Goal: Task Accomplishment & Management: Manage account settings

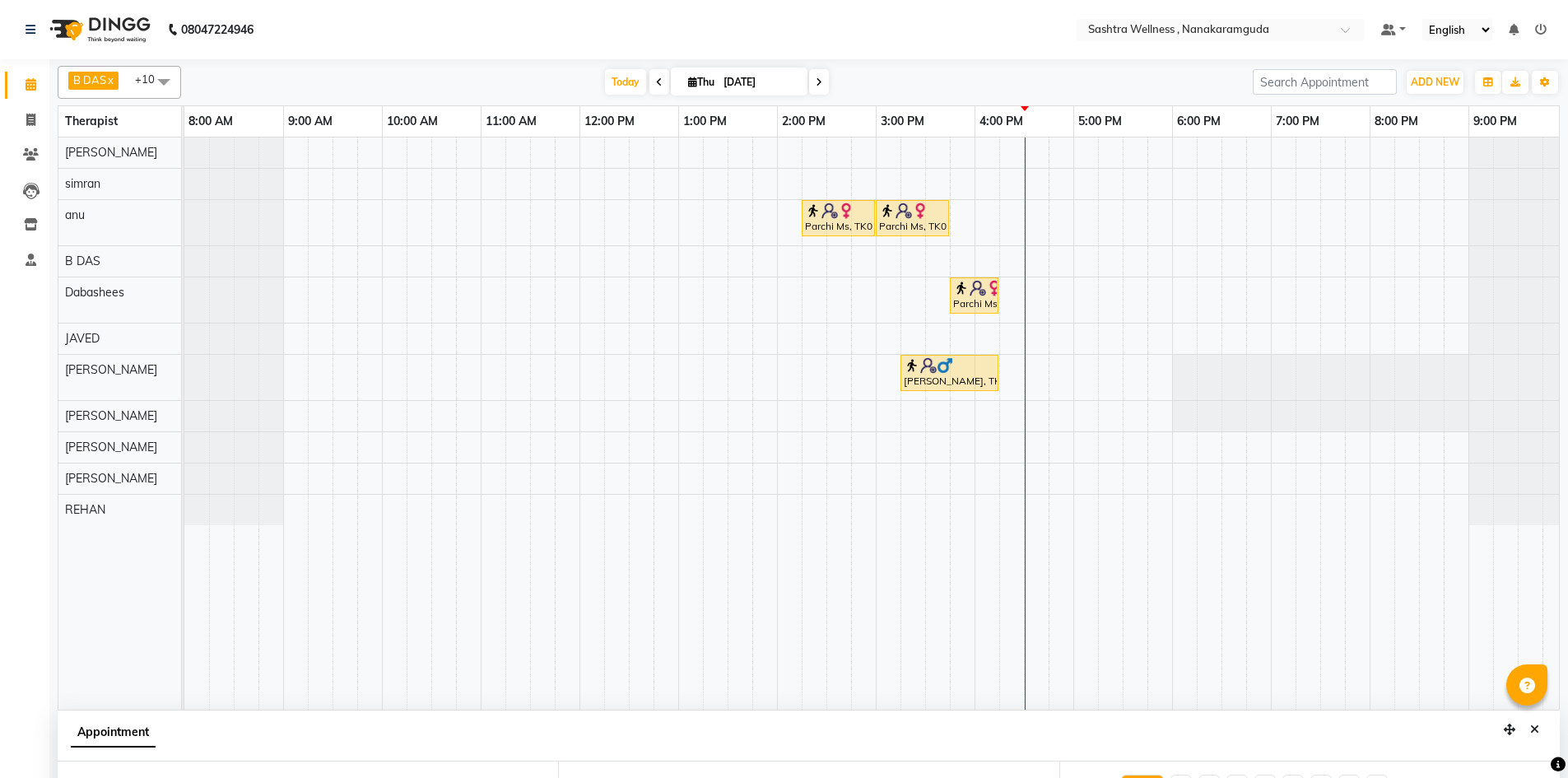
select select "88333"
select select "915"
select select "tentative"
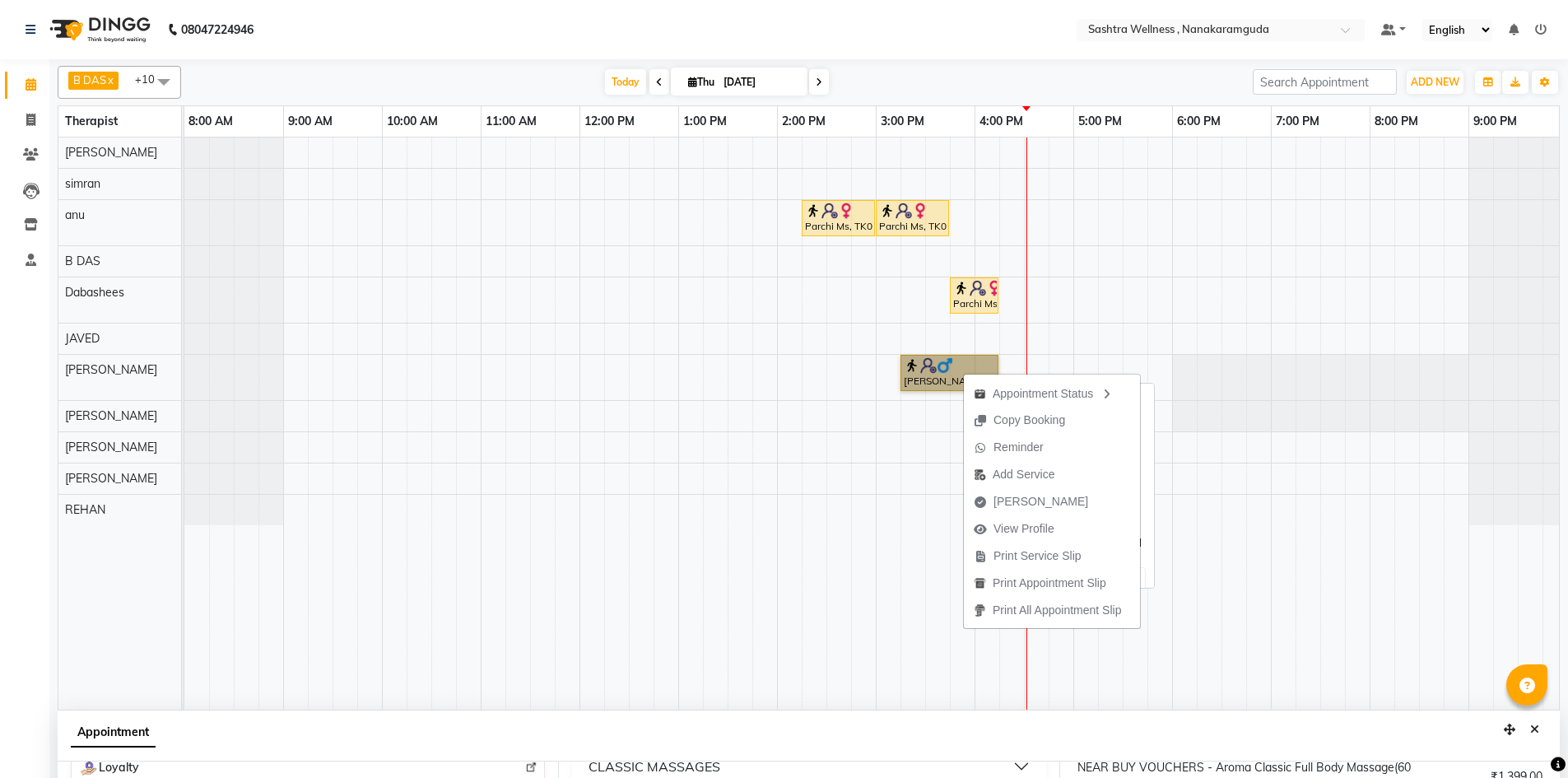
click at [948, 379] on link "Chandra shekar, TK02, 03:15 PM-04:15 PM, NEAR BUY VOUCHERS - Aroma Classic Full…" at bounding box center [950, 373] width 98 height 36
select select "1"
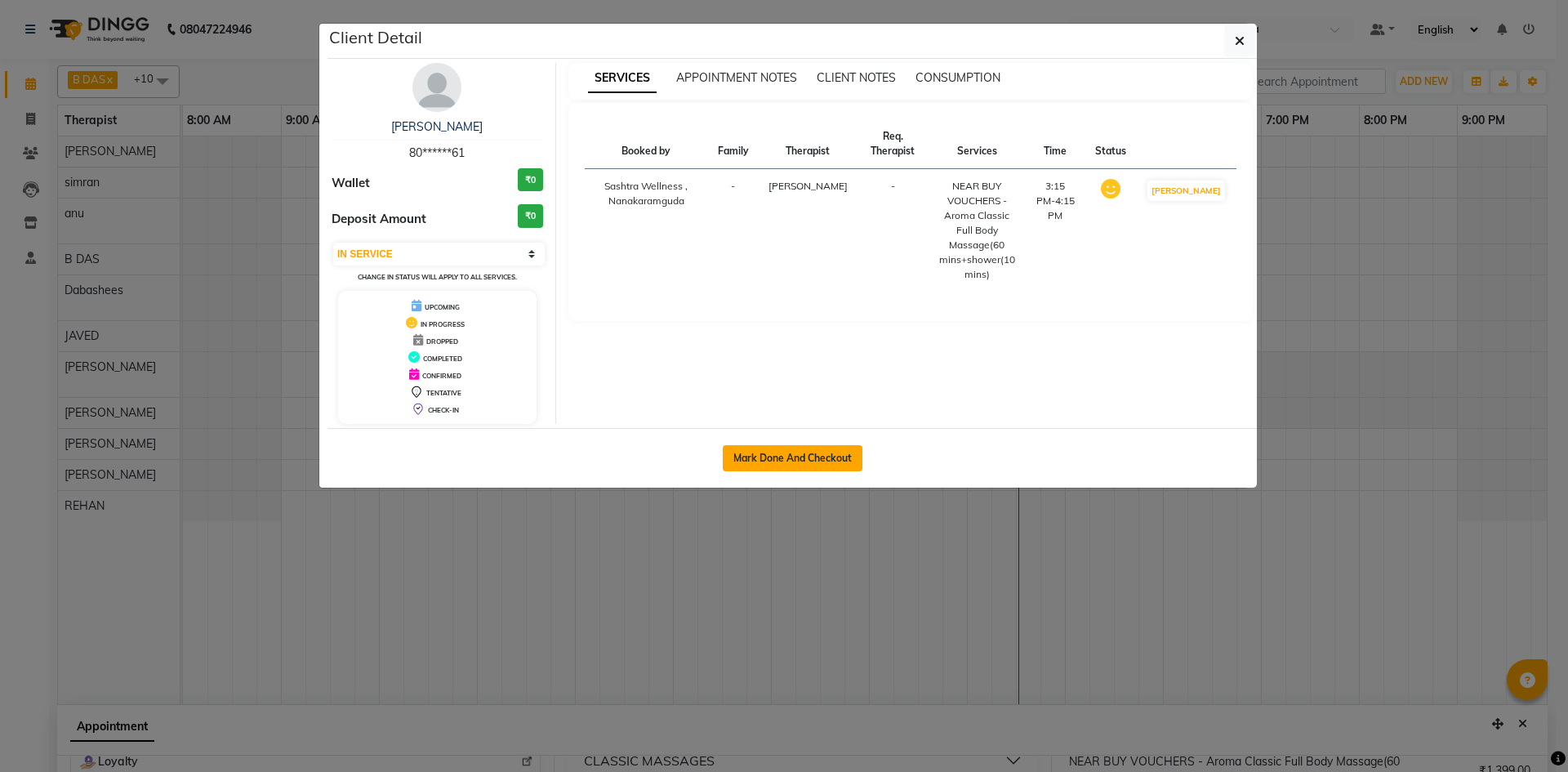
click at [780, 448] on button "Mark Done And Checkout" at bounding box center [793, 458] width 140 height 26
select select "service"
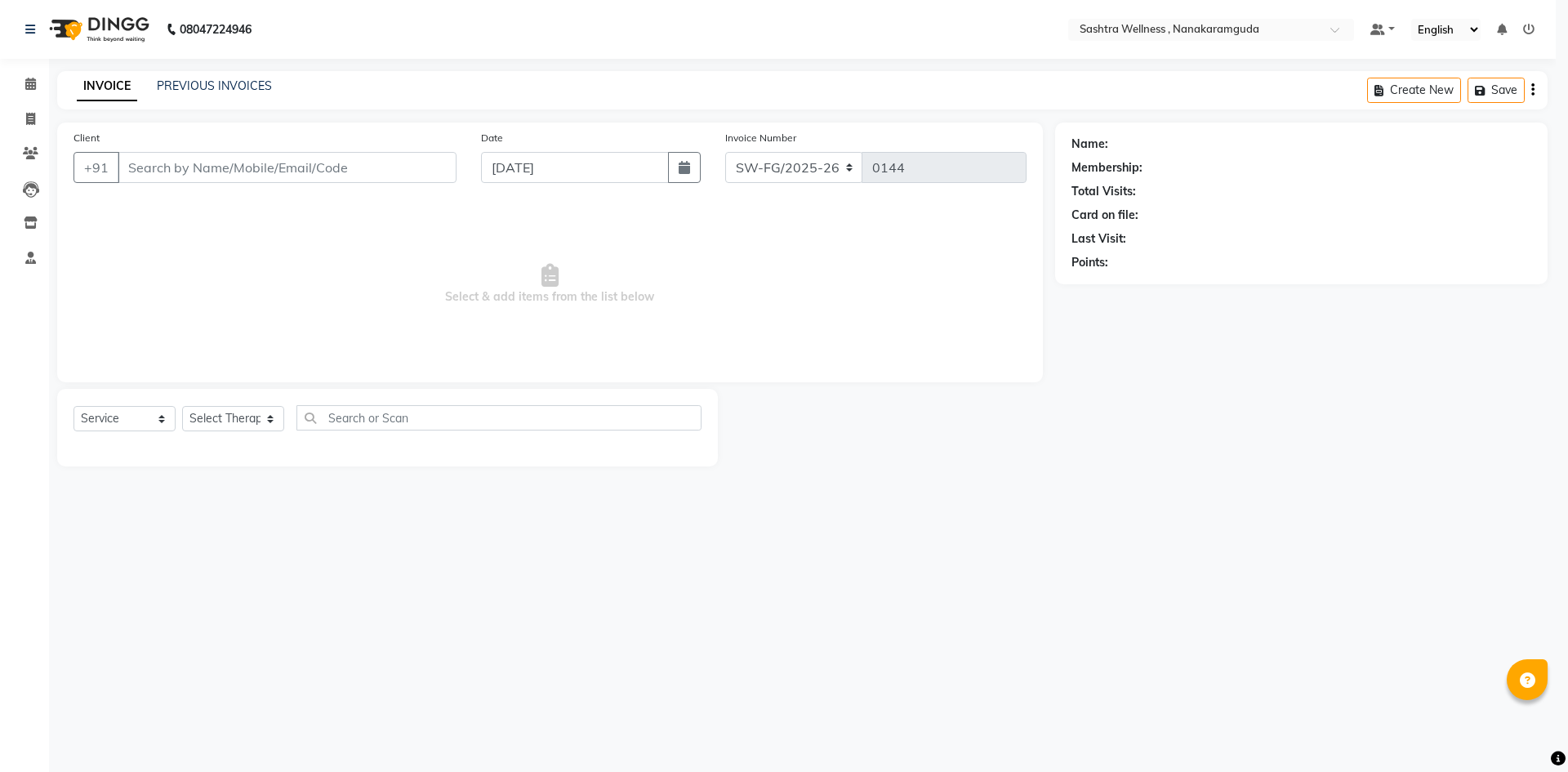
select select "3"
select select "membership"
type input "80******61"
select select "82473"
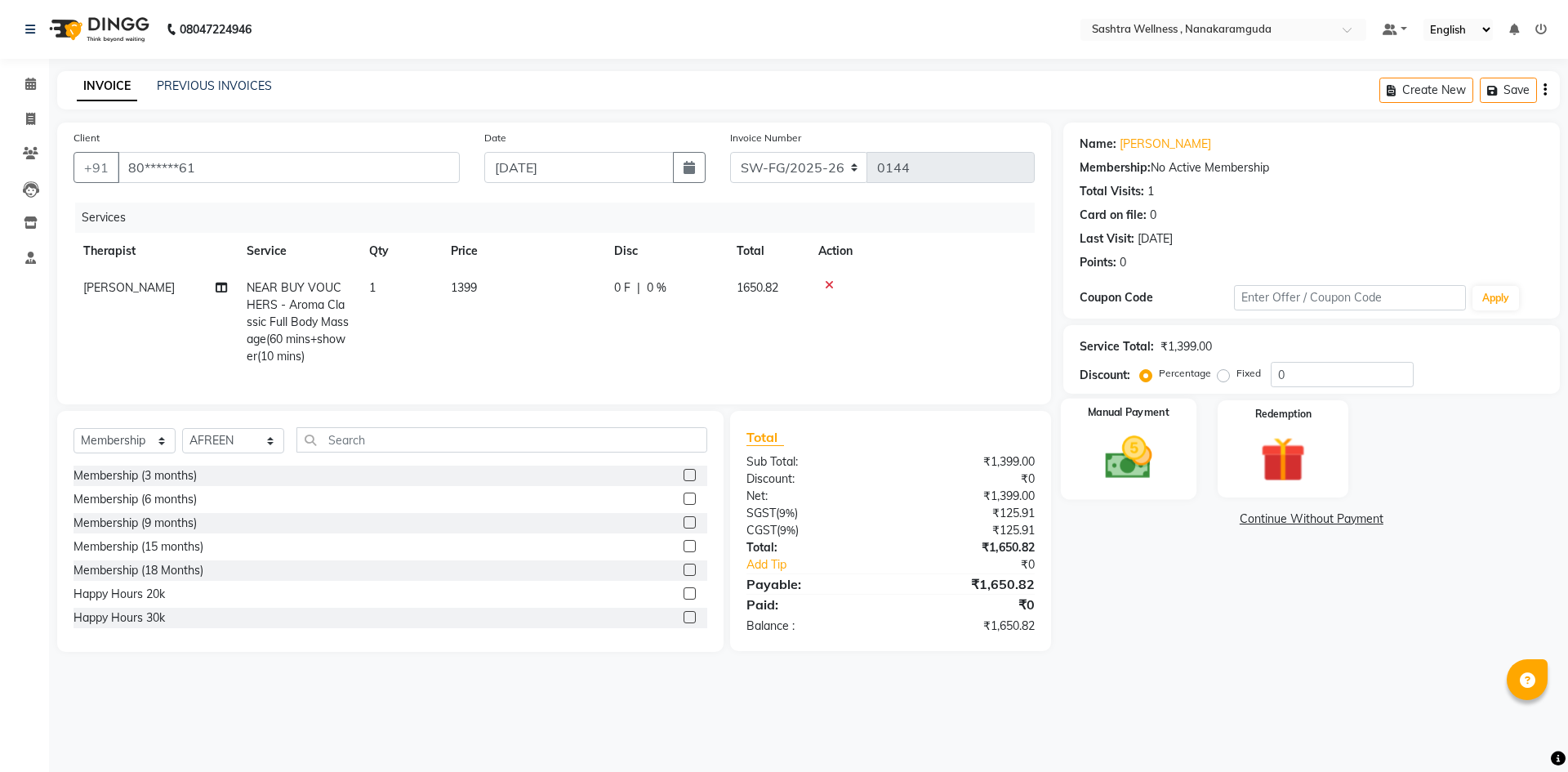
click at [1121, 442] on img at bounding box center [1128, 458] width 76 height 54
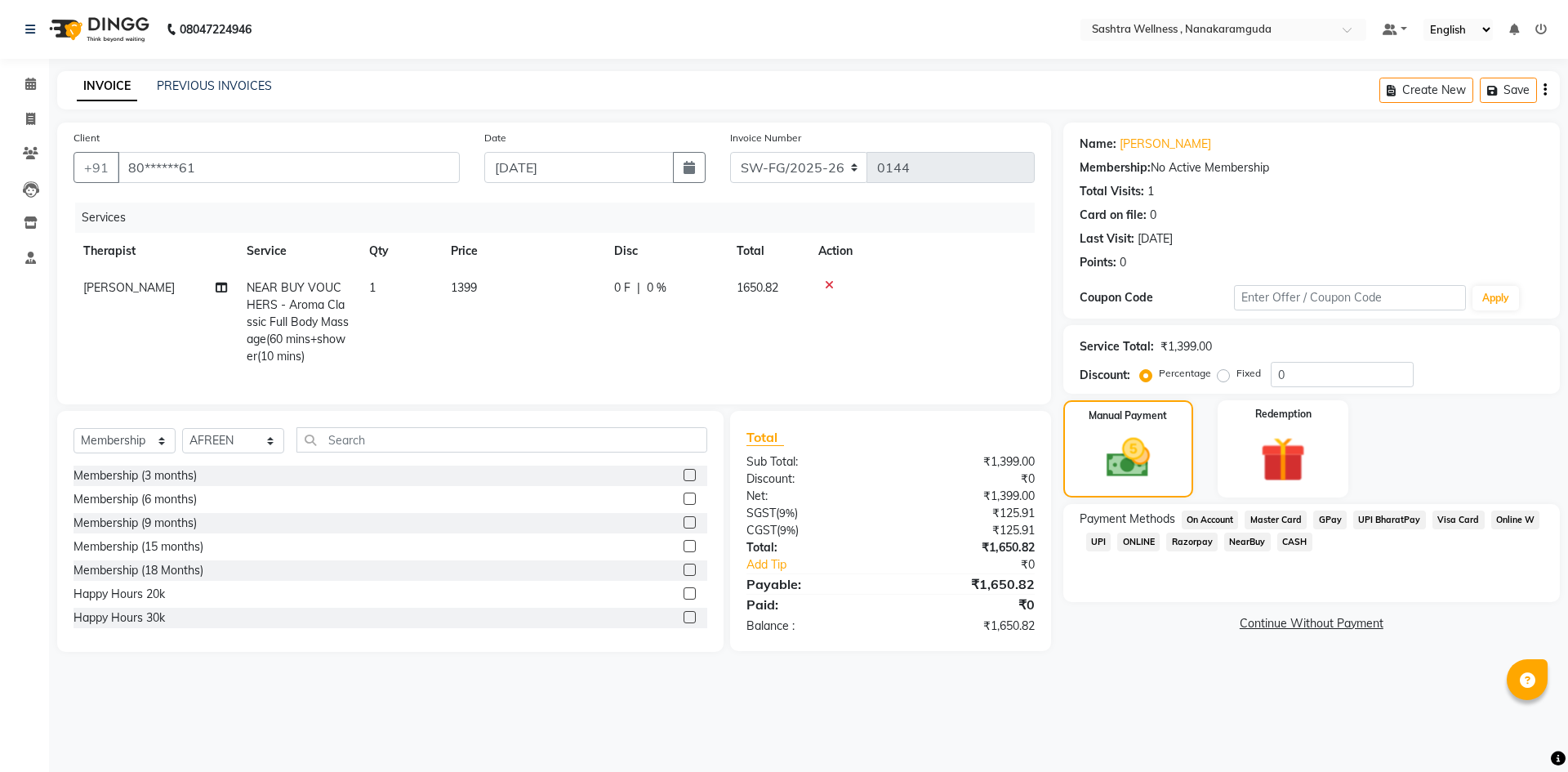
click at [1248, 543] on span "NearBuy" at bounding box center [1248, 542] width 47 height 19
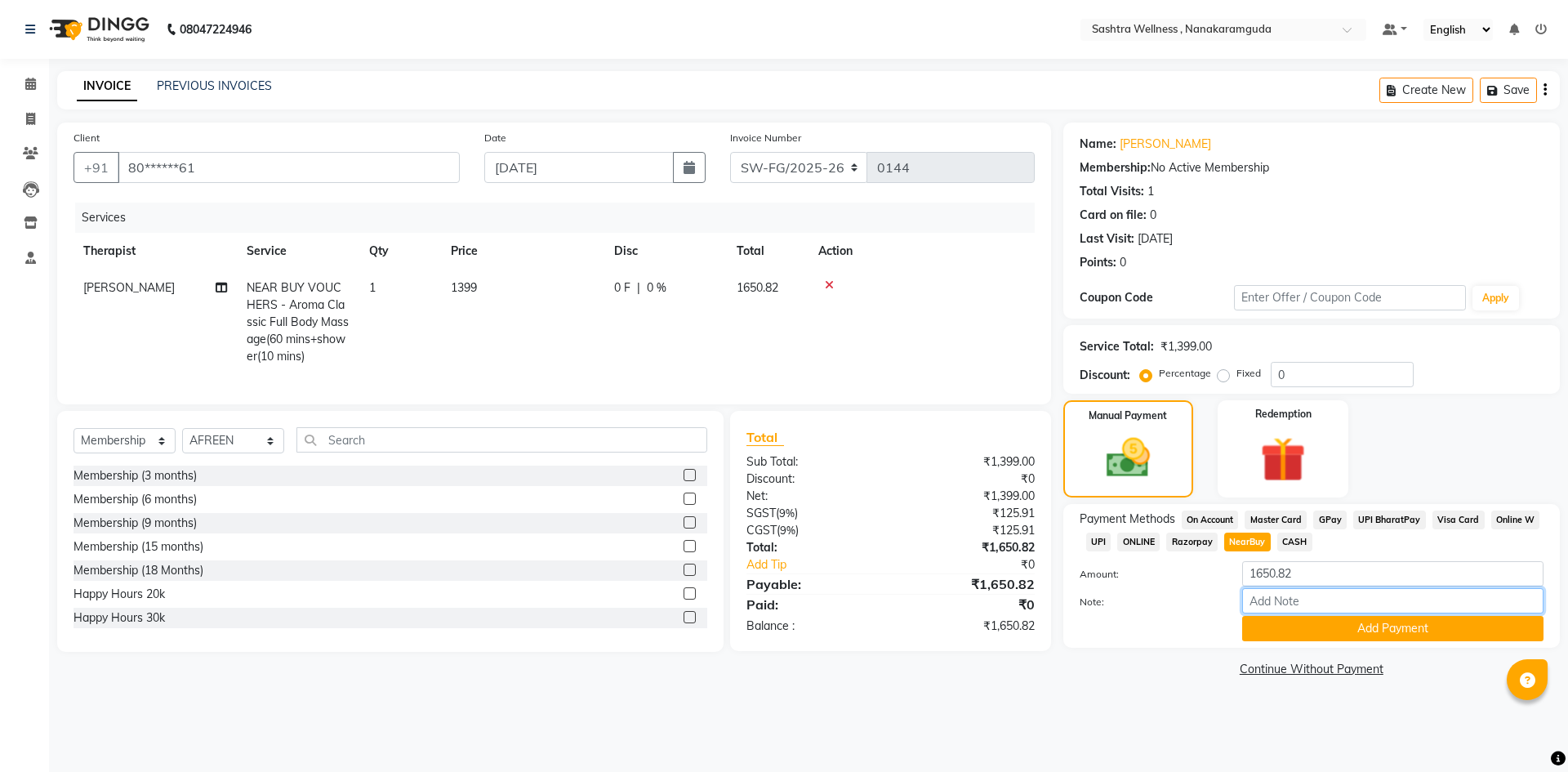
click at [1291, 598] on input "Note:" at bounding box center [1393, 600] width 302 height 25
click at [1545, 90] on icon "button" at bounding box center [1545, 90] width 4 height 1
select select "membership"
select select "82473"
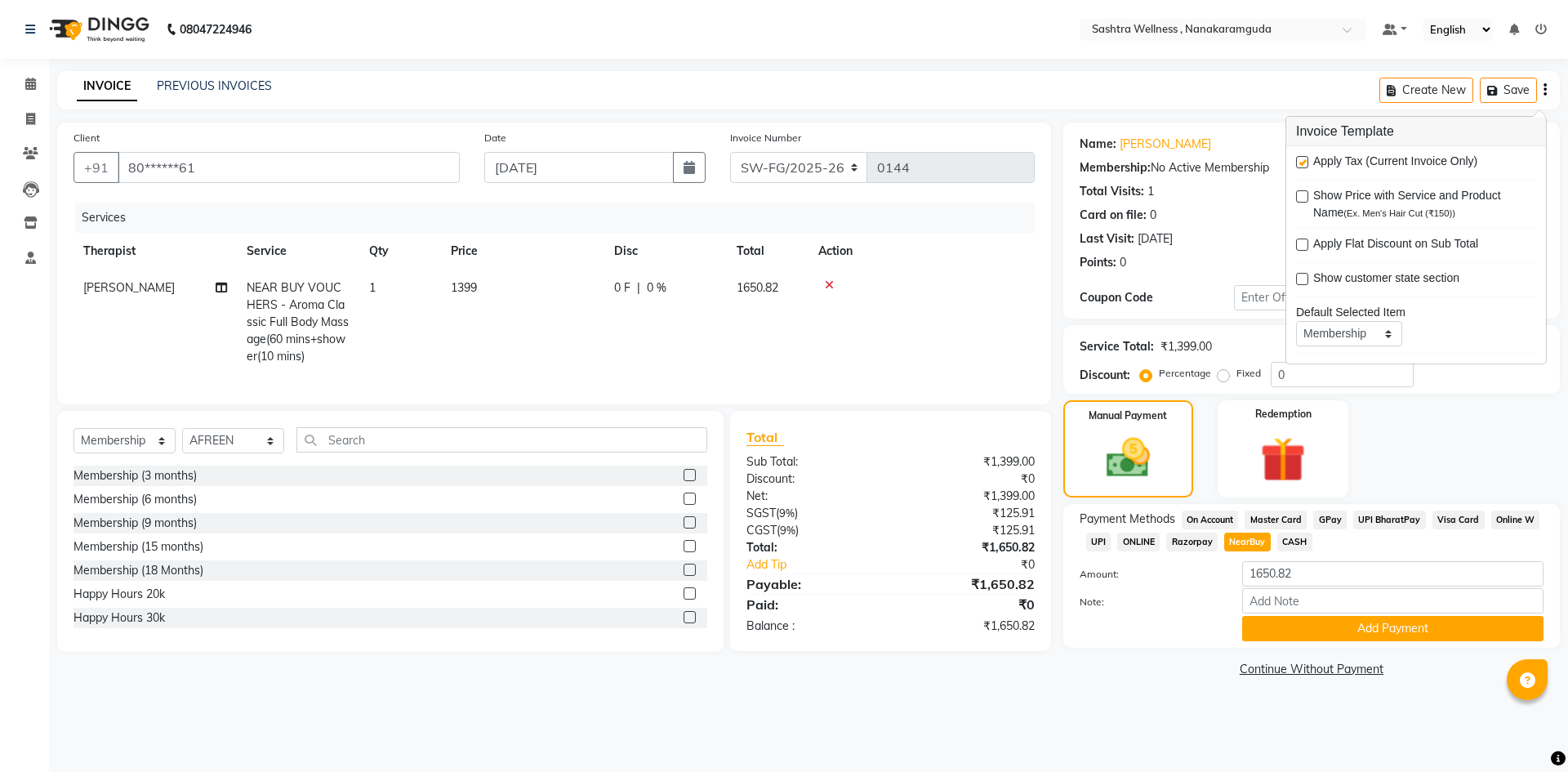
click at [1423, 163] on span "Apply Tax (Current Invoice Only)" at bounding box center [1396, 163] width 164 height 21
click at [1302, 161] on label at bounding box center [1303, 163] width 13 height 13
click at [1302, 161] on input "checkbox" at bounding box center [1302, 163] width 11 height 11
checkbox input "false"
click at [1246, 537] on span "NearBuy" at bounding box center [1248, 542] width 47 height 19
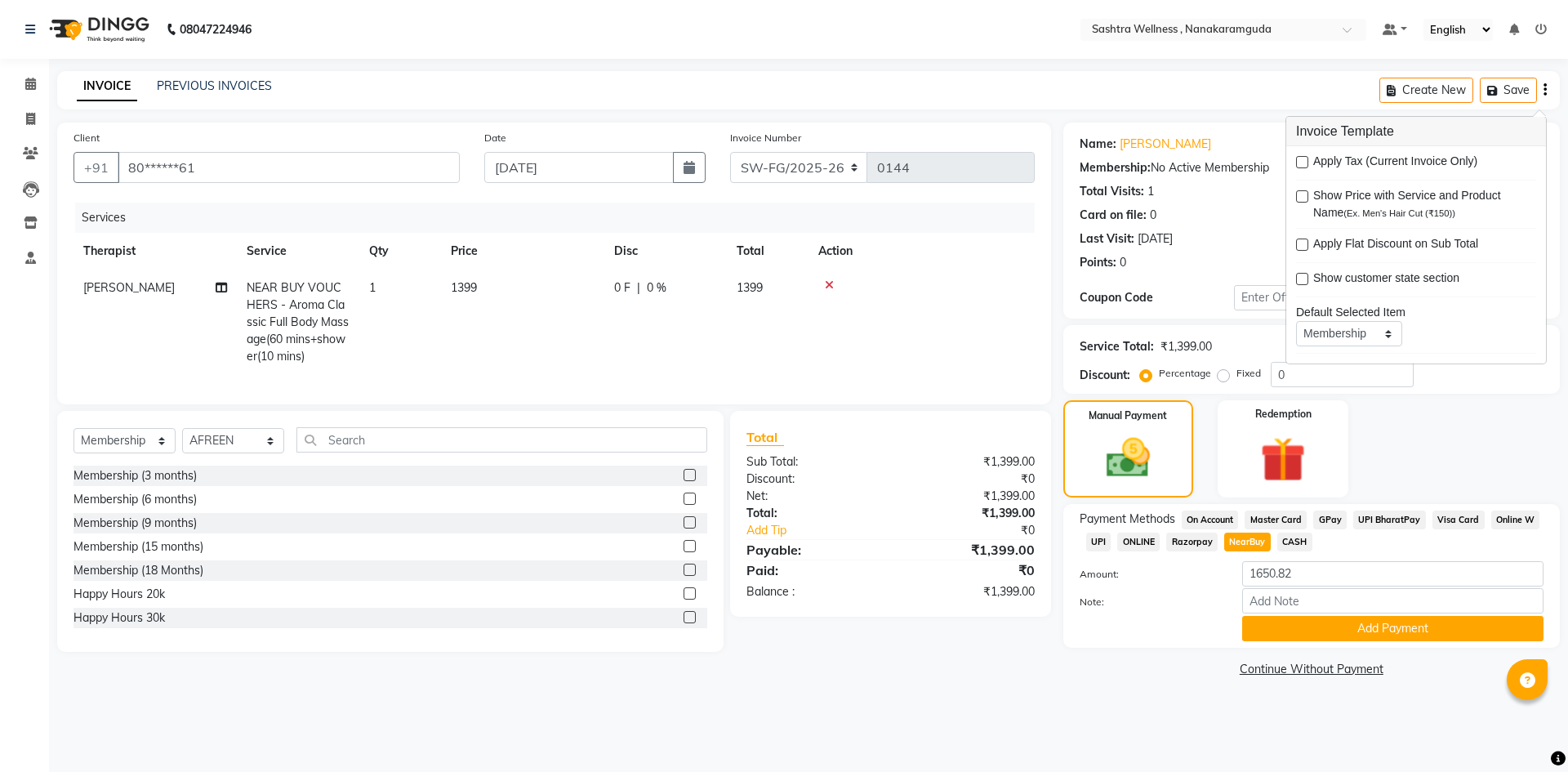
type input "1399"
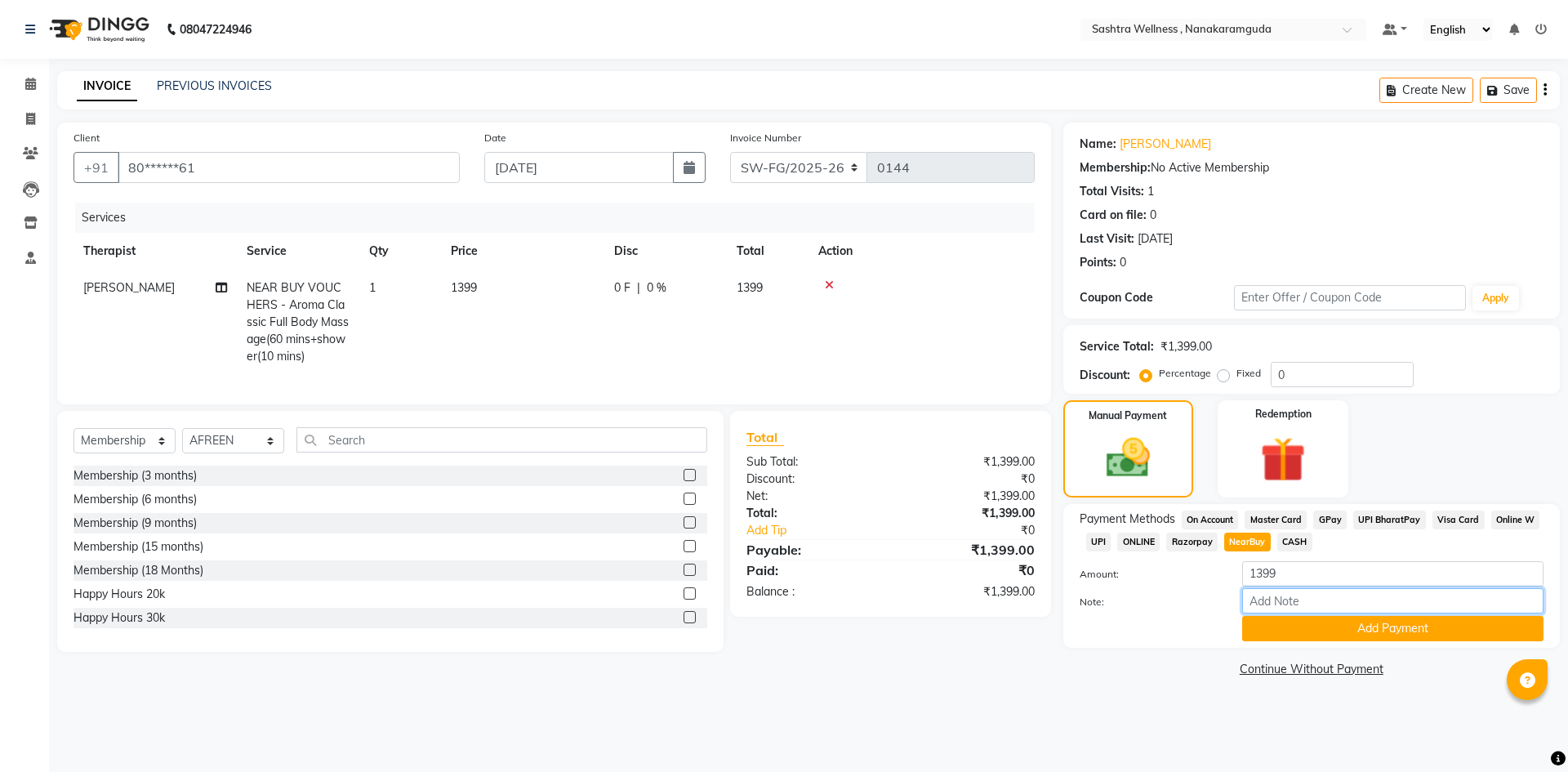
click at [1291, 600] on input "Note:" at bounding box center [1393, 600] width 302 height 25
type input "NJA29ZK"
click at [1339, 619] on button "Add Payment" at bounding box center [1393, 628] width 302 height 25
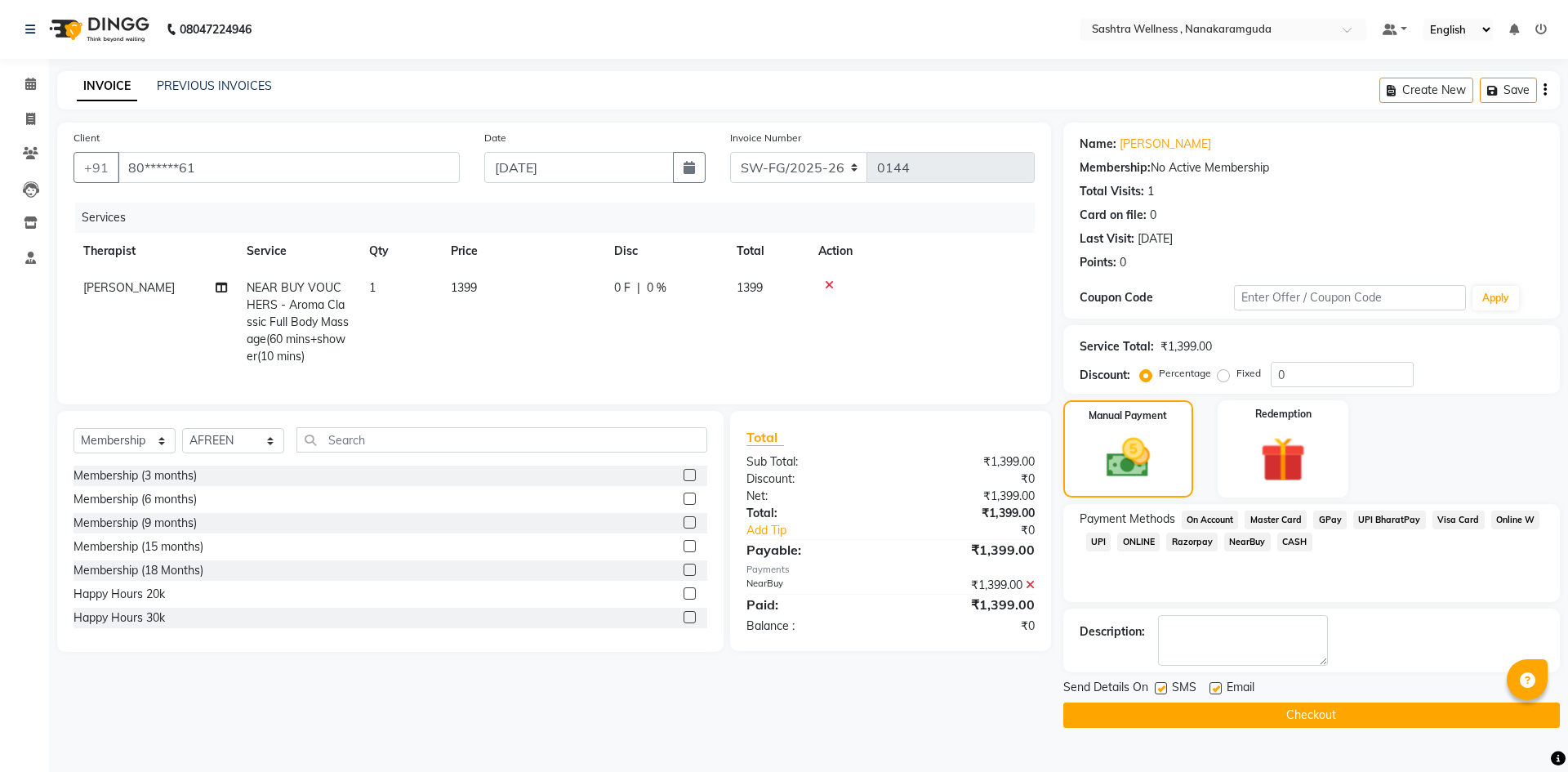
click at [1325, 710] on button "Checkout" at bounding box center [1312, 715] width 496 height 25
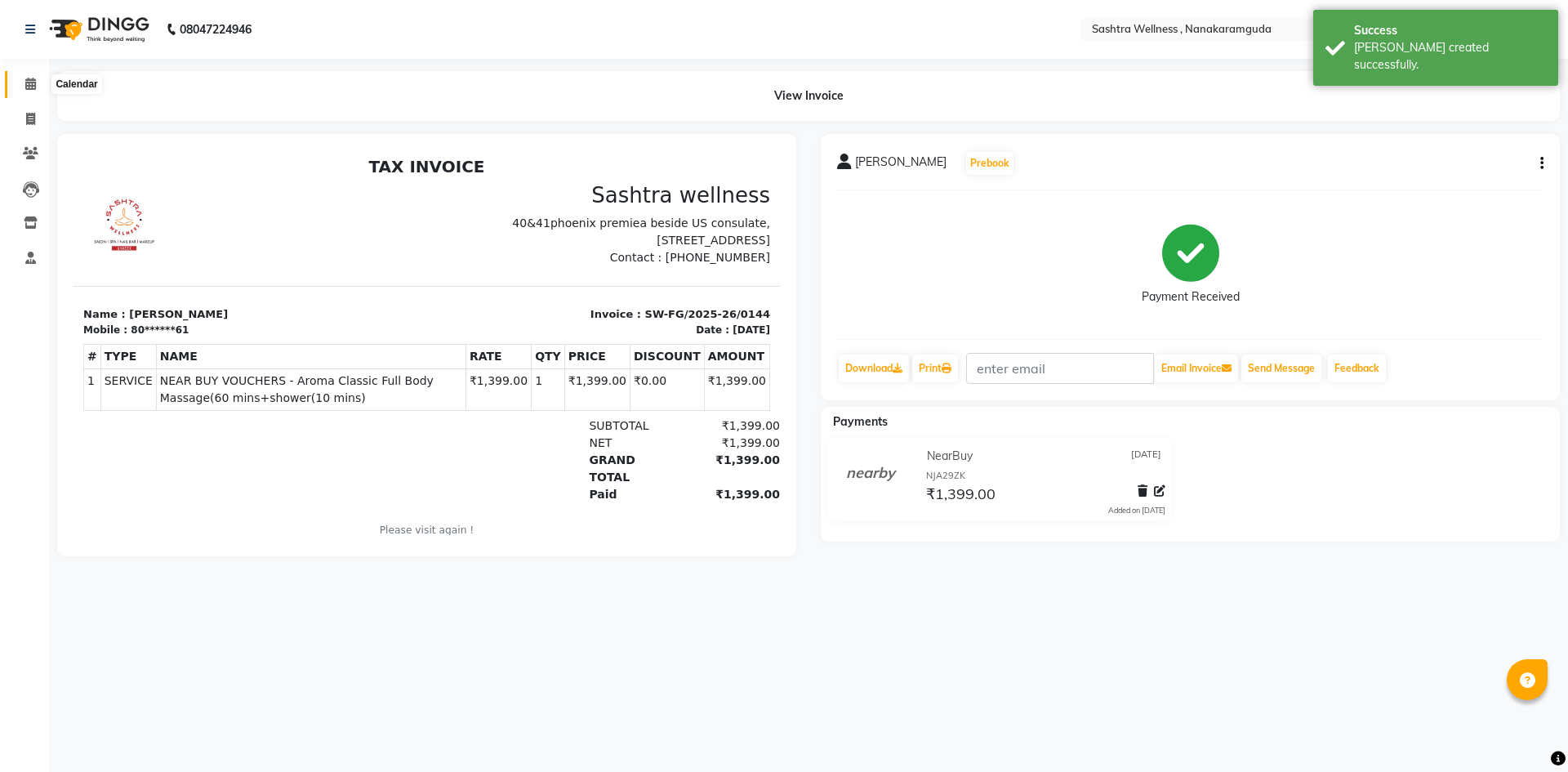
click at [20, 79] on span at bounding box center [31, 84] width 29 height 19
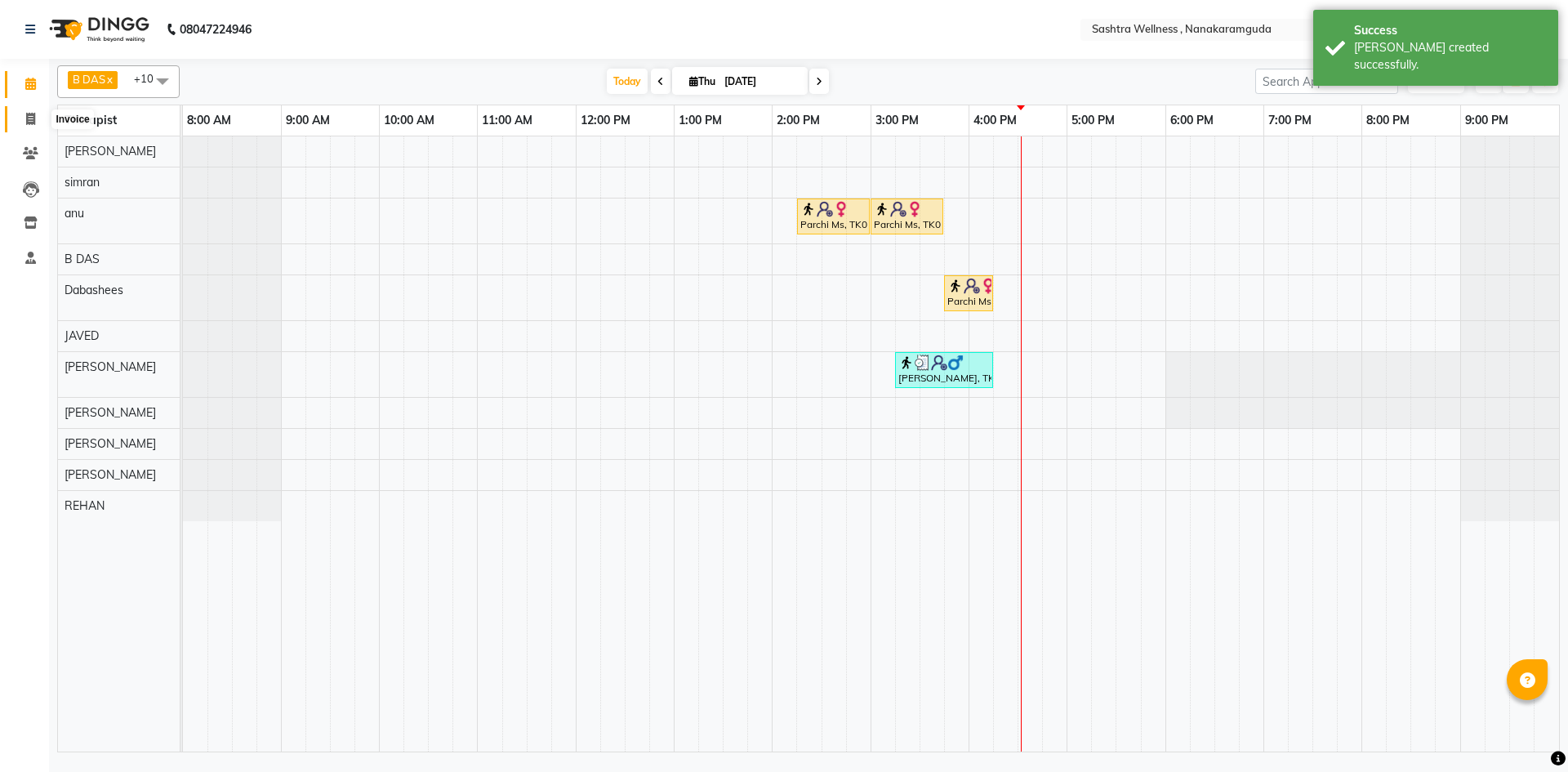
click at [24, 117] on span at bounding box center [31, 119] width 29 height 19
select select "service"
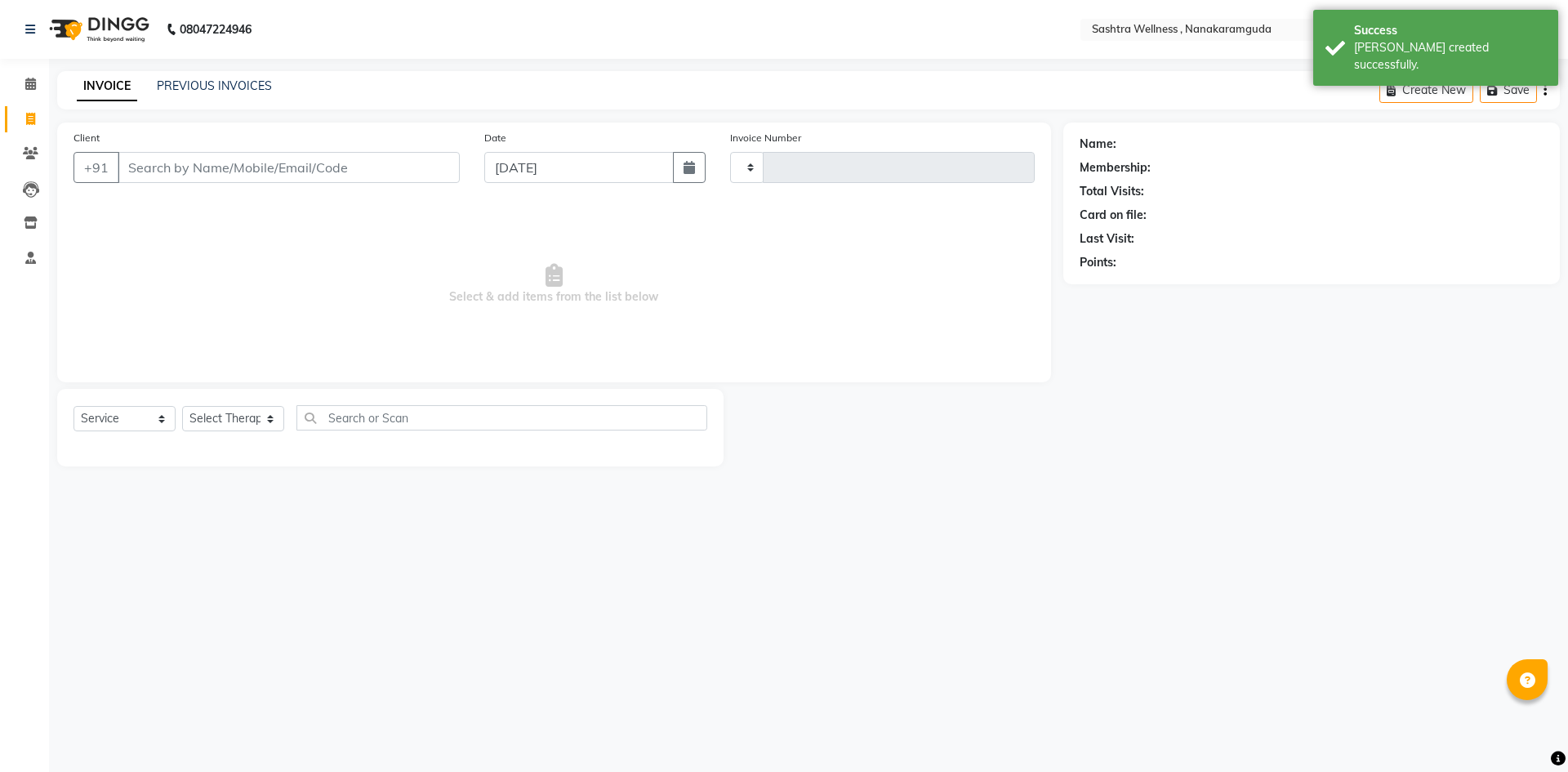
type input "0145"
select select "6669"
select select "membership"
select select "82473"
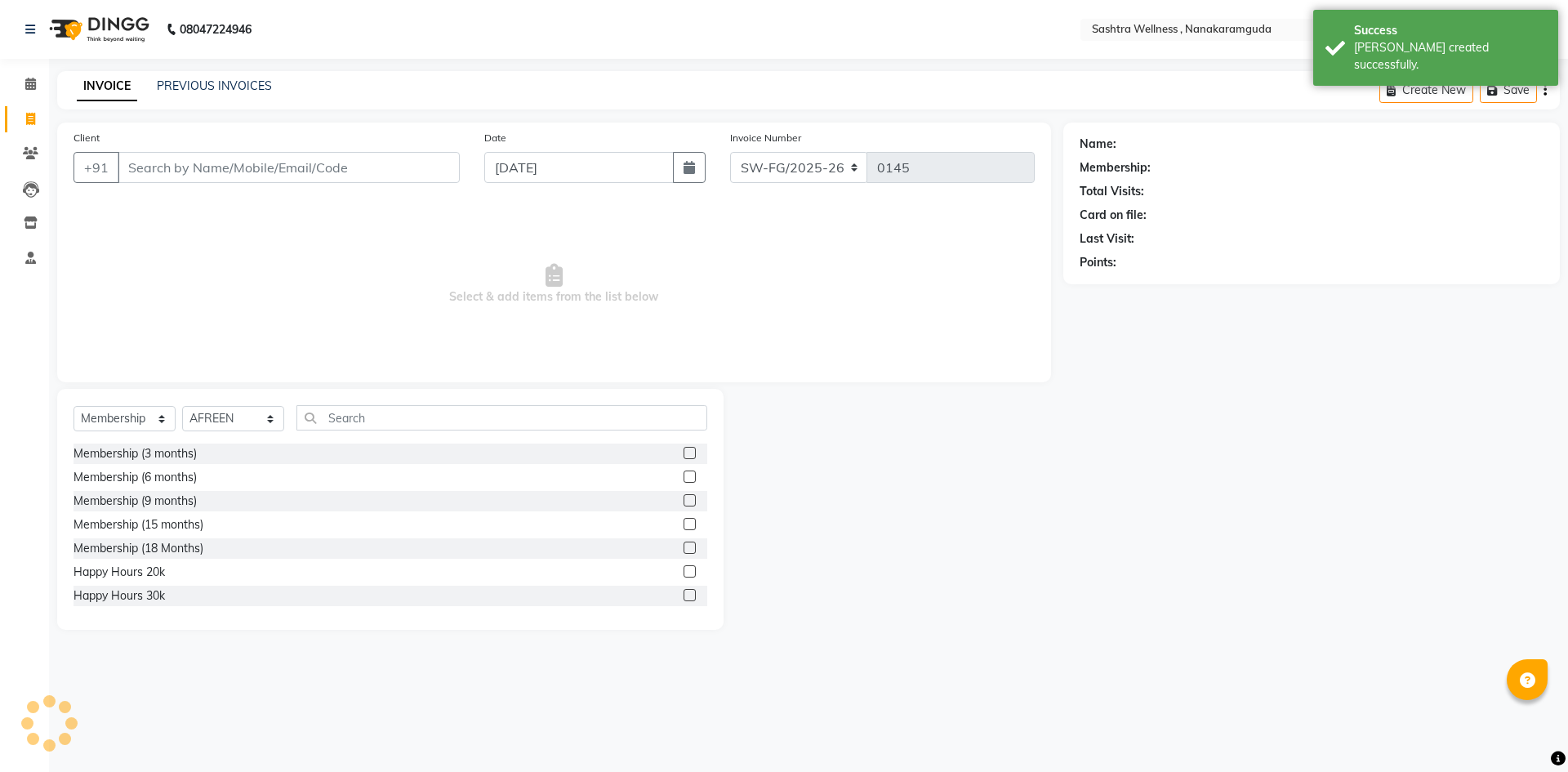
click at [172, 72] on div "INVOICE PREVIOUS INVOICES Create New Save" at bounding box center [808, 90] width 1502 height 39
click at [175, 73] on div "INVOICE PREVIOUS INVOICES Create New Save" at bounding box center [808, 90] width 1502 height 39
click at [179, 81] on link "PREVIOUS INVOICES" at bounding box center [215, 86] width 116 height 14
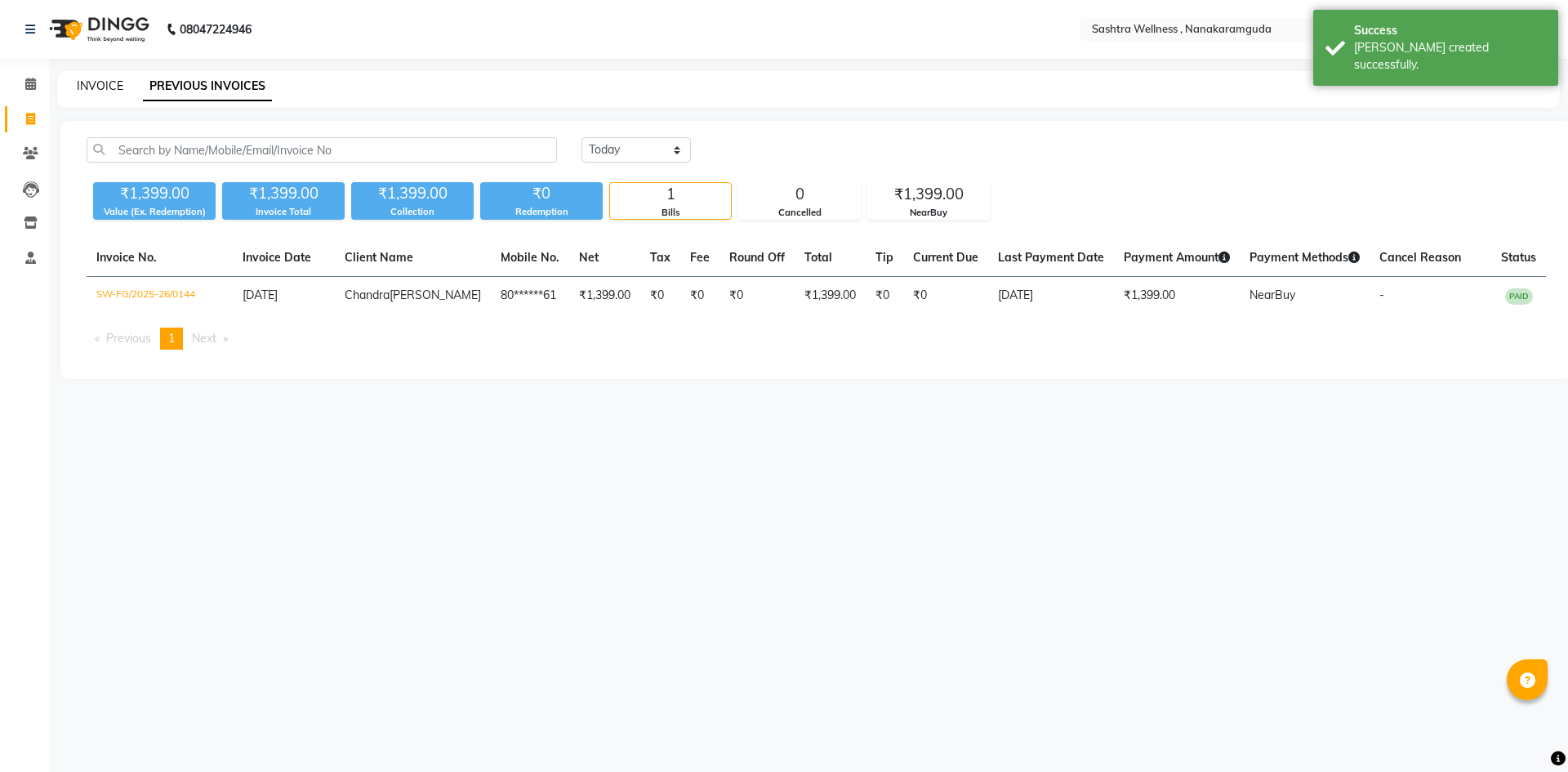
click at [107, 86] on link "INVOICE" at bounding box center [100, 86] width 47 height 14
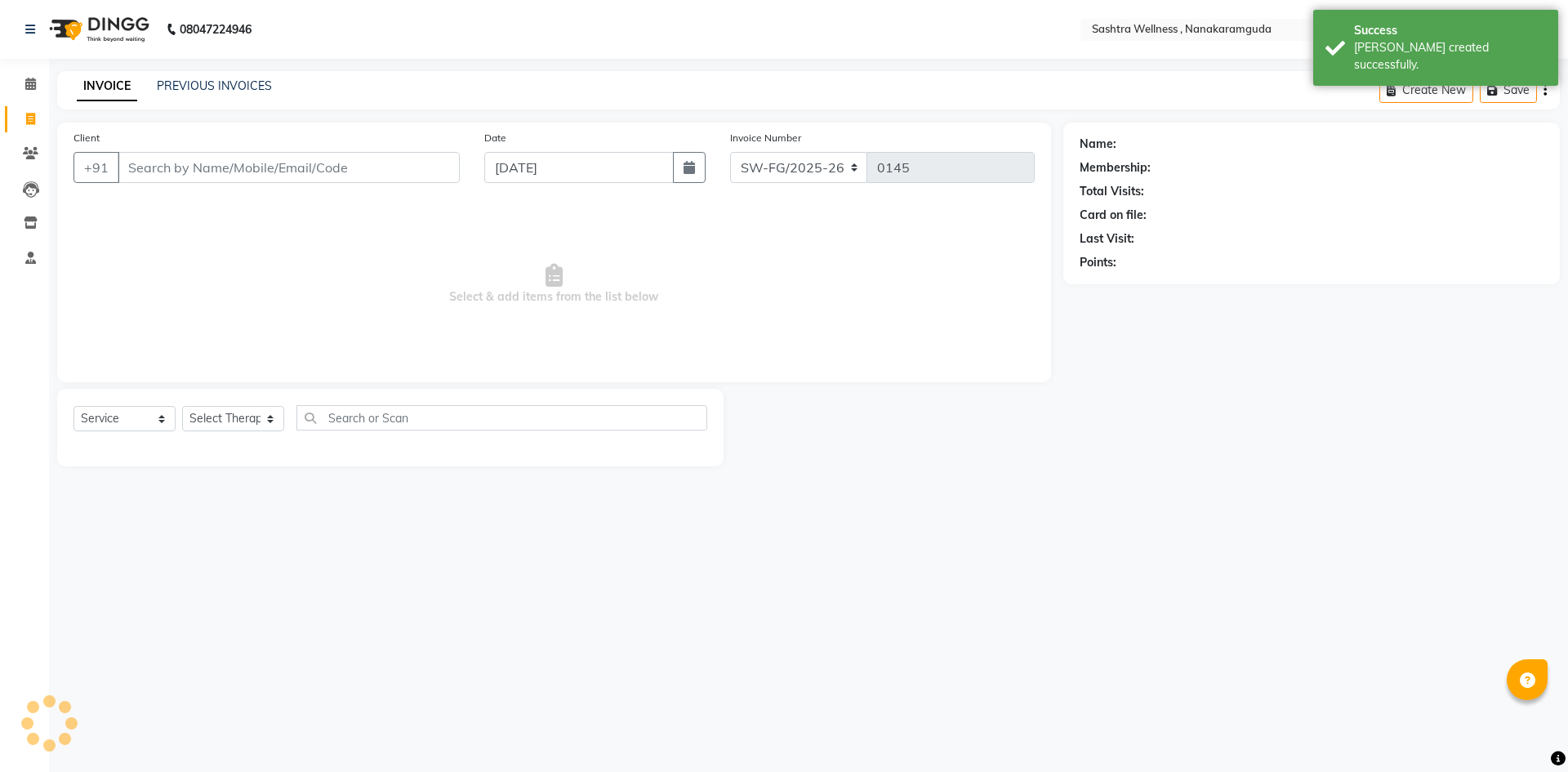
select select "membership"
select select "82473"
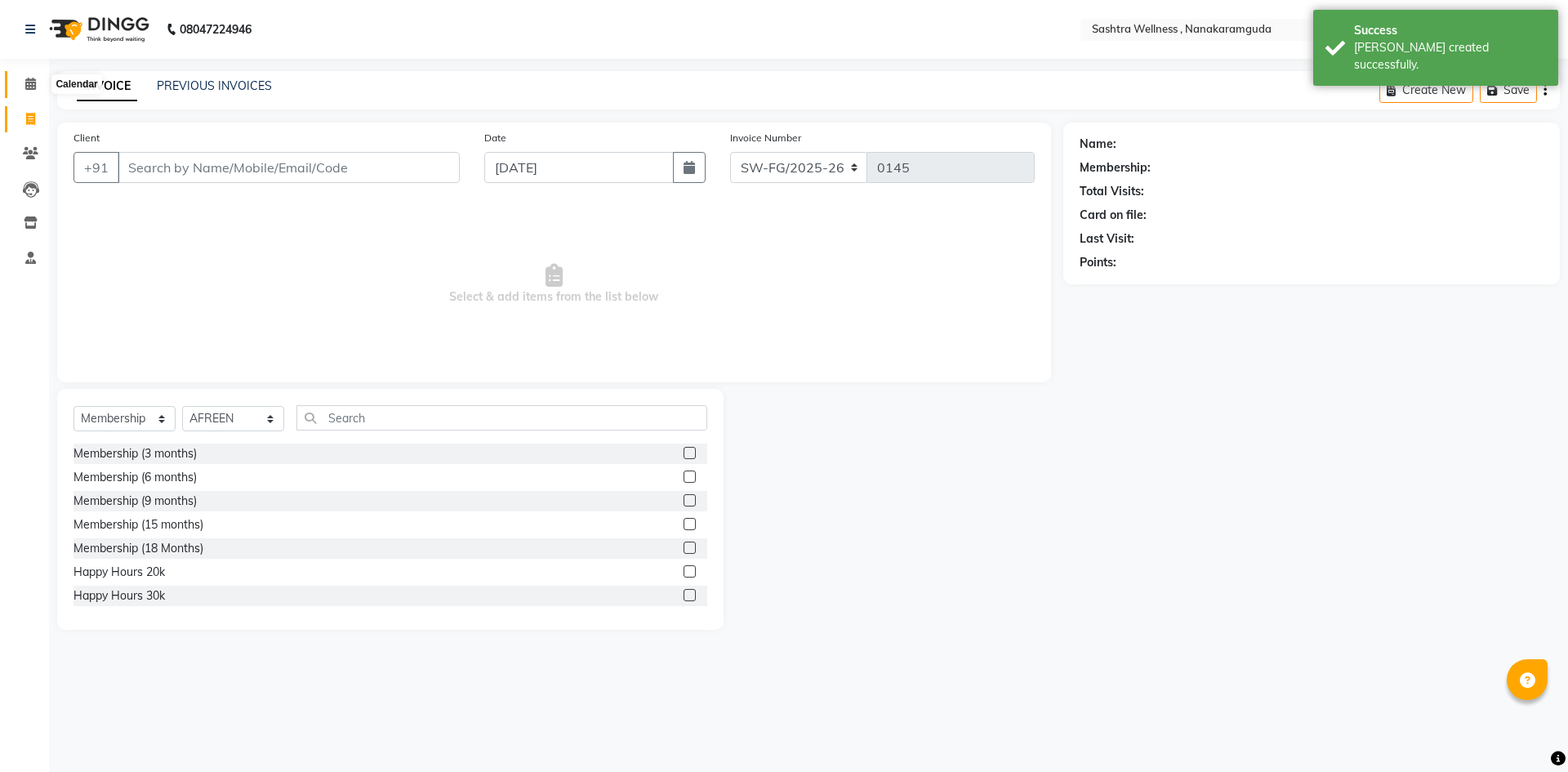
click at [42, 86] on span at bounding box center [31, 84] width 29 height 19
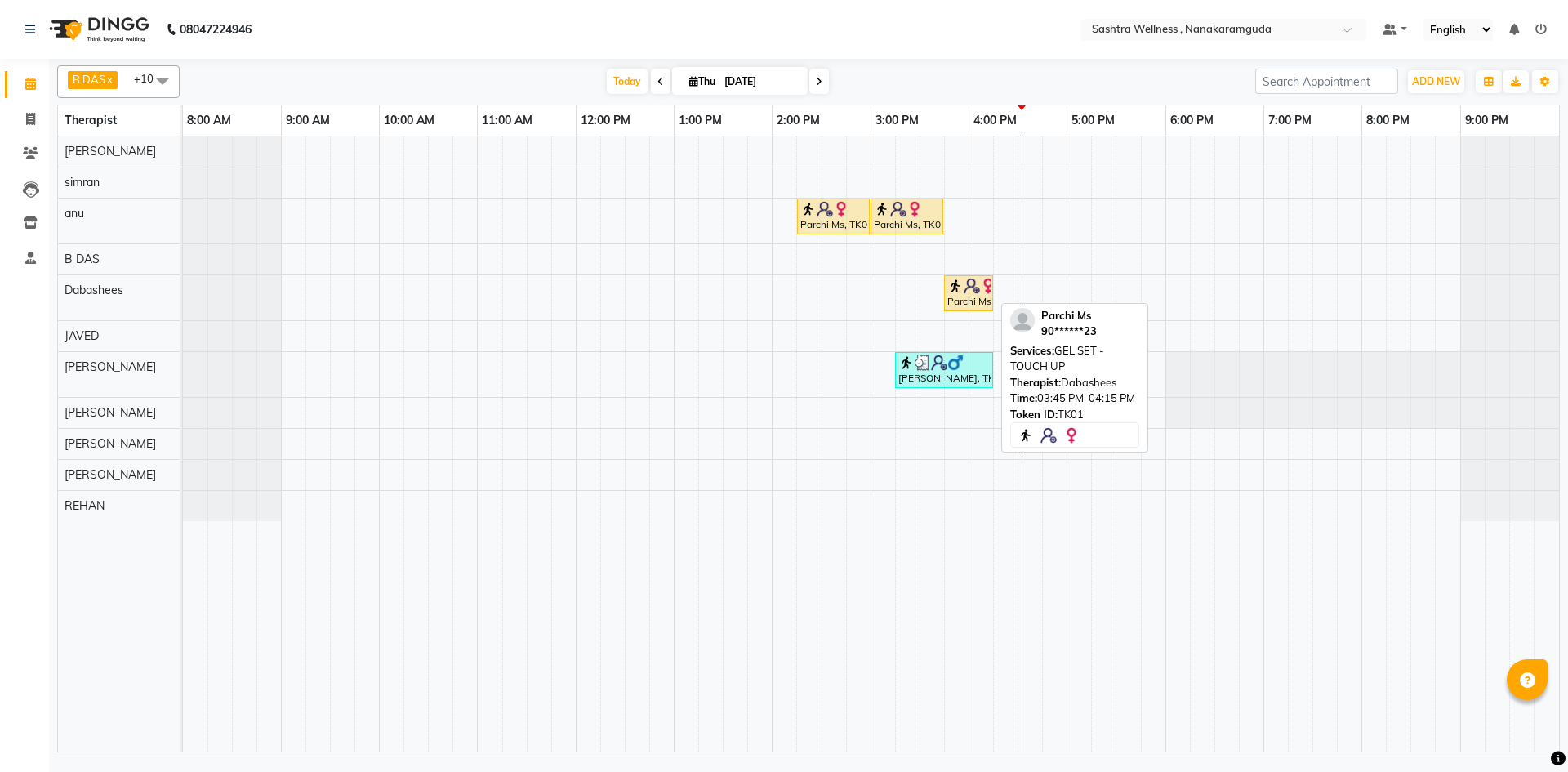
click at [953, 297] on div "Parchi Ms, TK01, 03:45 PM-04:15 PM, GEL SET - TOUCH UP" at bounding box center [969, 293] width 46 height 31
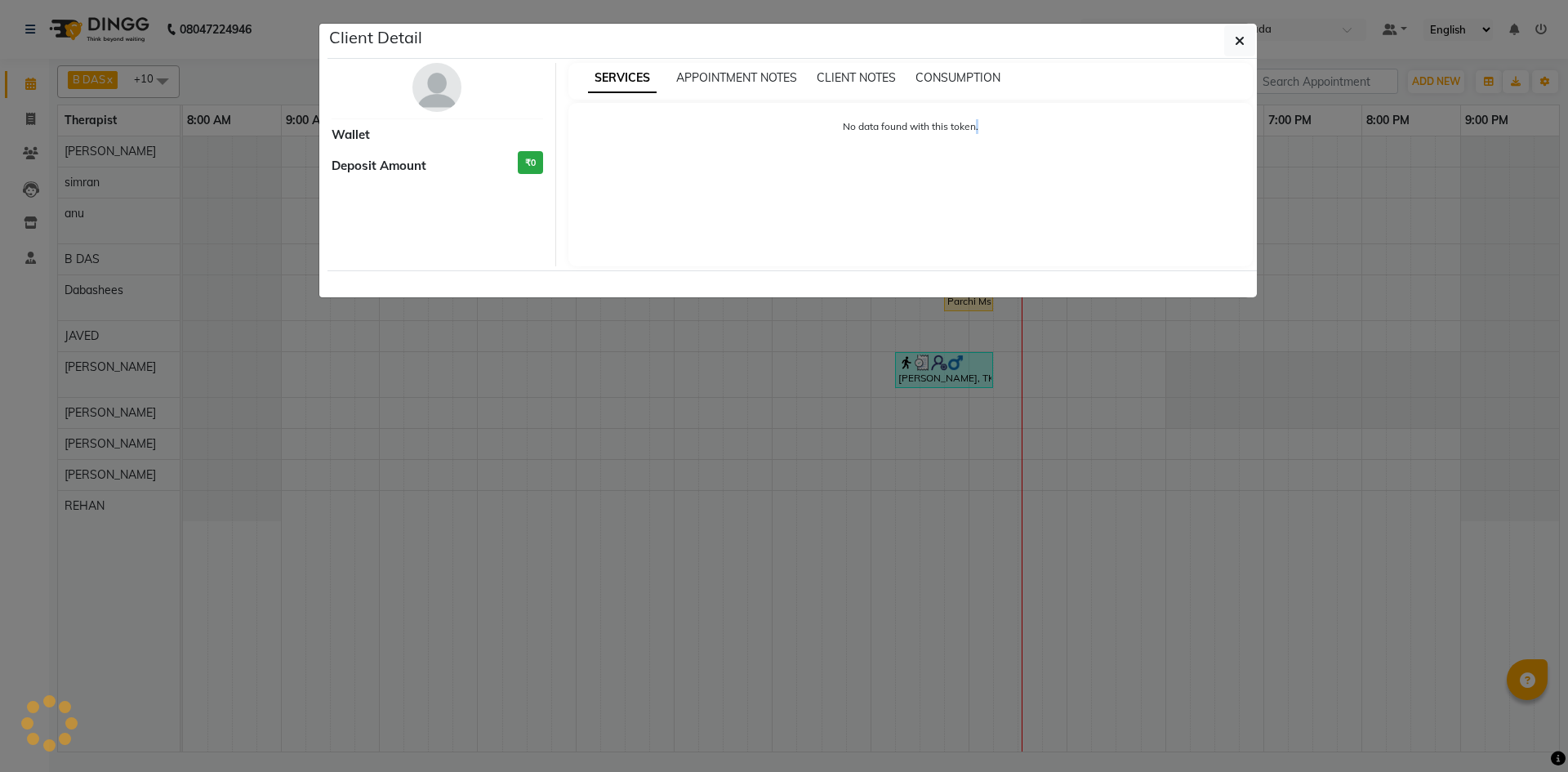
click at [953, 297] on ngb-modal-window "Client Detail Wallet Deposit Amount ₹0 SERVICES APPOINTMENT NOTES CLIENT NOTES …" at bounding box center [784, 386] width 1568 height 772
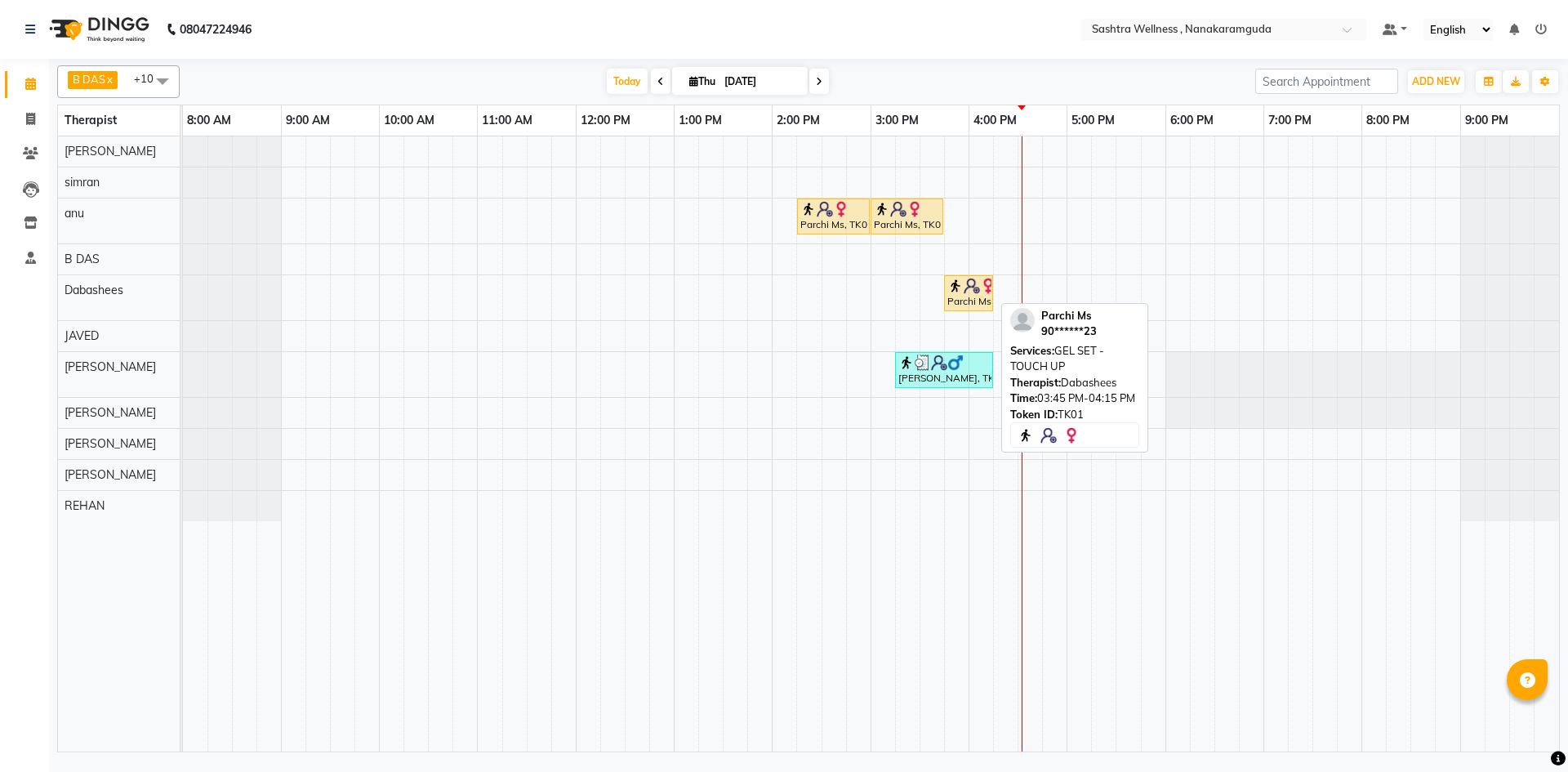
click at [960, 295] on div "Parchi Ms, TK01, 03:45 PM-04:15 PM, GEL SET - TOUCH UP" at bounding box center [969, 293] width 46 height 31
select select "1"
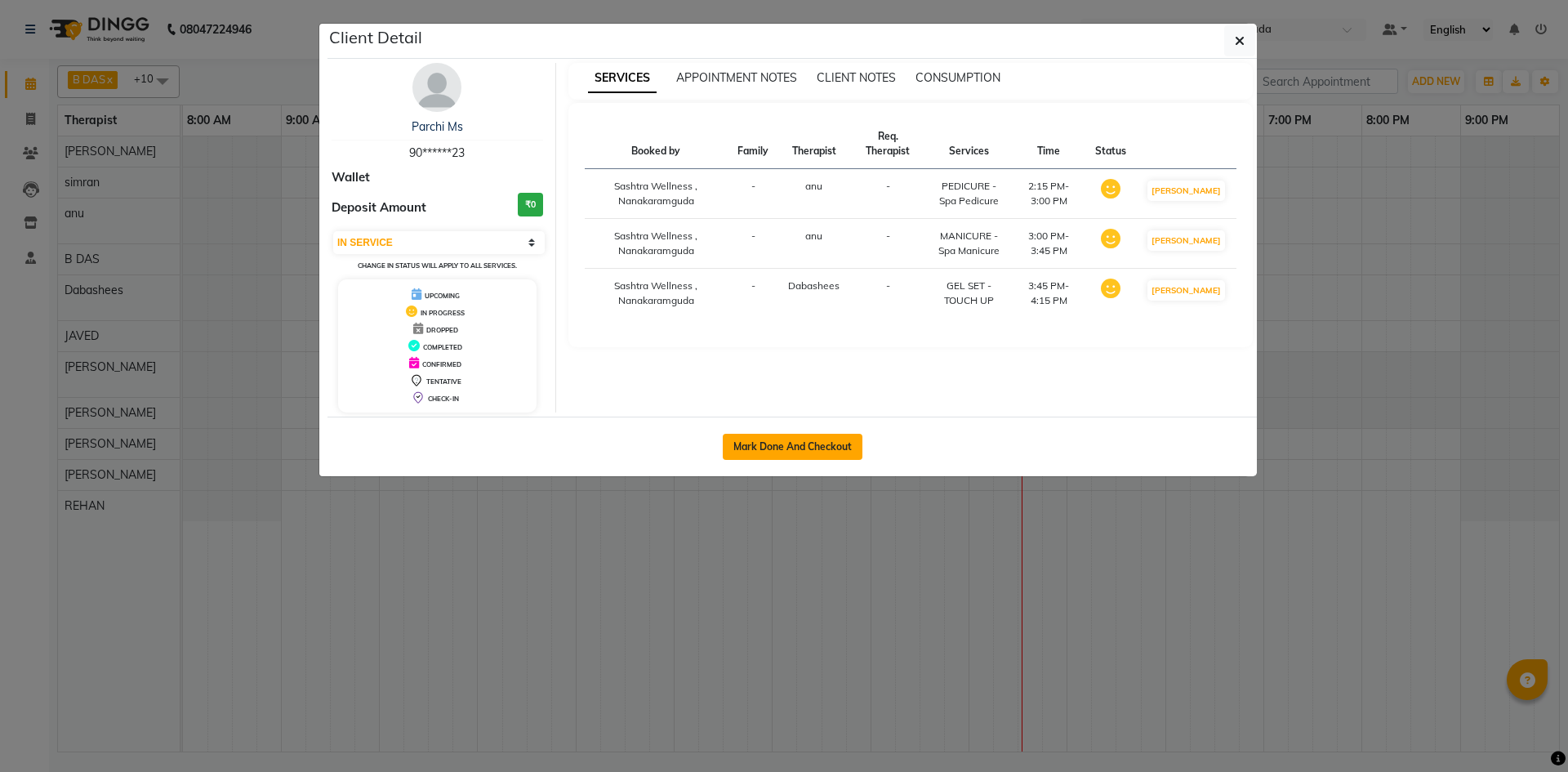
click at [789, 441] on button "Mark Done And Checkout" at bounding box center [793, 446] width 140 height 26
select select "service"
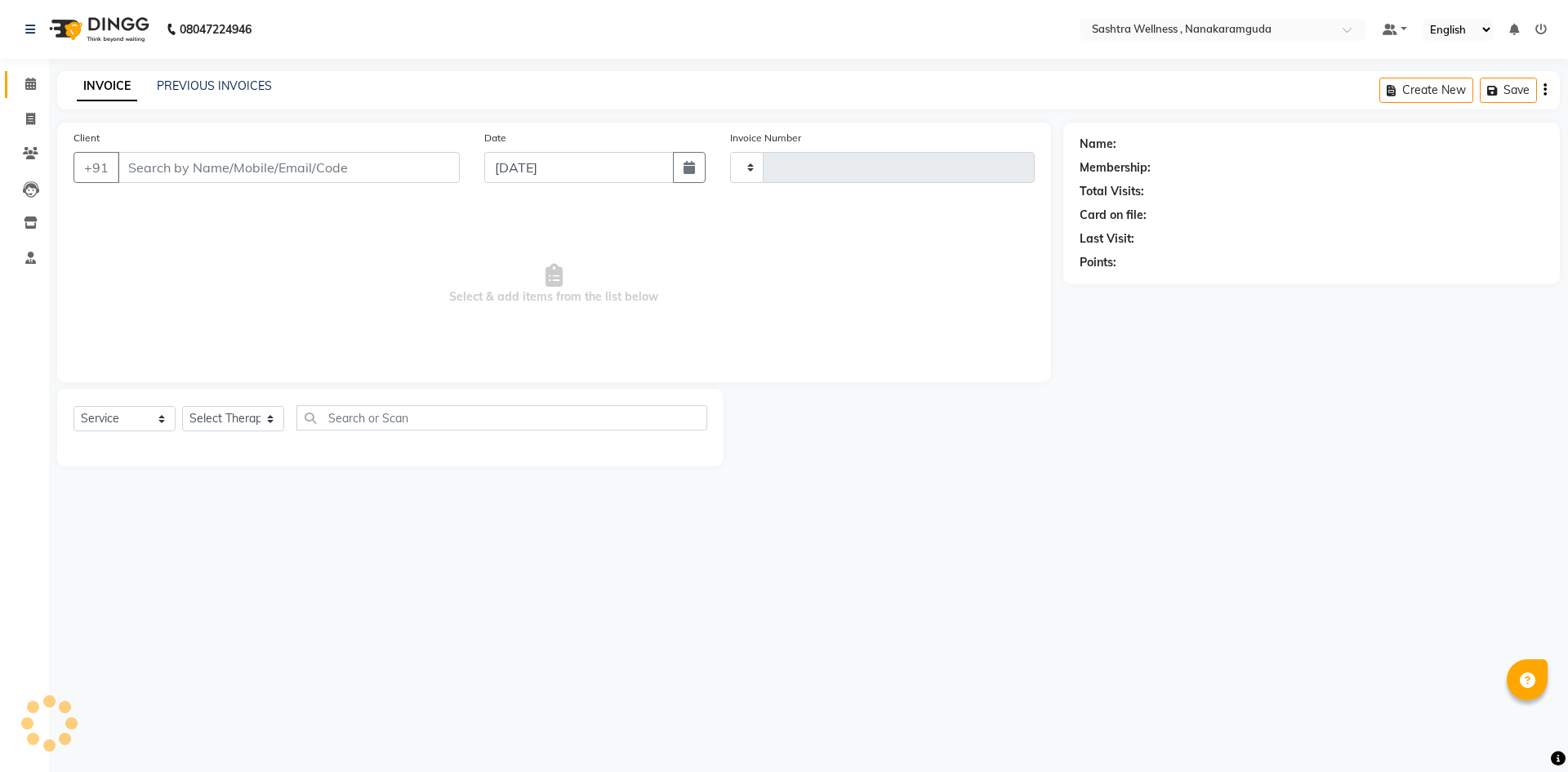
type input "0145"
select select "6669"
select select "membership"
select select "82473"
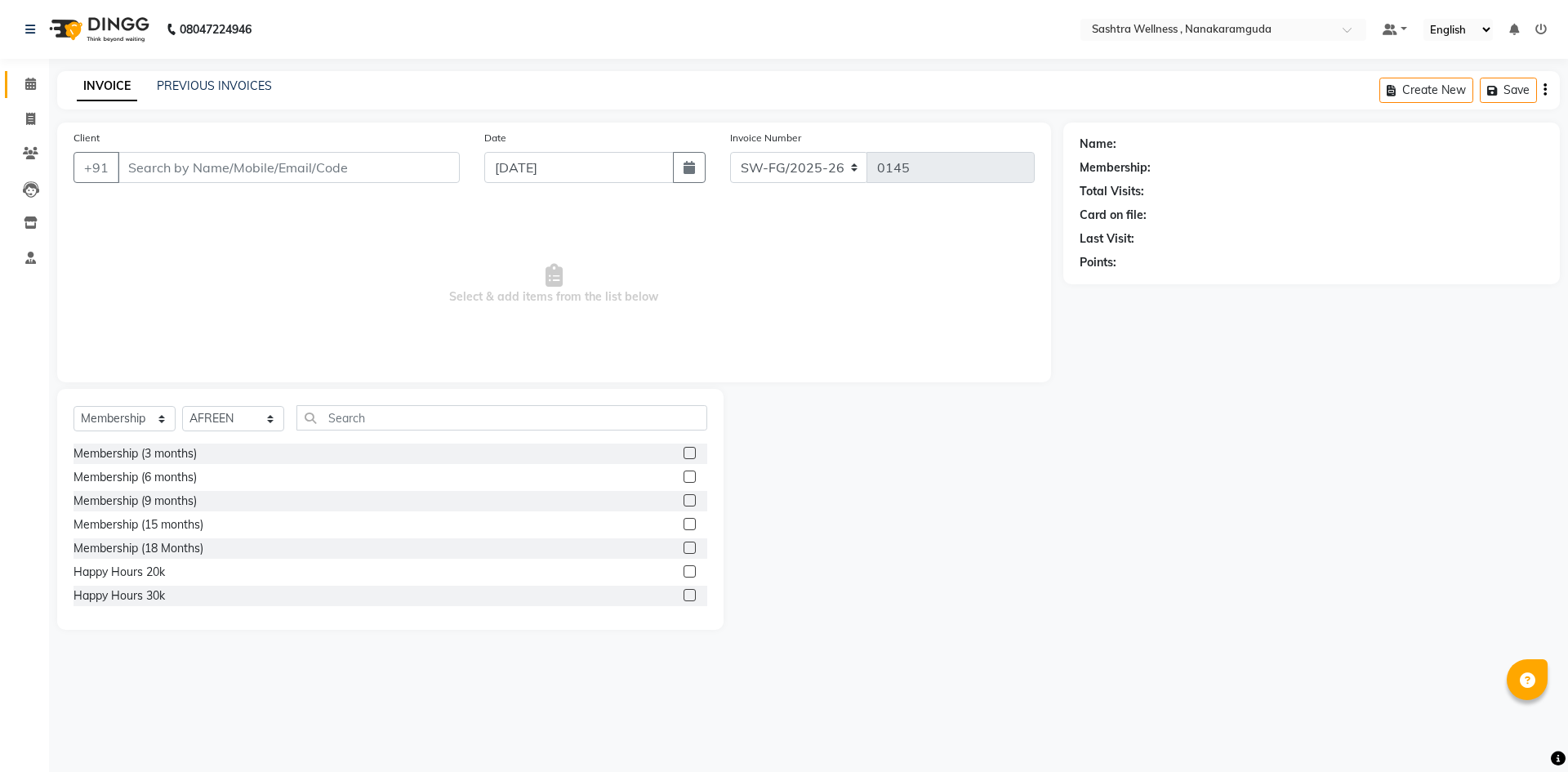
type input "90******23"
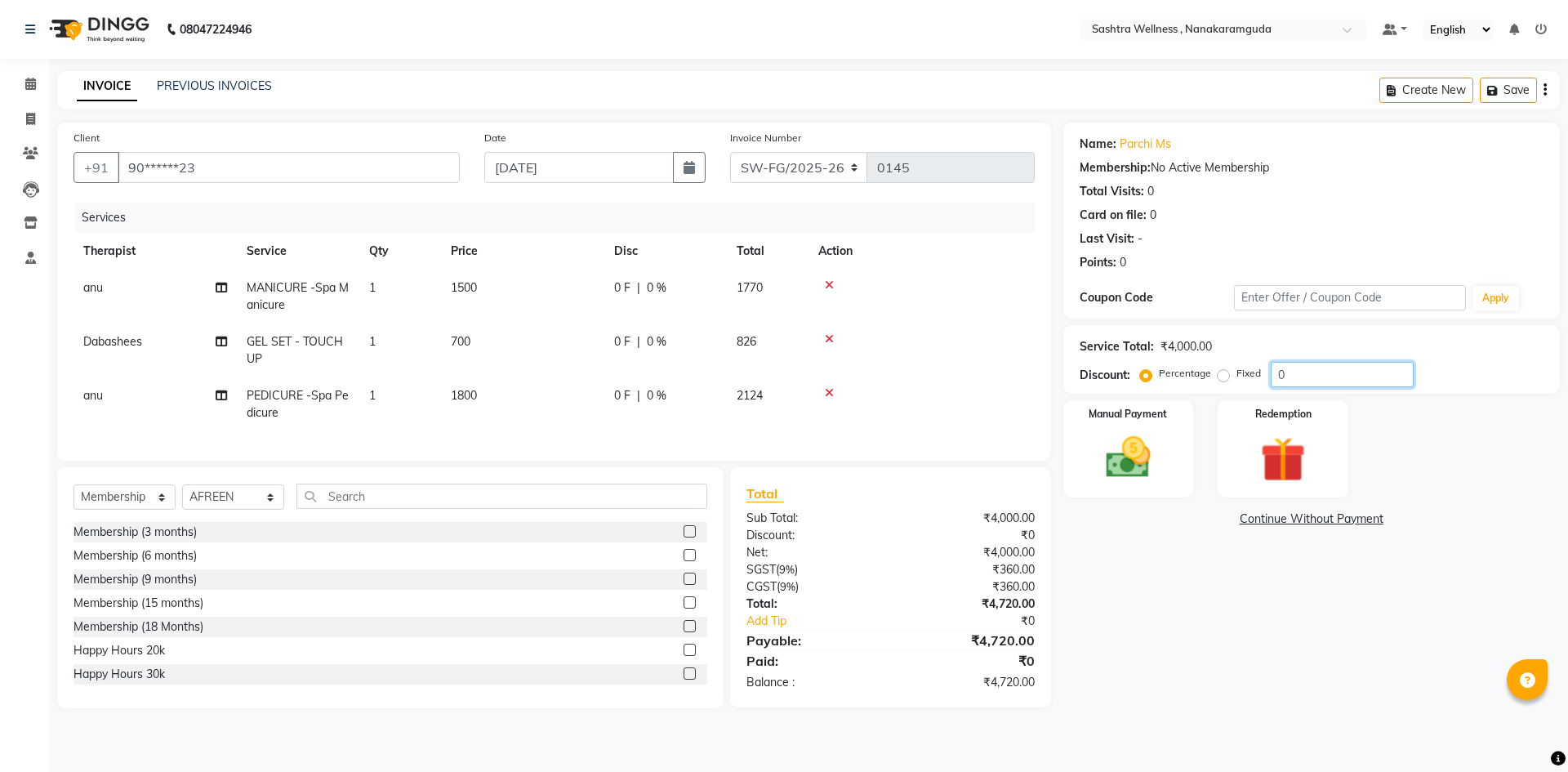
click at [1281, 376] on input "0" at bounding box center [1342, 375] width 143 height 25
type input "1"
click at [1296, 370] on input "number" at bounding box center [1342, 375] width 143 height 25
click at [25, 84] on icon at bounding box center [31, 84] width 11 height 13
click at [1138, 443] on img at bounding box center [1128, 458] width 76 height 54
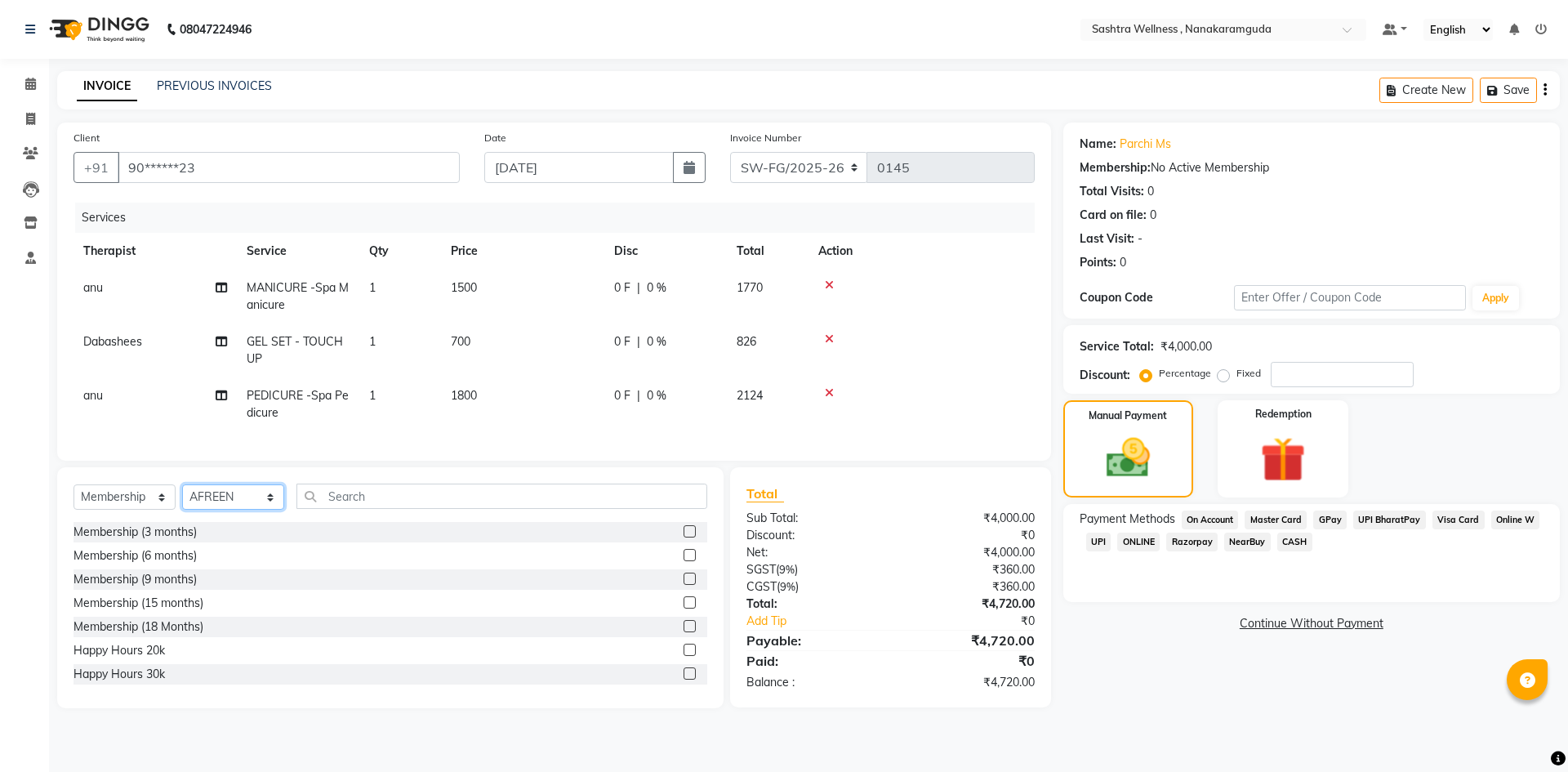
click at [271, 509] on select "Select Therapist AFREEN anu B DAS Dabashees Fatima JAVED Karishma marcy maria M…" at bounding box center [233, 497] width 102 height 25
select select
click at [182, 497] on select "Select Therapist AFREEN anu B DAS Dabashees Fatima JAVED Karishma marcy maria M…" at bounding box center [233, 497] width 102 height 25
click at [683, 537] on label at bounding box center [690, 532] width 13 height 13
click at [683, 537] on input "checkbox" at bounding box center [689, 532] width 11 height 11
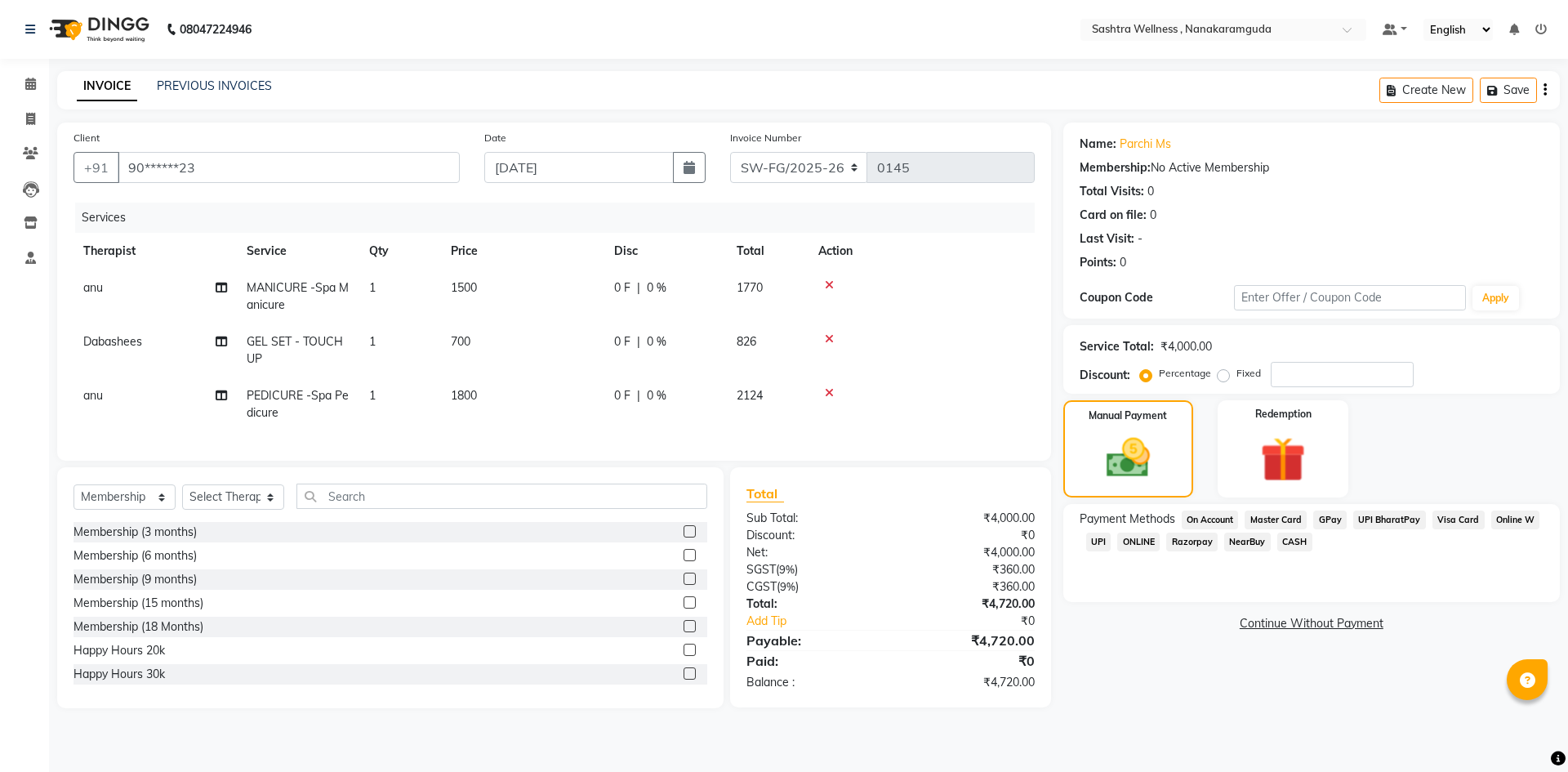
click at [683, 537] on label at bounding box center [690, 532] width 13 height 13
click at [683, 537] on input "checkbox" at bounding box center [689, 532] width 11 height 11
click at [683, 537] on label at bounding box center [690, 532] width 13 height 13
click at [683, 537] on input "checkbox" at bounding box center [689, 532] width 11 height 11
checkbox input "false"
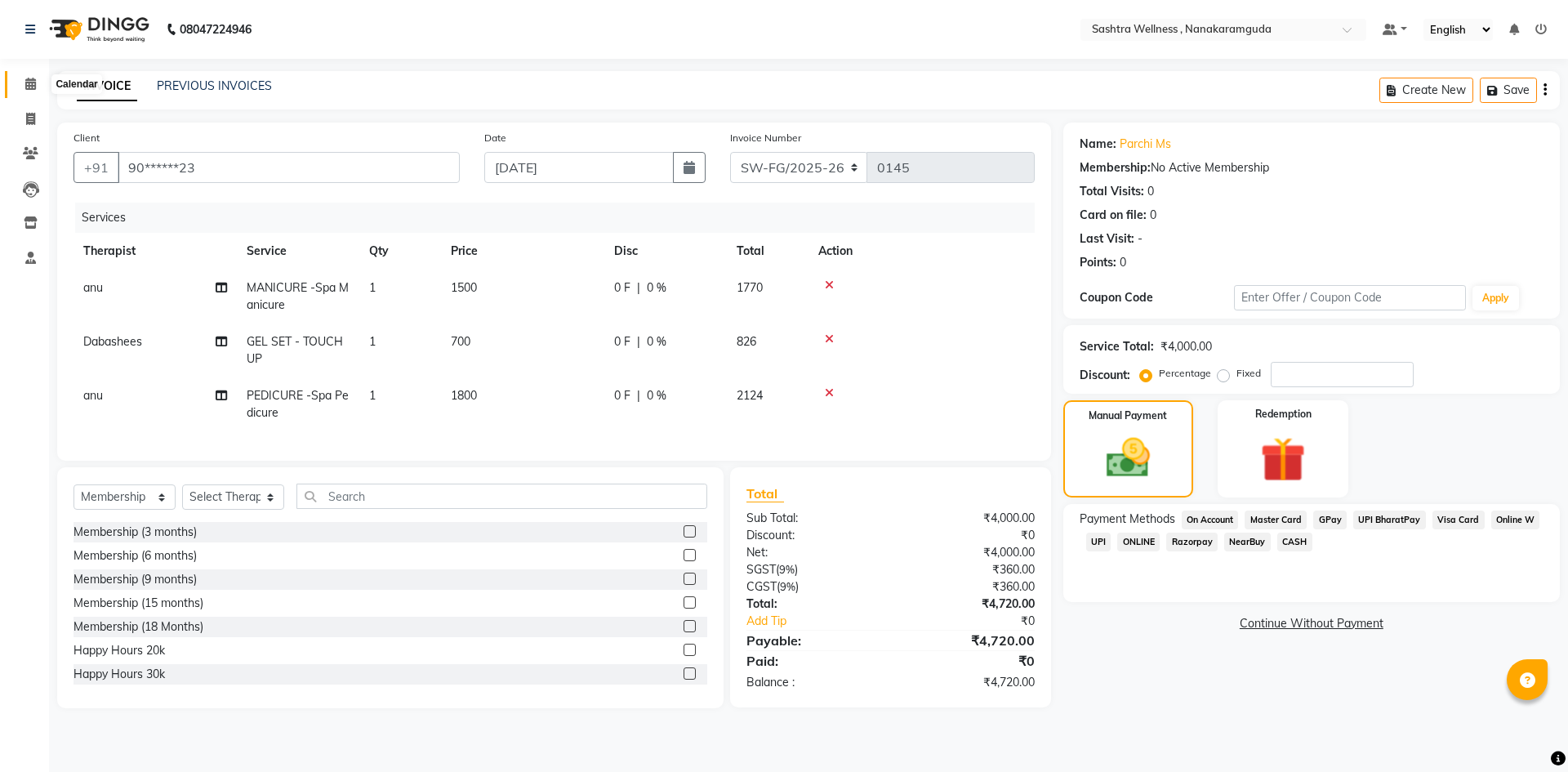
drag, startPoint x: 29, startPoint y: 78, endPoint x: 929, endPoint y: 121, distance: 901.0
click at [29, 78] on icon at bounding box center [31, 84] width 11 height 13
click at [44, 83] on span at bounding box center [31, 84] width 29 height 19
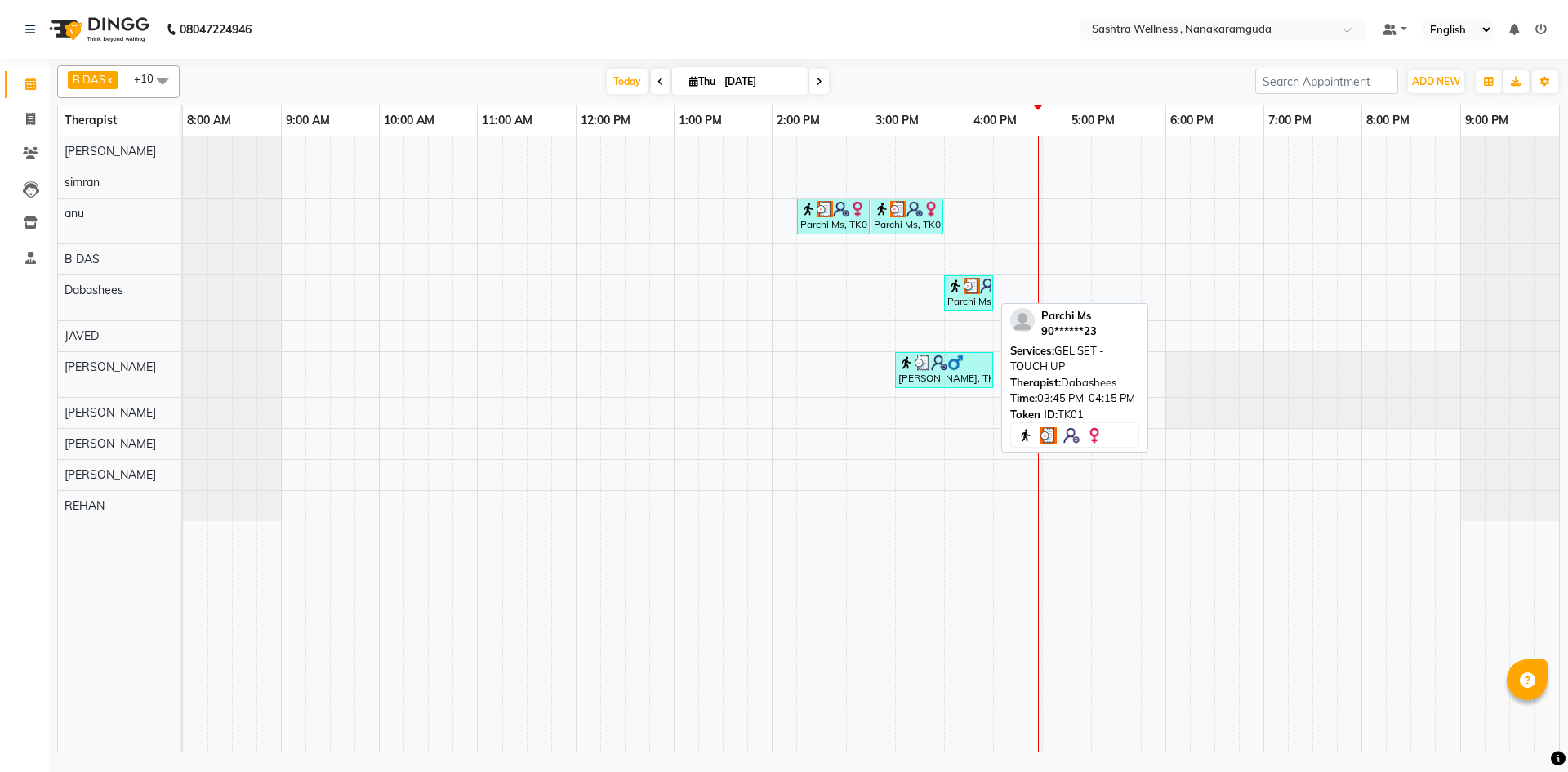
click at [972, 298] on div "Parchi Ms, TK01, 03:45 PM-04:15 PM, GEL SET - TOUCH UP" at bounding box center [969, 293] width 46 height 31
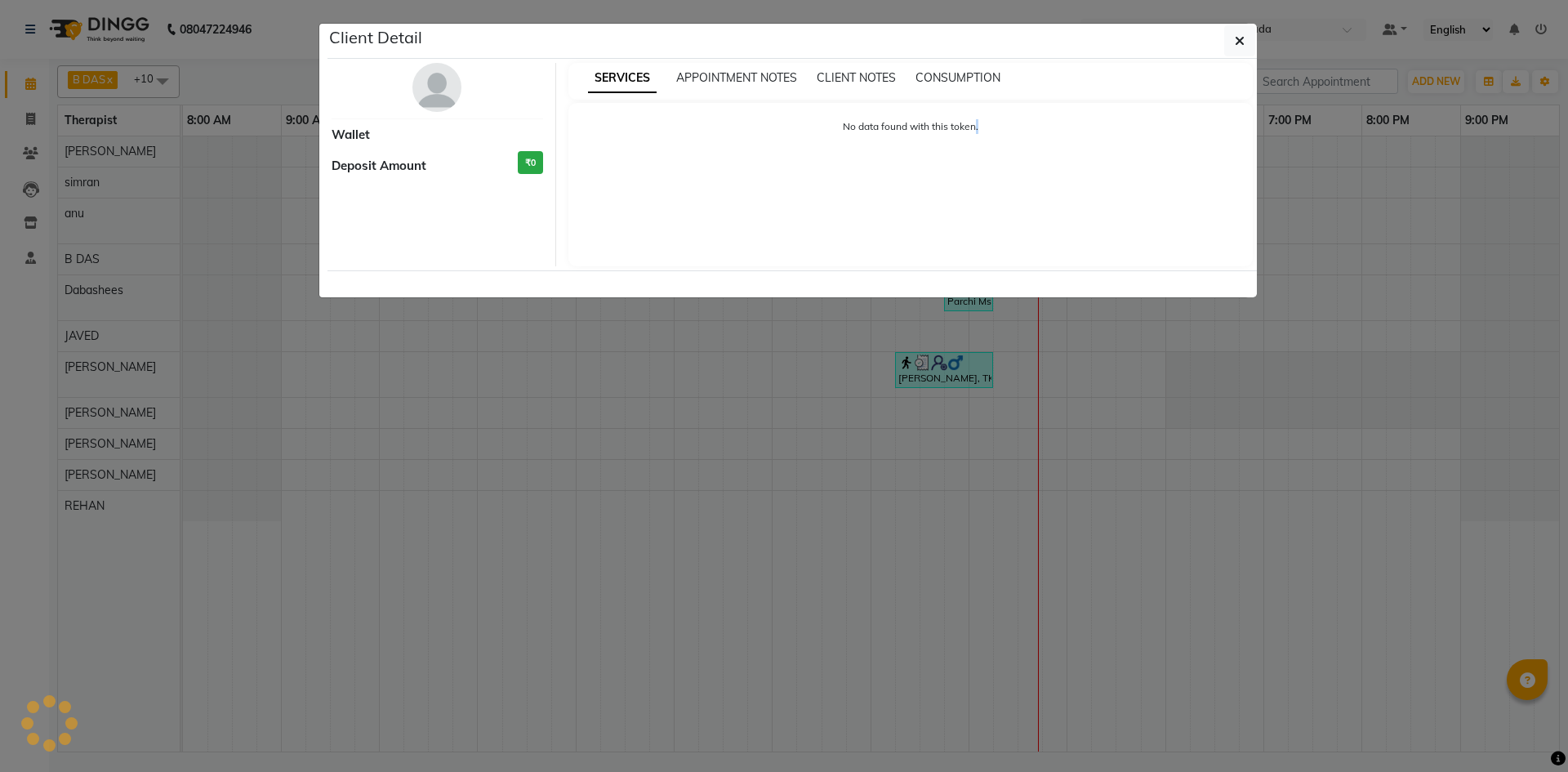
click at [972, 298] on ngb-modal-window "Client Detail Wallet Deposit Amount ₹0 SERVICES APPOINTMENT NOTES CLIENT NOTES …" at bounding box center [784, 386] width 1568 height 772
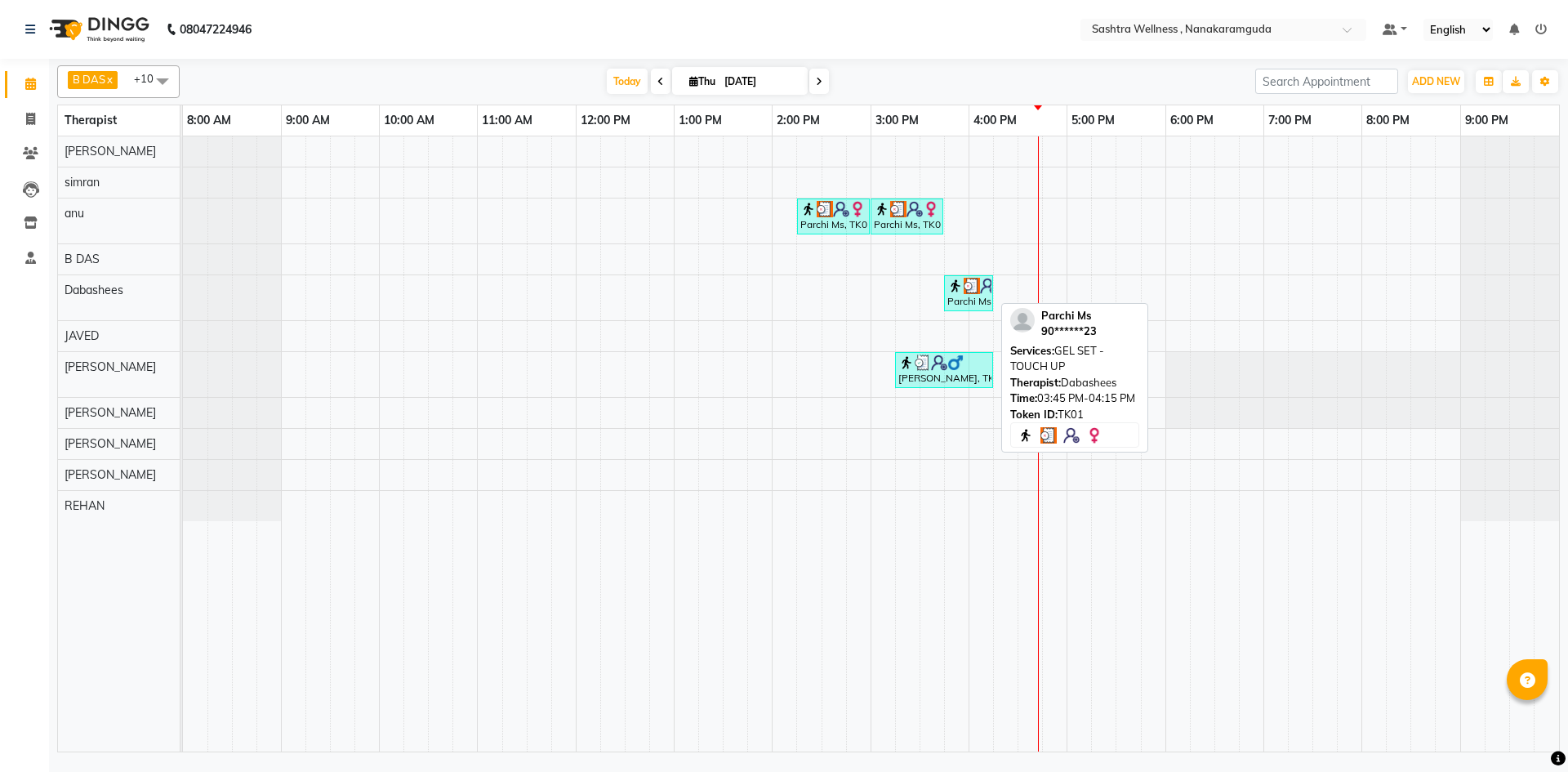
click at [962, 298] on div "Parchi Ms, TK01, 03:45 PM-04:15 PM, GEL SET - TOUCH UP" at bounding box center [969, 293] width 46 height 31
select select "3"
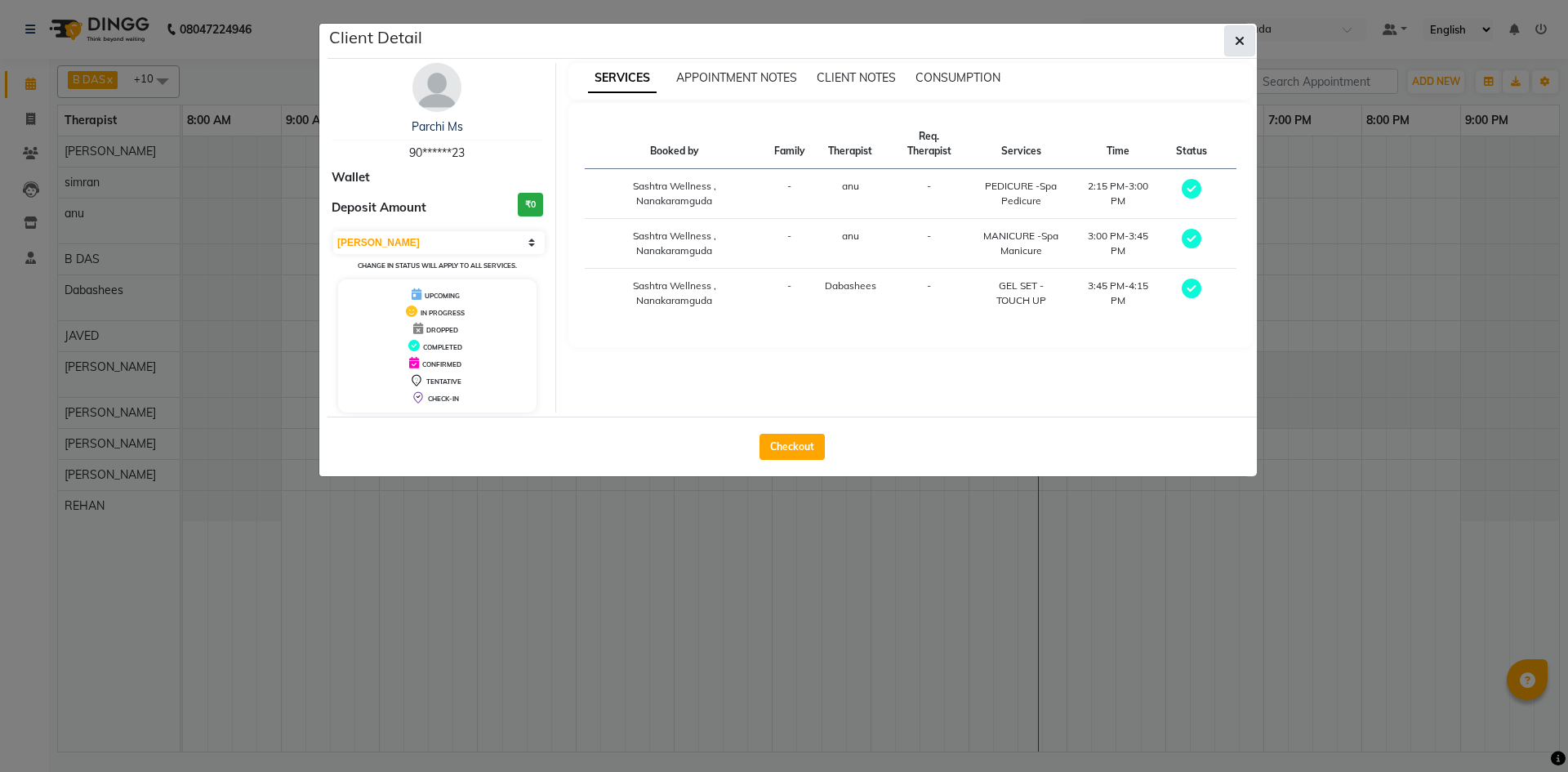
click at [1248, 39] on button "button" at bounding box center [1239, 41] width 31 height 31
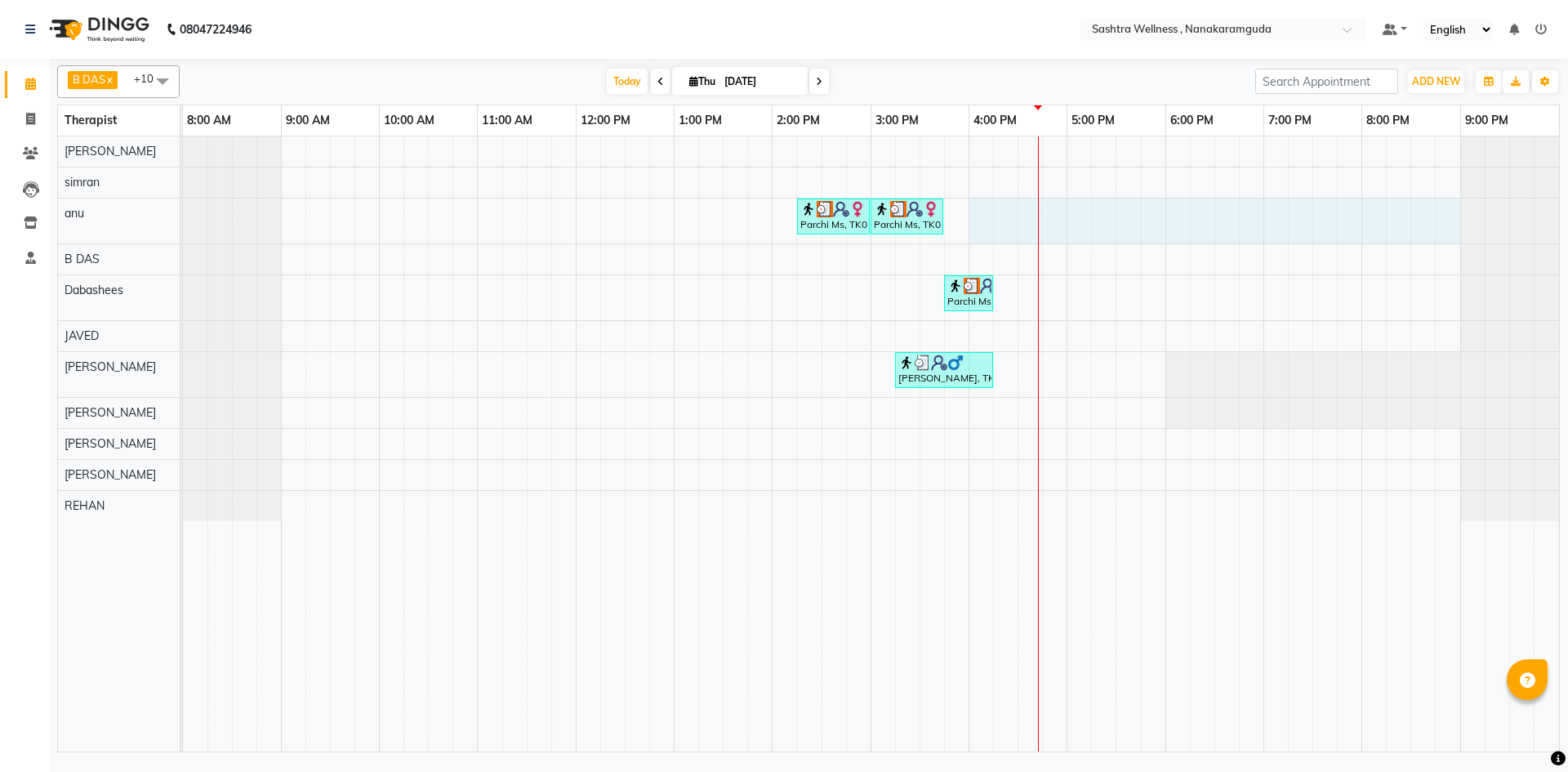
drag, startPoint x: 973, startPoint y: 208, endPoint x: 1460, endPoint y: 225, distance: 487.3
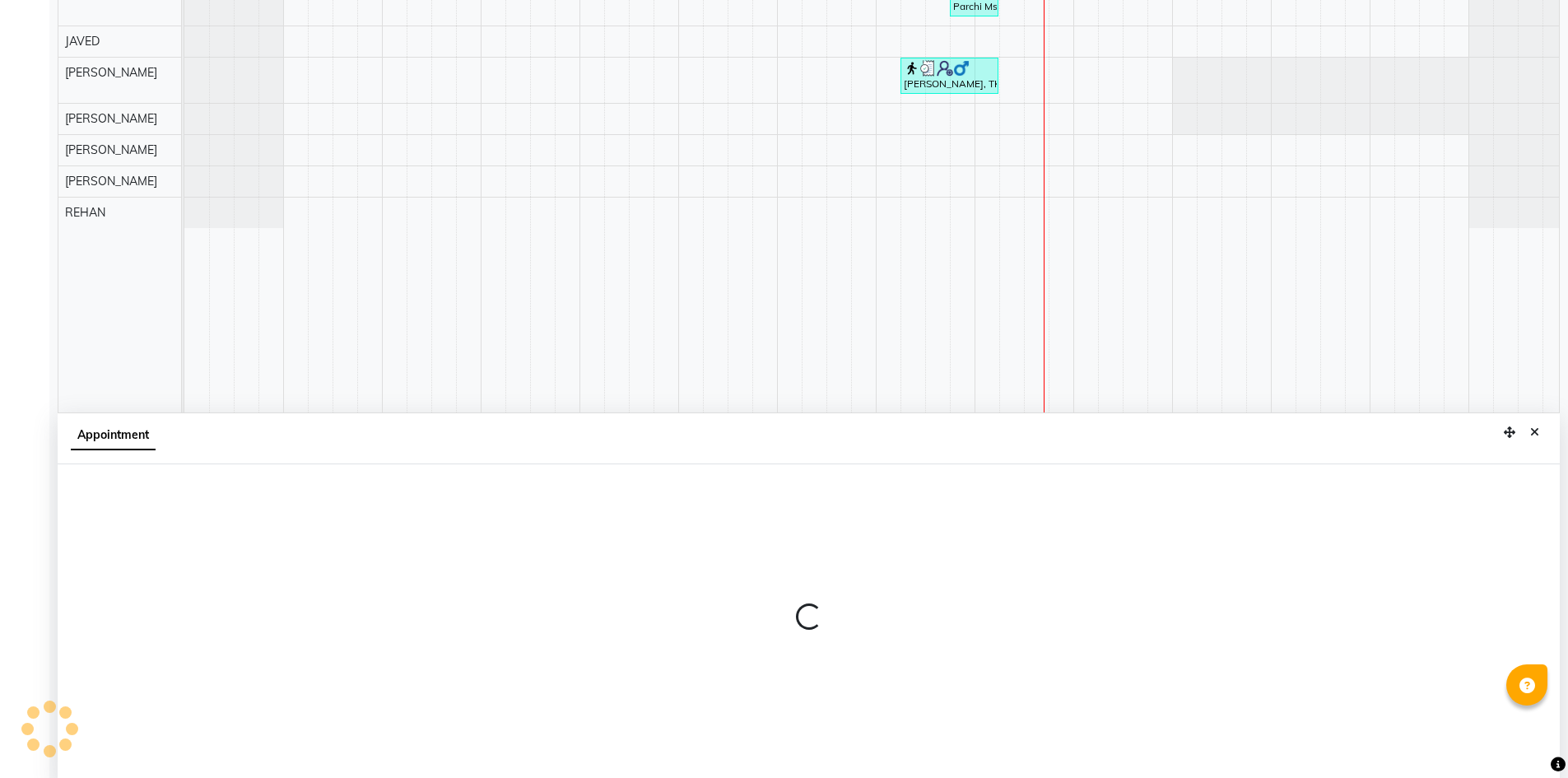
scroll to position [307, 0]
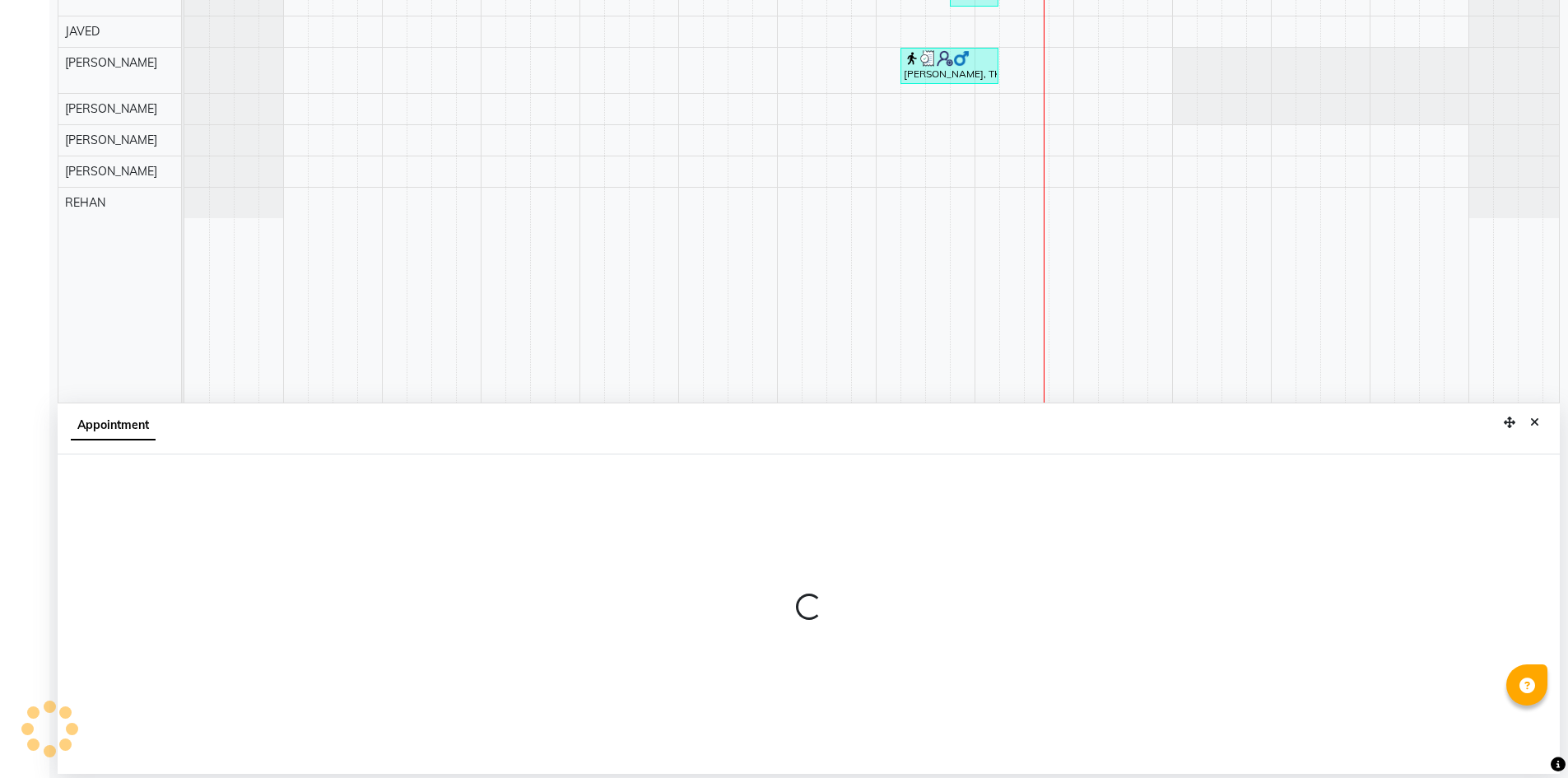
select select "88332"
select select "960"
select select "tentative"
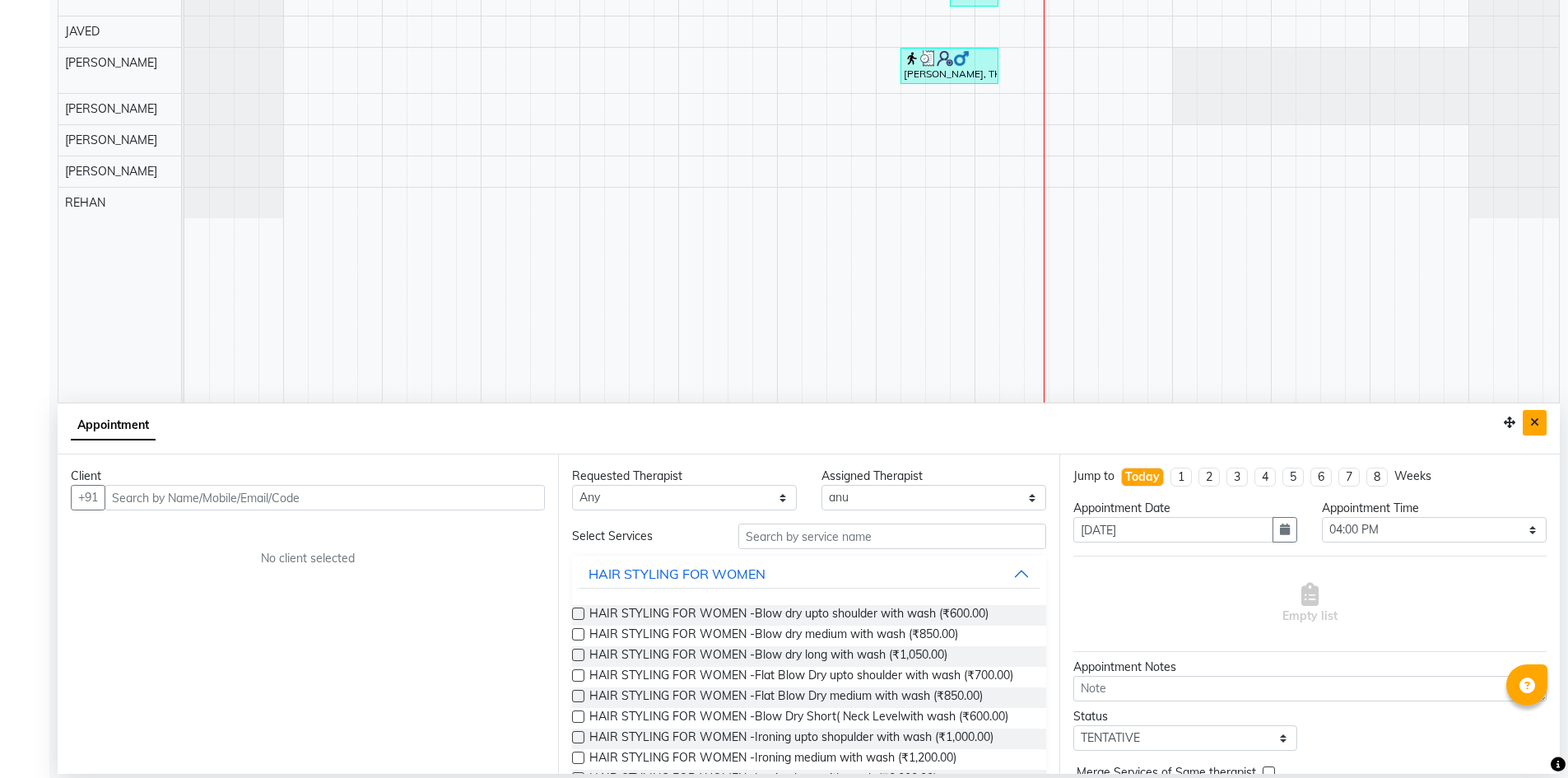
click at [1543, 416] on button "Close" at bounding box center [1535, 422] width 24 height 25
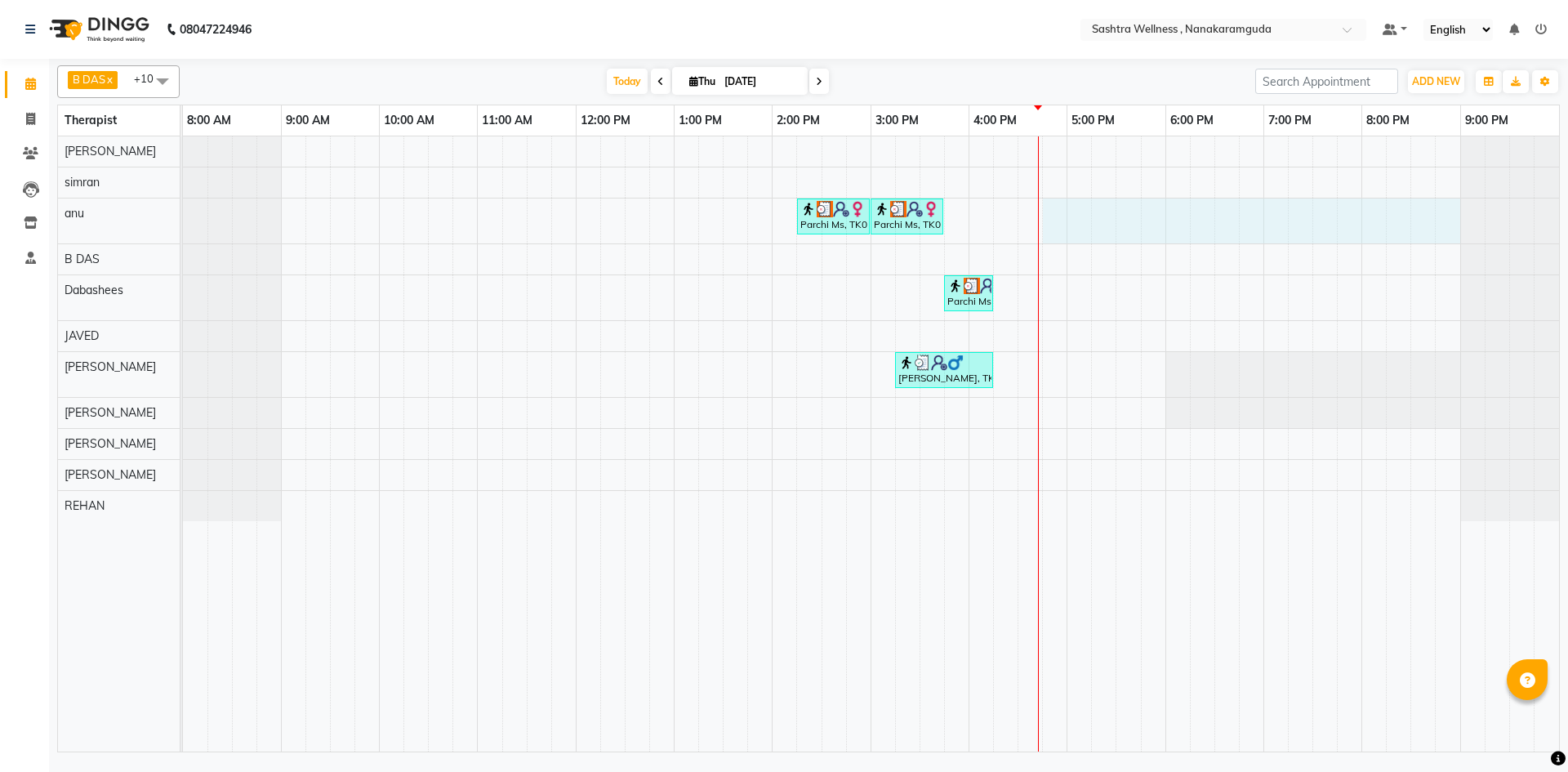
drag, startPoint x: 1048, startPoint y: 217, endPoint x: 1436, endPoint y: 220, distance: 388.0
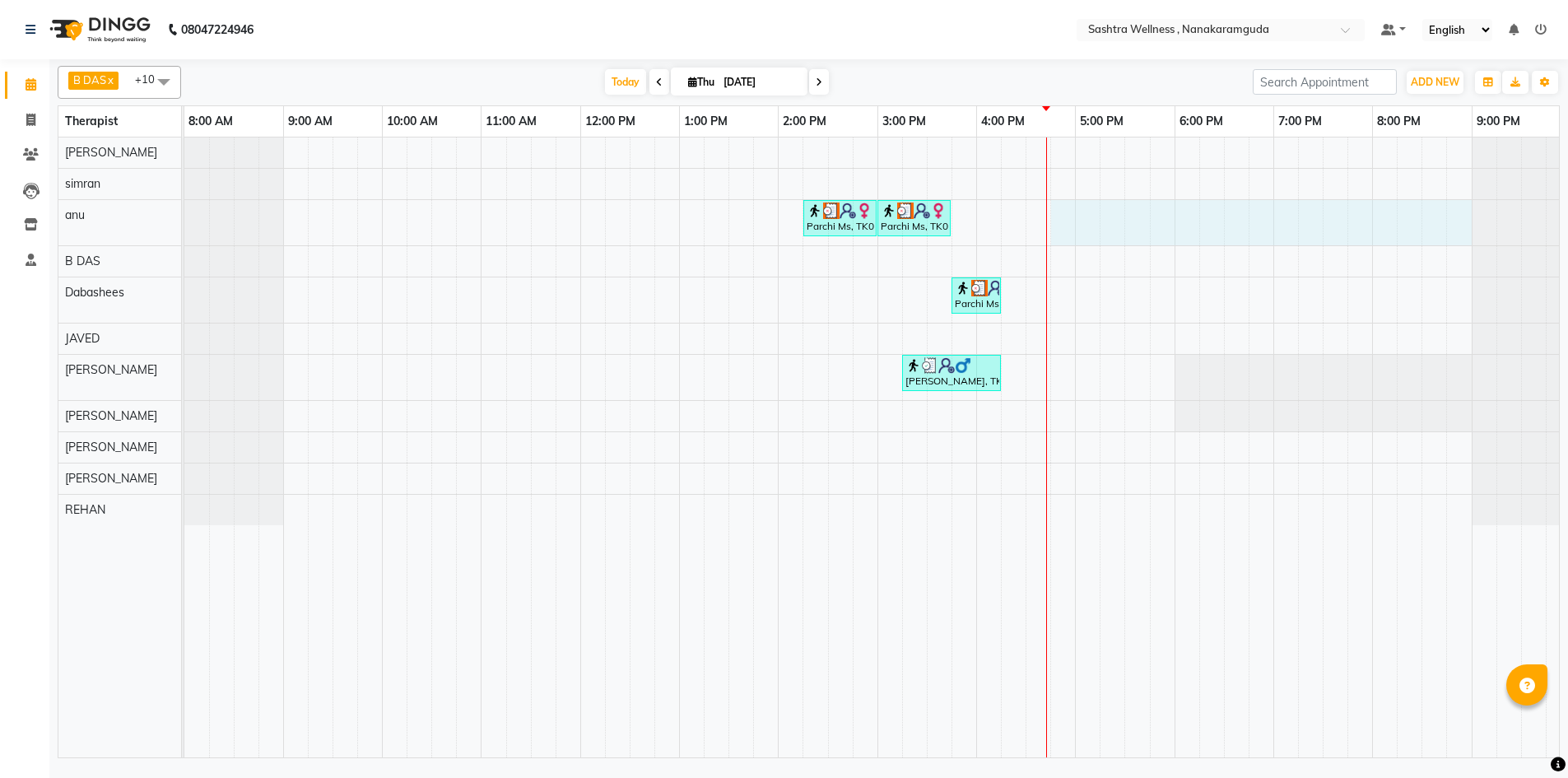
select select "88332"
select select "1005"
select select "tentative"
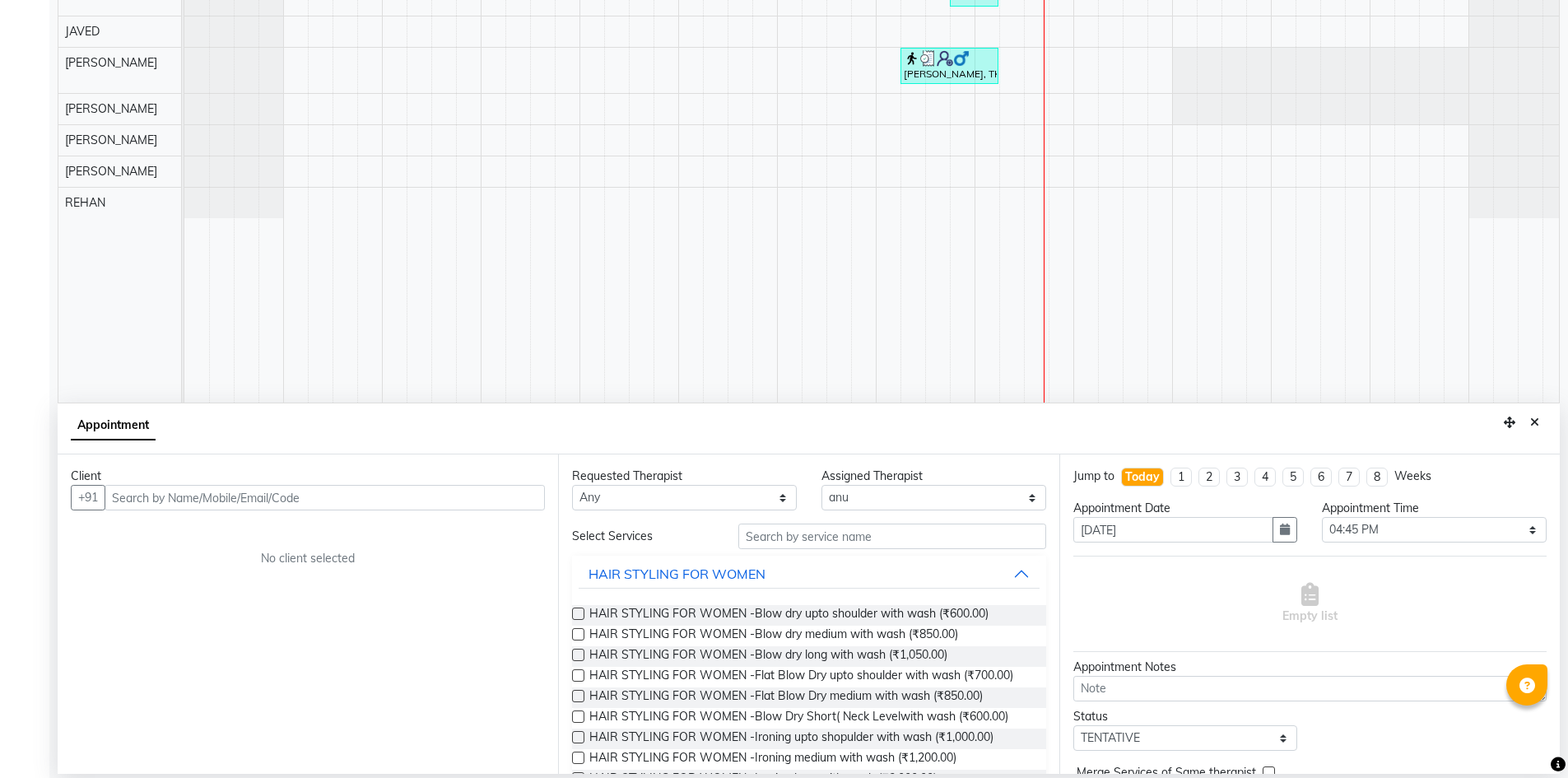
scroll to position [0, 8]
click at [1540, 425] on button "Close" at bounding box center [1535, 422] width 24 height 25
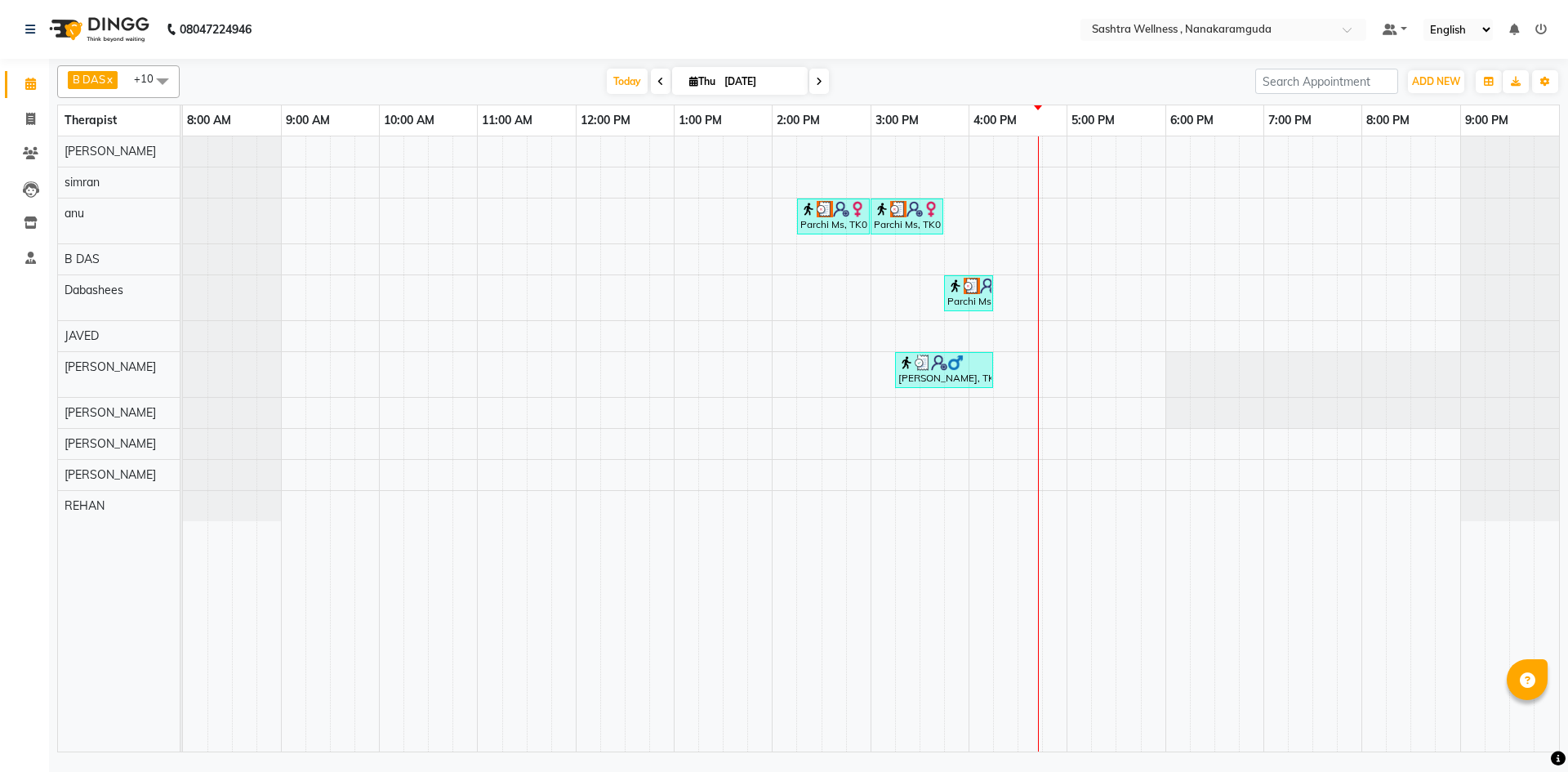
scroll to position [0, 0]
click at [36, 150] on icon at bounding box center [30, 153] width 15 height 13
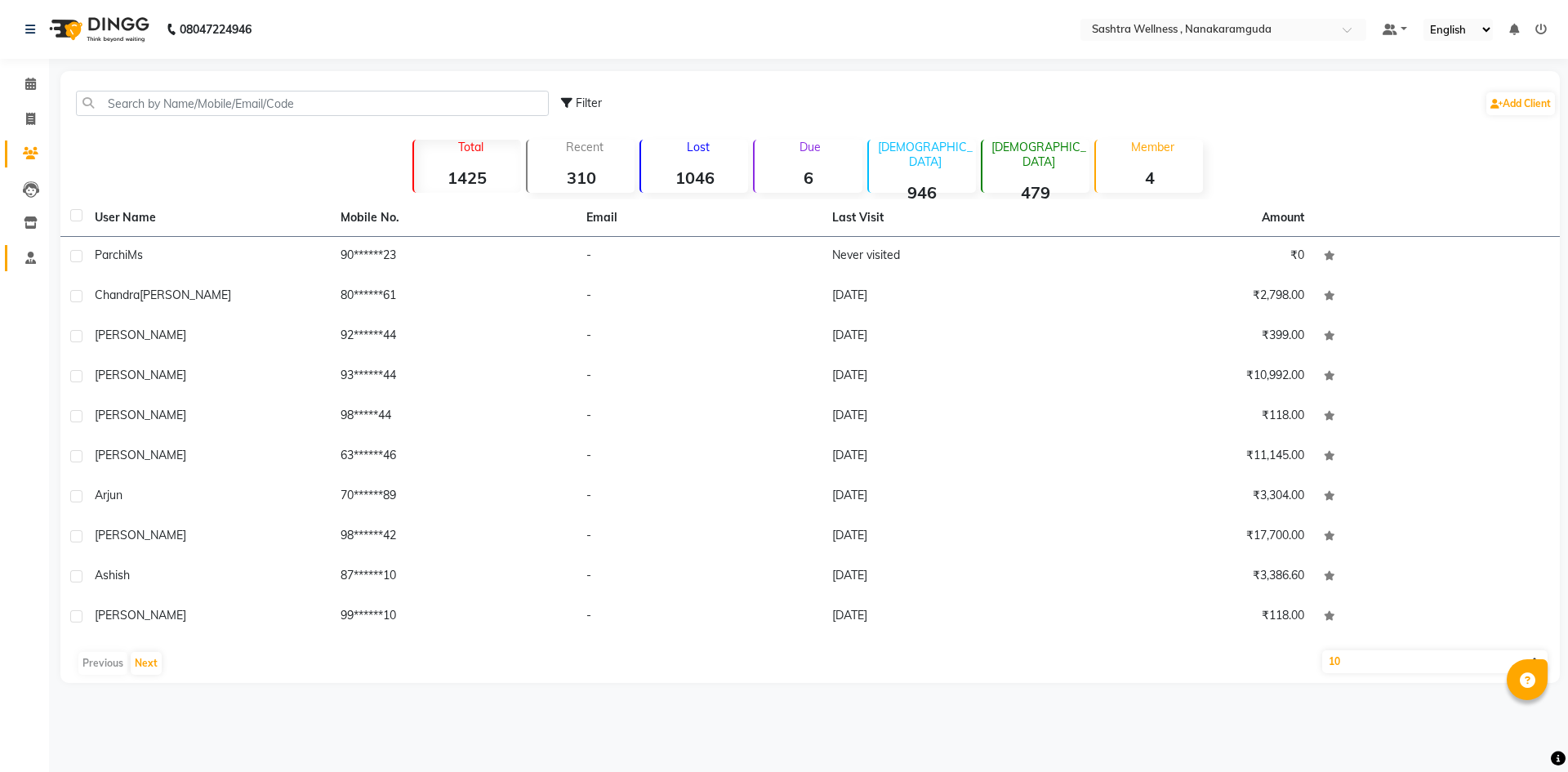
click at [30, 261] on icon at bounding box center [31, 258] width 11 height 13
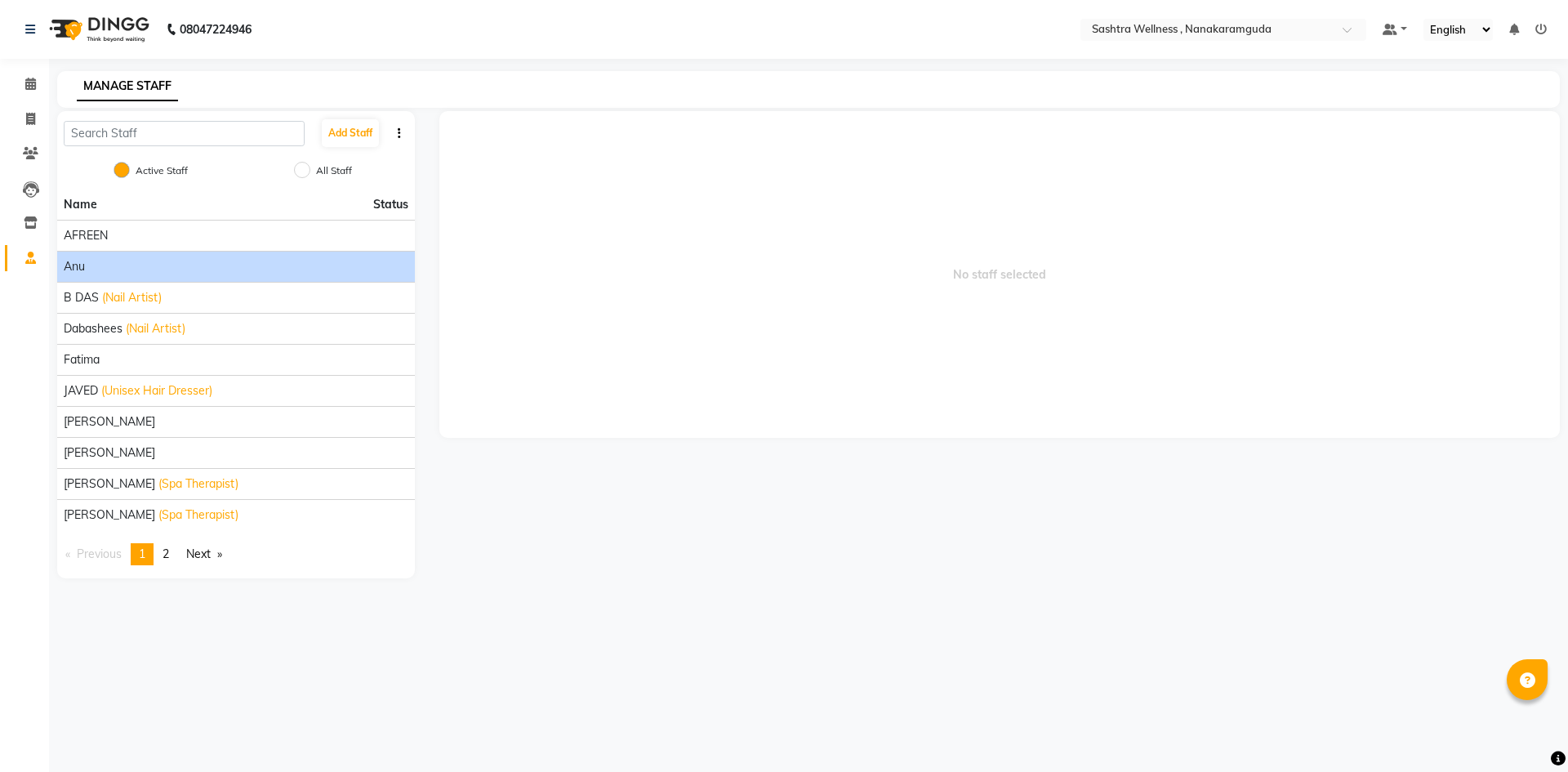
click at [193, 267] on div "anu" at bounding box center [237, 266] width 345 height 17
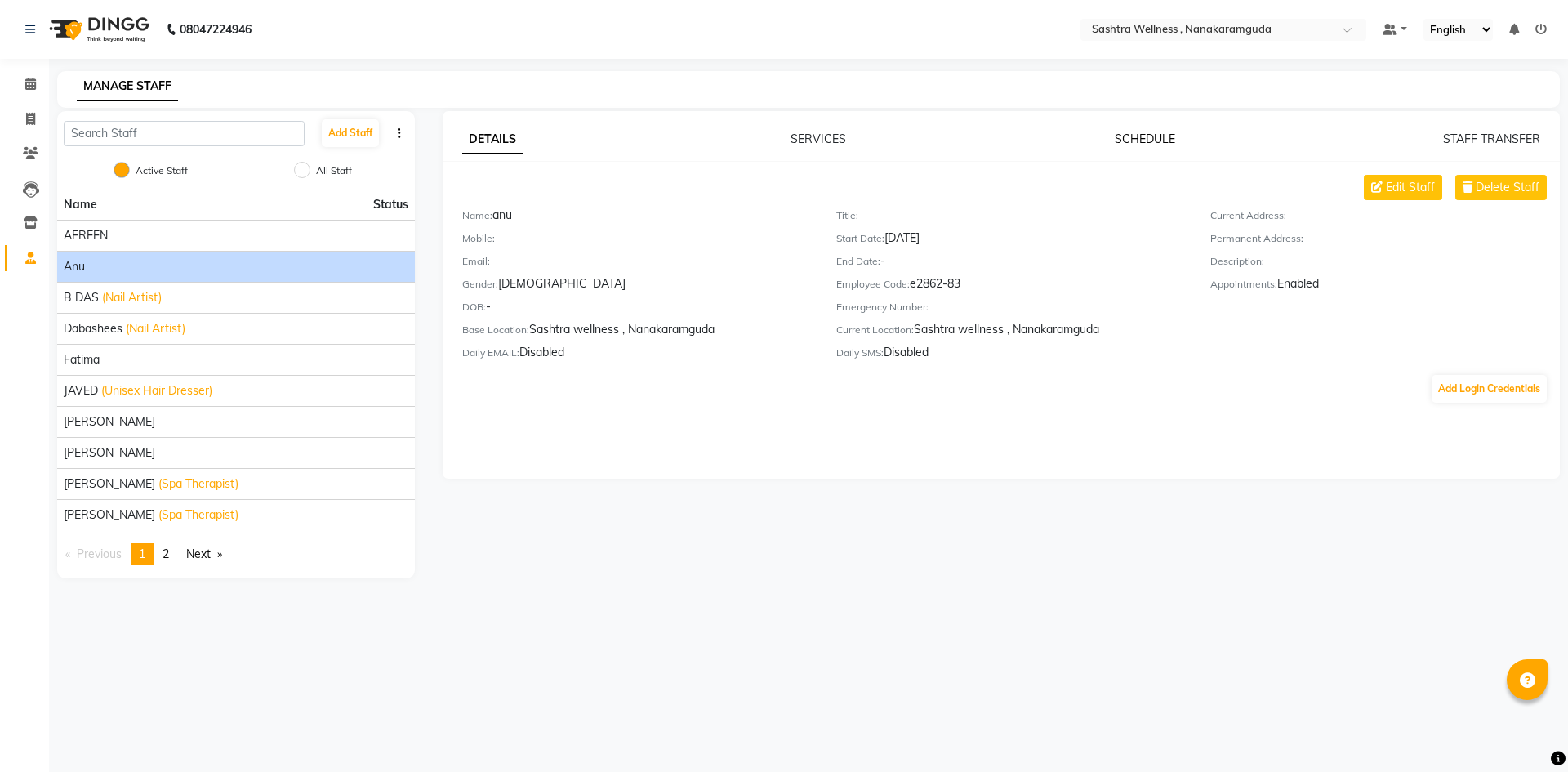
click at [1145, 139] on link "SCHEDULE" at bounding box center [1145, 139] width 60 height 14
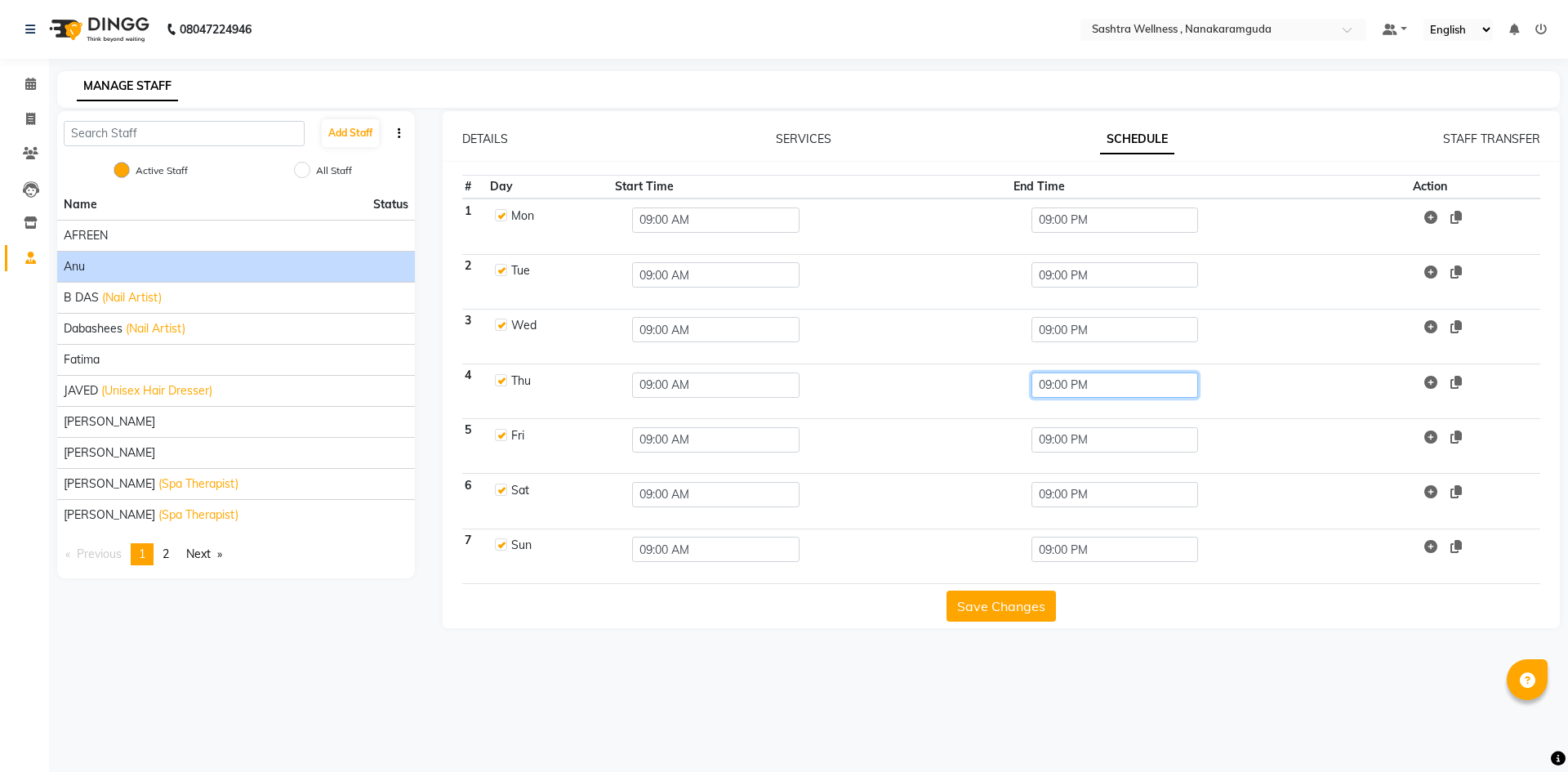
drag, startPoint x: 1126, startPoint y: 386, endPoint x: 906, endPoint y: 364, distance: 221.1
click at [906, 364] on tr "4 Thu 09:00 AM 09:00 PM" at bounding box center [1001, 391] width 1079 height 55
type input "04.00PM"
click at [998, 610] on button "Save Changes" at bounding box center [1000, 606] width 109 height 31
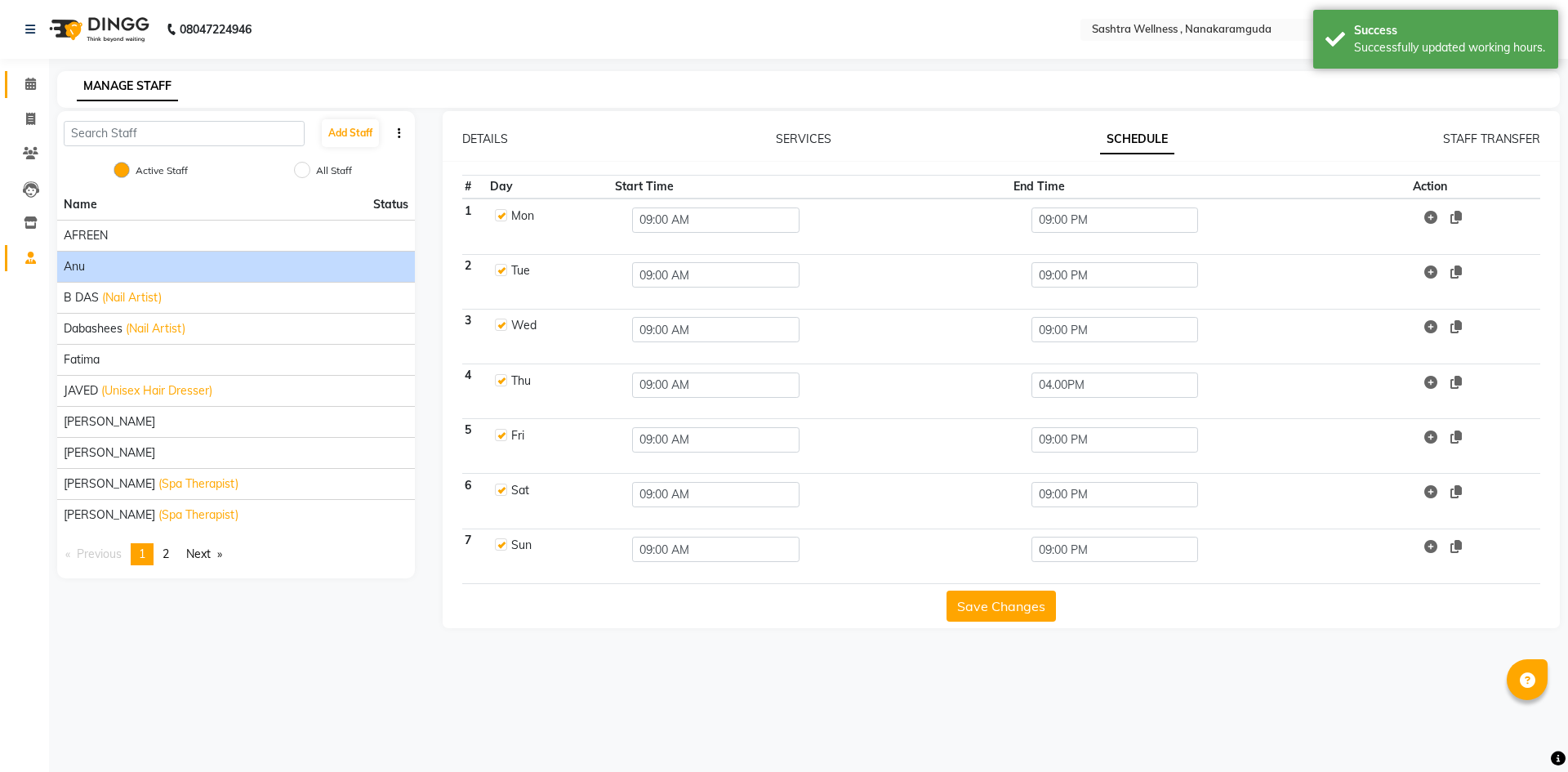
click at [32, 73] on link "Calendar" at bounding box center [23, 85] width 39 height 27
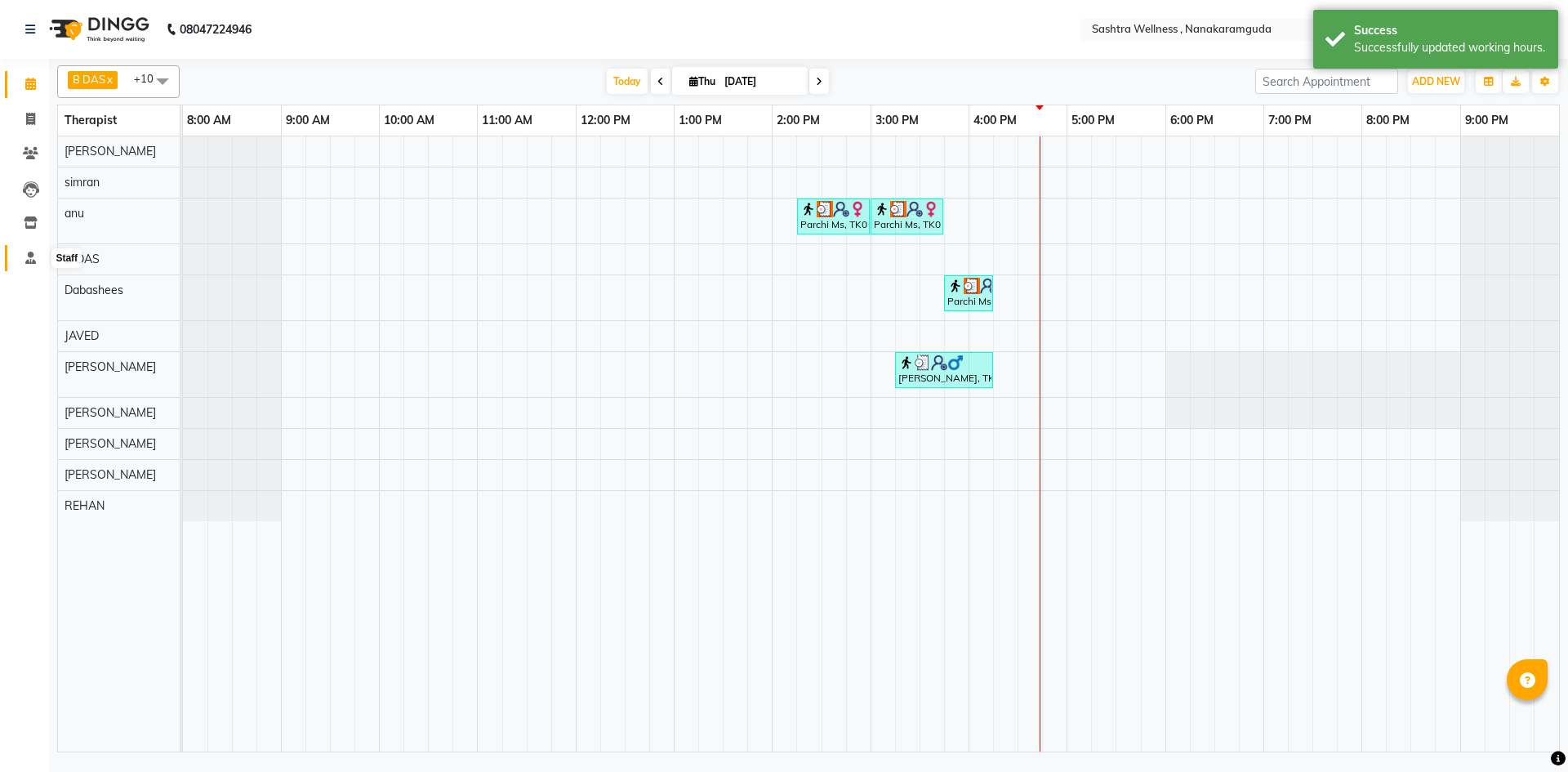
click at [25, 256] on icon at bounding box center [31, 258] width 11 height 13
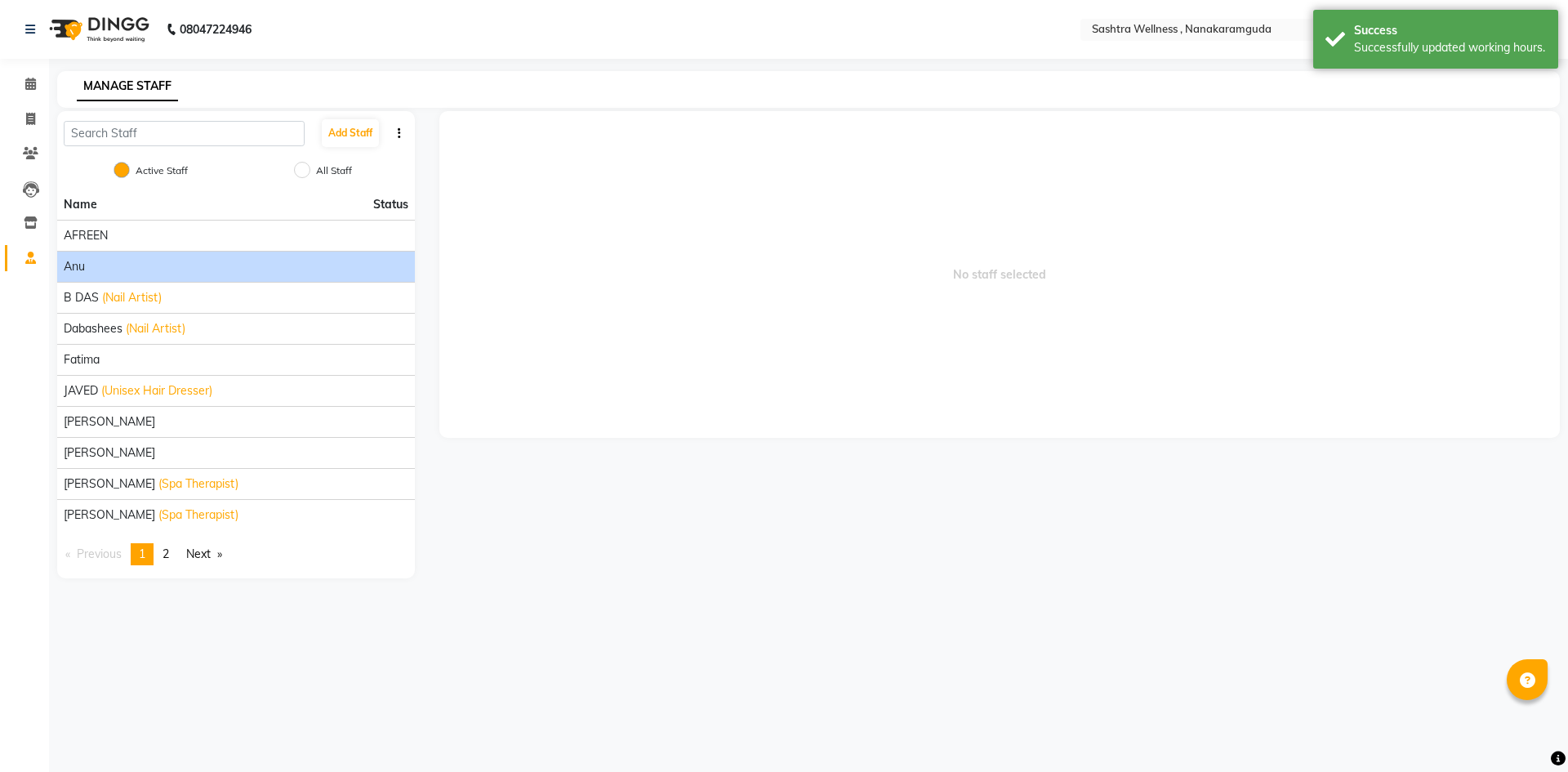
click at [116, 275] on li "anu" at bounding box center [236, 266] width 357 height 31
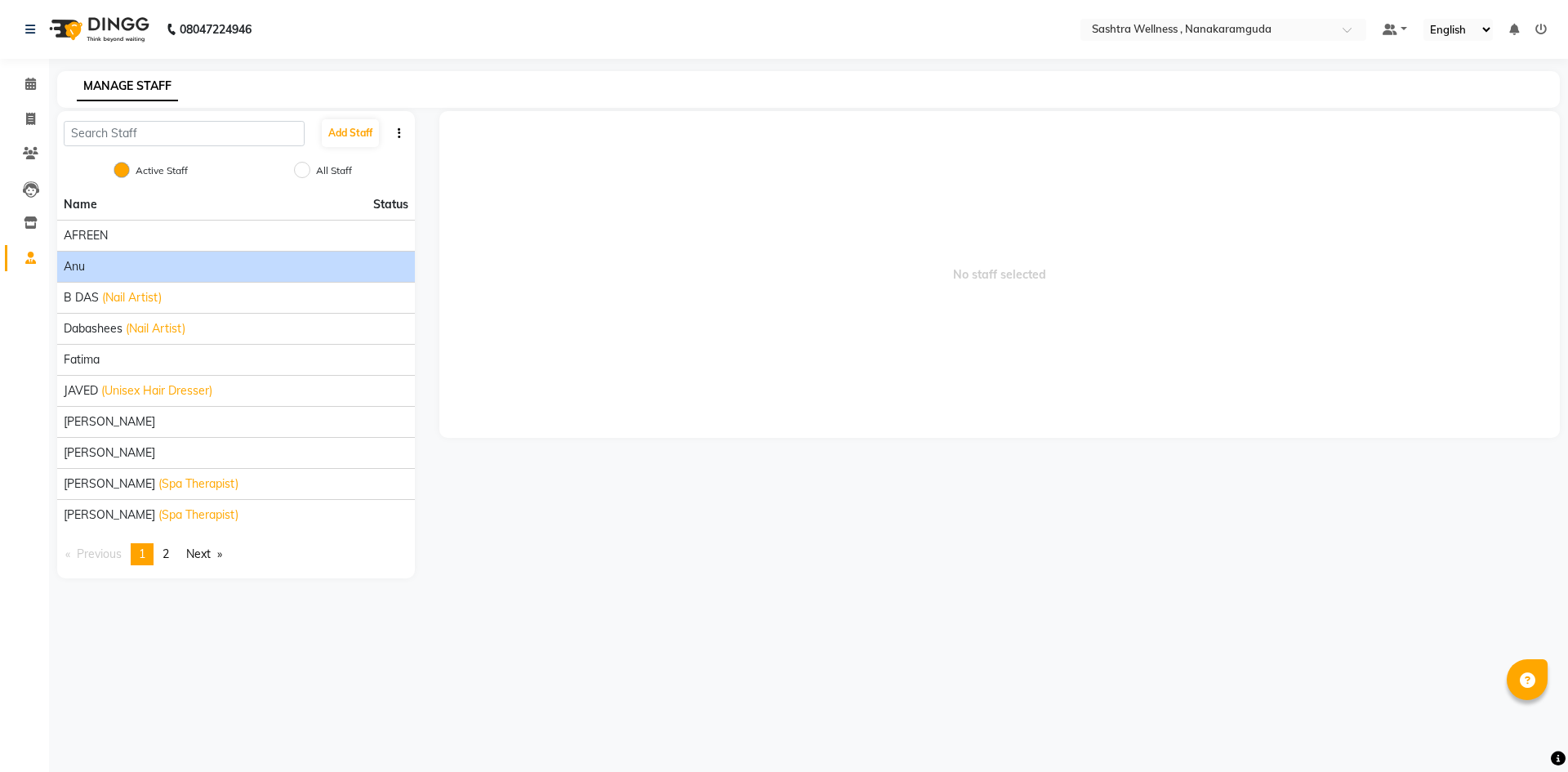
click at [141, 256] on li "anu" at bounding box center [236, 266] width 357 height 31
click at [139, 258] on div "anu" at bounding box center [237, 266] width 345 height 17
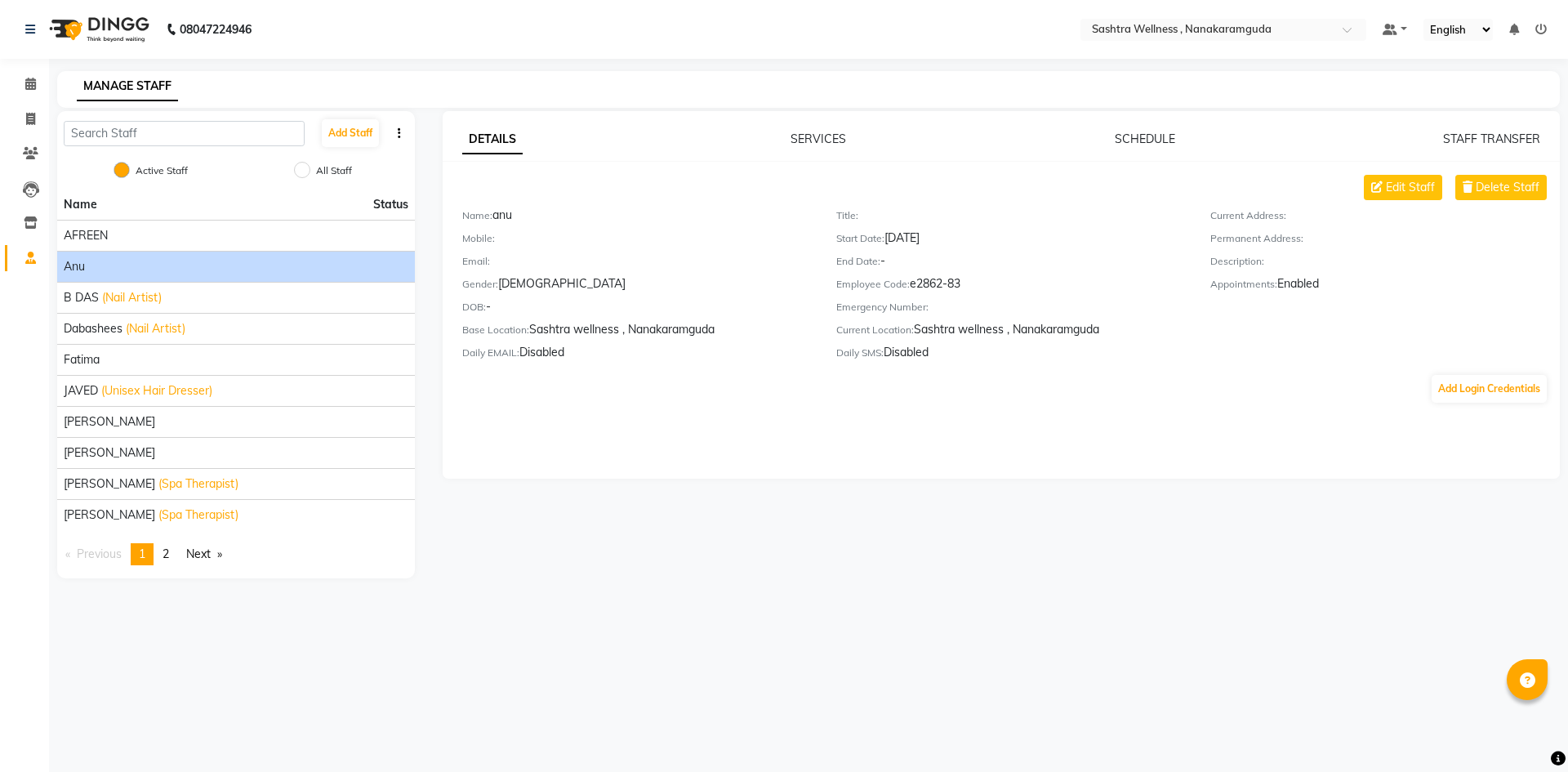
click at [1126, 131] on div "SCHEDULE" at bounding box center [1145, 139] width 60 height 17
click at [1133, 137] on link "SCHEDULE" at bounding box center [1145, 139] width 60 height 14
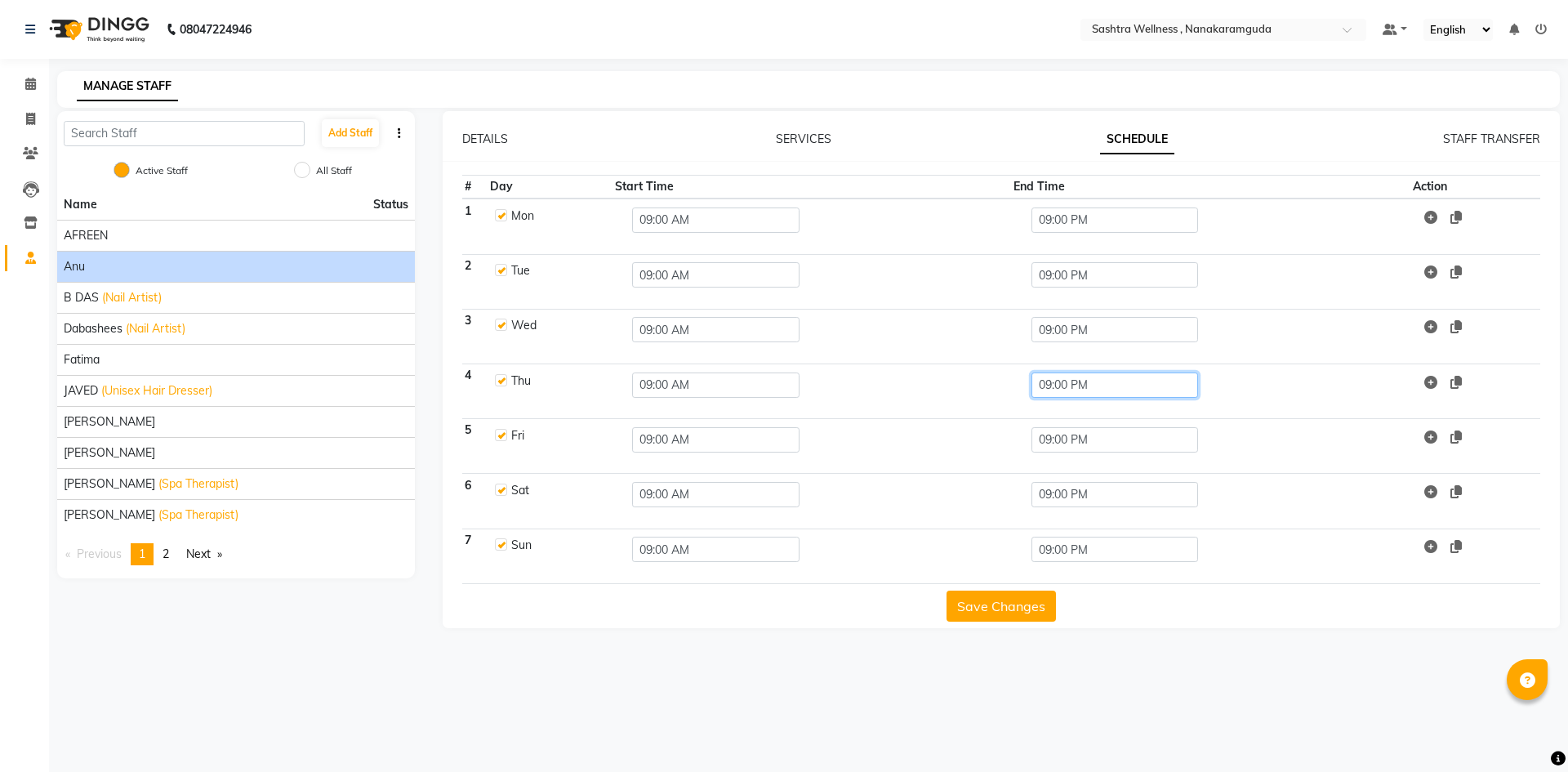
drag, startPoint x: 1116, startPoint y: 384, endPoint x: 942, endPoint y: 395, distance: 174.3
click at [942, 395] on tr "4 Thu 09:00 AM 09:00 PM" at bounding box center [1001, 391] width 1079 height 55
type input "06.00PM"
click at [1006, 605] on button "Save Changes" at bounding box center [1000, 606] width 109 height 31
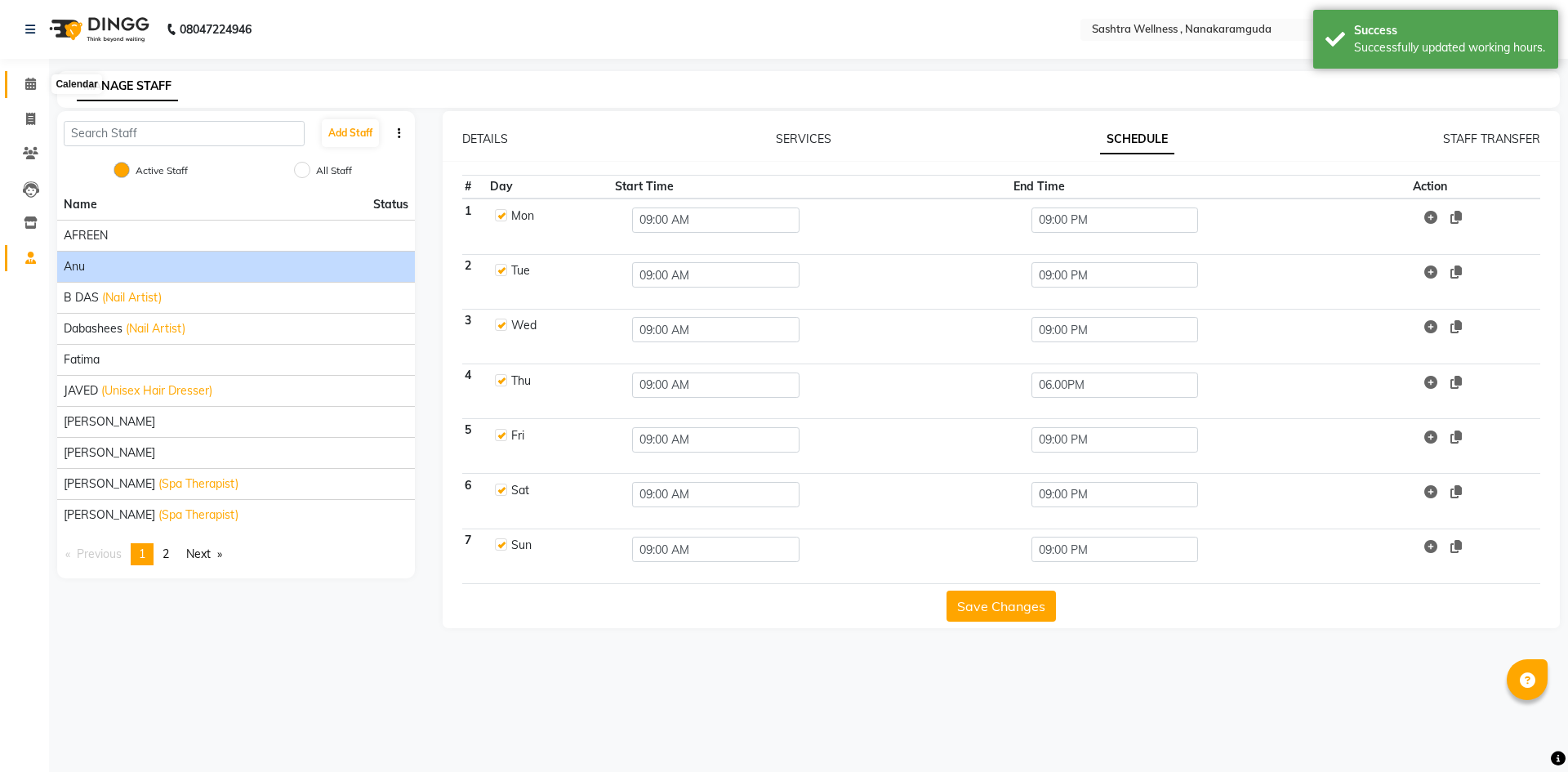
click at [28, 83] on icon at bounding box center [31, 84] width 11 height 13
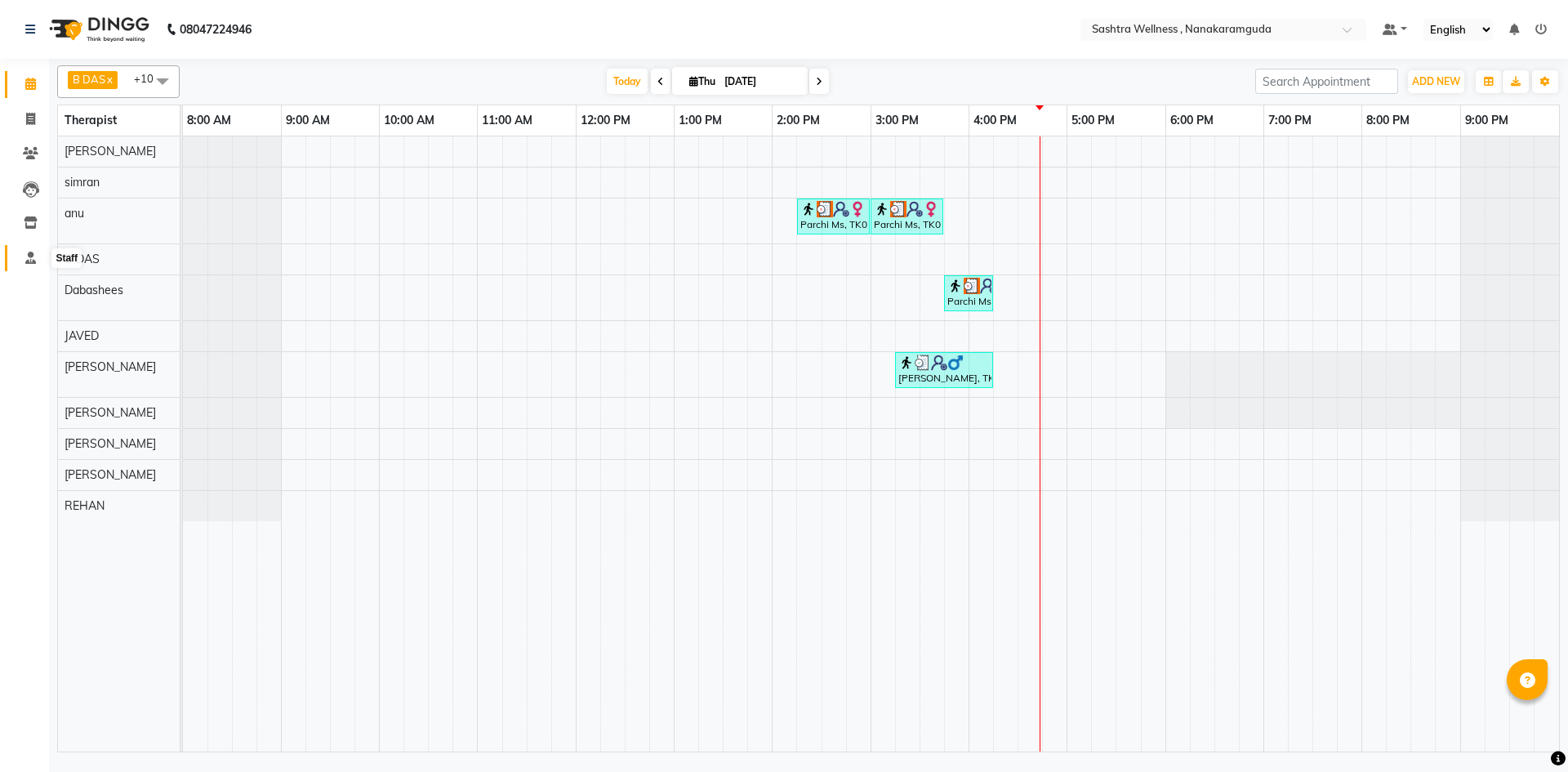
click at [31, 258] on icon at bounding box center [31, 258] width 11 height 13
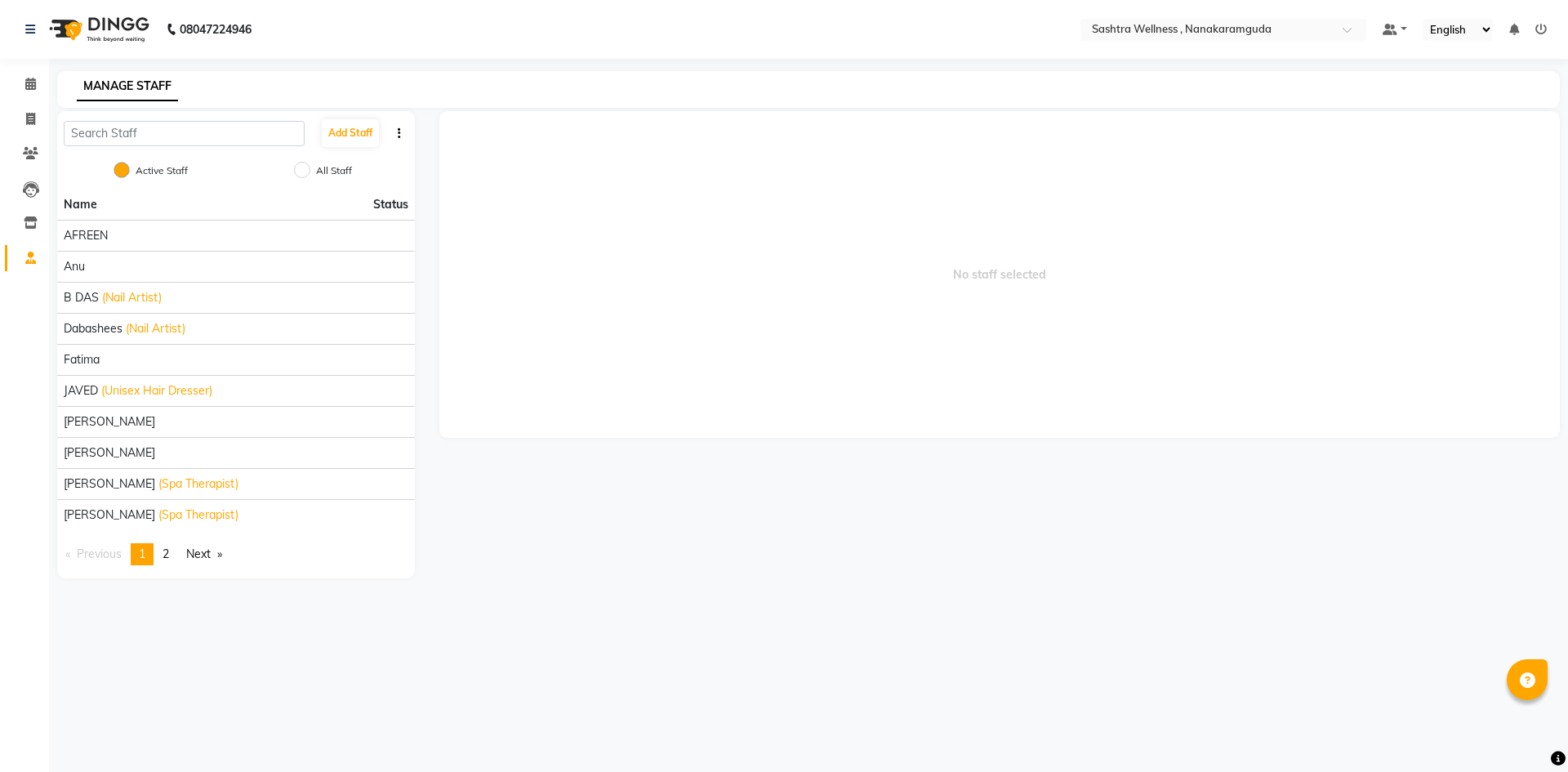
click at [321, 165] on label "All Staff" at bounding box center [334, 171] width 36 height 14
click at [311, 165] on input "All Staff" at bounding box center [302, 170] width 16 height 16
radio input "true"
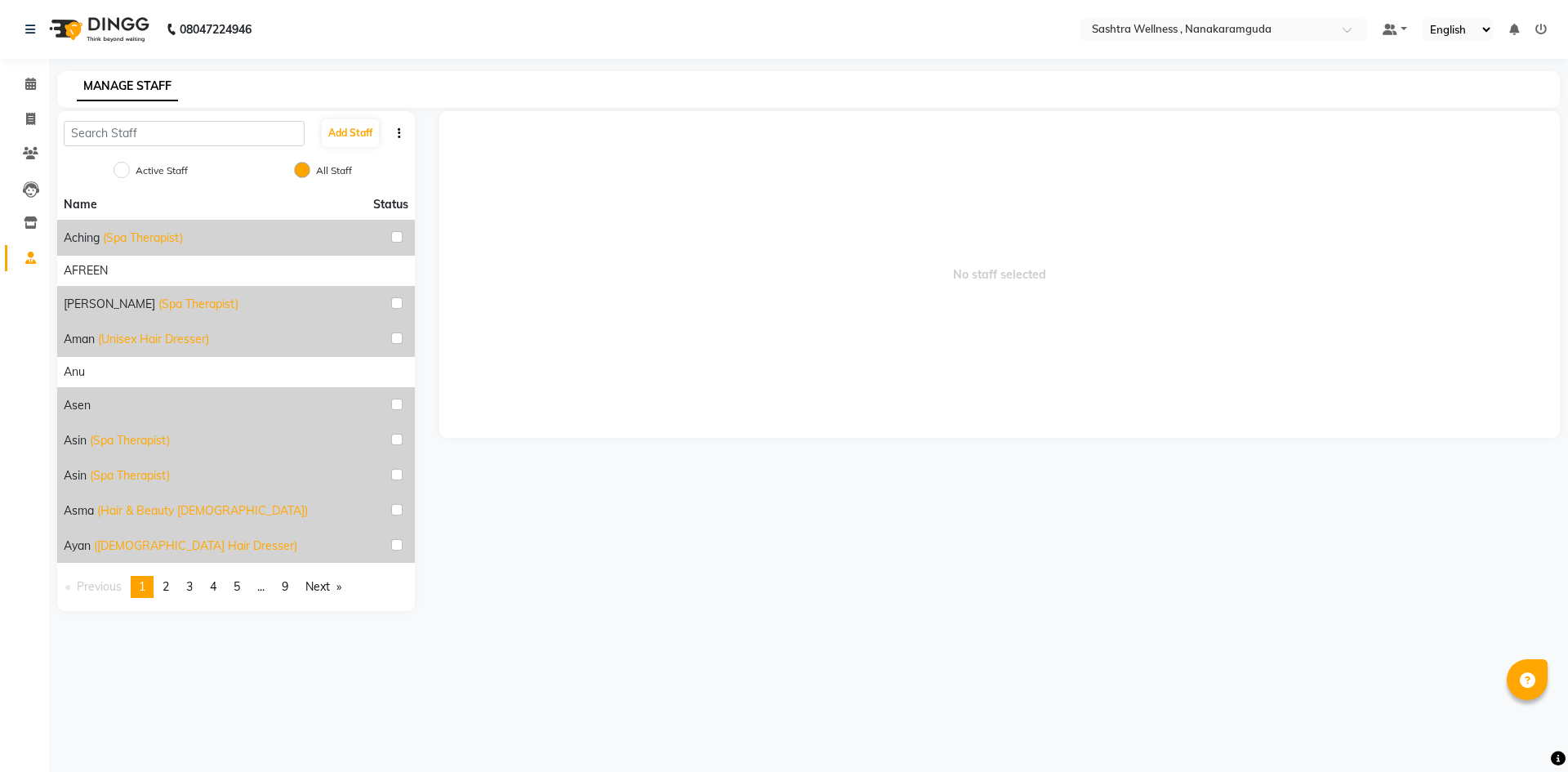
click at [167, 167] on label "Active Staff" at bounding box center [162, 171] width 52 height 14
click at [130, 167] on input "Active Staff" at bounding box center [122, 170] width 16 height 16
radio input "true"
radio input "false"
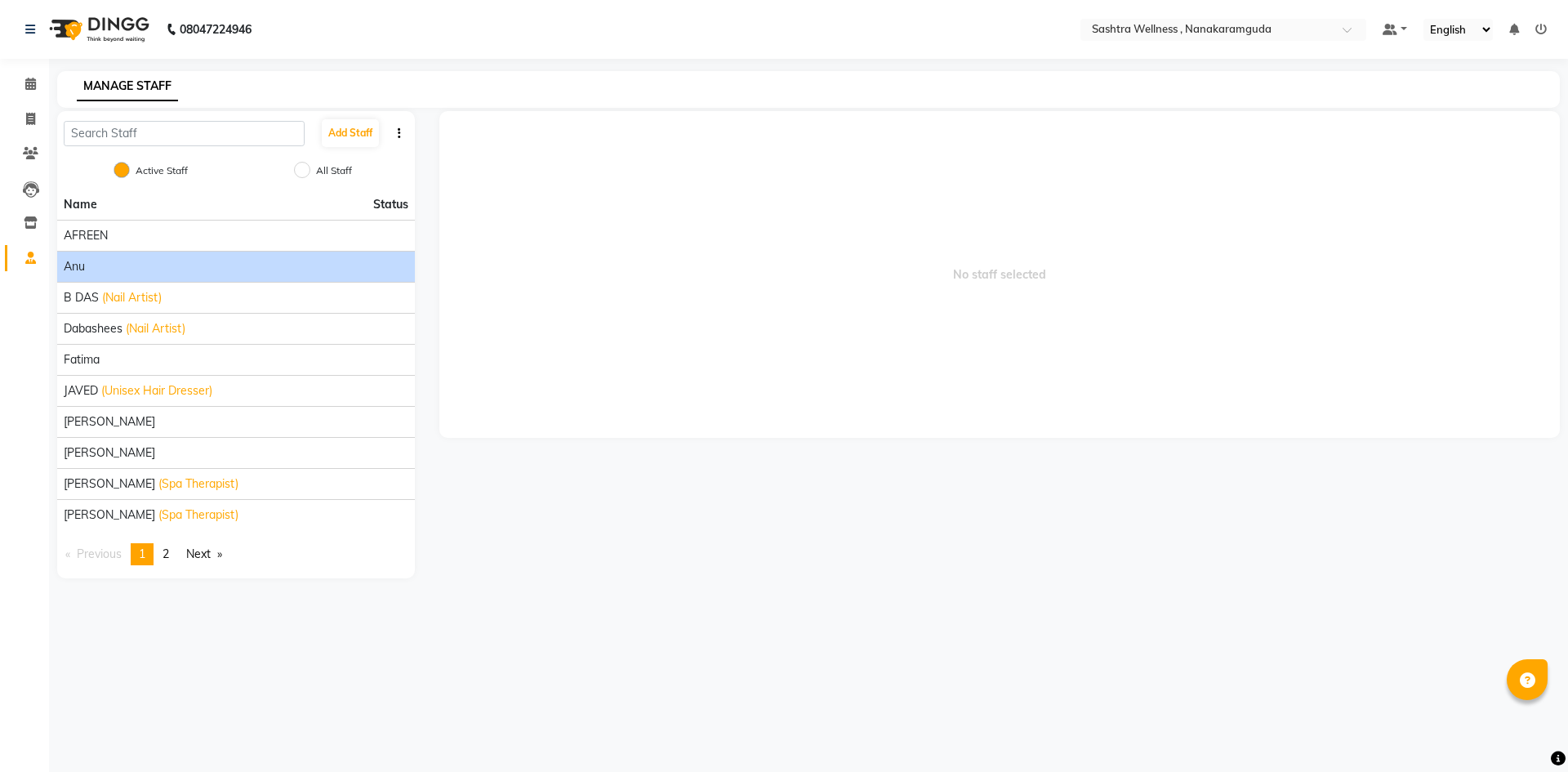
click at [162, 273] on div "anu" at bounding box center [237, 266] width 345 height 17
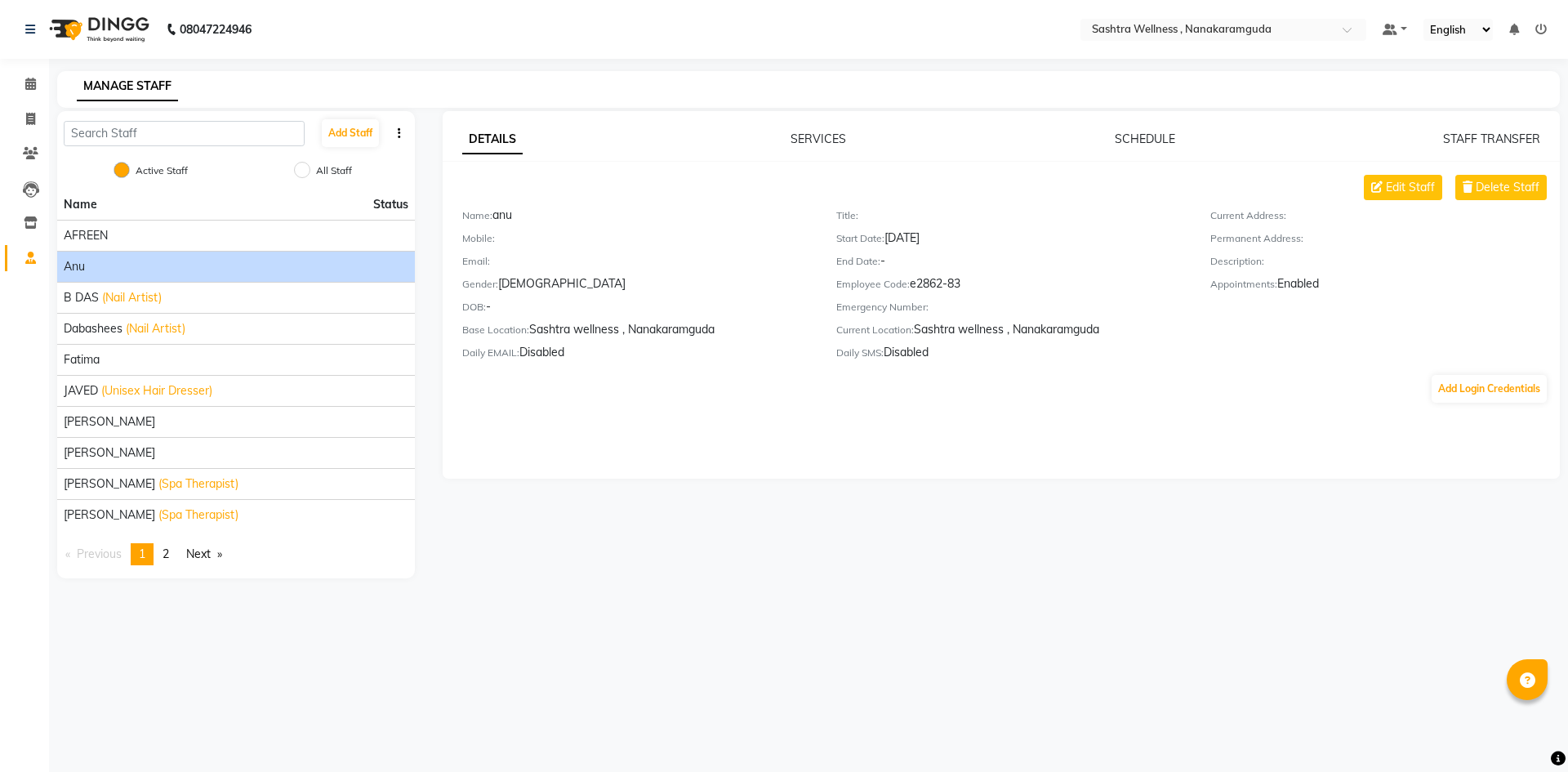
click at [1151, 129] on div "DETAILS SERVICES SCHEDULE STAFF TRANSFER Edit Staff Delete Staff Name: anu Mobi…" at bounding box center [1001, 294] width 1118 height 367
click at [1152, 134] on link "SCHEDULE" at bounding box center [1145, 139] width 60 height 14
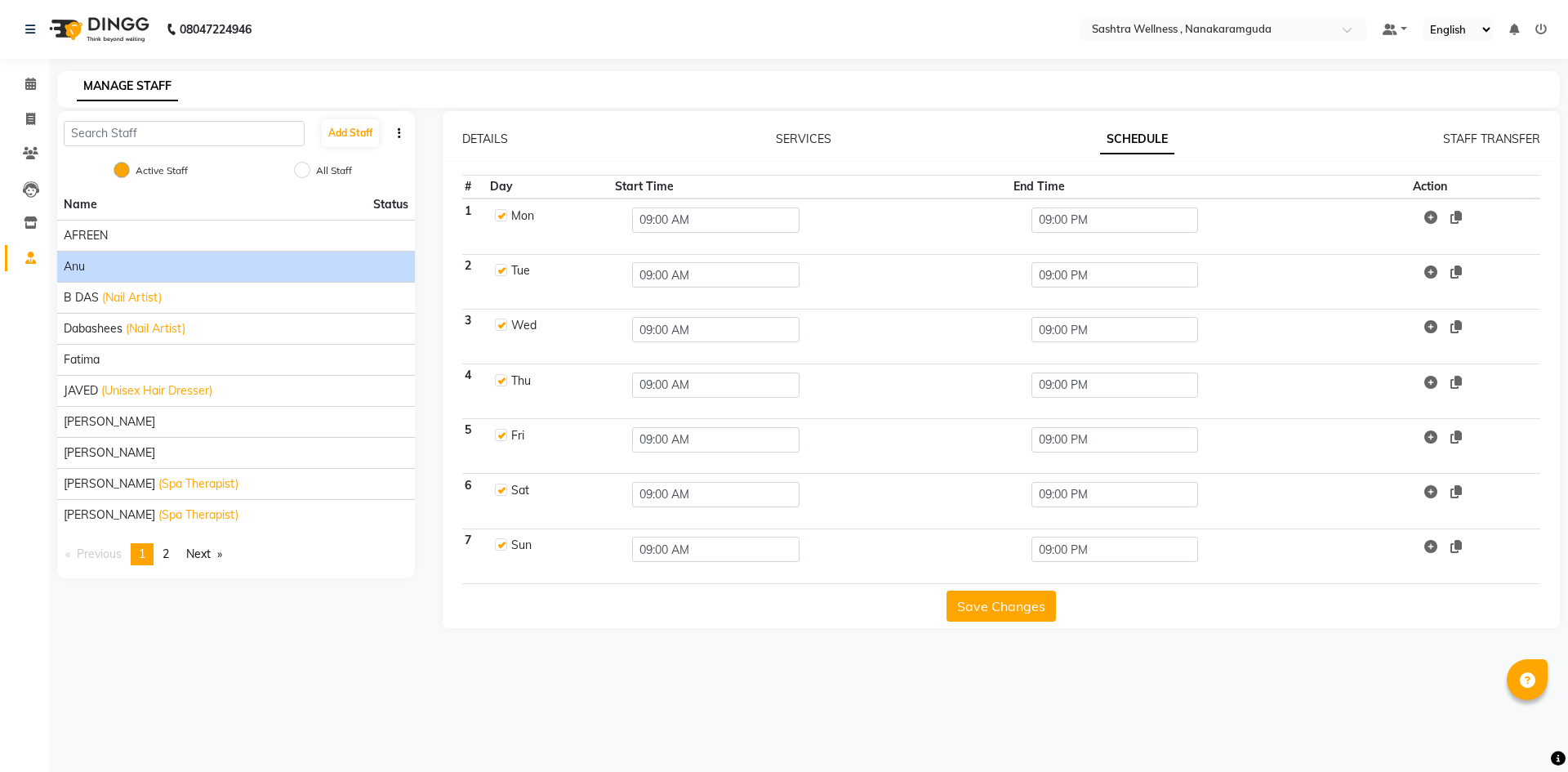
click at [497, 381] on label at bounding box center [501, 380] width 13 height 13
click at [497, 381] on input "checkbox" at bounding box center [500, 379] width 11 height 11
checkbox input "false"
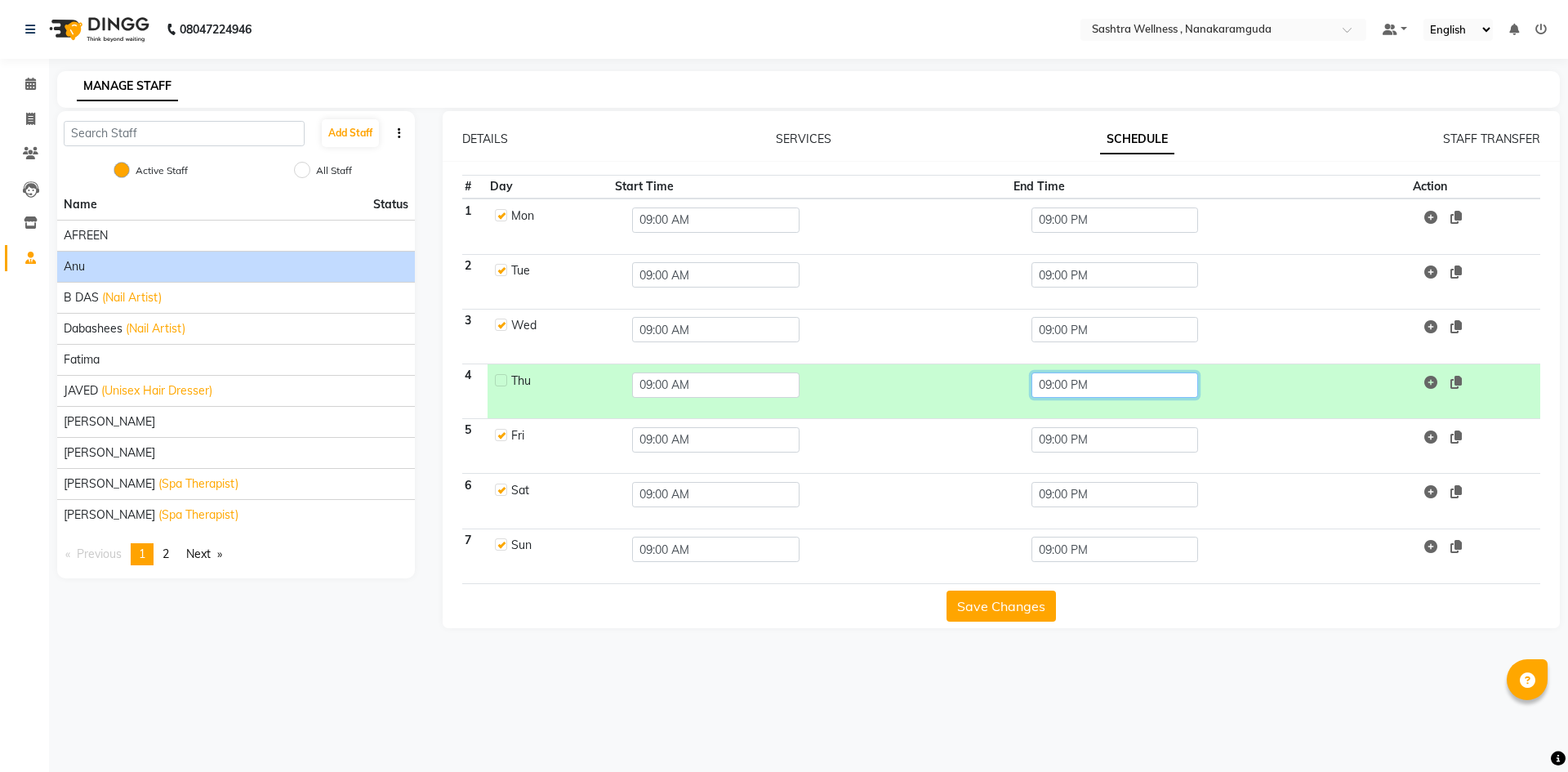
drag, startPoint x: 1110, startPoint y: 373, endPoint x: 956, endPoint y: 378, distance: 154.1
click at [956, 378] on tr "4 Thu 09:00 AM 09:00 PM" at bounding box center [1001, 391] width 1079 height 55
type input "06.00PM"
click at [998, 595] on button "Save Changes" at bounding box center [1000, 606] width 109 height 31
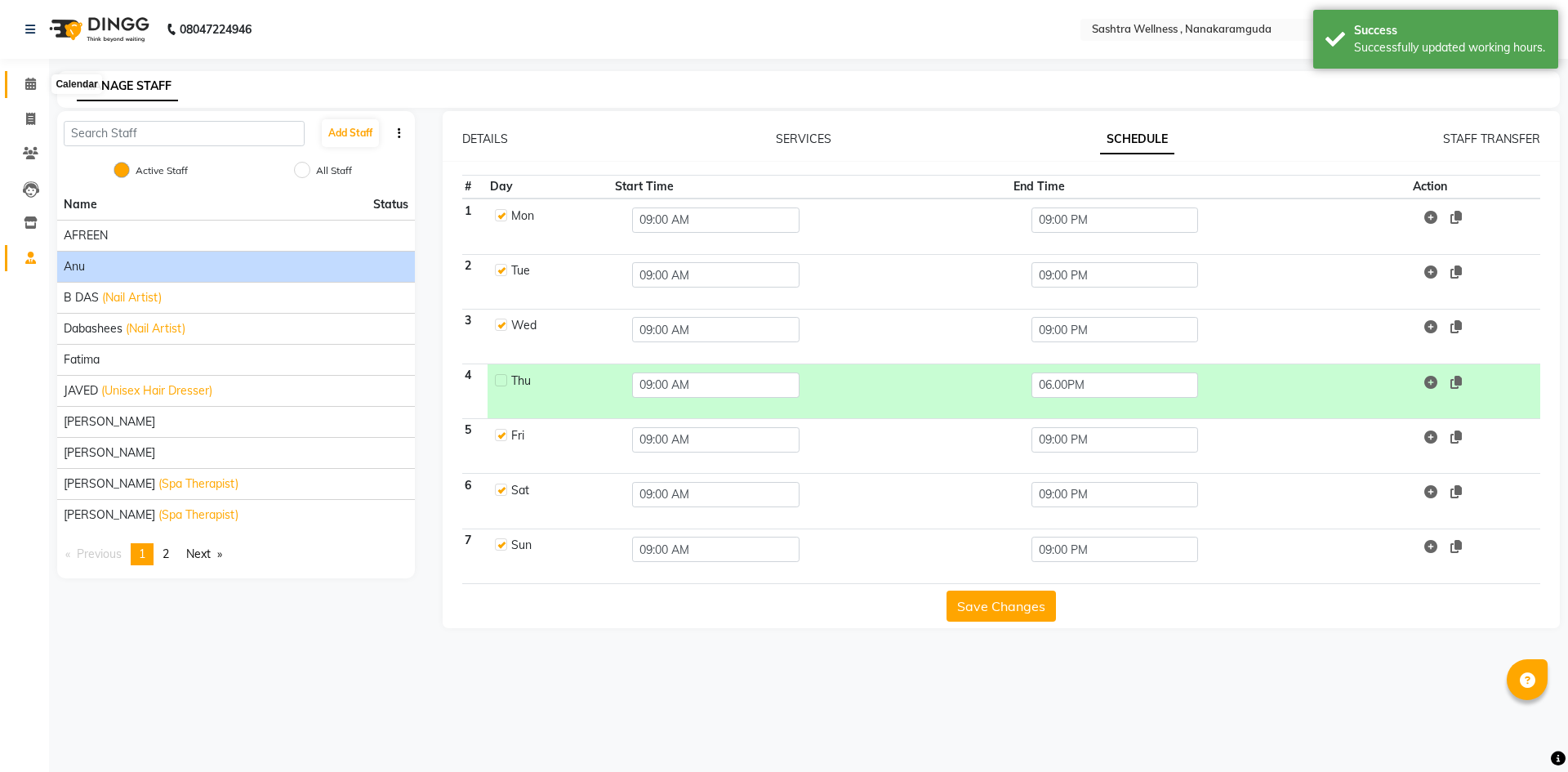
click at [31, 90] on span at bounding box center [31, 84] width 29 height 19
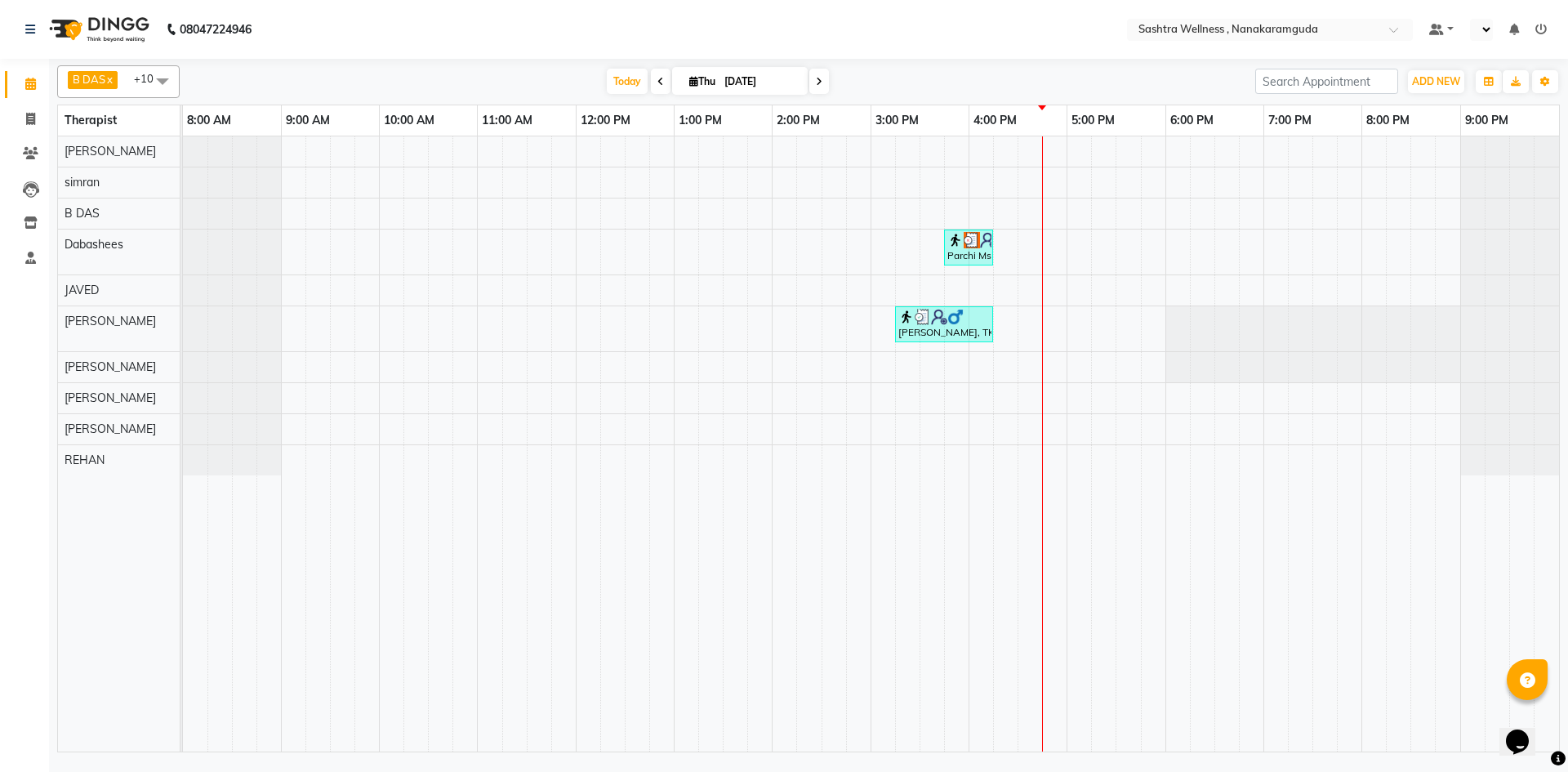
select select "en"
click at [22, 262] on span at bounding box center [31, 258] width 29 height 19
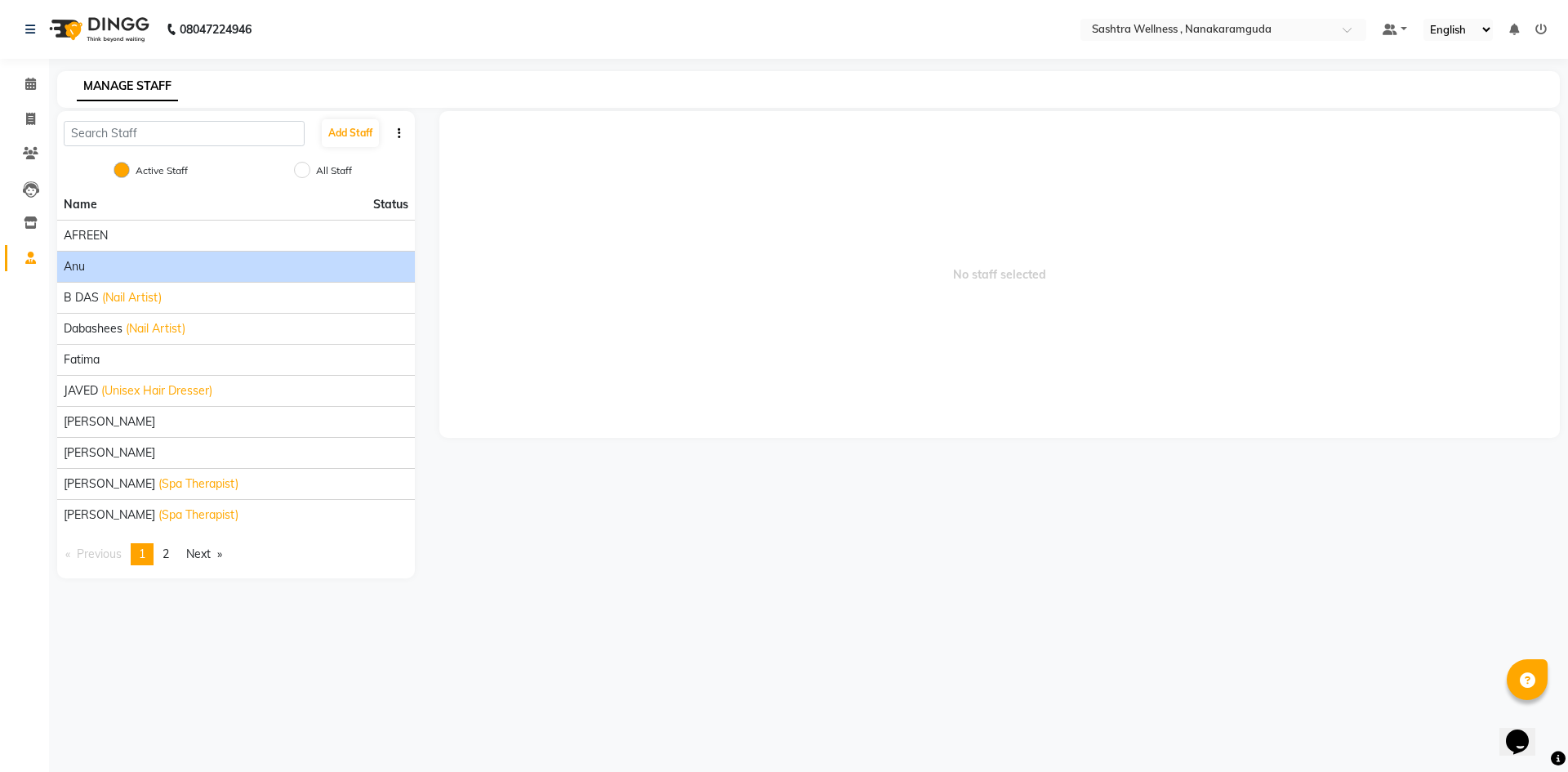
click at [154, 269] on div "anu" at bounding box center [237, 266] width 345 height 17
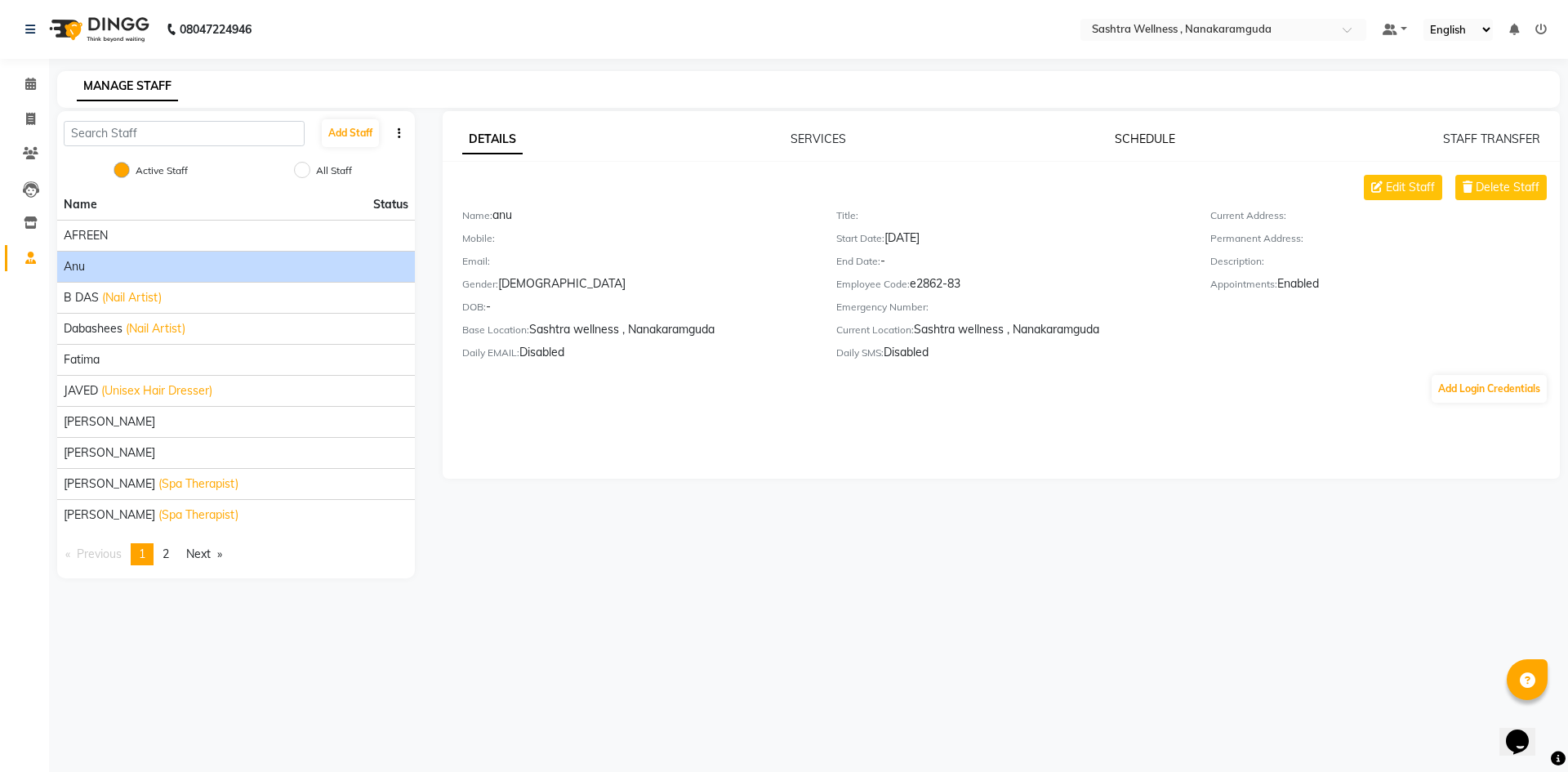
click at [1140, 140] on link "SCHEDULE" at bounding box center [1145, 139] width 60 height 14
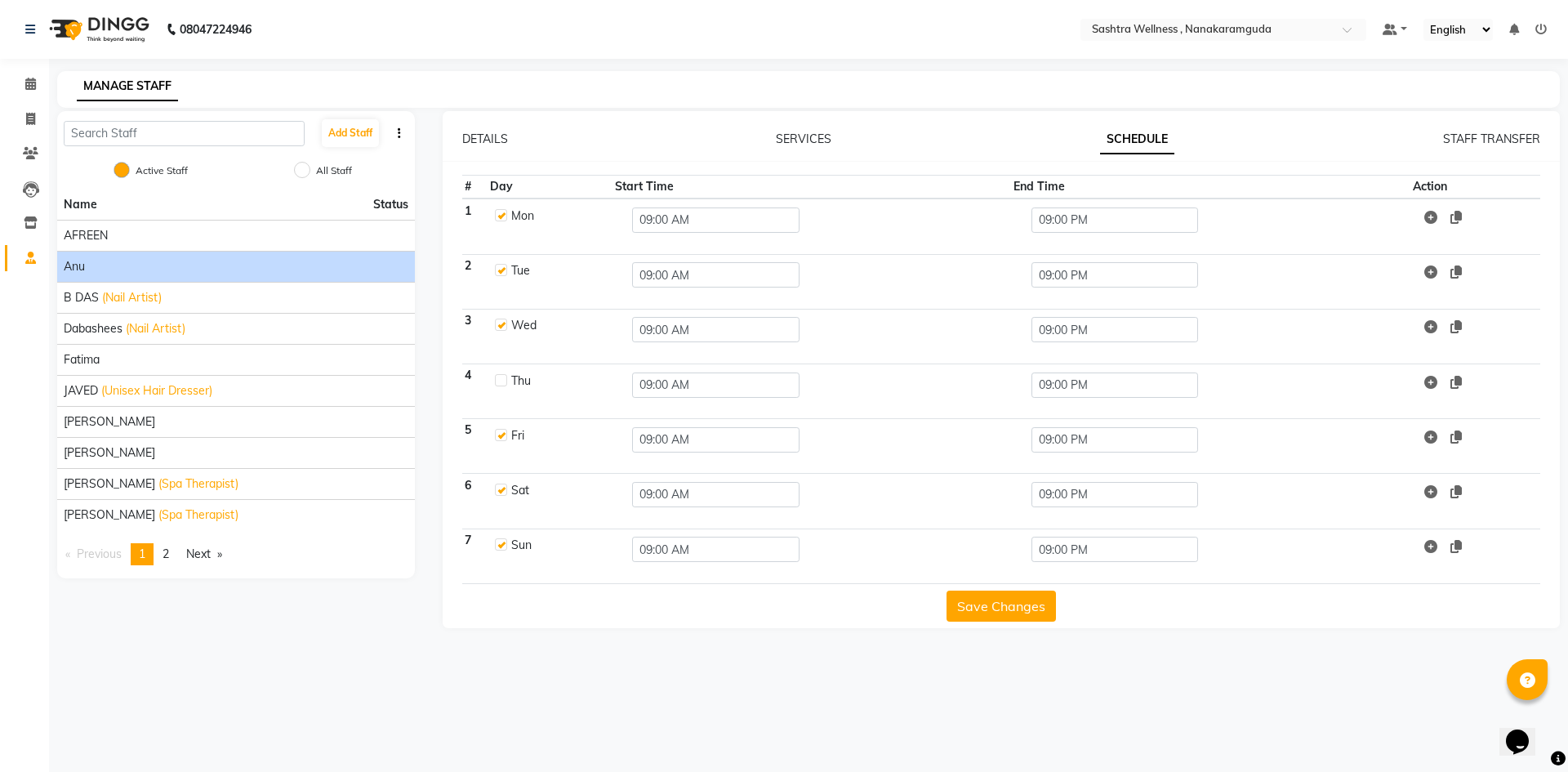
click at [497, 381] on label at bounding box center [501, 380] width 13 height 13
click at [497, 381] on input "checkbox" at bounding box center [500, 379] width 11 height 11
checkbox input "true"
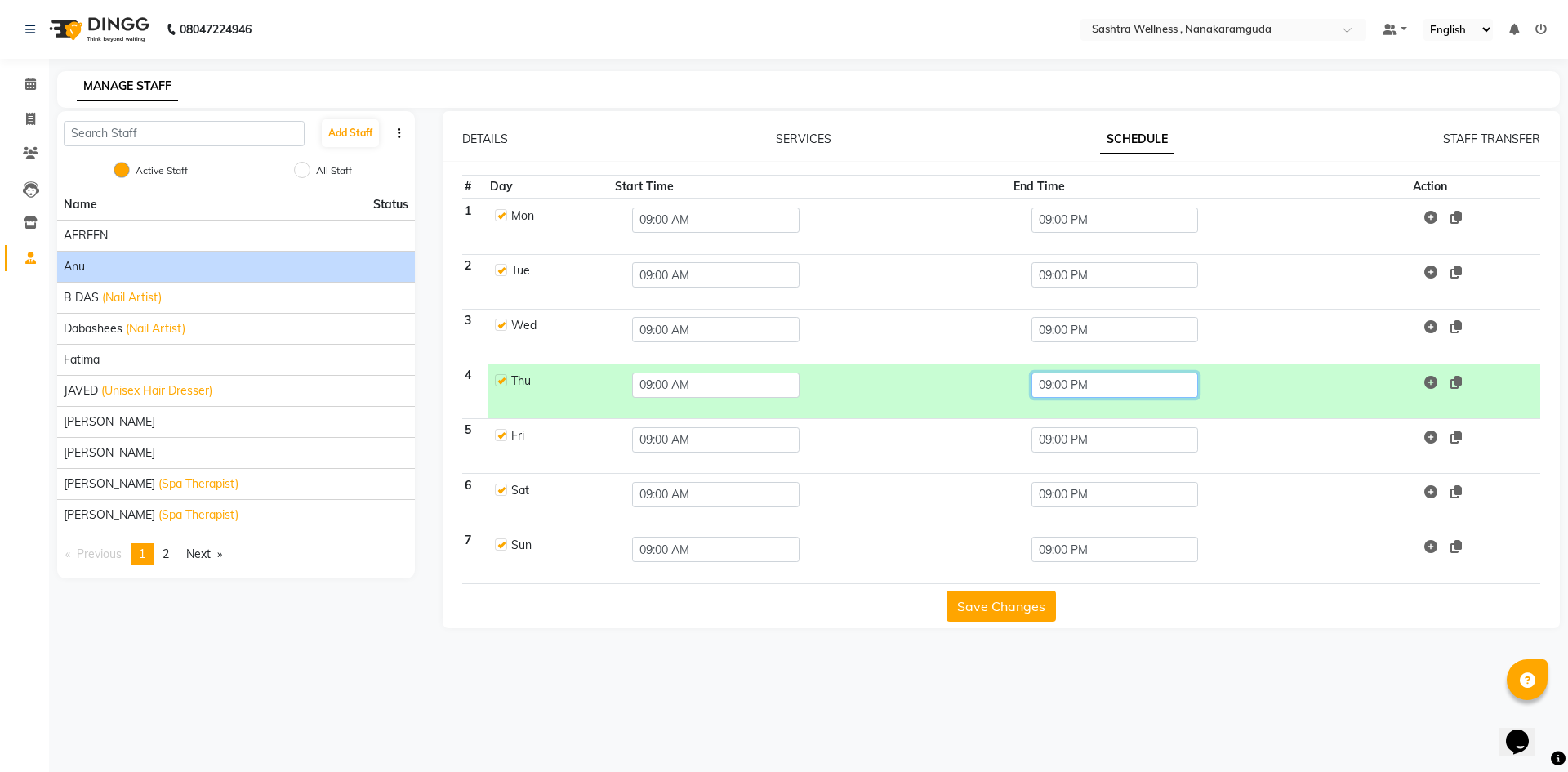
drag, startPoint x: 1100, startPoint y: 381, endPoint x: 834, endPoint y: 377, distance: 266.0
click at [834, 377] on tr "4 Thu 09:00 AM 09:00 PM" at bounding box center [1001, 391] width 1079 height 55
type input "06.00PM"
click at [989, 617] on button "Save Changes" at bounding box center [1000, 606] width 109 height 31
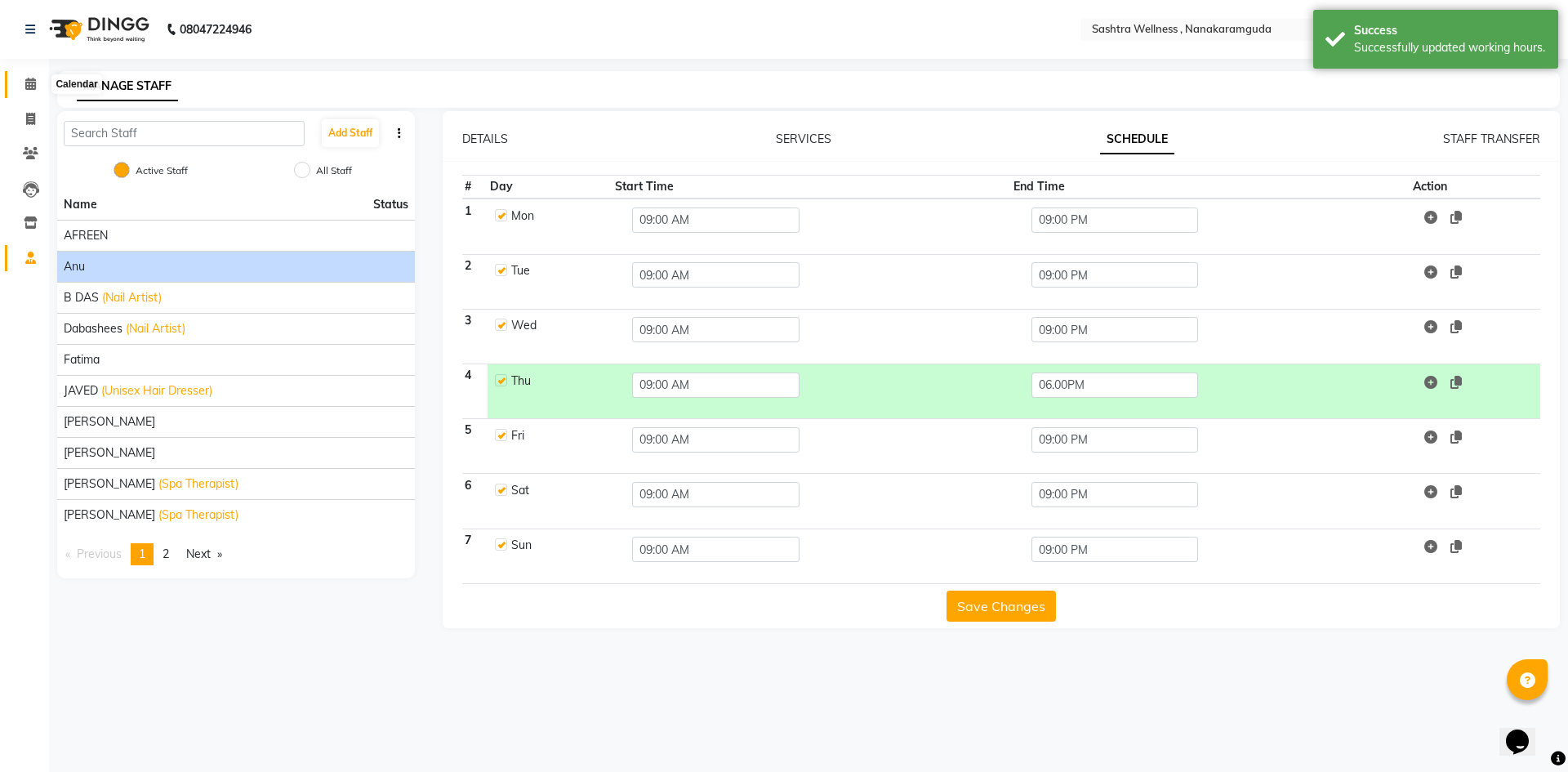
click at [30, 92] on span at bounding box center [31, 84] width 29 height 19
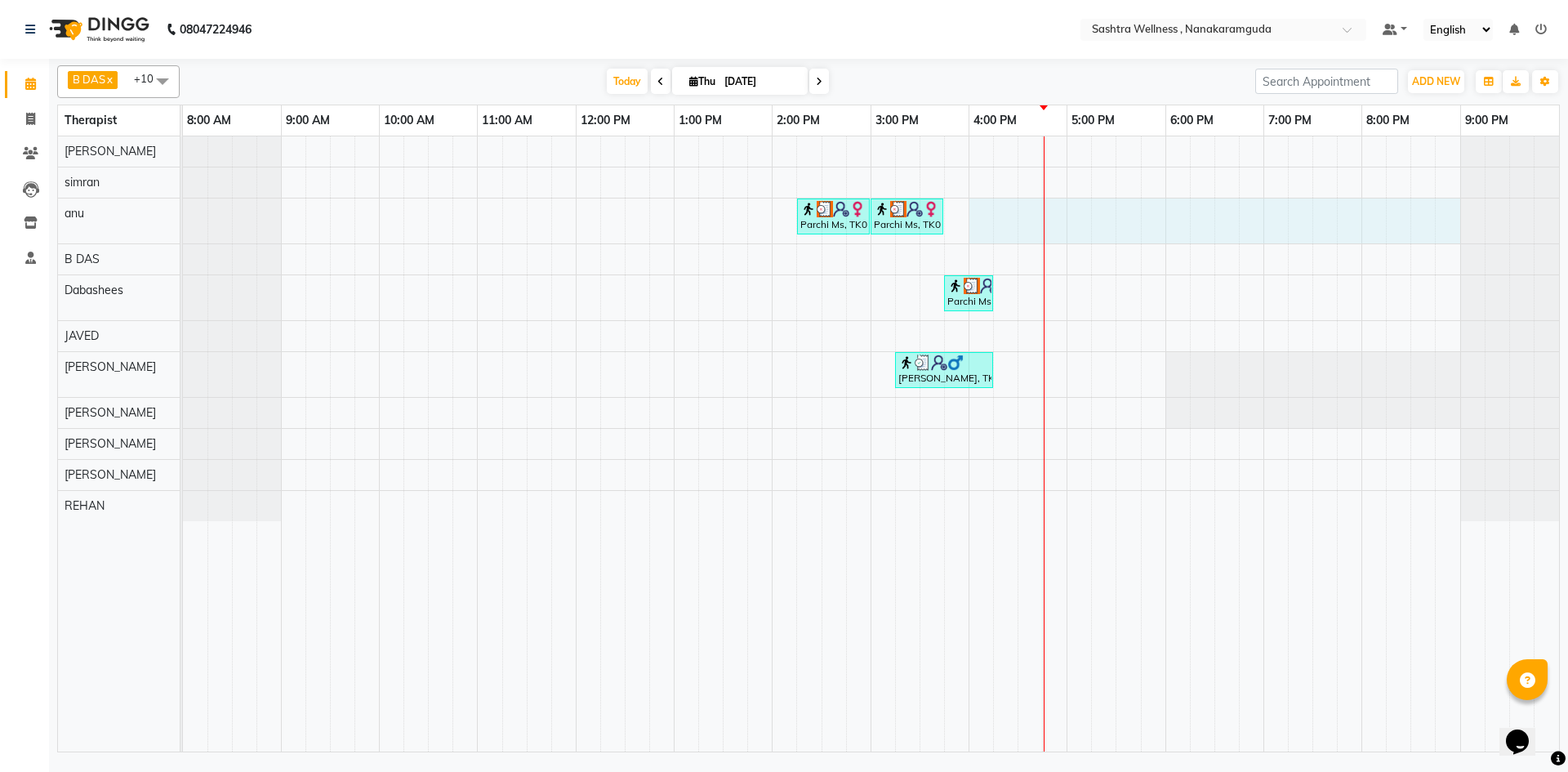
drag, startPoint x: 976, startPoint y: 207, endPoint x: 1436, endPoint y: 200, distance: 460.1
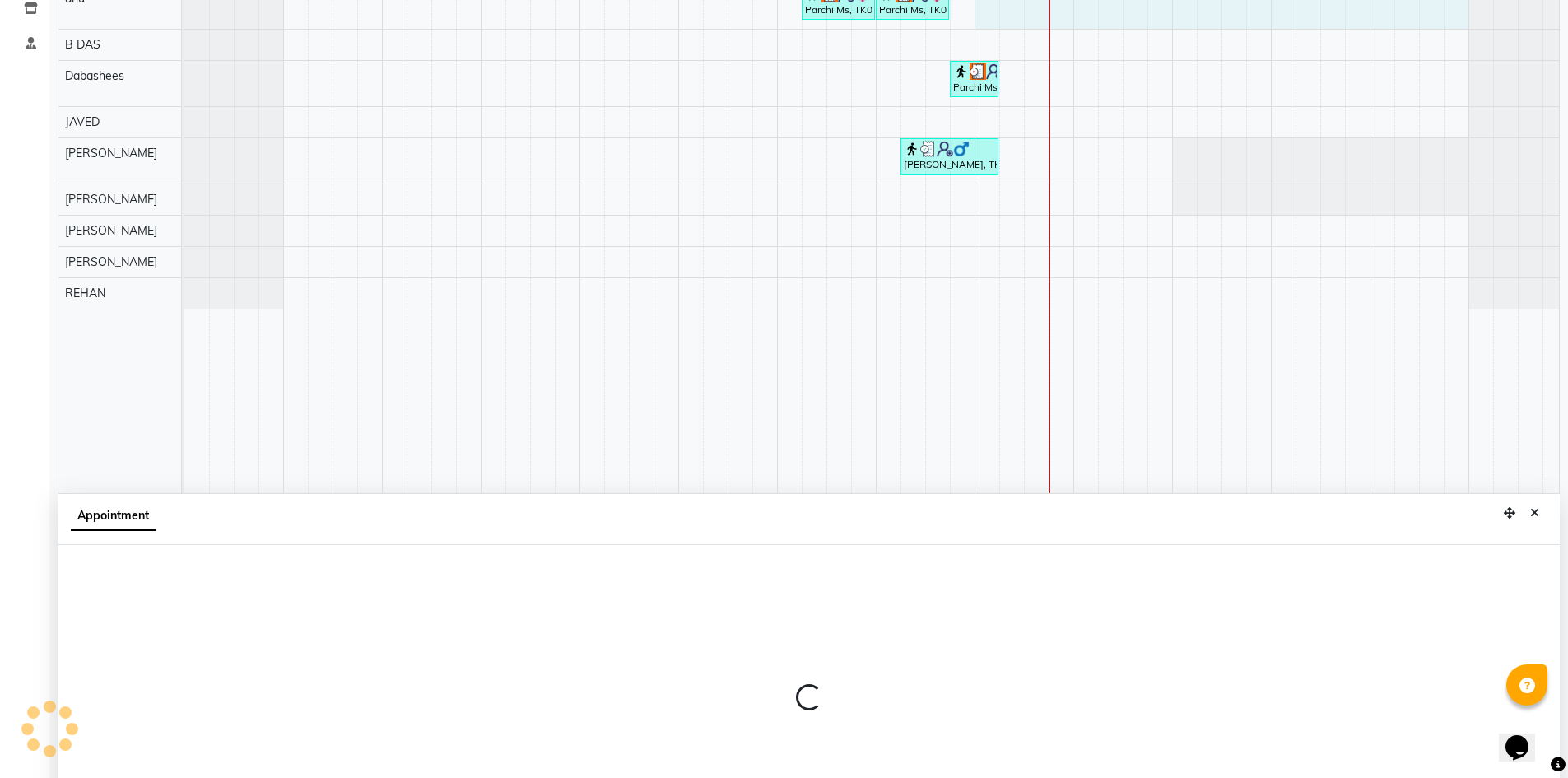
select select "88332"
select select "960"
select select "tentative"
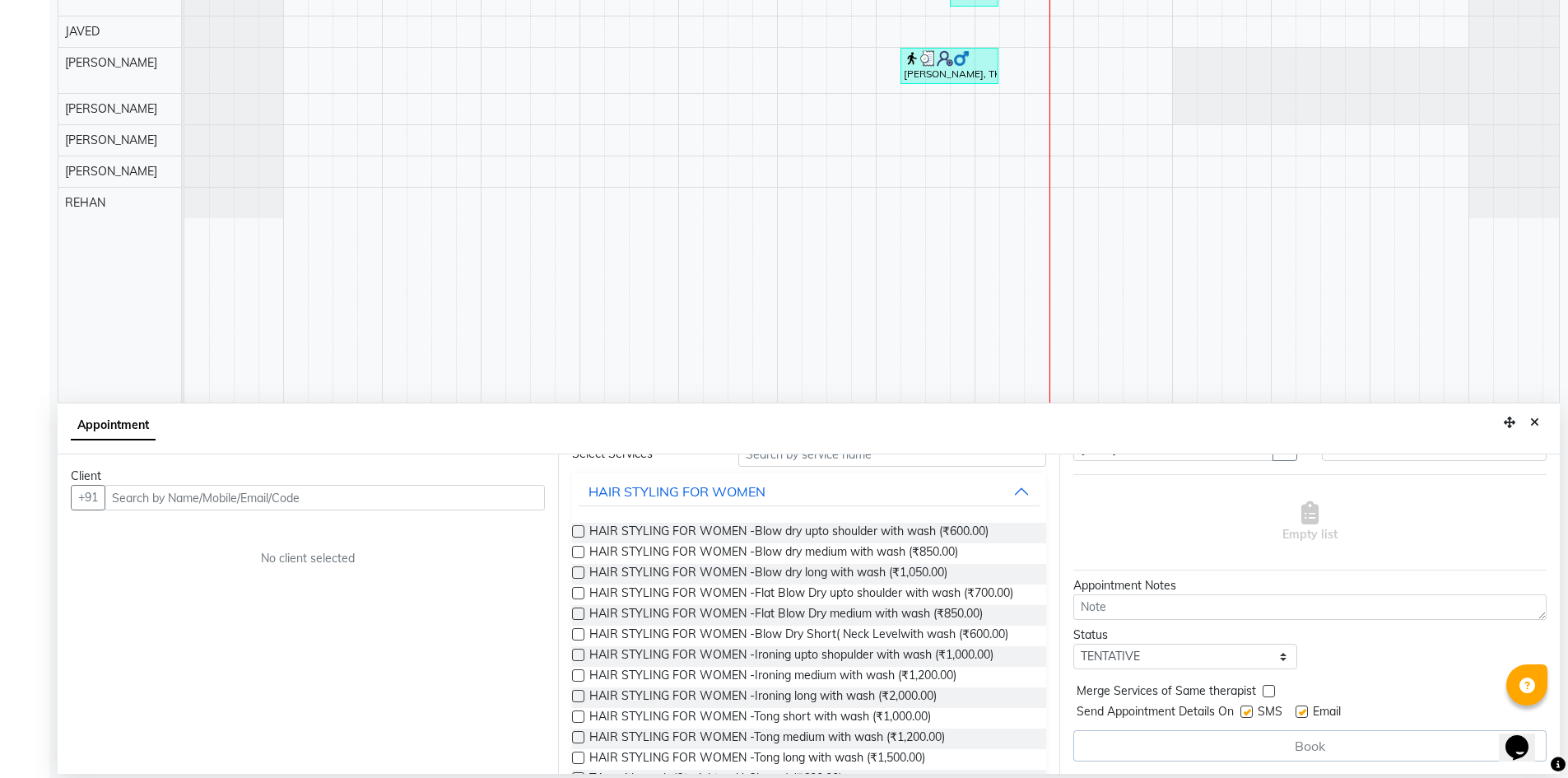
scroll to position [82, 0]
click at [1270, 652] on select "Select TENTATIVE CONFIRM CHECK-IN UPCOMING" at bounding box center [1186, 655] width 225 height 25
click at [1333, 648] on div "Status Select TENTATIVE CONFIRM CHECK-IN UPCOMING" at bounding box center [1310, 647] width 498 height 43
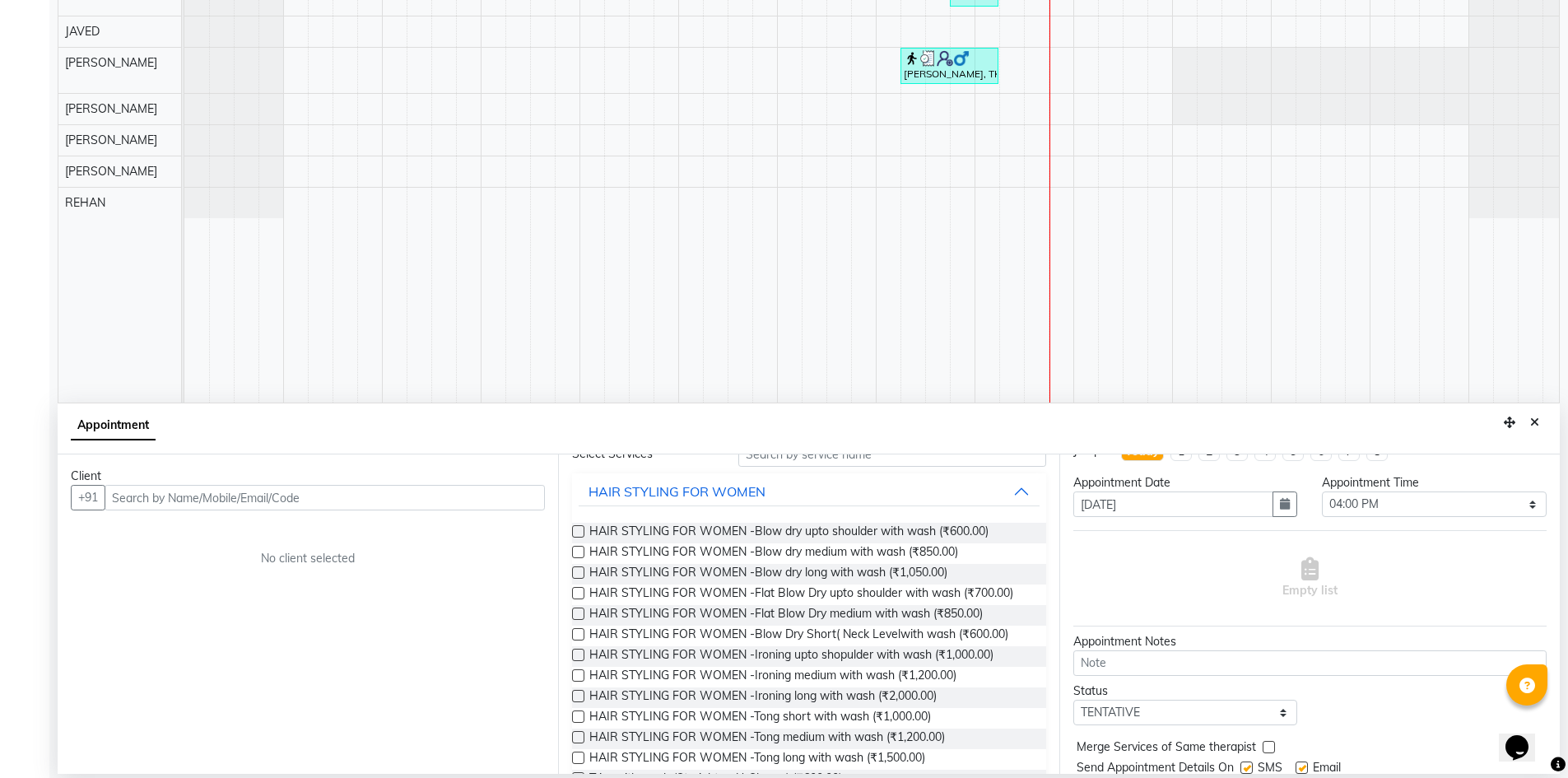
scroll to position [0, 0]
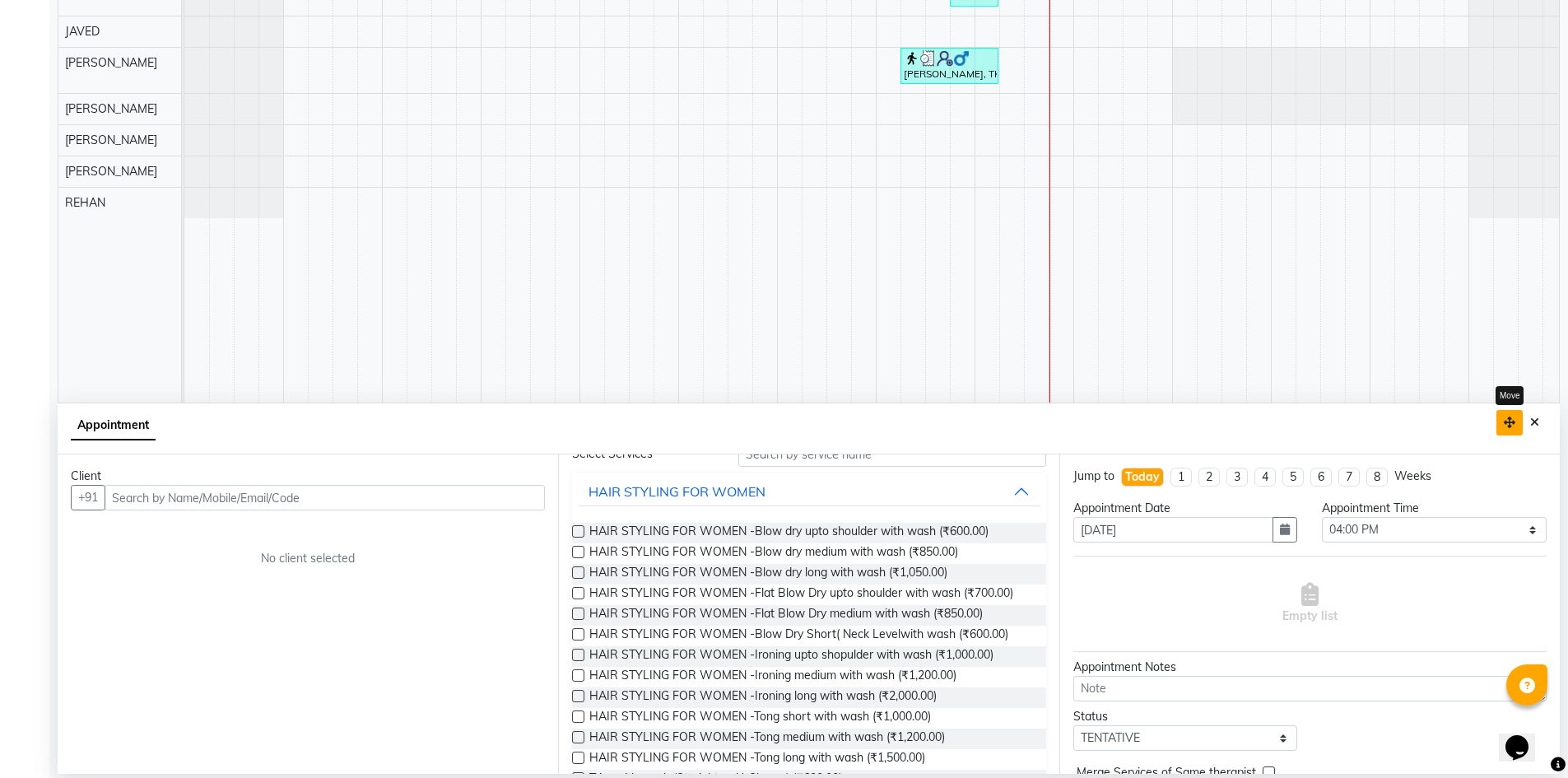
click at [1510, 423] on icon "button" at bounding box center [1510, 422] width 12 height 12
click at [1513, 425] on icon "button" at bounding box center [1512, 424] width 12 height 12
click at [1543, 426] on button "Close" at bounding box center [1538, 424] width 24 height 25
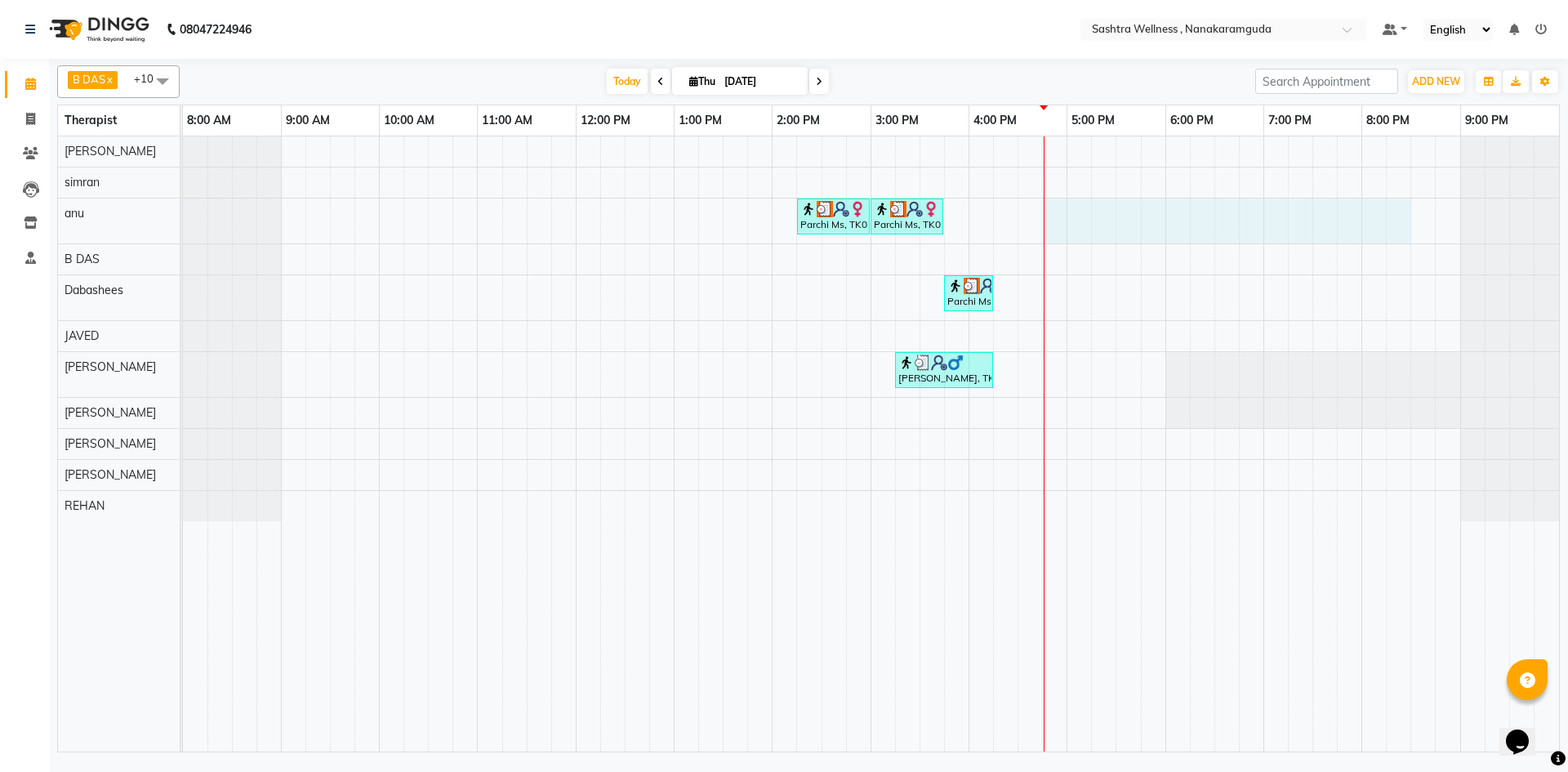
drag, startPoint x: 1047, startPoint y: 217, endPoint x: 1436, endPoint y: 225, distance: 389.1
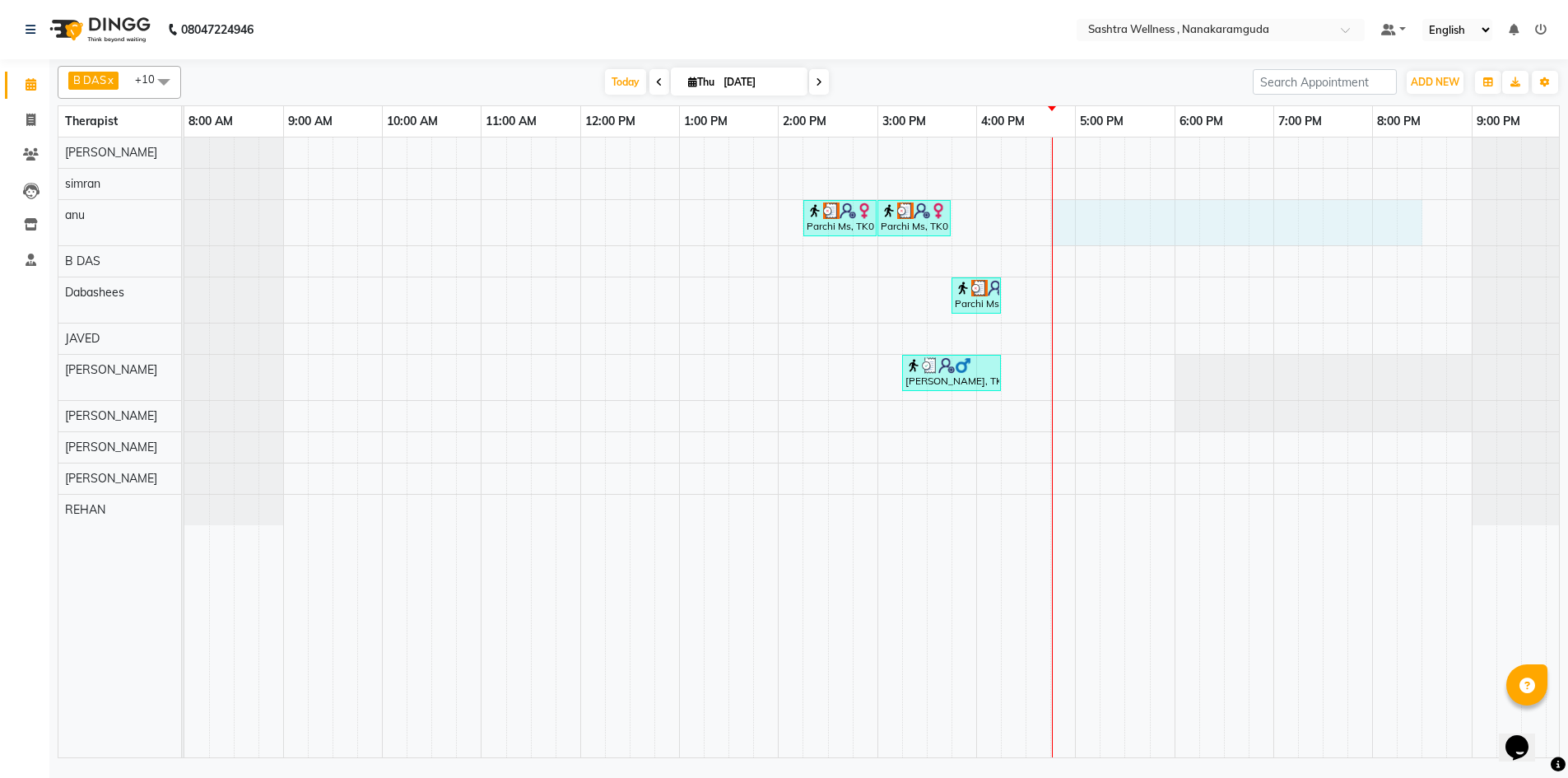
select select "88332"
select select "1005"
select select "tentative"
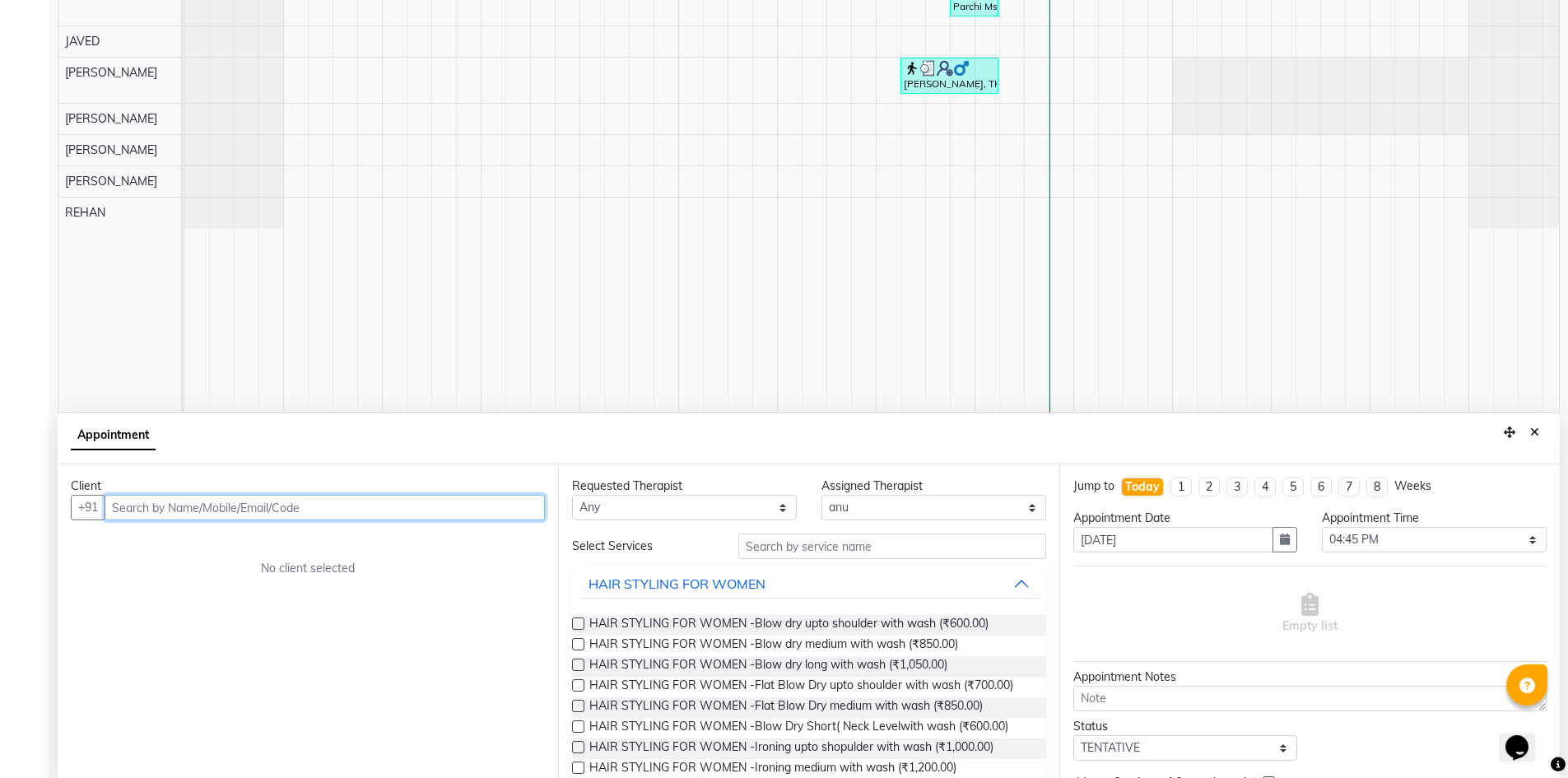
scroll to position [307, 0]
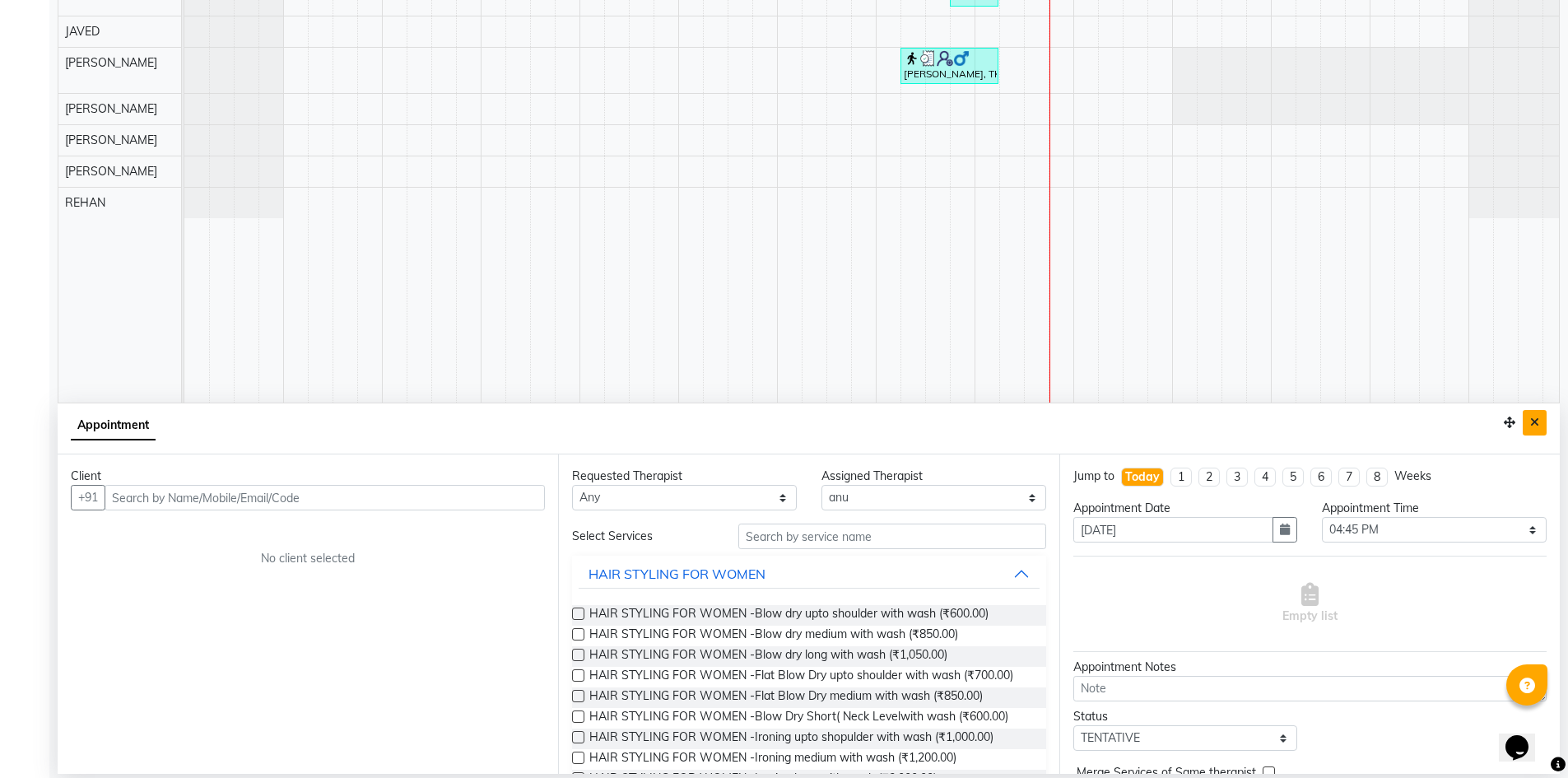
click at [1542, 421] on button "Close" at bounding box center [1535, 422] width 24 height 25
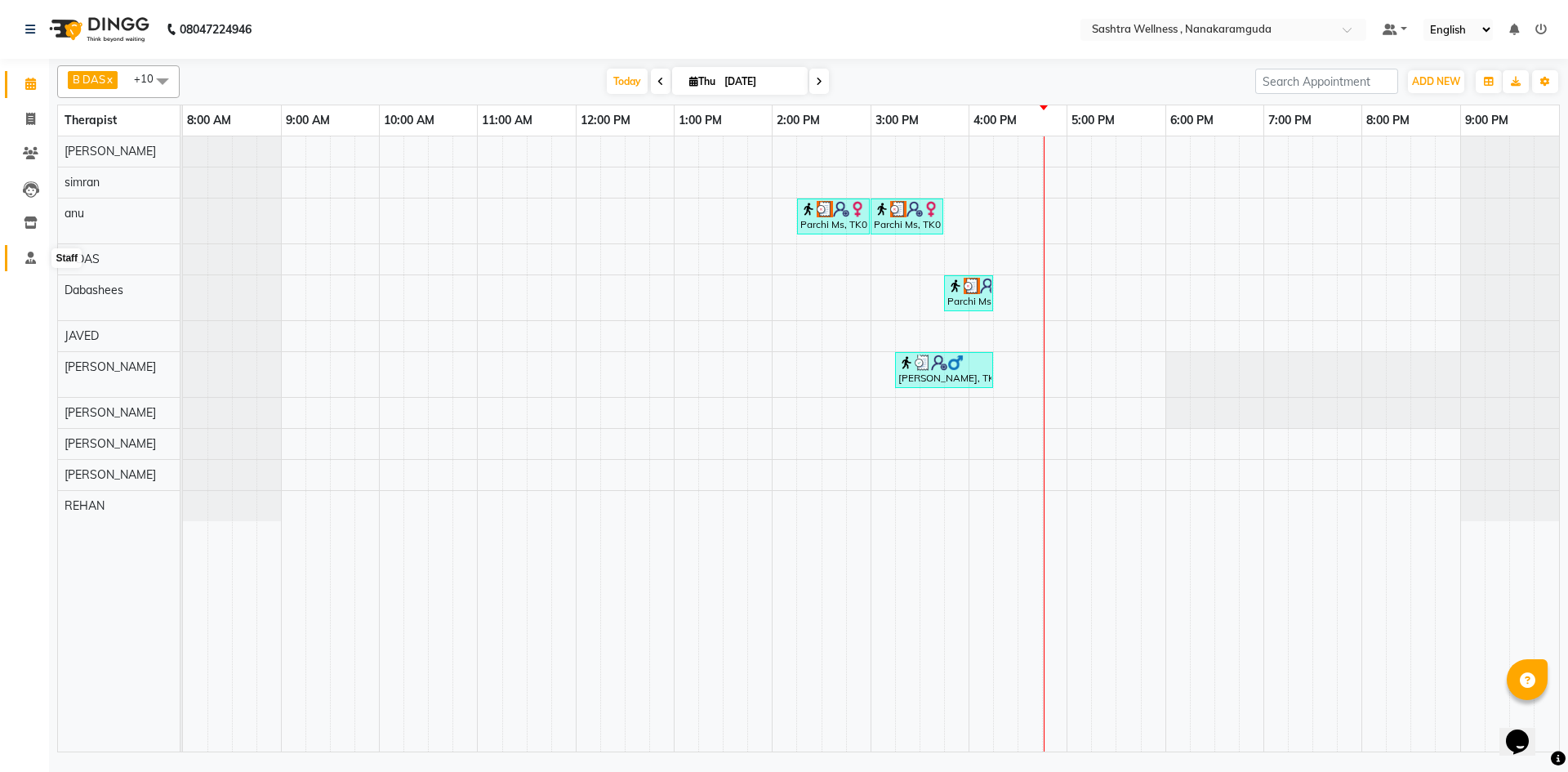
click at [30, 262] on icon at bounding box center [31, 258] width 11 height 13
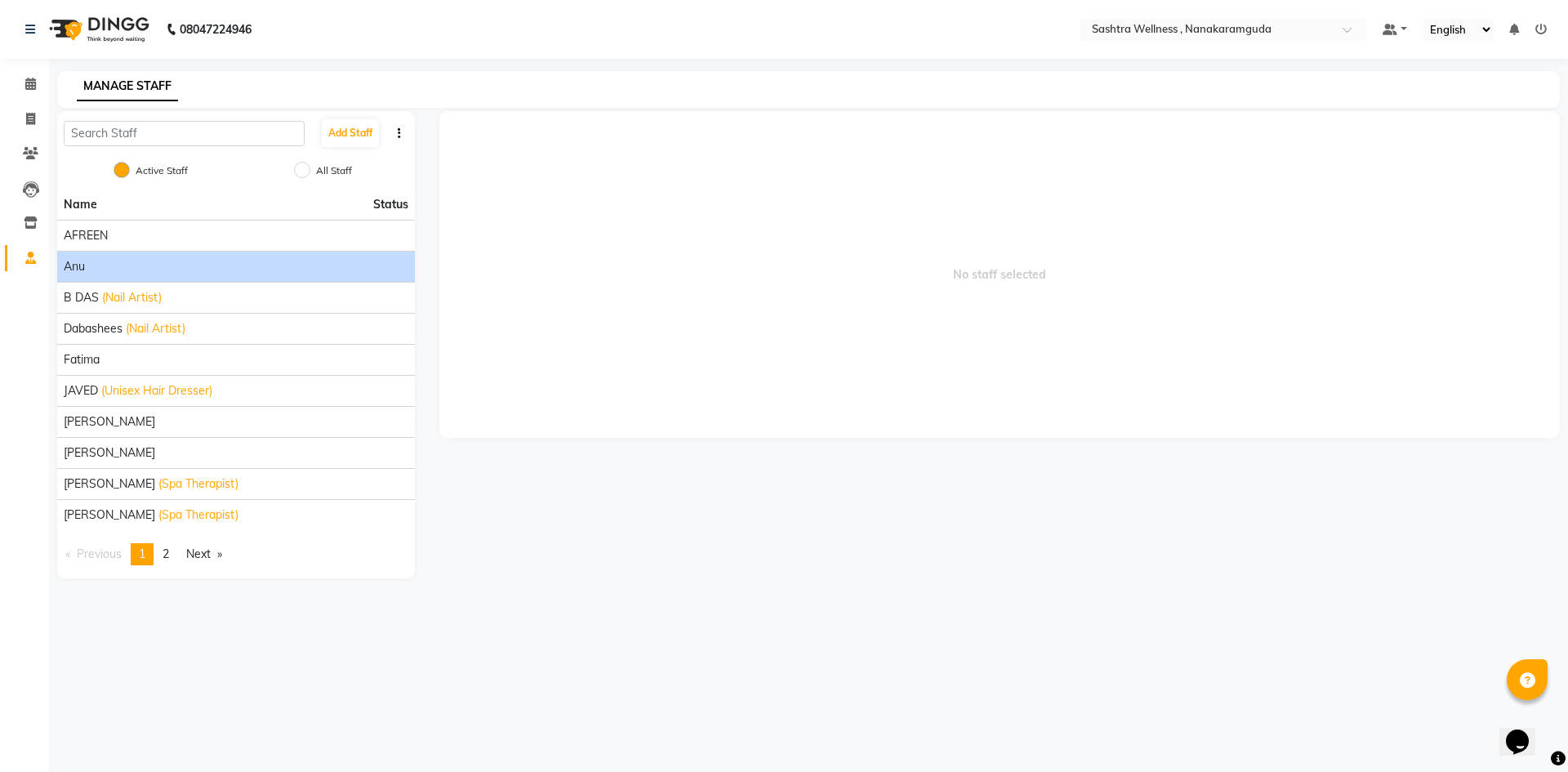
click at [158, 256] on li "anu" at bounding box center [236, 266] width 357 height 31
click at [323, 261] on div "anu" at bounding box center [237, 266] width 345 height 17
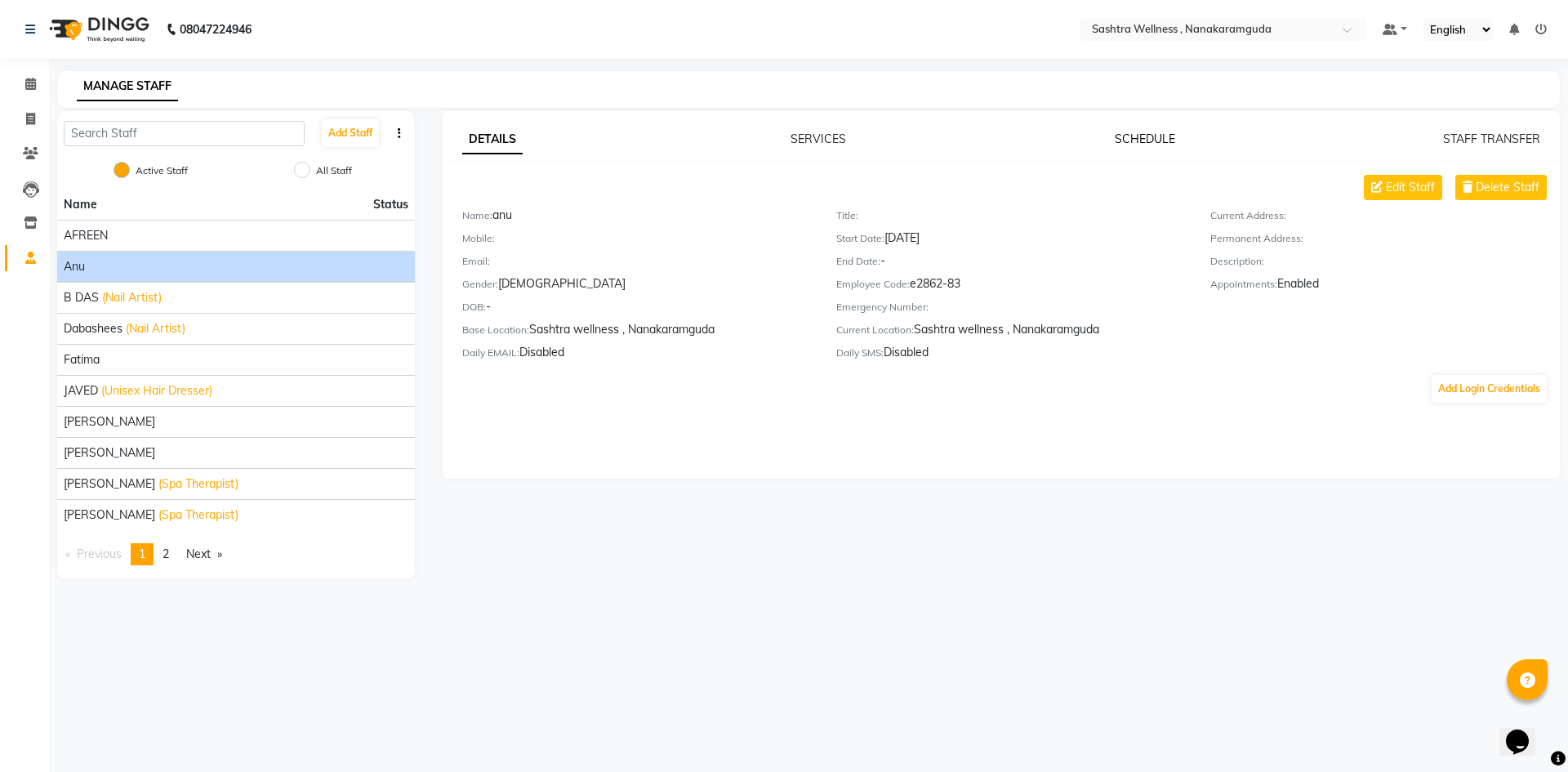
click at [1161, 141] on link "SCHEDULE" at bounding box center [1145, 139] width 60 height 14
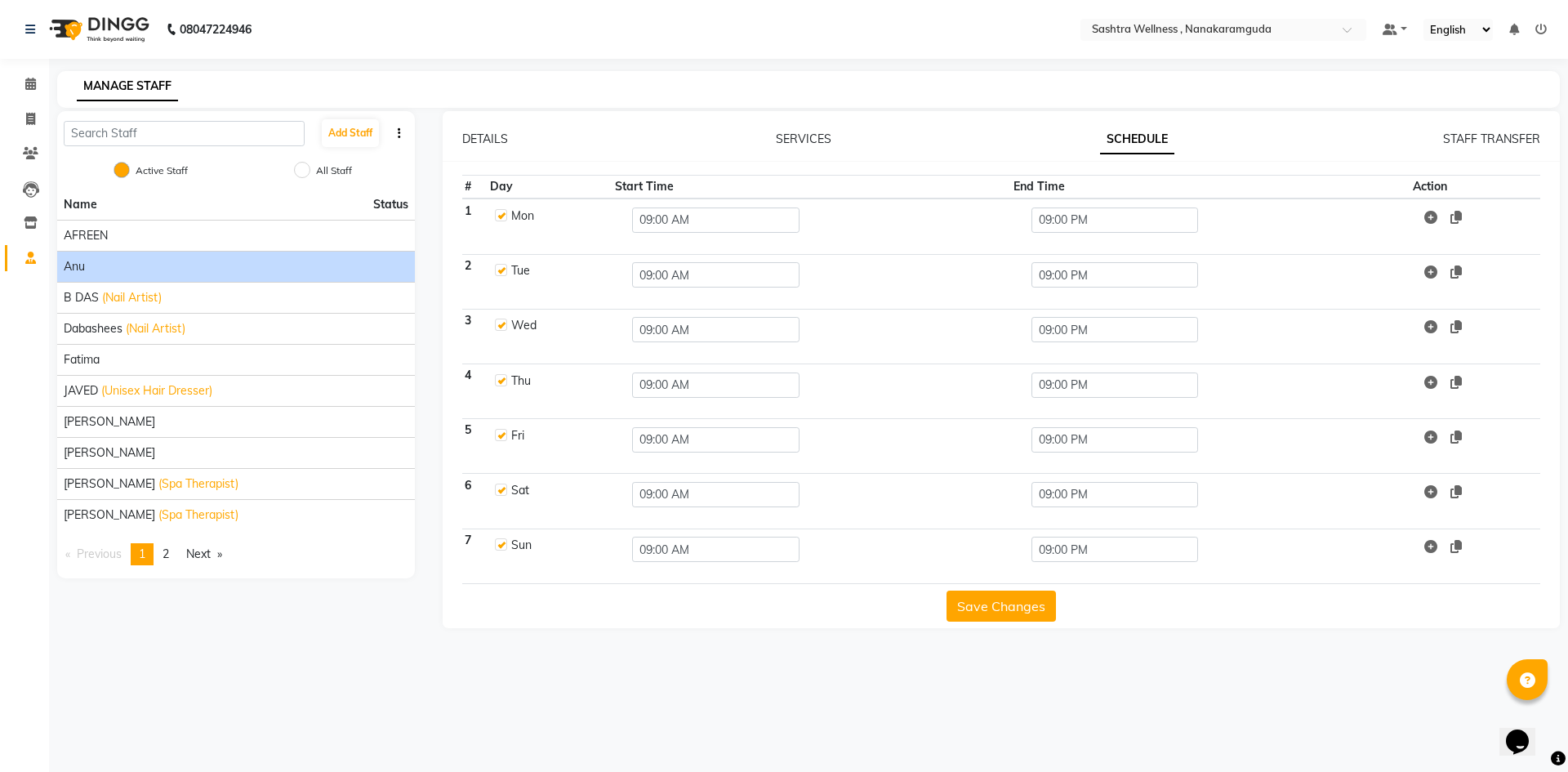
click at [493, 216] on td "Mon" at bounding box center [550, 227] width 125 height 56
click at [497, 216] on label at bounding box center [501, 216] width 13 height 13
click at [497, 216] on input "checkbox" at bounding box center [500, 215] width 11 height 11
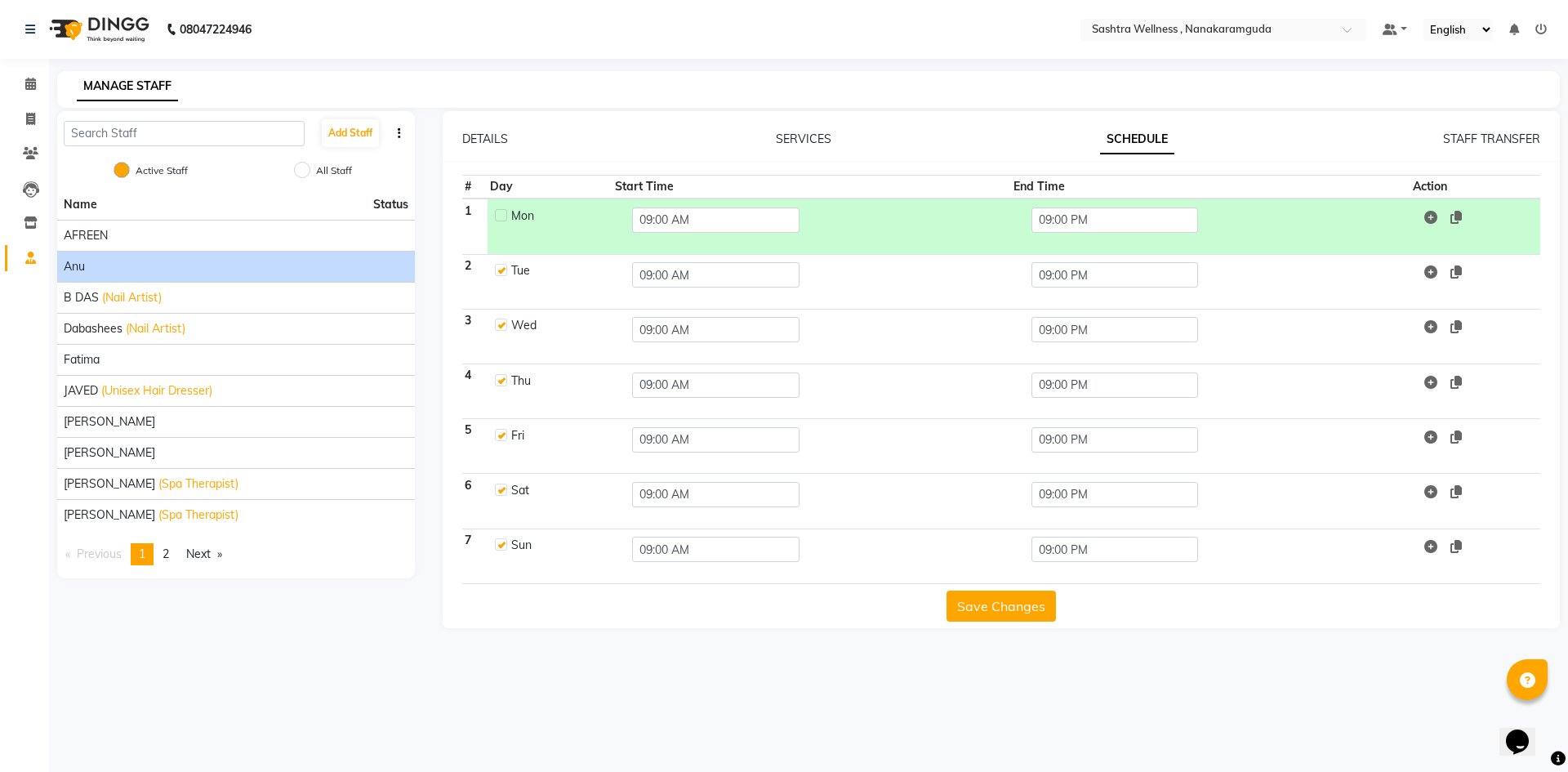
click at [501, 220] on label at bounding box center [501, 216] width 13 height 13
click at [501, 219] on input "checkbox" at bounding box center [500, 215] width 11 height 11
checkbox input "true"
click at [496, 383] on label at bounding box center [501, 380] width 13 height 13
click at [496, 383] on input "checkbox" at bounding box center [500, 379] width 11 height 11
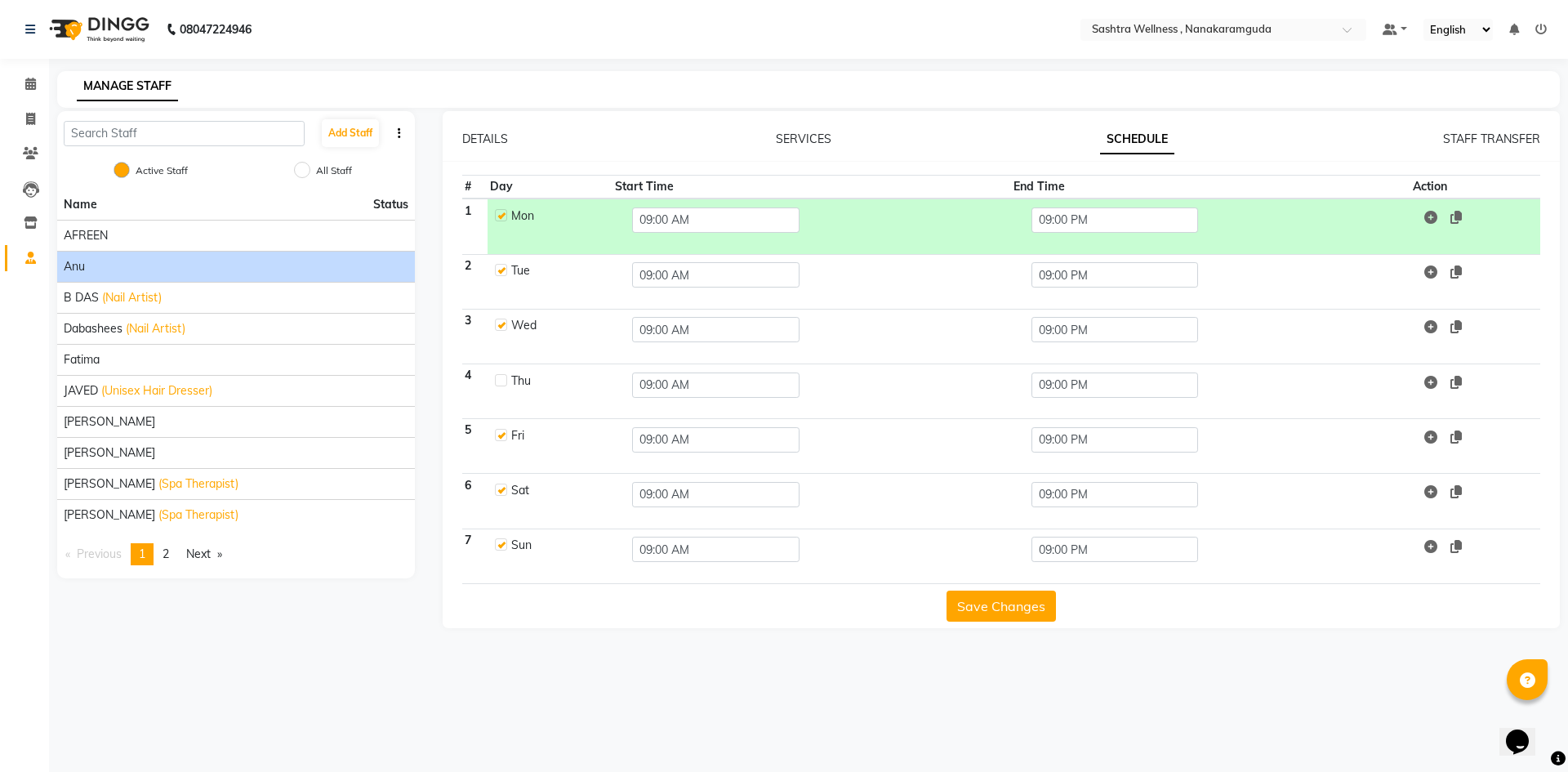
checkbox input "false"
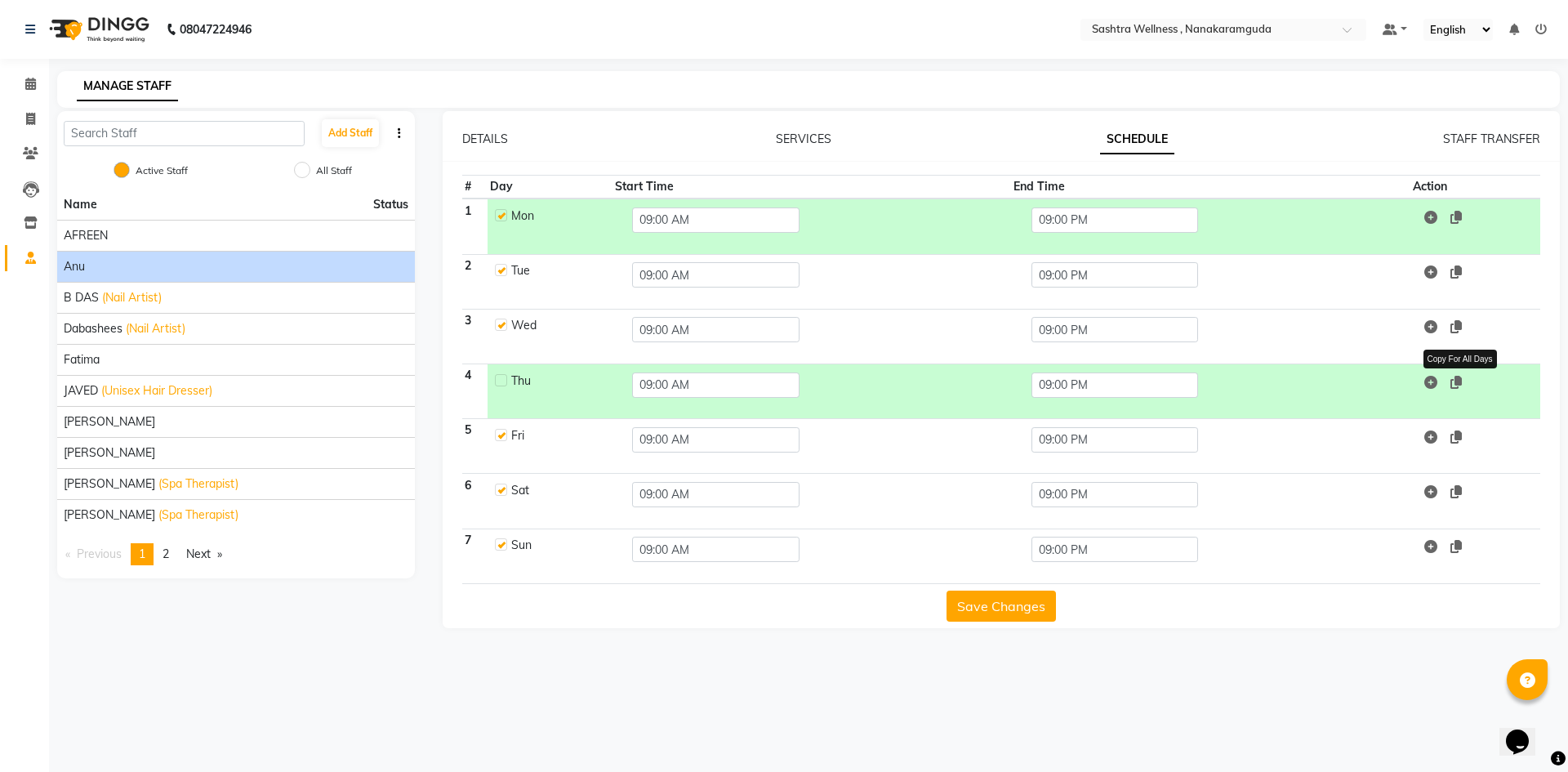
click at [1460, 376] on icon at bounding box center [1456, 382] width 12 height 13
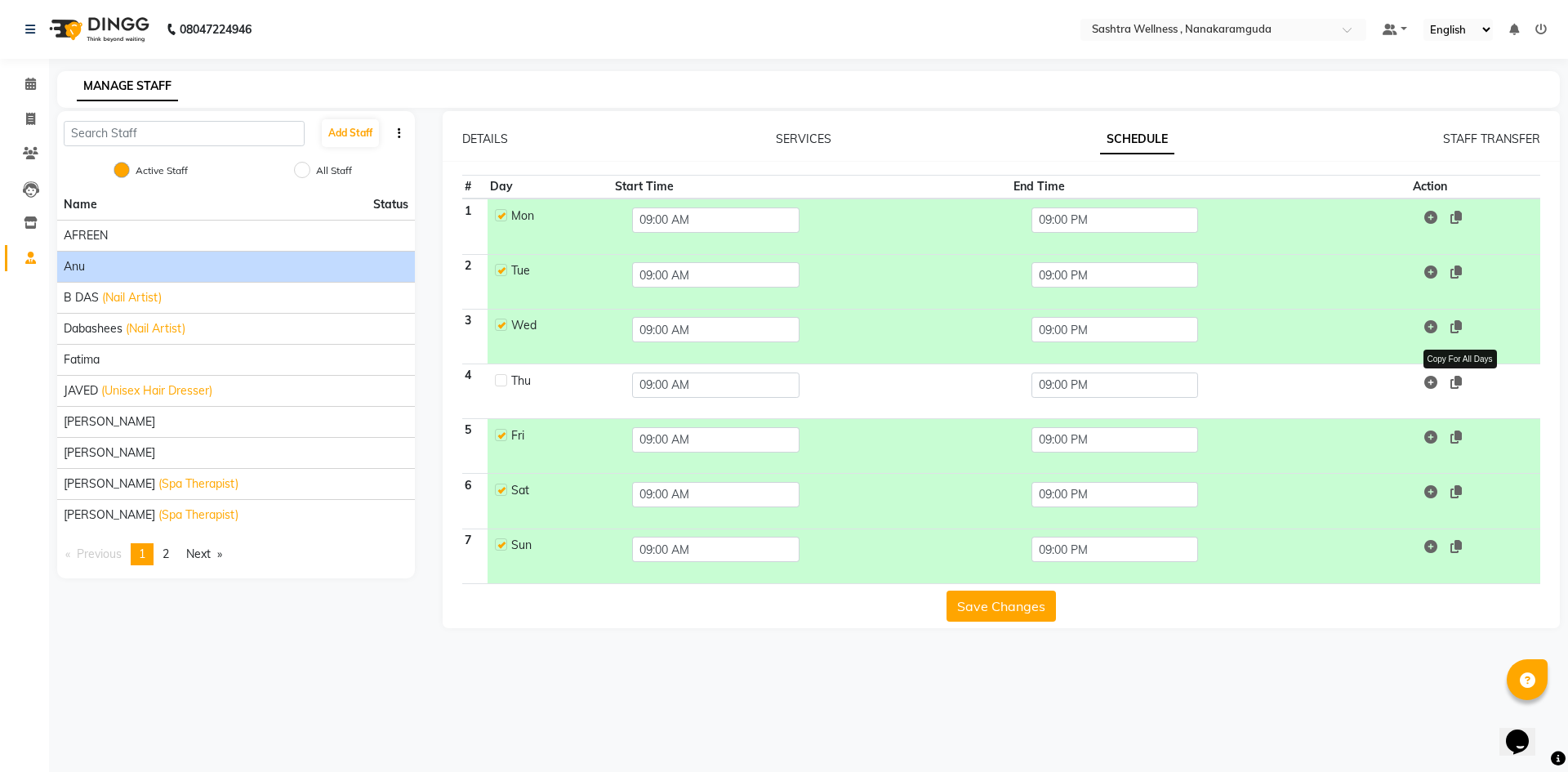
click at [1460, 376] on icon at bounding box center [1456, 382] width 12 height 13
click at [500, 387] on div at bounding box center [500, 381] width 11 height 17
click at [501, 385] on label at bounding box center [501, 380] width 13 height 13
click at [501, 385] on input "checkbox" at bounding box center [500, 379] width 11 height 11
checkbox input "true"
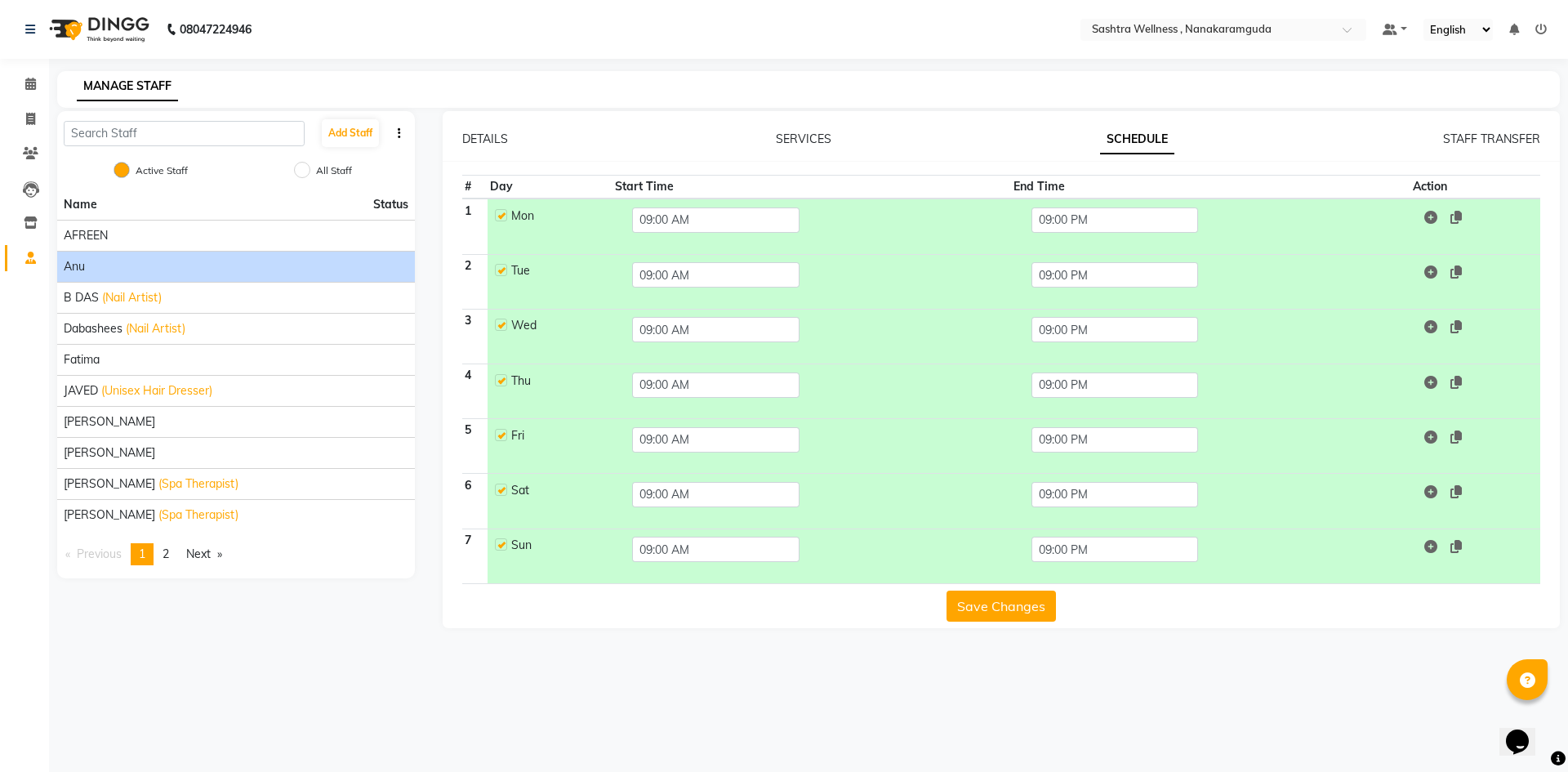
click at [1032, 611] on button "Save Changes" at bounding box center [1000, 606] width 109 height 31
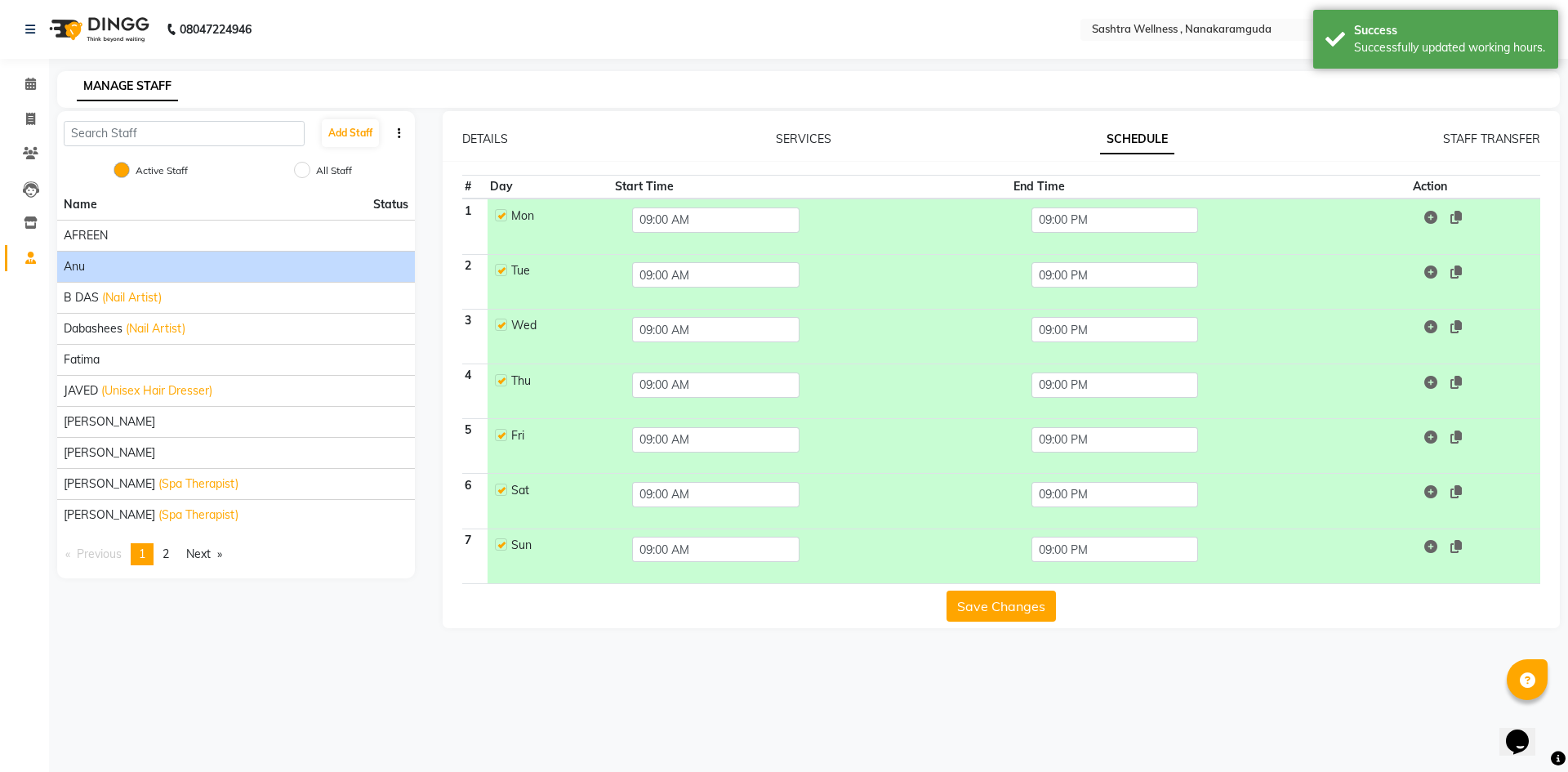
click at [1113, 400] on td "09:00 PM" at bounding box center [1210, 391] width 398 height 55
click at [1113, 394] on input "09:00 PM" at bounding box center [1115, 386] width 167 height 25
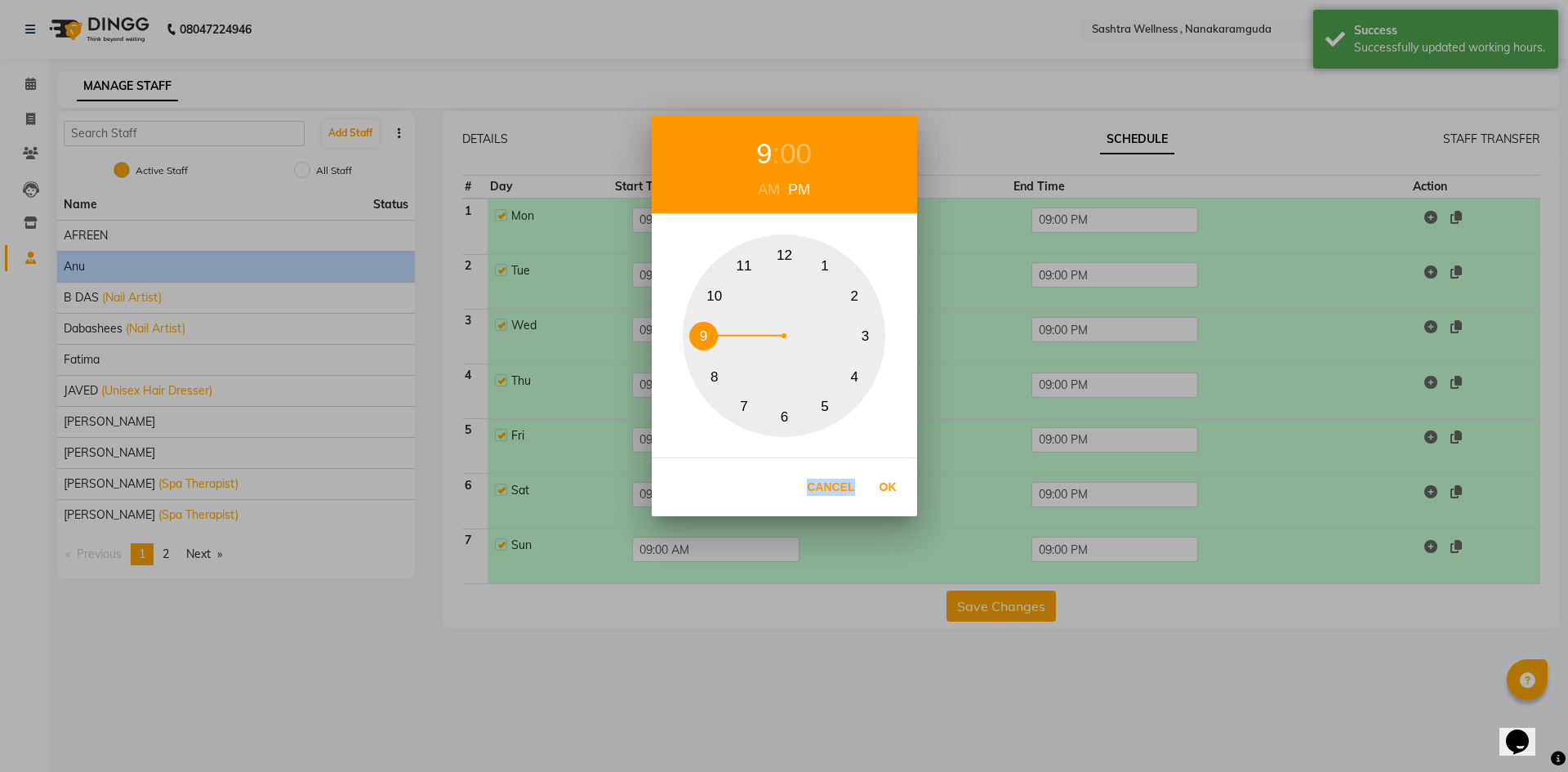
click at [1113, 394] on div "9 : 00 AM PM 1 2 3 4 5 6 7 8 9 10 11 12 Cancel Ok" at bounding box center [784, 386] width 1568 height 772
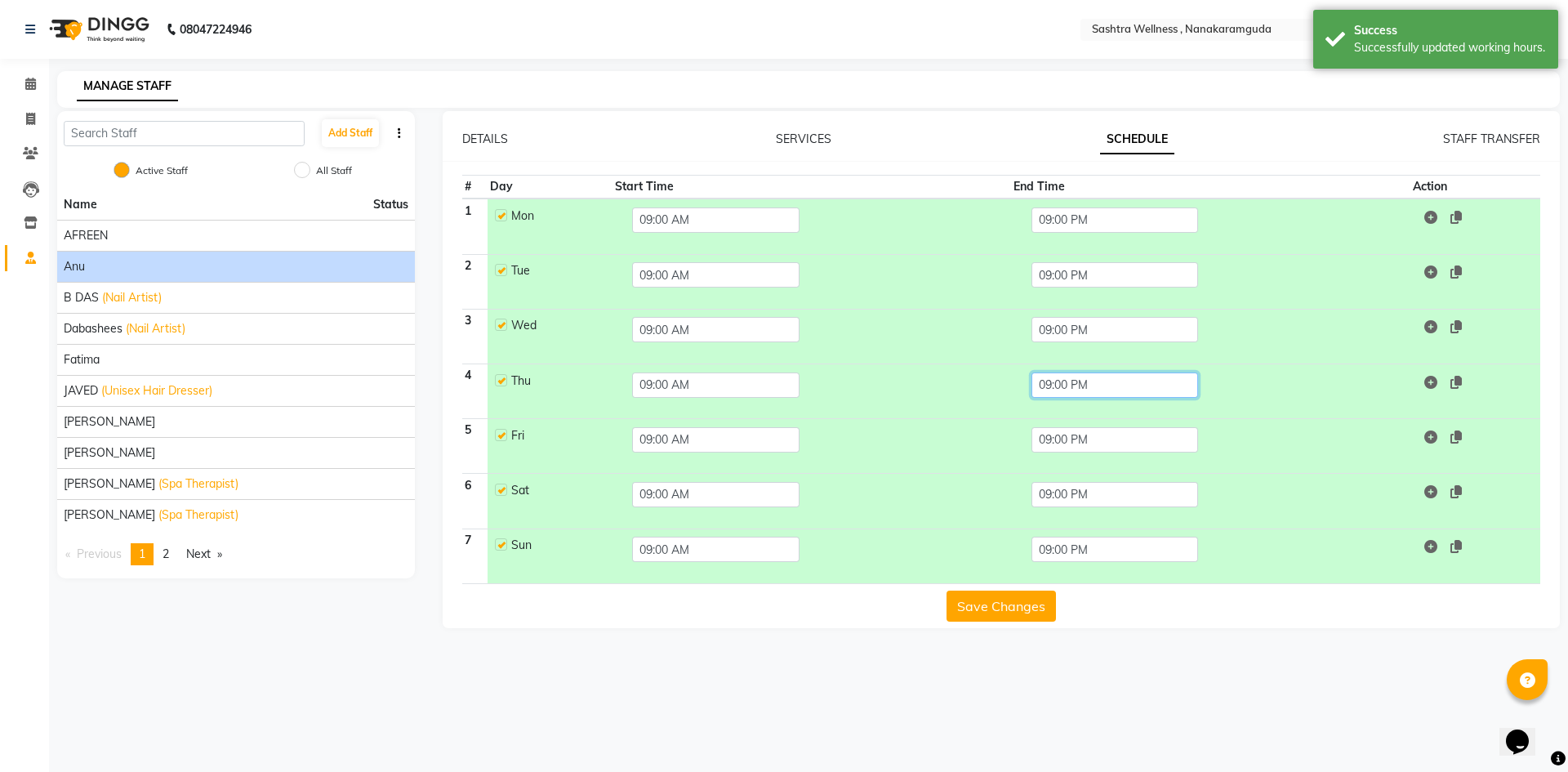
click at [1103, 391] on input "09:00 PM" at bounding box center [1115, 386] width 167 height 25
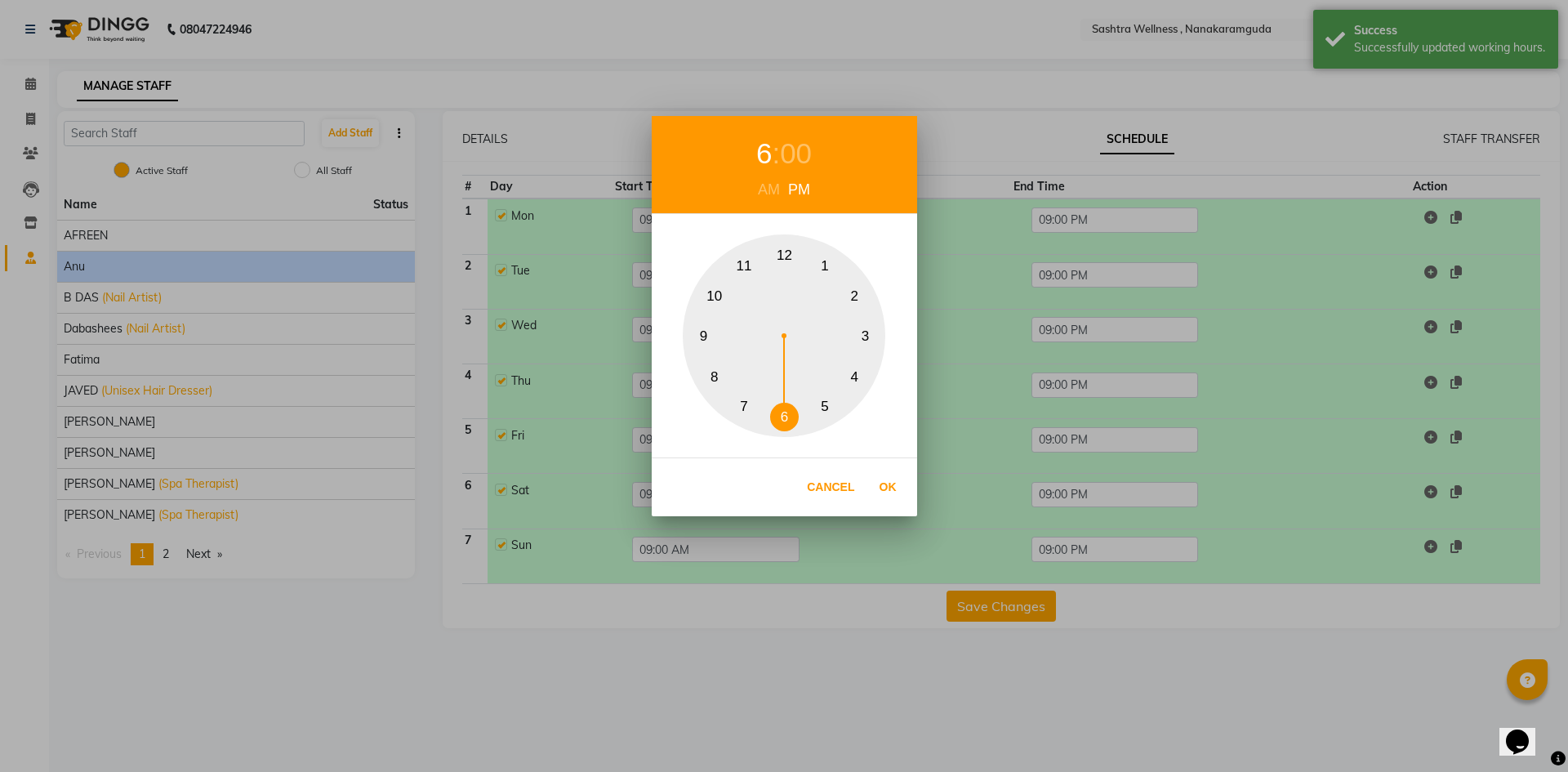
click at [784, 412] on button "6" at bounding box center [784, 417] width 29 height 29
click at [894, 480] on button "Ok" at bounding box center [887, 487] width 33 height 33
type input "06:00 PM"
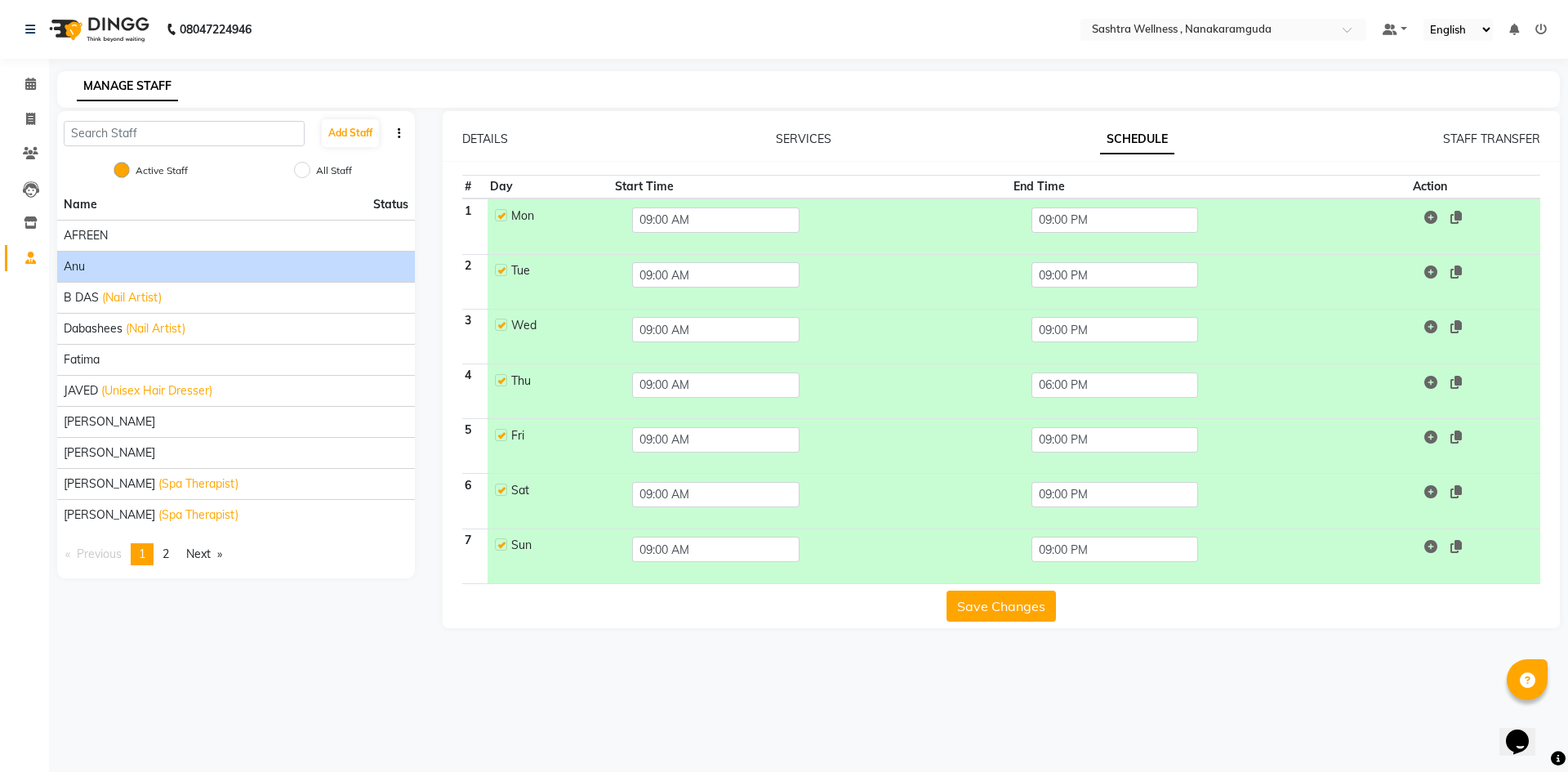
click at [1039, 620] on button "Save Changes" at bounding box center [1000, 606] width 109 height 31
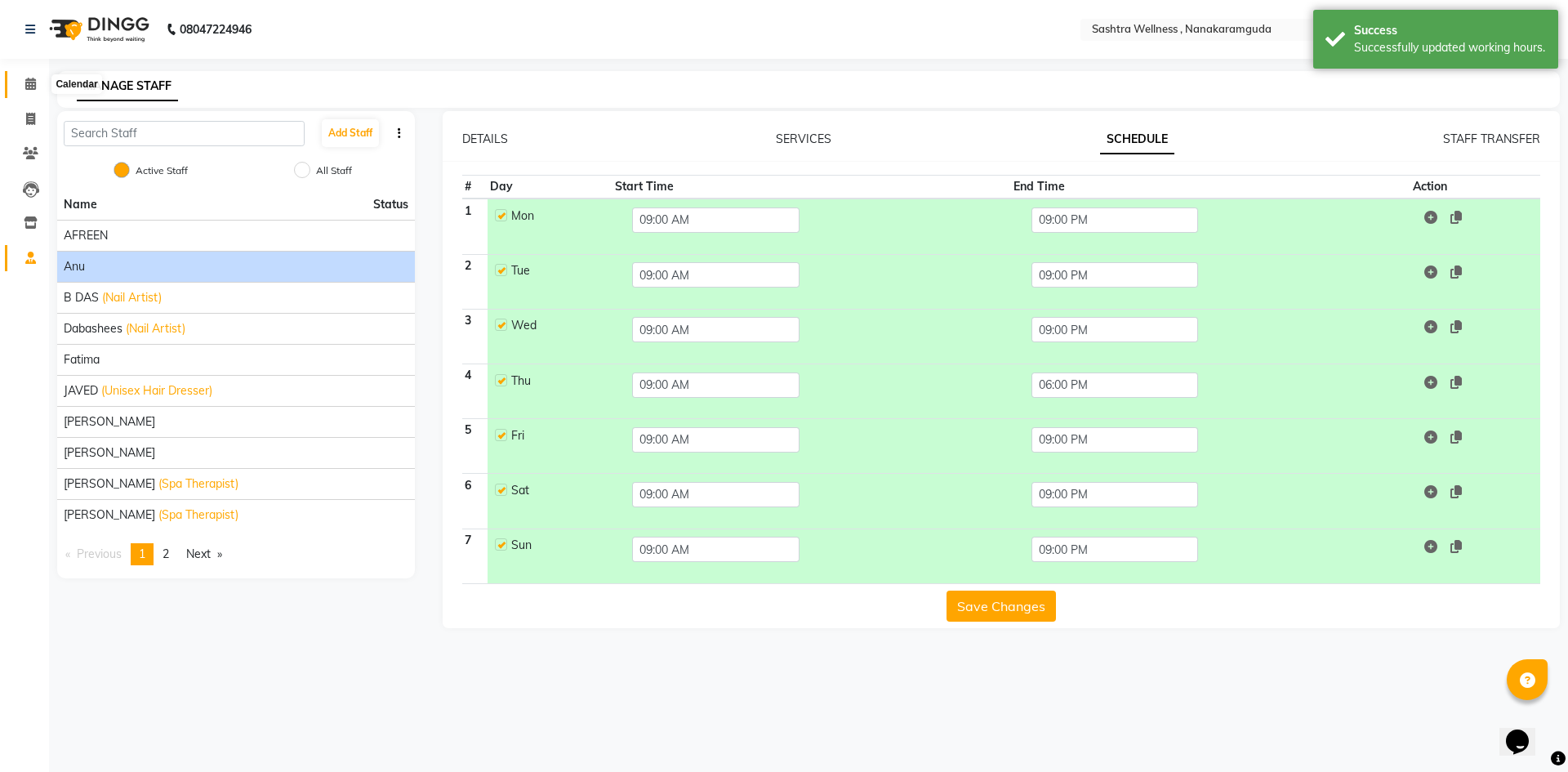
click at [32, 87] on icon at bounding box center [31, 84] width 11 height 13
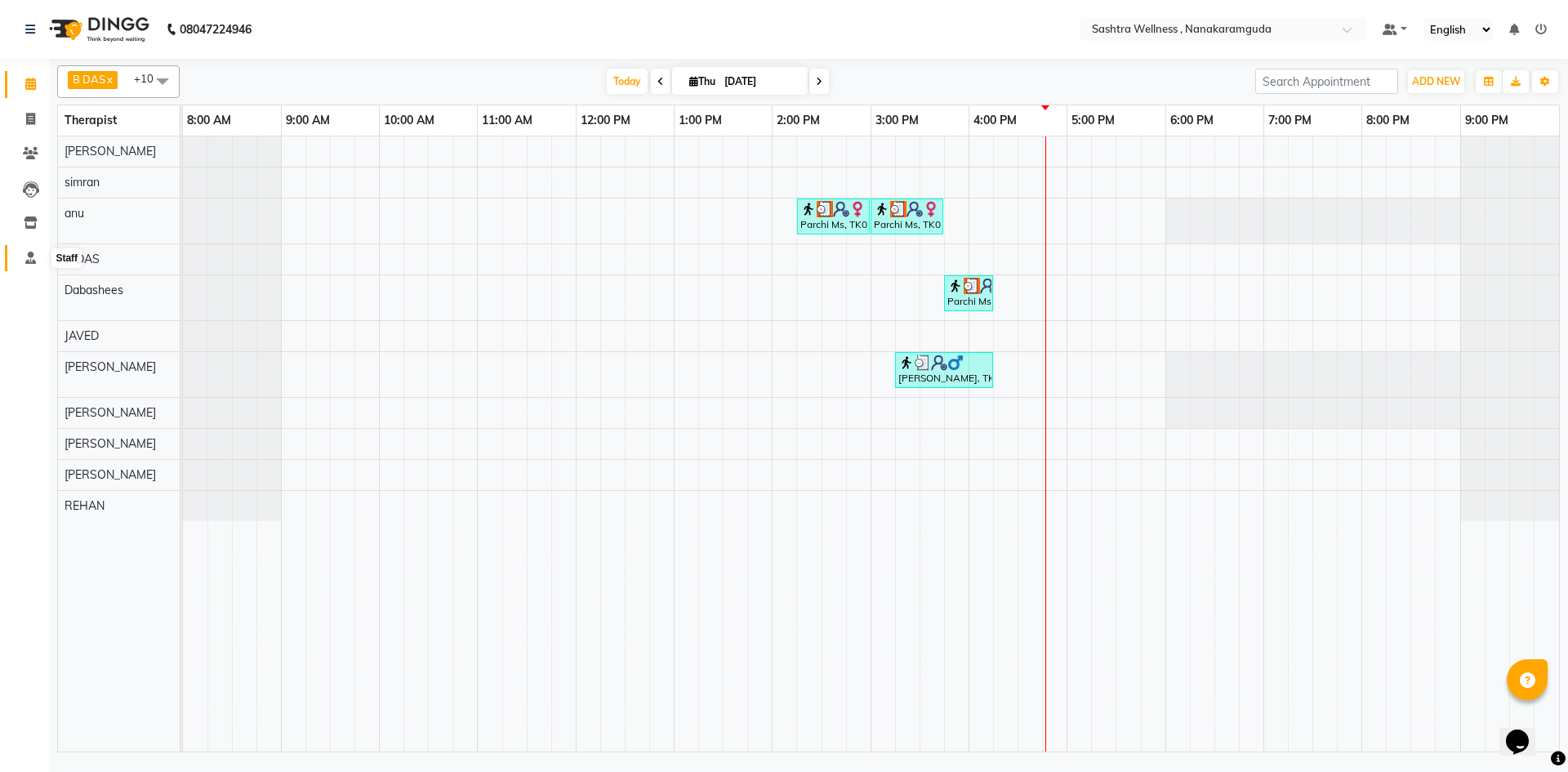
click at [25, 261] on icon at bounding box center [31, 258] width 11 height 13
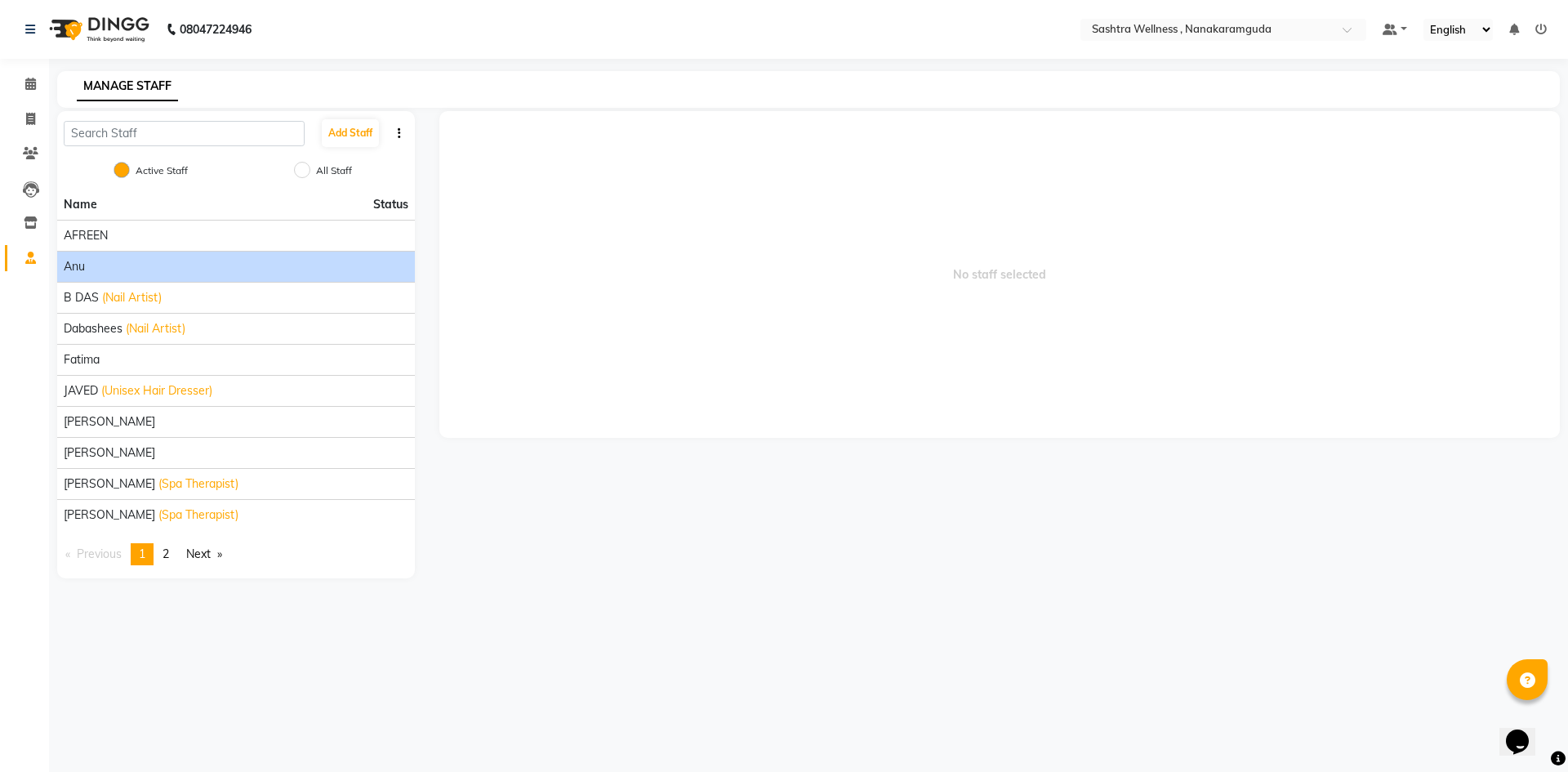
click at [190, 274] on div "anu" at bounding box center [237, 266] width 345 height 17
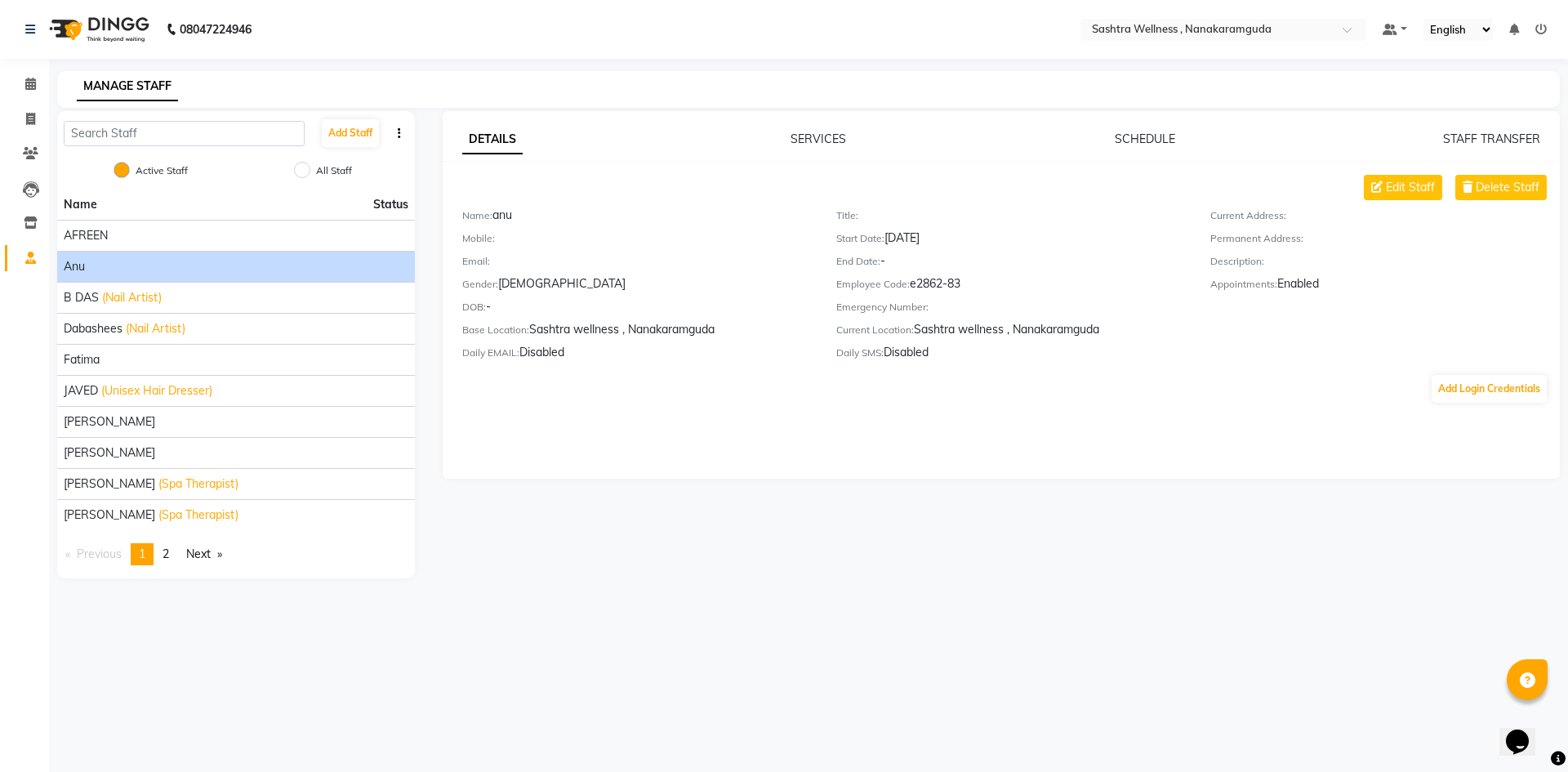
click at [1146, 126] on div "DETAILS SERVICES SCHEDULE STAFF TRANSFER Edit Staff Delete Staff Name: anu Mobi…" at bounding box center [1001, 294] width 1118 height 367
click at [1146, 133] on link "SCHEDULE" at bounding box center [1145, 139] width 60 height 14
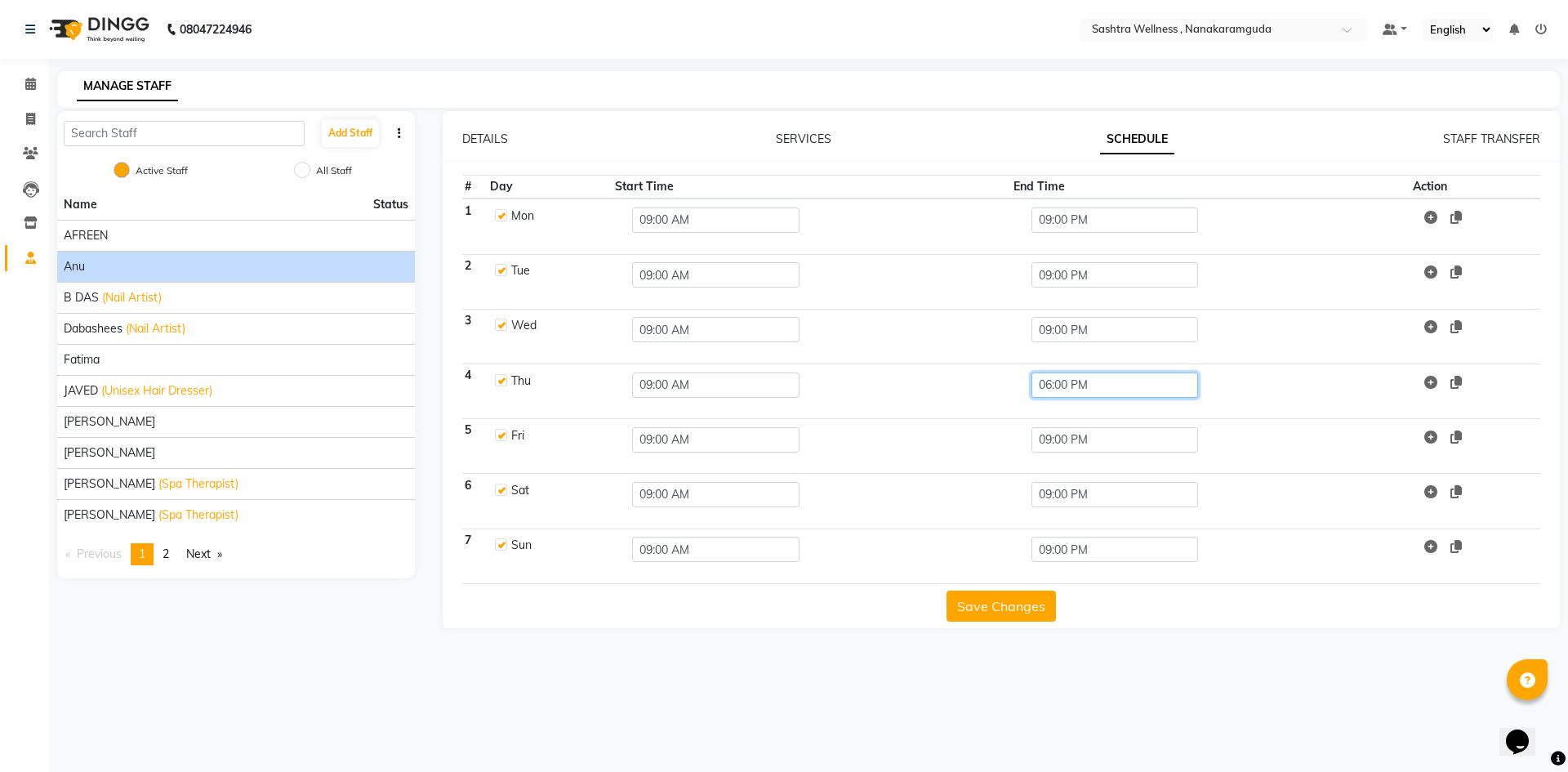
click at [1094, 388] on input "06:00 PM" at bounding box center [1115, 386] width 167 height 25
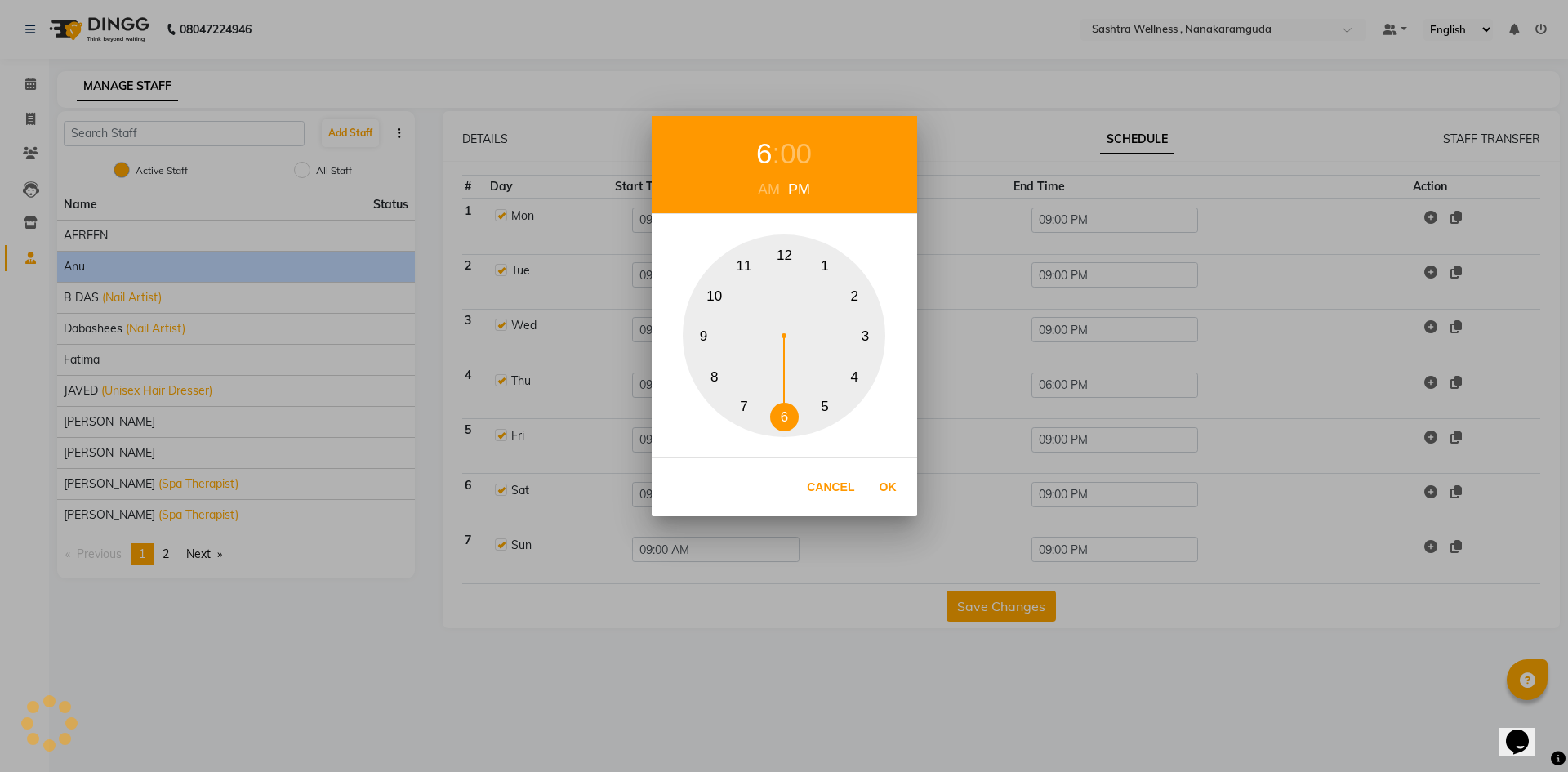
click at [850, 384] on button "4" at bounding box center [855, 377] width 29 height 29
click at [885, 476] on button "Ok" at bounding box center [887, 487] width 33 height 33
type input "04:00 PM"
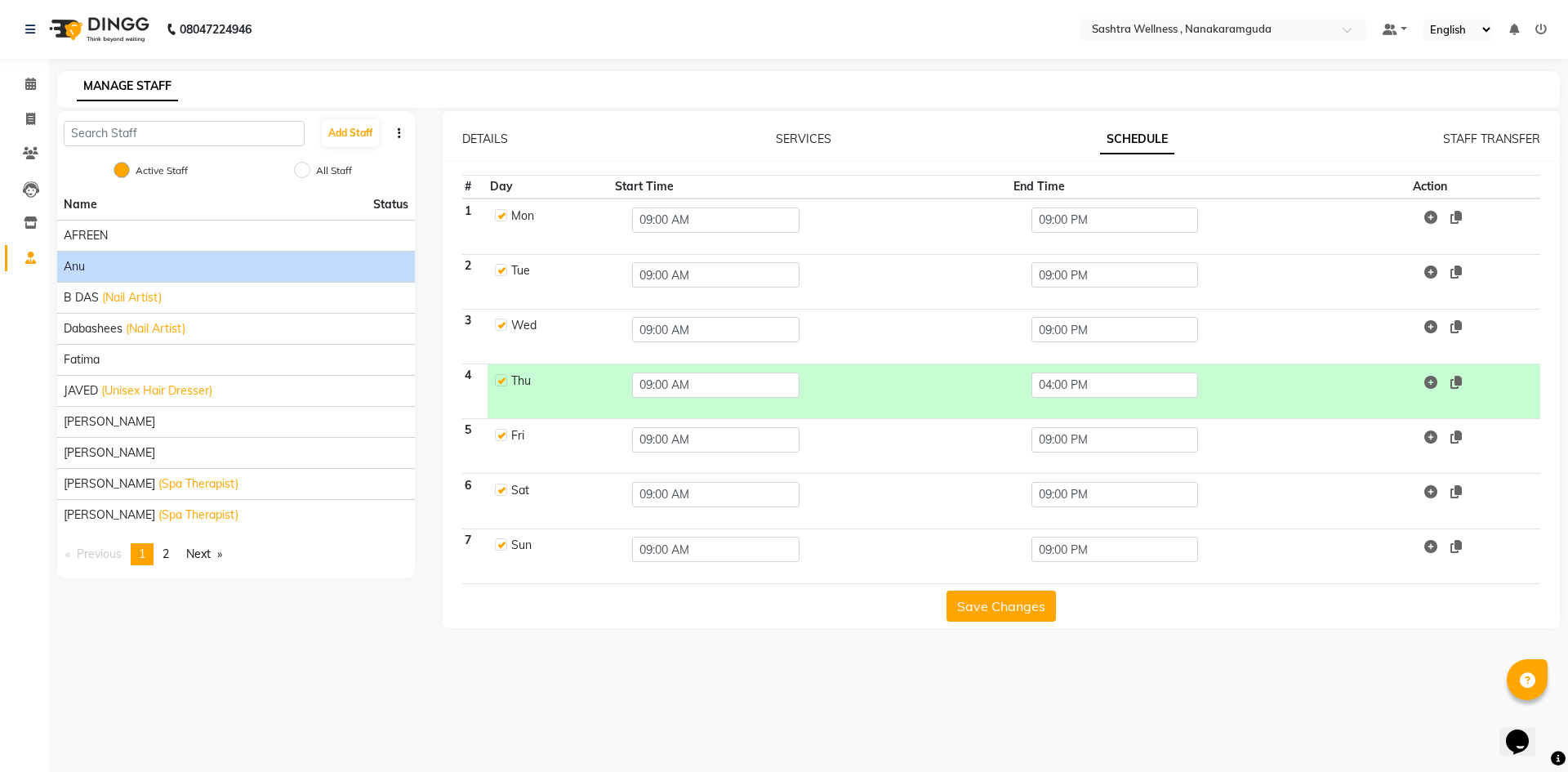
click at [994, 616] on button "Save Changes" at bounding box center [1000, 606] width 109 height 31
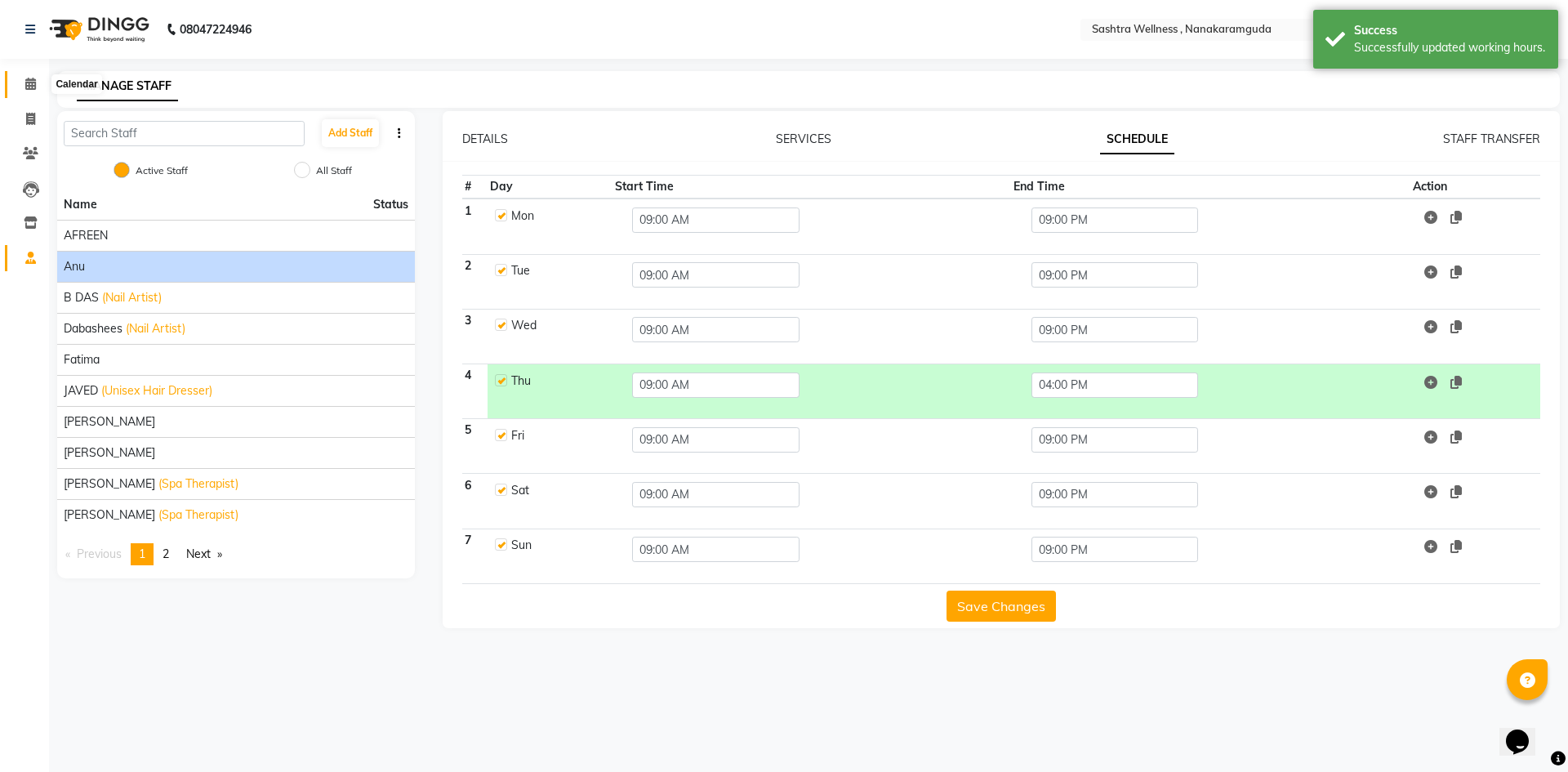
click at [32, 82] on icon at bounding box center [31, 84] width 11 height 13
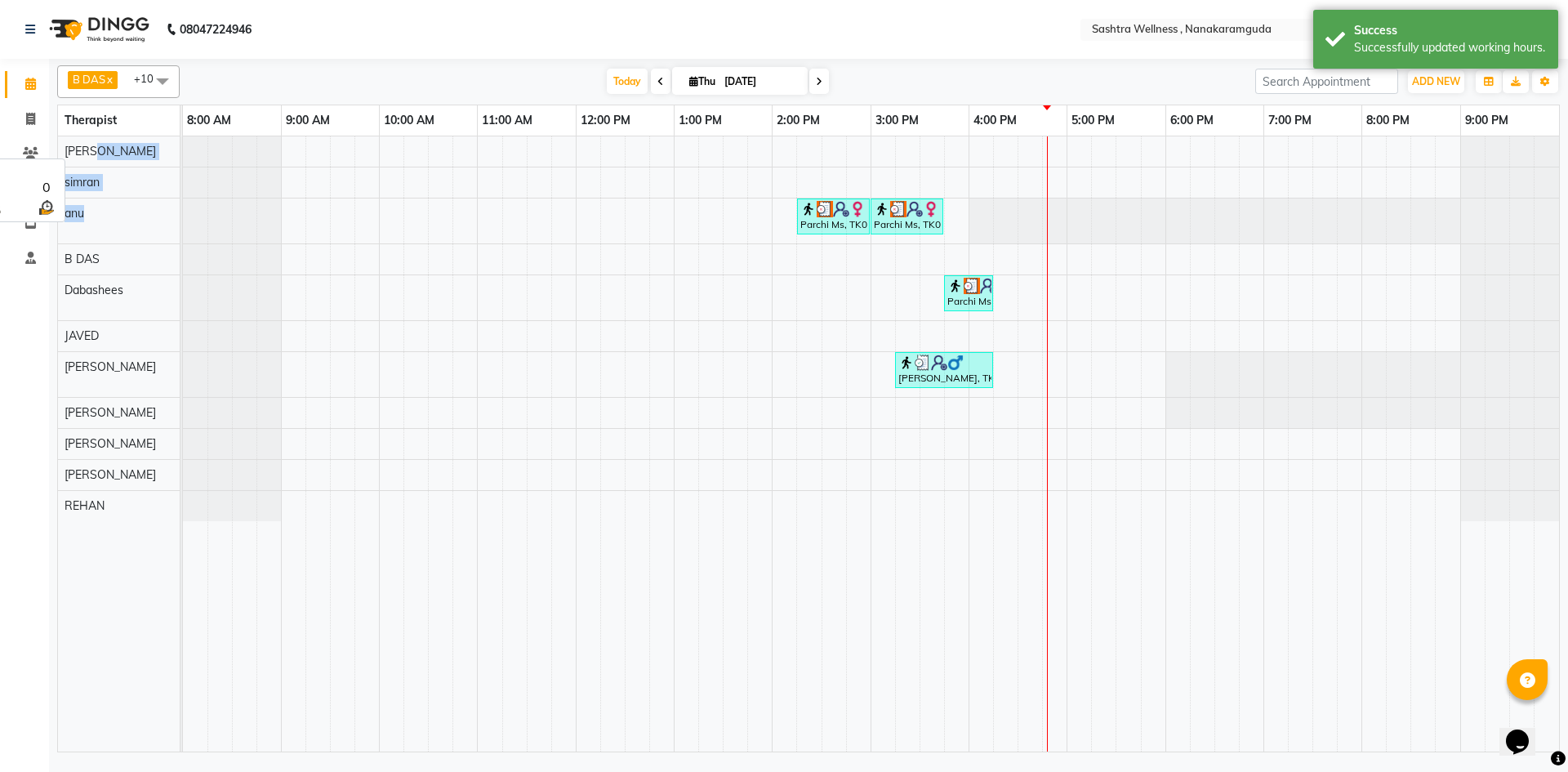
drag, startPoint x: 107, startPoint y: 227, endPoint x: 120, endPoint y: 139, distance: 89.0
click at [120, 139] on tbody "Rosie simran anu B DAS Dabashees JAVED sophie Karishma marcy NANCY REHAN" at bounding box center [118, 329] width 122 height 385
click at [122, 215] on div "anu" at bounding box center [118, 213] width 122 height 30
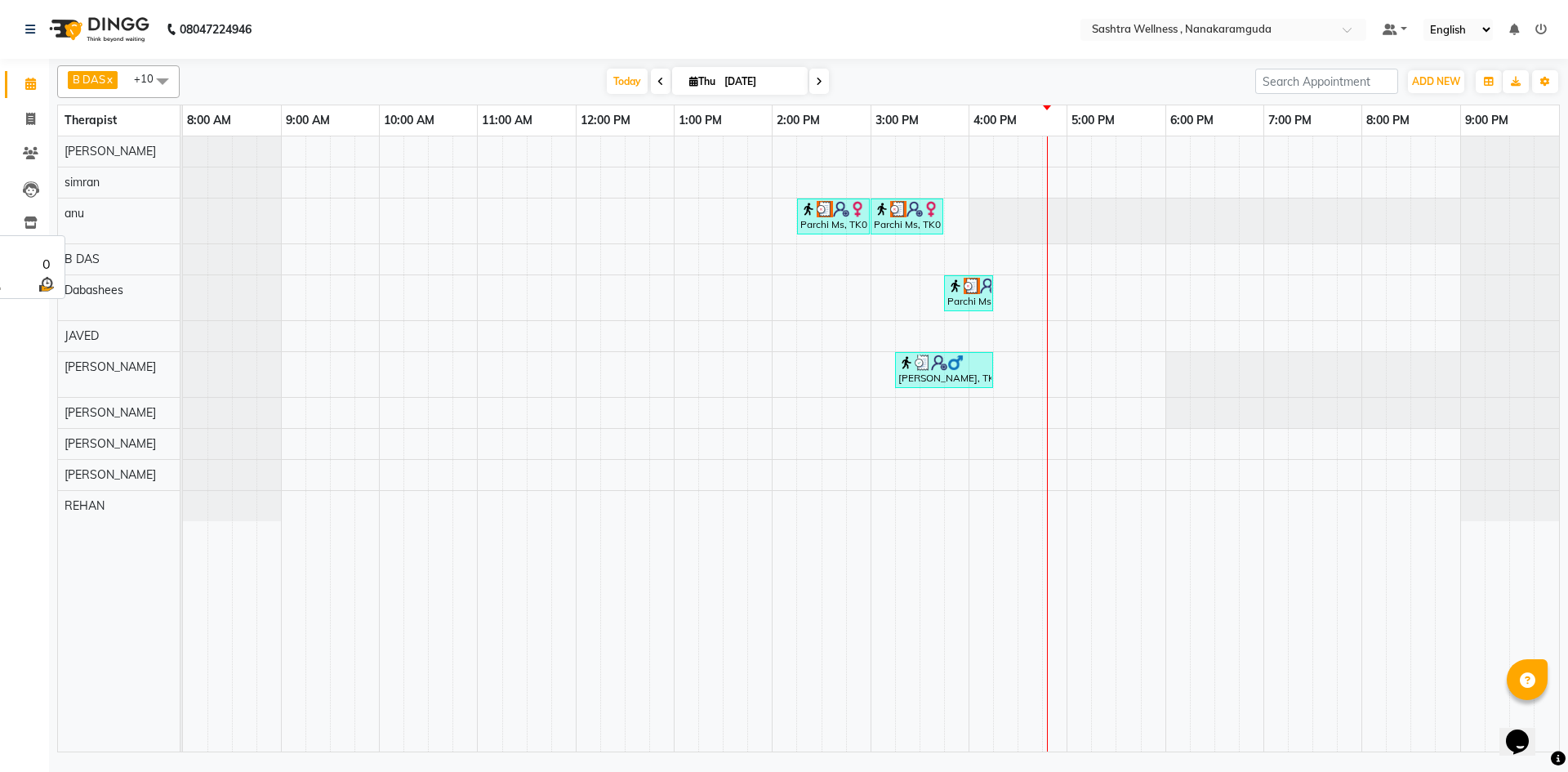
drag, startPoint x: 94, startPoint y: 215, endPoint x: 94, endPoint y: 239, distance: 24.0
click at [94, 239] on div "anu" at bounding box center [118, 221] width 122 height 45
click at [954, 295] on link "Parchi Ms, TK01, 03:45 PM-04:15 PM, GEL SET - TOUCH UP" at bounding box center [969, 293] width 49 height 36
select select "3"
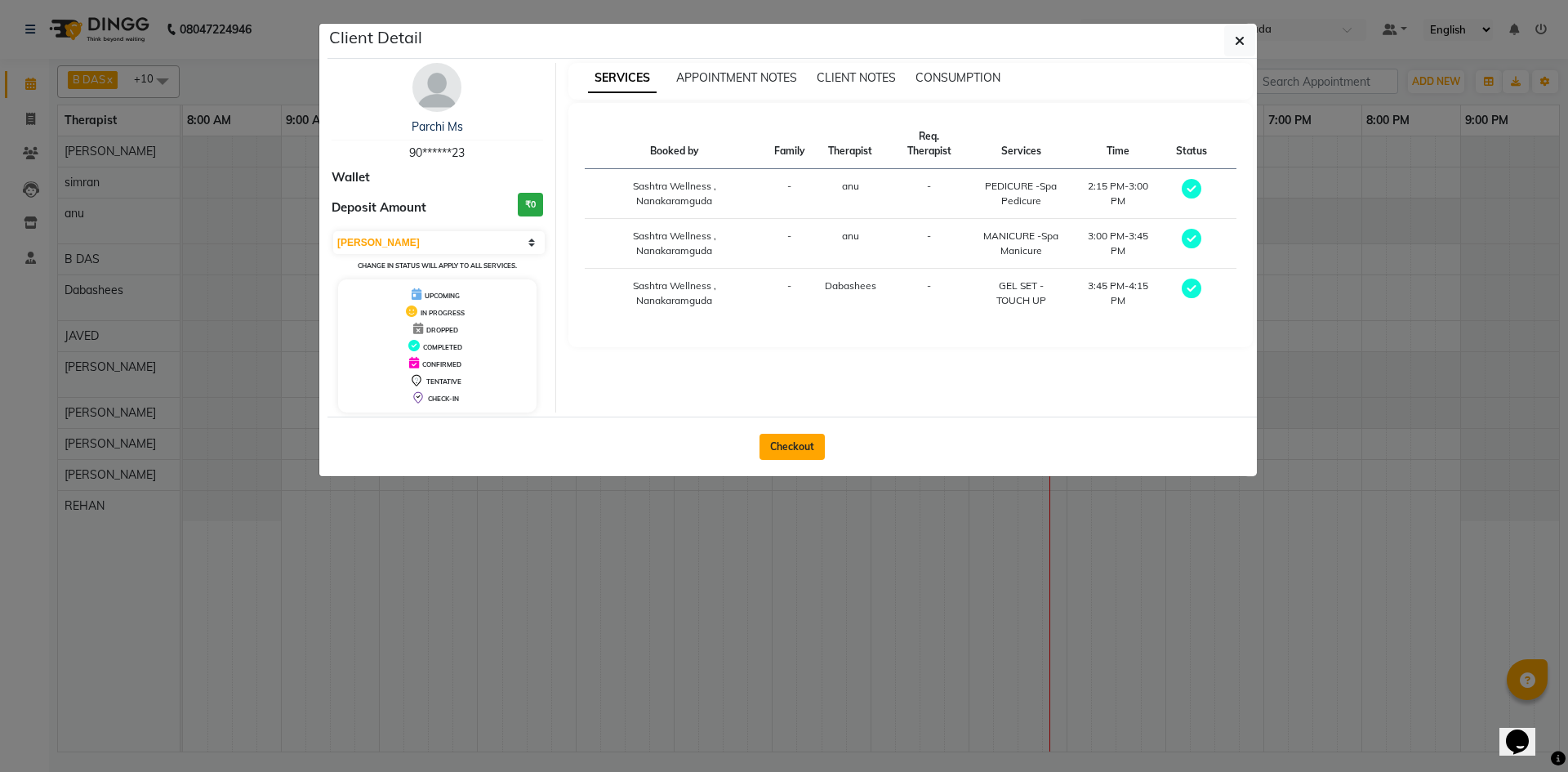
click at [786, 451] on button "Checkout" at bounding box center [792, 446] width 65 height 26
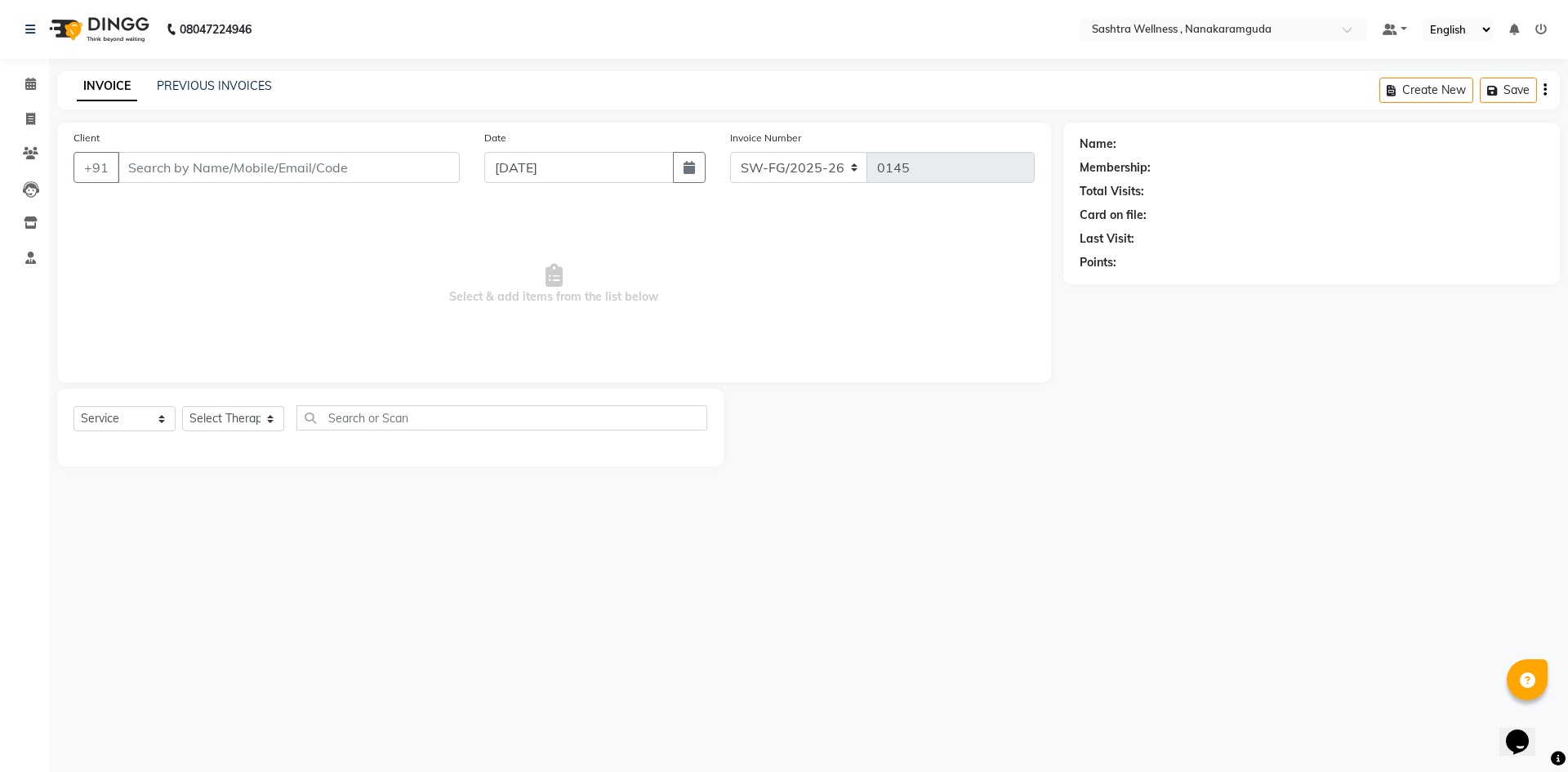
select select "membership"
type input "90******23"
select select "82473"
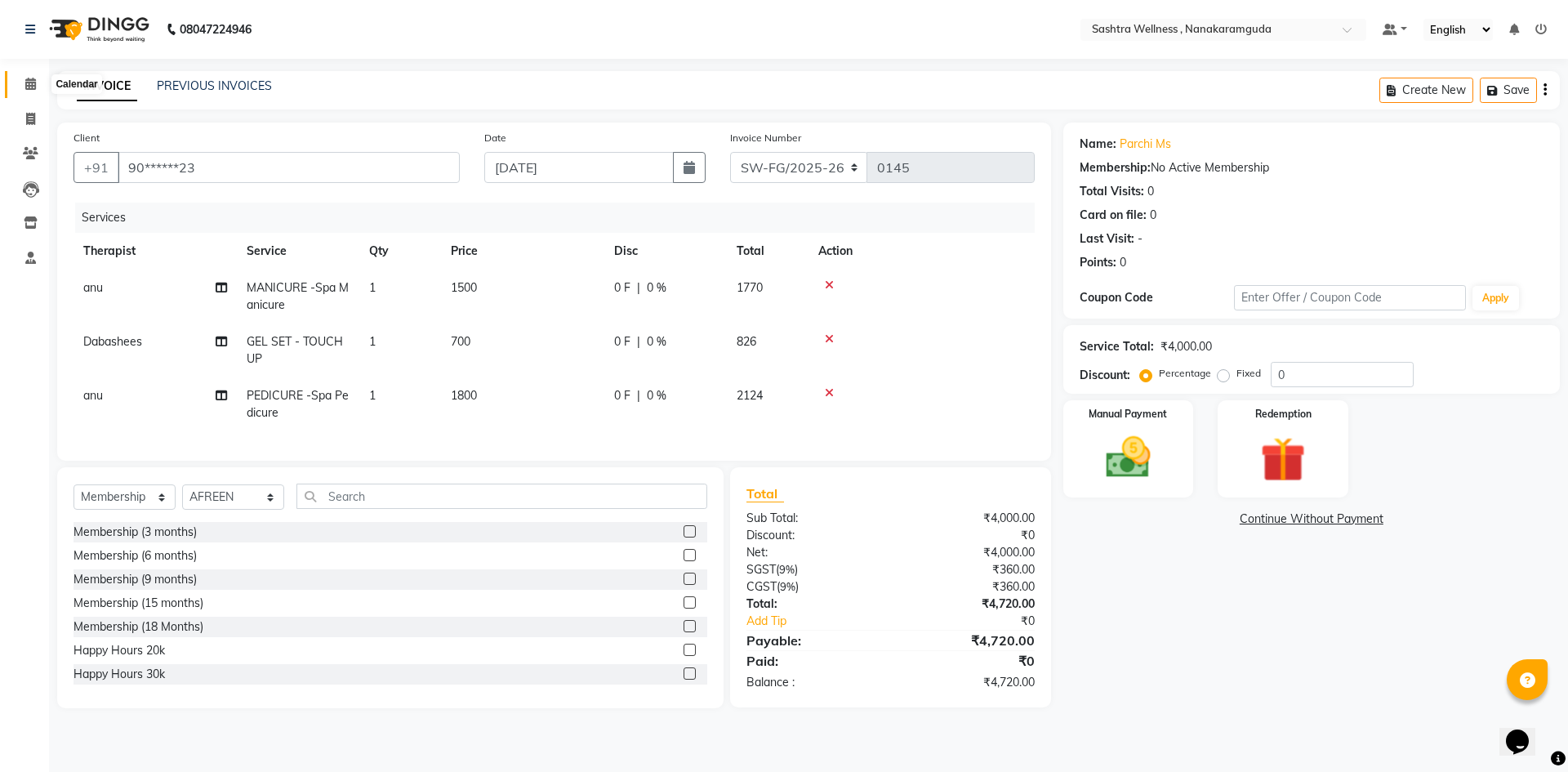
click at [23, 83] on span at bounding box center [31, 84] width 29 height 19
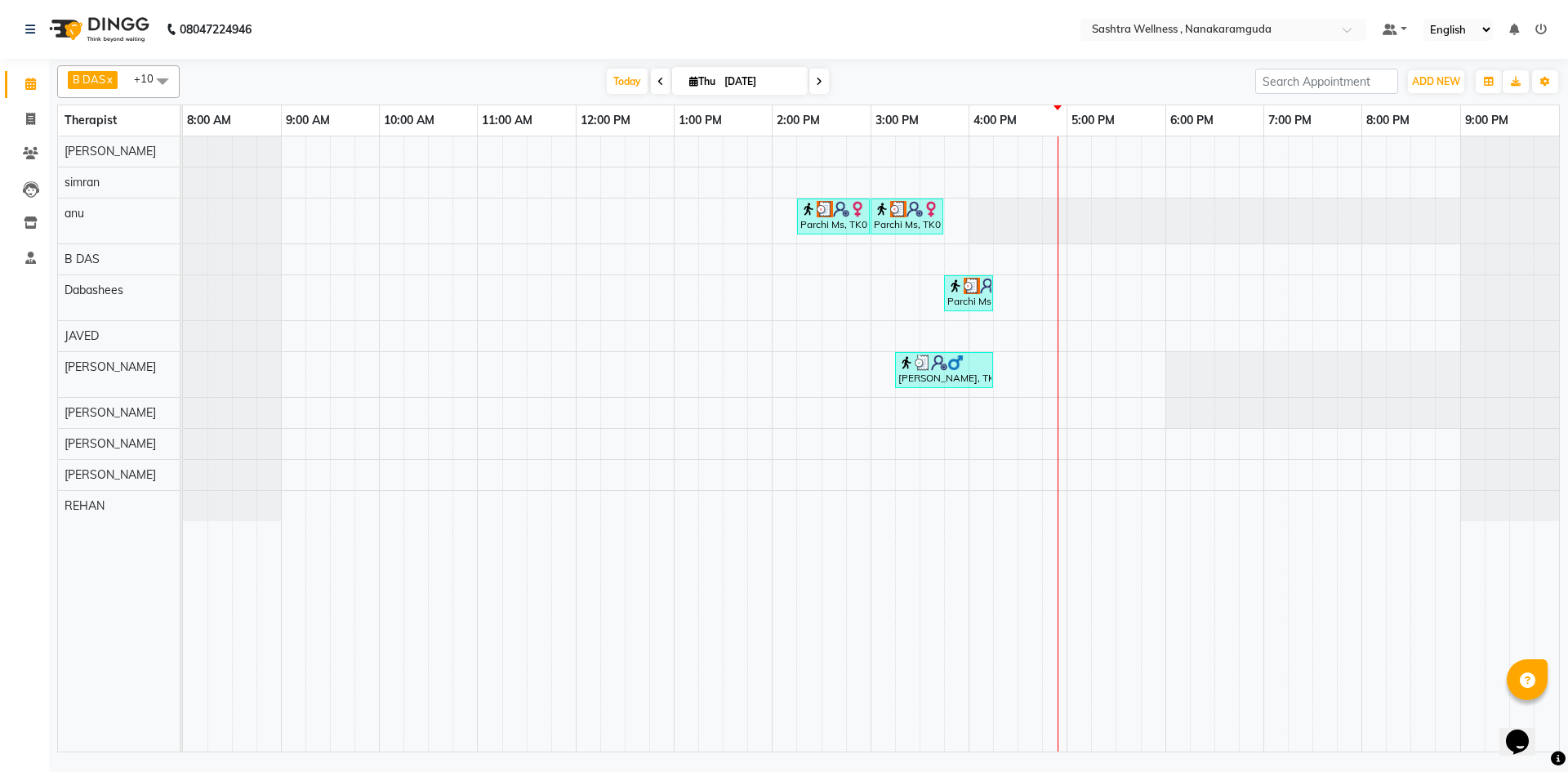
click at [748, 84] on input "[DATE]" at bounding box center [760, 81] width 81 height 24
select select "9"
select select "2025"
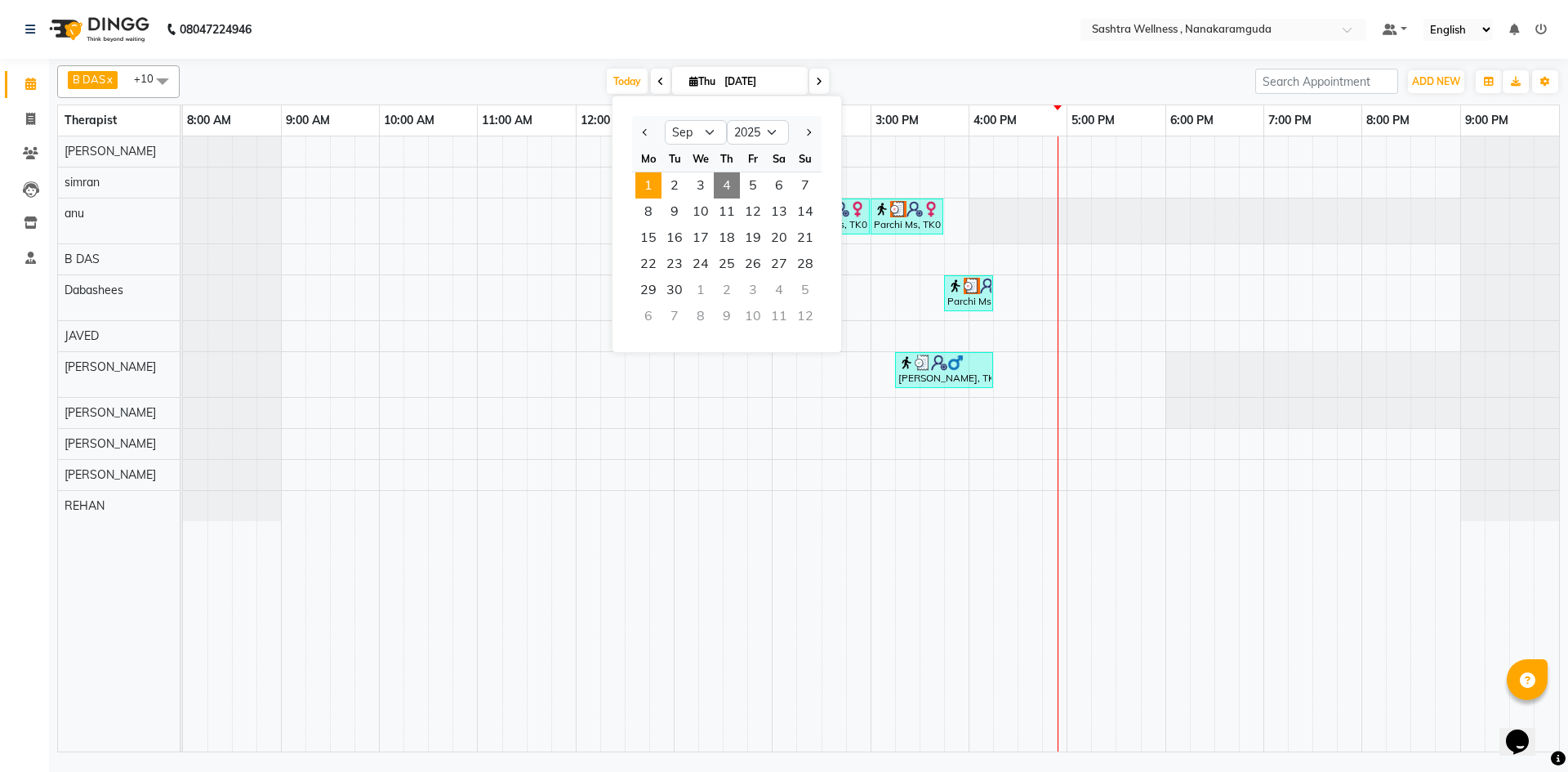
click at [654, 185] on span "1" at bounding box center [648, 185] width 26 height 26
type input "01-09-2025"
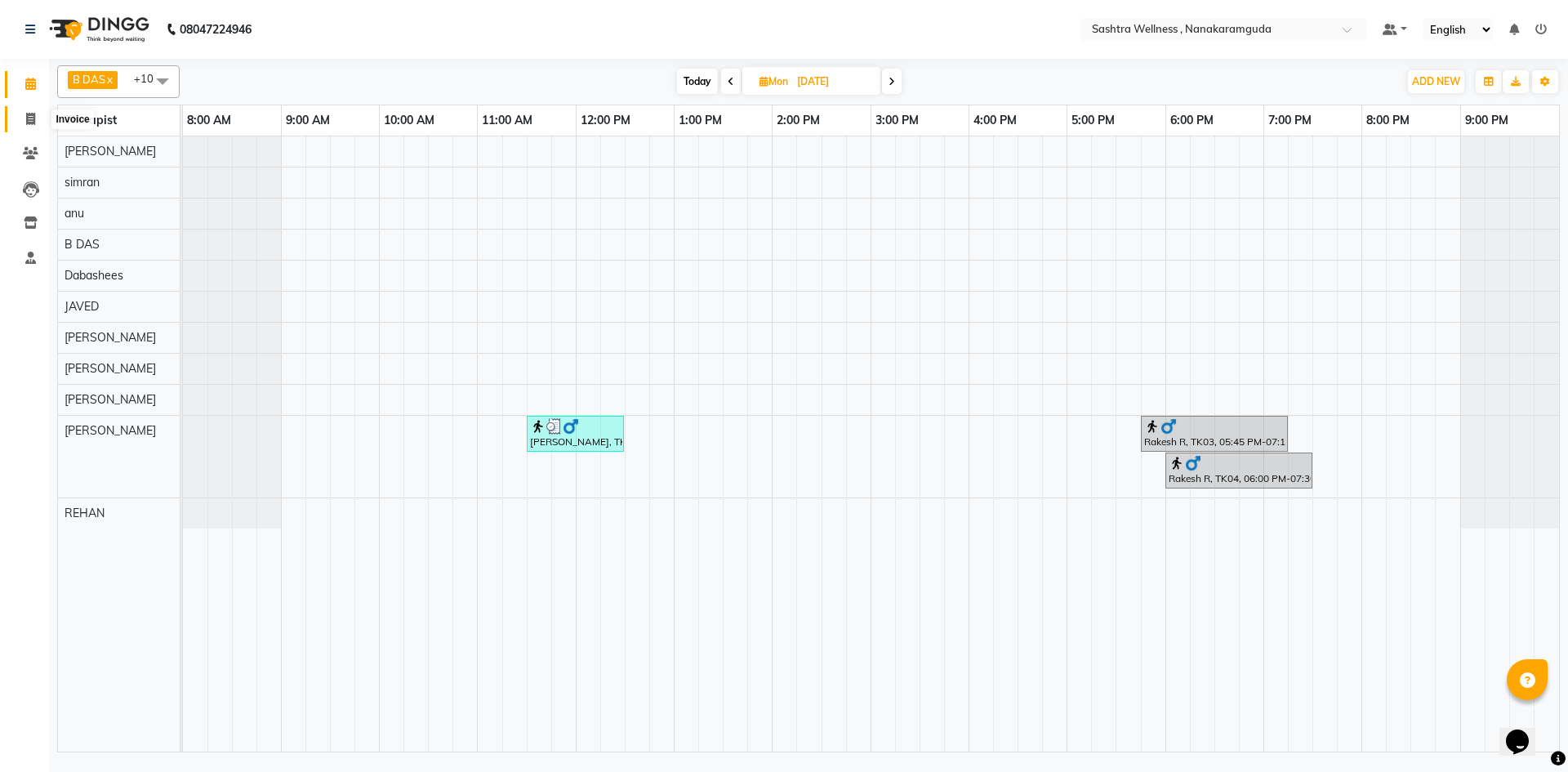
drag, startPoint x: 33, startPoint y: 112, endPoint x: 60, endPoint y: 115, distance: 27.2
click at [32, 113] on icon at bounding box center [31, 119] width 9 height 13
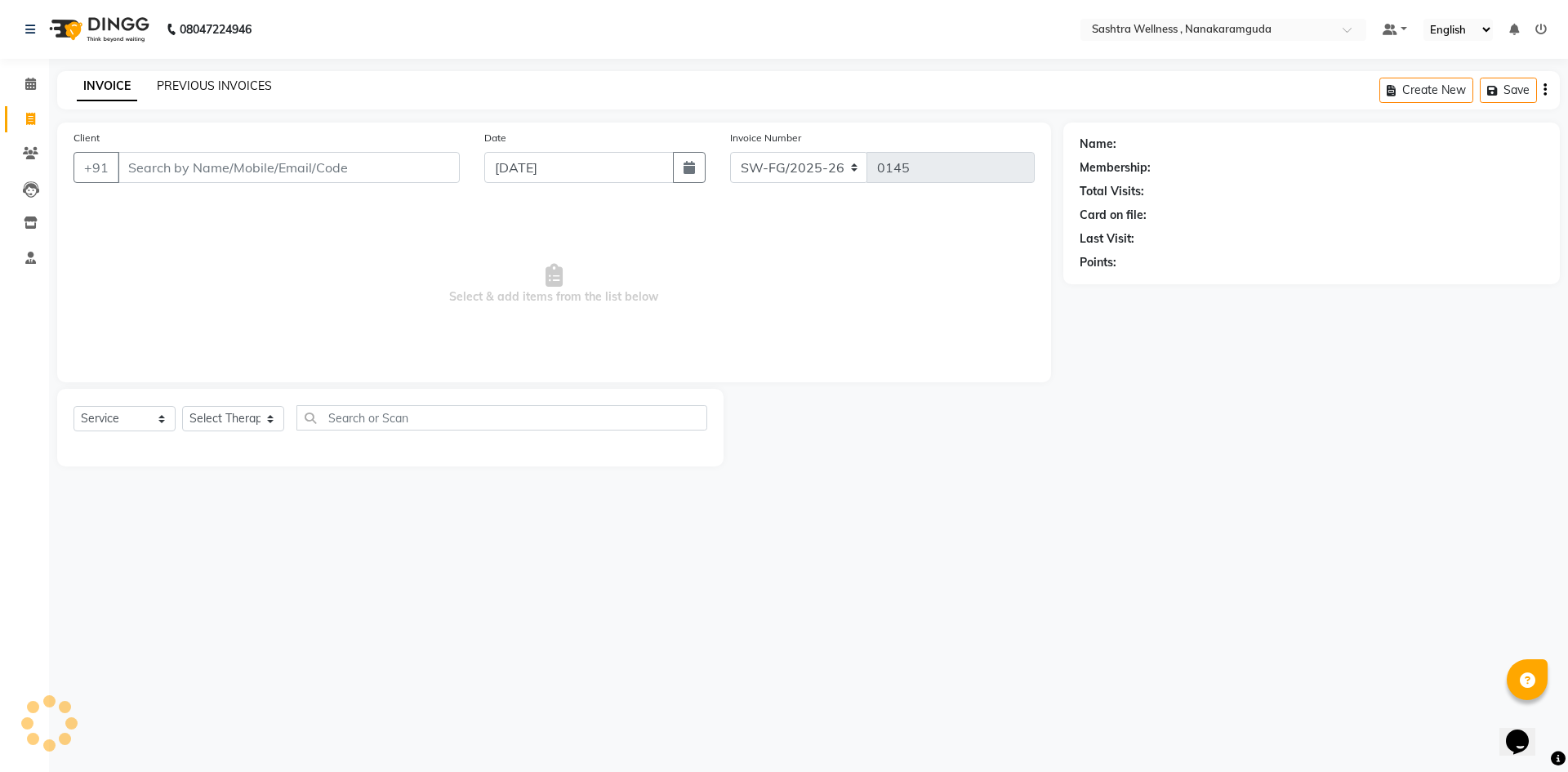
select select "membership"
select select "82473"
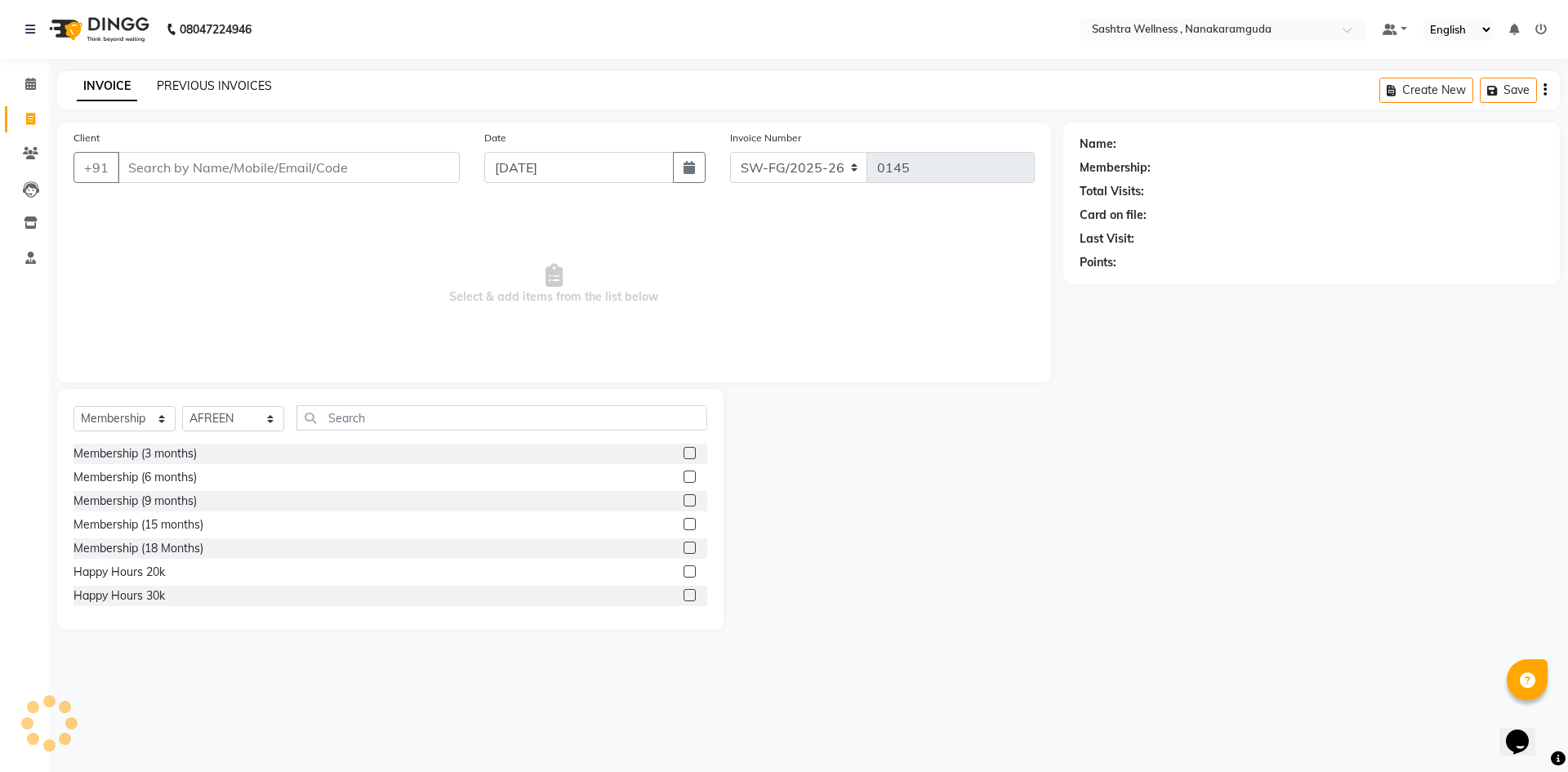
click at [192, 86] on link "PREVIOUS INVOICES" at bounding box center [215, 86] width 116 height 14
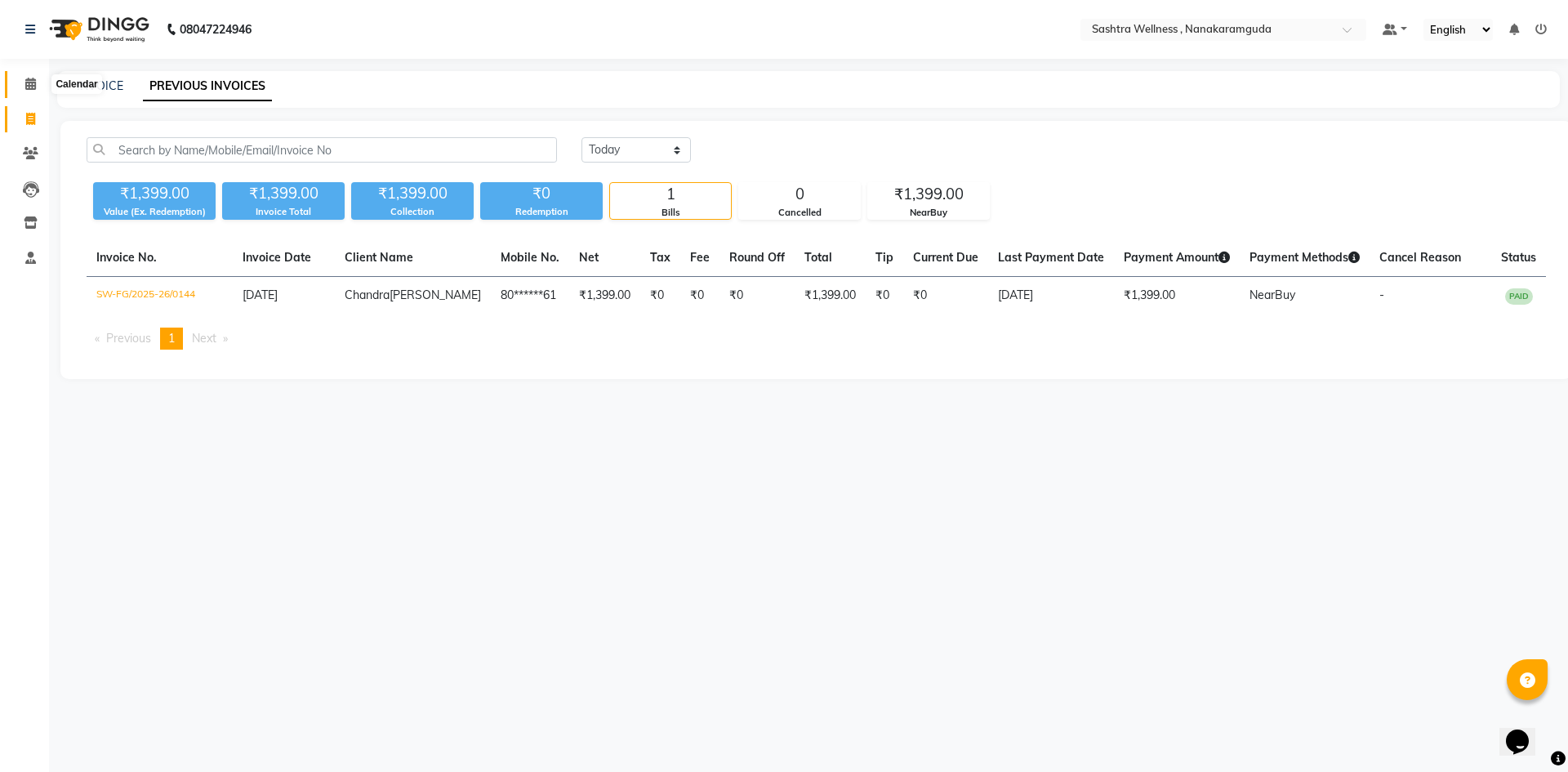
click at [27, 76] on span at bounding box center [31, 84] width 29 height 19
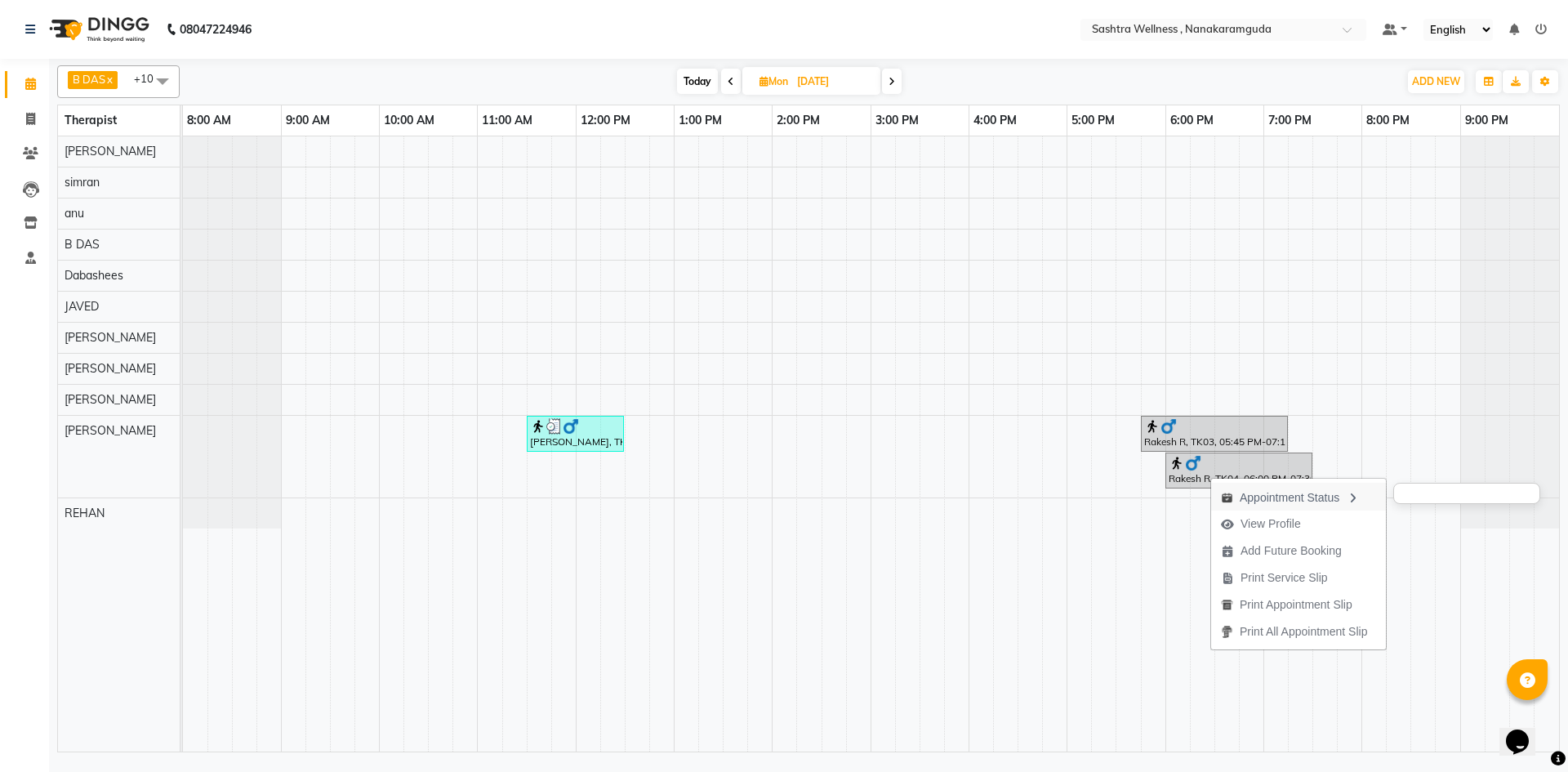
click at [1262, 485] on div "Appointment Status" at bounding box center [1299, 497] width 175 height 28
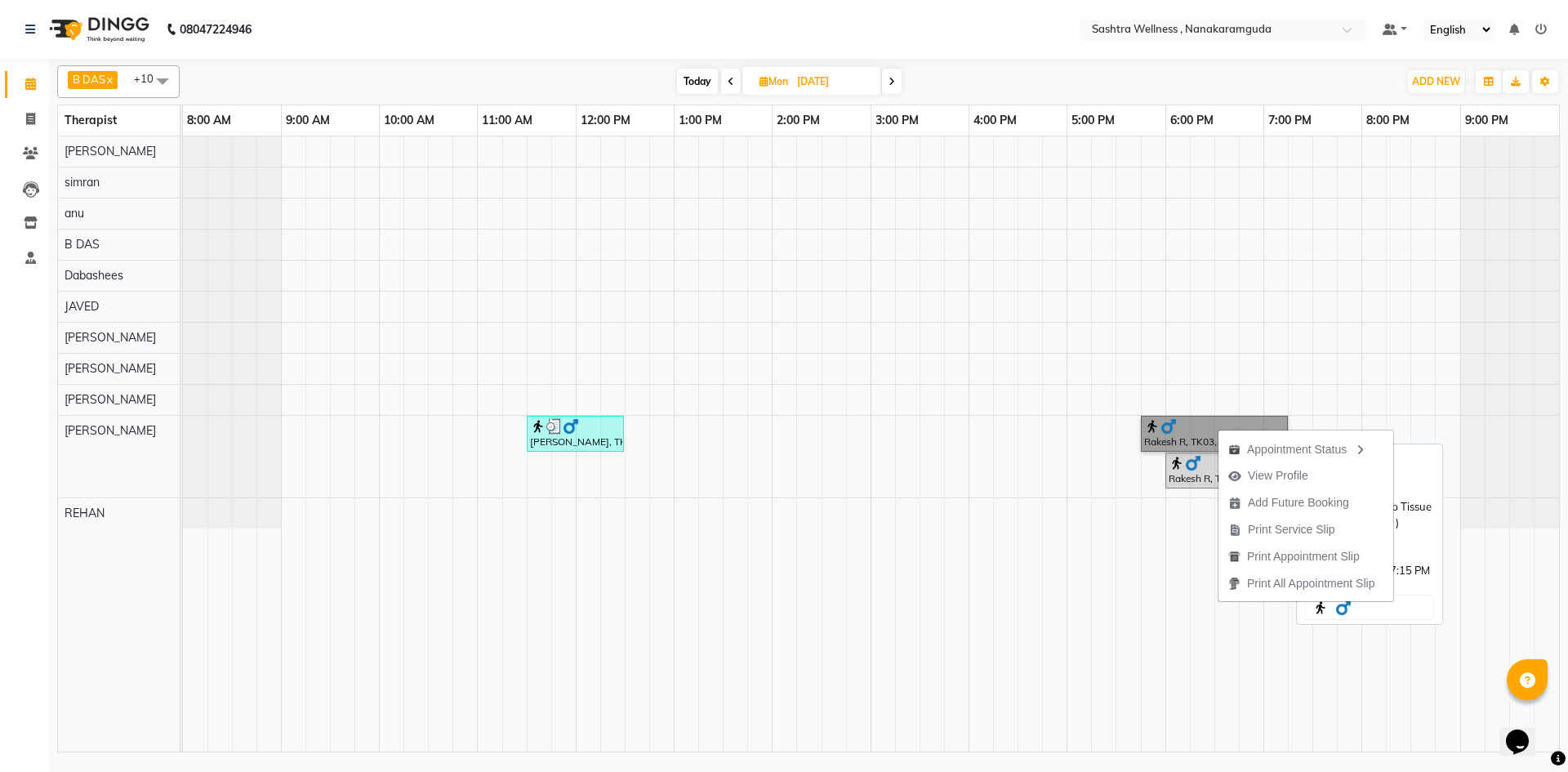
click at [1164, 433] on link "Rakesh R, TK03, 05:45 PM-07:15 PM, CLASSIC MASSAGES -Deep Tissue Massage (90 mi…" at bounding box center [1214, 433] width 147 height 36
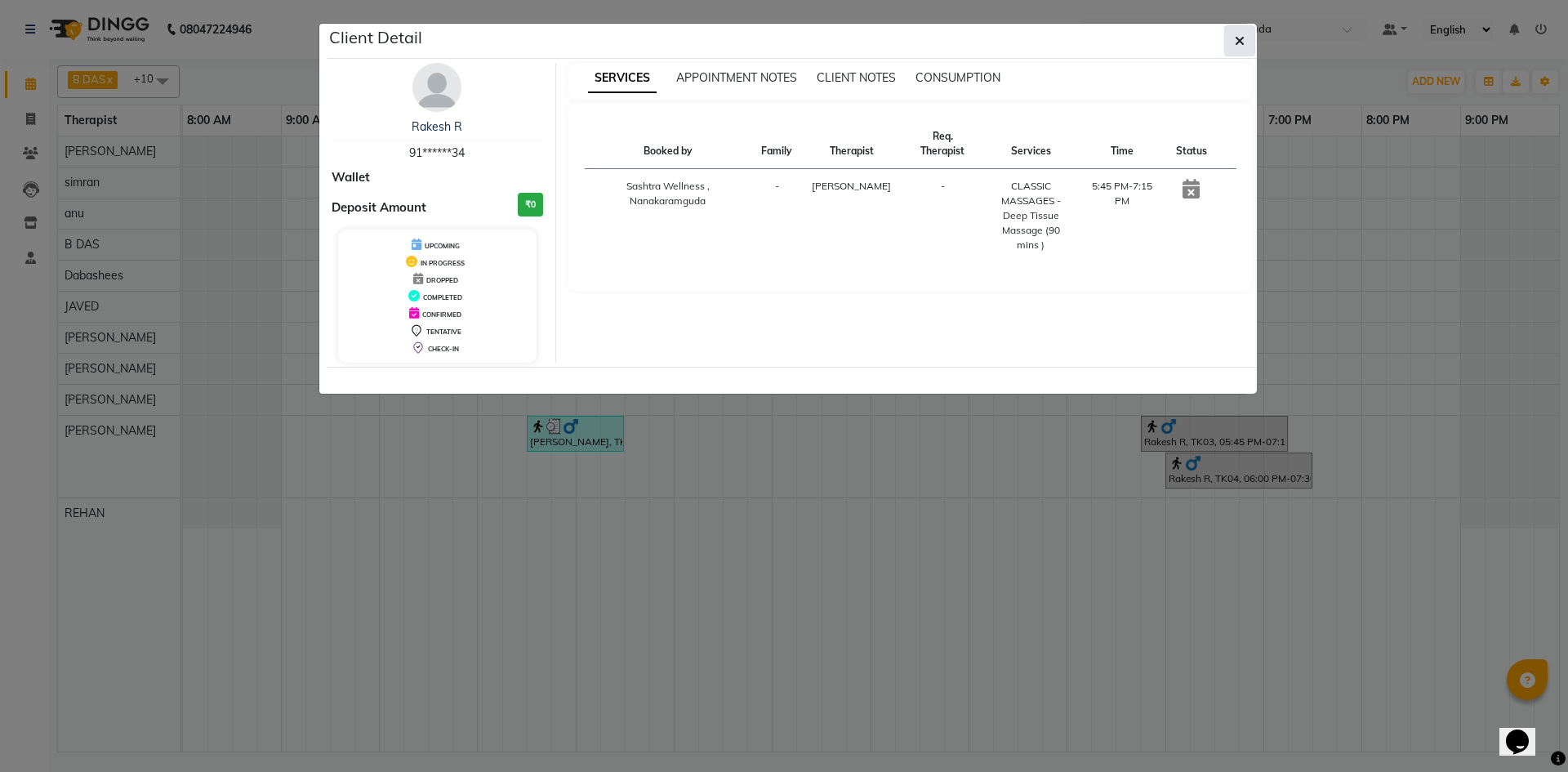
click at [1234, 42] on button "button" at bounding box center [1239, 41] width 31 height 31
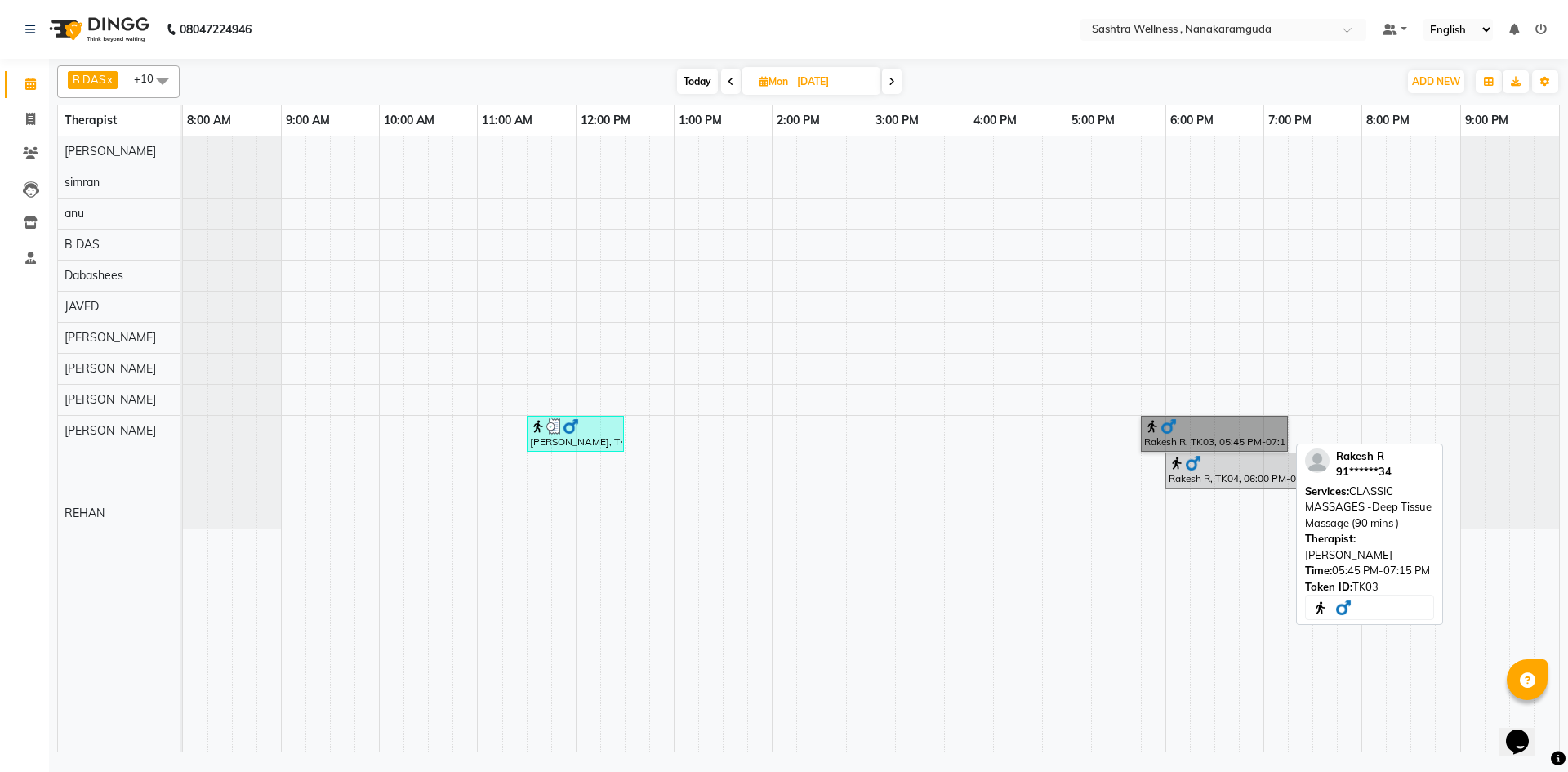
click at [1219, 442] on link "Rakesh R, TK03, 05:45 PM-07:15 PM, CLASSIC MASSAGES -Deep Tissue Massage (90 mi…" at bounding box center [1214, 433] width 147 height 36
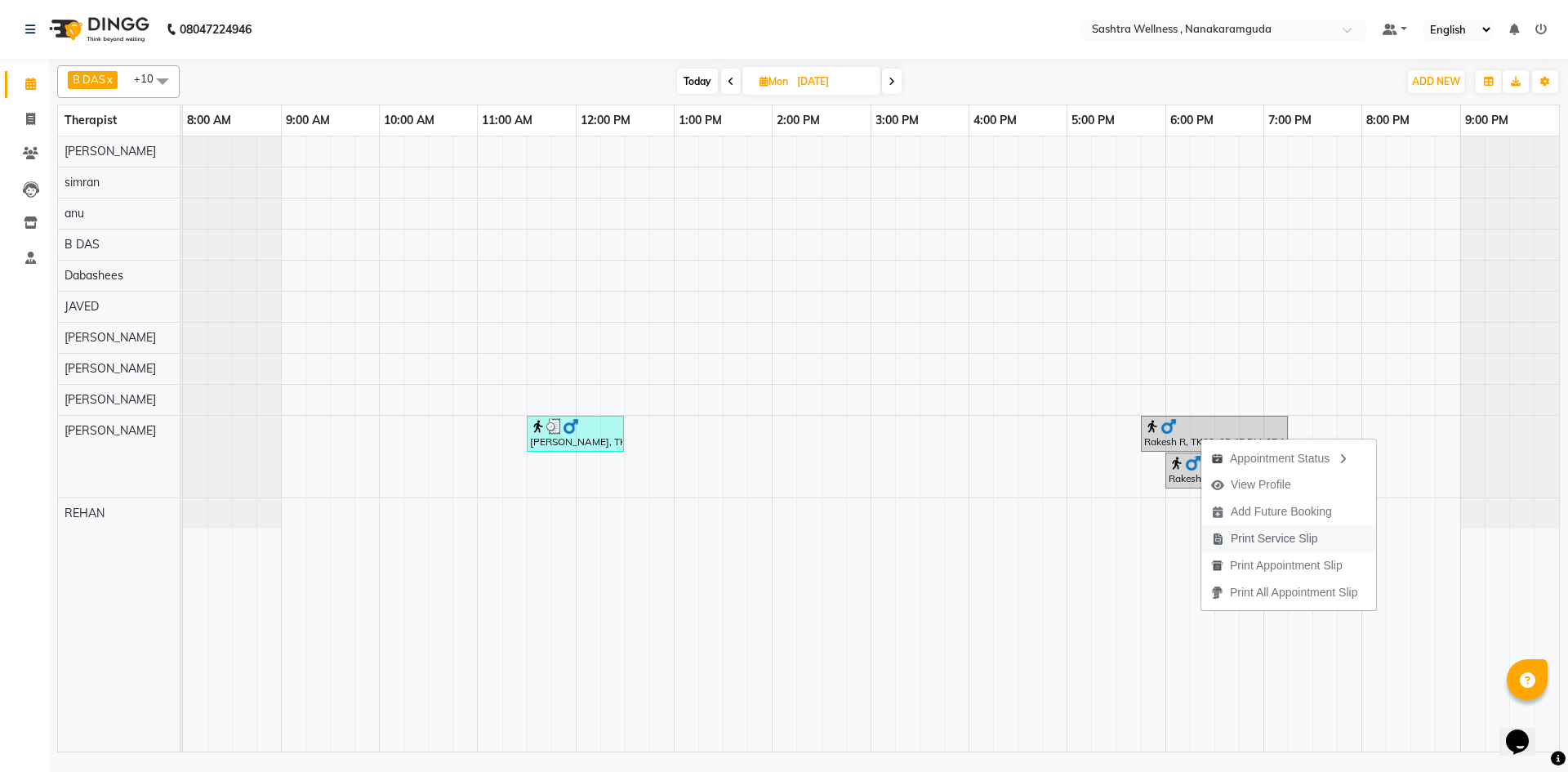
click at [1285, 541] on span "Print Service Slip" at bounding box center [1274, 538] width 88 height 17
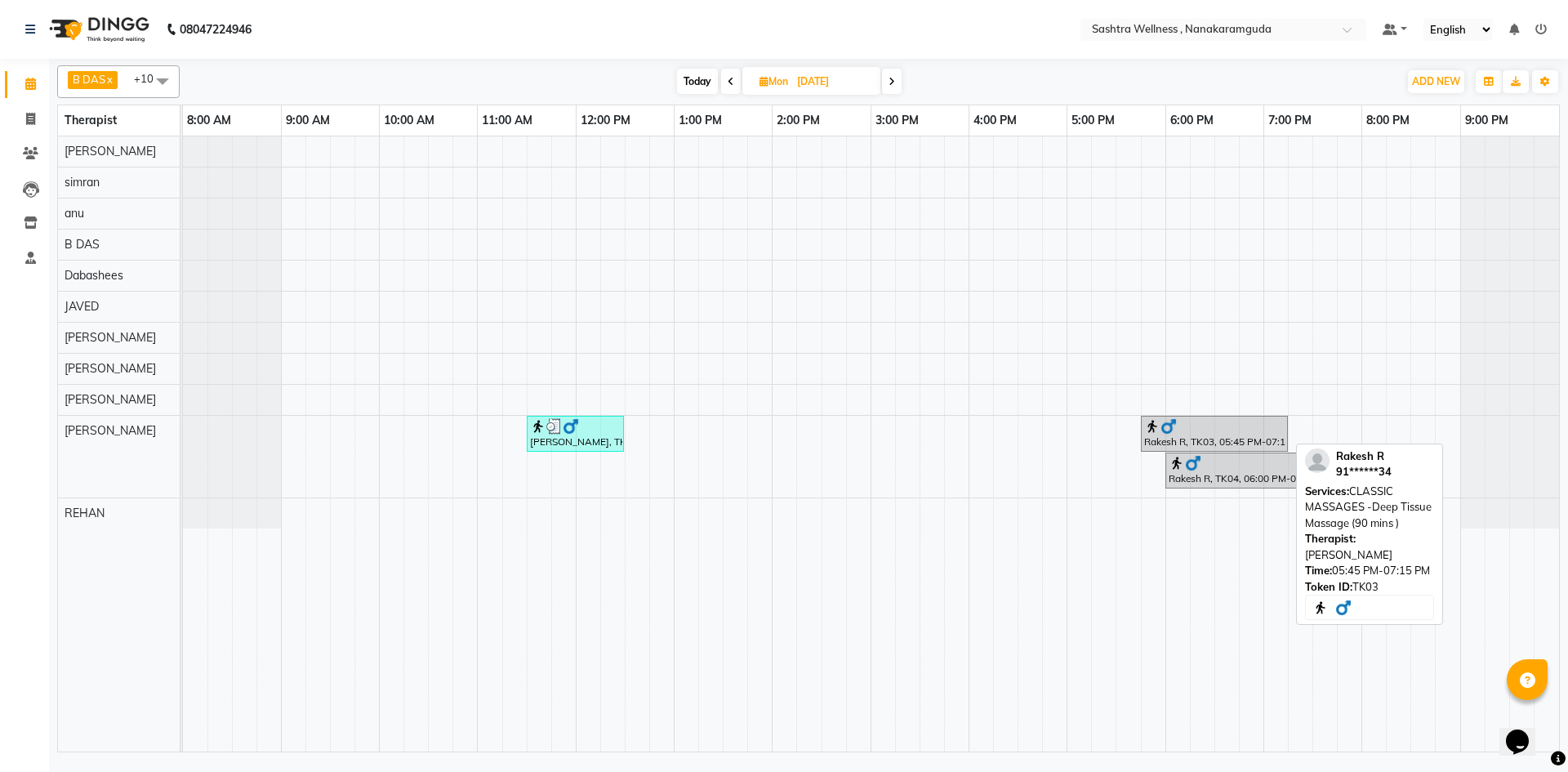
click at [1229, 438] on div "Rakesh R, TK03, 05:45 PM-07:15 PM, CLASSIC MASSAGES -Deep Tissue Massage (90 mi…" at bounding box center [1214, 433] width 144 height 31
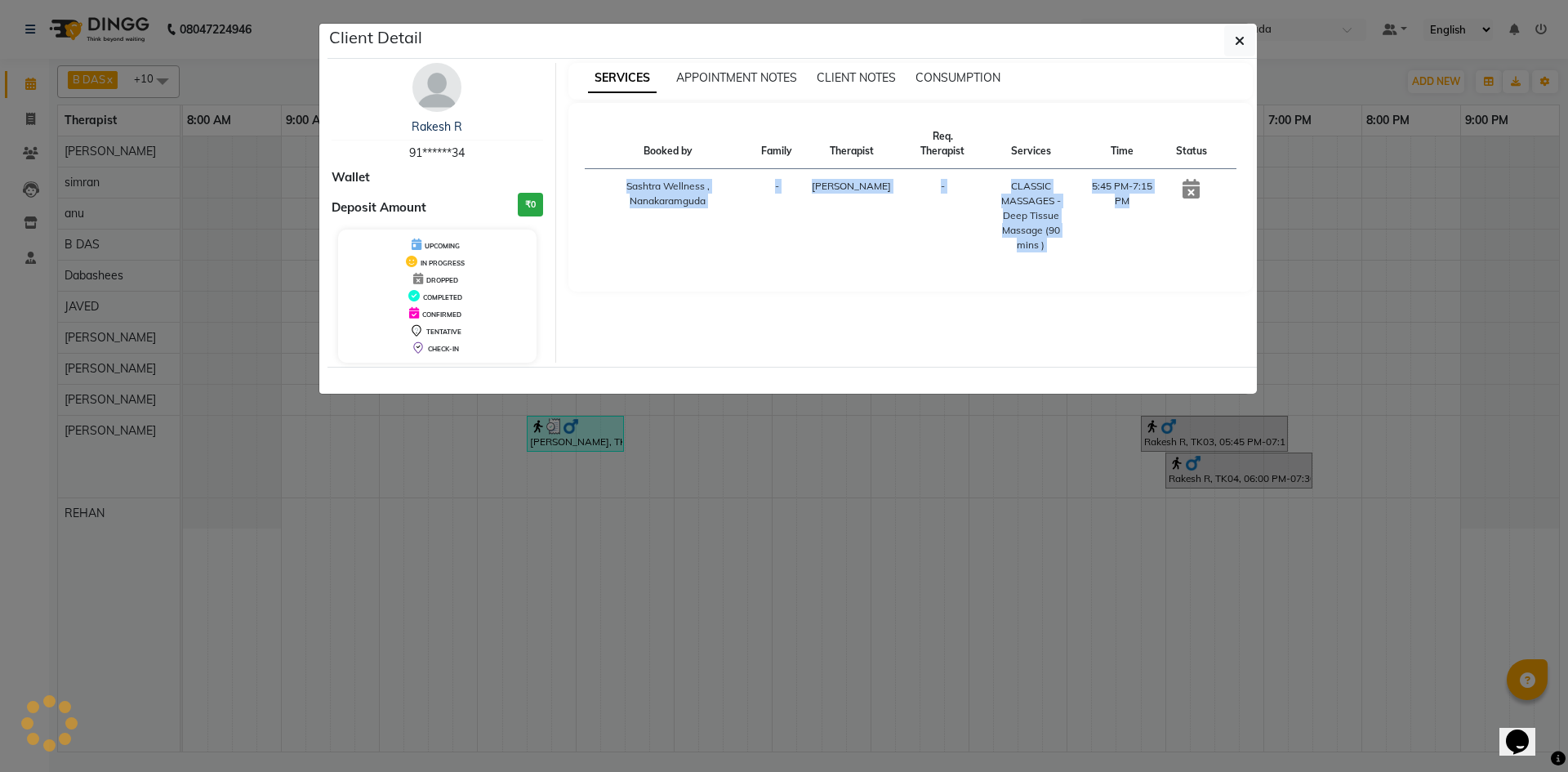
click at [1229, 439] on ngb-modal-window "Client Detail Rakesh R 91******34 Wallet Deposit Amount ₹0 UPCOMING IN PROGRESS…" at bounding box center [784, 386] width 1568 height 772
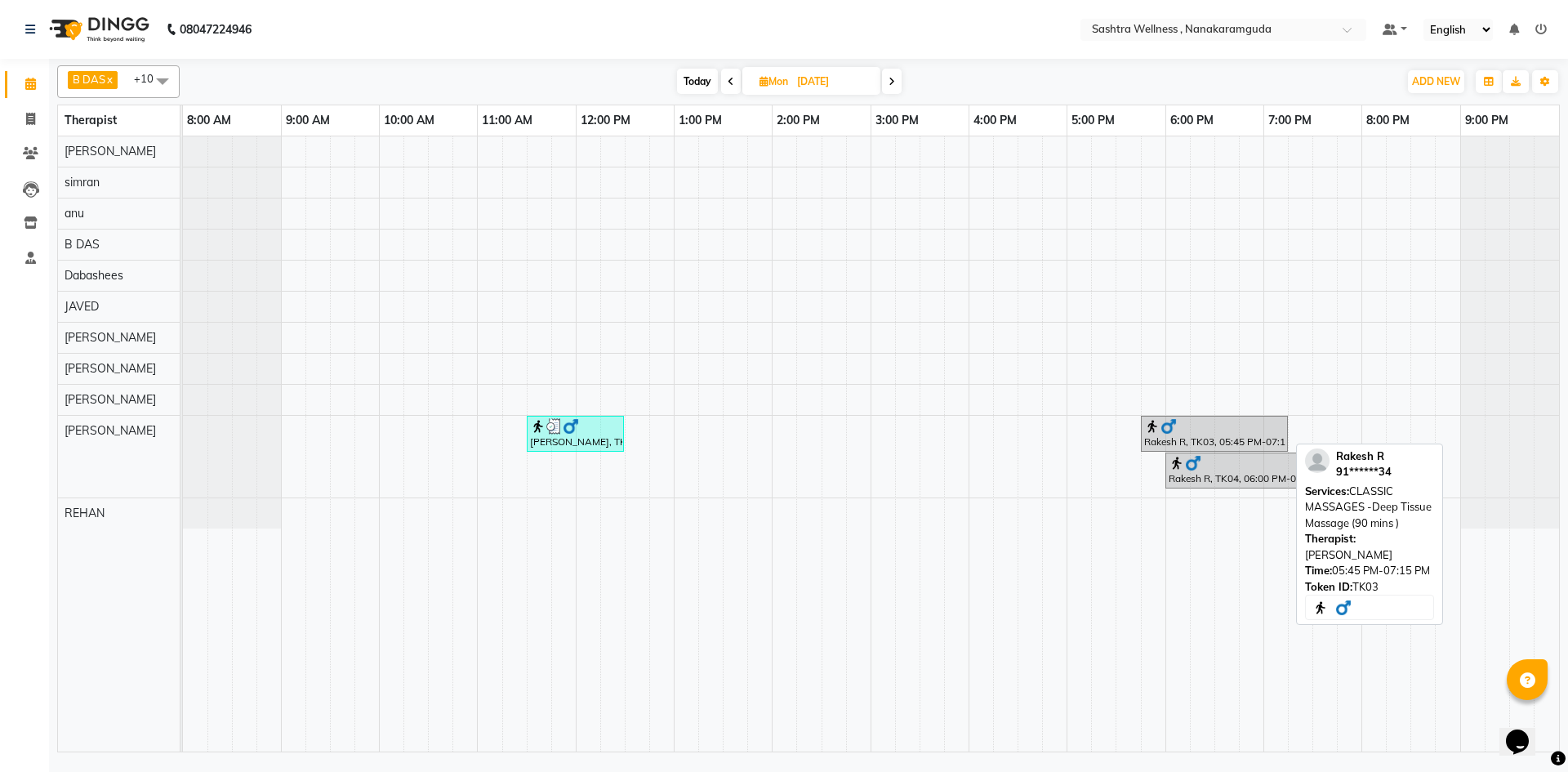
click at [1229, 439] on div "Rakesh R, TK03, 05:45 PM-07:15 PM, CLASSIC MASSAGES -Deep Tissue Massage (90 mi…" at bounding box center [1214, 433] width 144 height 31
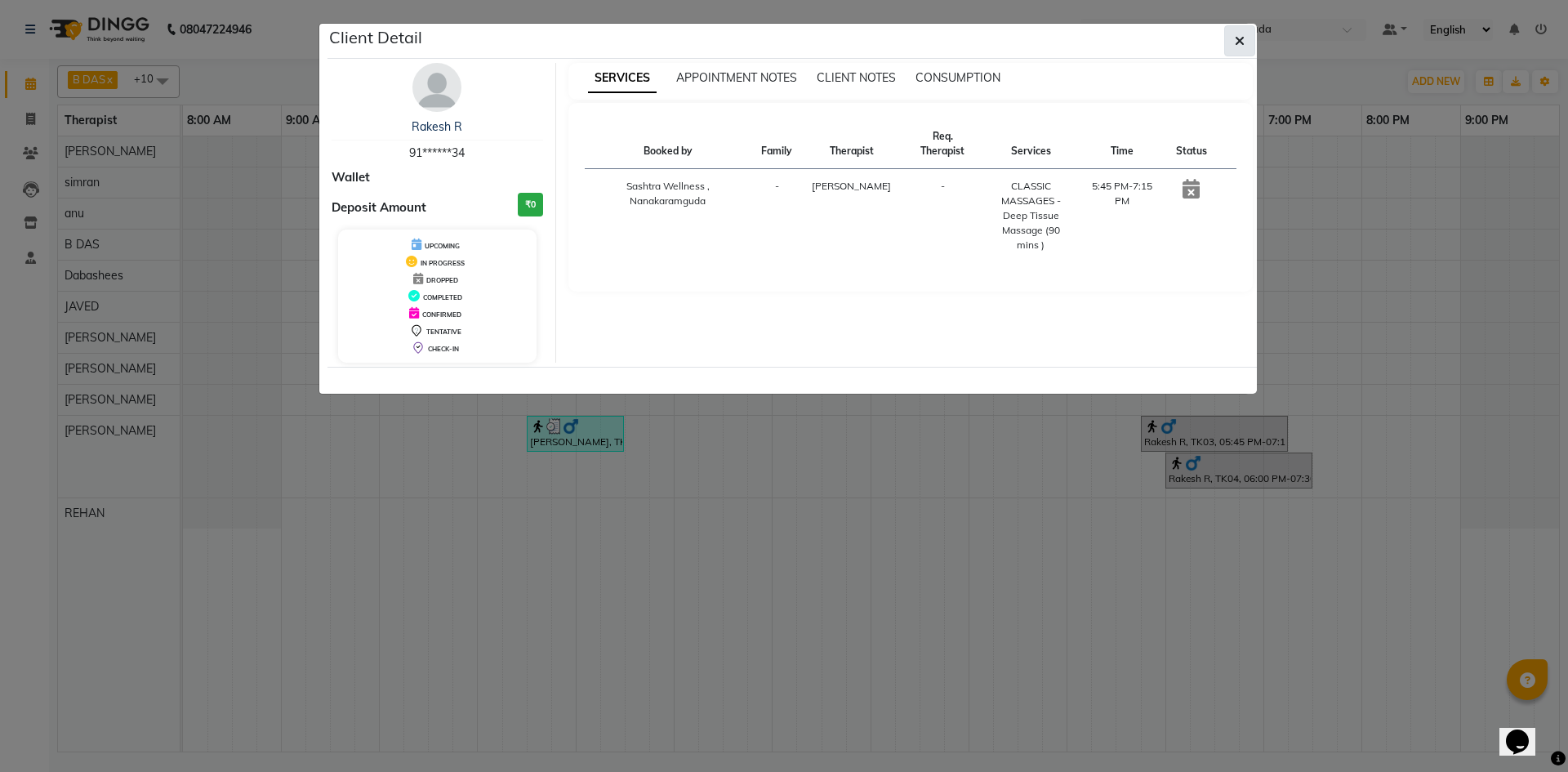
click at [1232, 37] on button "button" at bounding box center [1239, 41] width 31 height 31
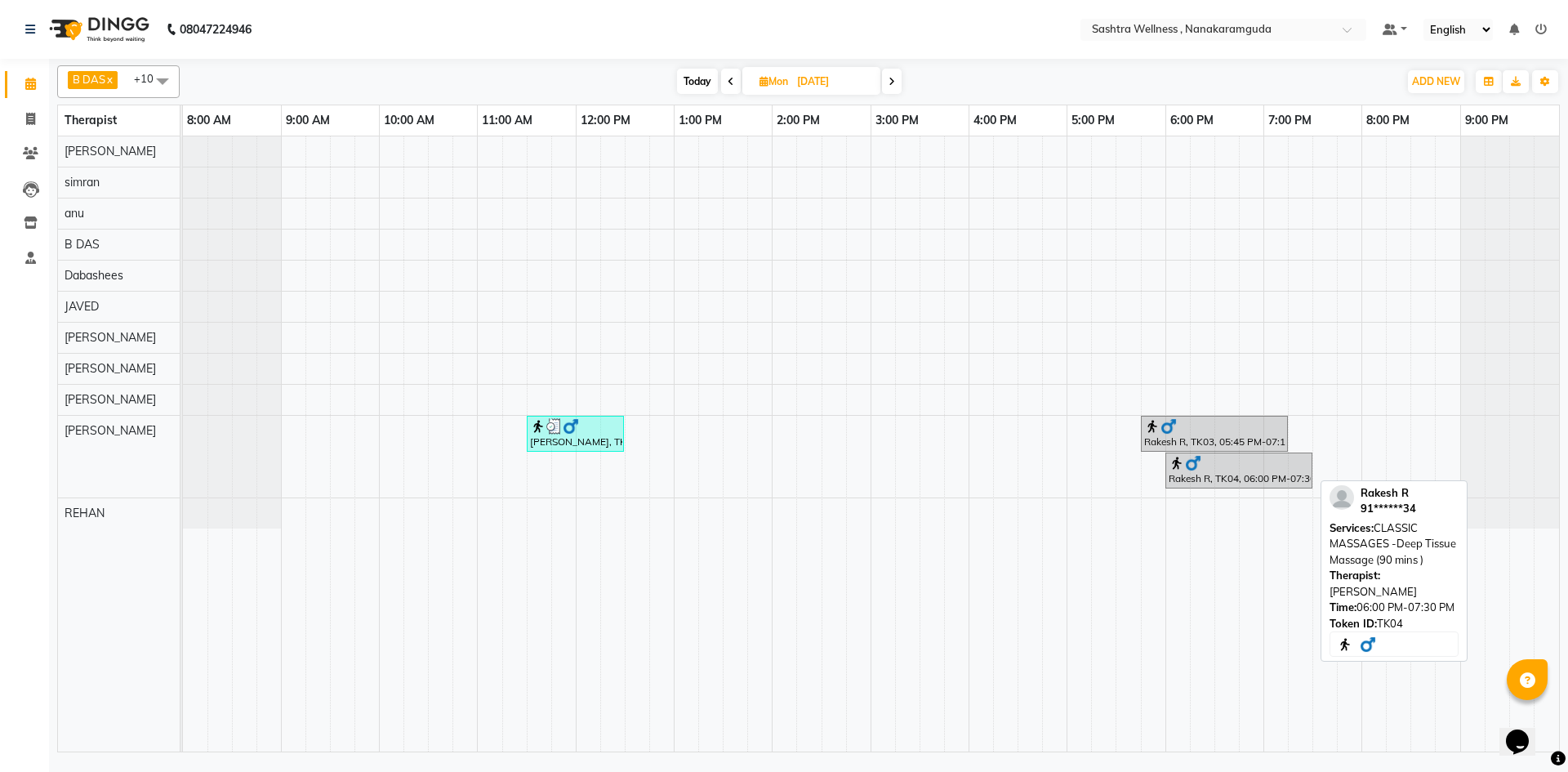
click at [1237, 478] on div "Rakesh R, TK04, 06:00 PM-07:30 PM, CLASSIC MASSAGES -Deep Tissue Massage (90 mi…" at bounding box center [1239, 470] width 144 height 31
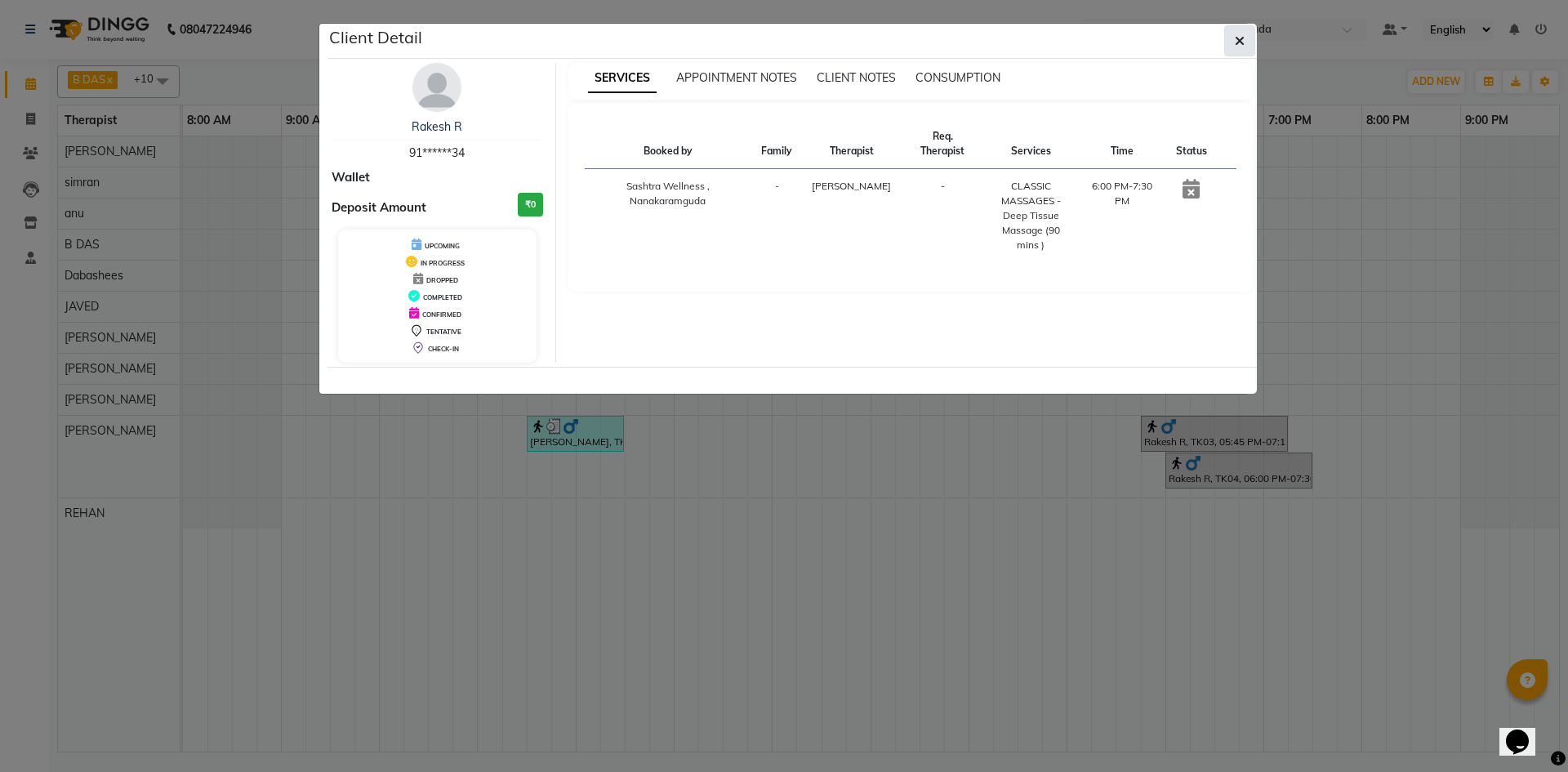
click at [1239, 43] on icon "button" at bounding box center [1239, 41] width 10 height 13
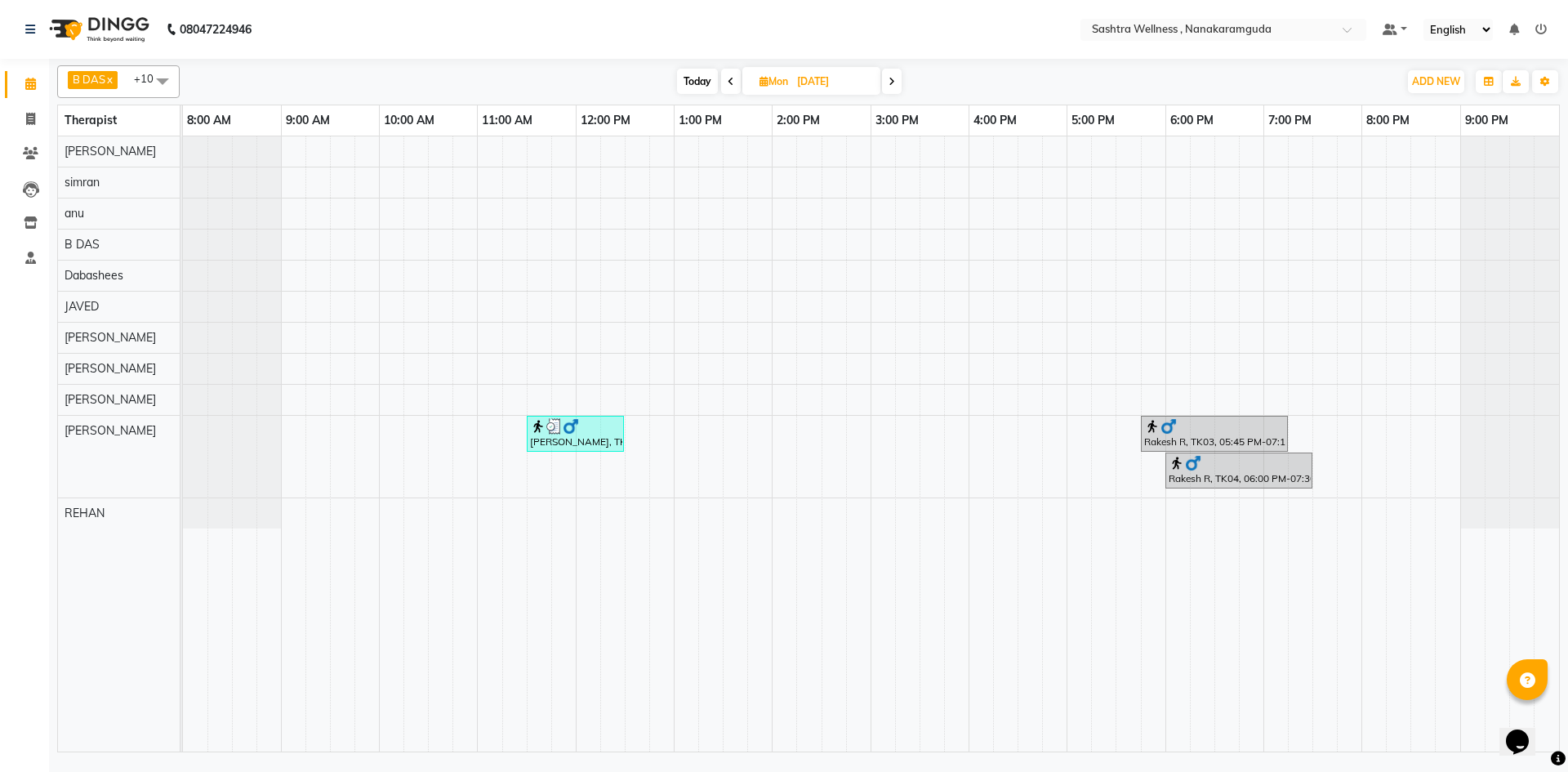
click at [889, 82] on icon at bounding box center [891, 81] width 6 height 10
type input "02-09-2025"
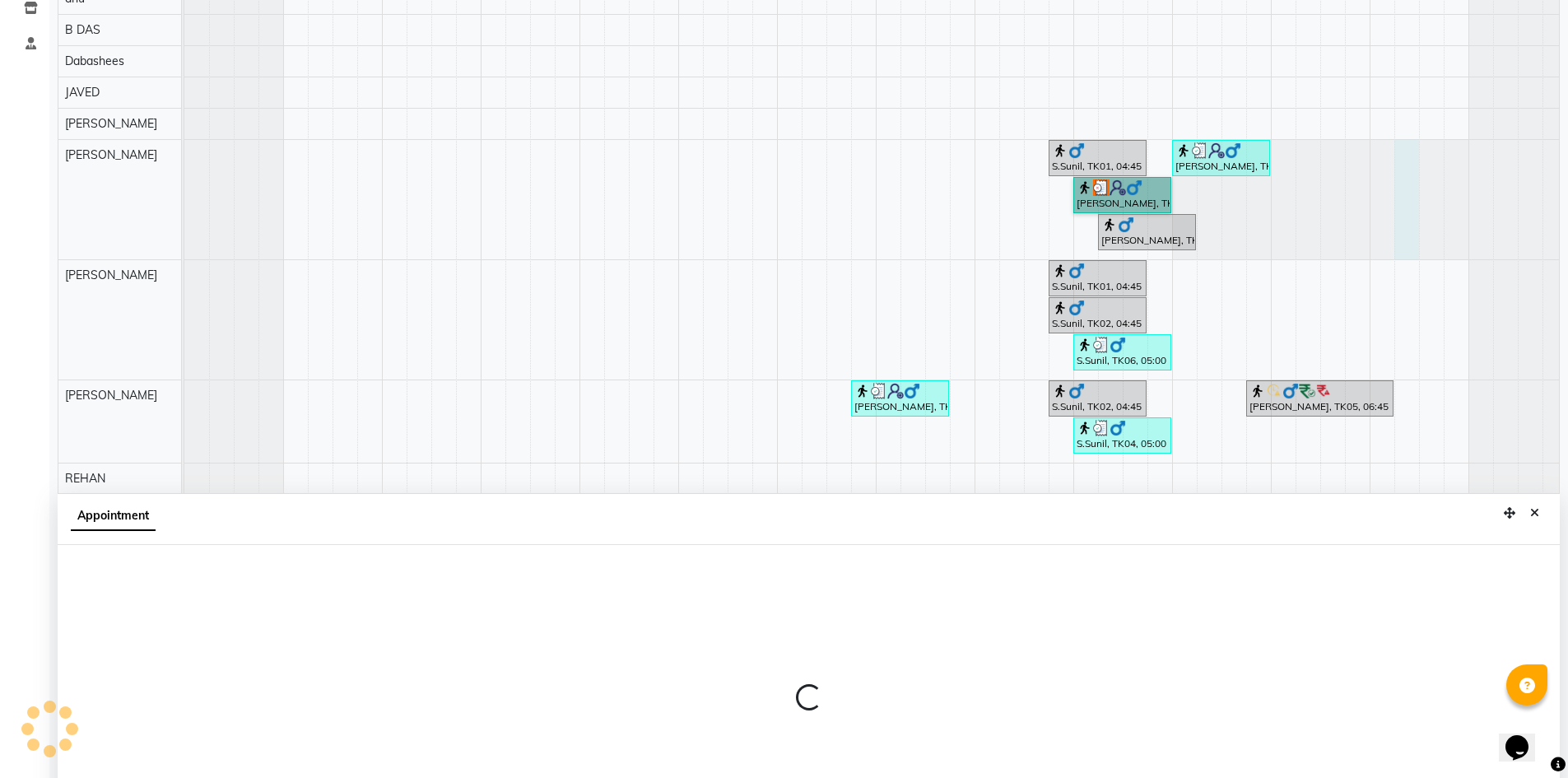
scroll to position [307, 0]
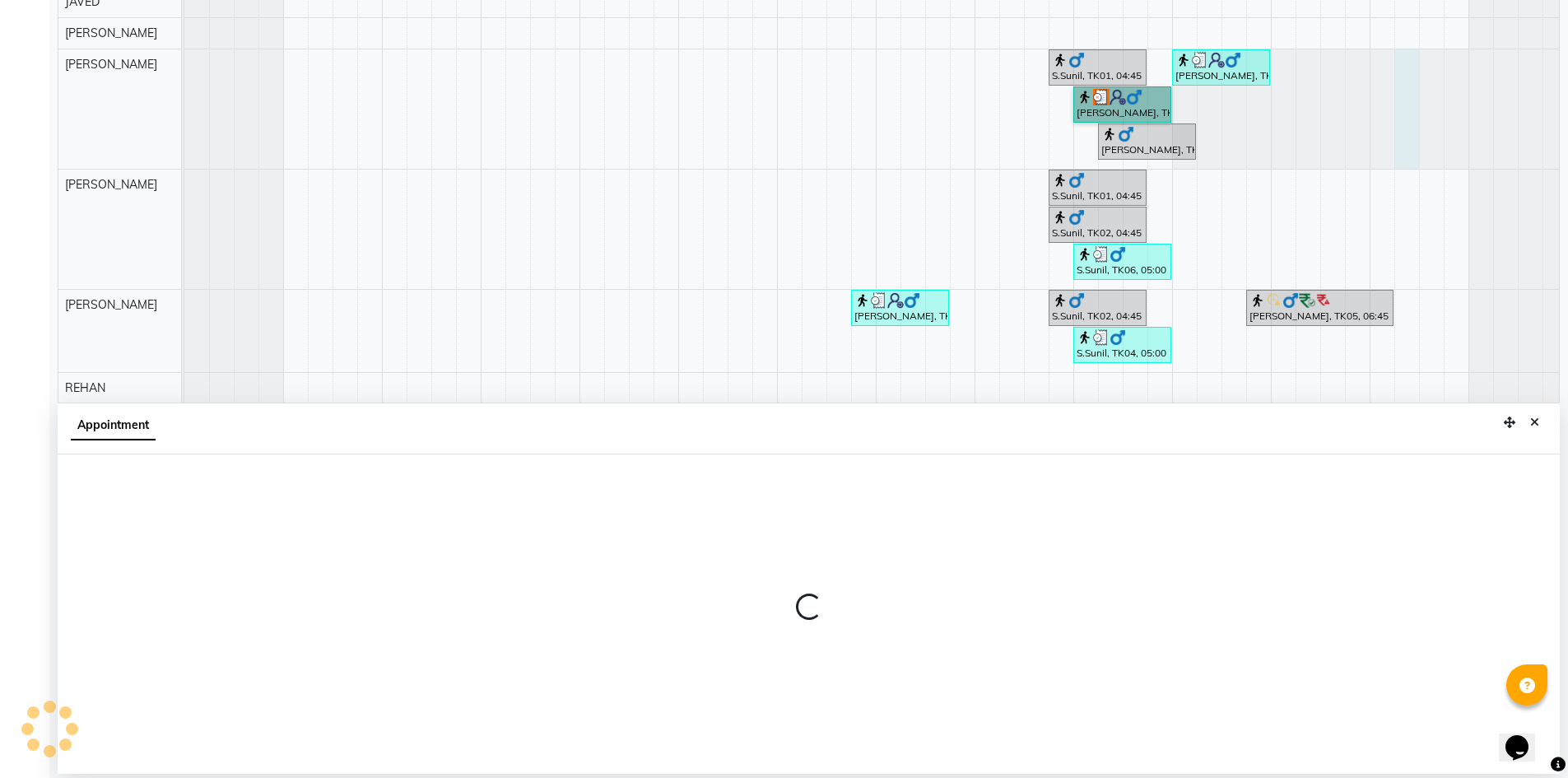
select select "88331"
select select "1215"
select select "tentative"
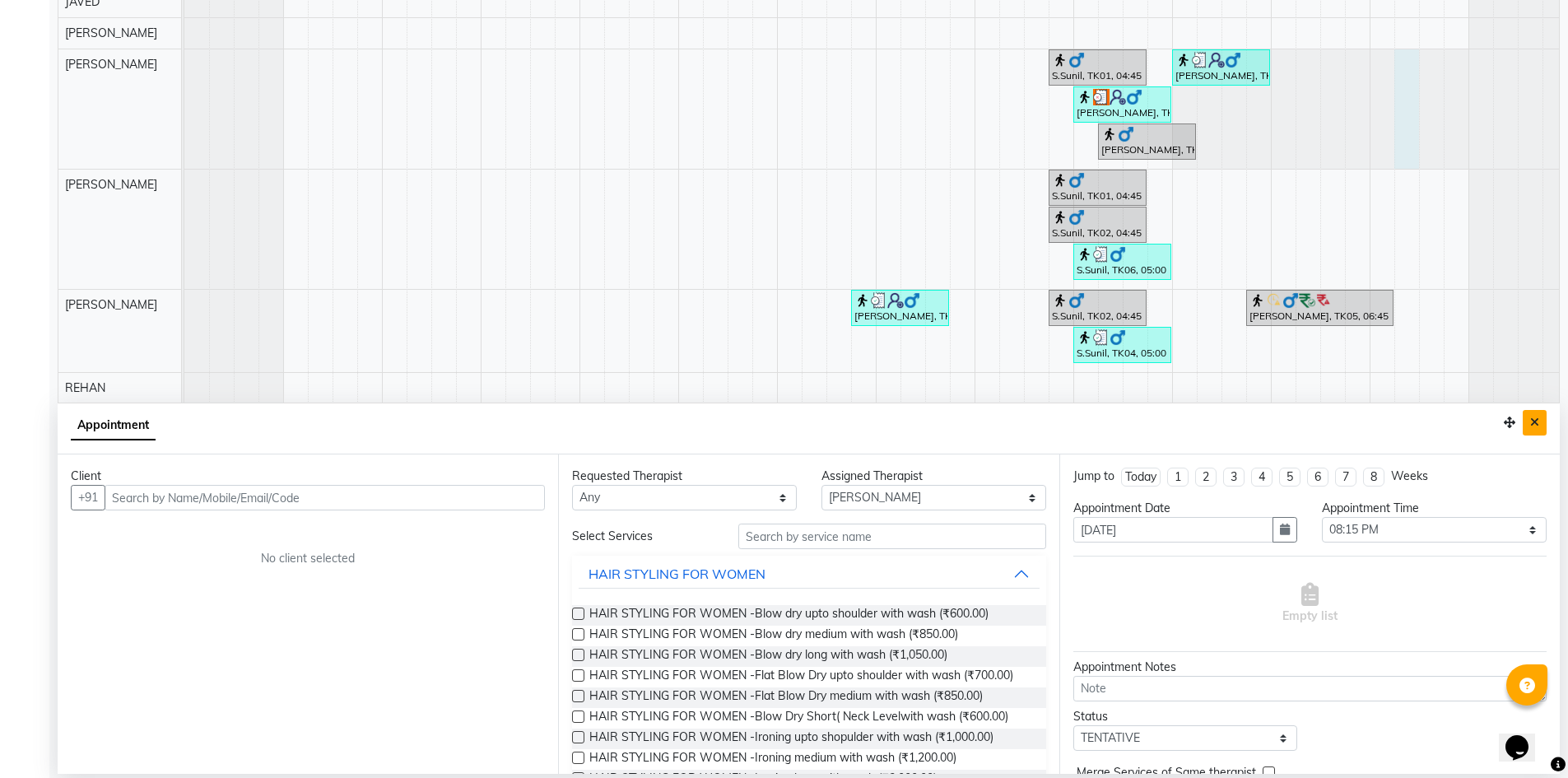
click at [1532, 430] on button "Close" at bounding box center [1535, 422] width 24 height 25
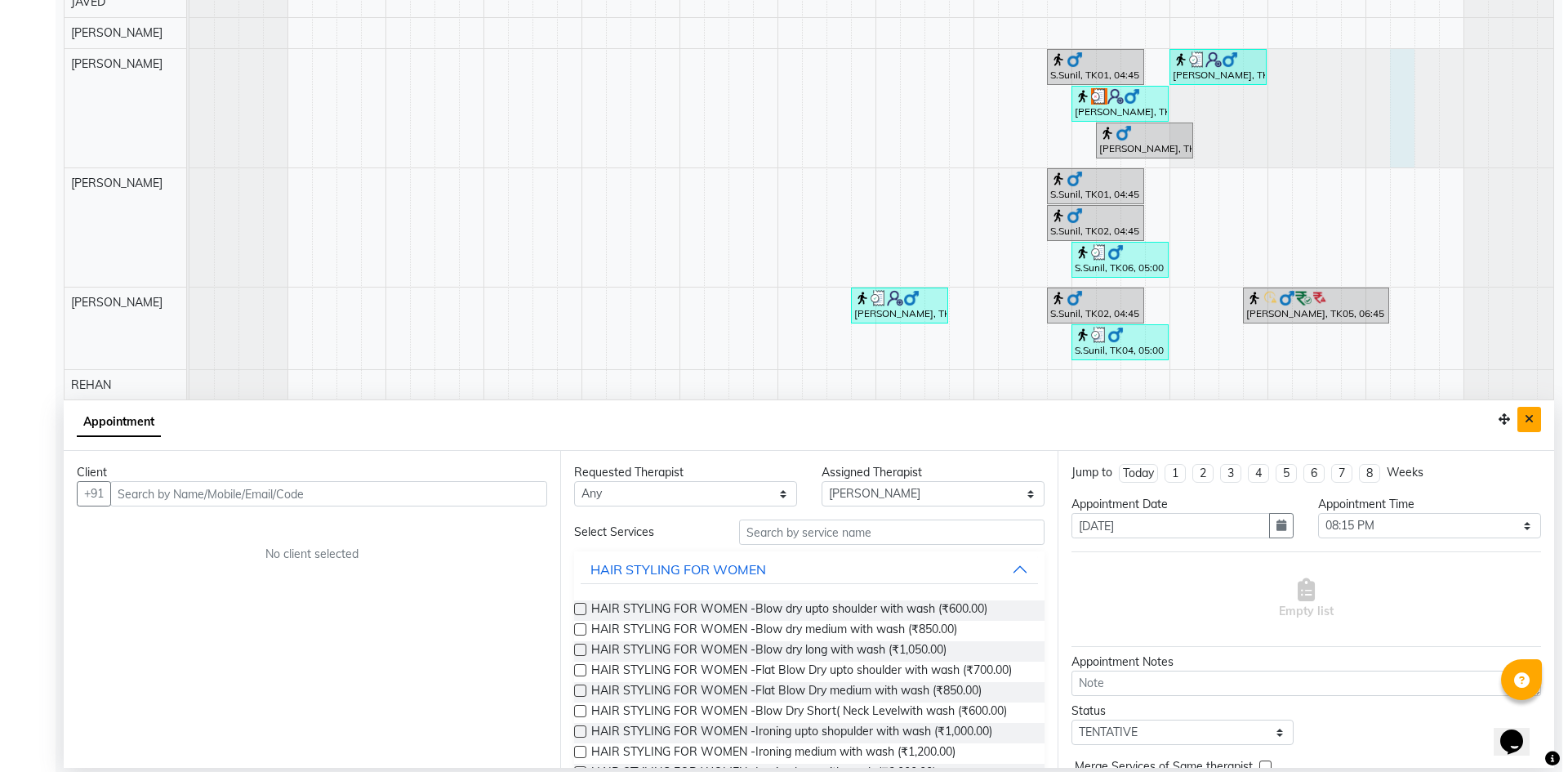
scroll to position [0, 0]
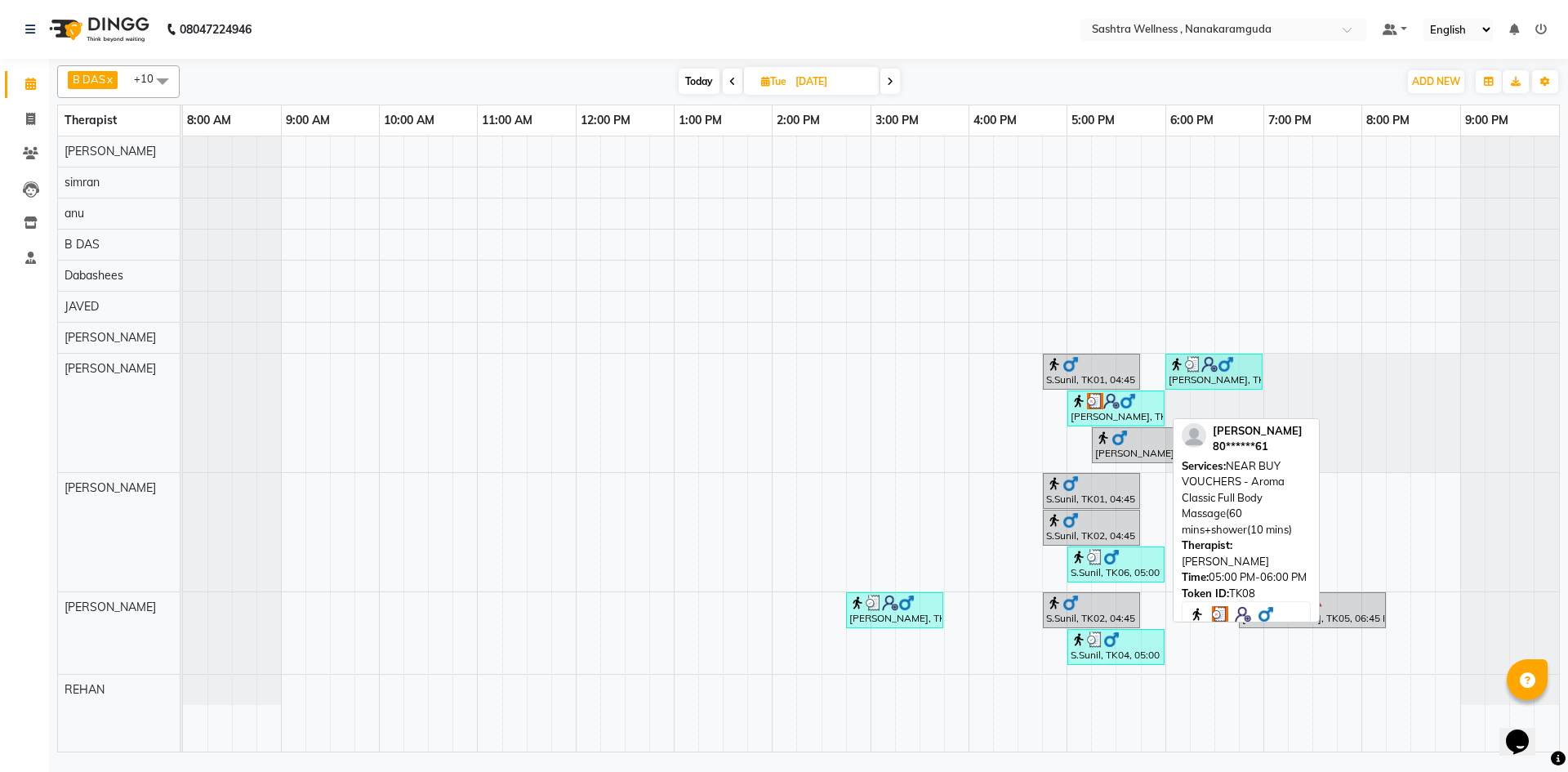
click at [1146, 405] on div at bounding box center [1116, 401] width 90 height 16
select select "3"
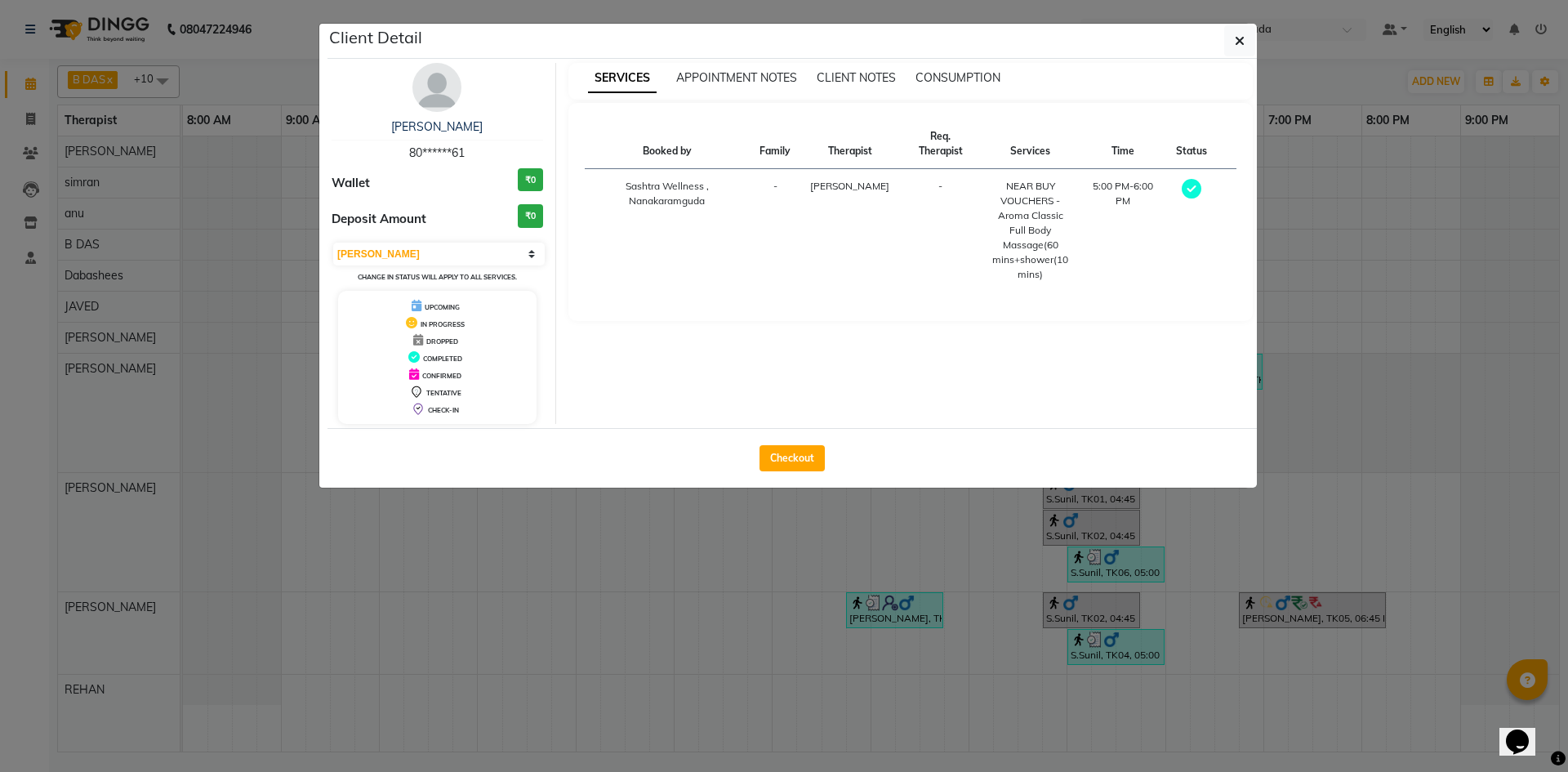
click at [1192, 133] on th "Status" at bounding box center [1192, 144] width 51 height 50
click at [784, 79] on span "APPOINTMENT NOTES" at bounding box center [737, 78] width 121 height 14
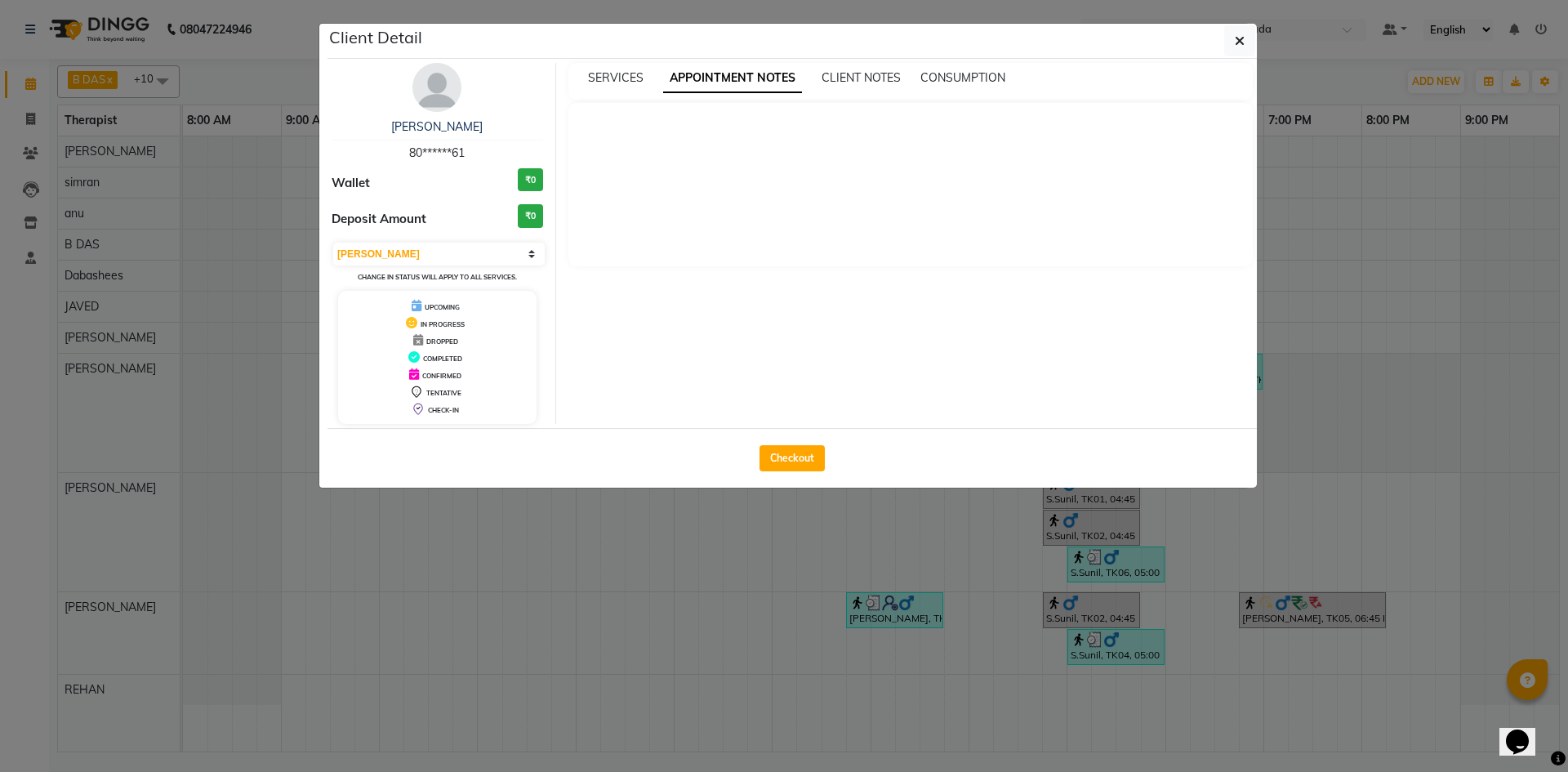
click at [914, 26] on div "Client Detail" at bounding box center [792, 41] width 929 height 35
click at [942, 81] on span "CONSUMPTION" at bounding box center [962, 78] width 85 height 14
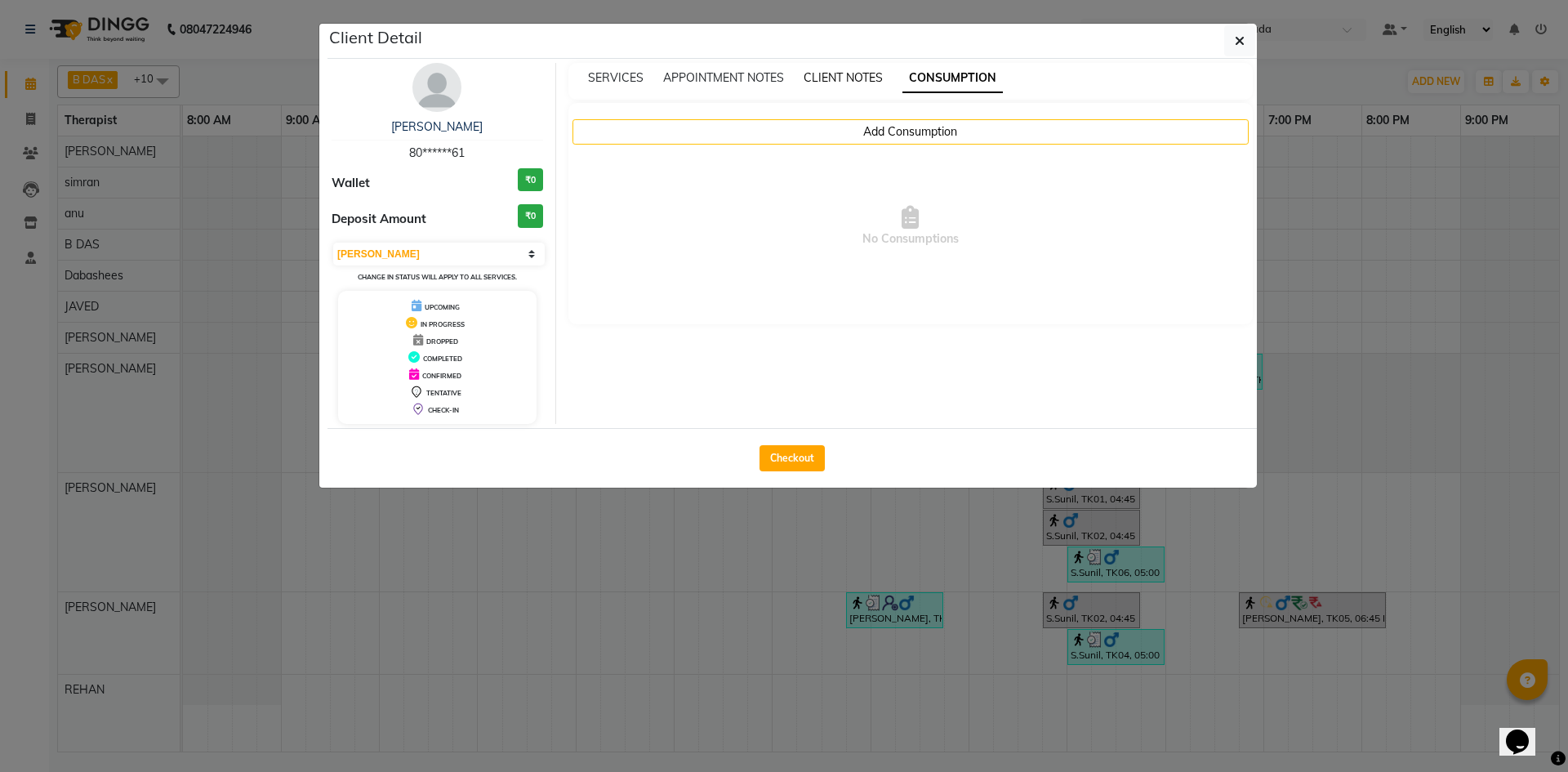
click at [858, 79] on span "CLIENT NOTES" at bounding box center [843, 78] width 79 height 14
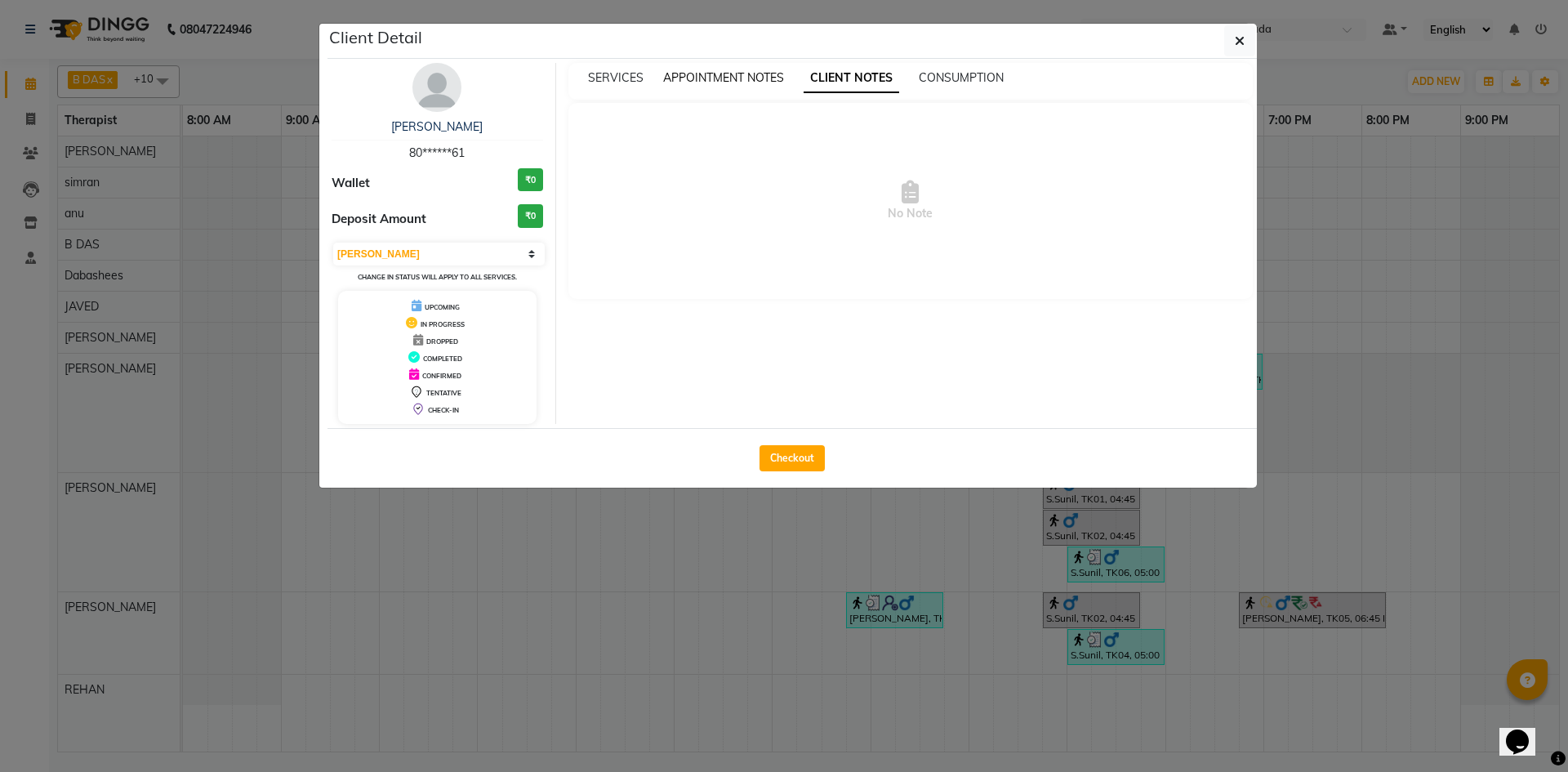
click at [774, 73] on span "APPOINTMENT NOTES" at bounding box center [724, 78] width 121 height 14
click at [600, 75] on span "SERVICES" at bounding box center [616, 78] width 56 height 14
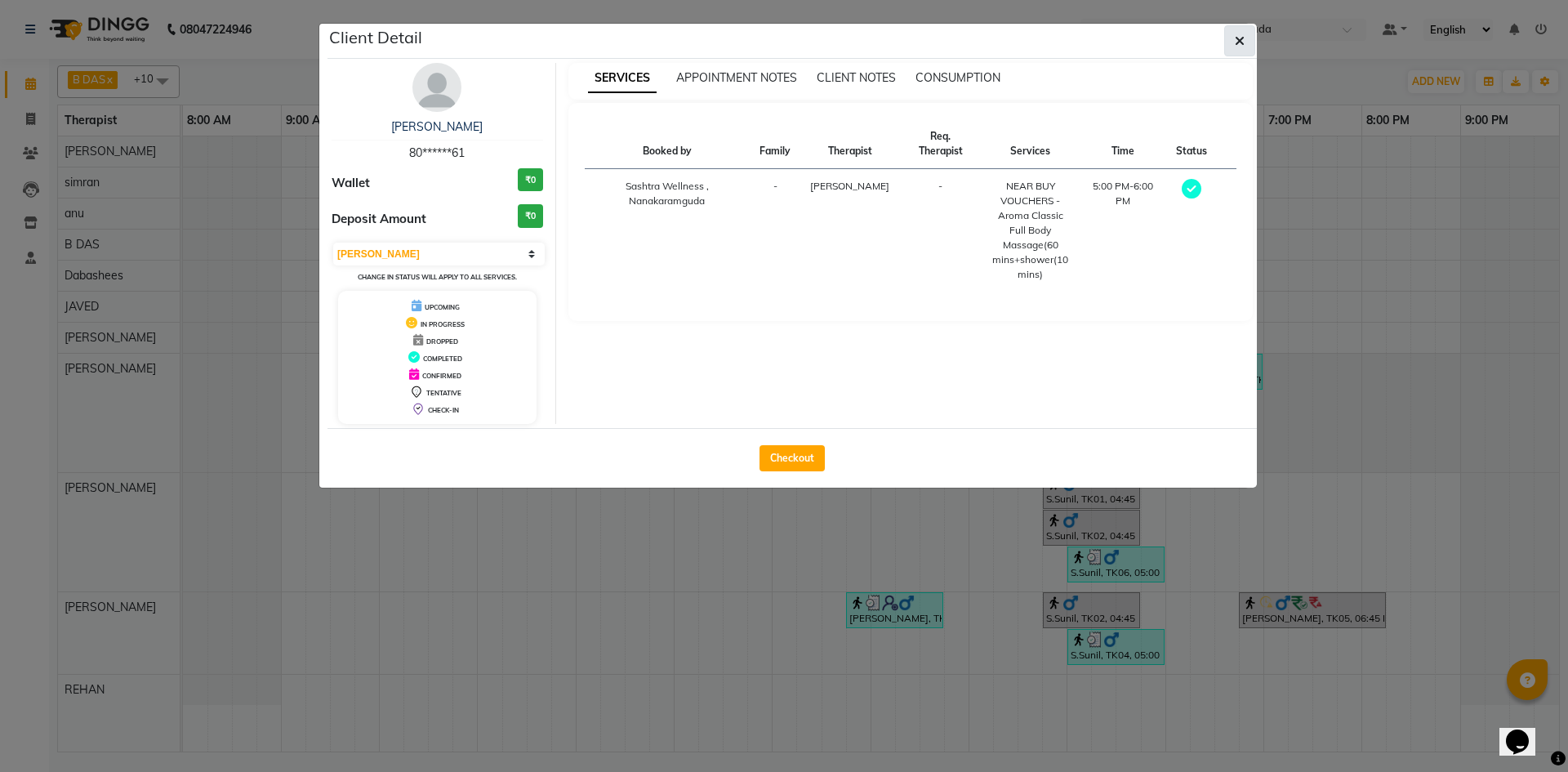
click at [1249, 36] on button "button" at bounding box center [1239, 41] width 31 height 31
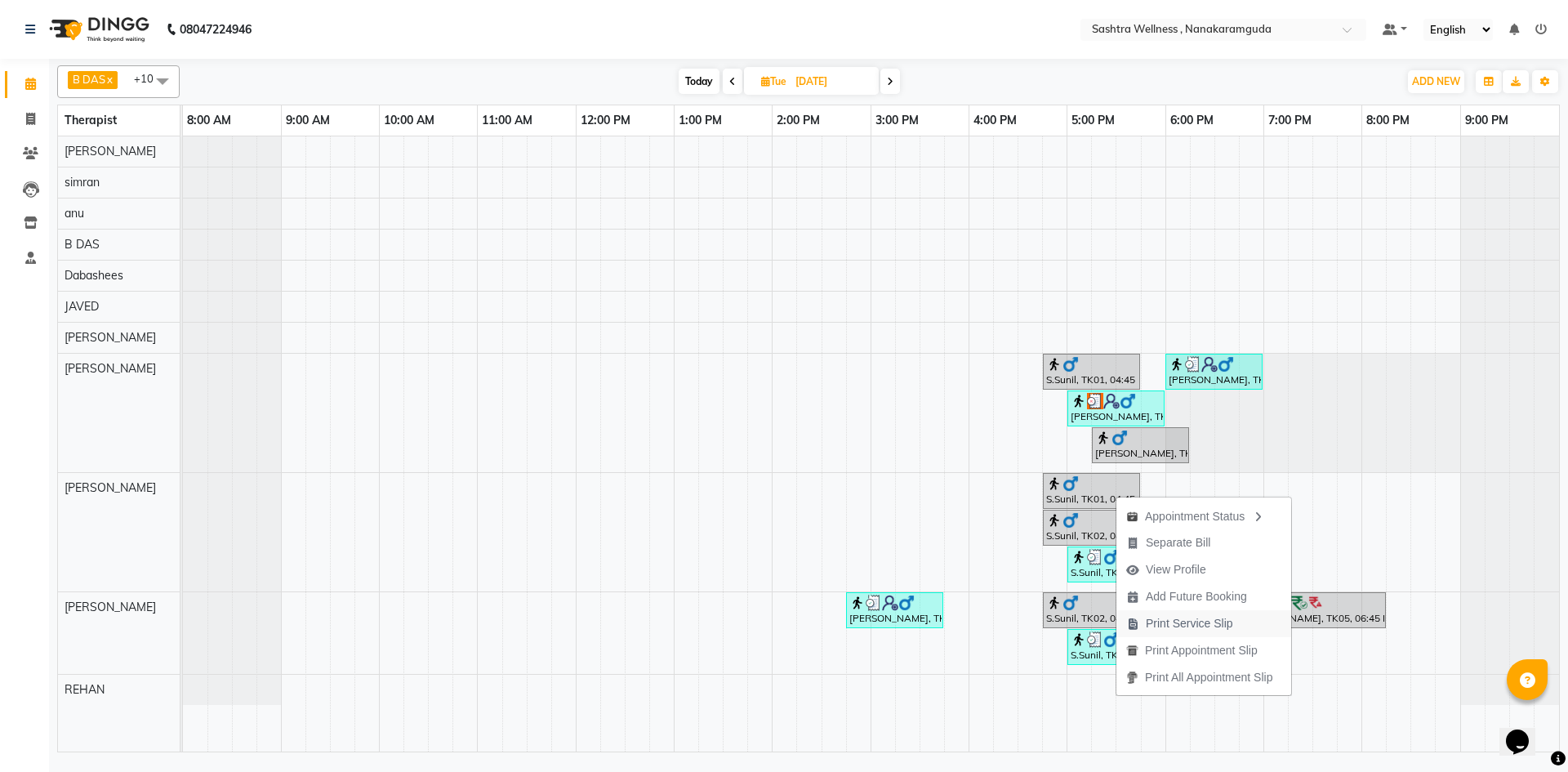
click at [1225, 622] on span "Print Service Slip" at bounding box center [1189, 623] width 88 height 17
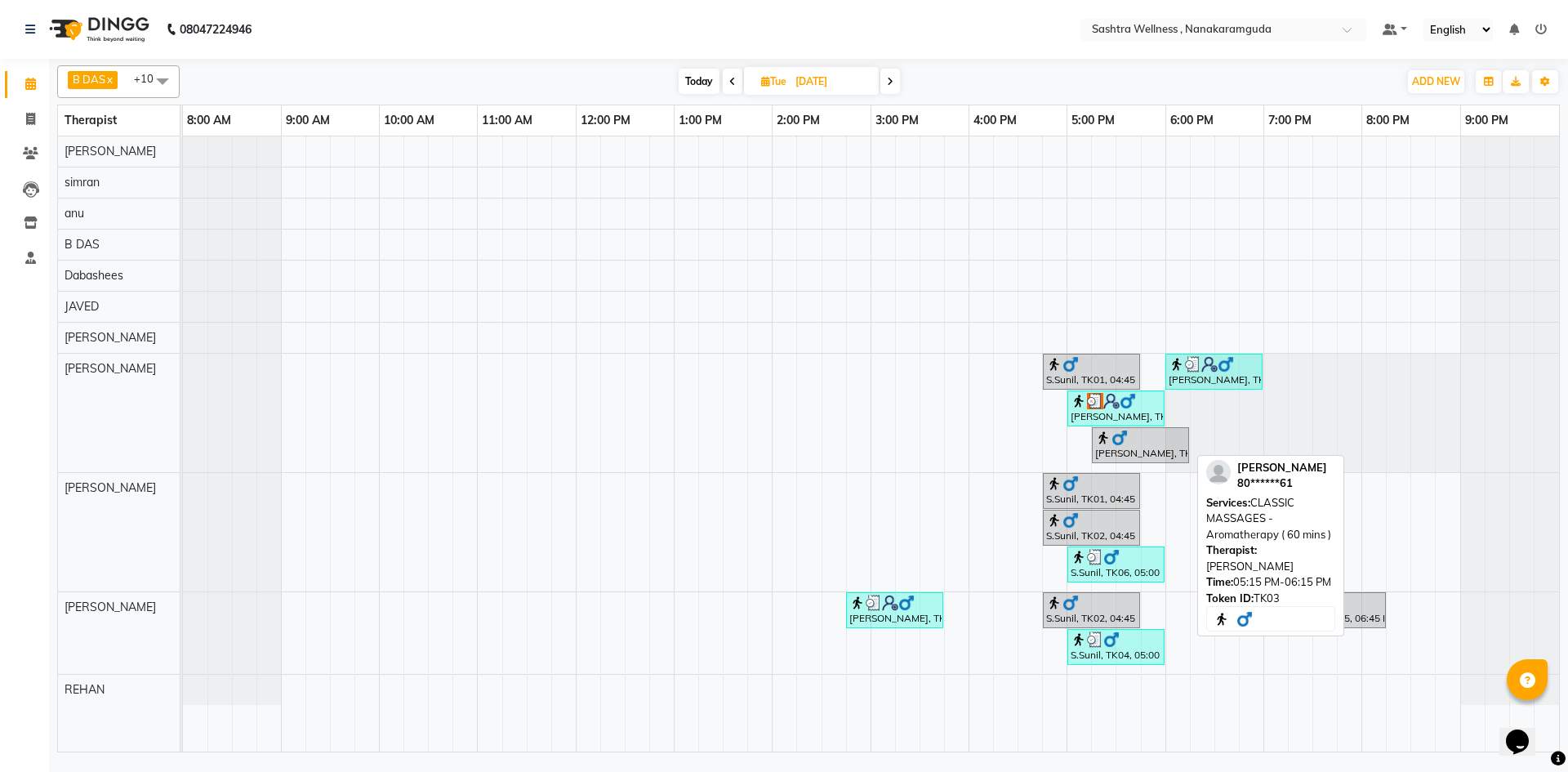
click at [1136, 452] on div "Chandra Sekar, TK03, 05:15 PM-06:15 PM, CLASSIC MASSAGES -Aromatherapy ( 60 min…" at bounding box center [1140, 445] width 94 height 31
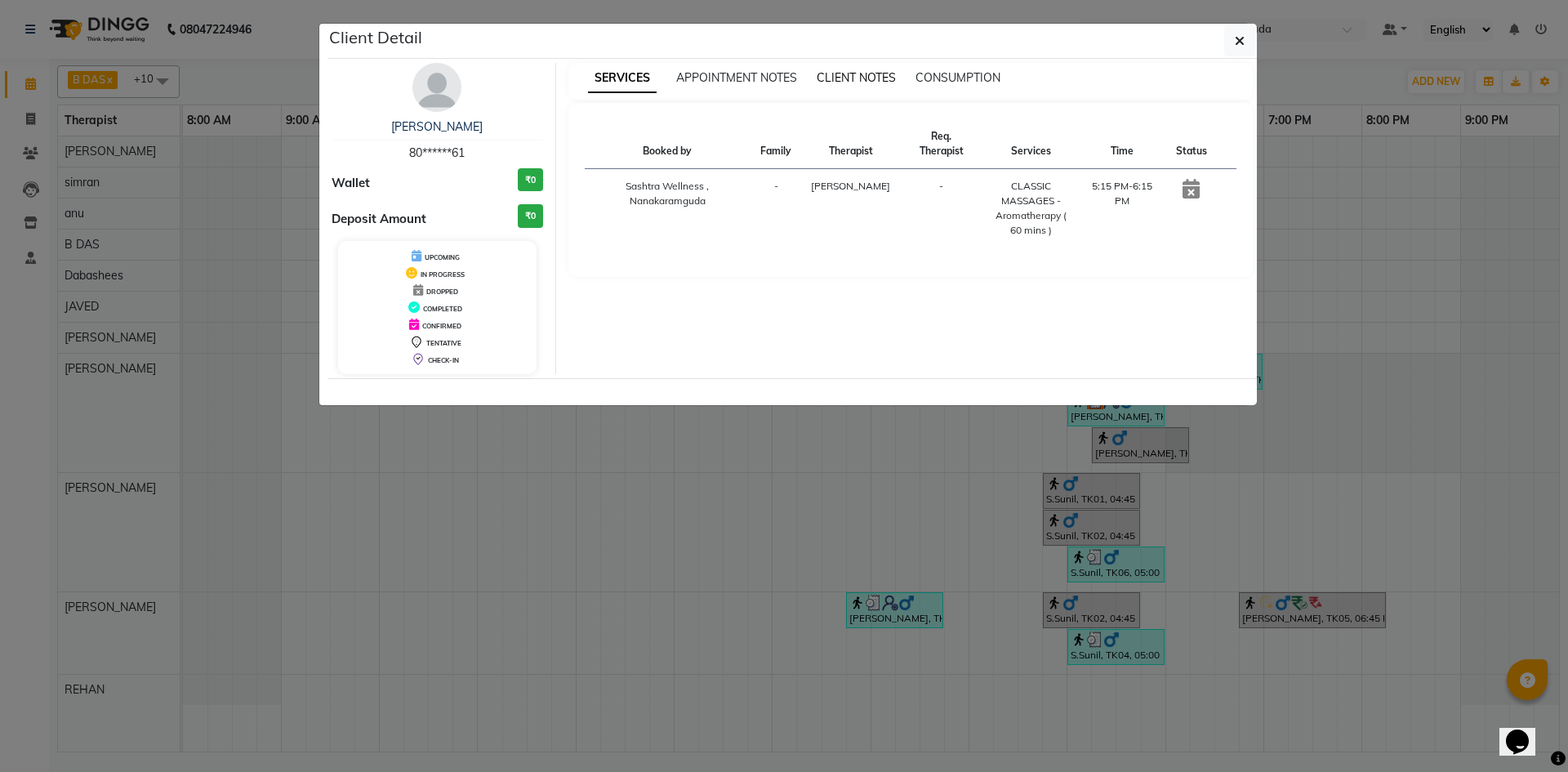
click at [868, 83] on span "CLIENT NOTES" at bounding box center [857, 78] width 79 height 14
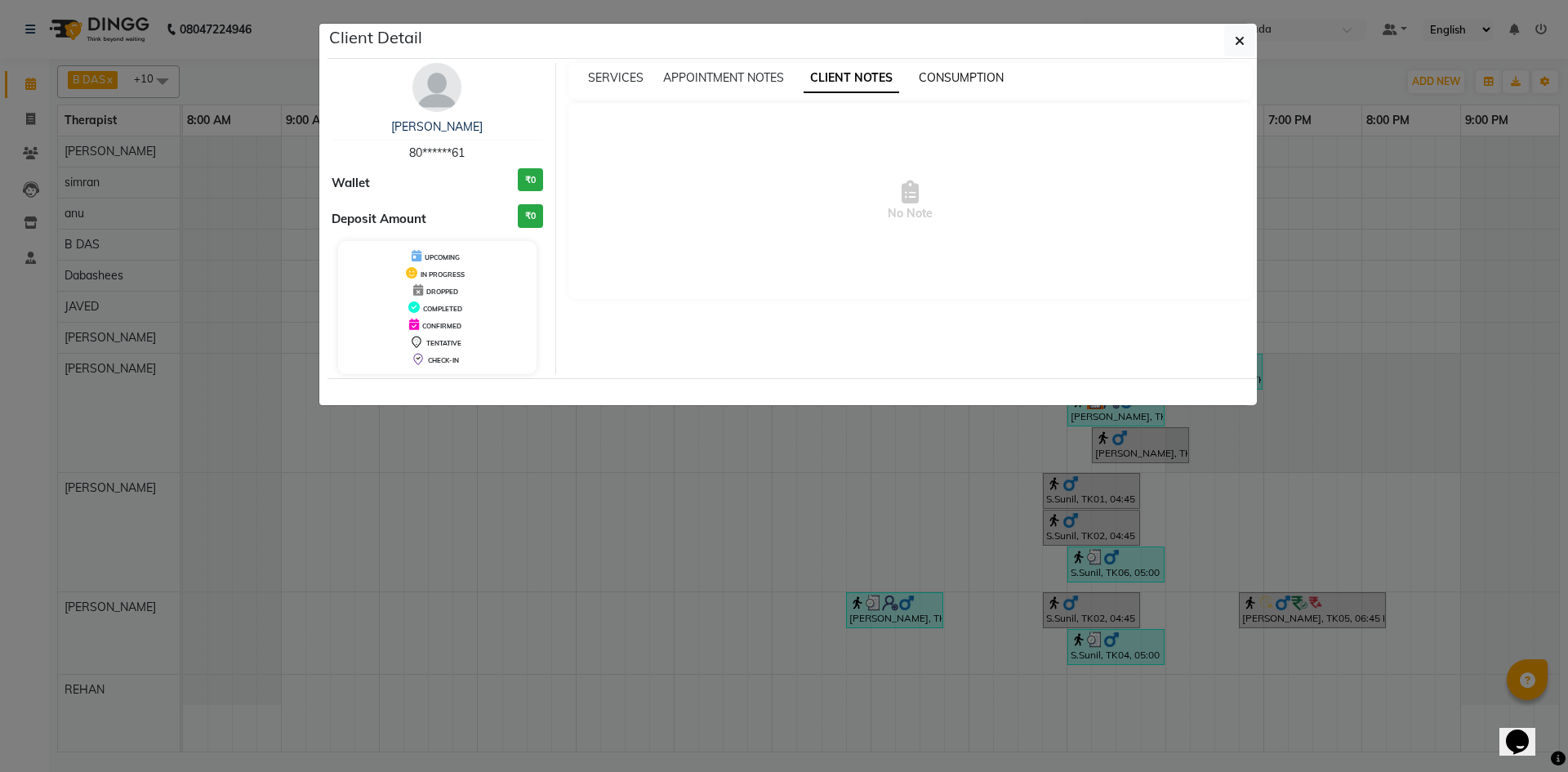
click at [963, 71] on span "CONSUMPTION" at bounding box center [961, 78] width 85 height 14
click at [775, 67] on div "SERVICES APPOINTMENT NOTES CLIENT NOTES CONSUMPTION" at bounding box center [911, 81] width 685 height 37
drag, startPoint x: 728, startPoint y: 69, endPoint x: 690, endPoint y: 66, distance: 38.1
click at [725, 69] on div "SERVICES APPOINTMENT NOTES CLIENT NOTES CONSUMPTION" at bounding box center [911, 81] width 685 height 37
click at [638, 74] on span "SERVICES" at bounding box center [616, 78] width 56 height 14
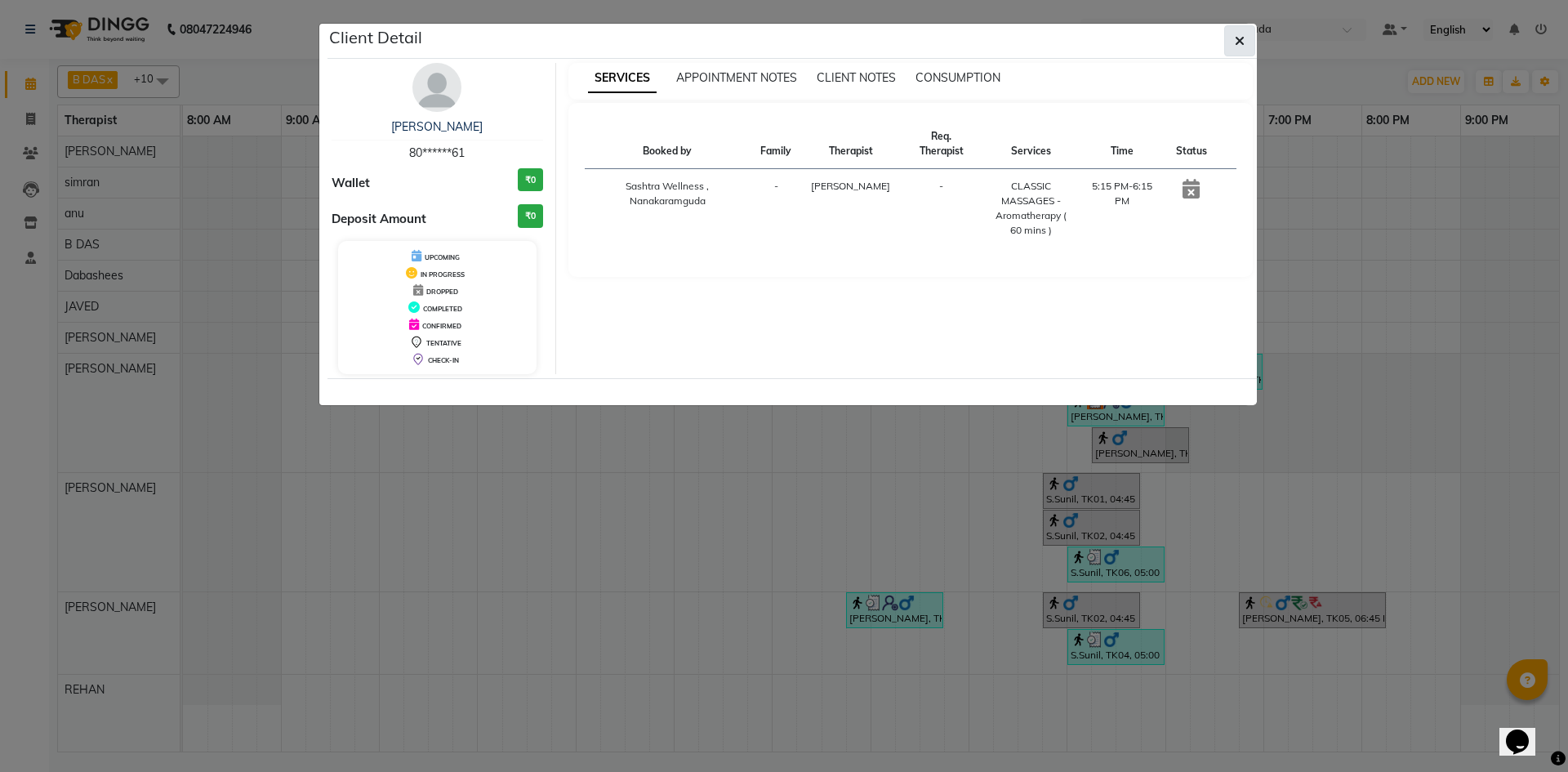
click at [1237, 47] on icon "button" at bounding box center [1239, 41] width 10 height 13
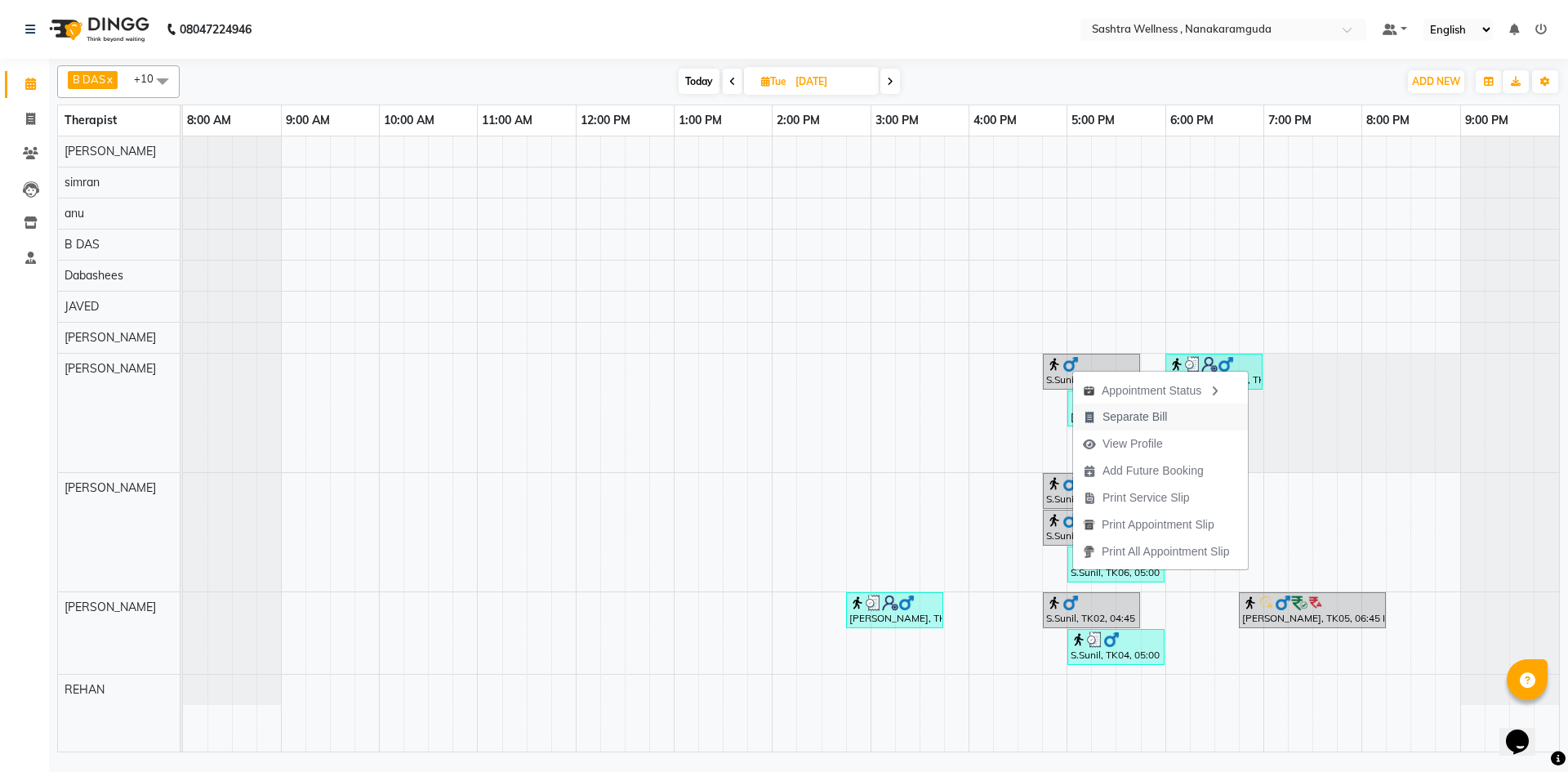
click at [1143, 423] on span "Separate Bill" at bounding box center [1134, 416] width 64 height 17
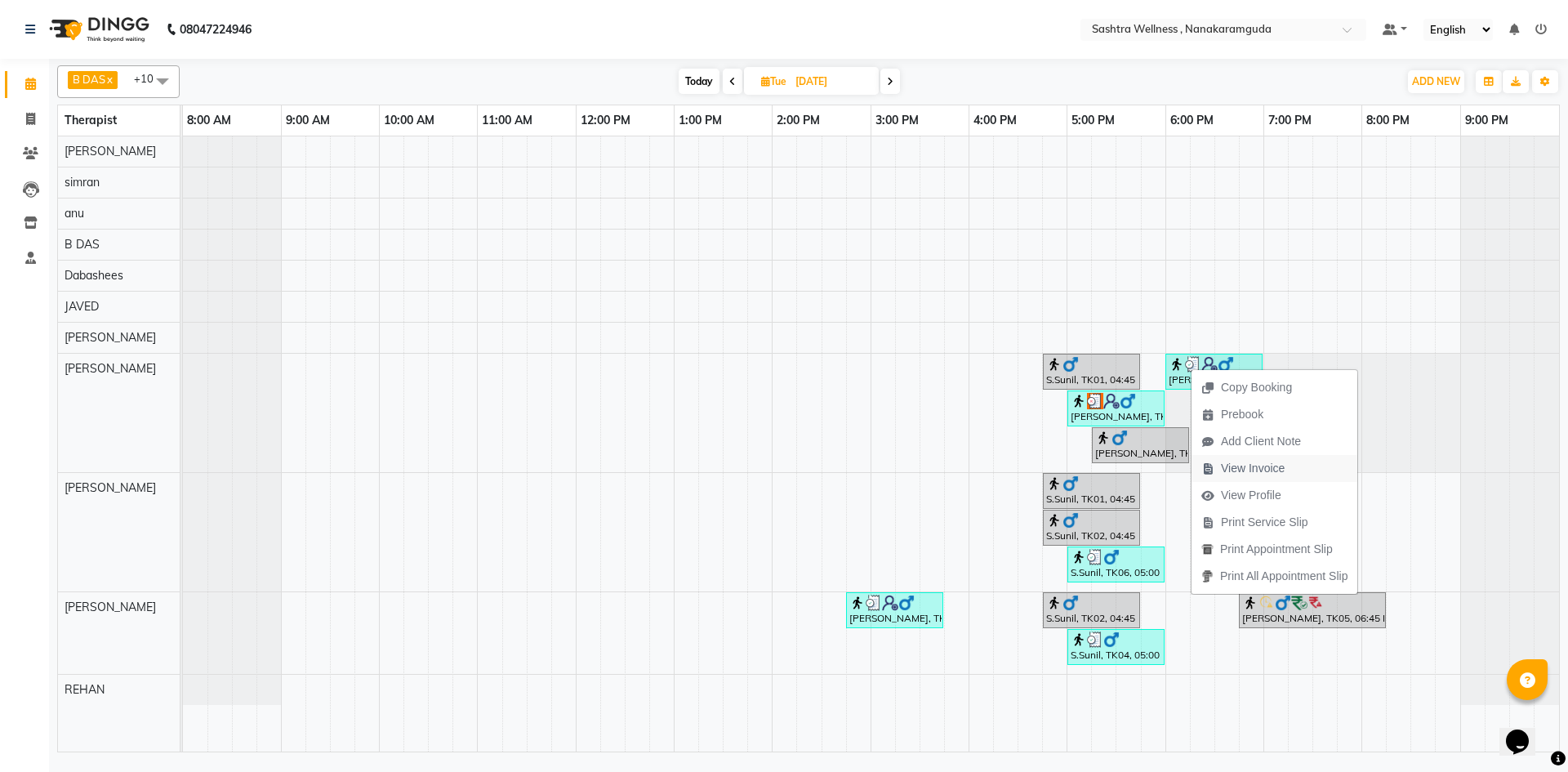
click at [1247, 469] on span "View Invoice" at bounding box center [1252, 468] width 64 height 17
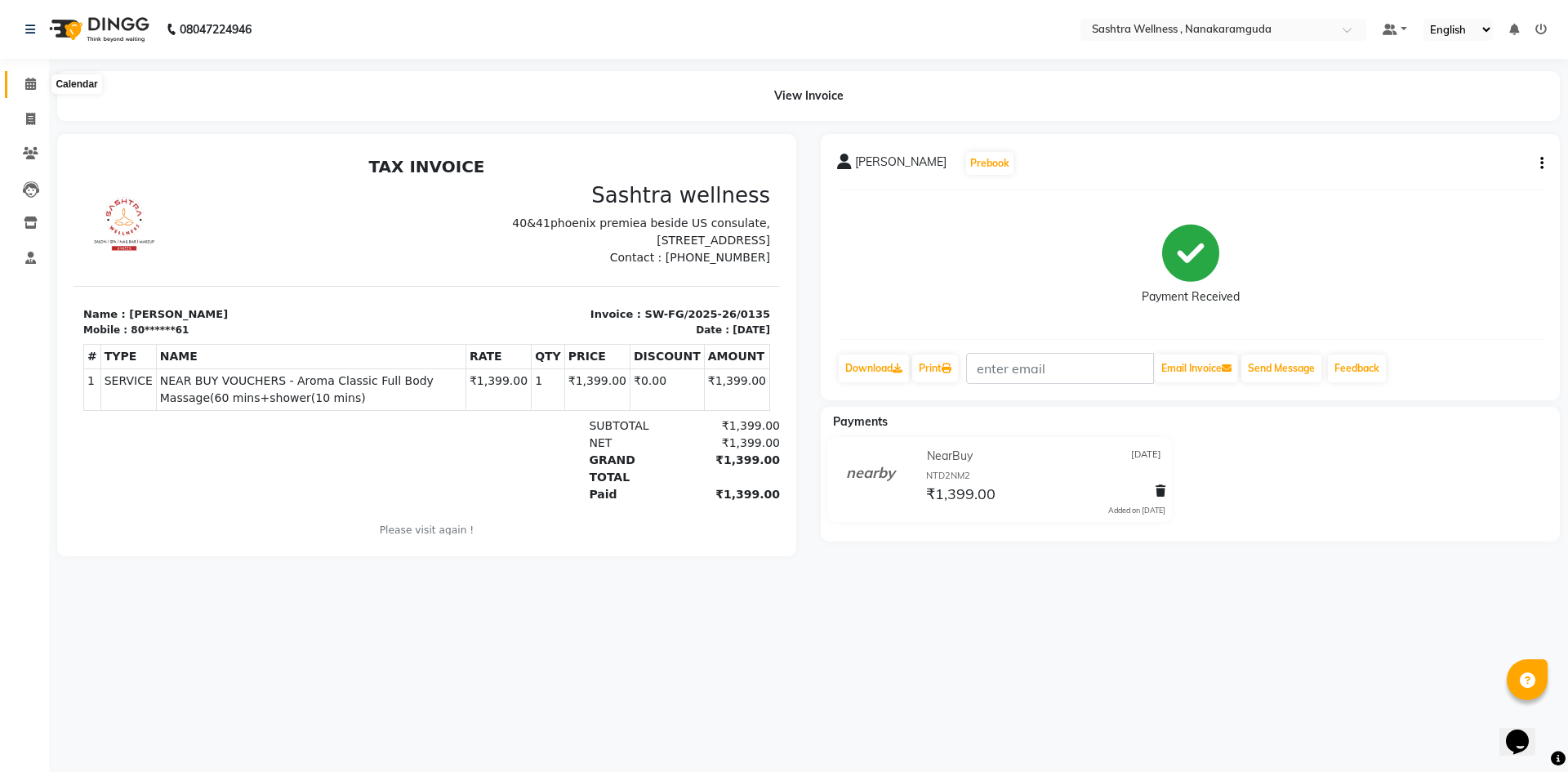
click at [25, 85] on icon at bounding box center [31, 84] width 11 height 13
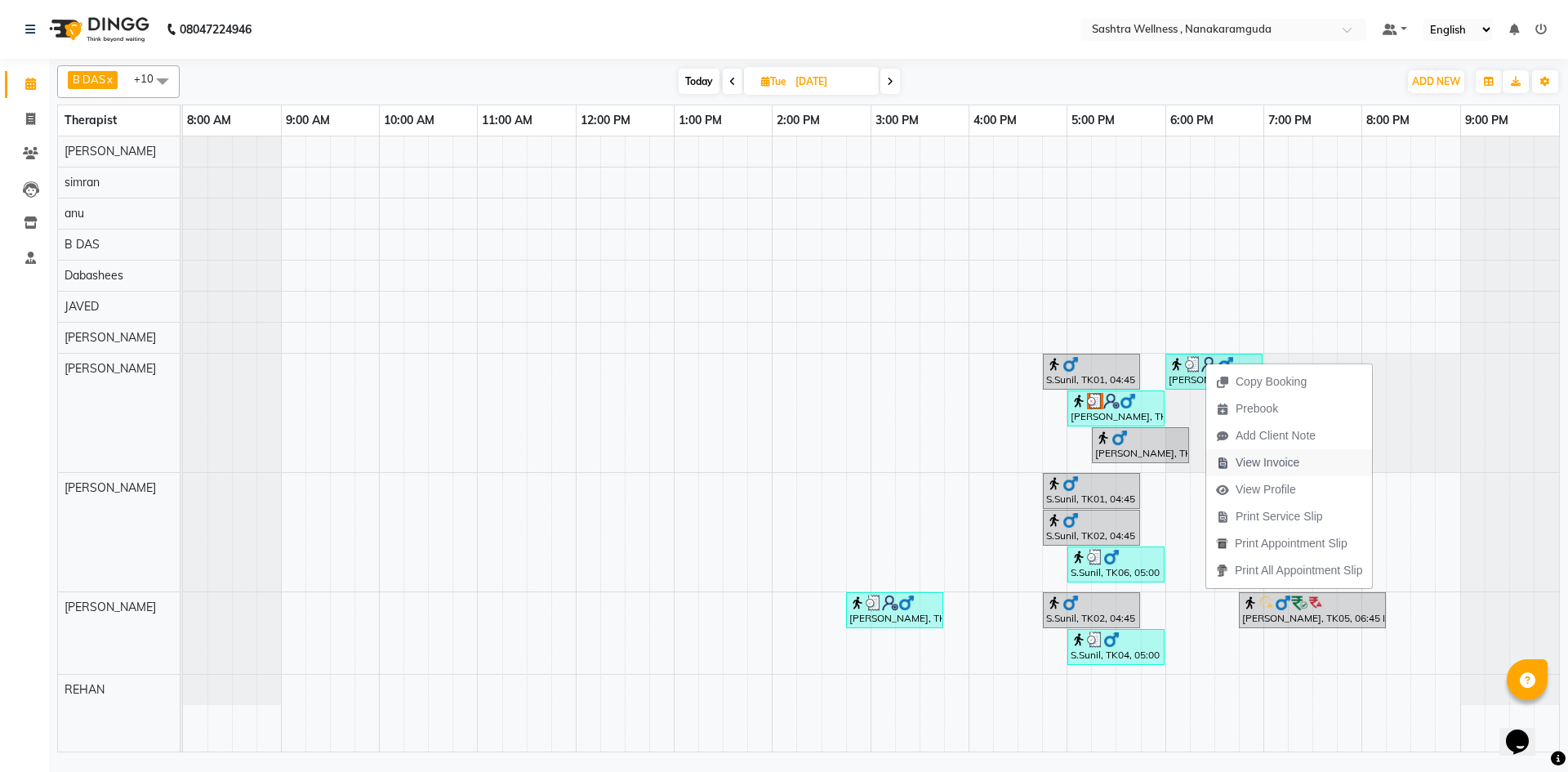
click at [1288, 462] on span "View Invoice" at bounding box center [1267, 462] width 64 height 17
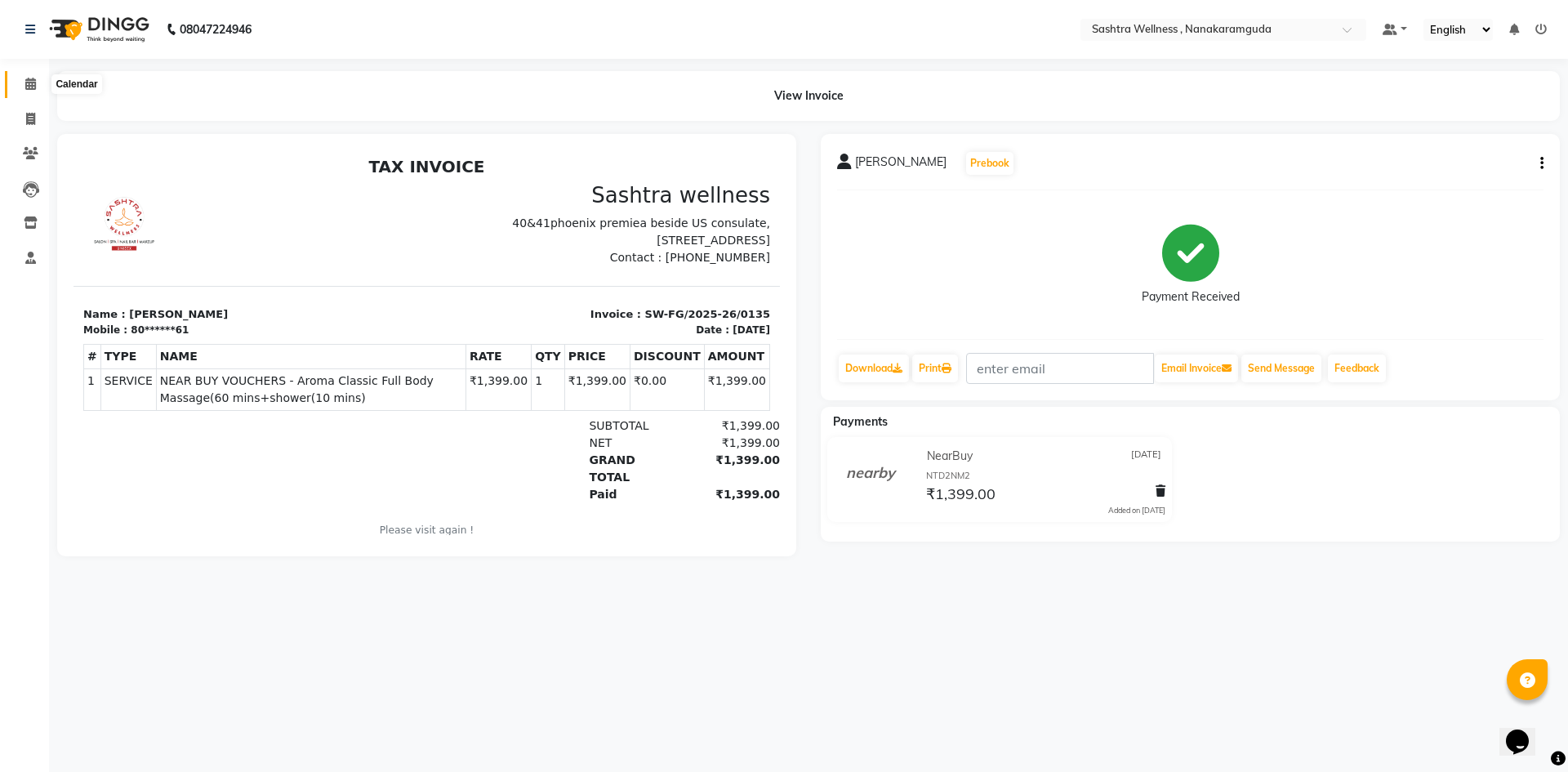
click at [30, 79] on icon at bounding box center [31, 84] width 11 height 13
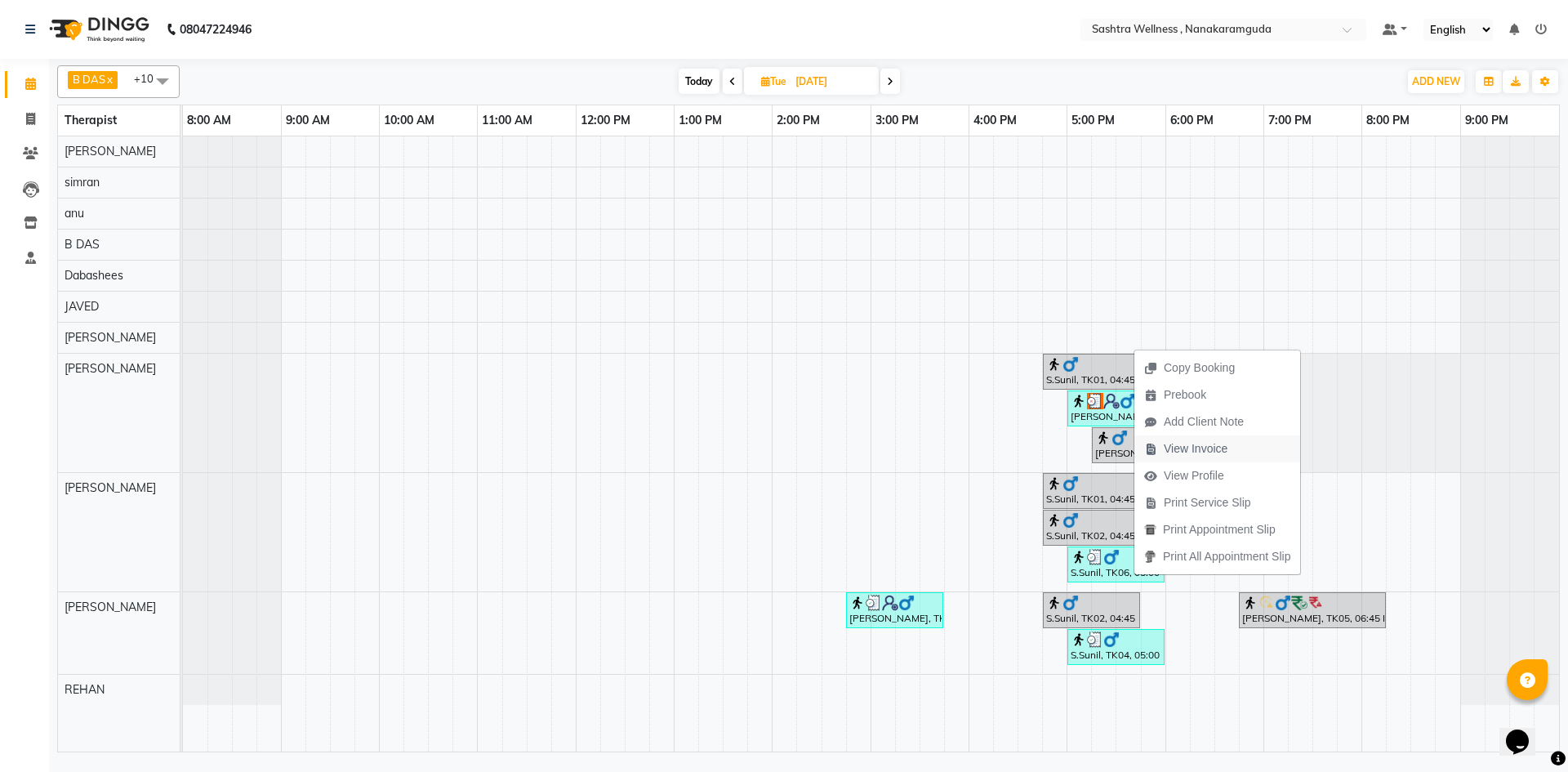
click at [1182, 448] on span "View Invoice" at bounding box center [1195, 449] width 64 height 17
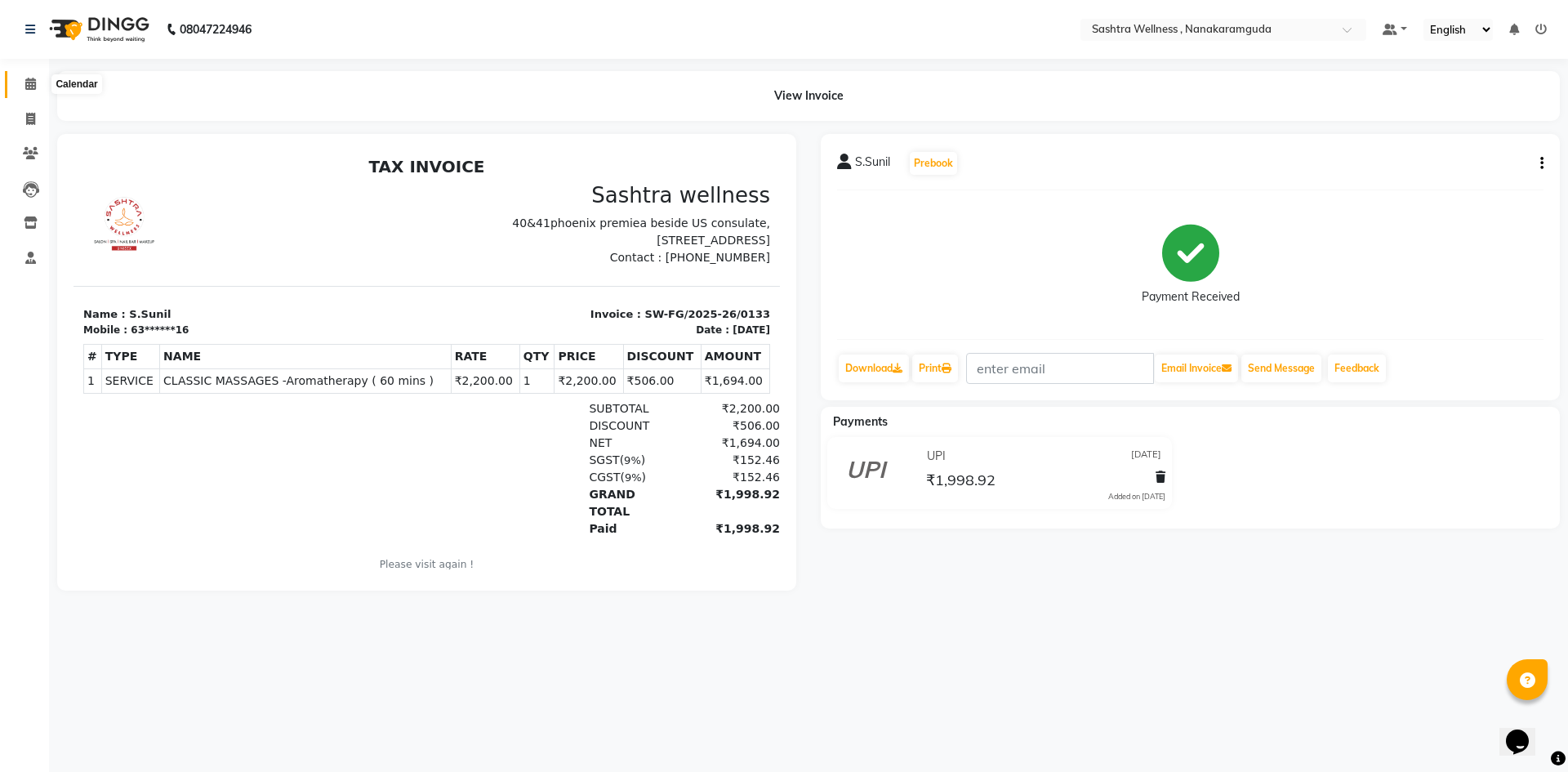
click at [30, 88] on icon at bounding box center [31, 84] width 11 height 13
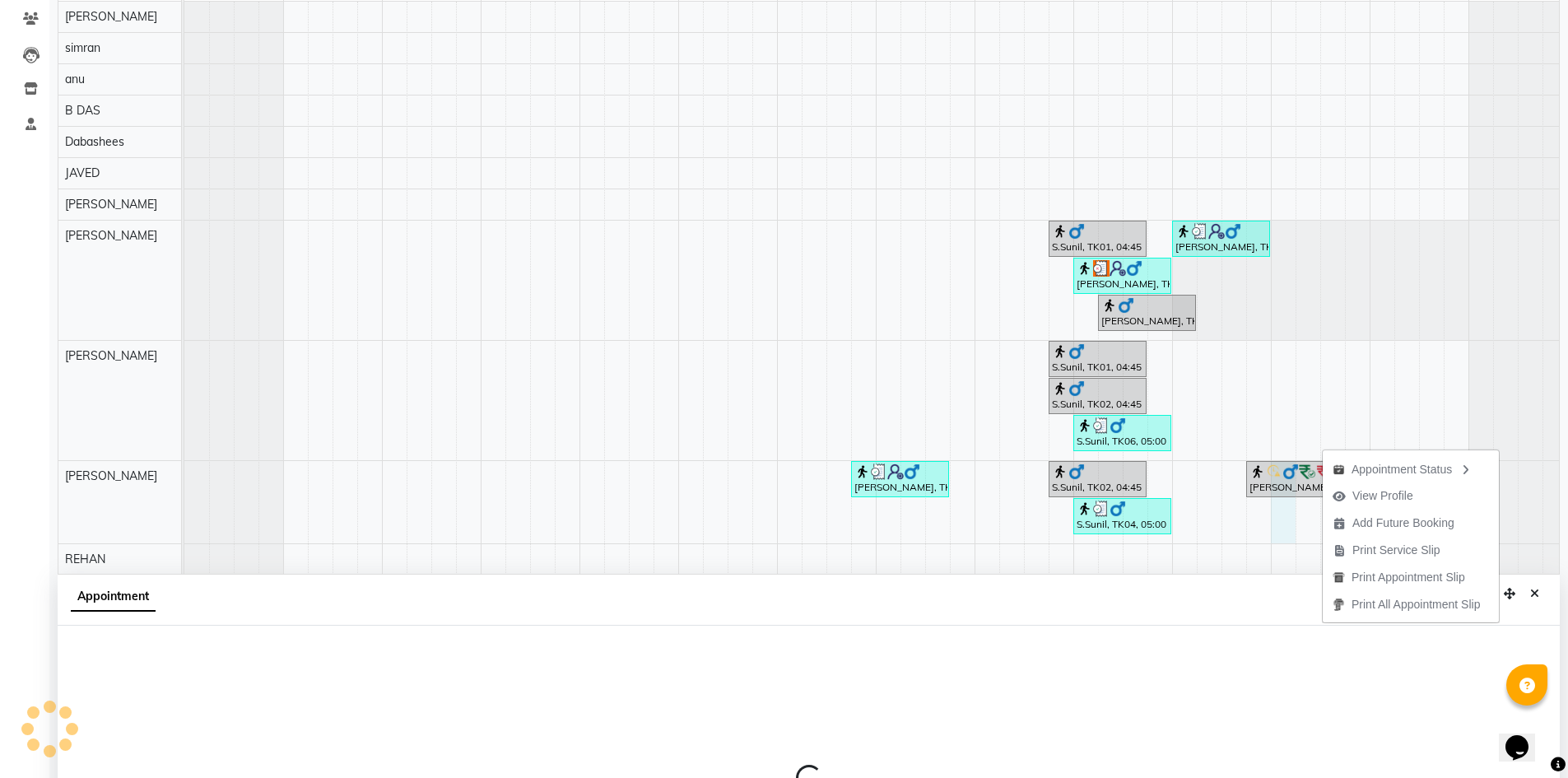
select select "76678"
select select "1140"
select select "tentative"
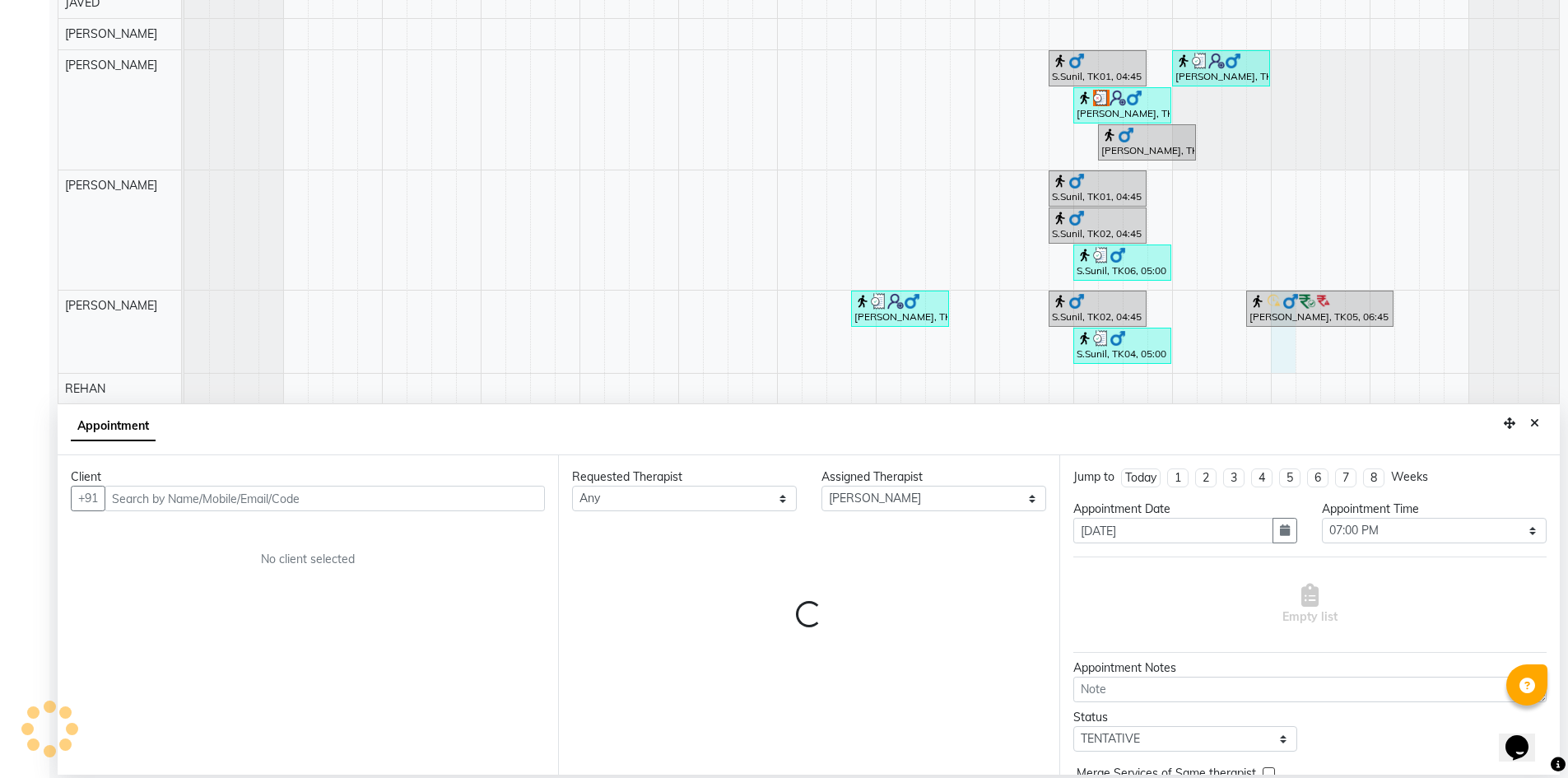
scroll to position [307, 0]
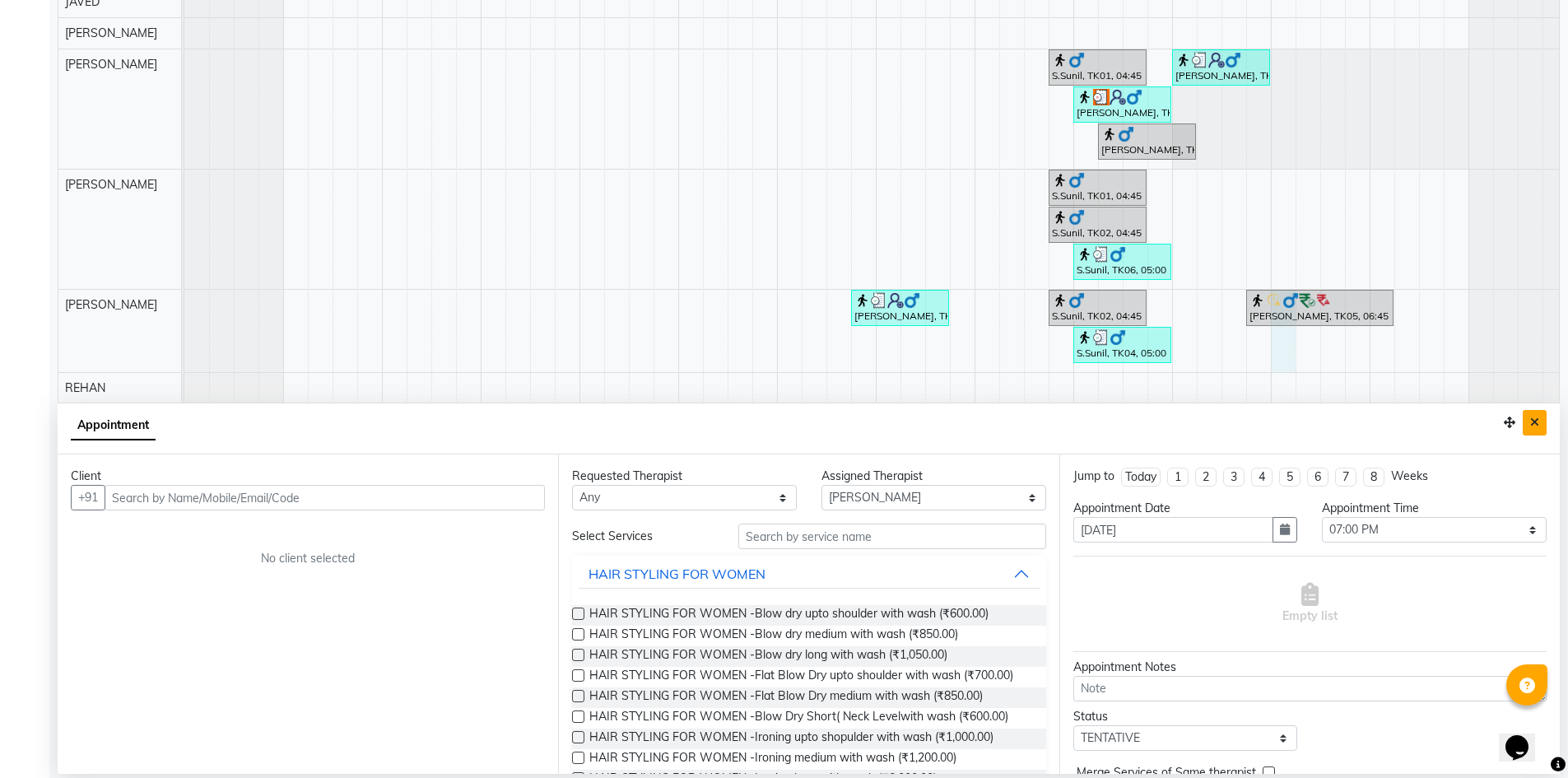
click at [1541, 427] on button "Close" at bounding box center [1535, 422] width 24 height 25
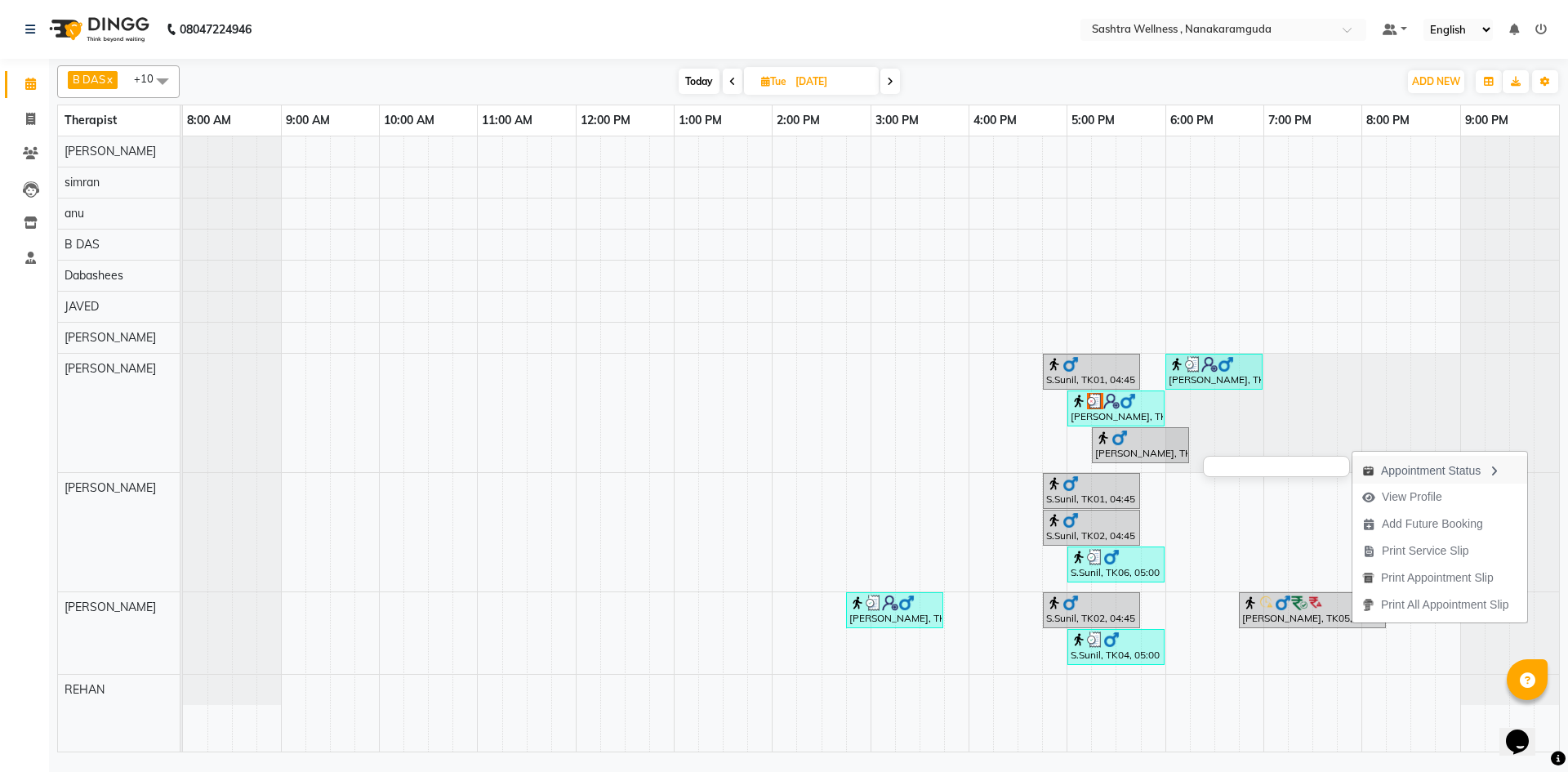
click at [1437, 463] on div "Appointment Status" at bounding box center [1440, 470] width 175 height 28
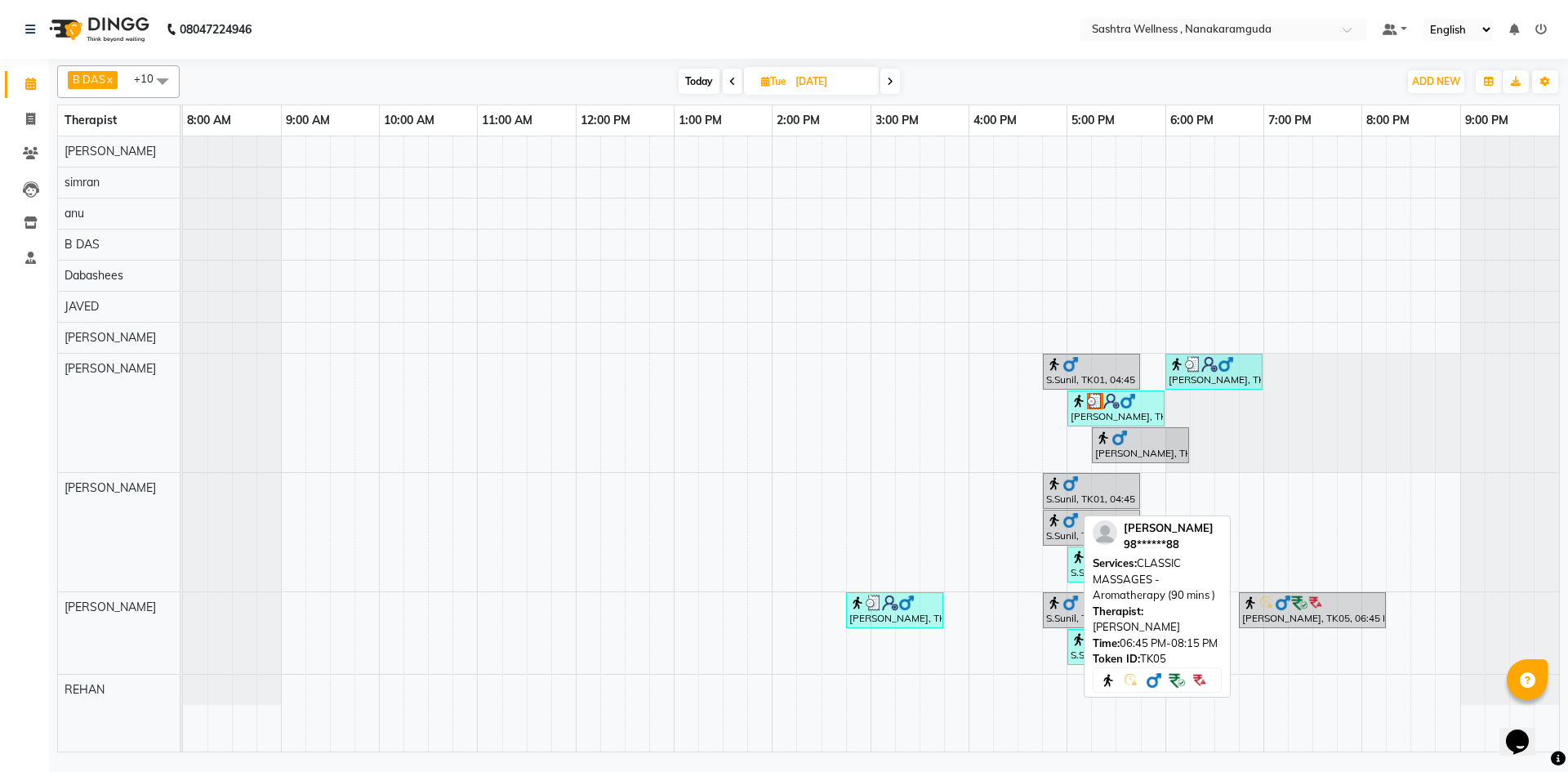
click at [1338, 607] on div at bounding box center [1313, 603] width 141 height 16
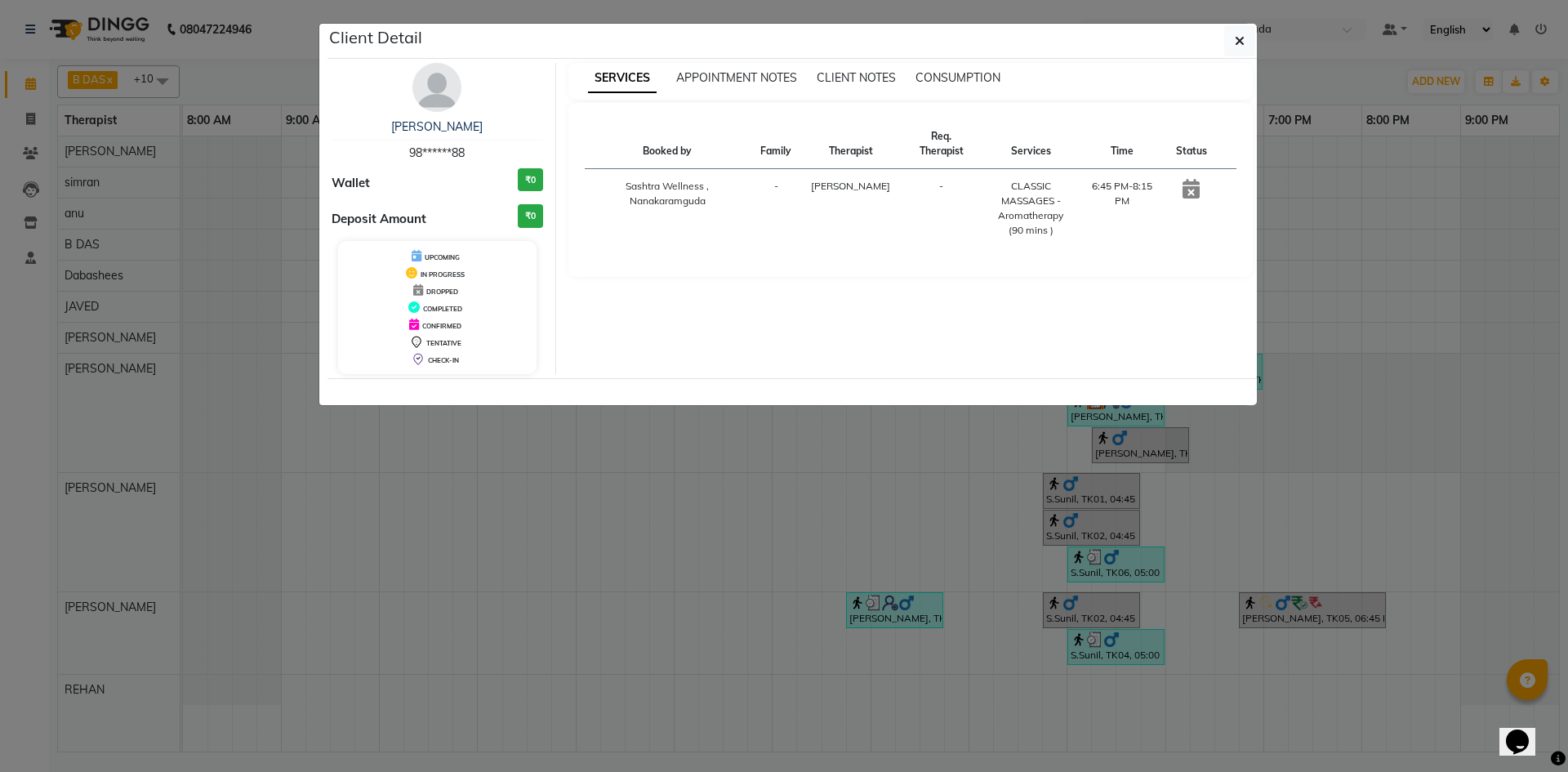
click at [1192, 179] on icon at bounding box center [1191, 189] width 17 height 20
click at [1243, 42] on icon "button" at bounding box center [1239, 41] width 10 height 13
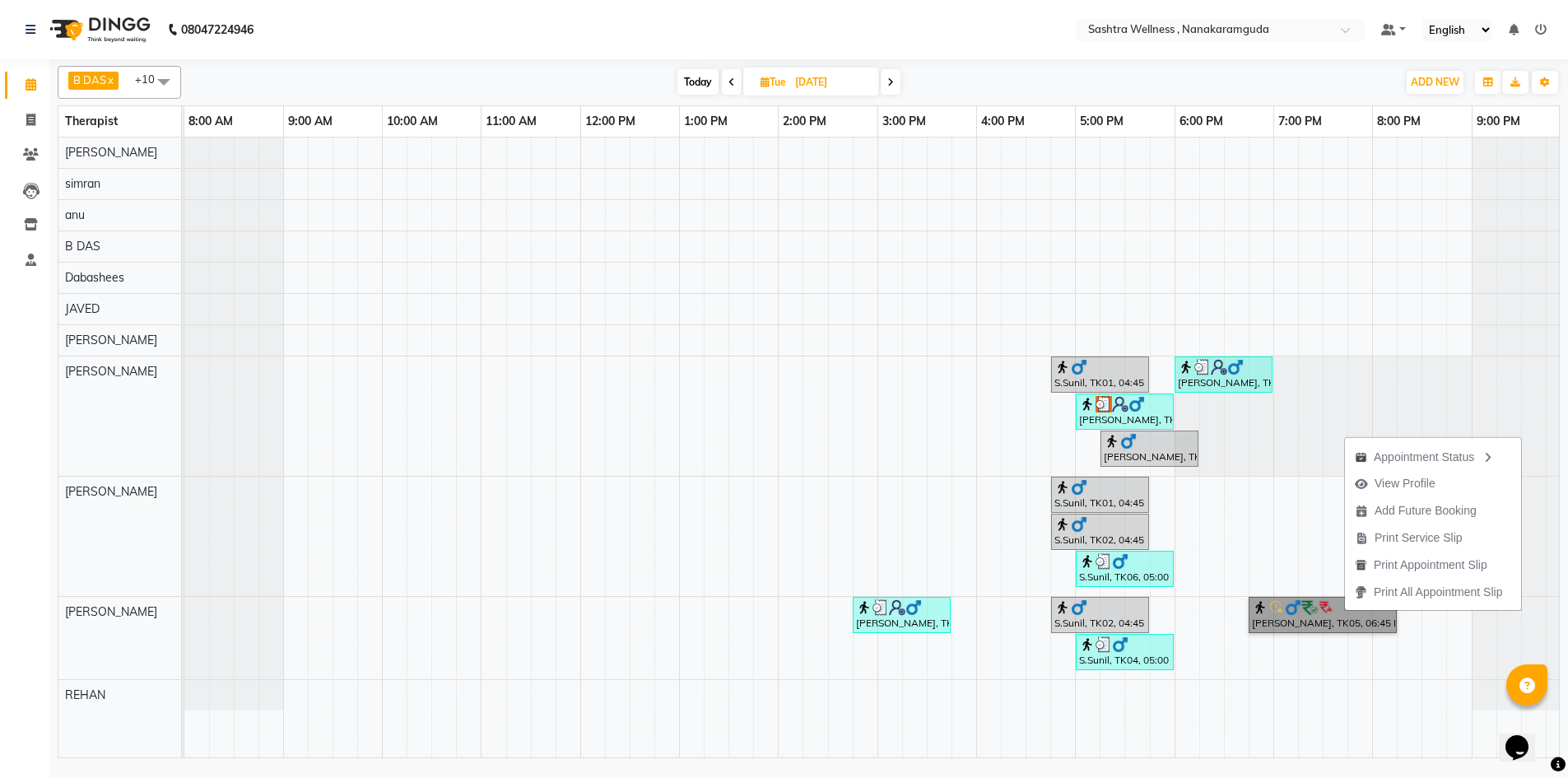
select select "75739"
select select "1185"
select select "tentative"
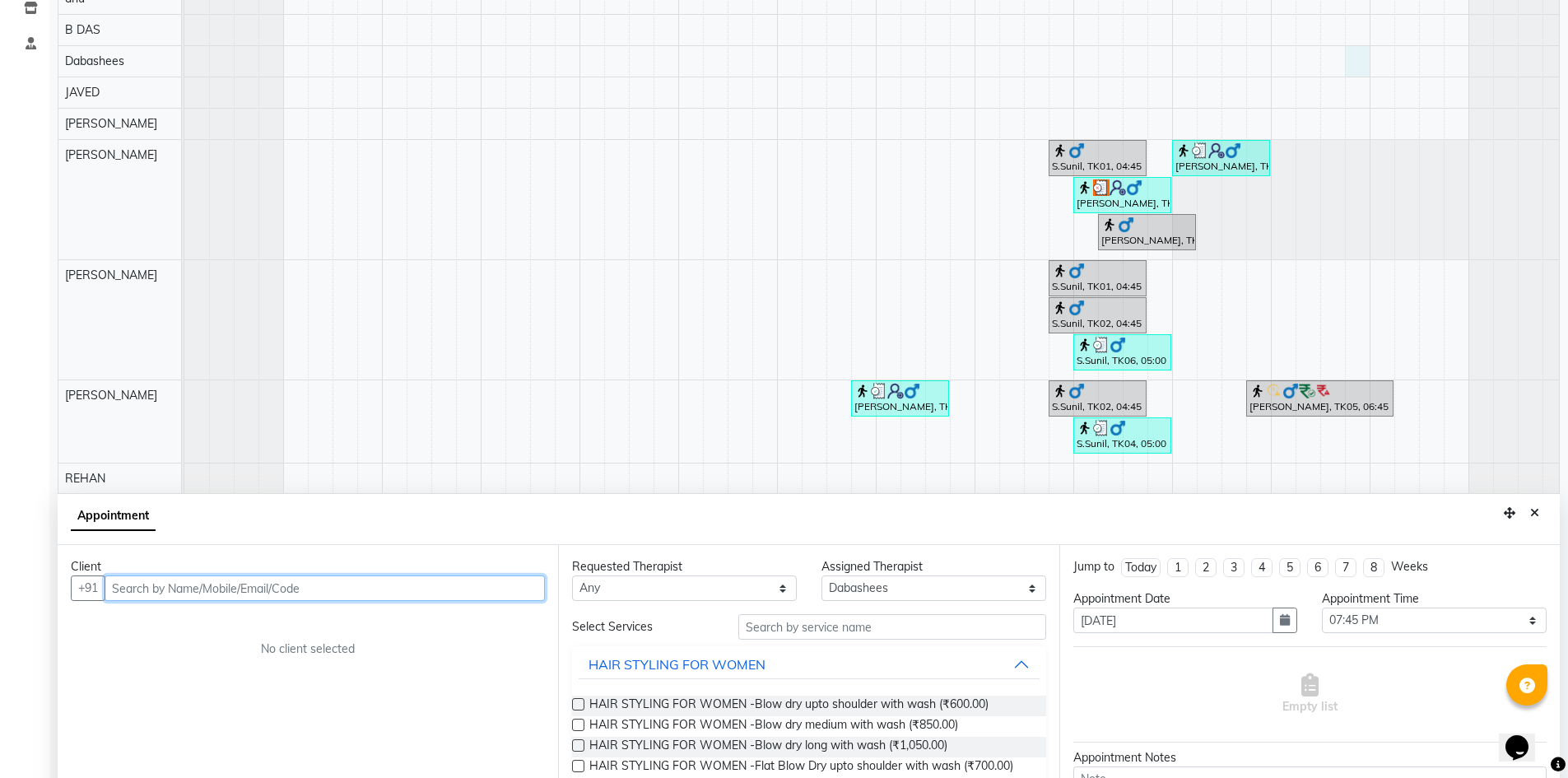
scroll to position [307, 0]
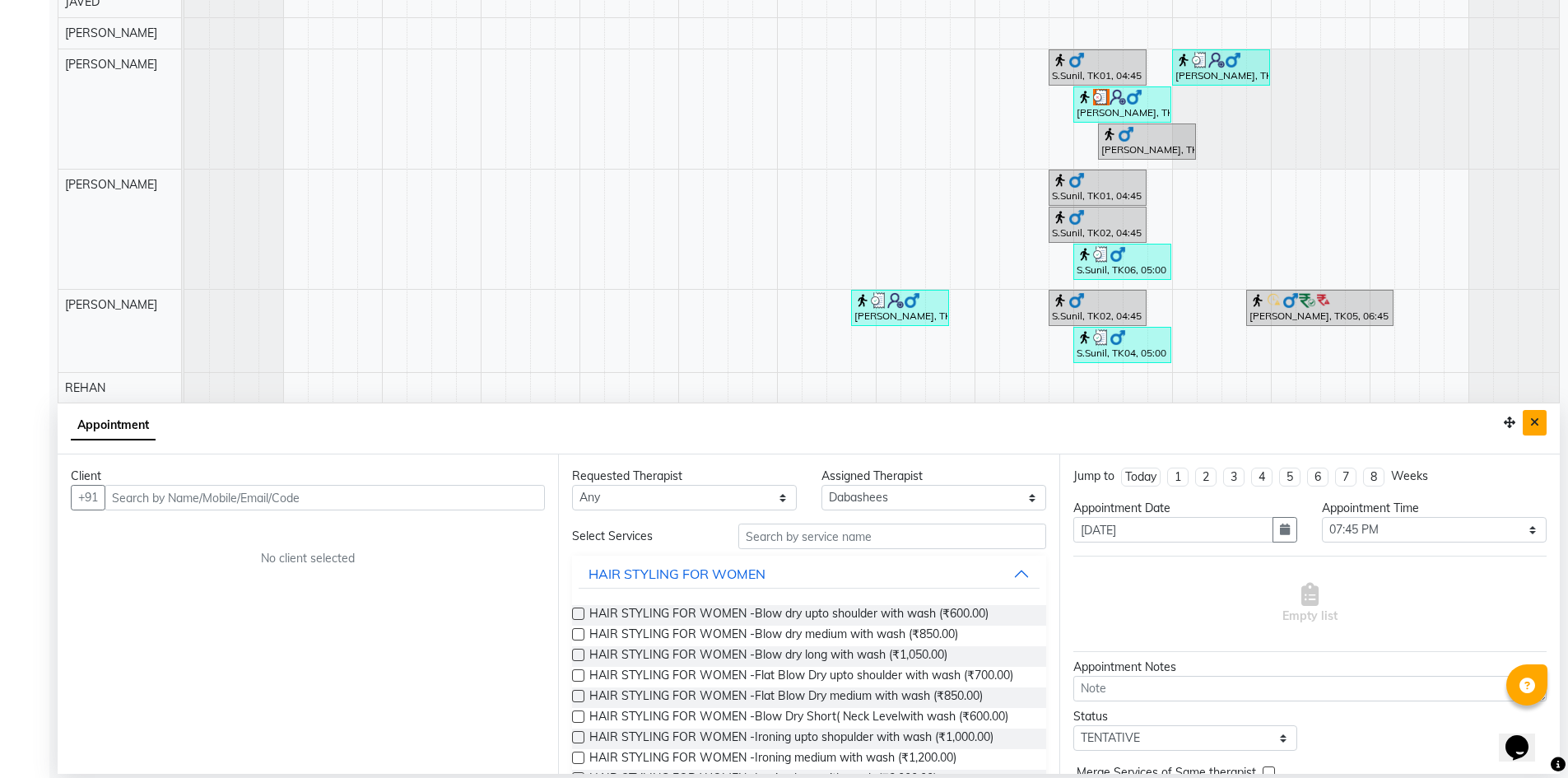
click at [1533, 425] on icon "Close" at bounding box center [1535, 422] width 9 height 12
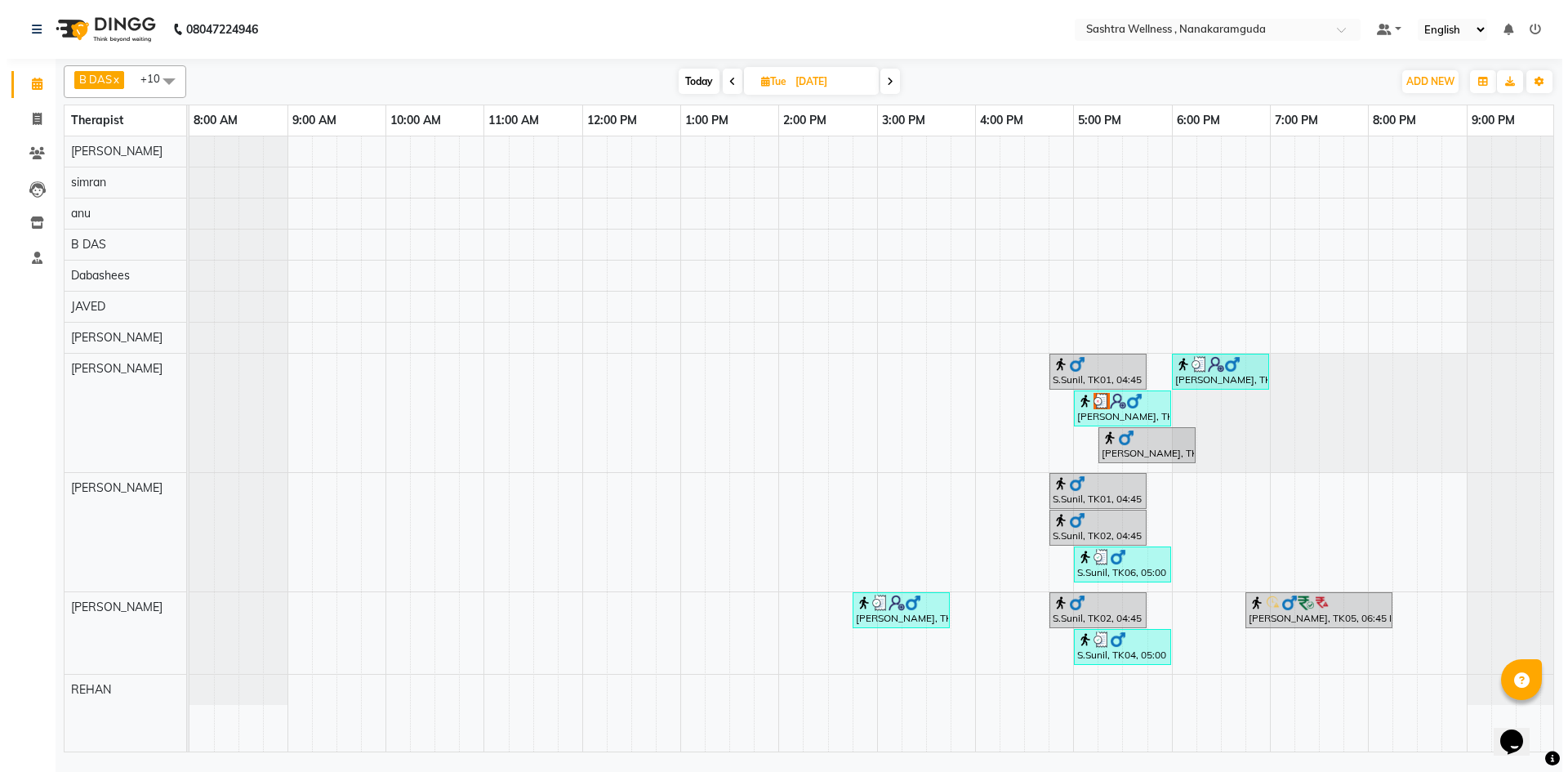
scroll to position [0, 0]
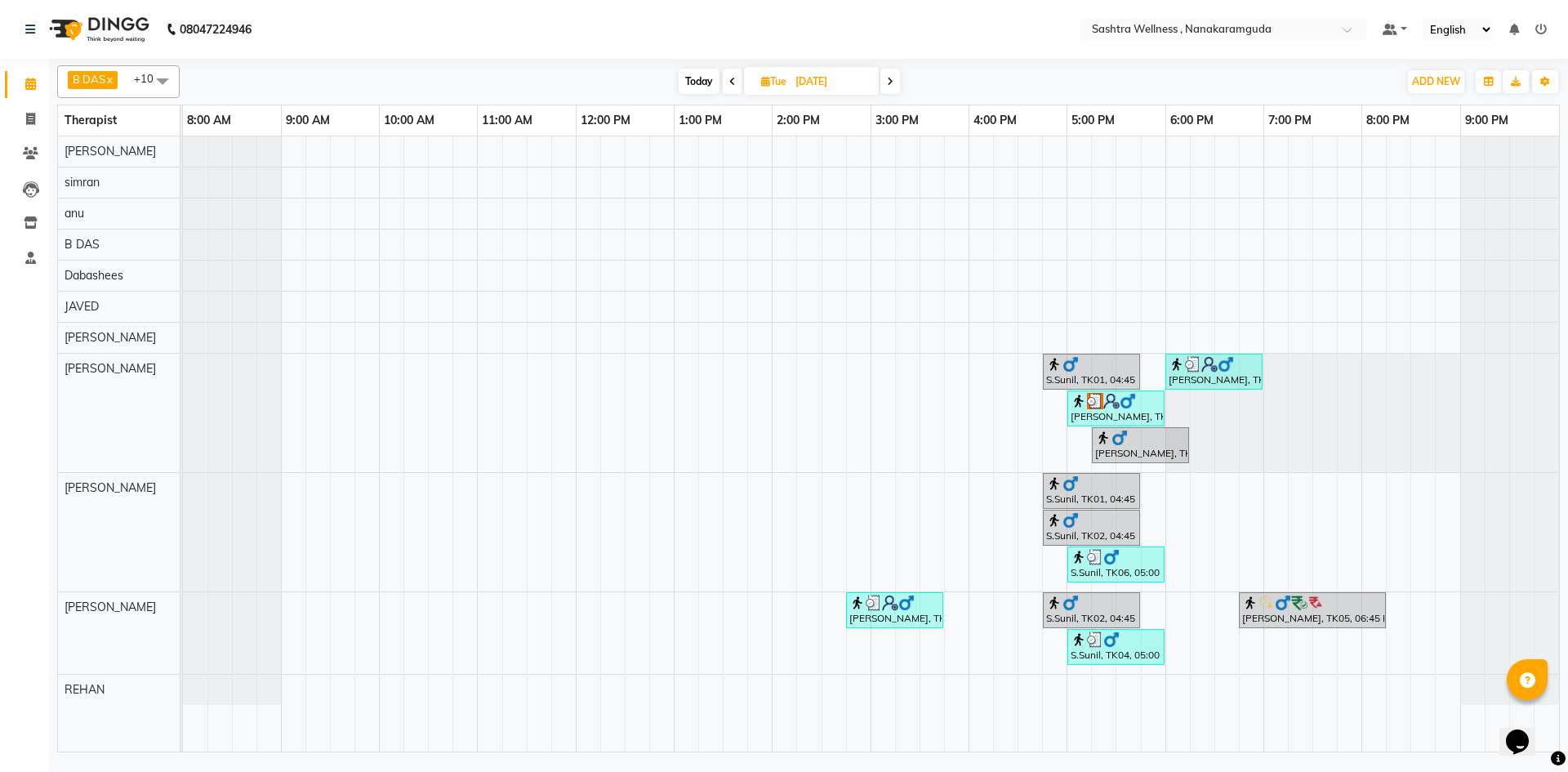
click at [812, 70] on input "02-09-2025" at bounding box center [831, 81] width 81 height 24
select select "9"
select select "2025"
click at [1461, 506] on div at bounding box center [1508, 532] width 98 height 118
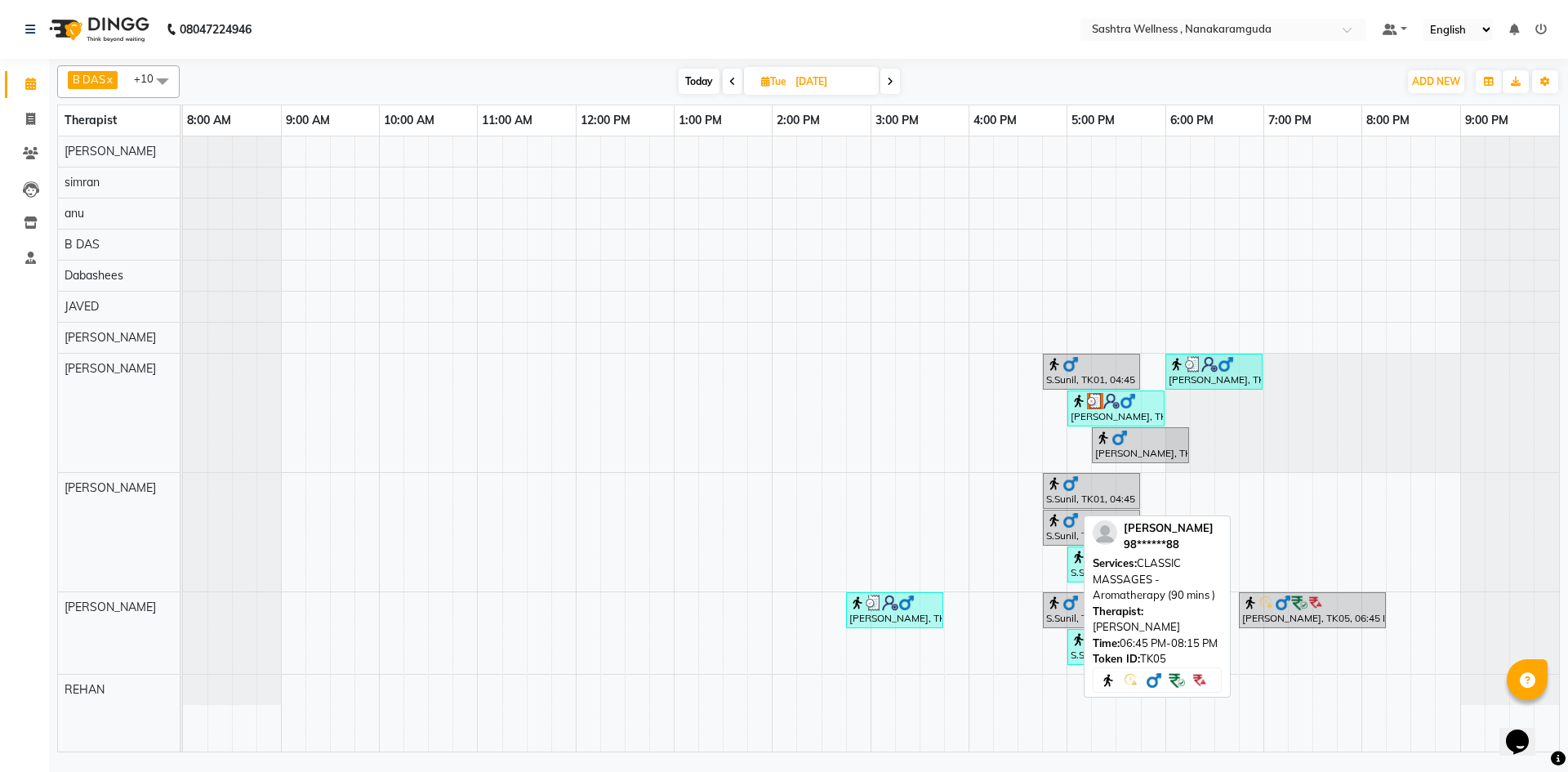
click at [1316, 611] on div "Ram Gopal, TK05, 06:45 PM-08:15 PM, CLASSIC MASSAGES -Aromatherapy (90 mins )" at bounding box center [1312, 610] width 144 height 31
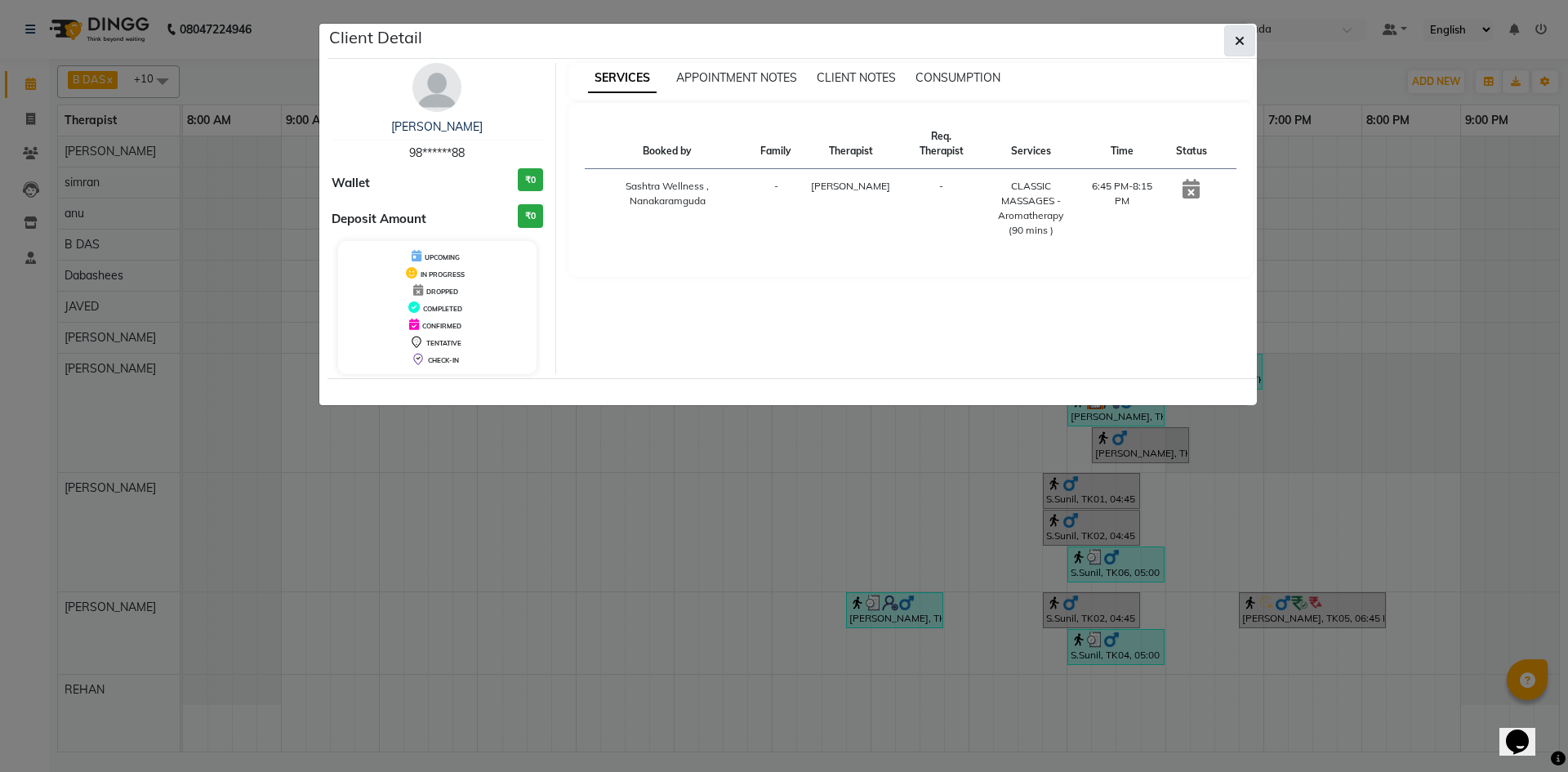
click at [1233, 41] on button "button" at bounding box center [1239, 41] width 31 height 31
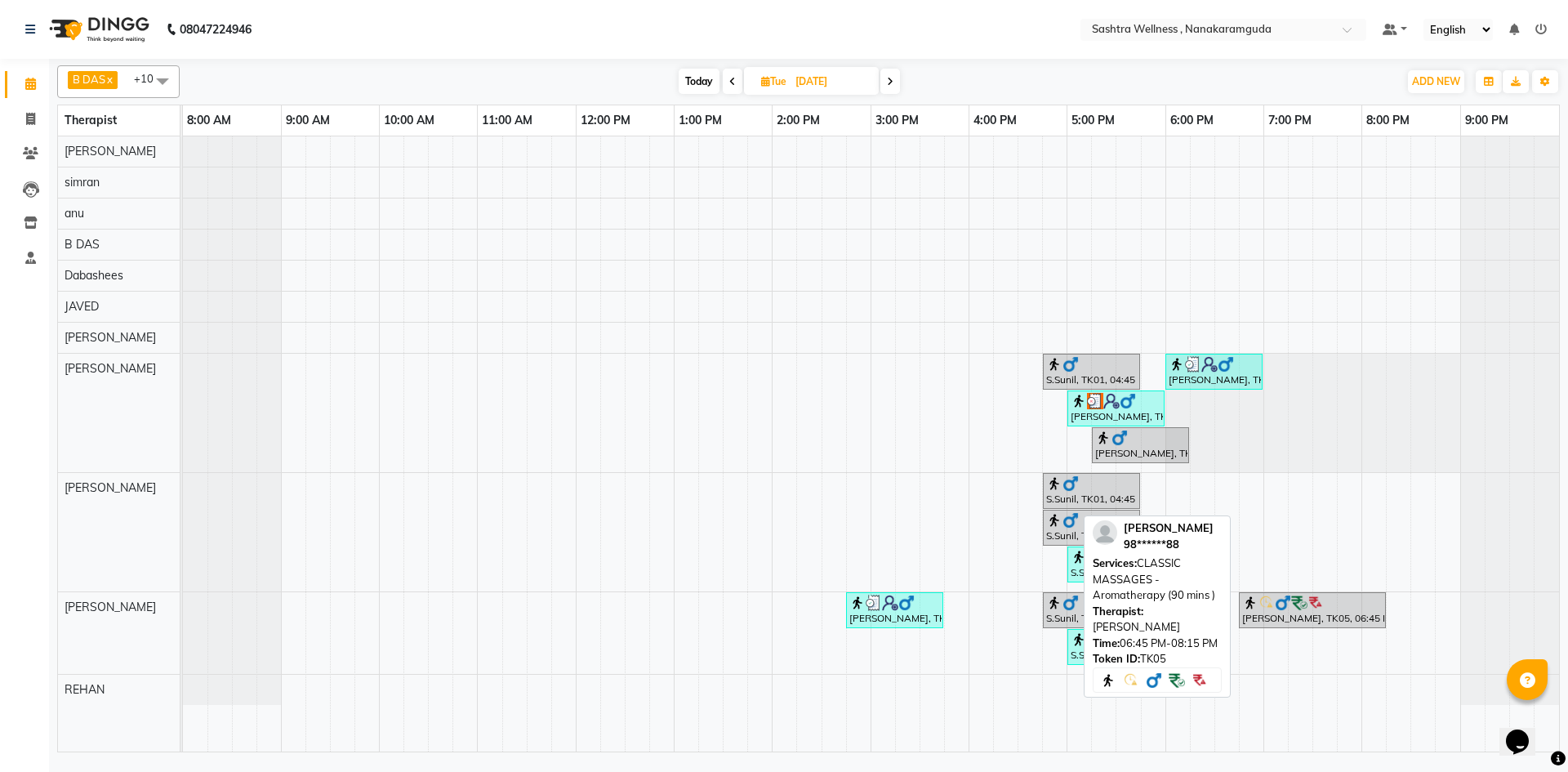
click at [1270, 617] on div "Ram Gopal, TK05, 06:45 PM-08:15 PM, CLASSIC MASSAGES -Aromatherapy (90 mins )" at bounding box center [1312, 610] width 144 height 31
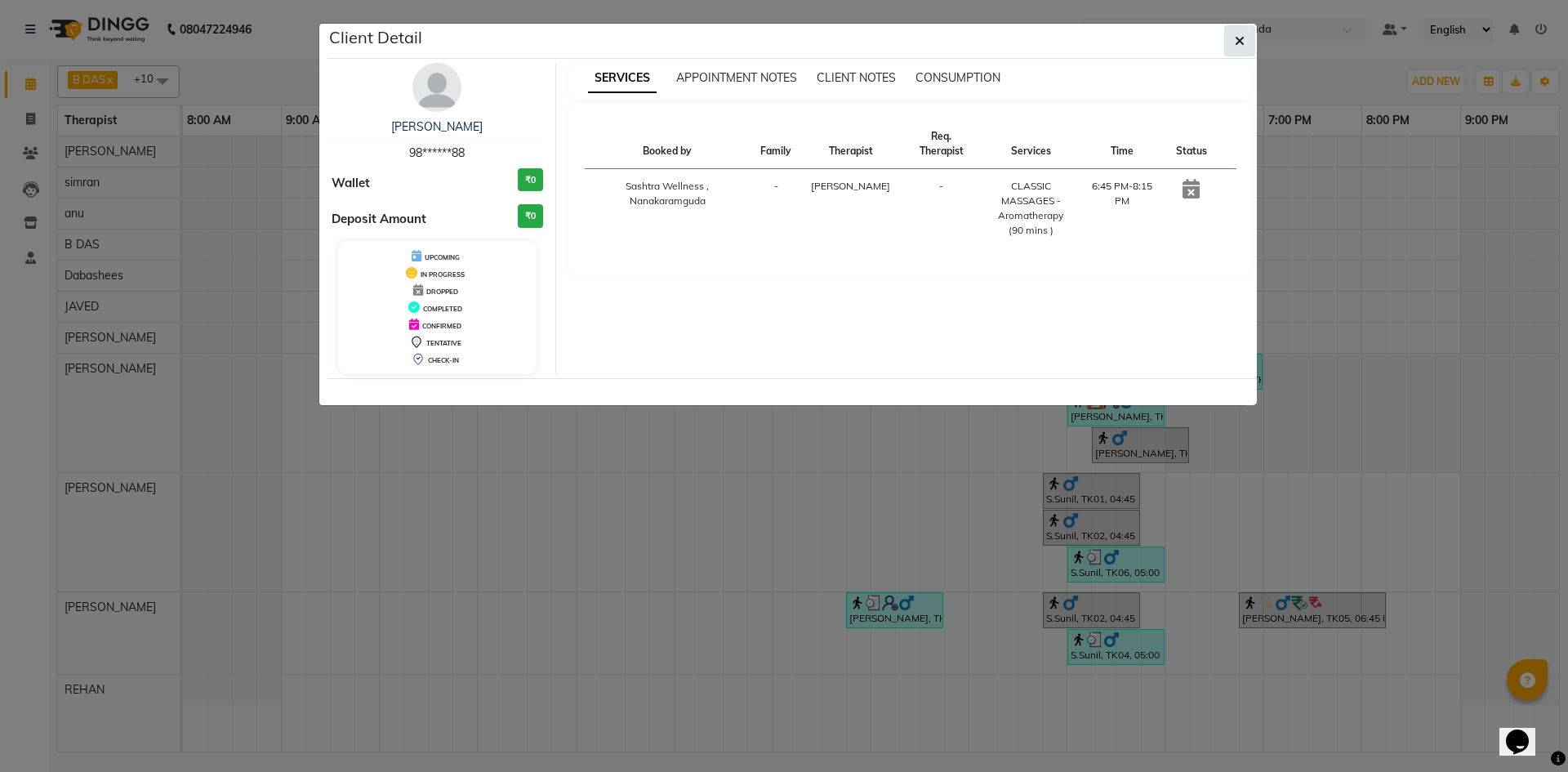
click at [1229, 46] on button "button" at bounding box center [1239, 41] width 31 height 31
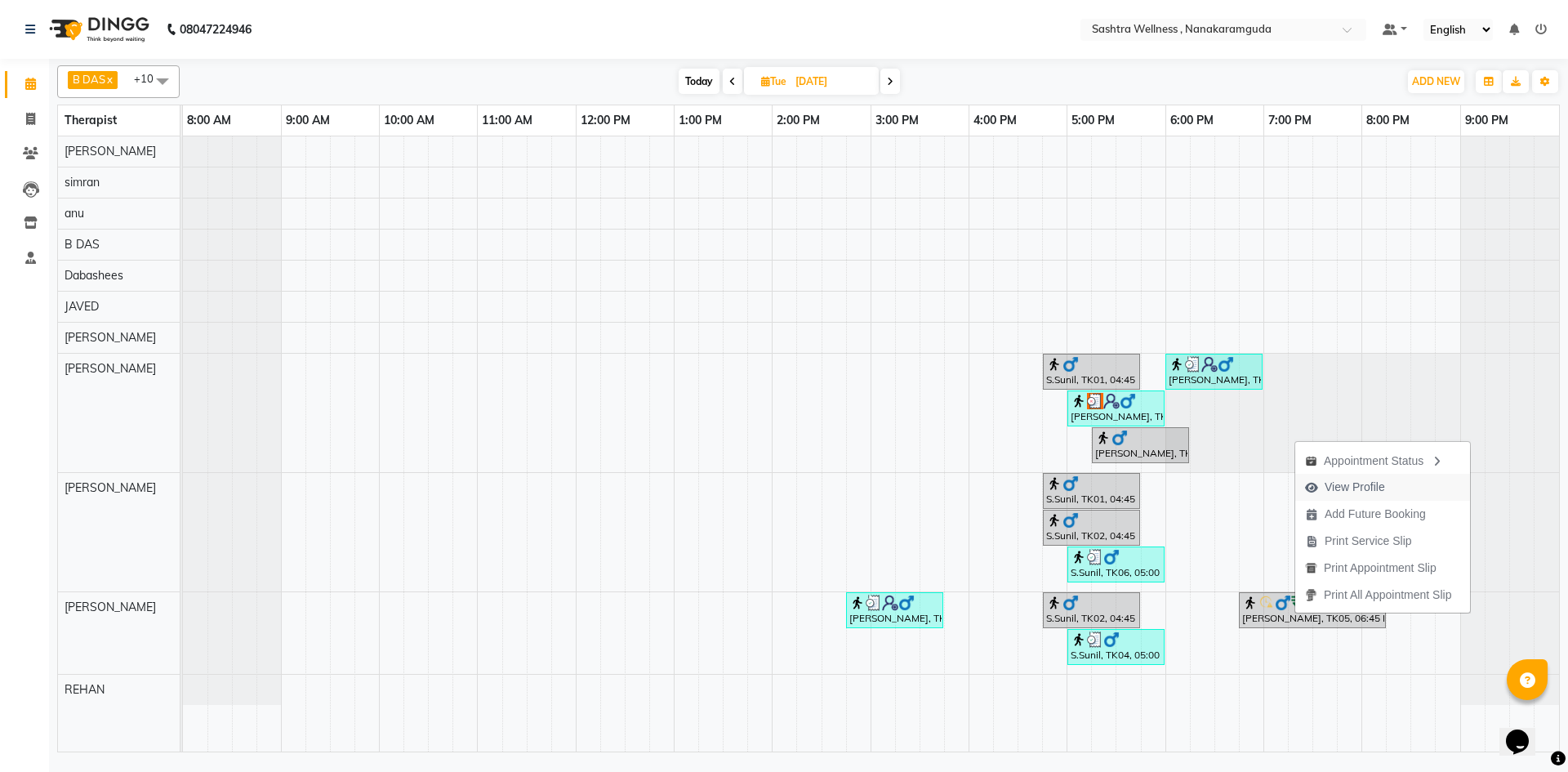
click at [1378, 484] on span "View Profile" at bounding box center [1354, 487] width 60 height 17
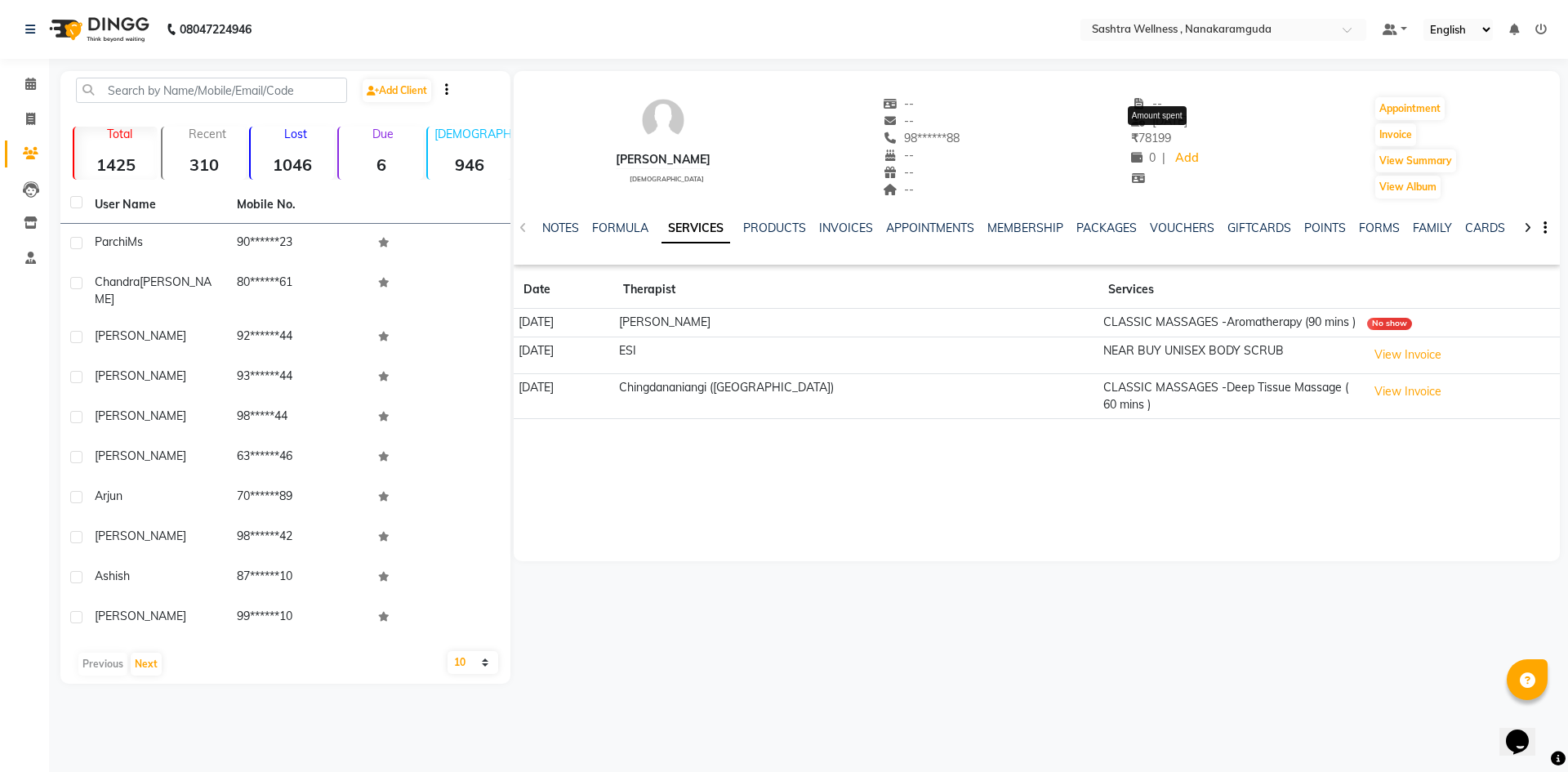
click at [1147, 136] on span "₹ 78199" at bounding box center [1151, 138] width 40 height 14
click at [1367, 325] on div "No show" at bounding box center [1389, 324] width 45 height 13
click at [1367, 353] on button "View Invoice" at bounding box center [1407, 355] width 81 height 25
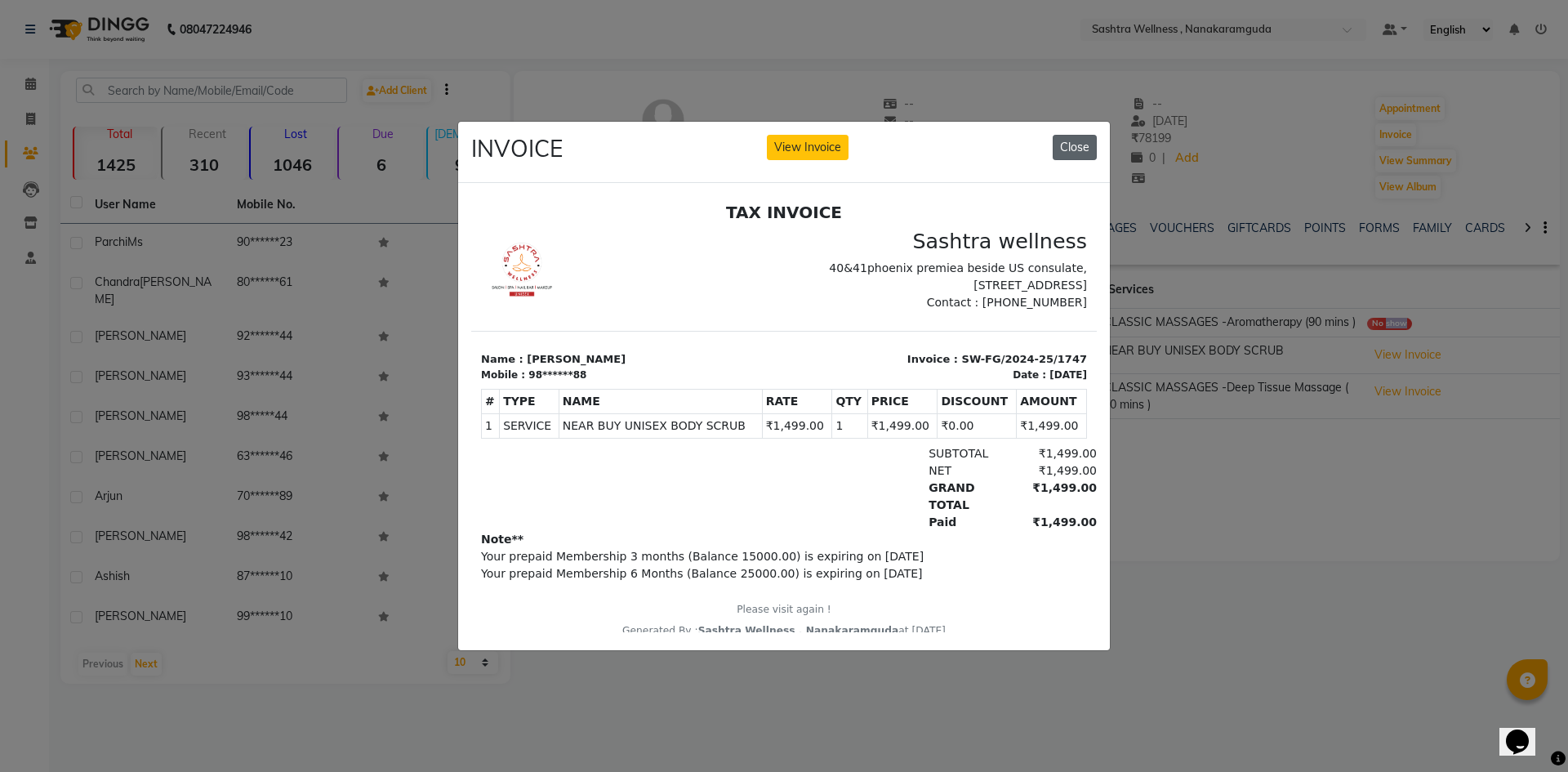
click at [1079, 140] on button "Close" at bounding box center [1074, 147] width 44 height 25
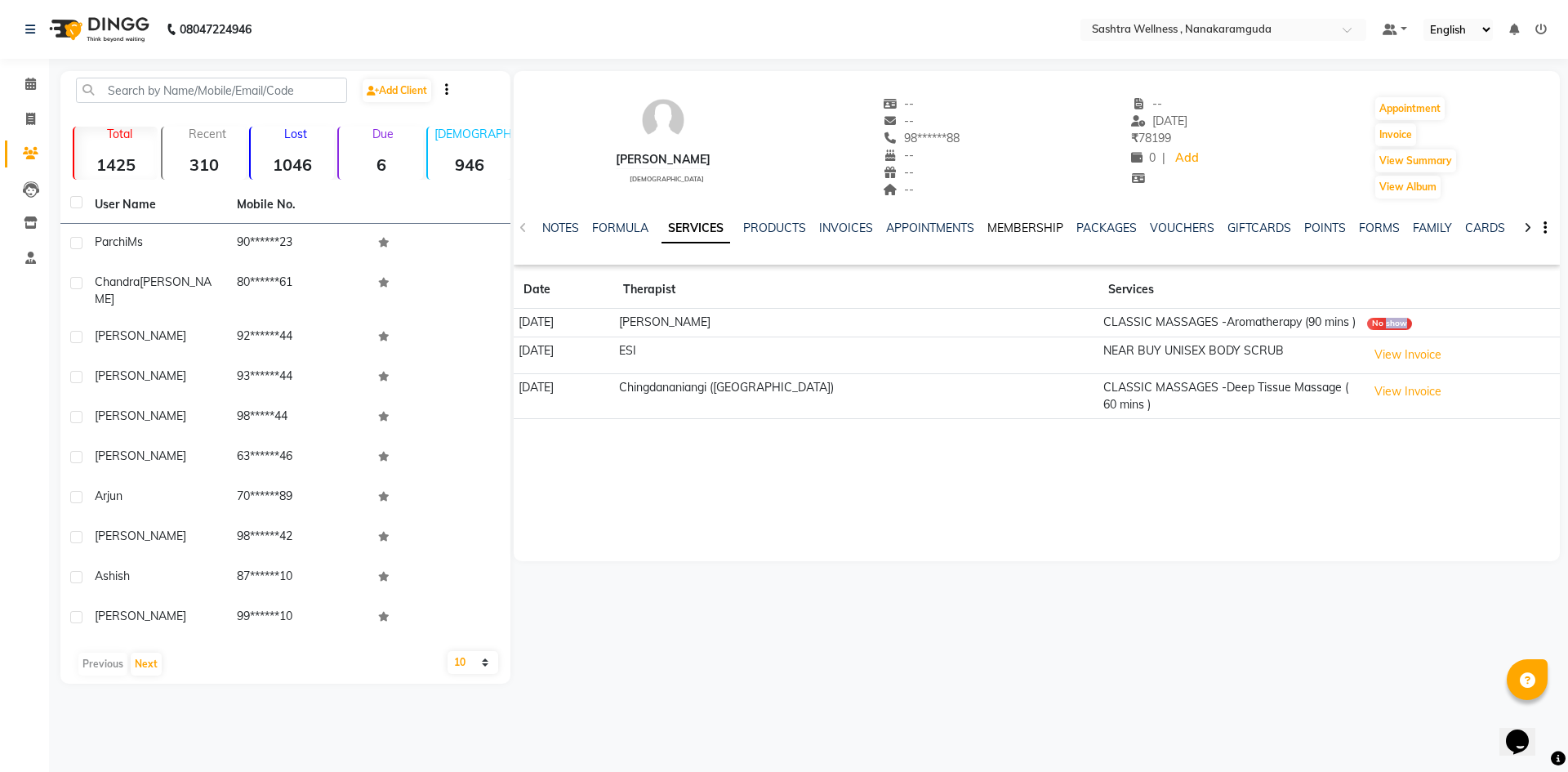
click at [1035, 227] on link "MEMBERSHIP" at bounding box center [1025, 228] width 76 height 14
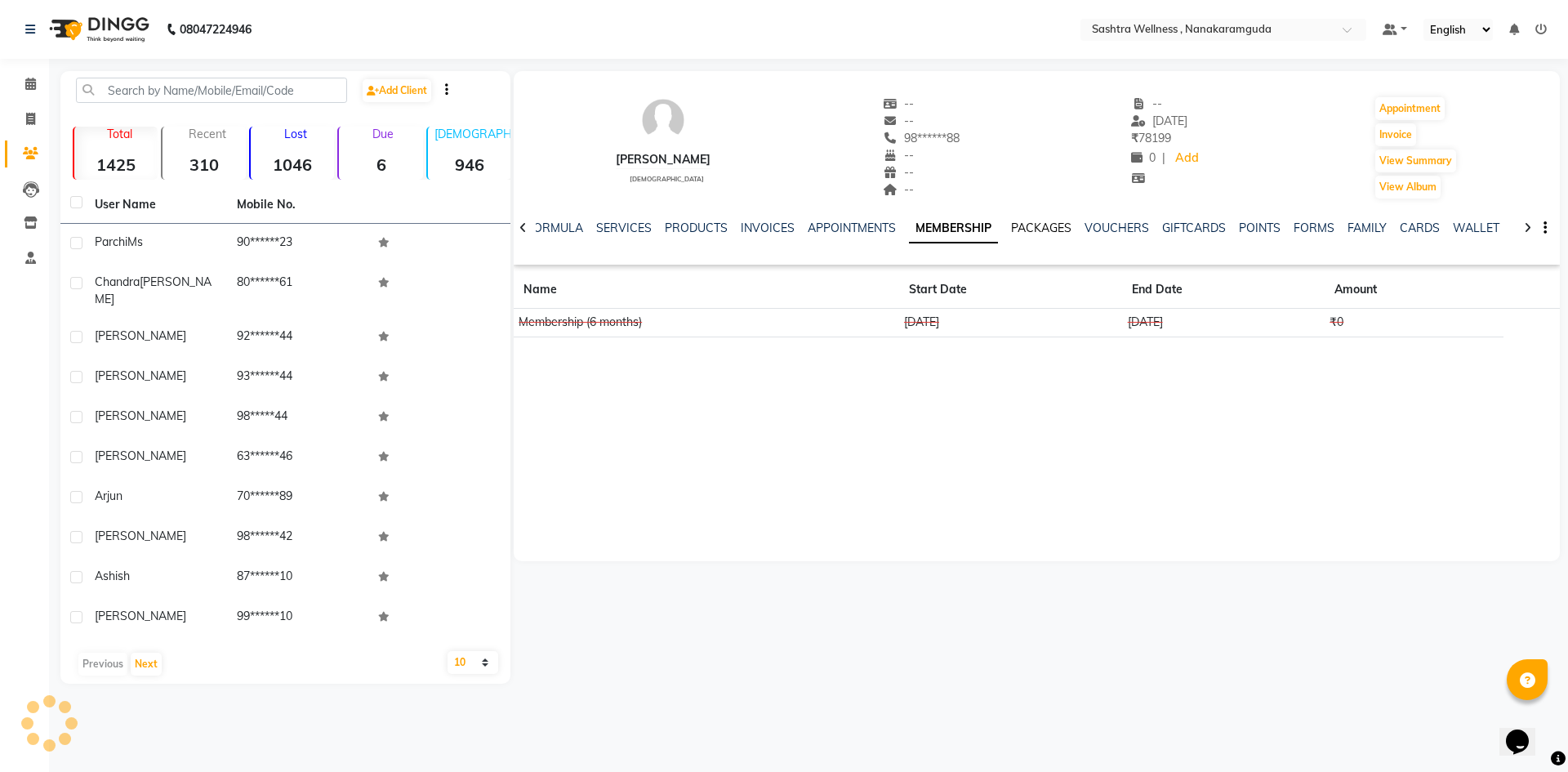
click at [1041, 224] on link "PACKAGES" at bounding box center [1041, 228] width 60 height 14
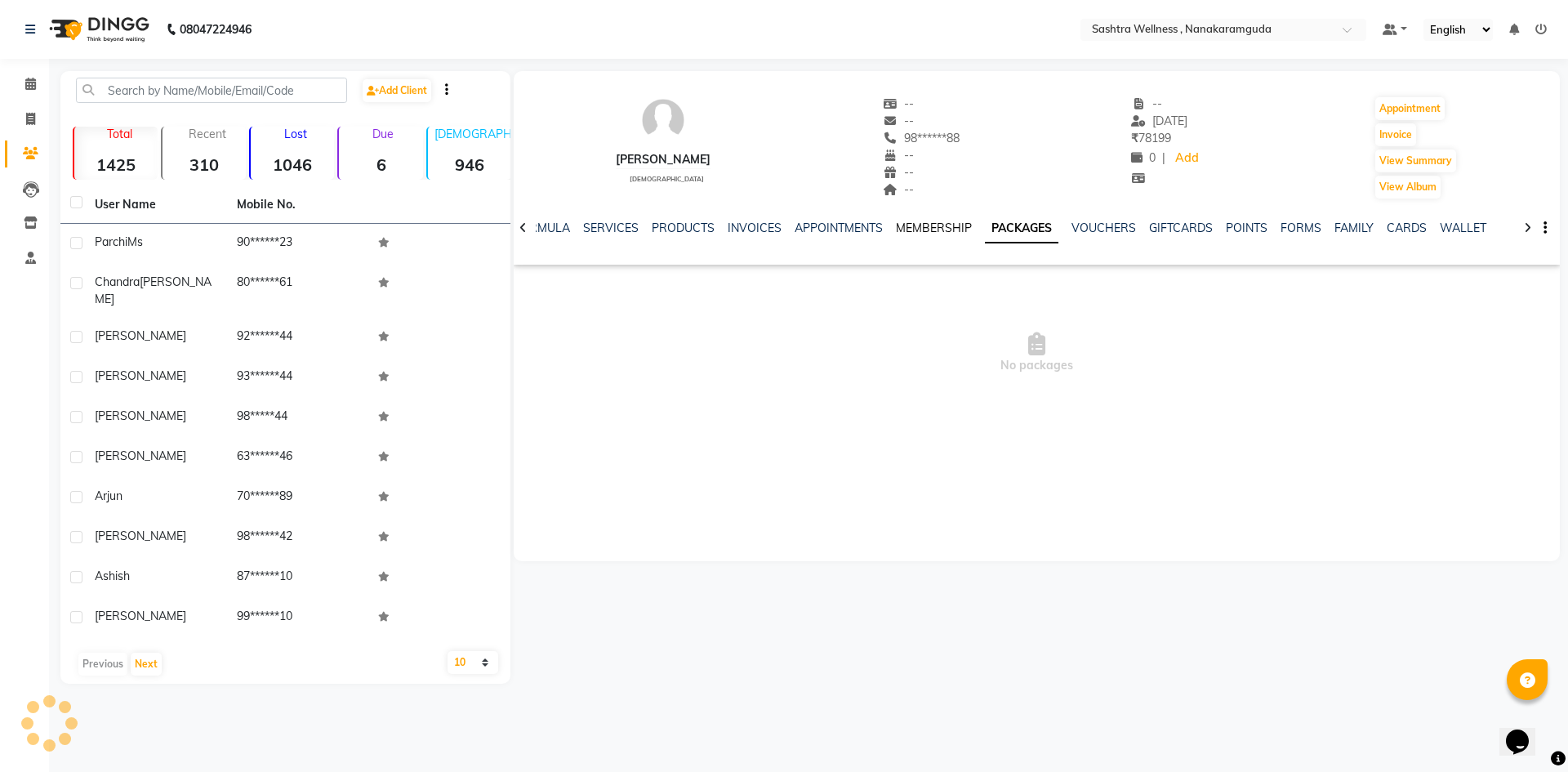
click at [936, 232] on link "MEMBERSHIP" at bounding box center [933, 228] width 76 height 14
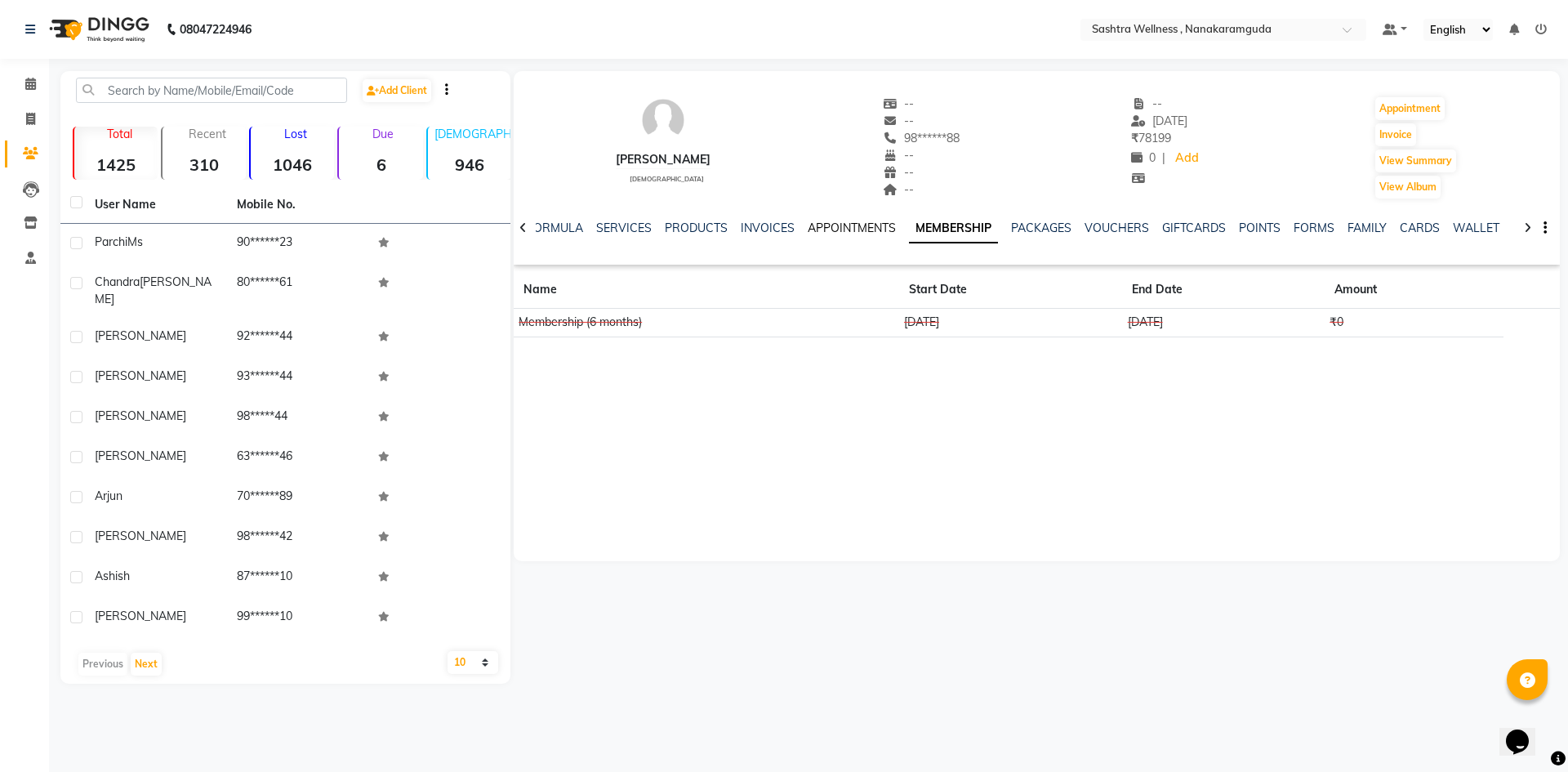
click at [853, 229] on link "APPOINTMENTS" at bounding box center [852, 228] width 88 height 14
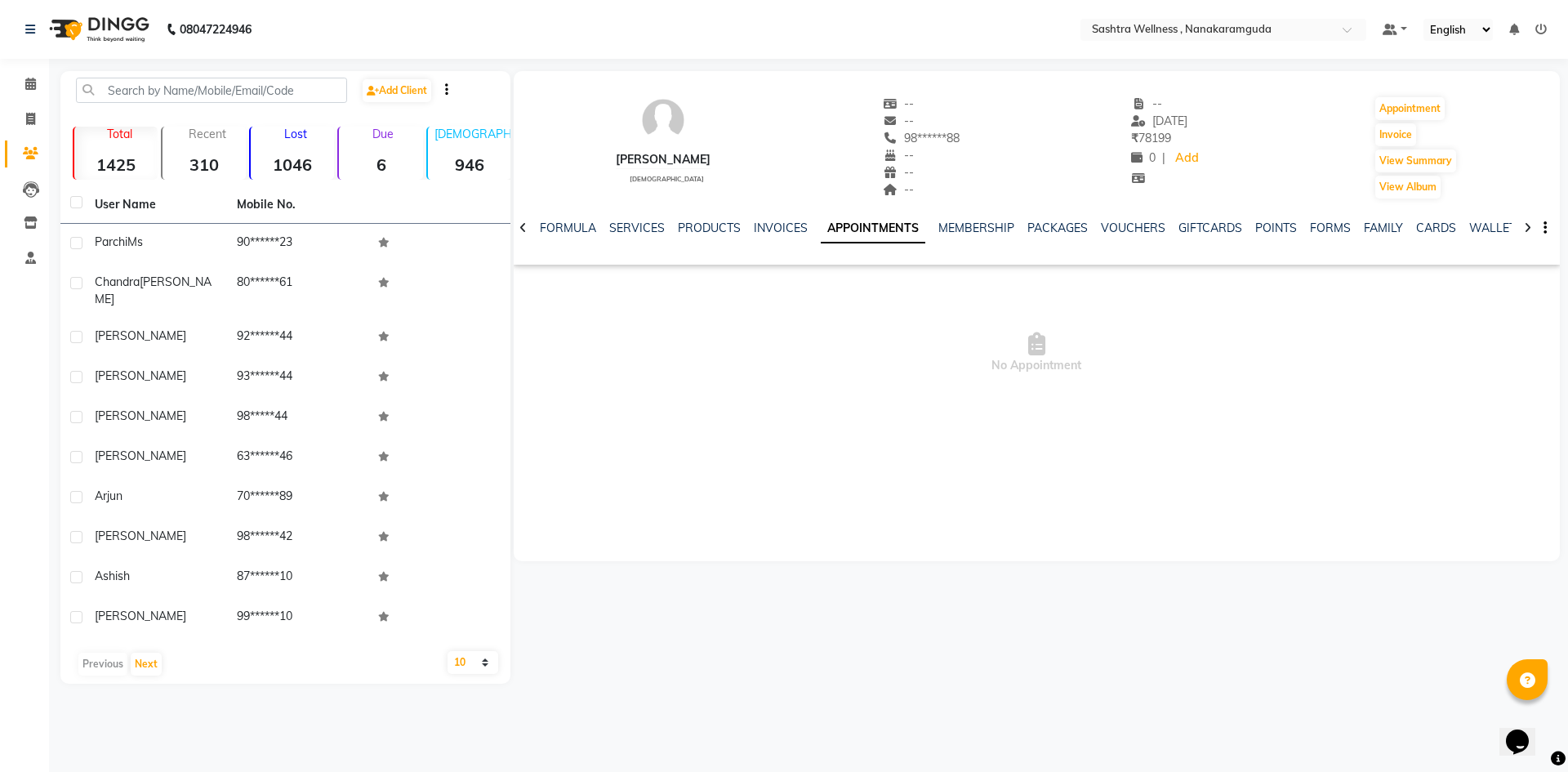
click at [1006, 237] on div "NOTES FORMULA SERVICES PRODUCTS INVOICES APPOINTMENTS MEMBERSHIP PACKAGES VOUCH…" at bounding box center [1017, 234] width 950 height 30
click at [994, 231] on link "MEMBERSHIP" at bounding box center [976, 228] width 76 height 14
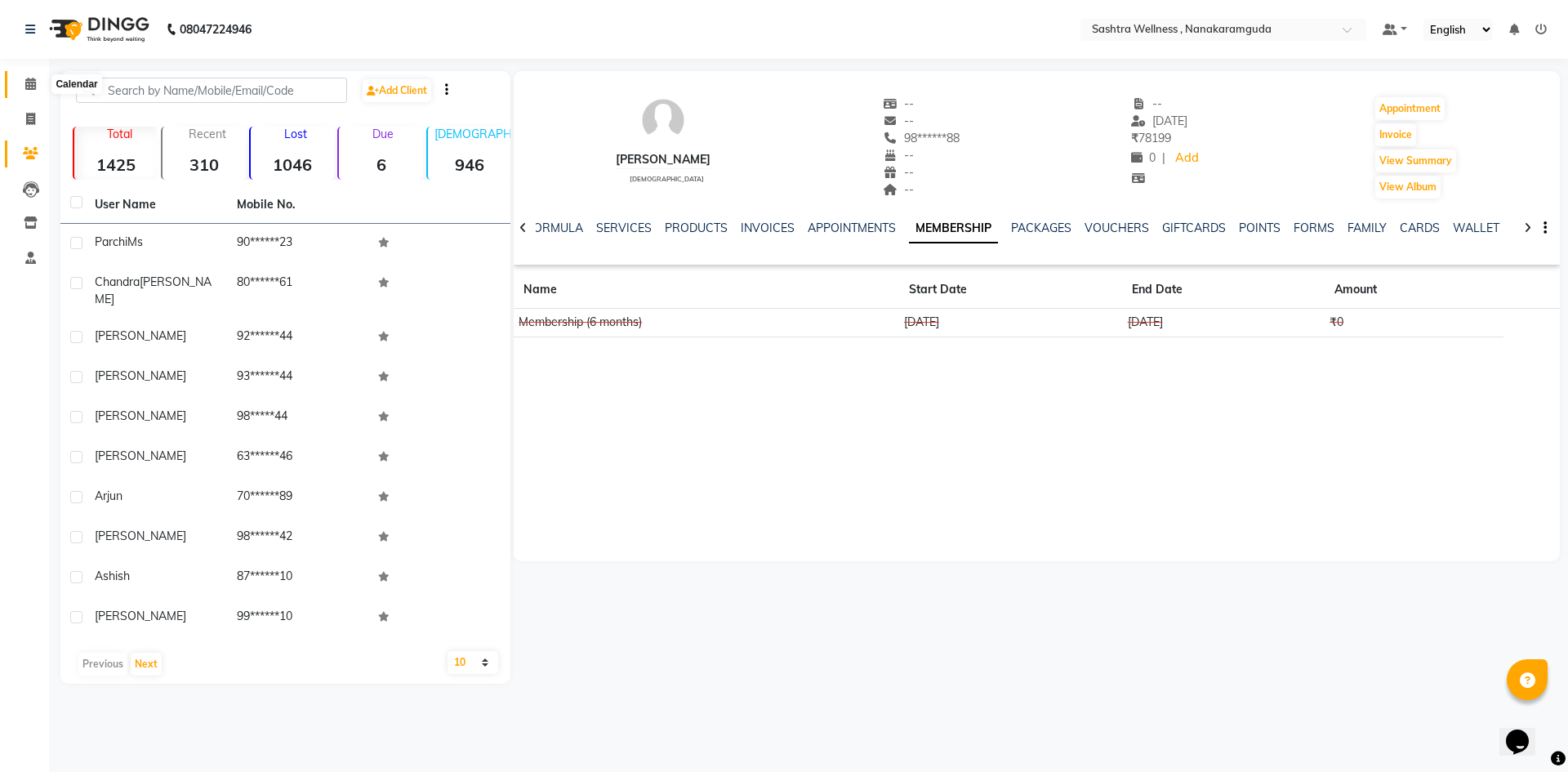
click at [39, 88] on span at bounding box center [31, 84] width 29 height 19
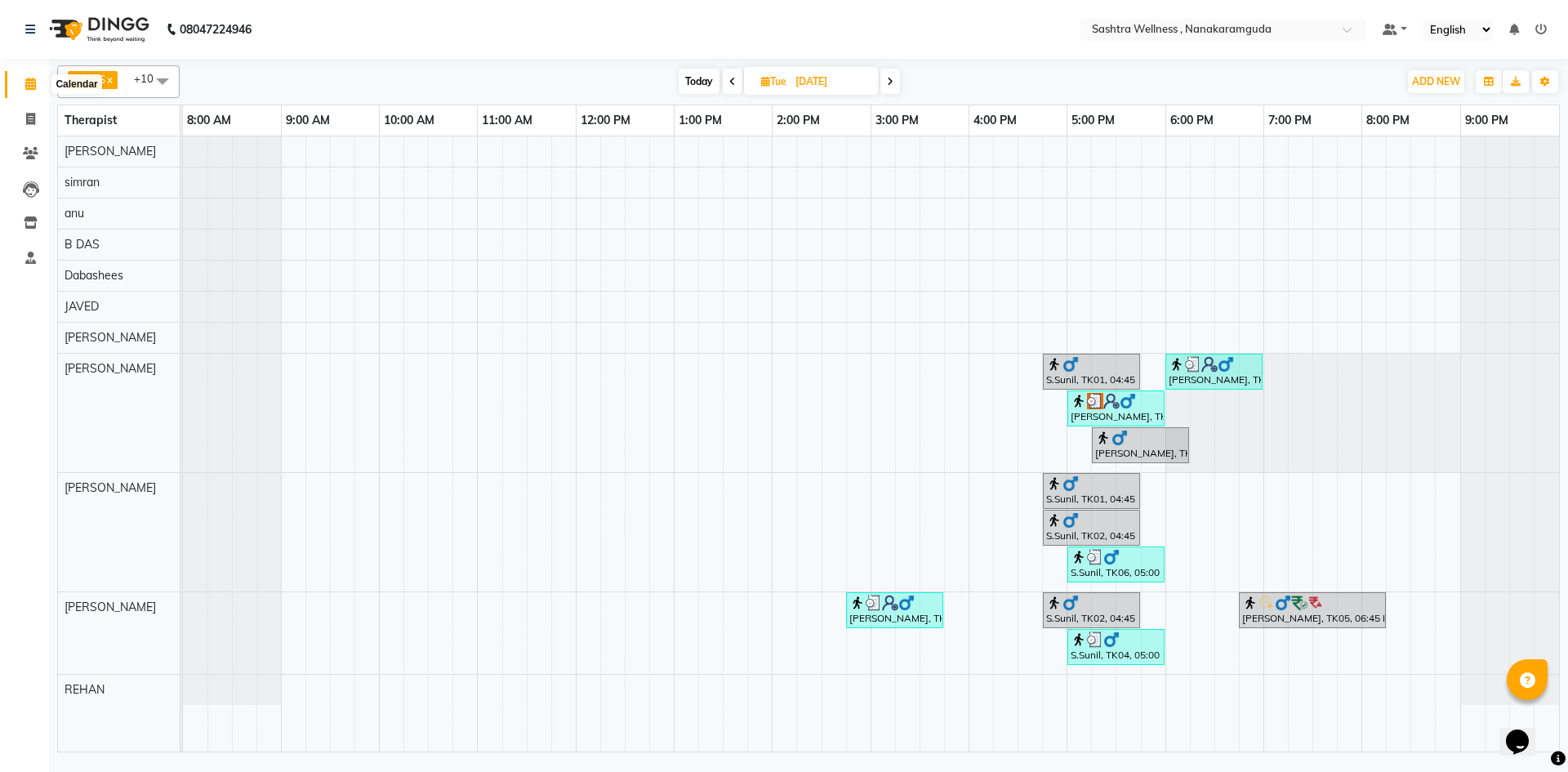
click at [18, 87] on span at bounding box center [31, 84] width 29 height 19
click at [37, 126] on span at bounding box center [31, 119] width 29 height 19
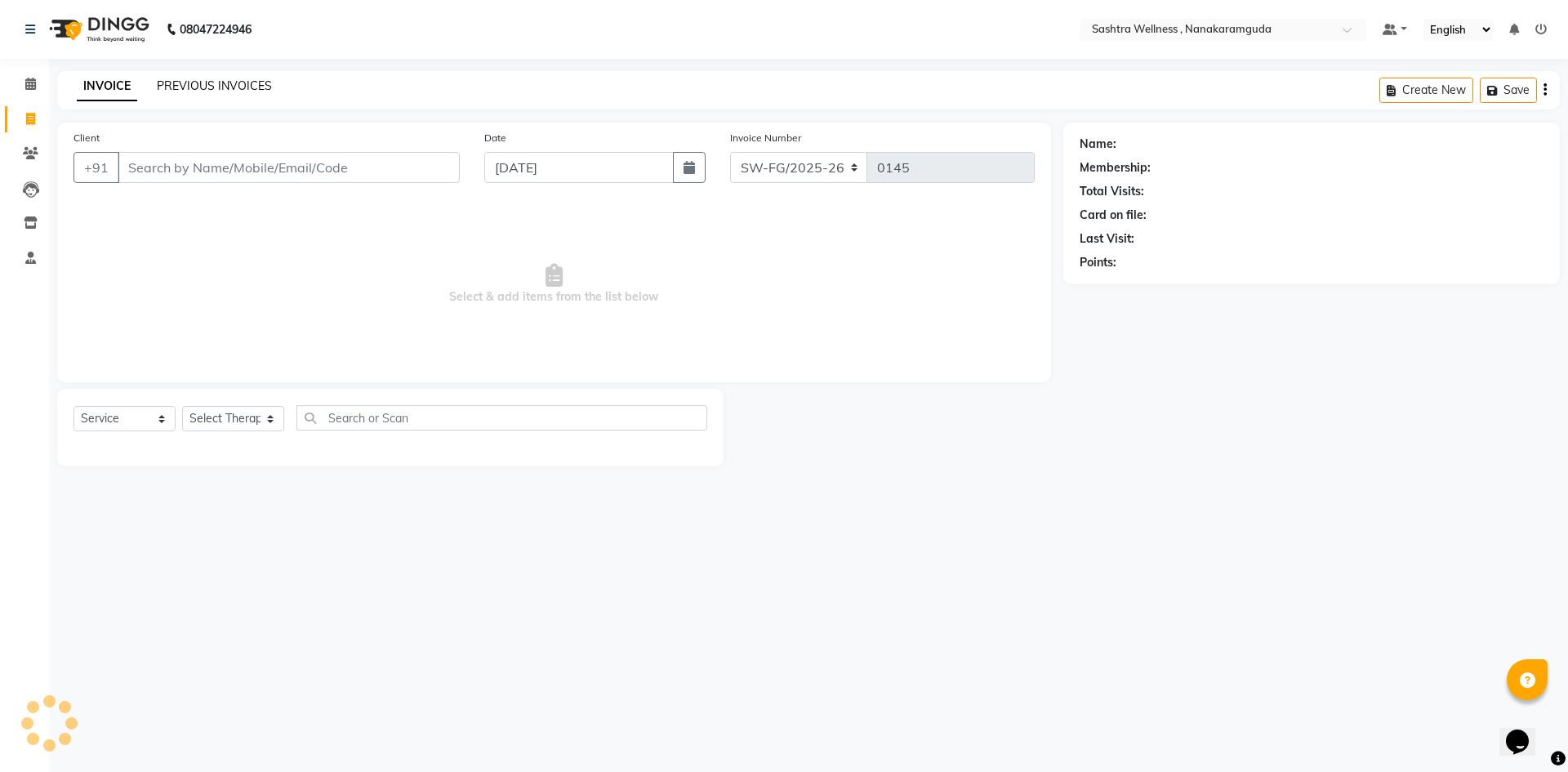
select select "membership"
click at [205, 81] on link "PREVIOUS INVOICES" at bounding box center [215, 86] width 116 height 14
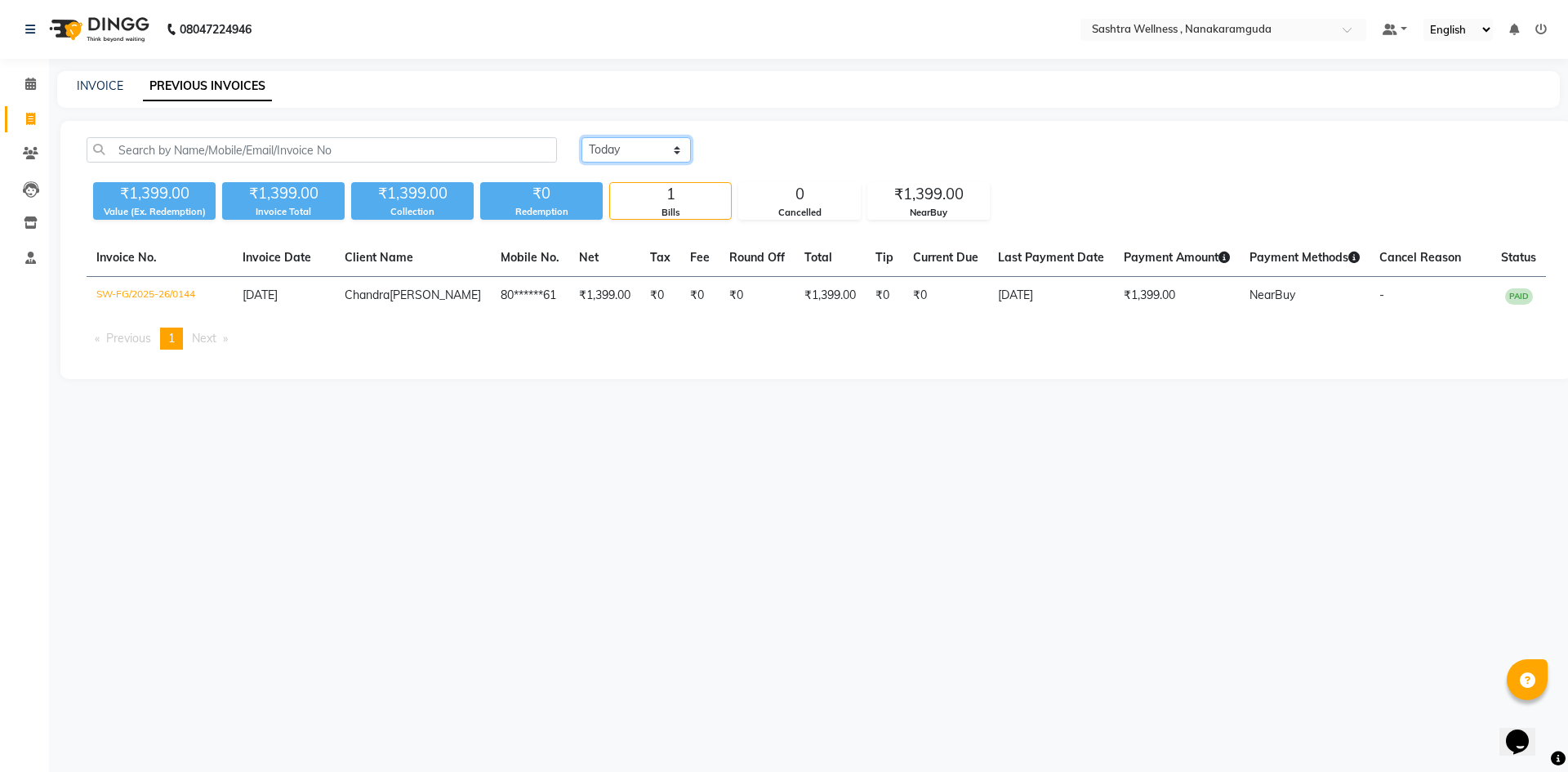
click at [678, 154] on select "Today Yesterday Custom Range" at bounding box center [636, 150] width 109 height 25
select select "range"
click at [581, 137] on select "Today Yesterday Custom Range" at bounding box center [636, 150] width 109 height 25
click at [784, 158] on input "[DATE]" at bounding box center [769, 150] width 115 height 23
select select "9"
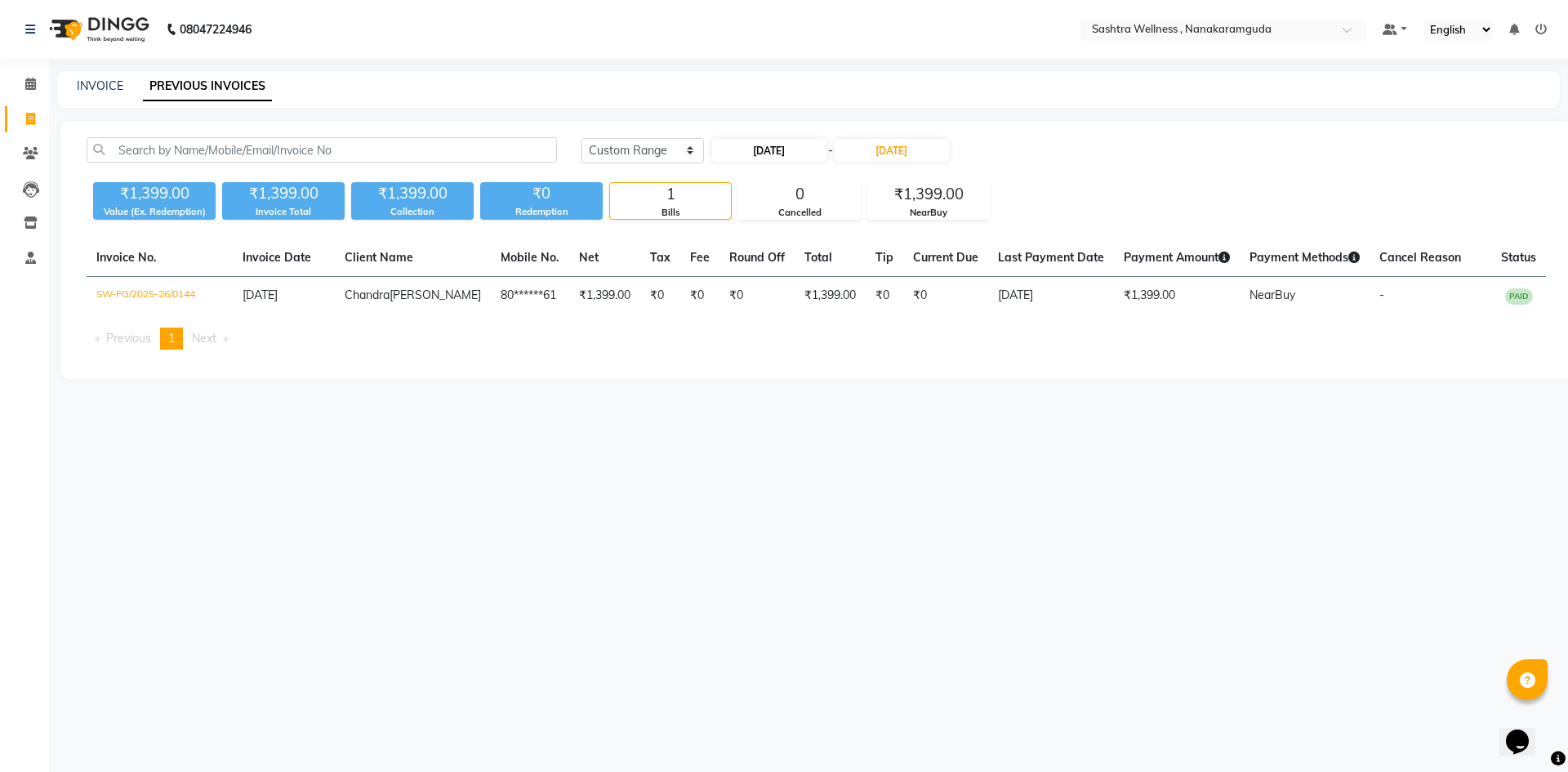
select select "2025"
click at [729, 235] on div "1" at bounding box center [728, 233] width 26 height 26
type input "01-09-2025"
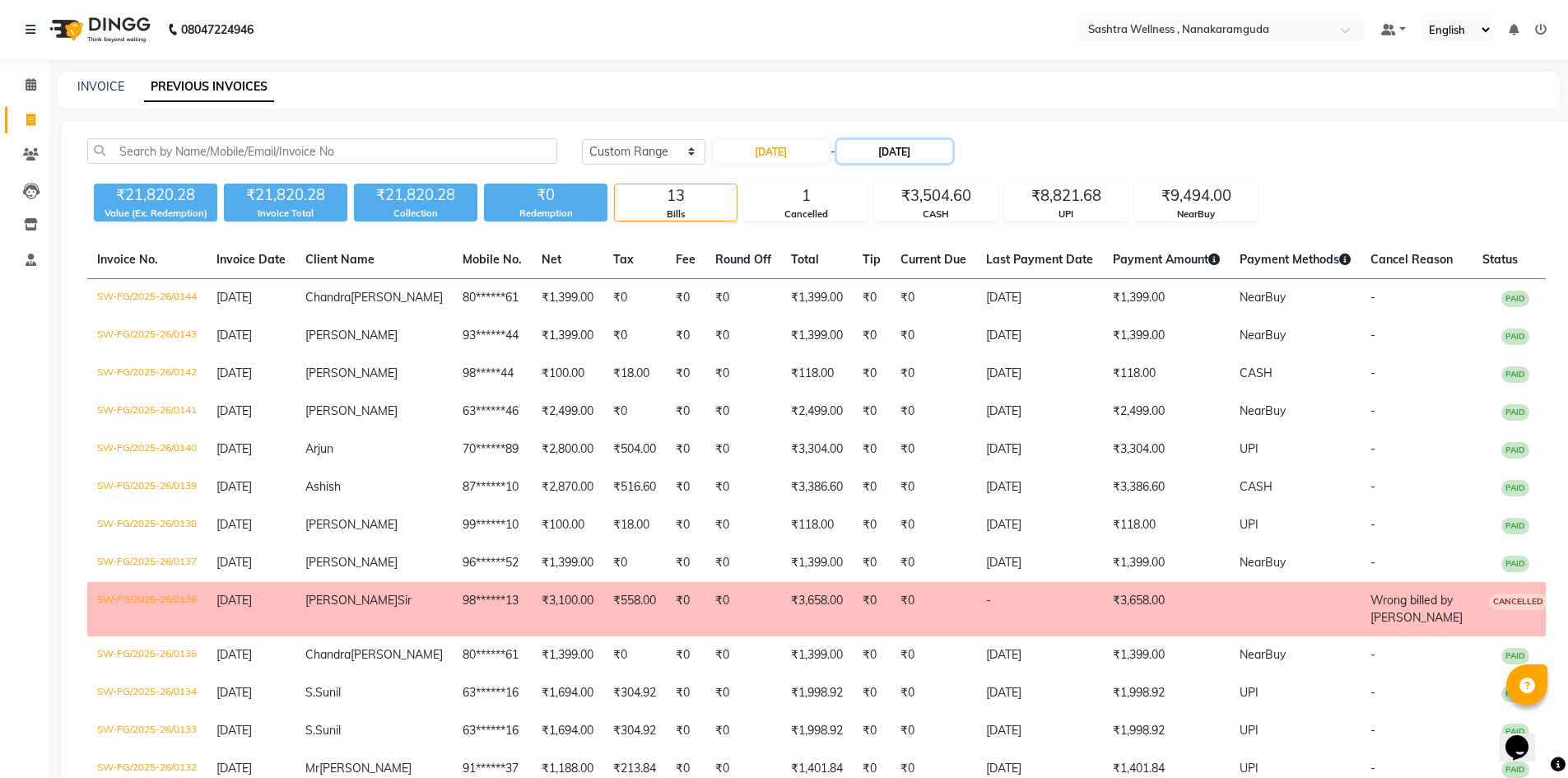
click at [900, 152] on input "[DATE]" at bounding box center [895, 151] width 116 height 23
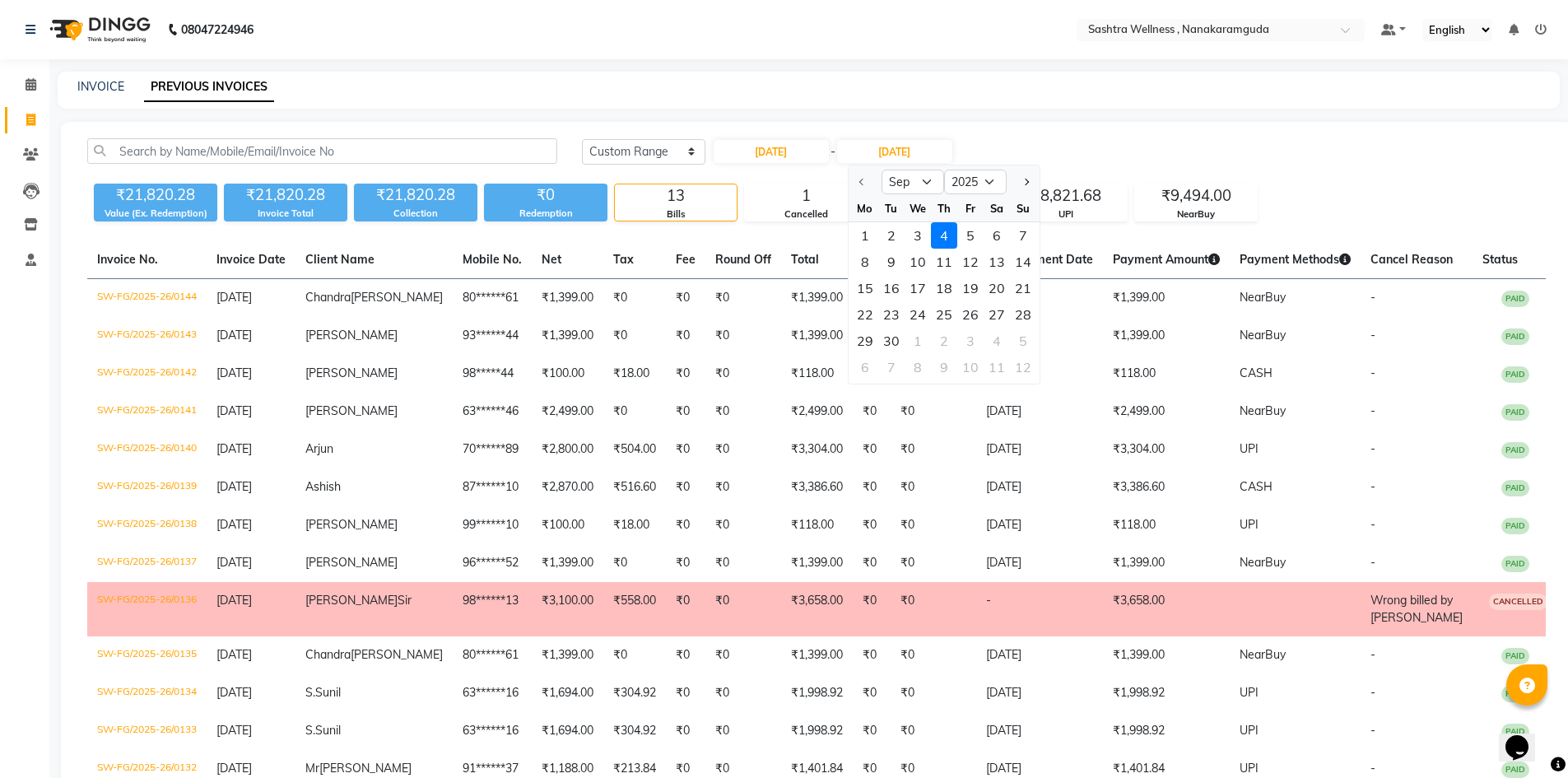
click at [949, 234] on div "4" at bounding box center [944, 235] width 26 height 26
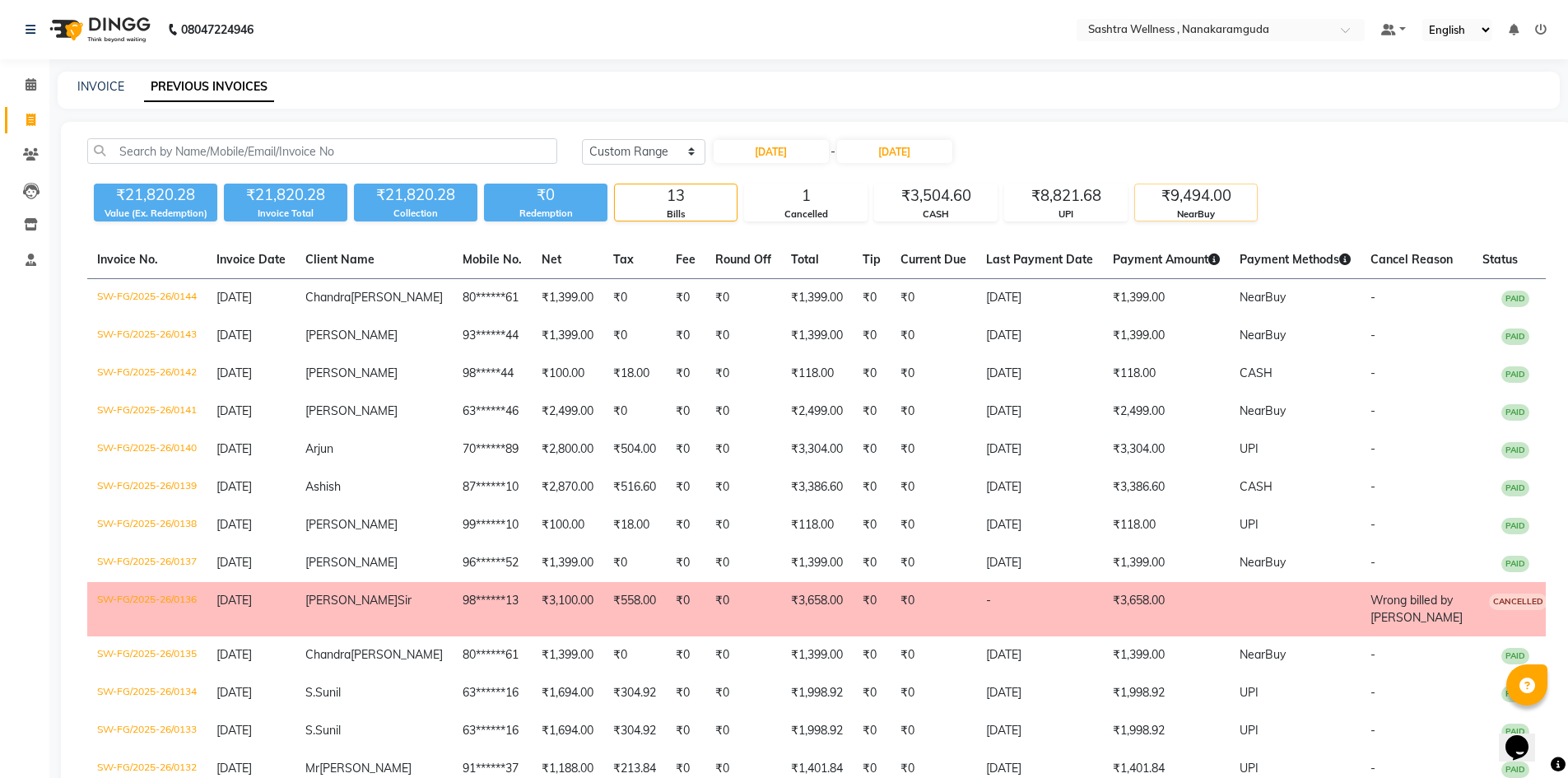
click at [1180, 198] on div "₹9,494.00" at bounding box center [1196, 196] width 122 height 23
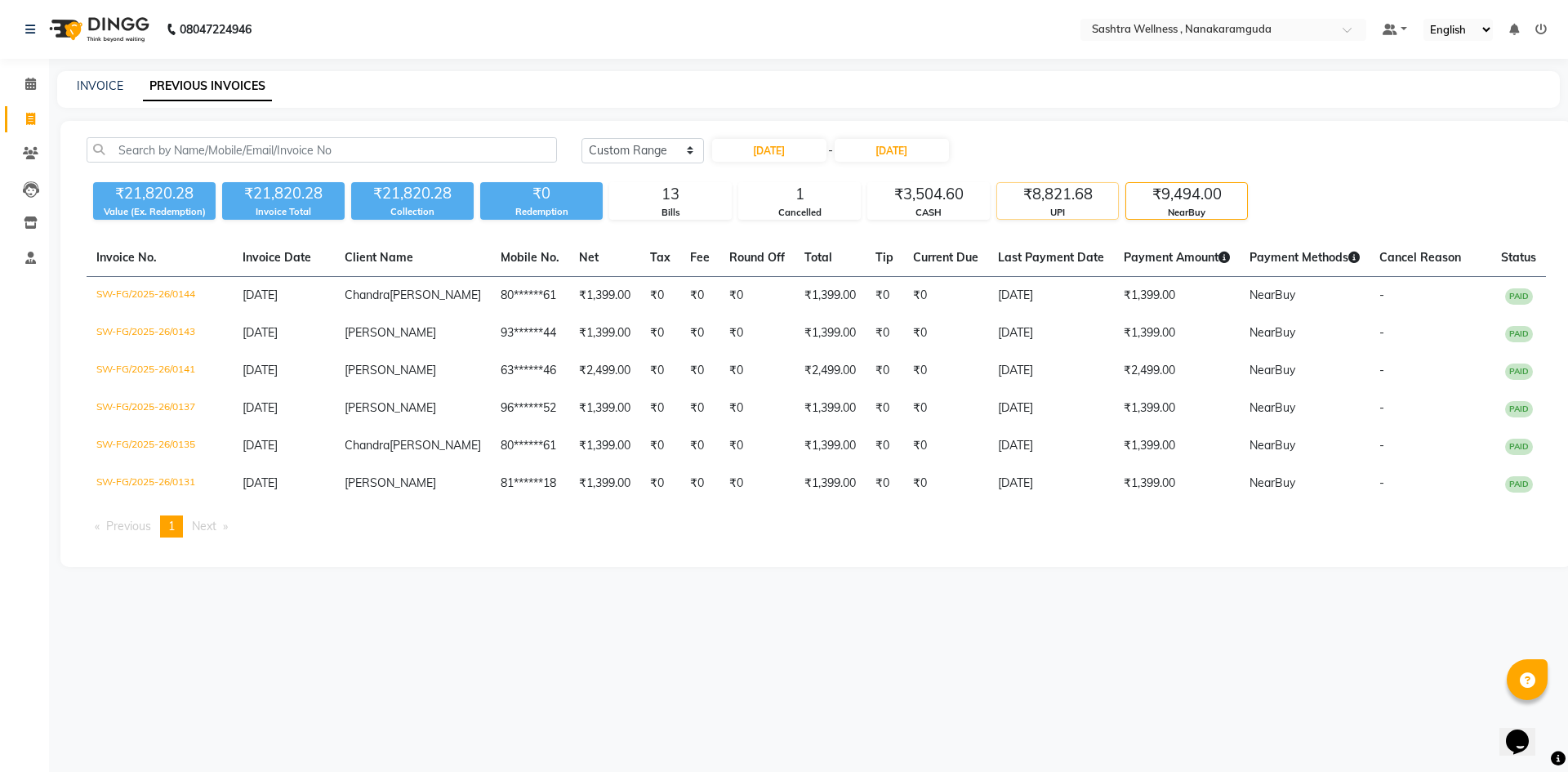
click at [1063, 200] on div "₹8,821.68" at bounding box center [1058, 194] width 121 height 23
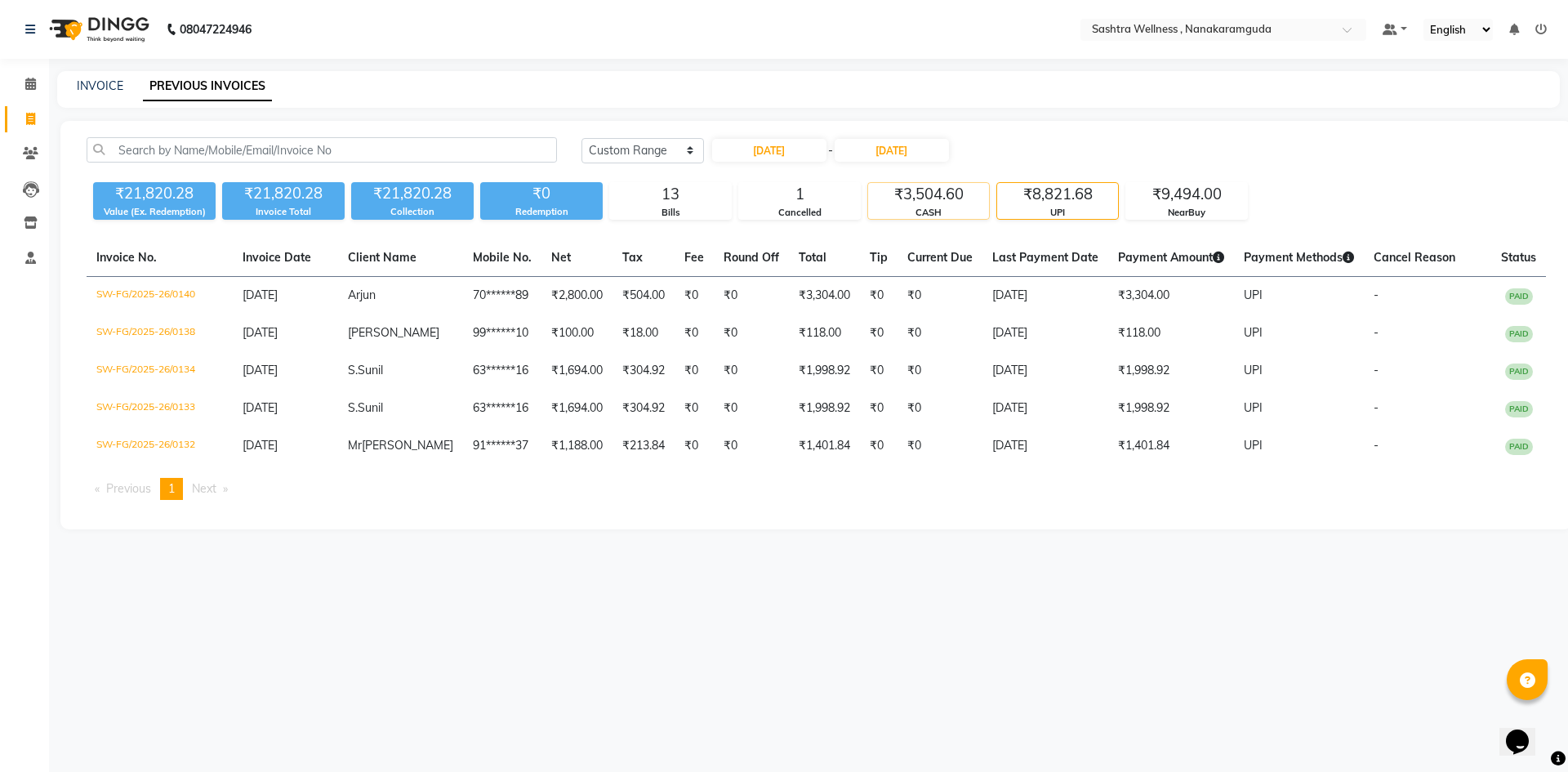
click at [913, 189] on div "₹3,504.60" at bounding box center [929, 194] width 121 height 23
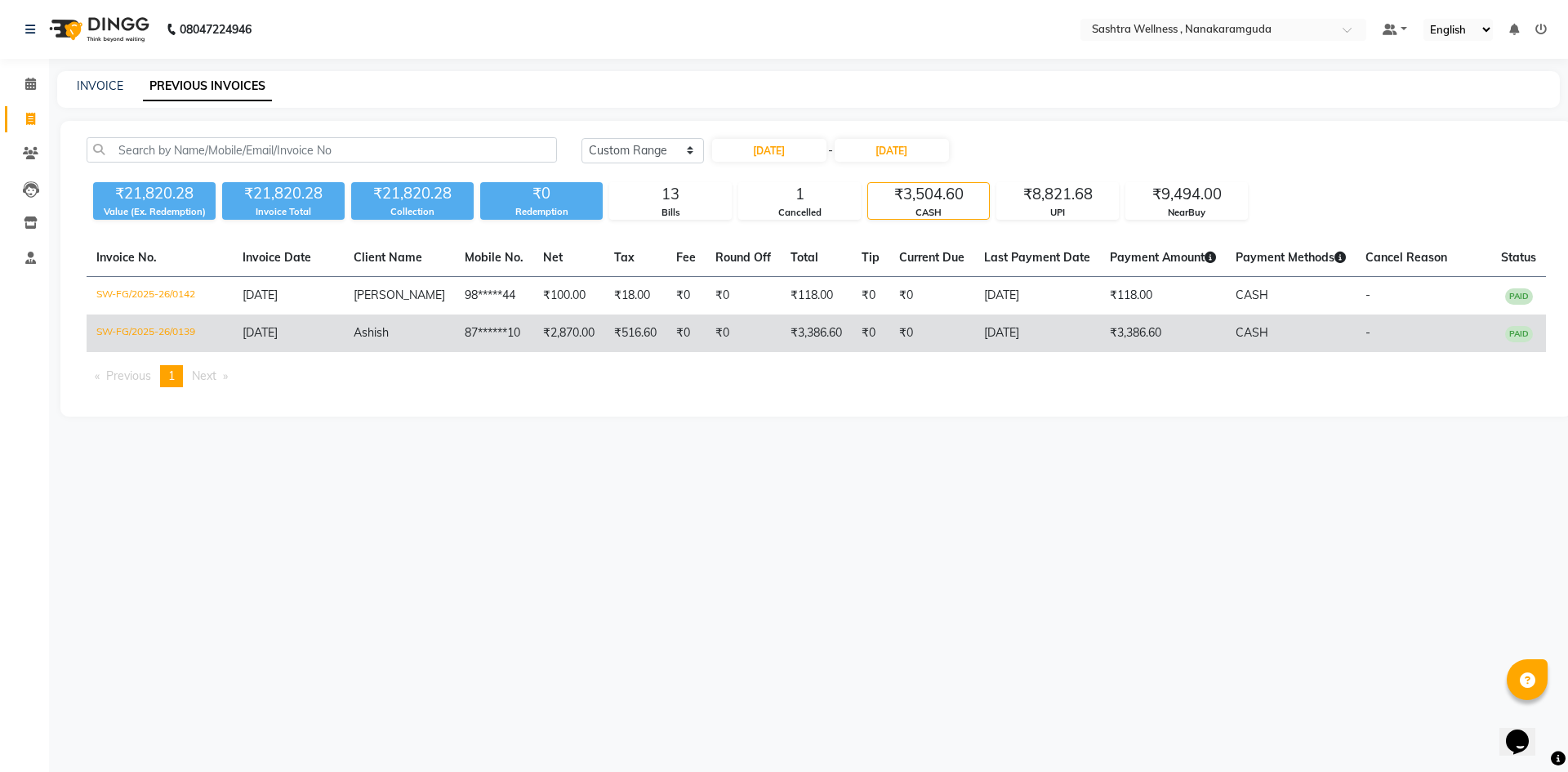
click at [1147, 325] on td "₹3,386.60" at bounding box center [1163, 333] width 125 height 38
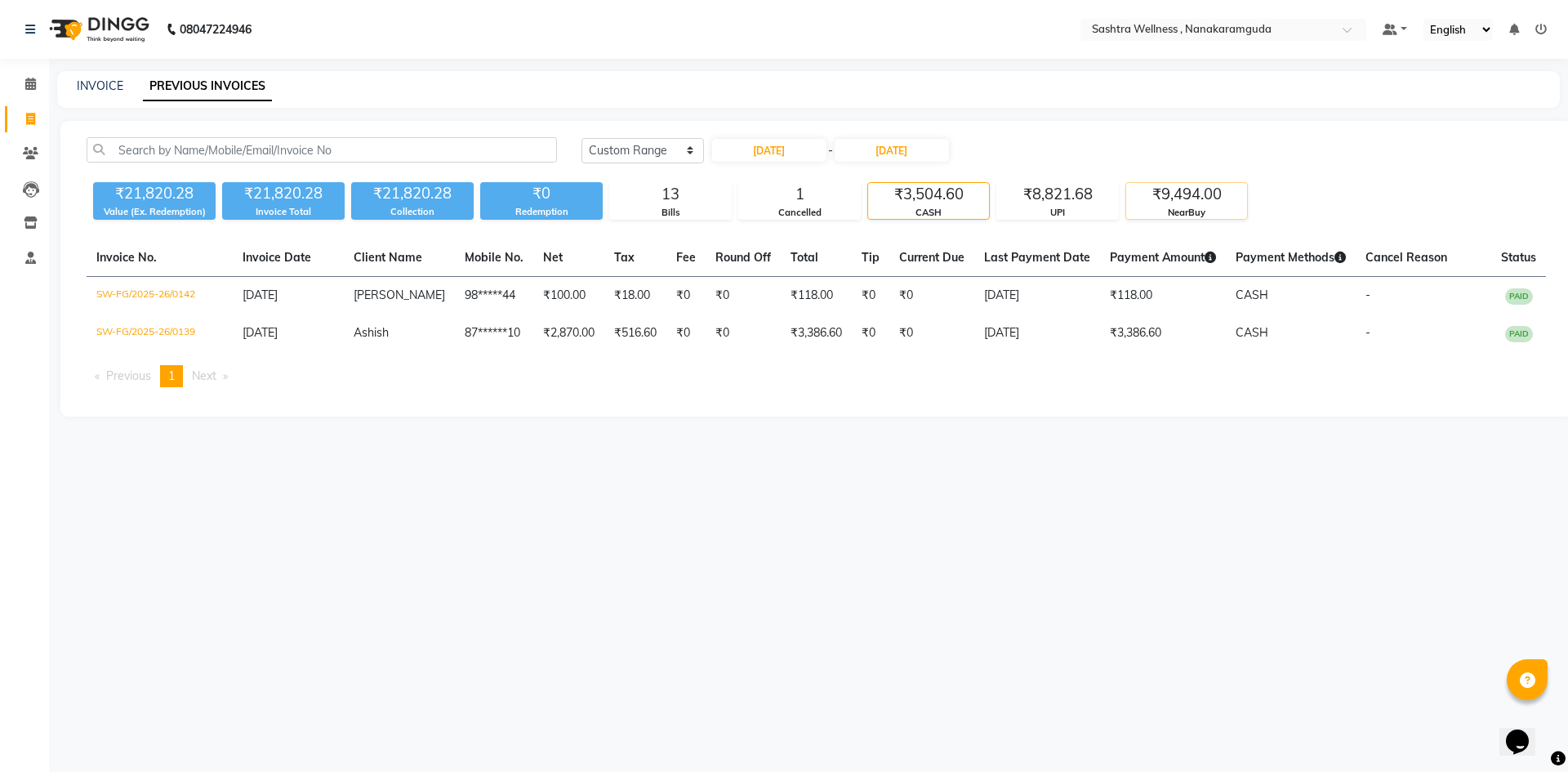
click at [1207, 201] on div "₹9,494.00" at bounding box center [1186, 194] width 121 height 23
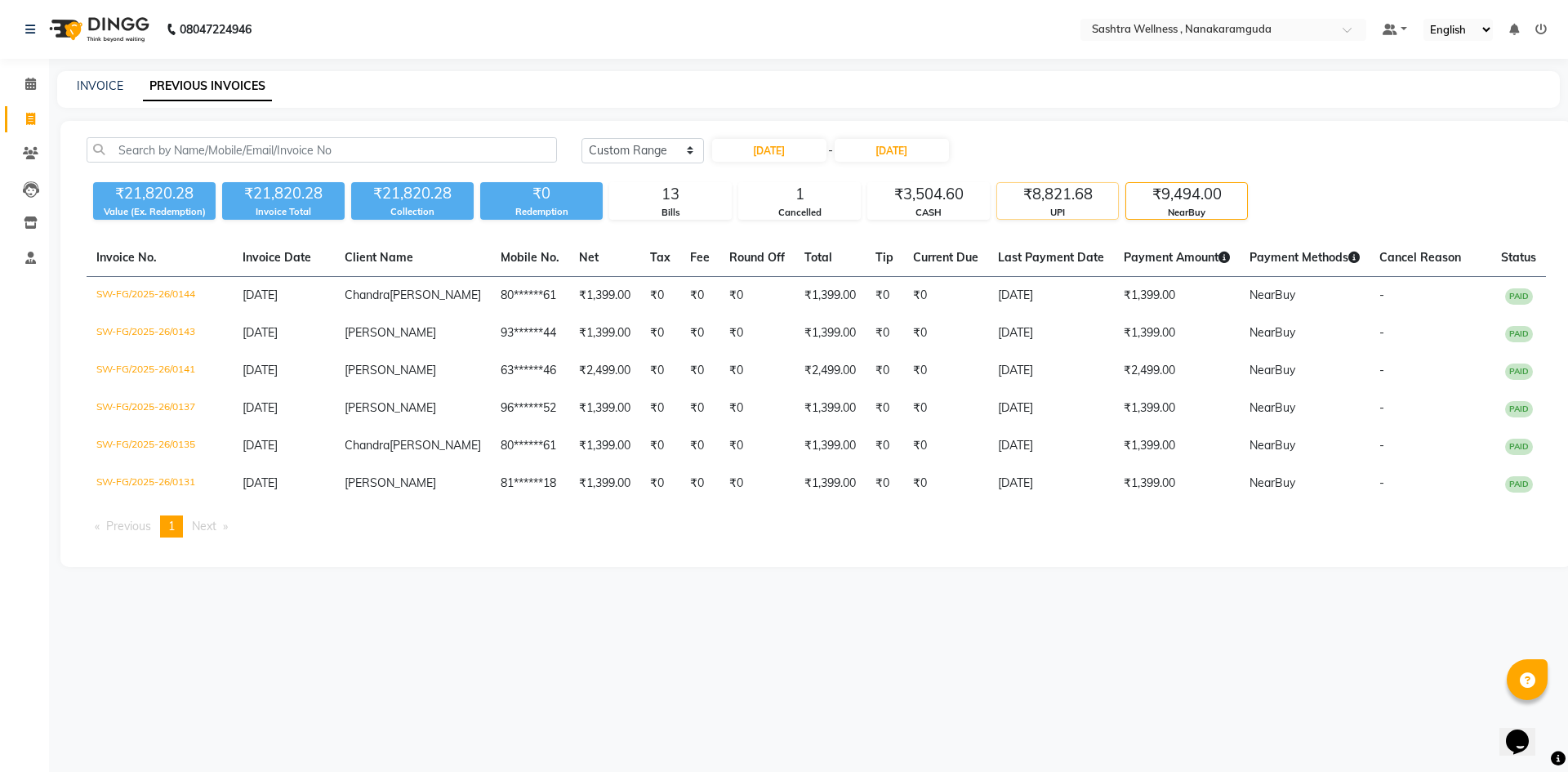
click at [1081, 193] on div "₹8,821.68" at bounding box center [1058, 194] width 121 height 23
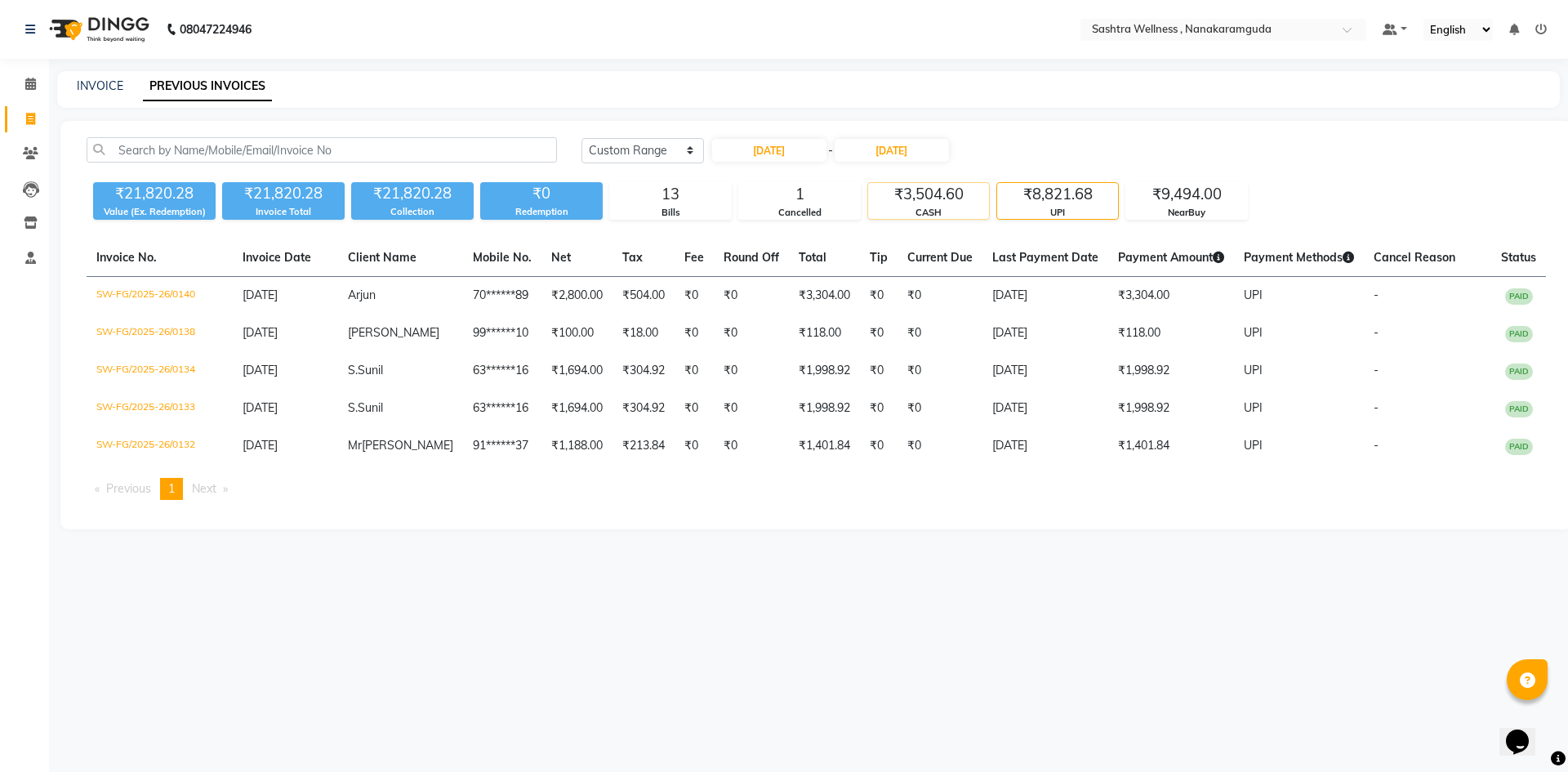
click at [960, 201] on div "₹3,504.60" at bounding box center [929, 194] width 121 height 23
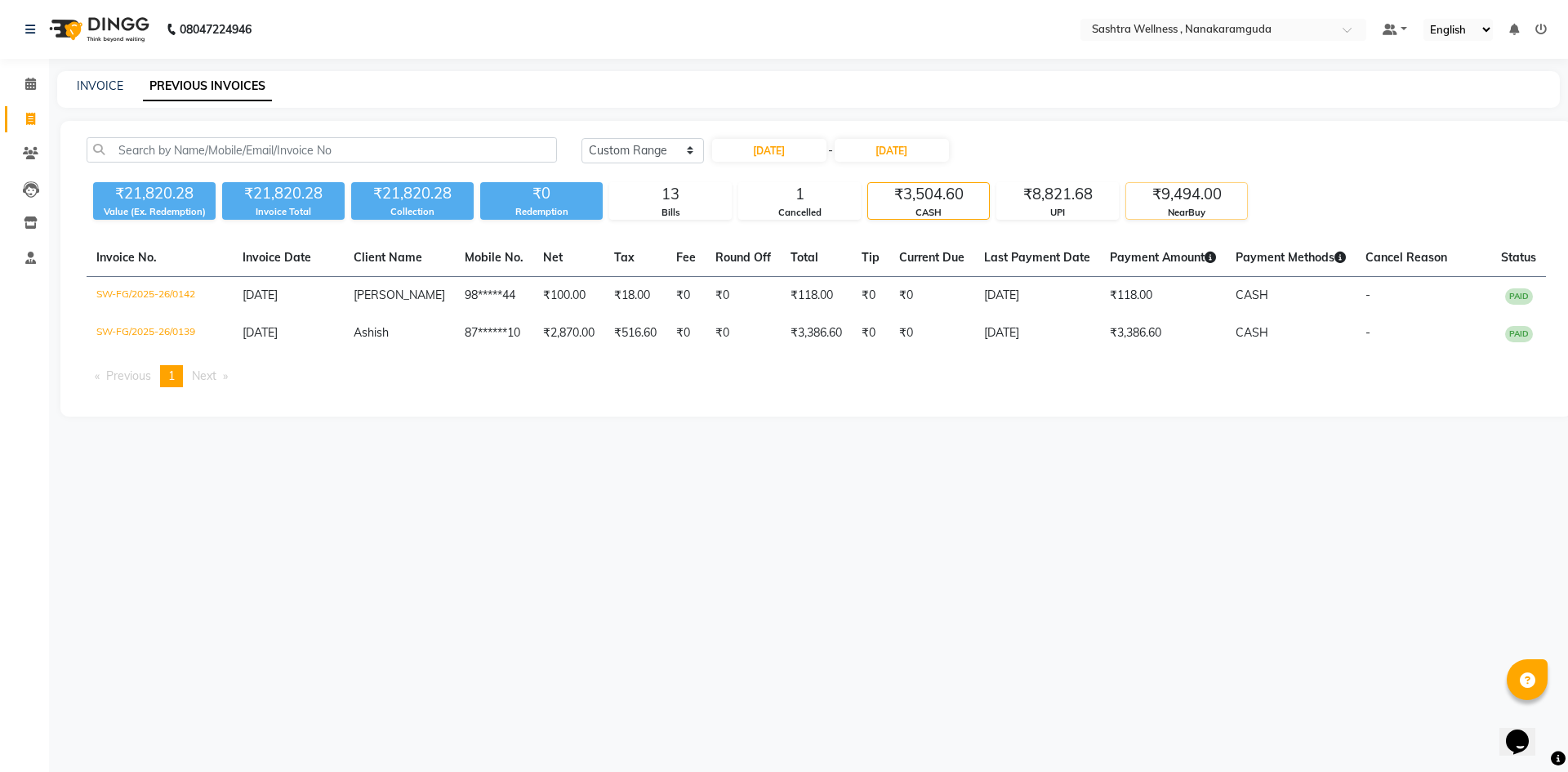
click at [1192, 201] on div "₹9,494.00" at bounding box center [1186, 194] width 121 height 23
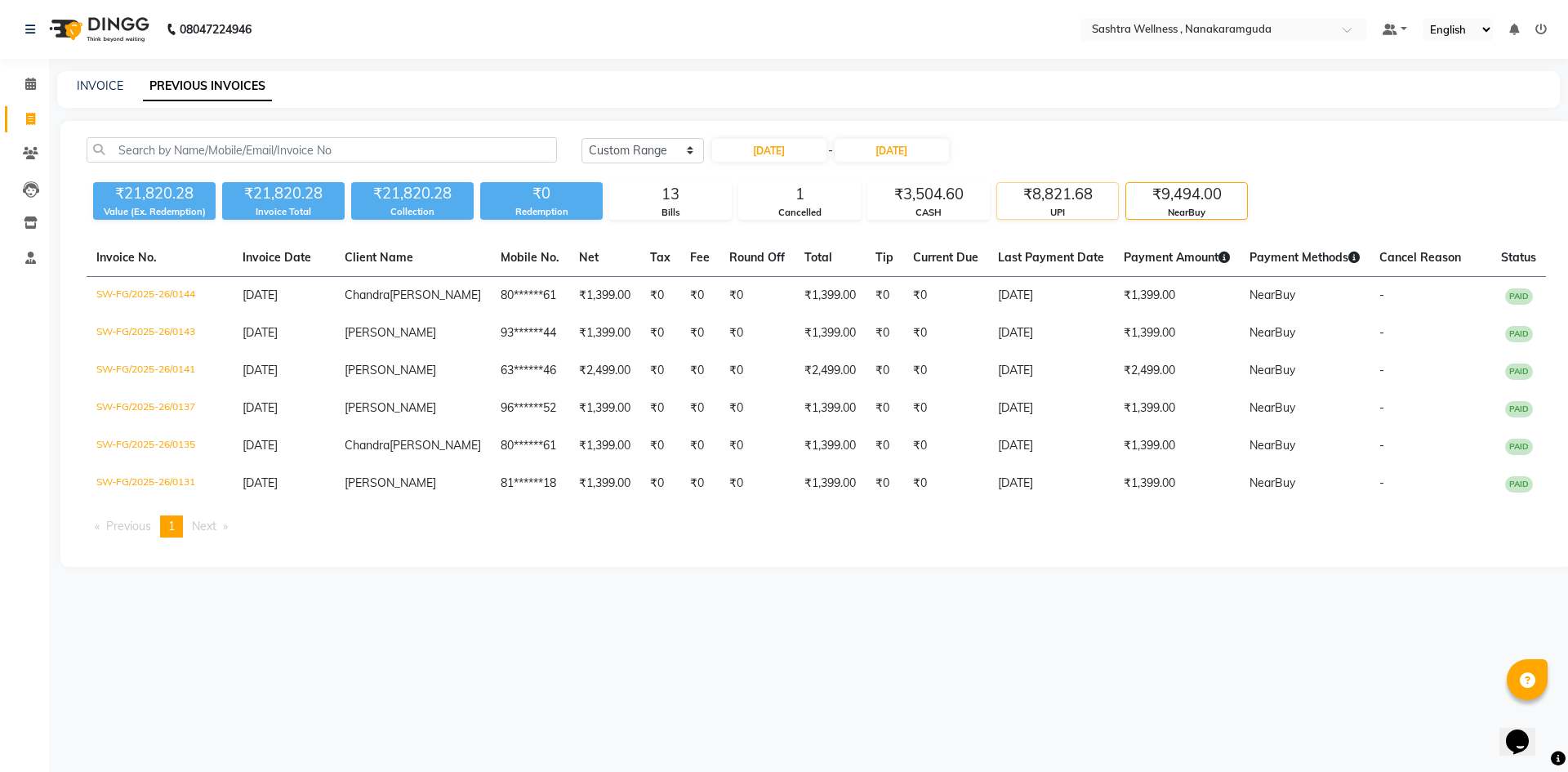
click at [1095, 208] on div "UPI" at bounding box center [1058, 212] width 121 height 14
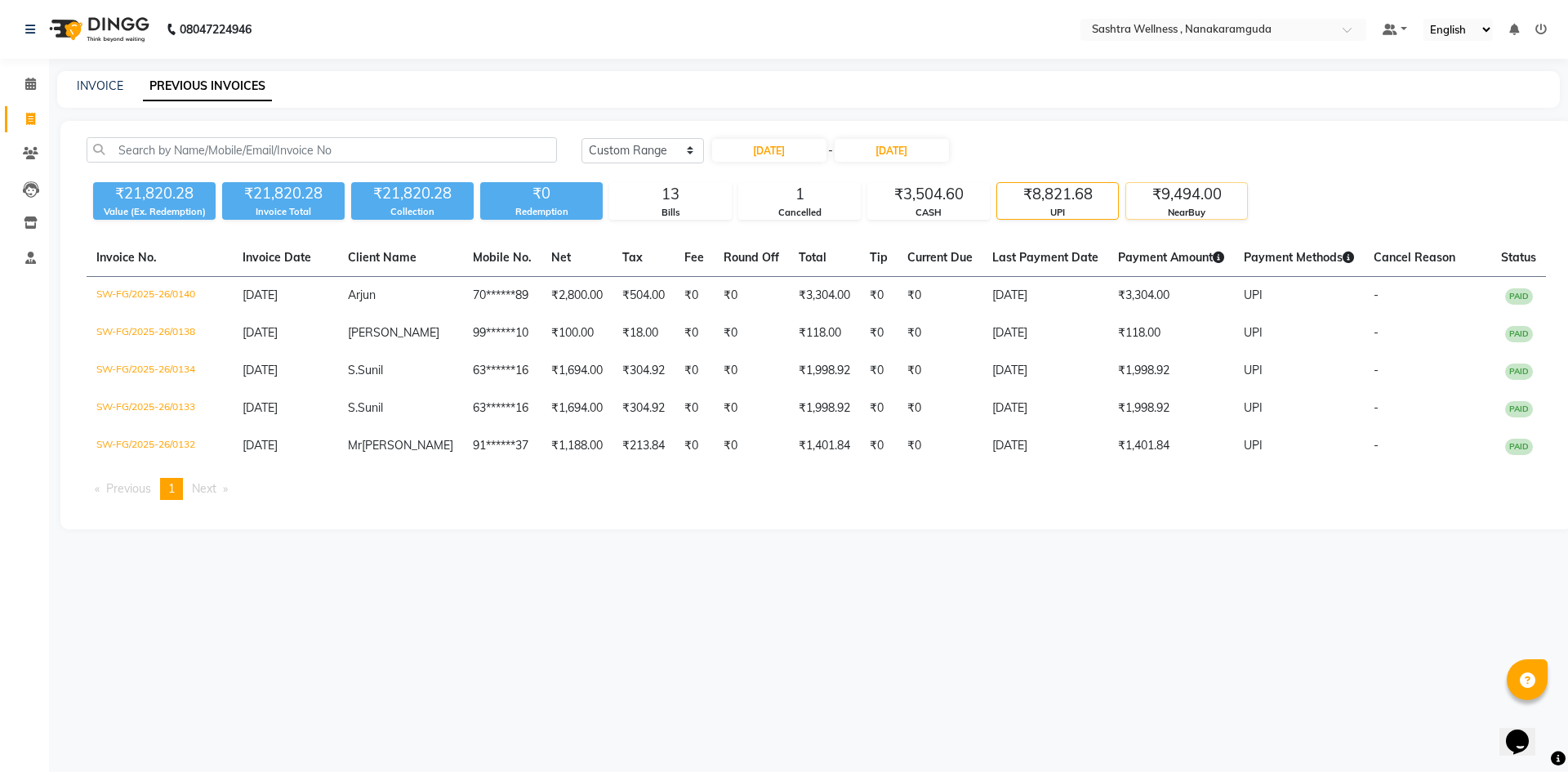
click at [1175, 199] on div "₹9,494.00" at bounding box center [1186, 194] width 121 height 23
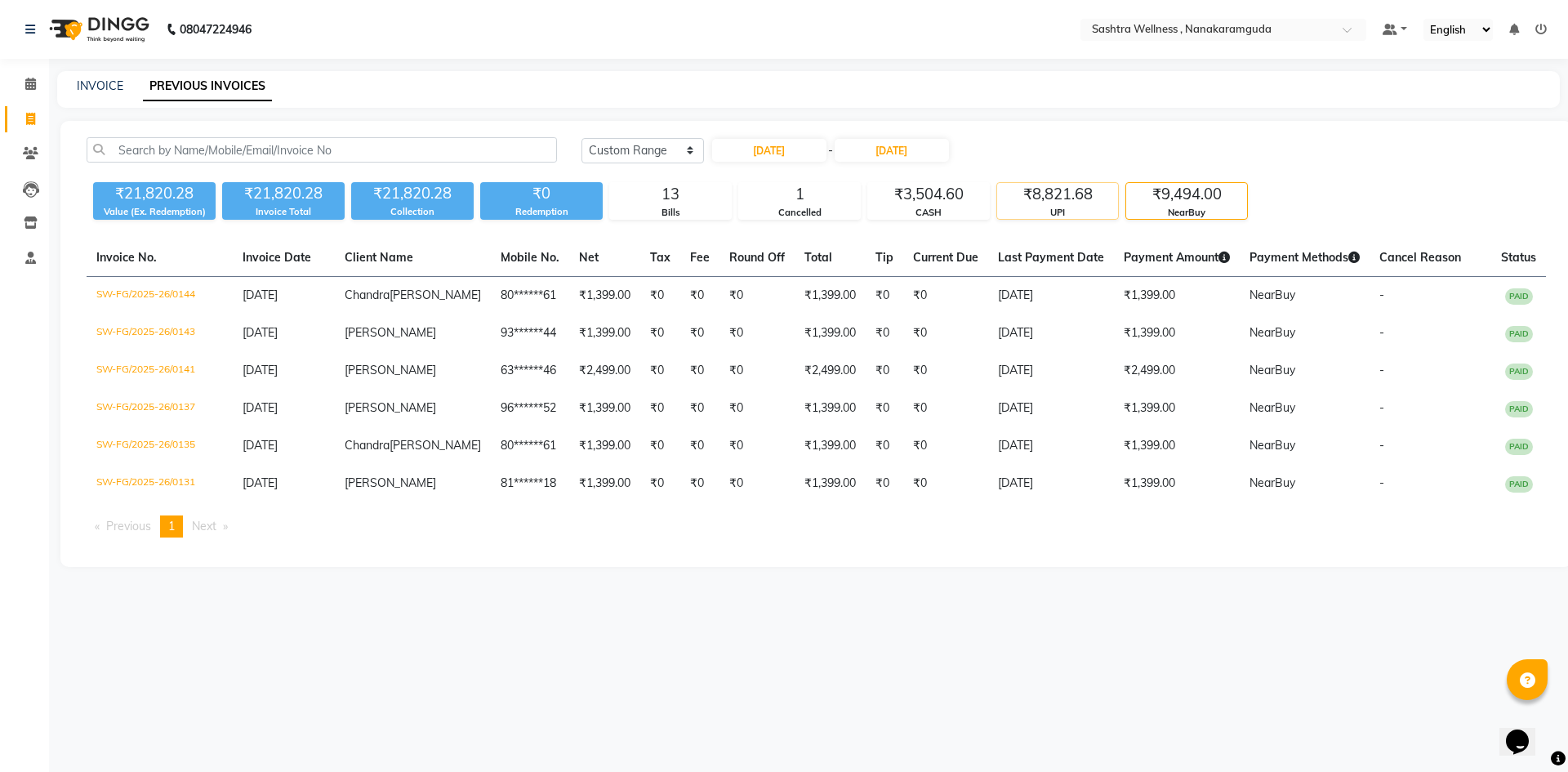
click at [1022, 213] on div "UPI" at bounding box center [1058, 212] width 121 height 14
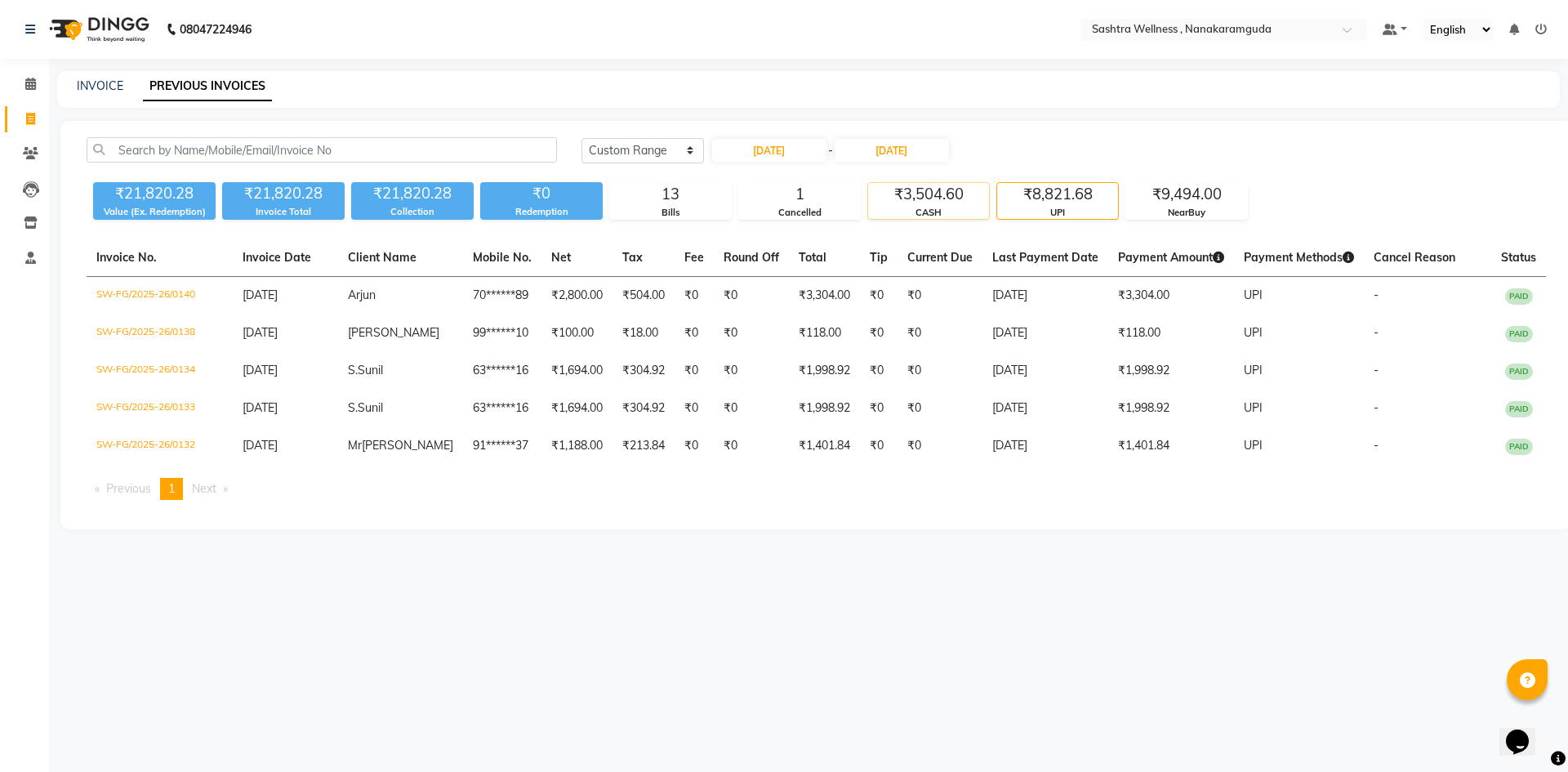
click at [948, 204] on div "₹3,504.60" at bounding box center [929, 194] width 121 height 23
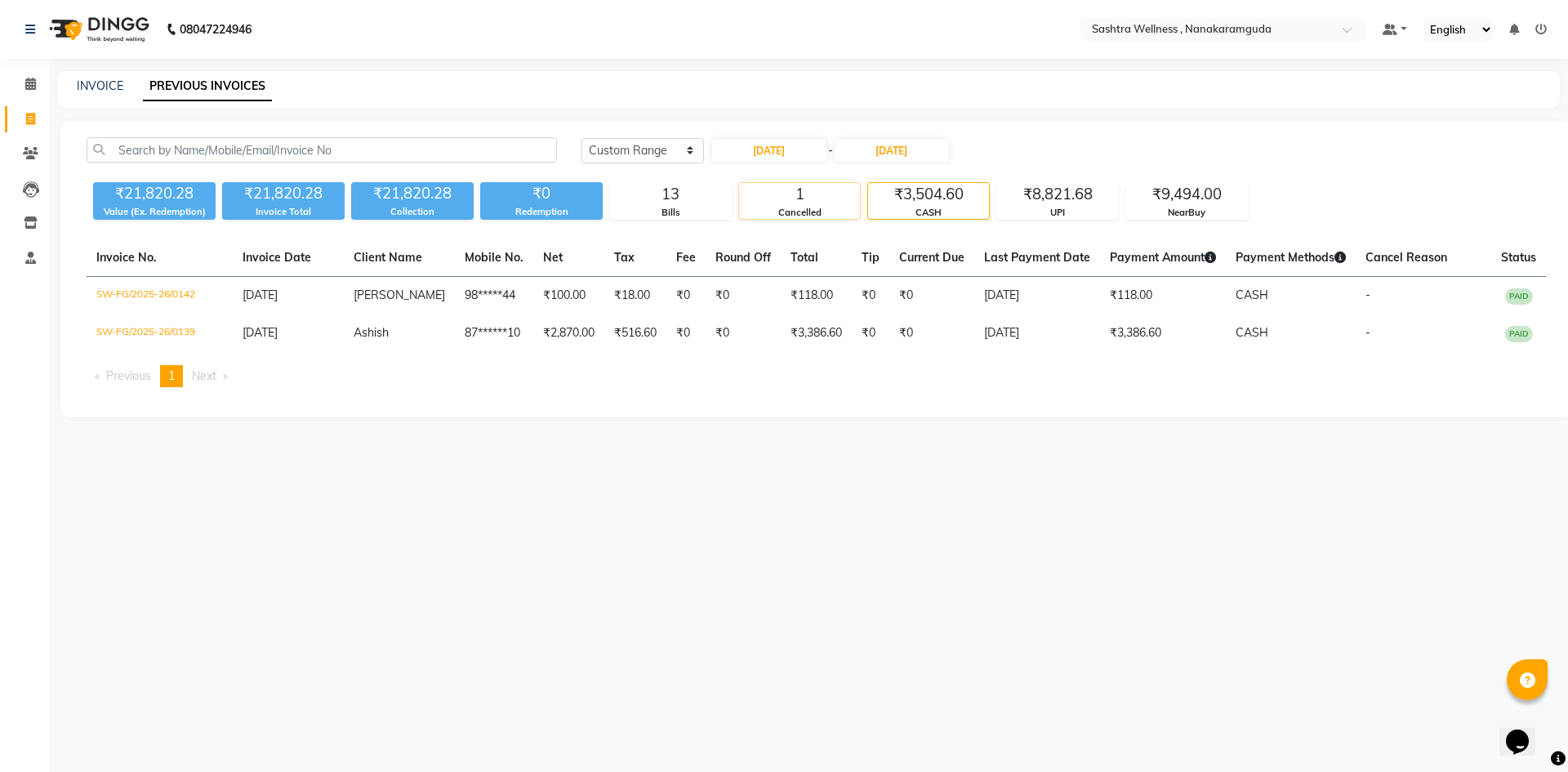
click at [825, 209] on div "Cancelled" at bounding box center [800, 212] width 121 height 14
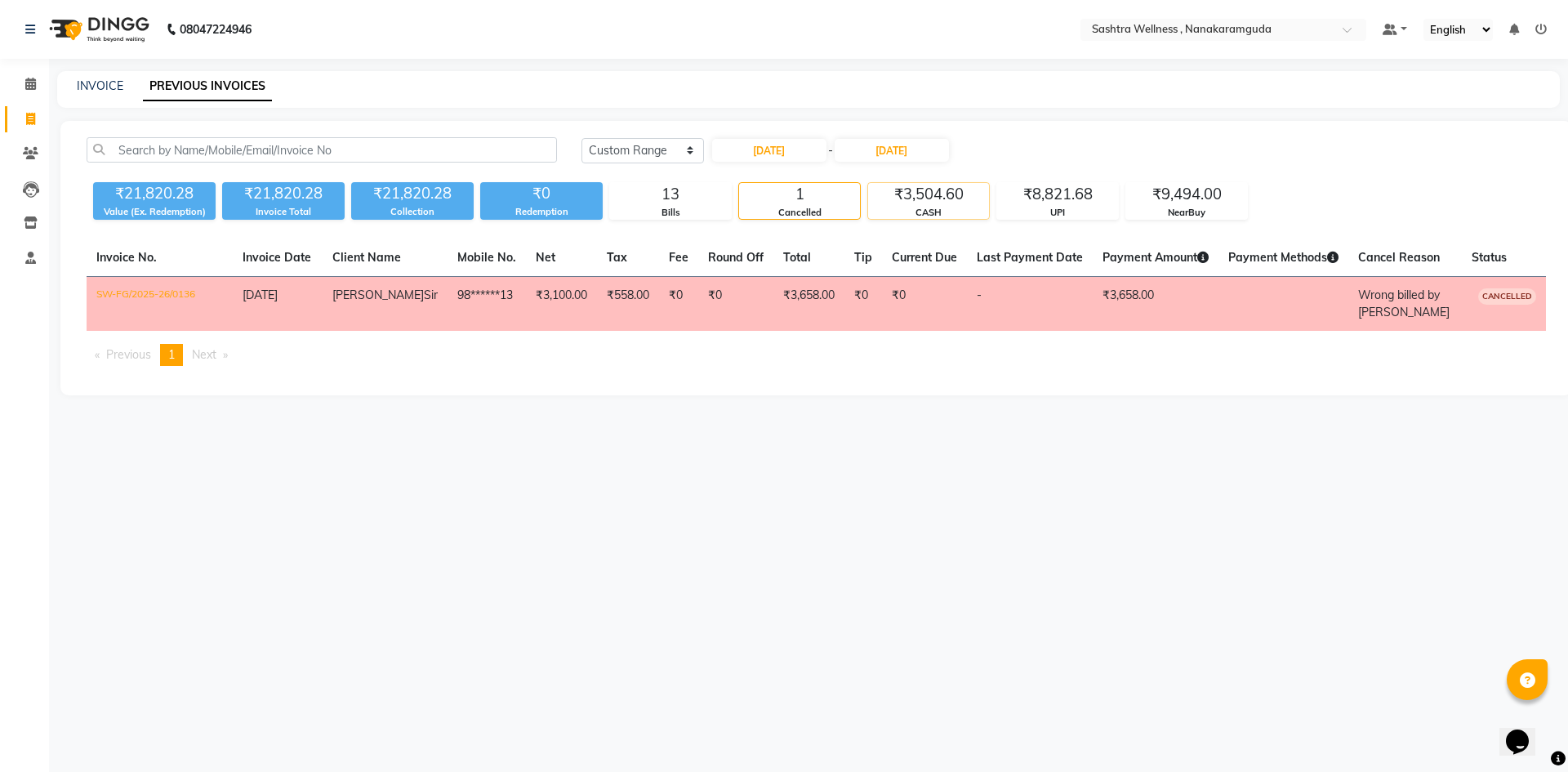
click at [941, 206] on div "CASH" at bounding box center [929, 212] width 121 height 14
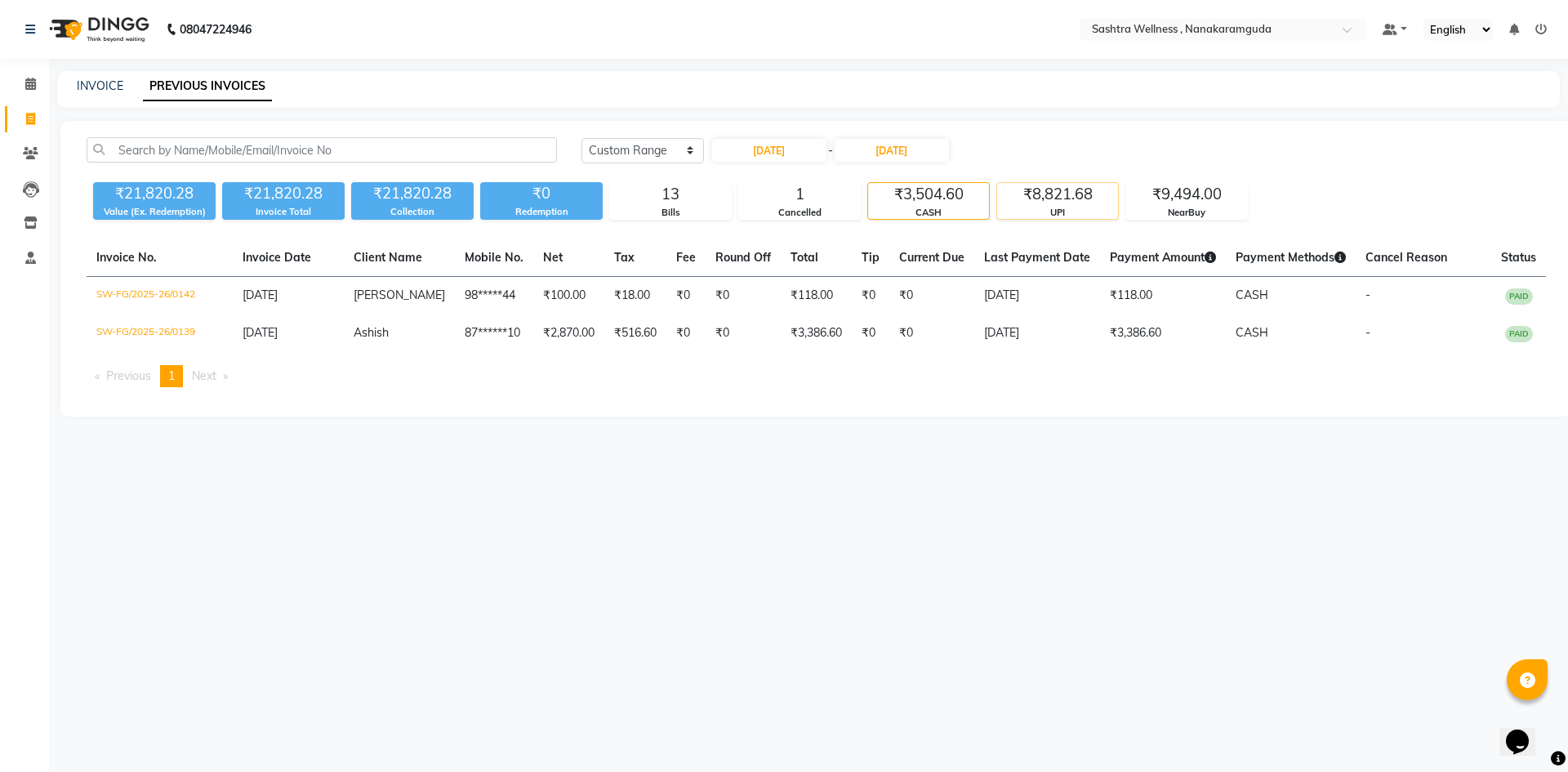
click at [1057, 209] on div "UPI" at bounding box center [1058, 212] width 121 height 14
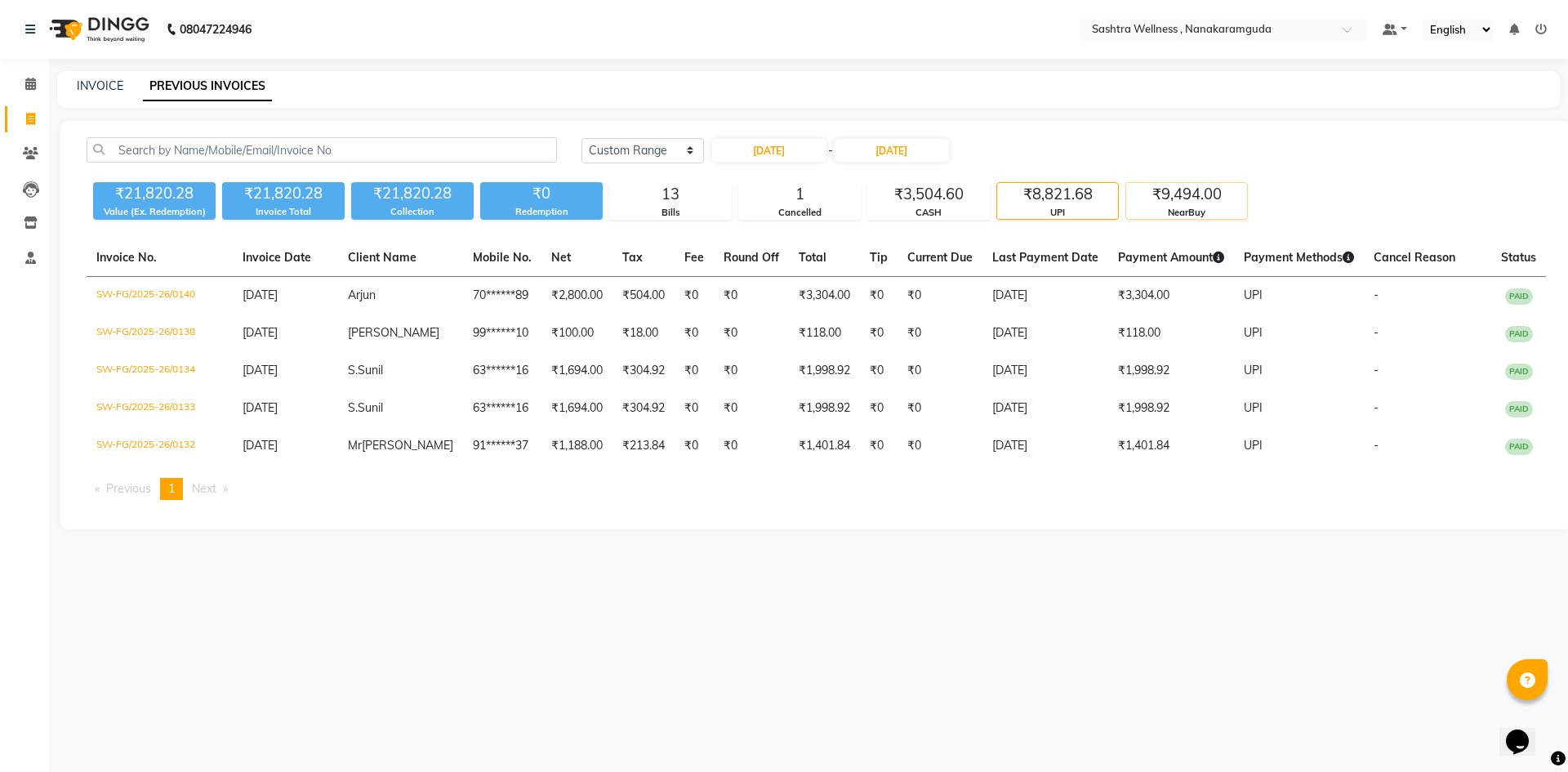
click at [1200, 207] on div "NearBuy" at bounding box center [1186, 212] width 121 height 14
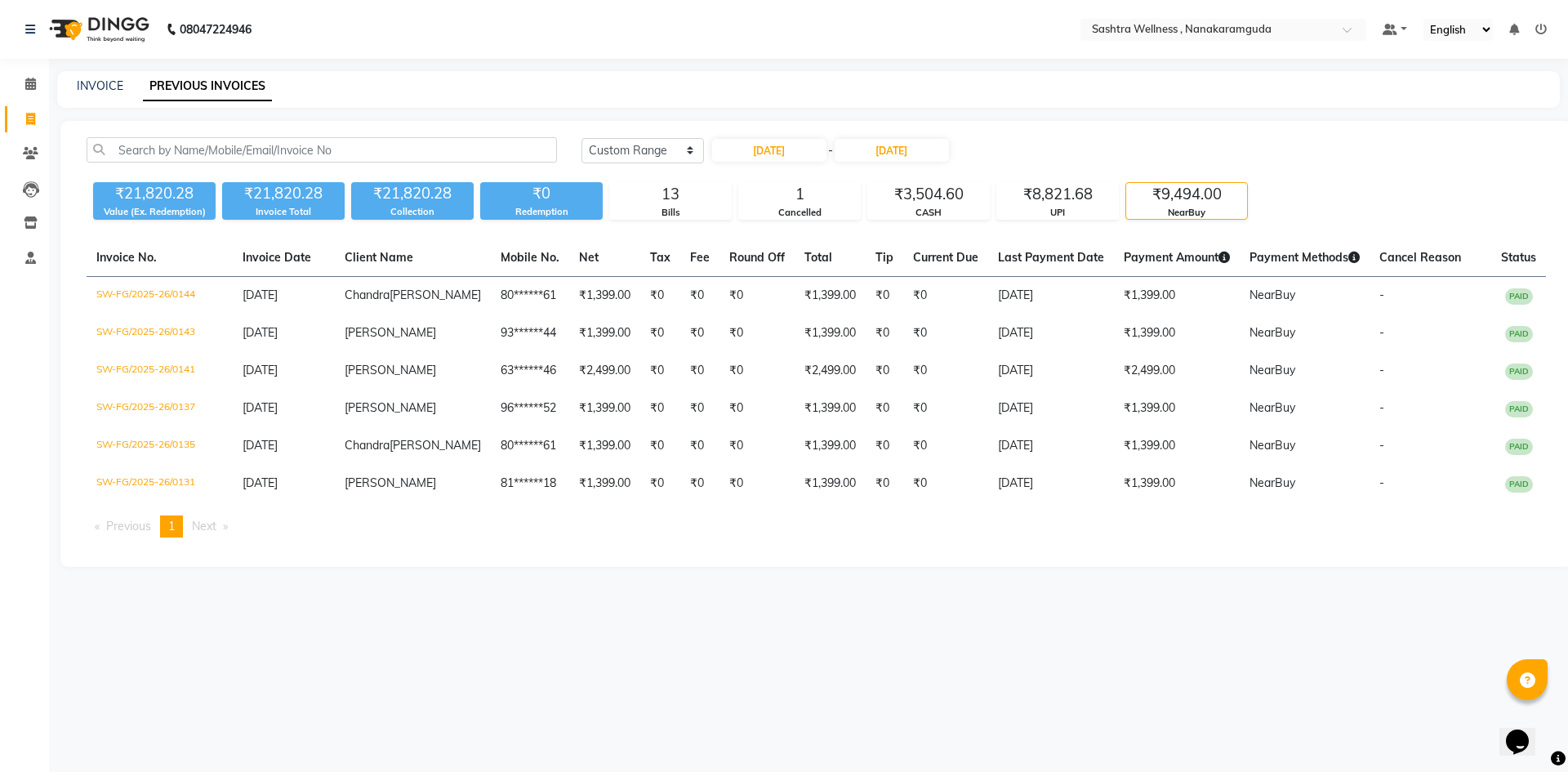
click at [938, 224] on div "Today Yesterday Custom Range 01-09-2025 - 04-09-2025 ₹21,820.28 Value (Ex. Rede…" at bounding box center [816, 344] width 1511 height 446
click at [933, 202] on div "₹3,504.60" at bounding box center [929, 194] width 121 height 23
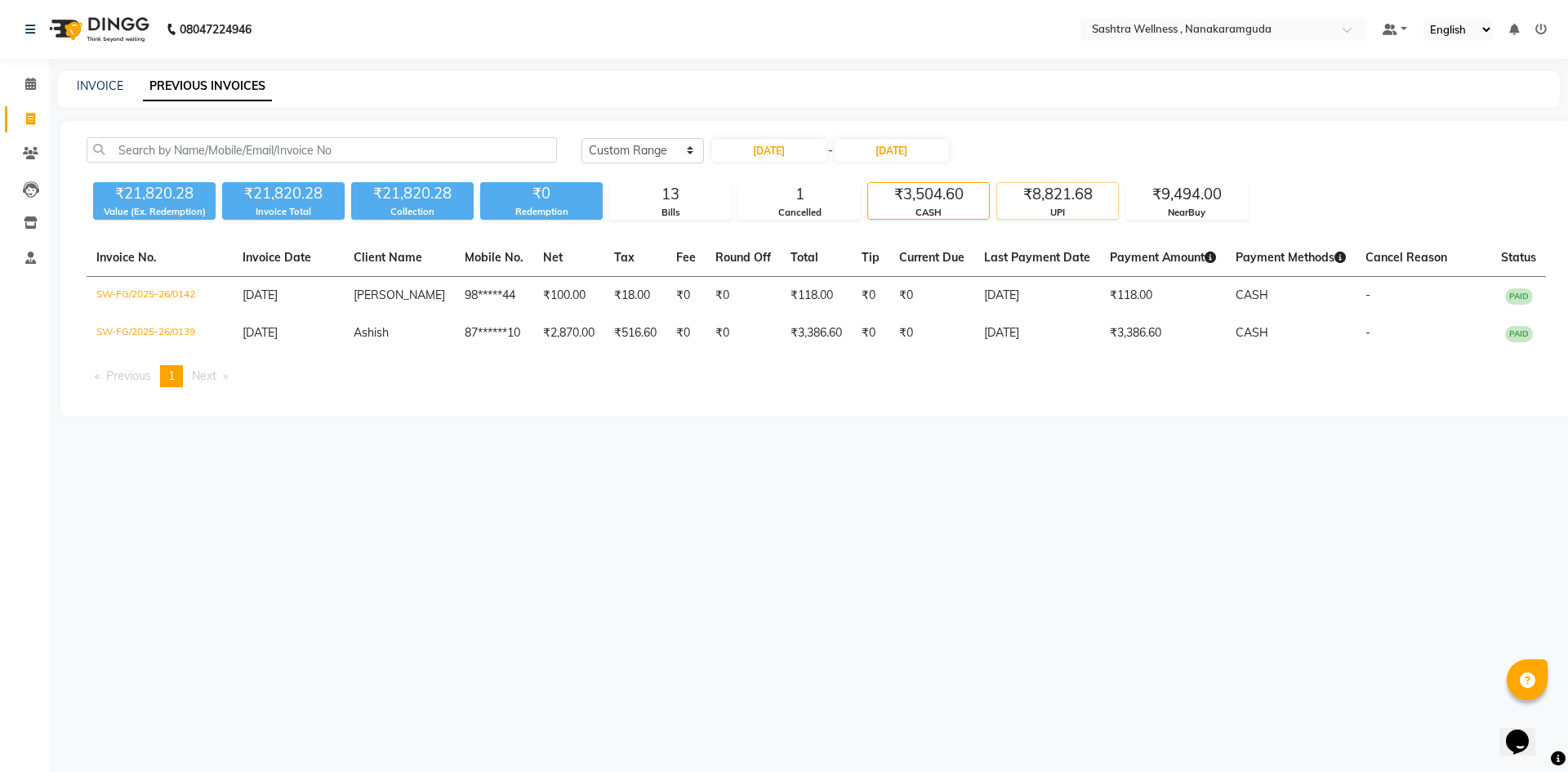
click at [1066, 212] on div "UPI" at bounding box center [1058, 212] width 121 height 14
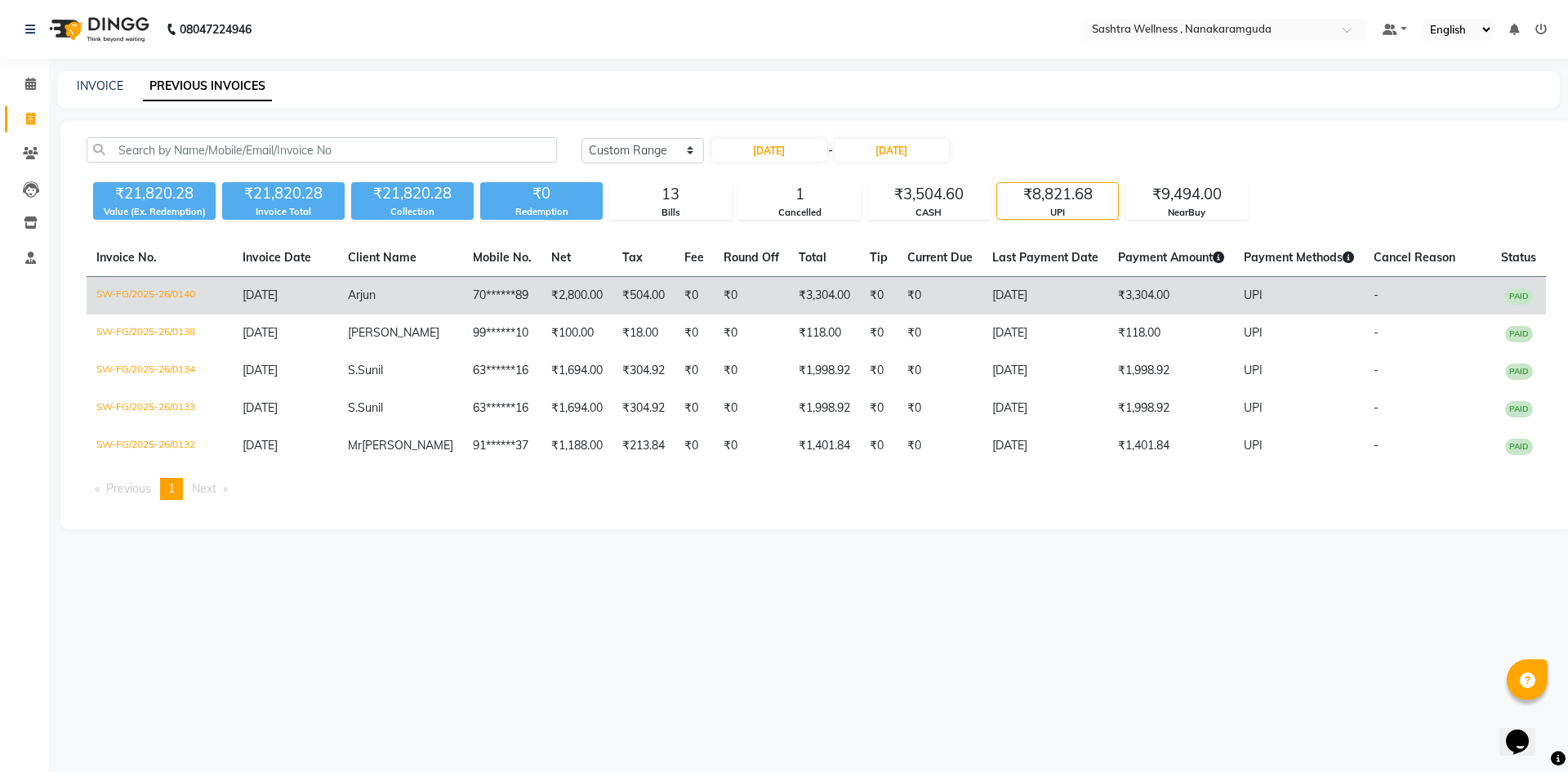
drag, startPoint x: 1042, startPoint y: 330, endPoint x: 1363, endPoint y: 295, distance: 322.9
click at [1364, 295] on td "-" at bounding box center [1427, 296] width 127 height 39
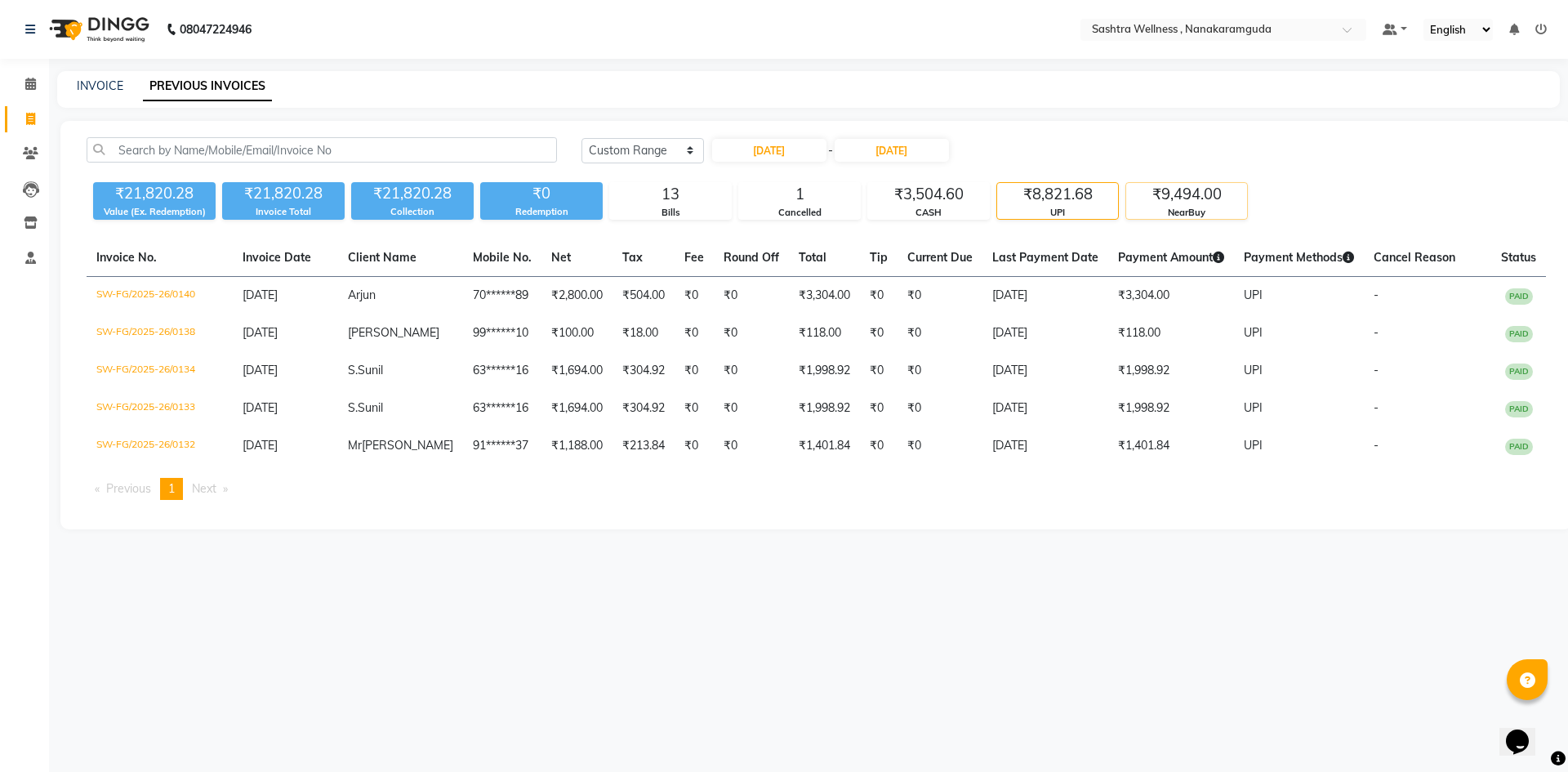
click at [1211, 219] on div "NearBuy" at bounding box center [1186, 212] width 121 height 14
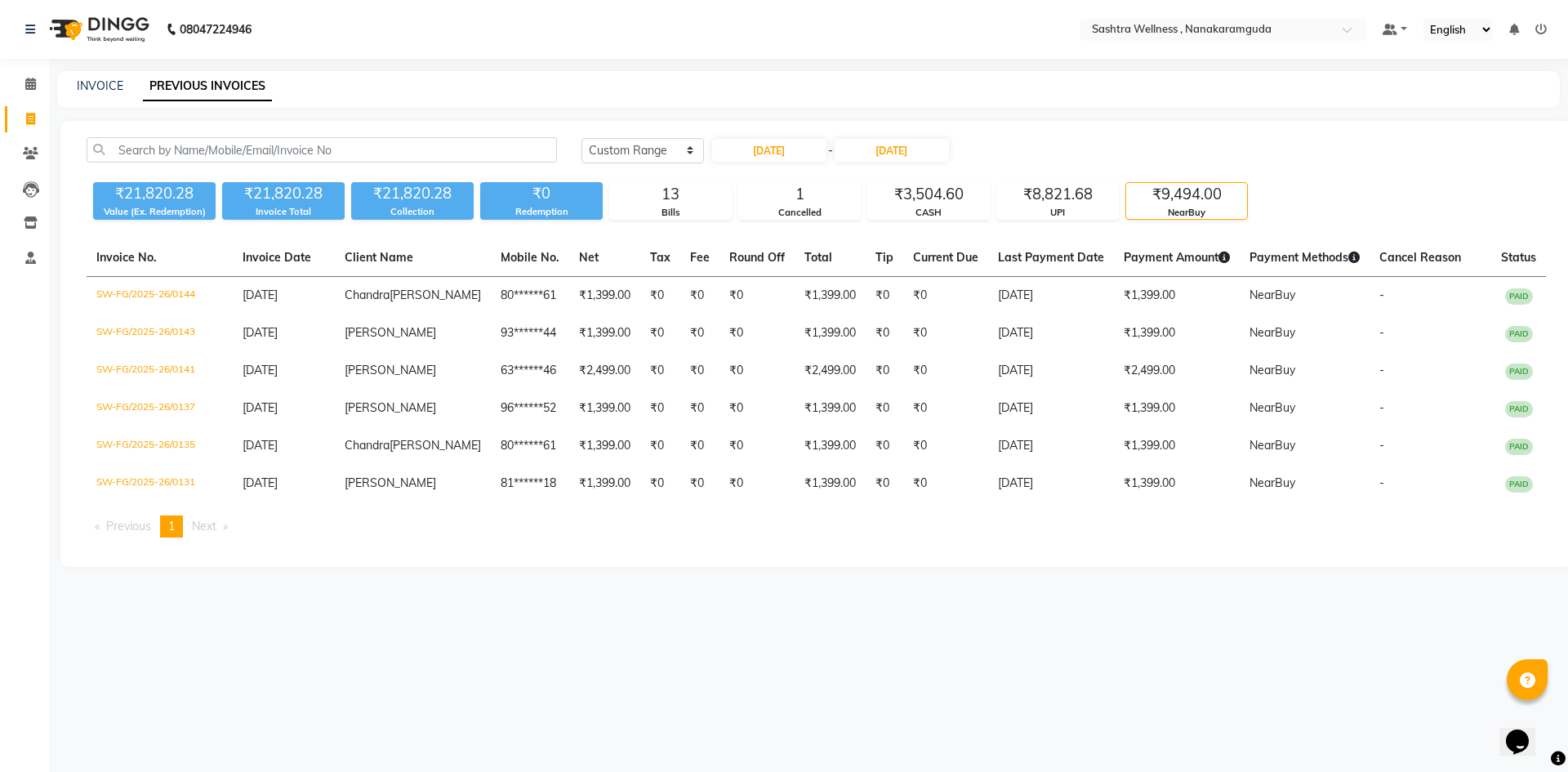
click at [1125, 192] on div "₹21,820.28 Value (Ex. Redemption) ₹21,820.28 Invoice Total ₹21,820.28 Collectio…" at bounding box center [816, 197] width 1460 height 44
click at [1102, 192] on div "₹8,821.68" at bounding box center [1058, 194] width 121 height 23
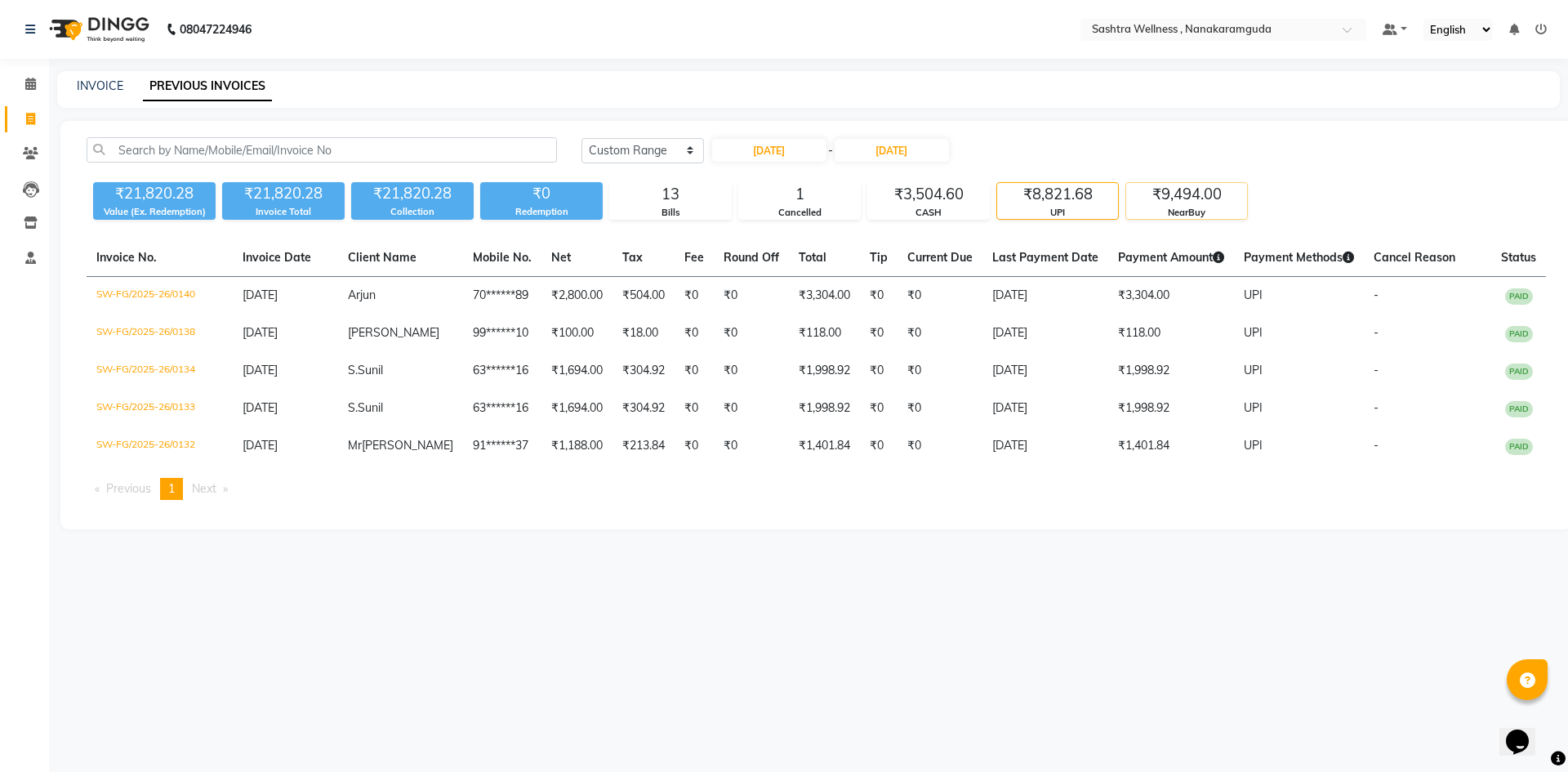
click at [1220, 196] on div "₹9,494.00" at bounding box center [1186, 194] width 121 height 23
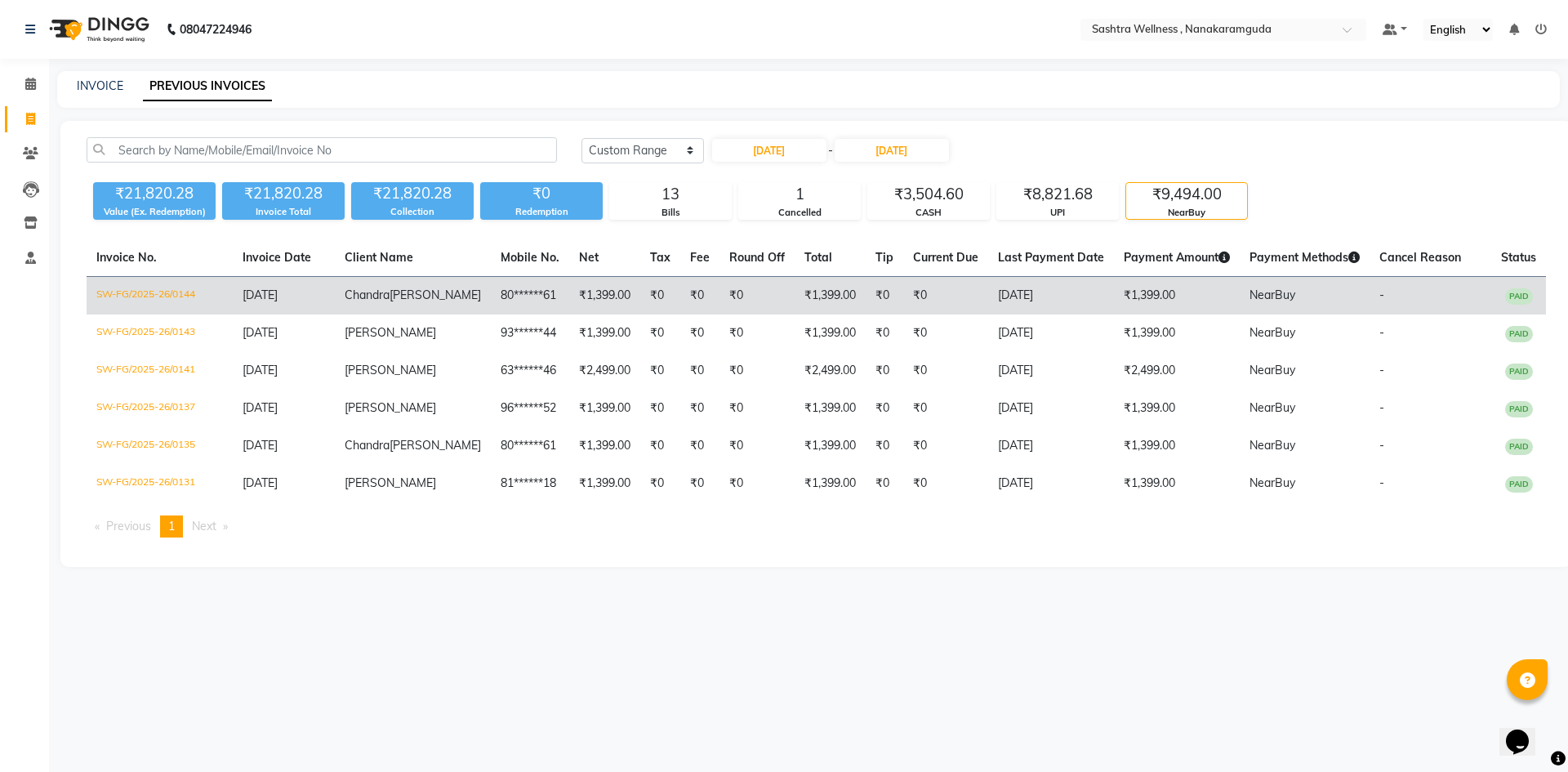
click at [815, 307] on td "₹1,399.00" at bounding box center [830, 296] width 71 height 39
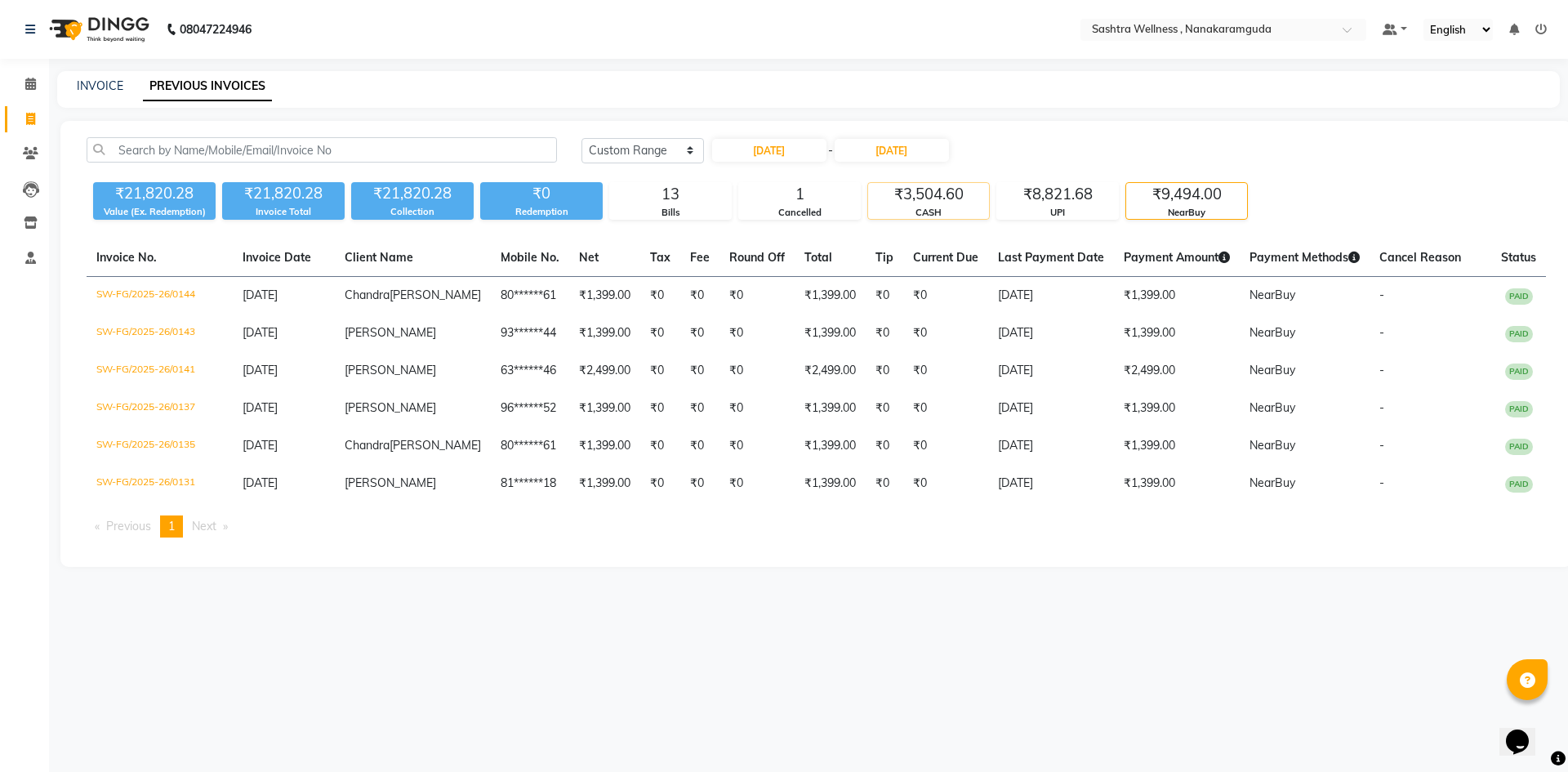
click at [902, 209] on div "CASH" at bounding box center [929, 212] width 121 height 14
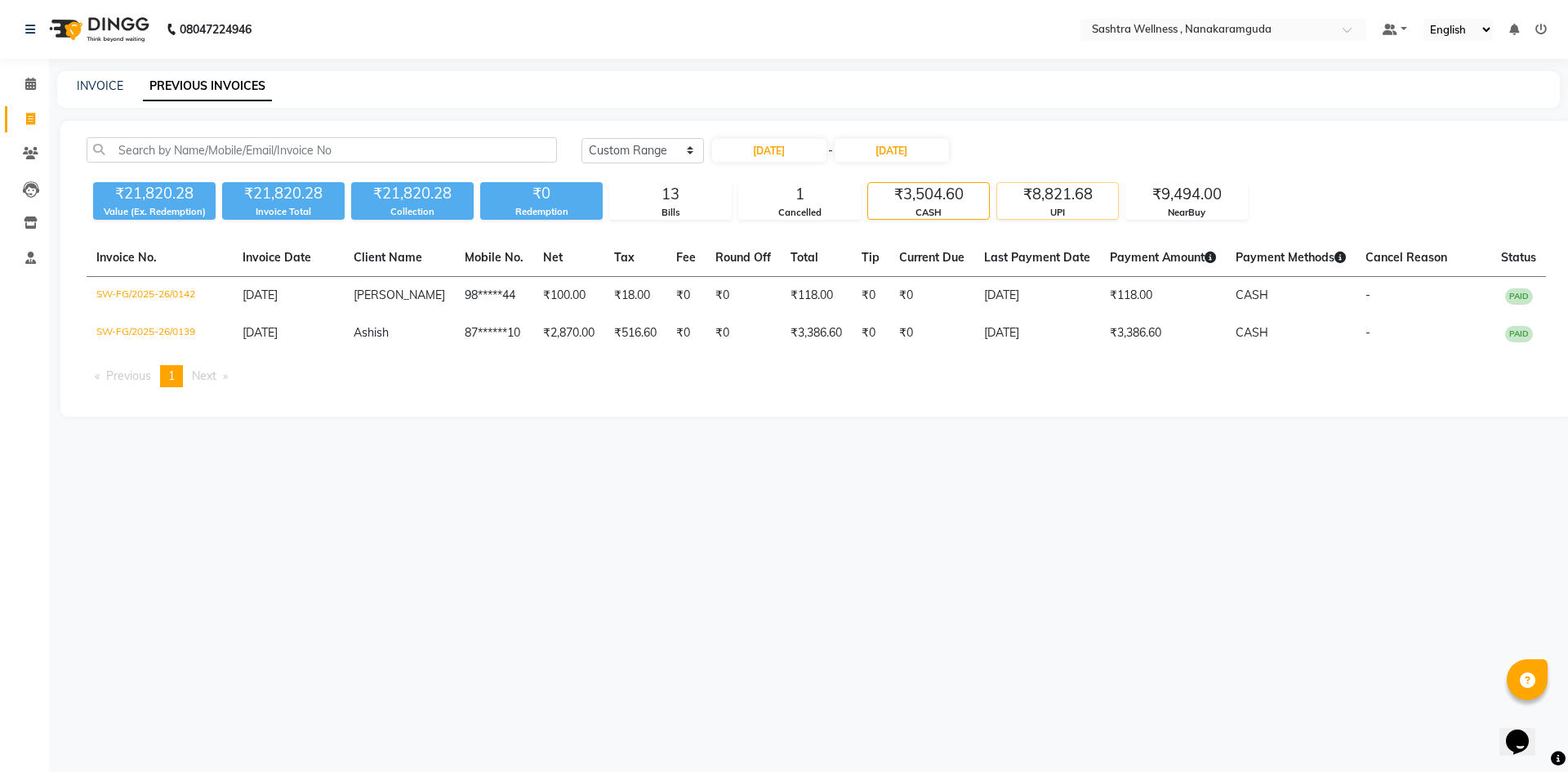
click at [1081, 212] on div "UPI" at bounding box center [1058, 212] width 121 height 14
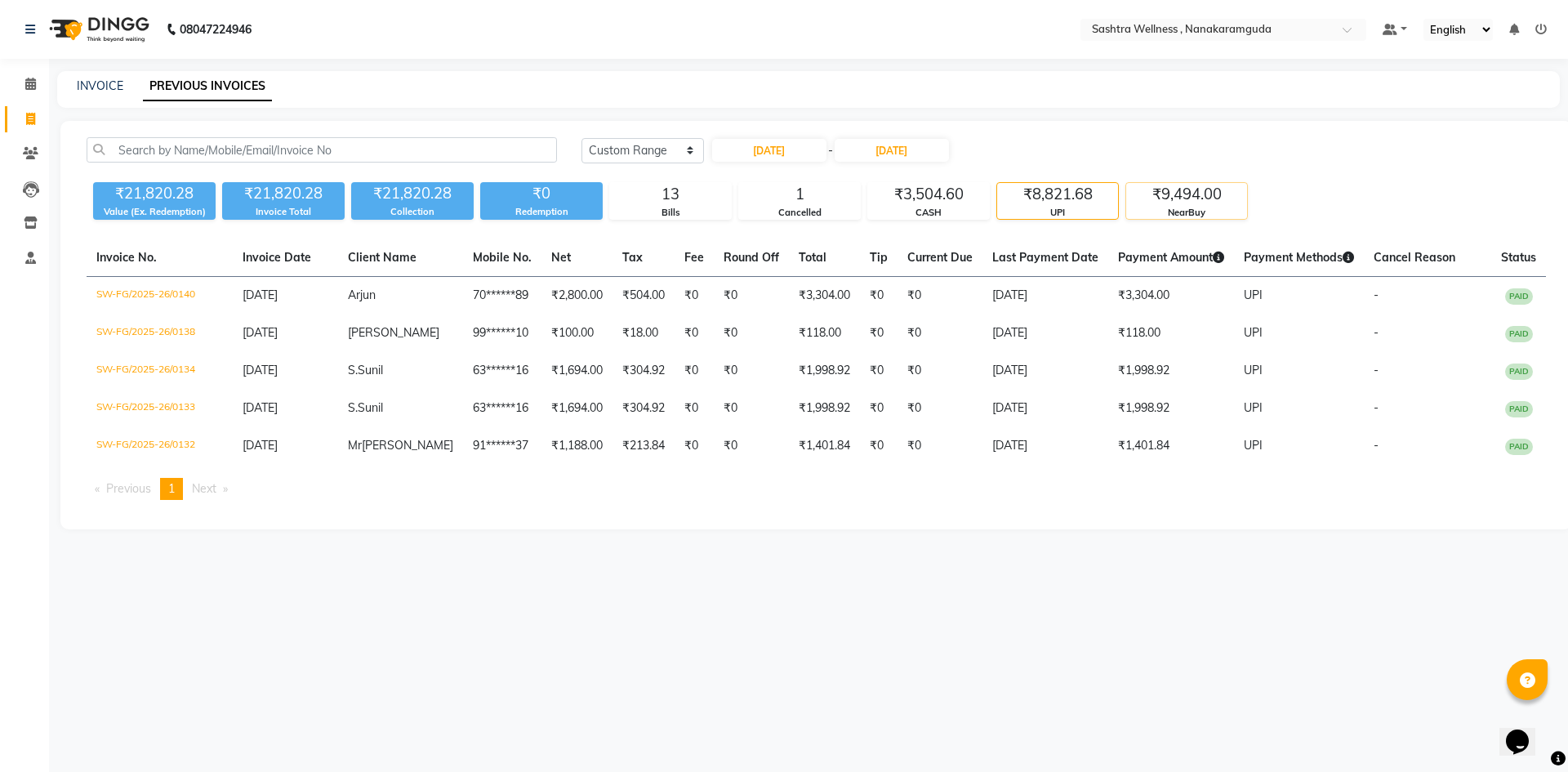
click at [1238, 193] on div "₹9,494.00" at bounding box center [1186, 194] width 121 height 23
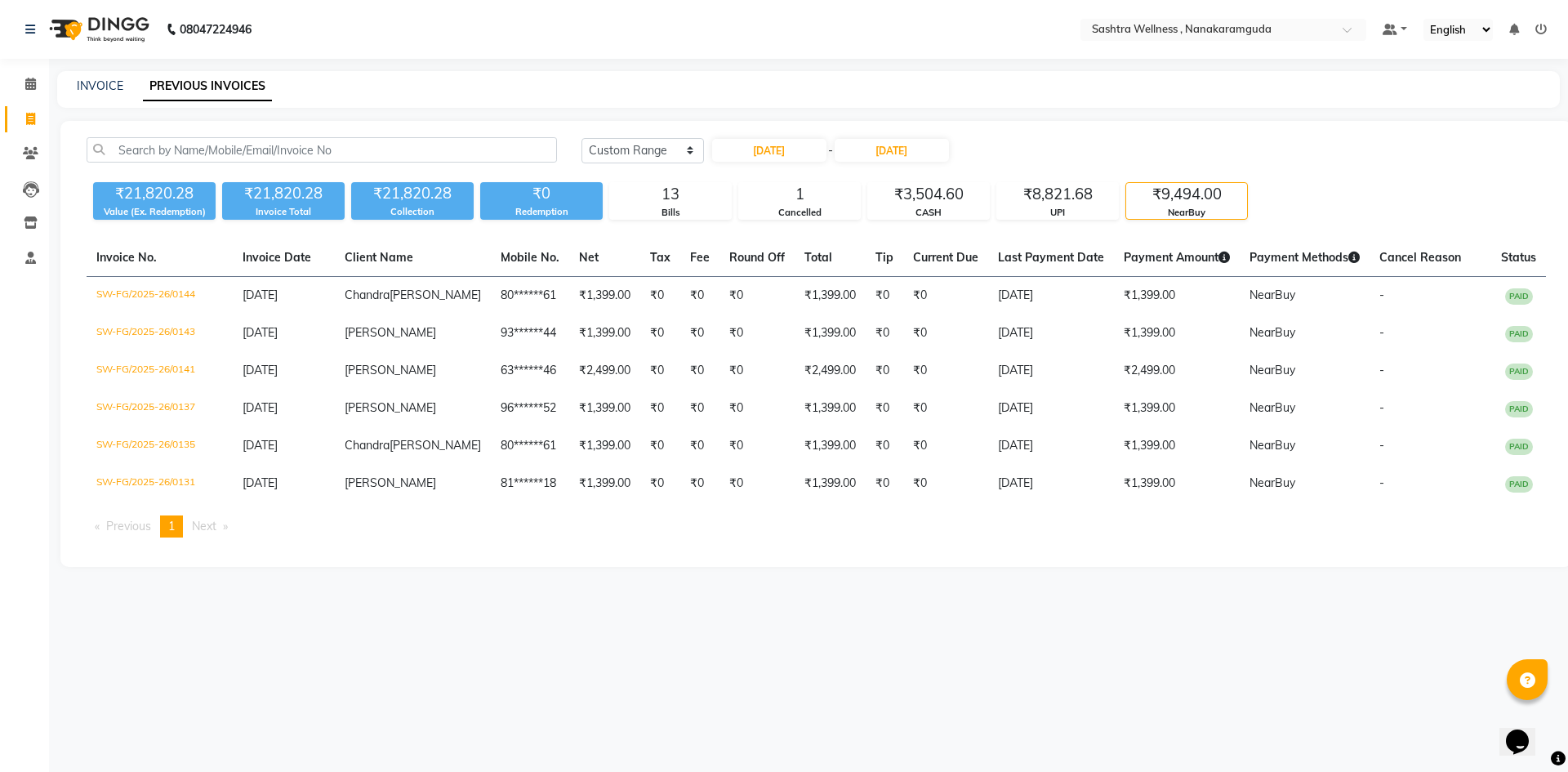
click at [125, 195] on div "₹21,820.28" at bounding box center [154, 193] width 123 height 23
click at [297, 209] on div "Invoice Total" at bounding box center [283, 211] width 123 height 14
click at [634, 160] on select "Today Yesterday Custom Range" at bounding box center [643, 151] width 123 height 25
click at [581, 138] on select "Today Yesterday Custom Range" at bounding box center [643, 151] width 123 height 25
click at [776, 145] on input "01-09-2025" at bounding box center [769, 150] width 115 height 23
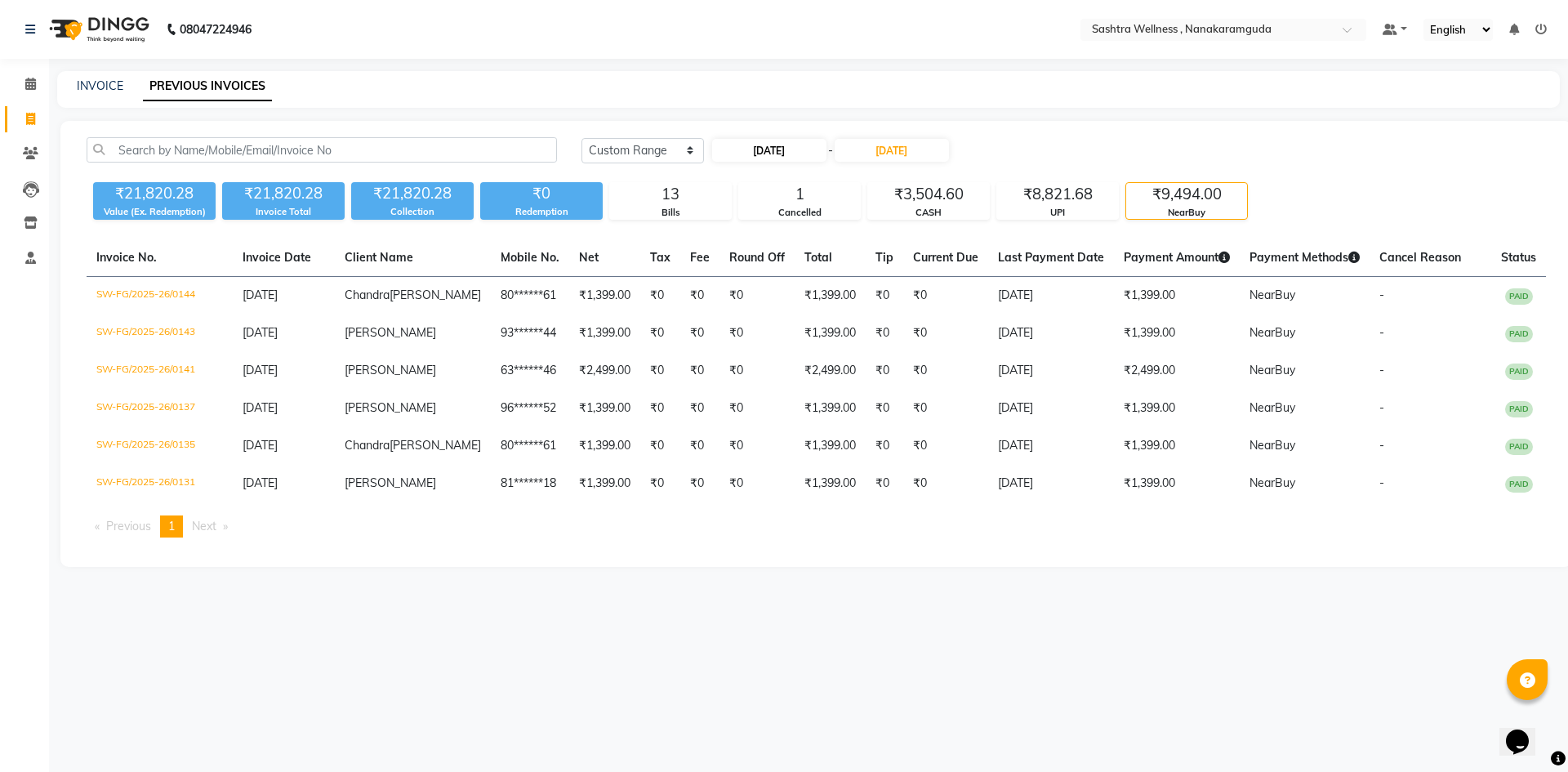
select select "9"
select select "2025"
click at [737, 236] on div "1" at bounding box center [728, 233] width 26 height 26
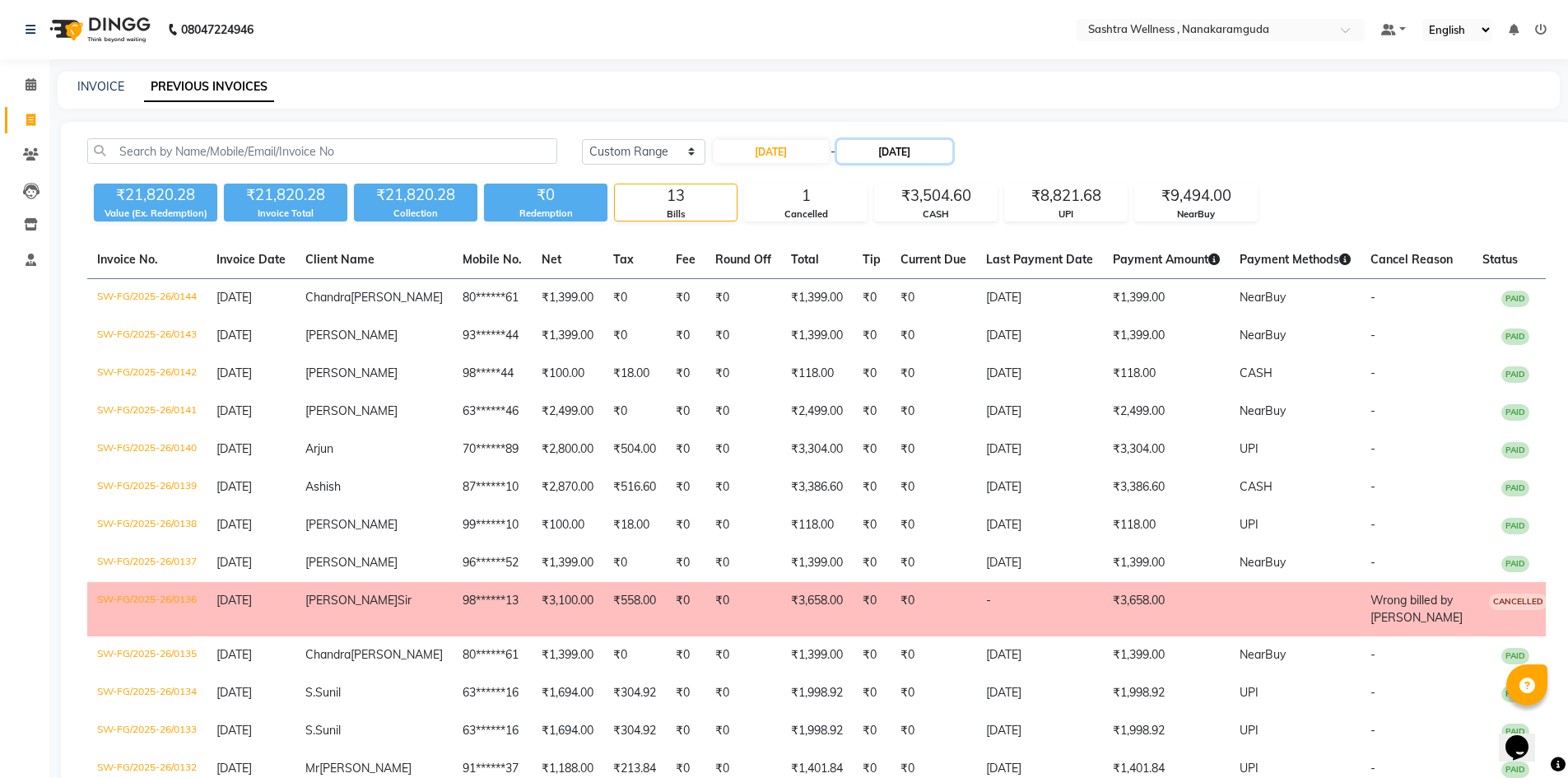
click at [912, 151] on input "[DATE]" at bounding box center [895, 151] width 116 height 23
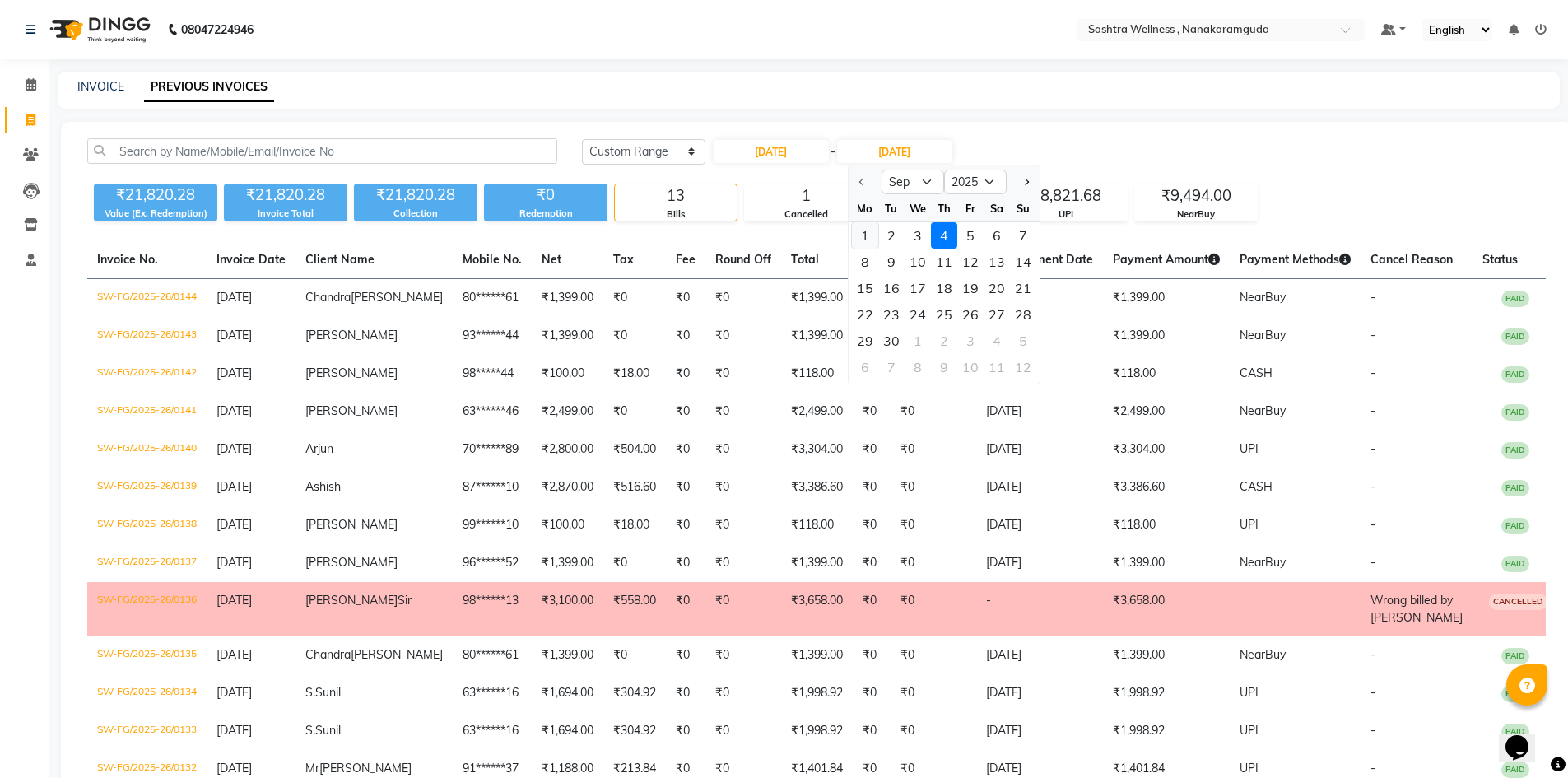
click at [862, 237] on div "1" at bounding box center [865, 235] width 26 height 26
type input "01-09-2025"
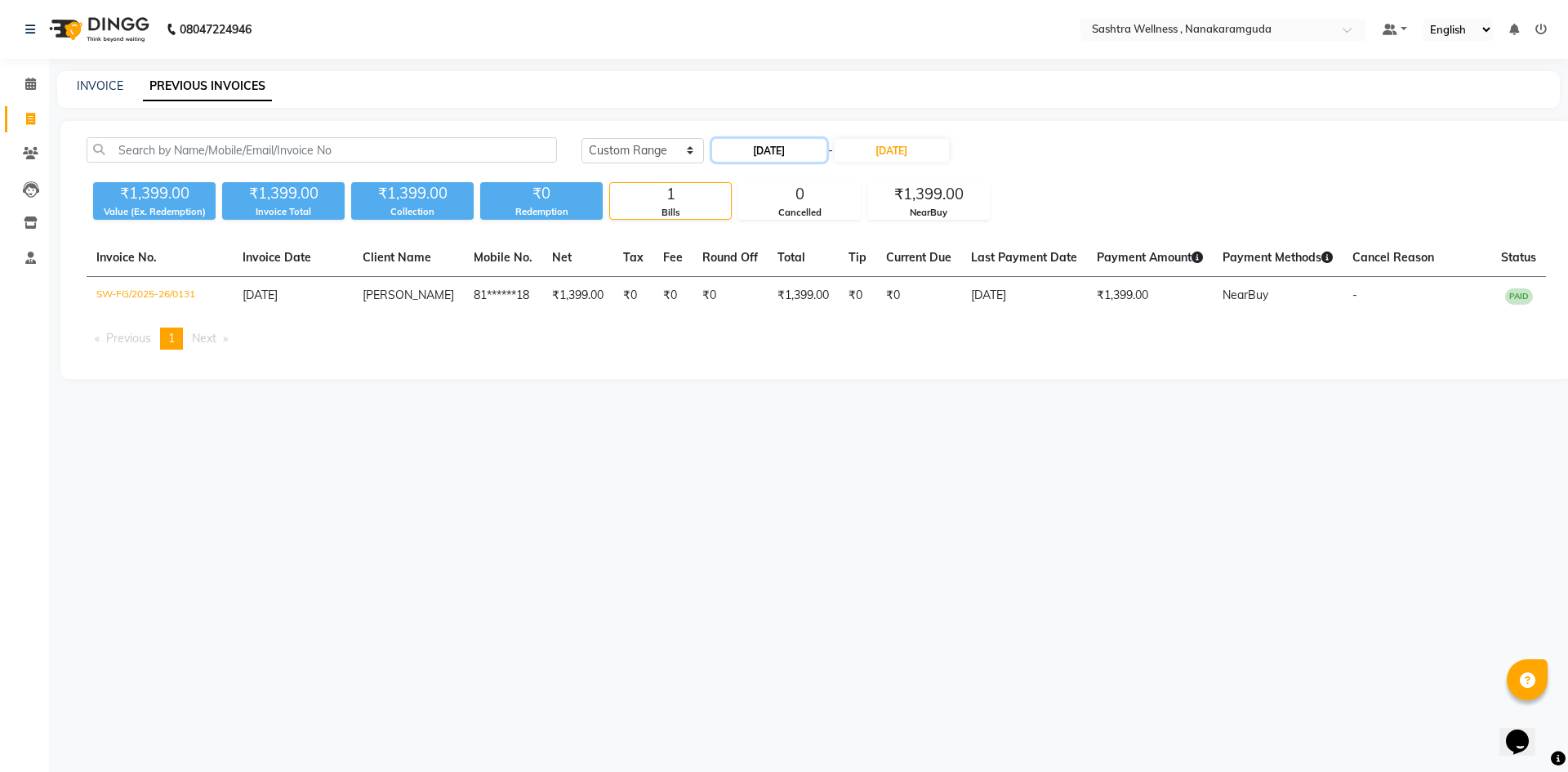
click at [790, 148] on input "01-09-2025" at bounding box center [769, 150] width 115 height 23
select select "9"
select select "2025"
click at [752, 230] on div "2" at bounding box center [755, 233] width 26 height 26
type input "02-09-2025"
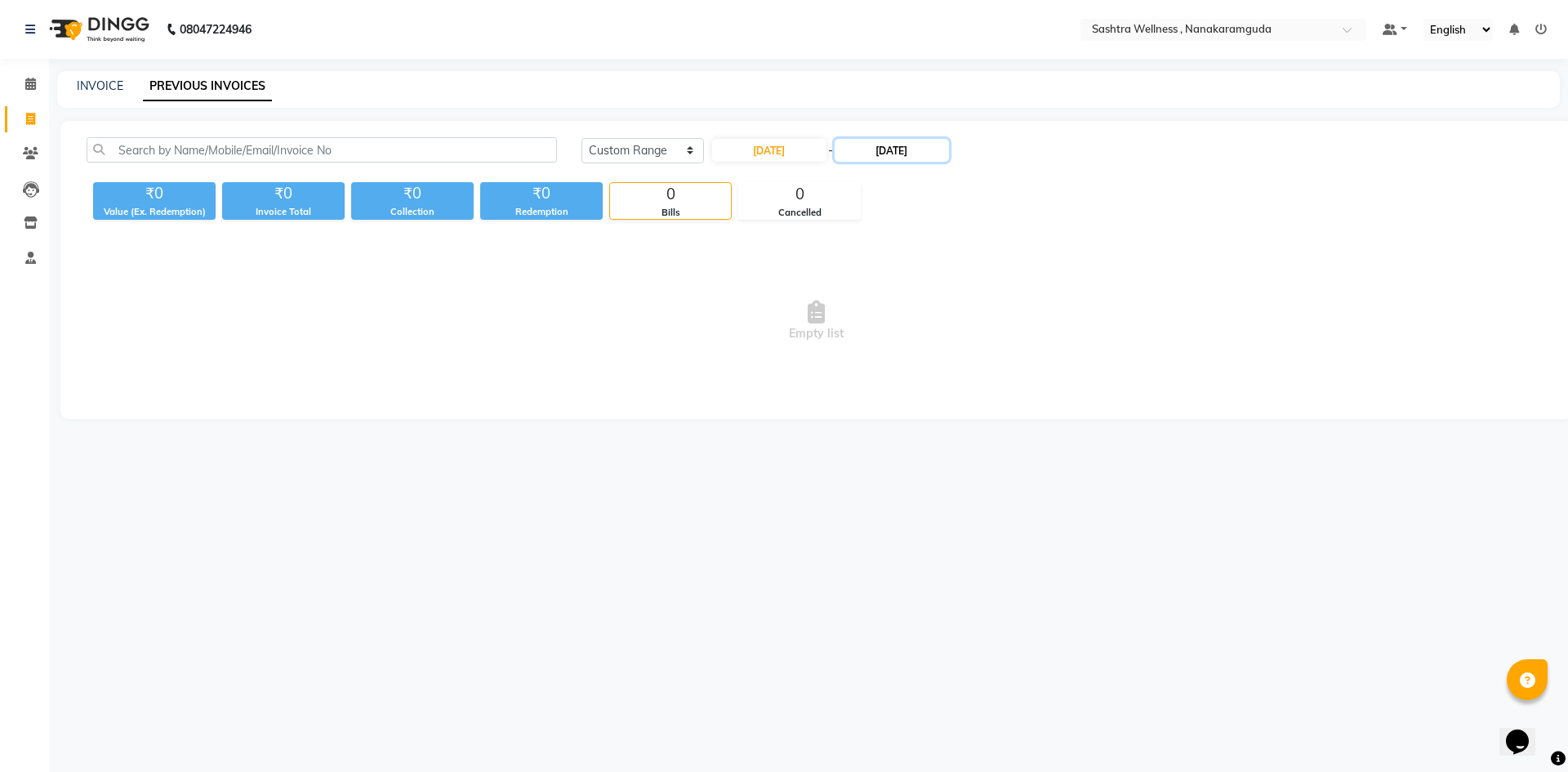
drag, startPoint x: 906, startPoint y: 144, endPoint x: 903, endPoint y: 153, distance: 9.5
click at [905, 144] on input "01-09-2025" at bounding box center [892, 150] width 115 height 23
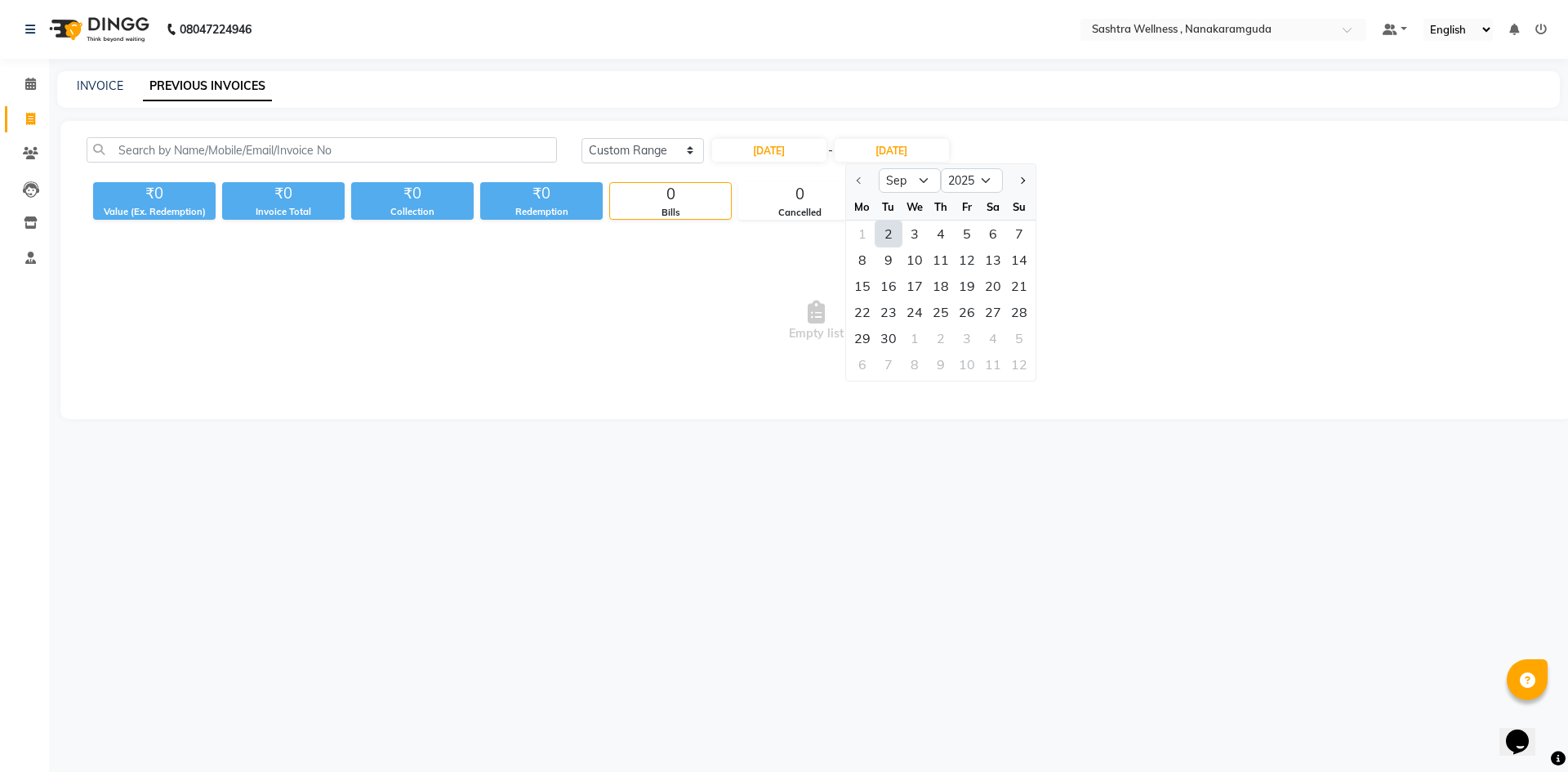
click at [879, 233] on div "2" at bounding box center [888, 233] width 26 height 26
type input "02-09-2025"
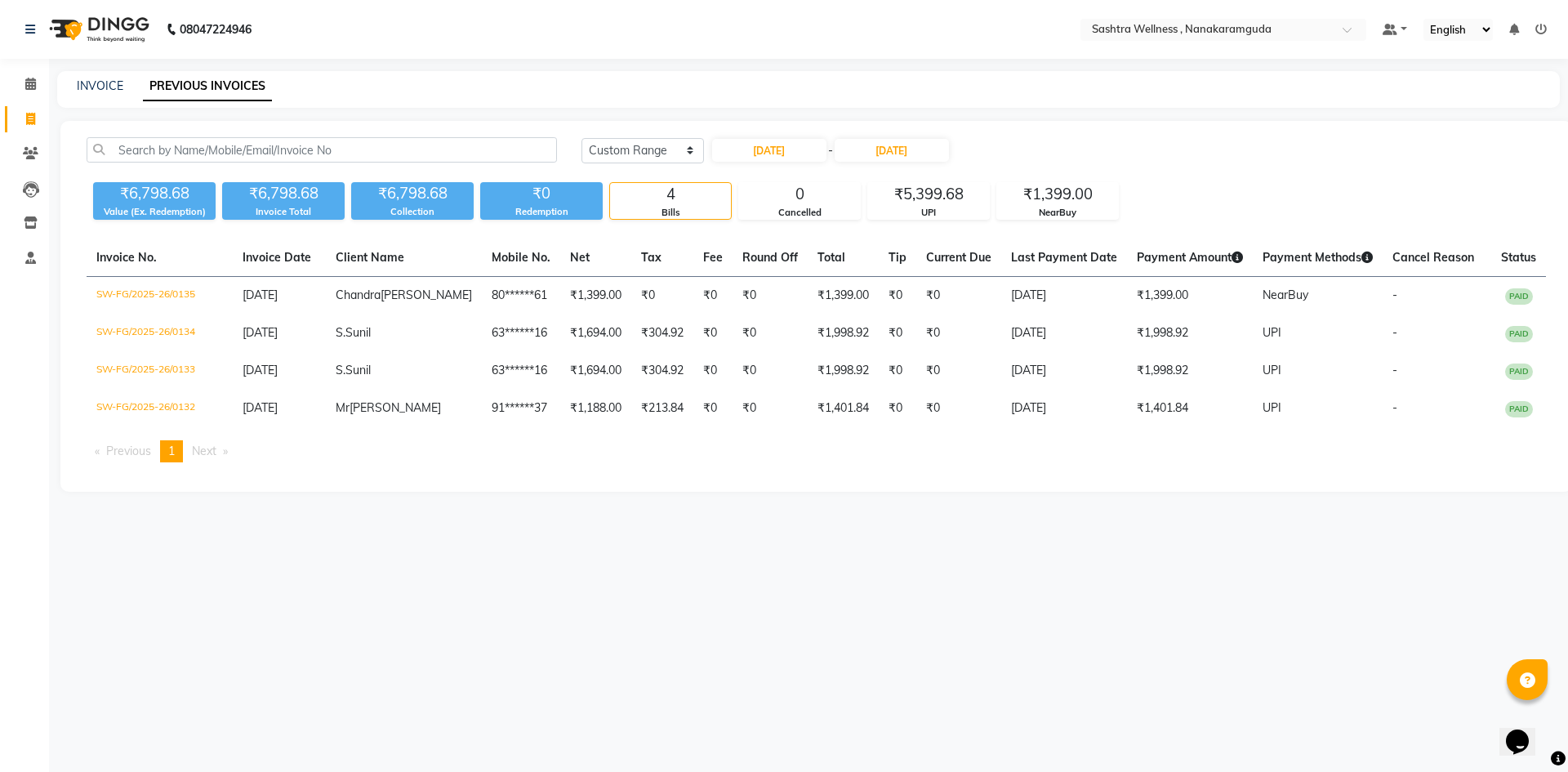
click at [767, 136] on div "Today Yesterday Custom Range 02-09-2025 - 02-09-2025 ₹6,798.68 Value (Ex. Redem…" at bounding box center [816, 306] width 1511 height 371
click at [766, 139] on input "02-09-2025" at bounding box center [769, 150] width 115 height 23
select select "9"
select select "2025"
click at [784, 235] on div "3" at bounding box center [781, 233] width 26 height 26
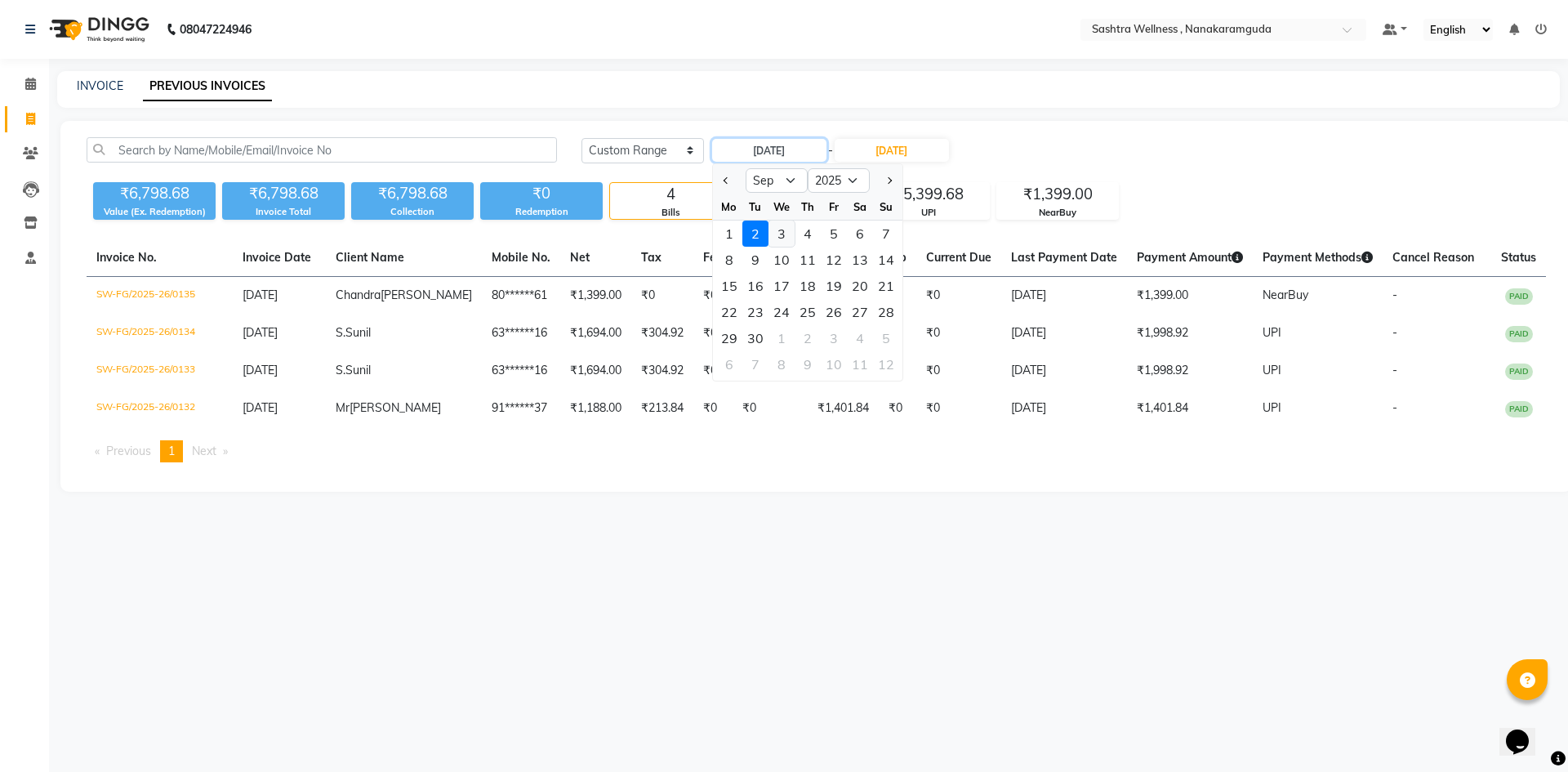
type input "03-09-2025"
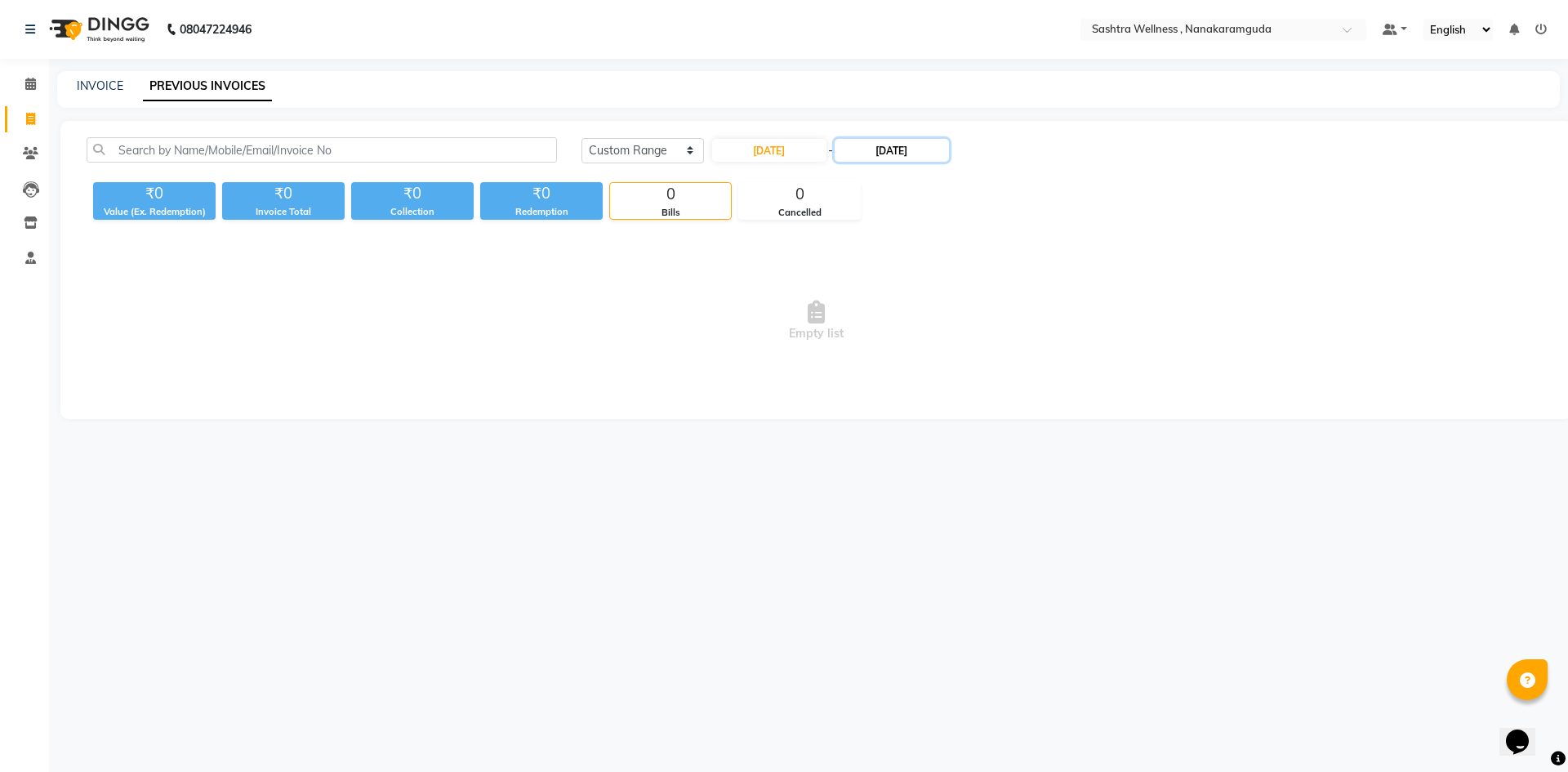
click at [912, 144] on input "02-09-2025" at bounding box center [892, 150] width 115 height 23
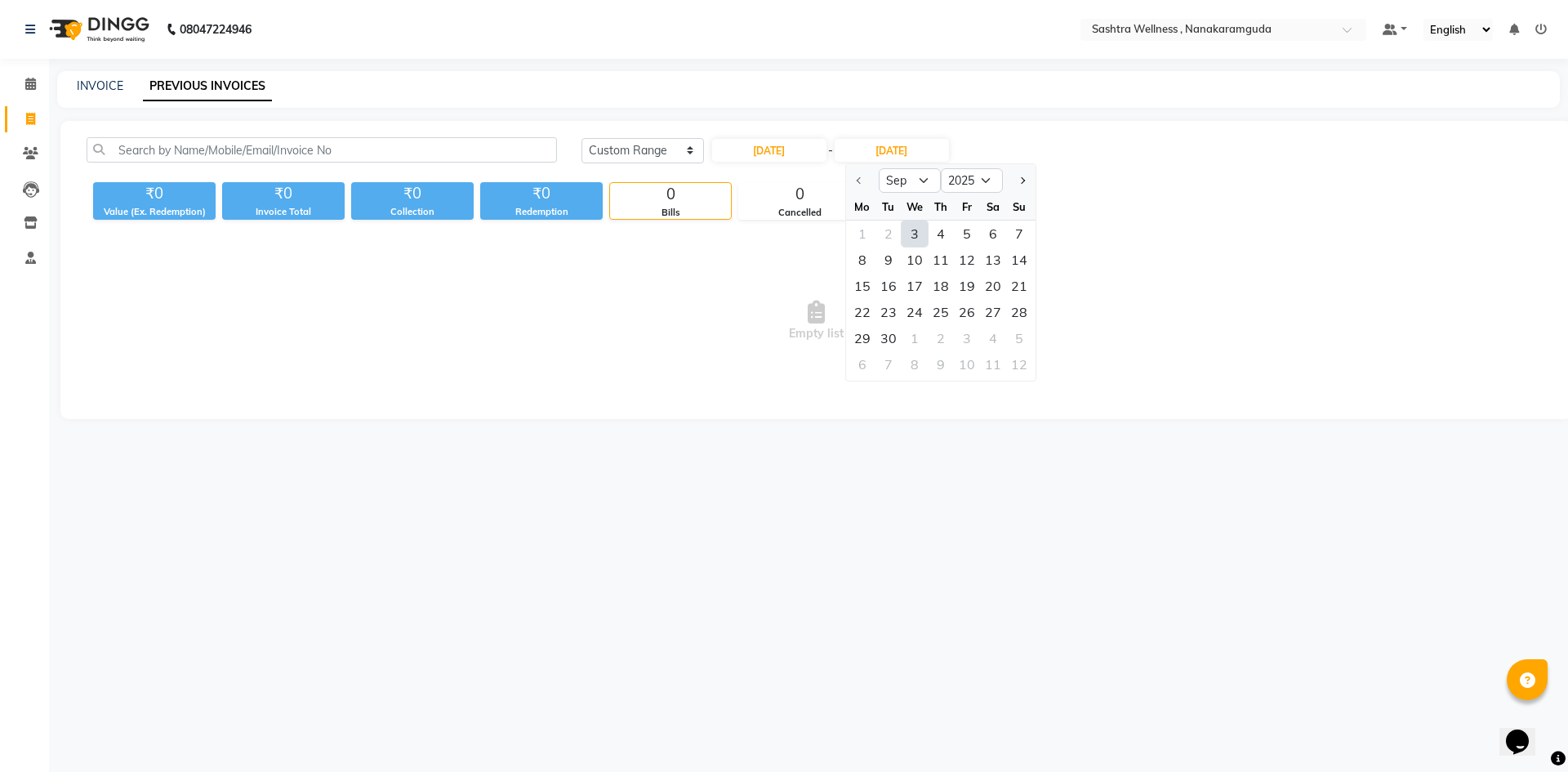
click at [924, 240] on div "3" at bounding box center [914, 233] width 26 height 26
type input "03-09-2025"
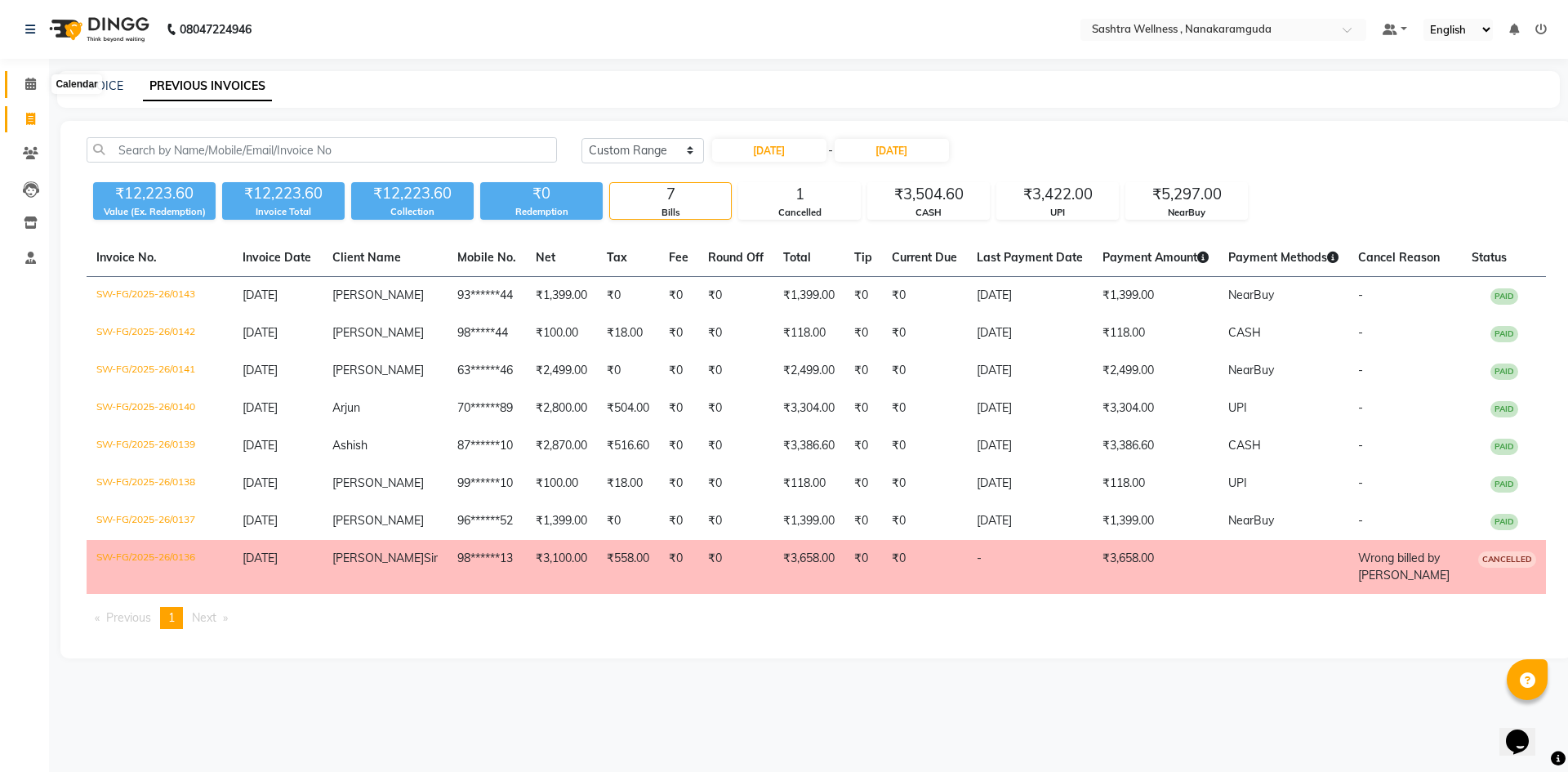
click at [31, 90] on span at bounding box center [31, 84] width 29 height 19
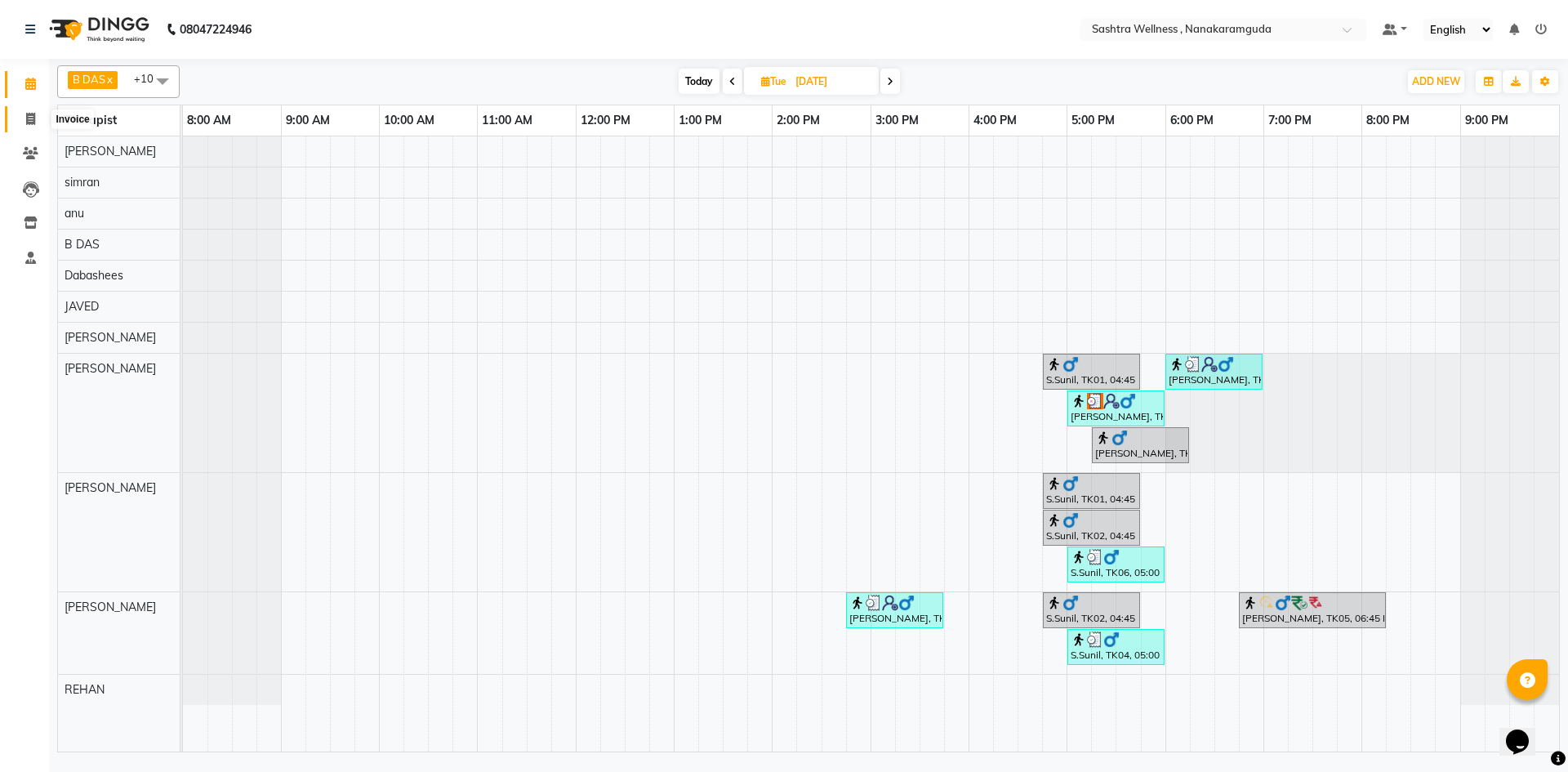
click at [23, 126] on span at bounding box center [31, 119] width 29 height 19
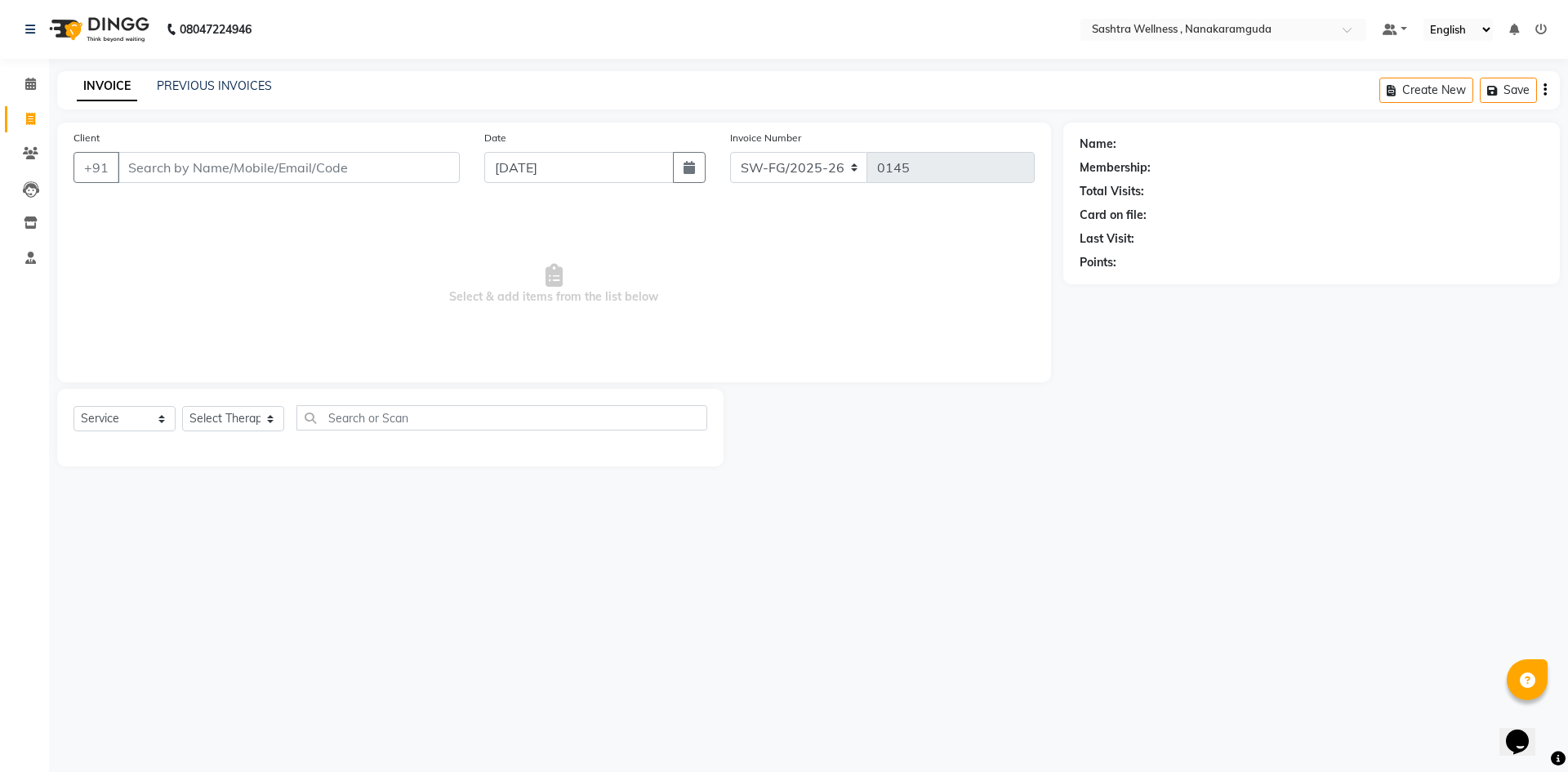
select select "membership"
select select "82473"
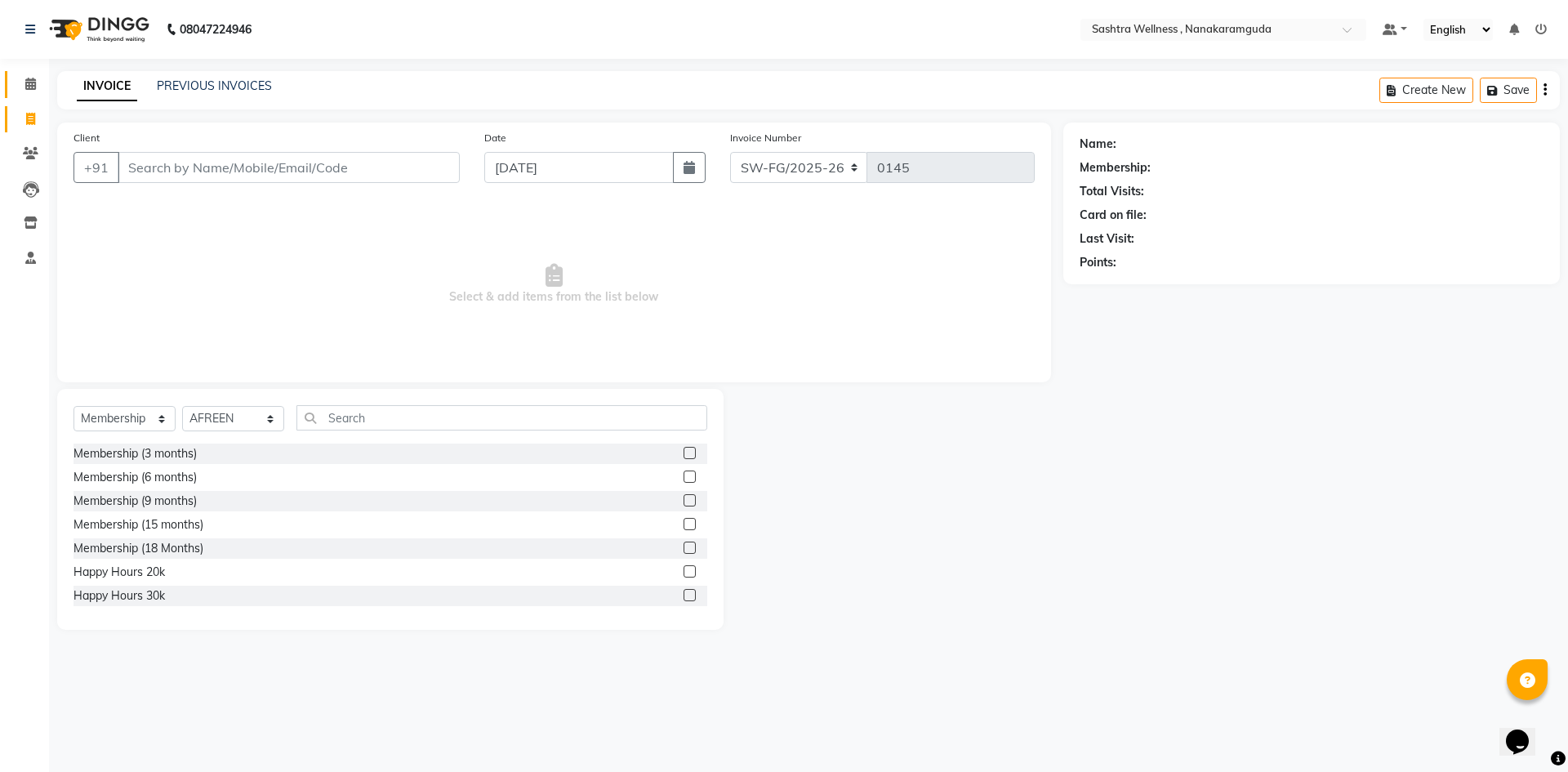
click at [34, 97] on link "Calendar" at bounding box center [23, 85] width 39 height 27
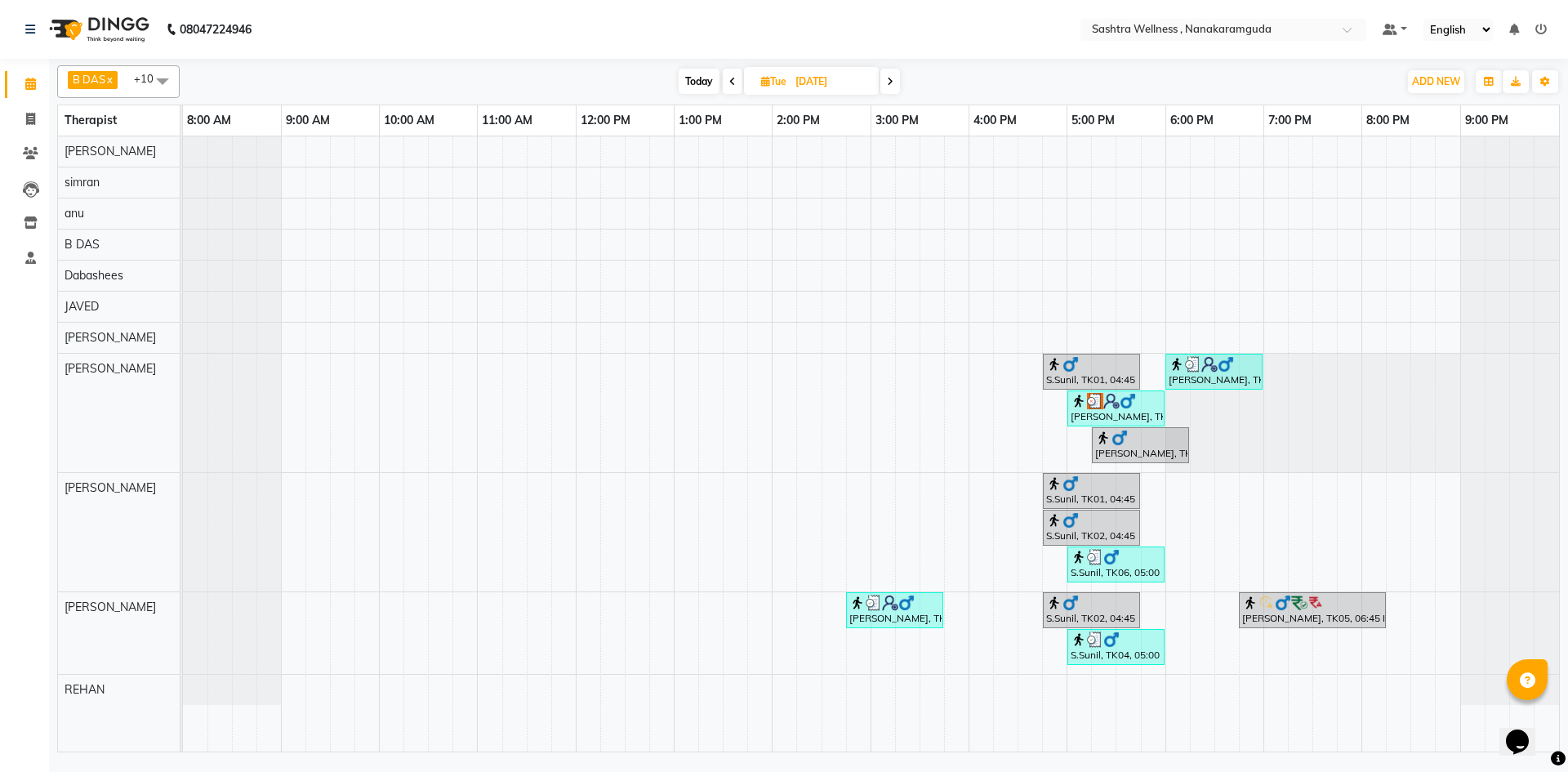
click at [818, 89] on input "02-09-2025" at bounding box center [831, 81] width 81 height 24
select select "9"
select select "2025"
click at [801, 175] on span "4" at bounding box center [800, 185] width 26 height 26
type input "[DATE]"
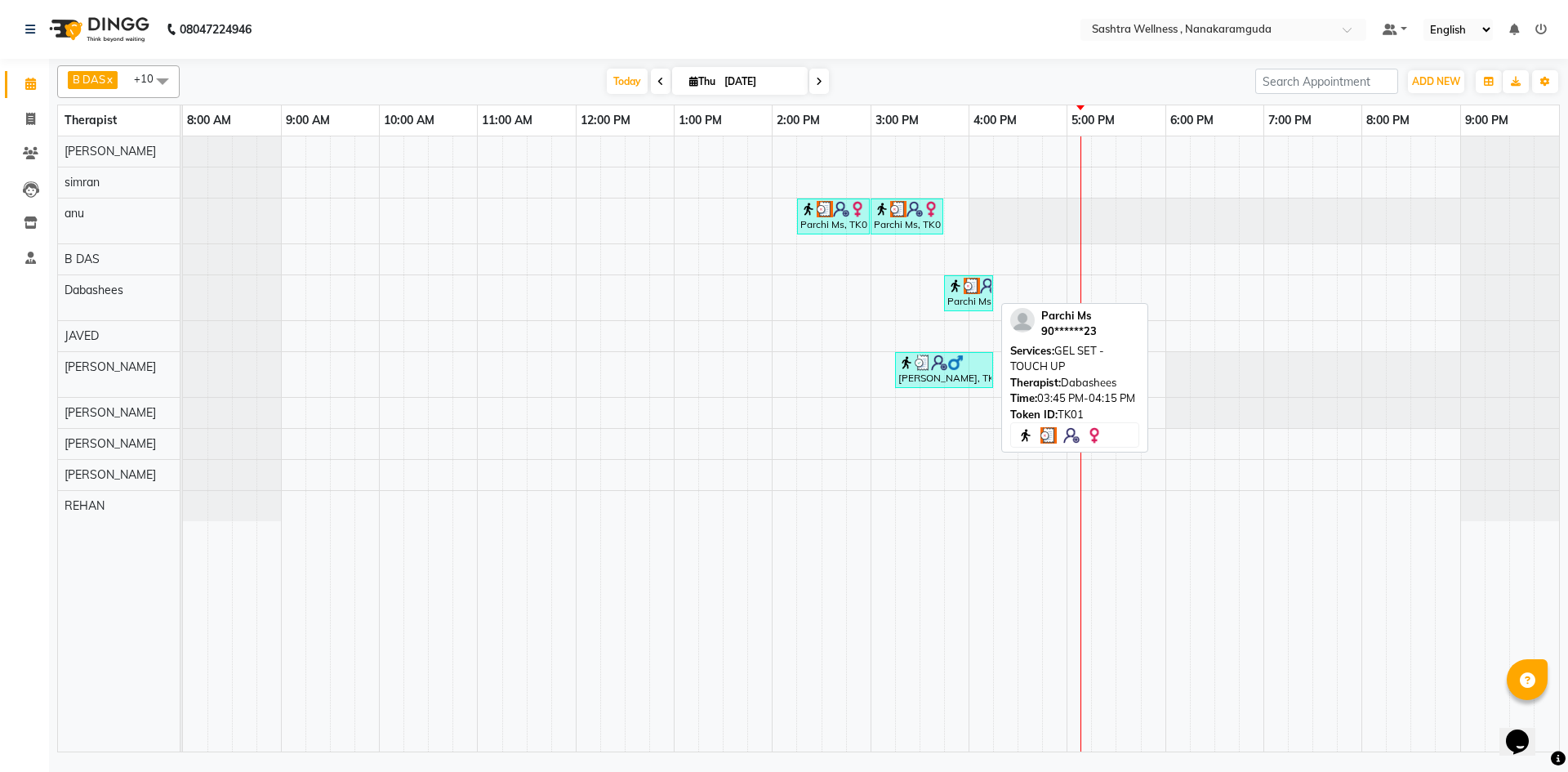
click at [980, 303] on div "Parchi Ms, TK01, 03:45 PM-04:15 PM, GEL SET - TOUCH UP" at bounding box center [969, 293] width 46 height 31
select select "3"
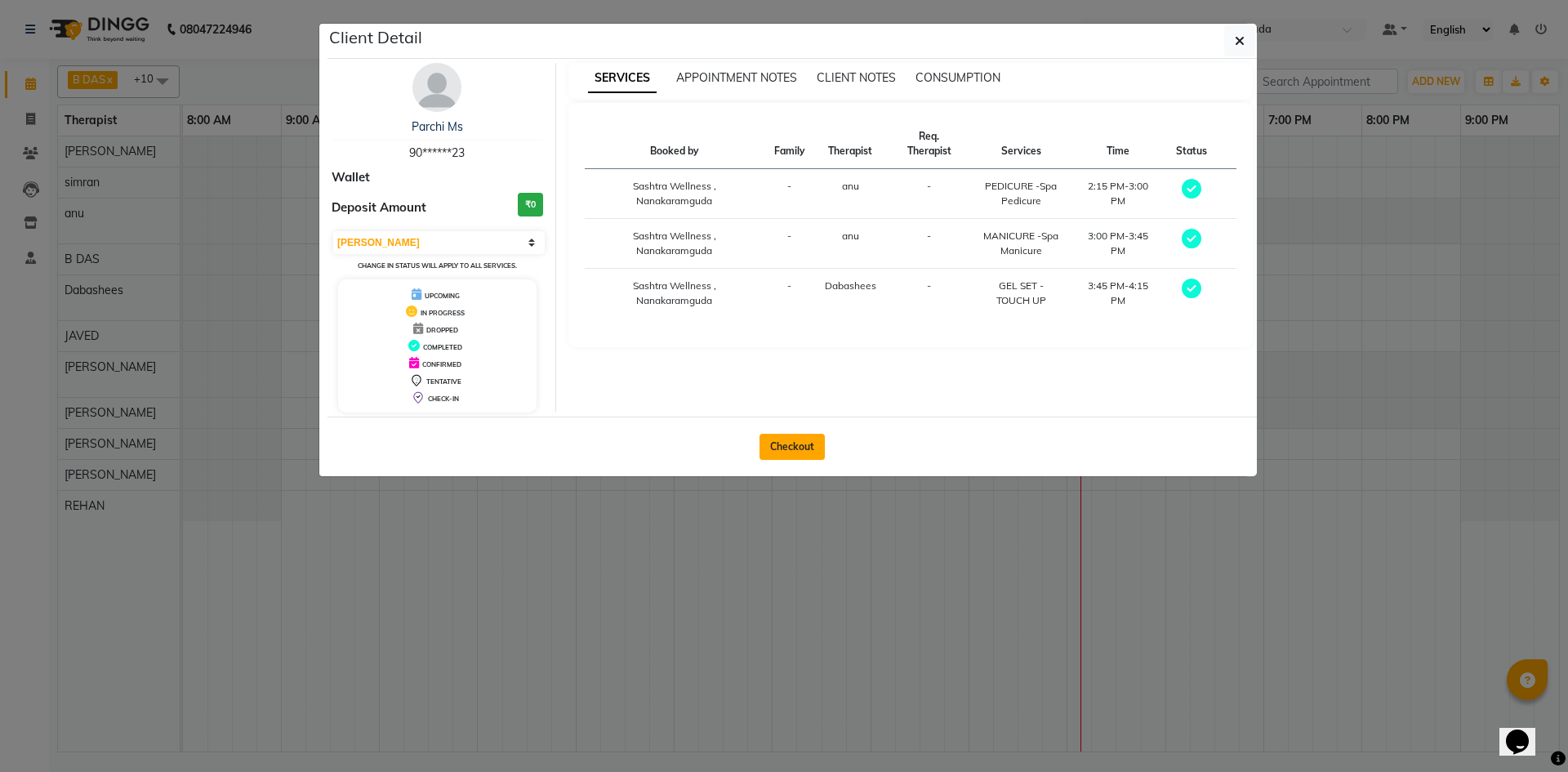
click at [801, 453] on button "Checkout" at bounding box center [792, 446] width 65 height 26
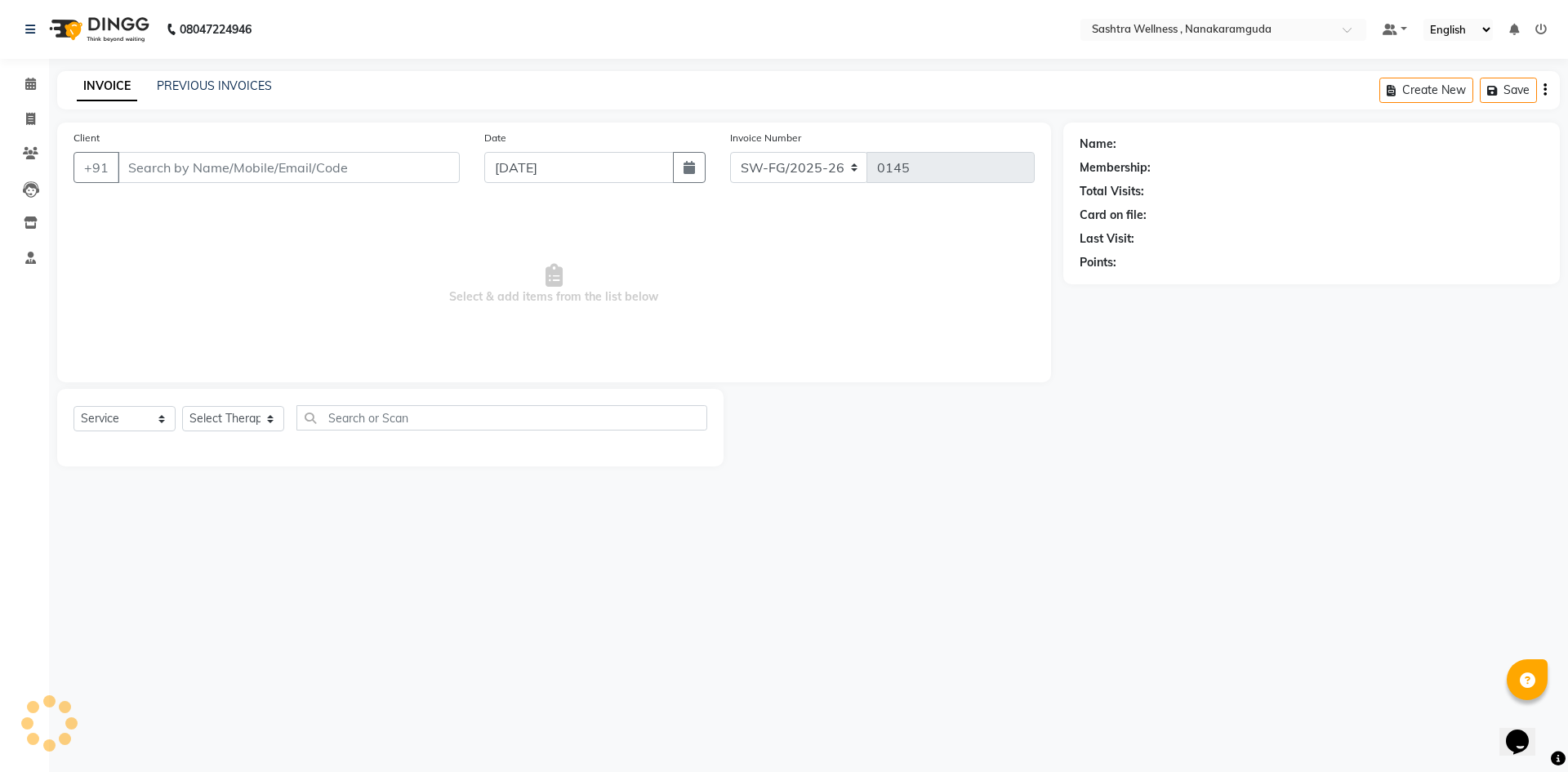
select select "membership"
select select "82473"
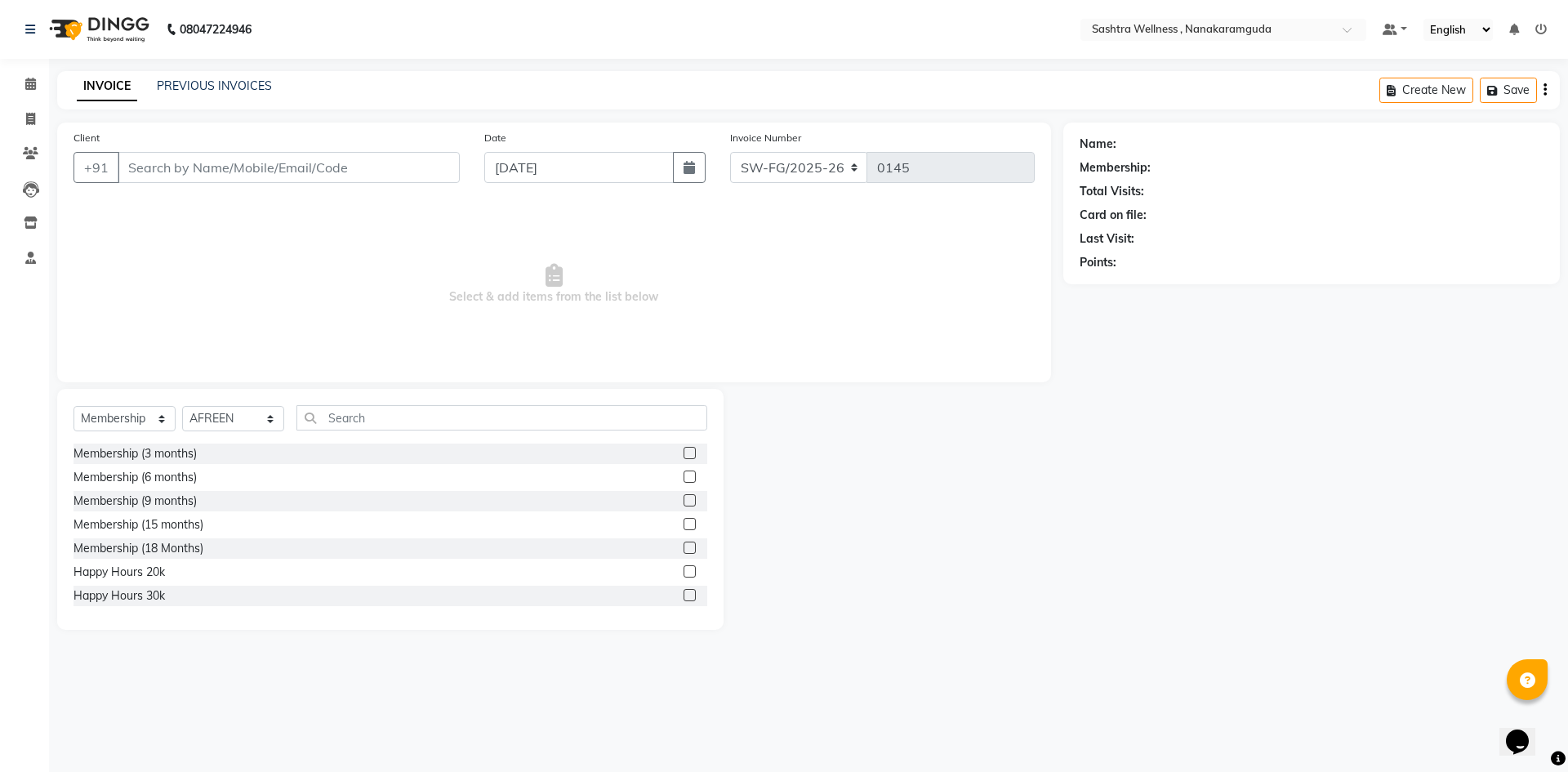
type input "90******23"
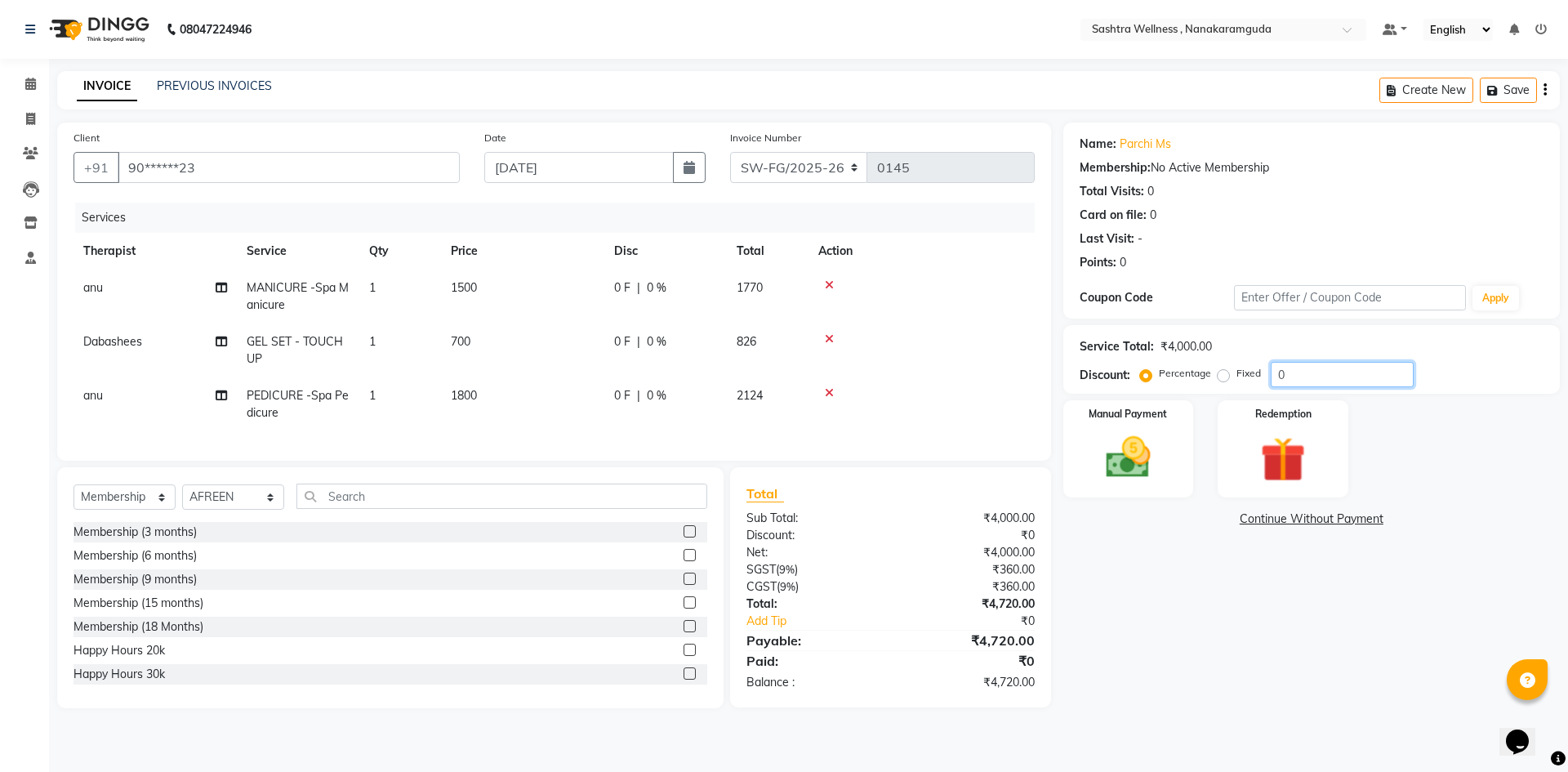
click at [1358, 379] on input "0" at bounding box center [1342, 375] width 143 height 25
type input "15"
click at [23, 71] on link "Calendar" at bounding box center [23, 85] width 39 height 27
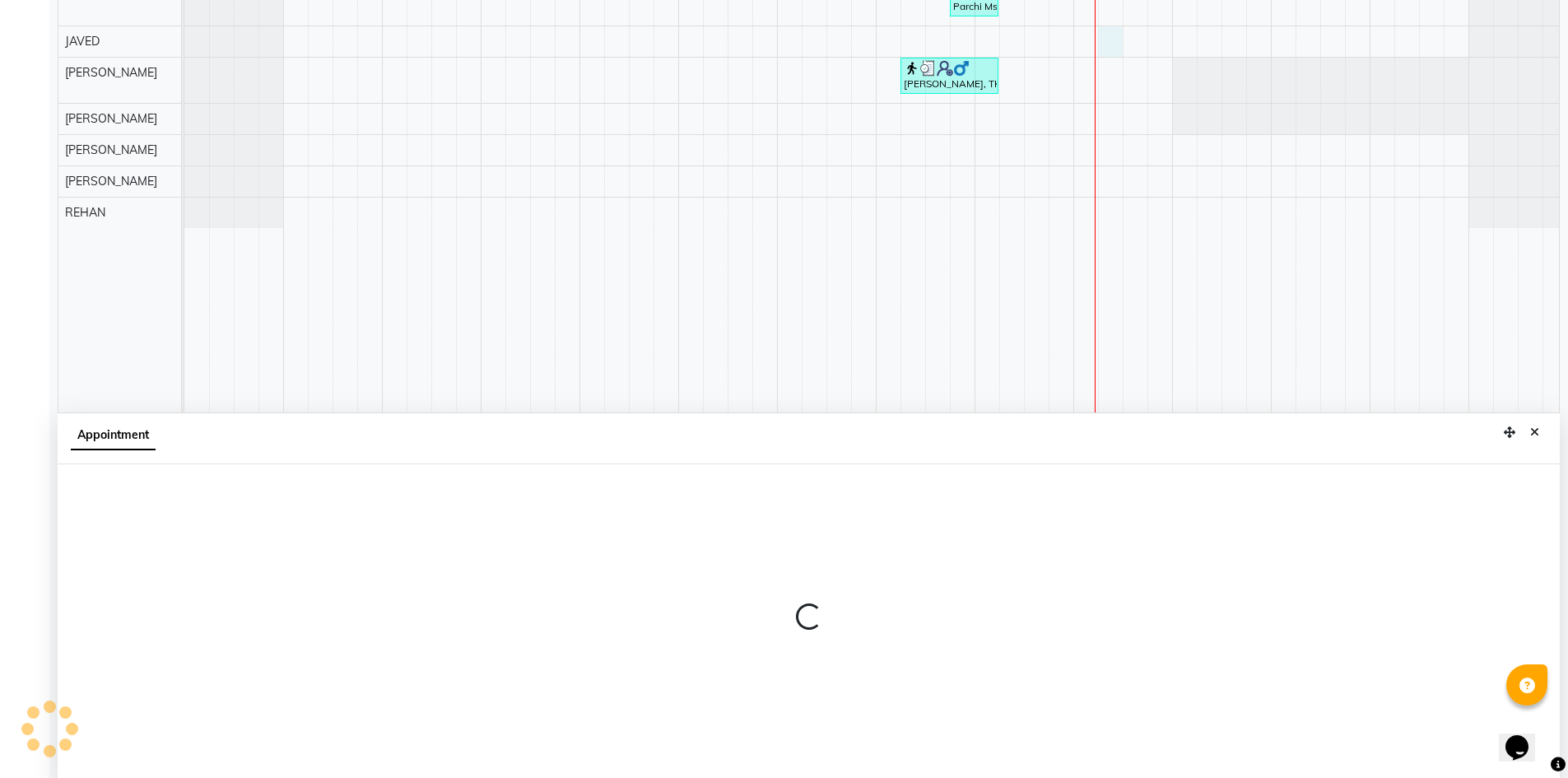
scroll to position [307, 0]
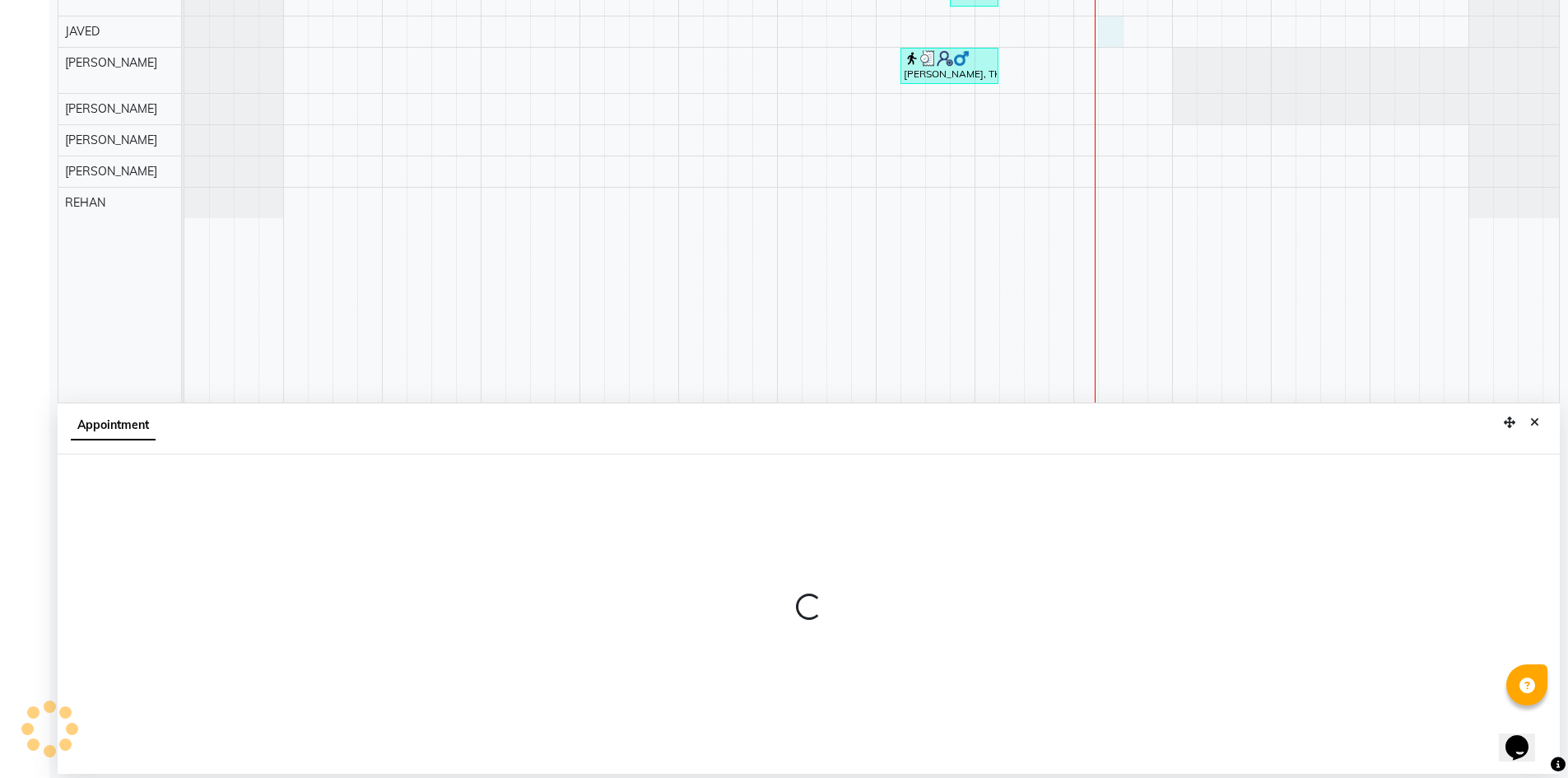
select select "86557"
select select "1035"
select select "tentative"
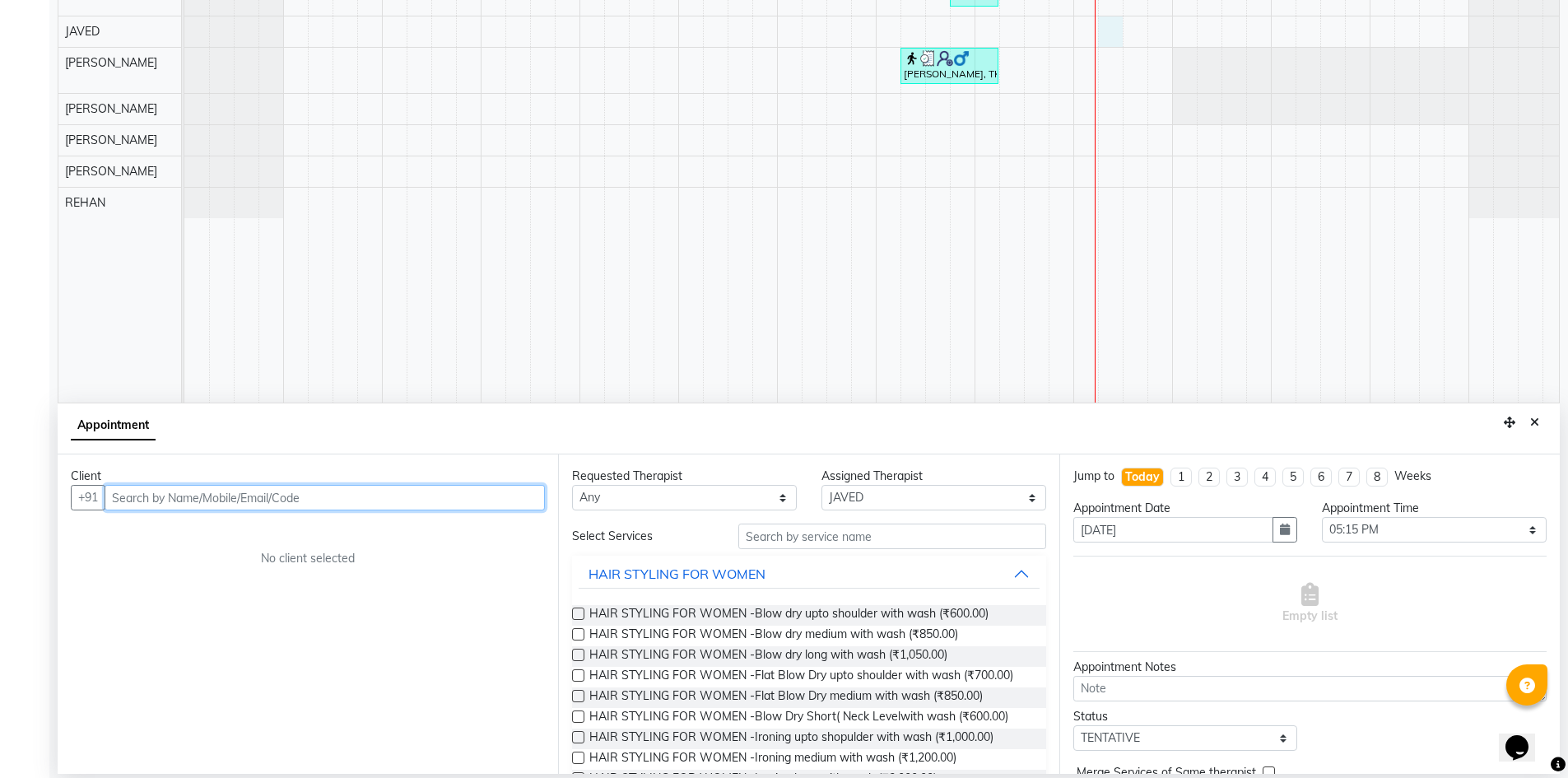
click at [343, 501] on input "text" at bounding box center [325, 498] width 440 height 25
click at [131, 490] on input "966059398" at bounding box center [290, 498] width 372 height 25
type input "966059398"
click at [541, 492] on button "Add Client" at bounding box center [511, 498] width 68 height 25
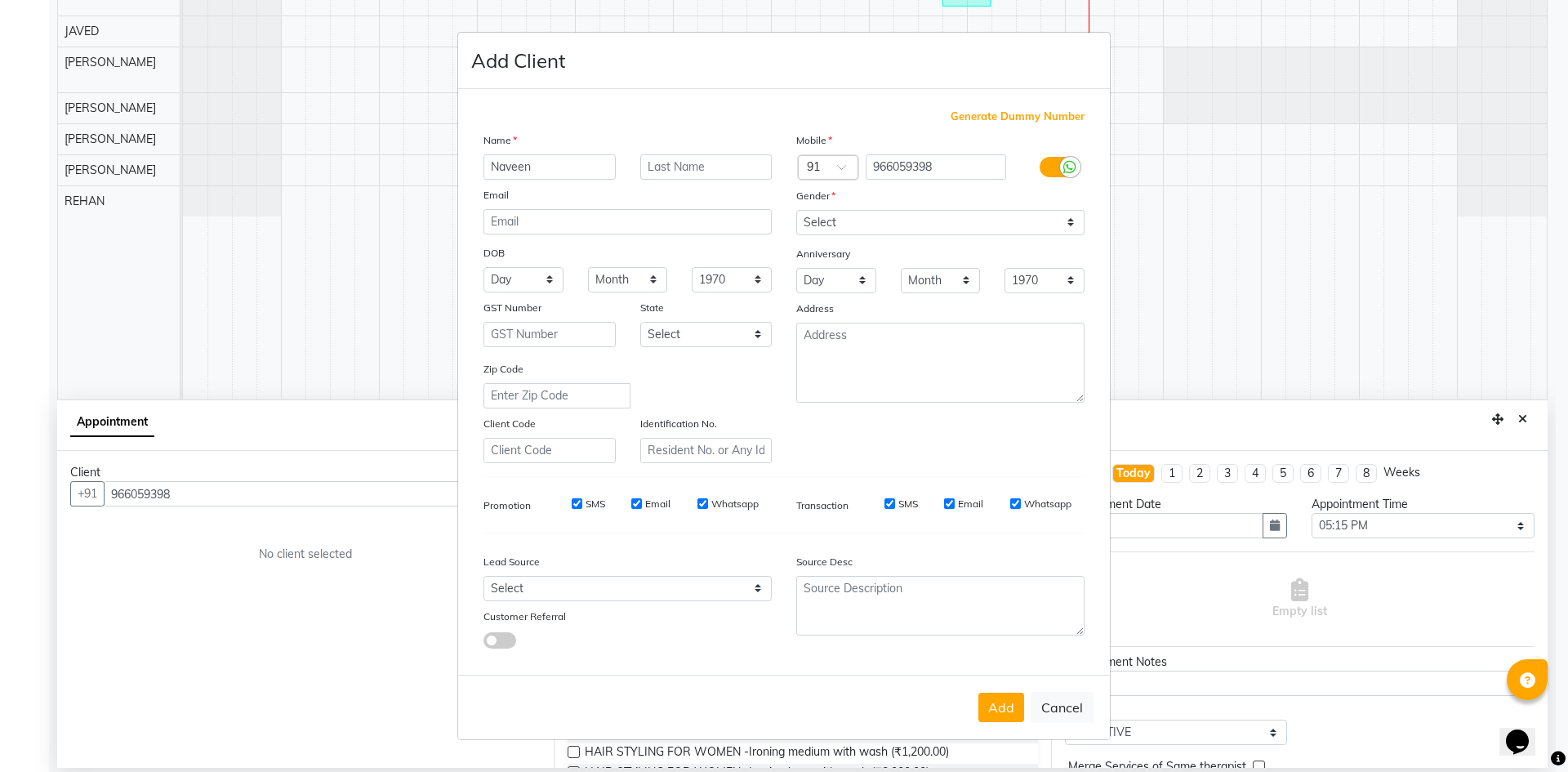
type input "Naveen"
type input "kumar"
click at [878, 220] on select "Select Male Female Other Prefer Not To Say" at bounding box center [940, 222] width 288 height 25
select select "male"
click at [796, 209] on select "Select Male Female Other Prefer Not To Say" at bounding box center [940, 222] width 288 height 25
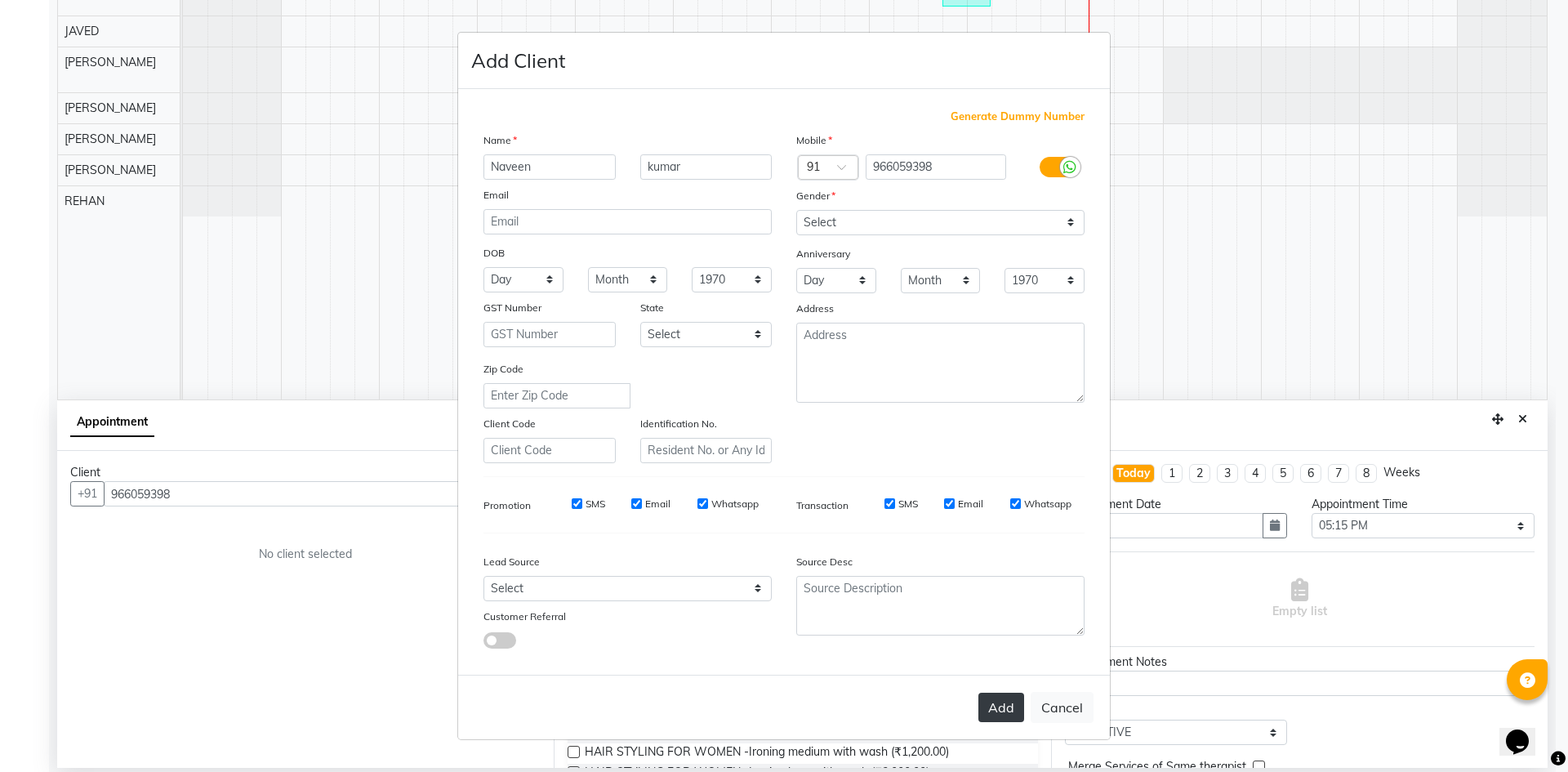
click at [997, 716] on button "Add" at bounding box center [1001, 707] width 46 height 30
type input "96*****98"
select select
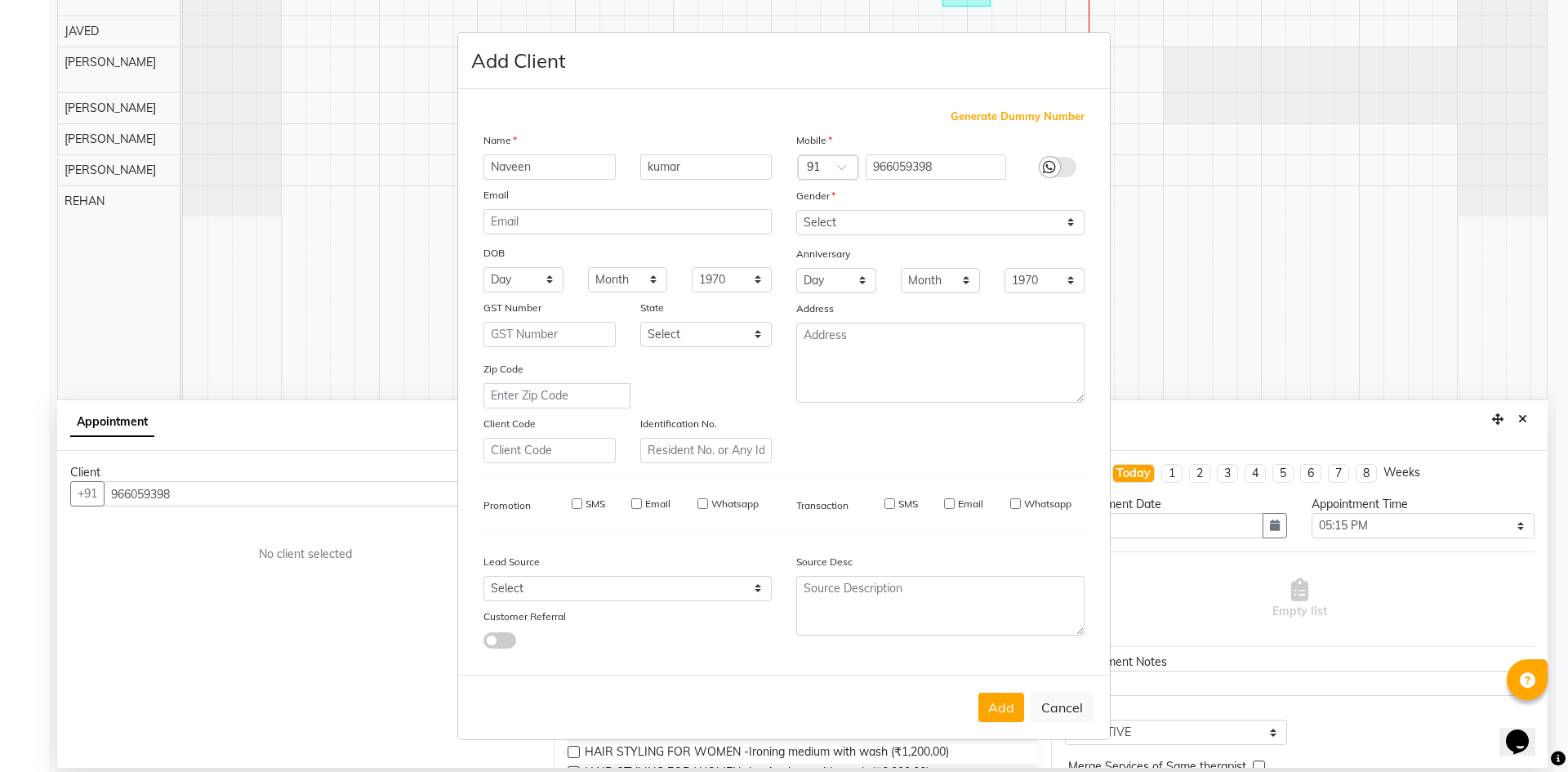
select select
checkbox input "false"
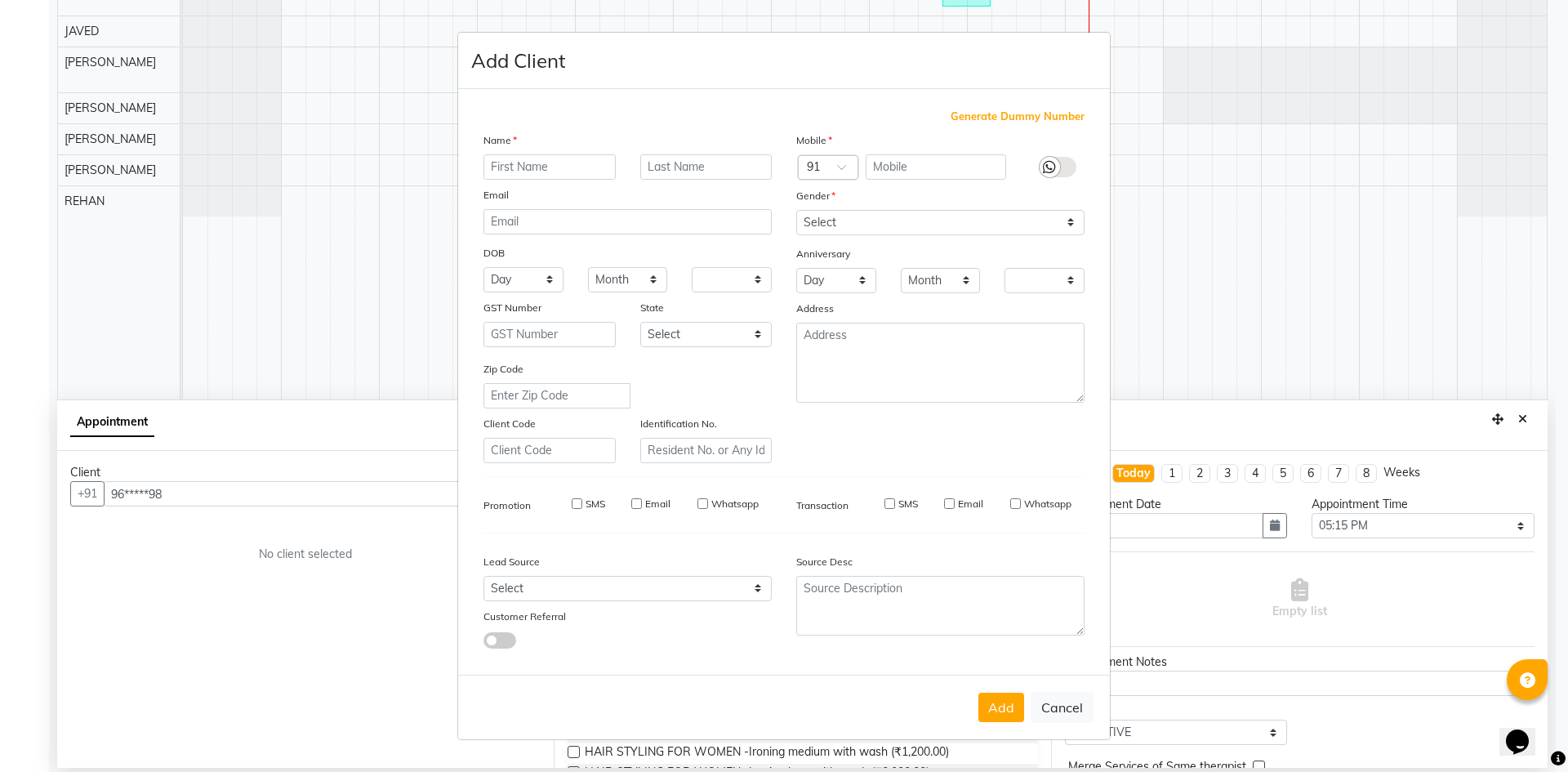
checkbox input "false"
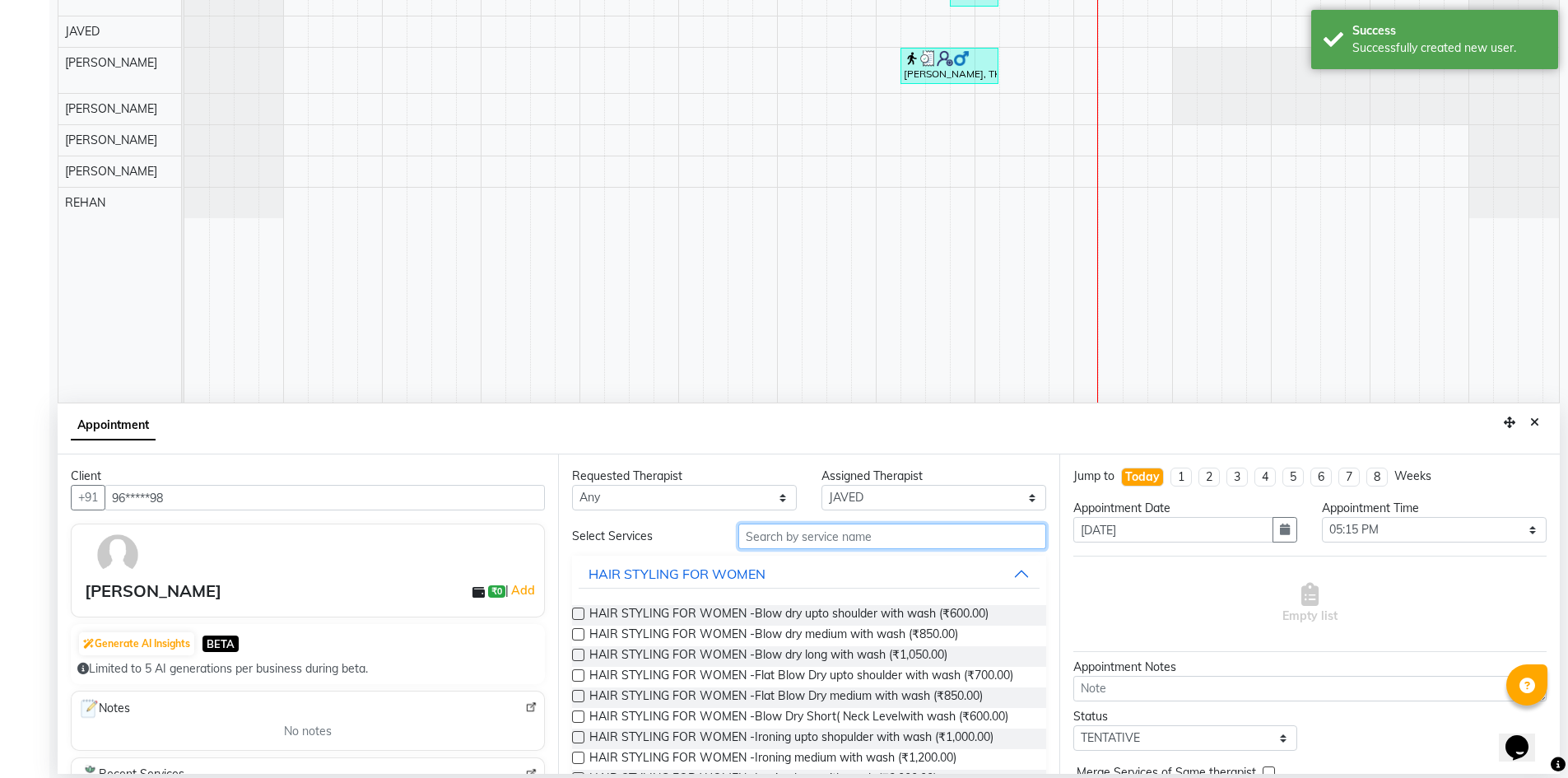
click at [809, 534] on input "text" at bounding box center [892, 536] width 308 height 25
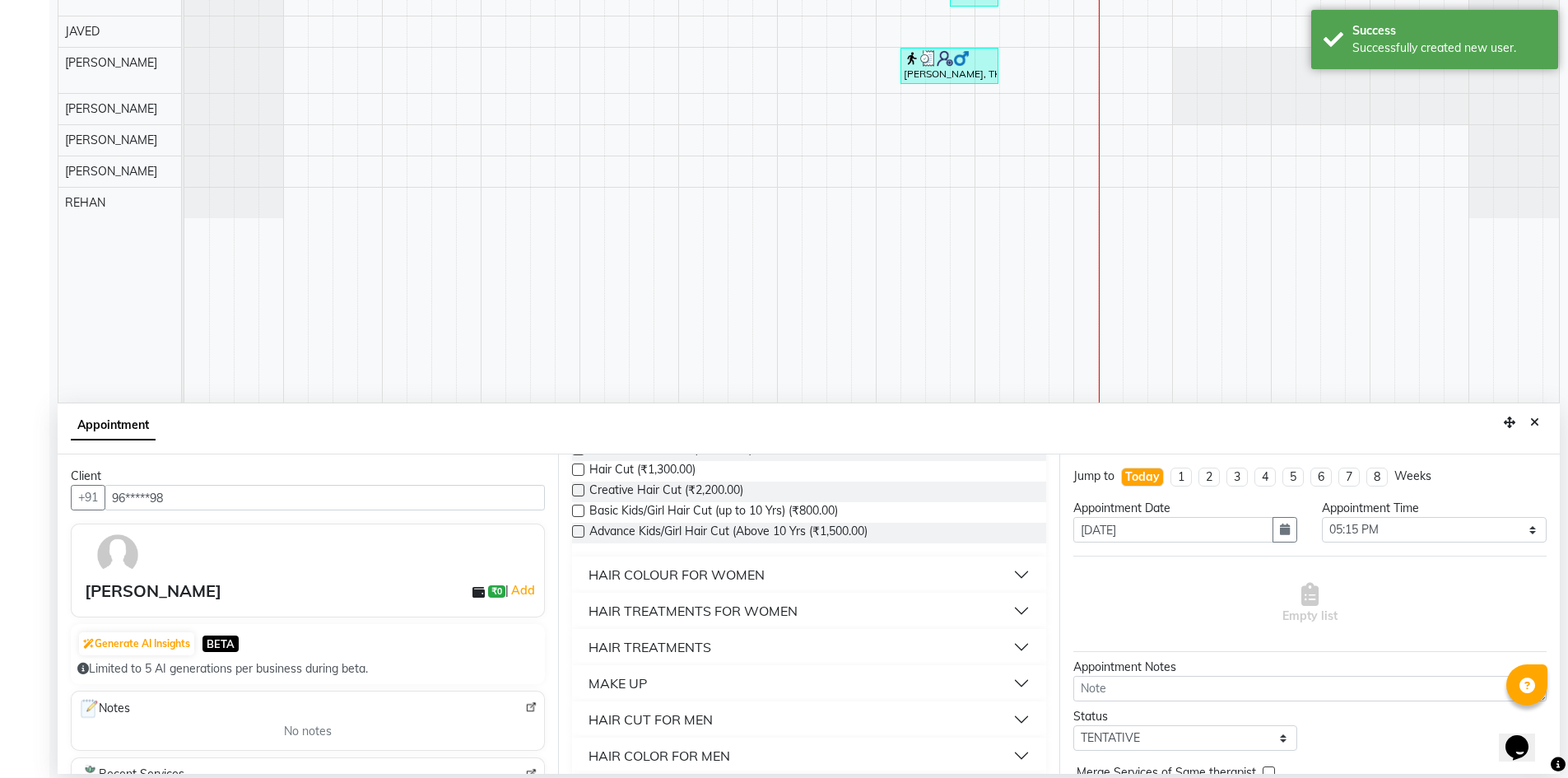
scroll to position [461, 0]
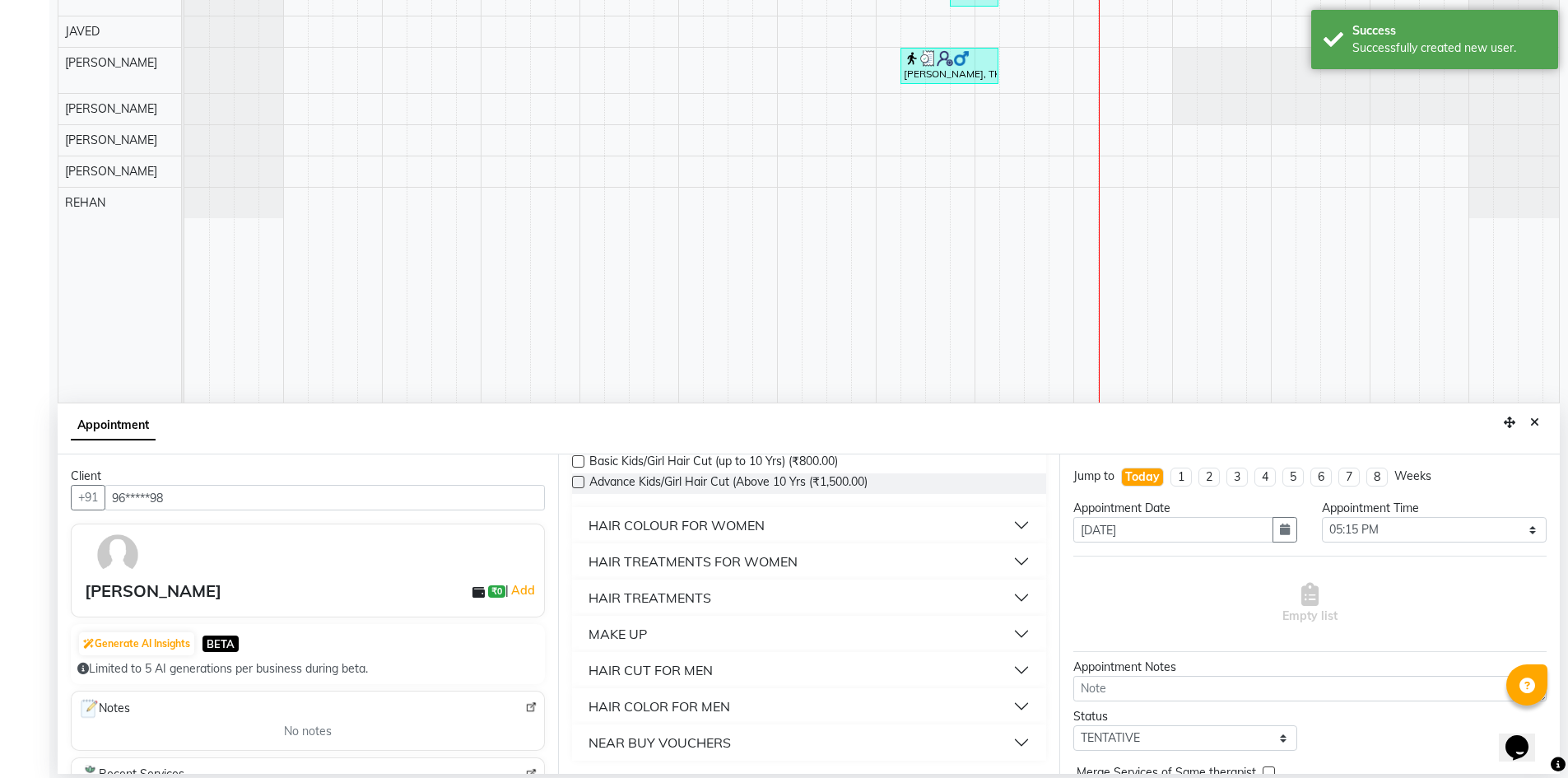
type input "hair"
click at [703, 674] on div "HAIR CUT FOR MEN" at bounding box center [651, 670] width 125 height 20
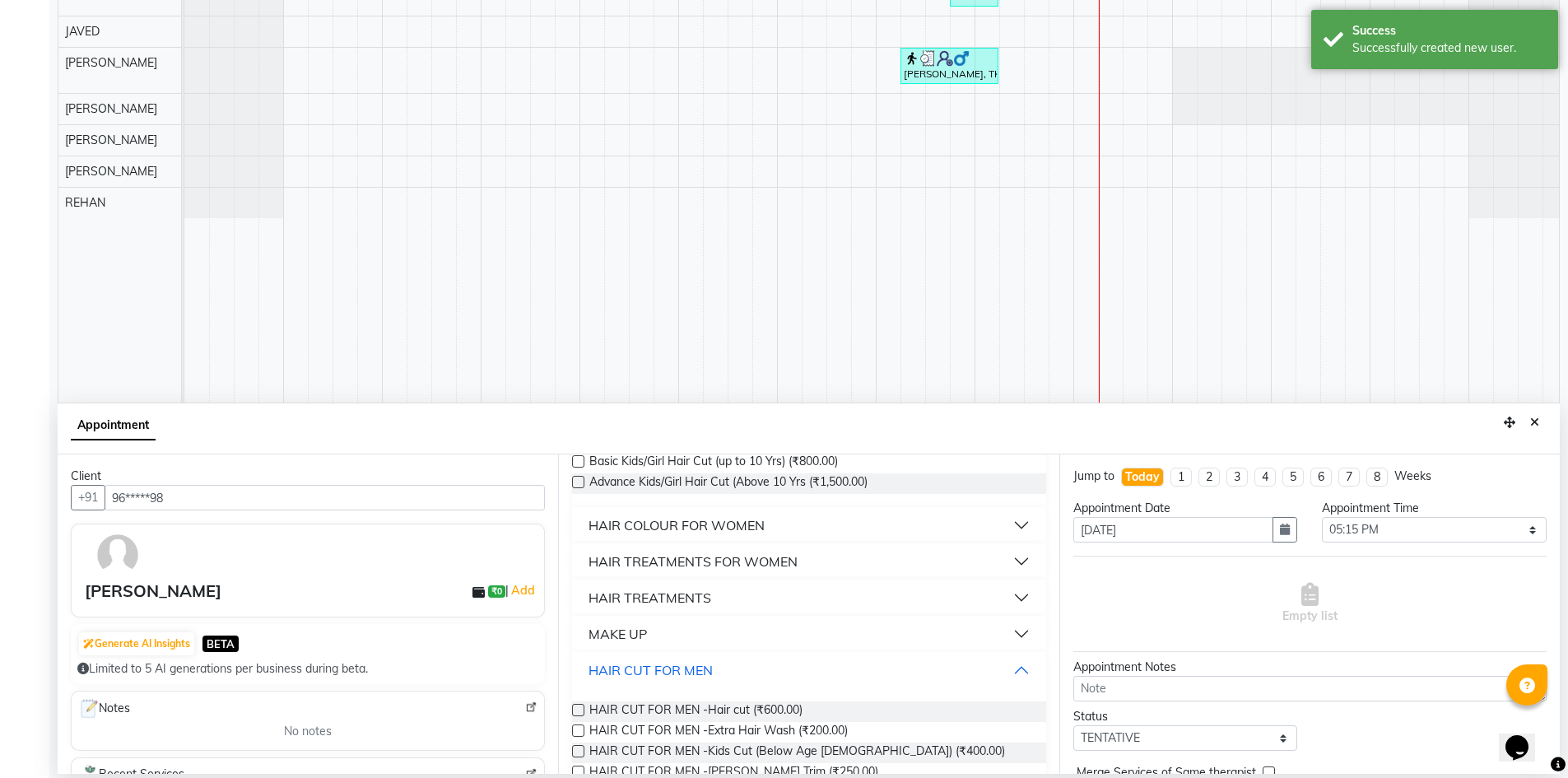
scroll to position [543, 0]
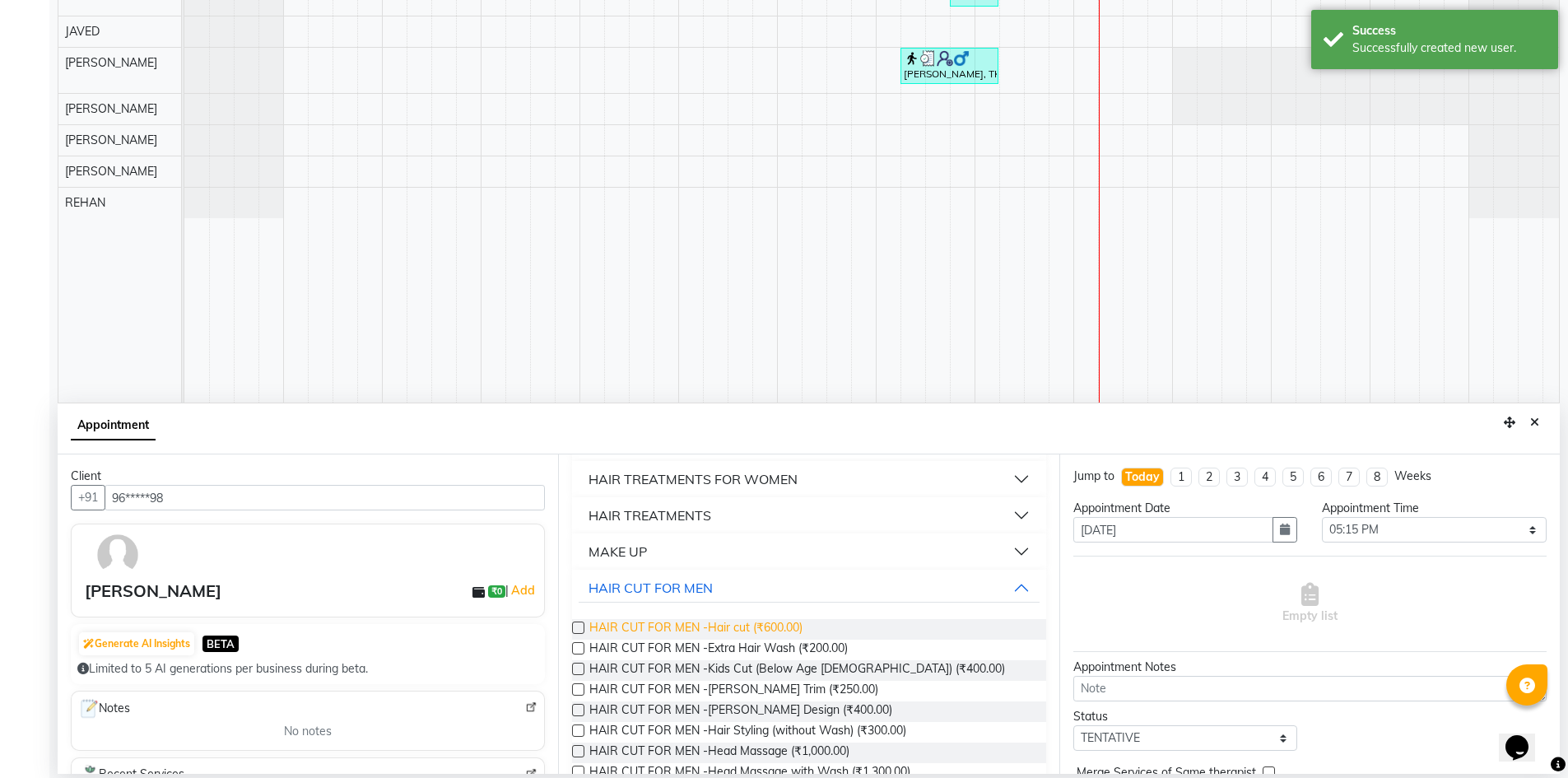
click at [715, 634] on span "HAIR CUT FOR MEN -Hair cut (₹600.00)" at bounding box center [696, 629] width 213 height 21
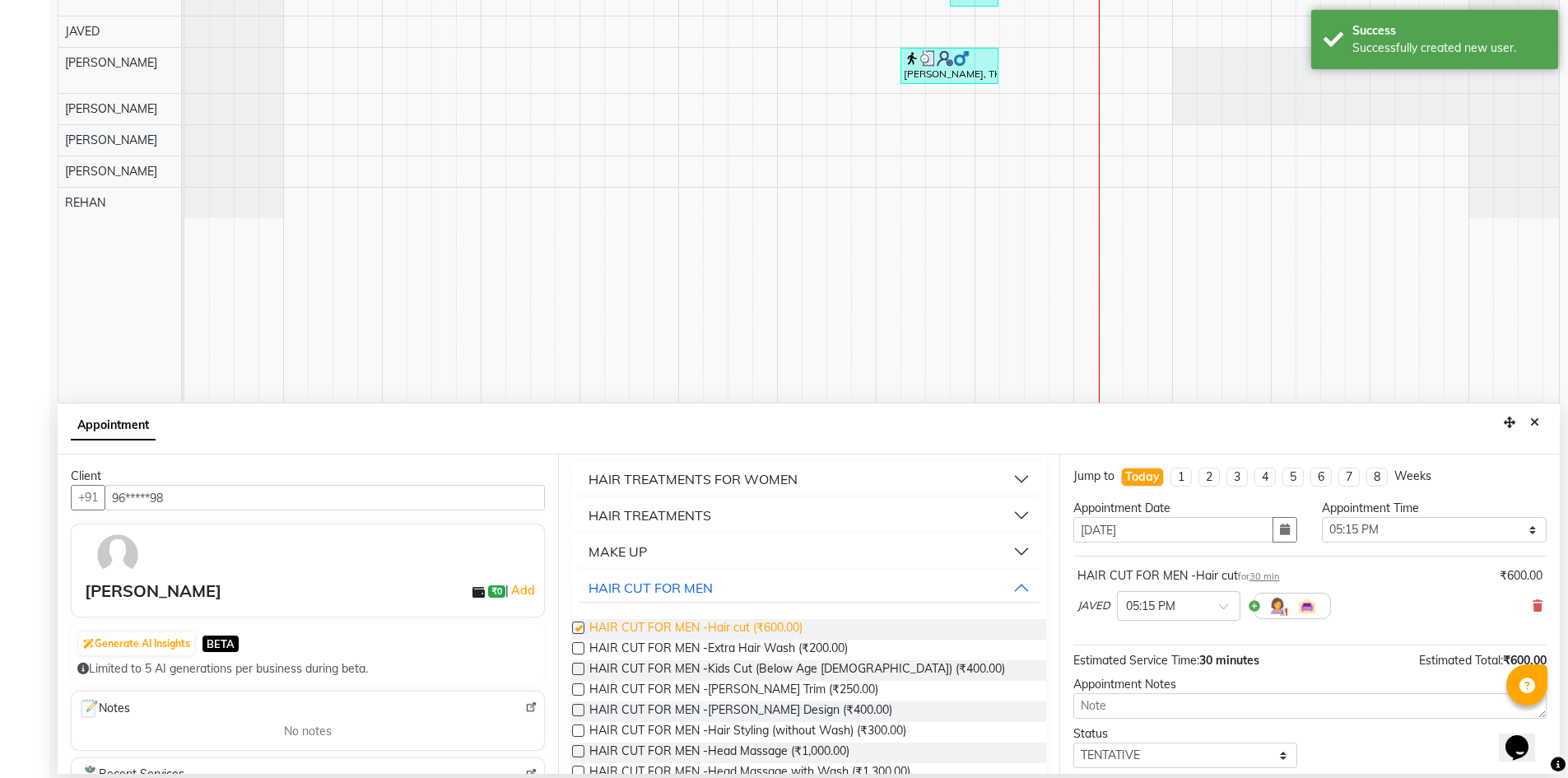
checkbox input "false"
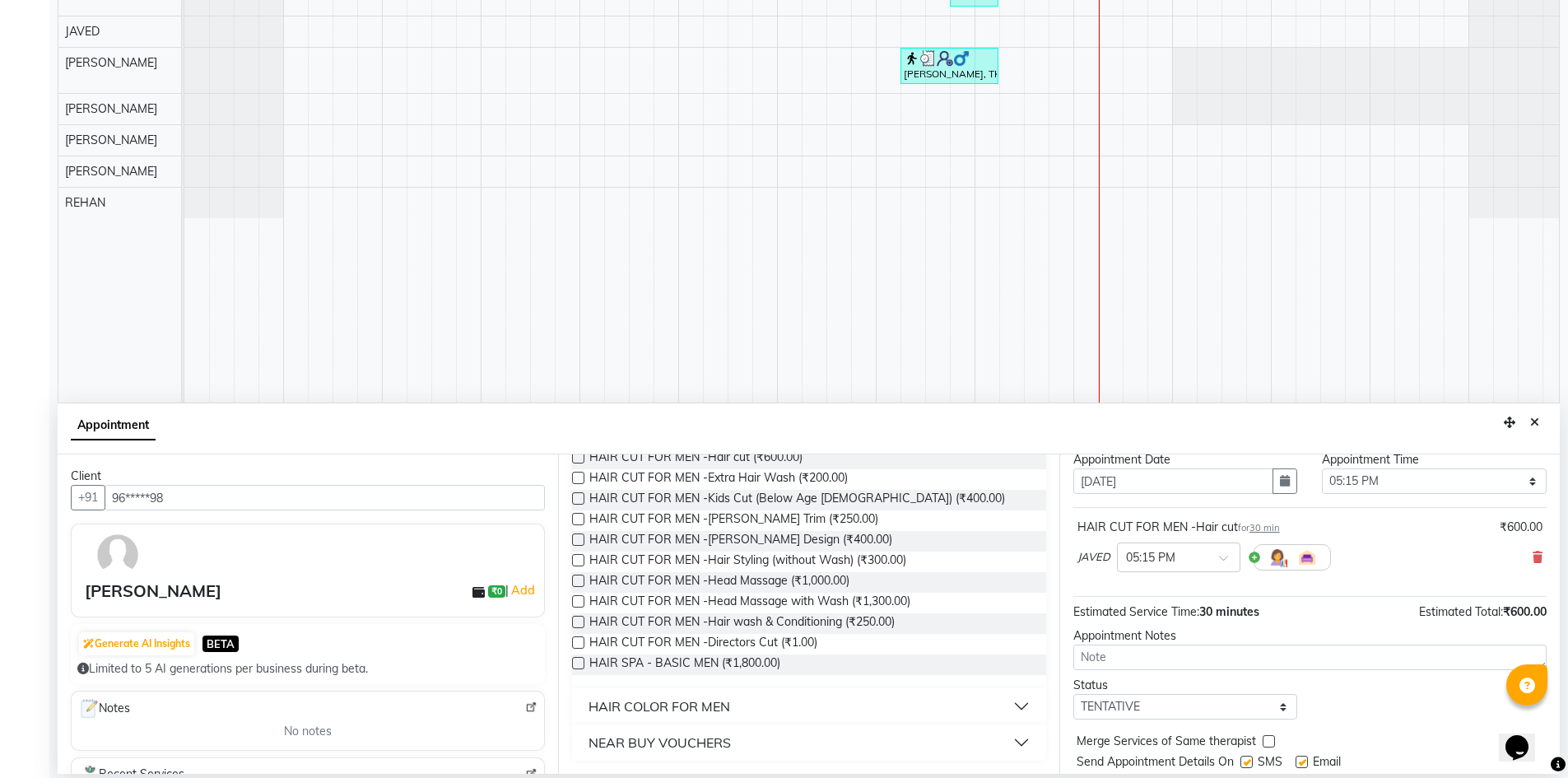
scroll to position [98, 0]
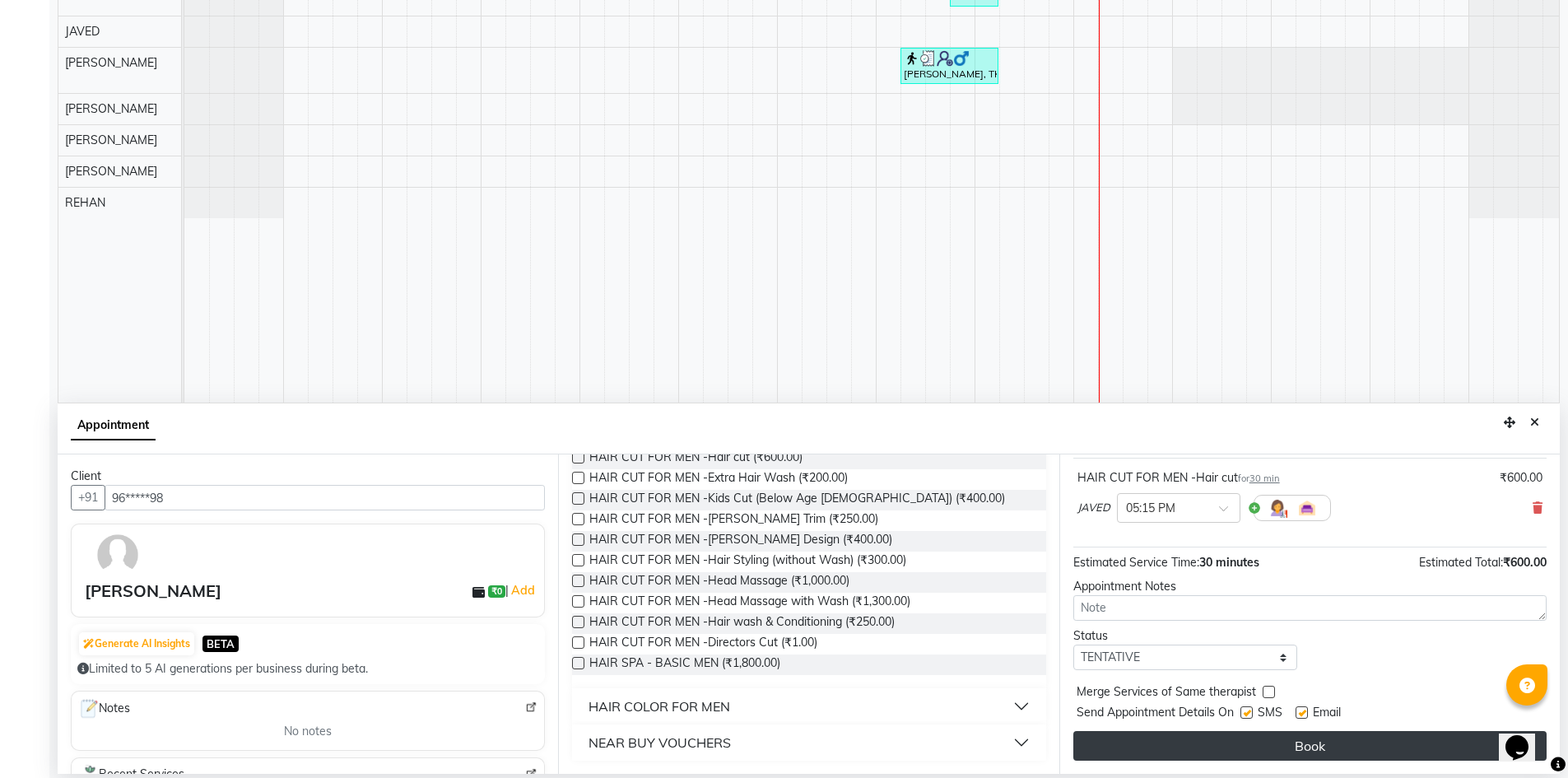
click at [1324, 736] on button "Book" at bounding box center [1310, 745] width 473 height 30
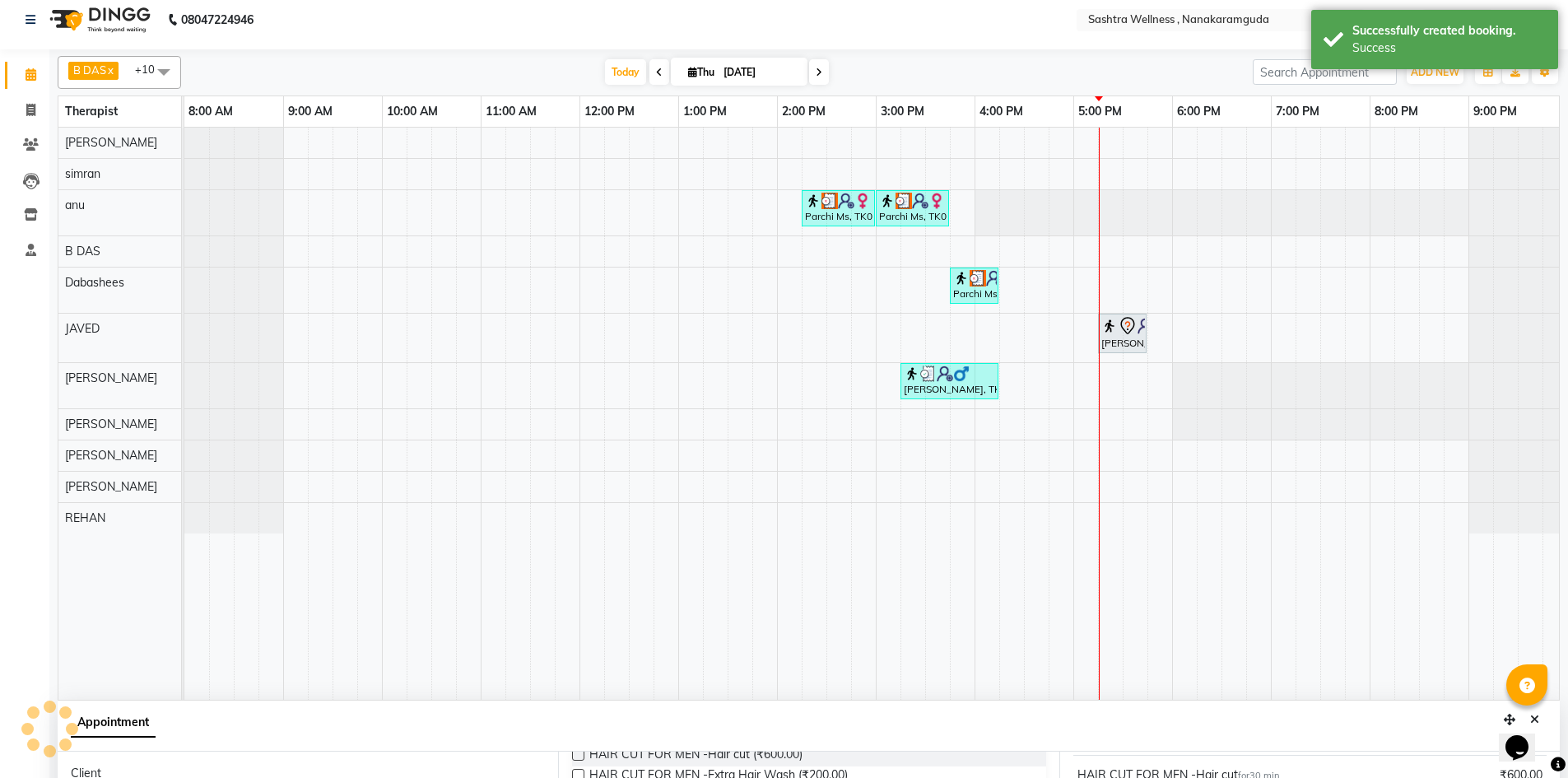
scroll to position [0, 0]
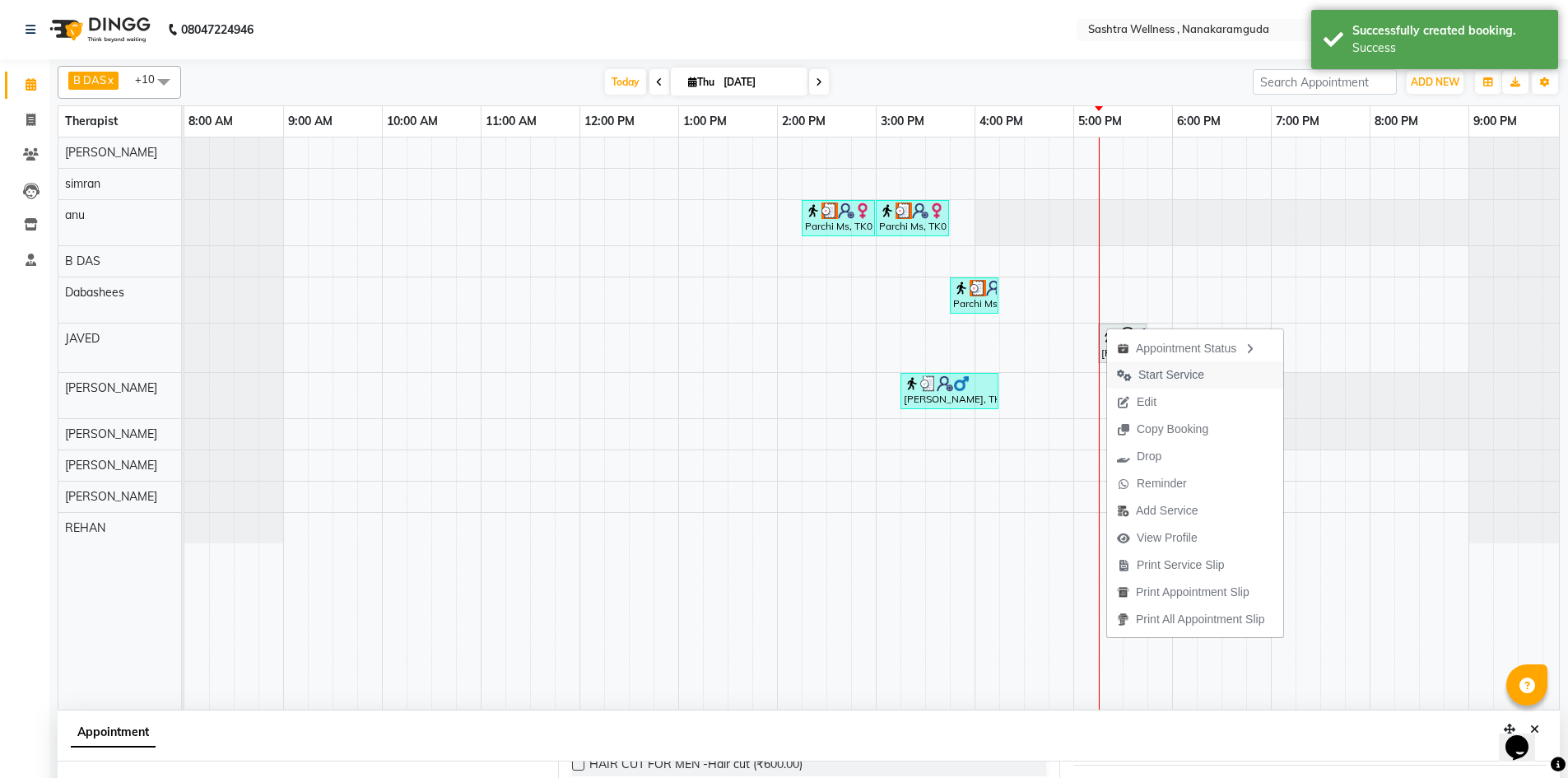
click at [1178, 376] on span "Start Service" at bounding box center [1171, 375] width 66 height 17
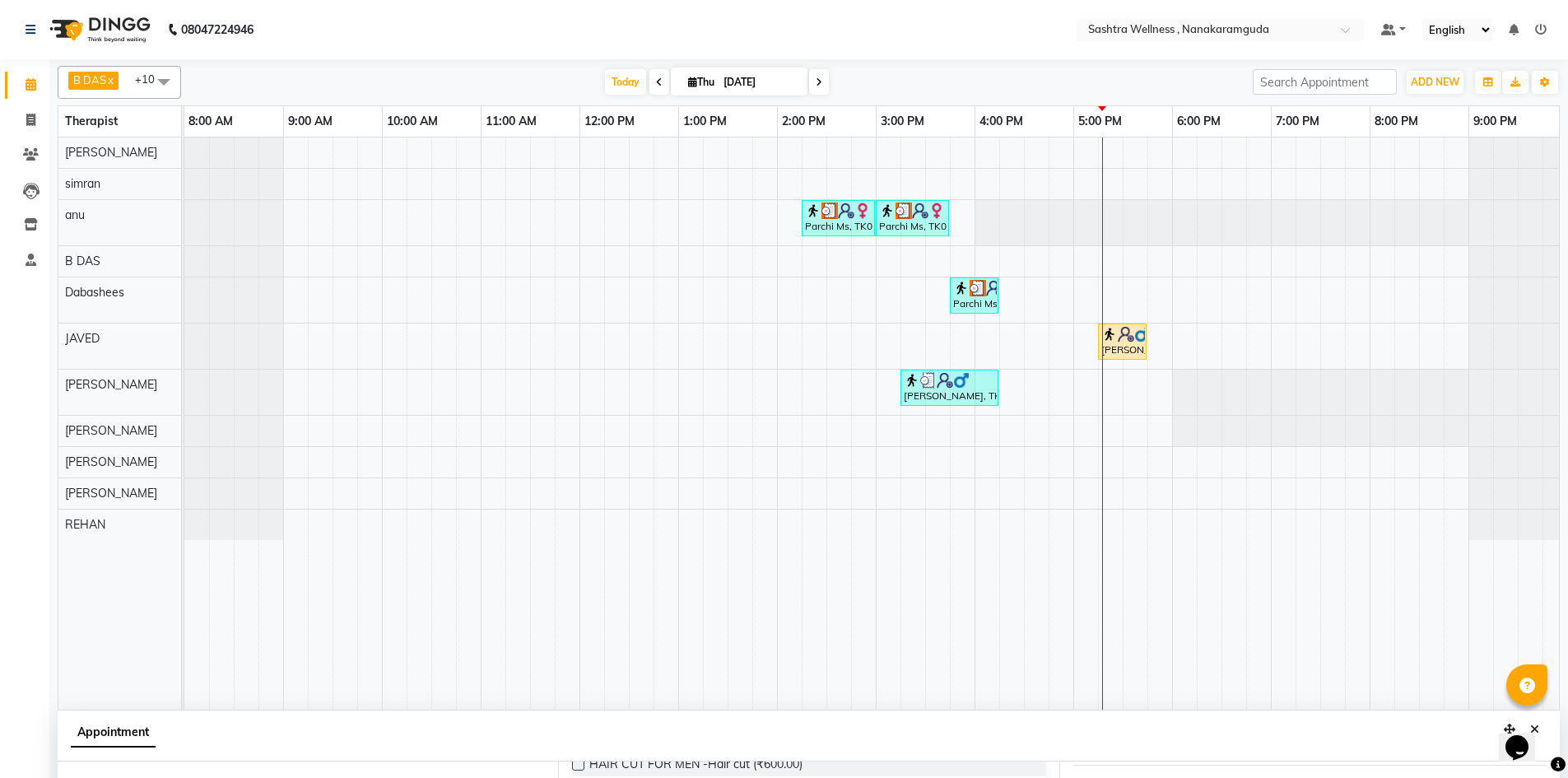
click at [733, 82] on input "[DATE]" at bounding box center [760, 82] width 82 height 25
select select "9"
select select "2025"
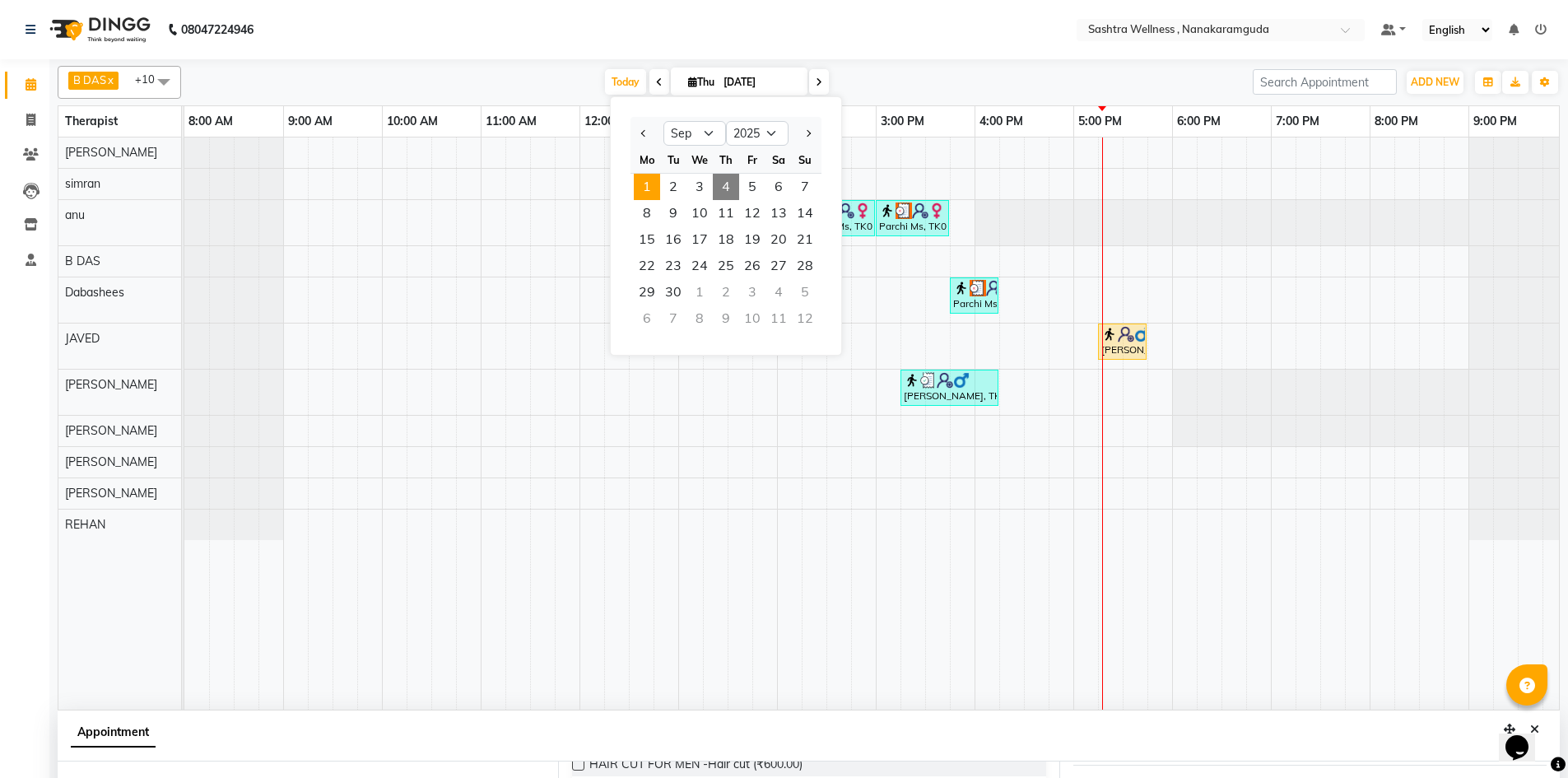
click at [648, 197] on span "1" at bounding box center [647, 187] width 26 height 26
type input "01-09-2025"
select select "1035"
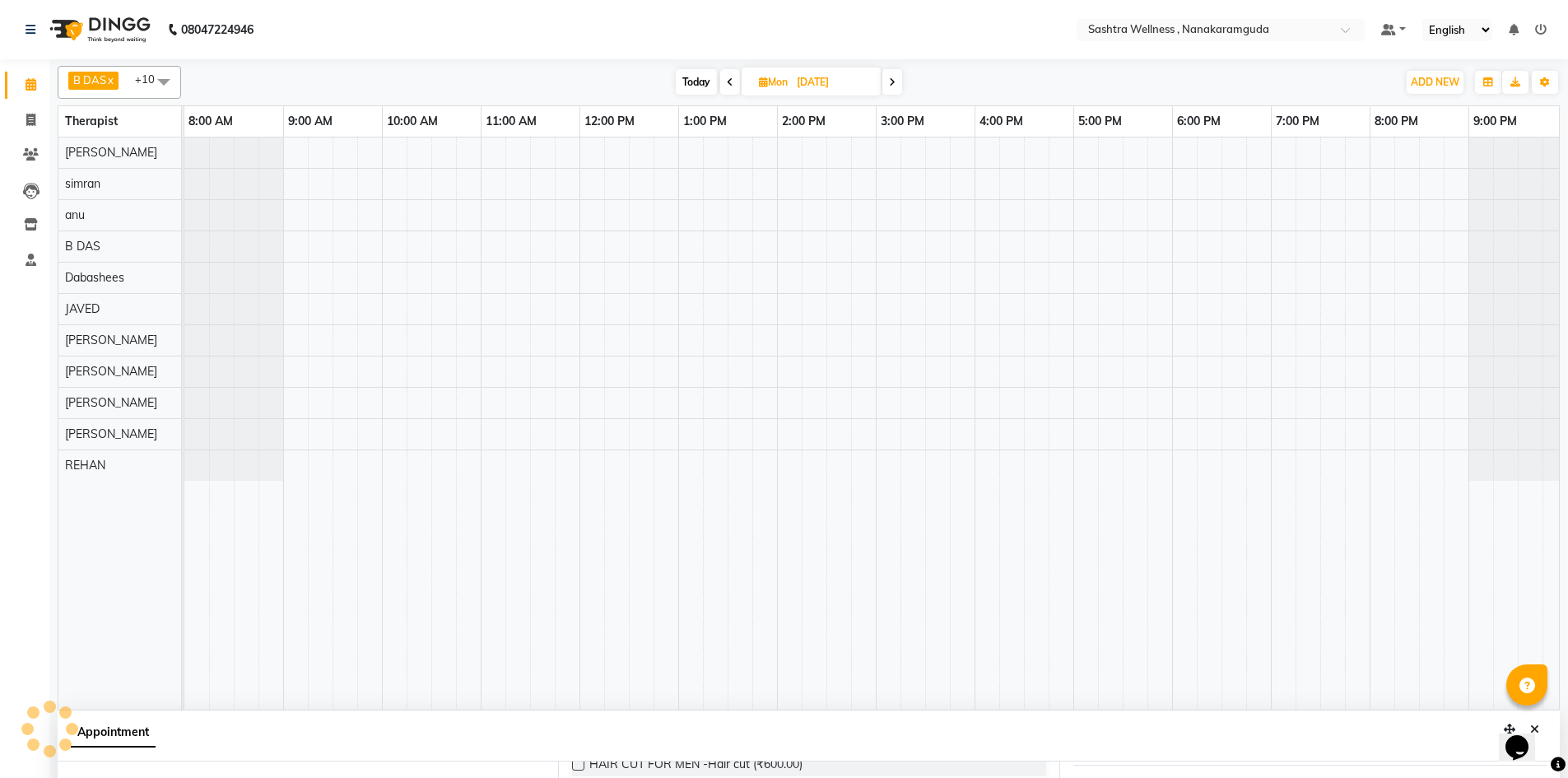
scroll to position [0, 8]
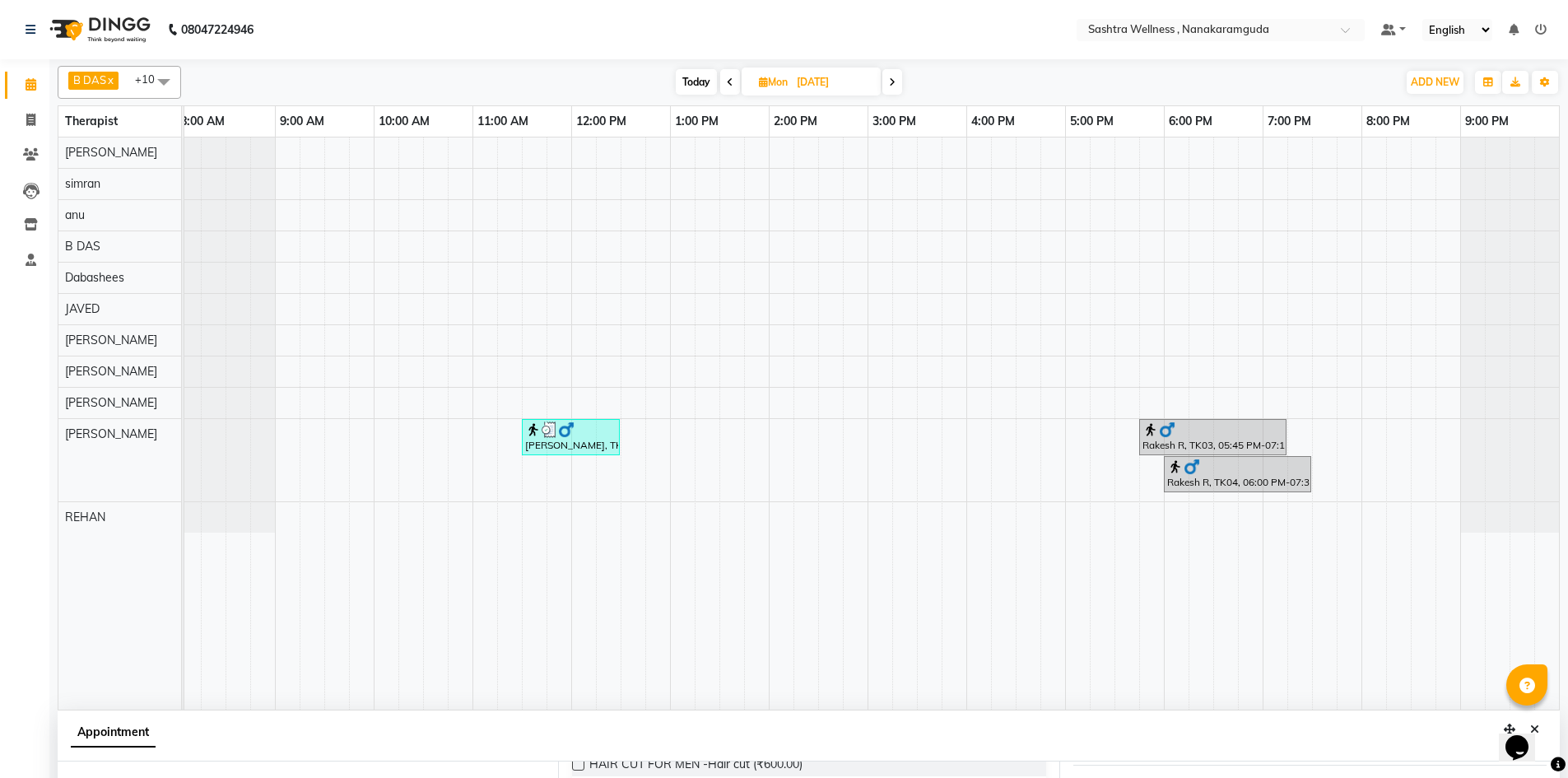
click at [880, 444] on div "HARSHITH, TK01, 11:30 AM-12:30 PM, NEAR BUY VOUCHERS - Aroma Classic Full Body …" at bounding box center [868, 423] width 1383 height 572
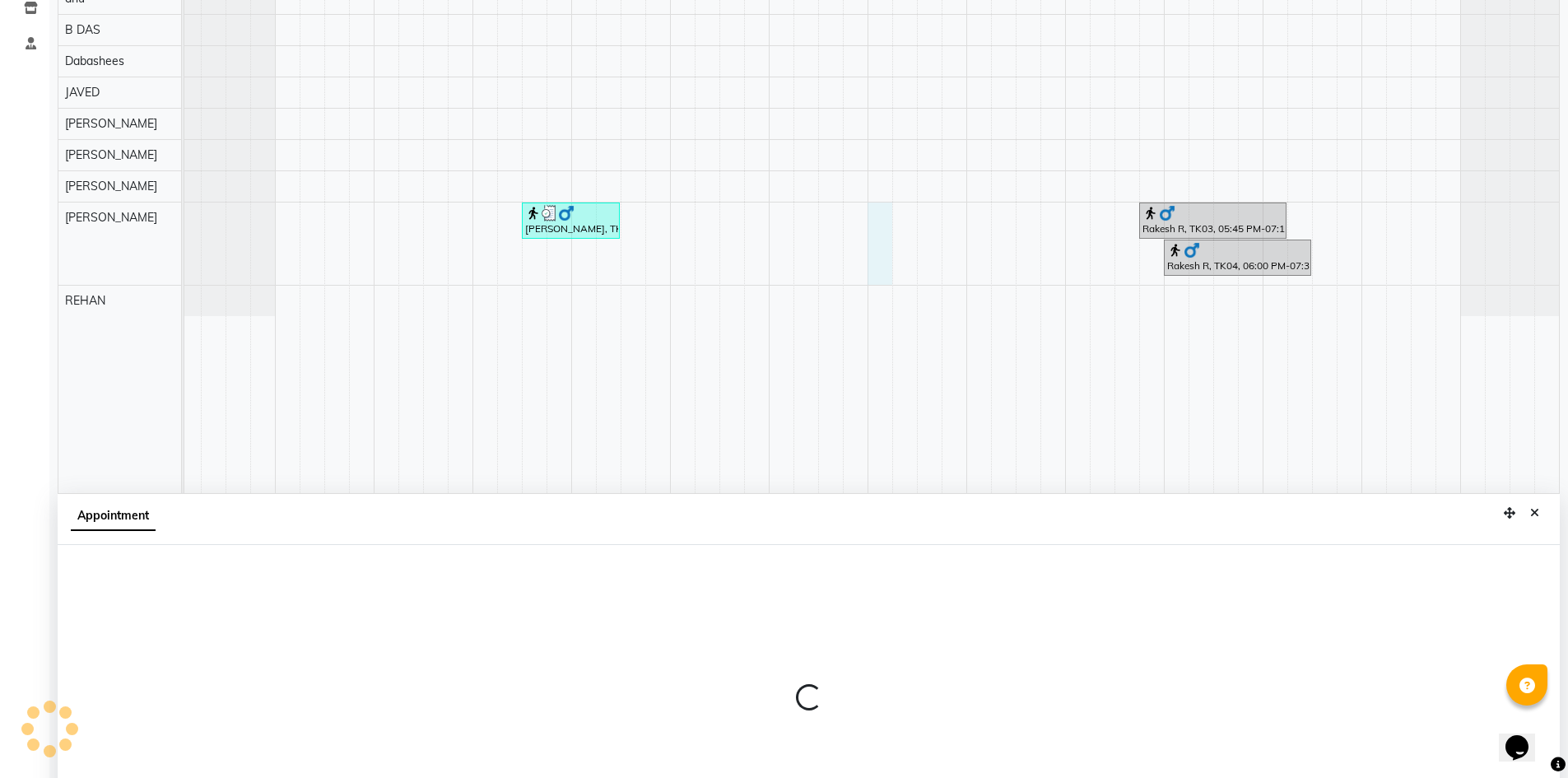
select select "76678"
select select "900"
select select "tentative"
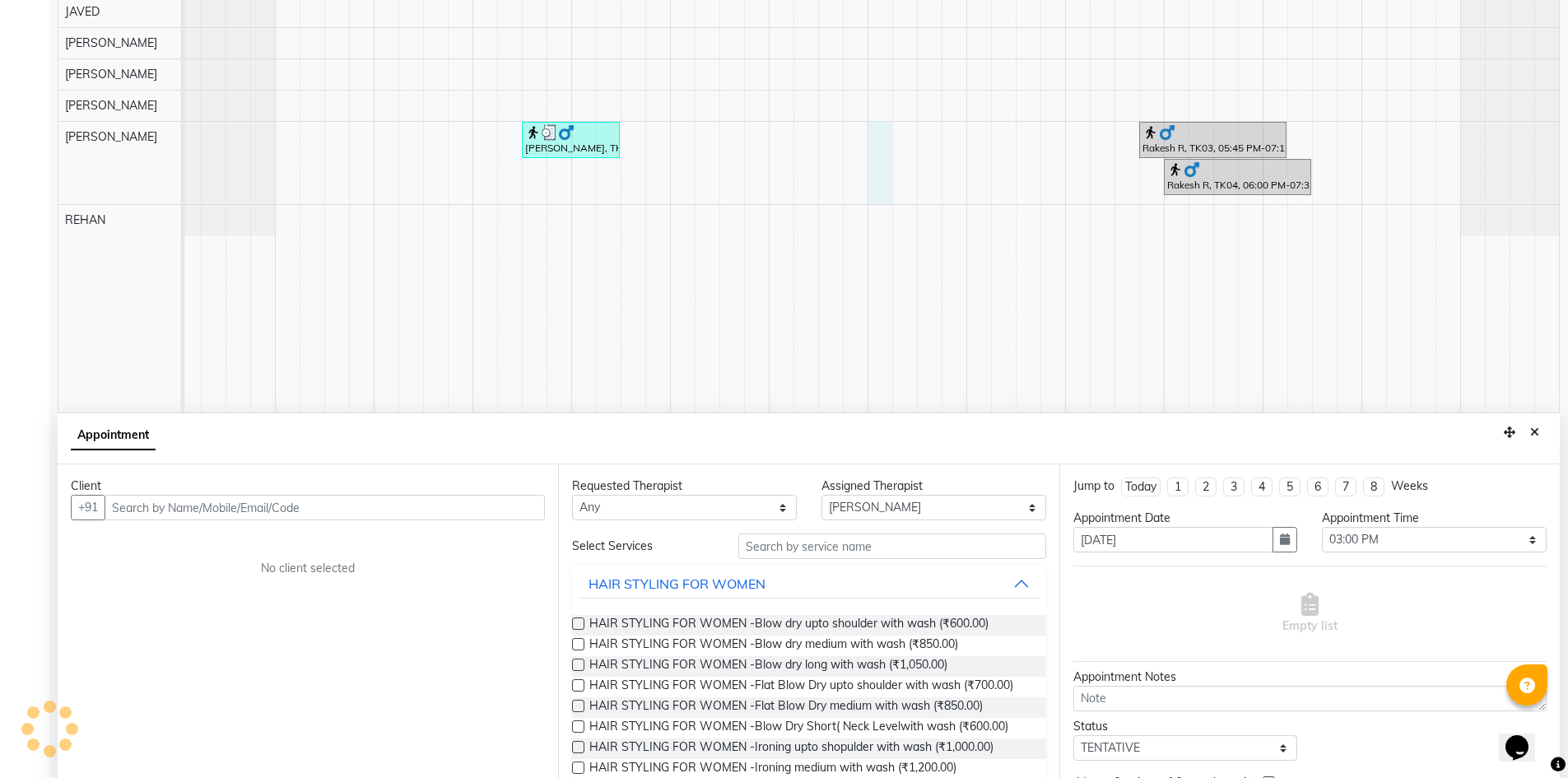
scroll to position [307, 0]
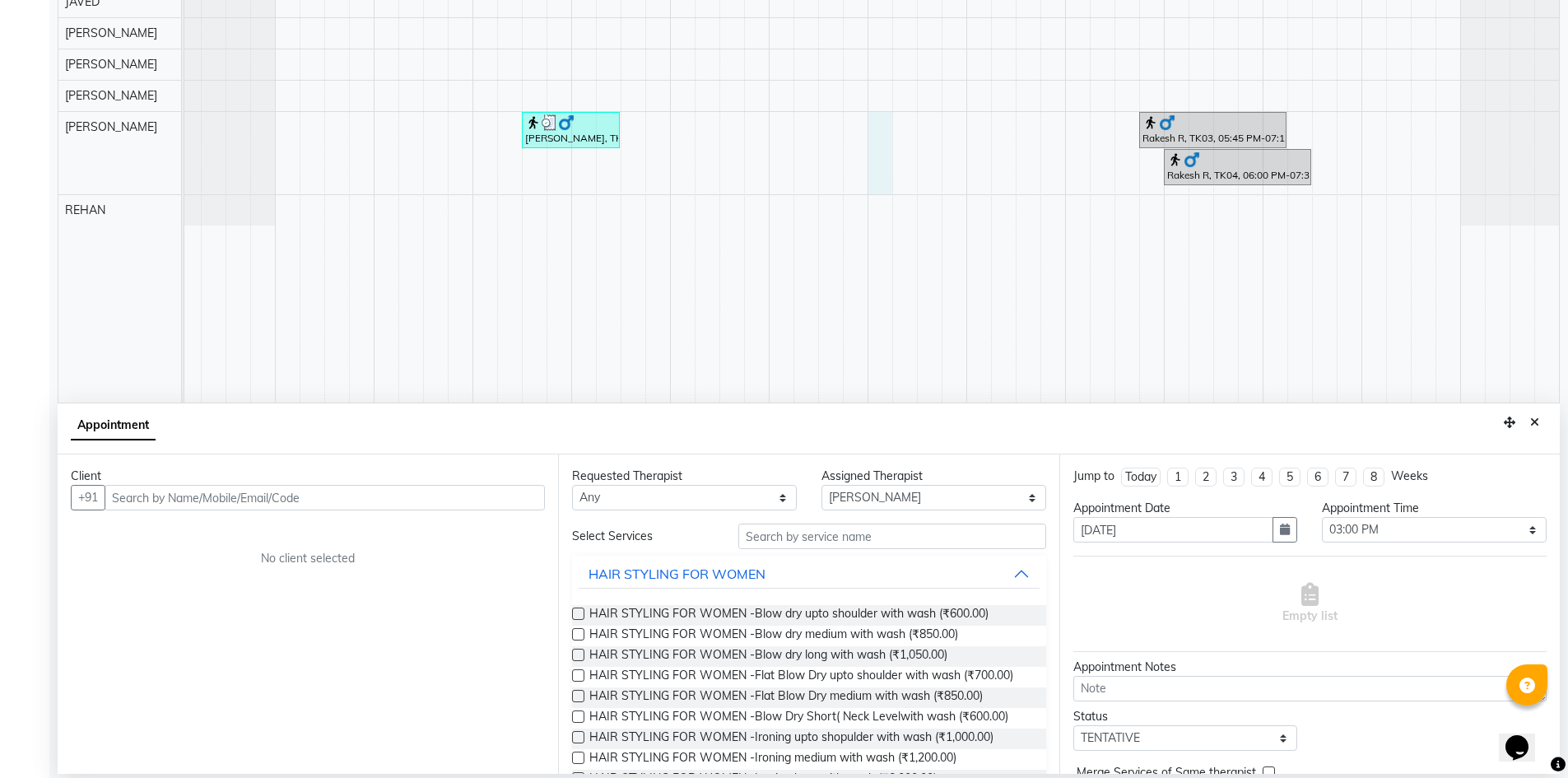
click at [240, 507] on input "text" at bounding box center [325, 498] width 440 height 25
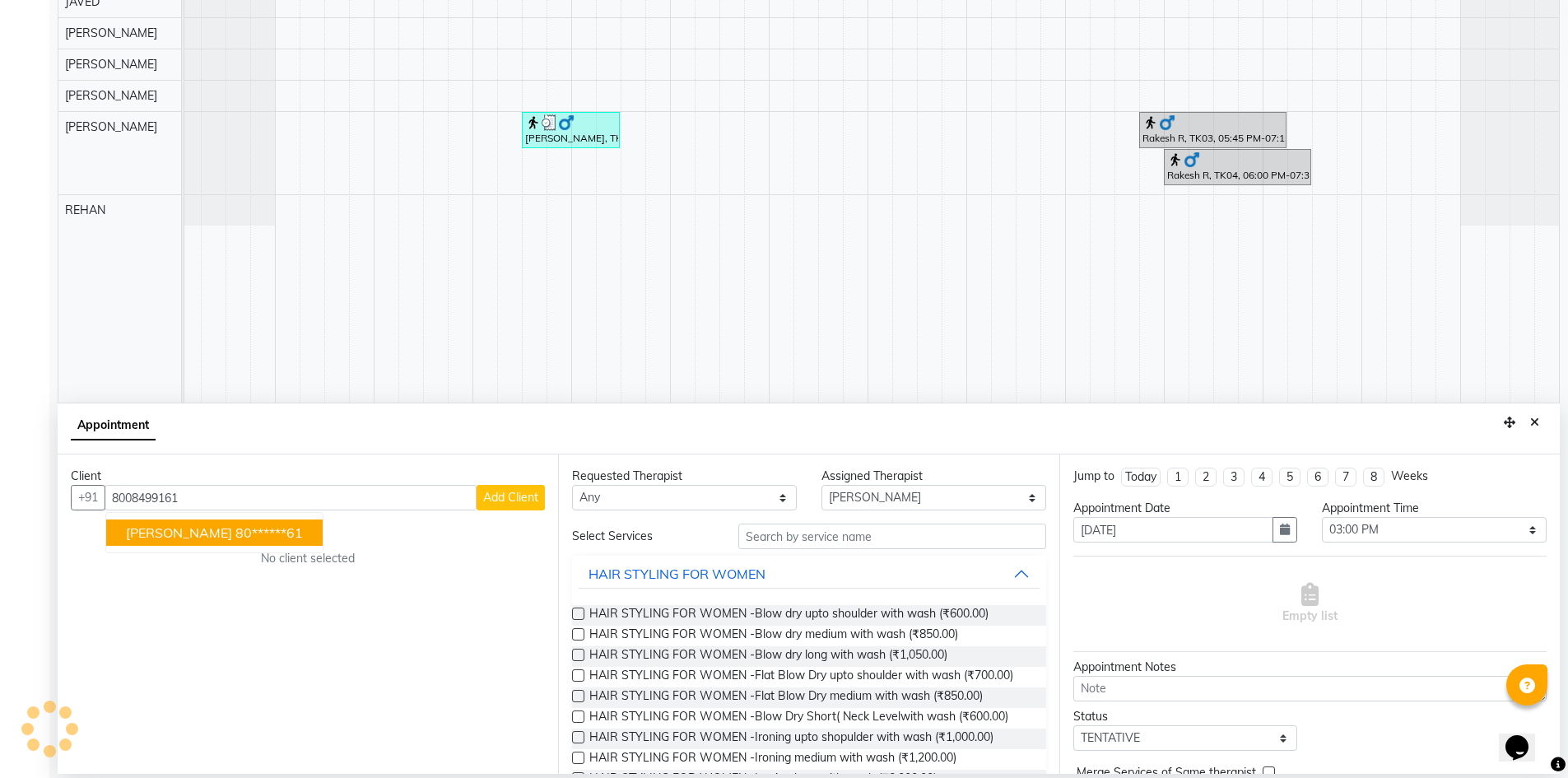
click at [236, 536] on ngb-highlight "80******61" at bounding box center [269, 532] width 67 height 16
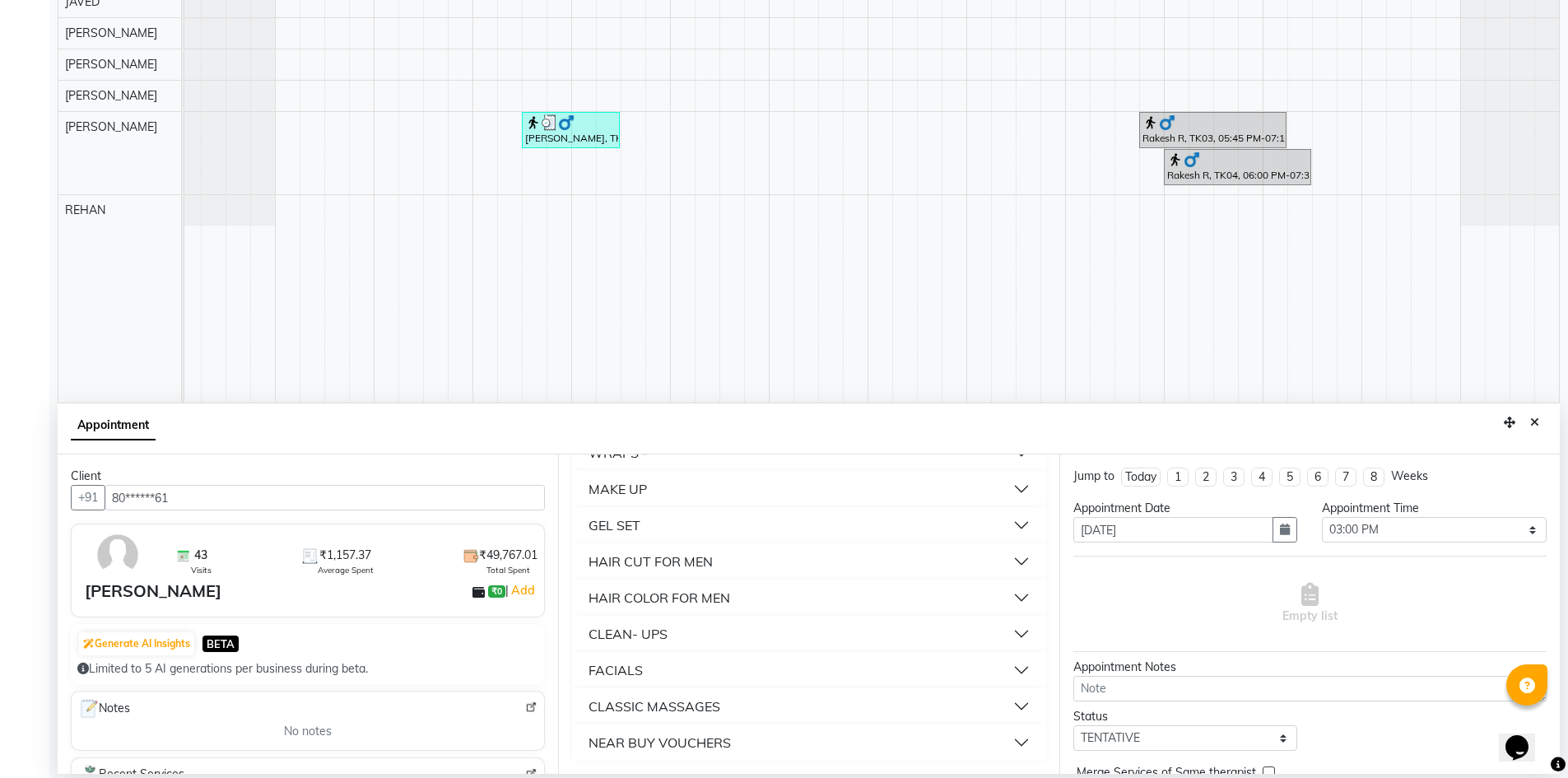
type input "80******61"
click at [674, 736] on div "NEAR BUY VOUCHERS" at bounding box center [660, 743] width 142 height 20
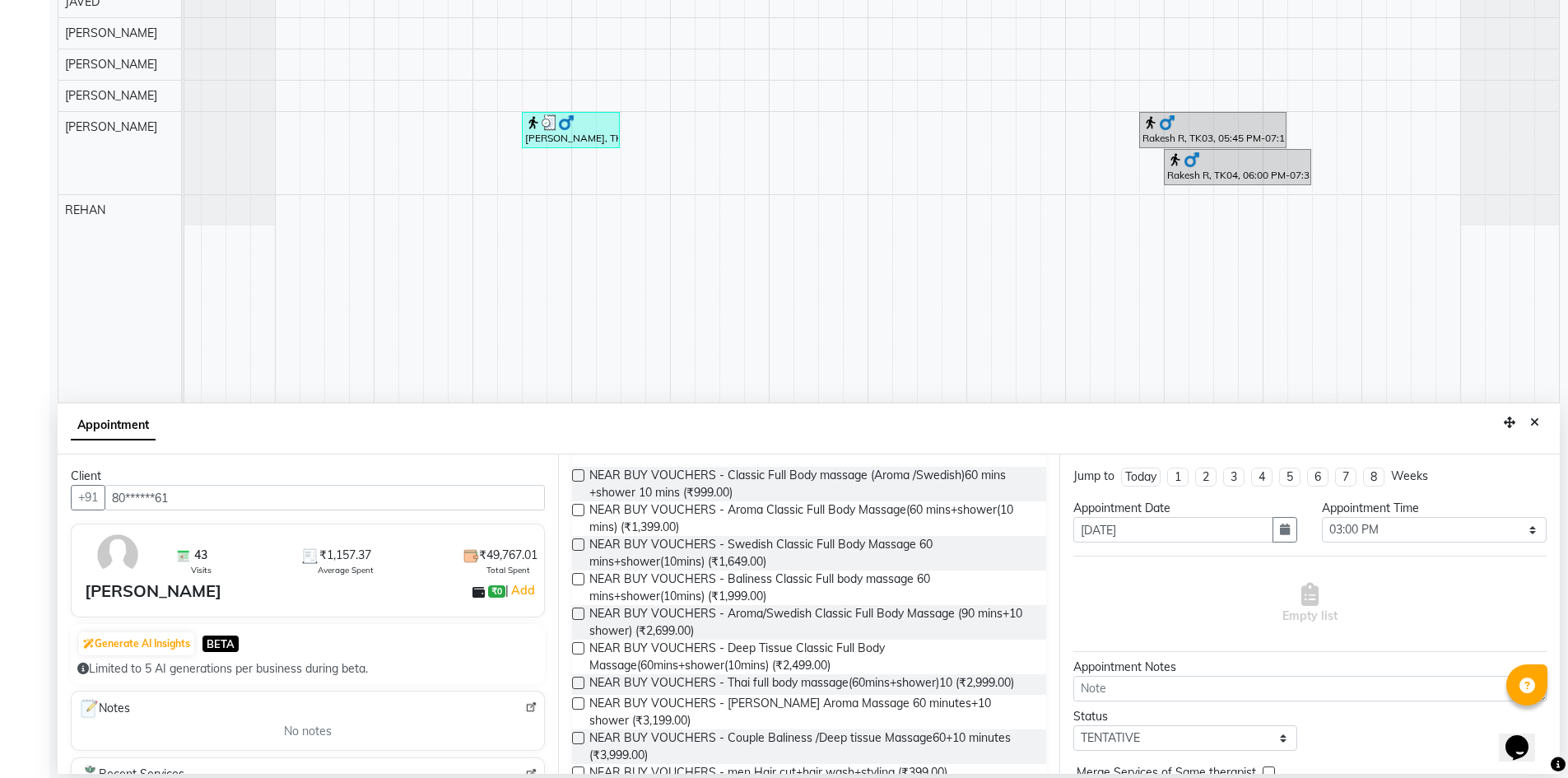
scroll to position [1277, 0]
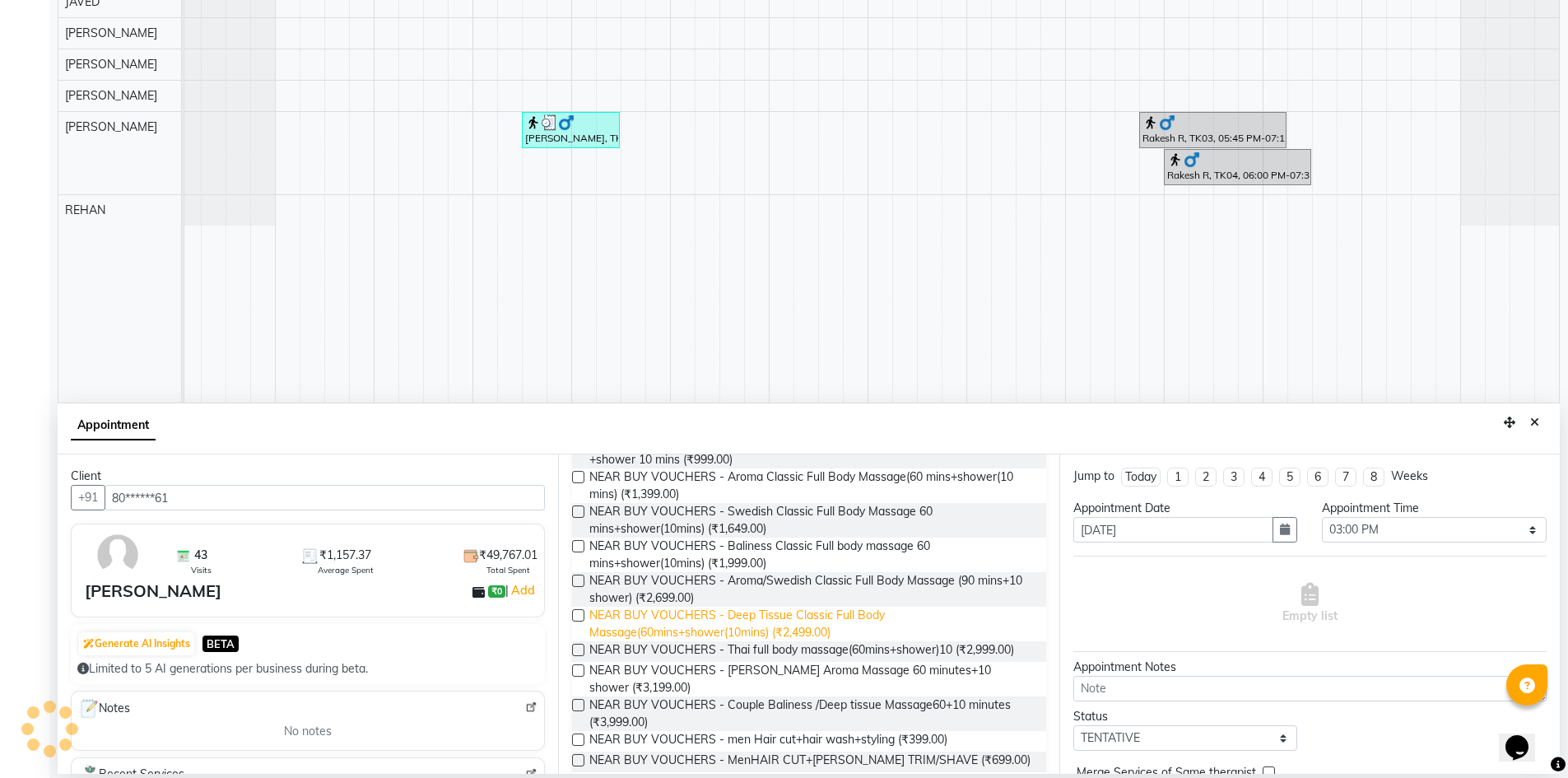
click at [810, 631] on span "NEAR BUY VOUCHERS - Deep Tissue Classic Full Body Massage(60mins+shower(10mins)…" at bounding box center [811, 624] width 443 height 35
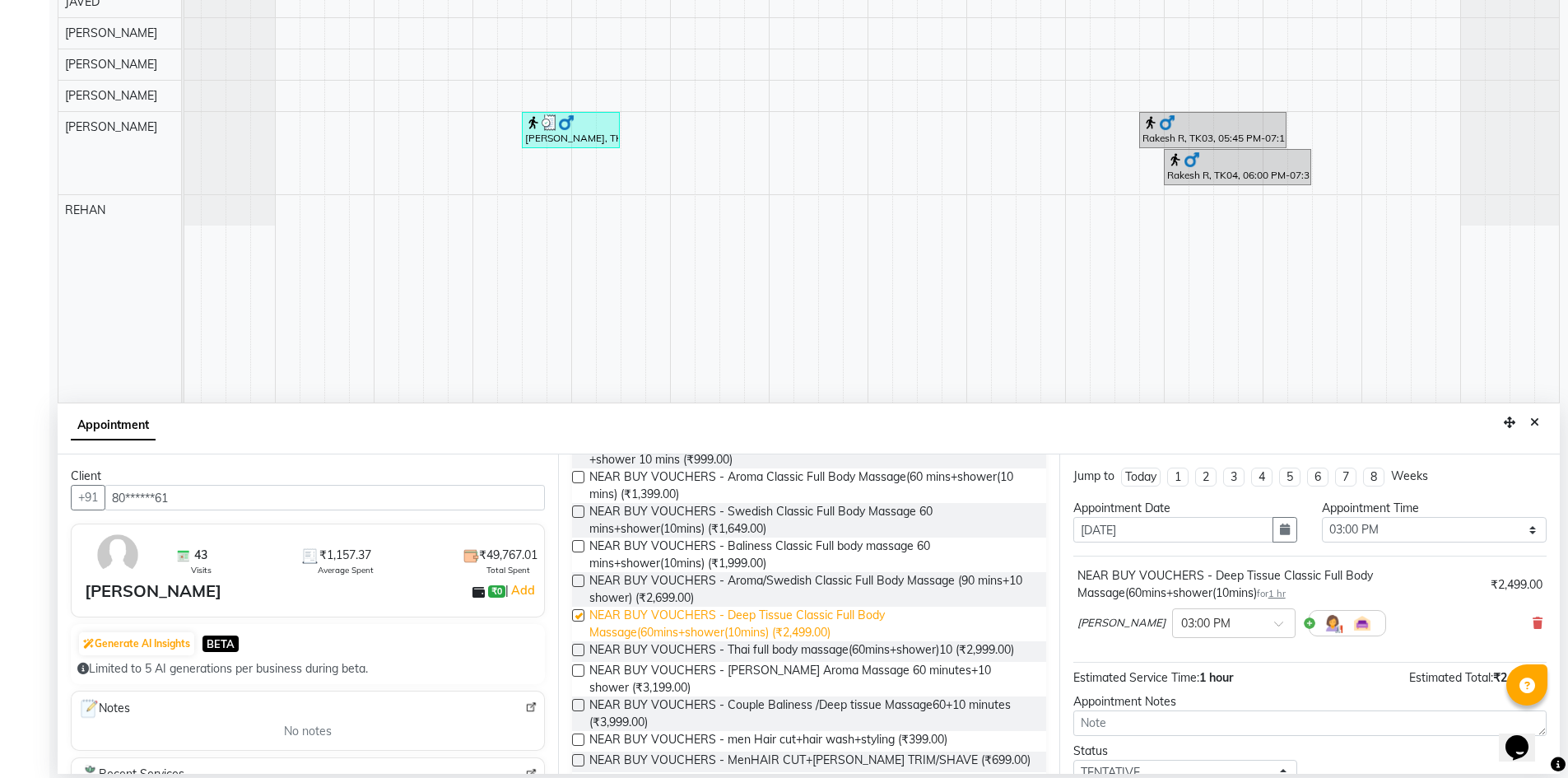
checkbox input "false"
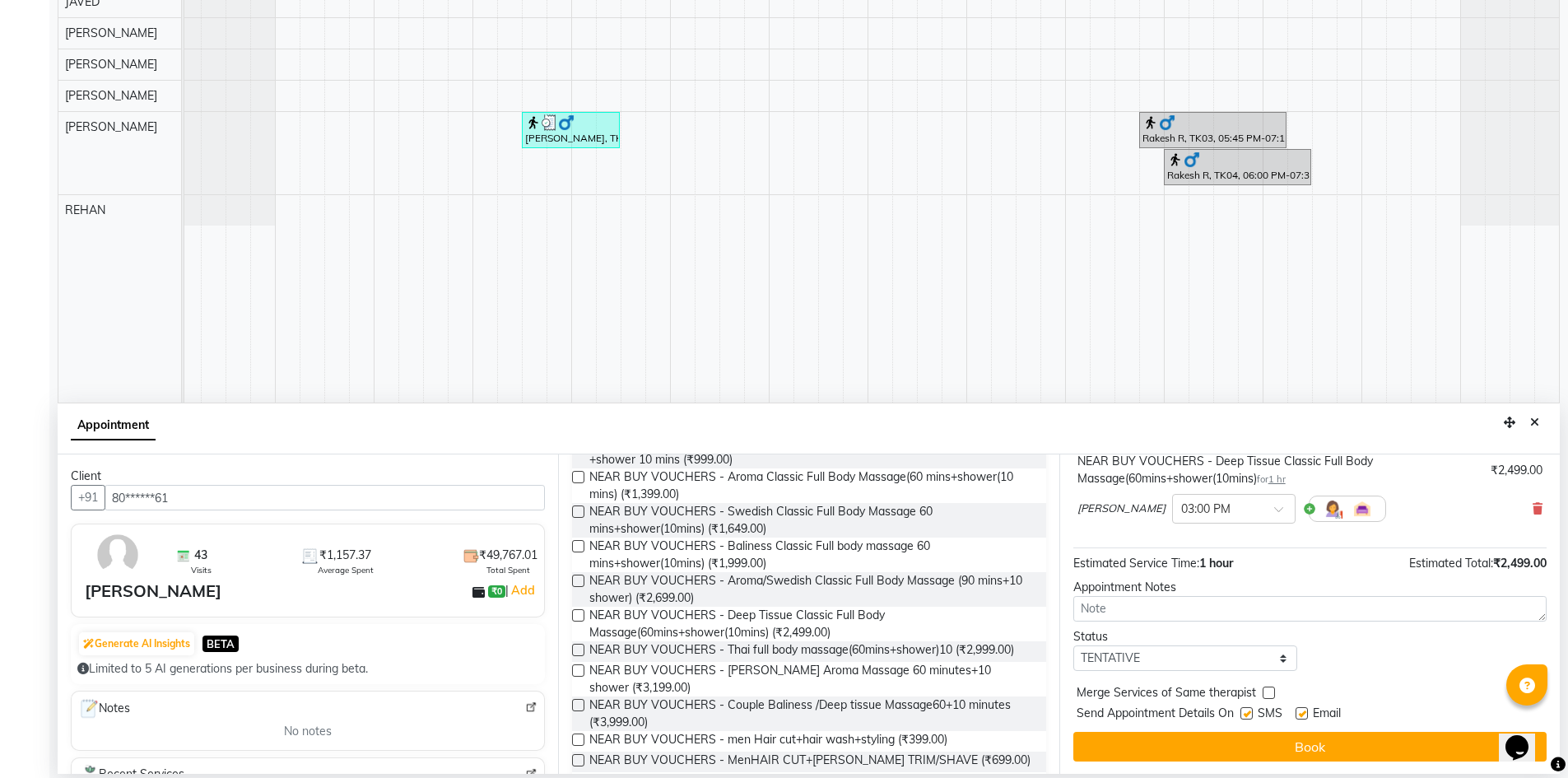
scroll to position [116, 0]
click at [1168, 662] on select "Select TENTATIVE CONFIRM UPCOMING" at bounding box center [1186, 657] width 225 height 25
select select "confirm booking"
click at [1074, 644] on select "Select TENTATIVE CONFIRM UPCOMING" at bounding box center [1186, 657] width 225 height 25
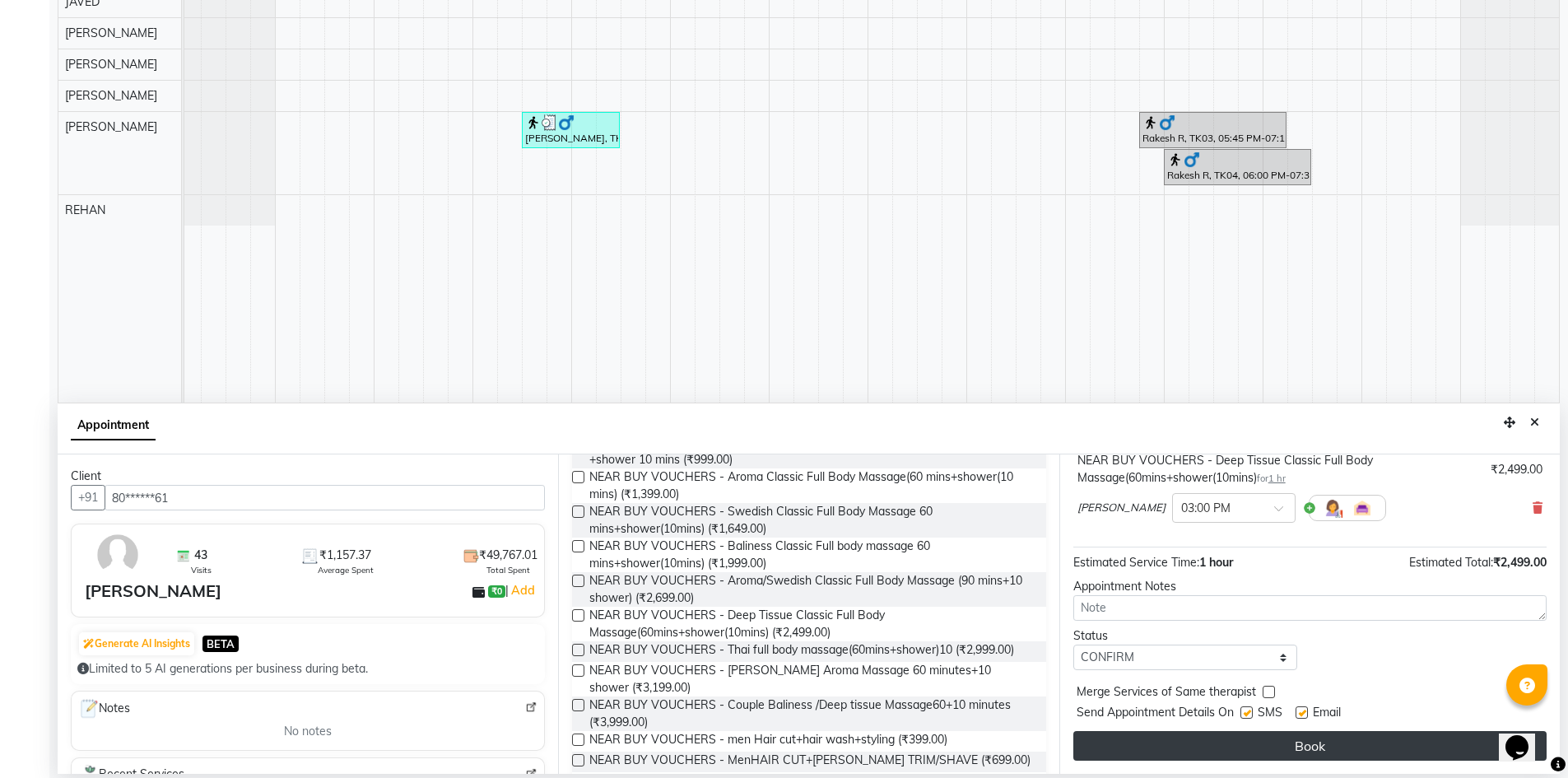
click at [1259, 740] on button "Book" at bounding box center [1310, 745] width 473 height 30
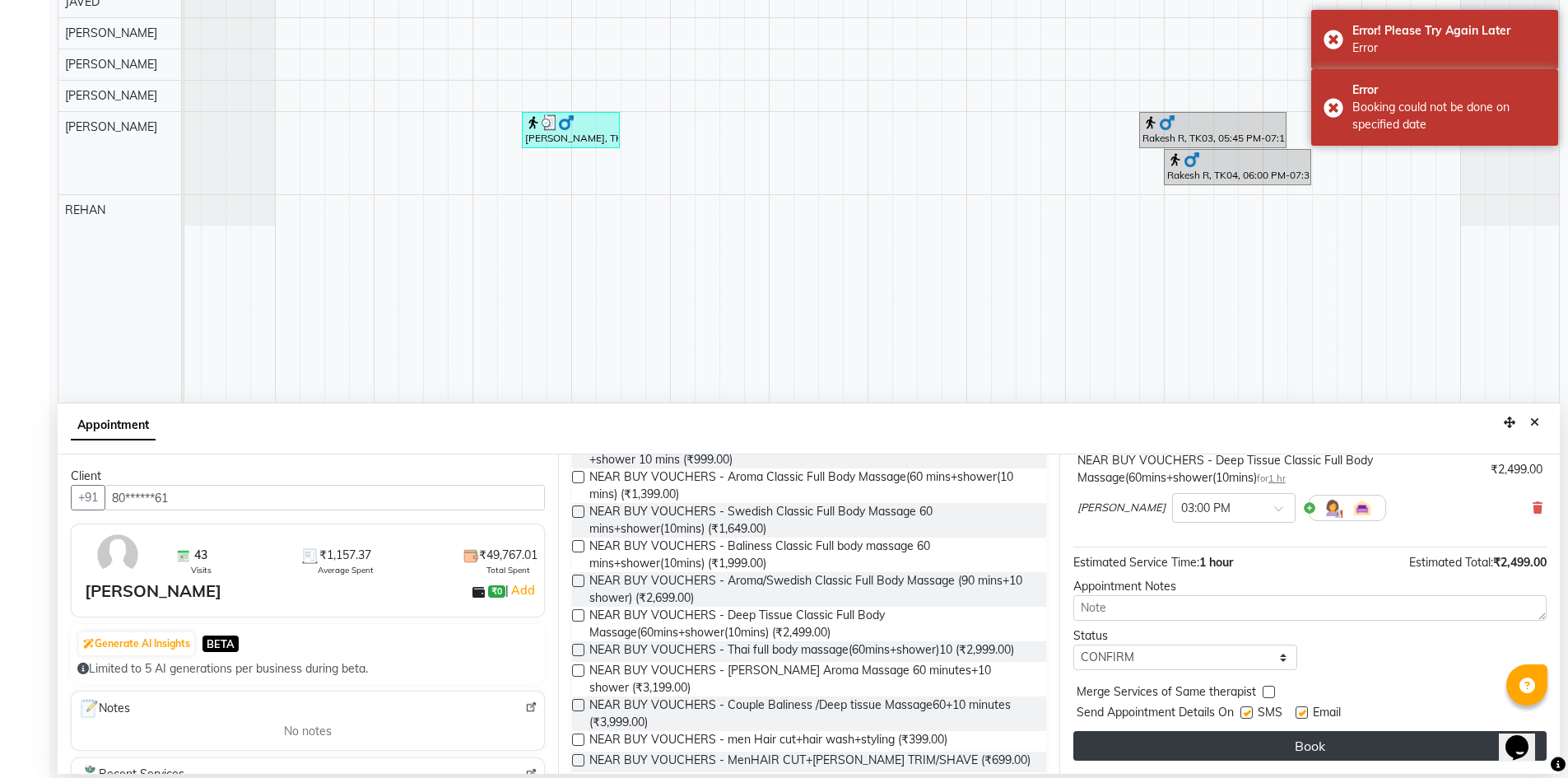
click at [1270, 743] on button "Book" at bounding box center [1310, 745] width 473 height 30
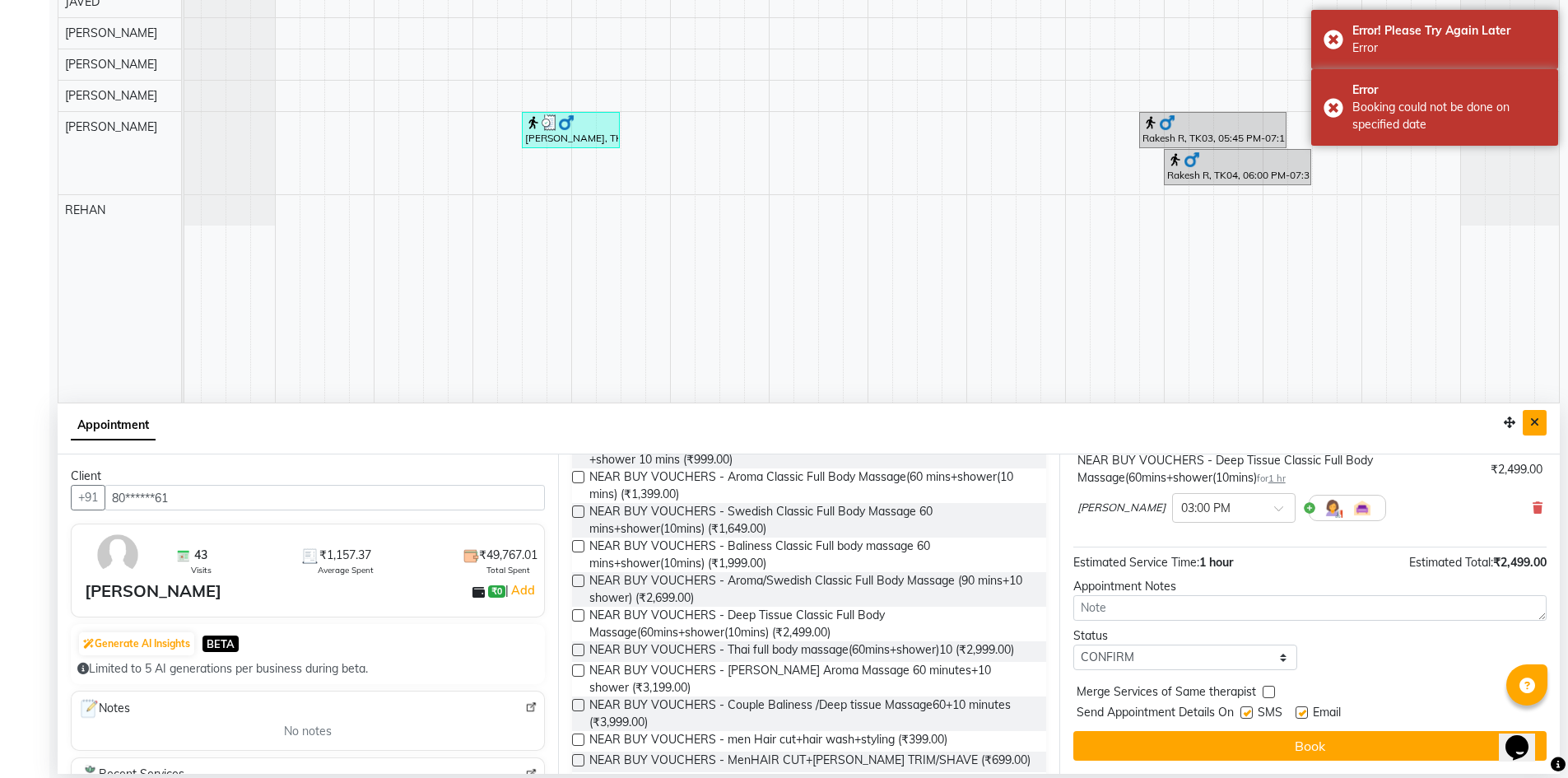
click at [1536, 425] on icon "Close" at bounding box center [1535, 422] width 9 height 12
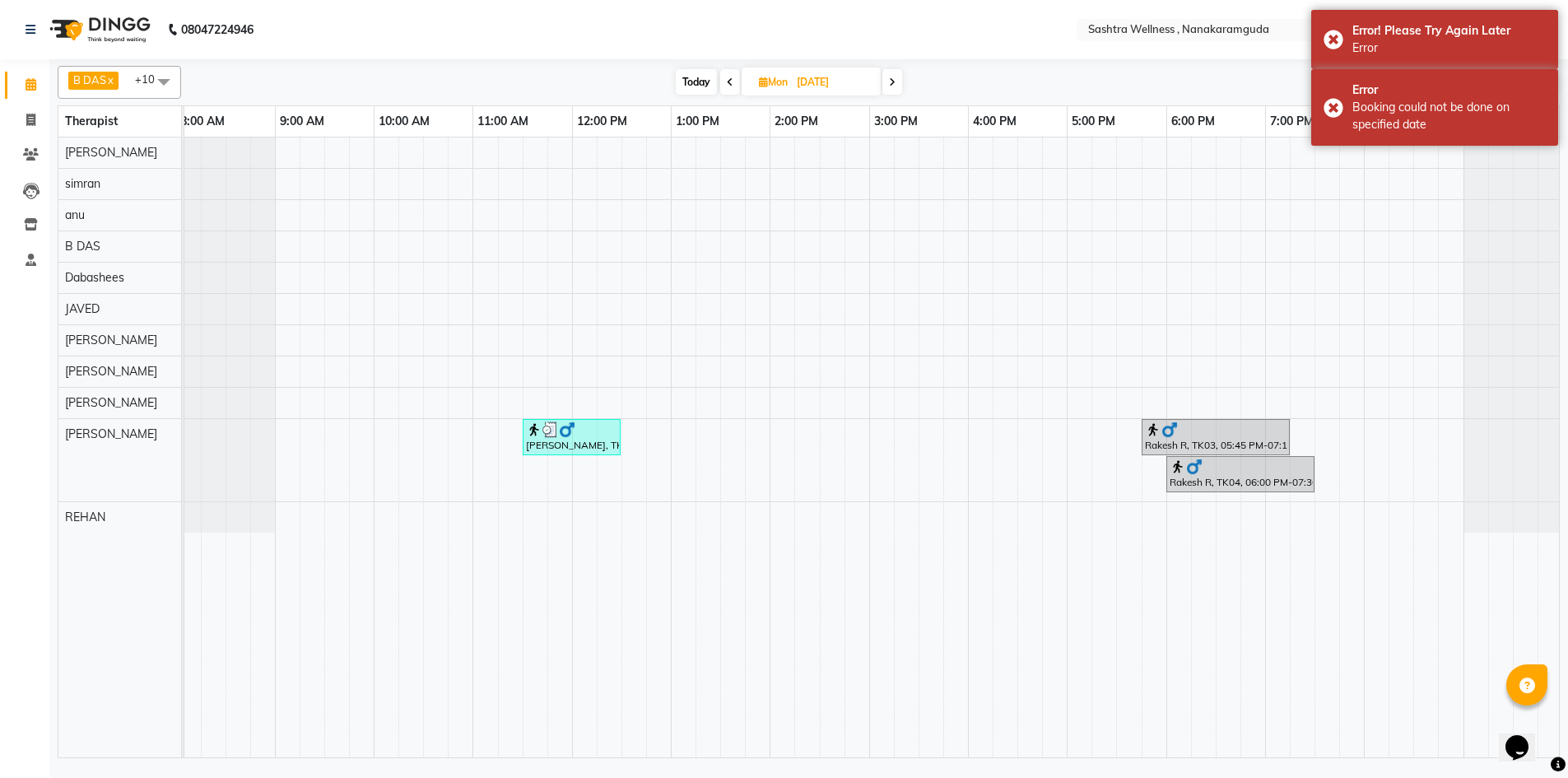
scroll to position [0, 0]
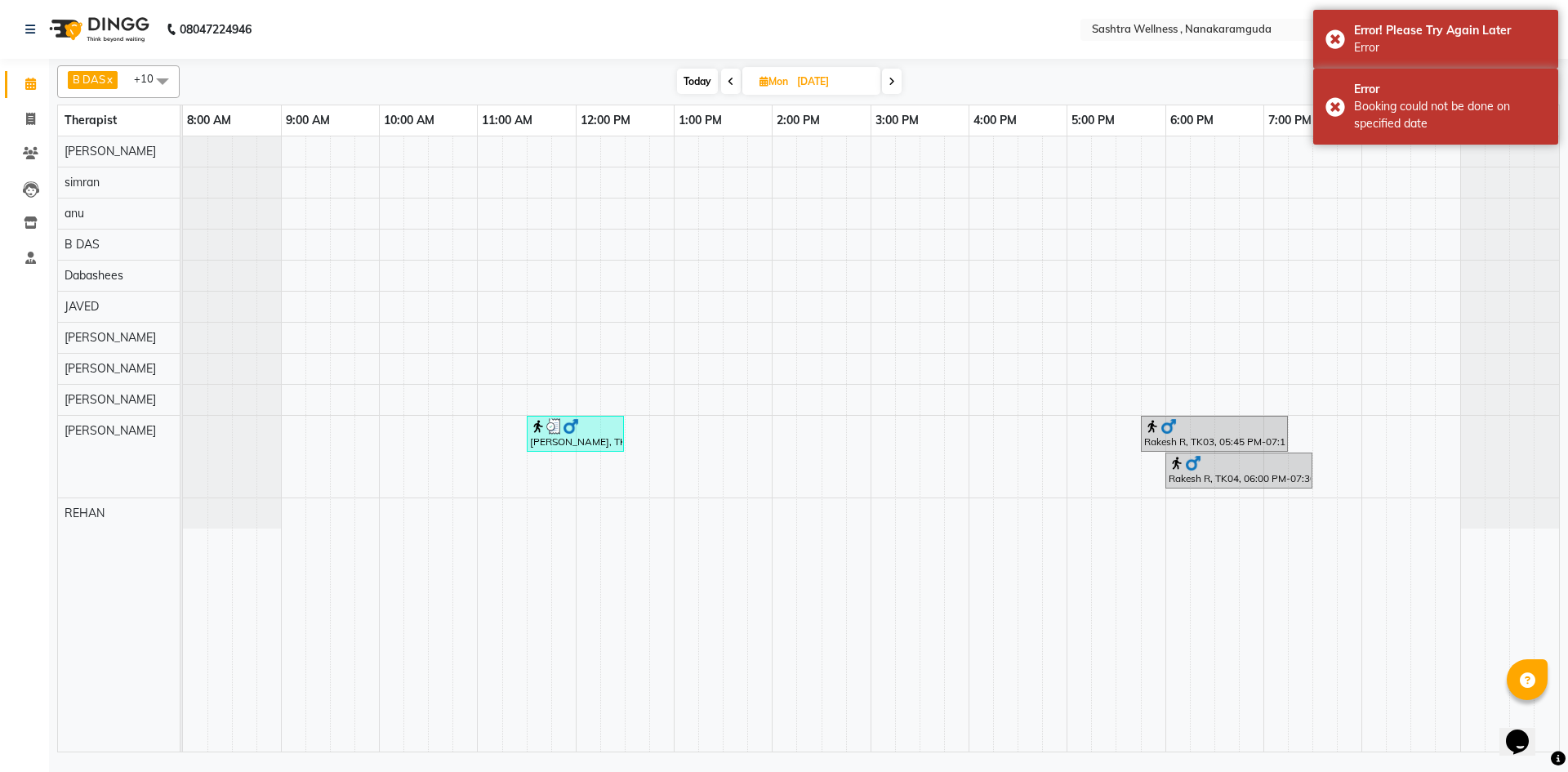
click at [789, 79] on span "Mon" at bounding box center [774, 81] width 37 height 13
select select "9"
select select "2025"
click at [810, 186] on span "4" at bounding box center [802, 185] width 26 height 26
type input "[DATE]"
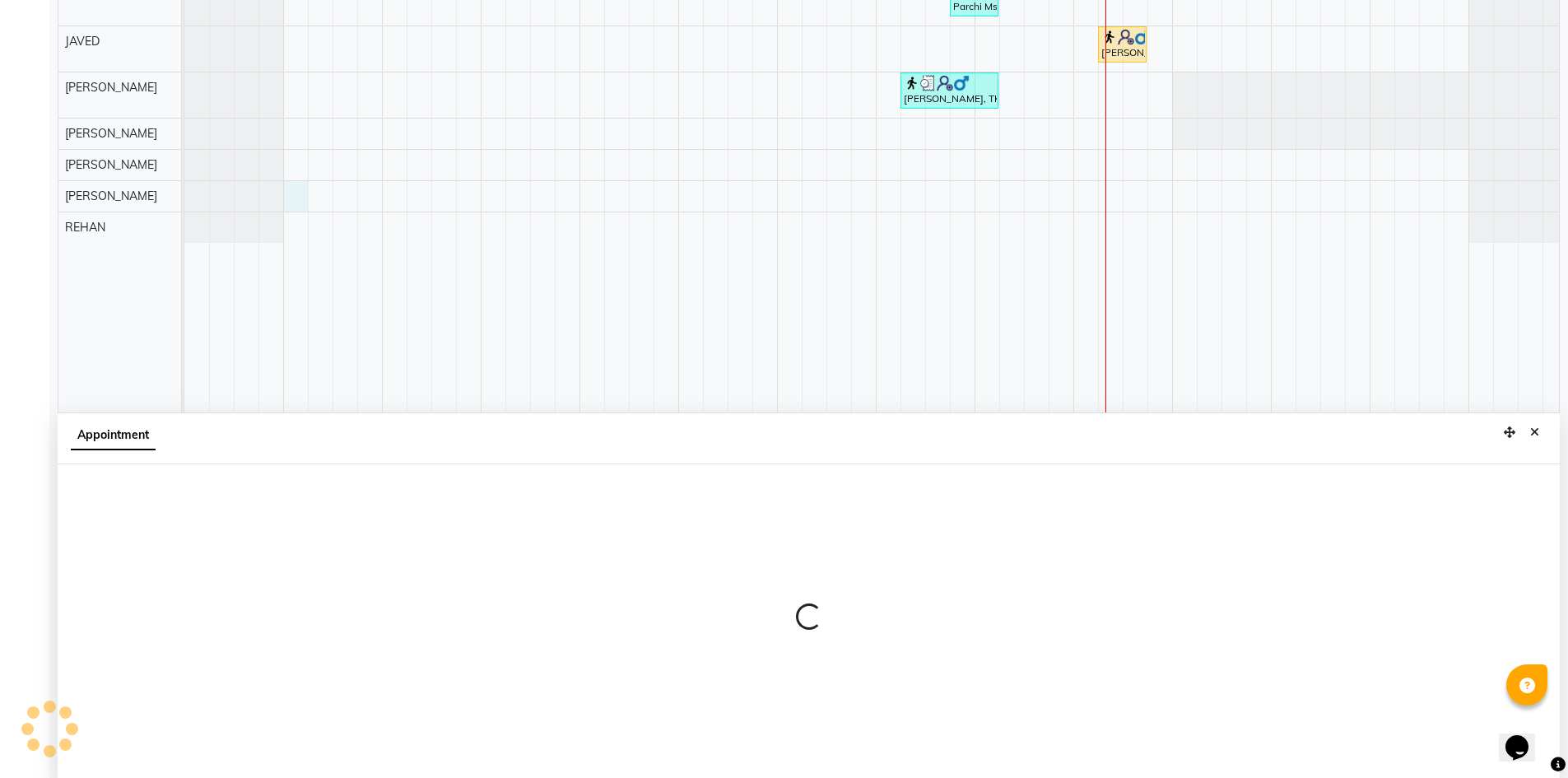
scroll to position [307, 0]
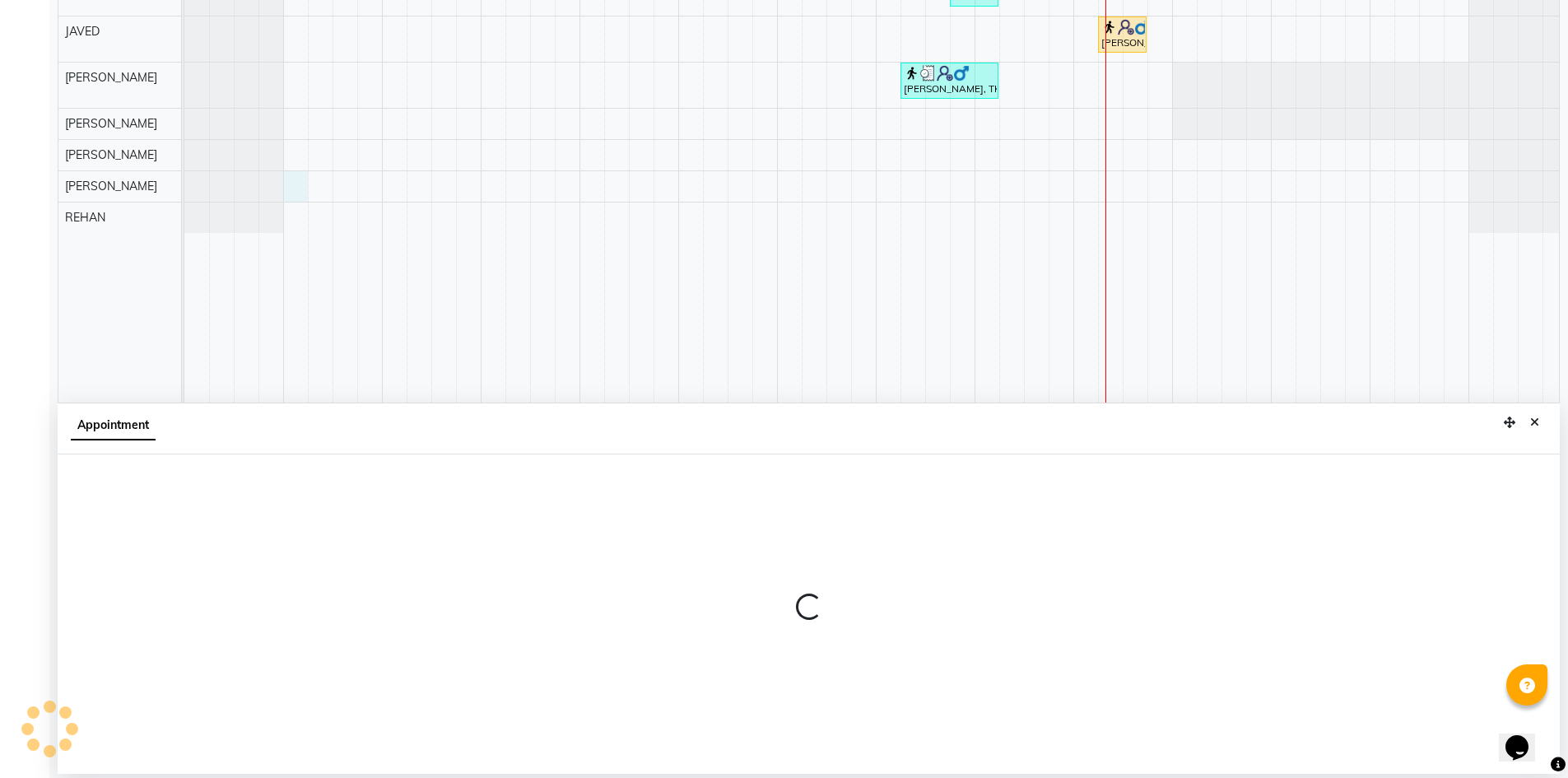
select select "76678"
select select "tentative"
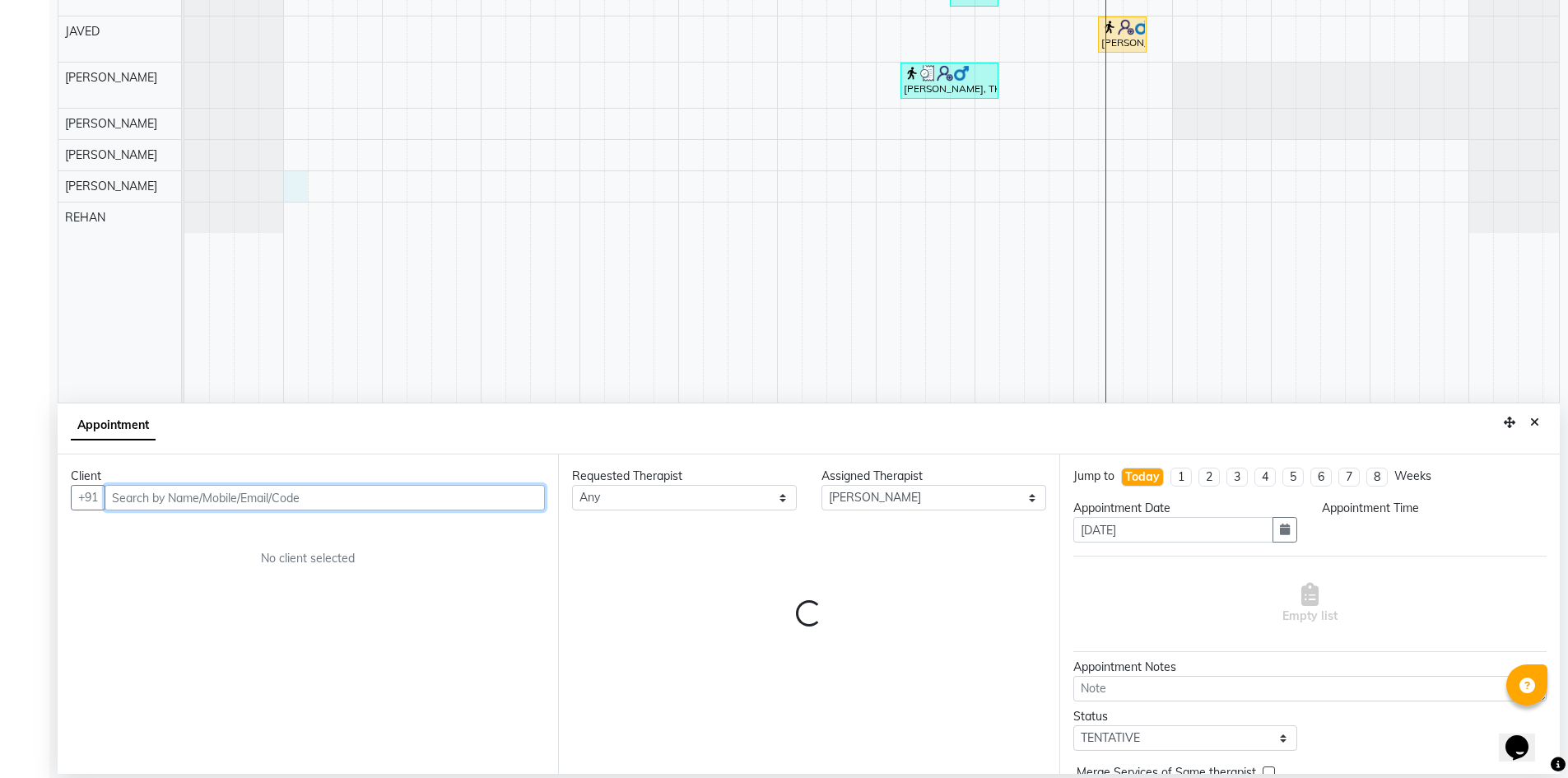
select select "540"
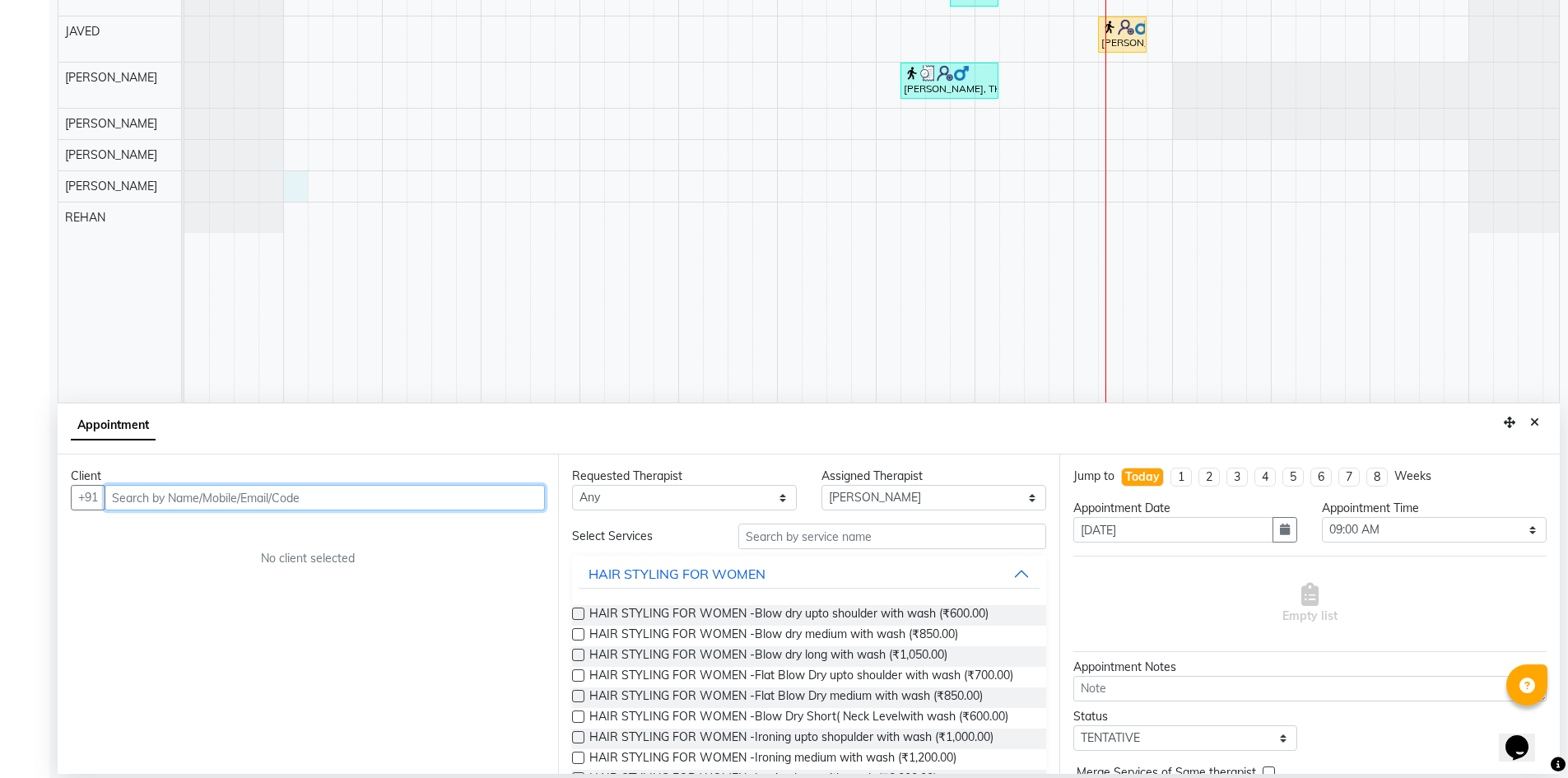
click at [184, 498] on input "text" at bounding box center [325, 498] width 440 height 25
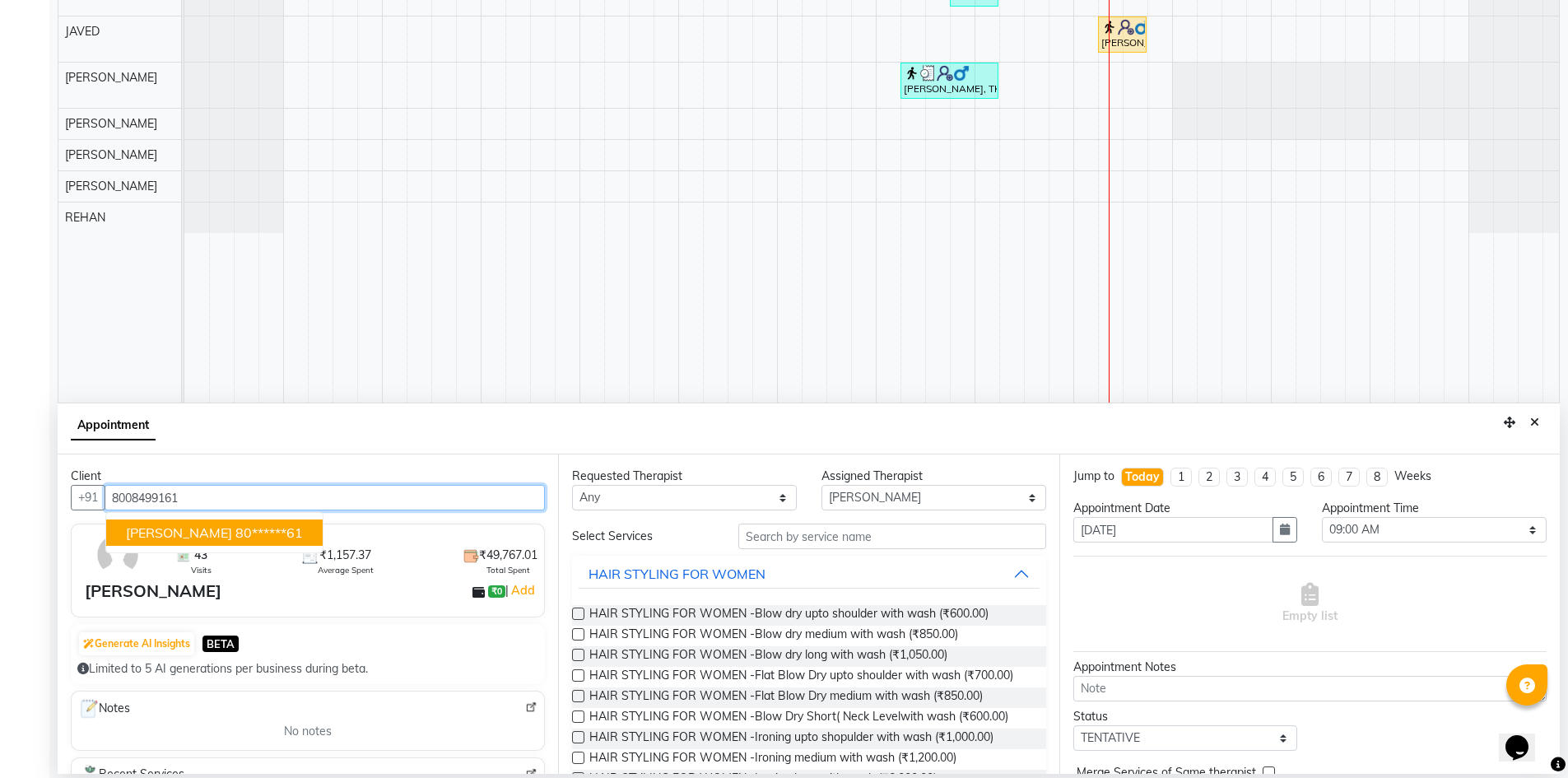
click at [203, 542] on button "Chandra Sekar 80******61" at bounding box center [215, 532] width 217 height 26
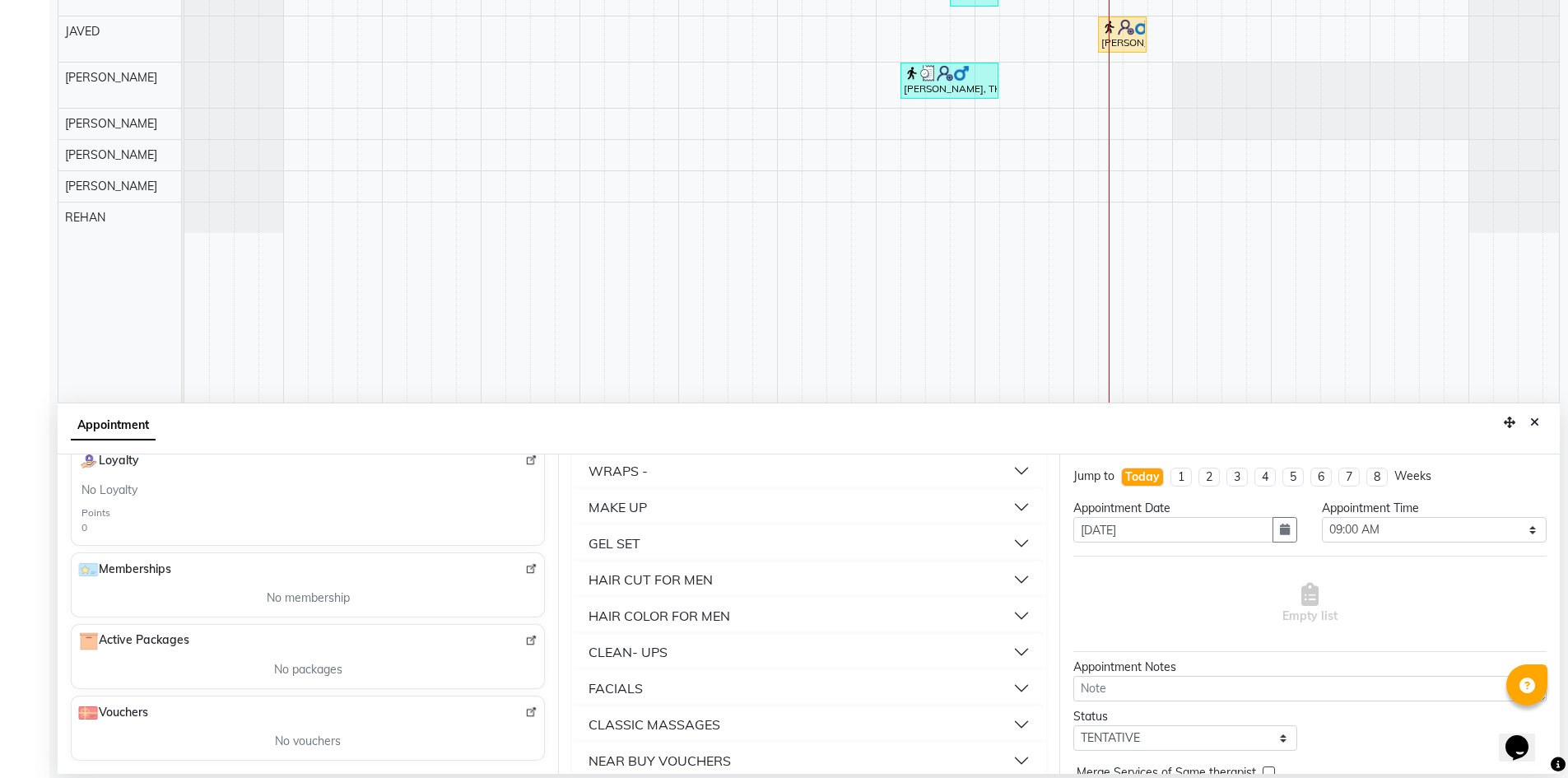
scroll to position [936, 0]
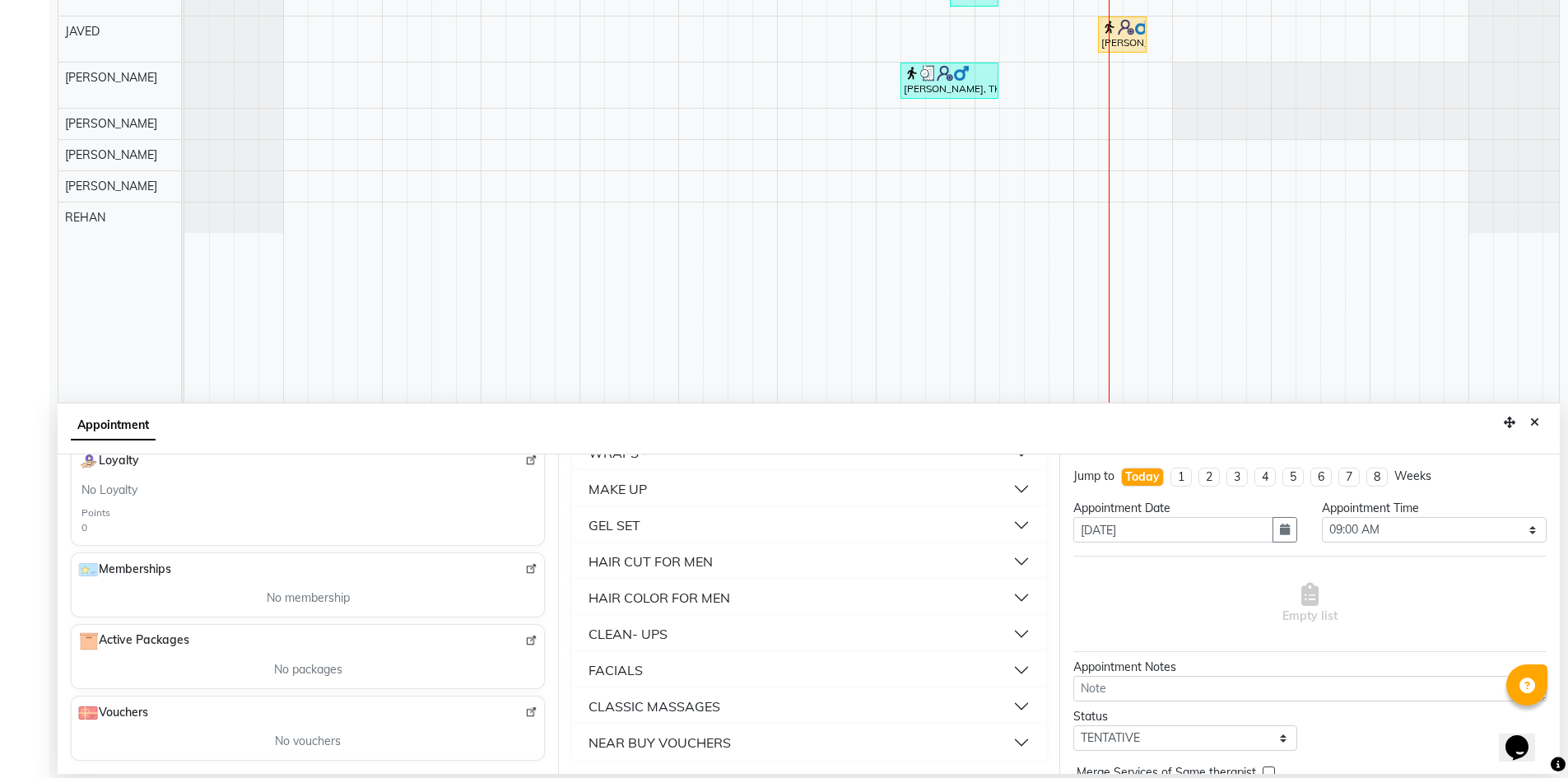
type input "80******61"
click at [726, 751] on div "NEAR BUY VOUCHERS" at bounding box center [660, 743] width 142 height 20
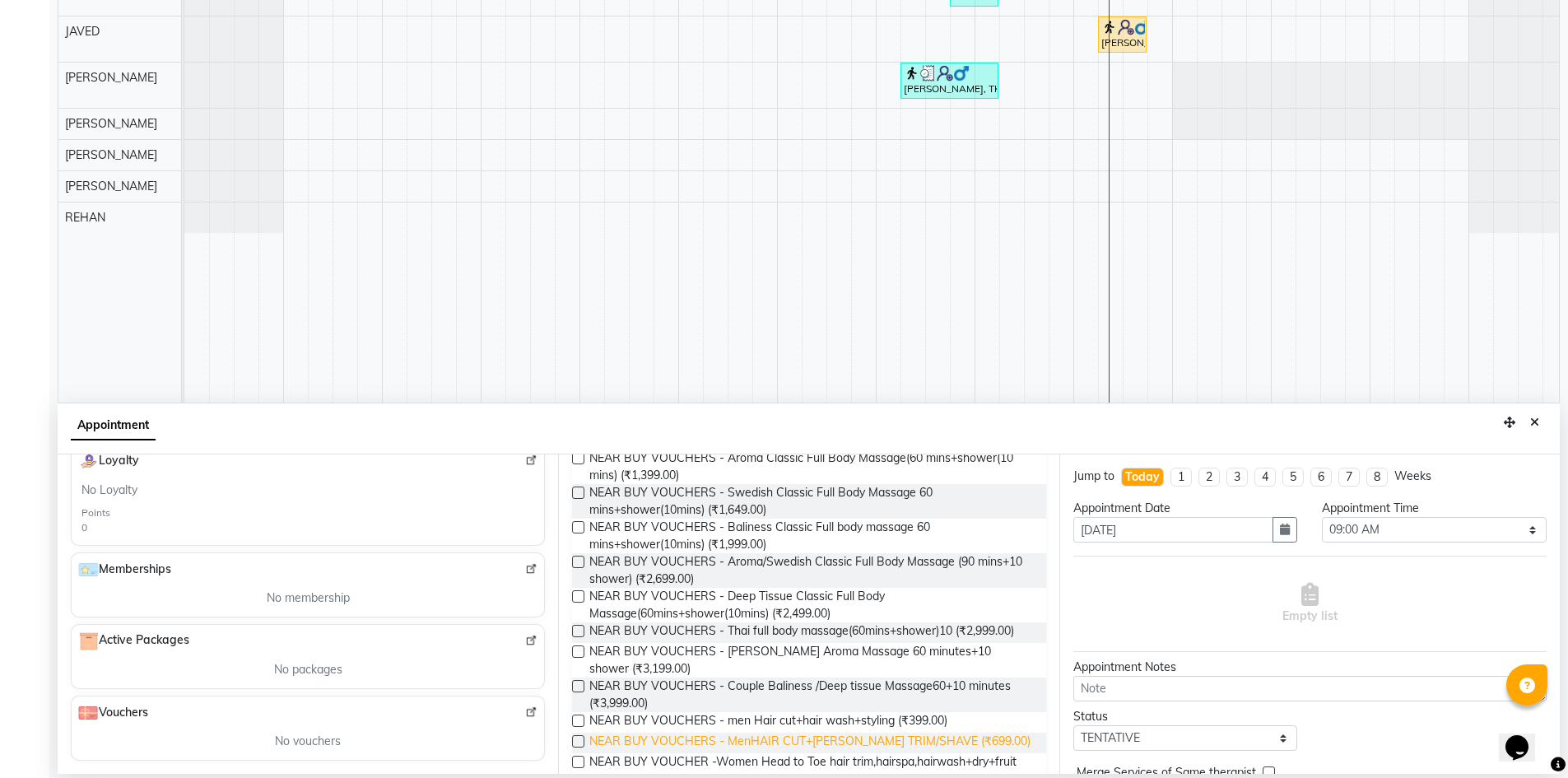
scroll to position [1349, 0]
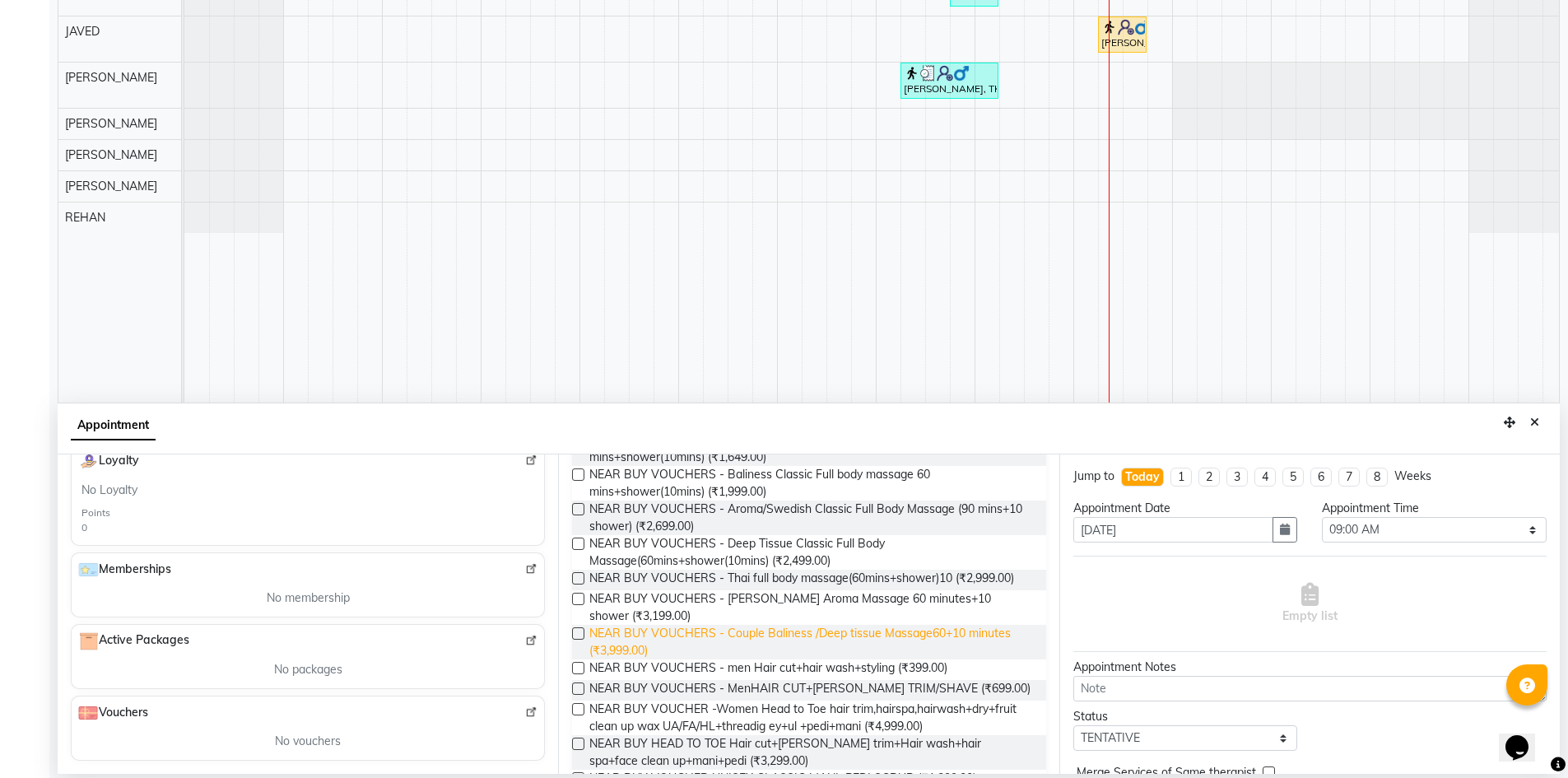
click at [766, 638] on span "NEAR BUY VOUCHERS - Couple Baliness /Deep tissue Massage60+10 minutes (₹3,999.0…" at bounding box center [811, 642] width 443 height 35
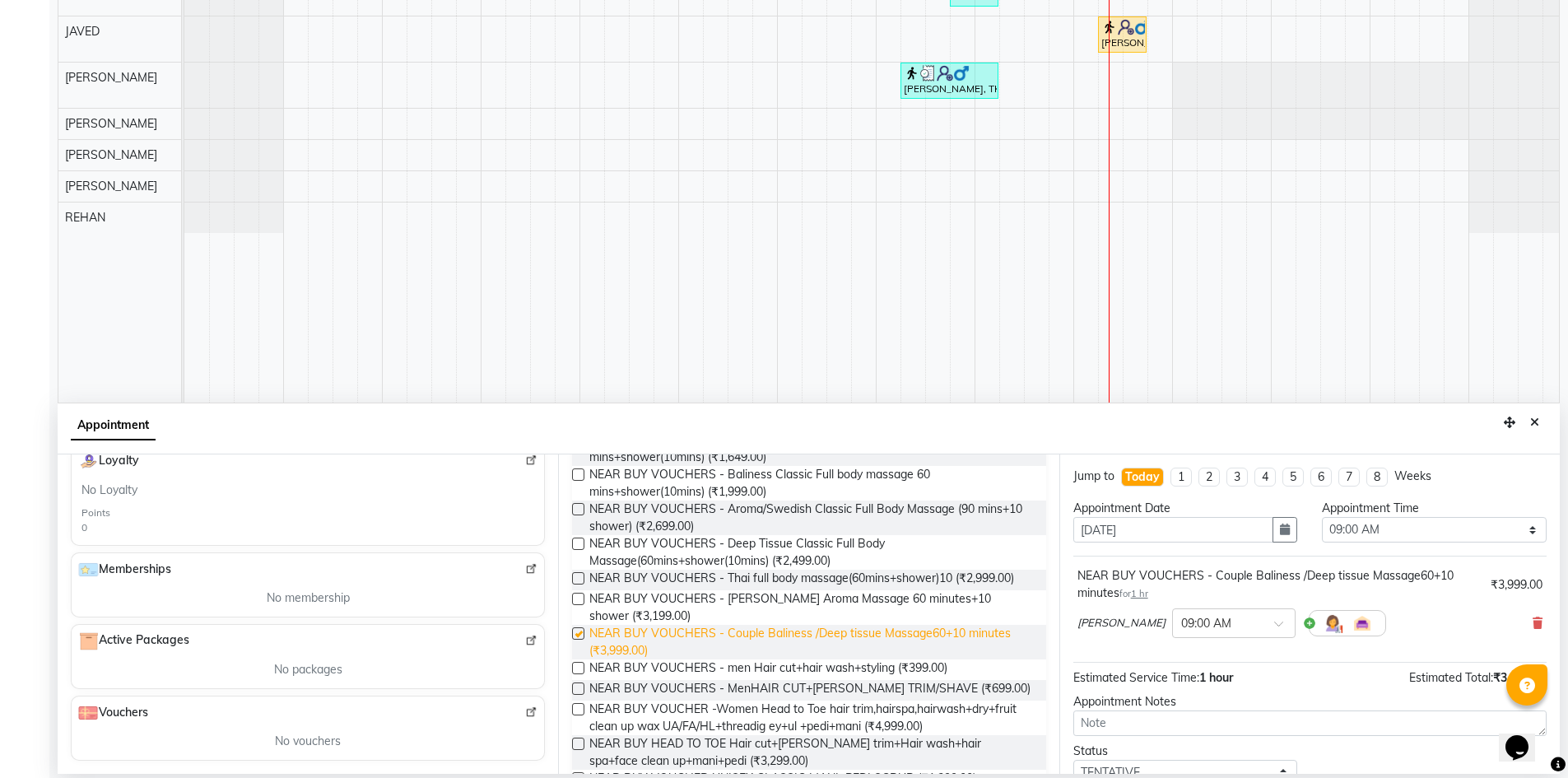
checkbox input "false"
click at [1519, 625] on div "NANCY × 09:00 AM" at bounding box center [1310, 622] width 465 height 43
click at [1533, 626] on icon at bounding box center [1537, 622] width 10 height 12
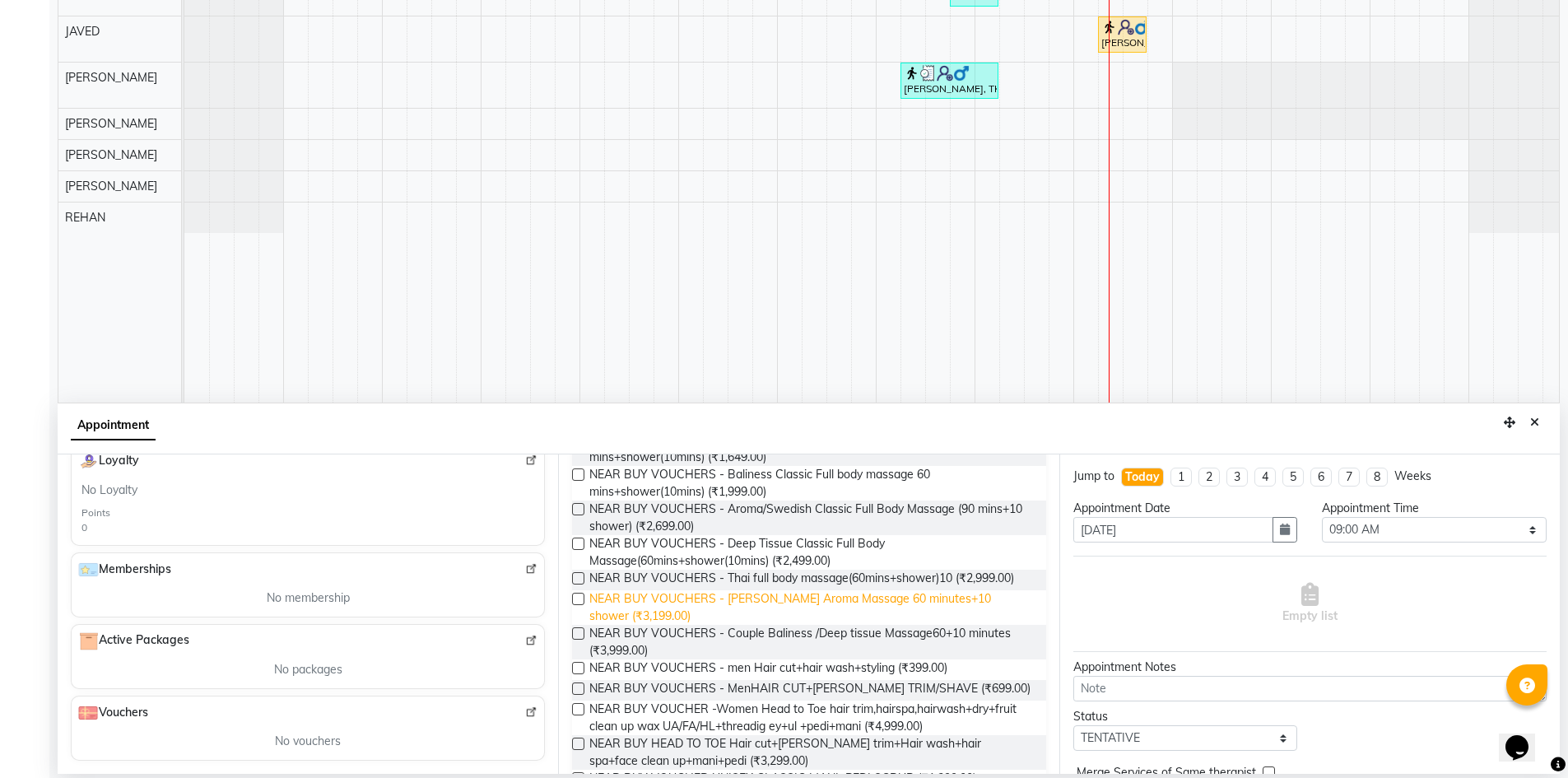
scroll to position [1266, 0]
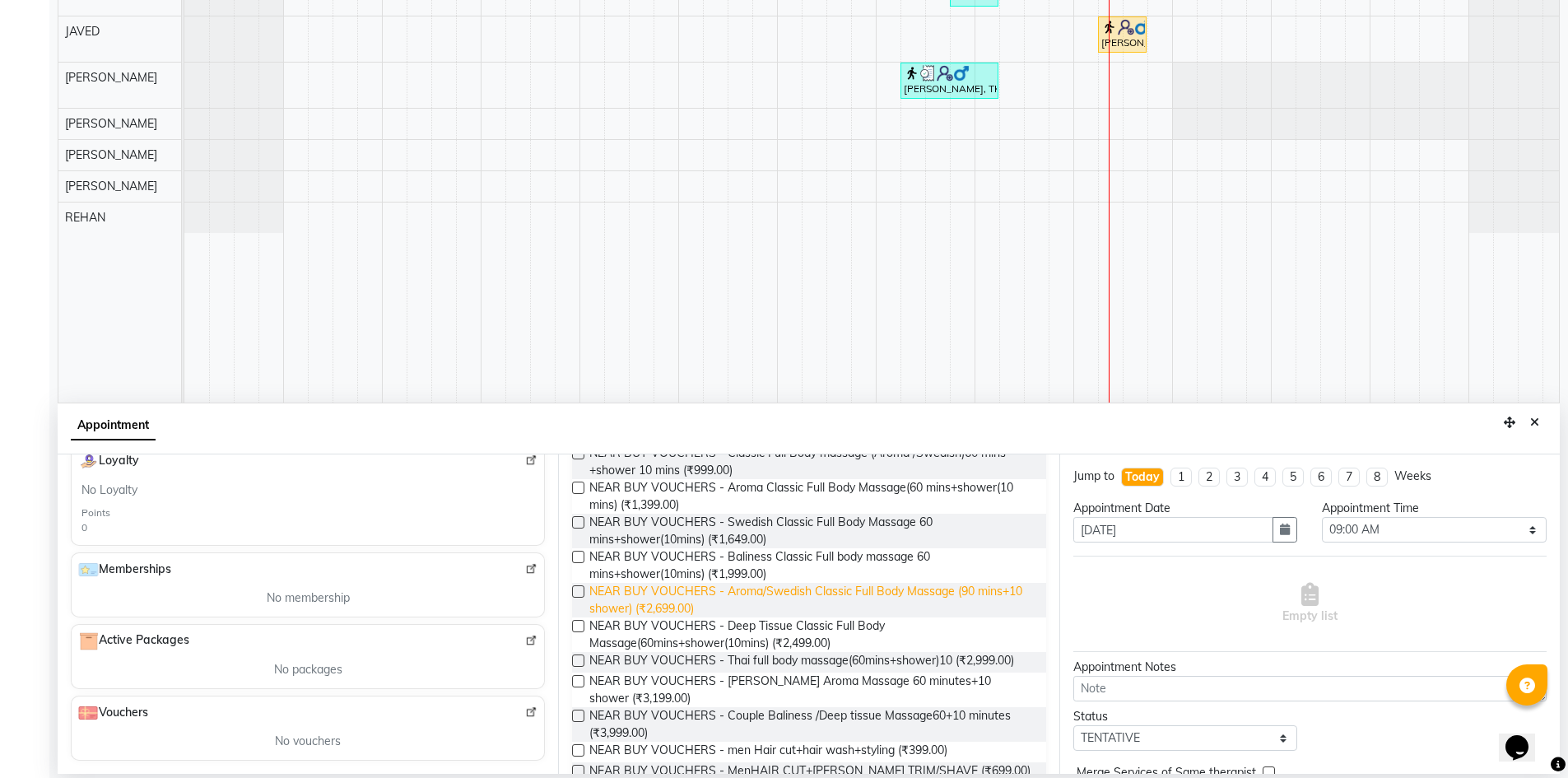
click at [749, 601] on span "NEAR BUY VOUCHERS - Aroma/Swedish Classic Full Body Massage (90 mins+10 shower)…" at bounding box center [811, 600] width 443 height 35
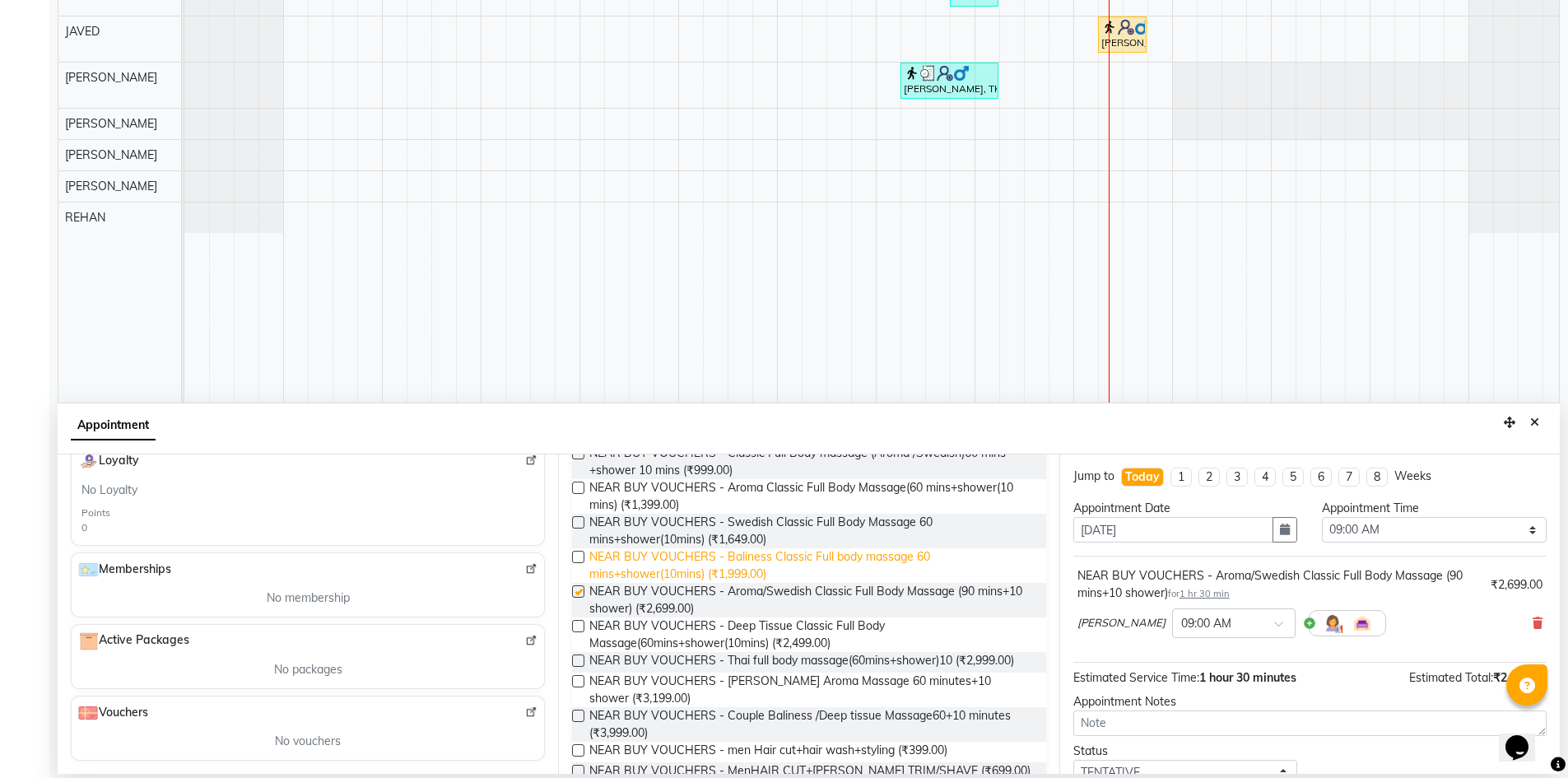
checkbox input "false"
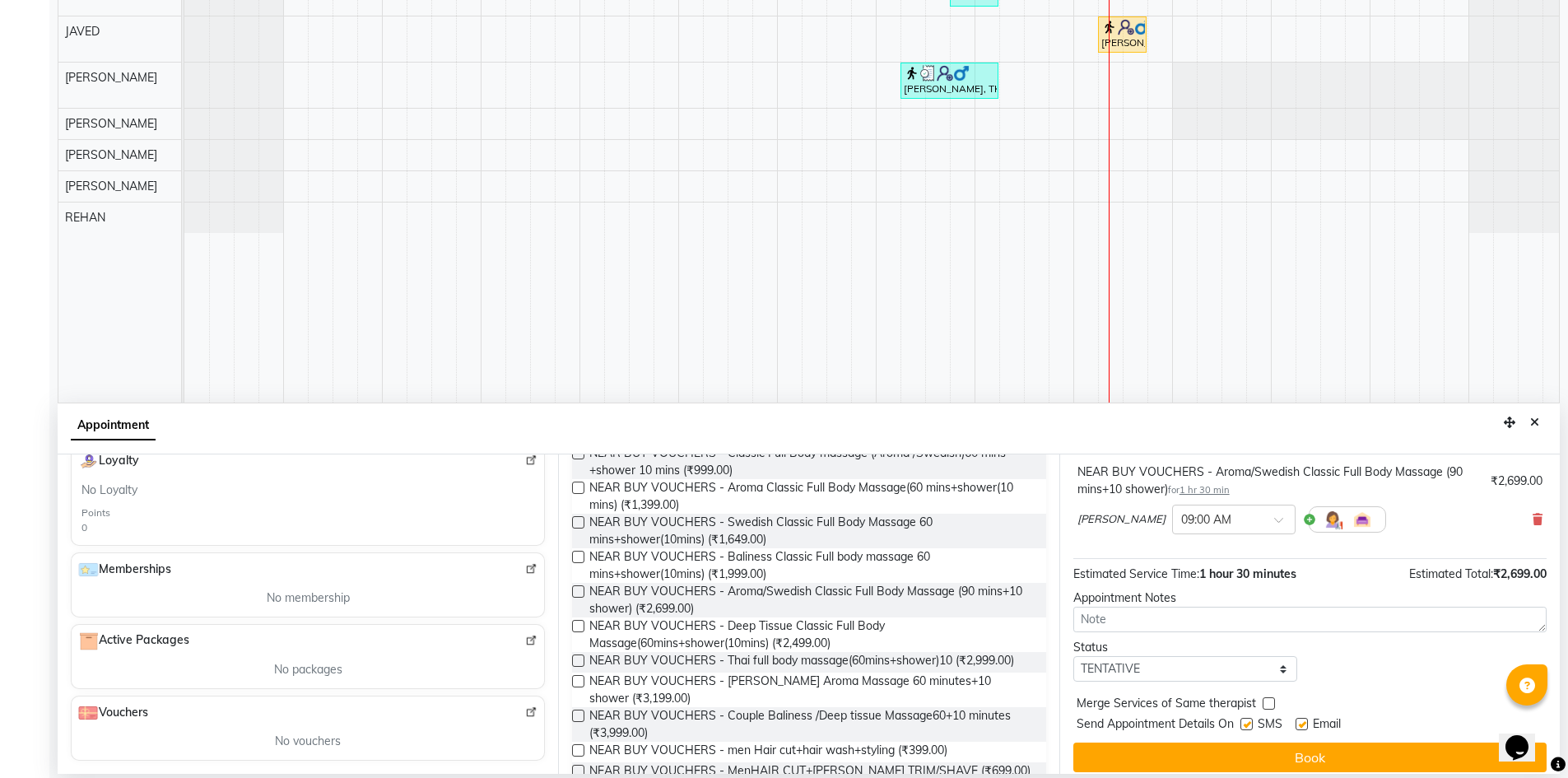
scroll to position [116, 0]
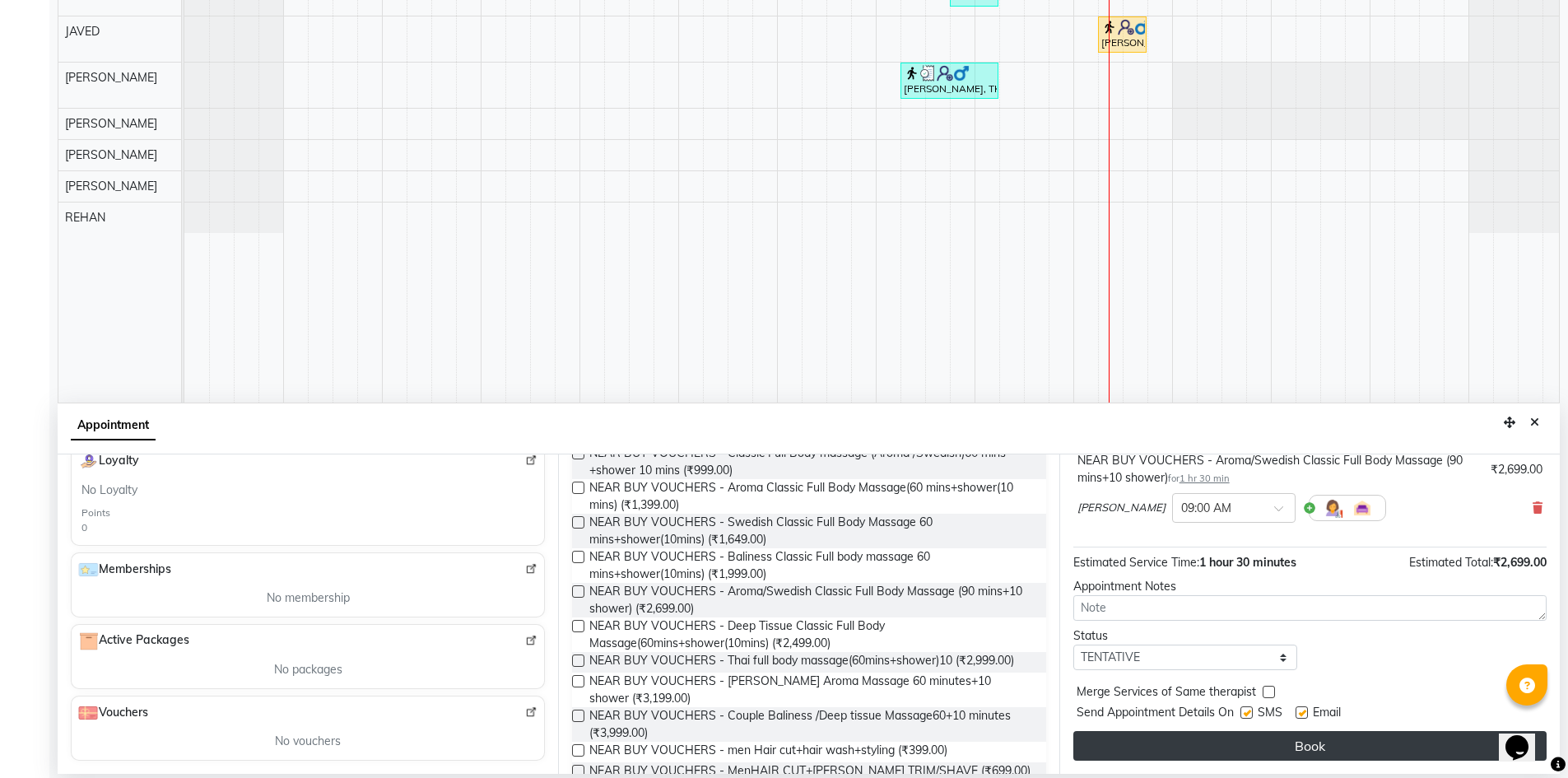
click at [1382, 745] on button "Book" at bounding box center [1310, 745] width 473 height 30
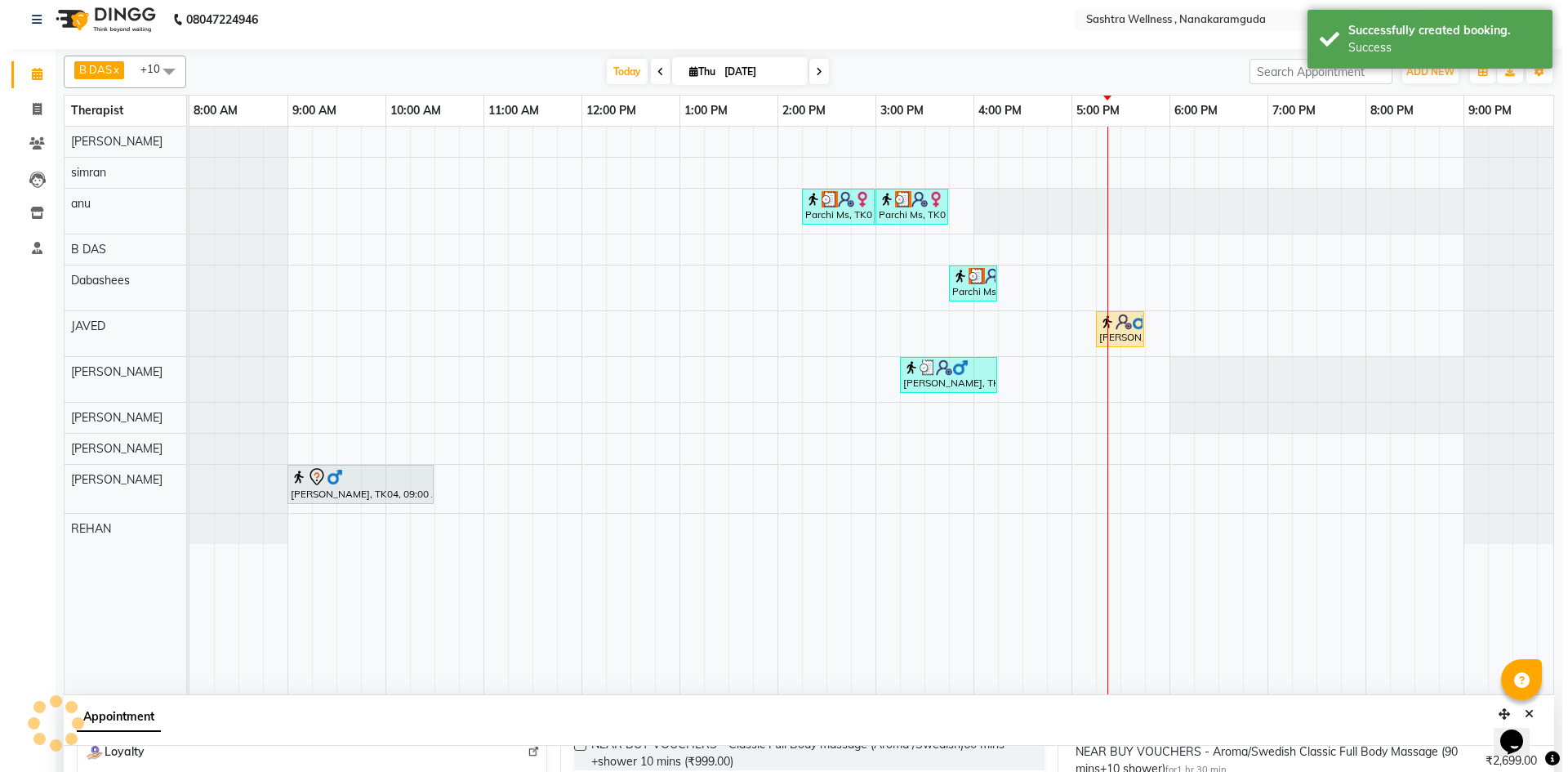
scroll to position [0, 0]
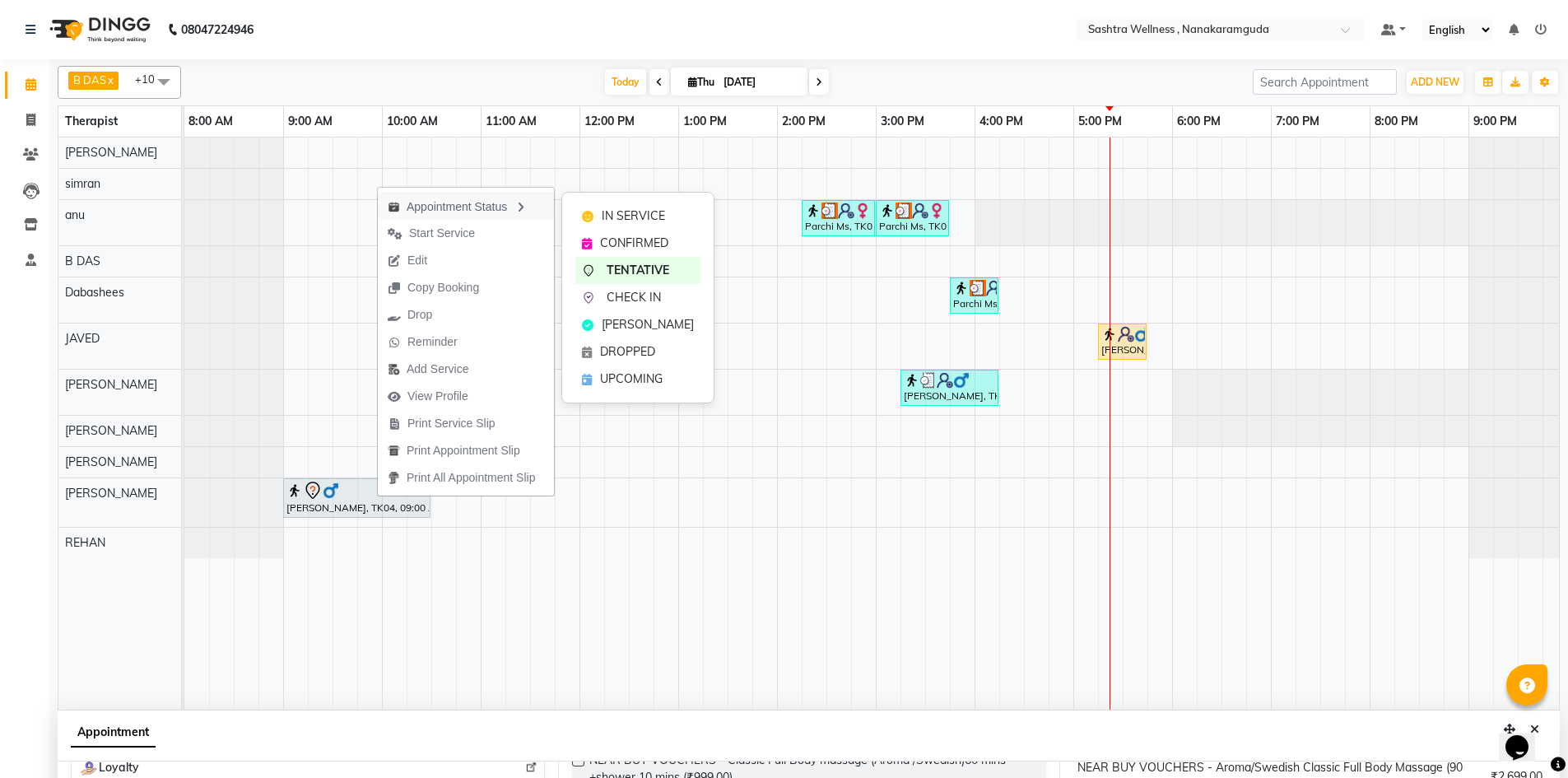
click at [513, 205] on div "Appointment Status" at bounding box center [466, 206] width 177 height 28
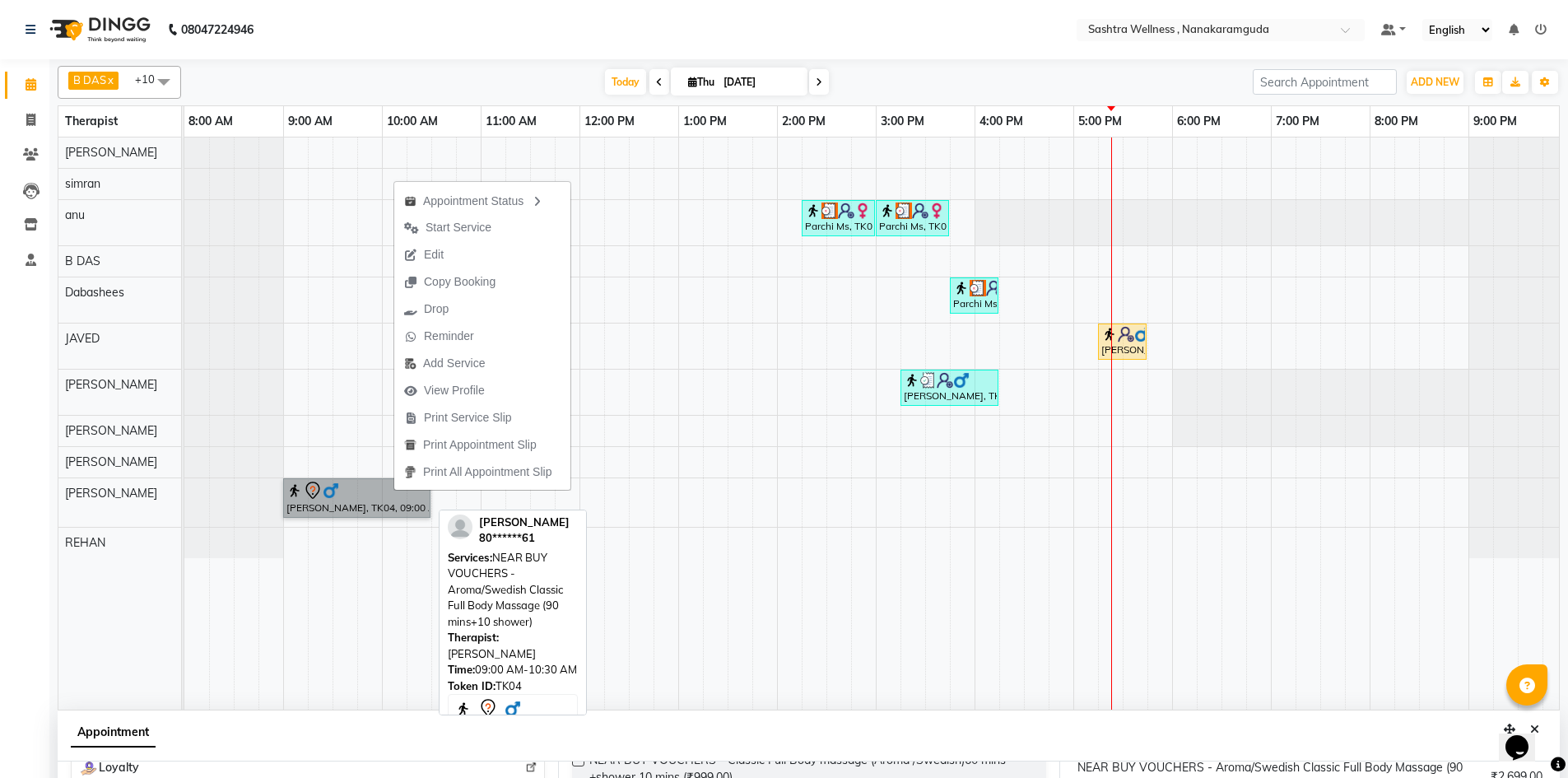
click at [386, 484] on link "Chandra Sekar, TK04, 09:00 AM-10:30 AM, NEAR BUY VOUCHERS - Aroma/Swedish Class…" at bounding box center [357, 498] width 147 height 39
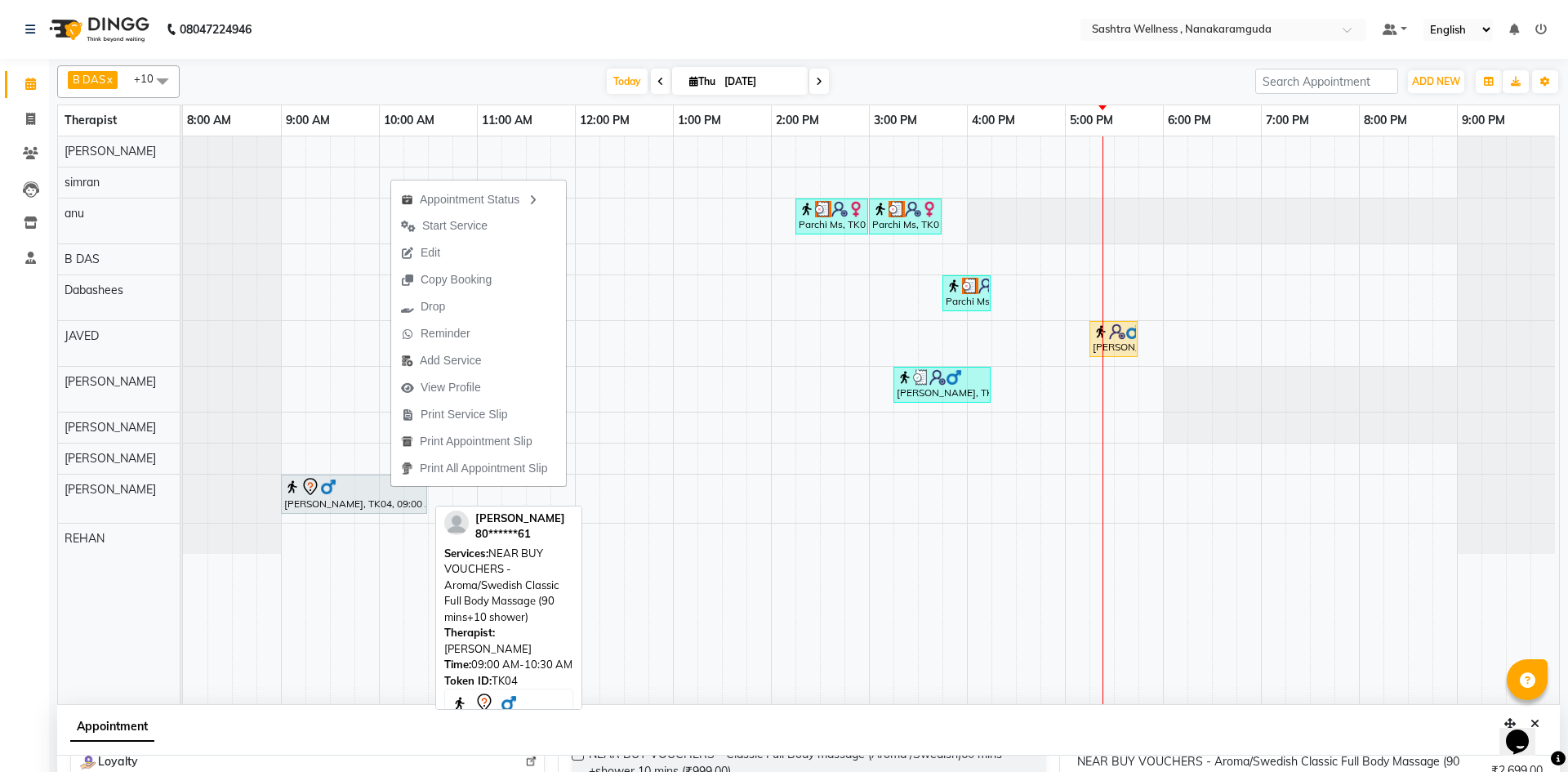
select select "7"
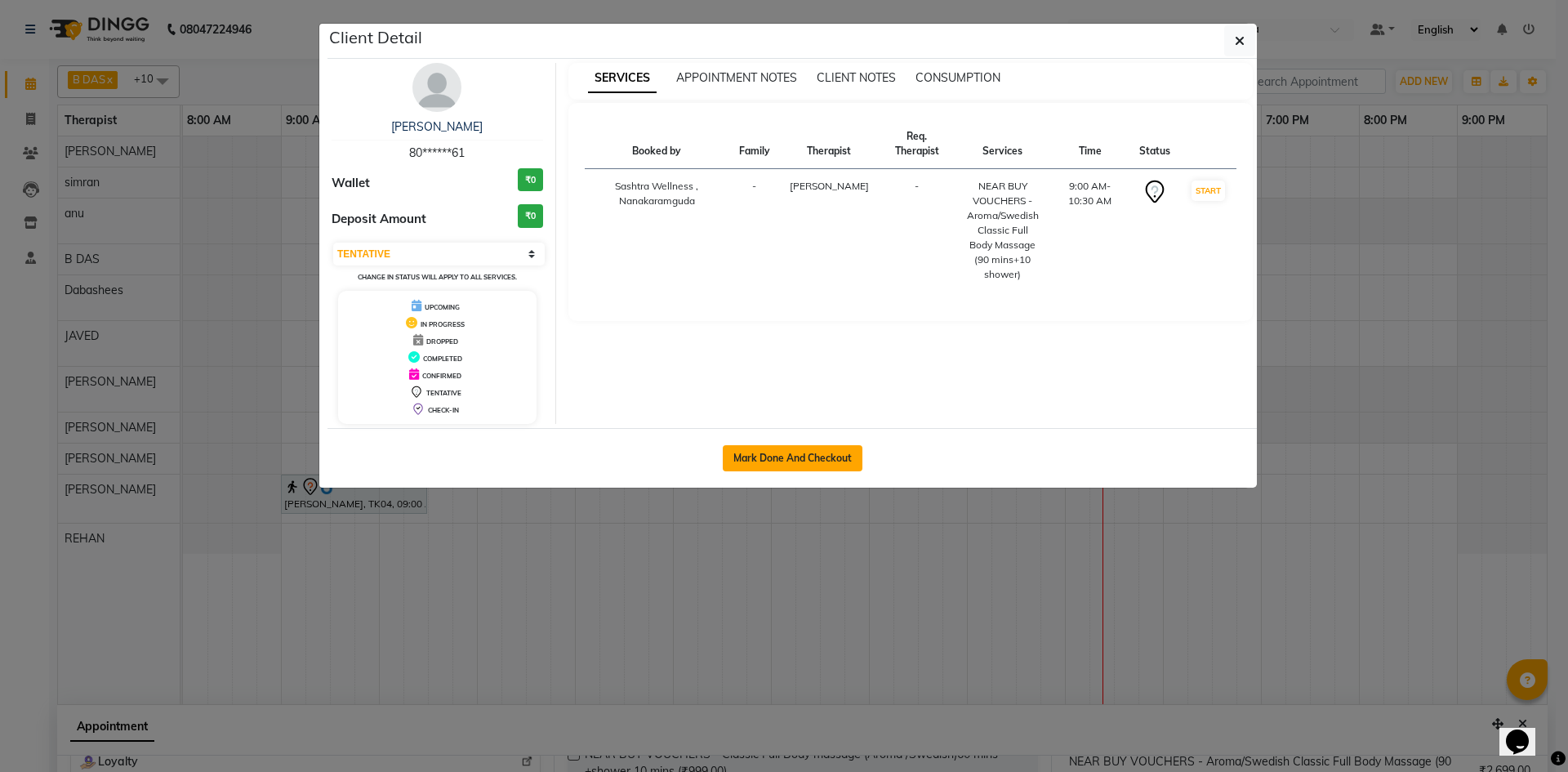
click at [777, 468] on button "Mark Done And Checkout" at bounding box center [793, 458] width 140 height 26
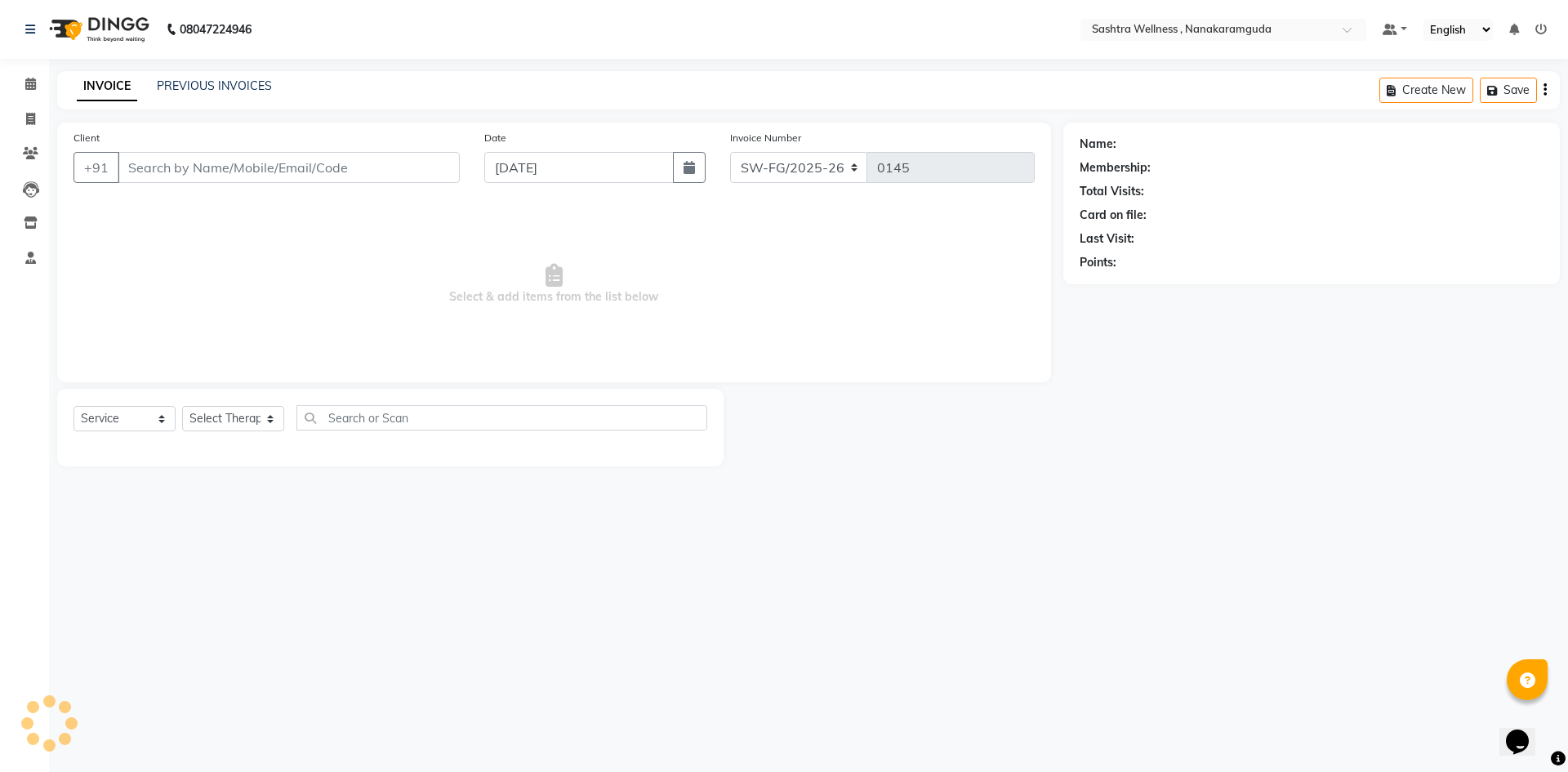
select select "membership"
type input "80******61"
select select "82473"
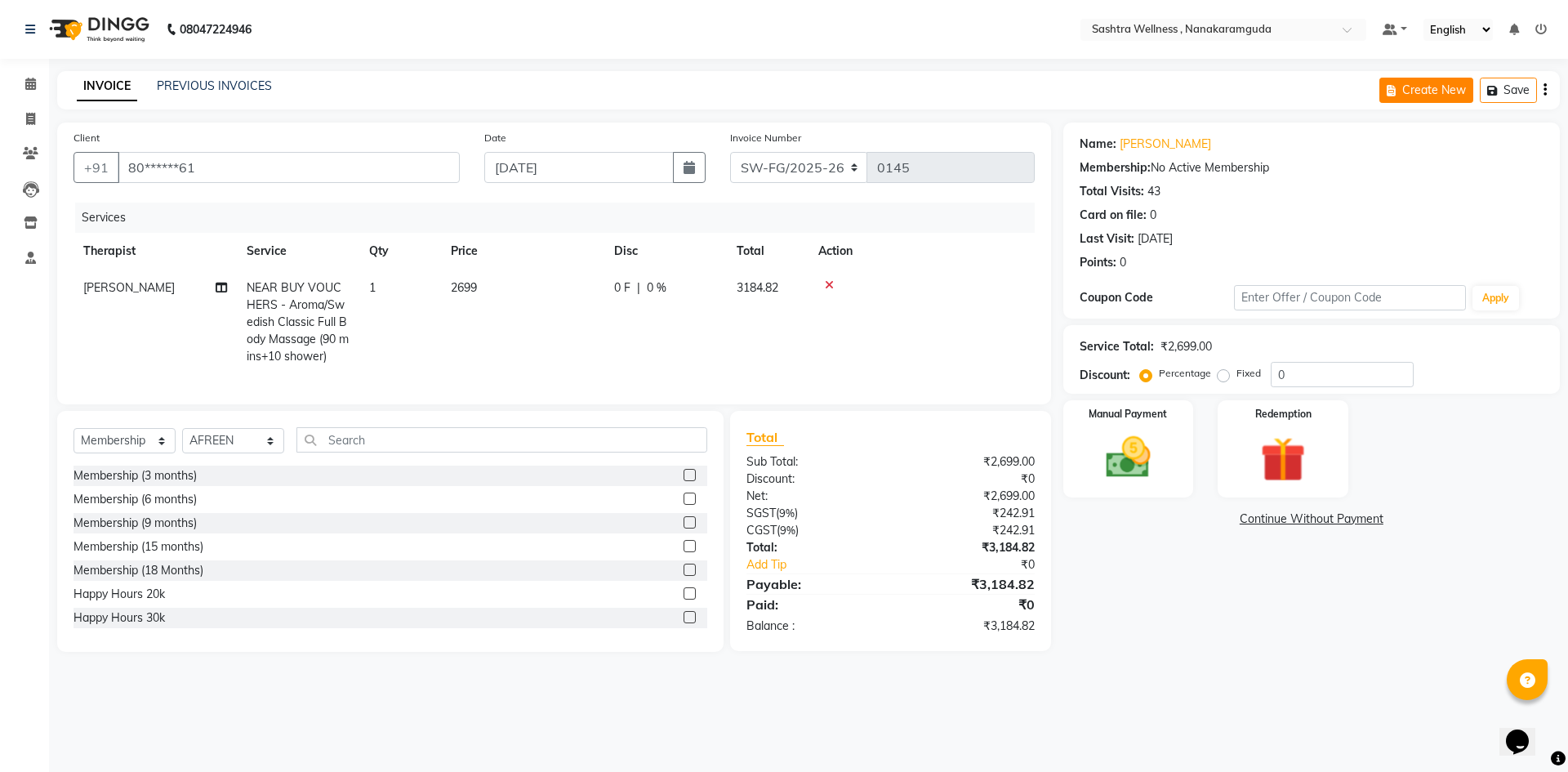
click at [1432, 79] on button "Create New" at bounding box center [1426, 90] width 94 height 25
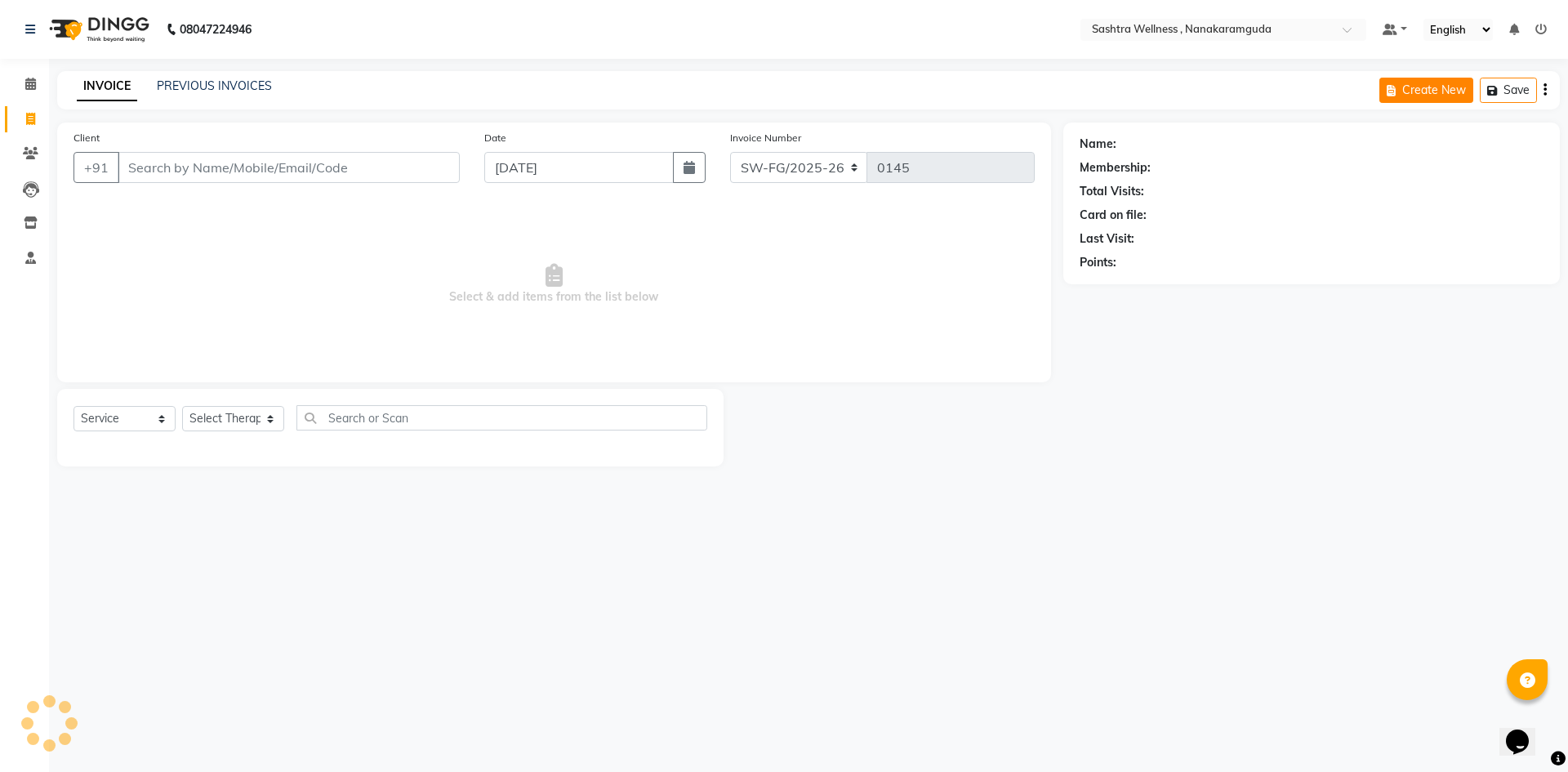
select select "membership"
select select "82473"
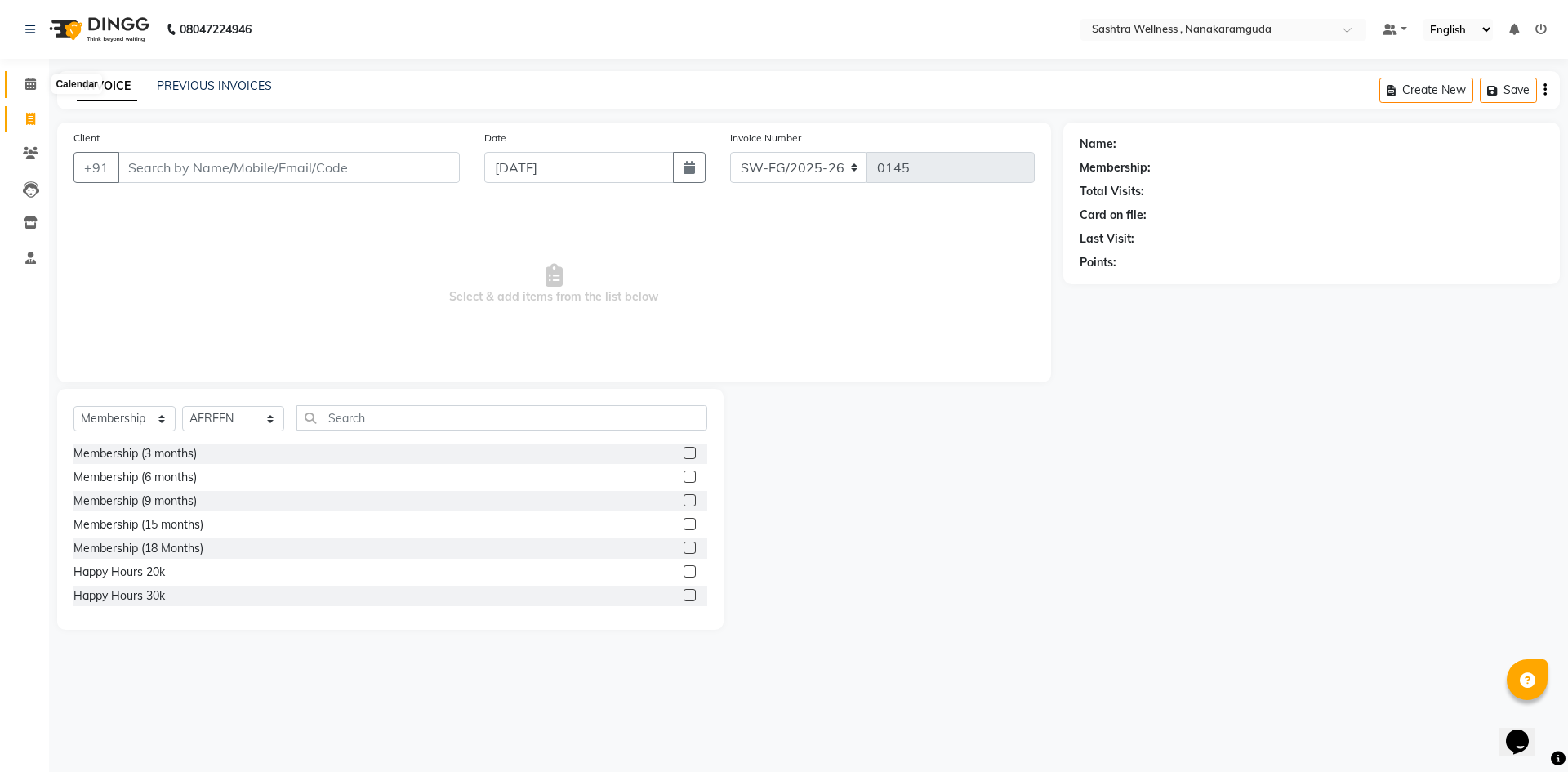
click at [28, 75] on span at bounding box center [31, 84] width 29 height 19
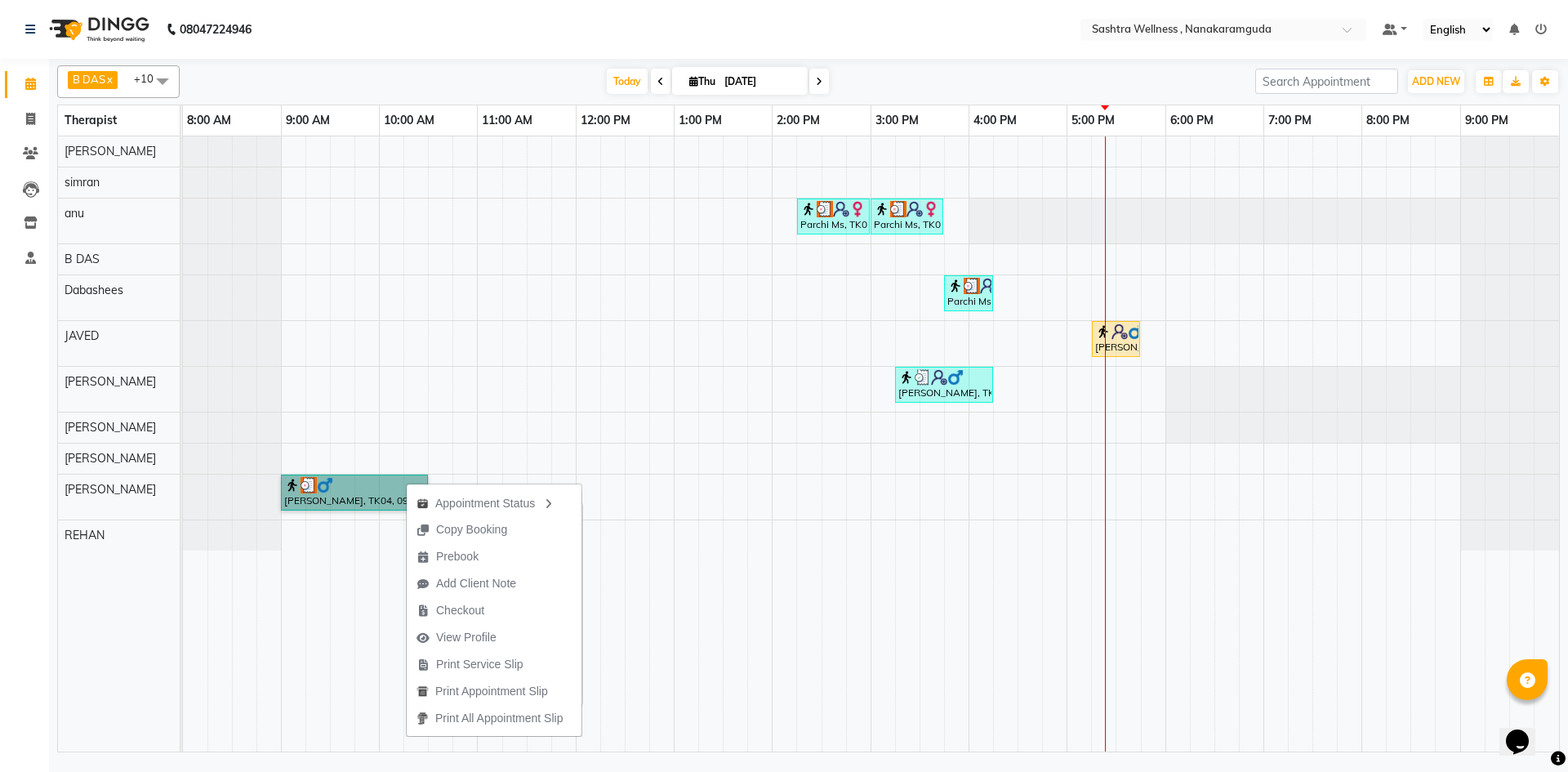
click at [349, 489] on link "Chandra Sekar, TK04, 09:00 AM-10:30 AM, NEAR BUY VOUCHERS - Aroma/Swedish Class…" at bounding box center [354, 493] width 147 height 36
select select "3"
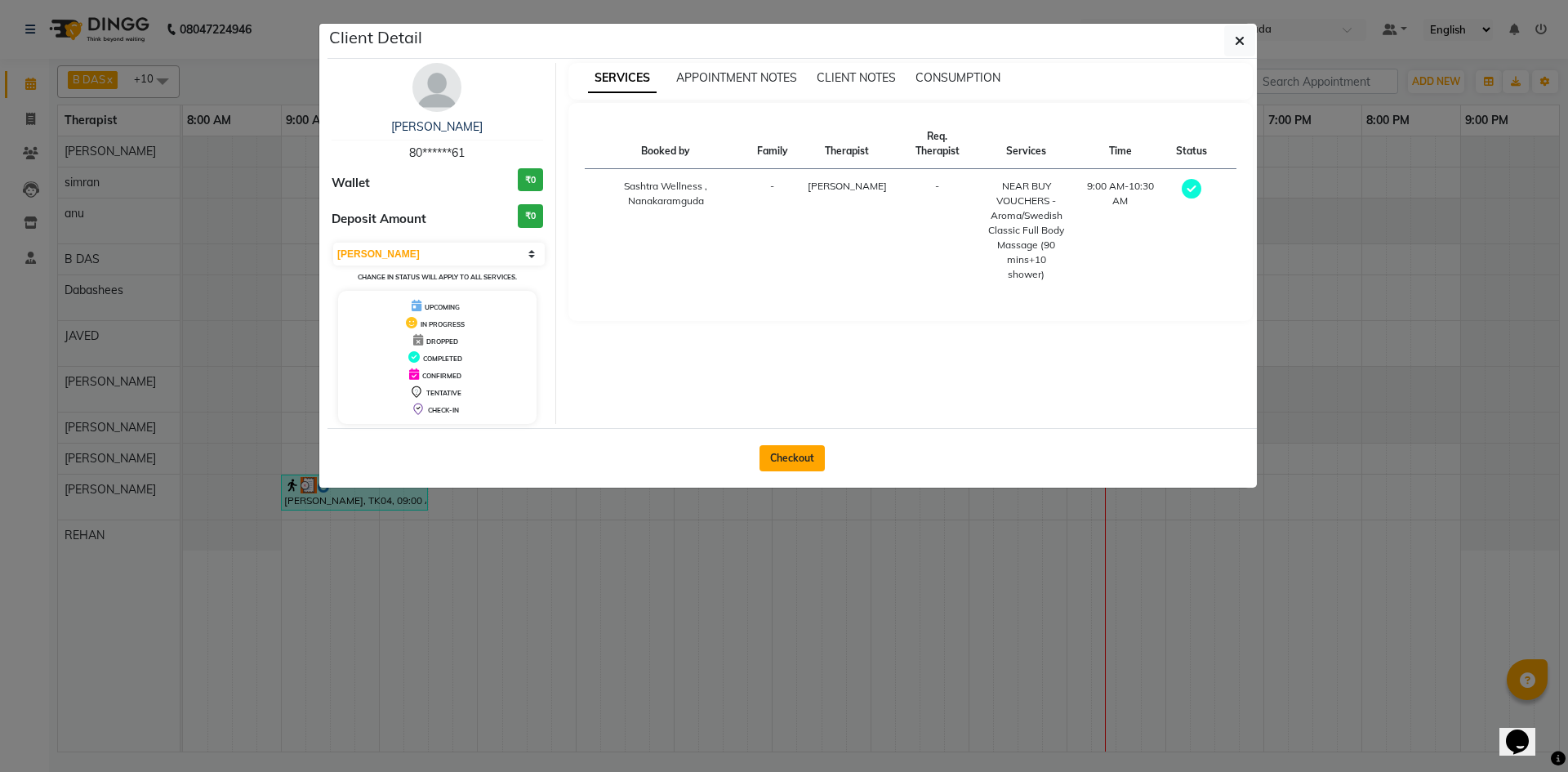
click at [800, 465] on button "Checkout" at bounding box center [792, 458] width 65 height 26
select select "service"
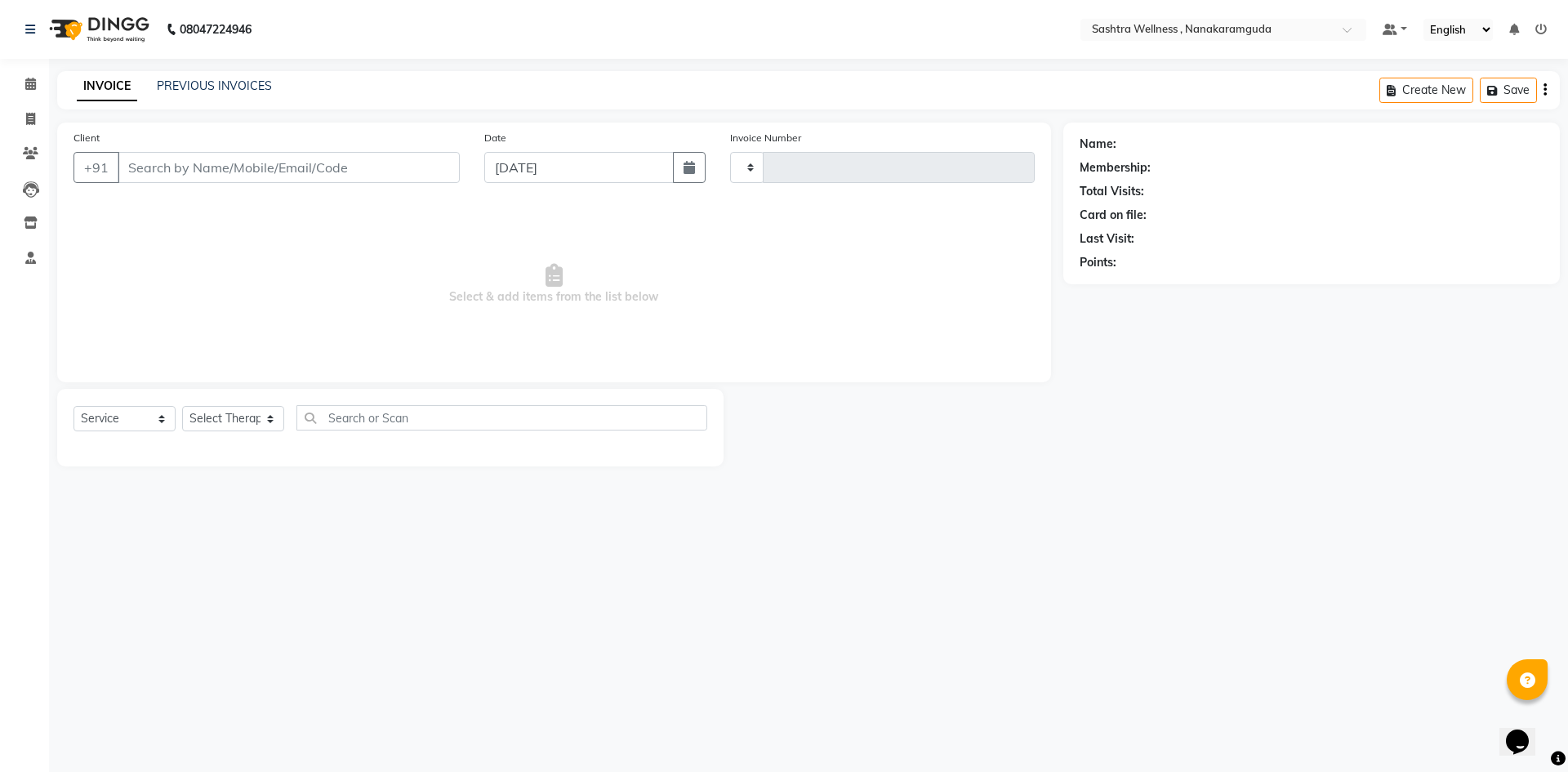
type input "0145"
select select "6669"
select select "membership"
select select "82473"
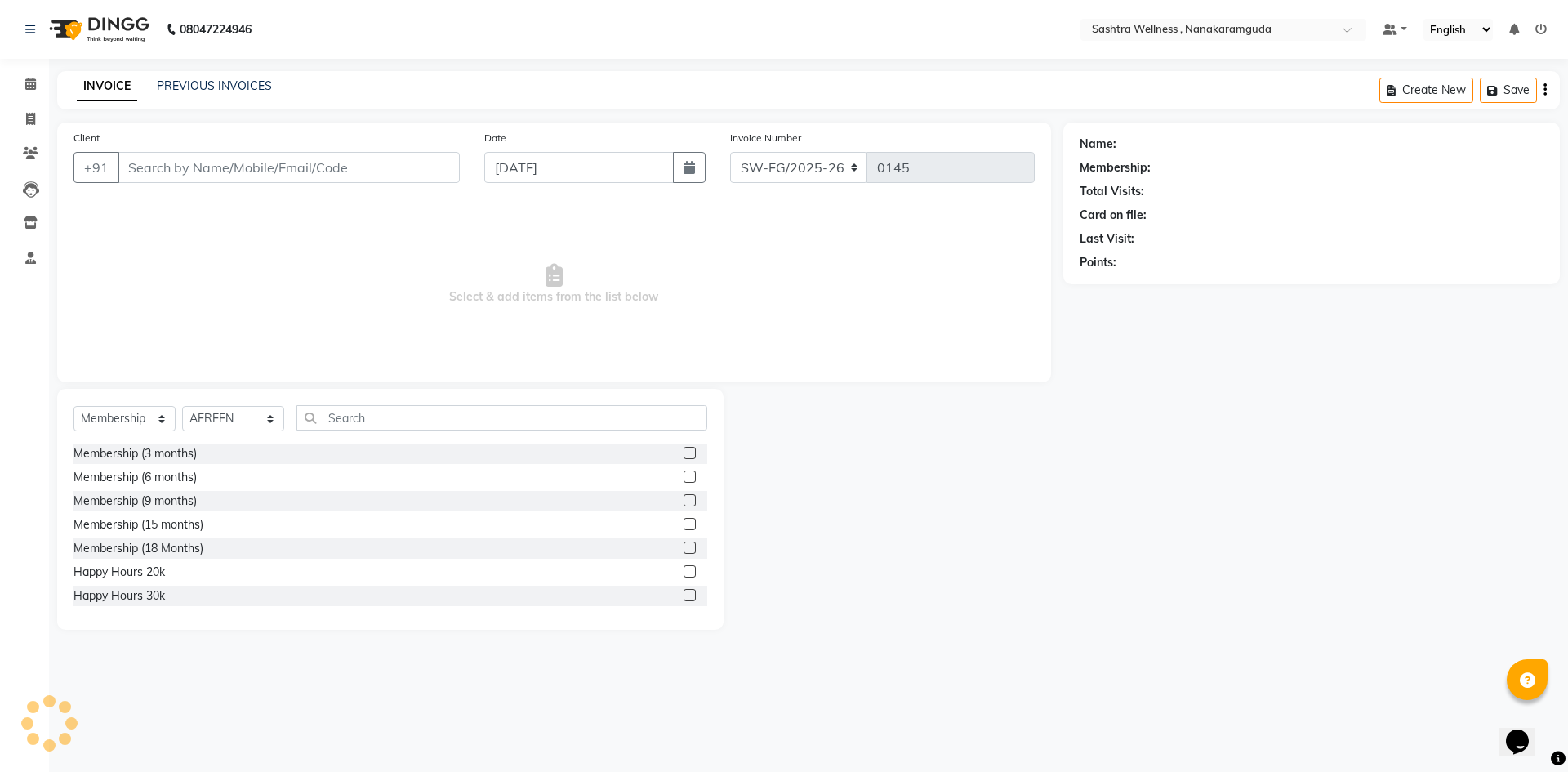
type input "80******61"
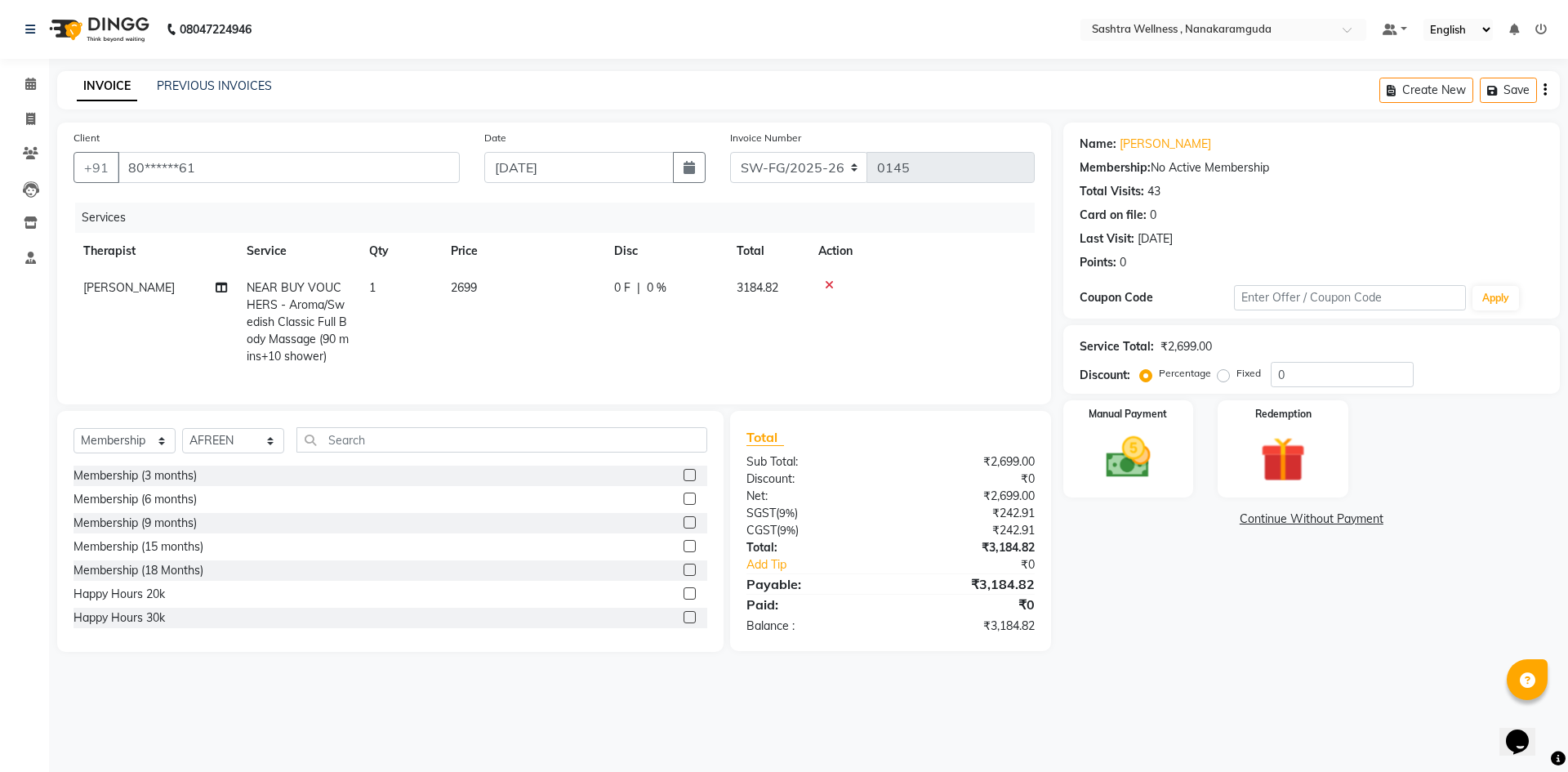
click at [1544, 93] on button "button" at bounding box center [1545, 90] width 4 height 39
select select "membership"
select select "82473"
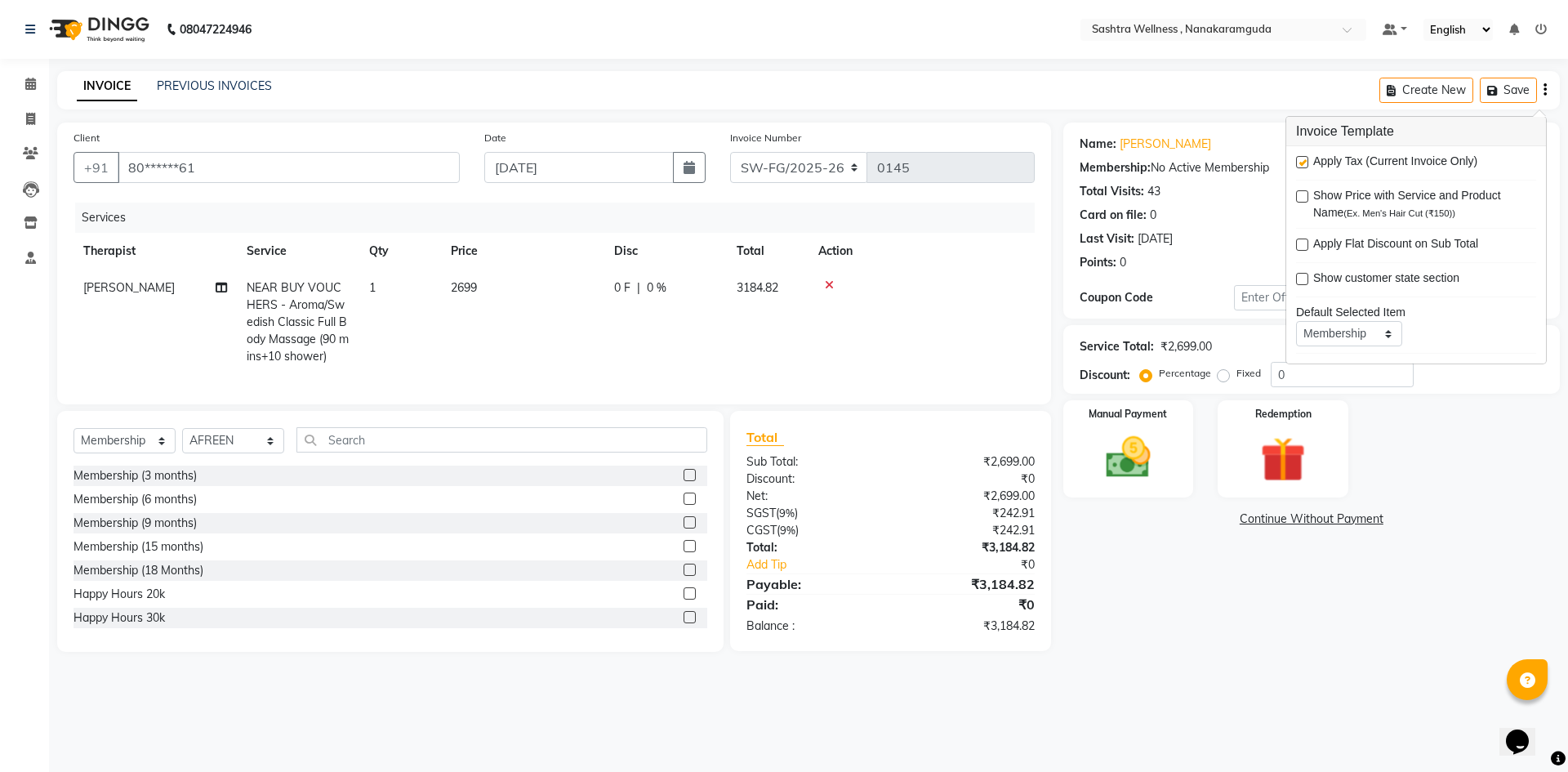
click at [1225, 236] on div "Last Visit: 31-07-2025" at bounding box center [1312, 238] width 464 height 17
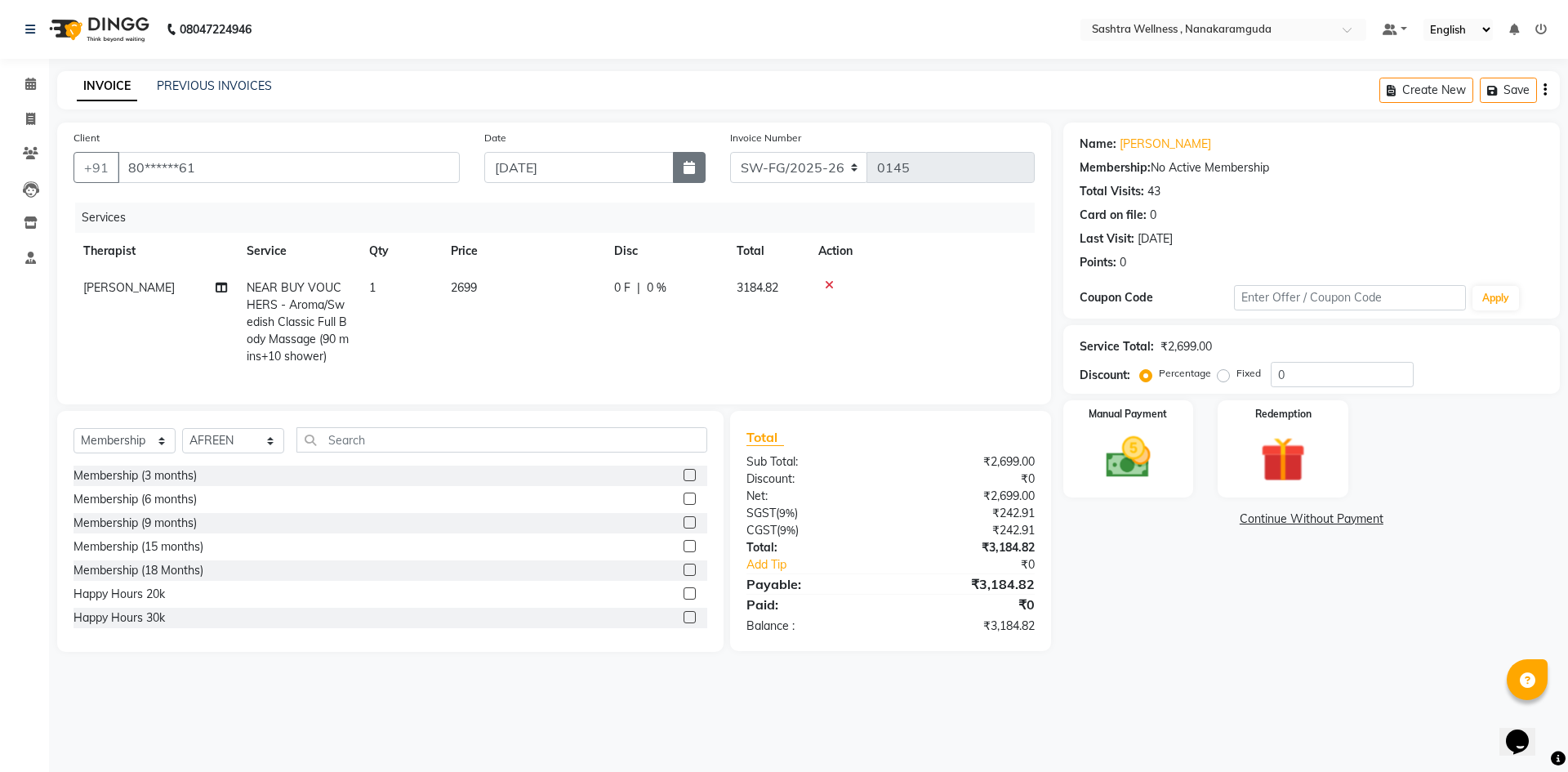
click at [685, 173] on icon "button" at bounding box center [689, 167] width 12 height 13
select select "9"
select select "2025"
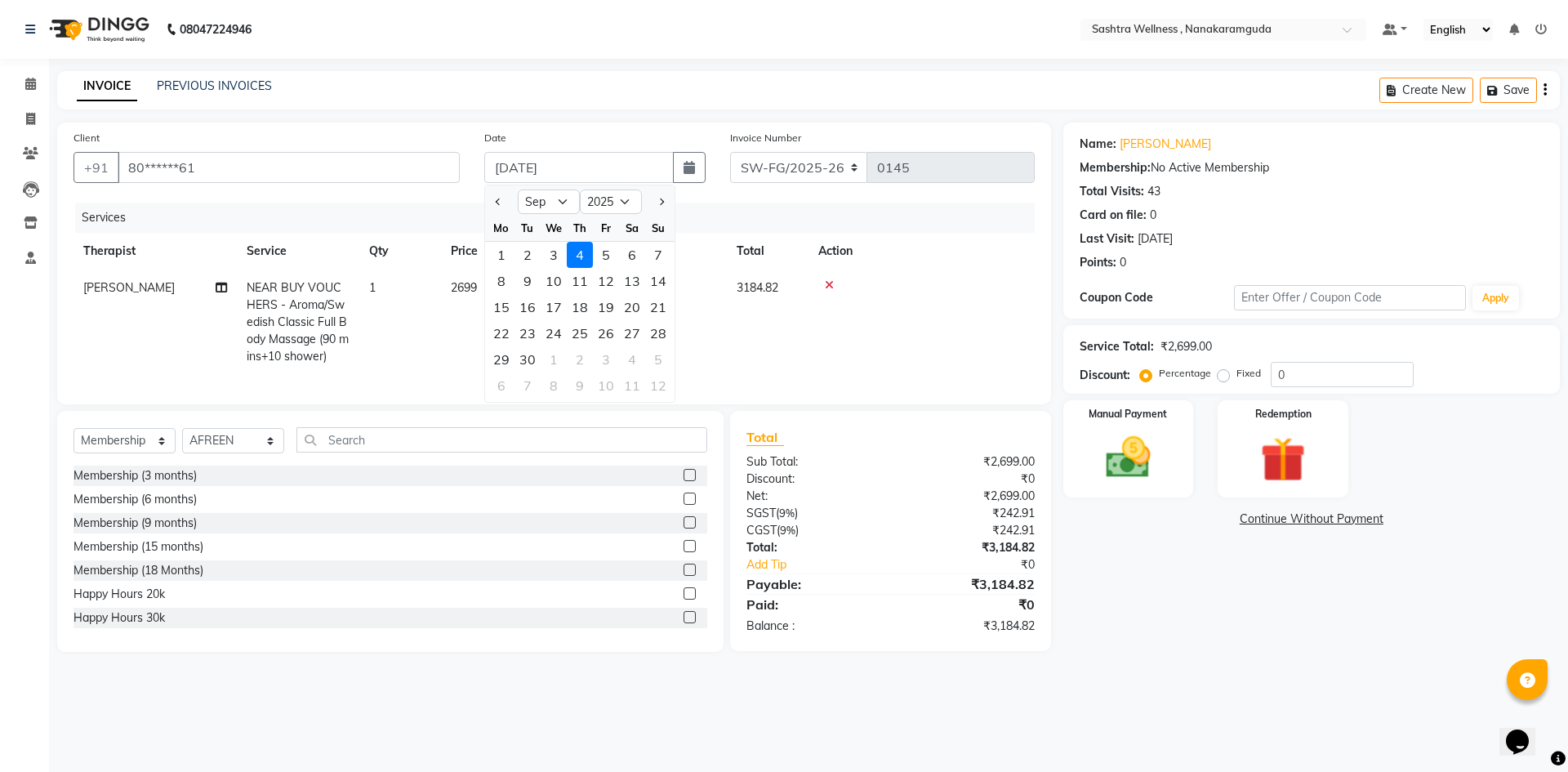
click at [921, 270] on td at bounding box center [922, 322] width 227 height 106
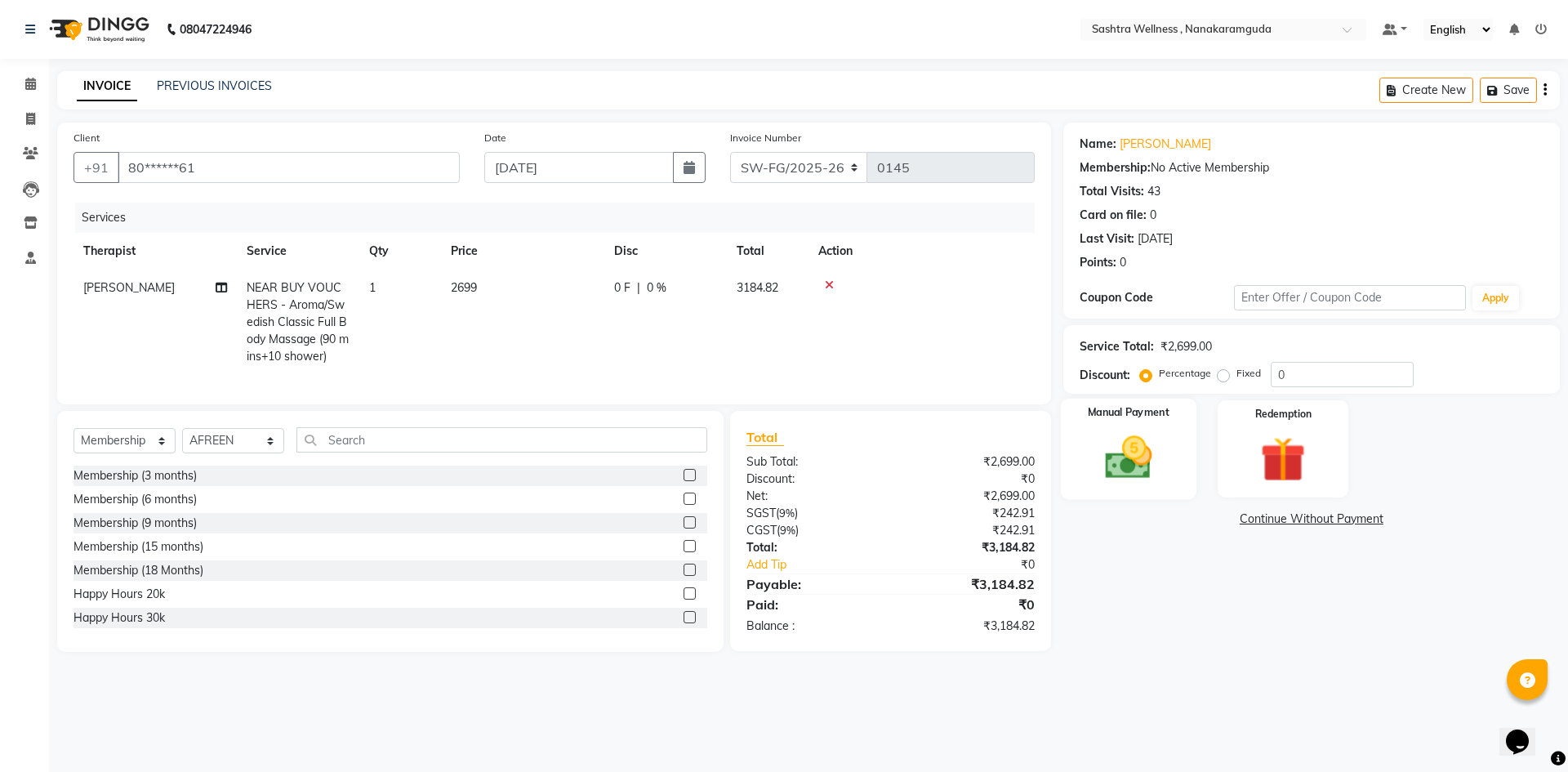
click at [1151, 432] on img at bounding box center [1128, 458] width 76 height 54
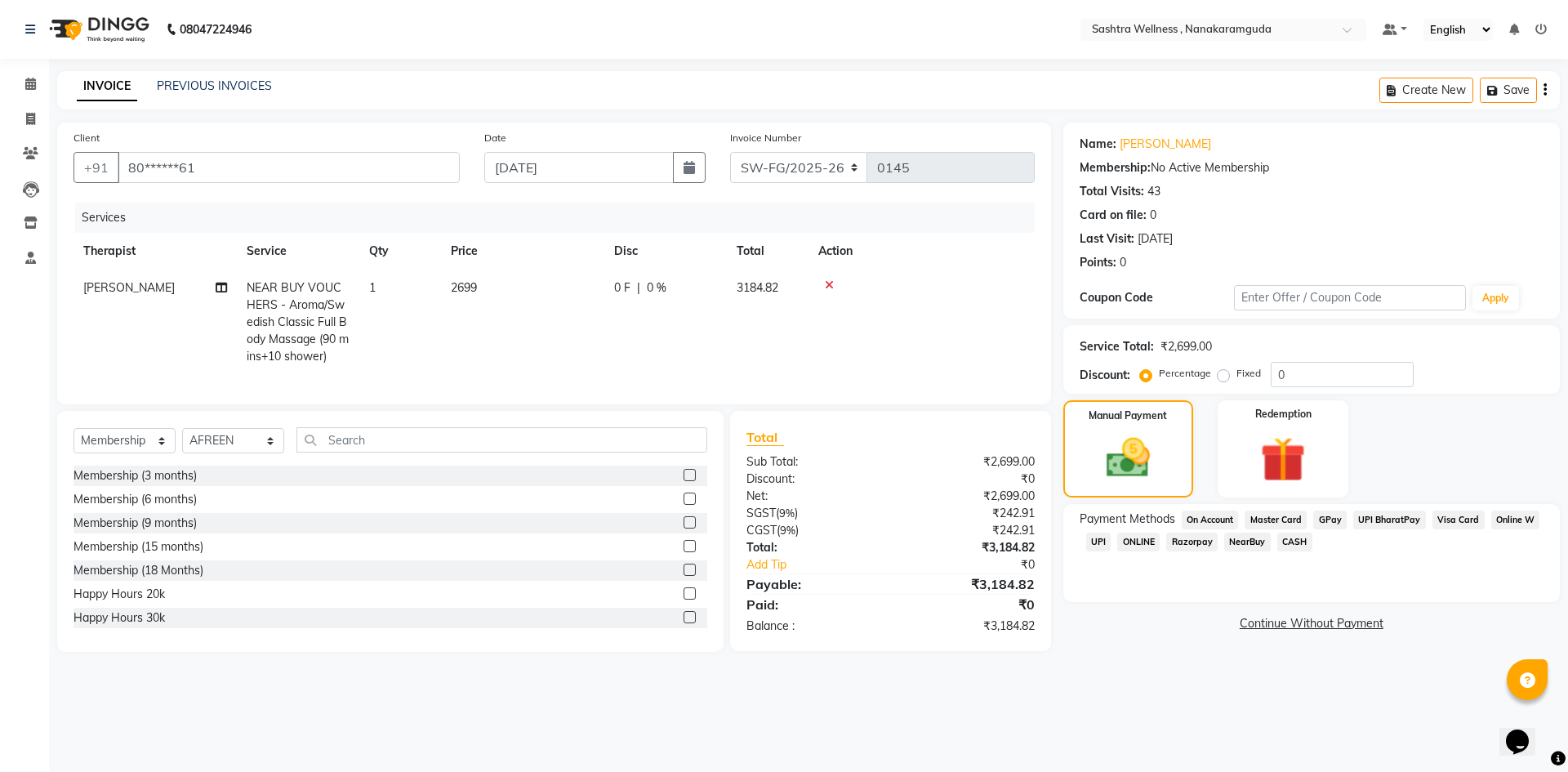
click at [1243, 542] on span "NearBuy" at bounding box center [1248, 542] width 47 height 19
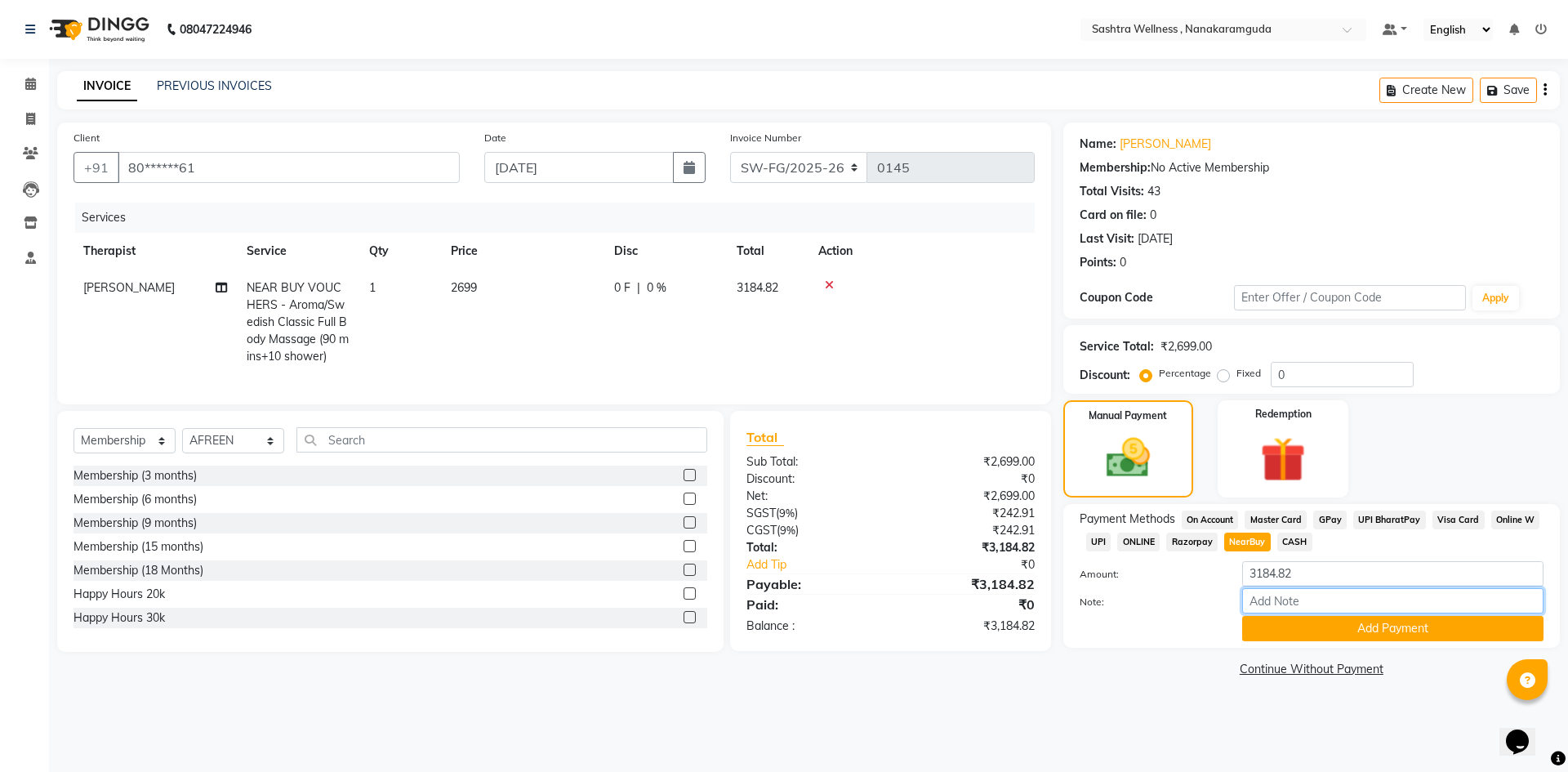
click at [1284, 592] on input "Note:" at bounding box center [1393, 600] width 302 height 25
type input "1st sept invoice"
click at [1391, 631] on button "Add Payment" at bounding box center [1393, 628] width 302 height 25
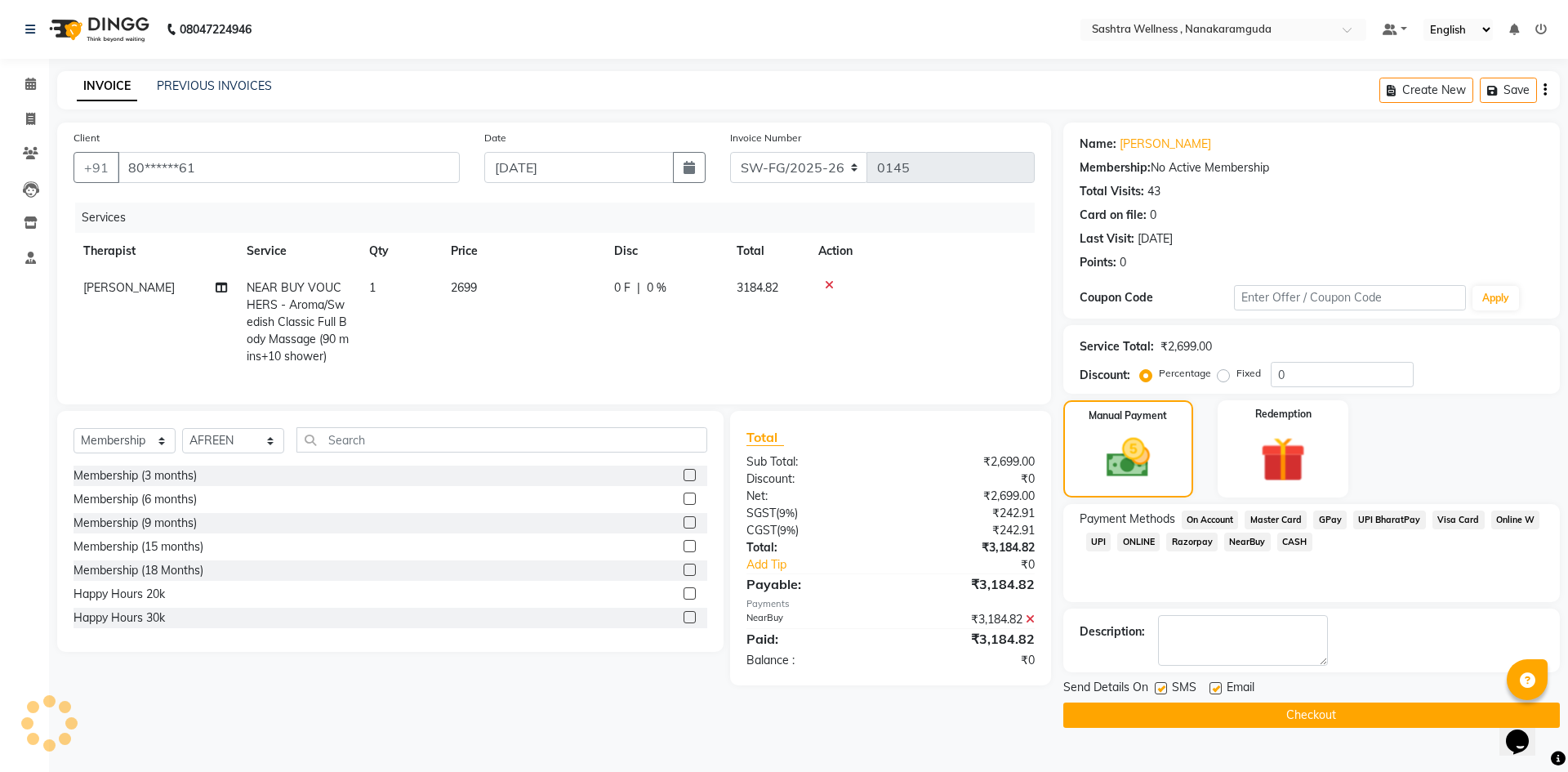
click at [1548, 91] on div "Create New Save" at bounding box center [1470, 90] width 181 height 39
click at [1542, 87] on div "Create New Save" at bounding box center [1470, 90] width 181 height 39
click at [1545, 90] on icon "button" at bounding box center [1545, 90] width 4 height 1
select select "membership"
select select "82473"
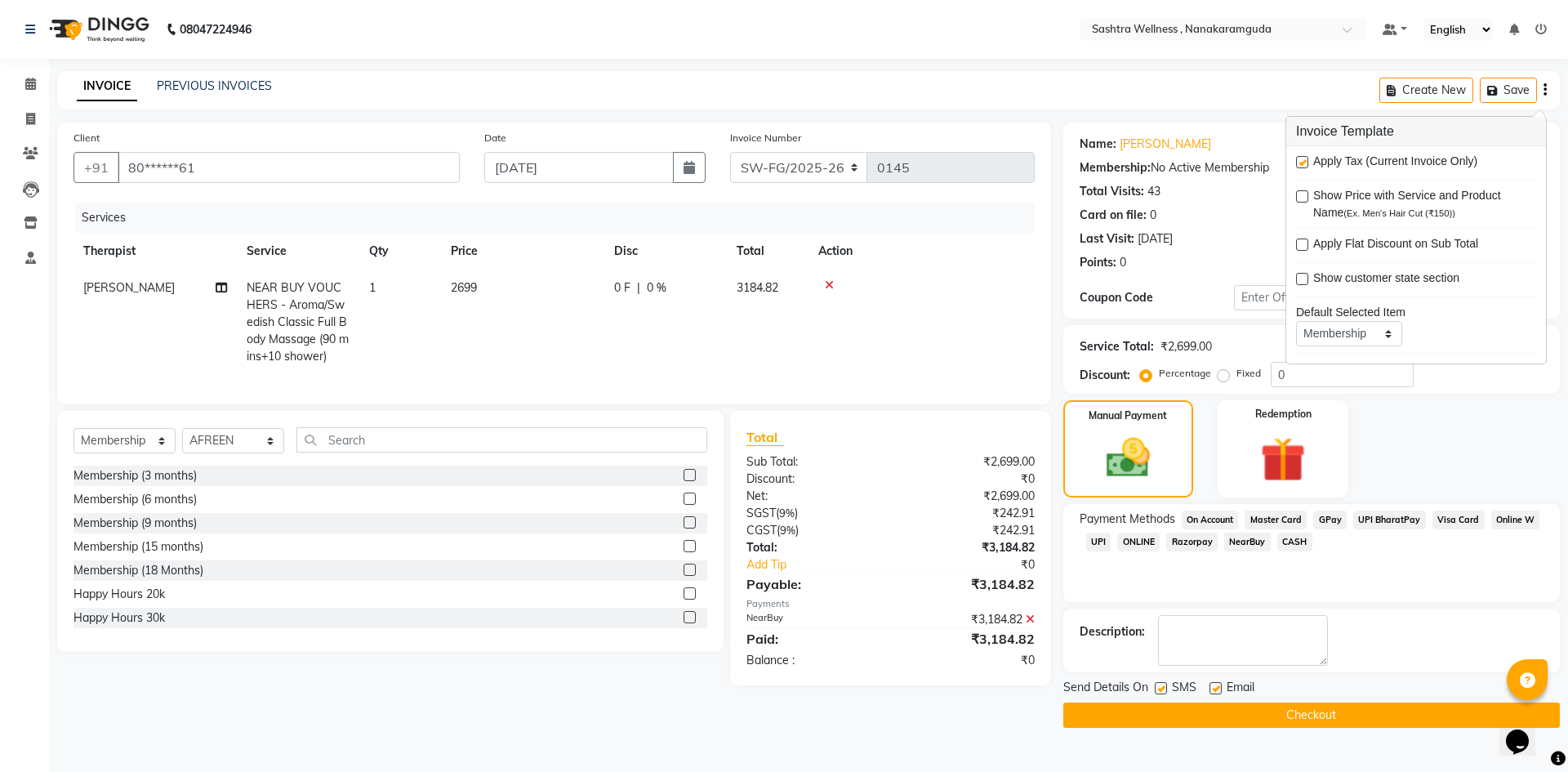
click at [1366, 164] on span "Apply Tax (Current Invoice Only)" at bounding box center [1396, 163] width 164 height 21
click at [1303, 158] on label at bounding box center [1303, 163] width 13 height 13
click at [1303, 158] on input "checkbox" at bounding box center [1302, 163] width 11 height 11
checkbox input "false"
click at [1418, 433] on div "Manual Payment Redemption" at bounding box center [1311, 449] width 521 height 98
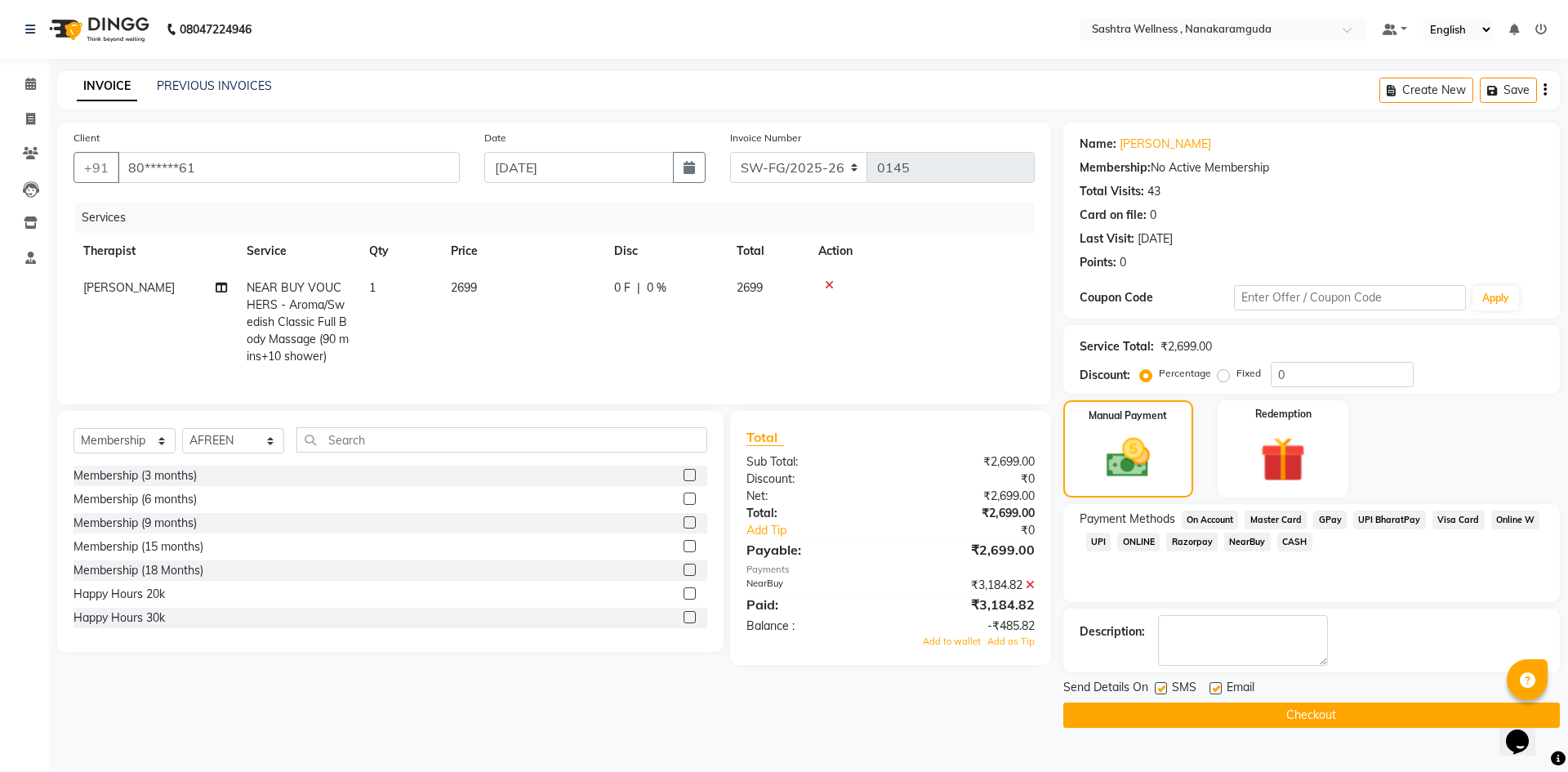
click at [1029, 591] on icon at bounding box center [1030, 584] width 9 height 12
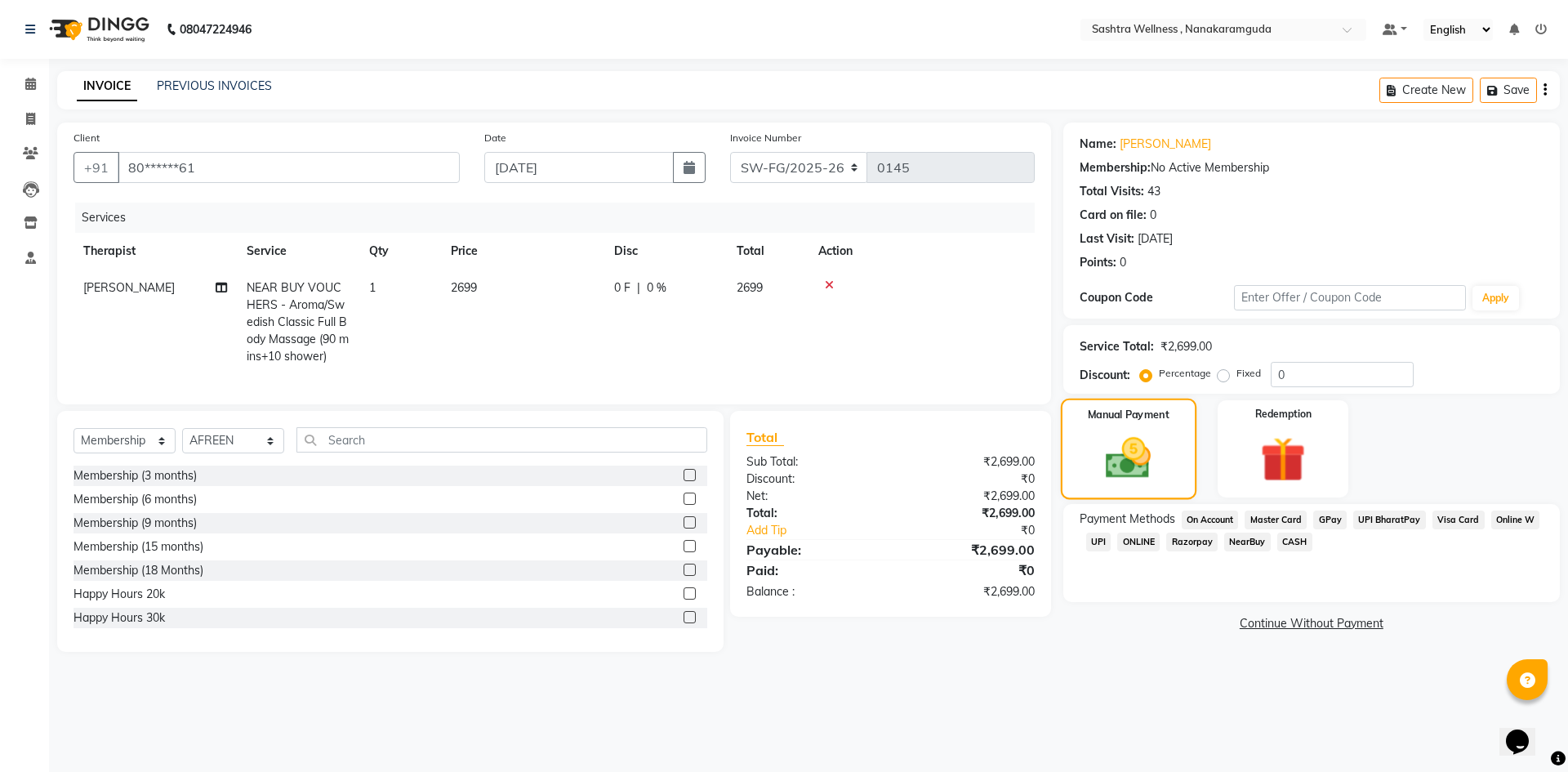
click at [1135, 447] on img at bounding box center [1127, 459] width 73 height 52
click at [1229, 547] on span "NearBuy" at bounding box center [1248, 542] width 47 height 19
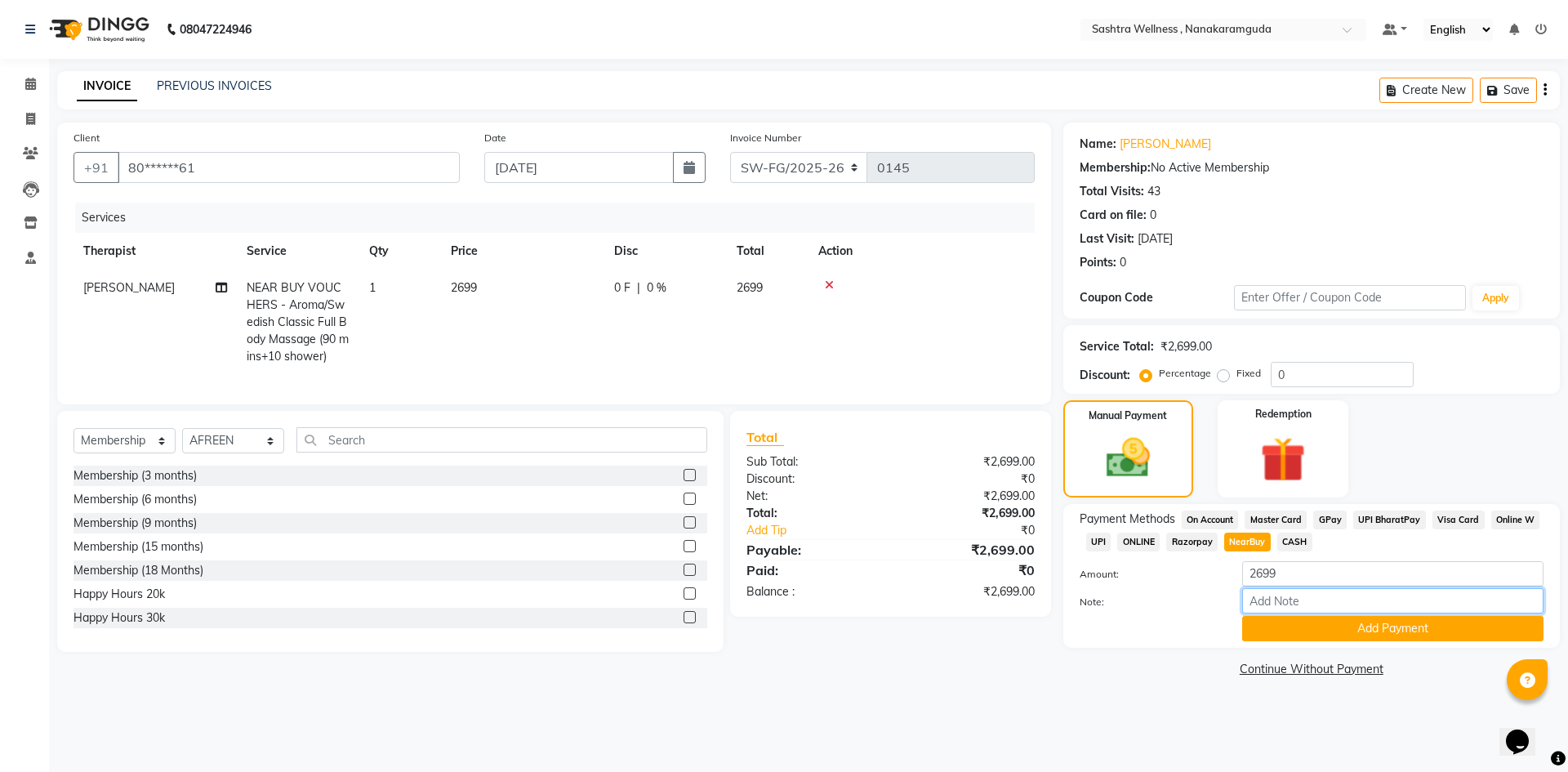
click at [1295, 609] on input "Note:" at bounding box center [1393, 600] width 302 height 25
type input "f"
type input "01 sept"
click at [1387, 628] on button "Add Payment" at bounding box center [1393, 628] width 302 height 25
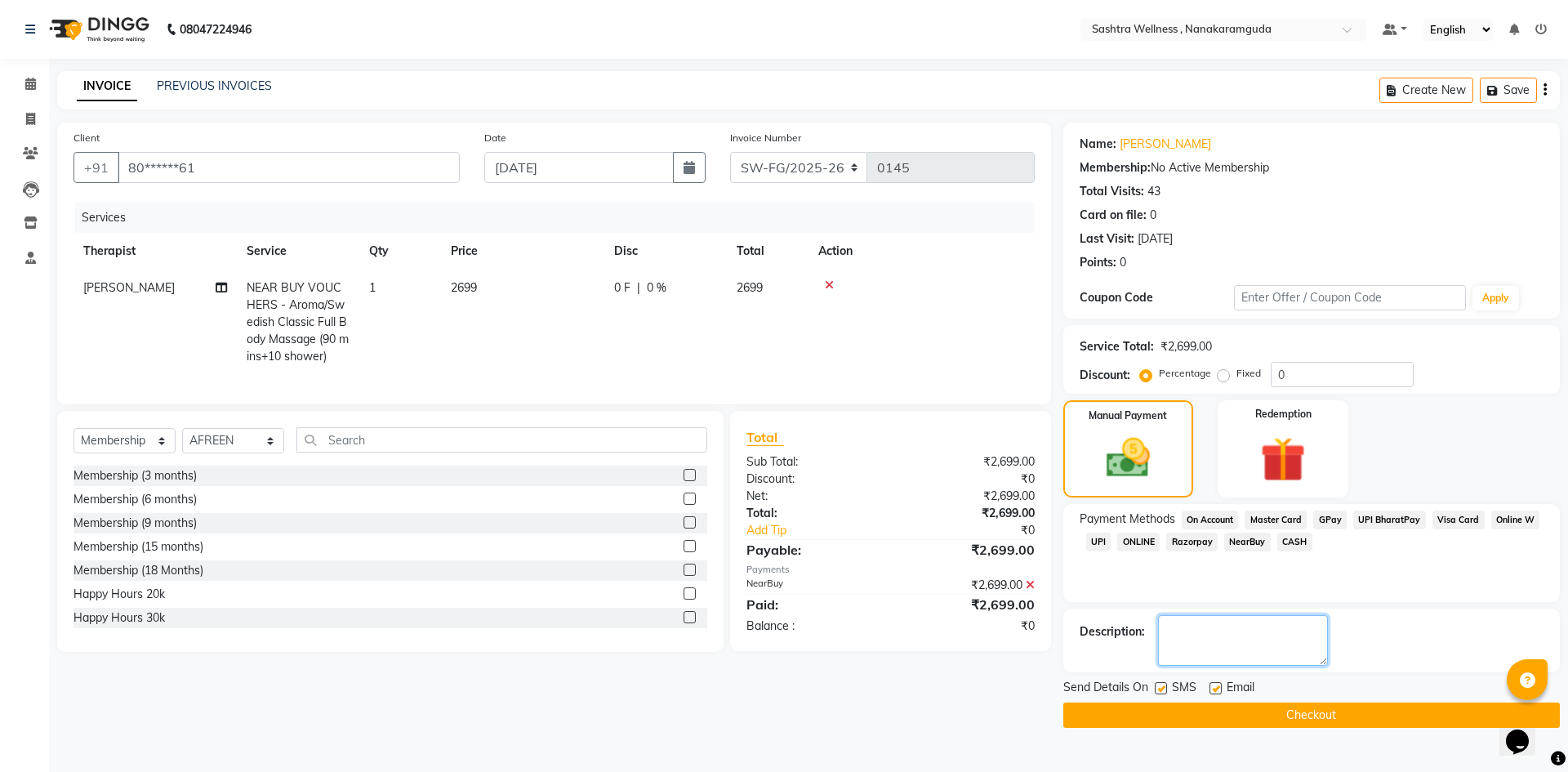
click at [1194, 643] on textarea at bounding box center [1243, 640] width 170 height 51
click at [1246, 637] on textarea at bounding box center [1243, 640] width 170 height 51
type textarea "d"
type textarea "01 sept invoice"
click at [1347, 706] on button "Checkout" at bounding box center [1312, 715] width 496 height 25
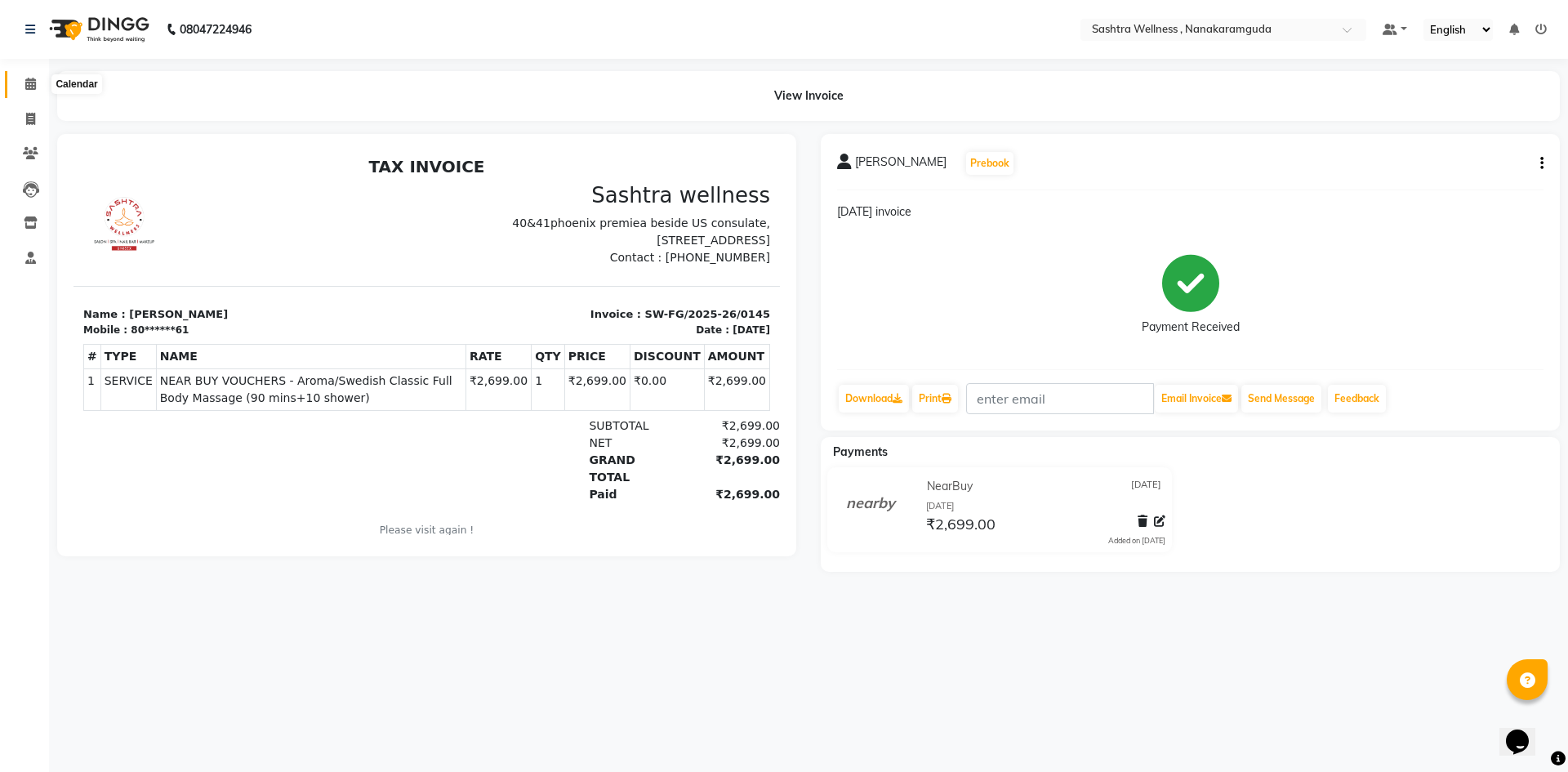
click at [29, 80] on icon at bounding box center [31, 84] width 11 height 13
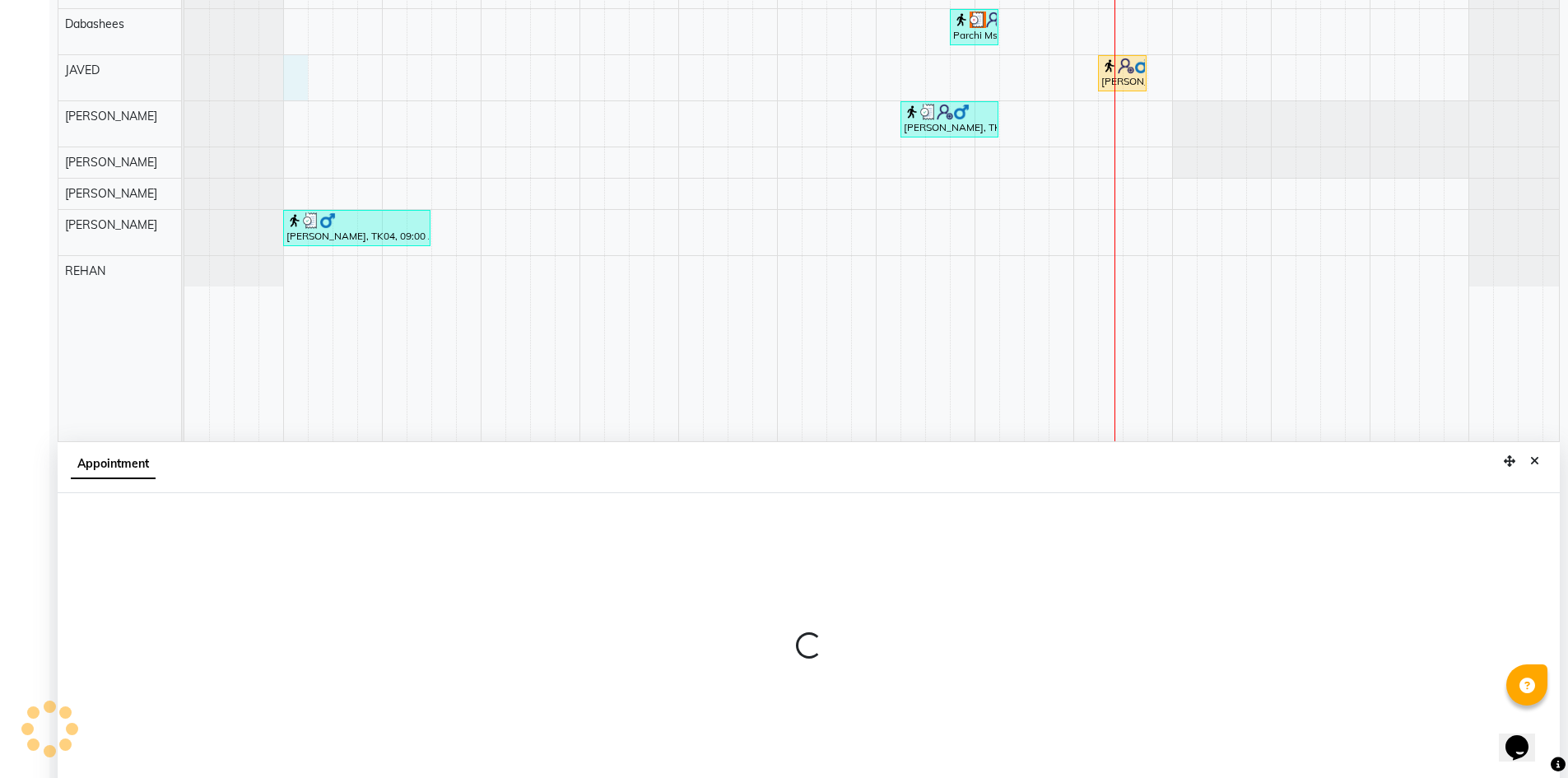
scroll to position [307, 0]
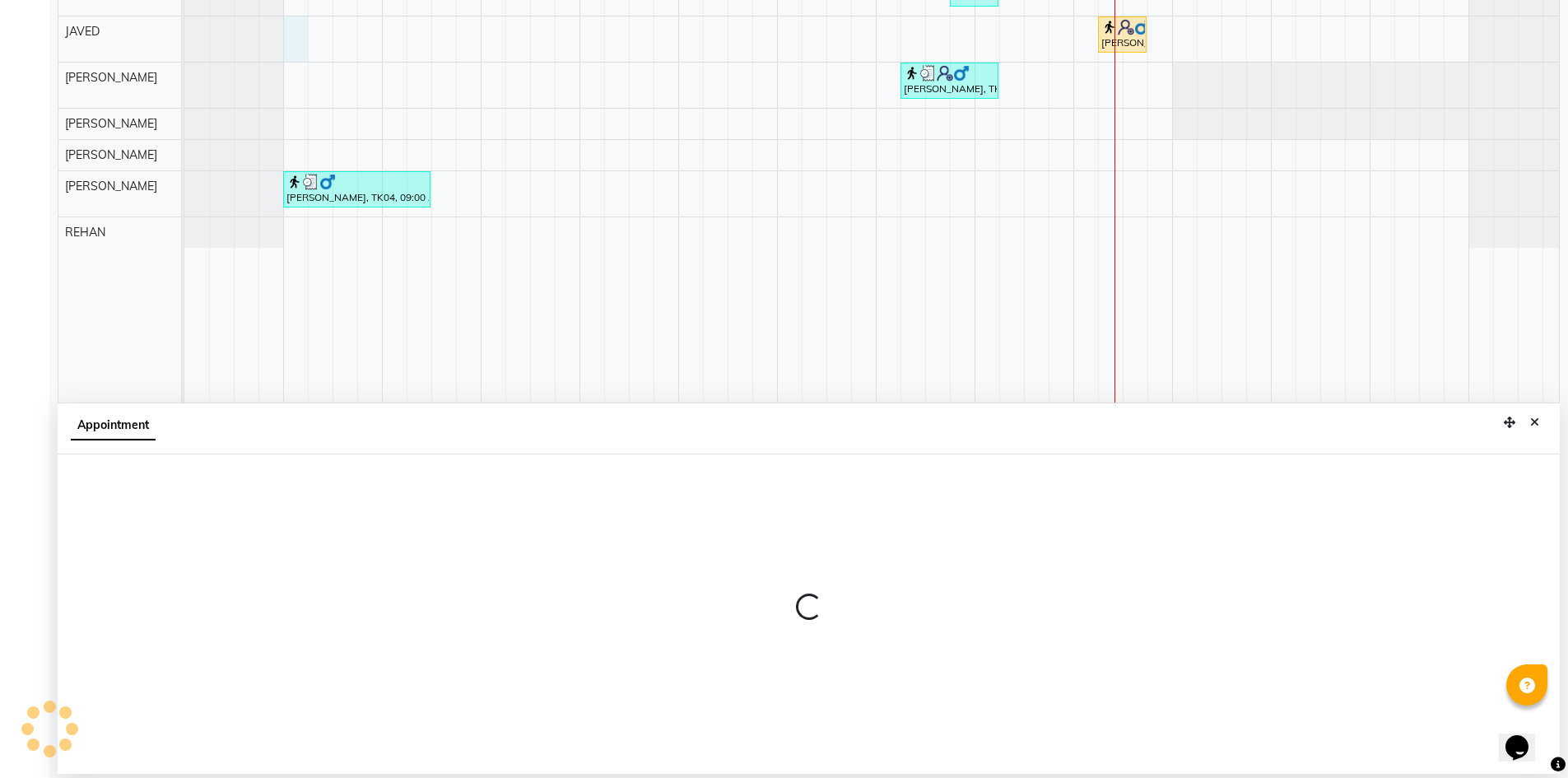
select select "86557"
select select "540"
select select "tentative"
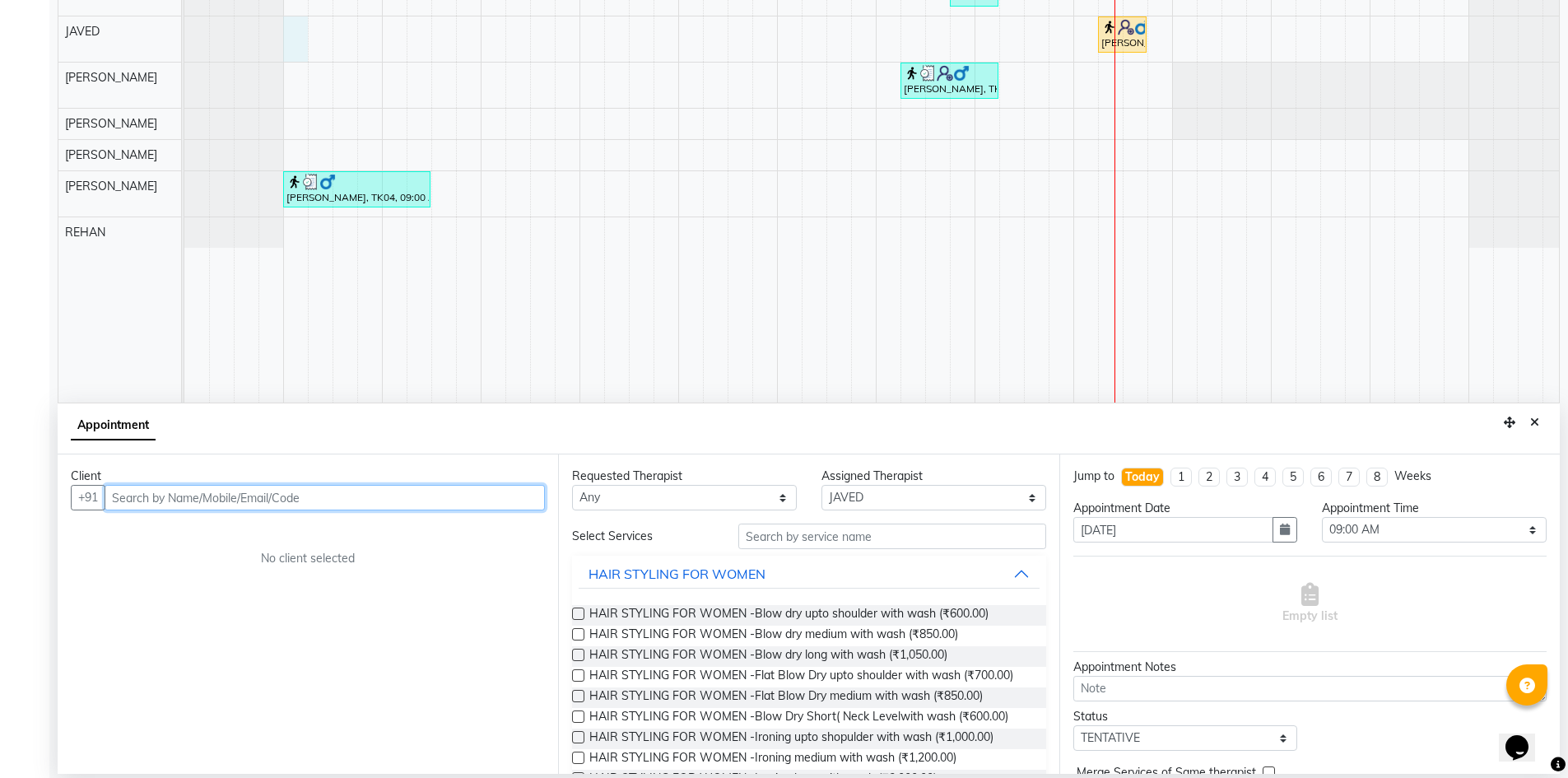
click at [164, 498] on input "text" at bounding box center [325, 498] width 440 height 25
type input "8222041044"
click at [515, 510] on button "Add Client" at bounding box center [511, 498] width 68 height 25
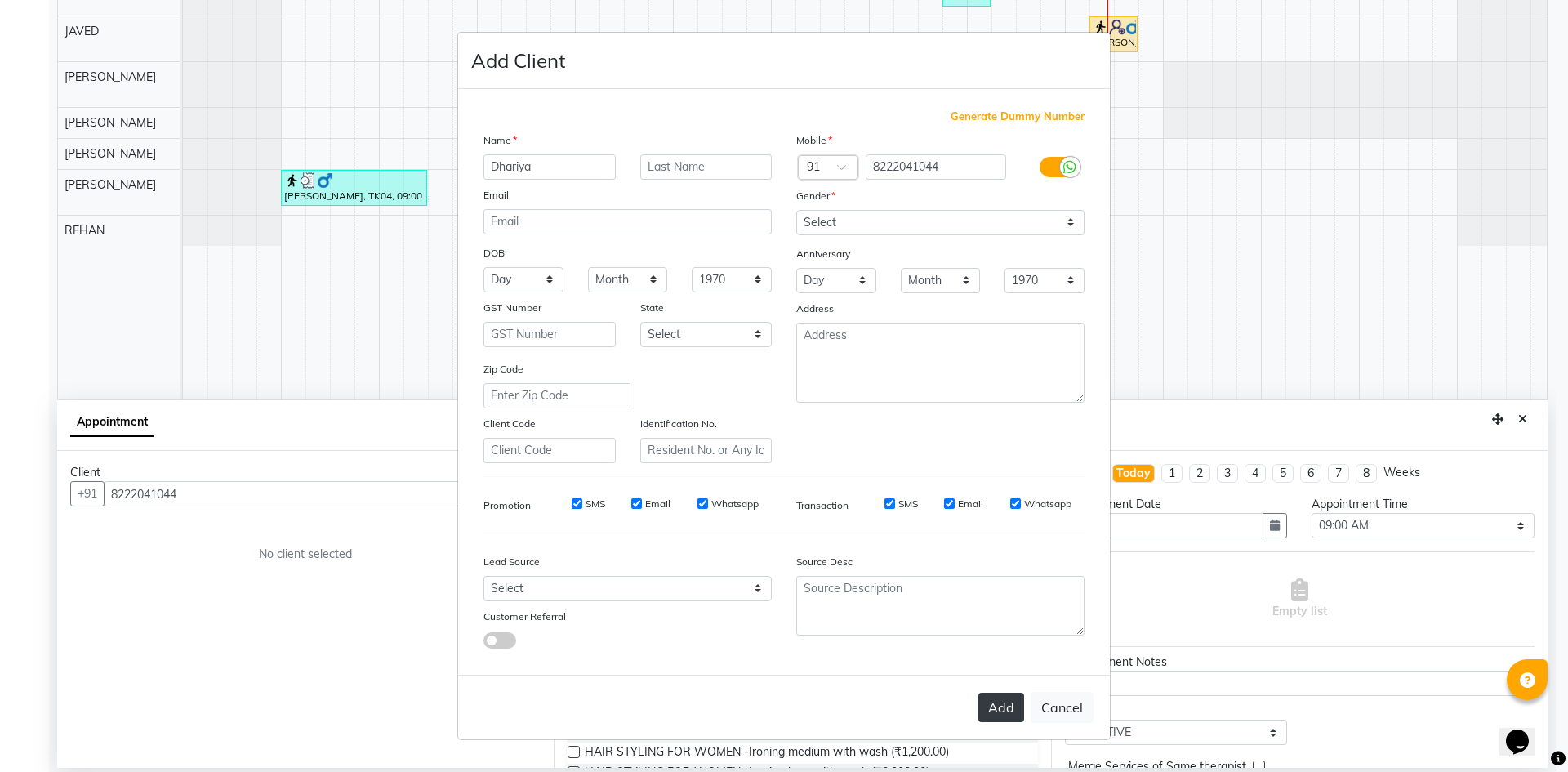
type input "Dhariya"
click at [1007, 707] on button "Add" at bounding box center [1001, 707] width 46 height 30
click at [972, 237] on div "Select Male Female Other Prefer Not To Say please select gender" at bounding box center [940, 233] width 312 height 47
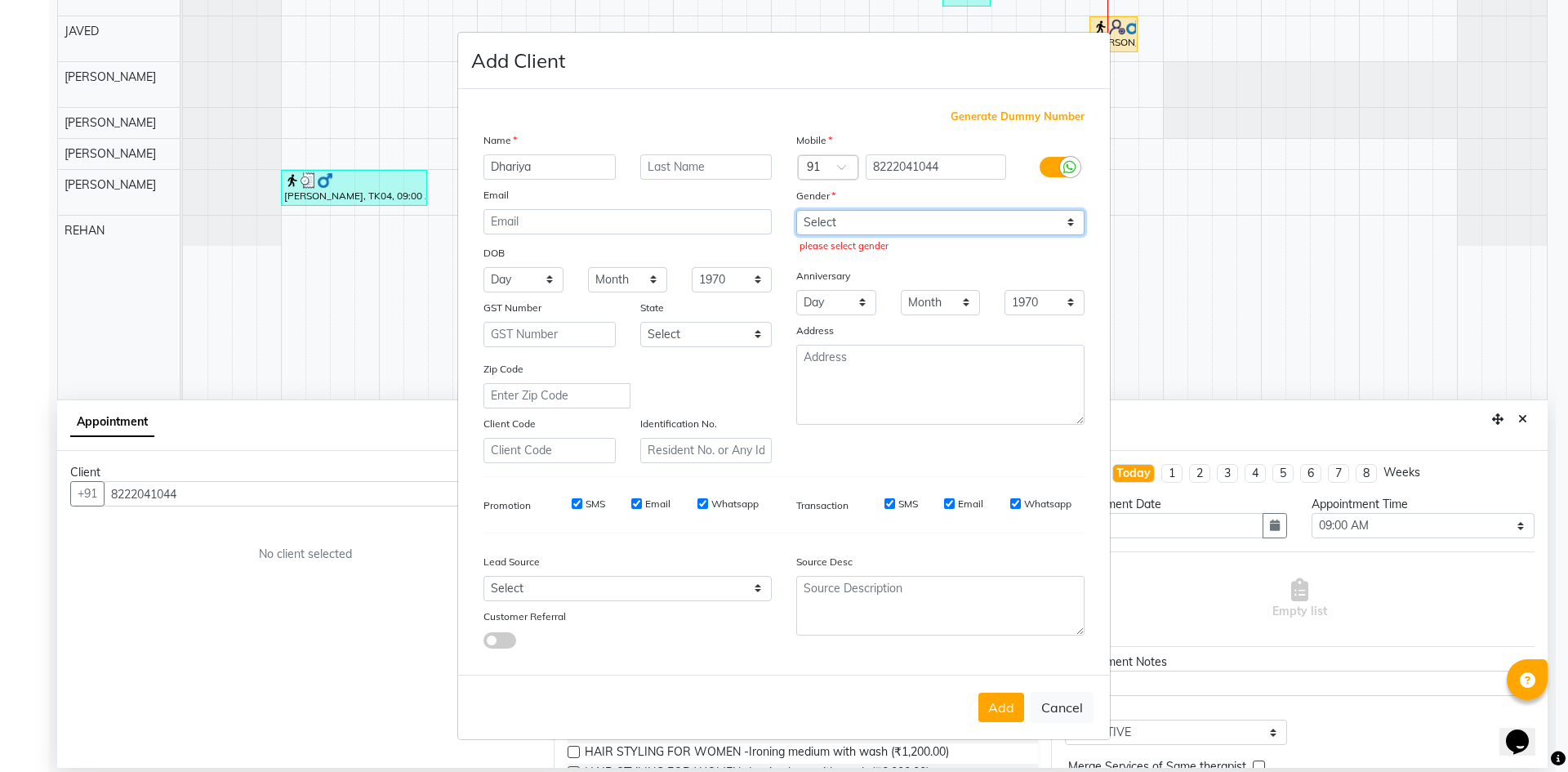
click at [965, 231] on select "Select Male Female Other Prefer Not To Say" at bounding box center [940, 222] width 288 height 25
select select "male"
click at [796, 209] on select "Select Male Female Other Prefer Not To Say" at bounding box center [940, 222] width 288 height 25
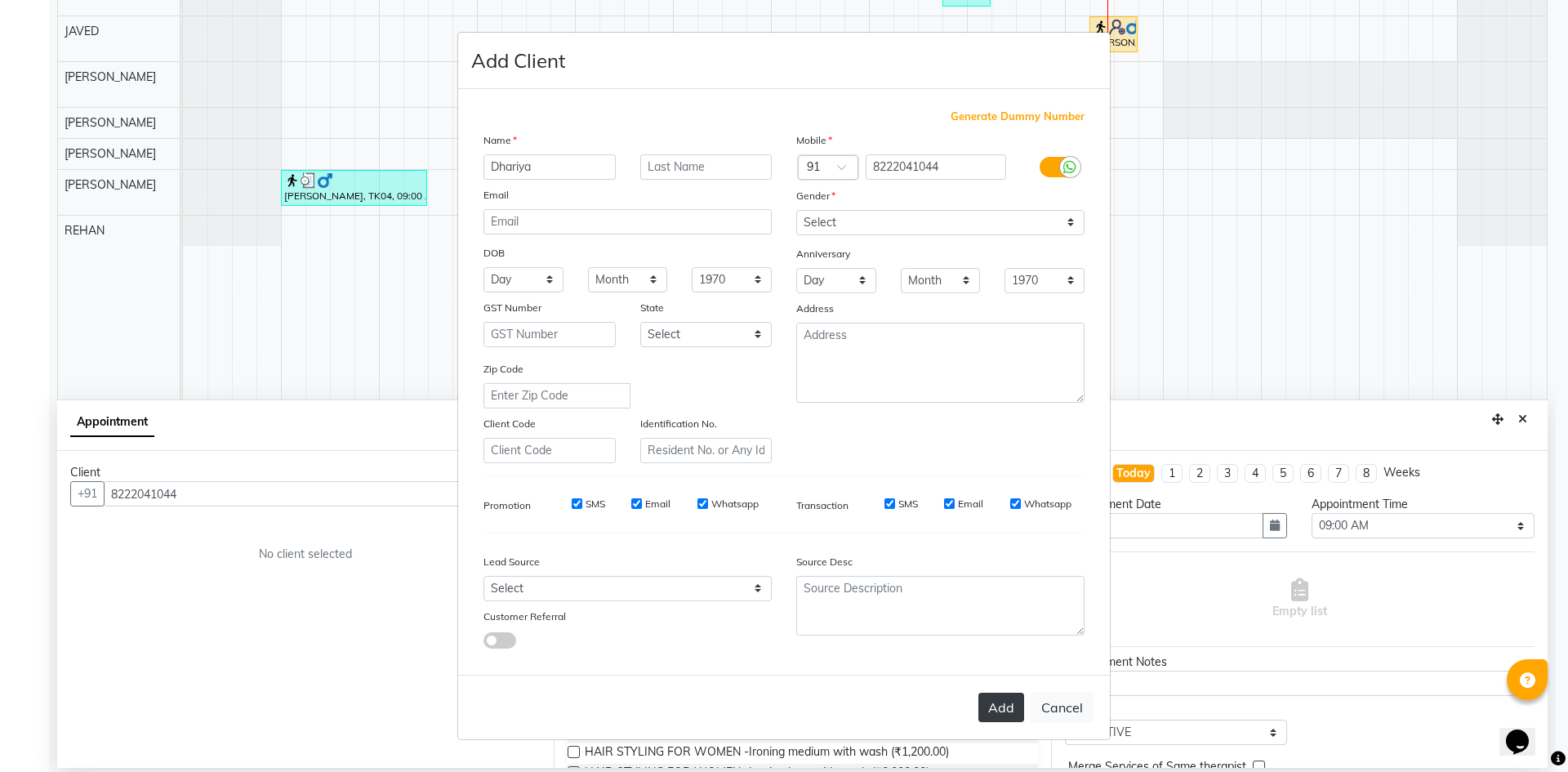
click at [996, 695] on button "Add" at bounding box center [1001, 707] width 46 height 30
type input "82******44"
select select
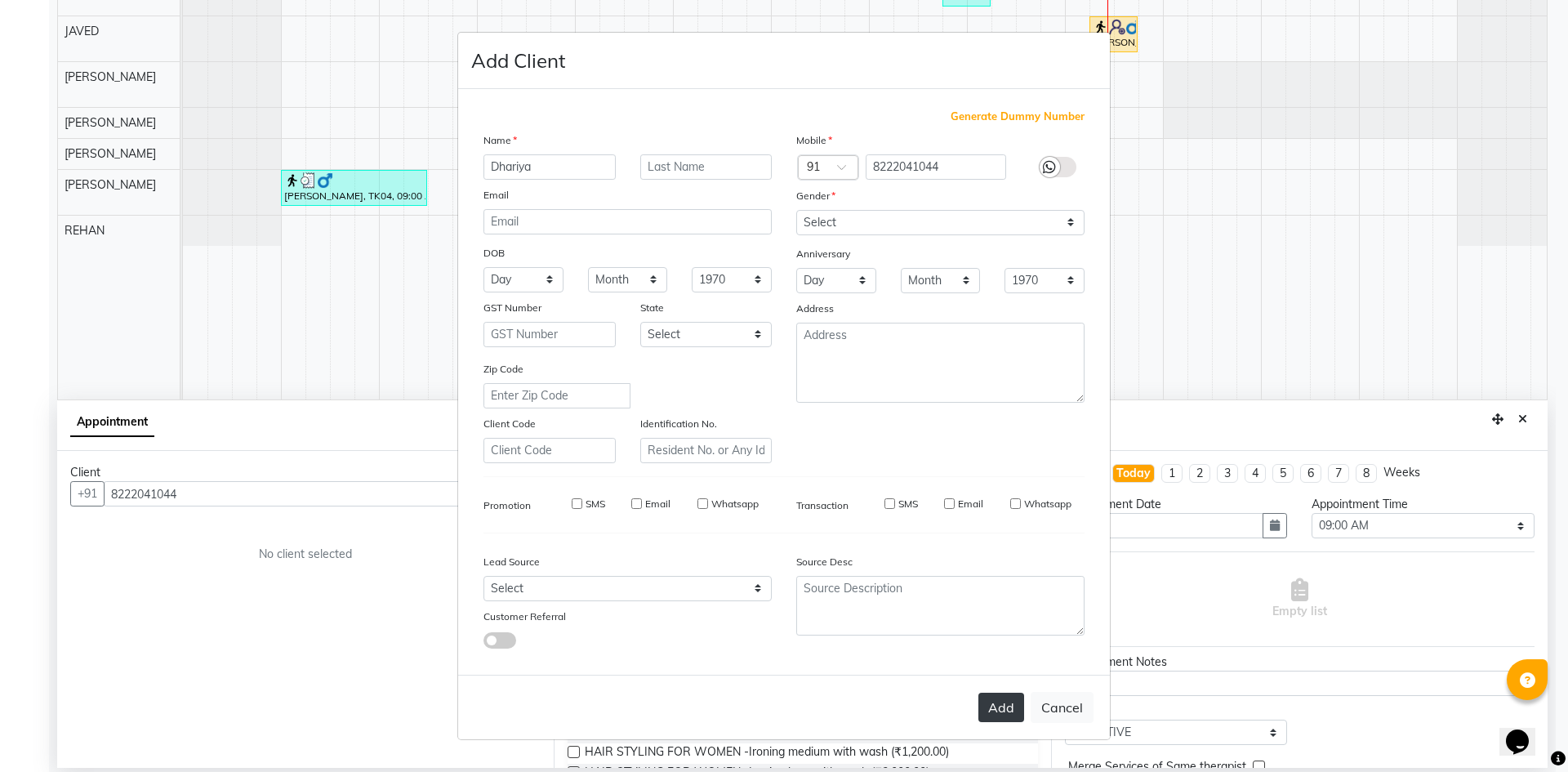
select select
checkbox input "false"
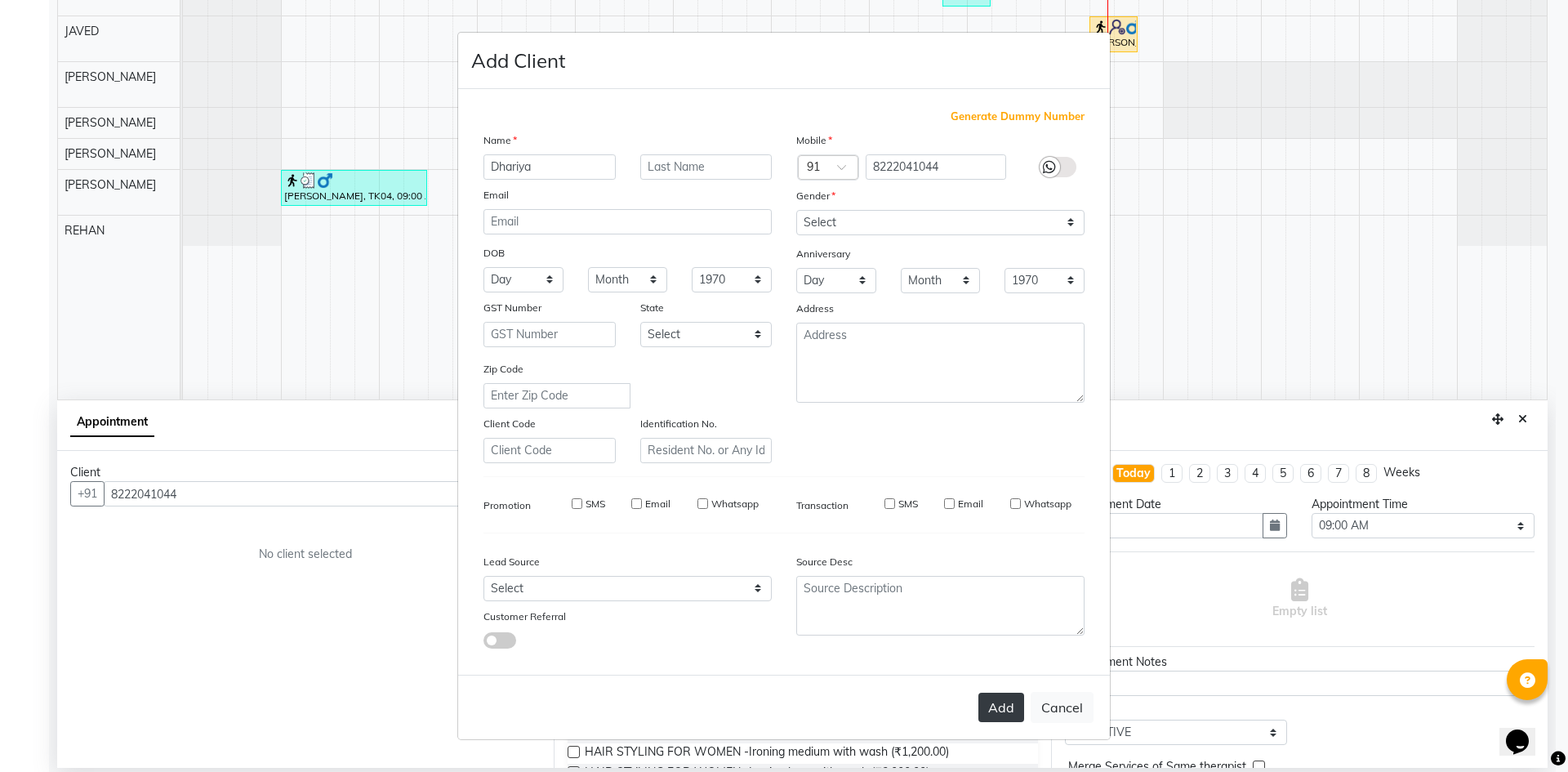
checkbox input "false"
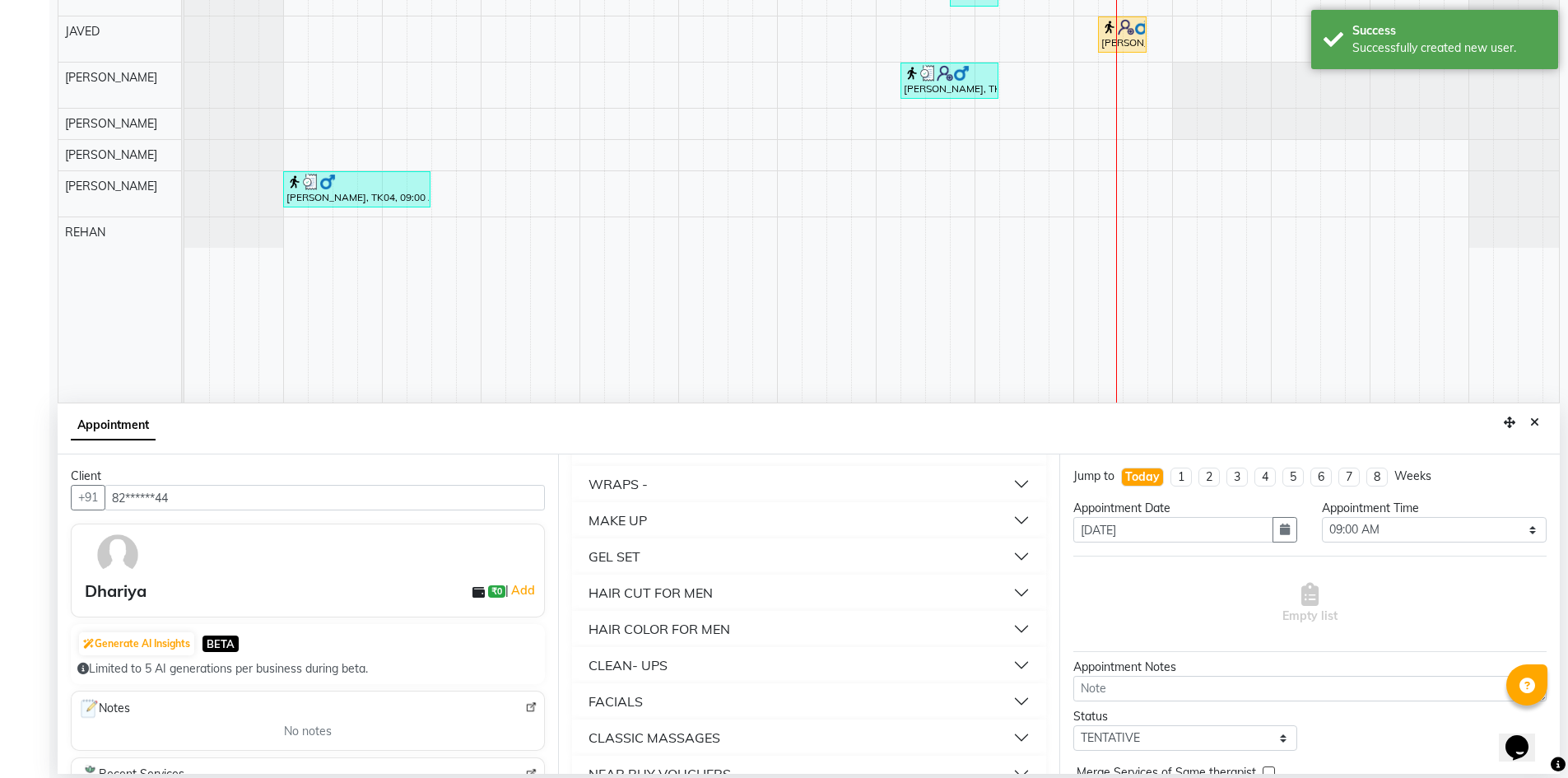
scroll to position [936, 0]
click at [703, 750] on div "NEAR BUY VOUCHERS" at bounding box center [660, 743] width 142 height 20
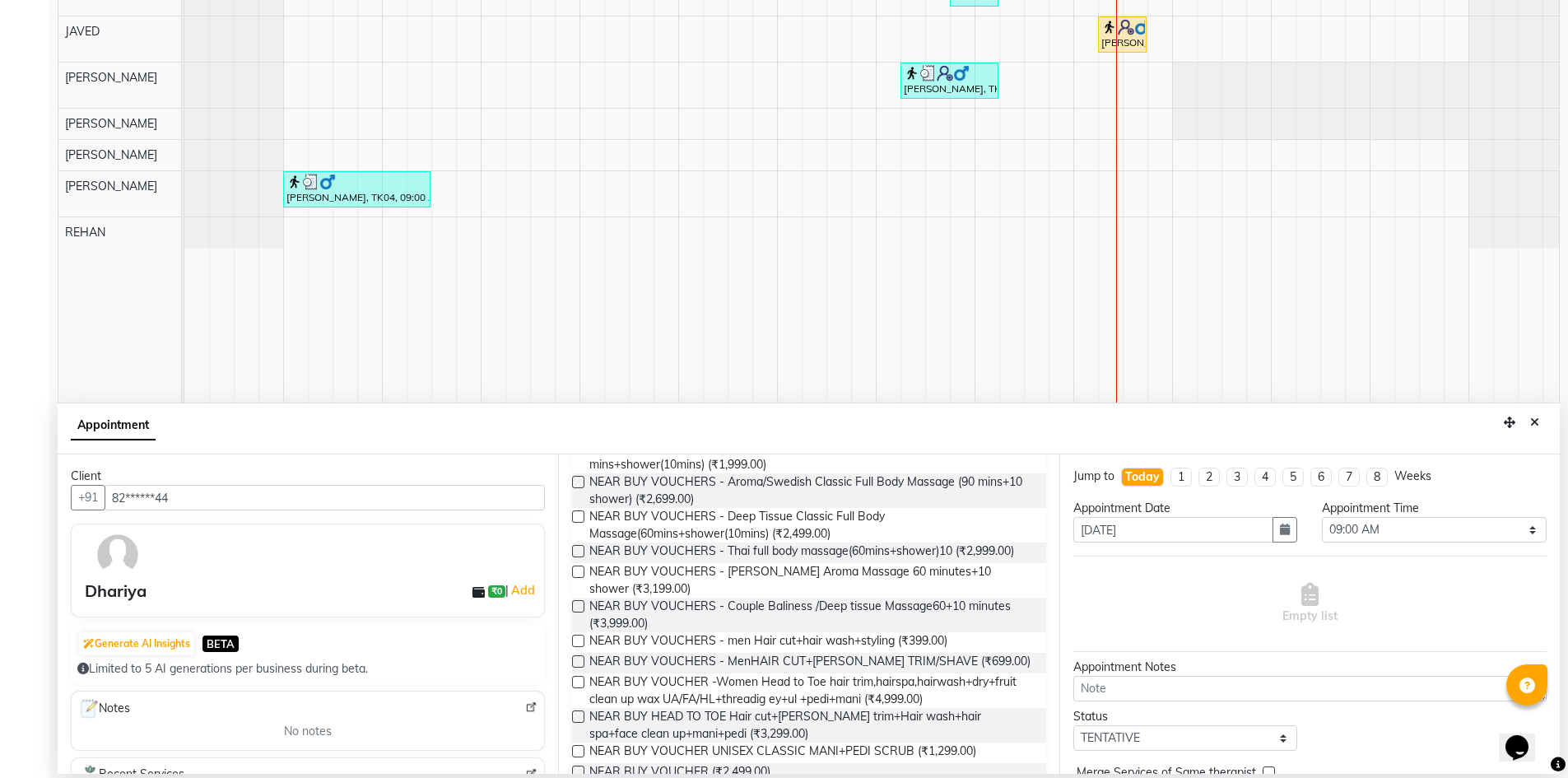
scroll to position [1377, 0]
click at [919, 637] on span "NEAR BUY VOUCHERS - men Hair cut+hair wash+styling (₹399.00)" at bounding box center [769, 642] width 359 height 21
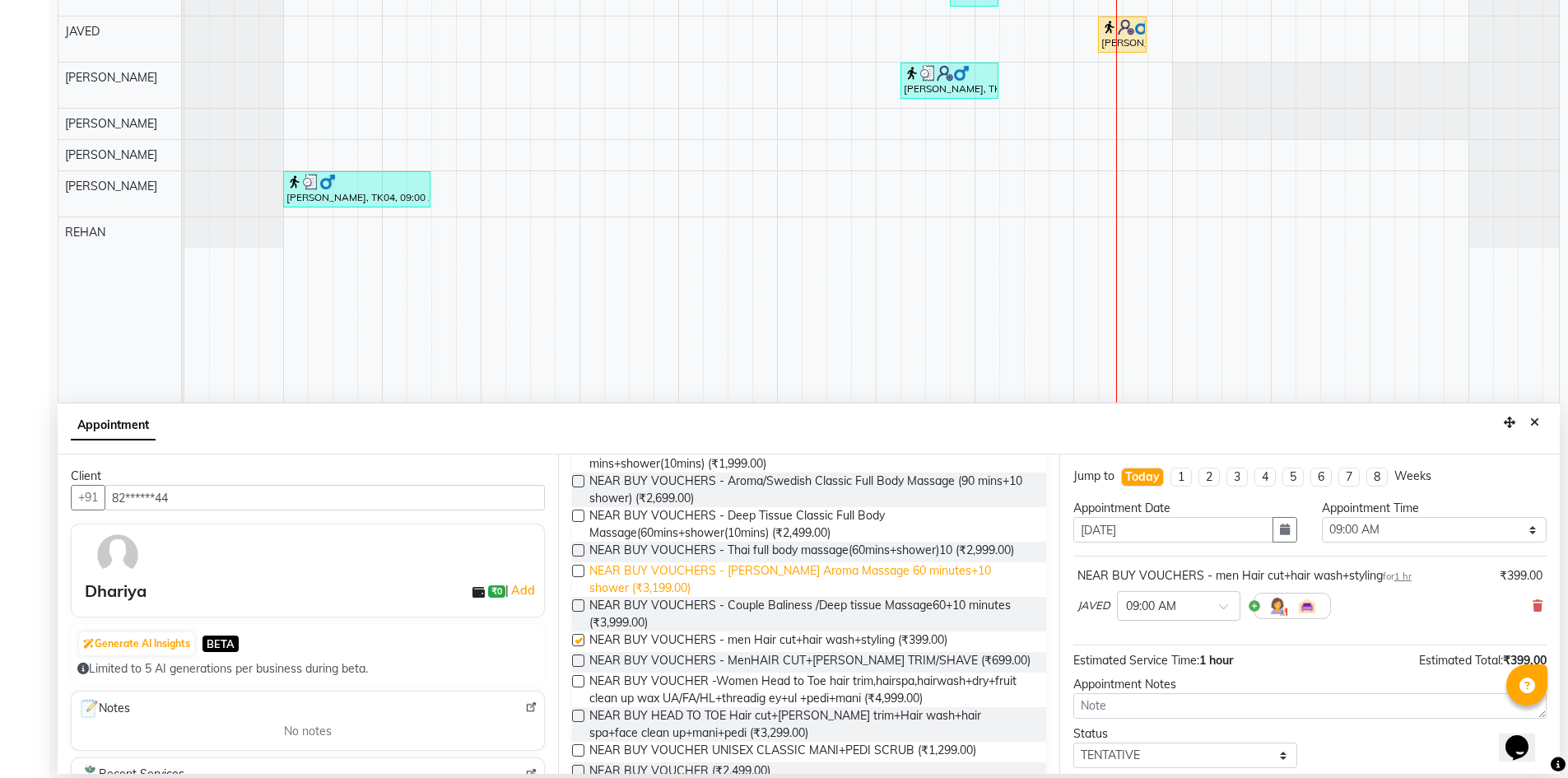
checkbox input "false"
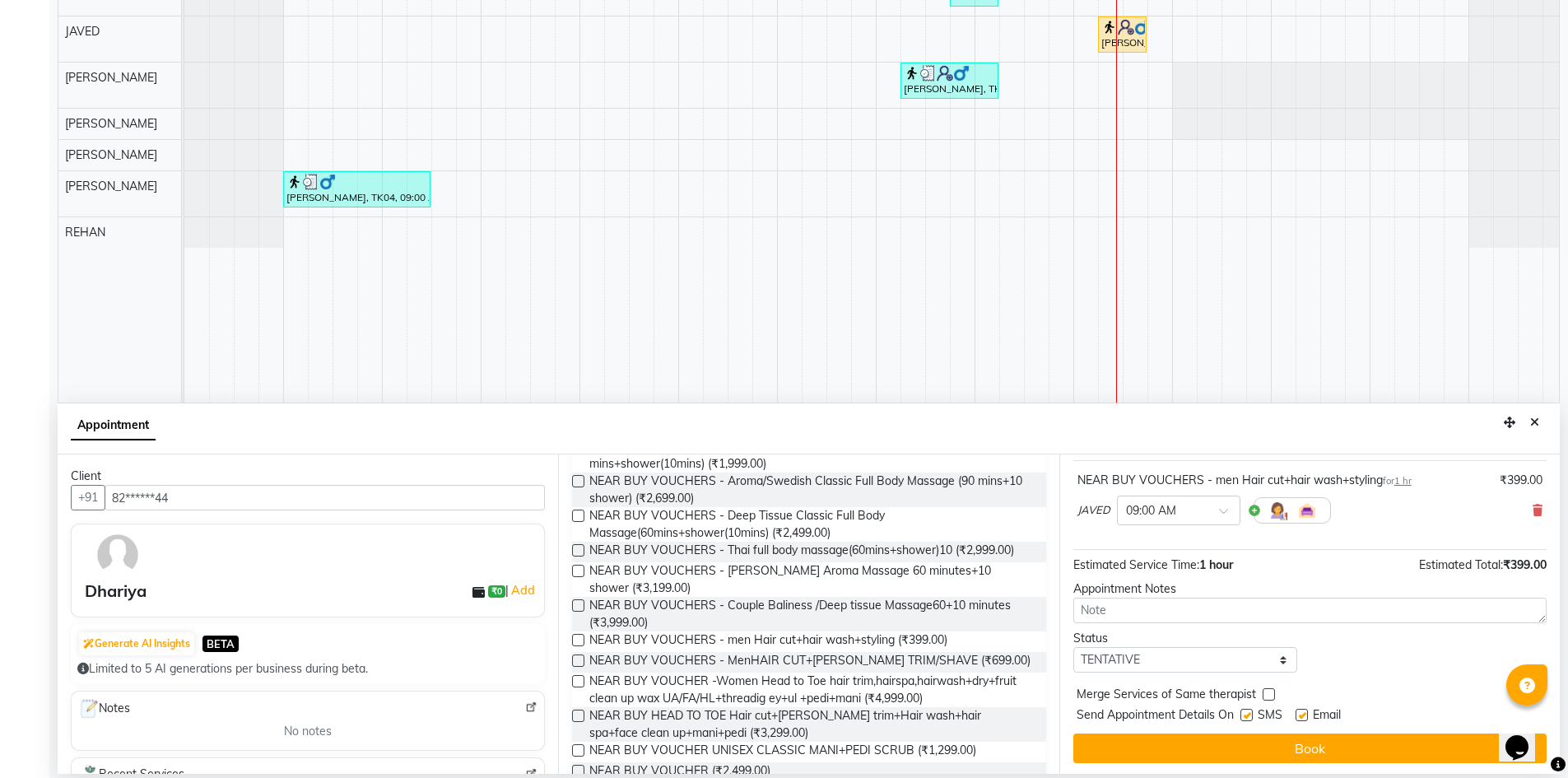
scroll to position [98, 0]
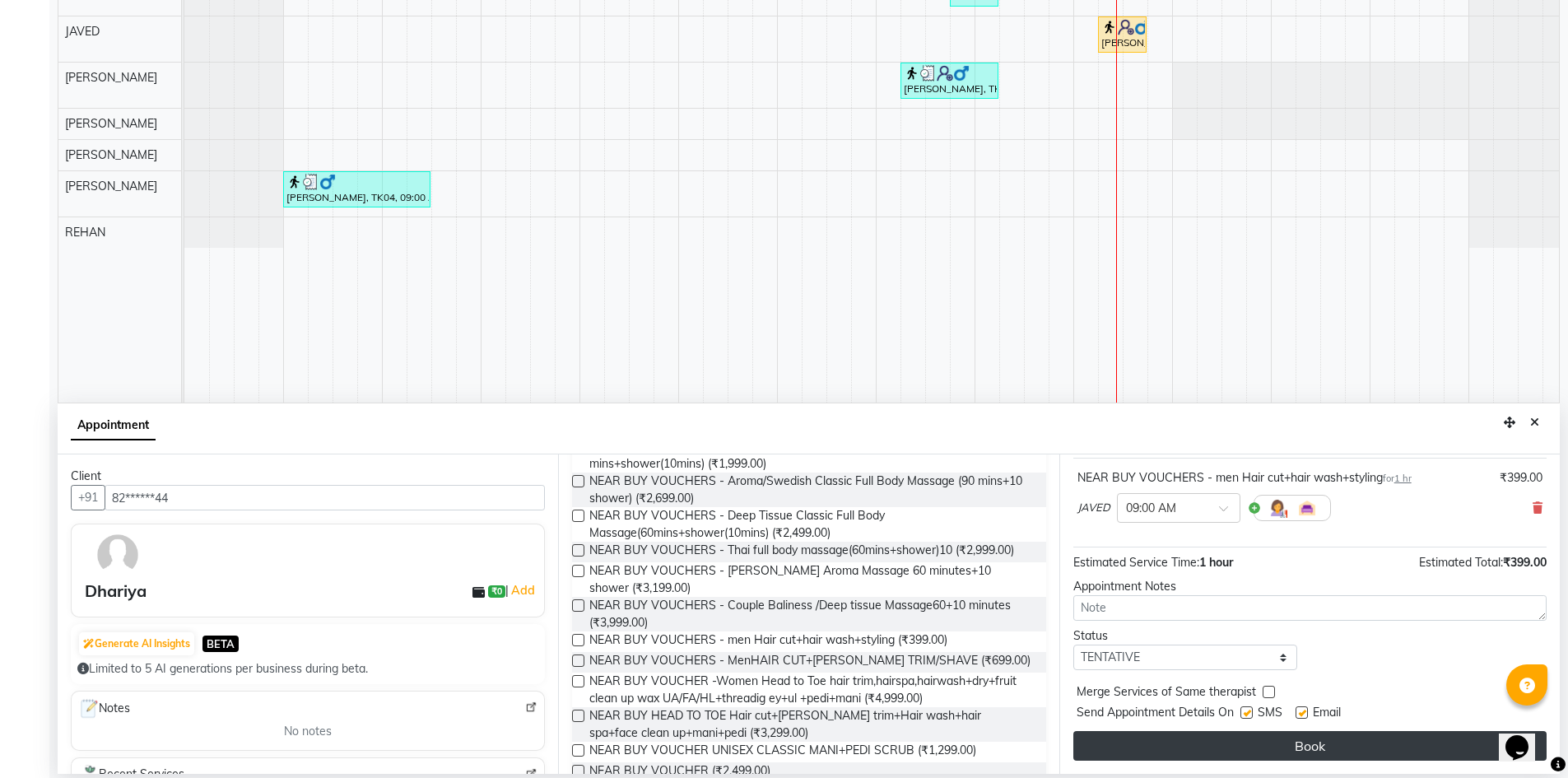
click at [1259, 747] on button "Book" at bounding box center [1310, 745] width 473 height 30
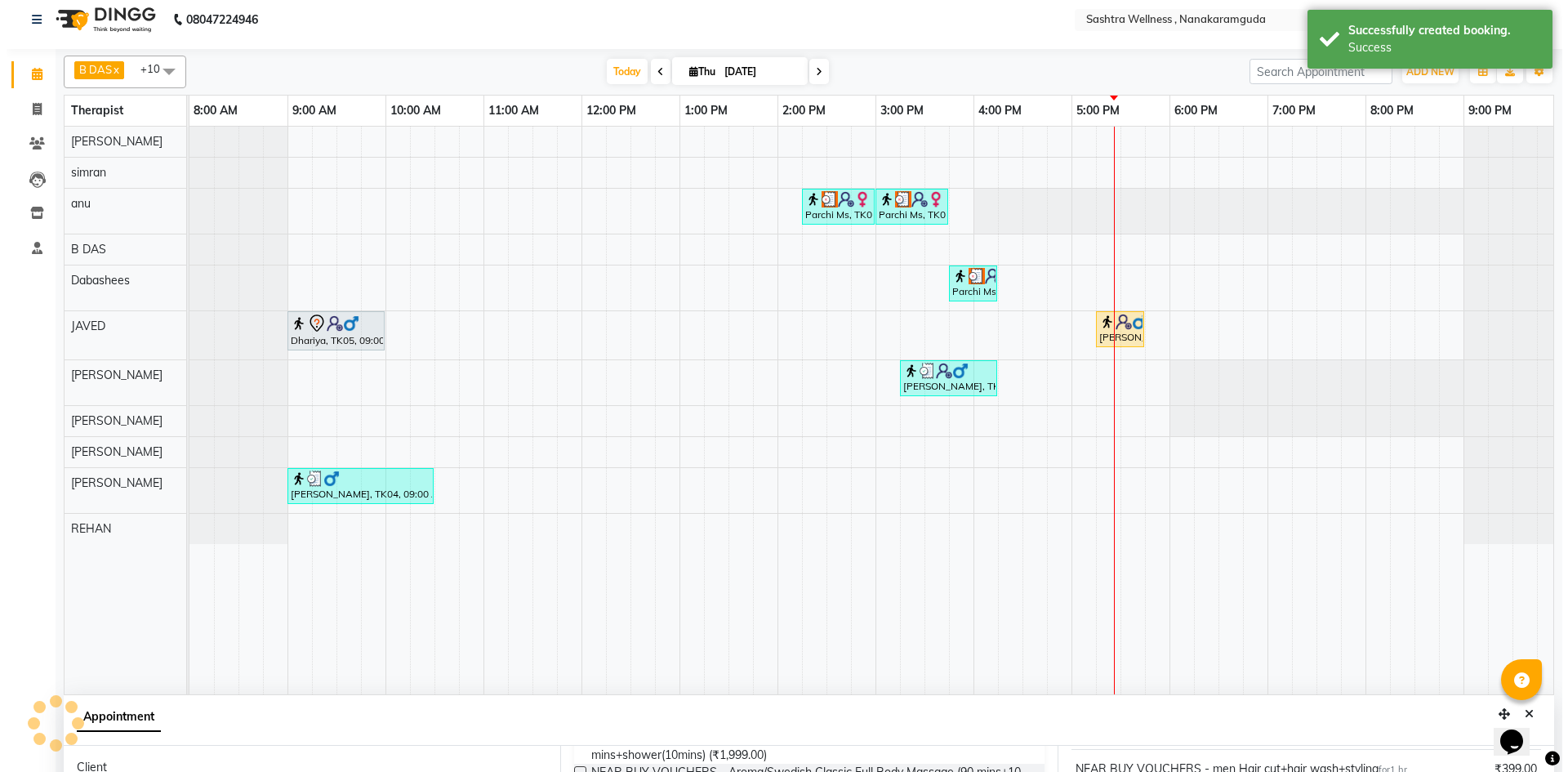
scroll to position [0, 0]
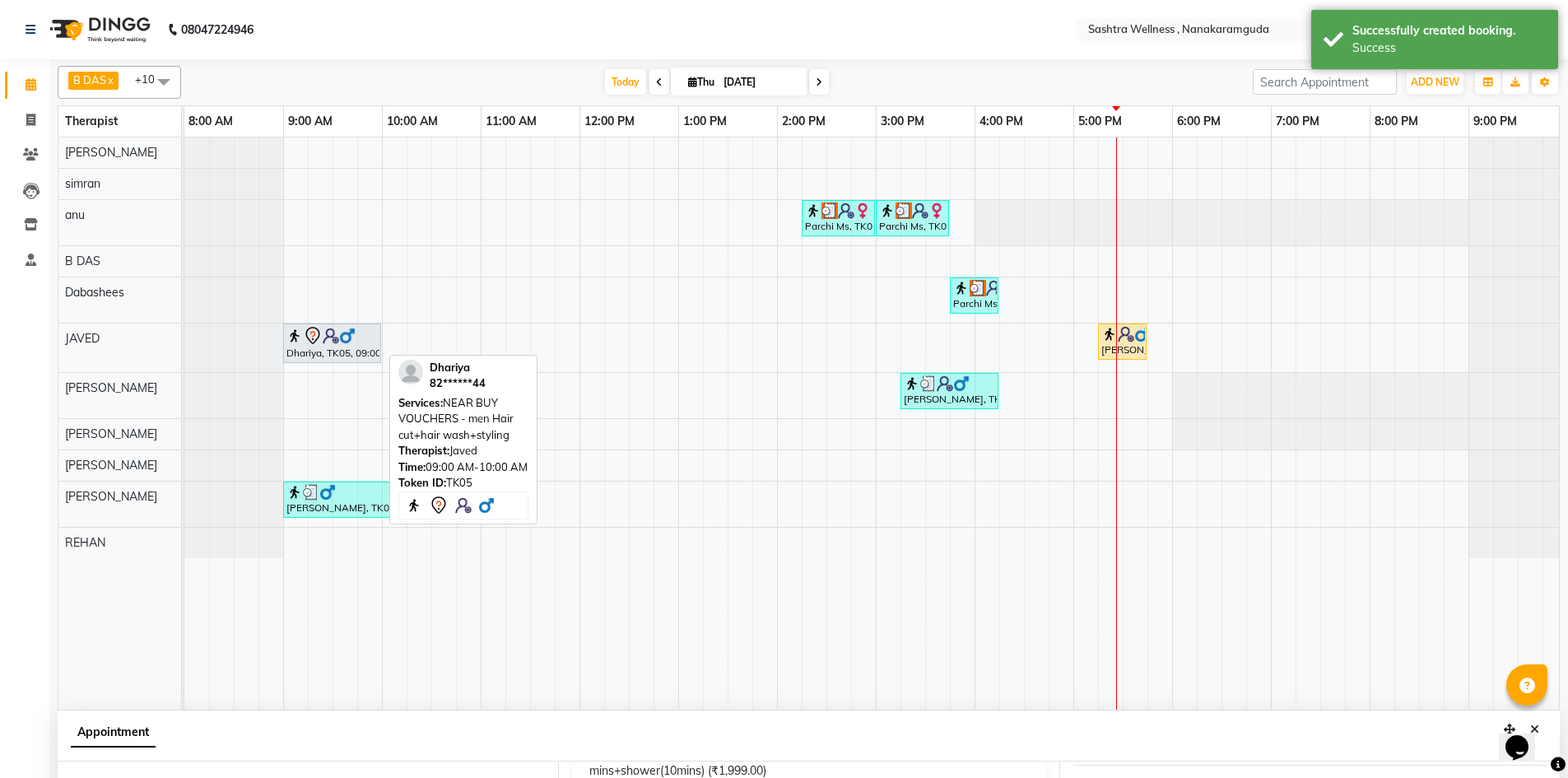
click at [333, 354] on div "Dhariya, TK05, 09:00 AM-10:00 AM, NEAR BUY VOUCHERS - men Hair cut+hair wash+st…" at bounding box center [332, 343] width 95 height 35
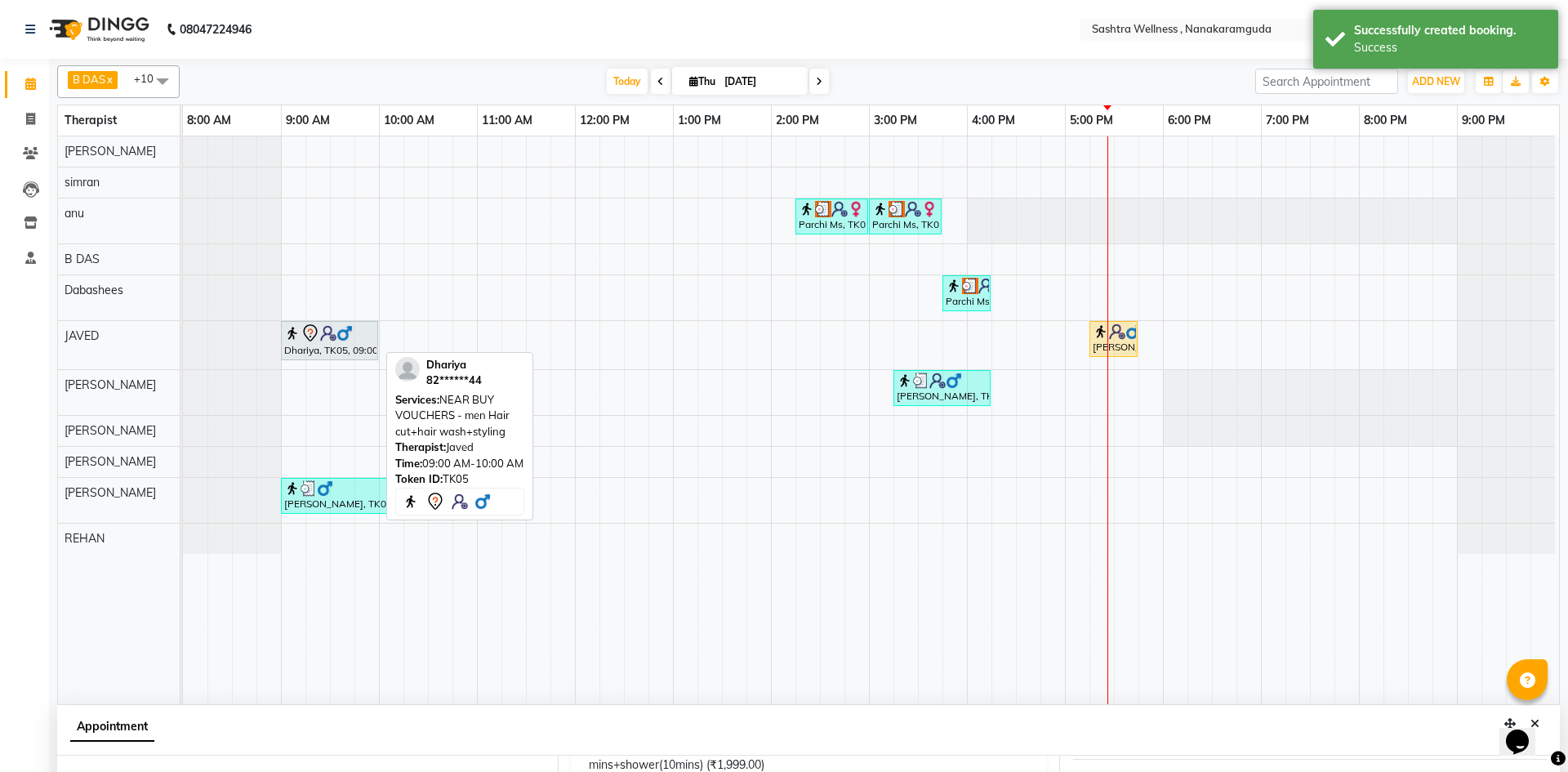
select select "7"
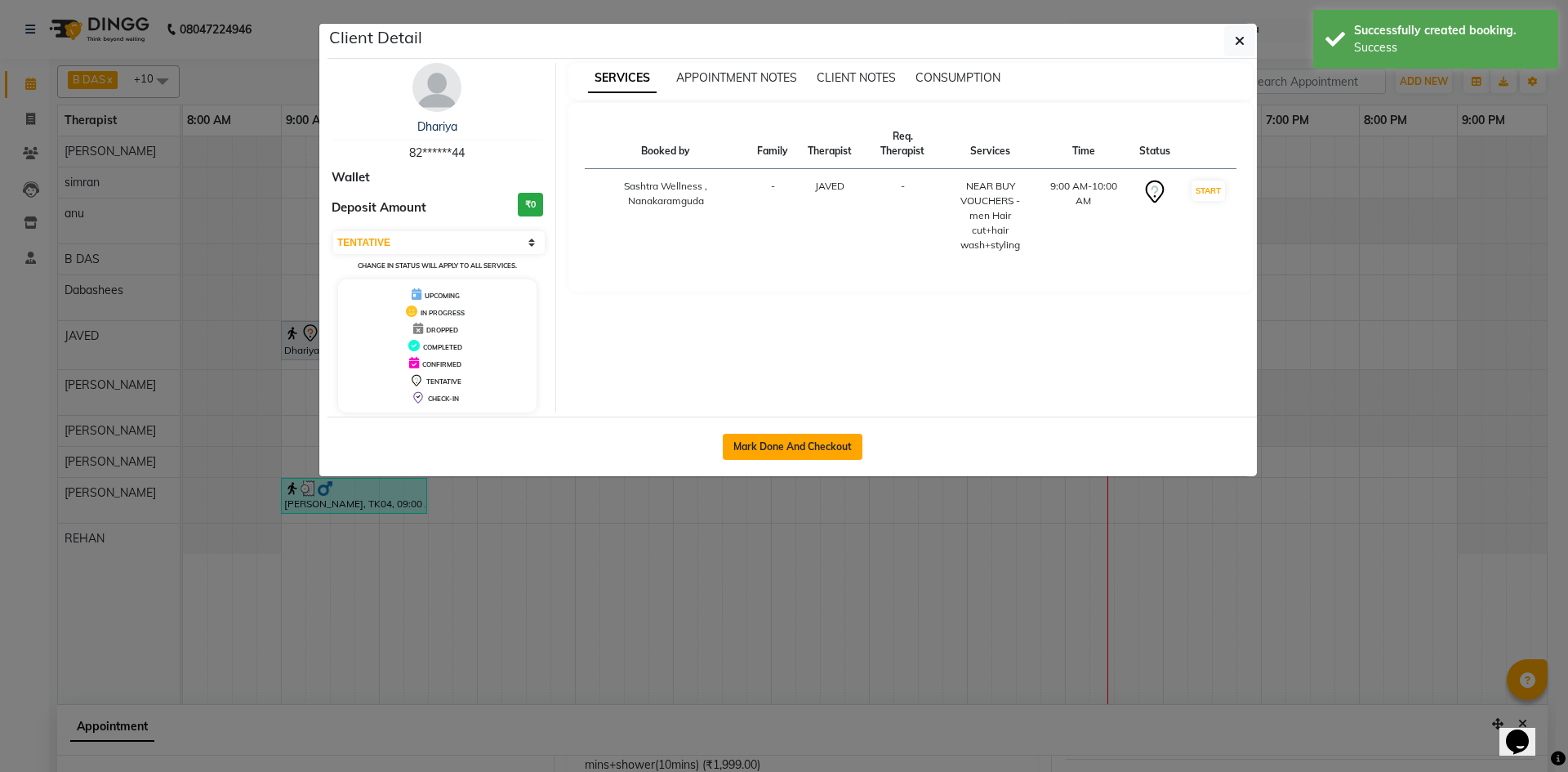
click at [795, 451] on button "Mark Done And Checkout" at bounding box center [793, 446] width 140 height 26
select select "service"
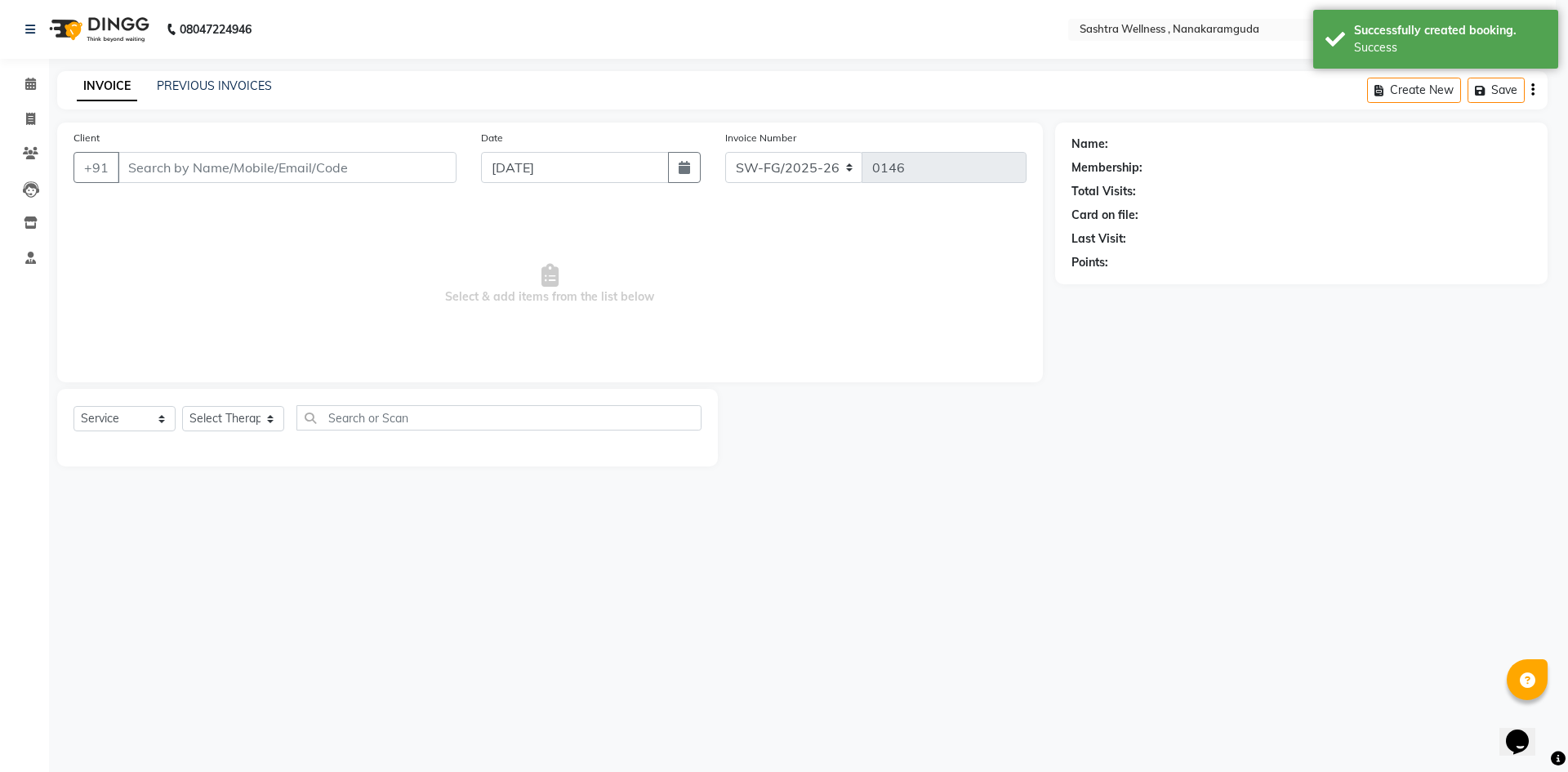
select select "3"
select select "membership"
select select "82473"
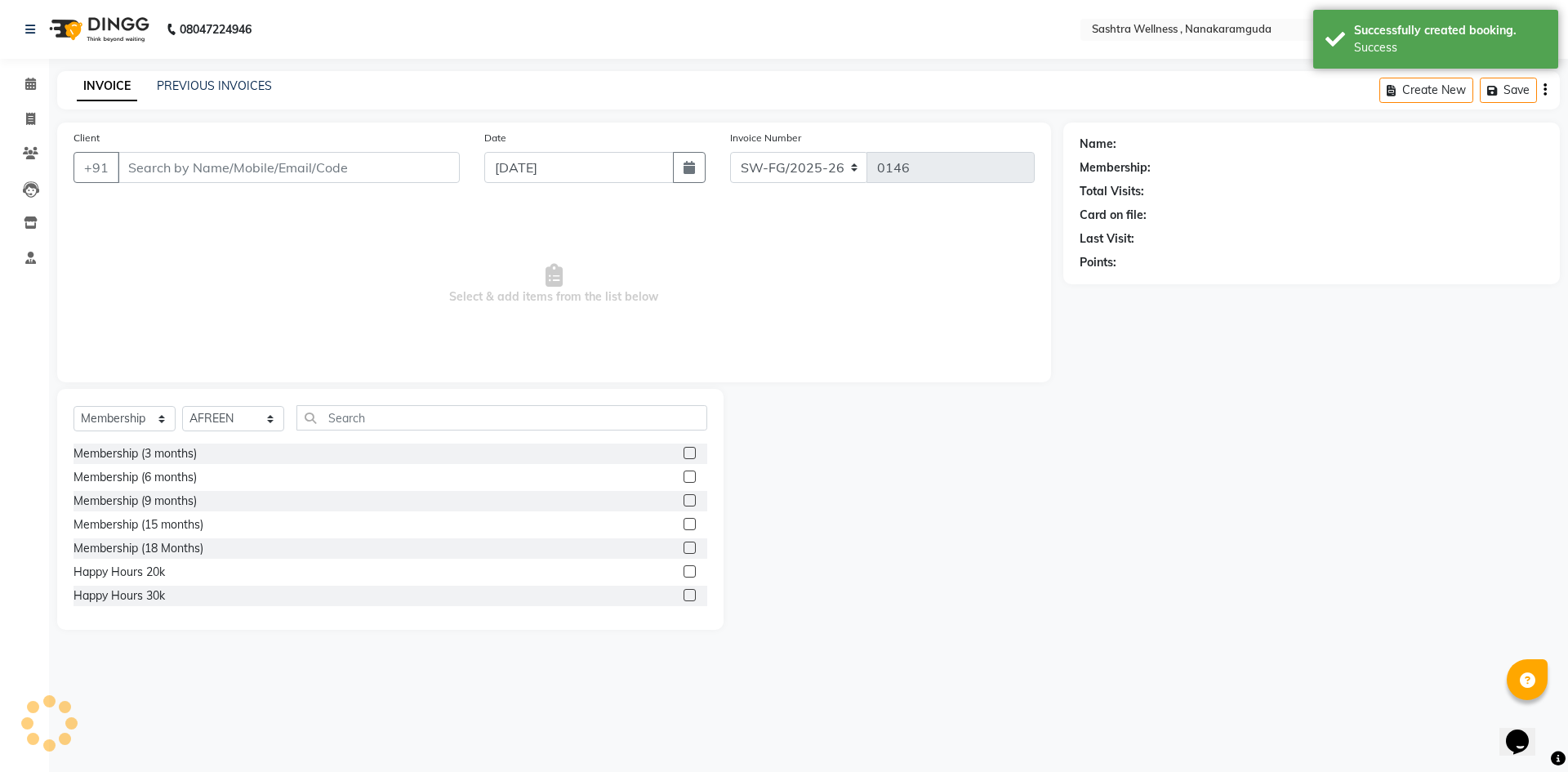
type input "82******44"
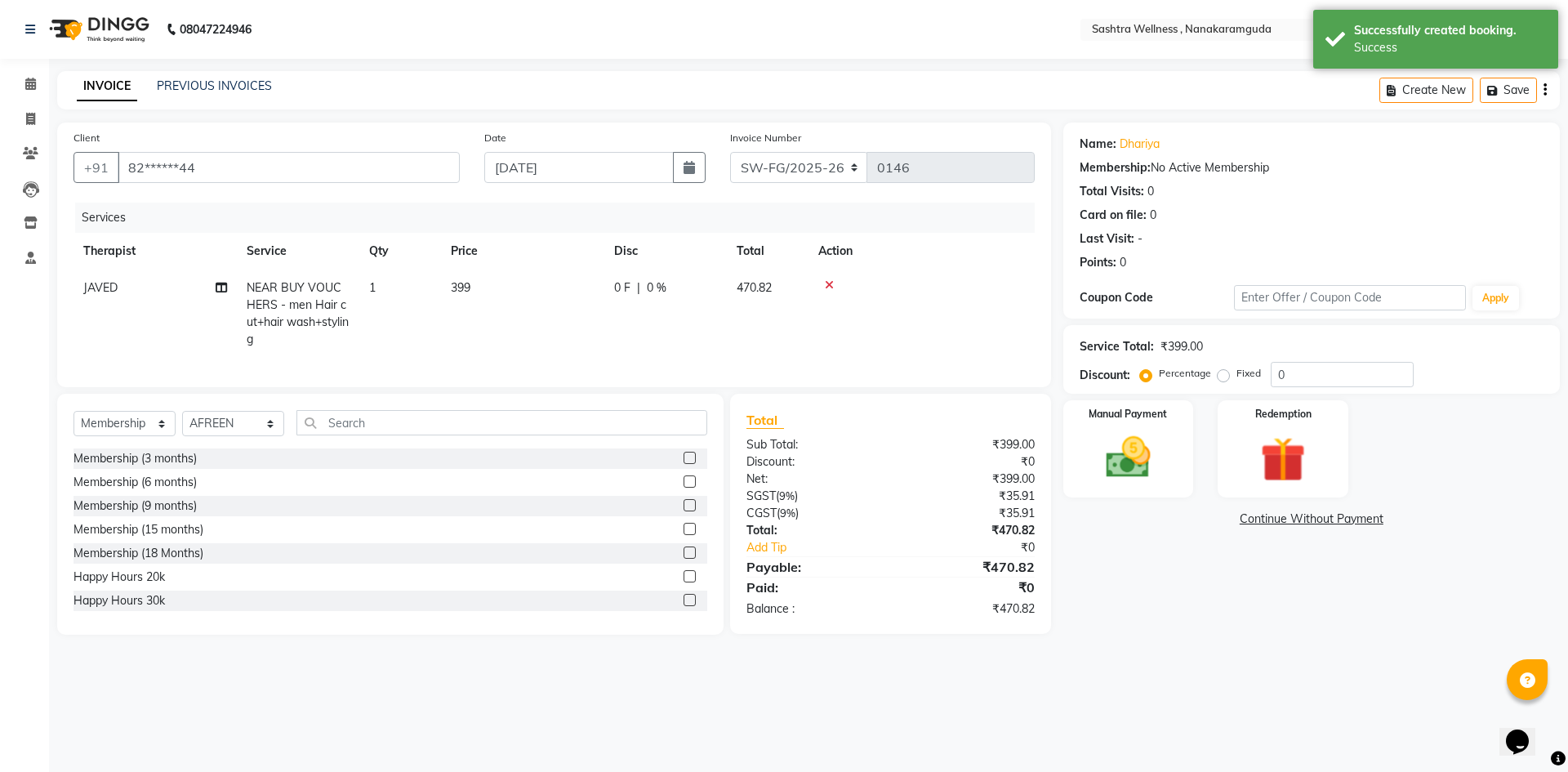
click at [1551, 82] on div "Create New Save" at bounding box center [1470, 90] width 181 height 39
click at [1547, 91] on div "Create New Save" at bounding box center [1470, 90] width 181 height 39
click at [1545, 90] on icon "button" at bounding box center [1545, 90] width 4 height 1
select select "membership"
select select "82473"
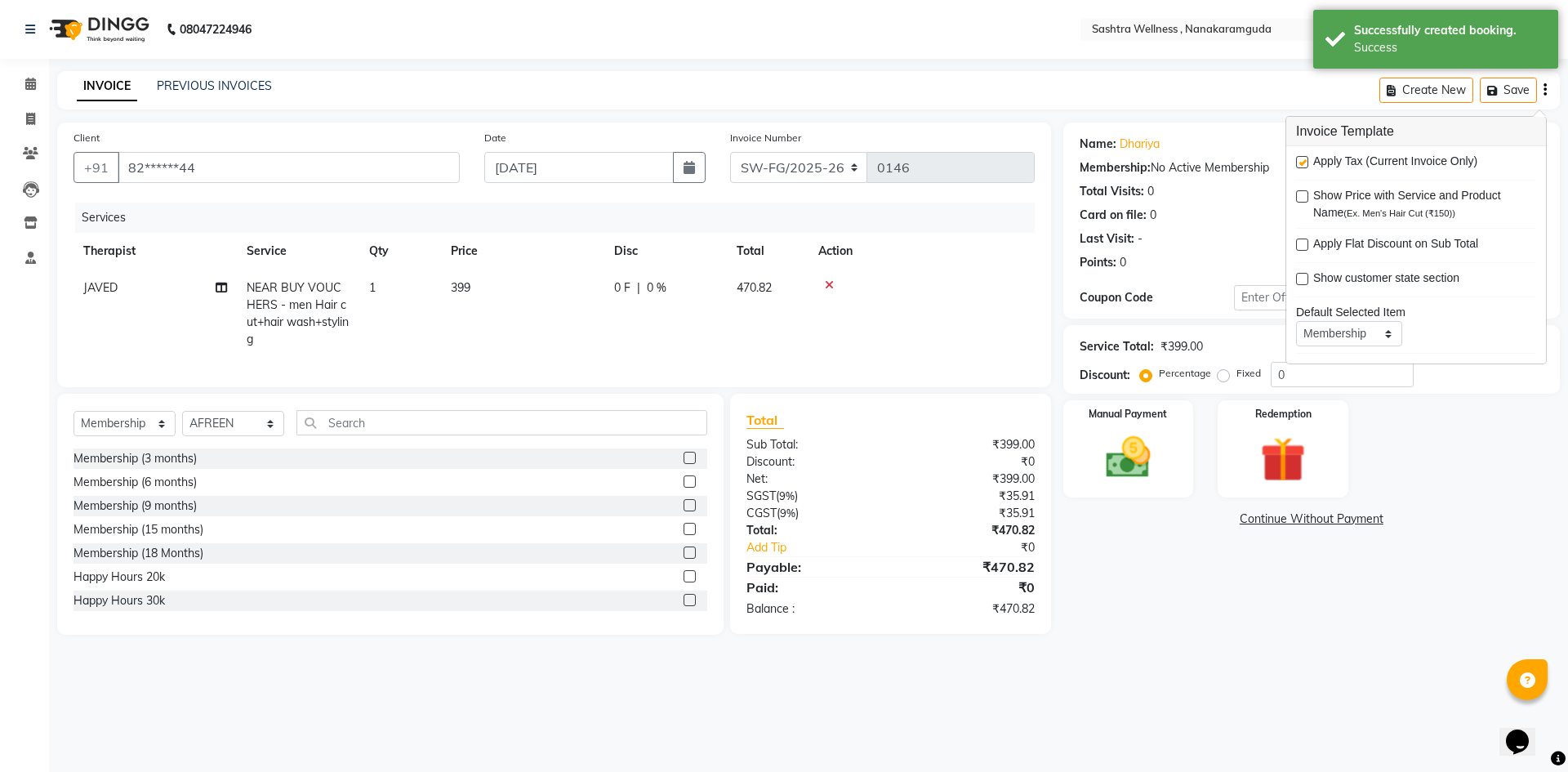
click at [1304, 163] on label at bounding box center [1303, 163] width 13 height 13
click at [1304, 163] on input "checkbox" at bounding box center [1302, 163] width 11 height 11
checkbox input "false"
click at [1416, 427] on div "Manual Payment Redemption" at bounding box center [1311, 449] width 521 height 98
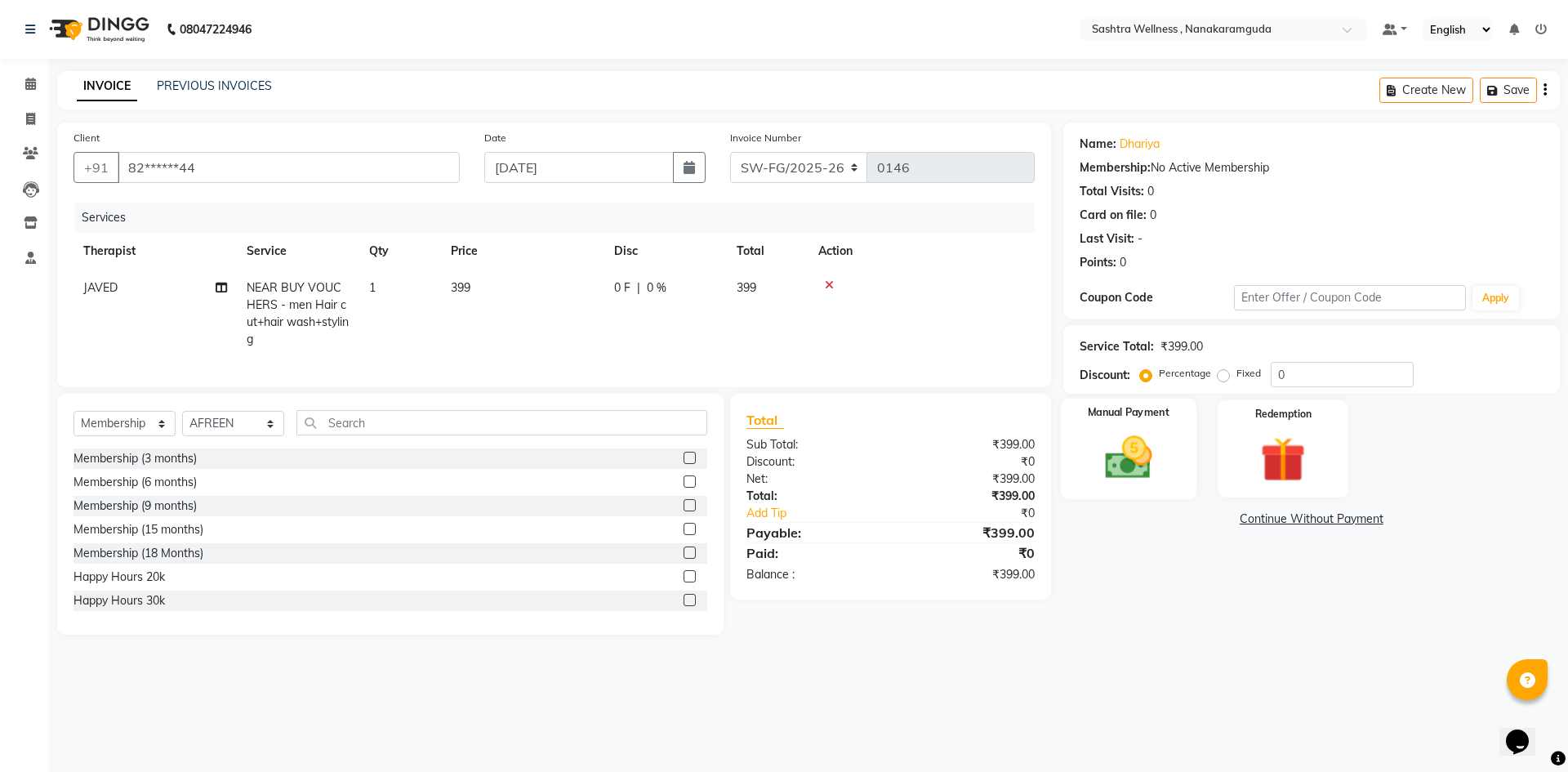
click at [1143, 443] on img at bounding box center [1128, 458] width 76 height 54
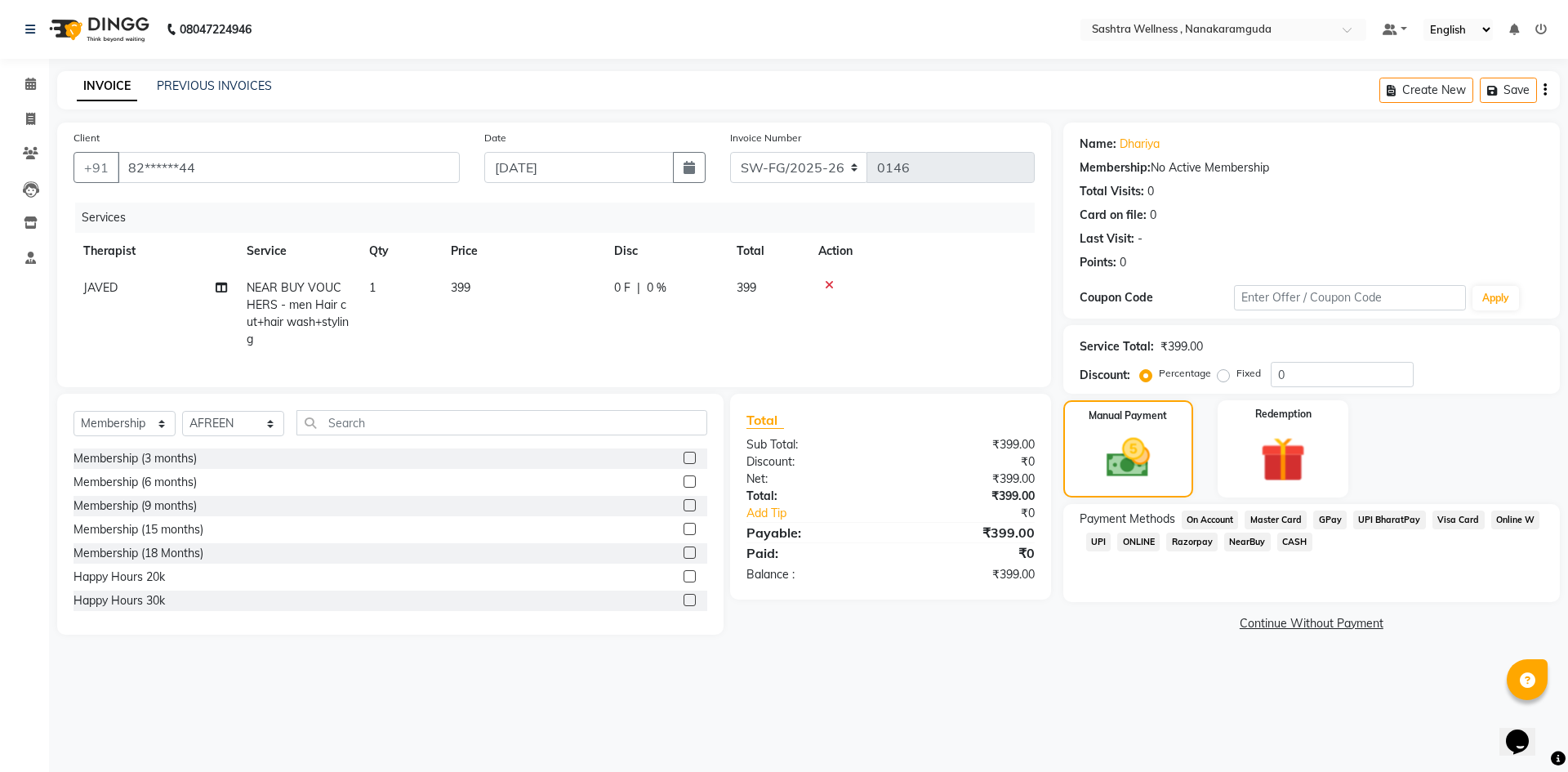
click at [1239, 545] on span "NearBuy" at bounding box center [1248, 542] width 47 height 19
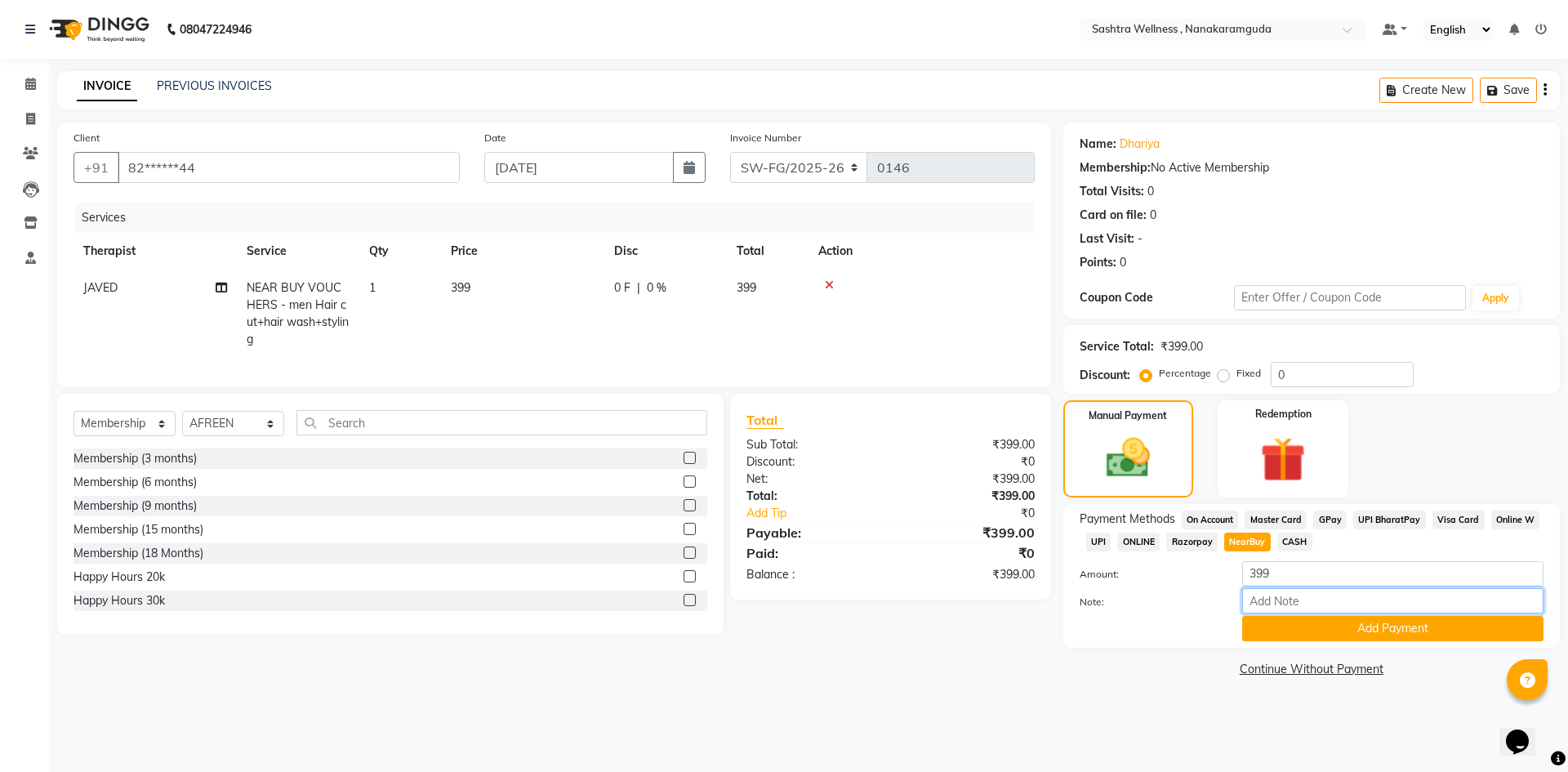
click at [1314, 601] on input "Note:" at bounding box center [1393, 600] width 302 height 25
type input "N"
type input "NTEz6RK"
click at [1442, 619] on button "Add Payment" at bounding box center [1393, 628] width 302 height 25
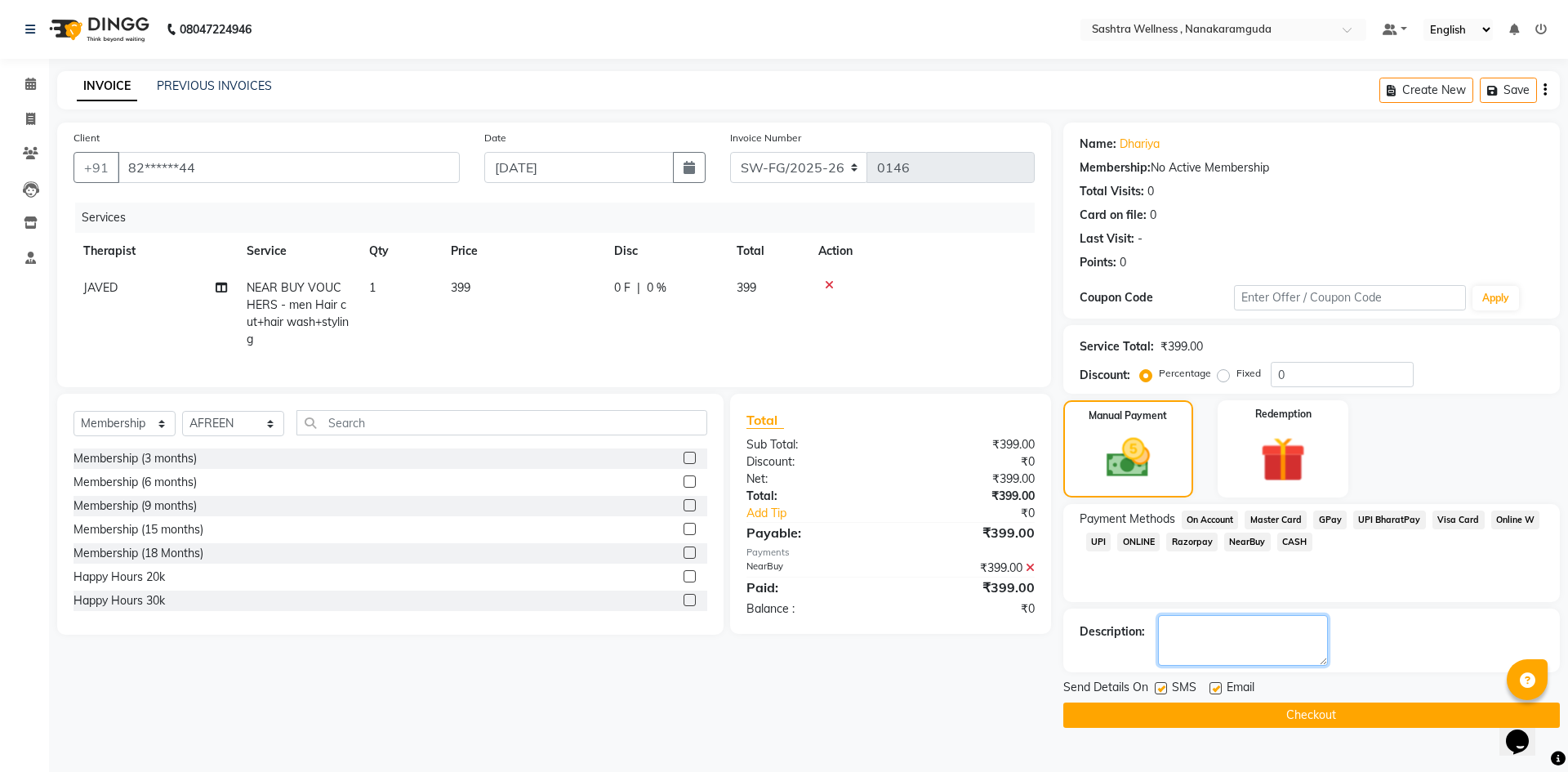
click at [1211, 640] on textarea at bounding box center [1243, 640] width 170 height 51
type textarea "1st sept invoice"
click at [1194, 712] on button "Checkout" at bounding box center [1312, 715] width 496 height 25
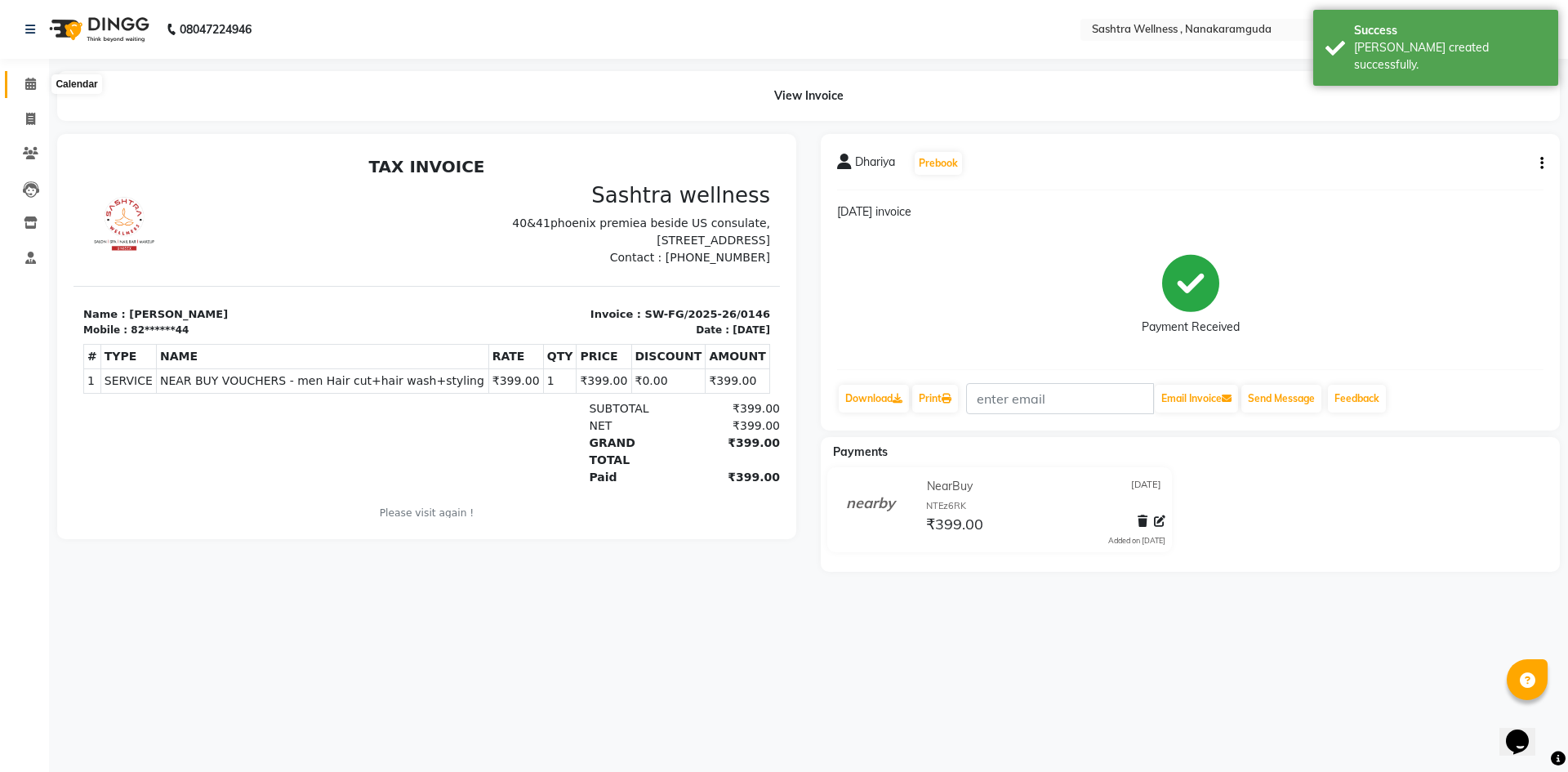
click at [32, 79] on icon at bounding box center [31, 84] width 11 height 13
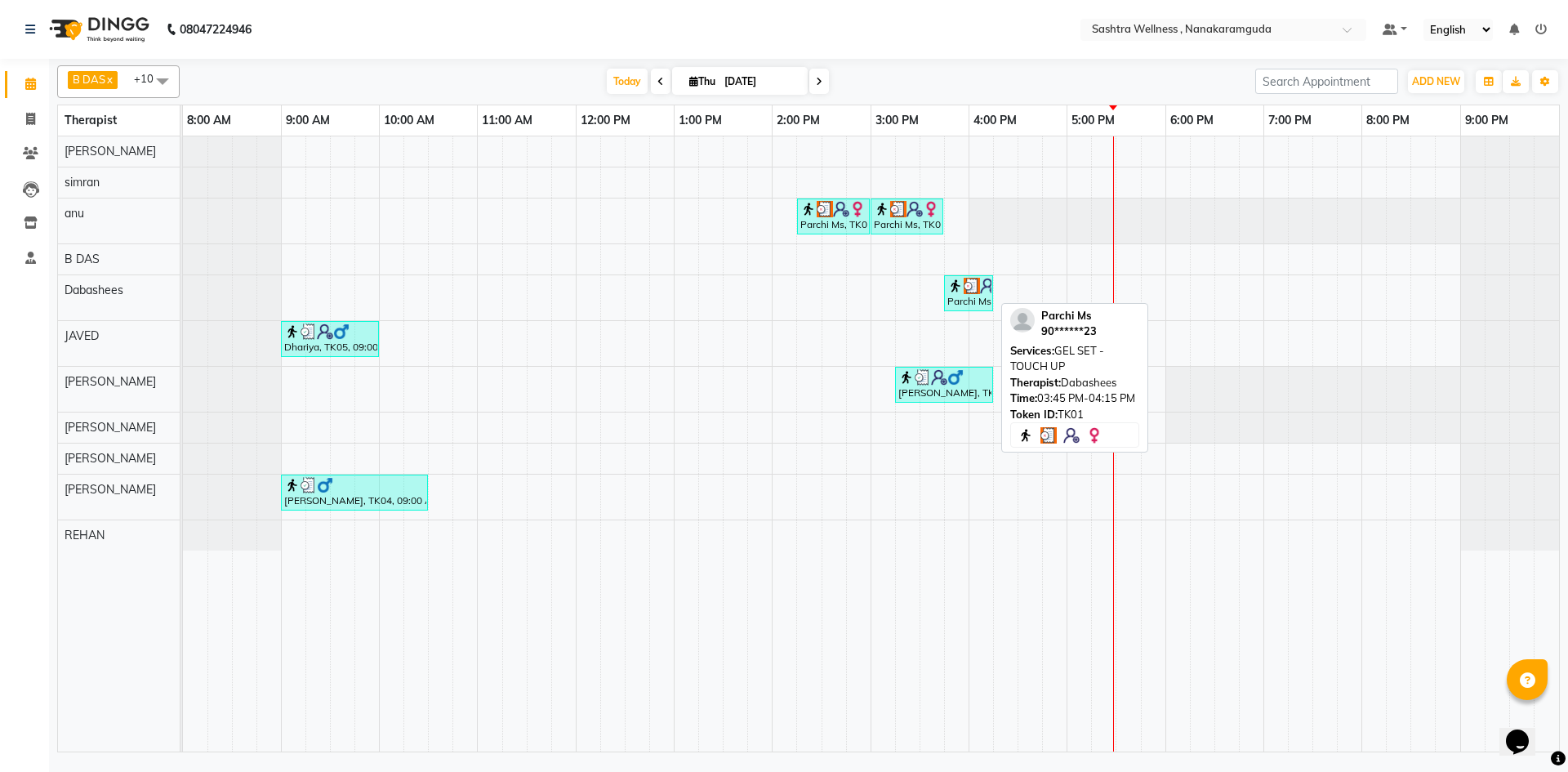
click at [977, 286] on img at bounding box center [971, 286] width 16 height 16
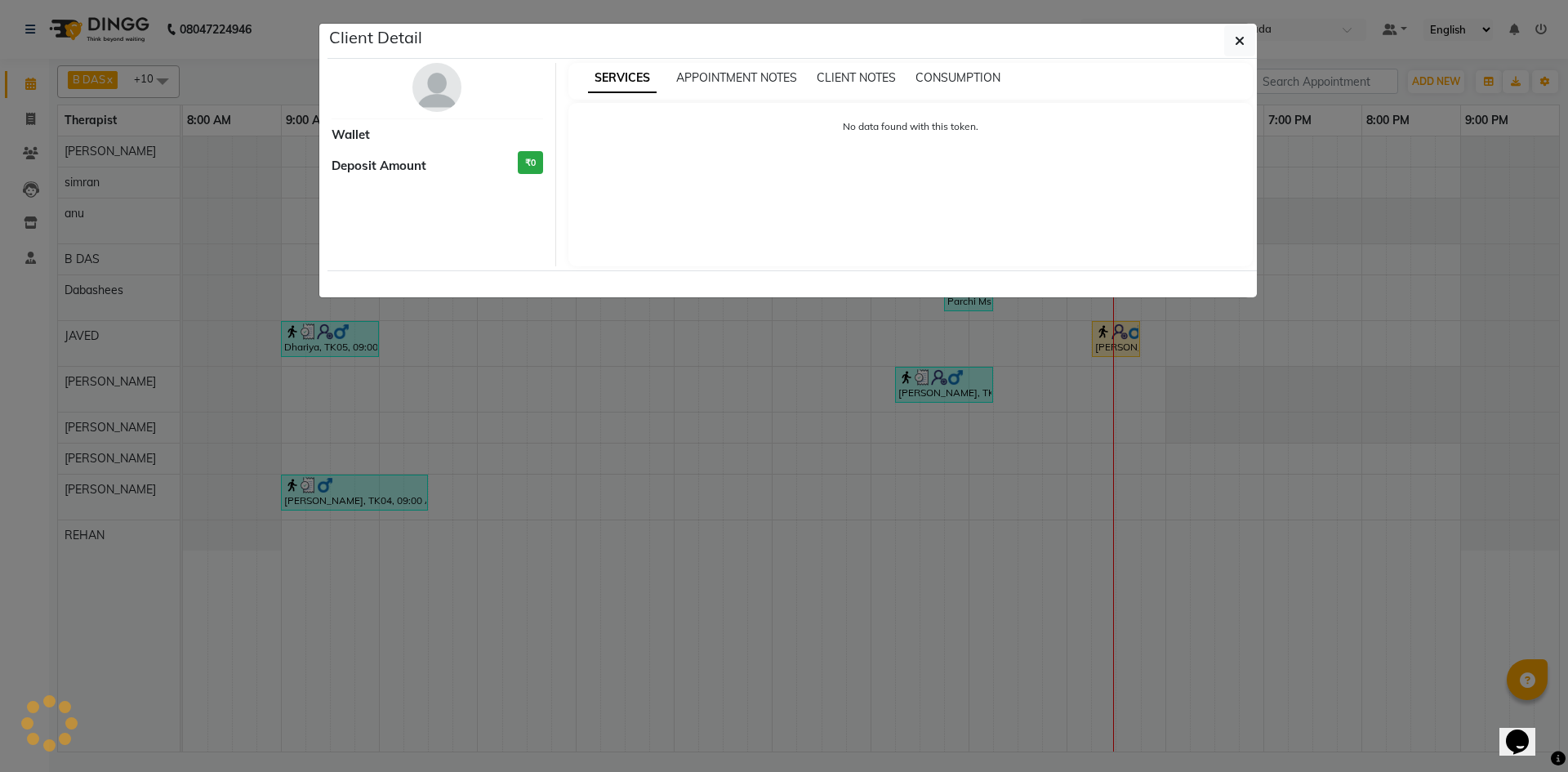
select select "3"
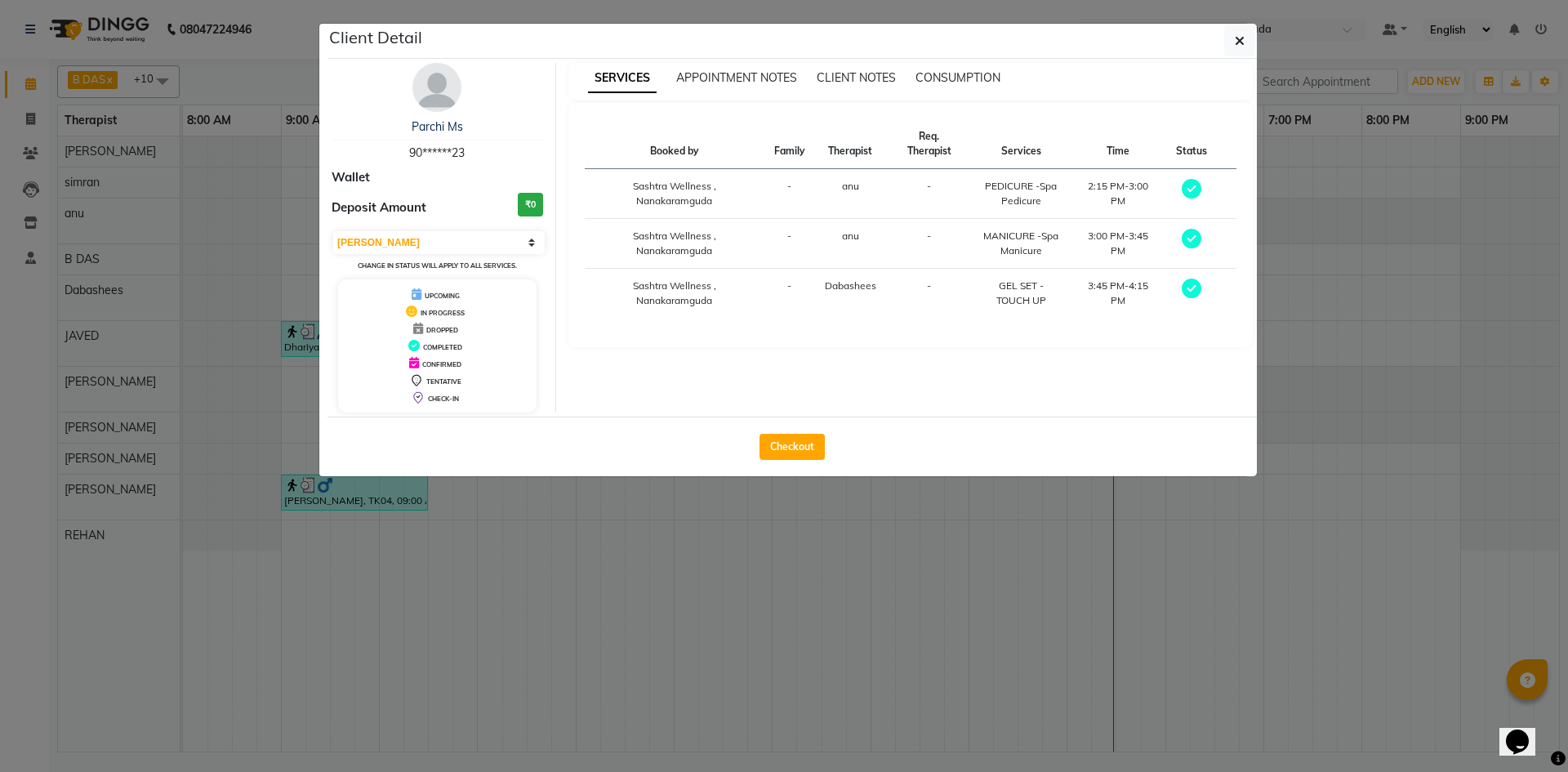
click at [790, 431] on div "Checkout" at bounding box center [792, 446] width 929 height 60
click at [803, 441] on button "Checkout" at bounding box center [792, 446] width 65 height 26
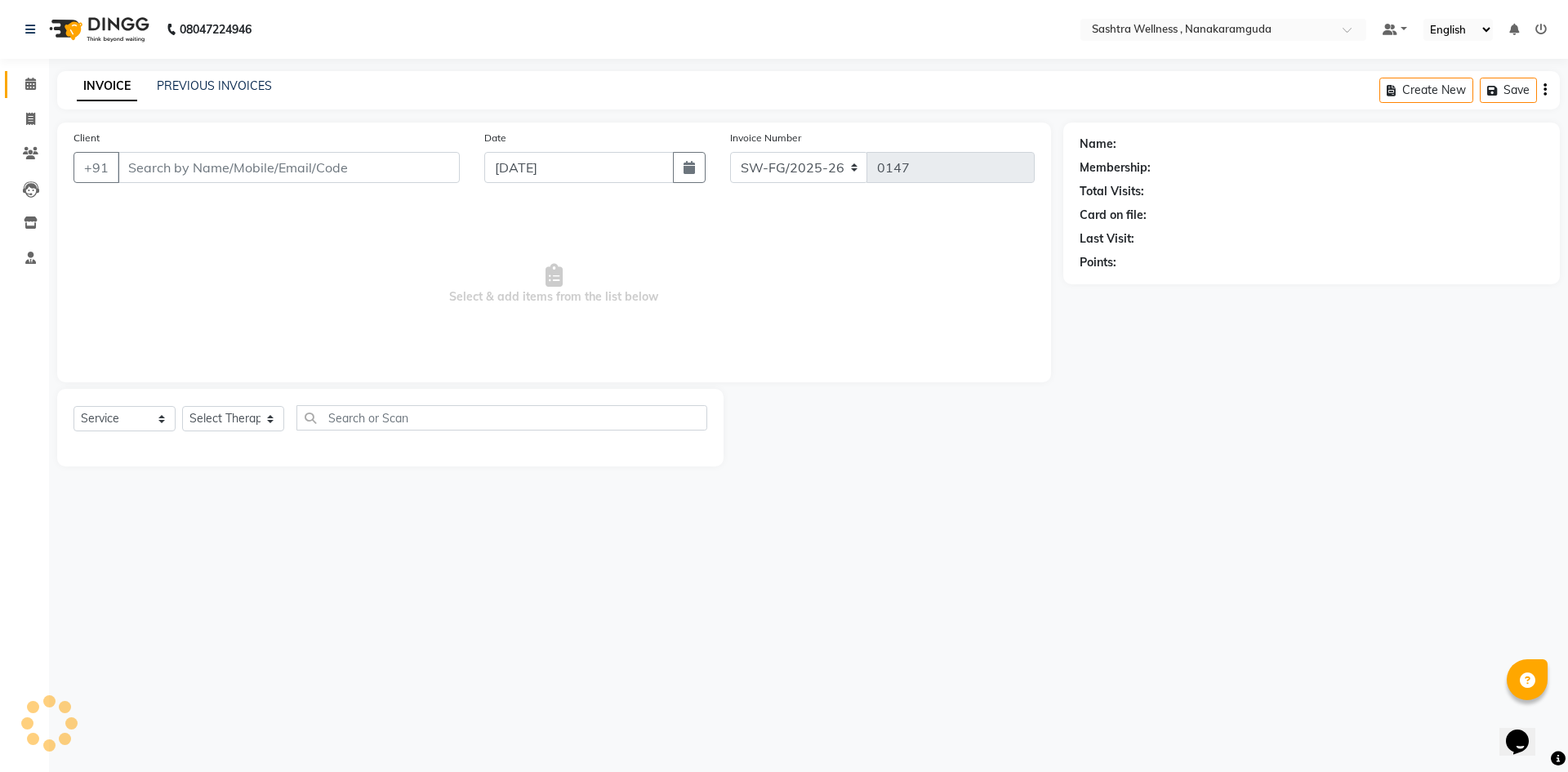
select select "membership"
select select "82473"
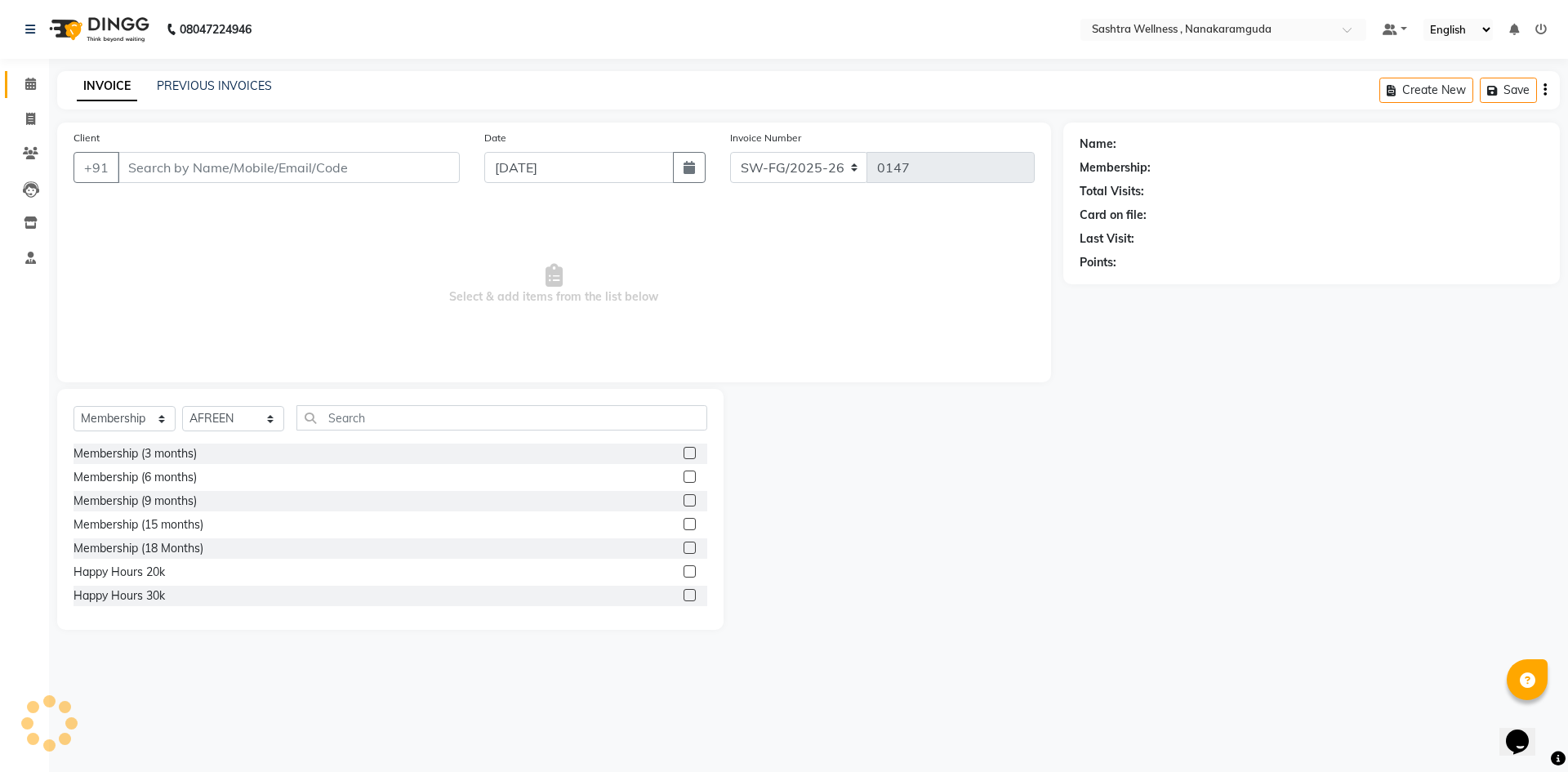
type input "90******23"
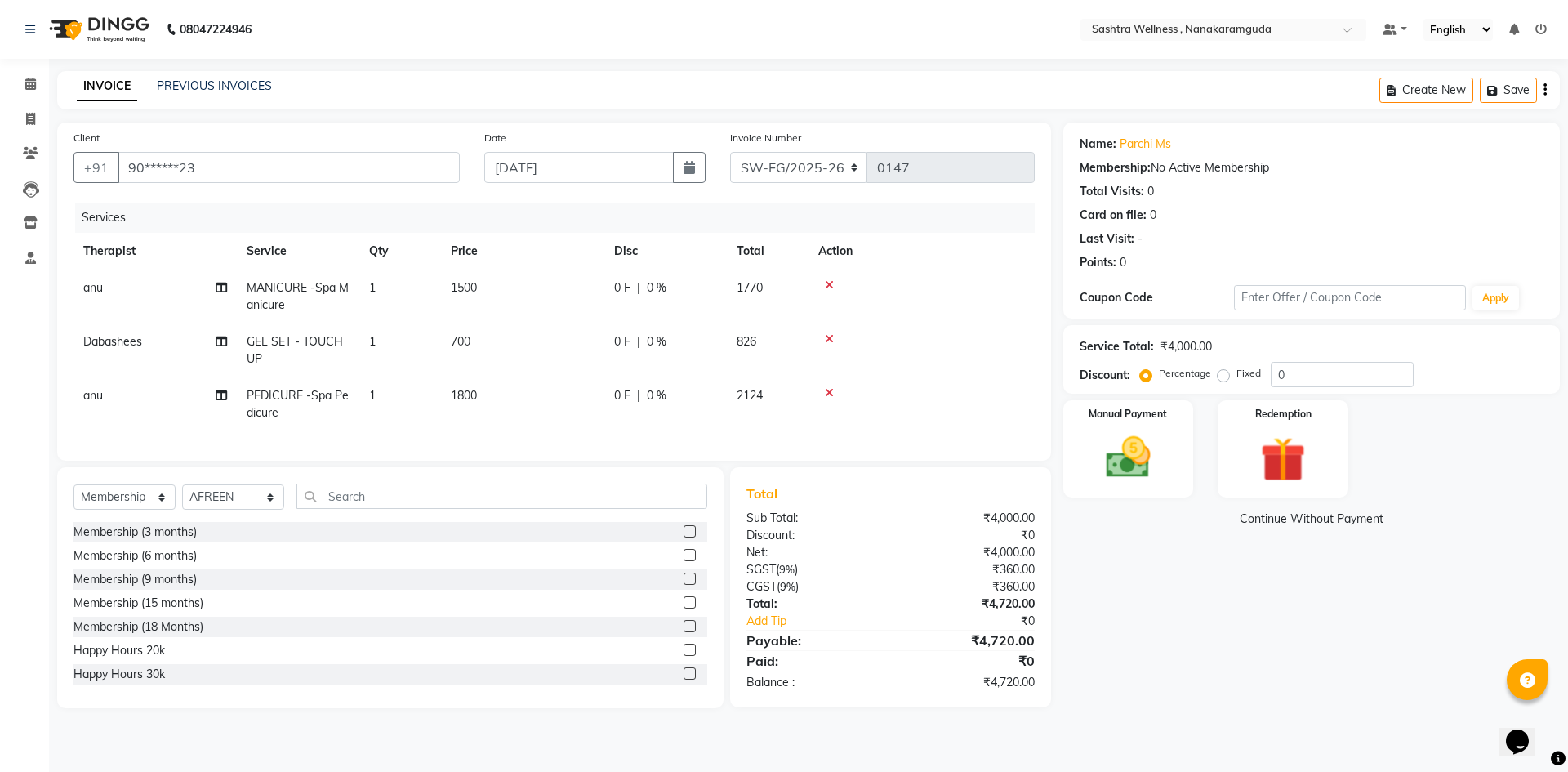
click at [1545, 90] on icon "button" at bounding box center [1545, 90] width 4 height 1
select select "membership"
select select "82473"
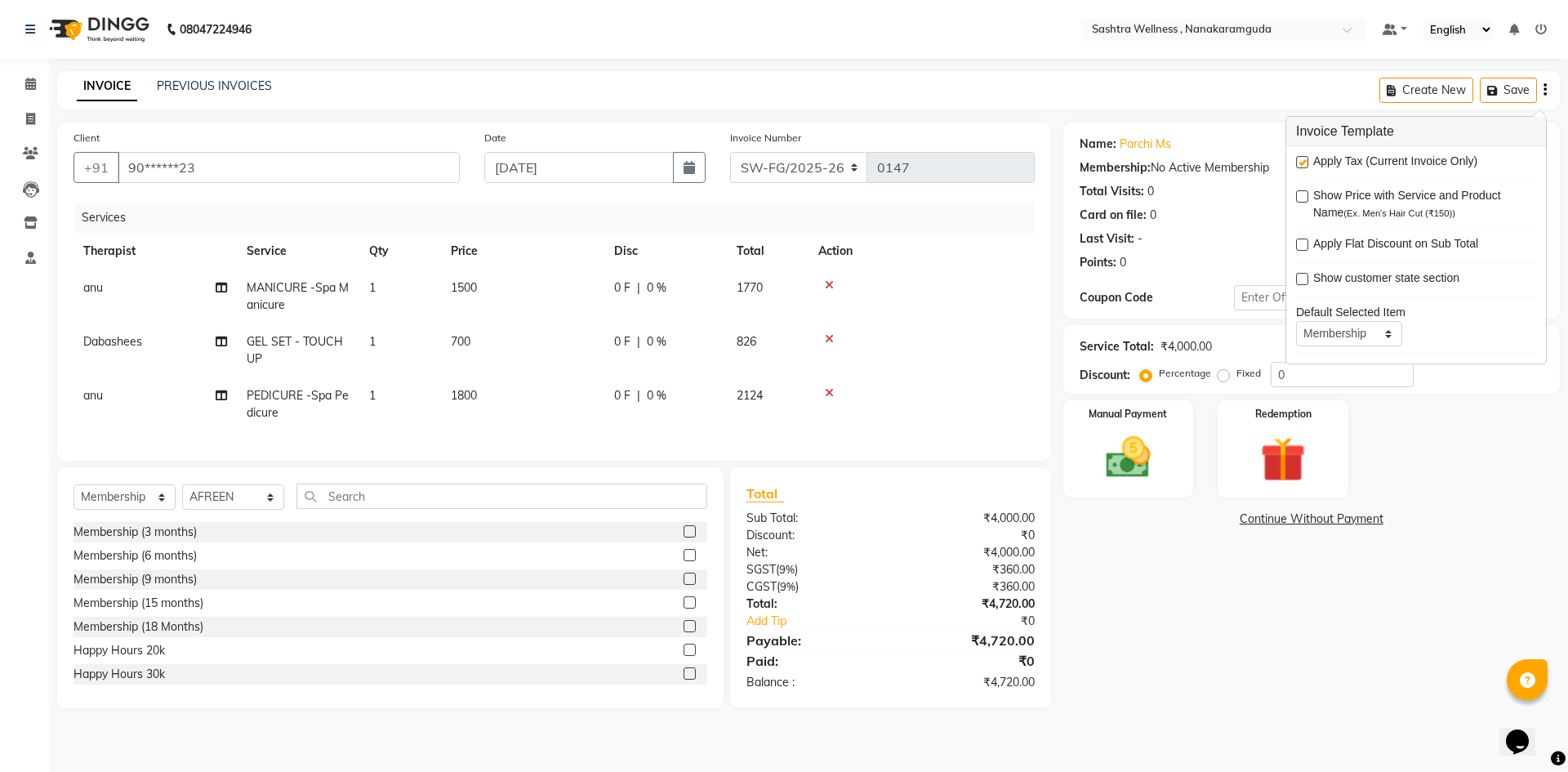
click at [1123, 544] on div "Name: Parchi Ms Membership: No Active Membership Total Visits: 0 Card on file: …" at bounding box center [1318, 415] width 509 height 586
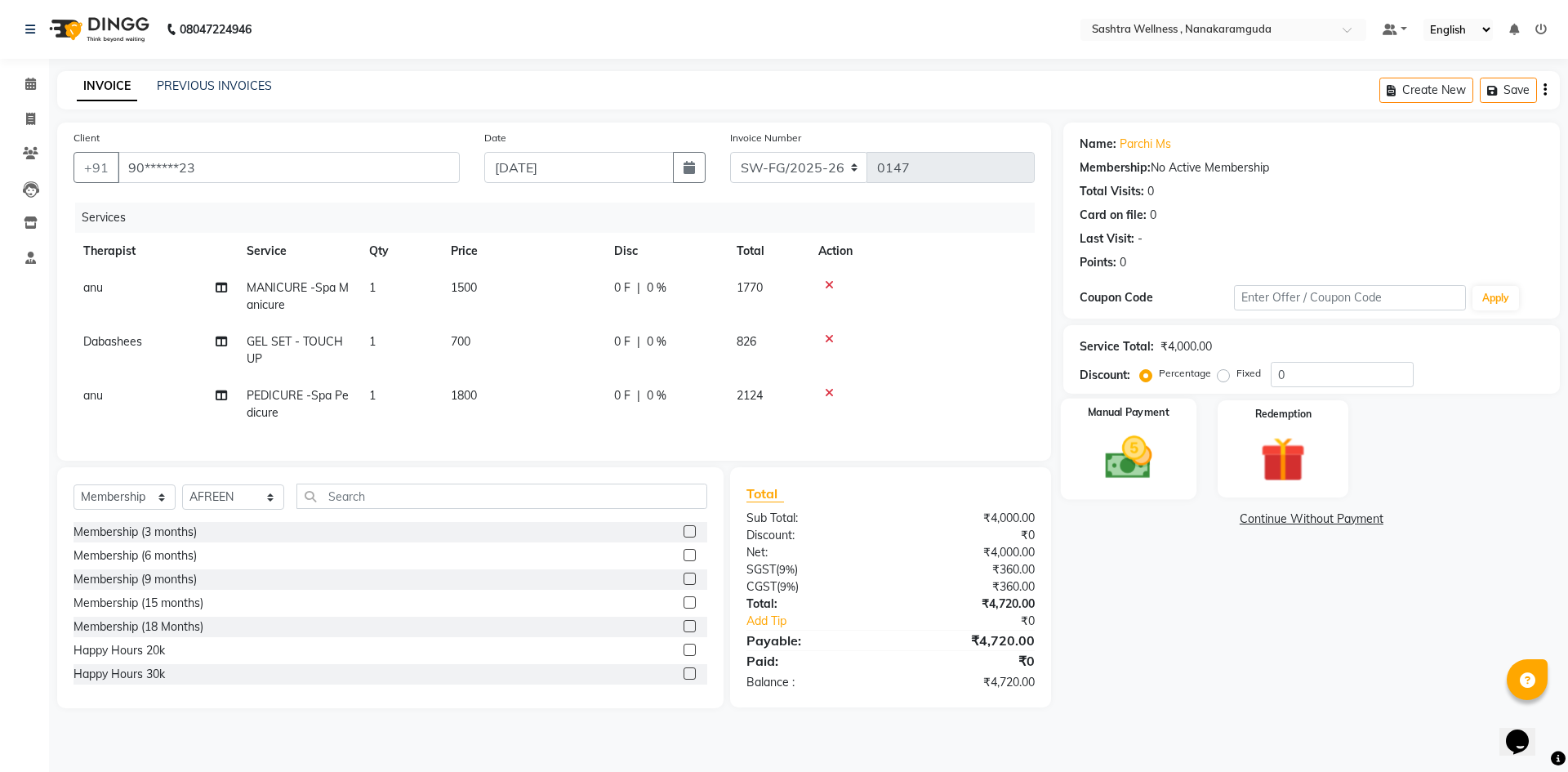
click at [1127, 442] on img at bounding box center [1128, 458] width 76 height 54
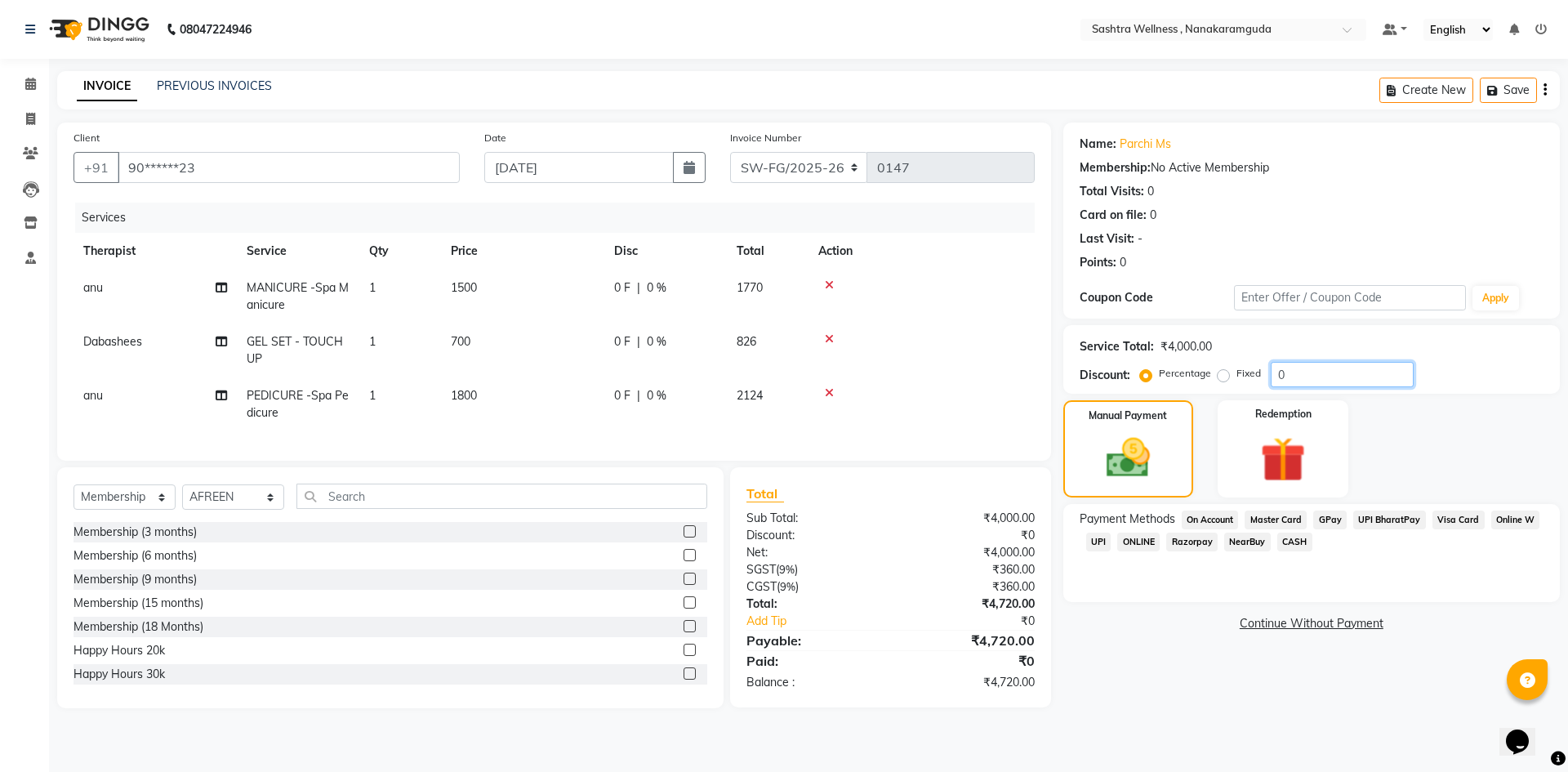
click at [1310, 371] on input "0" at bounding box center [1342, 375] width 143 height 25
type input "0"
type input "15"
click at [30, 88] on icon at bounding box center [31, 84] width 11 height 13
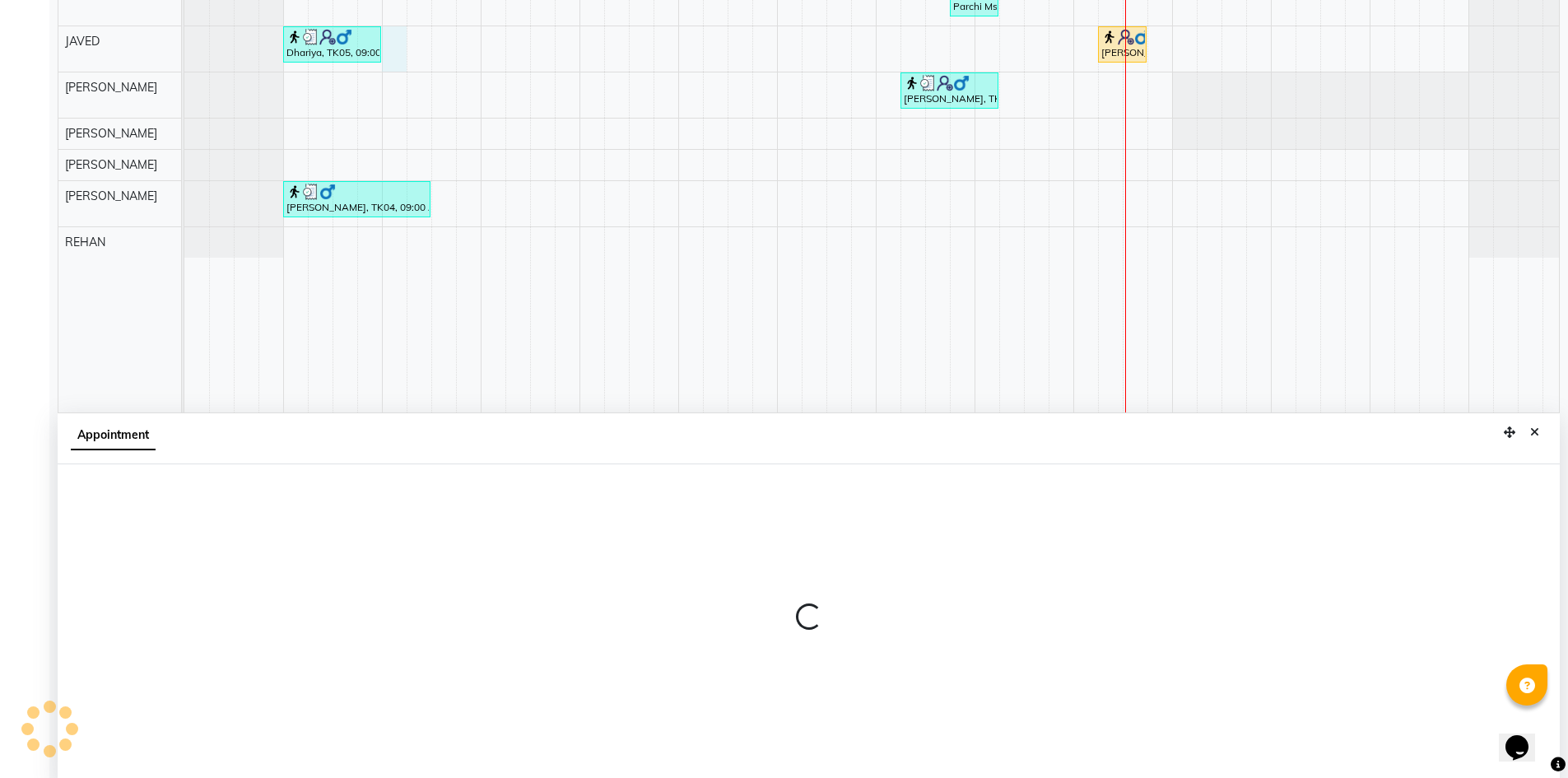
scroll to position [307, 0]
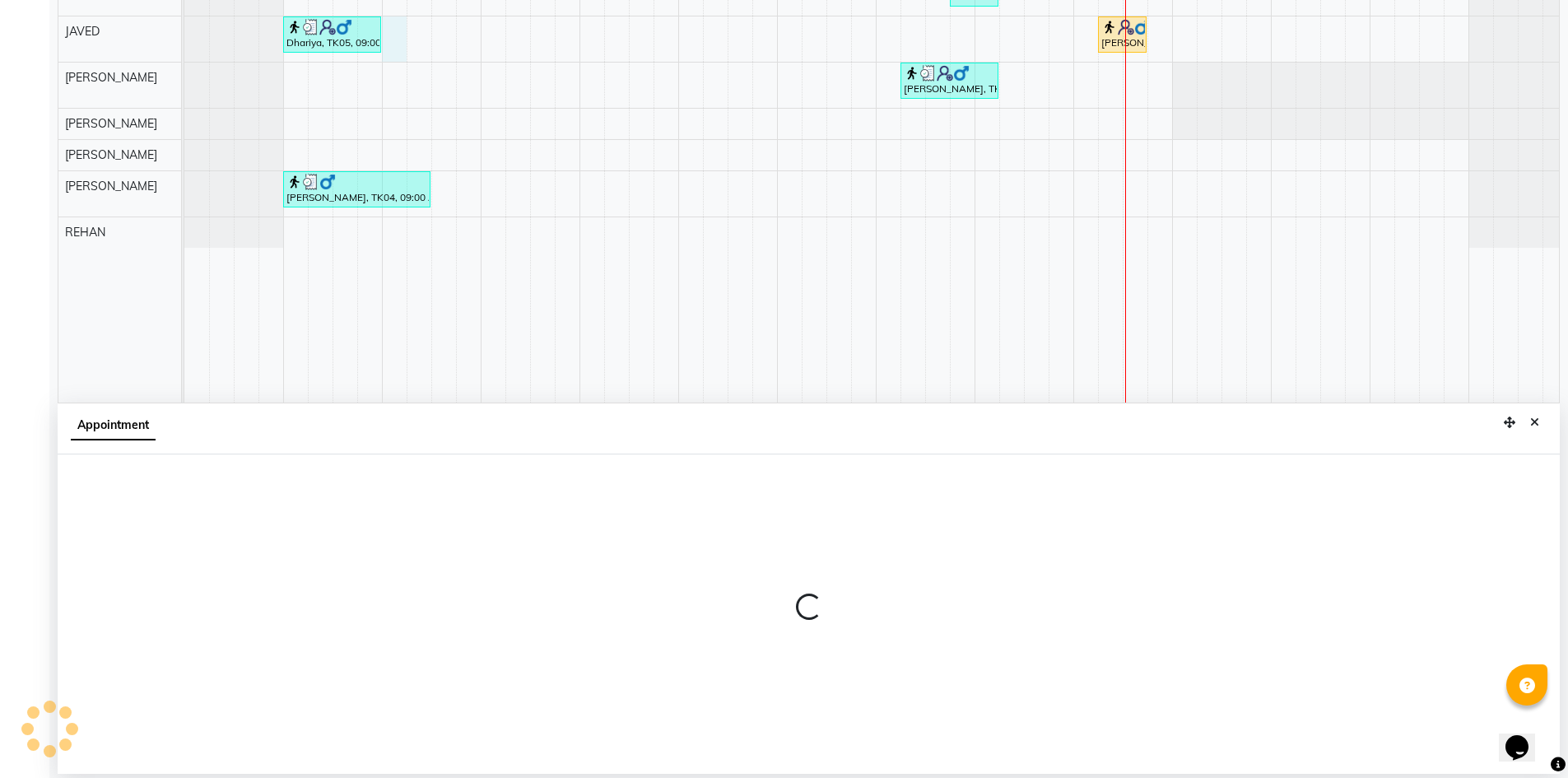
select select "86557"
select select "600"
select select "tentative"
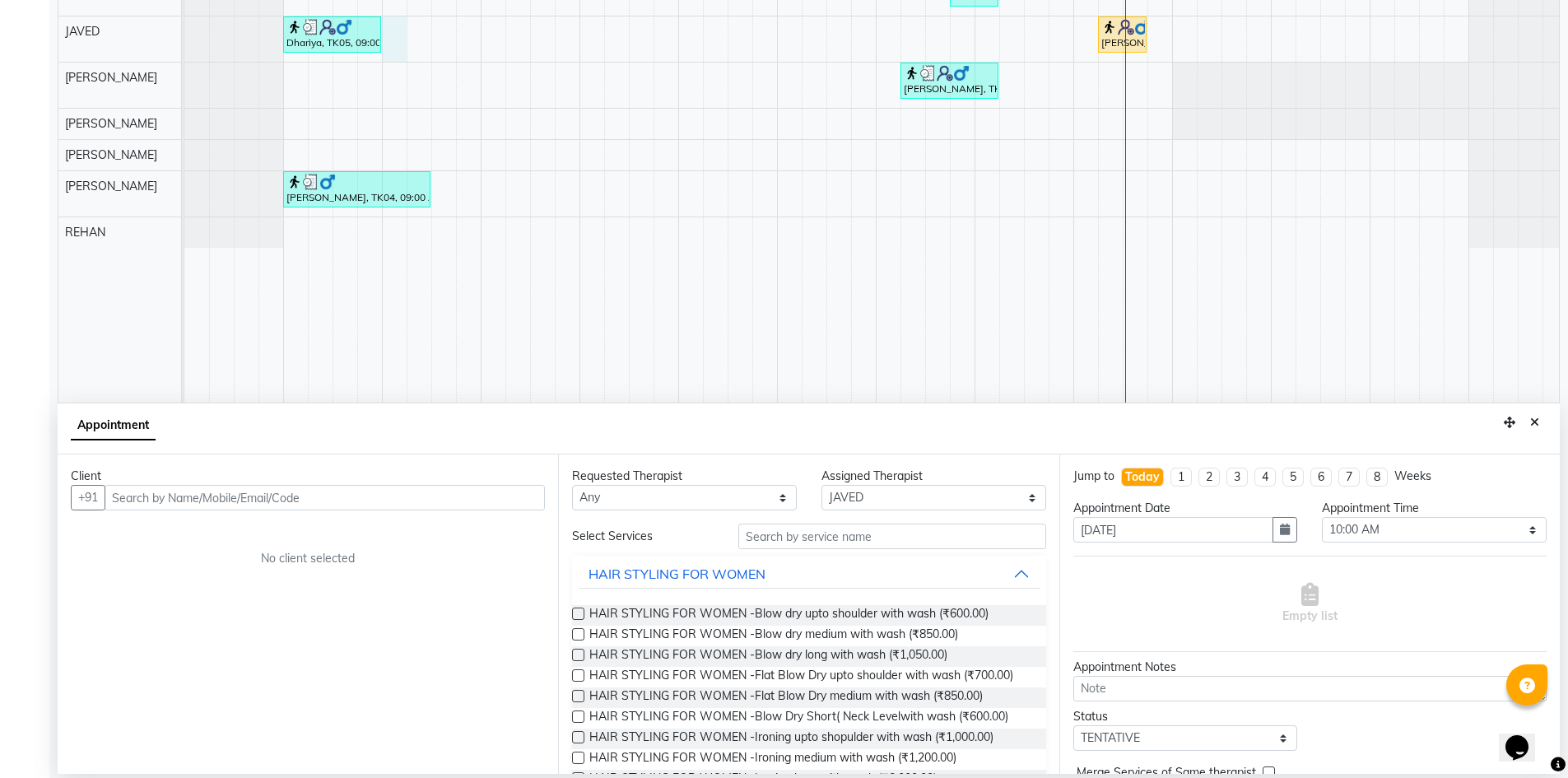
click at [186, 496] on input "text" at bounding box center [325, 498] width 440 height 25
type input "9666185678"
click at [530, 496] on span "Add Client" at bounding box center [511, 497] width 56 height 15
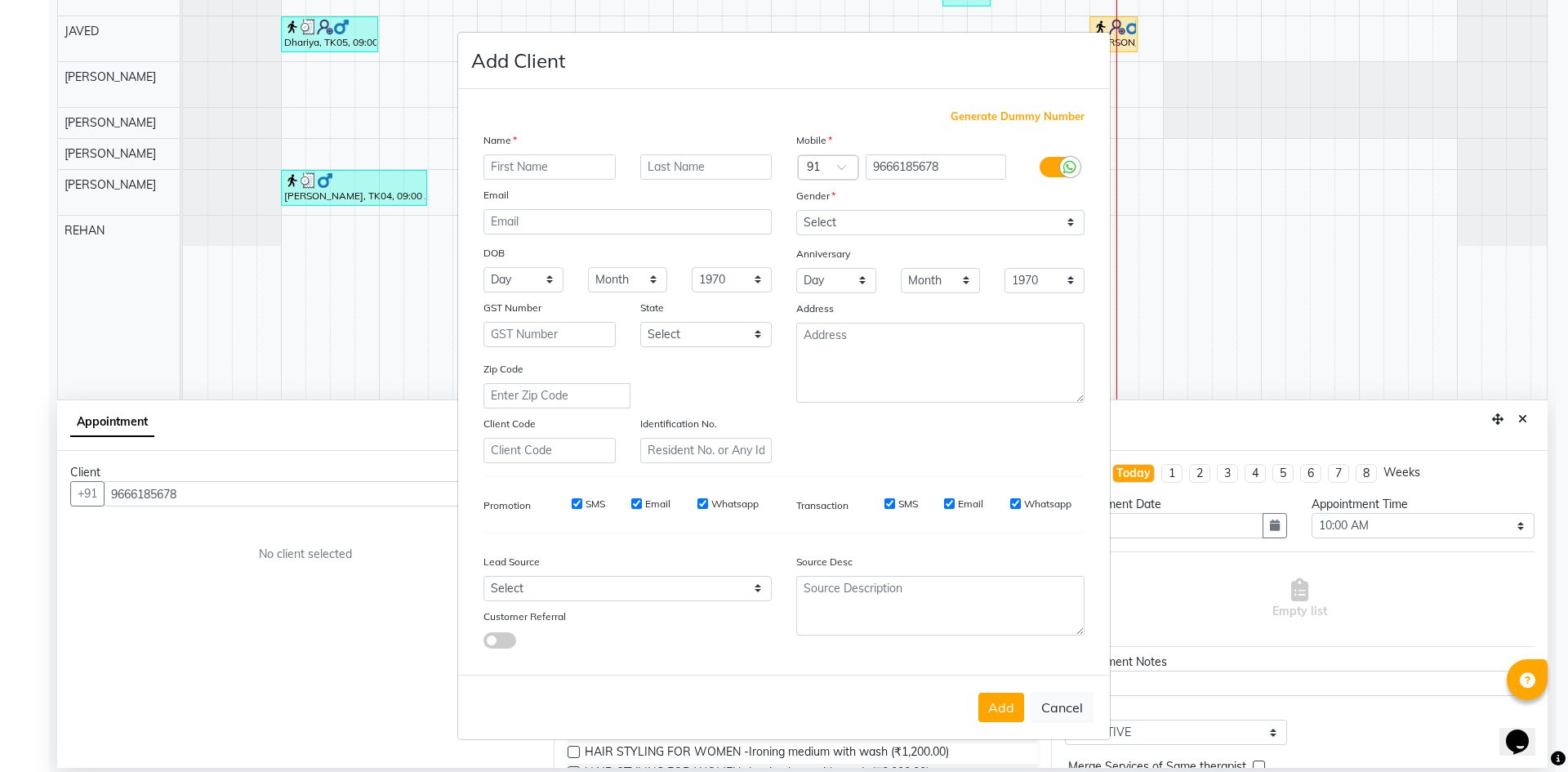
click at [571, 172] on input "text" at bounding box center [550, 167] width 133 height 25
drag, startPoint x: 1080, startPoint y: 709, endPoint x: 1071, endPoint y: 708, distance: 9.1
click at [1078, 707] on button "Cancel" at bounding box center [1062, 707] width 63 height 31
select select
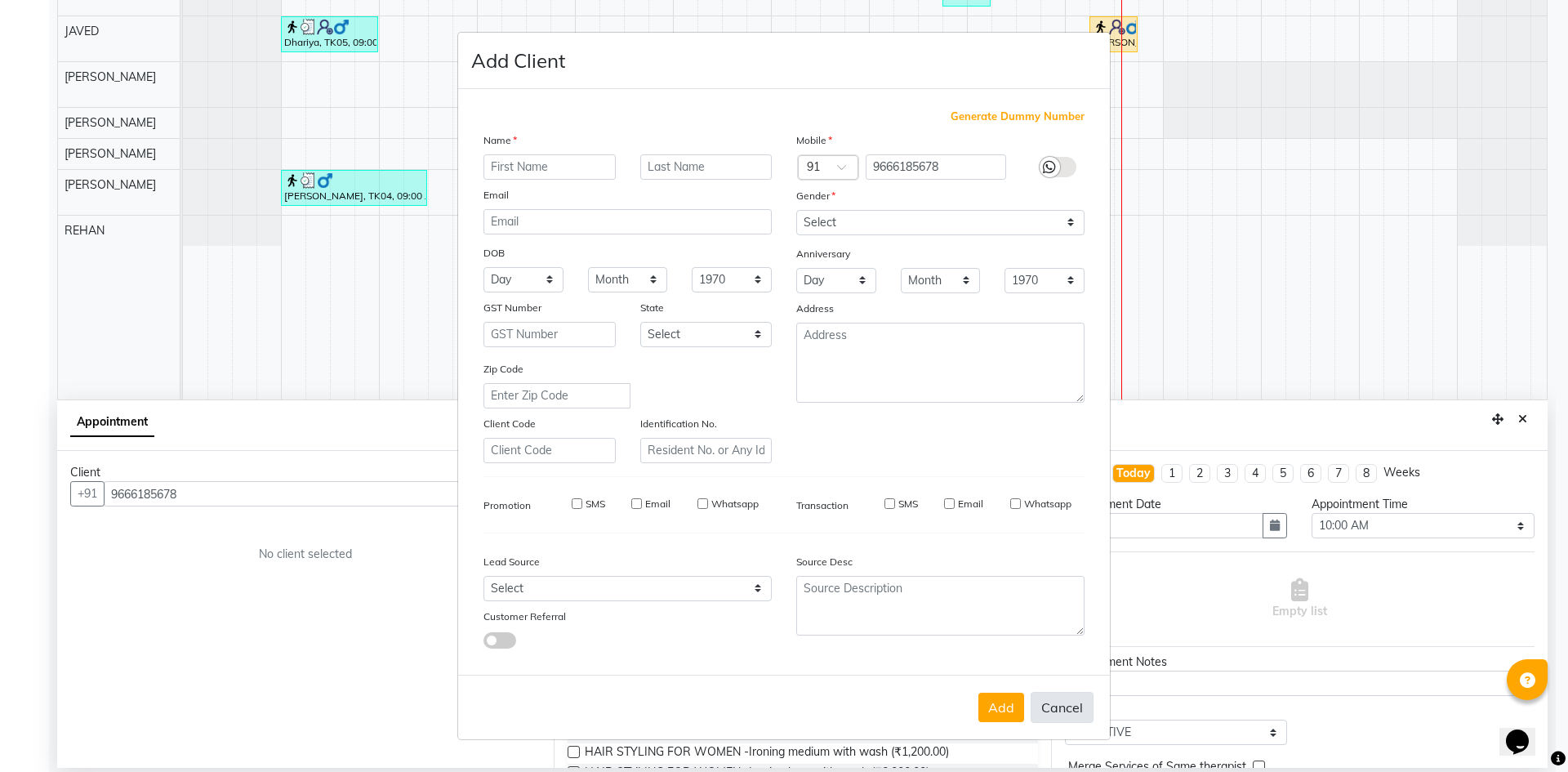
select select
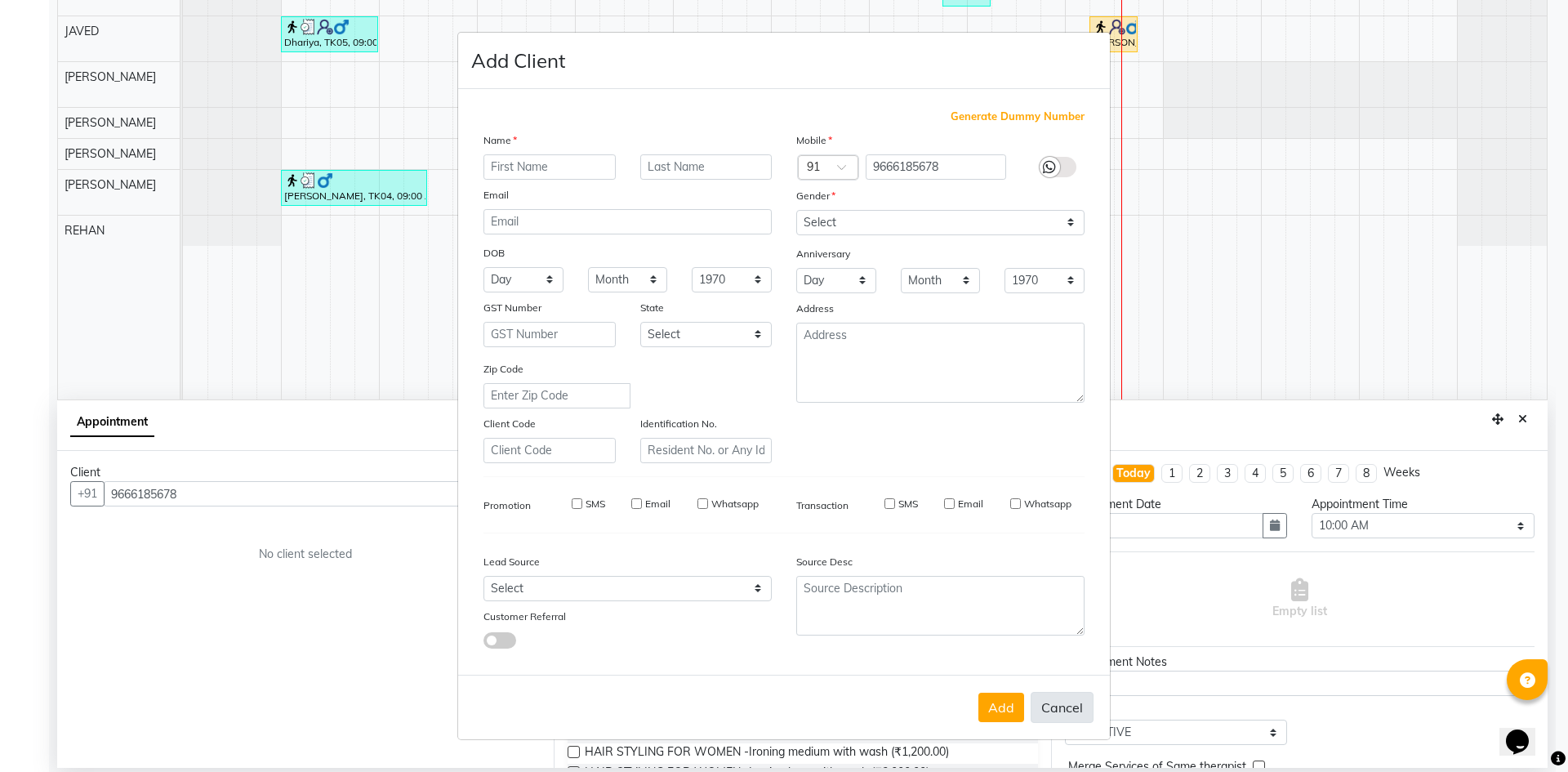
checkbox input "false"
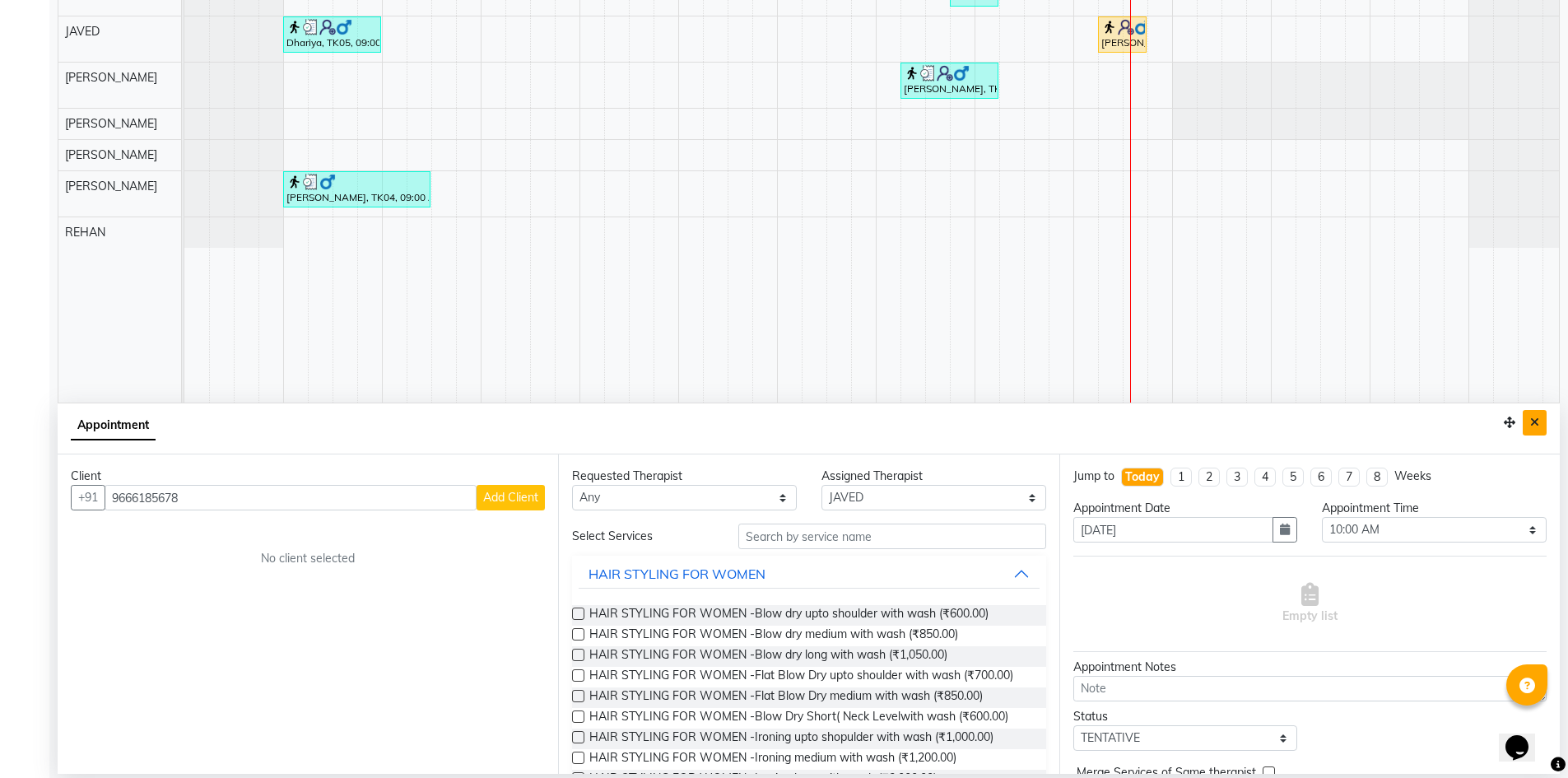
click at [1538, 425] on icon "Close" at bounding box center [1535, 422] width 9 height 12
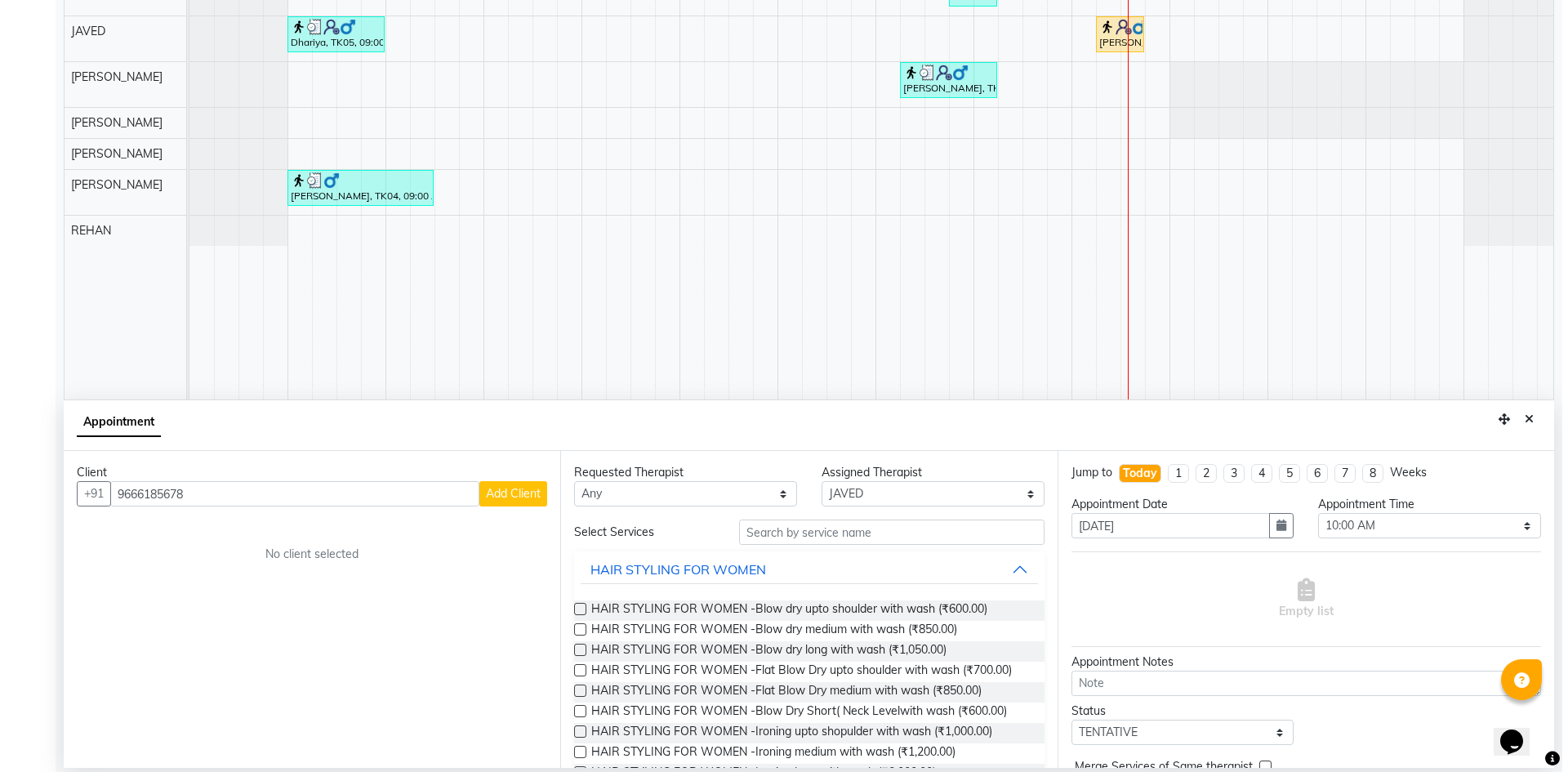
scroll to position [0, 0]
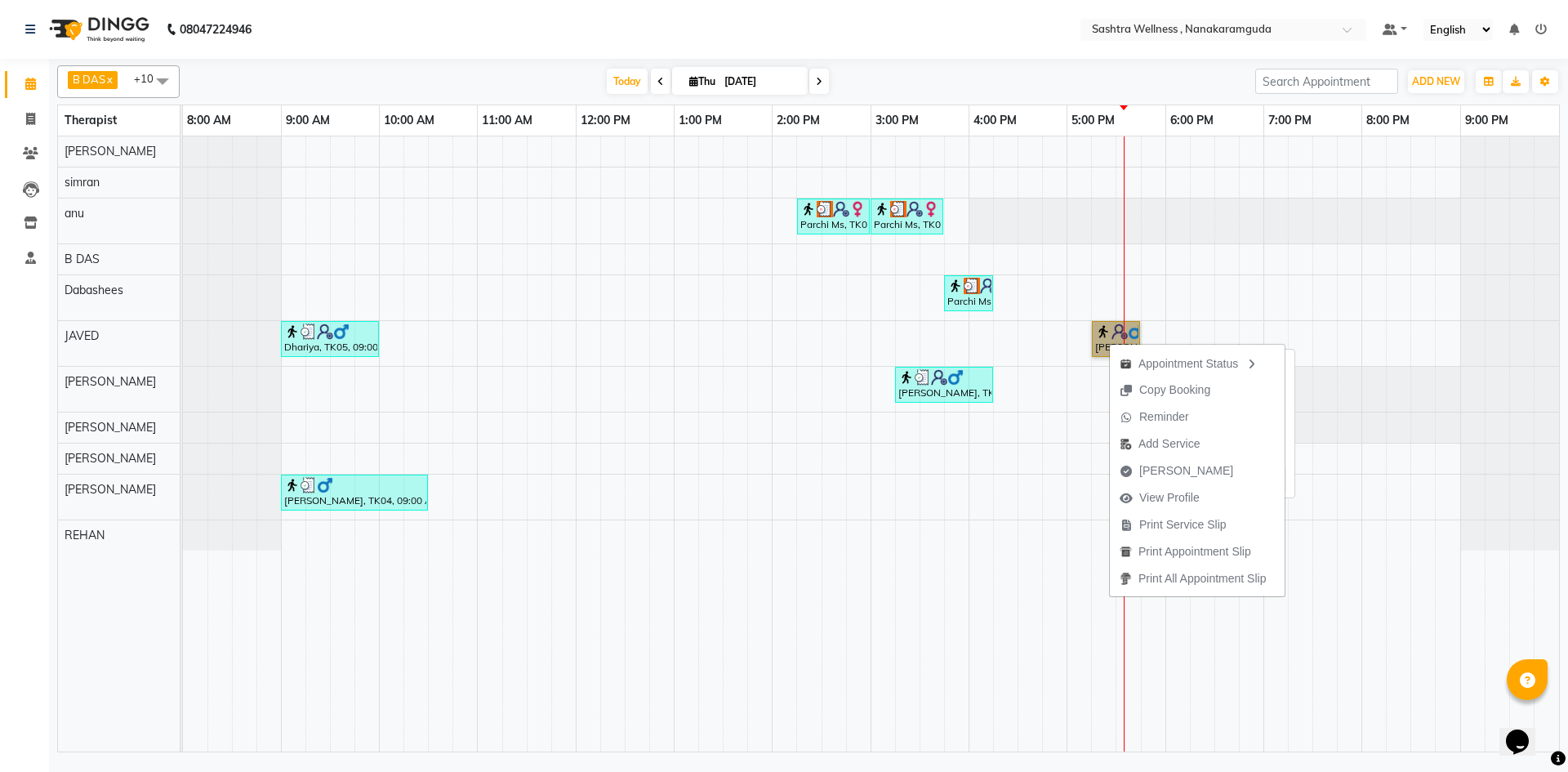
click at [1099, 332] on link "Naveen kumar, TK03, 05:15 PM-05:45 PM, HAIR CUT FOR MEN -Hair cut" at bounding box center [1115, 339] width 48 height 36
select select "1"
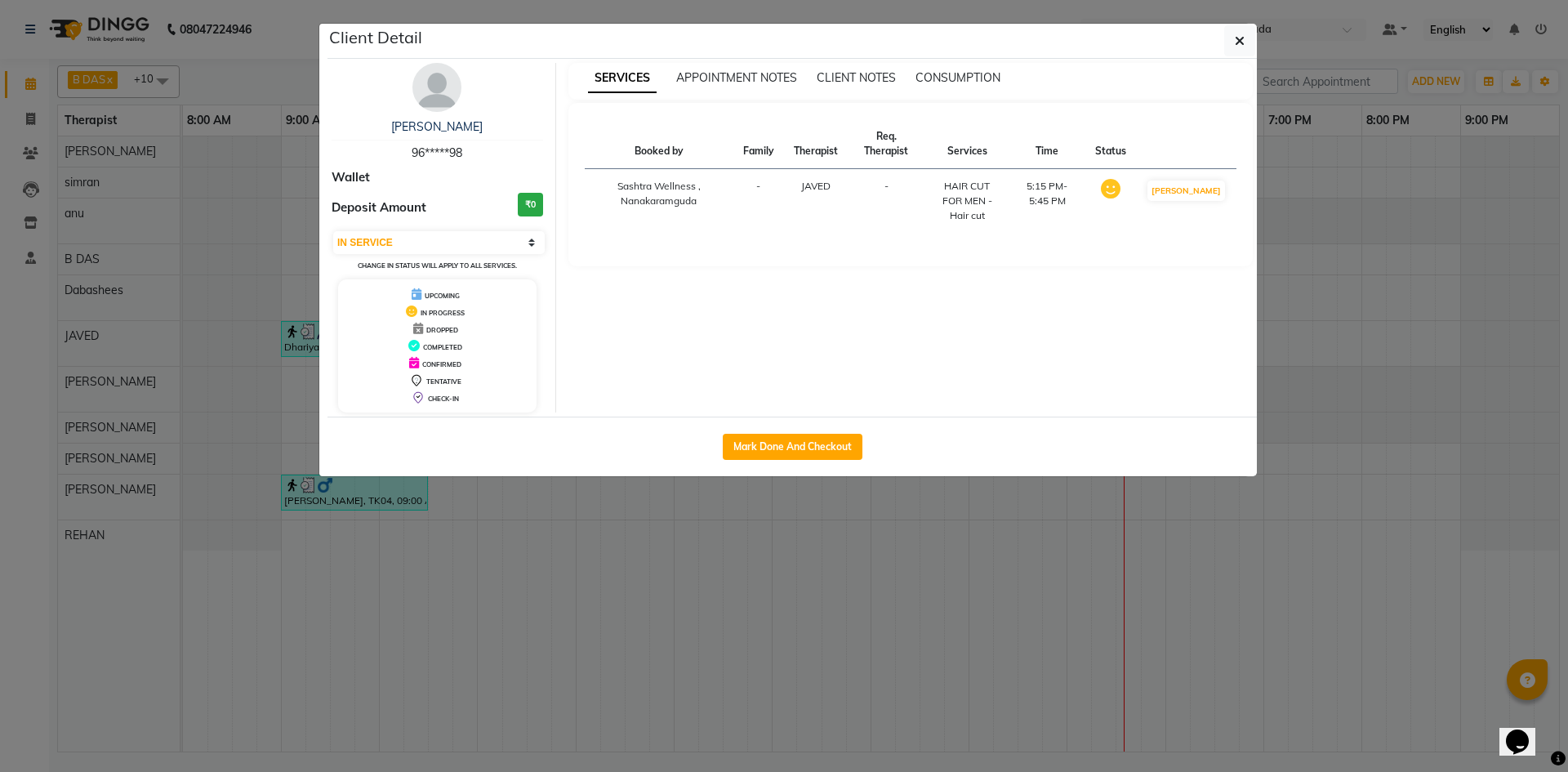
drag, startPoint x: 1246, startPoint y: 38, endPoint x: 1151, endPoint y: 284, distance: 263.7
click at [1246, 38] on button "button" at bounding box center [1239, 41] width 31 height 31
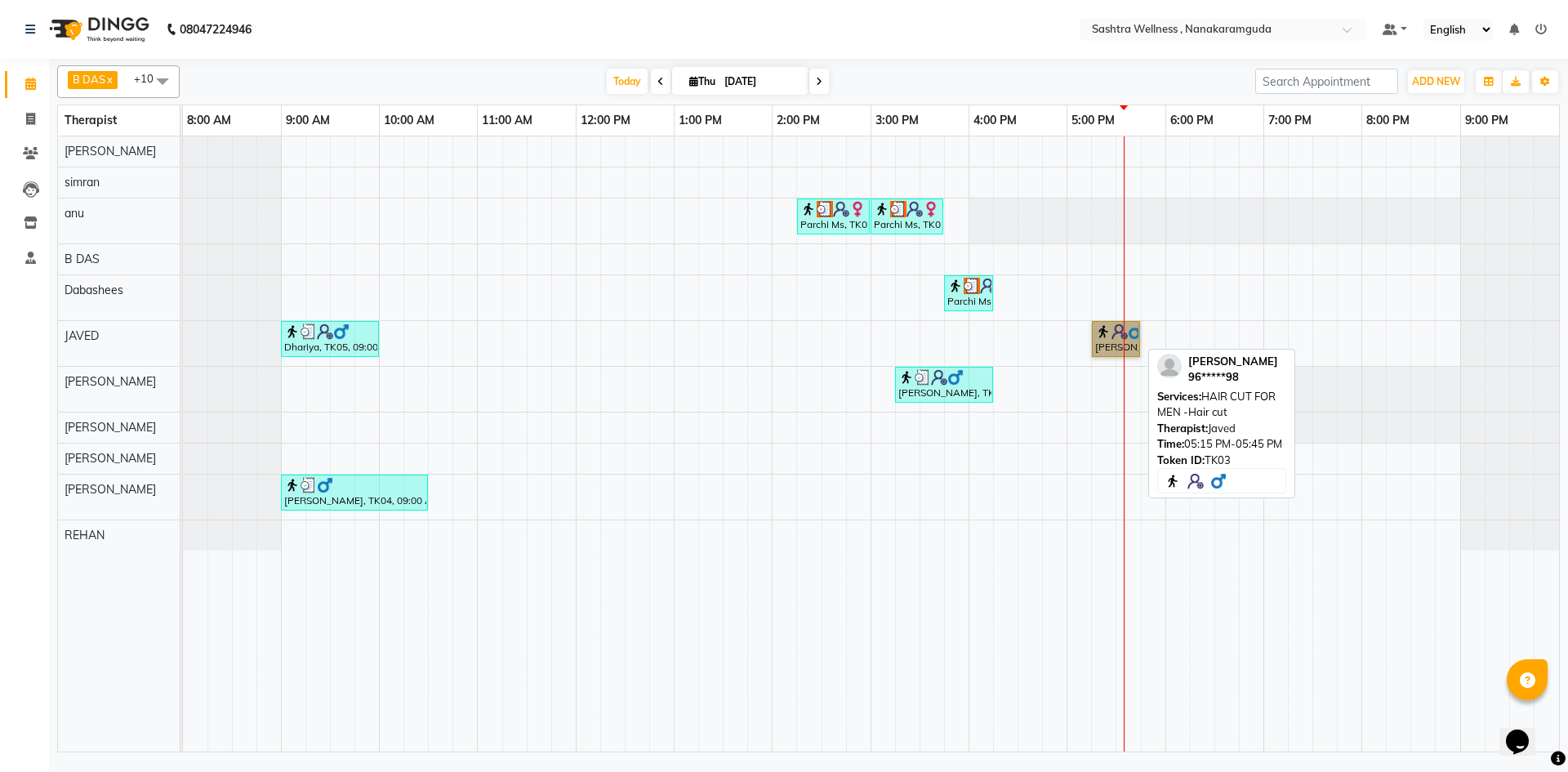
click at [1102, 355] on link "Naveen kumar, TK03, 05:15 PM-05:45 PM, HAIR CUT FOR MEN -Hair cut" at bounding box center [1115, 339] width 48 height 36
select select "1"
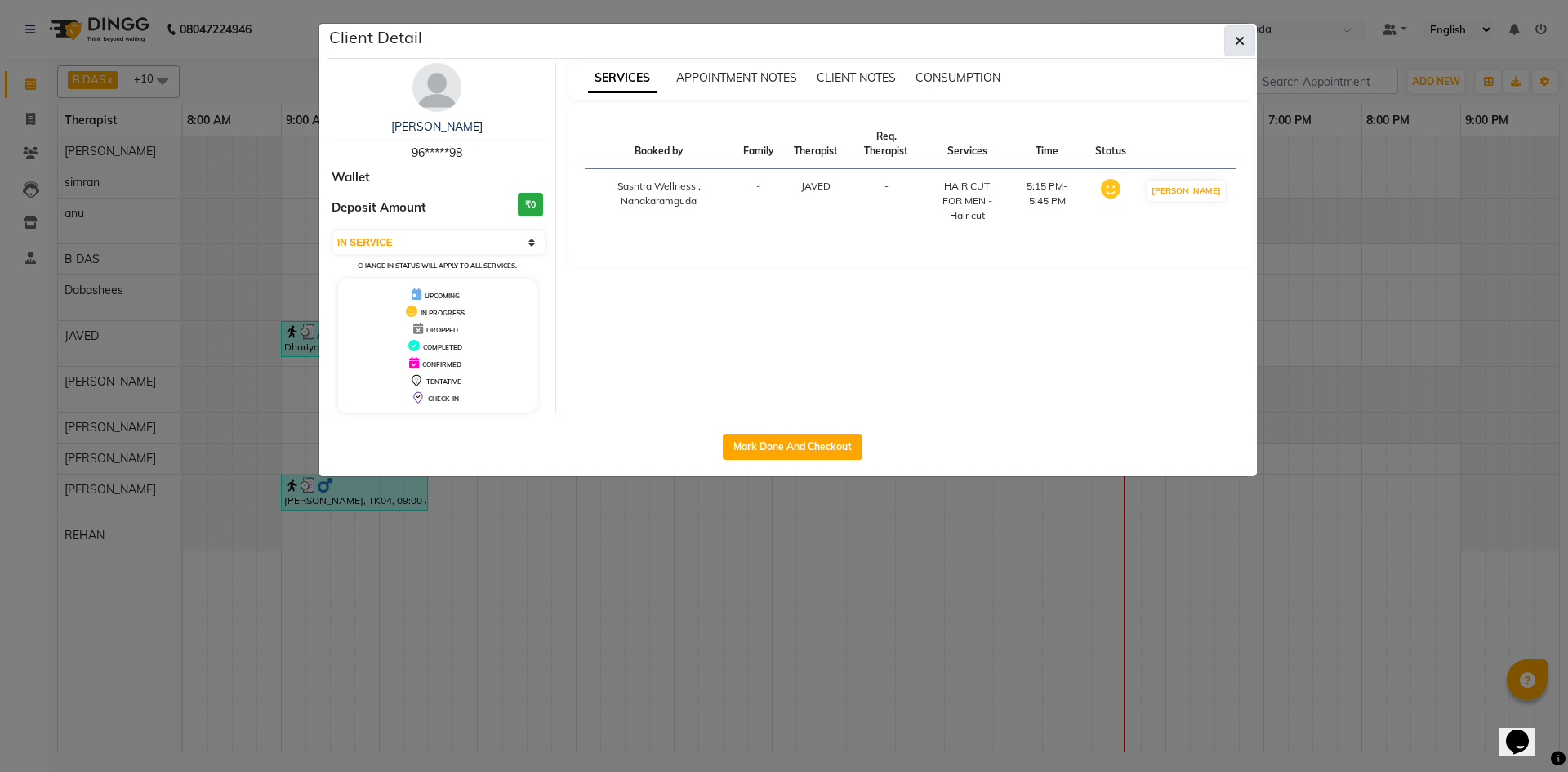
click at [1229, 52] on button "button" at bounding box center [1239, 41] width 31 height 31
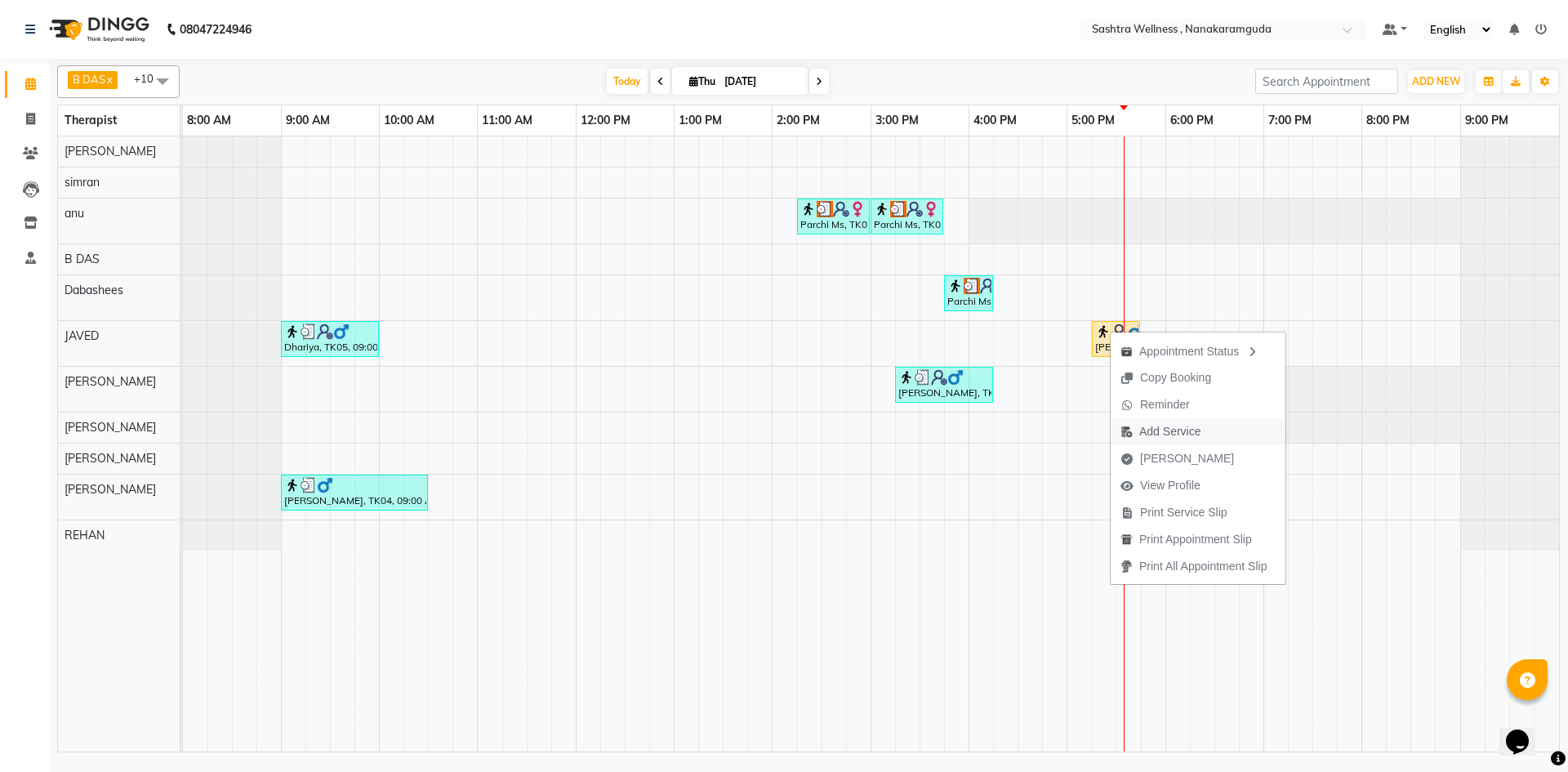
click at [1173, 437] on span "Add Service" at bounding box center [1170, 432] width 61 height 17
select select "86557"
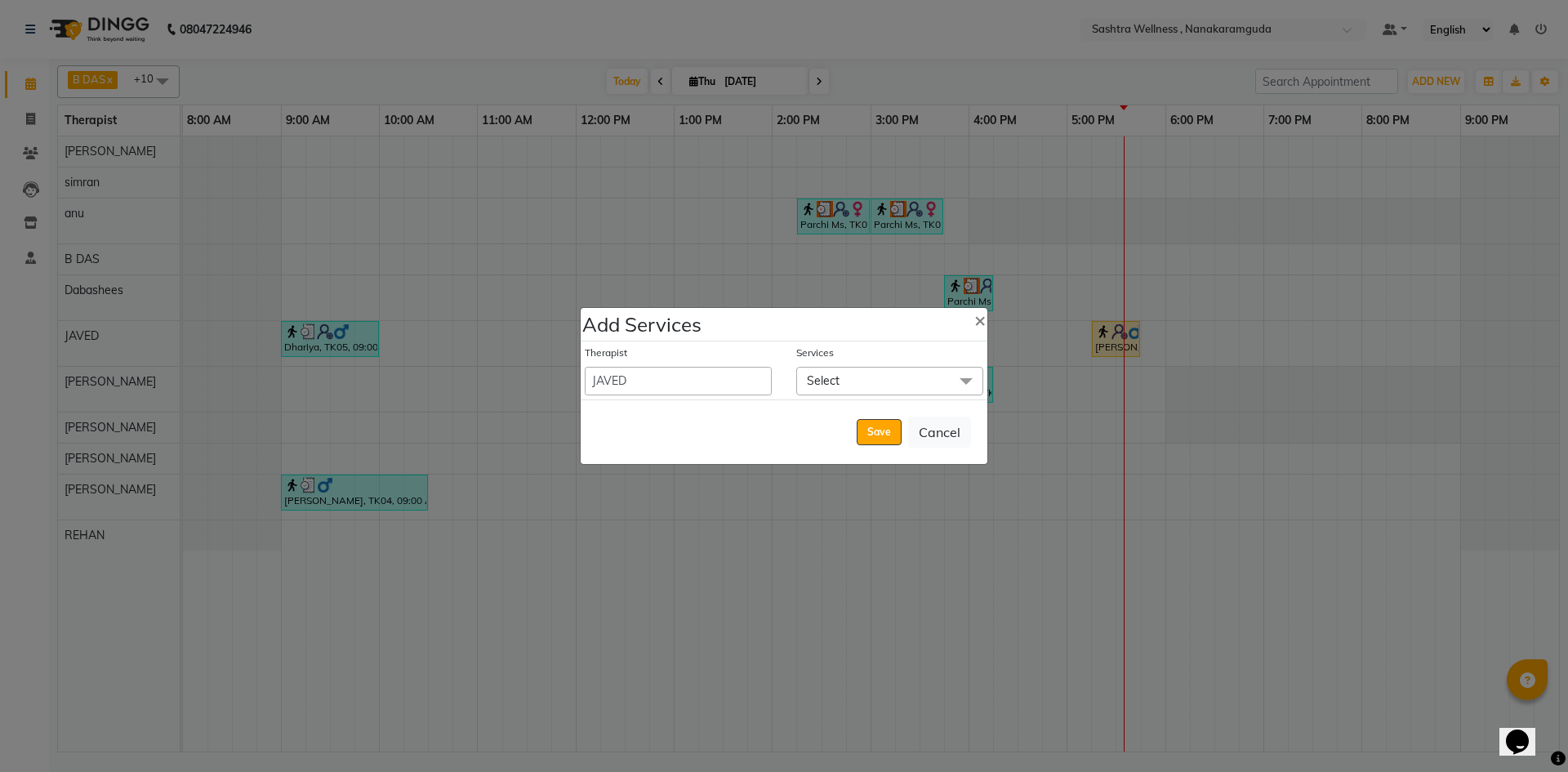
click at [879, 382] on span "Select" at bounding box center [889, 381] width 187 height 29
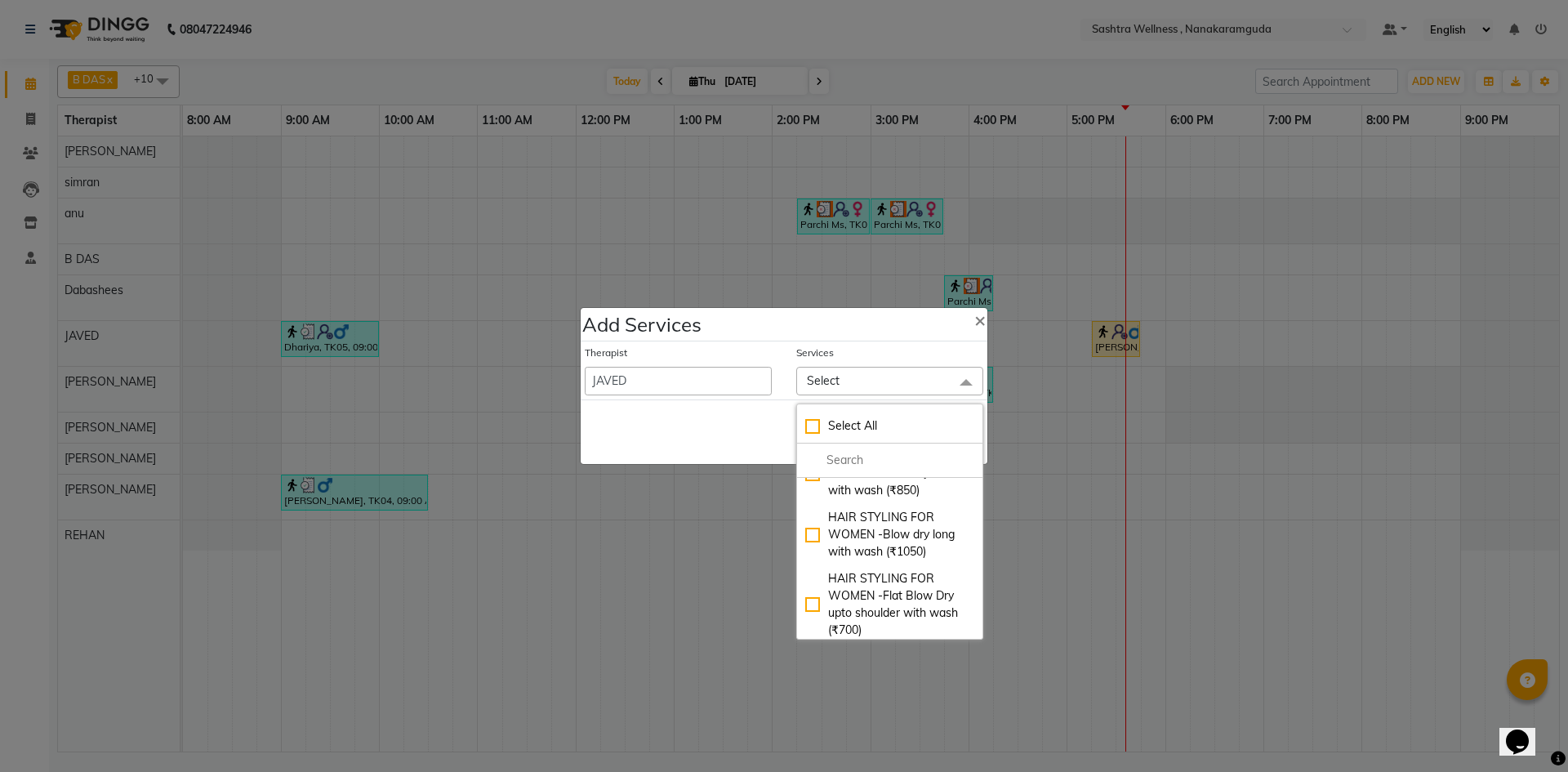
scroll to position [163, 0]
click at [979, 621] on ngb-modal-window "Add Services × Therapist AFREEN anu B DAS Dabashees Fatima JAVED Karishma marcy…" at bounding box center [784, 386] width 1568 height 772
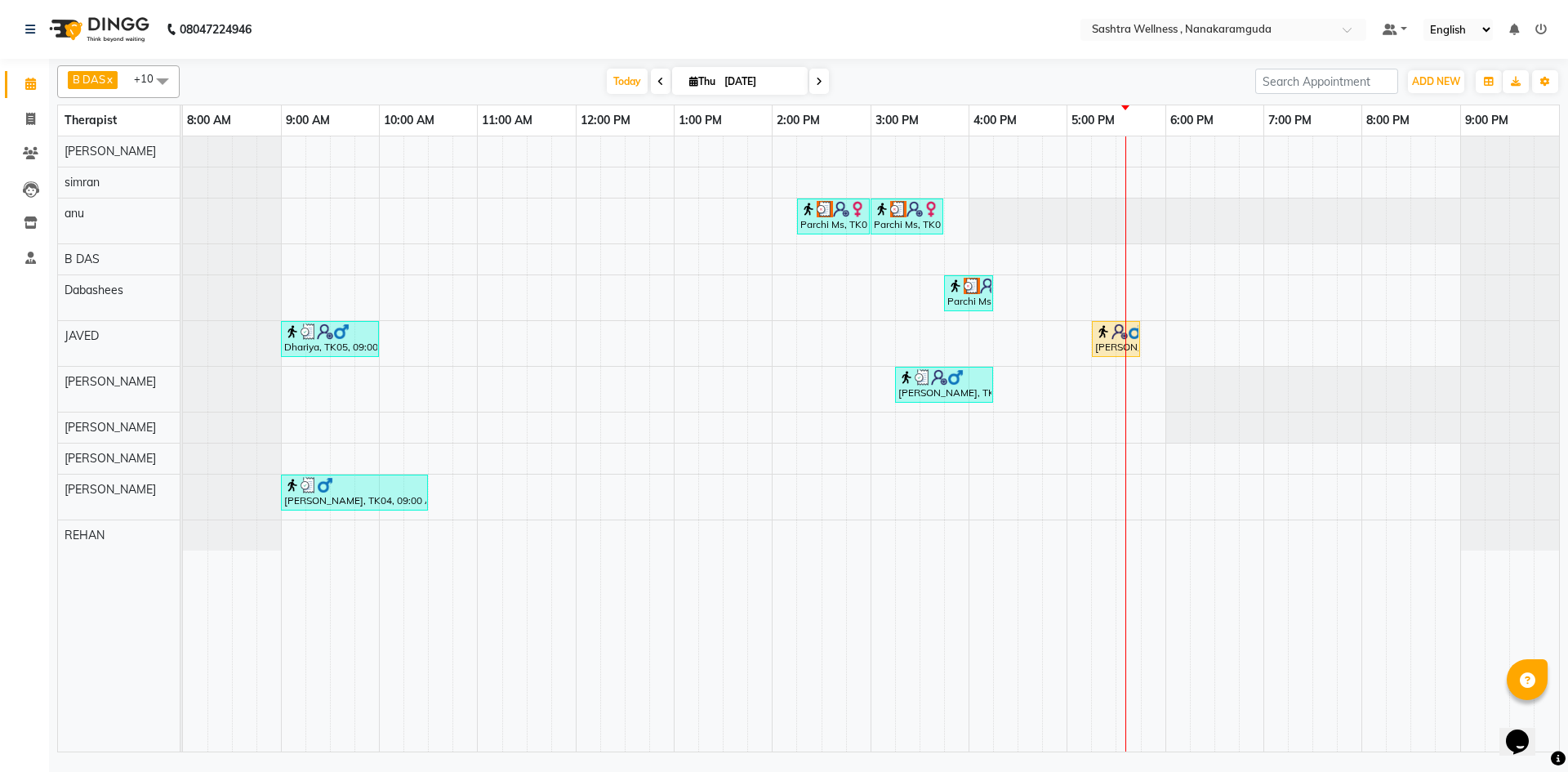
click at [979, 621] on ngb-modal-window "Add Services × Therapist AFREEN anu B DAS Dabashees Fatima JAVED Karishma marcy…" at bounding box center [784, 386] width 1568 height 772
click at [1106, 353] on div "Naveen kumar, TK03, 05:15 PM-05:45 PM, HAIR CUT FOR MEN -Hair cut" at bounding box center [1116, 339] width 45 height 31
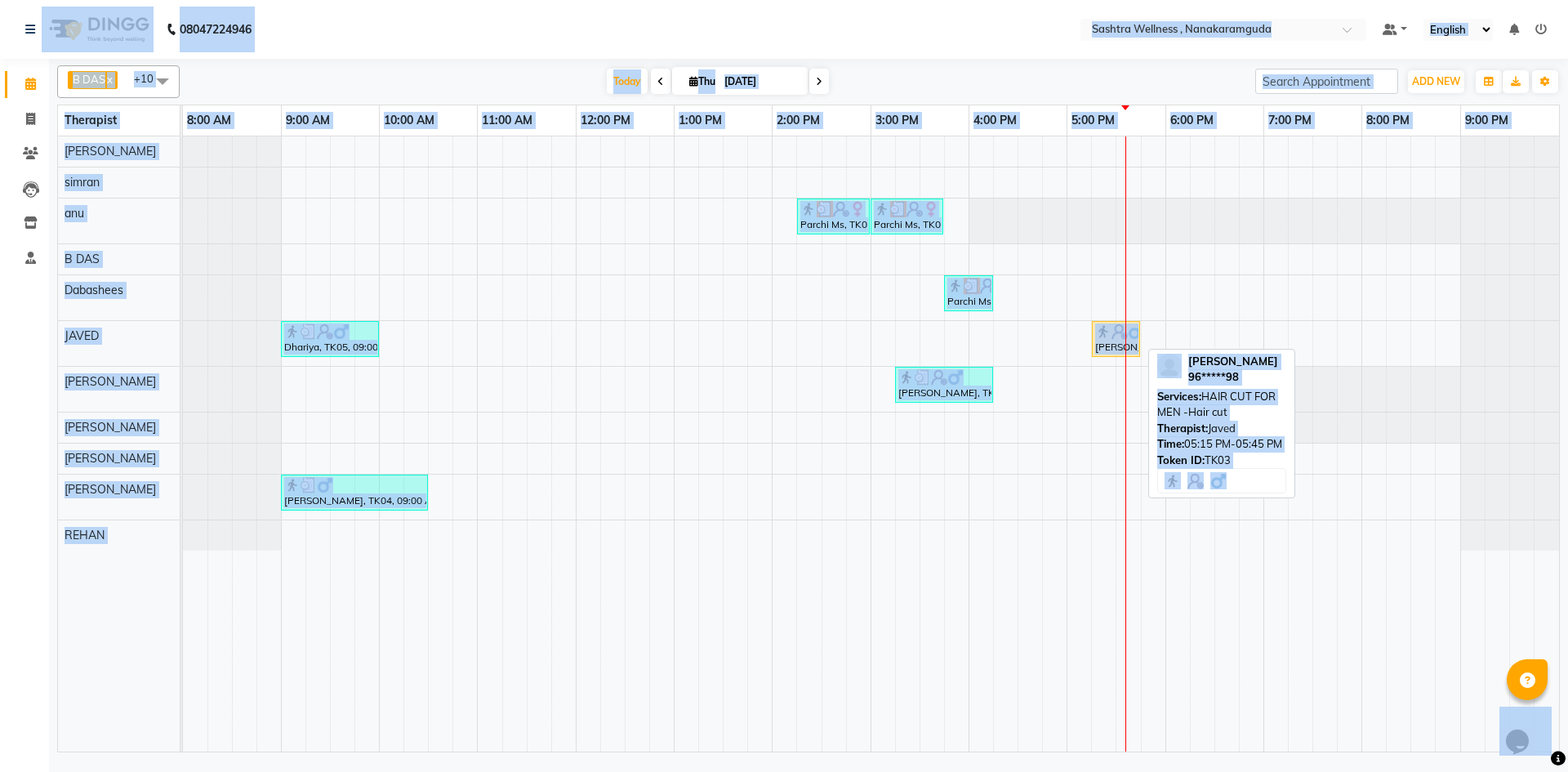
select select "1"
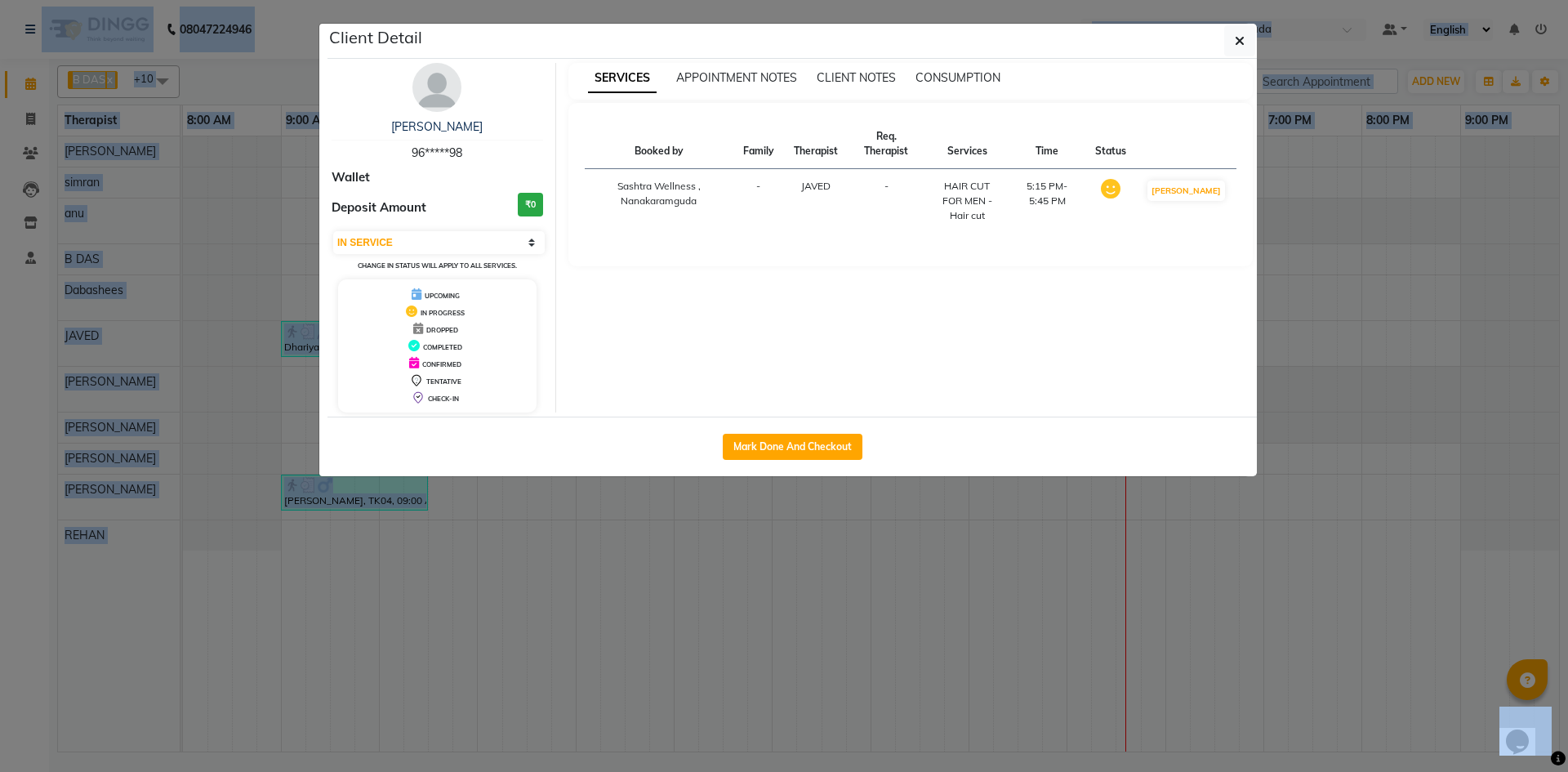
click at [1103, 241] on div "Booked by Family Therapist Req. Therapist Services Time Status Sashtra Wellness…" at bounding box center [911, 182] width 653 height 126
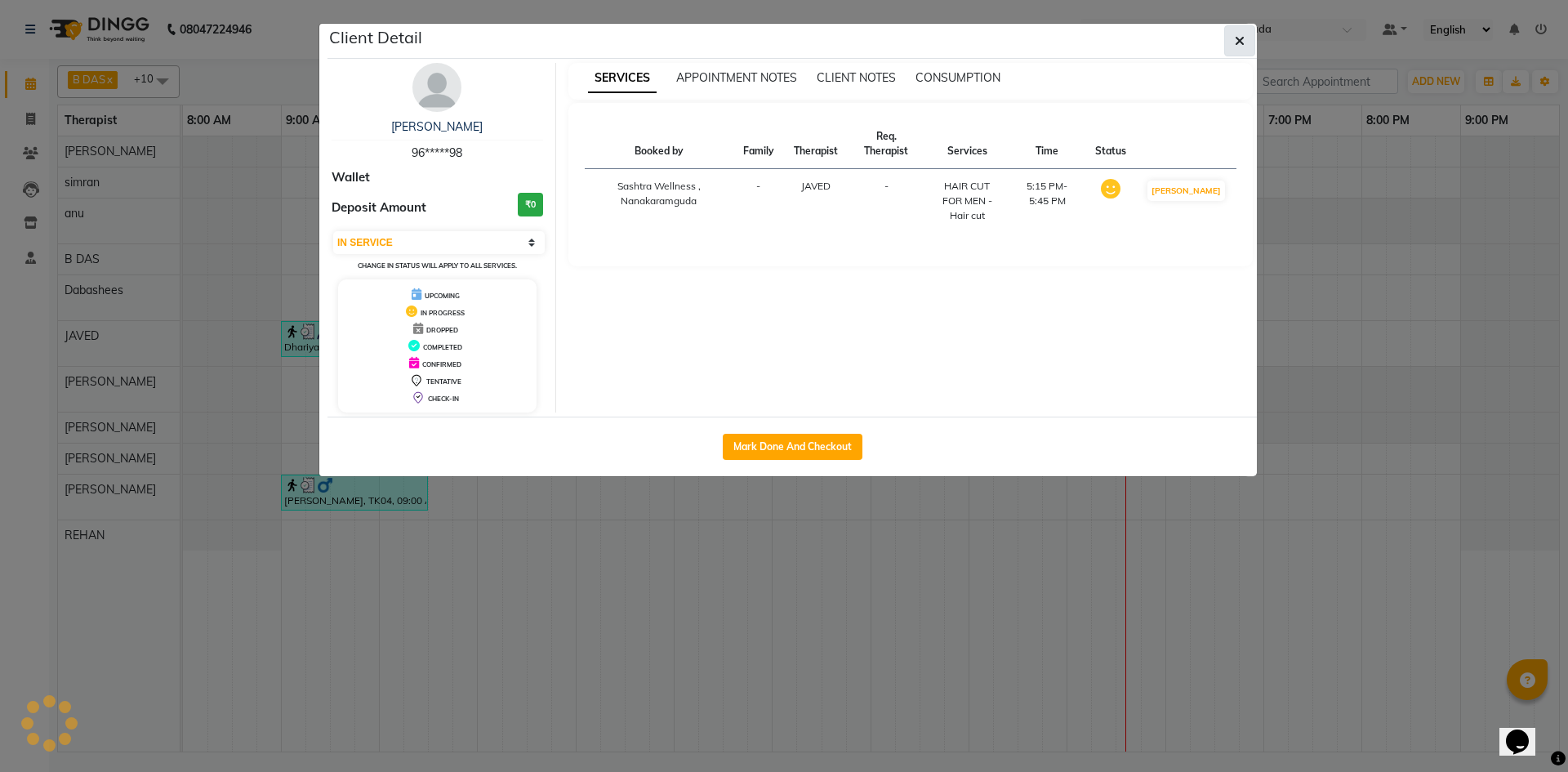
click at [1236, 28] on button "button" at bounding box center [1239, 41] width 31 height 31
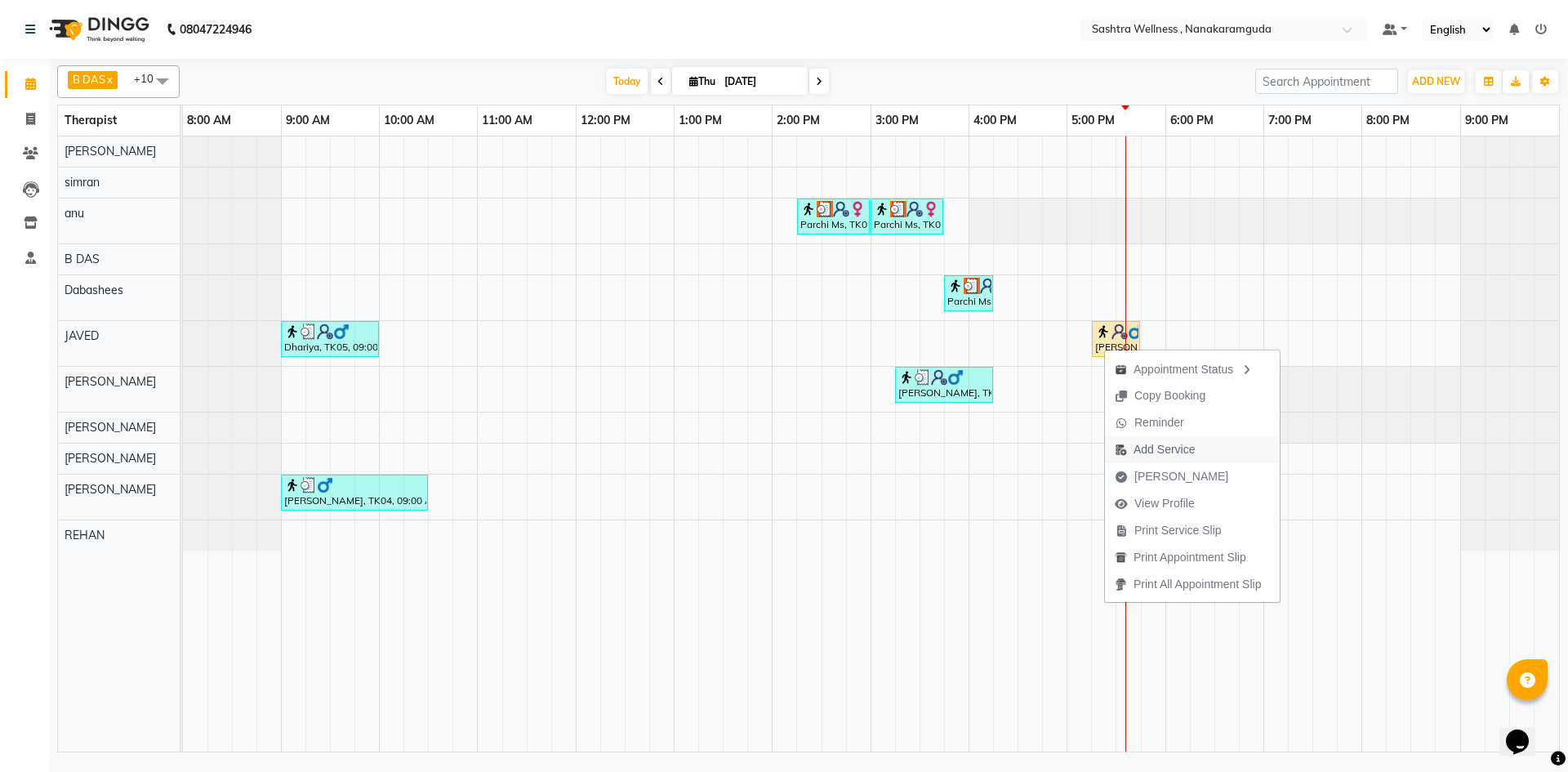
click at [1155, 444] on span "Add Service" at bounding box center [1164, 449] width 61 height 17
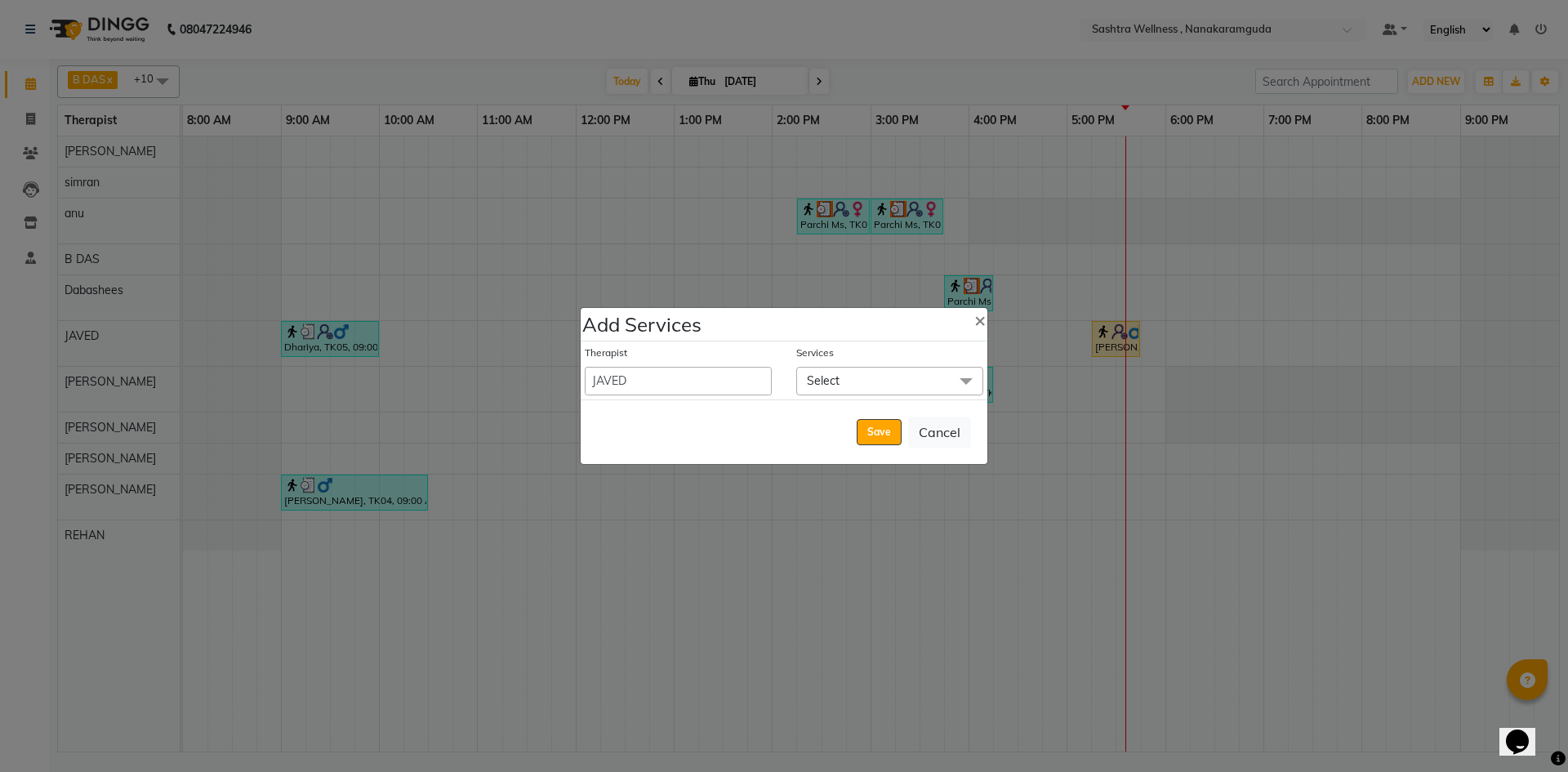
click at [881, 367] on span "Select" at bounding box center [889, 381] width 187 height 29
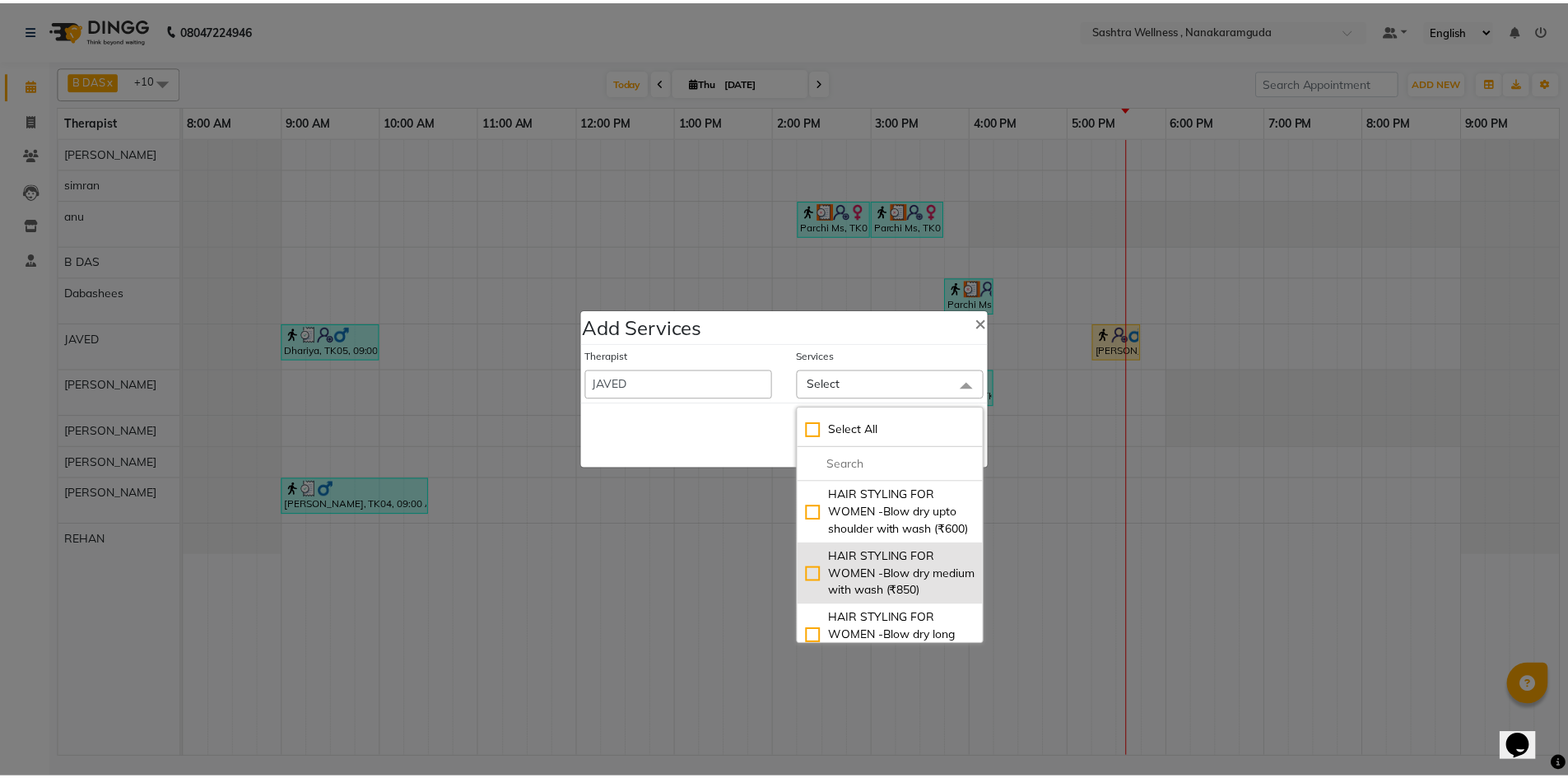
scroll to position [82, 0]
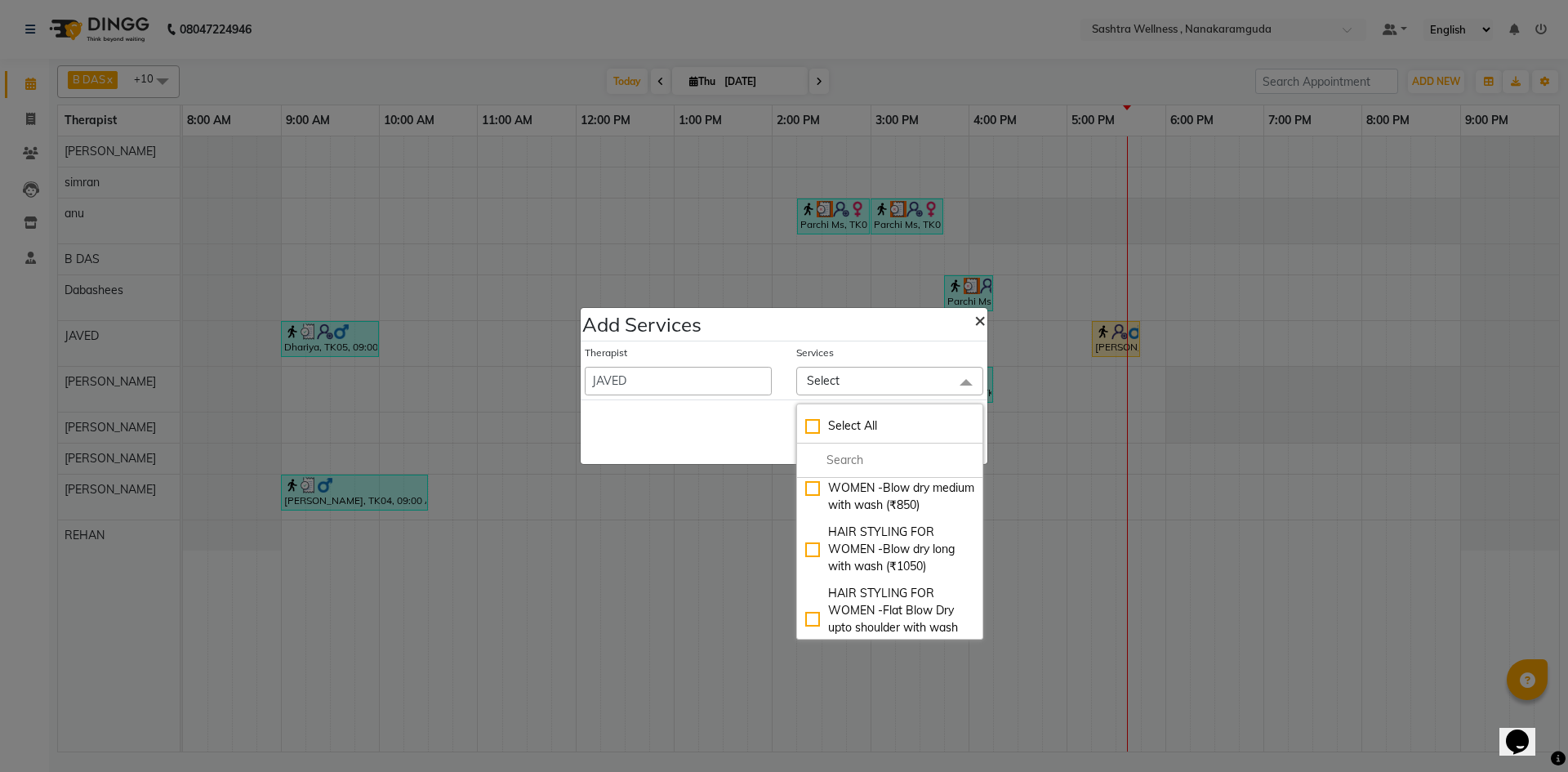
drag, startPoint x: 968, startPoint y: 318, endPoint x: 1030, endPoint y: 342, distance: 66.5
click at [974, 318] on span "×" at bounding box center [979, 319] width 12 height 24
select select "82473"
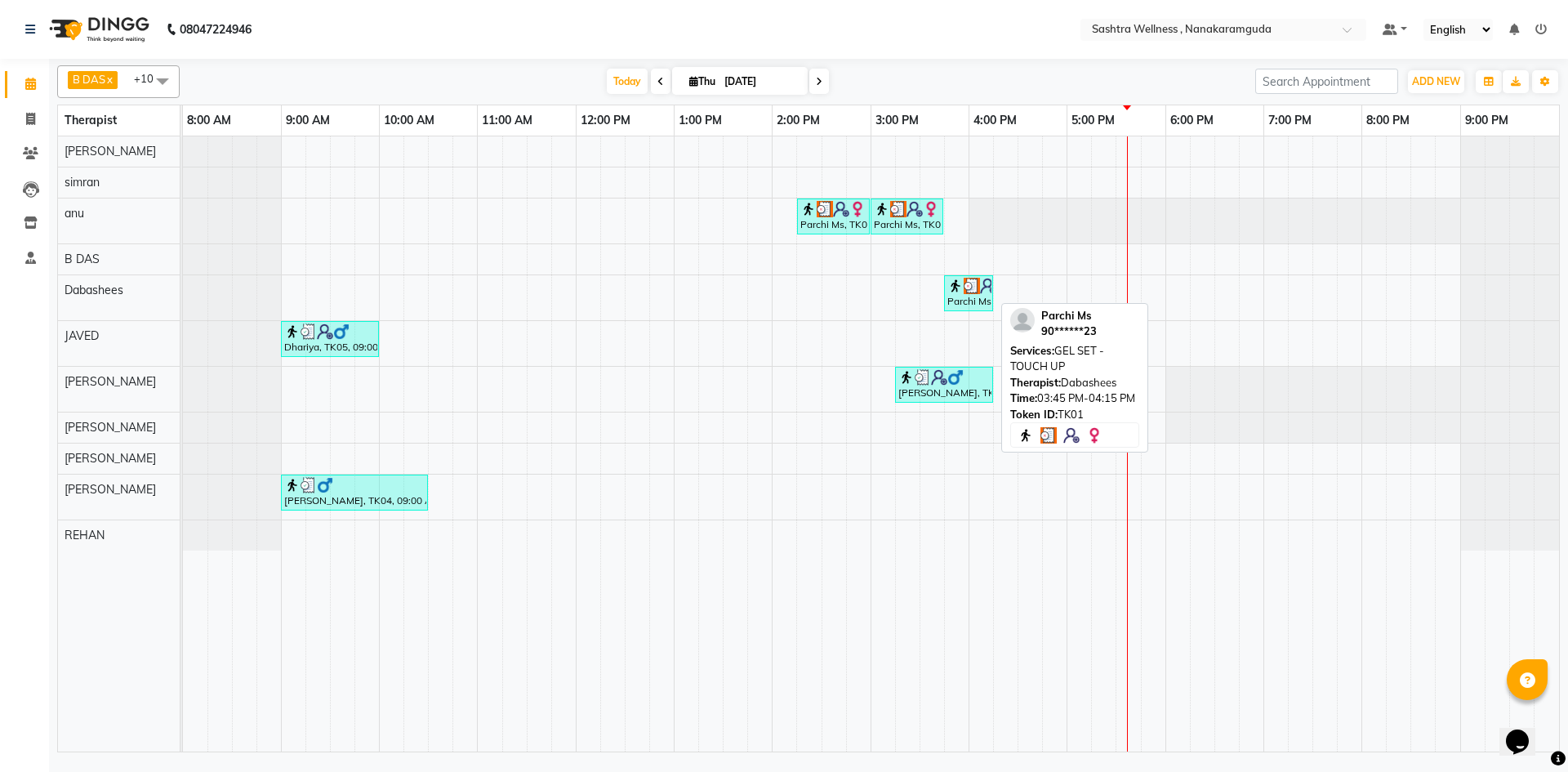
click at [982, 296] on div "Parchi Ms, TK01, 03:45 PM-04:15 PM, GEL SET - TOUCH UP" at bounding box center [969, 293] width 46 height 31
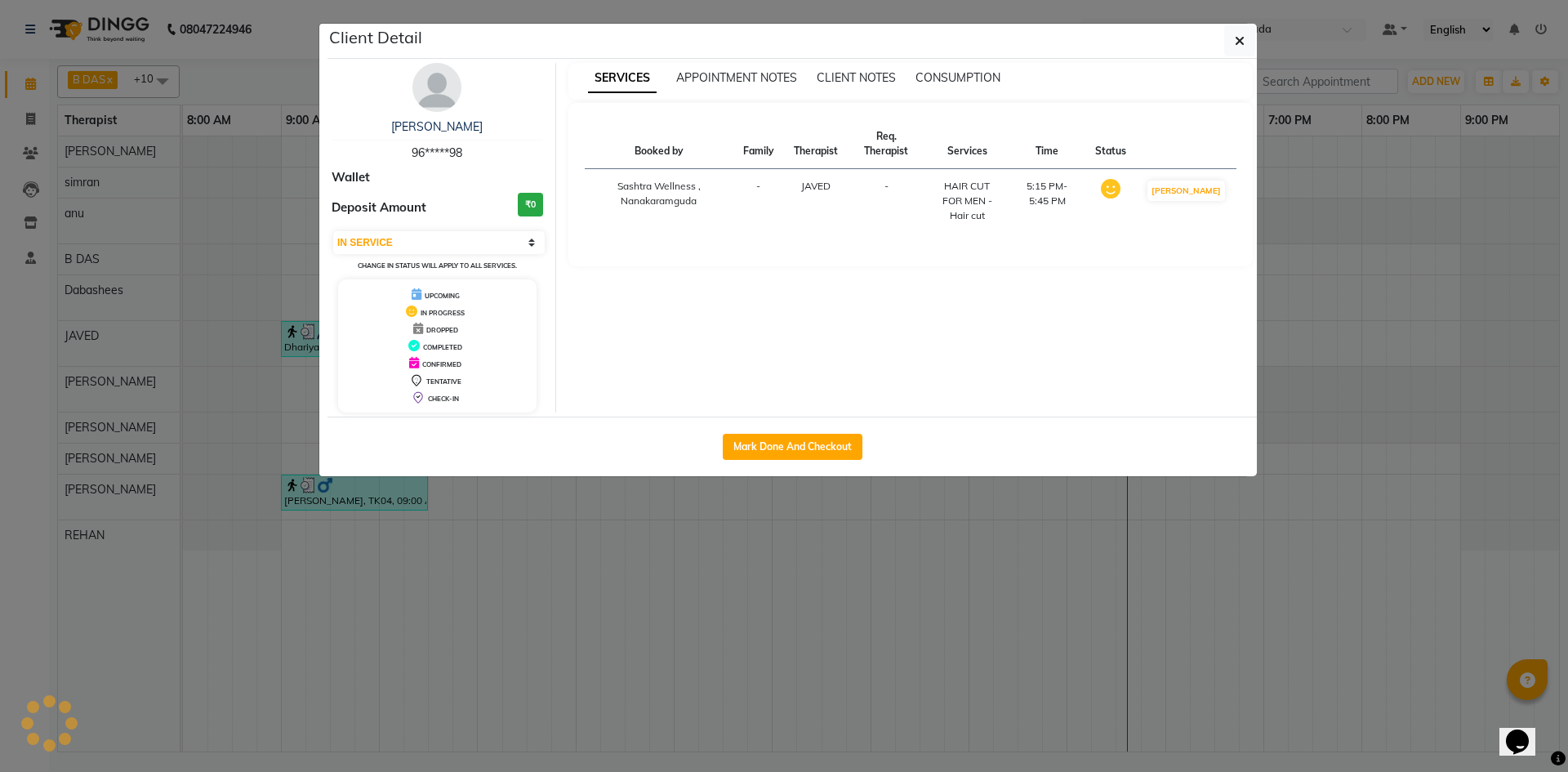
select select "3"
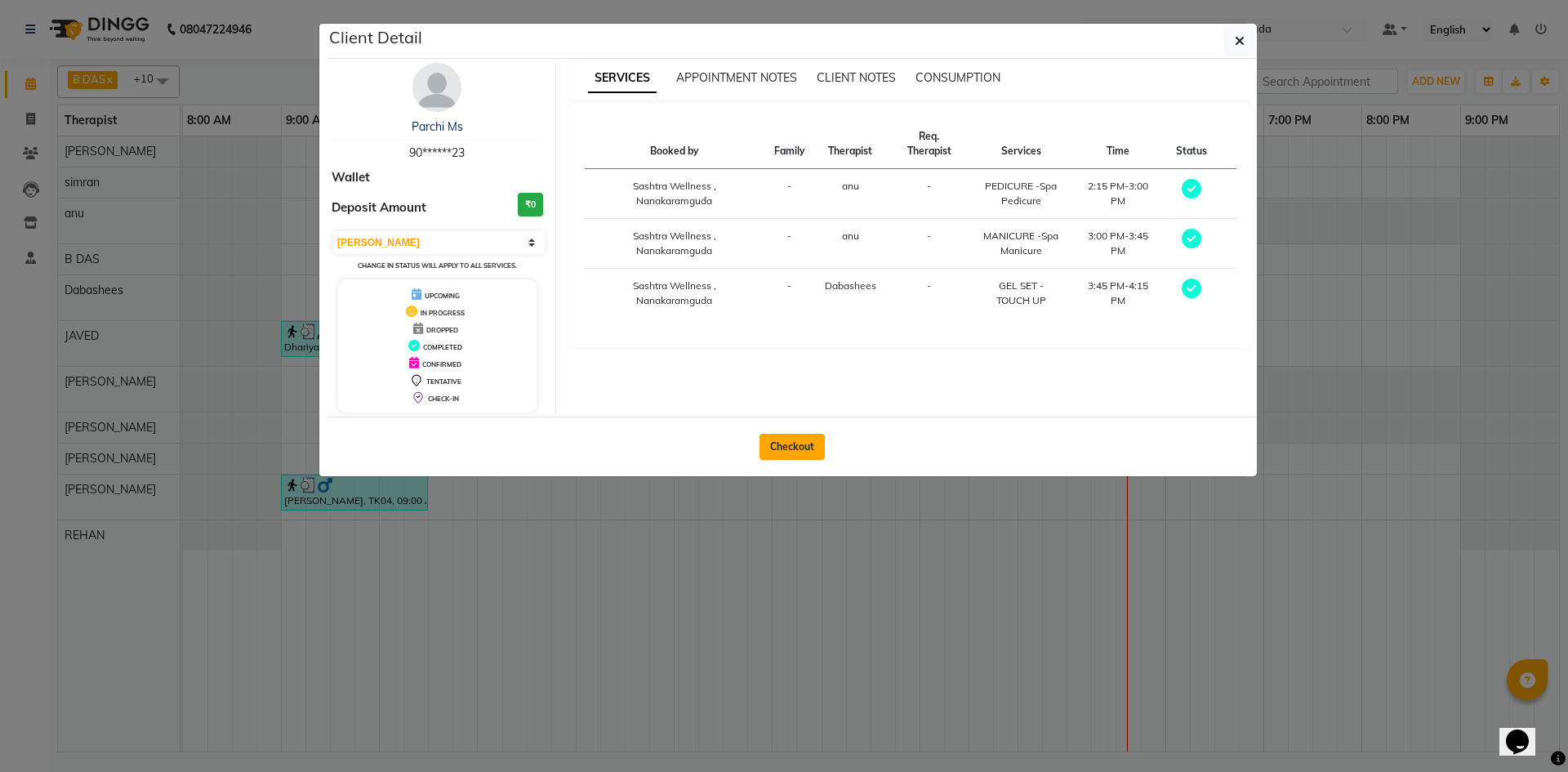
click at [818, 444] on button "Checkout" at bounding box center [792, 446] width 65 height 26
select select "service"
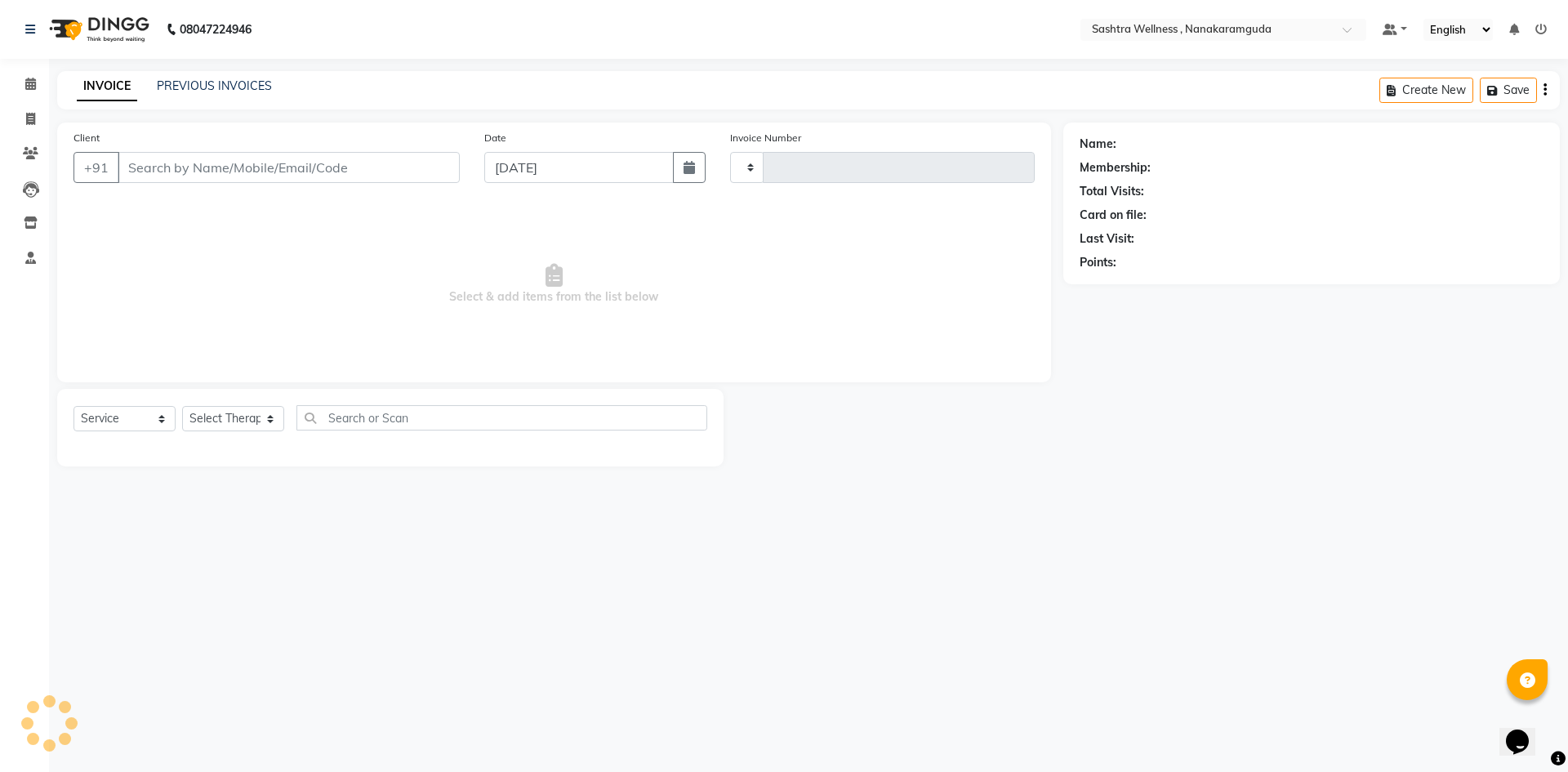
type input "0147"
select select "6669"
select select "membership"
select select "82473"
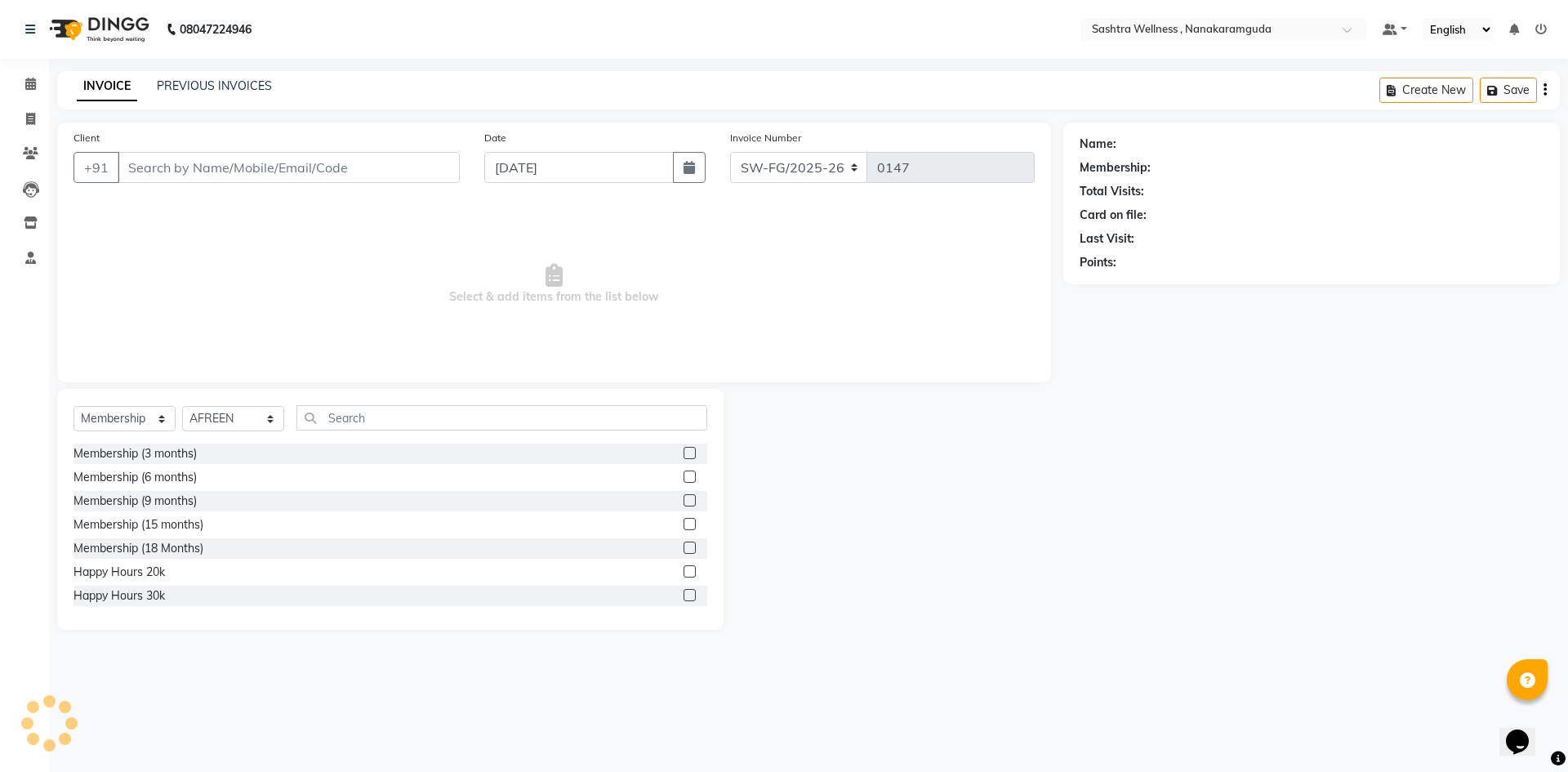
type input "90******23"
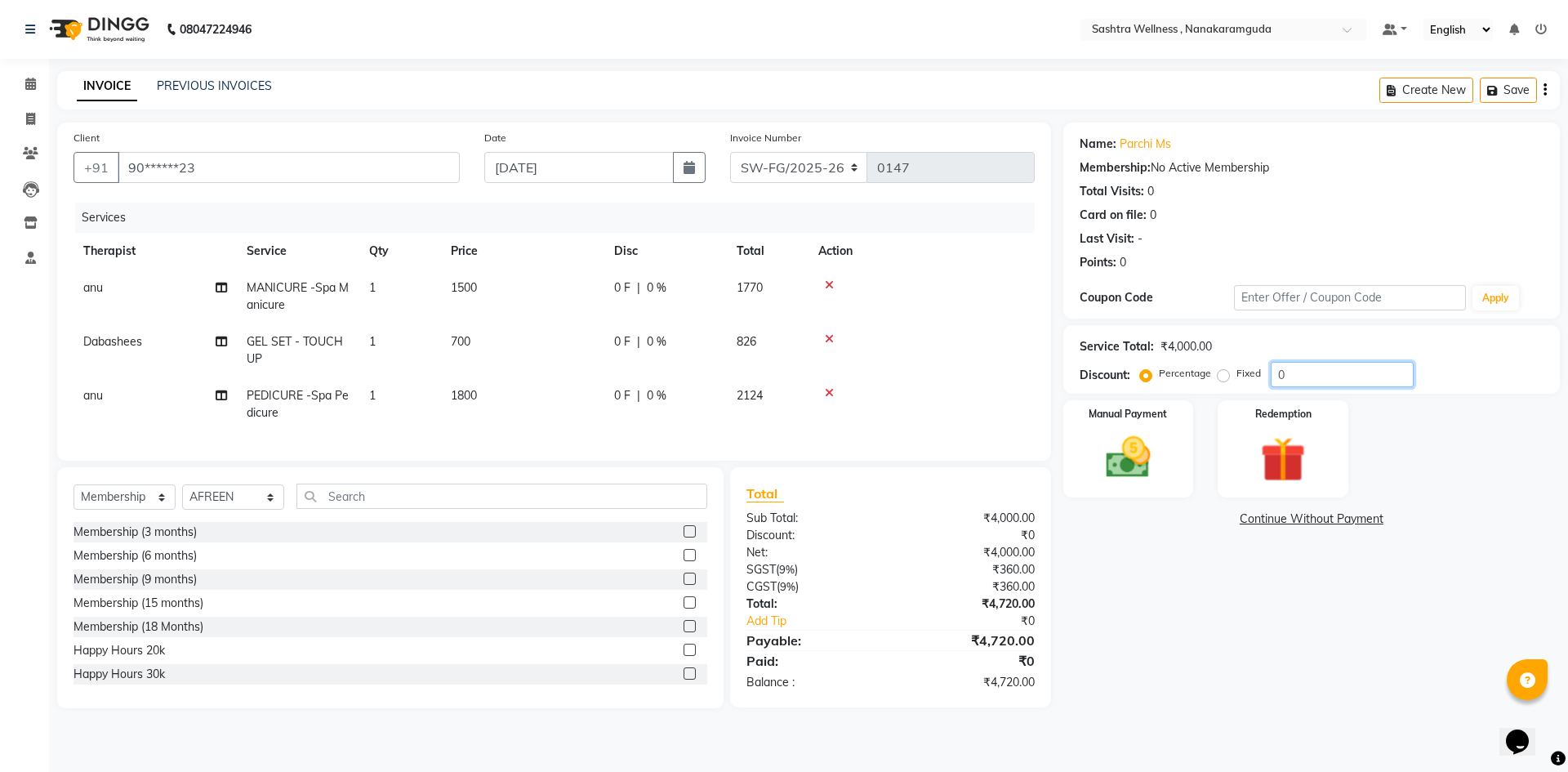
click at [1323, 381] on input "0" at bounding box center [1342, 375] width 143 height 25
type input "1"
type input "2"
click at [1146, 475] on img at bounding box center [1128, 458] width 76 height 54
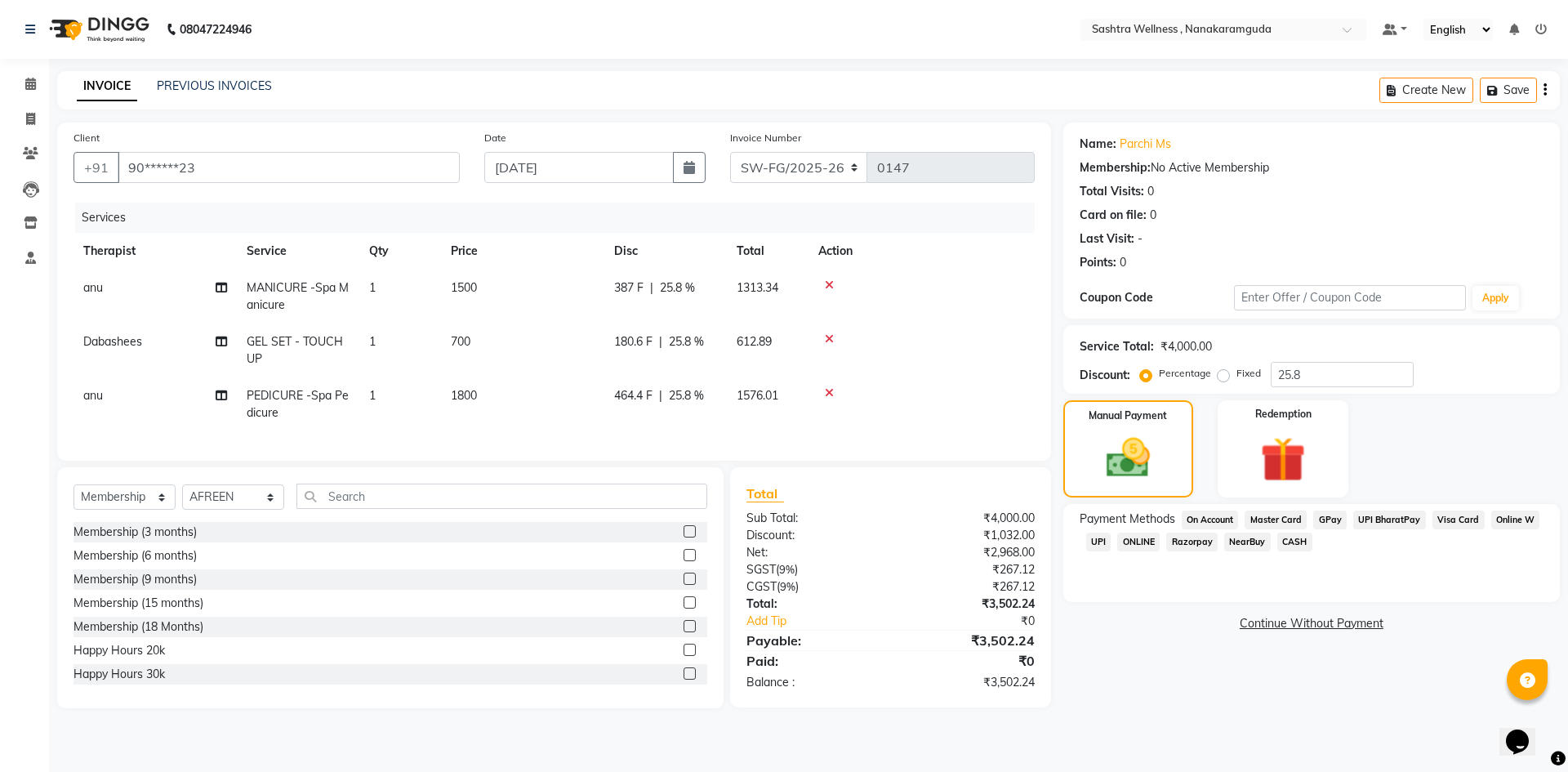
click at [1465, 525] on span "Visa Card" at bounding box center [1459, 519] width 52 height 19
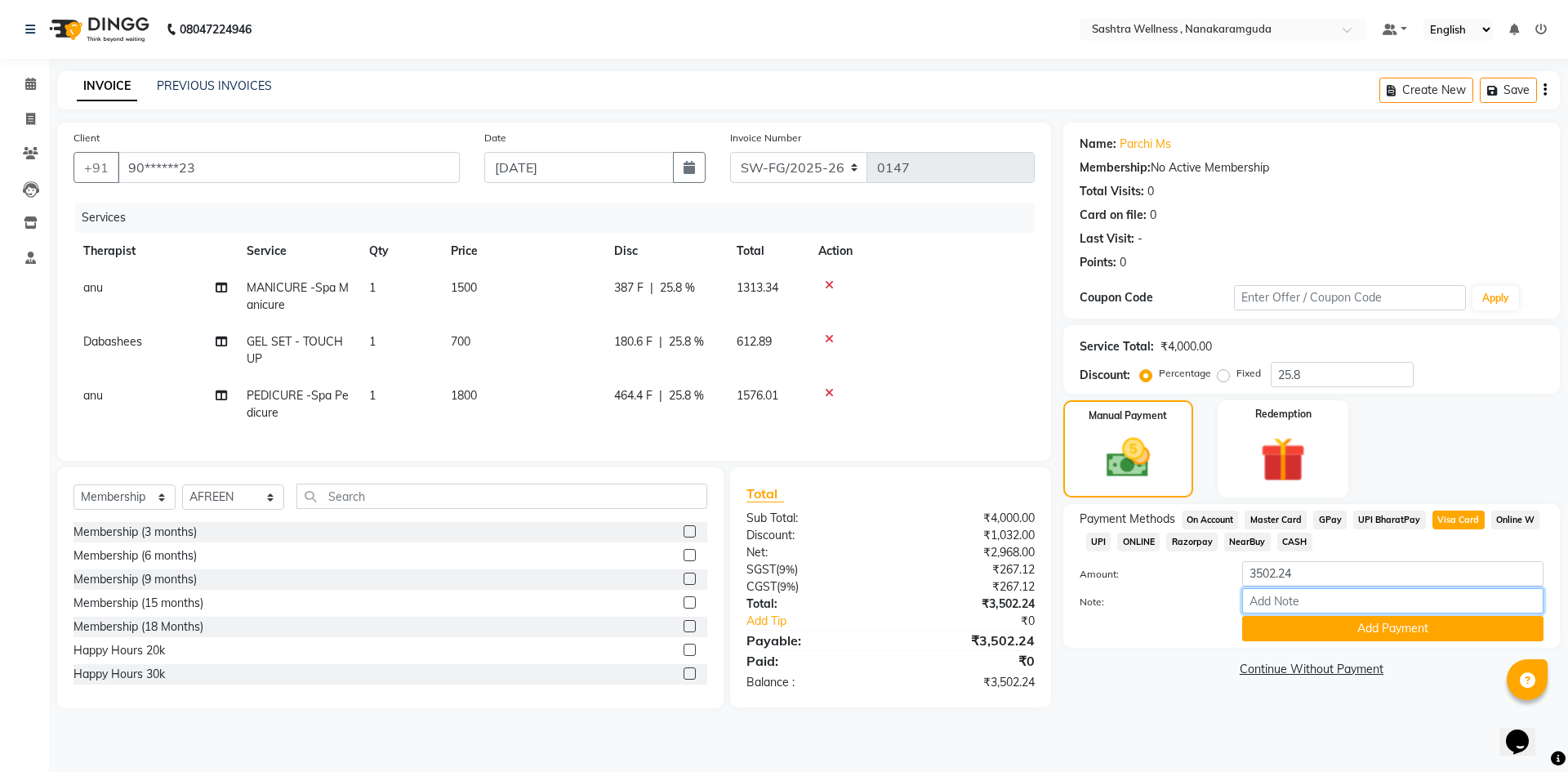
click at [1297, 594] on input "Note:" at bounding box center [1393, 600] width 302 height 25
click at [1415, 623] on button "Add Payment" at bounding box center [1393, 628] width 302 height 25
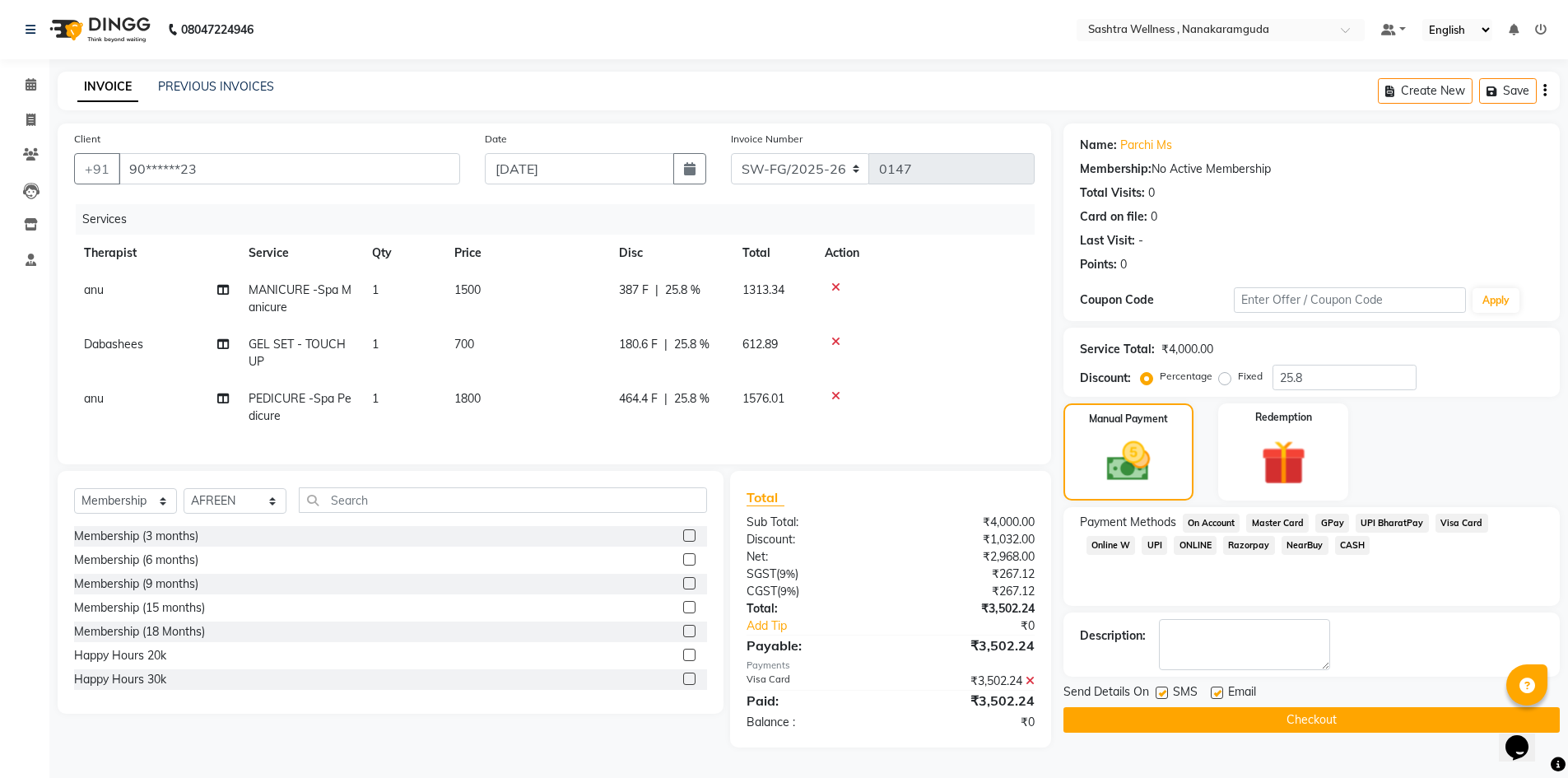
scroll to position [6, 0]
click at [1300, 715] on button "Checkout" at bounding box center [1311, 720] width 496 height 25
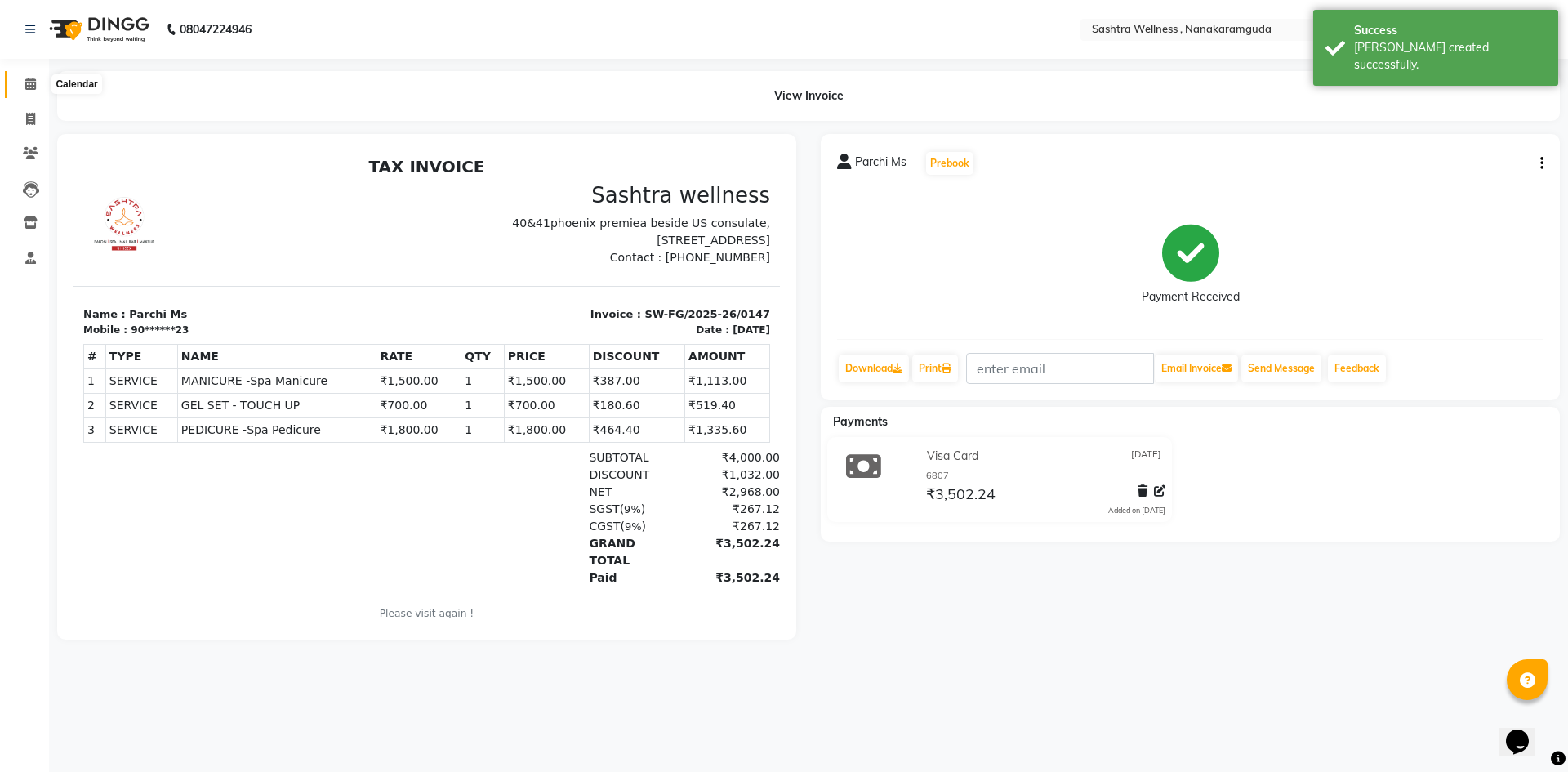
drag, startPoint x: 28, startPoint y: 81, endPoint x: 42, endPoint y: 83, distance: 14.1
click at [26, 81] on icon at bounding box center [31, 84] width 11 height 13
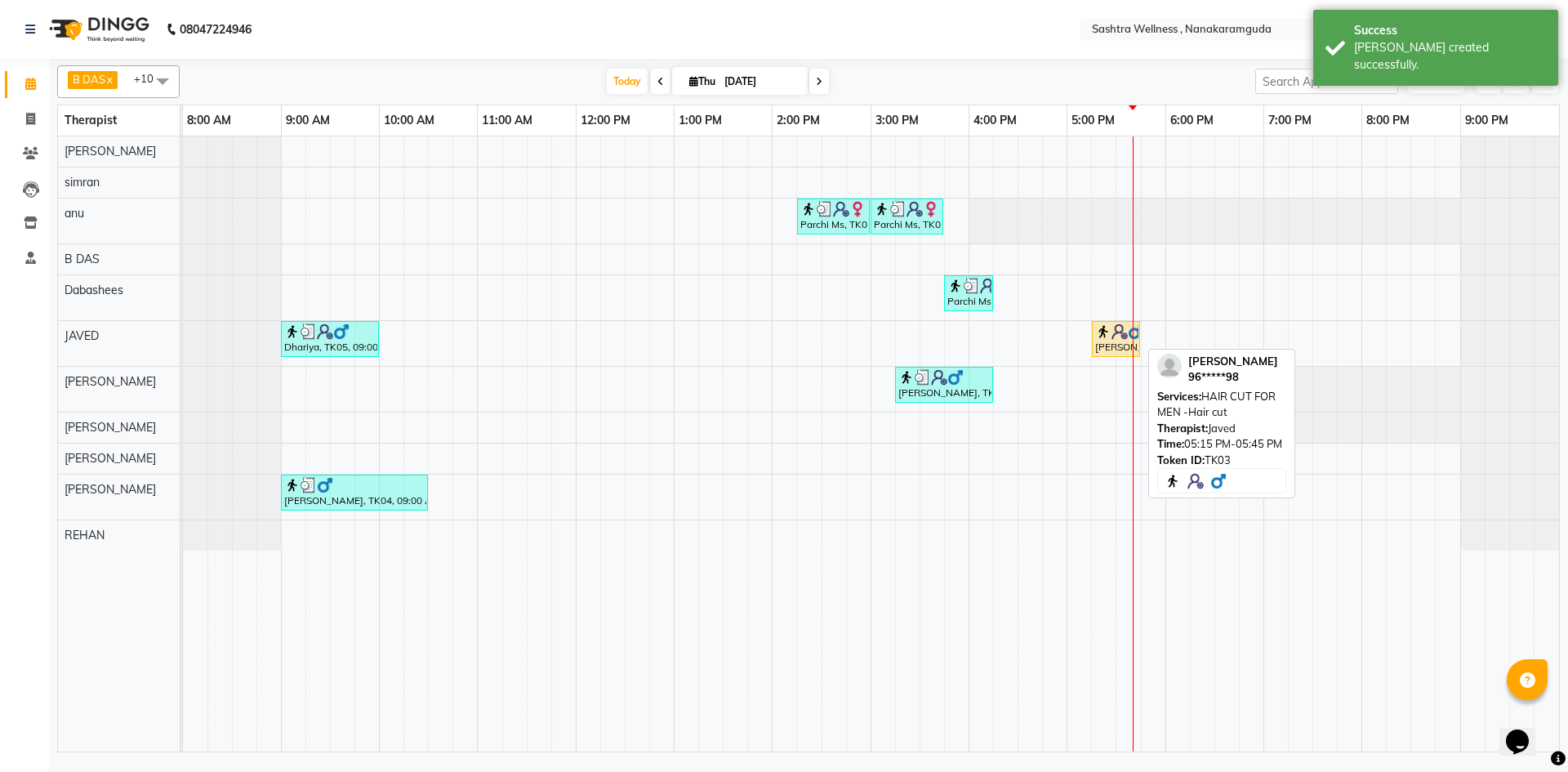
click at [1132, 339] on div "Naveen kumar, TK03, 05:15 PM-05:45 PM, HAIR CUT FOR MEN -Hair cut" at bounding box center [1116, 339] width 45 height 31
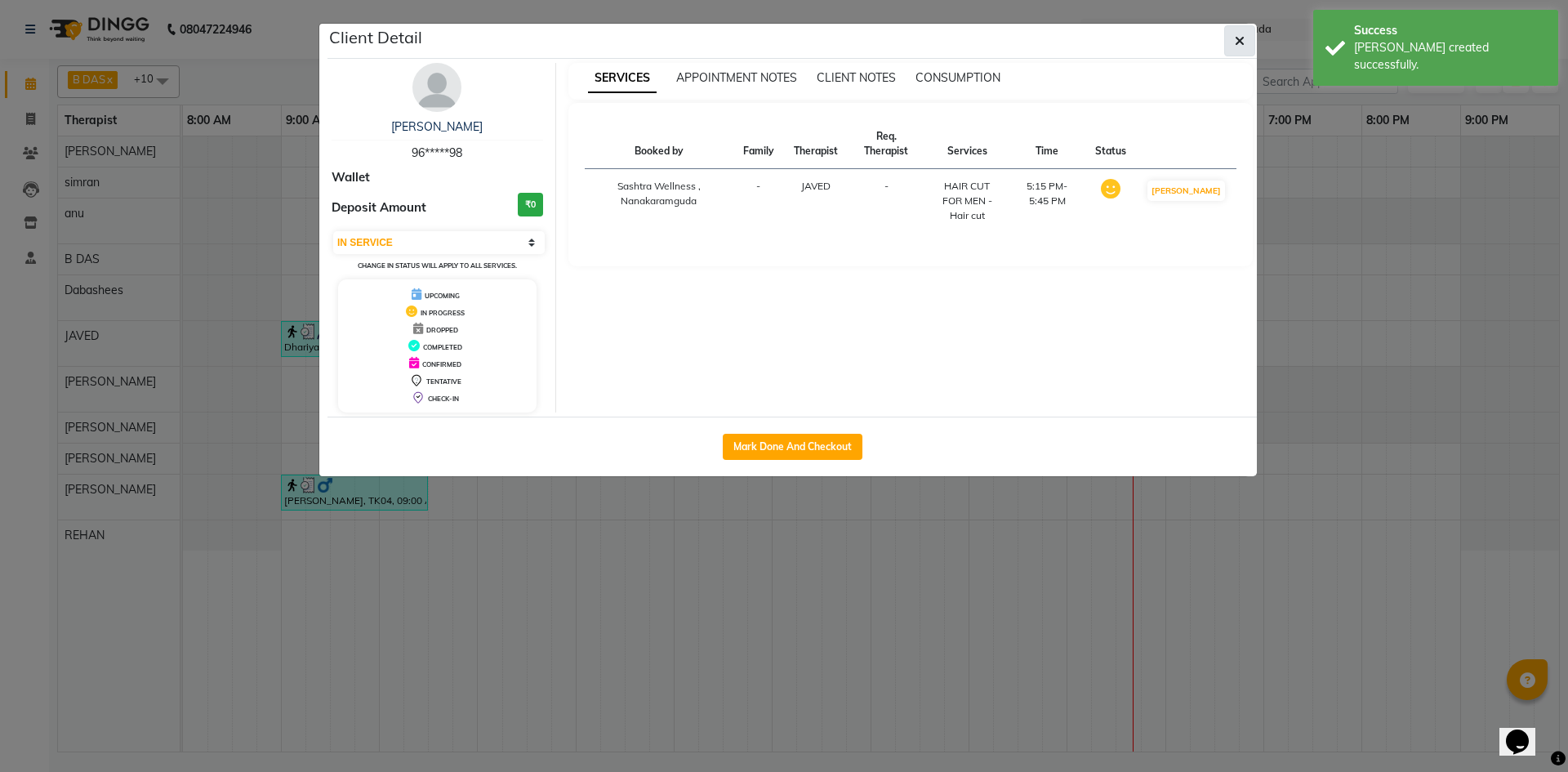
click at [1237, 51] on button "button" at bounding box center [1239, 41] width 31 height 31
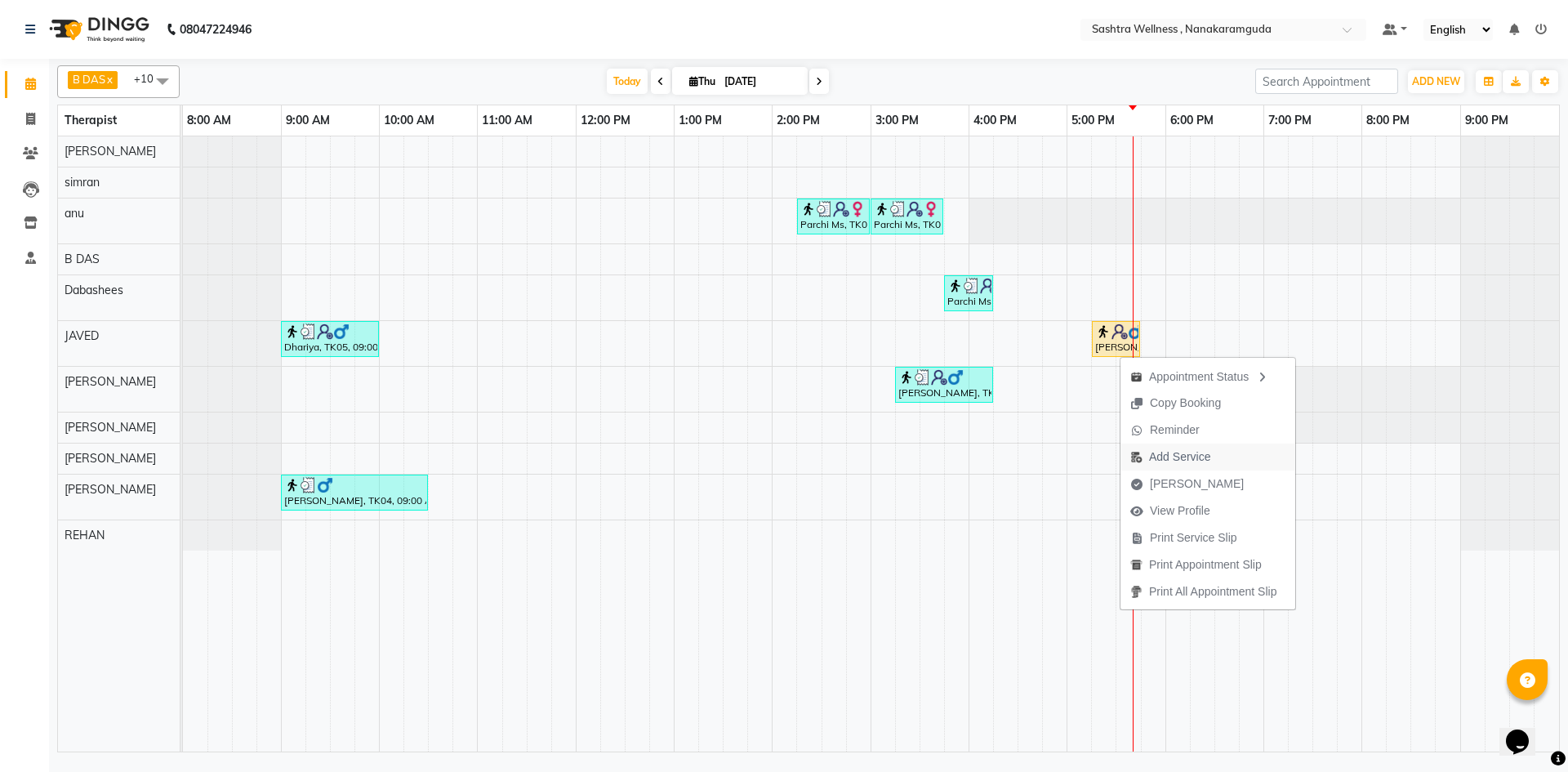
click at [1185, 451] on span "Add Service" at bounding box center [1180, 457] width 61 height 17
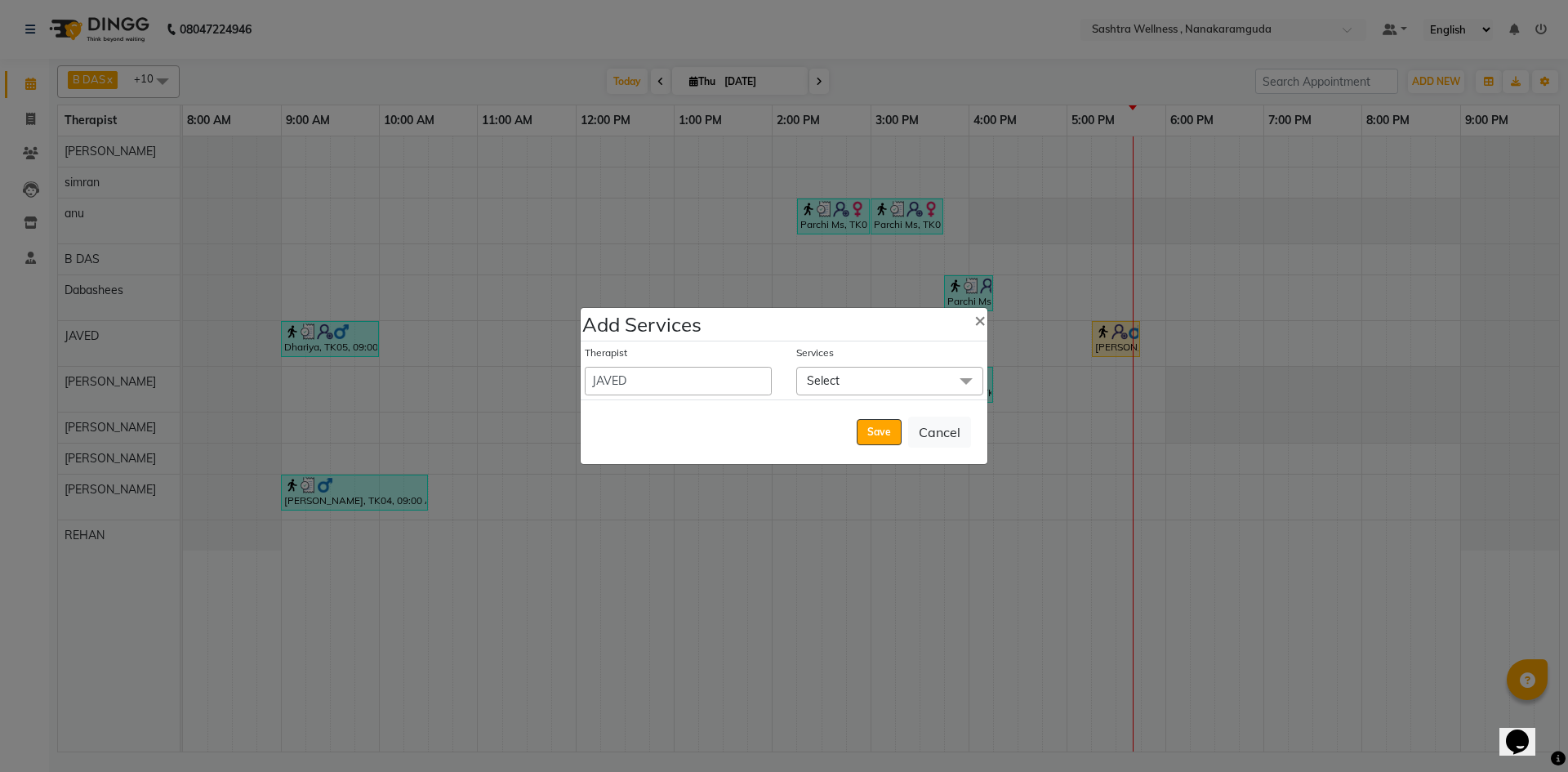
click at [828, 383] on span "Select" at bounding box center [823, 380] width 32 height 14
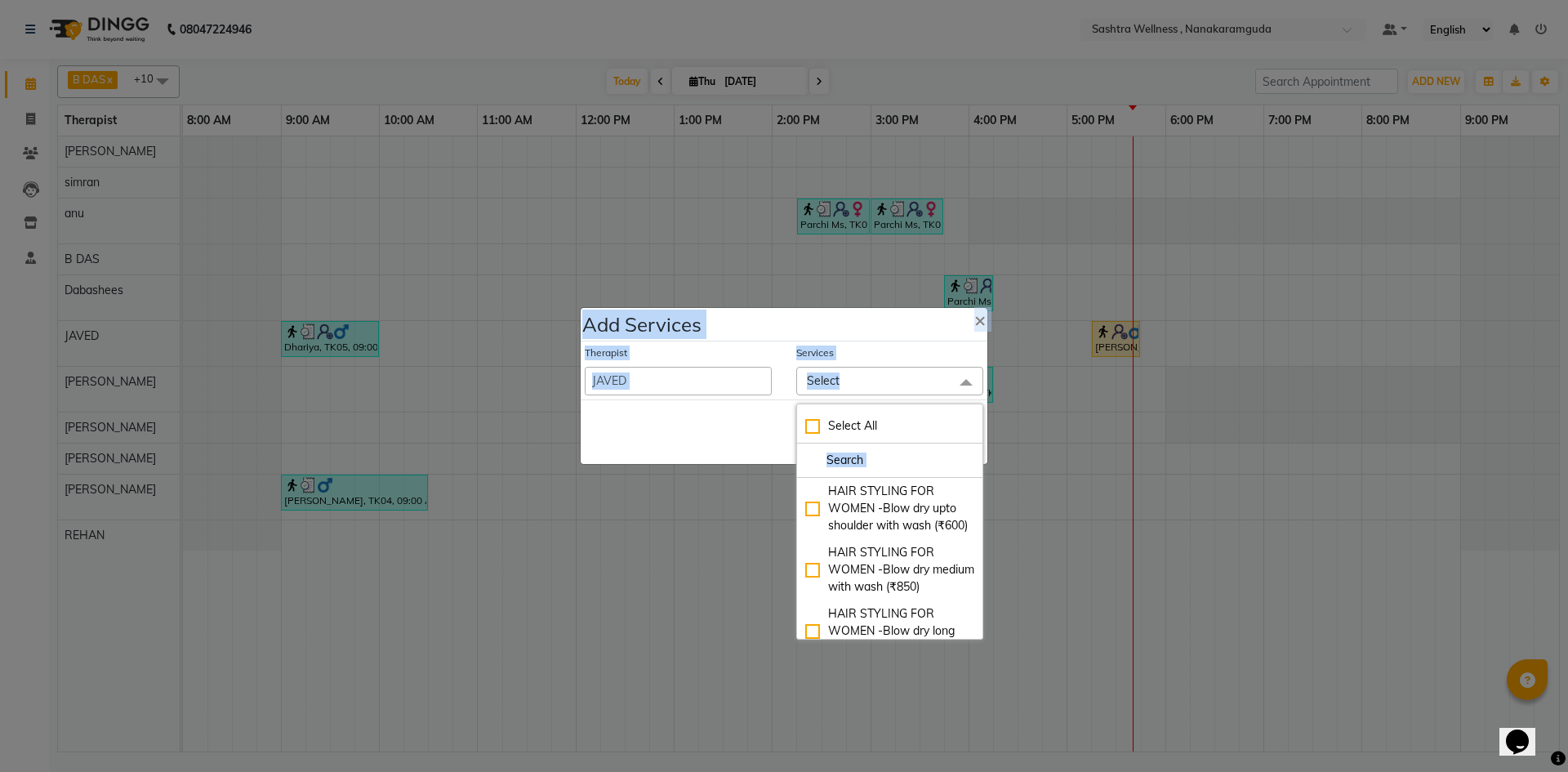
drag, startPoint x: 974, startPoint y: 633, endPoint x: 1017, endPoint y: 643, distance: 44.1
click at [1017, 643] on ngb-modal-window "Add Services × Therapist AFREEN anu B DAS Dabashees Fatima JAVED Karishma marcy…" at bounding box center [784, 386] width 1568 height 772
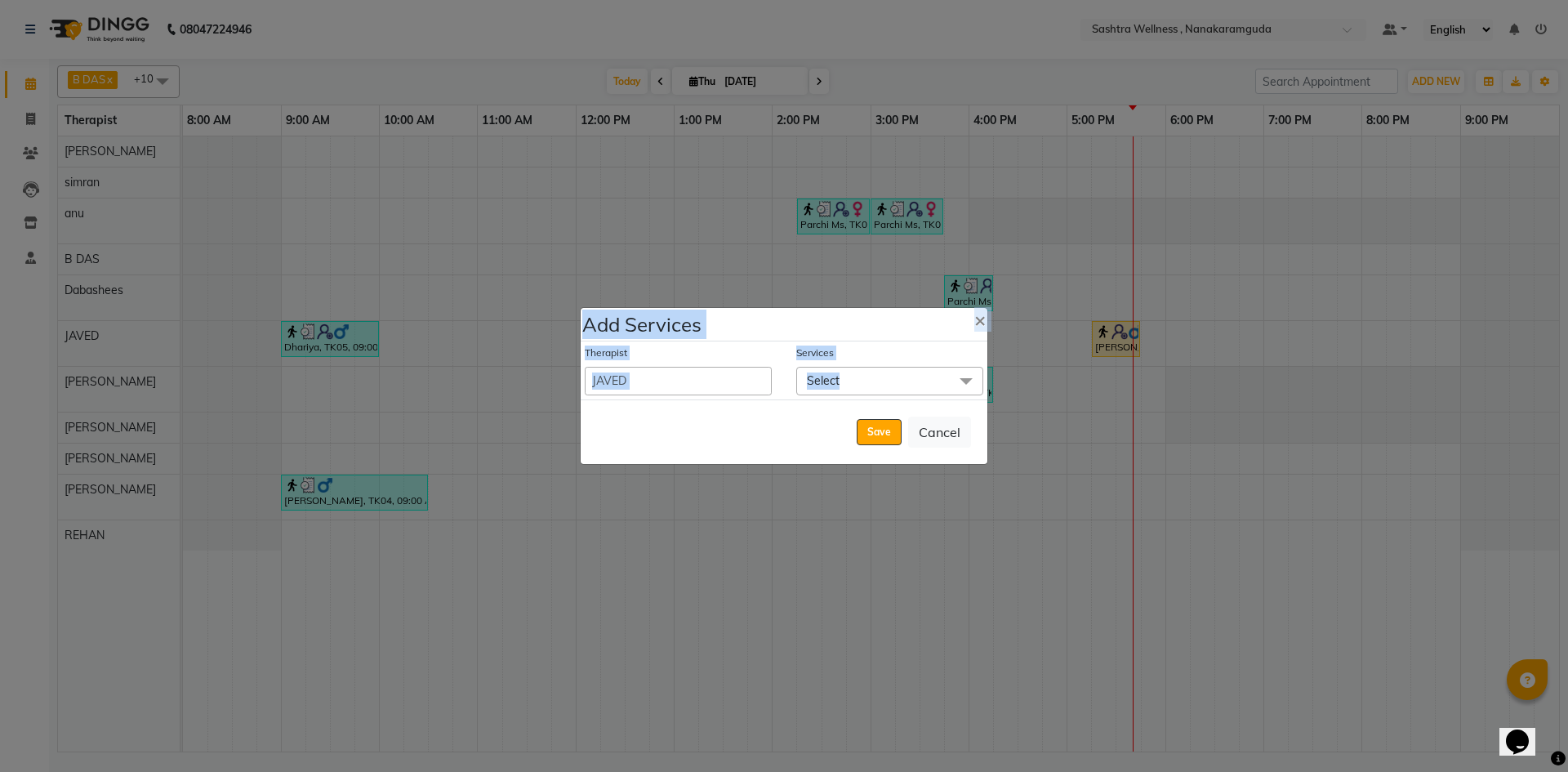
click at [908, 378] on span "Select" at bounding box center [889, 381] width 187 height 29
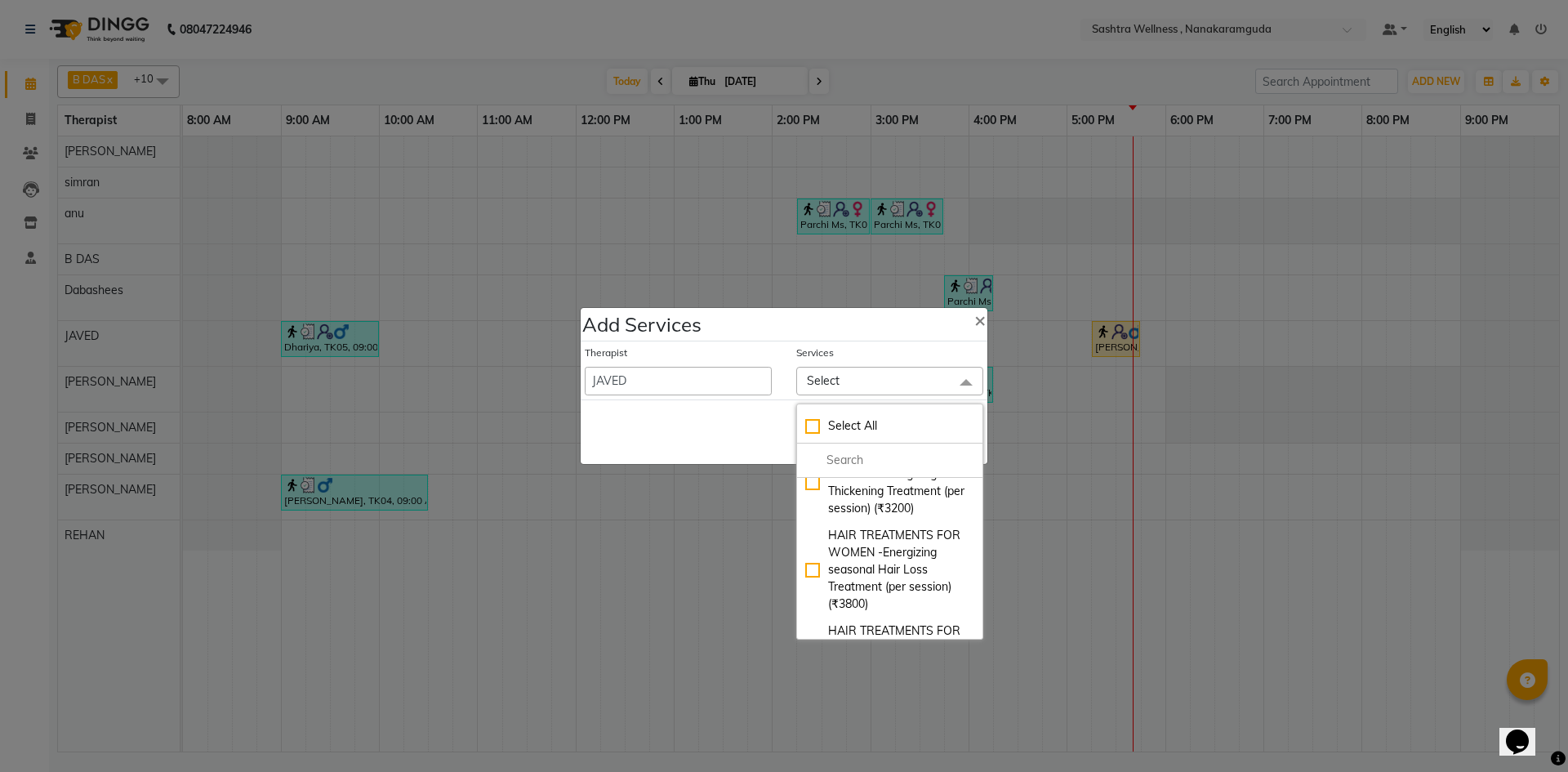
scroll to position [2893, 0]
click at [684, 438] on div "Save Cancel" at bounding box center [784, 431] width 406 height 64
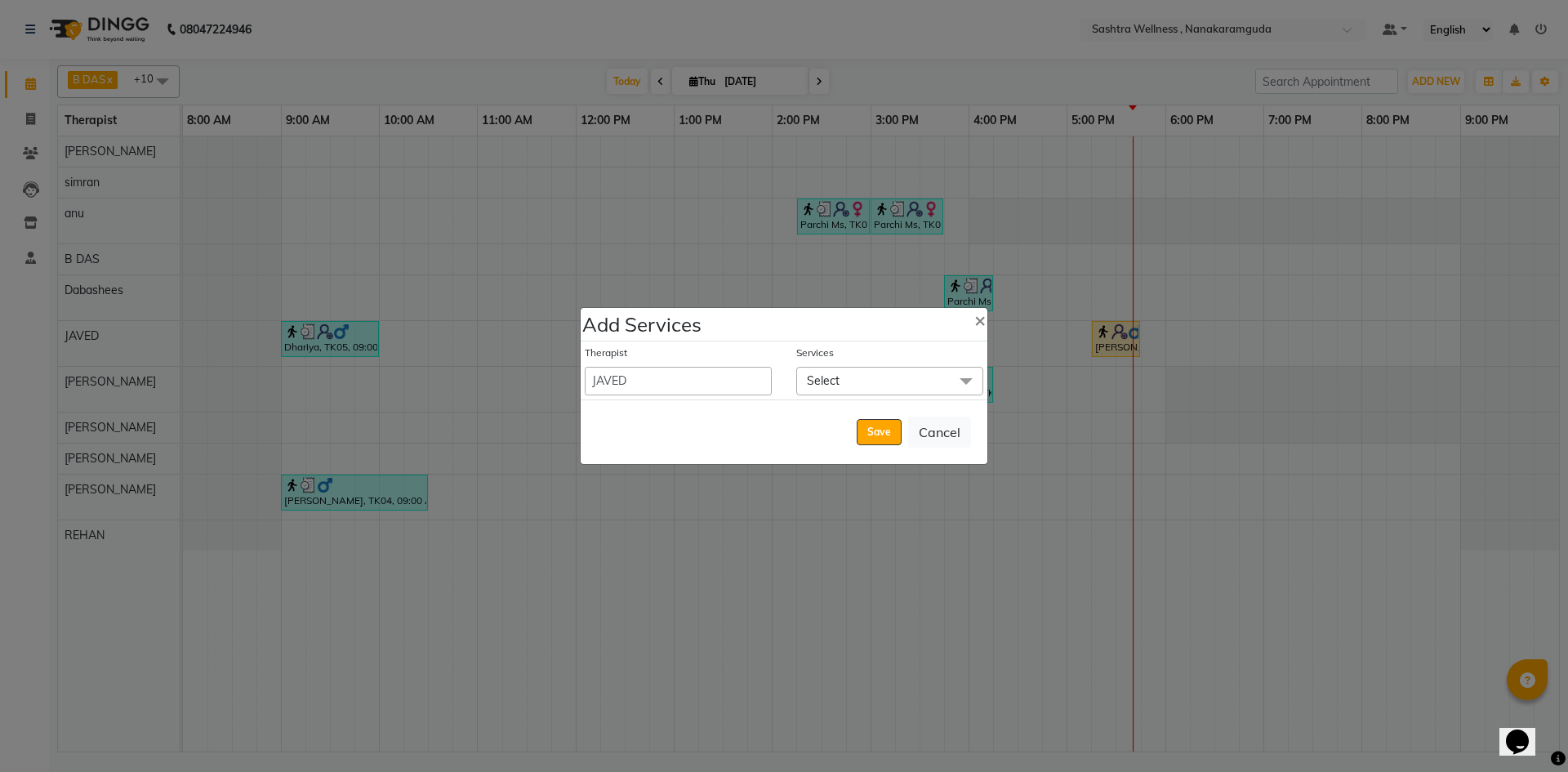
click at [927, 375] on span "Select" at bounding box center [889, 381] width 187 height 29
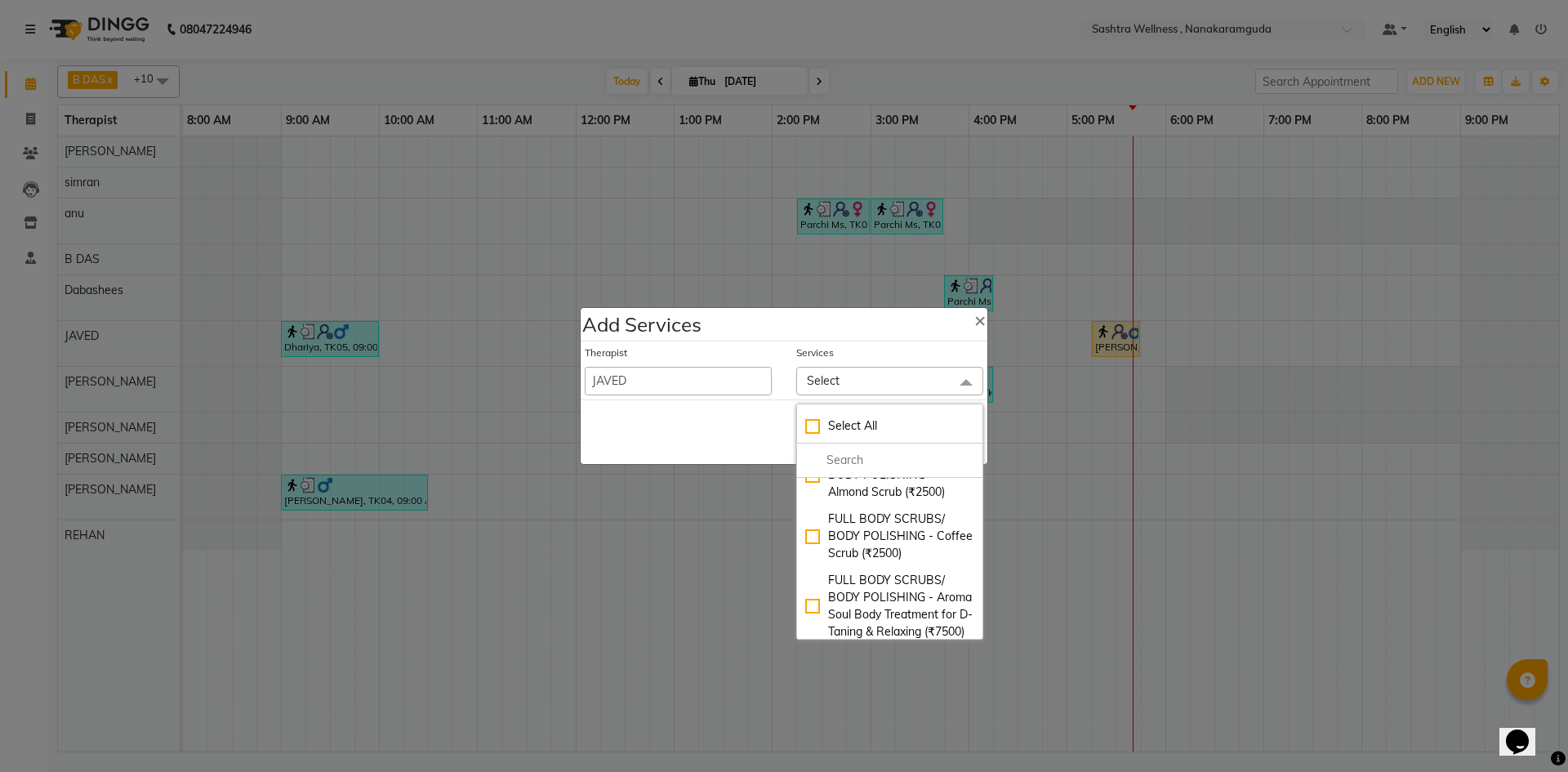
scroll to position [6246, 0]
drag, startPoint x: 967, startPoint y: 618, endPoint x: 982, endPoint y: 637, distance: 24.2
click at [982, 637] on ngb-modal-window "Add Services × Therapist AFREEN anu B DAS Dabashees Fatima JAVED Karishma marcy…" at bounding box center [784, 386] width 1568 height 772
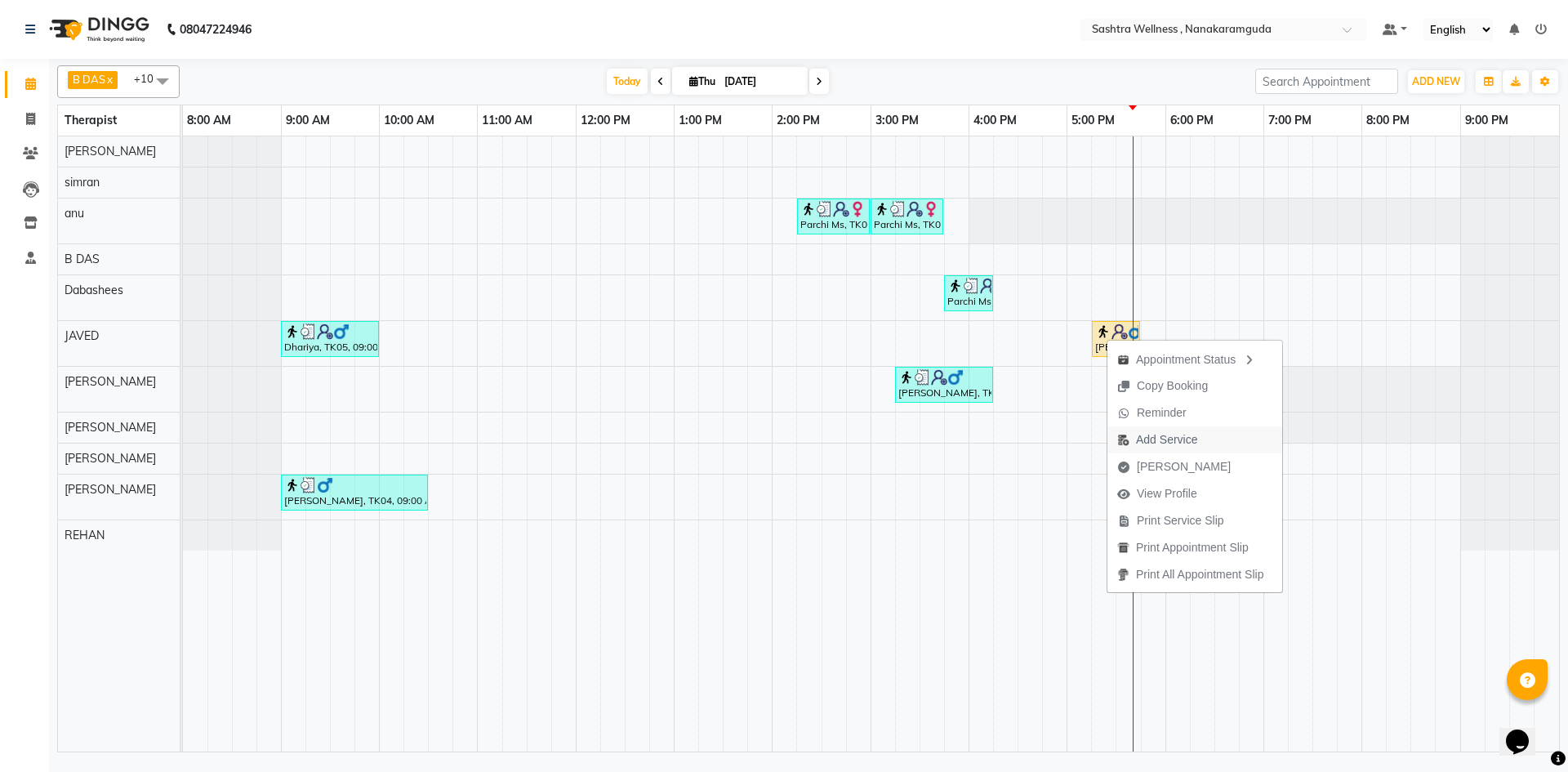
click at [1147, 435] on span "Add Service" at bounding box center [1166, 440] width 61 height 17
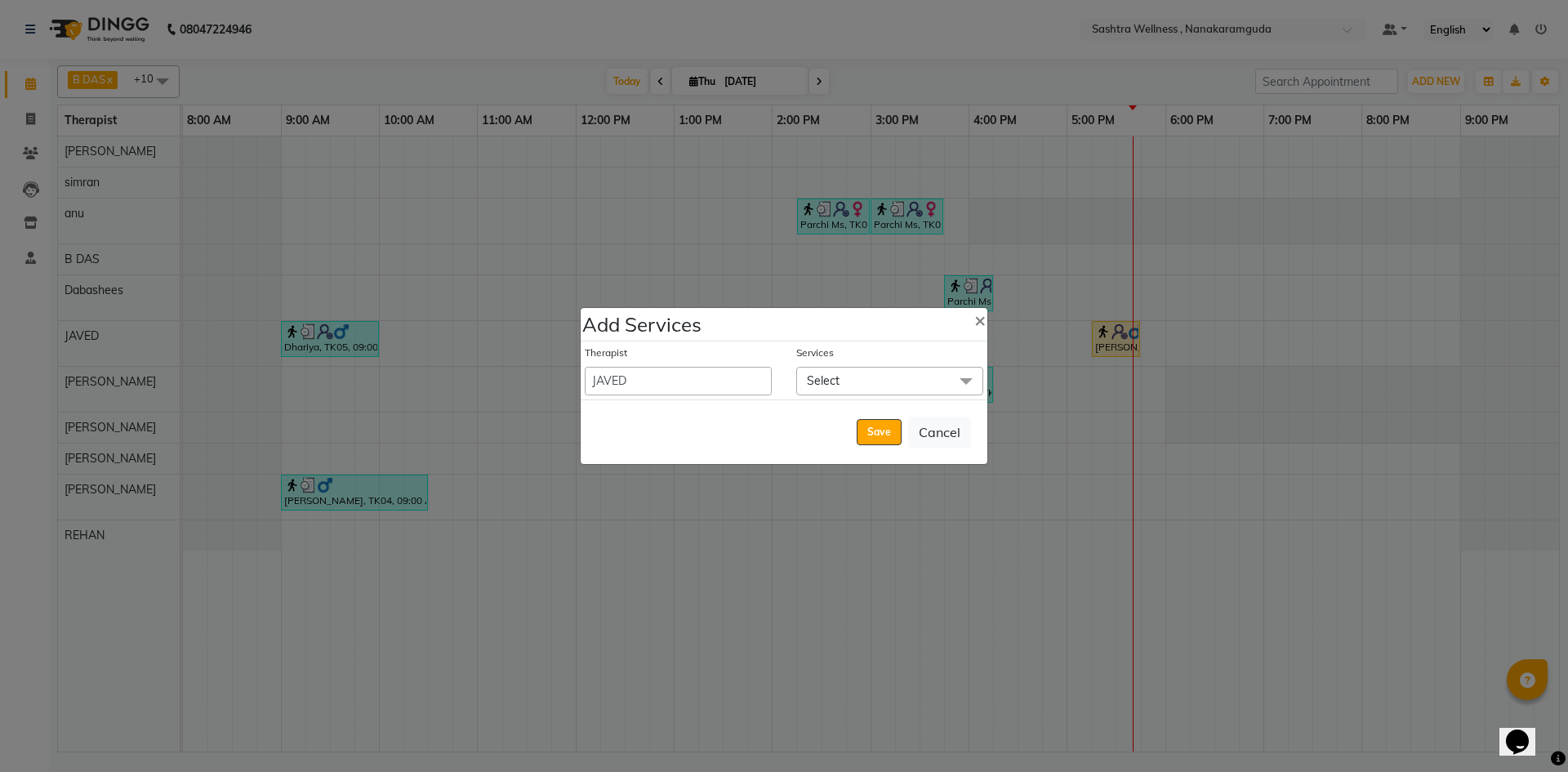
click at [891, 384] on span "Select" at bounding box center [889, 381] width 187 height 29
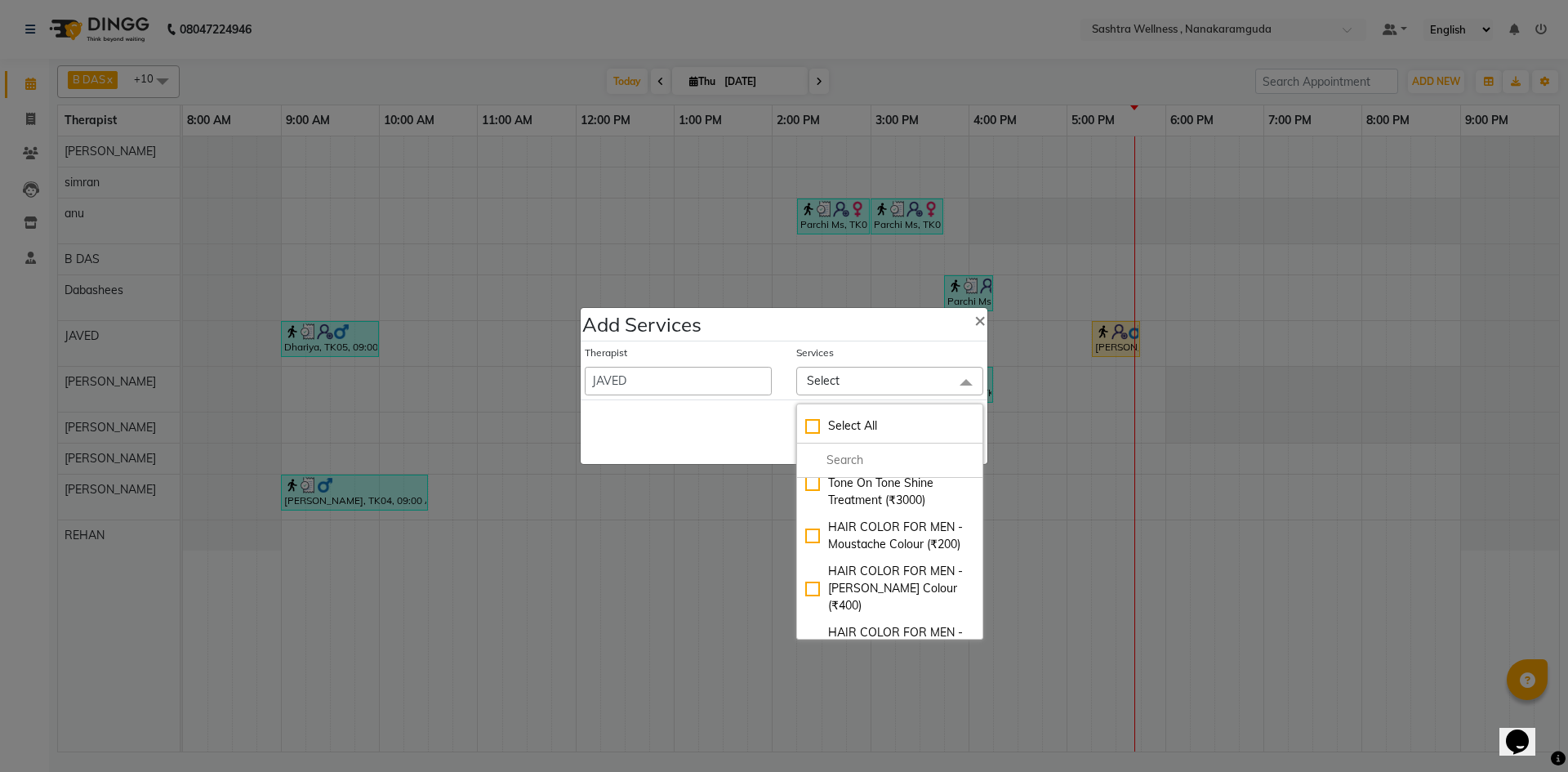
scroll to position [8919, 0]
click at [867, 137] on div "HAIR CUT FOR MEN -Hair Styling (without Wash) (₹300)" at bounding box center [889, 111] width 169 height 51
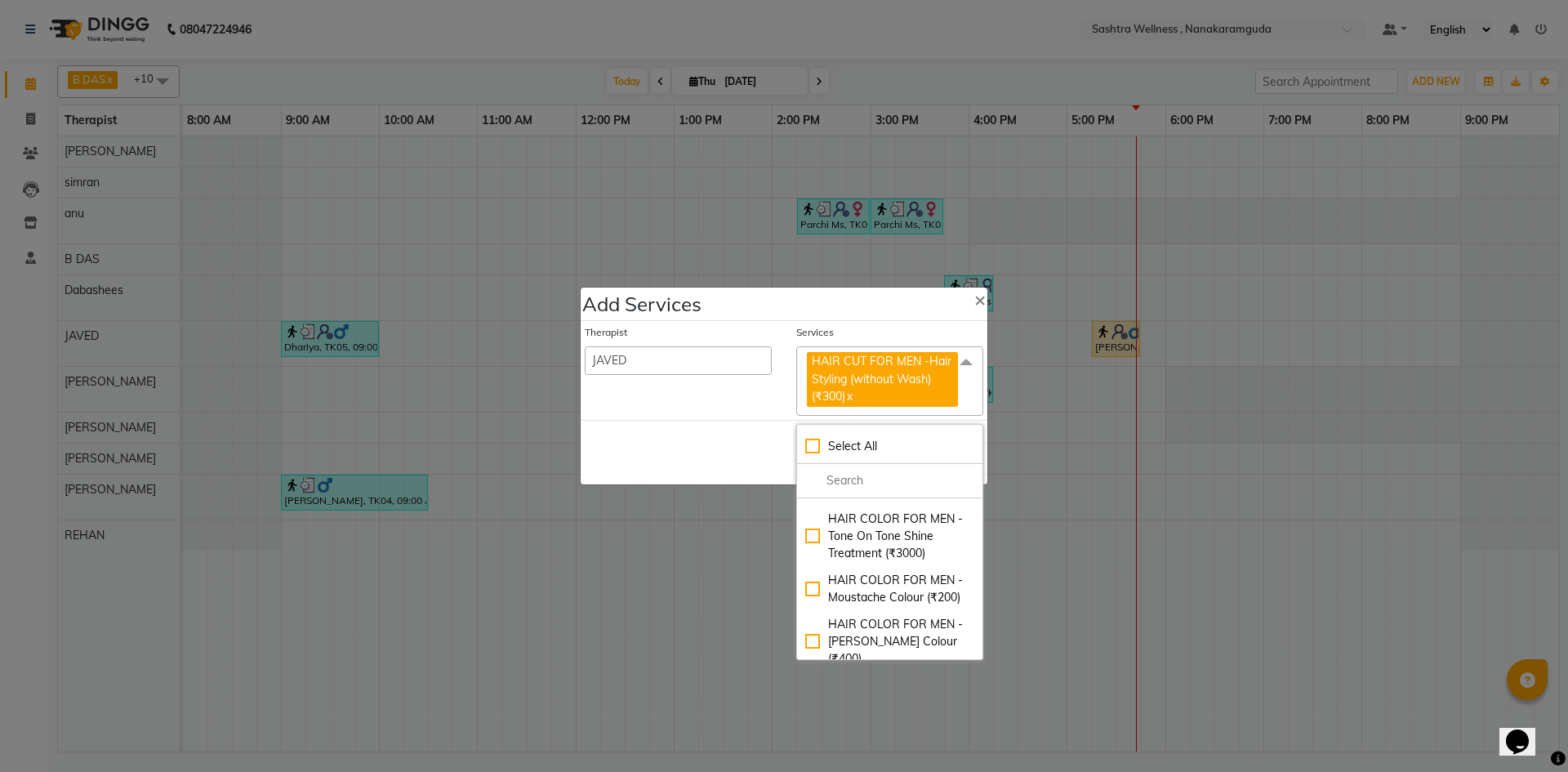
click at [711, 395] on div "Therapist AFREEN anu B DAS Dabashees Fatima JAVED Karishma marcy maria MARY MAY…" at bounding box center [678, 370] width 211 height 90
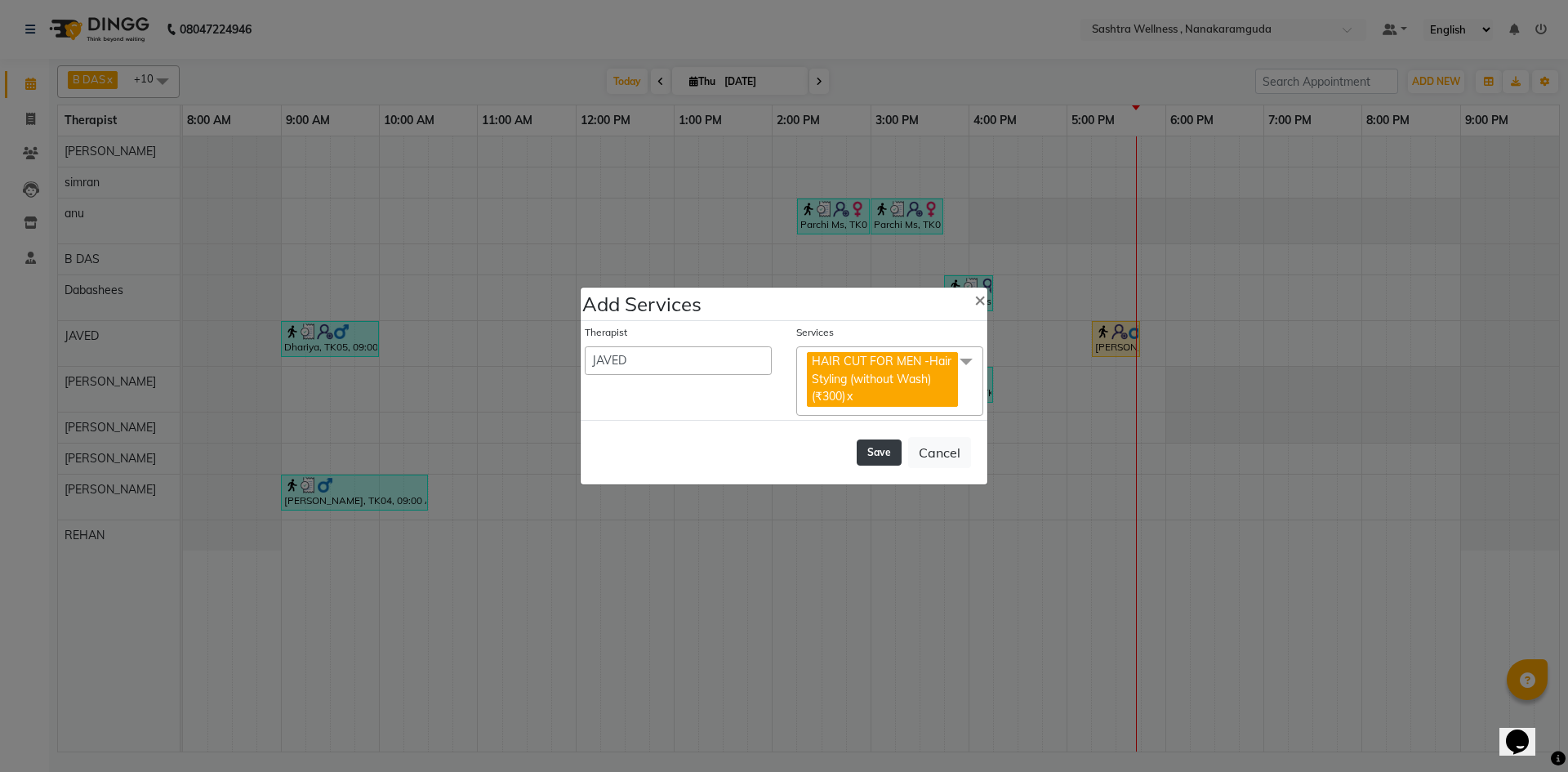
click at [886, 443] on button "Save" at bounding box center [879, 452] width 45 height 26
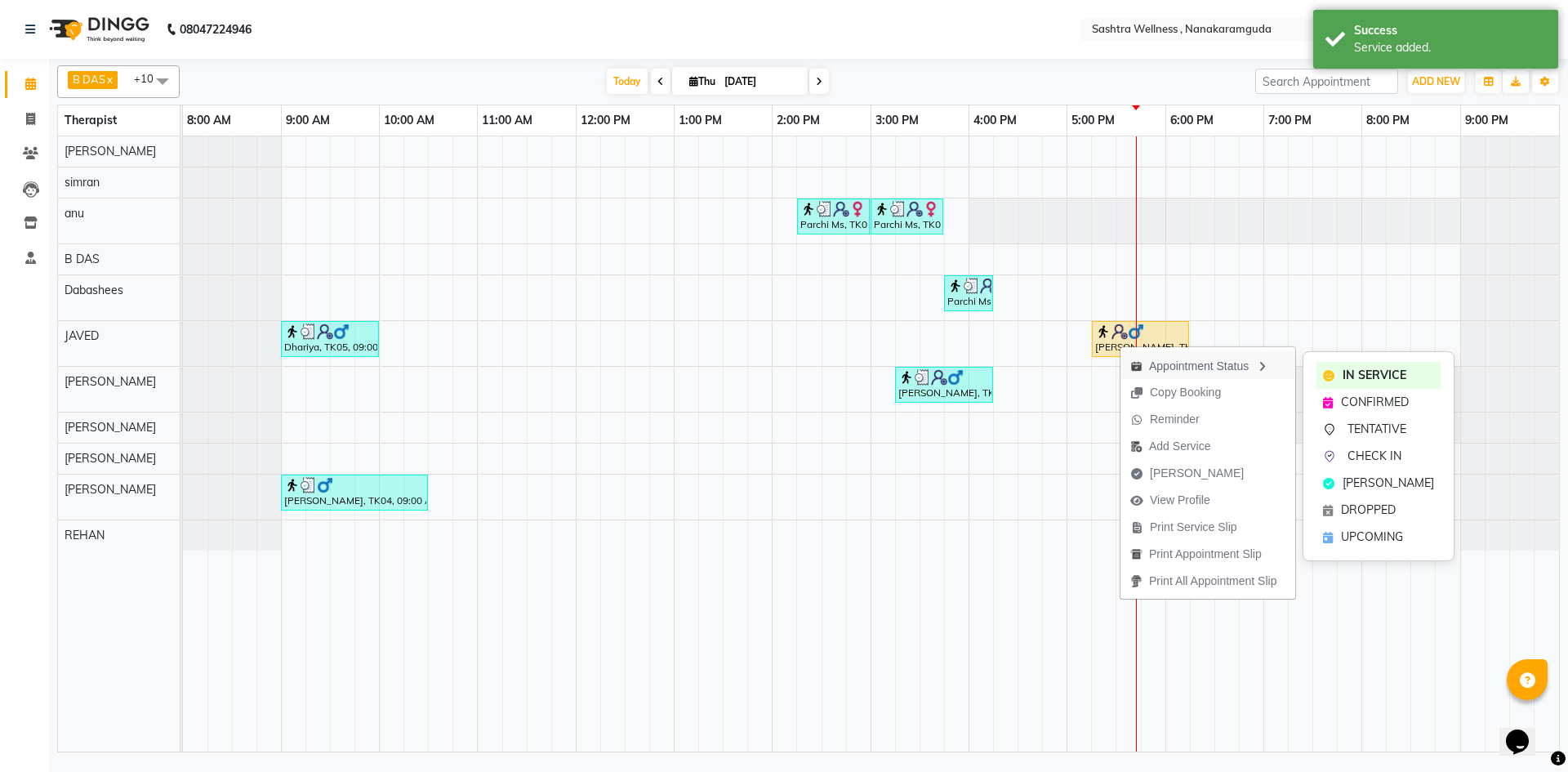
click at [1191, 363] on div "Appointment Status" at bounding box center [1208, 365] width 175 height 28
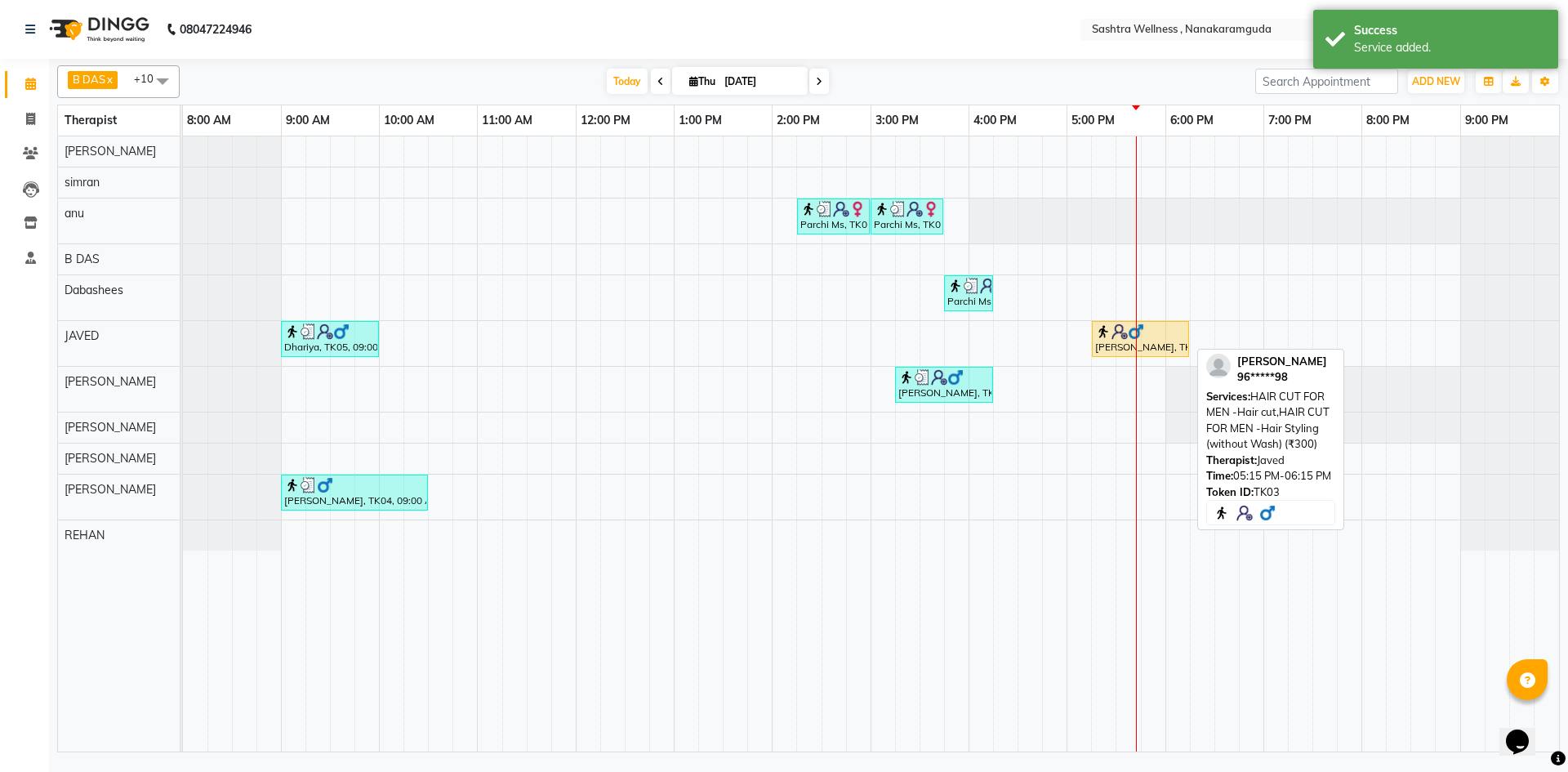
click at [1157, 351] on div "Naveen kumar, TK03, 05:15 PM-06:15 PM, HAIR CUT FOR MEN -Hair cut,HAIR CUT FOR …" at bounding box center [1140, 339] width 94 height 31
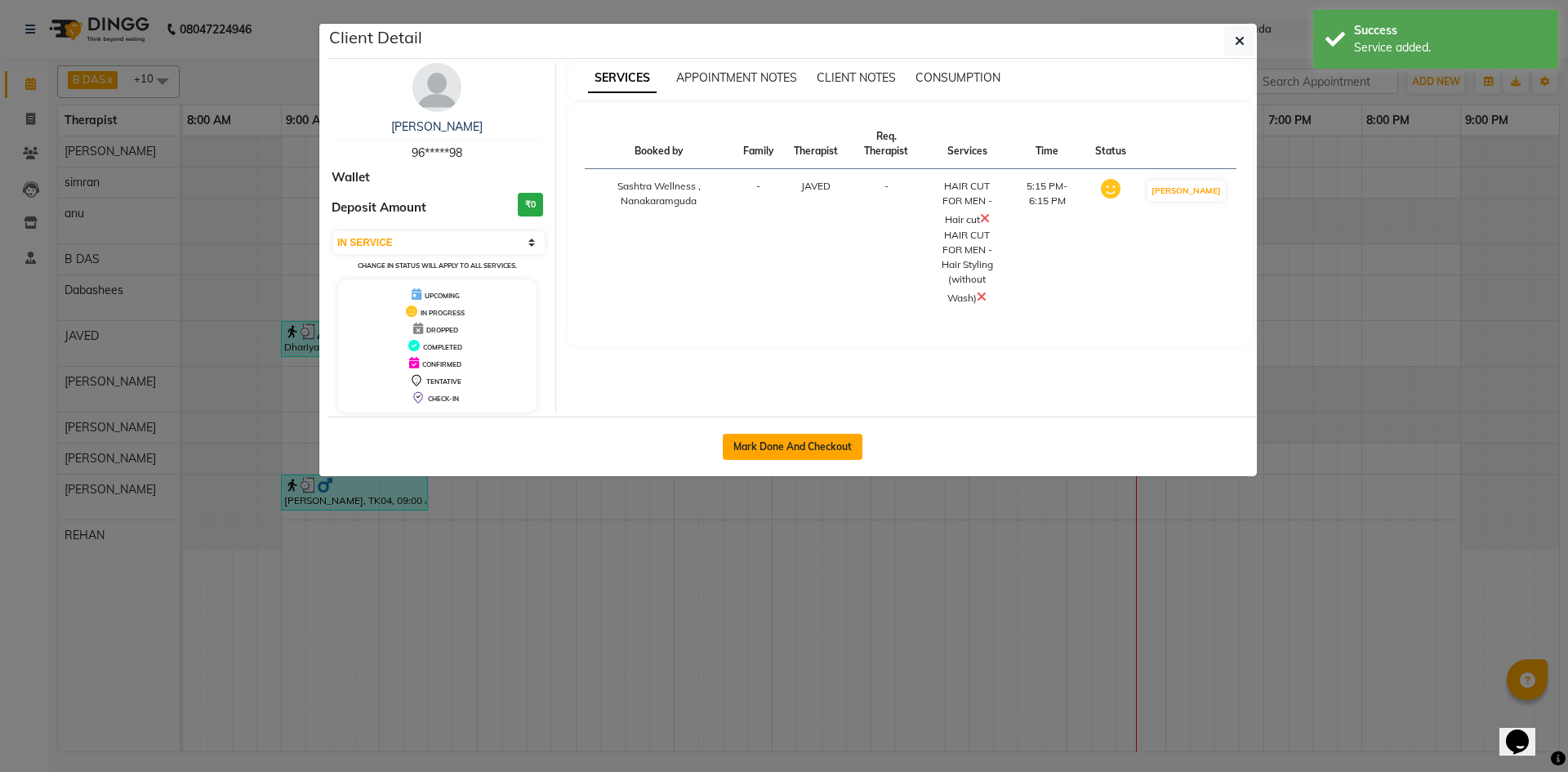
click at [826, 450] on button "Mark Done And Checkout" at bounding box center [793, 446] width 140 height 26
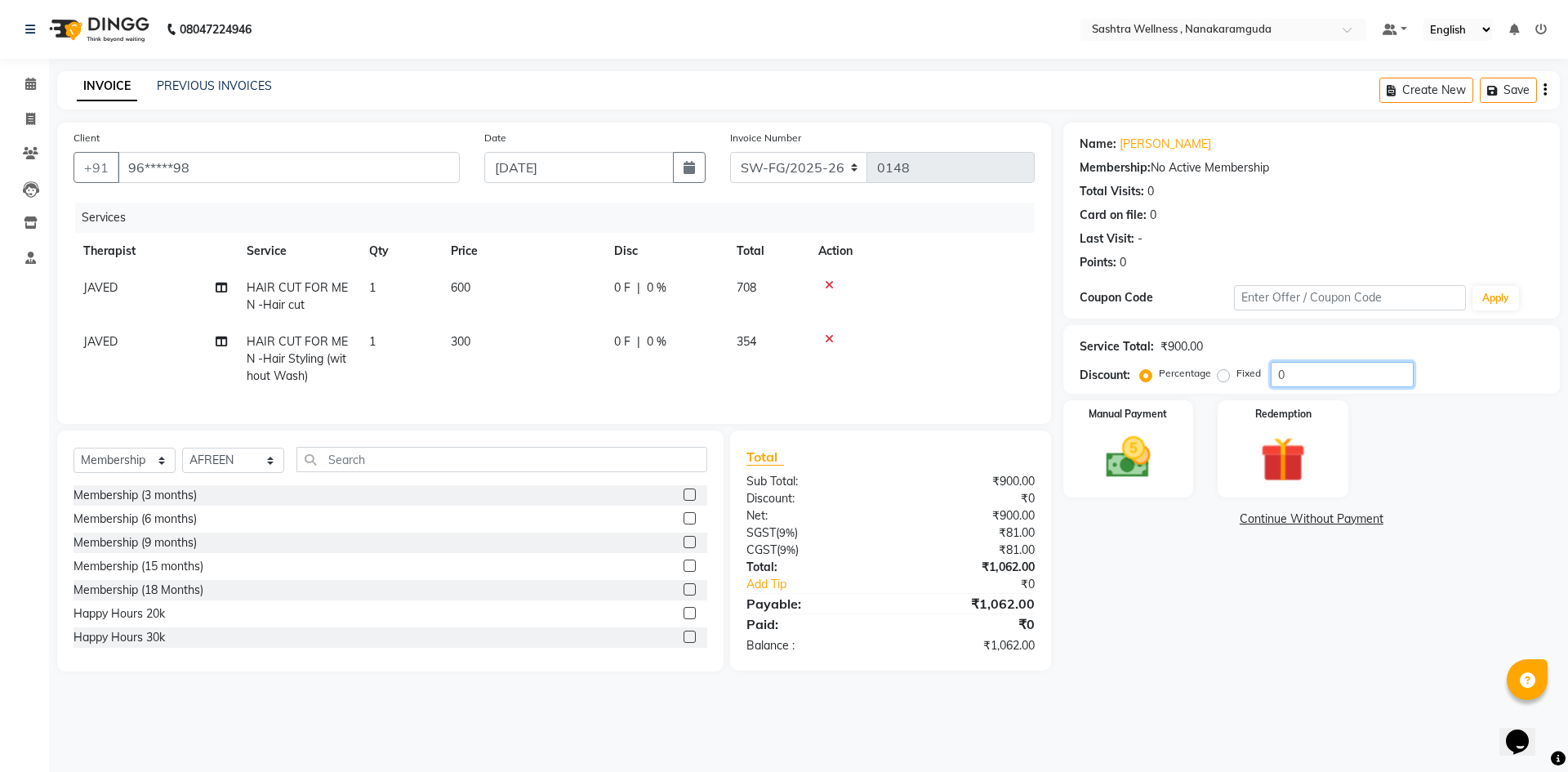
click at [1333, 378] on input "0" at bounding box center [1342, 375] width 143 height 25
click at [1144, 448] on img at bounding box center [1128, 458] width 76 height 54
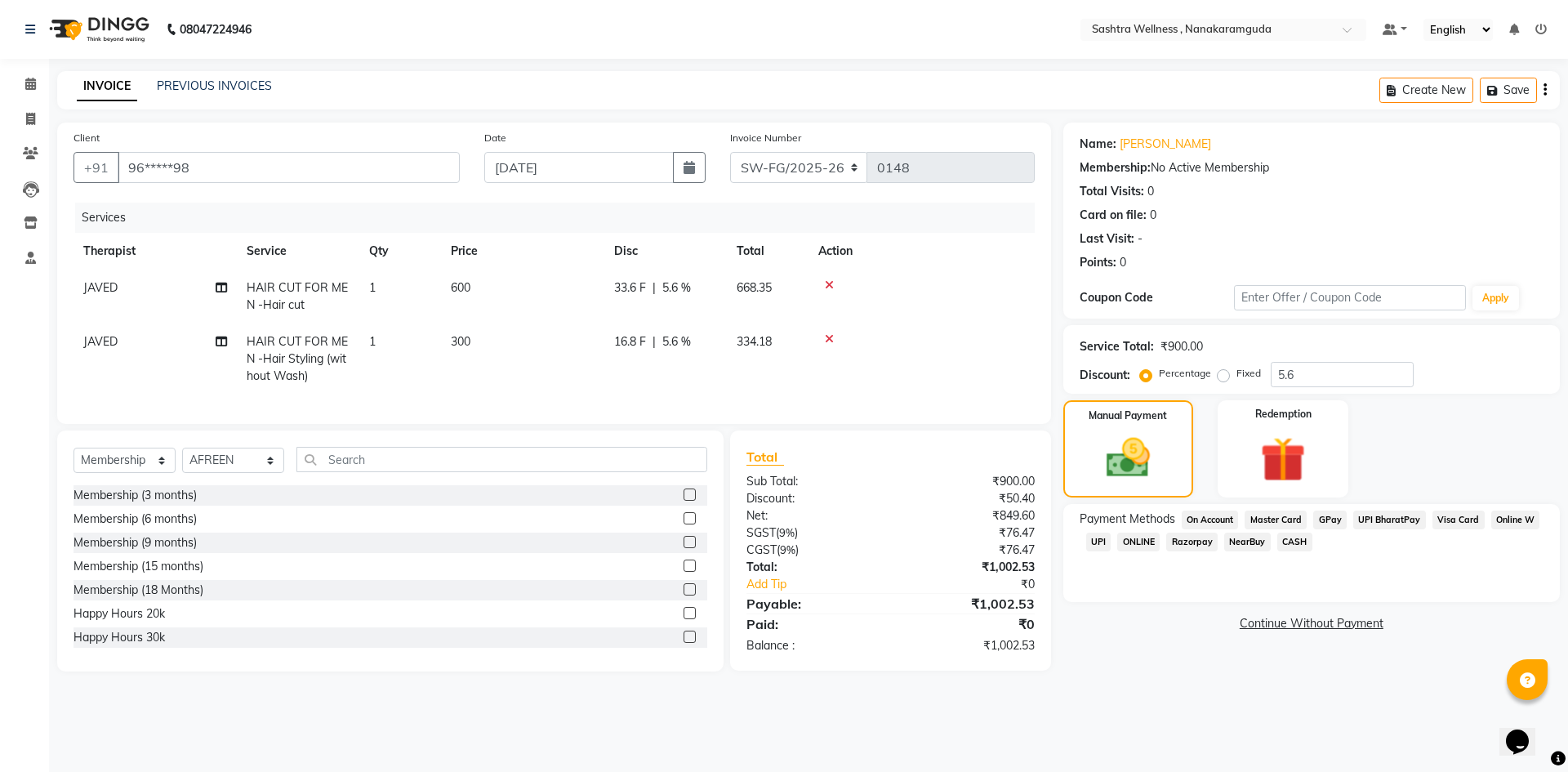
click at [1099, 541] on span "UPI" at bounding box center [1099, 542] width 25 height 19
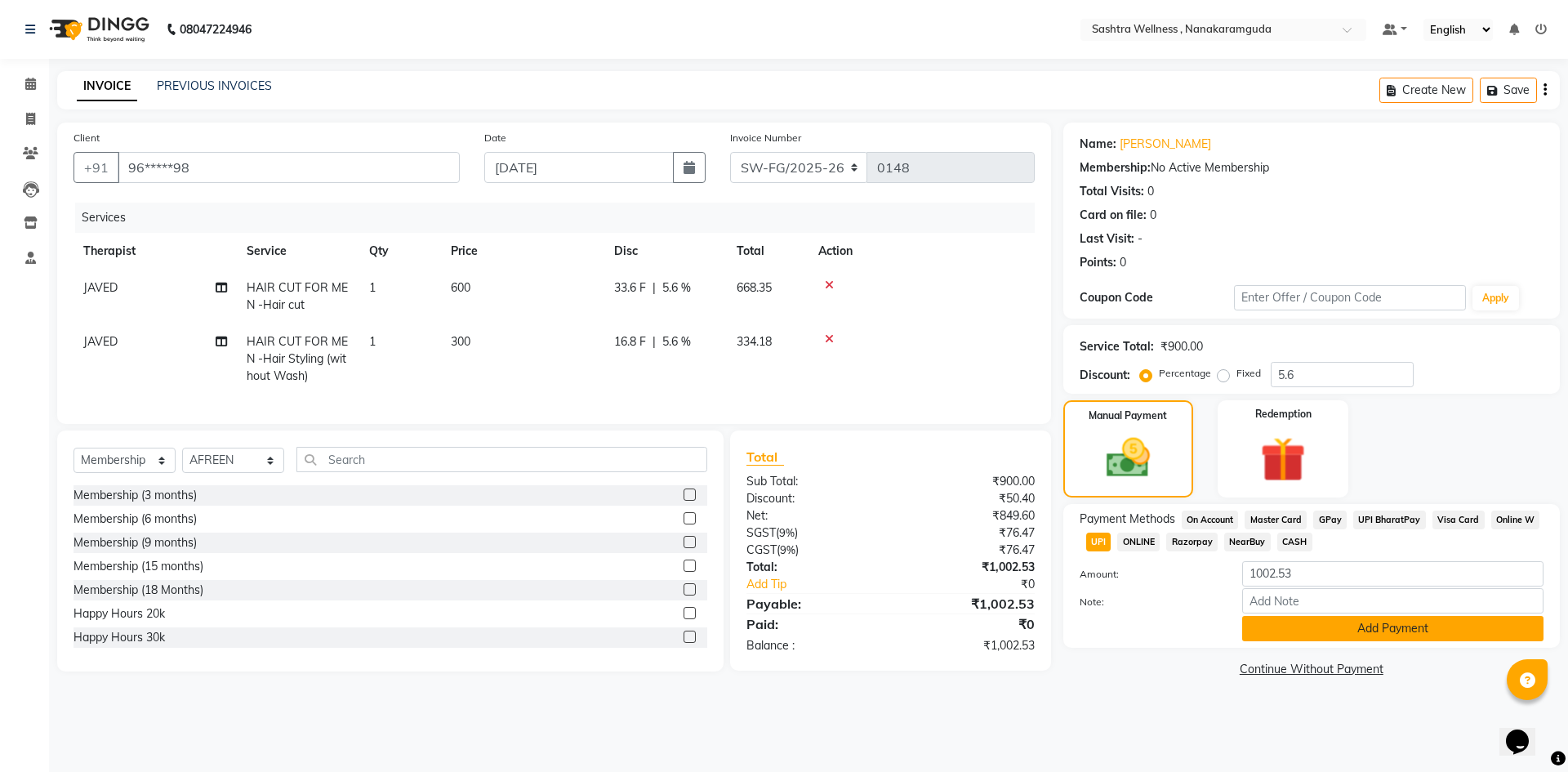
click at [1434, 638] on button "Add Payment" at bounding box center [1393, 628] width 302 height 25
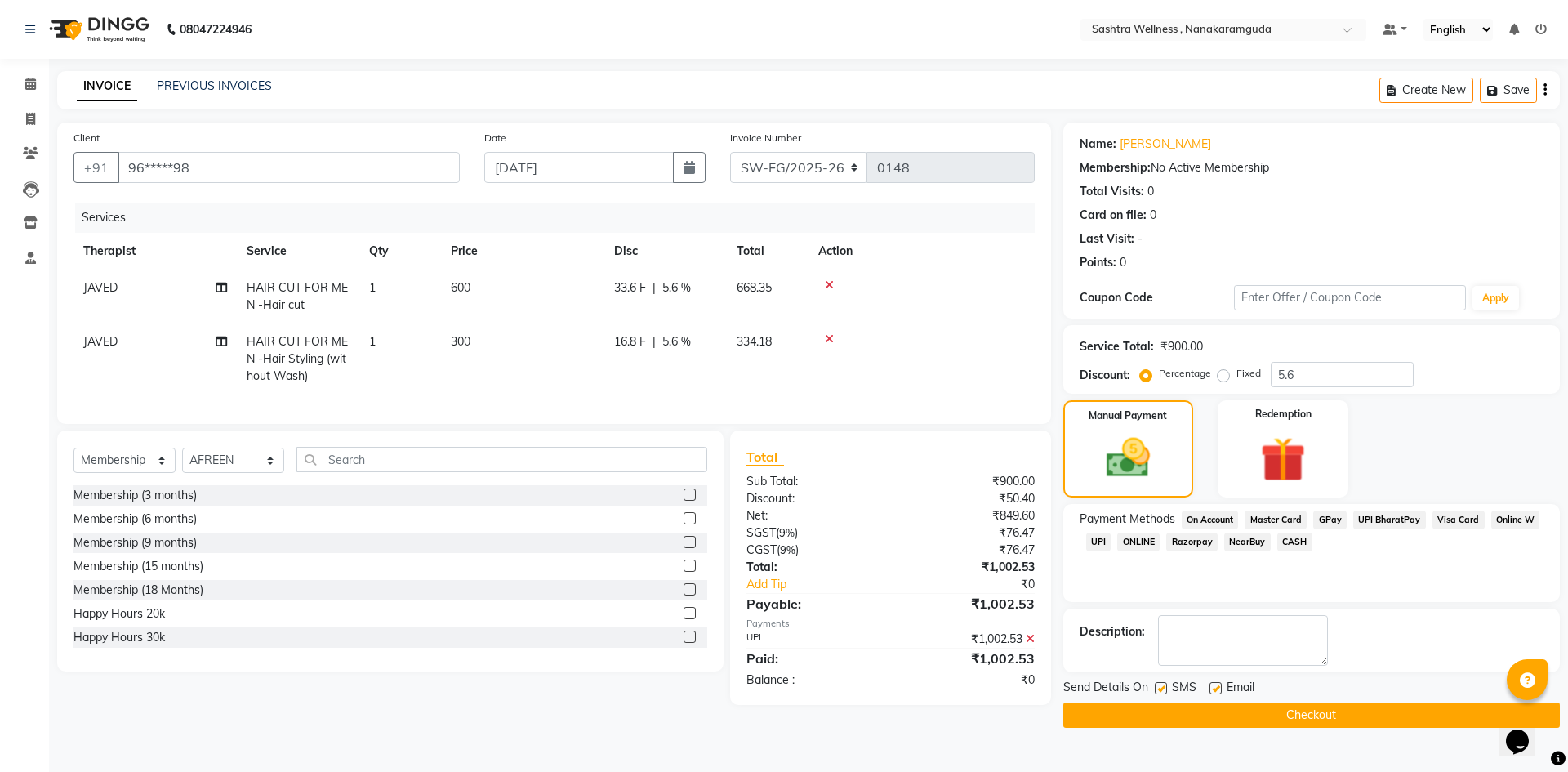
click at [1304, 701] on div "Send Details On SMS Email Checkout" at bounding box center [1312, 703] width 496 height 49
click at [1313, 715] on button "Checkout" at bounding box center [1312, 715] width 496 height 25
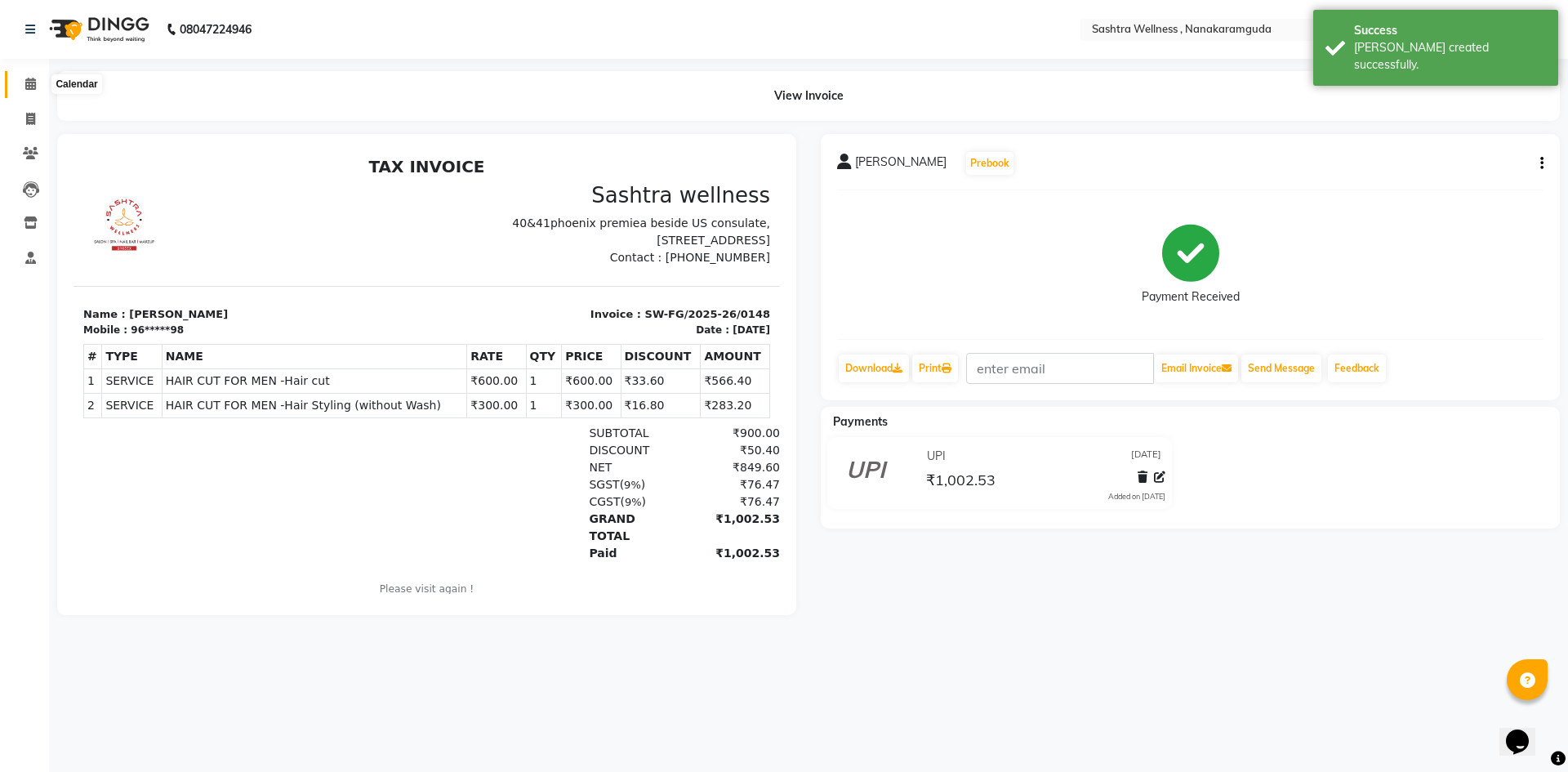
click at [19, 89] on span at bounding box center [31, 84] width 29 height 19
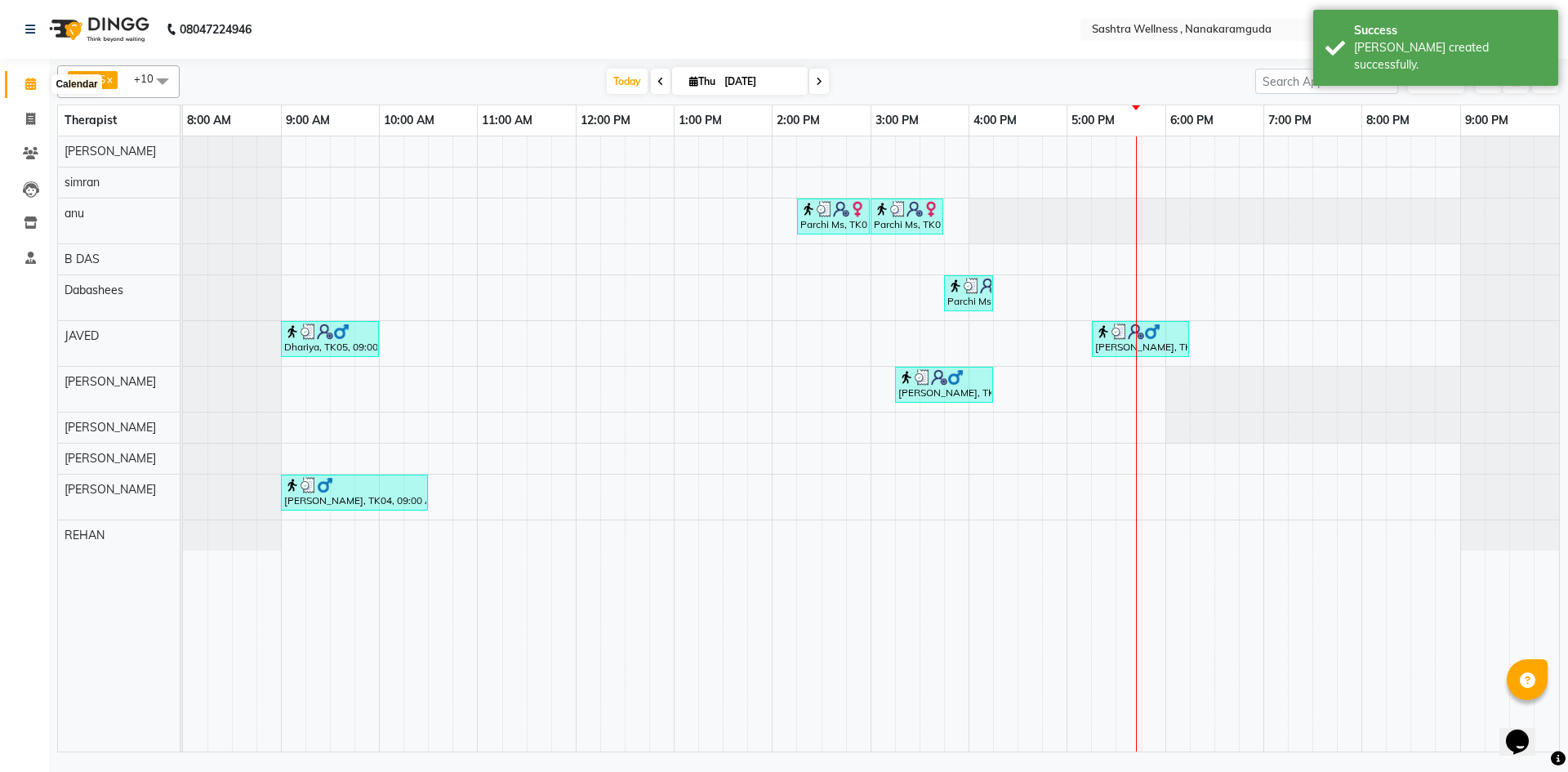
click at [27, 81] on icon at bounding box center [31, 84] width 11 height 13
click at [22, 118] on span at bounding box center [31, 119] width 29 height 19
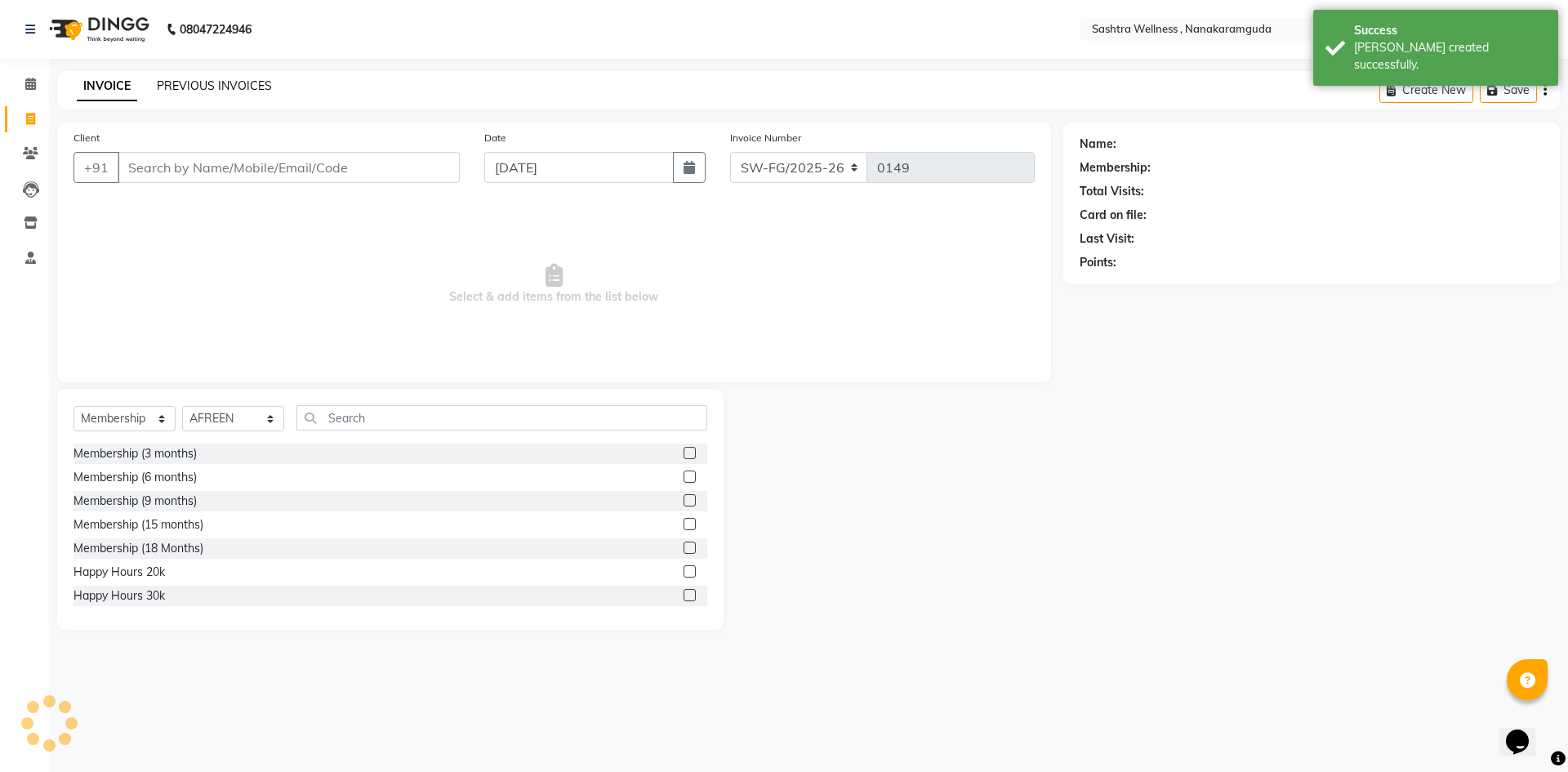
click at [159, 85] on link "PREVIOUS INVOICES" at bounding box center [215, 86] width 116 height 14
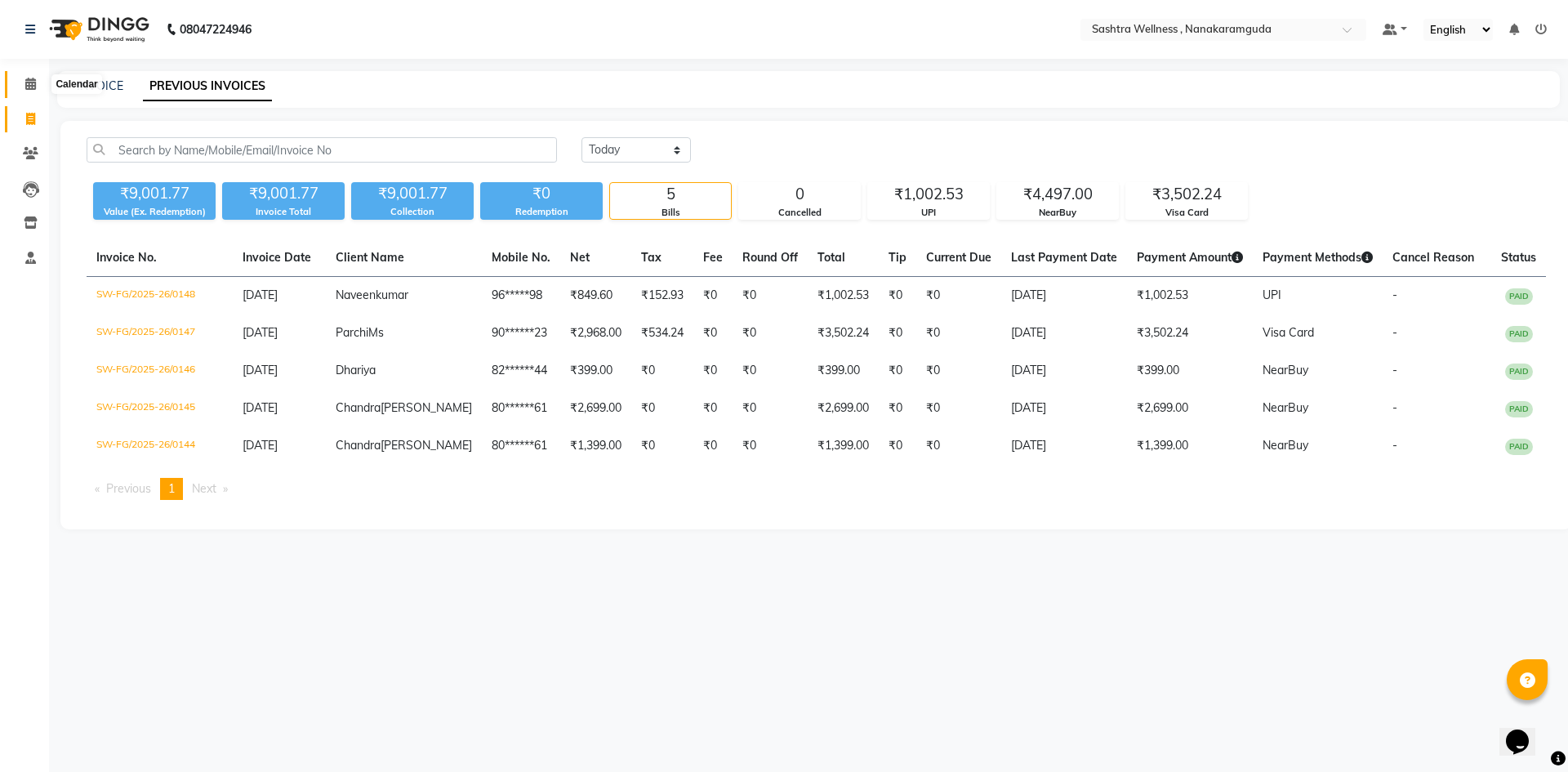
click at [32, 90] on span at bounding box center [31, 84] width 29 height 19
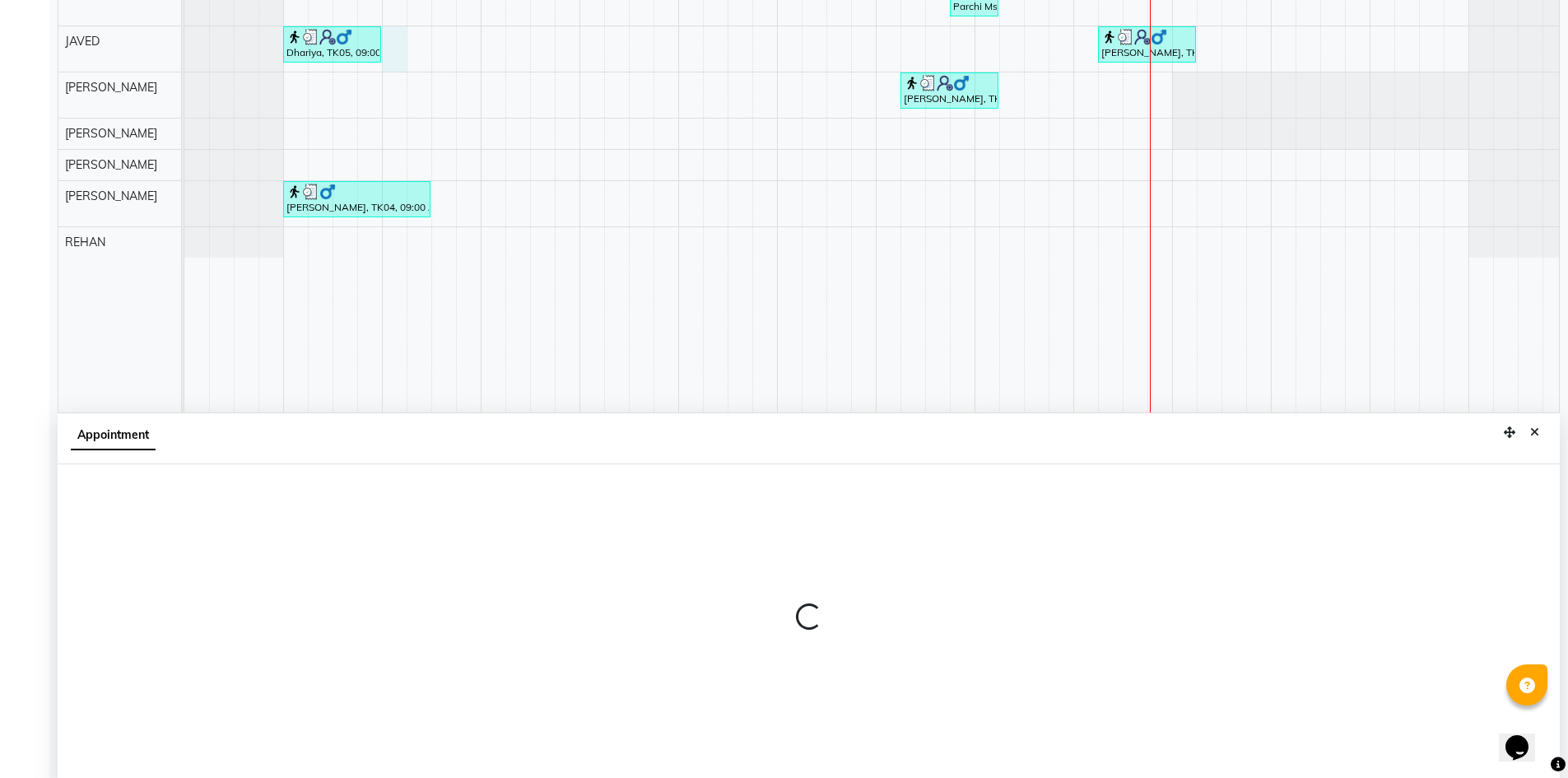
scroll to position [307, 0]
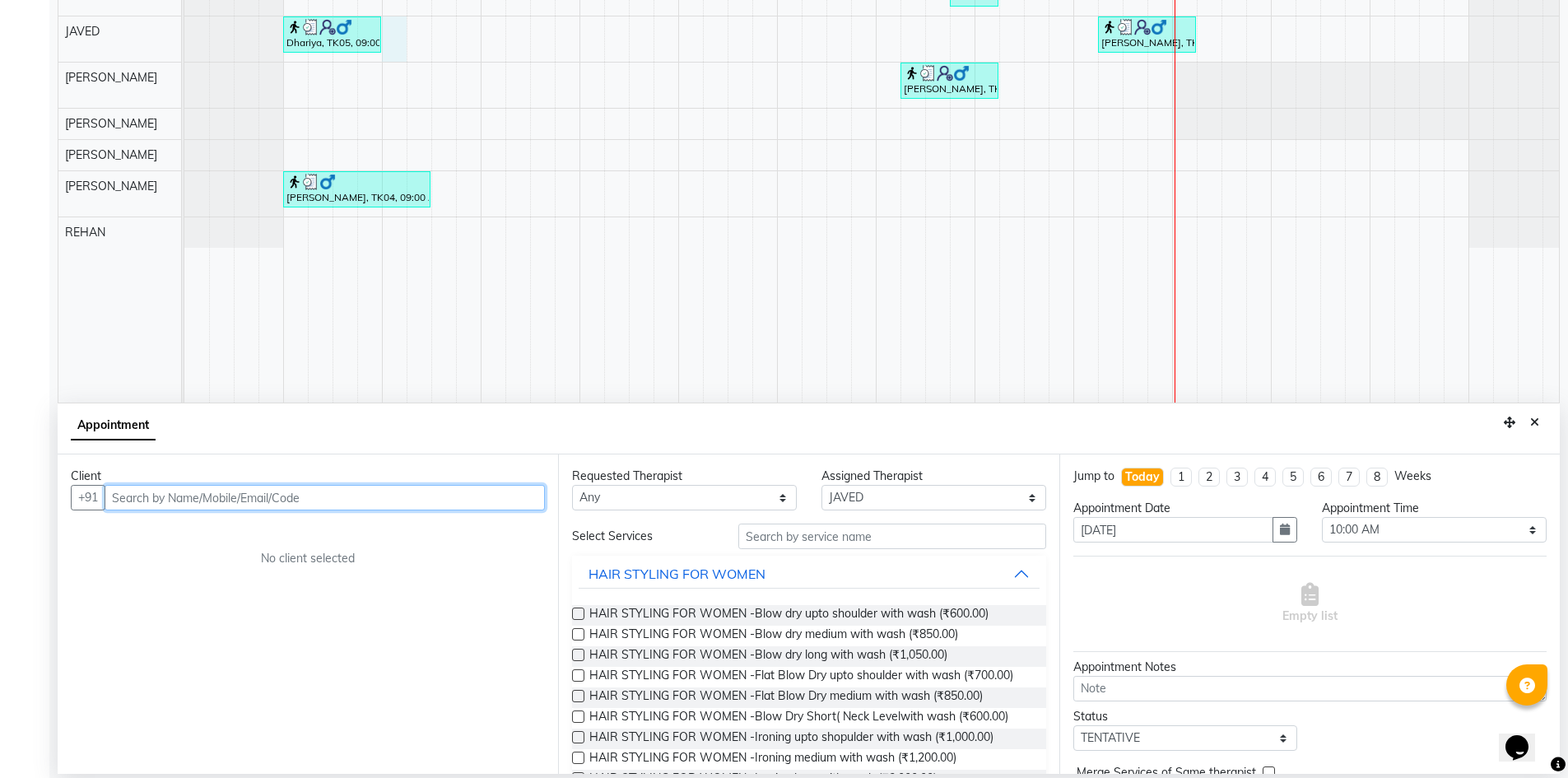
click at [405, 498] on input "text" at bounding box center [325, 498] width 440 height 25
click at [410, 503] on input "text" at bounding box center [325, 498] width 440 height 25
click at [479, 501] on button "Add Client" at bounding box center [511, 498] width 68 height 25
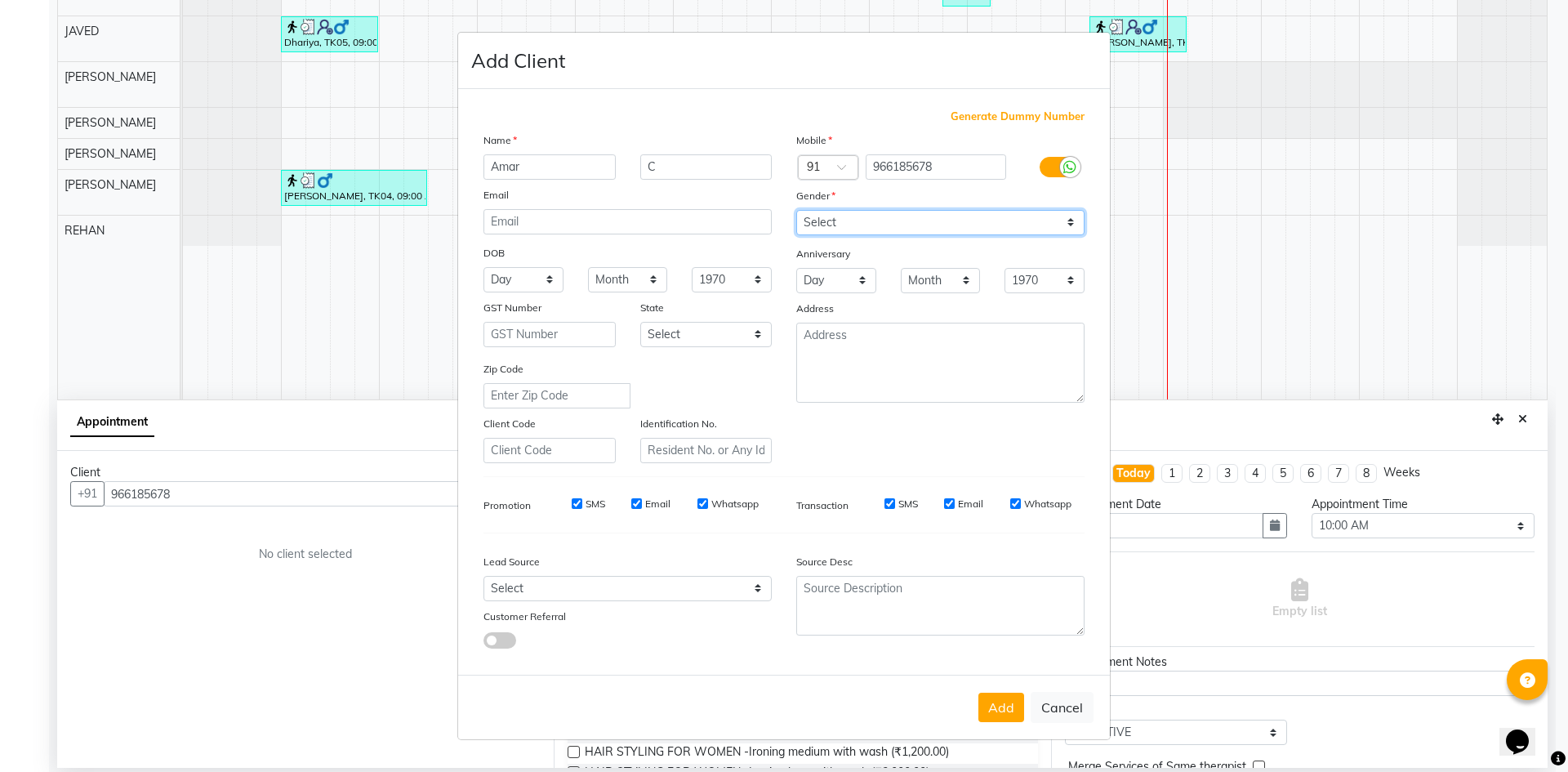
click at [986, 226] on select "Select Male Female Other Prefer Not To Say" at bounding box center [940, 222] width 288 height 25
click at [796, 209] on select "Select Male Female Other Prefer Not To Say" at bounding box center [940, 222] width 288 height 25
click at [988, 707] on button "Add" at bounding box center [1001, 707] width 46 height 30
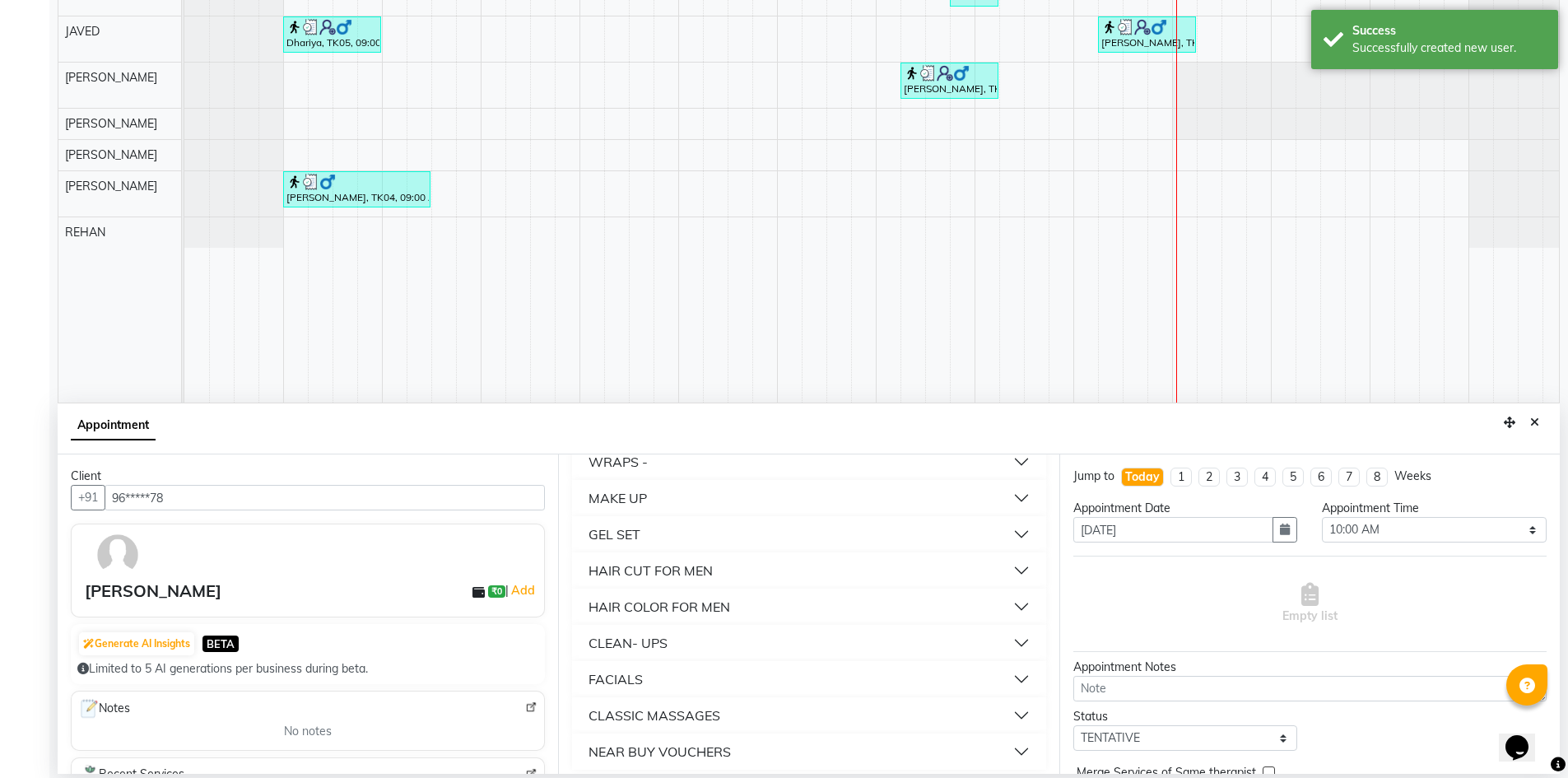
scroll to position [936, 0]
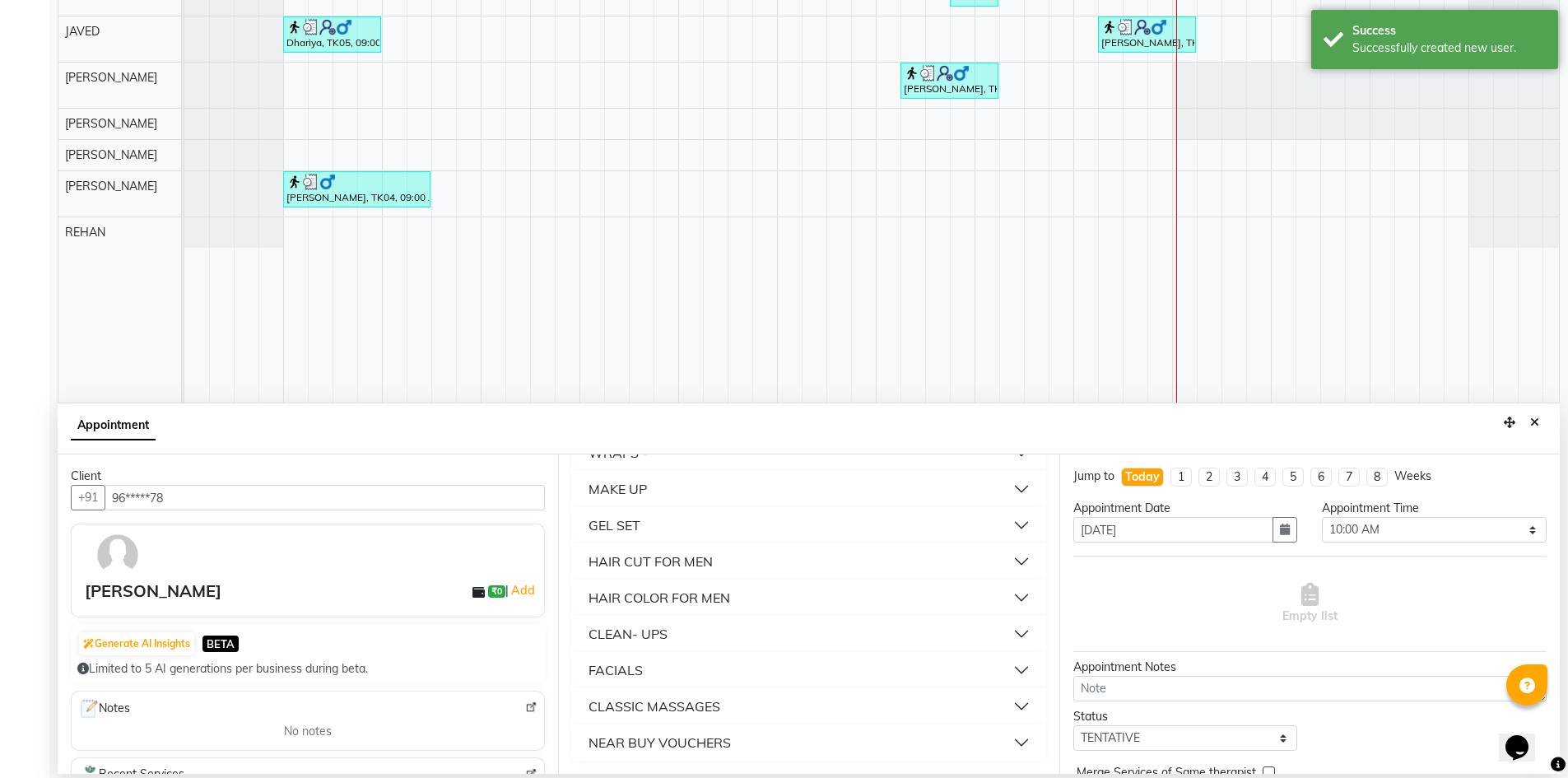
click at [893, 753] on button "NEAR BUY VOUCHERS" at bounding box center [809, 743] width 460 height 30
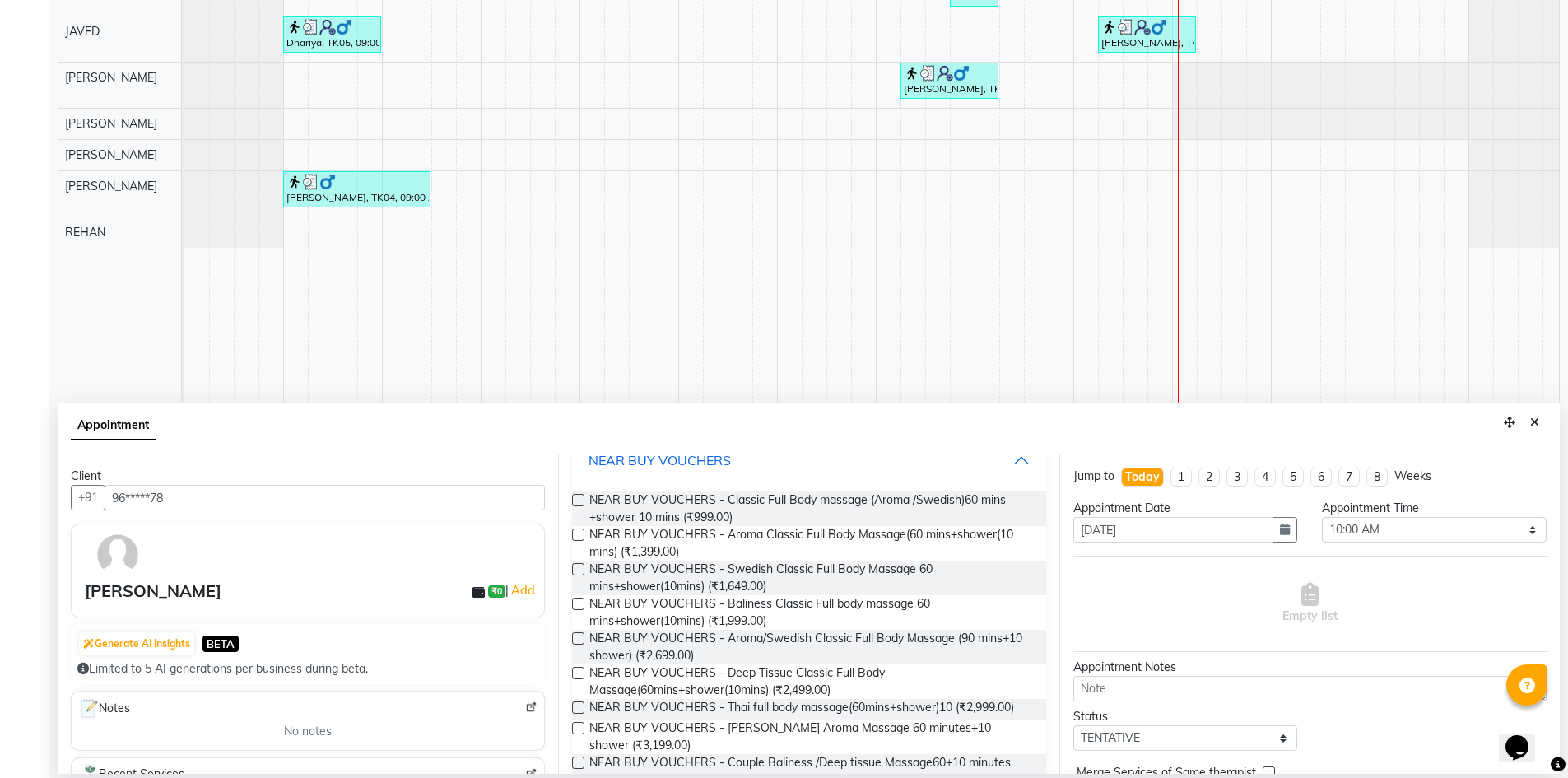
scroll to position [1236, 0]
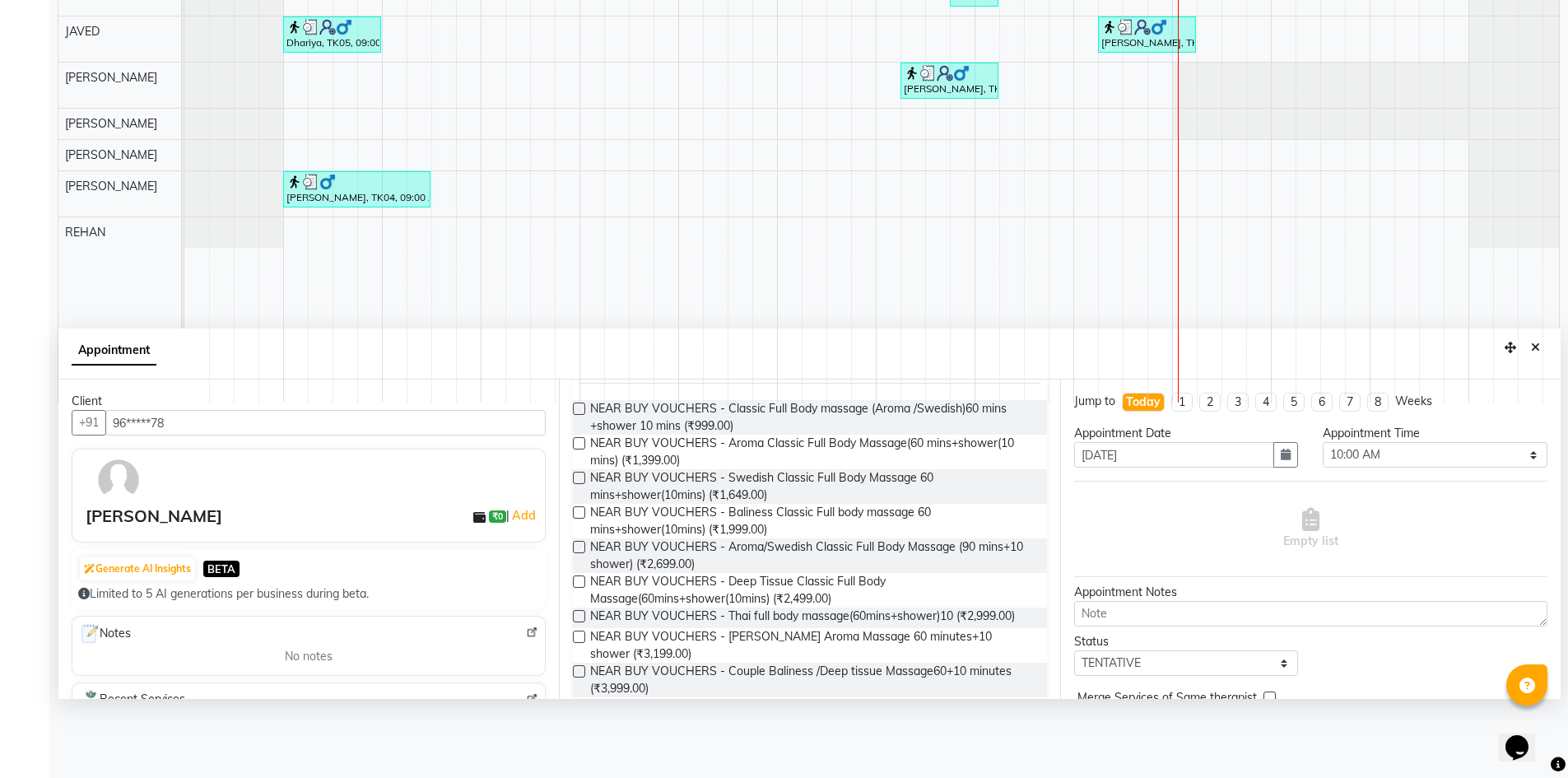
drag, startPoint x: 1512, startPoint y: 426, endPoint x: 1513, endPoint y: 350, distance: 76.0
click at [1513, 350] on div "B DAS x Dabashees x JAVED x NANCY x REHAN x Rosie x simran x anu x krishma x ma…" at bounding box center [808, 263] width 1502 height 1022
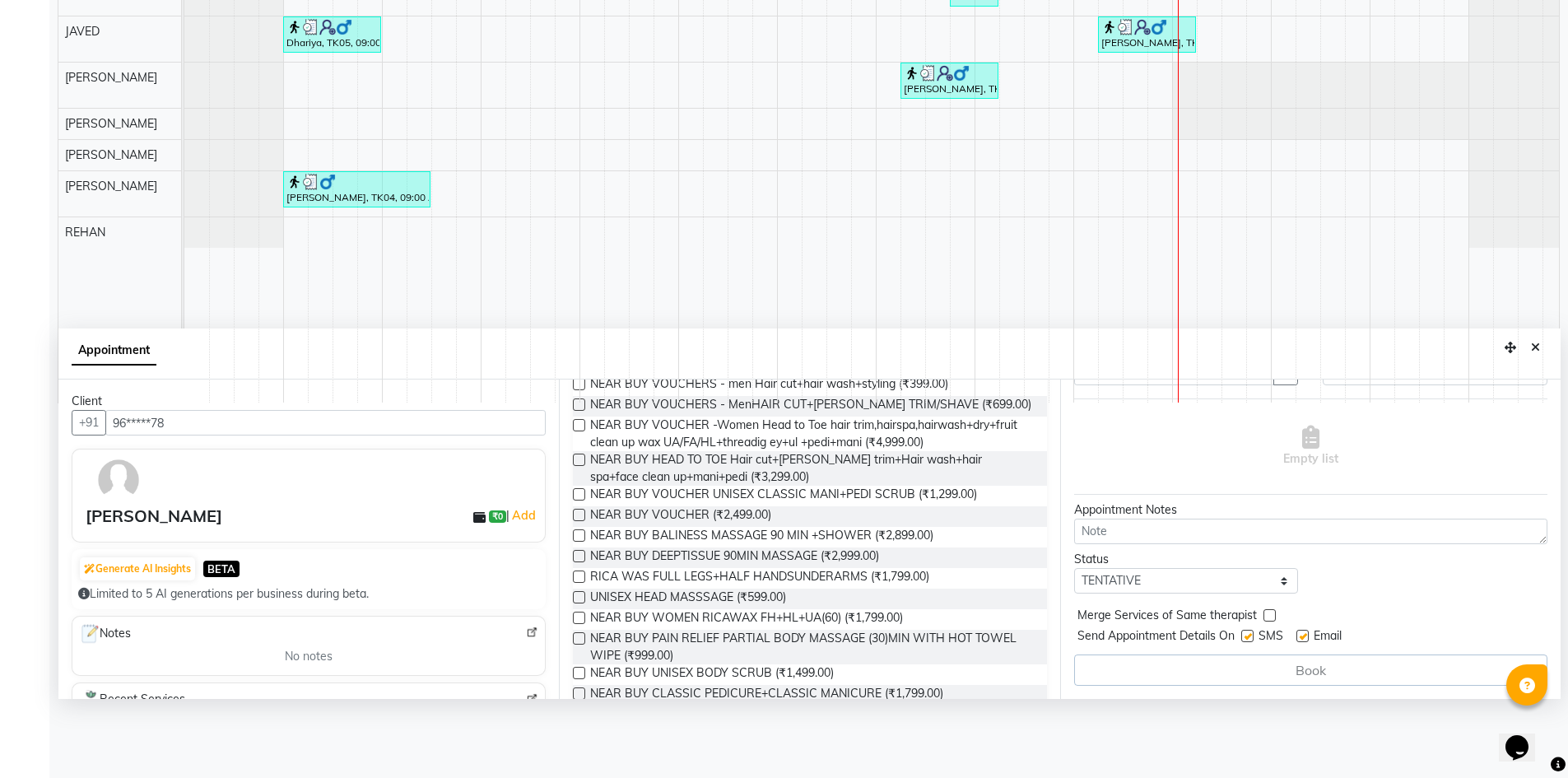
scroll to position [1591, 0]
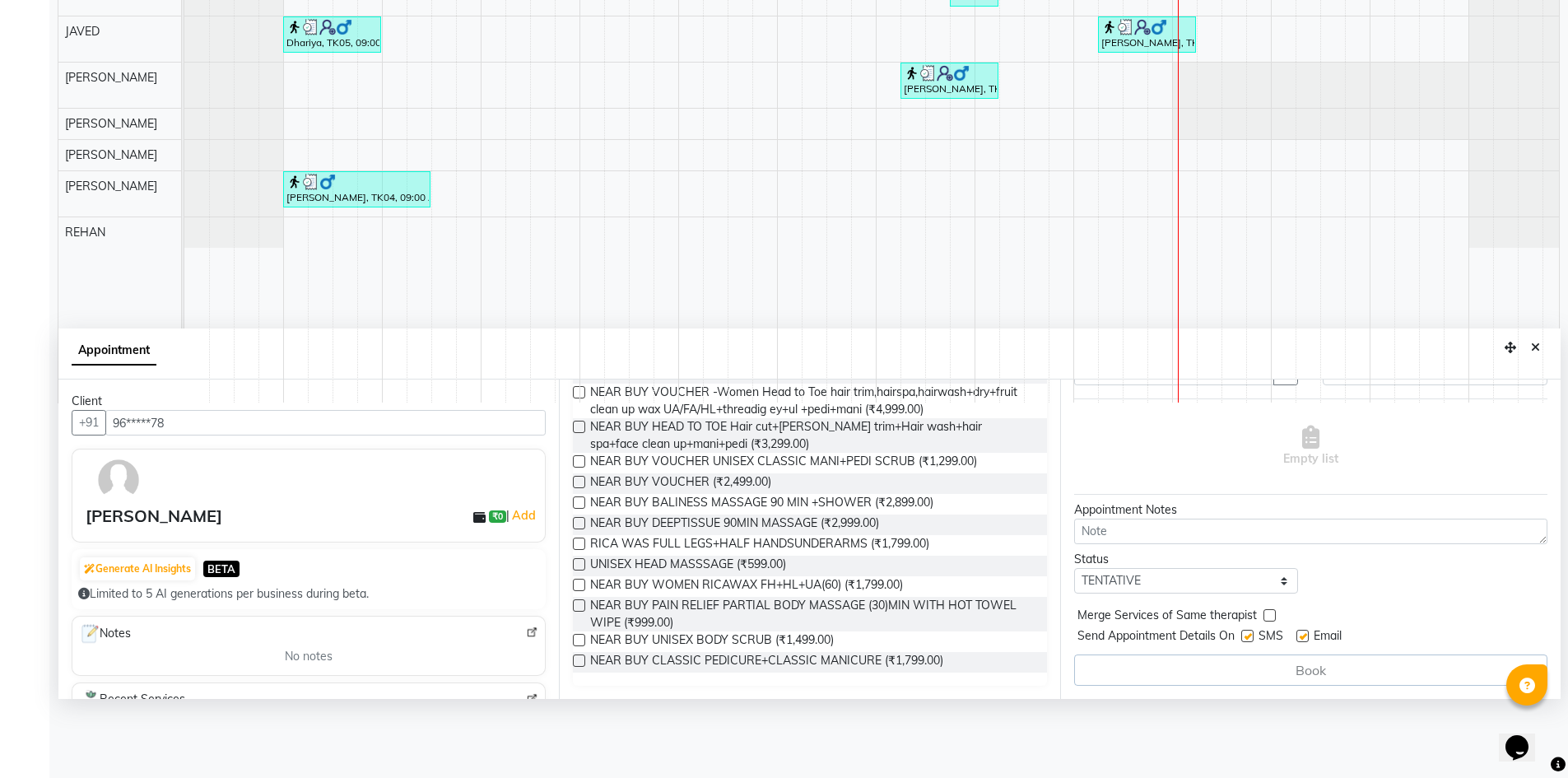
click at [1055, 389] on td at bounding box center [1060, 116] width 25 height 572
click at [1050, 389] on td at bounding box center [1060, 116] width 25 height 572
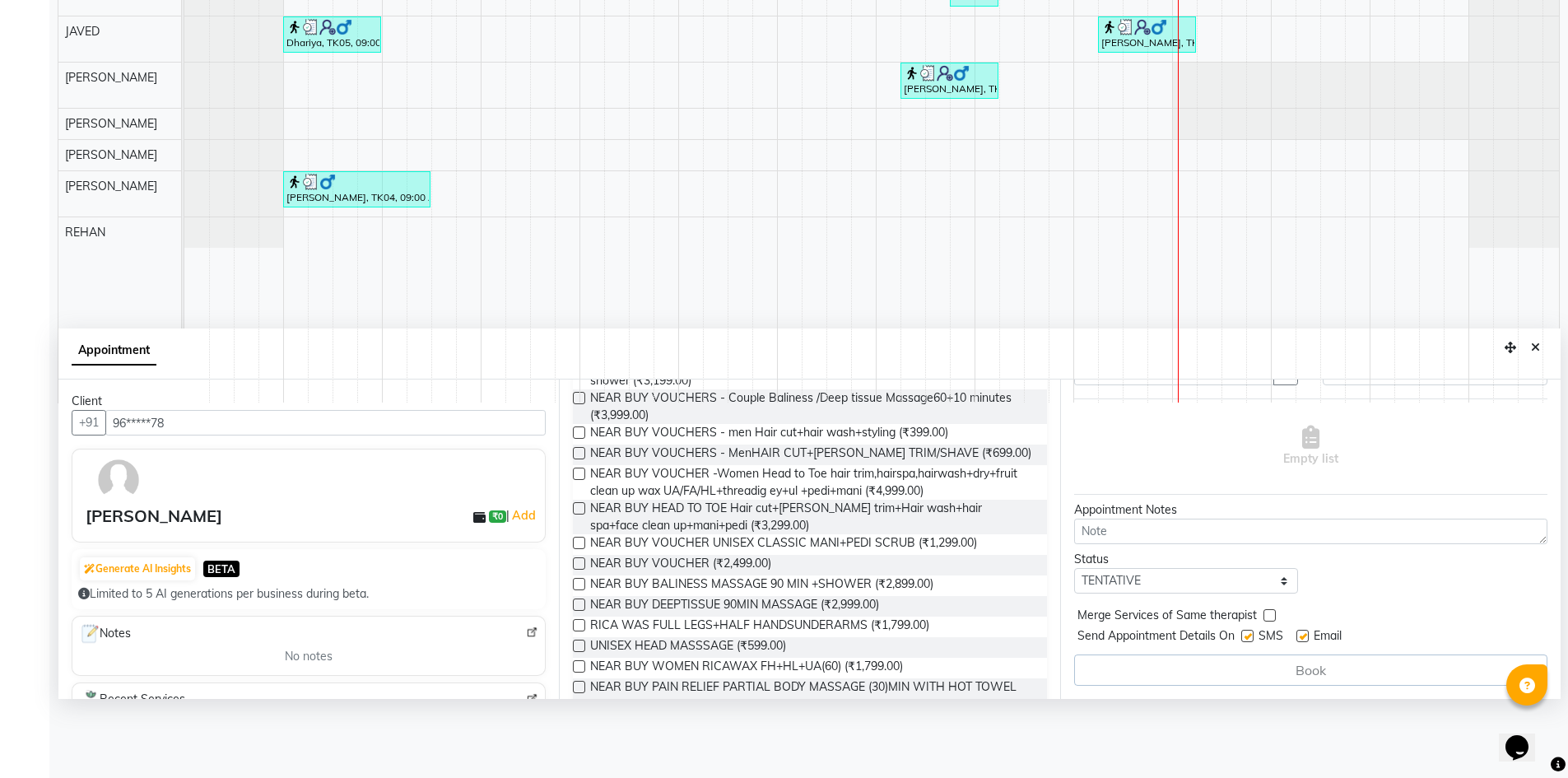
scroll to position [1481, 0]
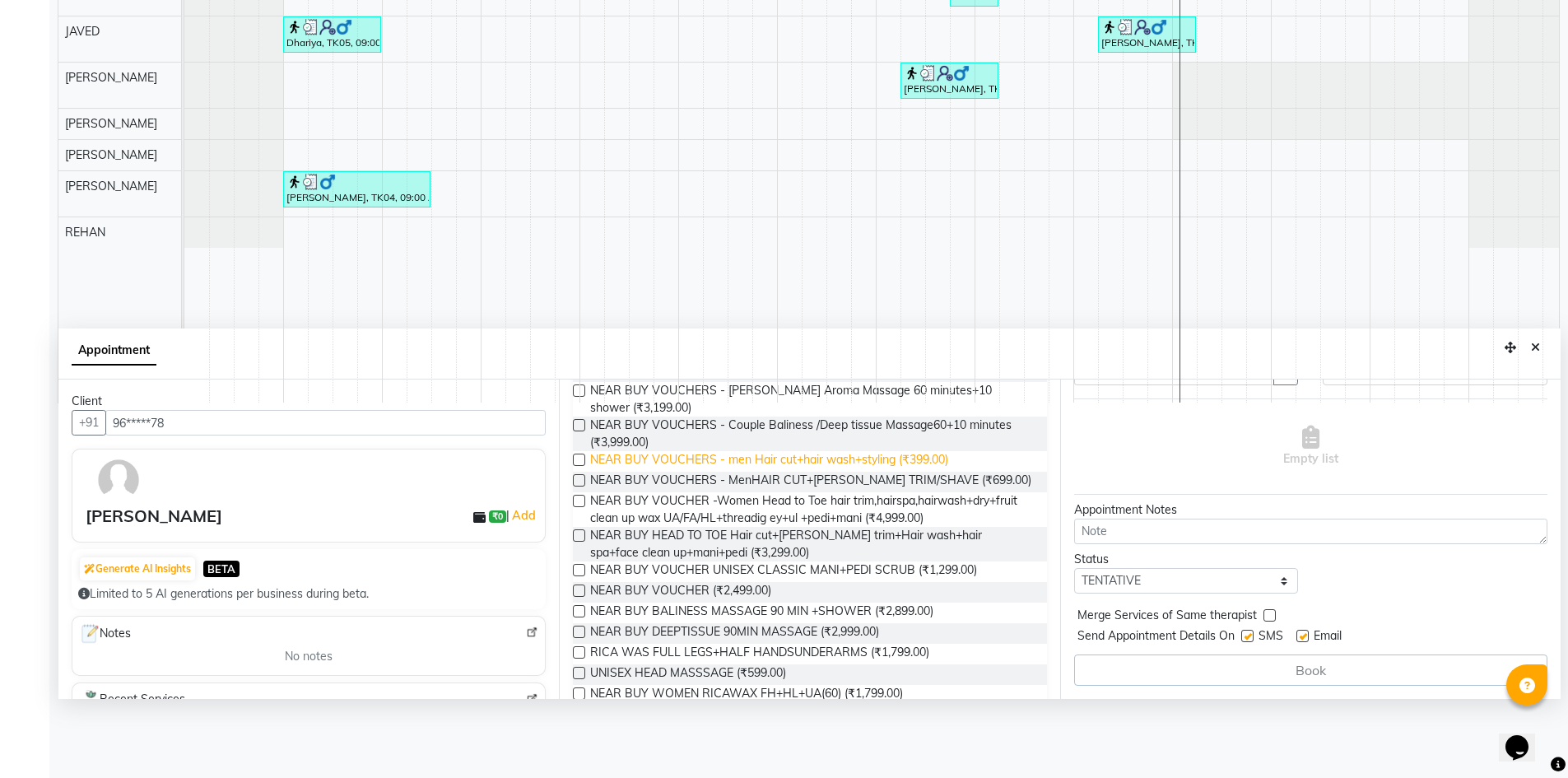
click at [628, 469] on span "NEAR BUY VOUCHERS - men Hair cut+hair wash+styling (₹399.00)" at bounding box center [770, 461] width 359 height 21
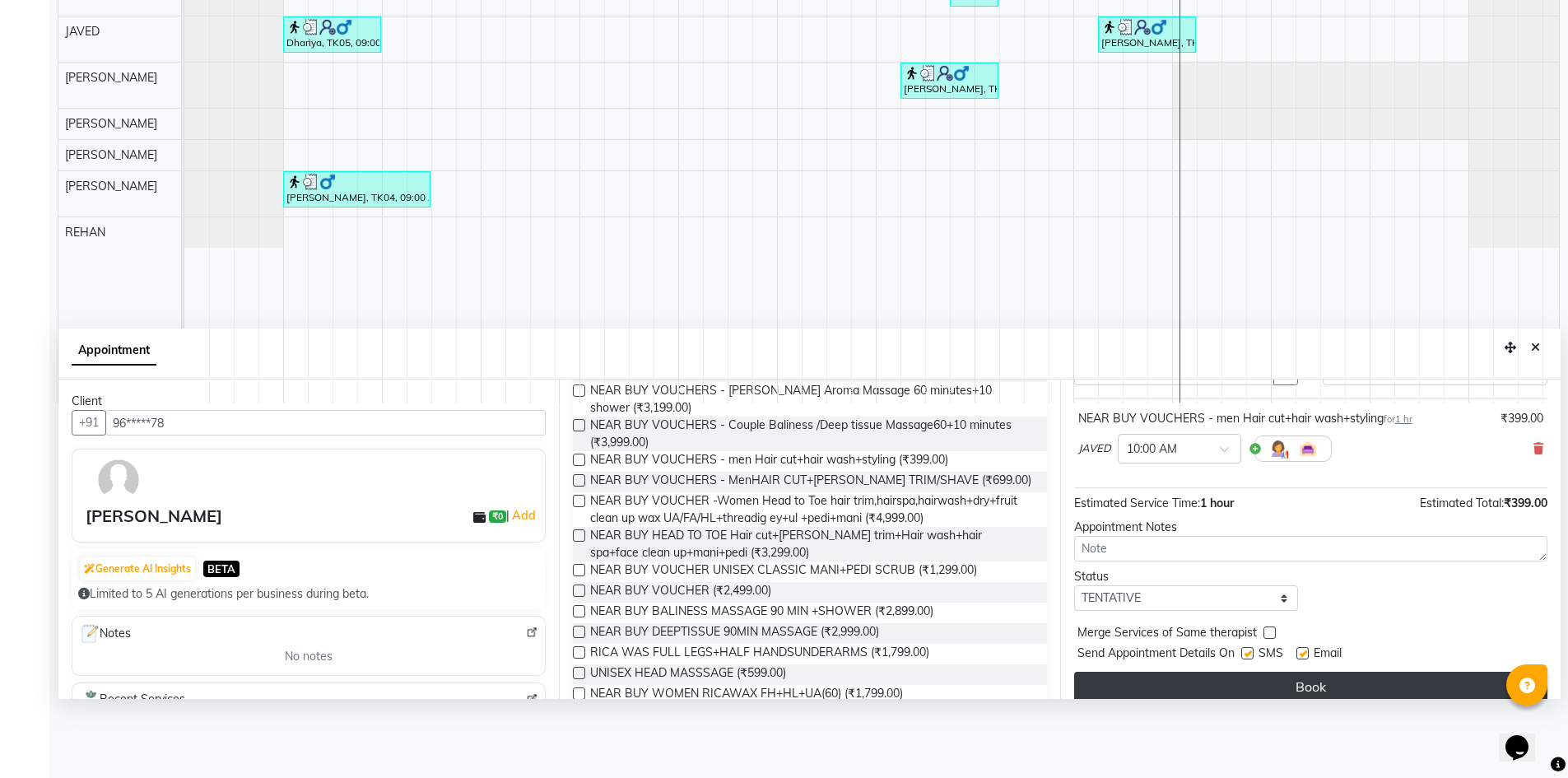
click at [1254, 686] on button "Book" at bounding box center [1311, 686] width 473 height 30
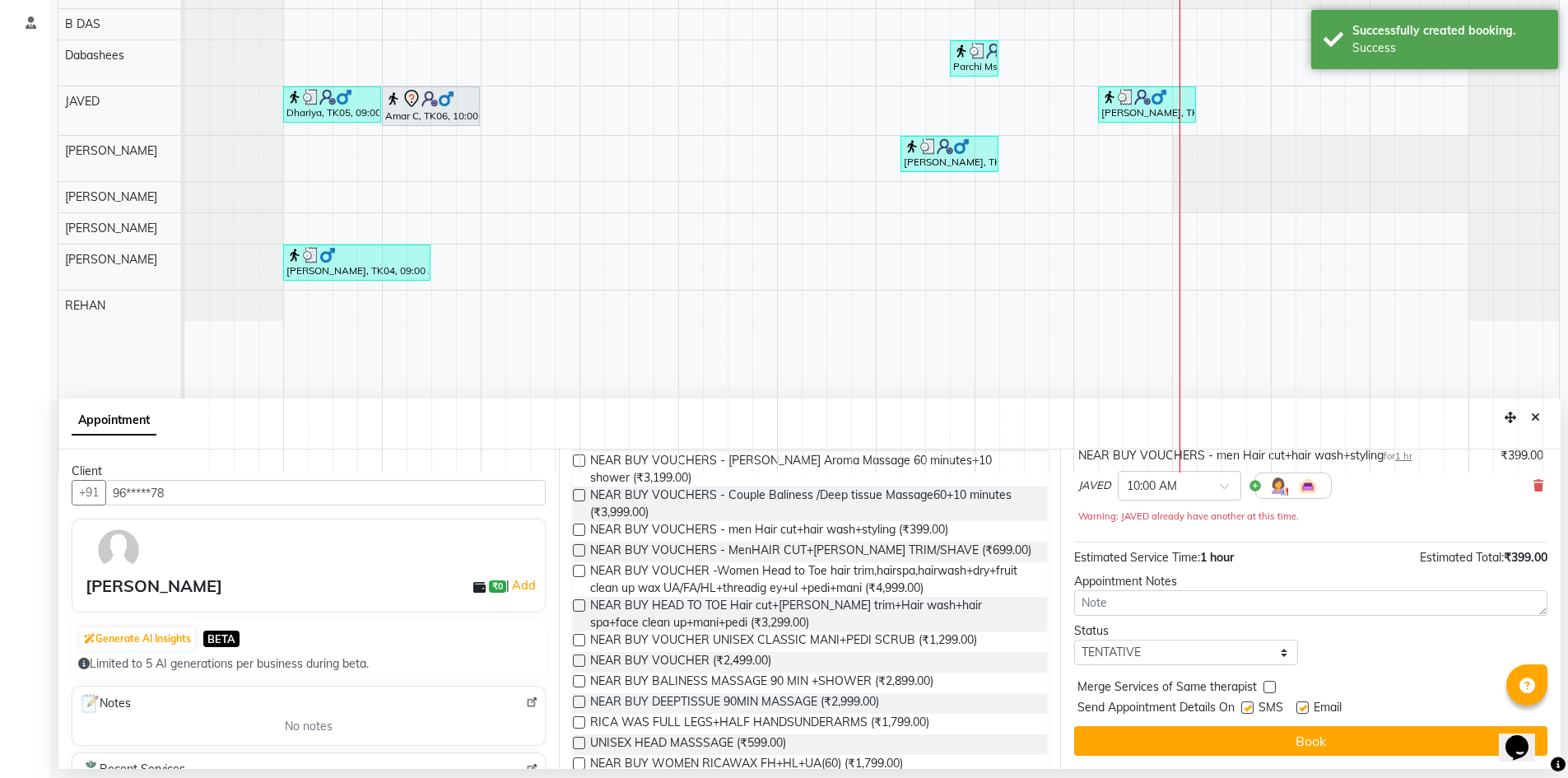
scroll to position [307, 0]
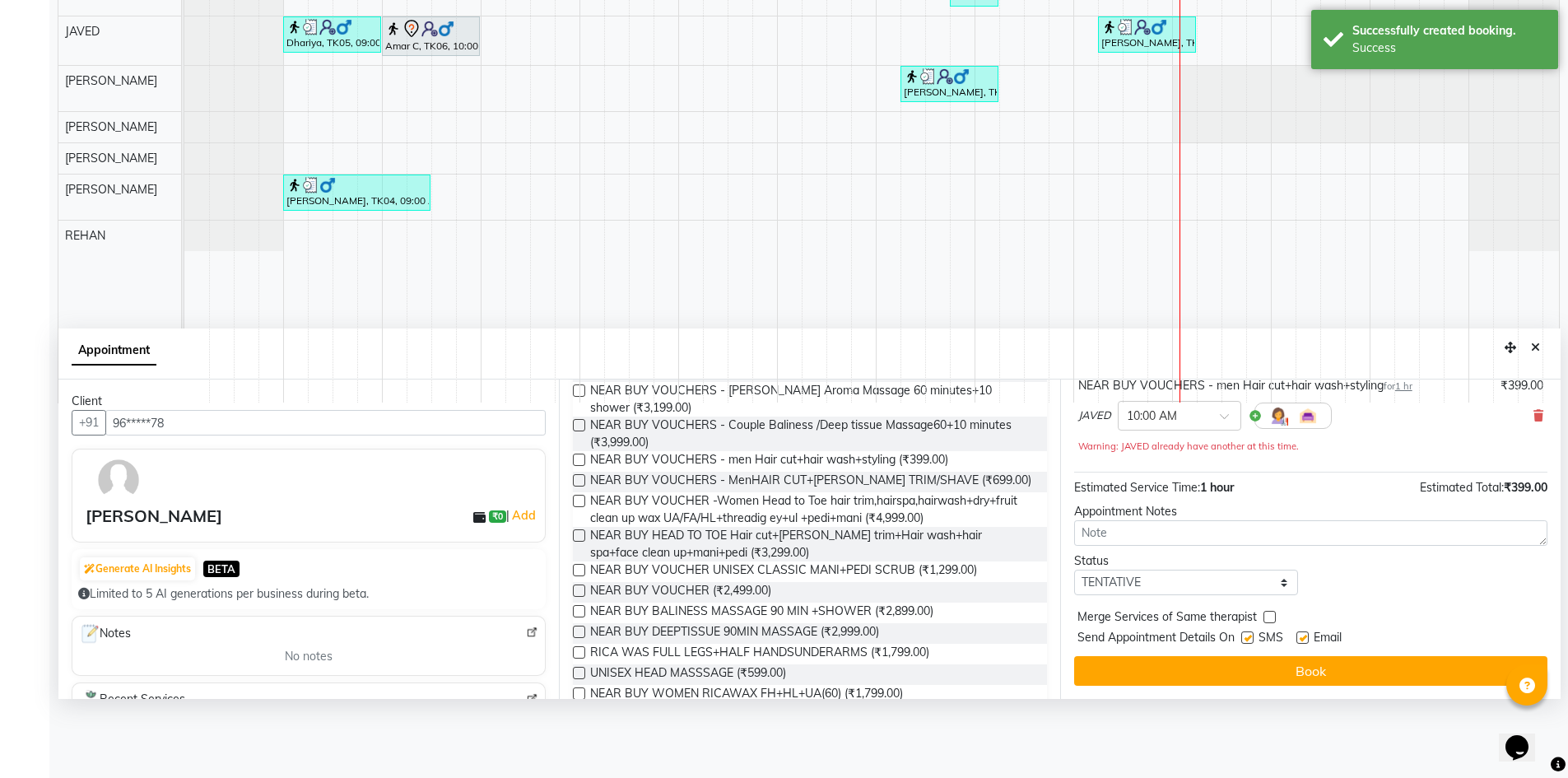
click at [1284, 669] on button "Book" at bounding box center [1311, 671] width 473 height 30
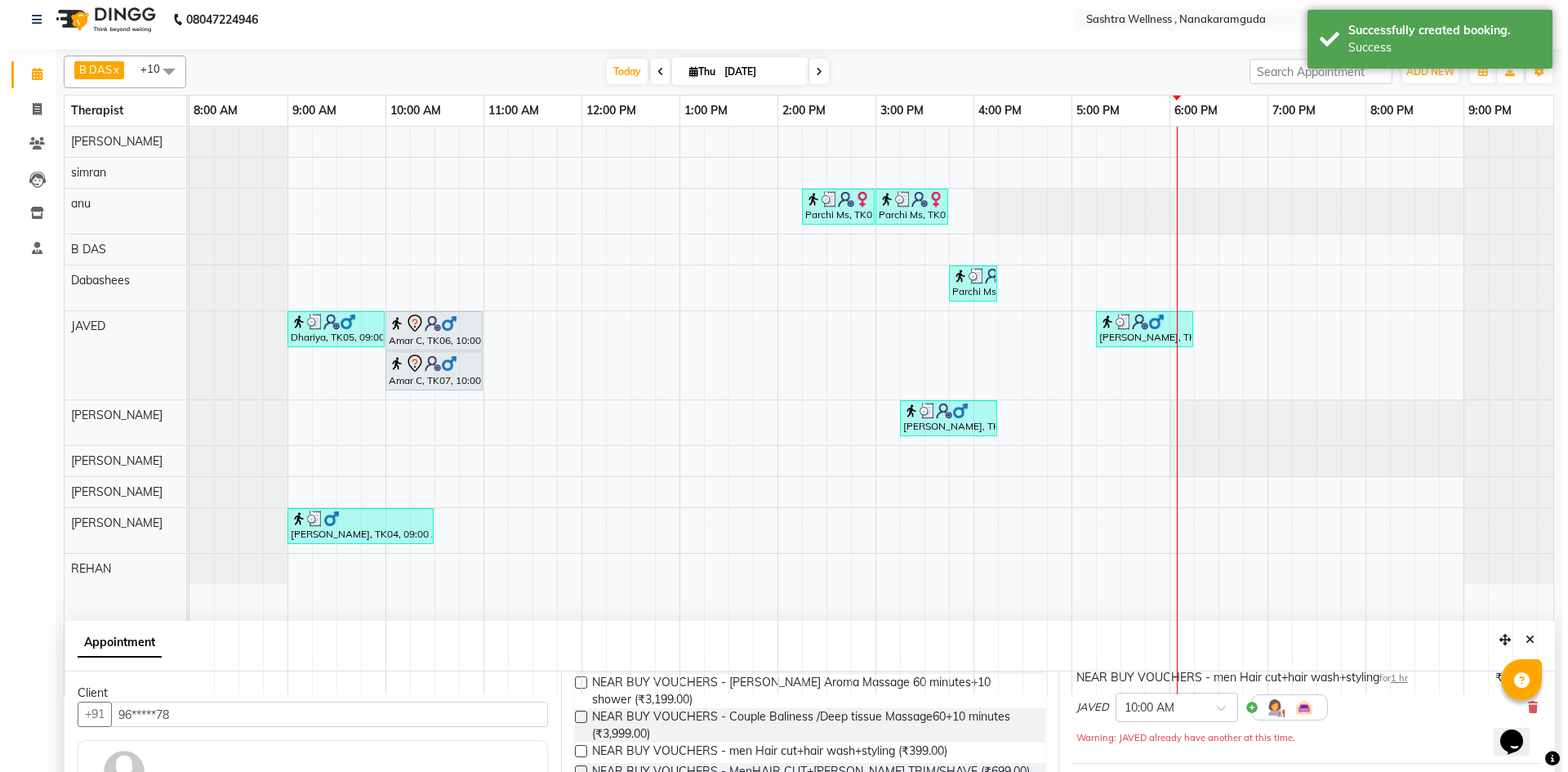
scroll to position [0, 0]
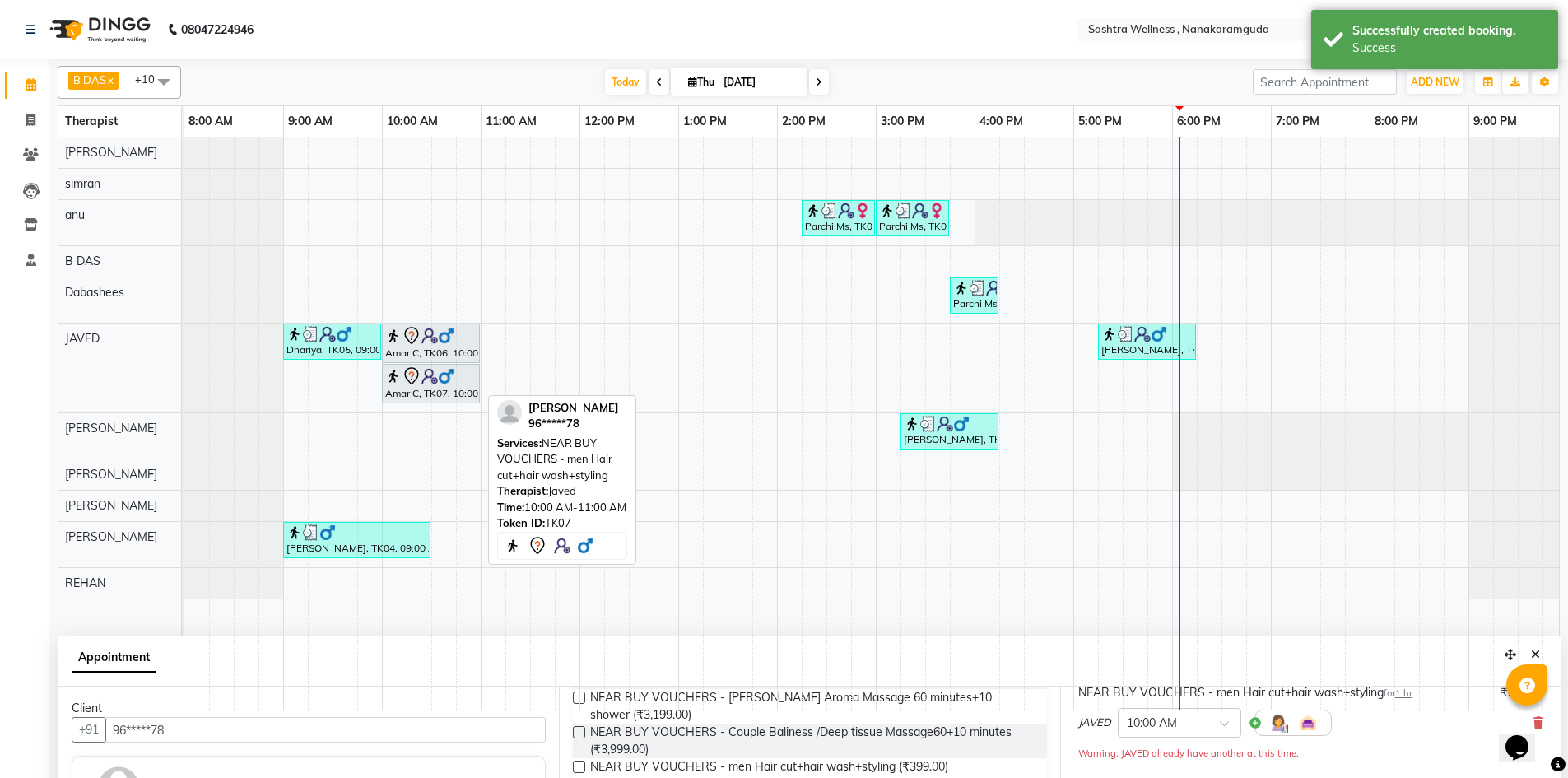
click at [440, 384] on img at bounding box center [446, 376] width 16 height 16
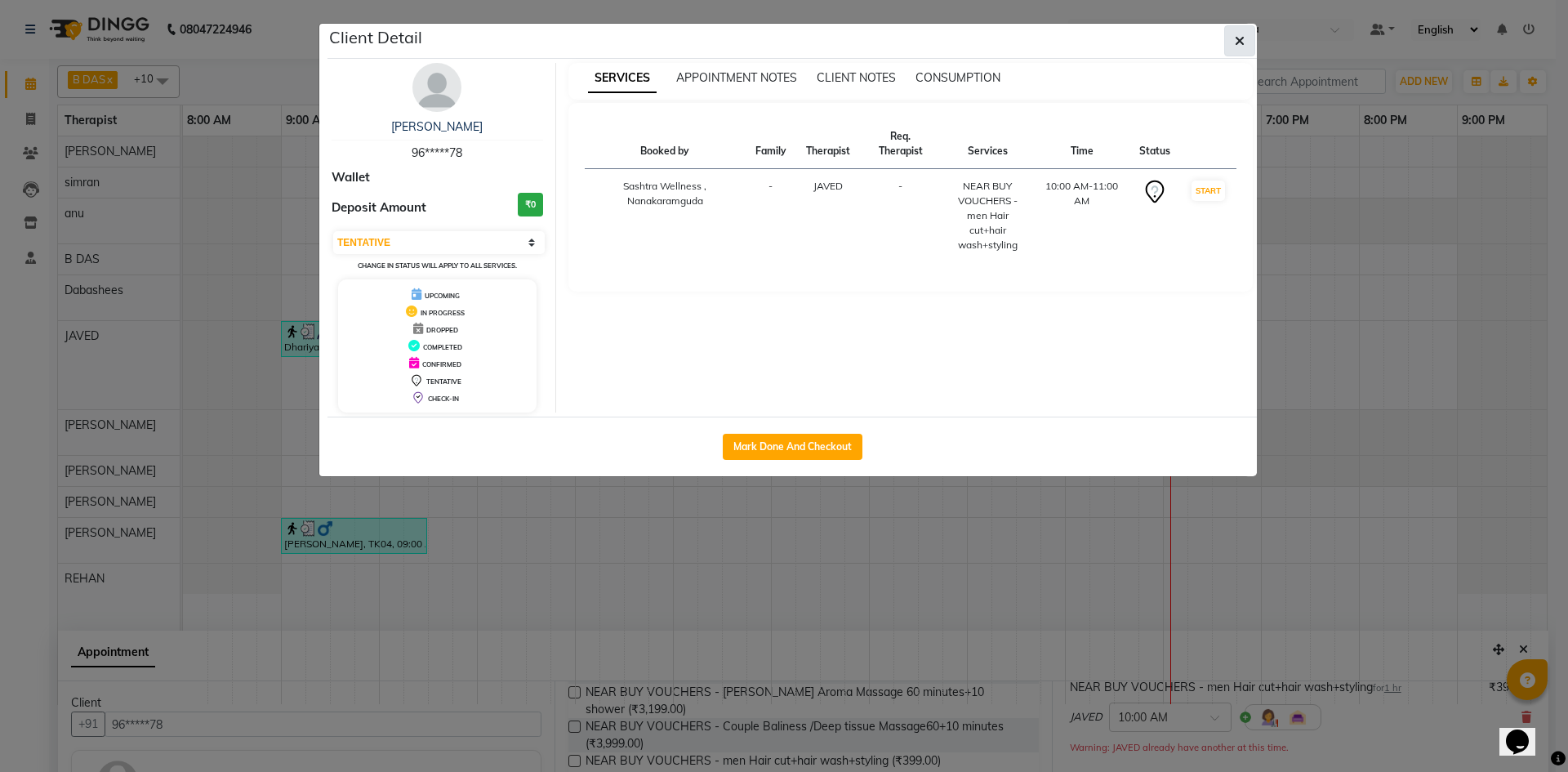
click at [1233, 49] on button "button" at bounding box center [1239, 41] width 31 height 31
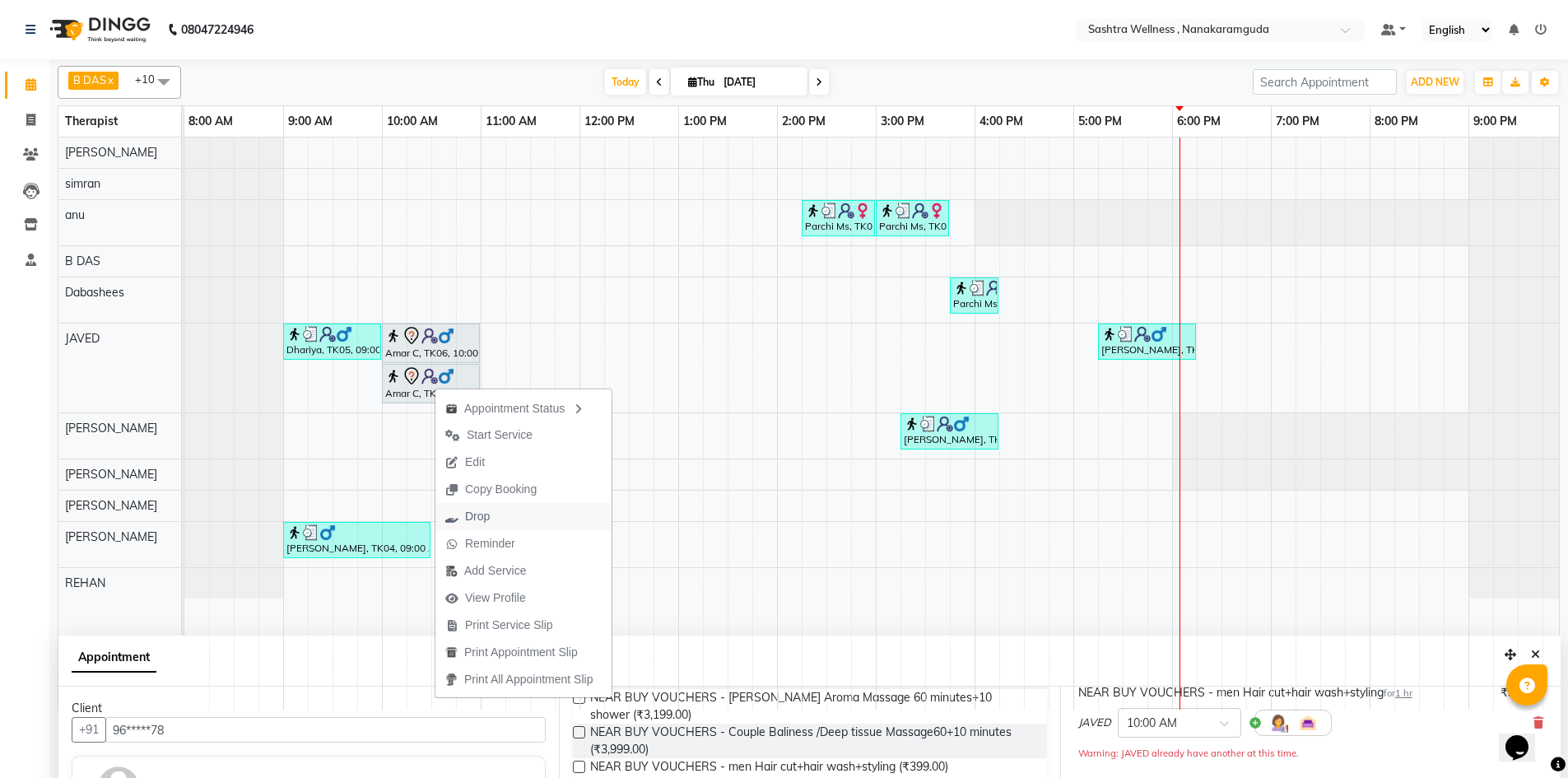
click at [535, 512] on button "Drop" at bounding box center [524, 517] width 177 height 27
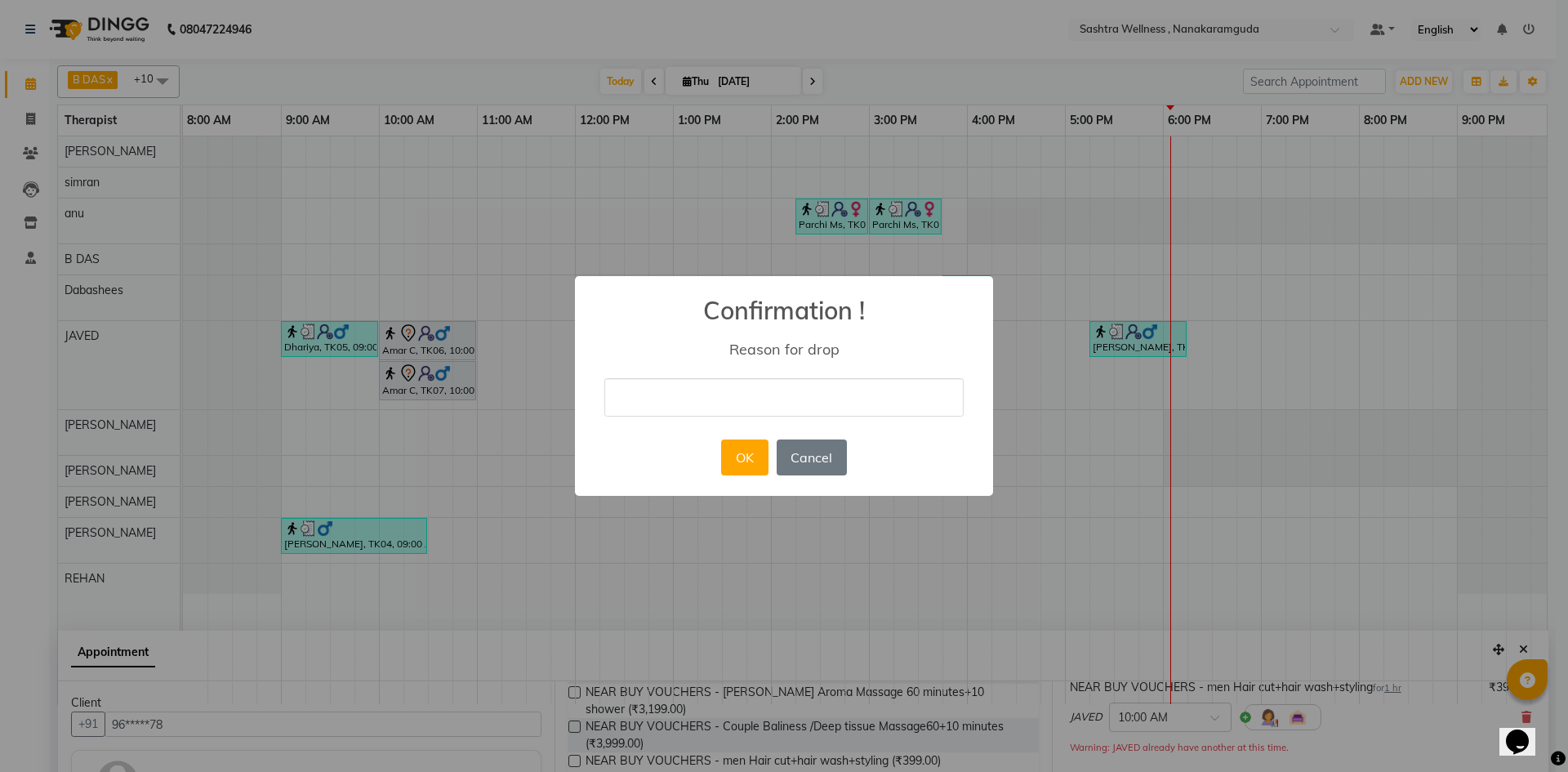
click at [764, 389] on input "text" at bounding box center [784, 397] width 359 height 39
click at [733, 374] on div "× Confirmation ! Reason for drop f OK No Cancel" at bounding box center [784, 386] width 418 height 219
click at [728, 386] on input "f" at bounding box center [784, 397] width 359 height 39
click at [747, 456] on button "OK" at bounding box center [745, 458] width 47 height 36
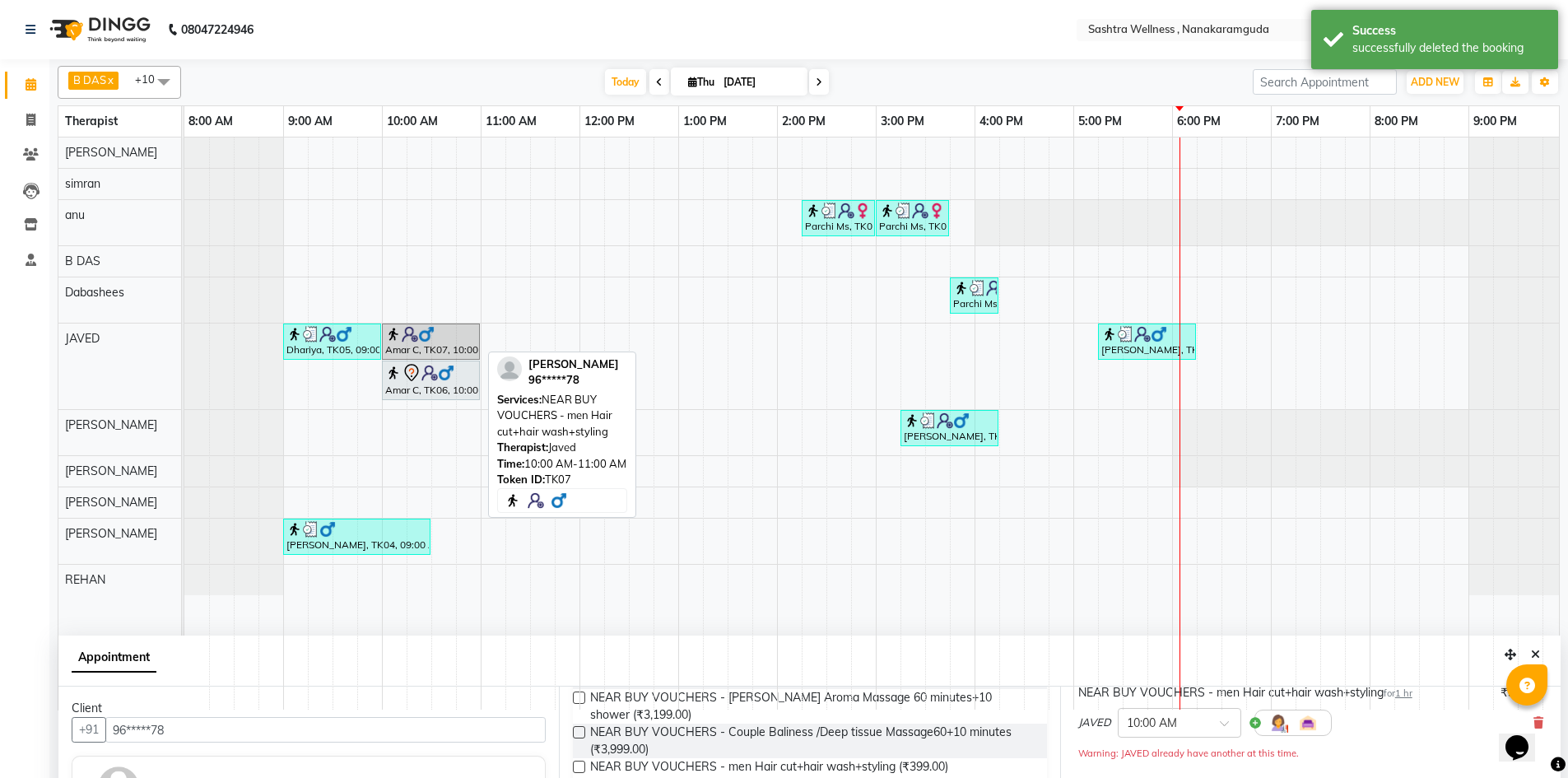
click at [444, 341] on div at bounding box center [430, 334] width 91 height 16
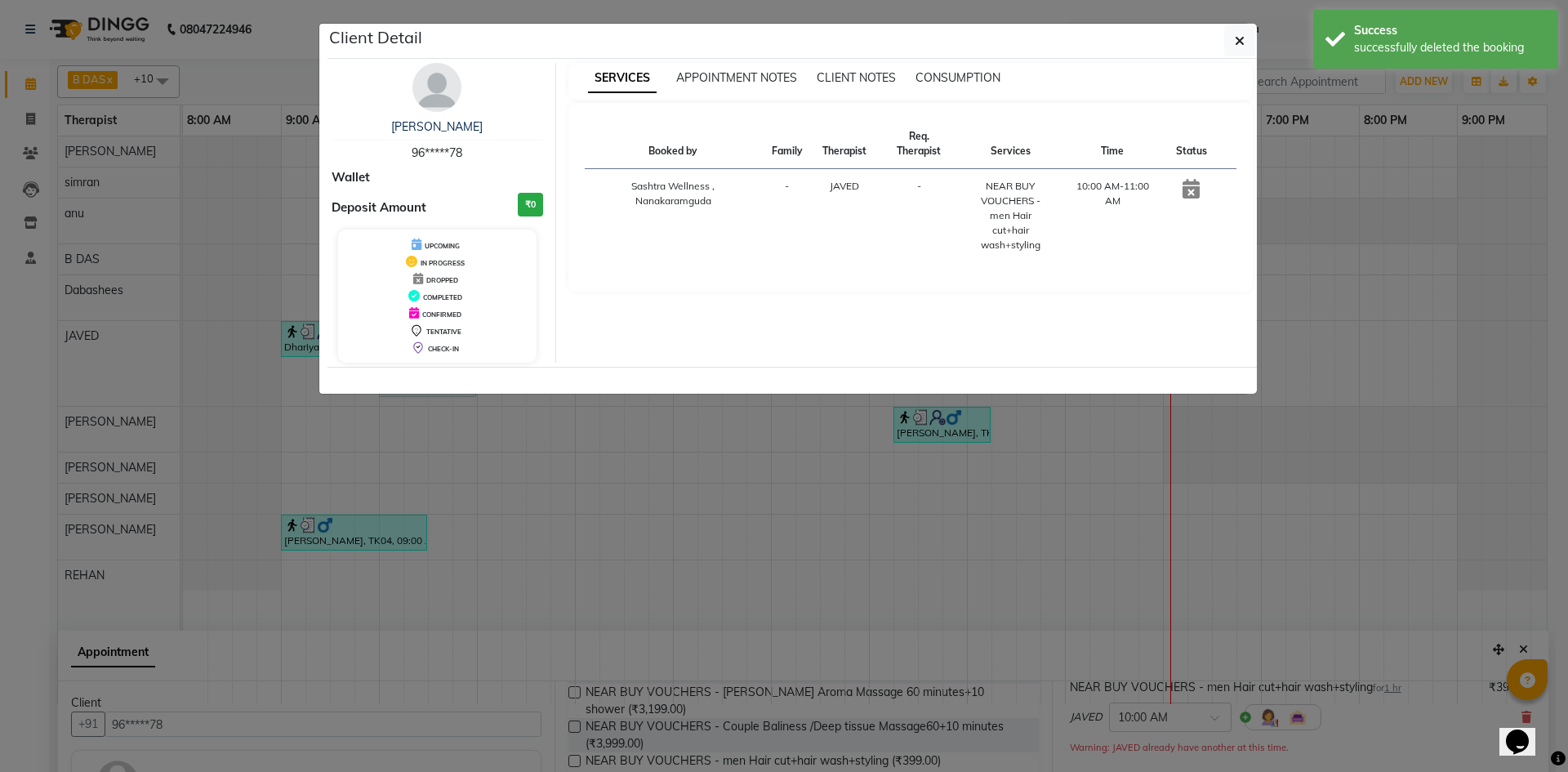
click at [1194, 189] on icon at bounding box center [1191, 189] width 17 height 20
click at [1234, 45] on button "button" at bounding box center [1239, 41] width 31 height 31
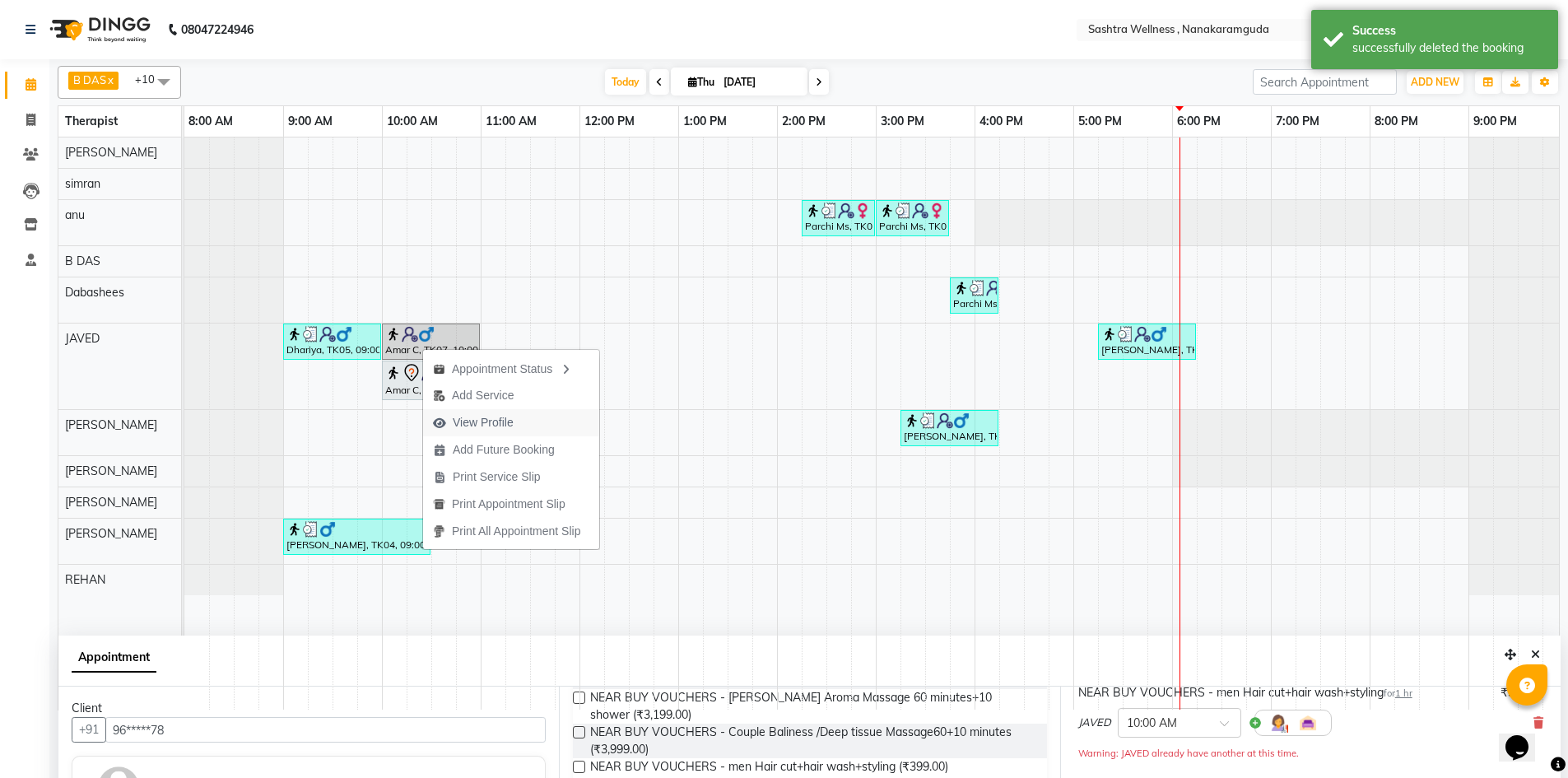
click at [502, 416] on span "View Profile" at bounding box center [483, 422] width 61 height 17
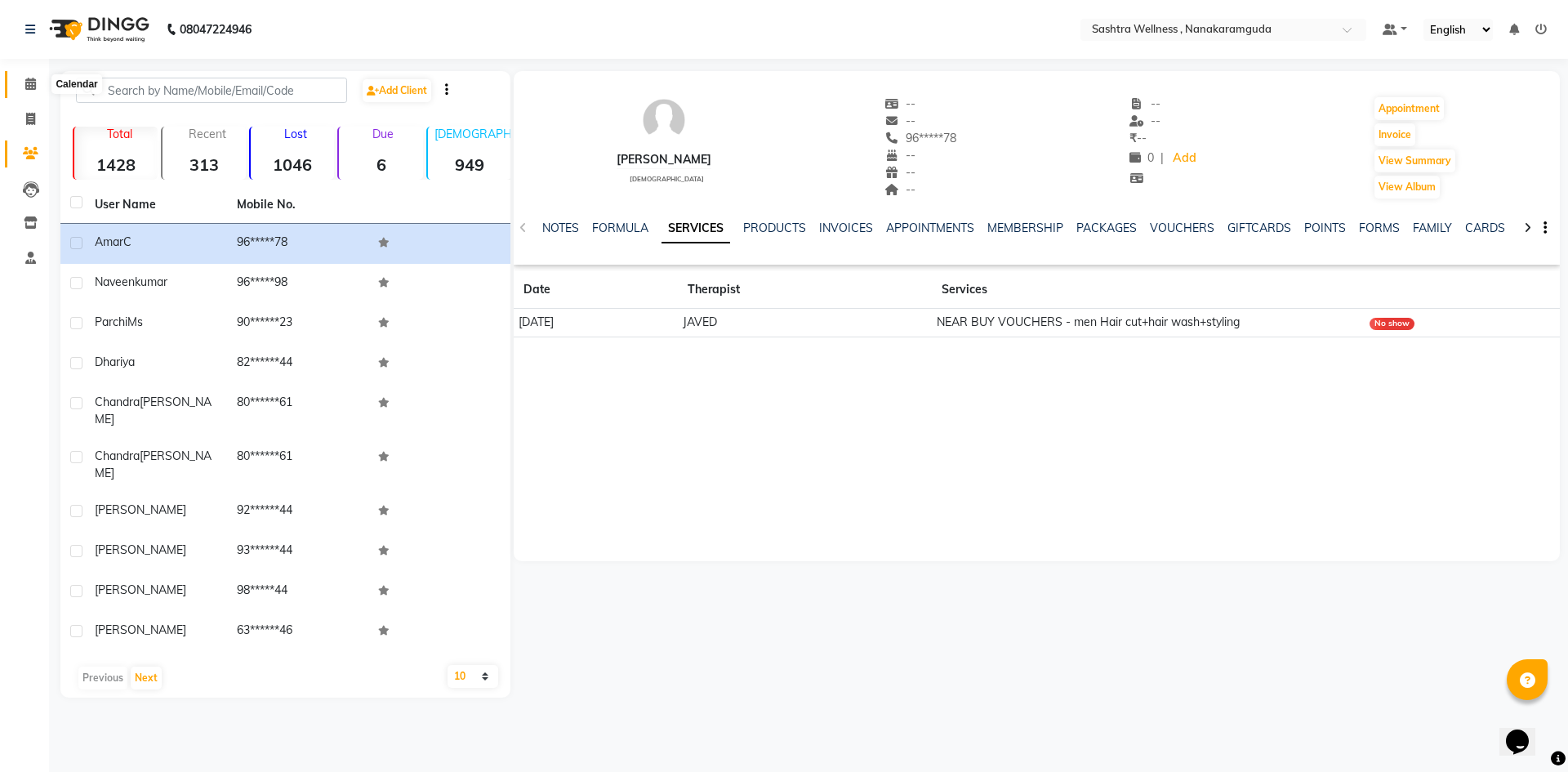
click at [32, 88] on icon at bounding box center [31, 84] width 11 height 13
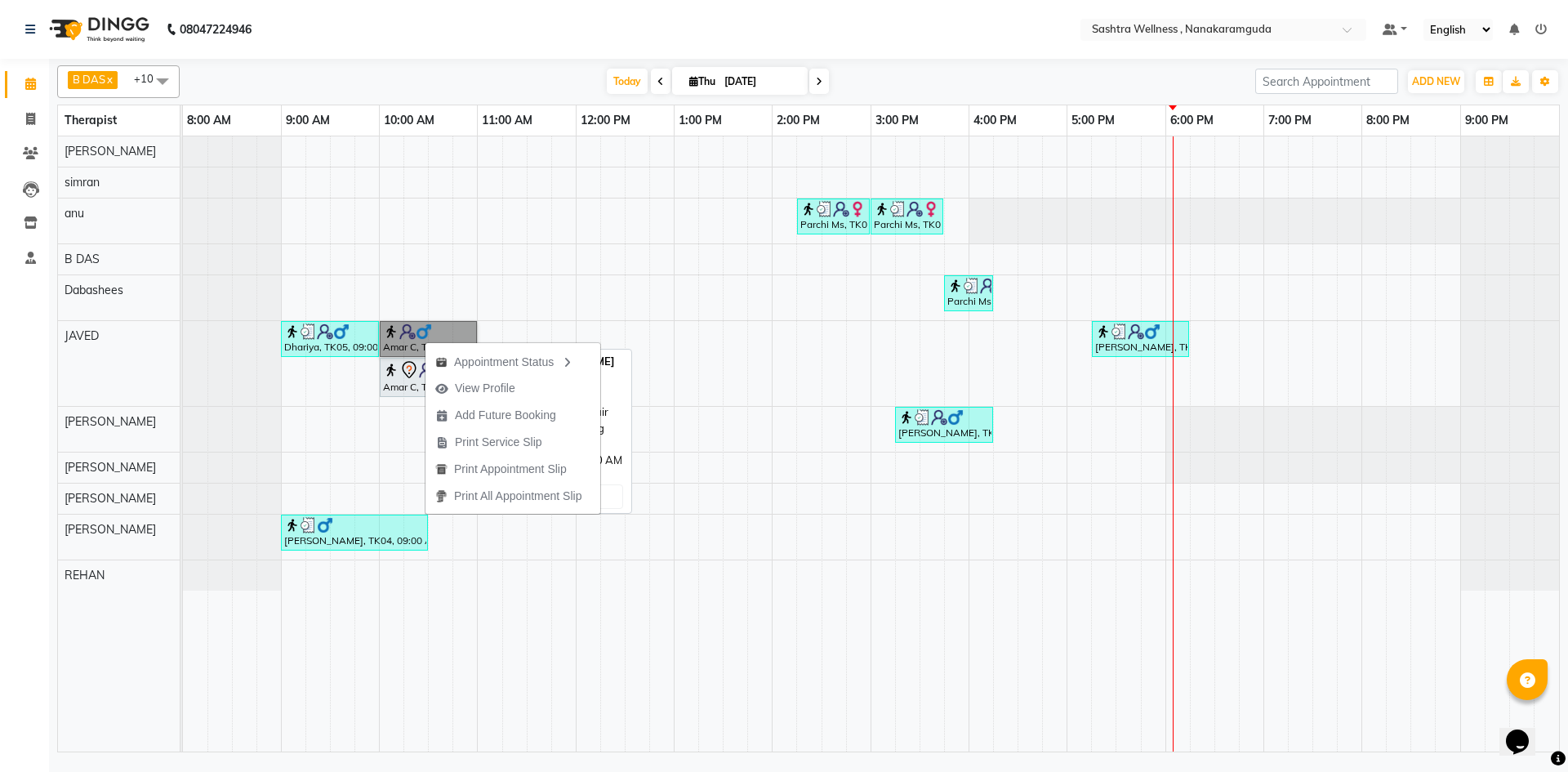
click at [410, 337] on link "Amar C, TK07, 10:00 AM-11:00 AM, NEAR BUY VOUCHERS - men Hair cut+hair wash+sty…" at bounding box center [429, 339] width 97 height 36
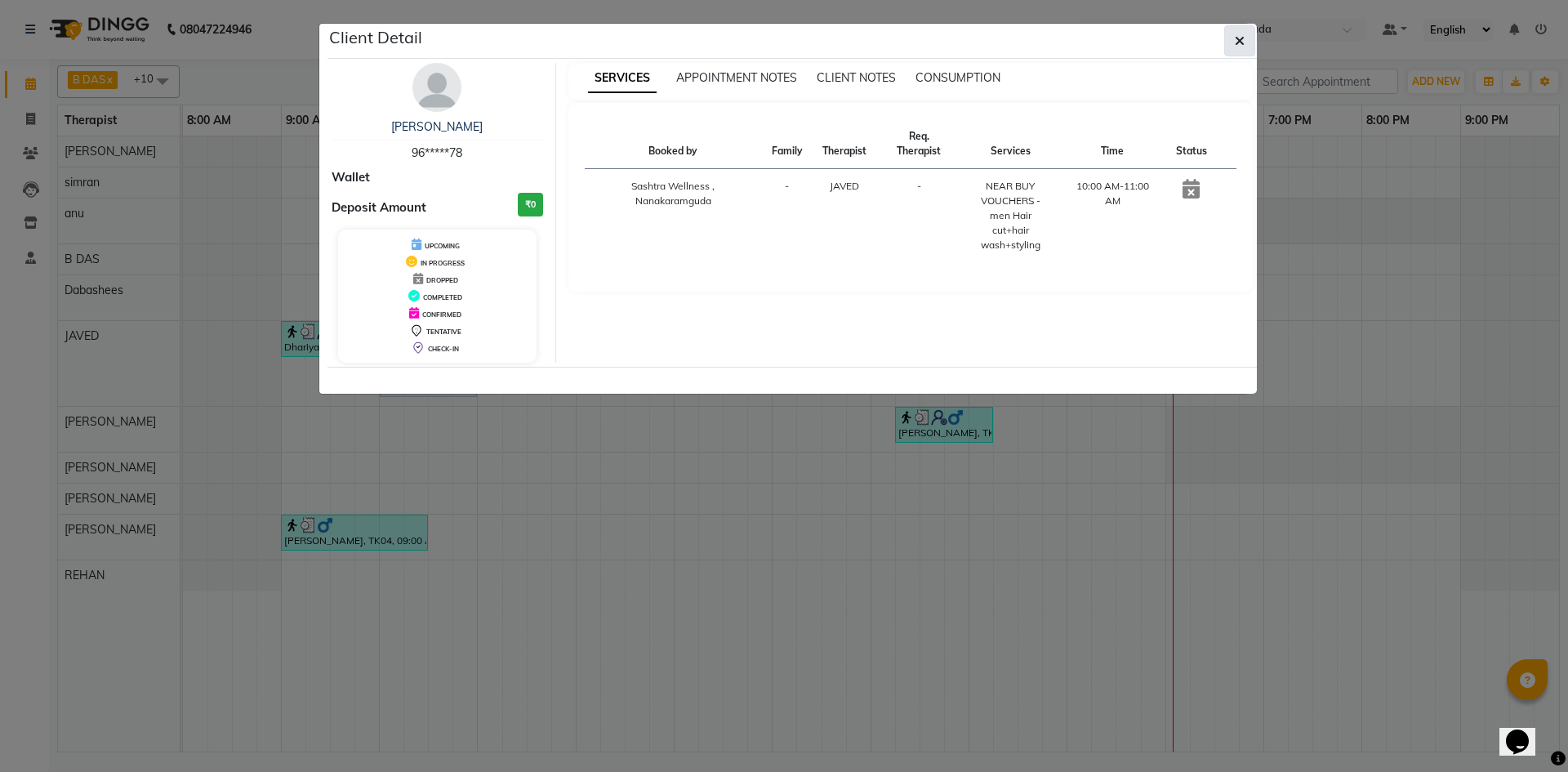
click at [1242, 40] on icon "button" at bounding box center [1239, 41] width 10 height 13
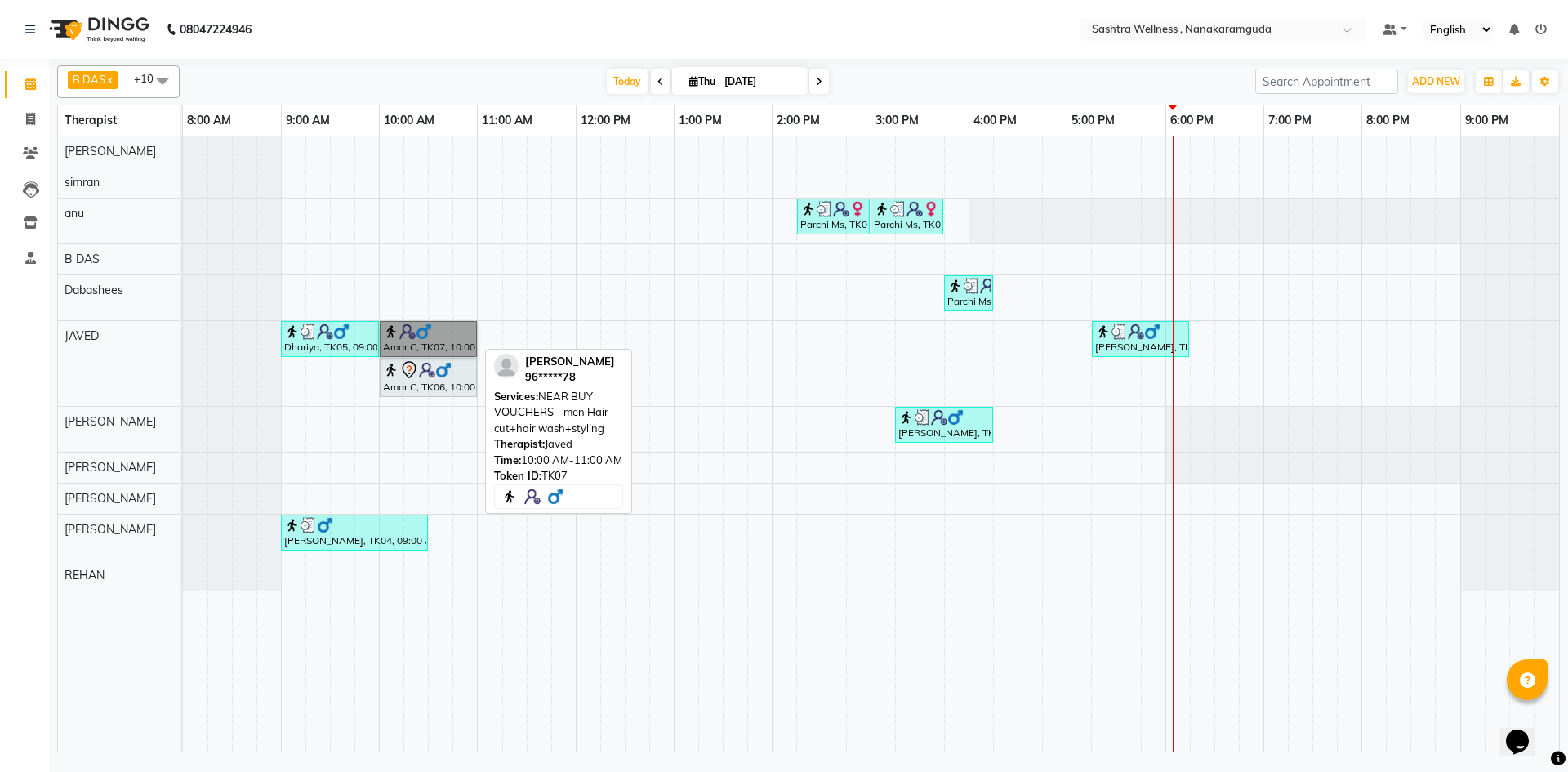
click at [428, 341] on link "Amar C, TK07, 10:00 AM-11:00 AM, NEAR BUY VOUCHERS - men Hair cut+hair wash+sty…" at bounding box center [429, 339] width 97 height 36
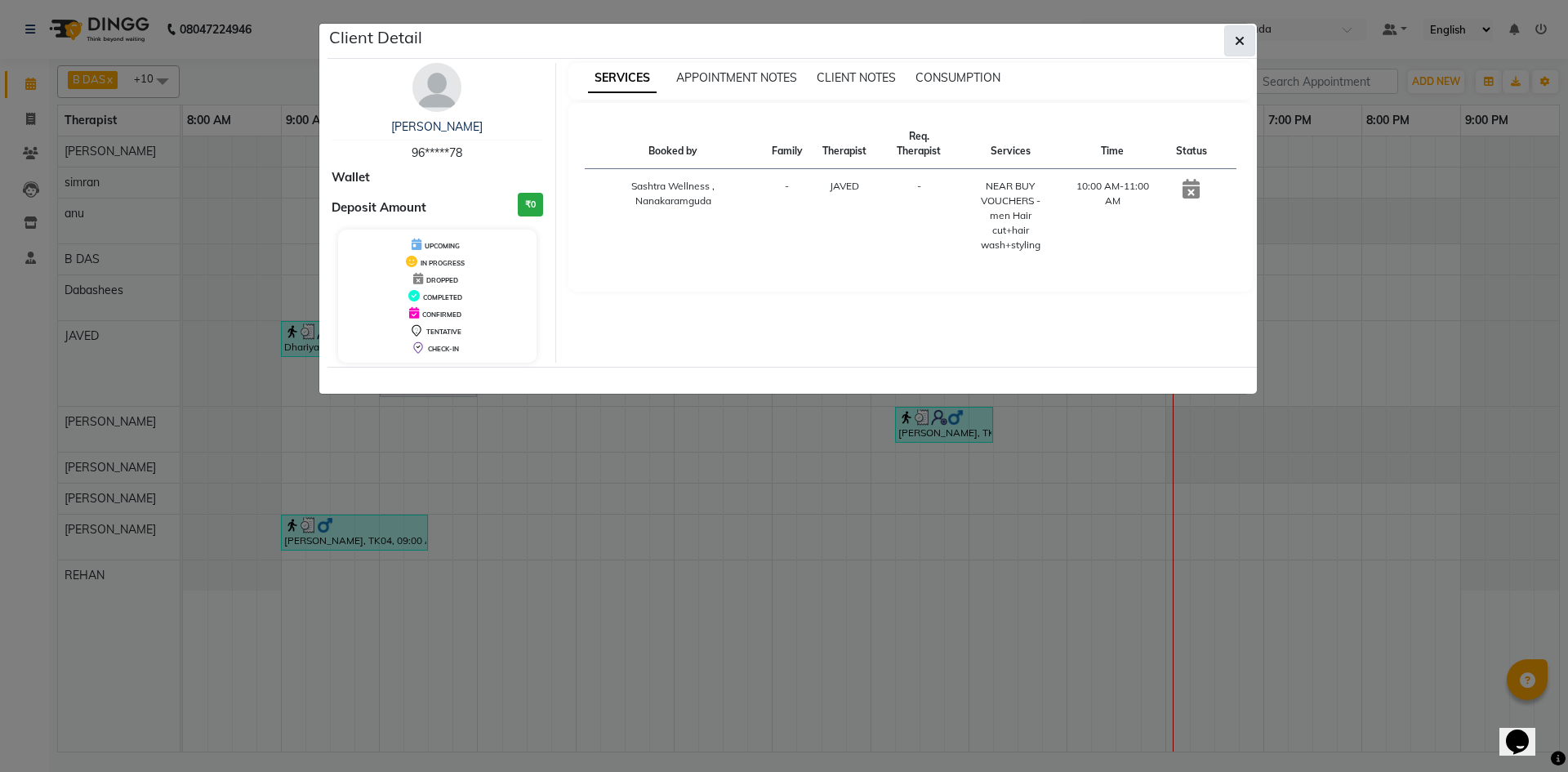
click at [1237, 47] on span "button" at bounding box center [1239, 41] width 10 height 16
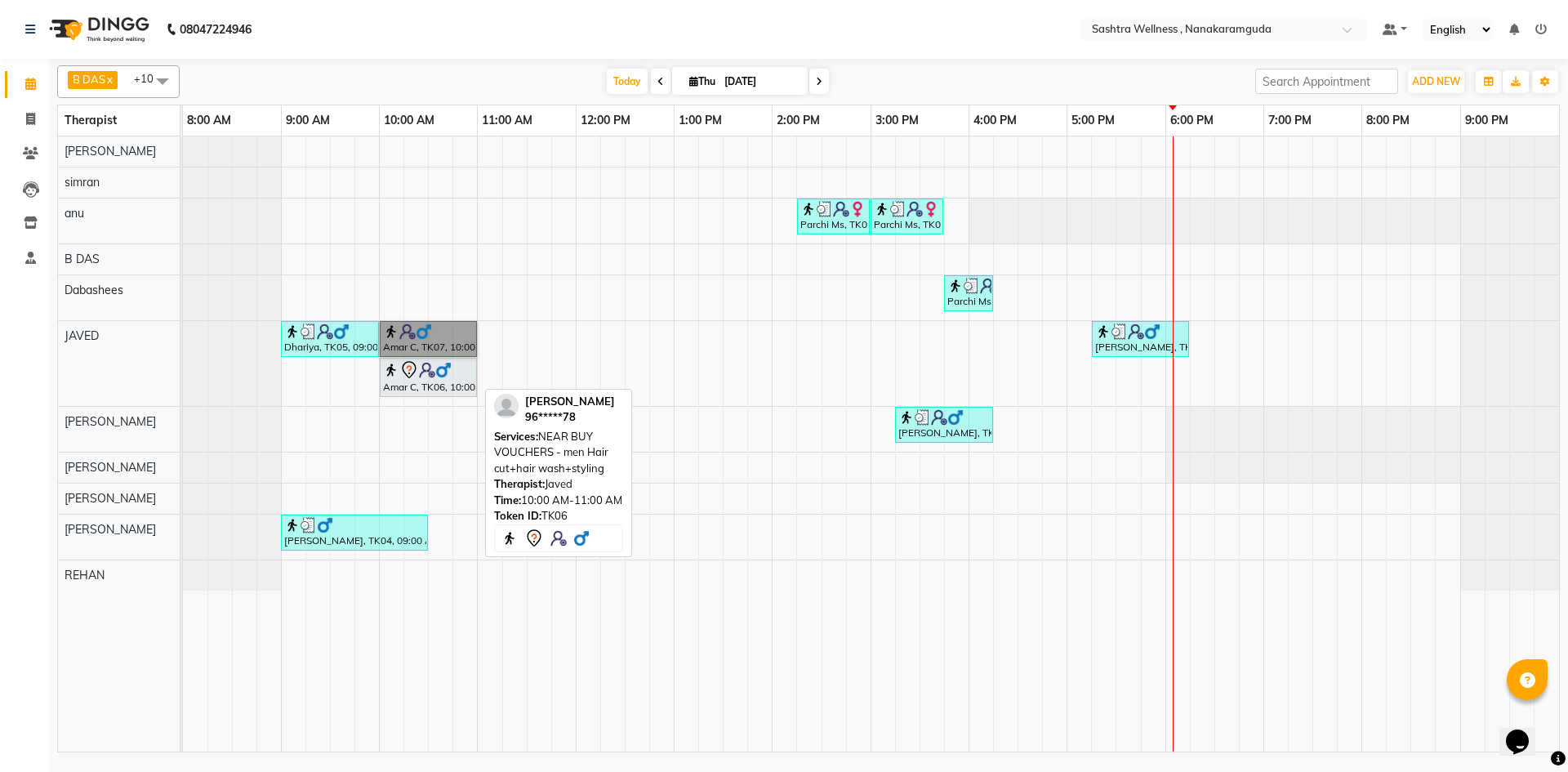
click at [415, 388] on div "Amar C, TK06, 10:00 AM-11:00 AM, NEAR BUY VOUCHERS - men Hair cut+hair wash+sty…" at bounding box center [428, 377] width 94 height 34
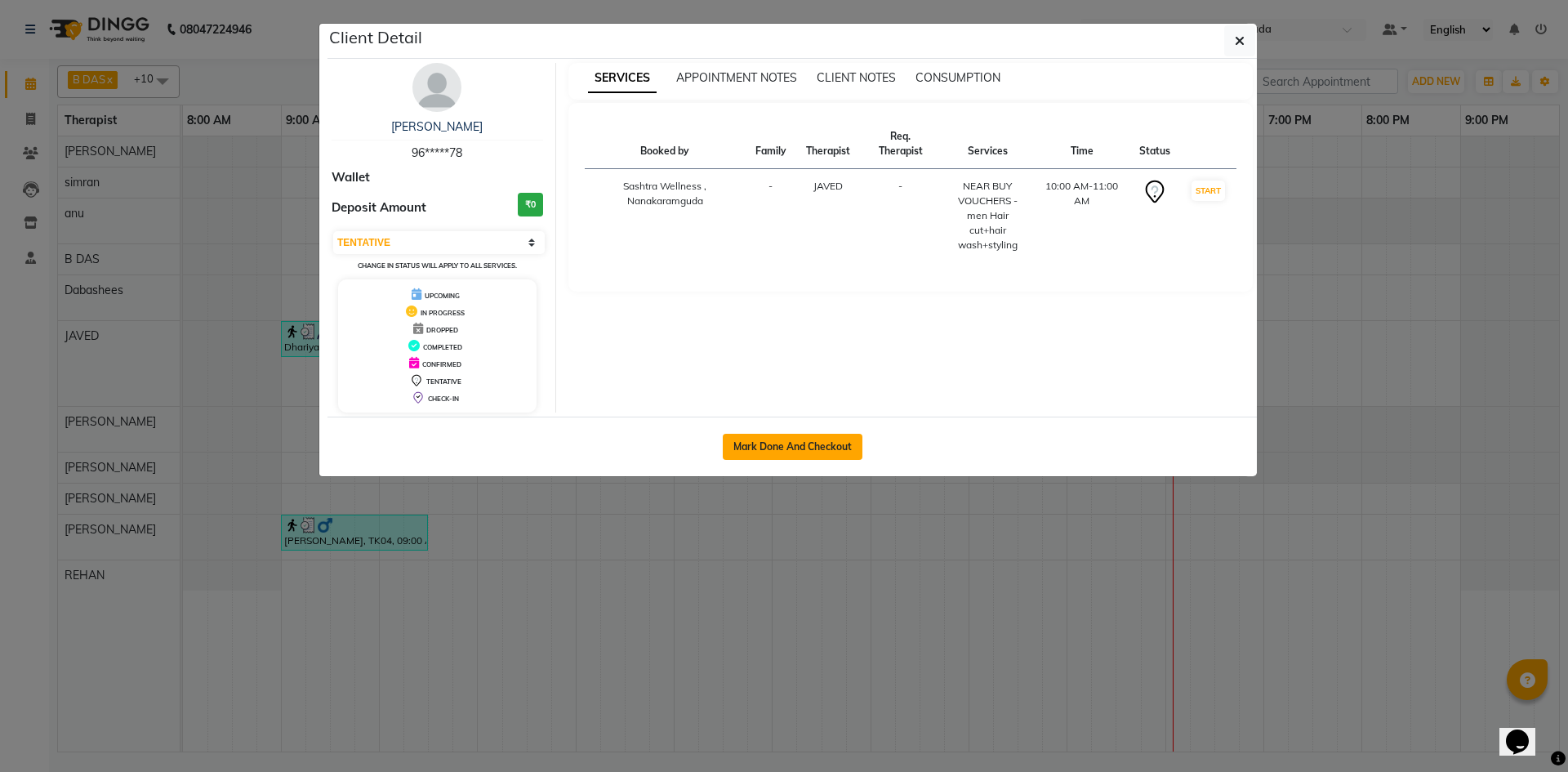
click at [807, 446] on button "Mark Done And Checkout" at bounding box center [793, 446] width 140 height 26
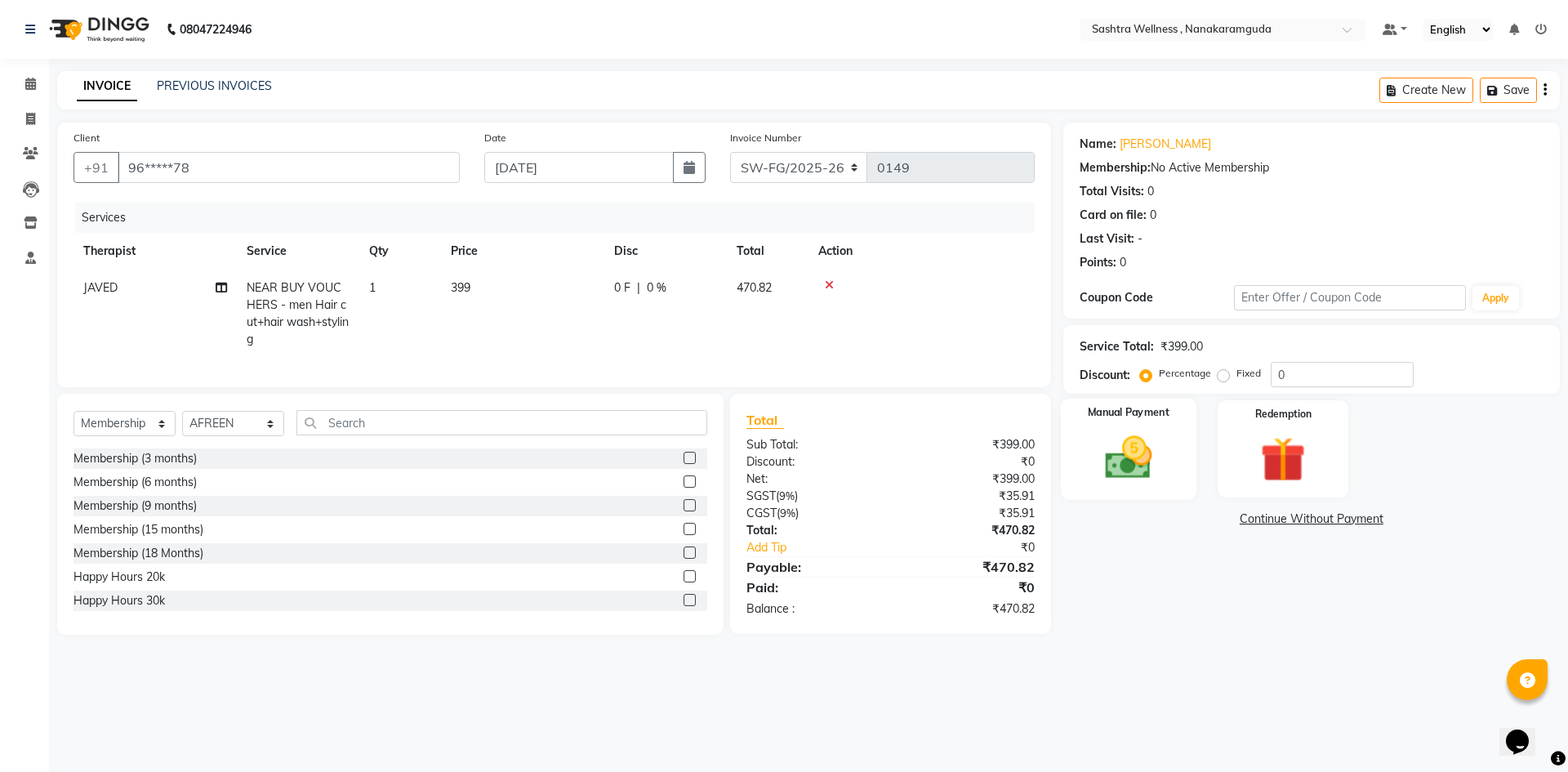
click at [1087, 449] on div "Manual Payment" at bounding box center [1127, 448] width 135 height 100
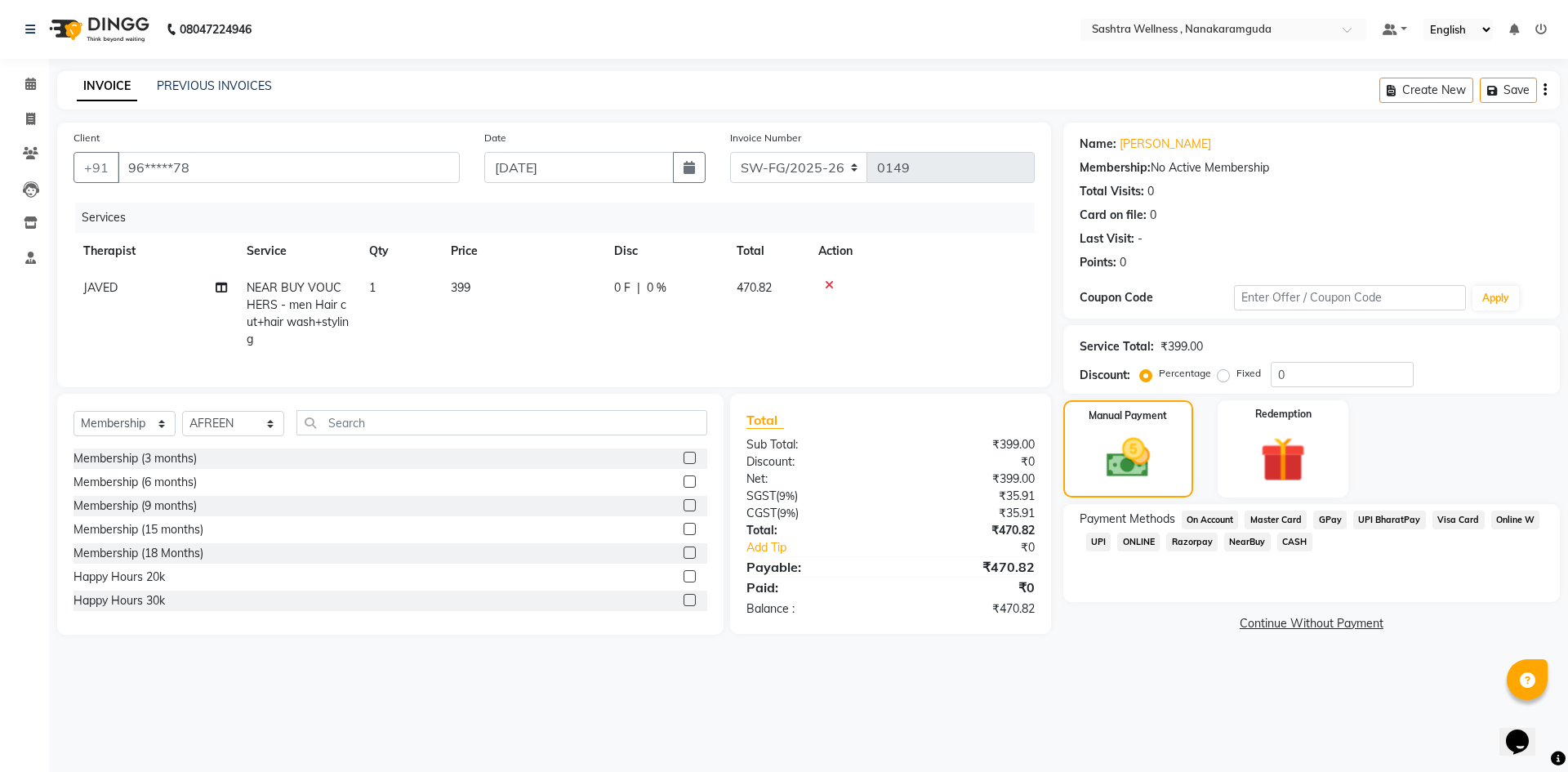
click at [1548, 84] on div "Create New Save" at bounding box center [1470, 90] width 181 height 39
click at [1553, 90] on div "Create New Save" at bounding box center [1470, 90] width 181 height 39
click at [1550, 90] on div "Create New Save" at bounding box center [1470, 90] width 181 height 39
click at [1545, 90] on icon "button" at bounding box center [1545, 90] width 4 height 1
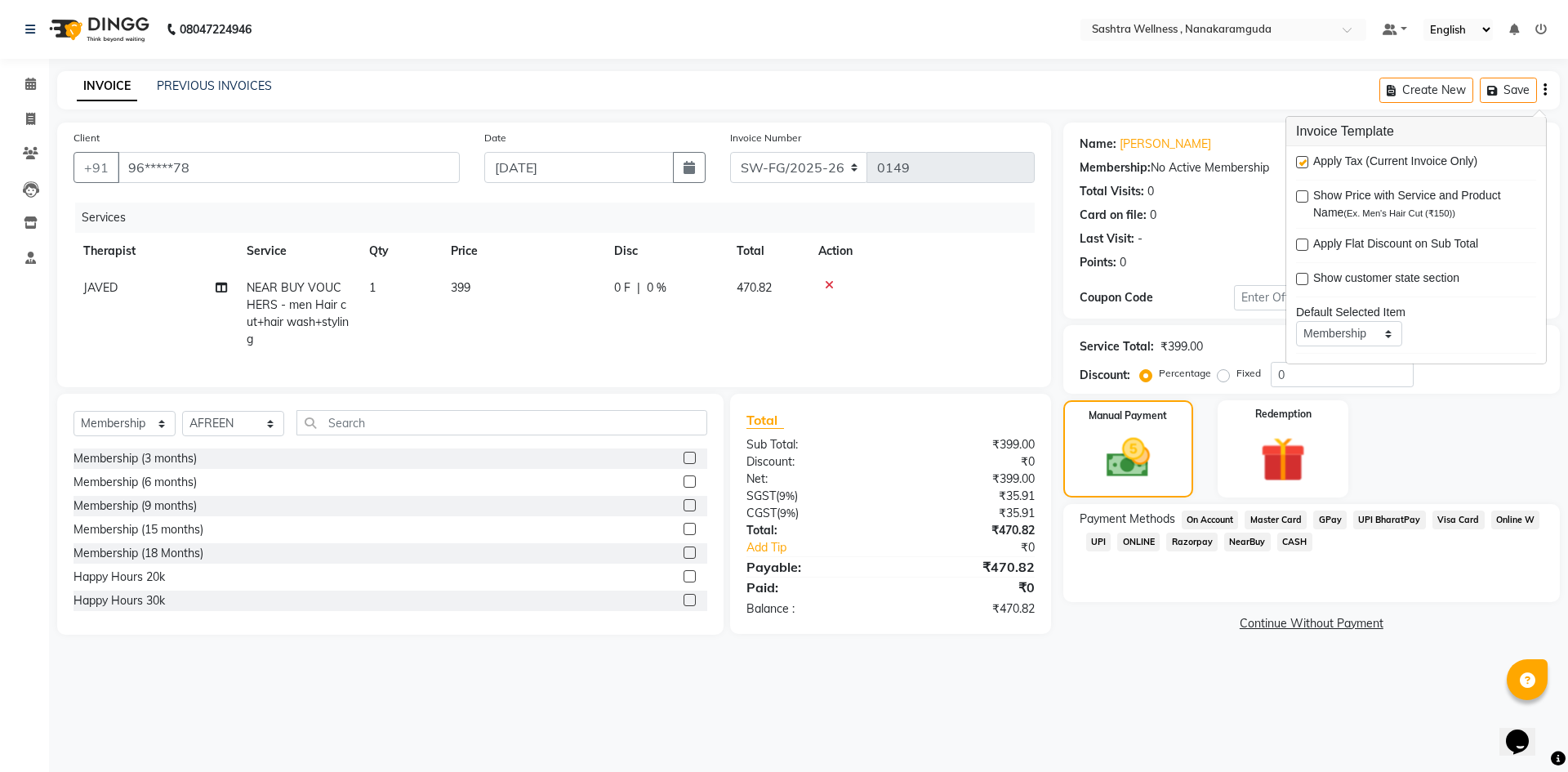
click at [1304, 163] on label at bounding box center [1303, 163] width 13 height 13
click at [1304, 163] on input "checkbox" at bounding box center [1302, 163] width 11 height 11
click at [1402, 444] on div "Manual Payment Redemption" at bounding box center [1311, 449] width 521 height 98
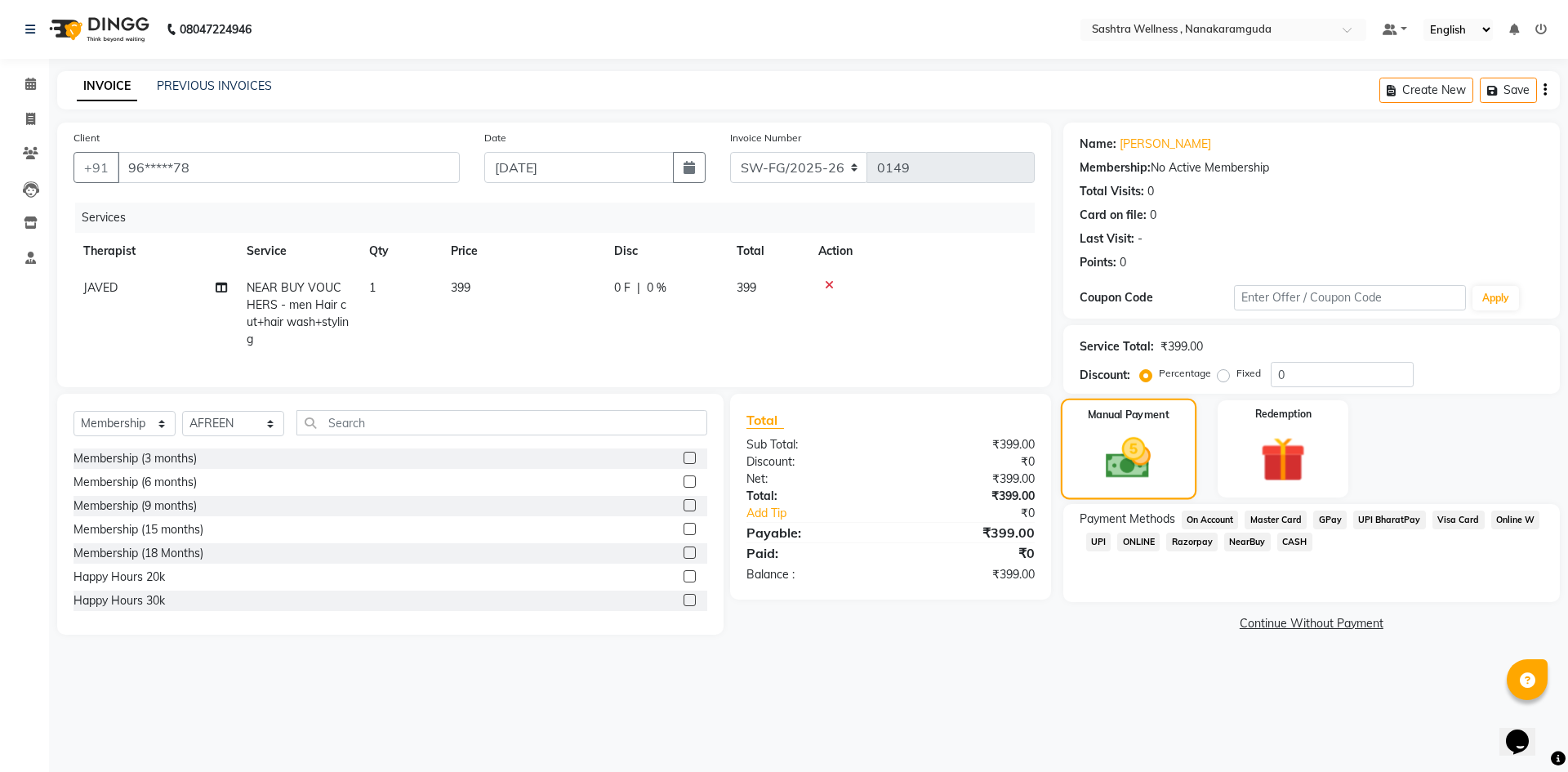
click at [1165, 458] on div "Manual Payment" at bounding box center [1127, 448] width 135 height 100
click at [1243, 543] on span "NearBuy" at bounding box center [1248, 542] width 47 height 19
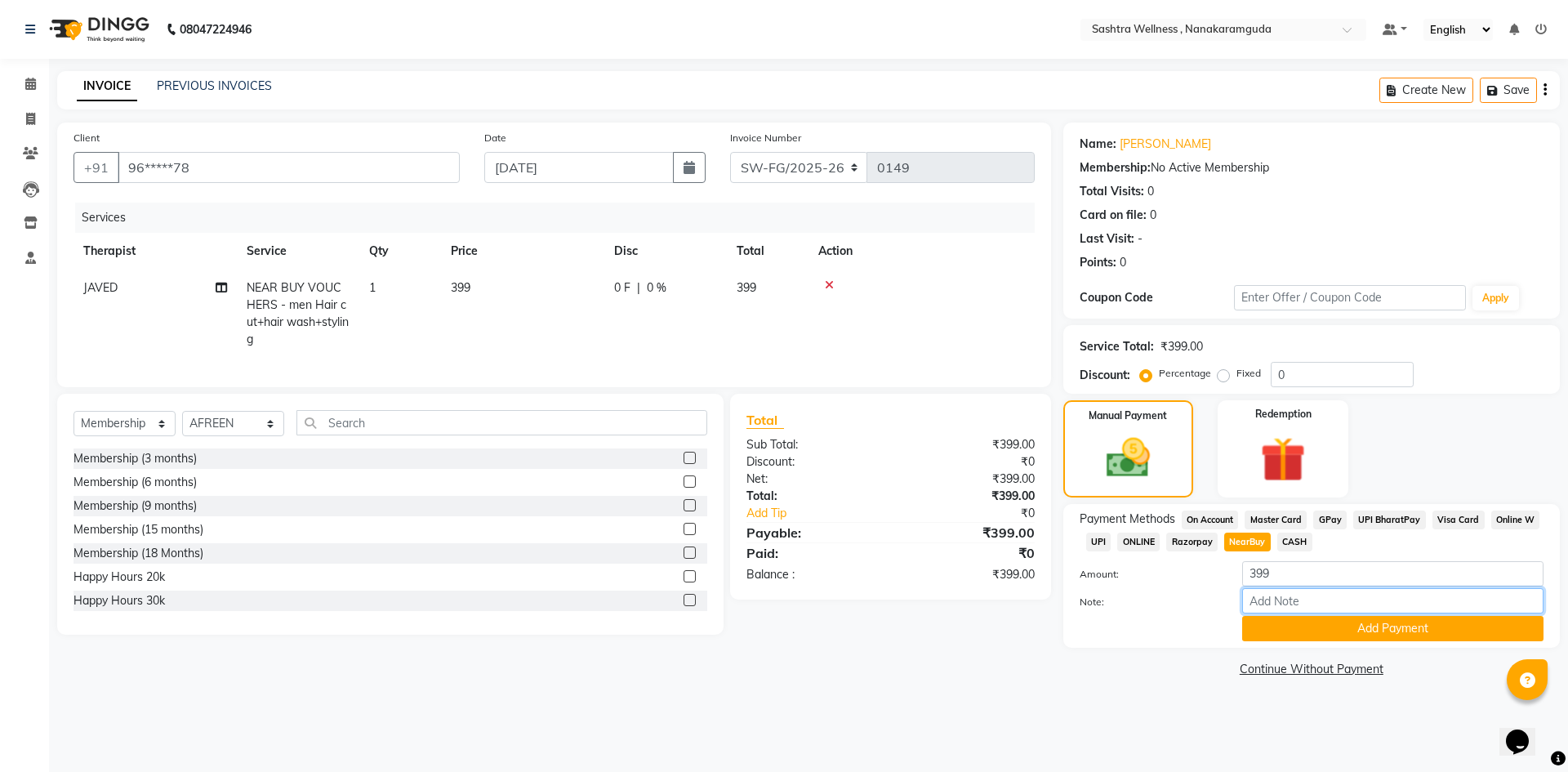
click at [1298, 595] on input "Note:" at bounding box center [1393, 600] width 302 height 25
click at [1350, 619] on button "Add Payment" at bounding box center [1393, 628] width 302 height 25
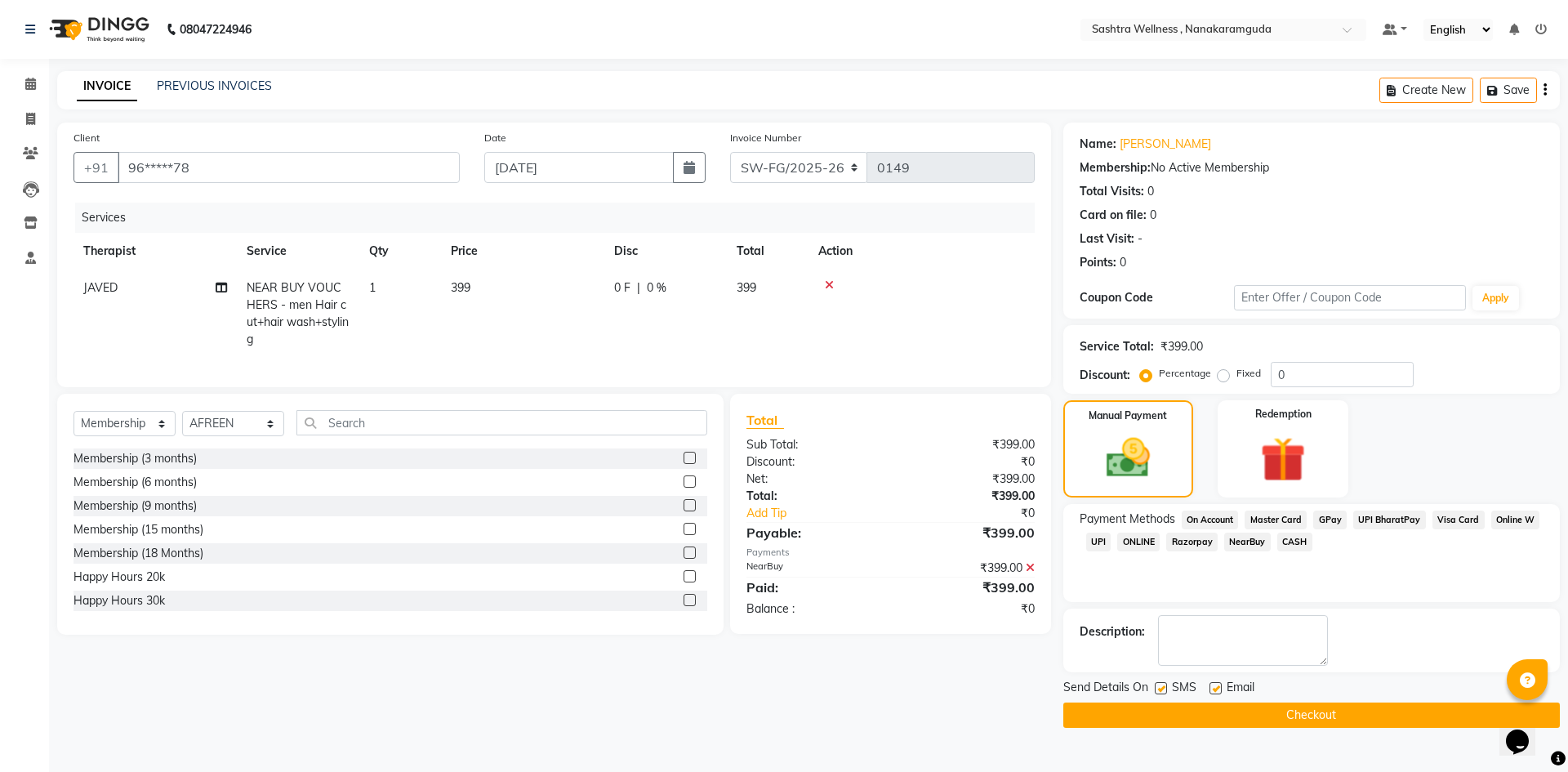
click at [1111, 646] on div "Description:" at bounding box center [1312, 640] width 464 height 51
click at [1215, 642] on textarea at bounding box center [1243, 640] width 170 height 51
drag, startPoint x: 1218, startPoint y: 646, endPoint x: 1202, endPoint y: 652, distance: 17.1
click at [1202, 652] on textarea at bounding box center [1243, 640] width 170 height 51
click at [1349, 705] on button "Checkout" at bounding box center [1312, 715] width 496 height 25
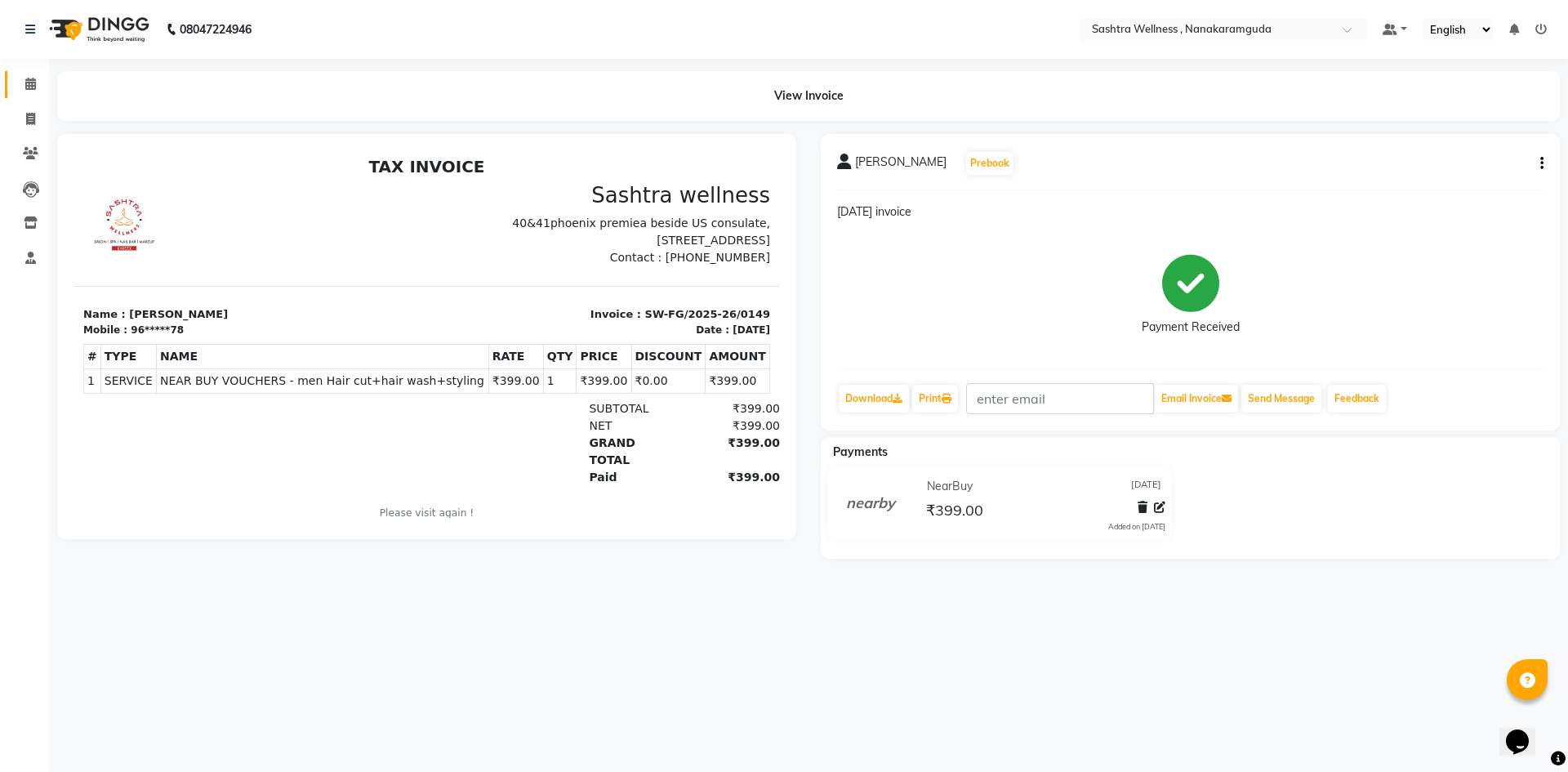
click at [23, 73] on link "Calendar" at bounding box center [23, 85] width 39 height 27
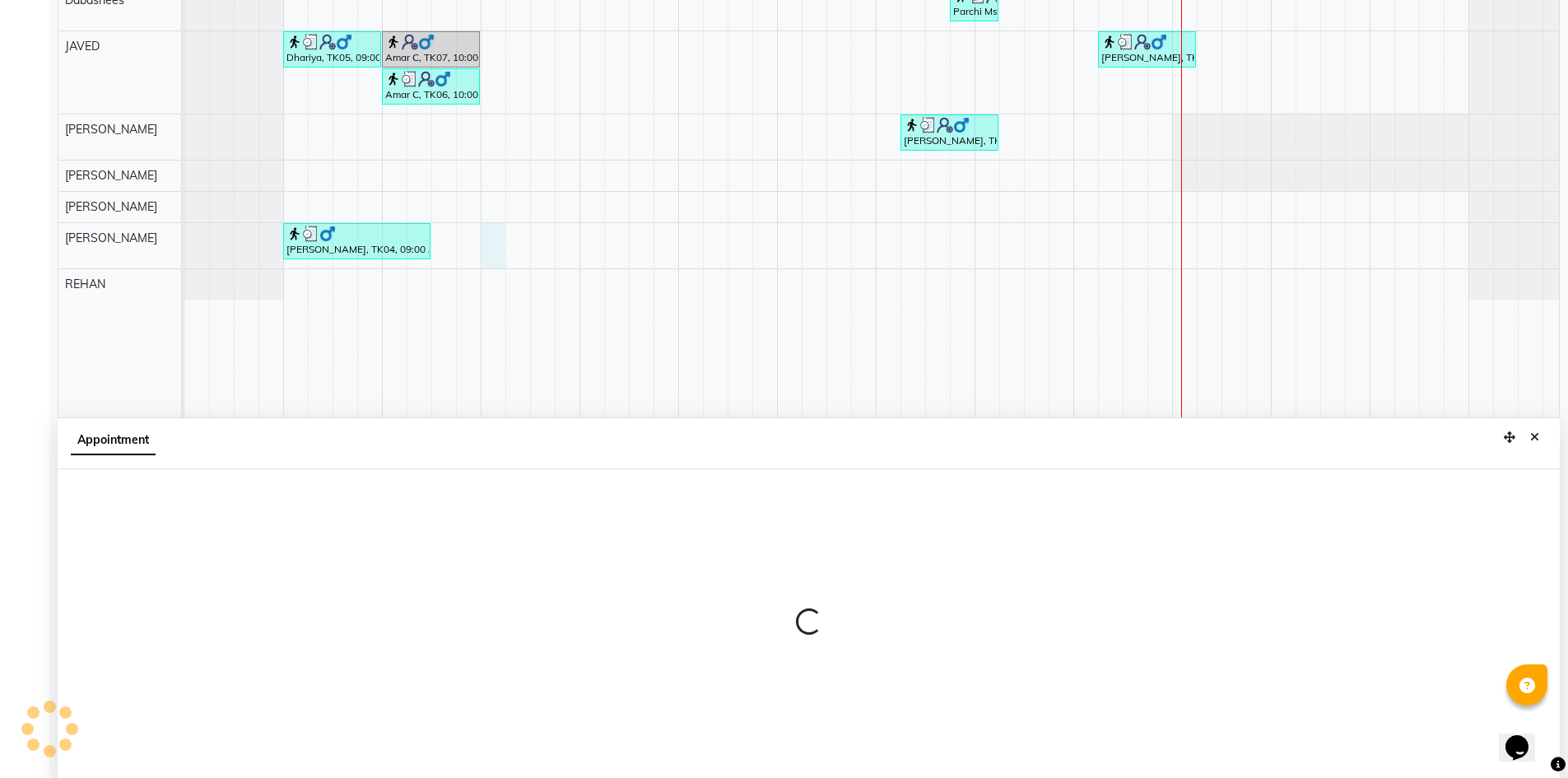
scroll to position [307, 0]
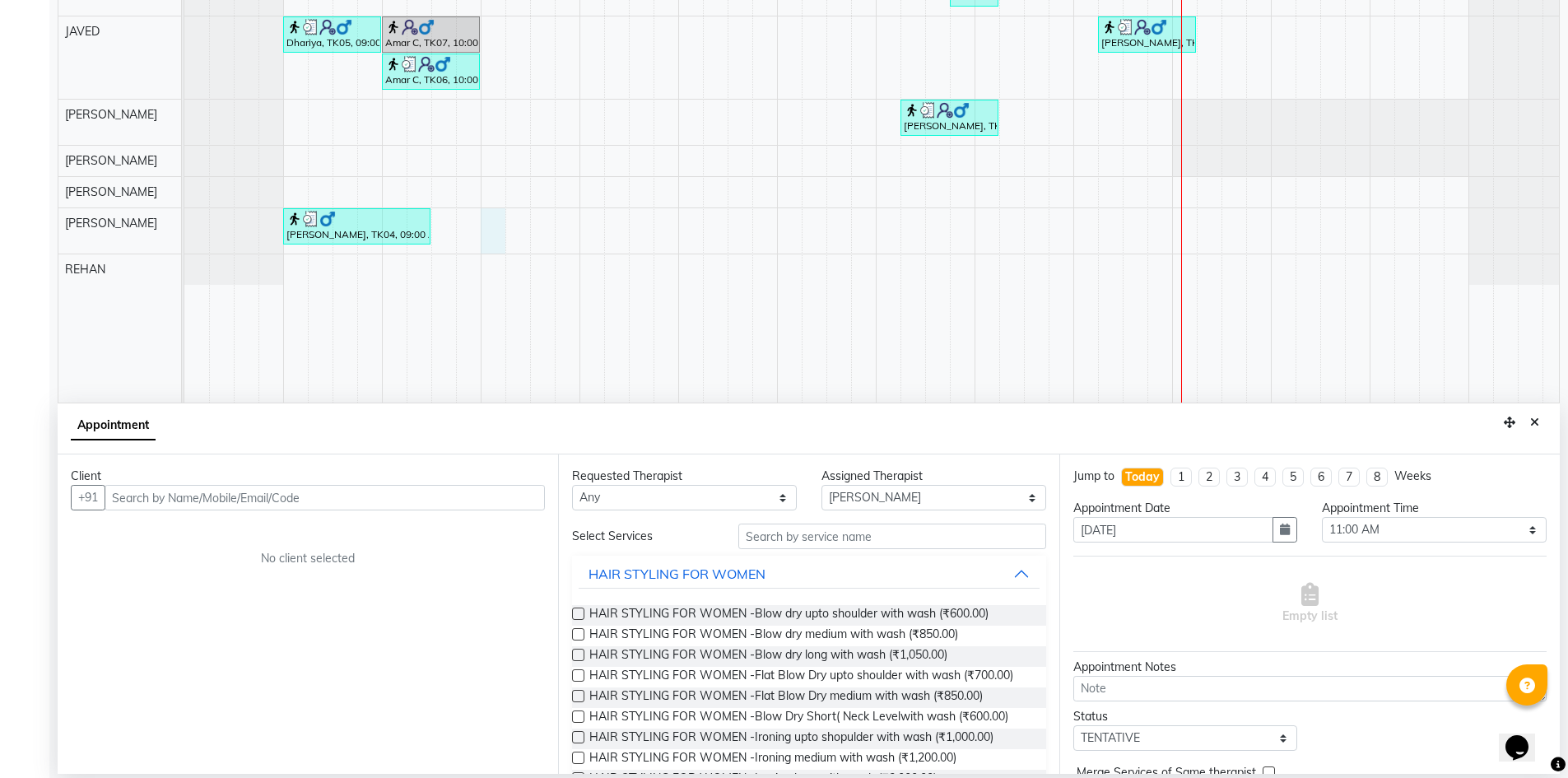
click at [228, 495] on input "text" at bounding box center [325, 498] width 440 height 25
click at [91, 497] on button "+91" at bounding box center [88, 498] width 35 height 25
click at [97, 497] on button "+91" at bounding box center [88, 498] width 35 height 25
click at [126, 497] on input "text" at bounding box center [325, 498] width 440 height 25
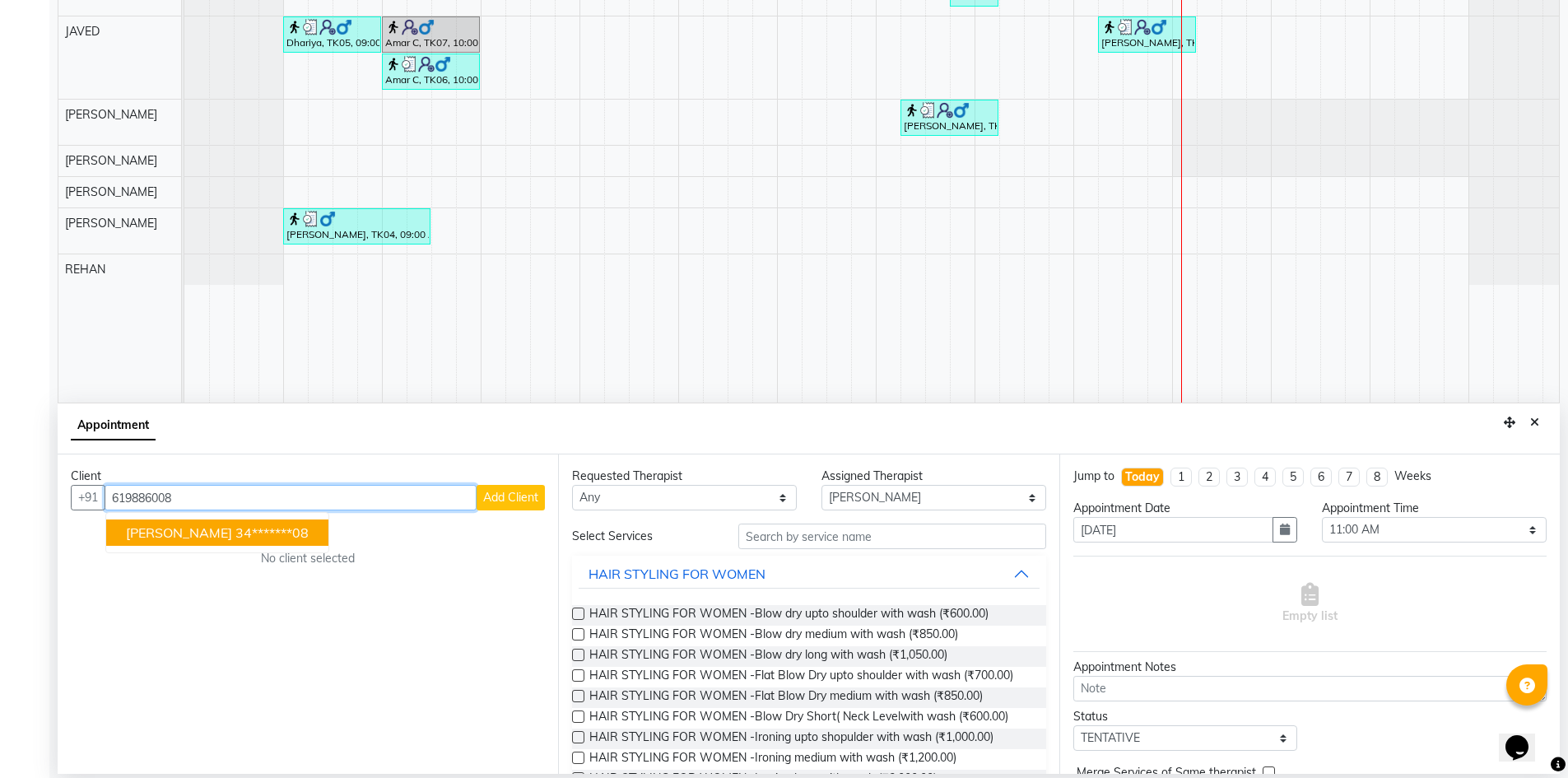
click at [124, 541] on button "jose 34*******08" at bounding box center [217, 532] width 222 height 26
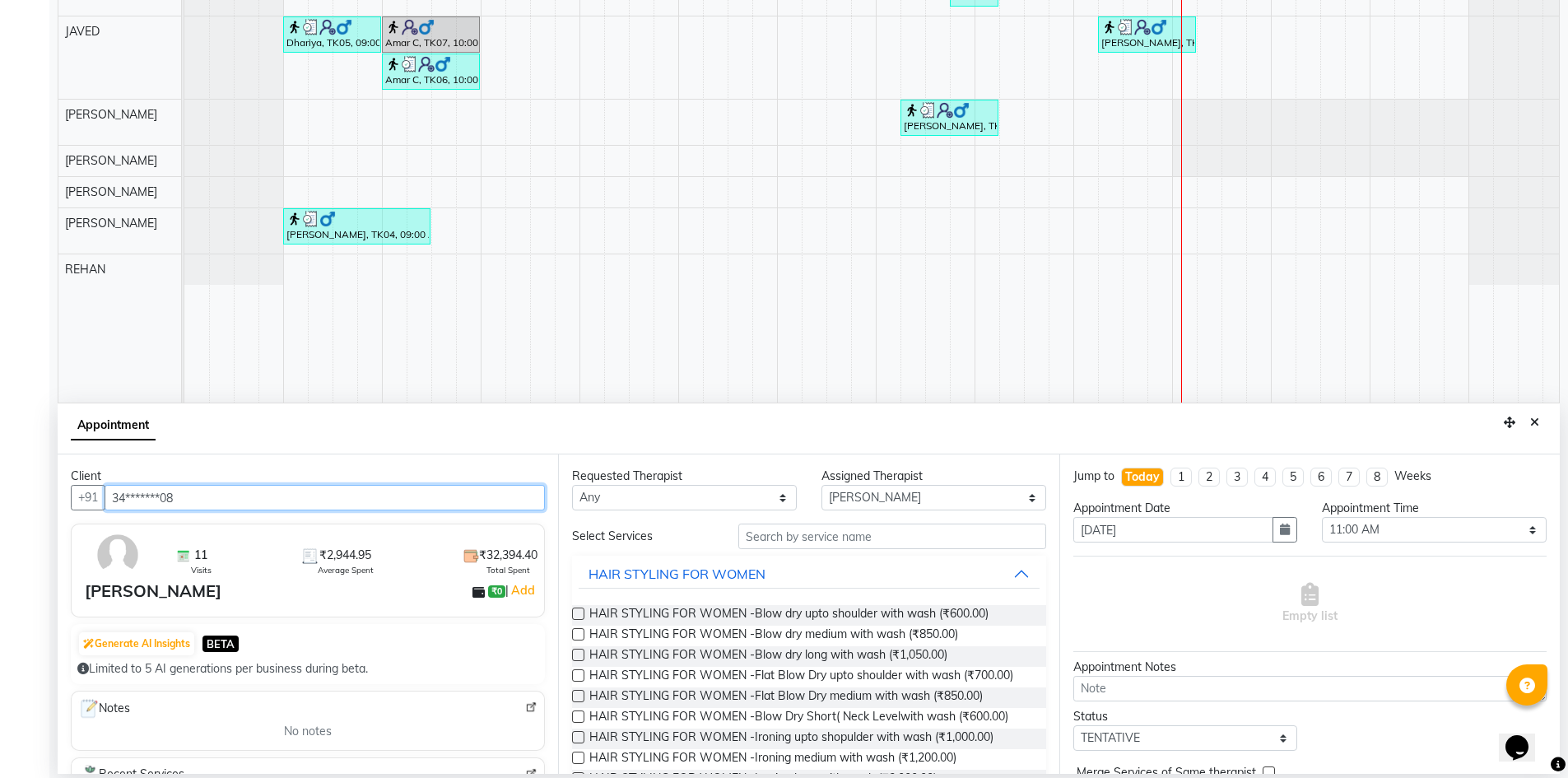
click at [296, 506] on input "34*******08" at bounding box center [325, 498] width 440 height 25
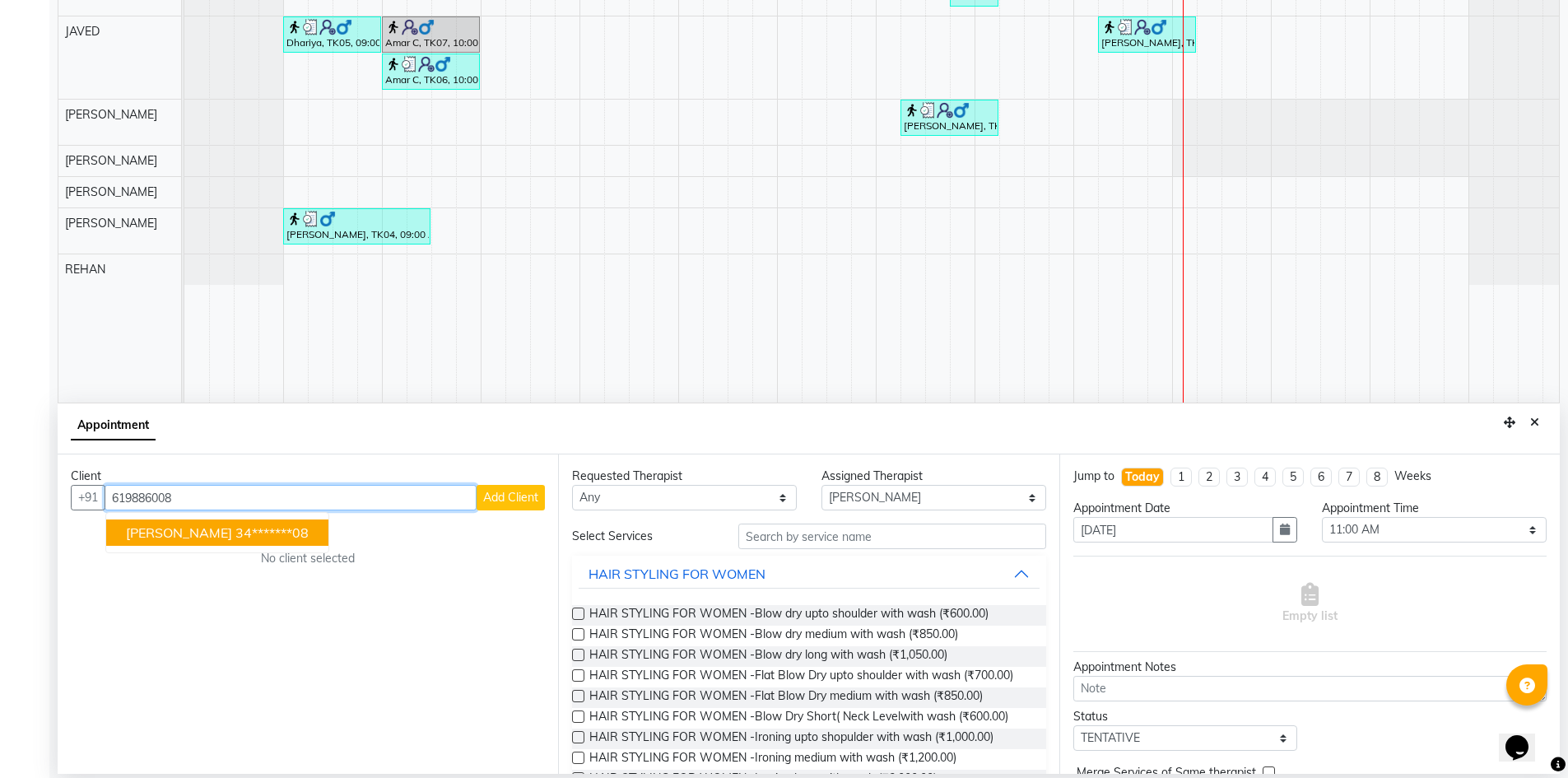
click at [236, 538] on ngb-highlight "34*******08" at bounding box center [272, 532] width 74 height 16
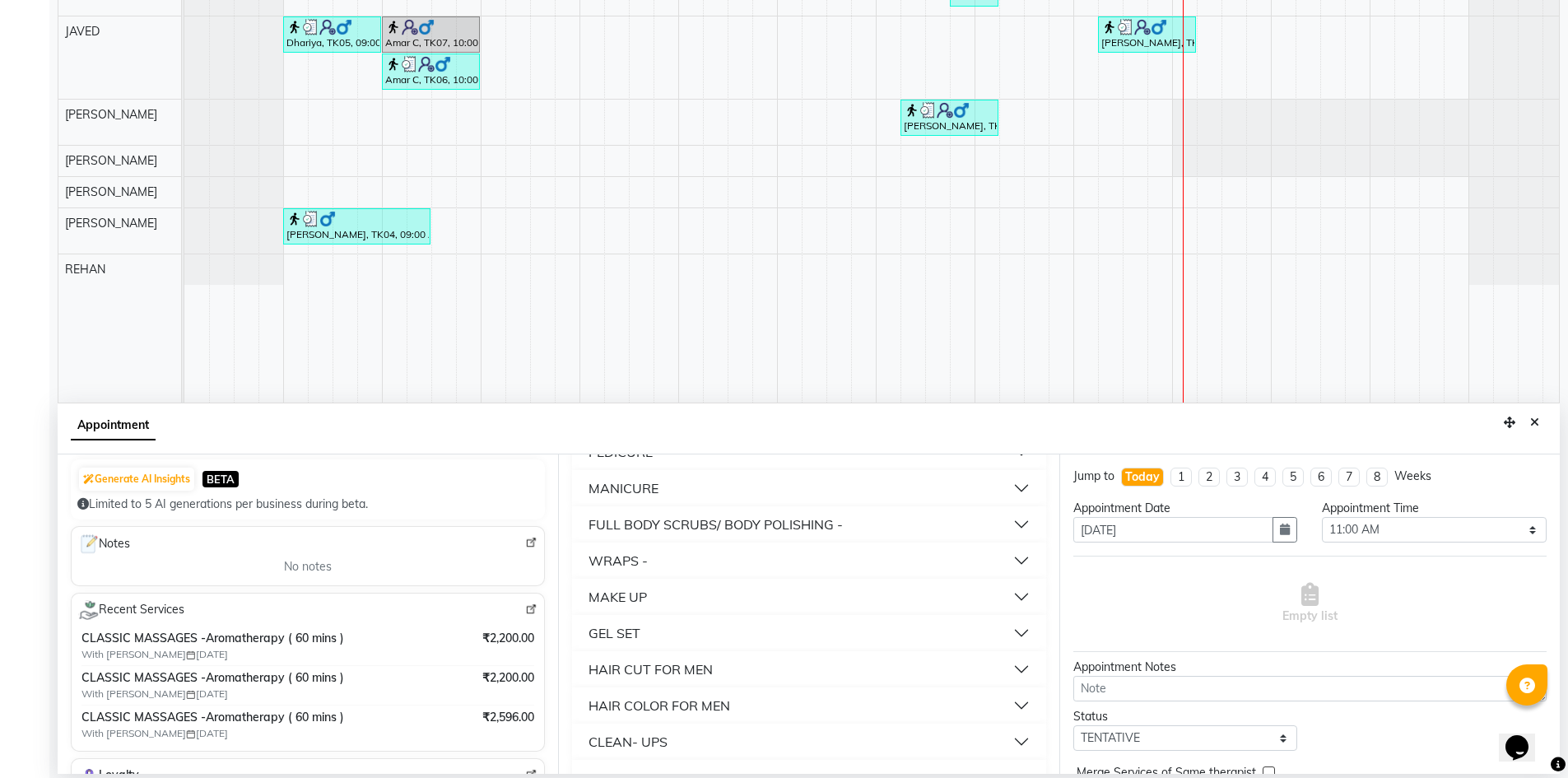
scroll to position [936, 0]
click at [703, 710] on div "CLASSIC MASSAGES" at bounding box center [654, 706] width 132 height 20
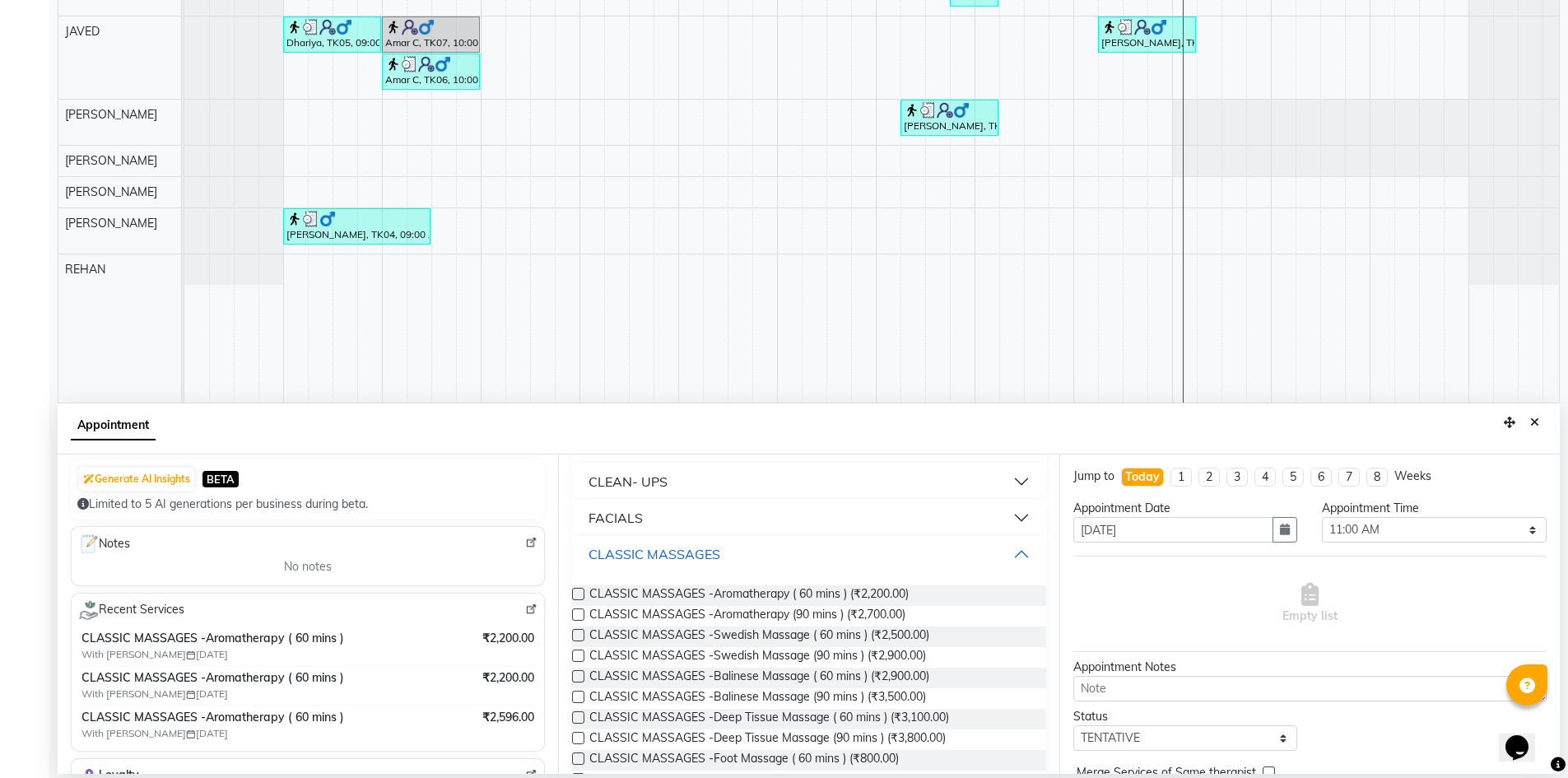
scroll to position [1101, 0]
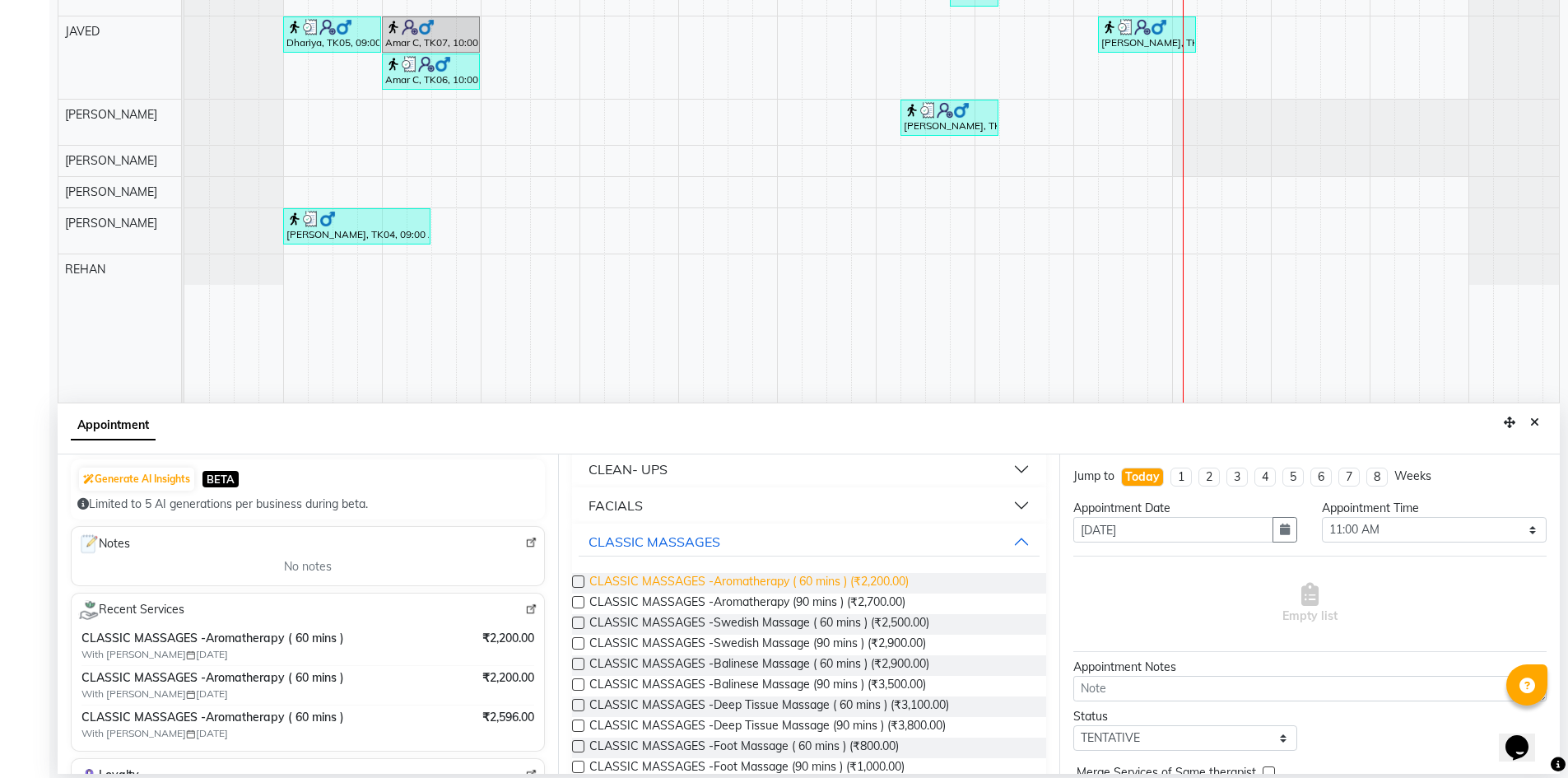
click at [817, 580] on span "CLASSIC MASSAGES -Aromatherapy ( 60 mins ) (₹2,200.00)" at bounding box center [749, 583] width 319 height 21
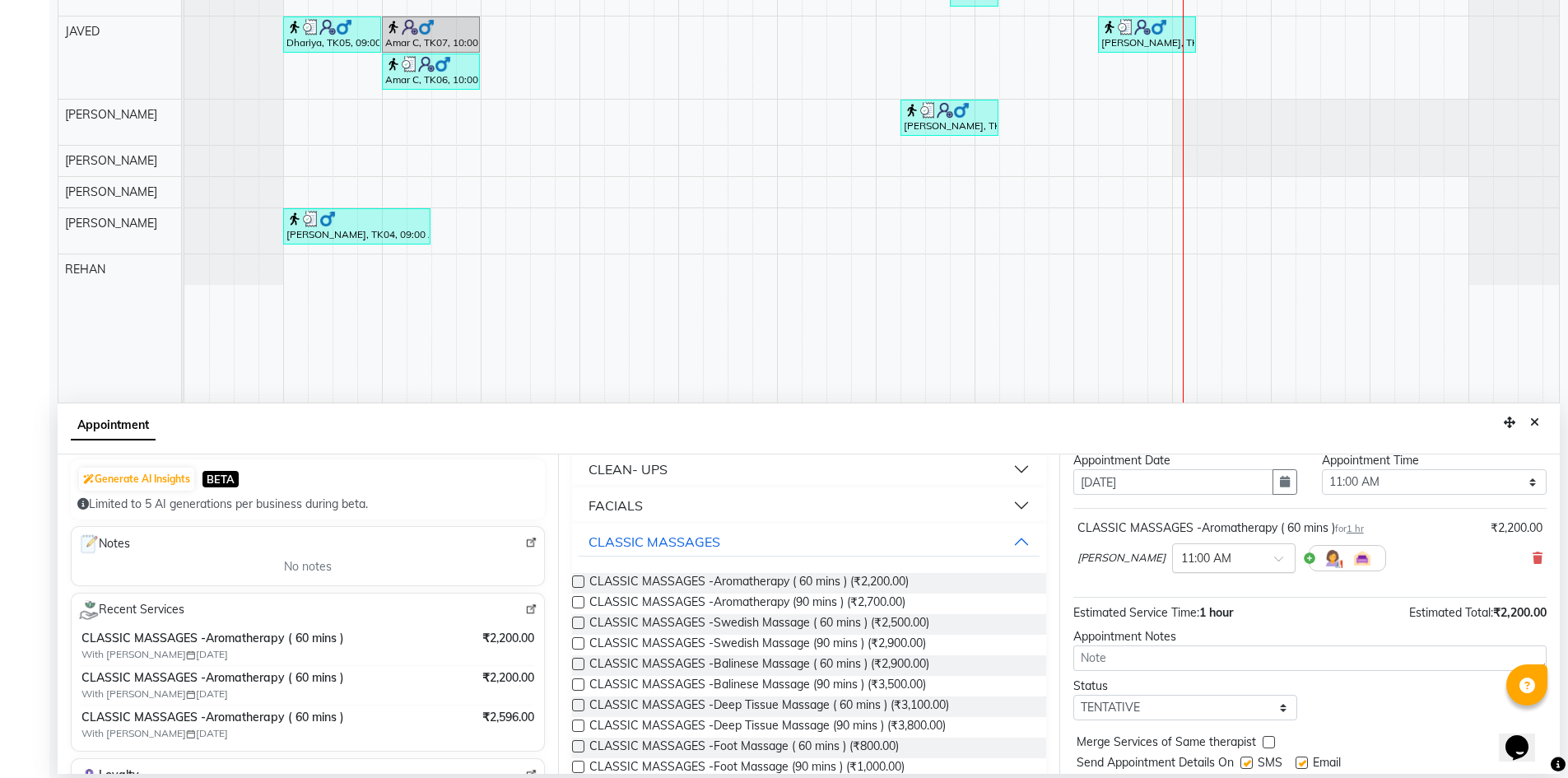
scroll to position [98, 0]
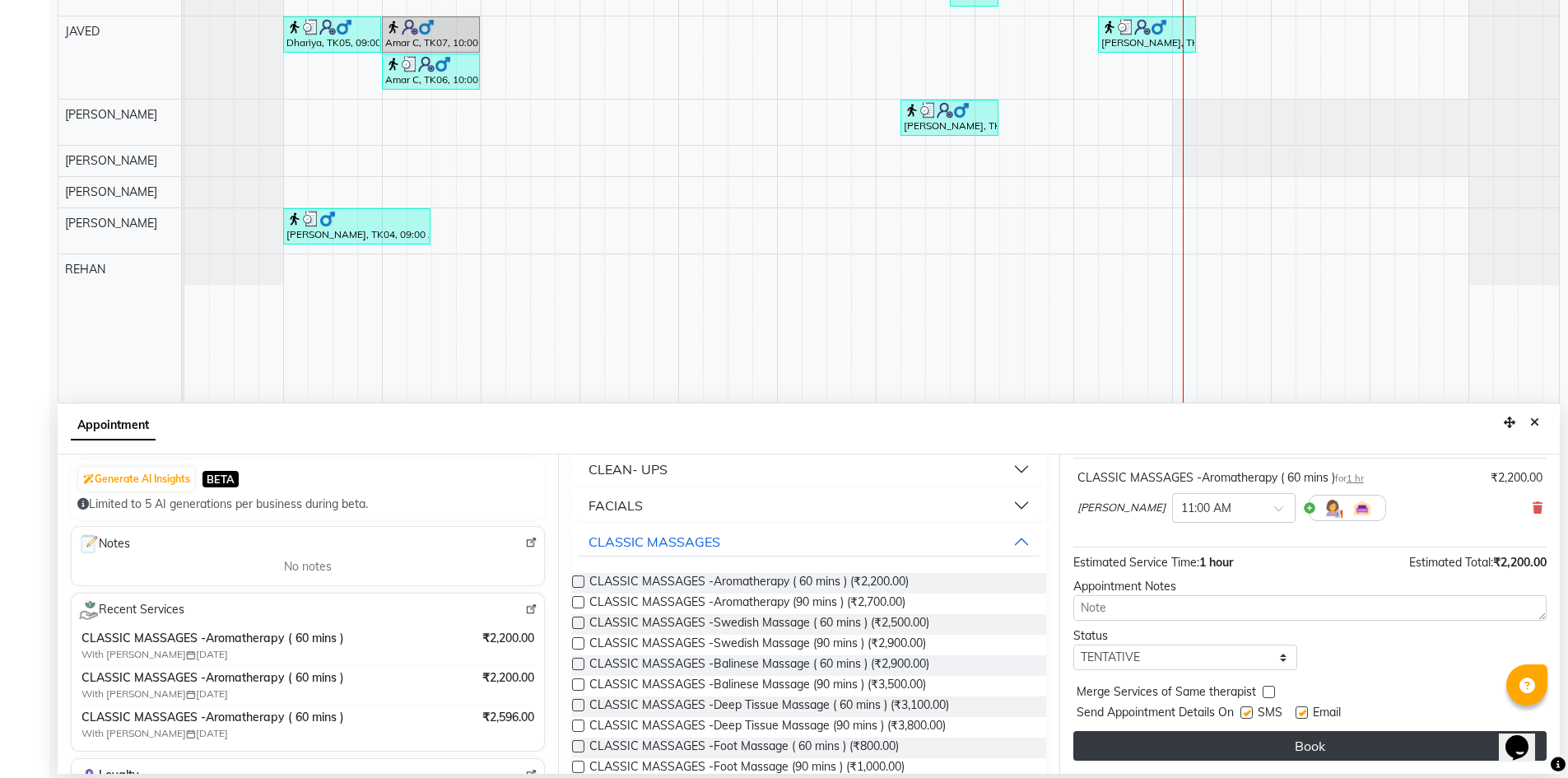
click at [1223, 746] on button "Book" at bounding box center [1310, 745] width 473 height 30
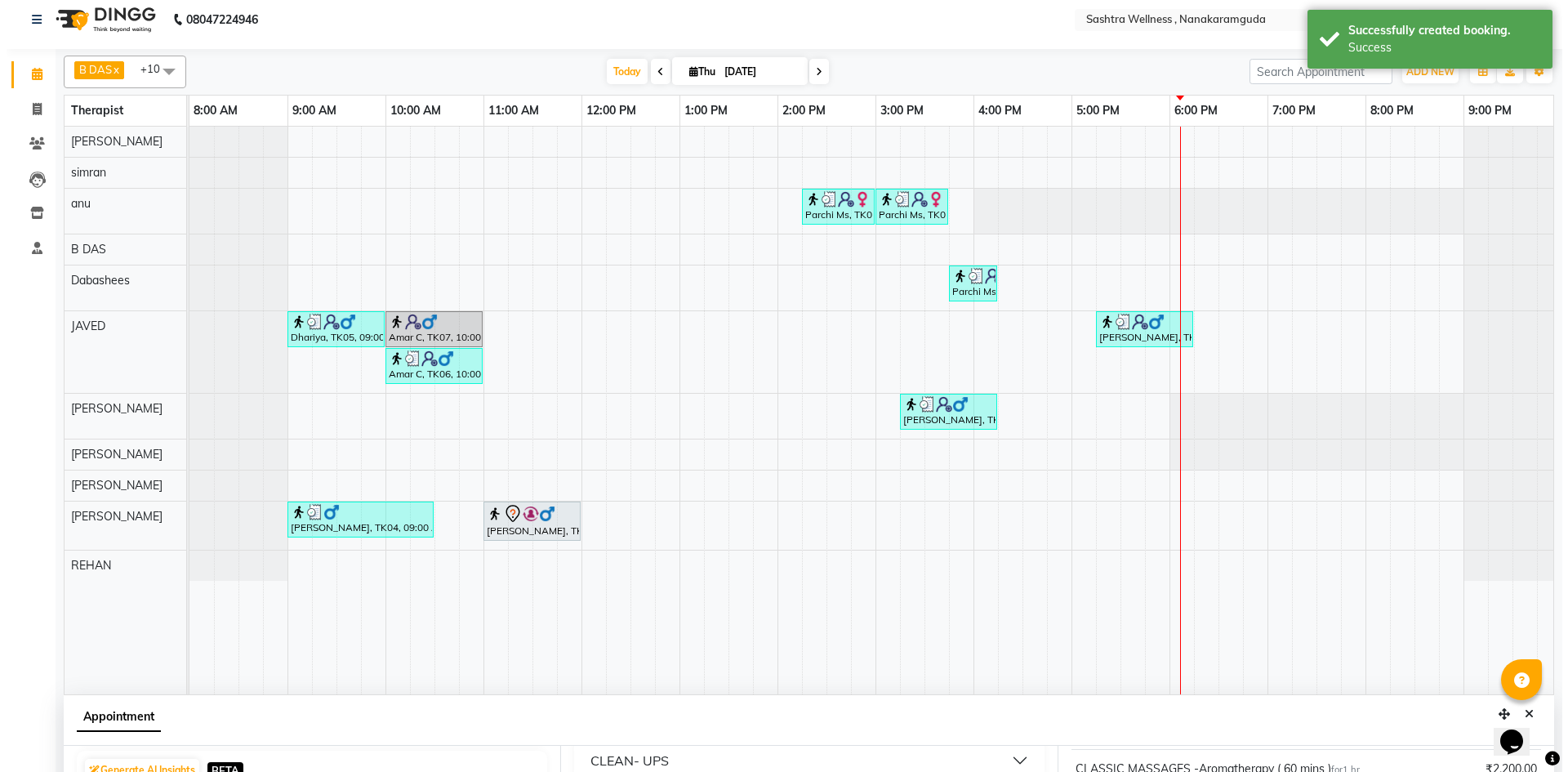
scroll to position [0, 0]
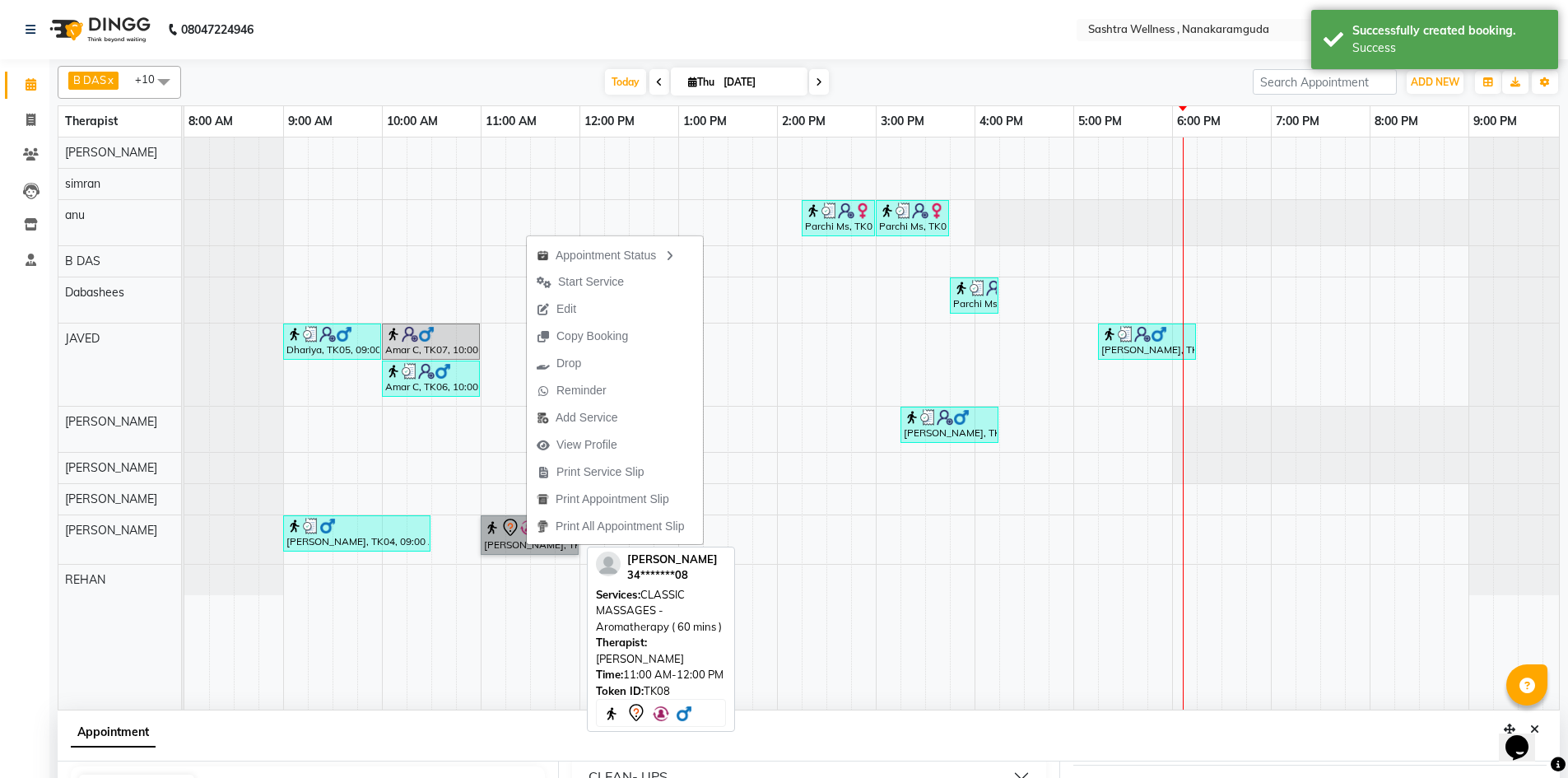
click at [507, 552] on link "jose, TK08, 11:00 AM-12:00 PM, CLASSIC MASSAGES -Aromatherapy ( 60 mins )" at bounding box center [530, 534] width 98 height 39
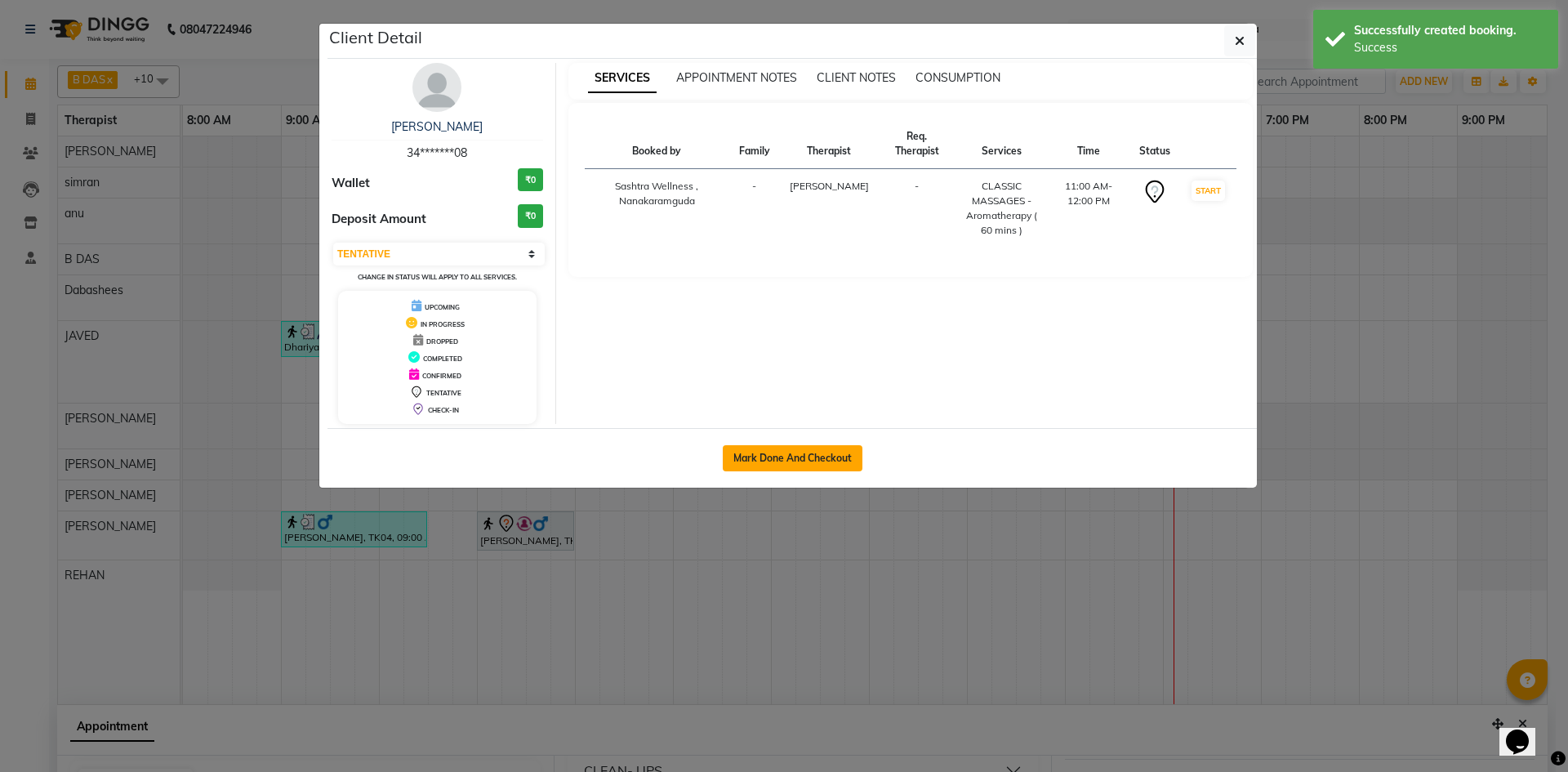
click at [803, 449] on button "Mark Done And Checkout" at bounding box center [793, 458] width 140 height 26
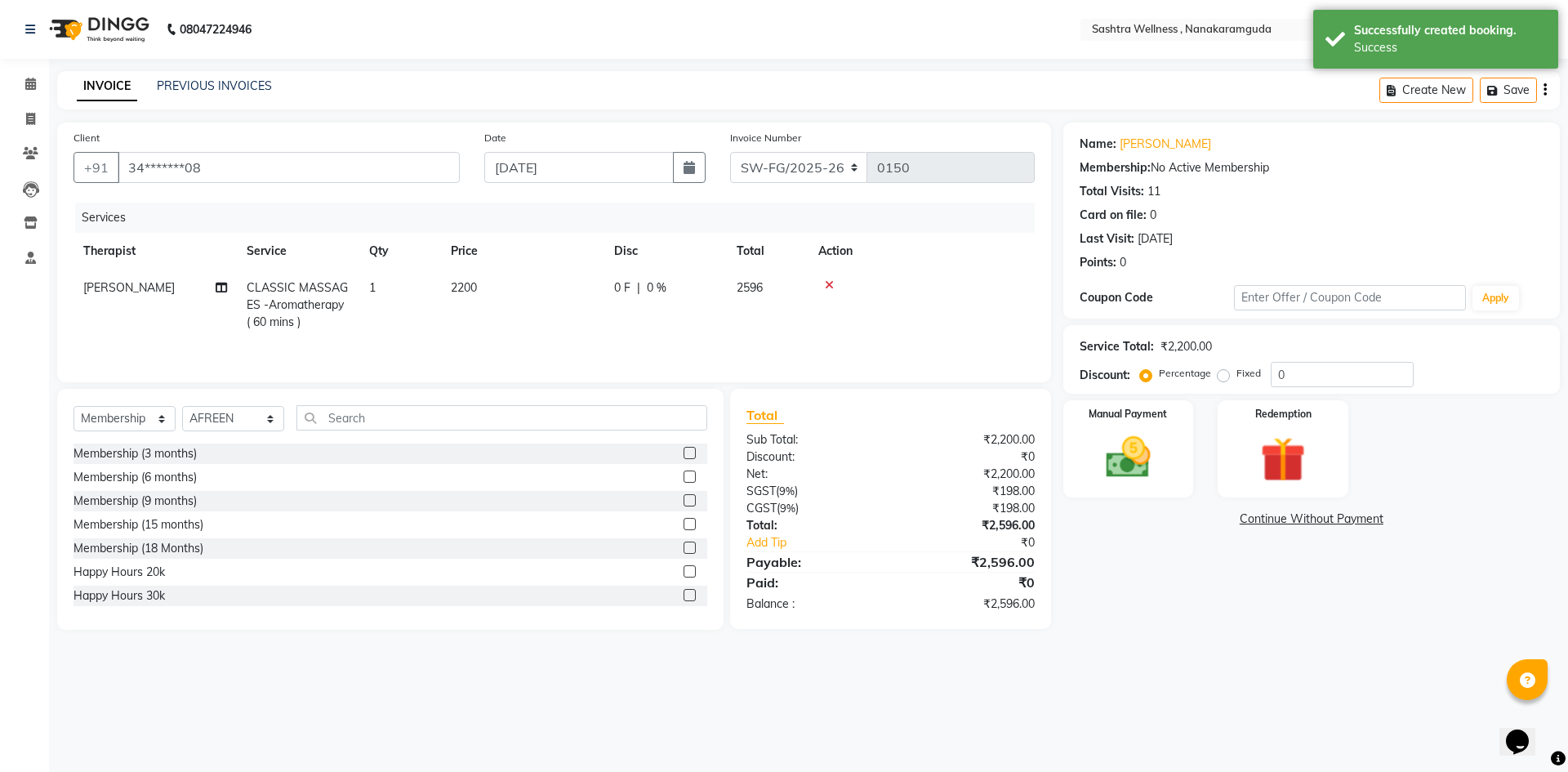
click at [1547, 83] on div "Create New Save" at bounding box center [1470, 90] width 181 height 39
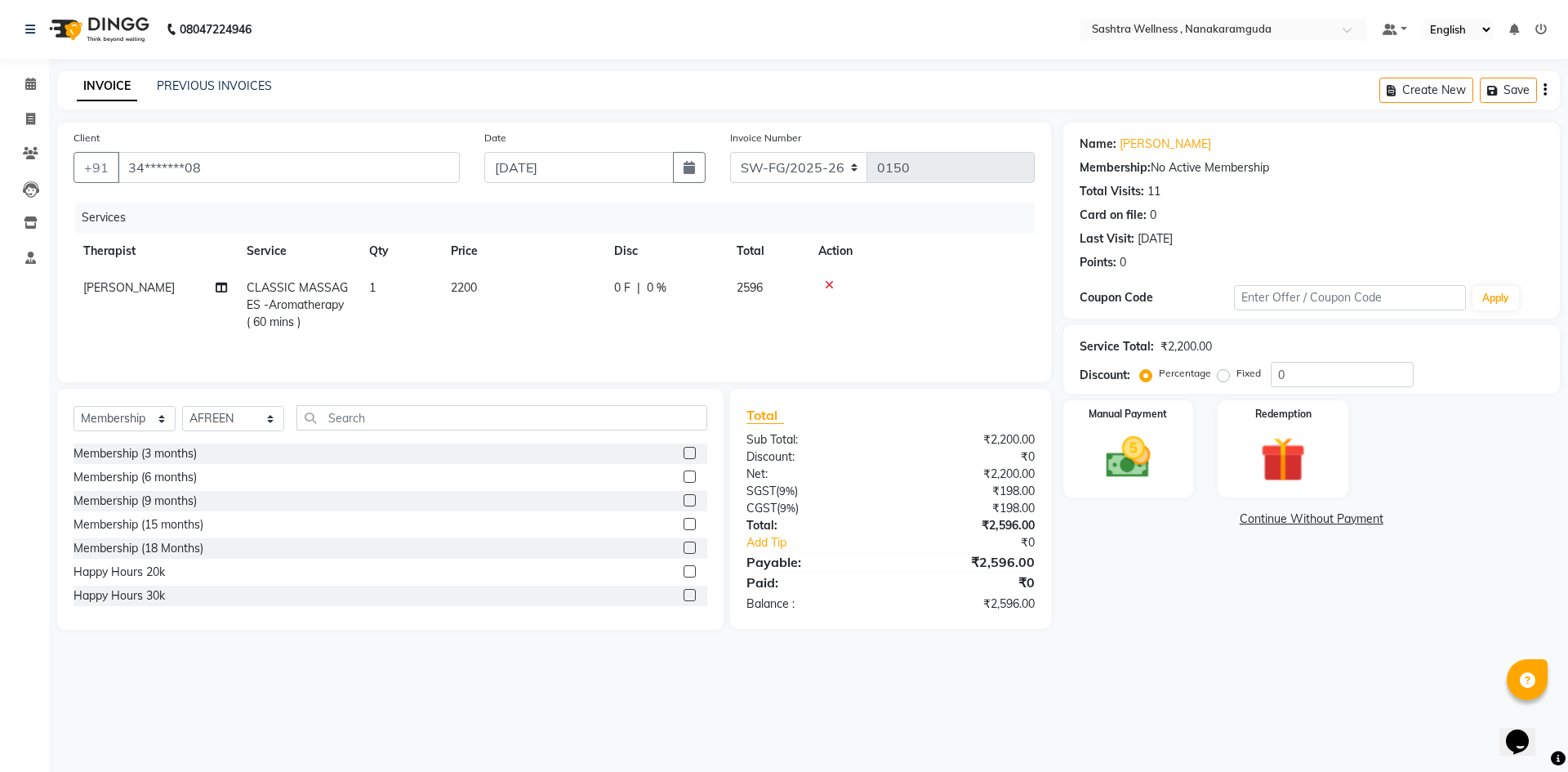
click at [1545, 90] on icon "button" at bounding box center [1545, 90] width 4 height 1
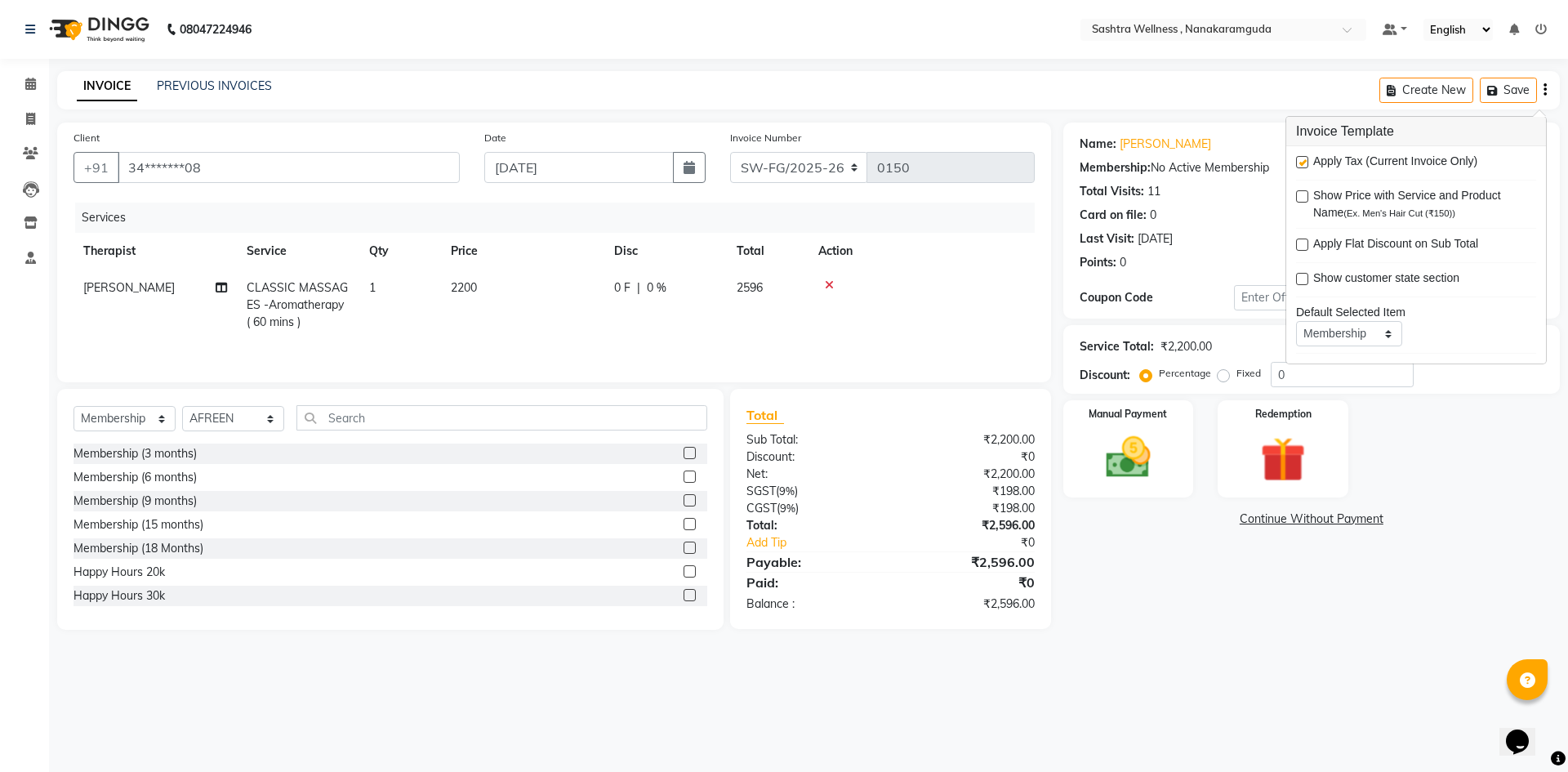
click at [1366, 166] on span "Apply Tax (Current Invoice Only)" at bounding box center [1396, 163] width 164 height 21
click at [1305, 163] on label at bounding box center [1303, 163] width 13 height 13
click at [1305, 163] on input "checkbox" at bounding box center [1302, 163] width 11 height 11
click at [1129, 445] on img at bounding box center [1128, 458] width 76 height 54
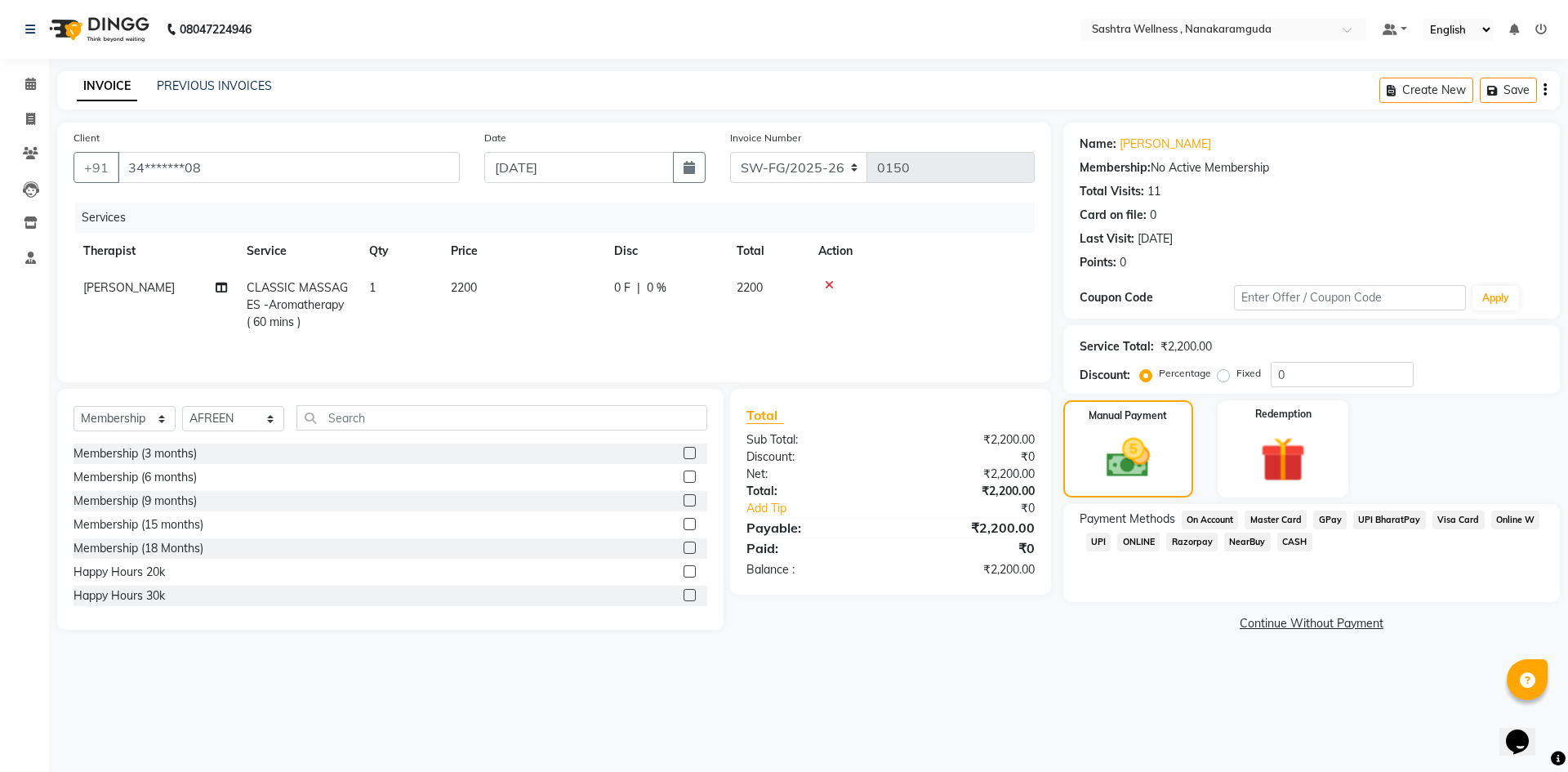
click at [1295, 541] on span "CASH" at bounding box center [1294, 542] width 35 height 19
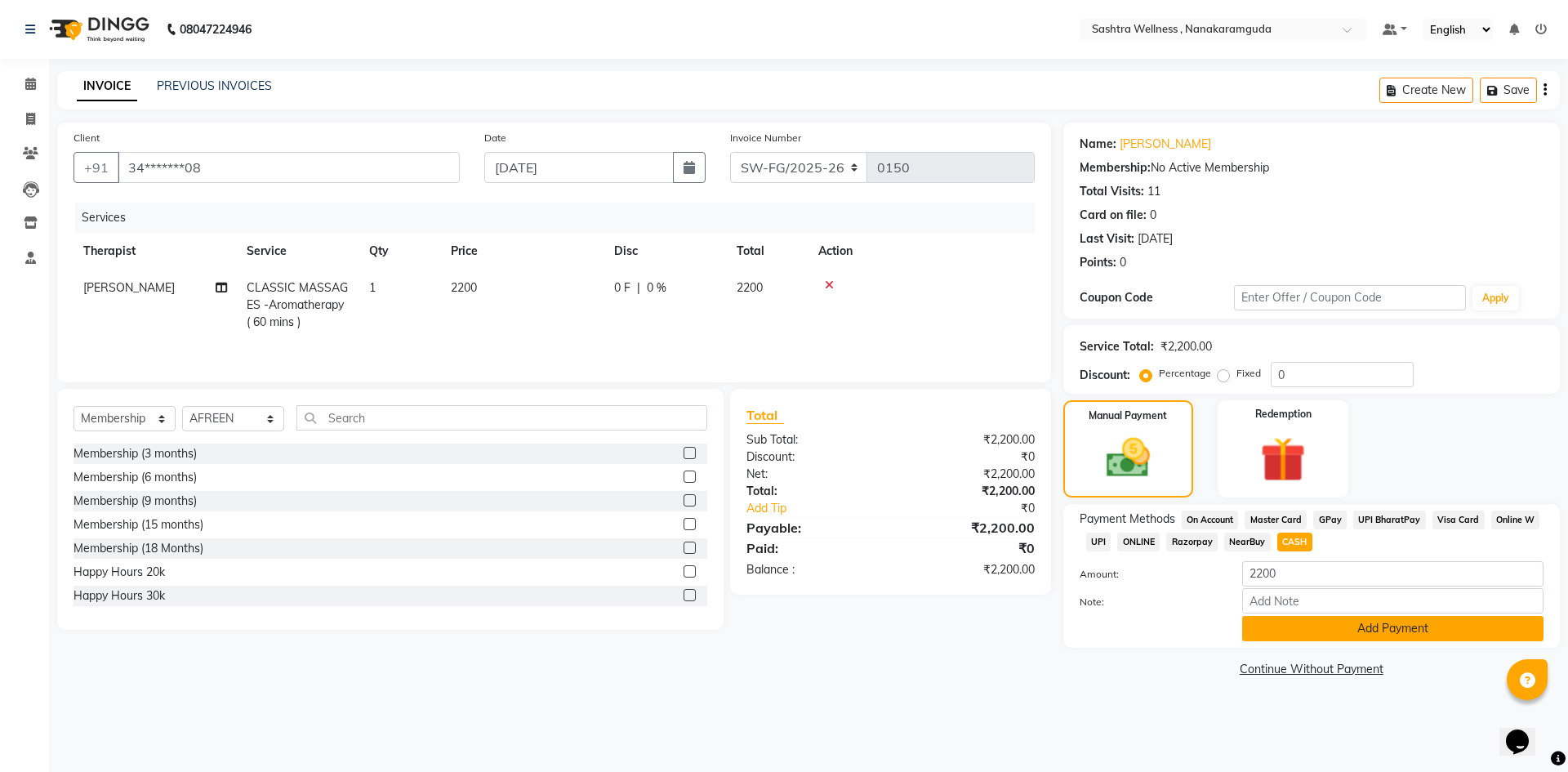
click at [1353, 623] on button "Add Payment" at bounding box center [1393, 628] width 302 height 25
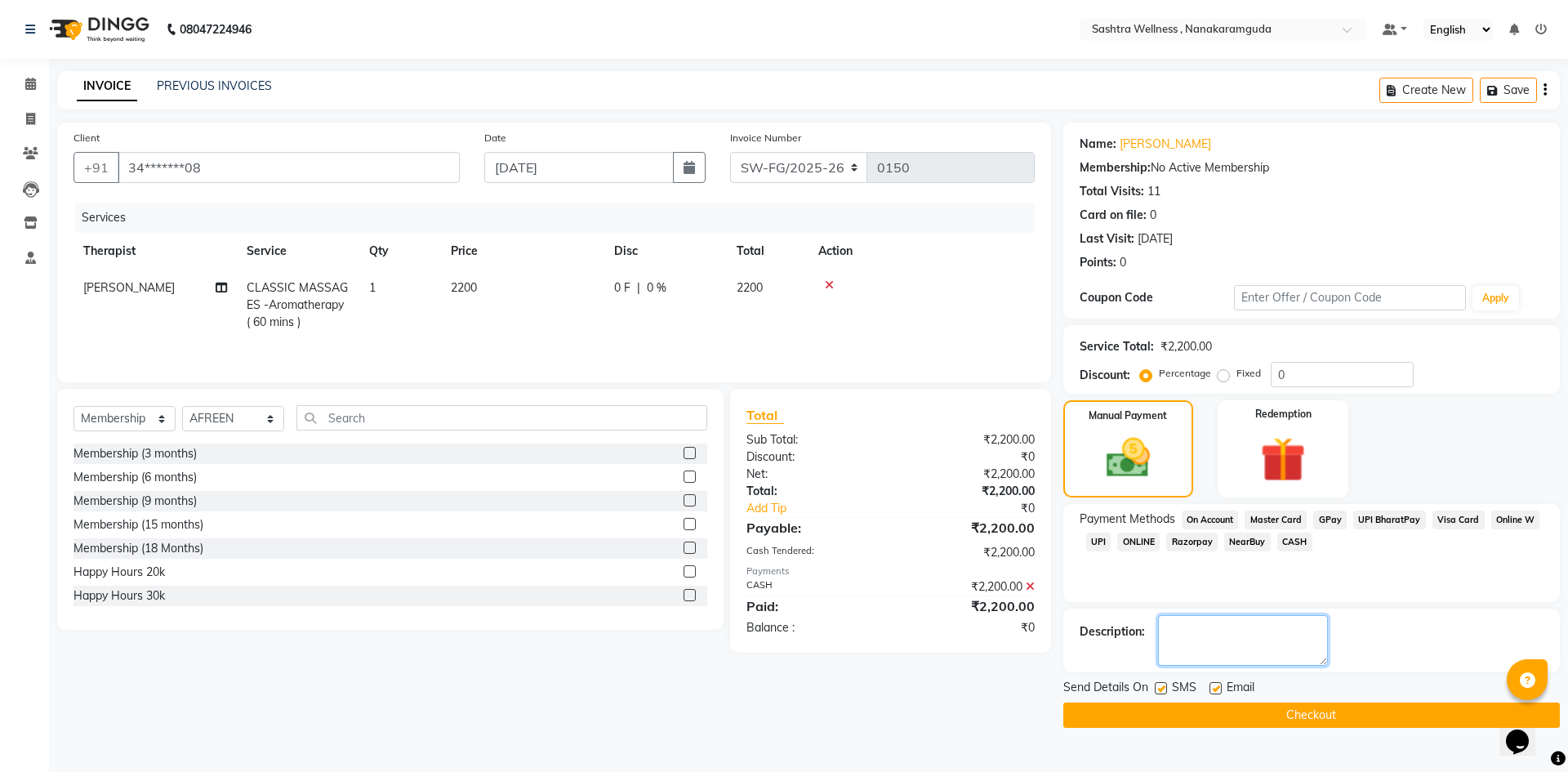
click at [1245, 636] on textarea at bounding box center [1243, 640] width 170 height 51
click at [1361, 728] on main "INVOICE PREVIOUS INVOICES Create New Save Client +91 34*******08 Date 04-09-202…" at bounding box center [808, 412] width 1519 height 681
click at [1360, 723] on button "Checkout" at bounding box center [1312, 715] width 496 height 25
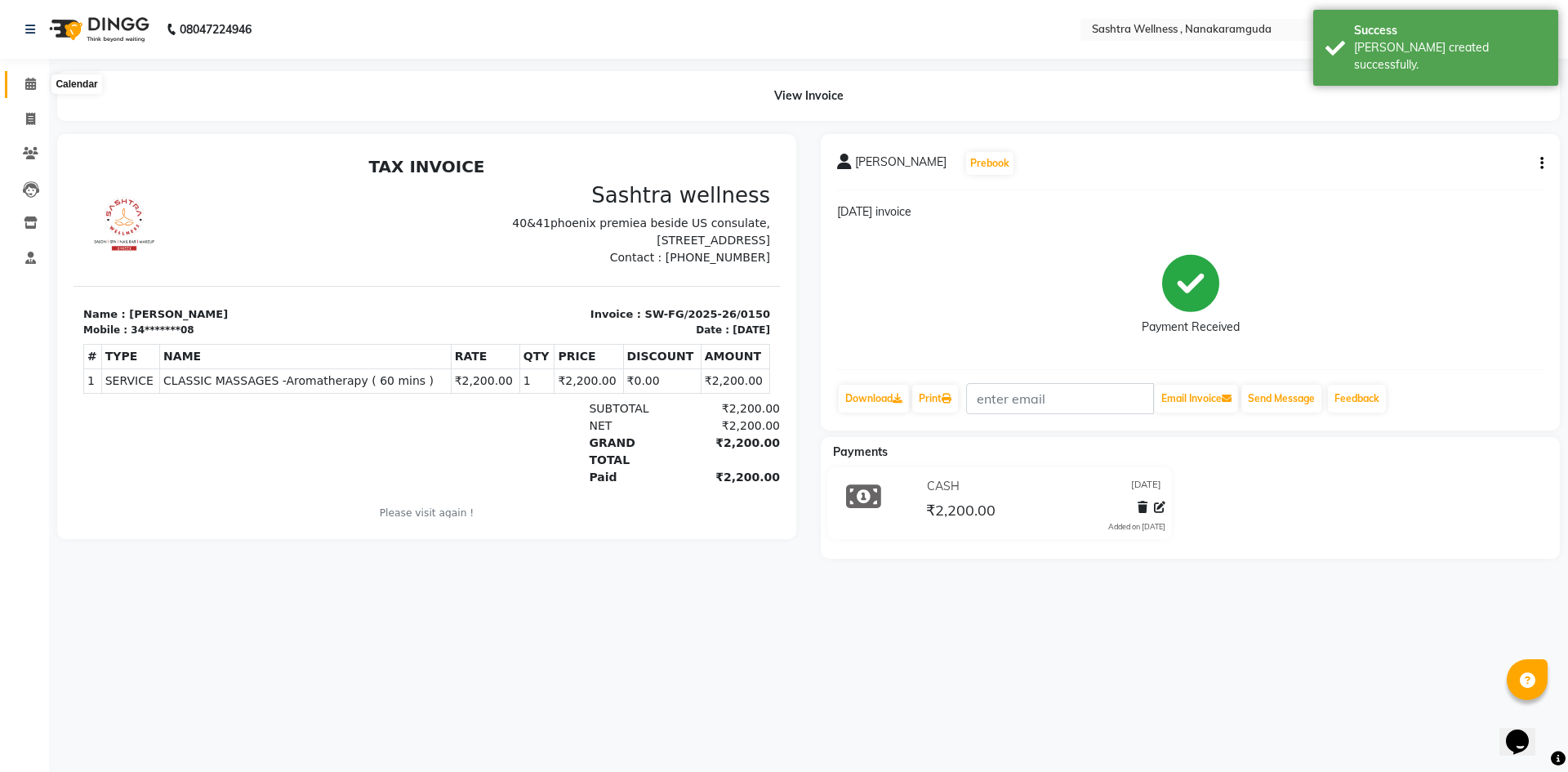
click at [28, 86] on icon at bounding box center [31, 84] width 11 height 13
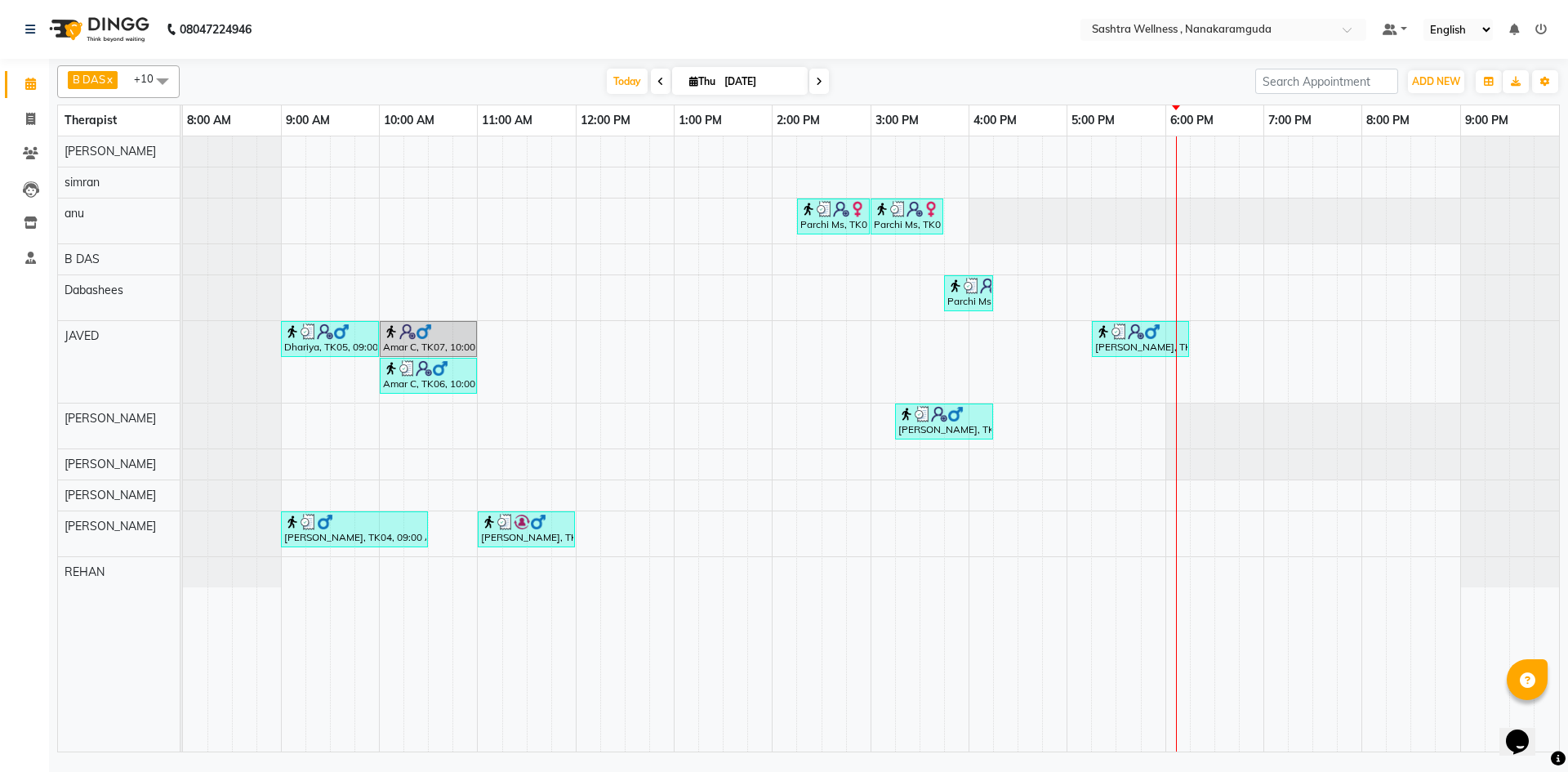
click at [756, 68] on span "Thu 04-09-2025" at bounding box center [739, 80] width 135 height 28
click at [733, 78] on input "[DATE]" at bounding box center [760, 81] width 81 height 24
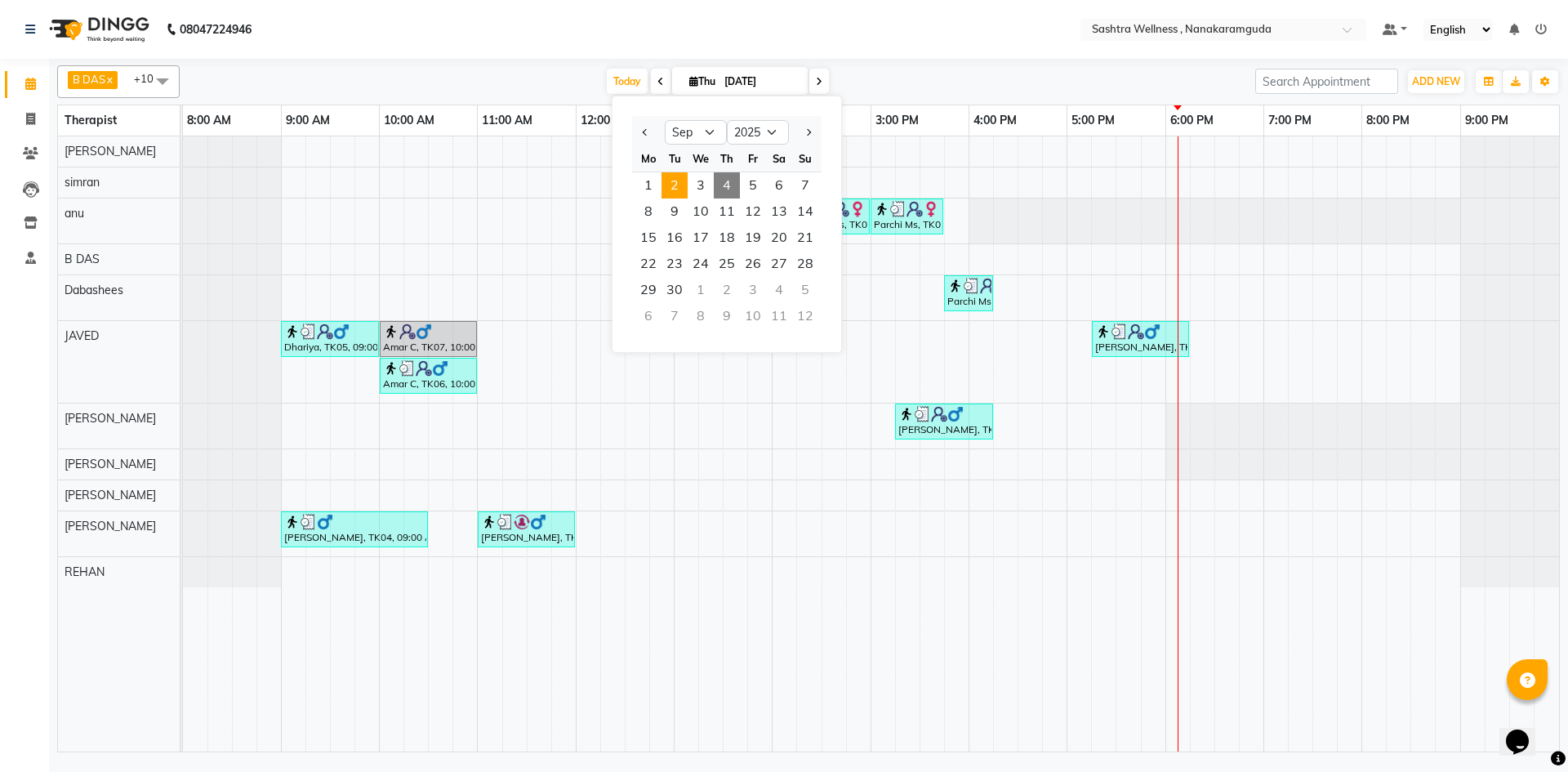
click at [679, 186] on span "2" at bounding box center [674, 185] width 26 height 26
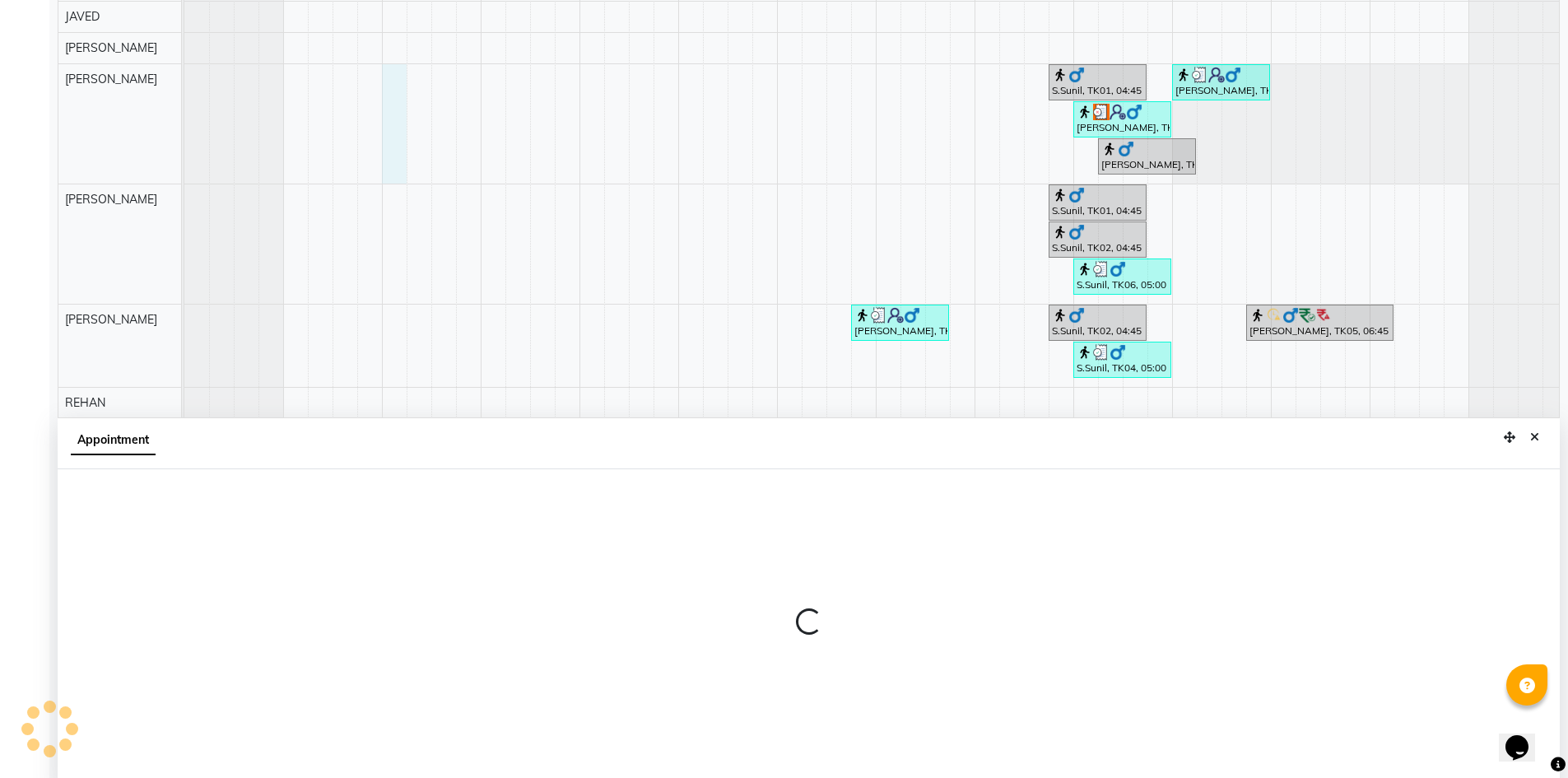
scroll to position [307, 0]
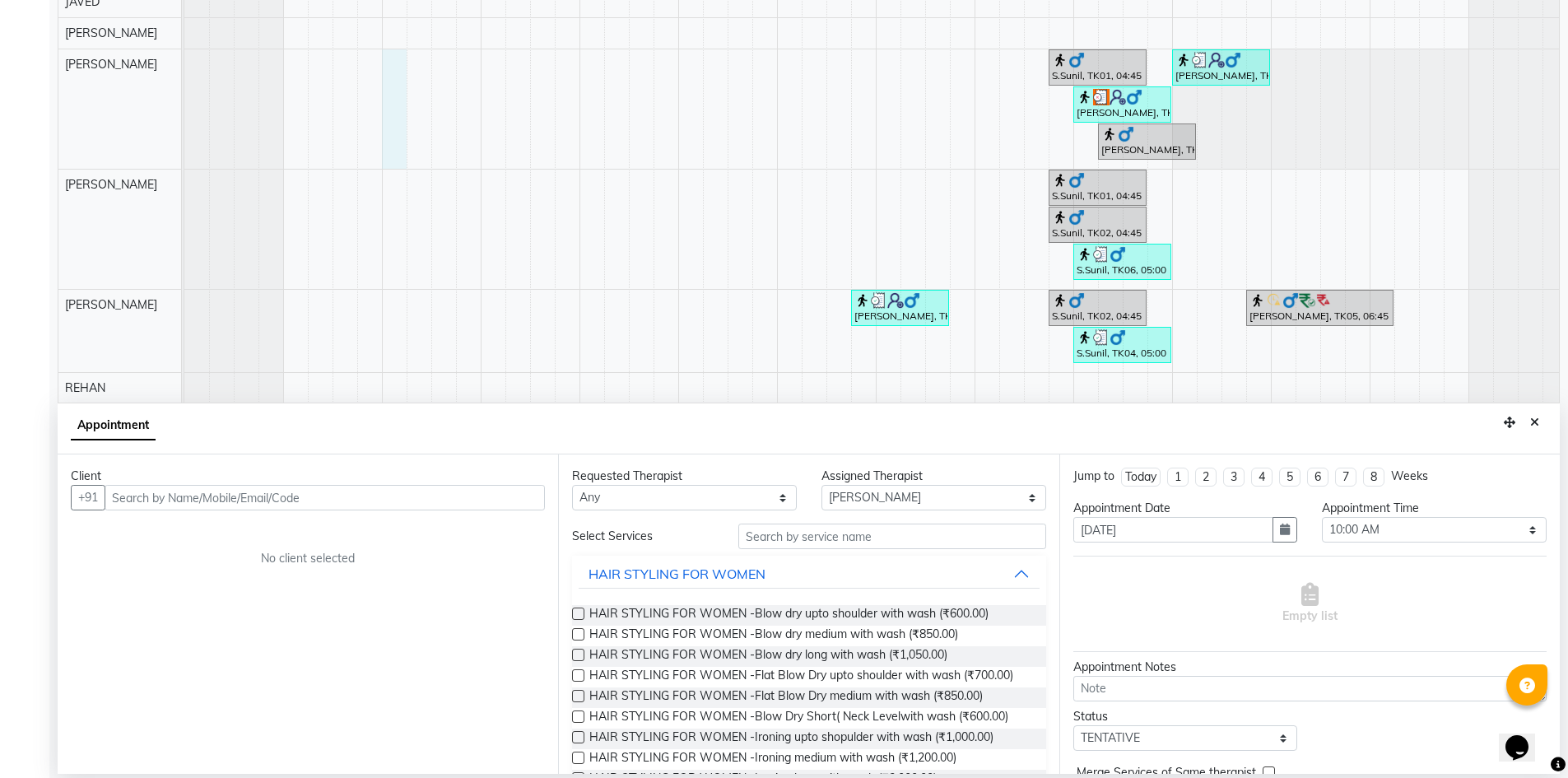
click at [201, 500] on input "text" at bounding box center [325, 498] width 440 height 25
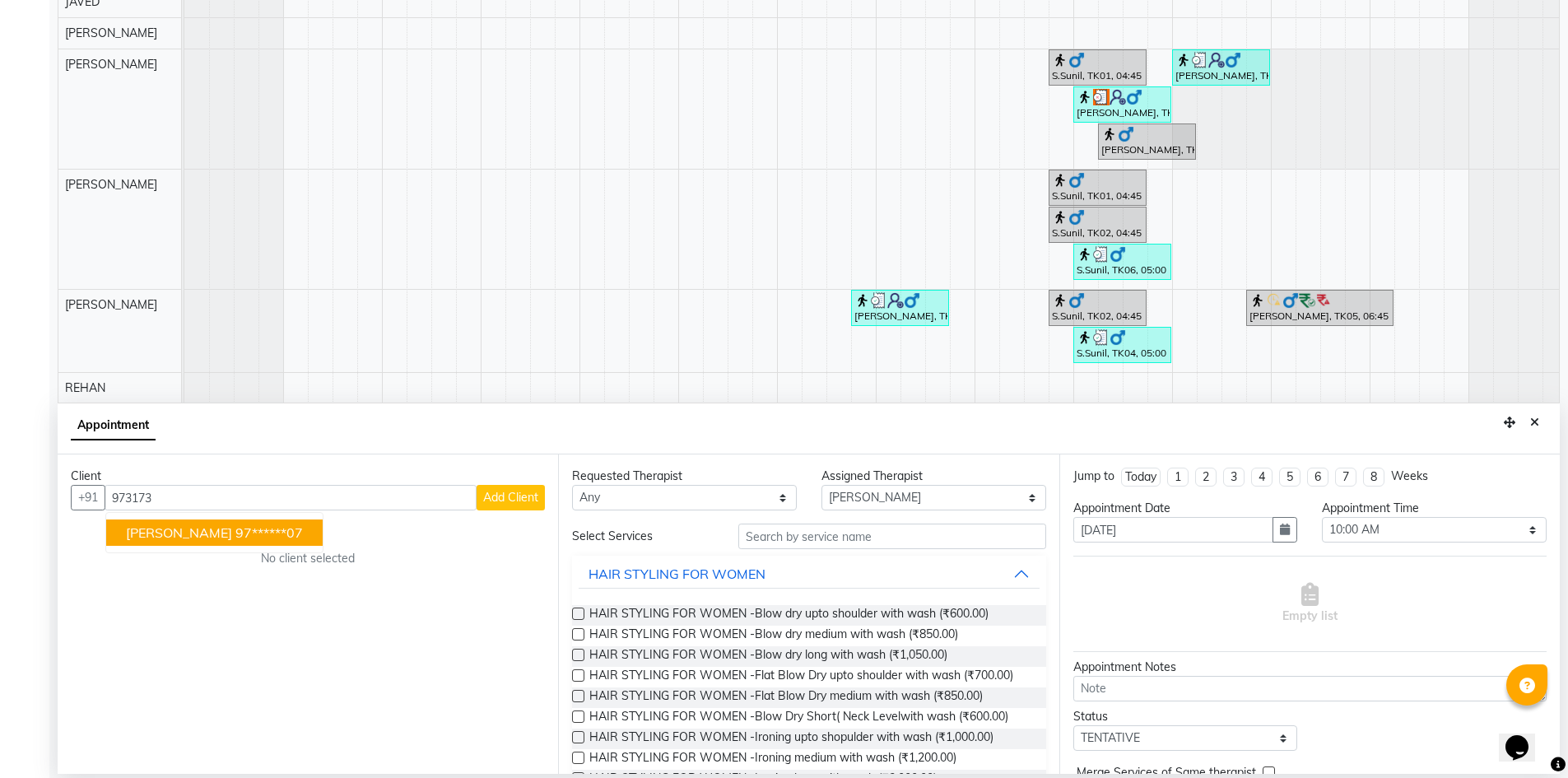
click at [236, 540] on ngb-highlight "97******07" at bounding box center [269, 532] width 67 height 16
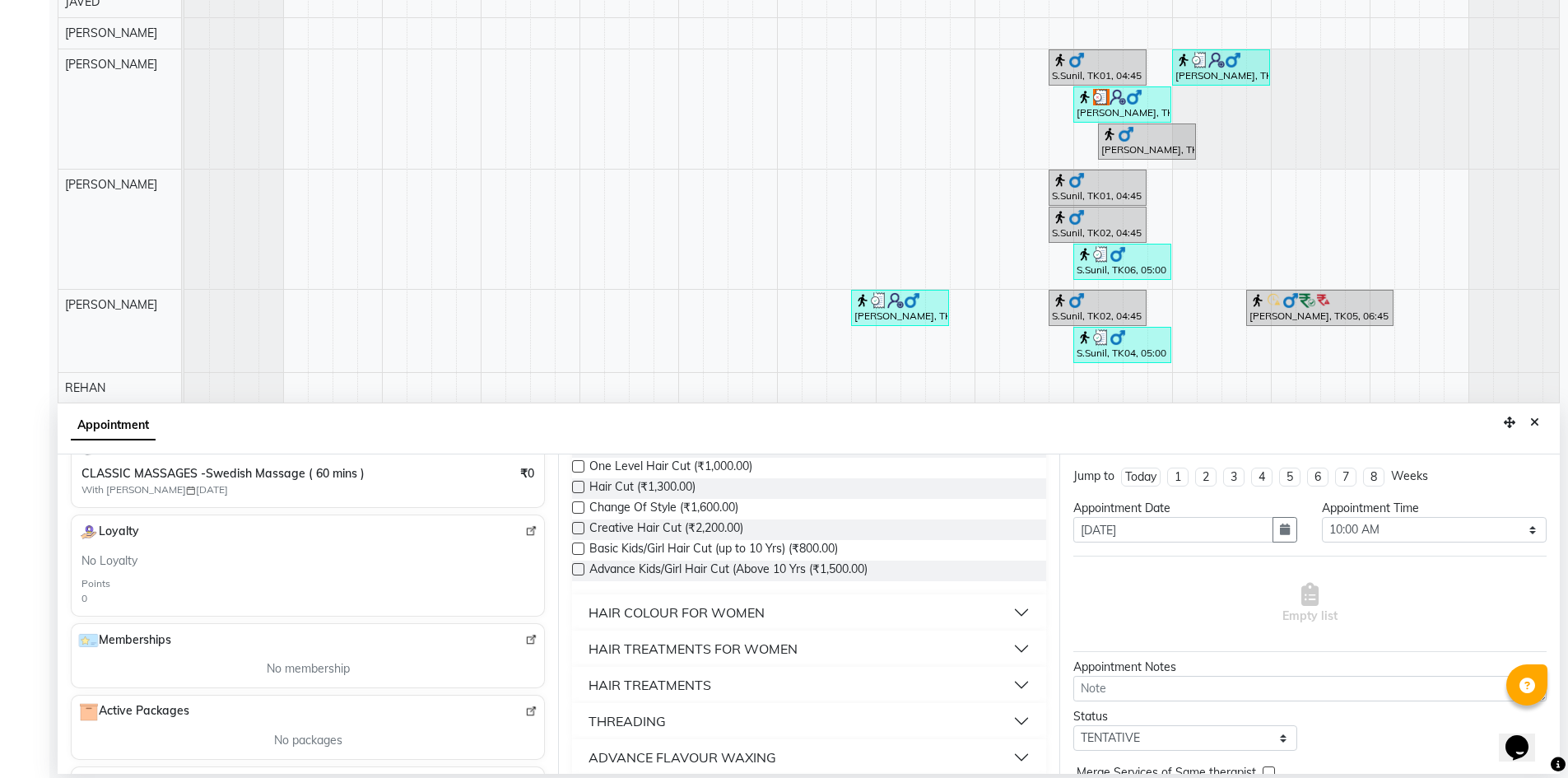
scroll to position [411, 0]
click at [1537, 414] on button "Close" at bounding box center [1535, 422] width 24 height 25
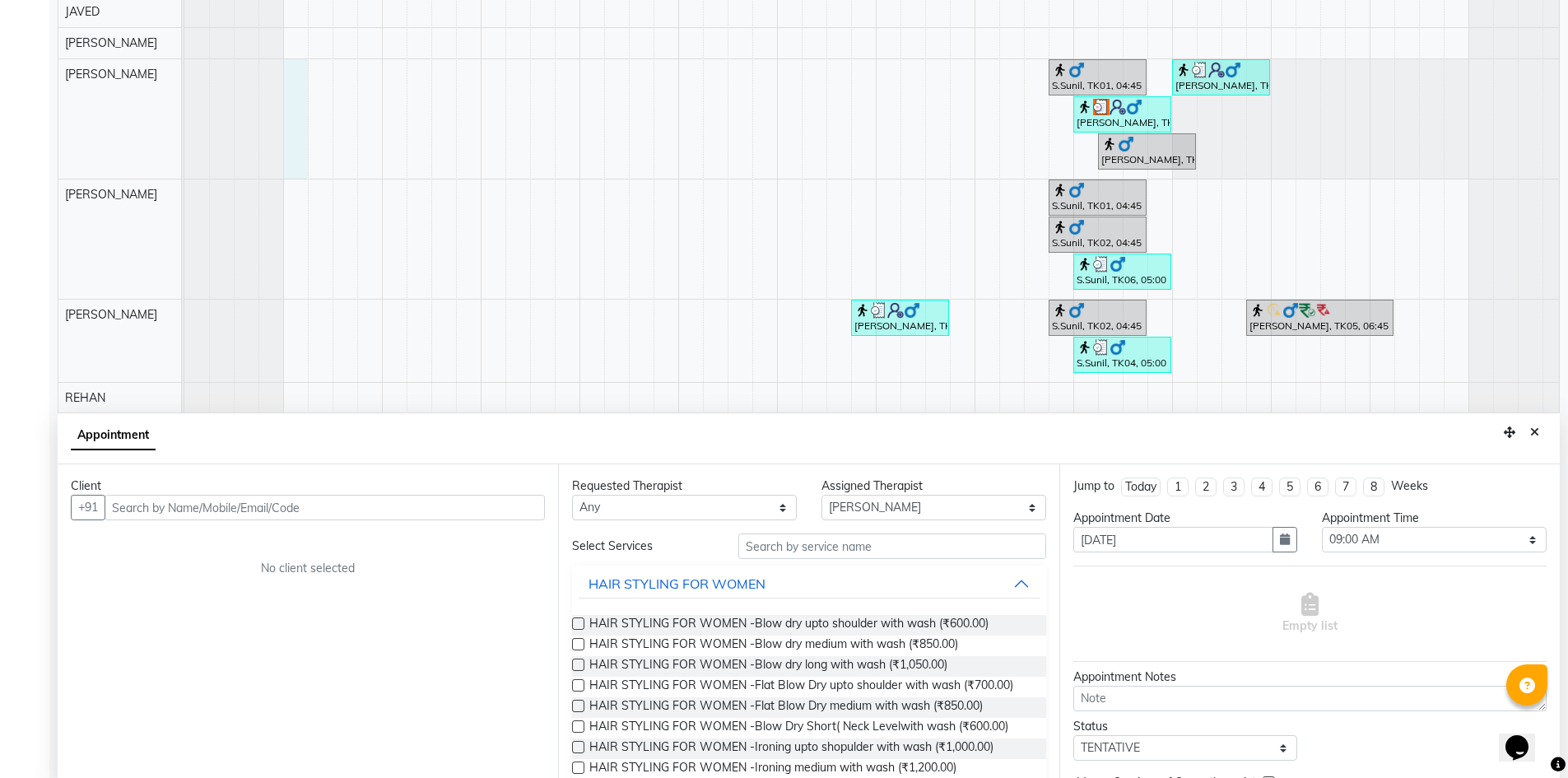
scroll to position [307, 0]
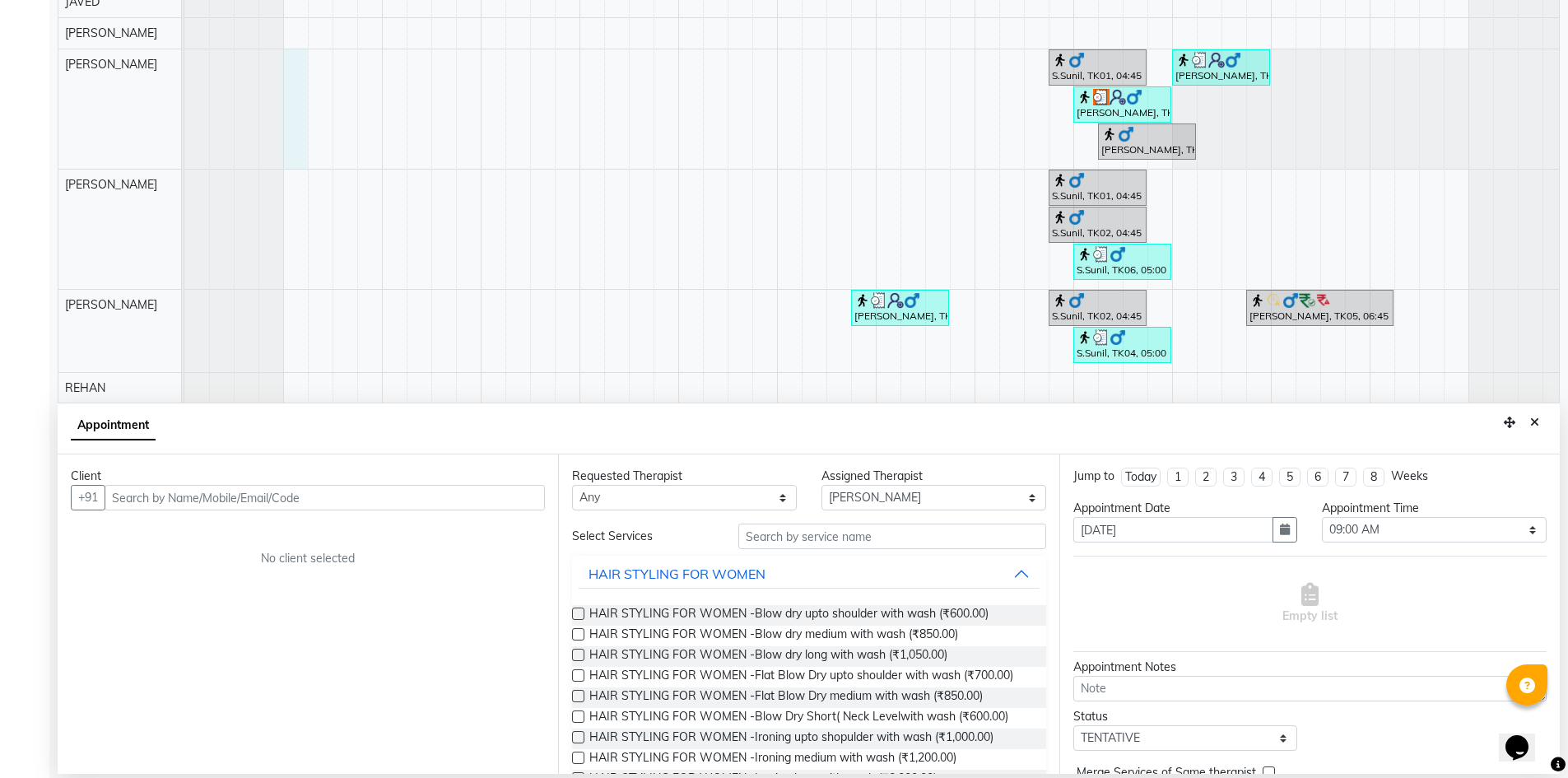
click at [220, 510] on input "text" at bounding box center [325, 498] width 440 height 25
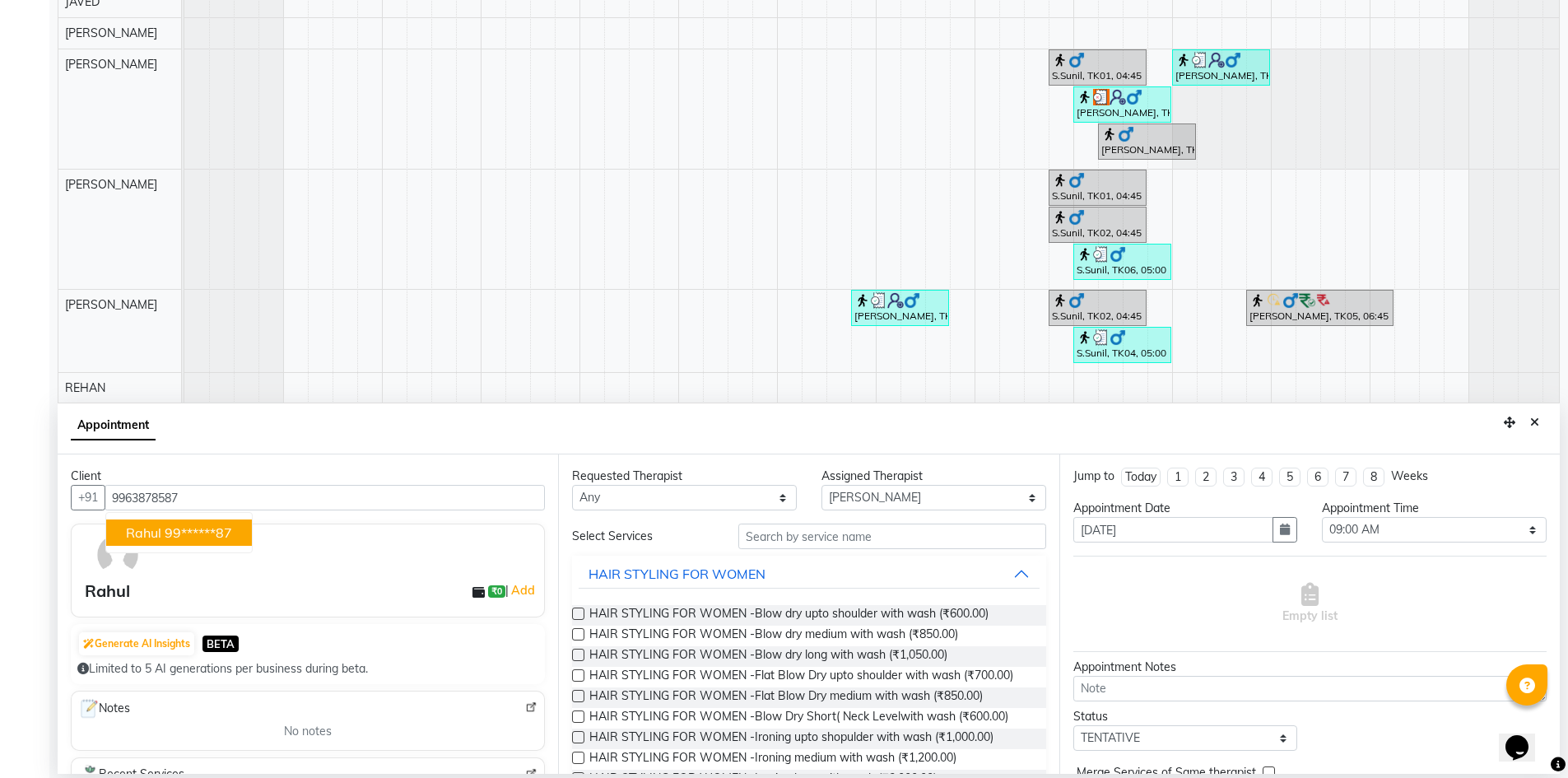
click at [217, 520] on button "Rahul 99******87" at bounding box center [179, 532] width 146 height 26
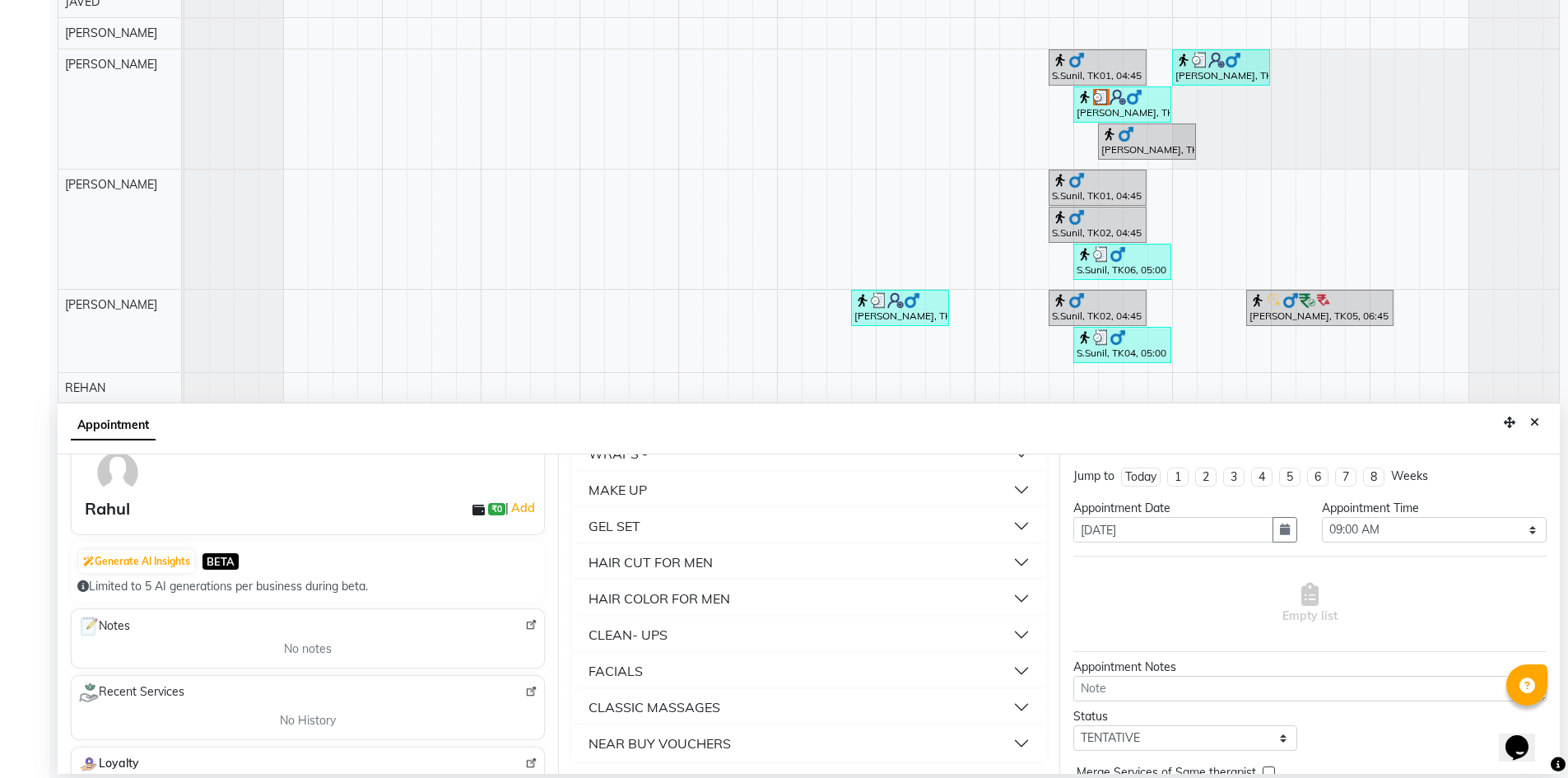
scroll to position [936, 0]
click at [723, 745] on div "NEAR BUY VOUCHERS" at bounding box center [660, 743] width 142 height 20
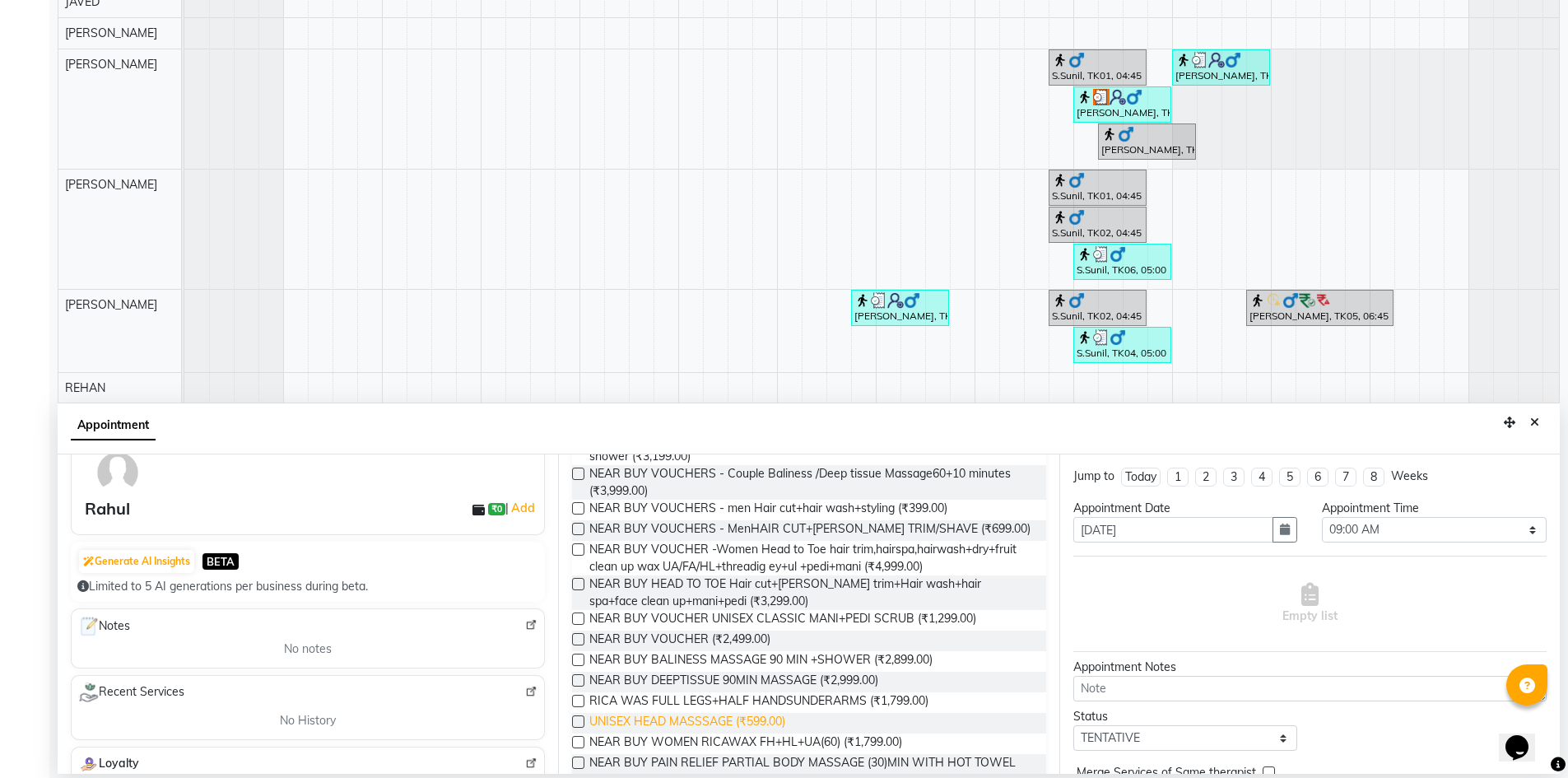
scroll to position [1591, 0]
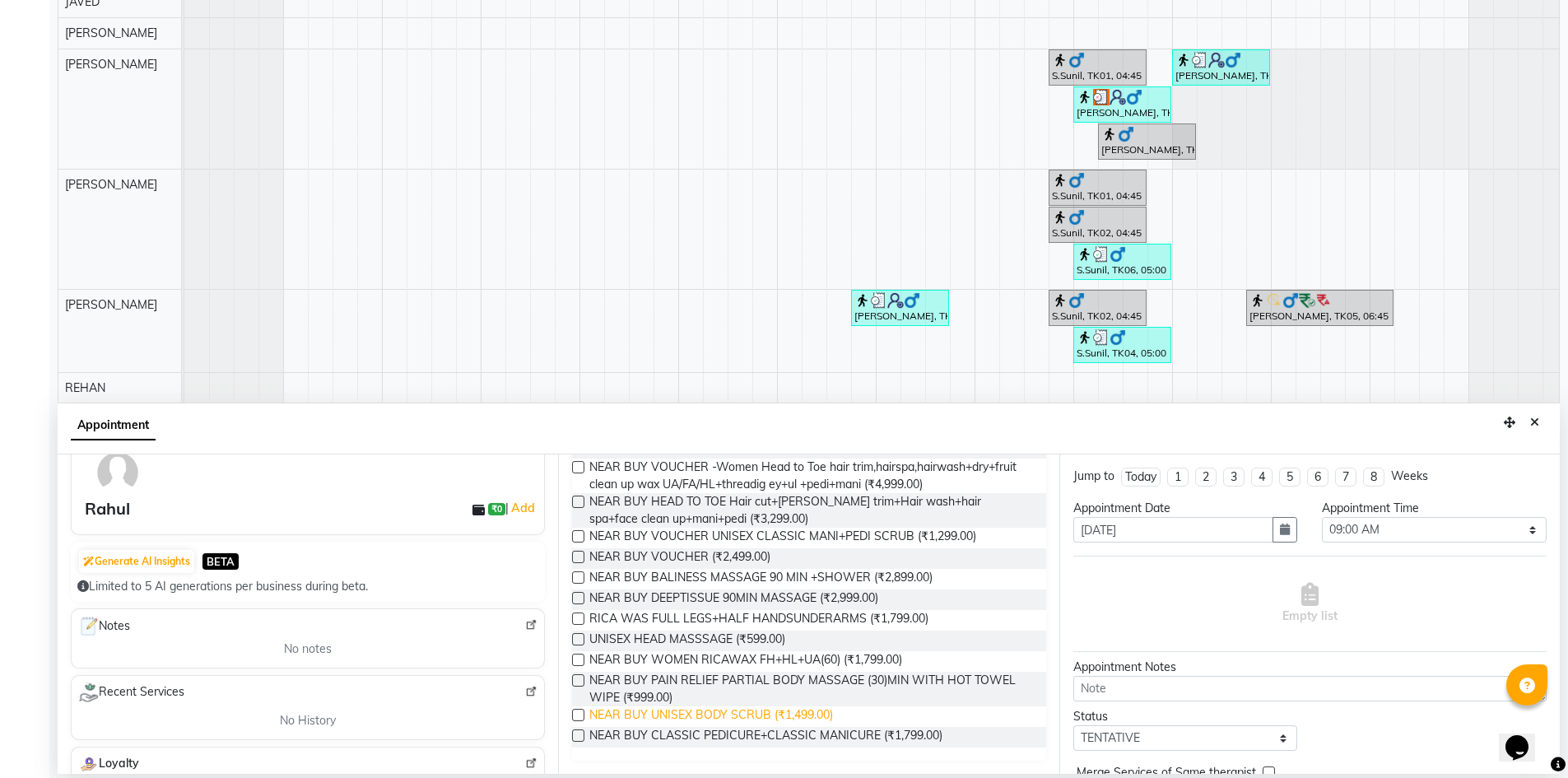
click at [742, 721] on span "NEAR BUY UNISEX BODY SCRUB (₹1,499.00)" at bounding box center [712, 716] width 244 height 21
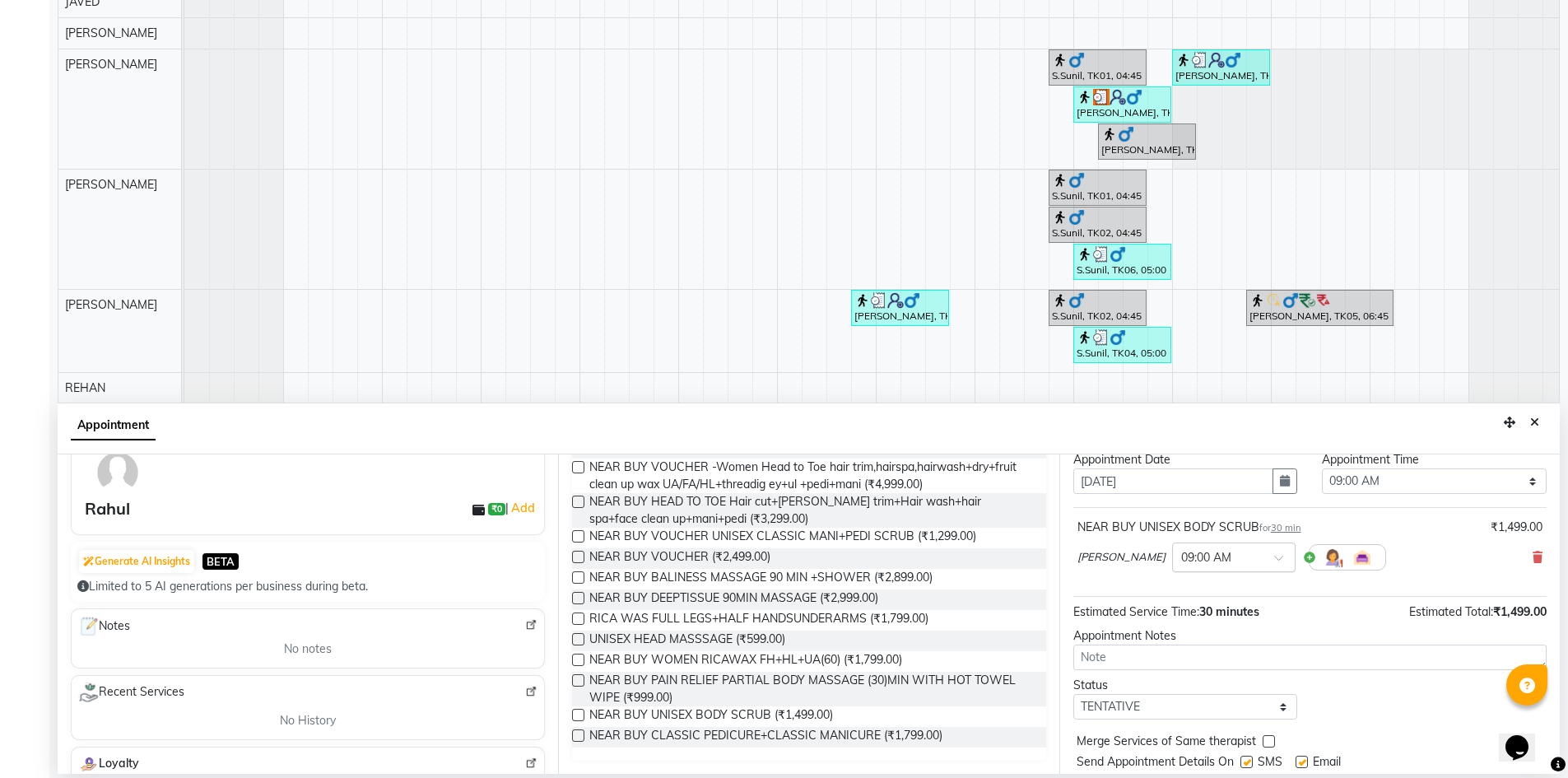
scroll to position [98, 0]
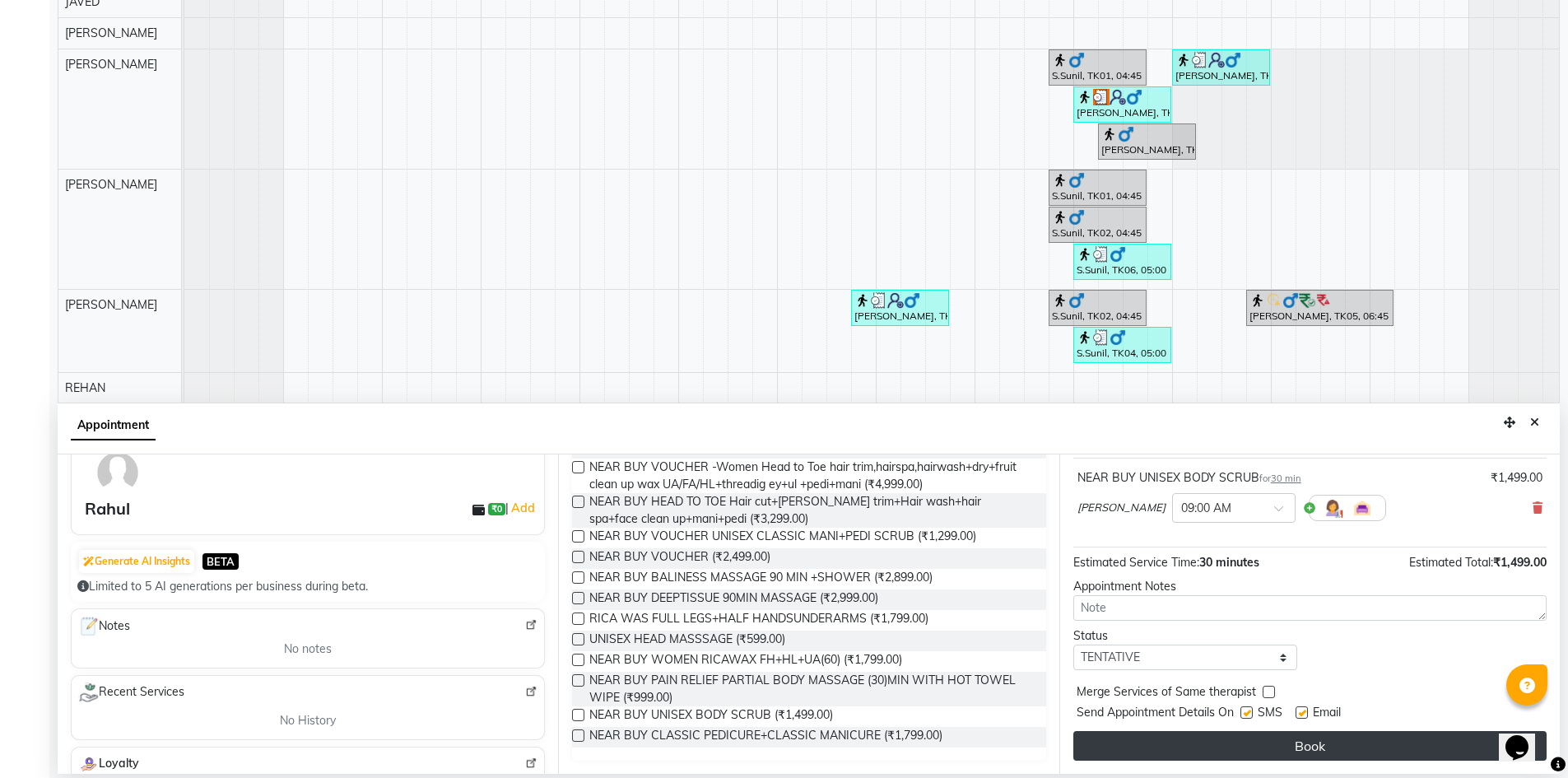
click at [1300, 743] on button "Book" at bounding box center [1310, 745] width 473 height 30
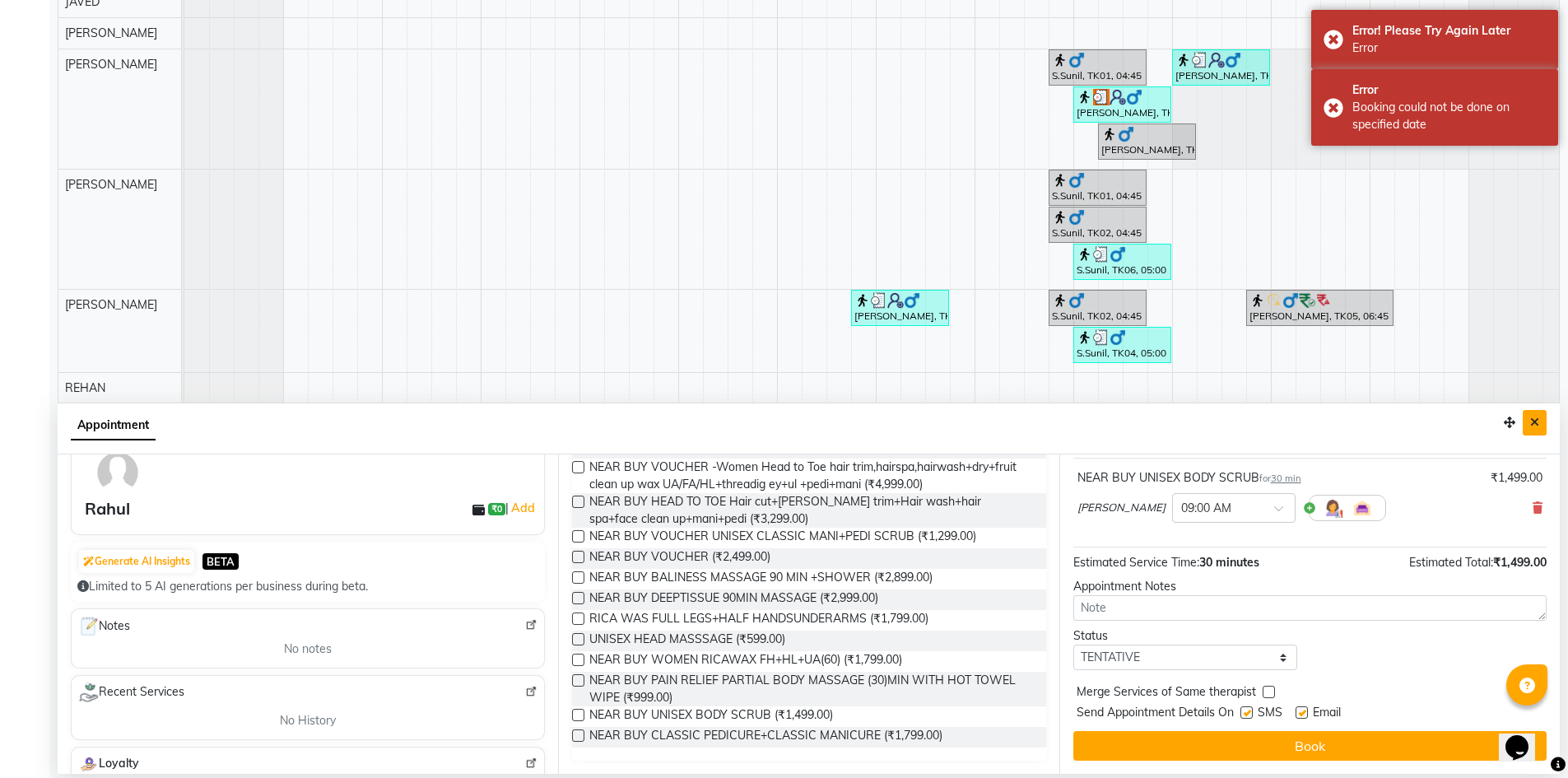
click at [1533, 427] on icon "Close" at bounding box center [1535, 422] width 9 height 12
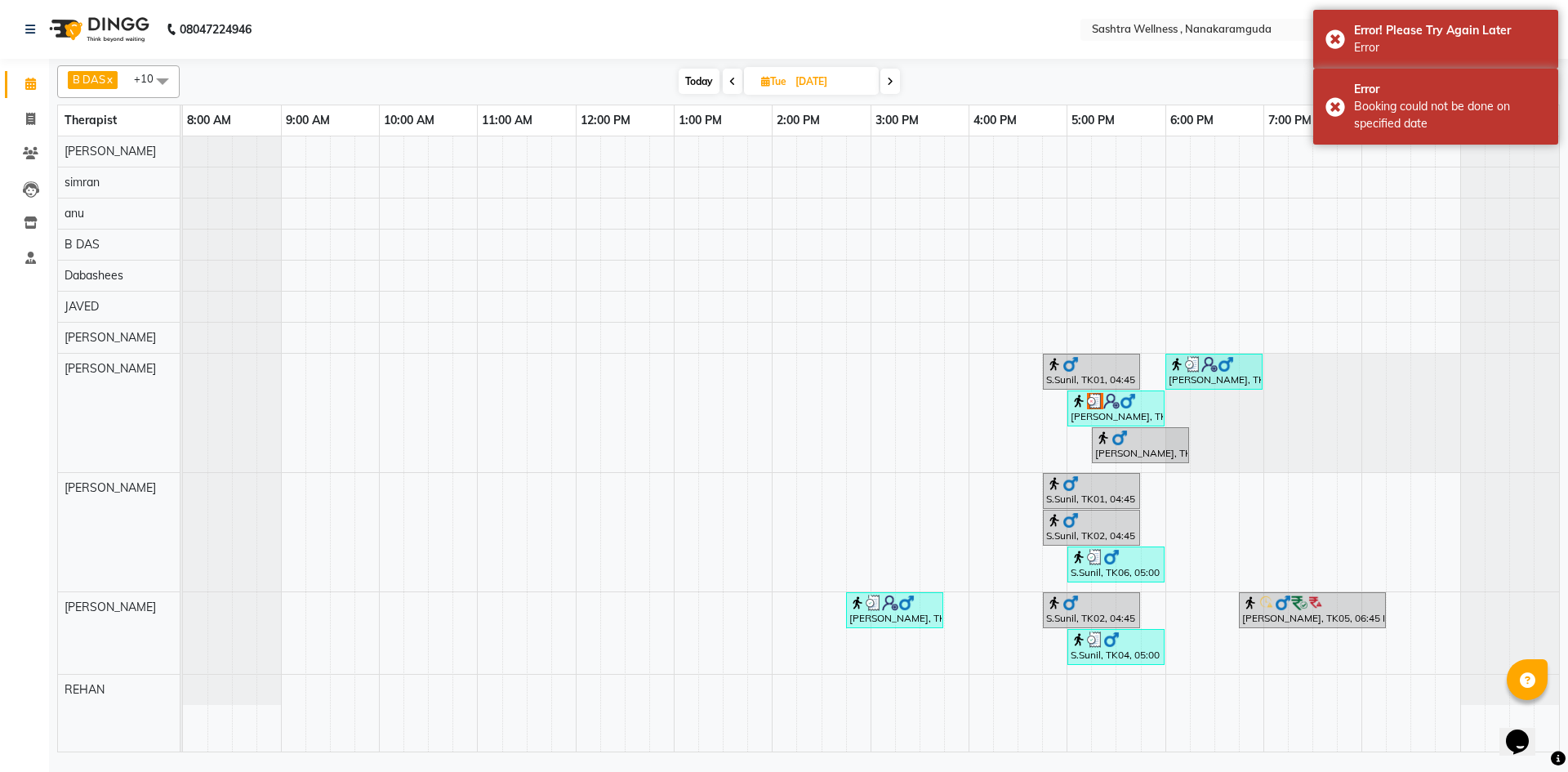
click at [886, 80] on span at bounding box center [890, 81] width 20 height 25
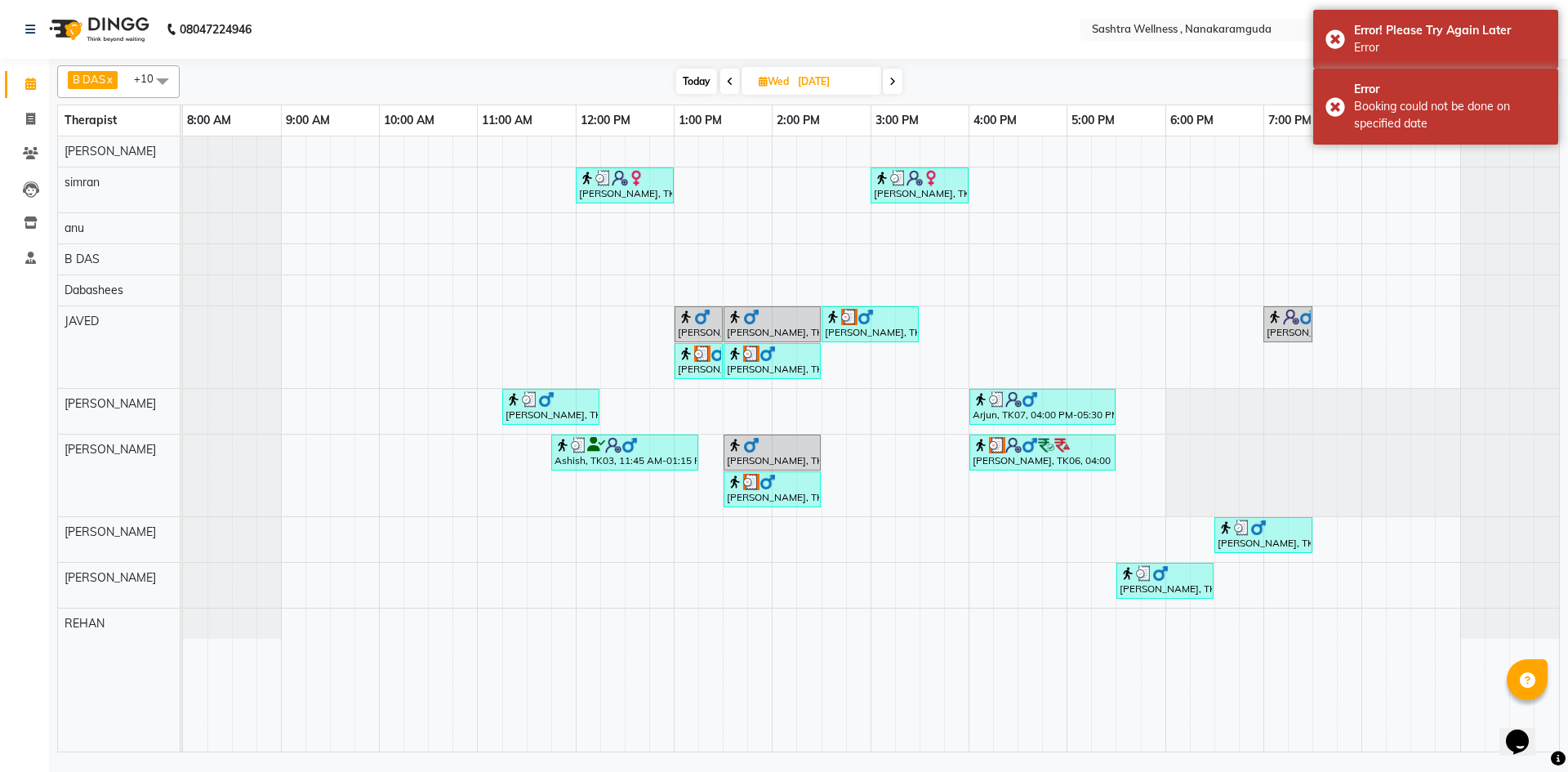
click at [818, 78] on input "03-09-2025" at bounding box center [833, 81] width 81 height 24
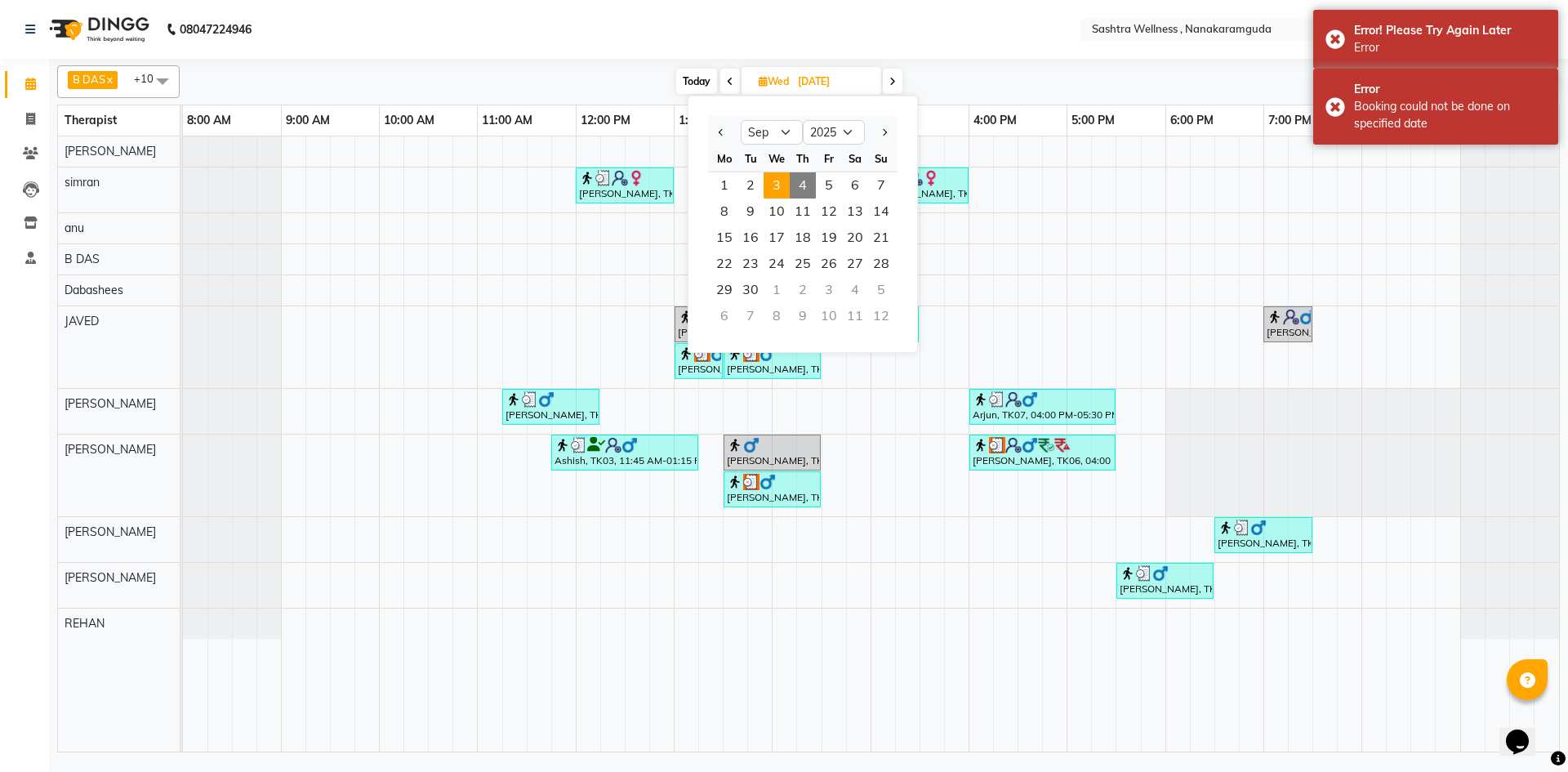
click at [804, 178] on span "4" at bounding box center [803, 185] width 26 height 26
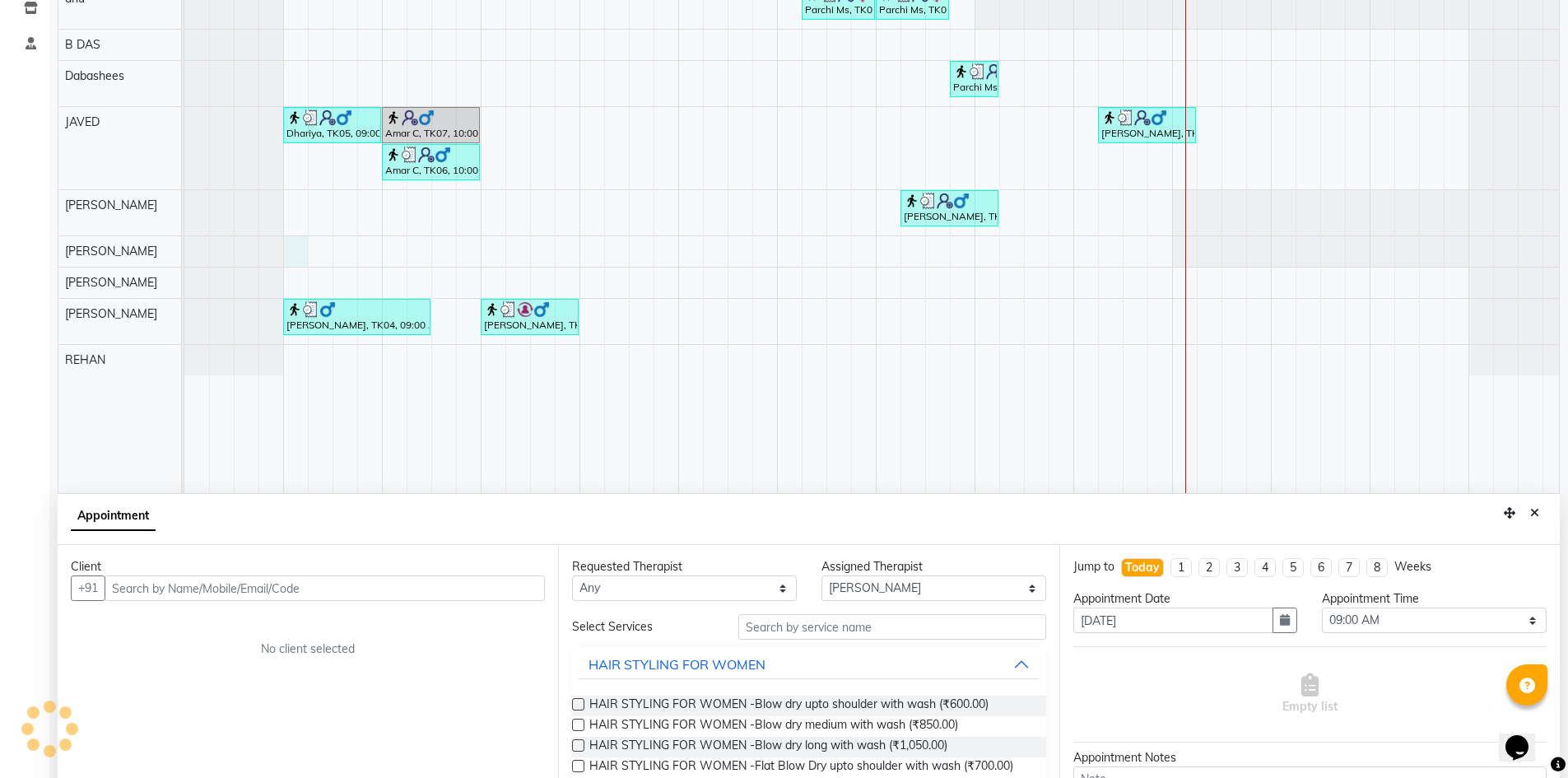
scroll to position [307, 0]
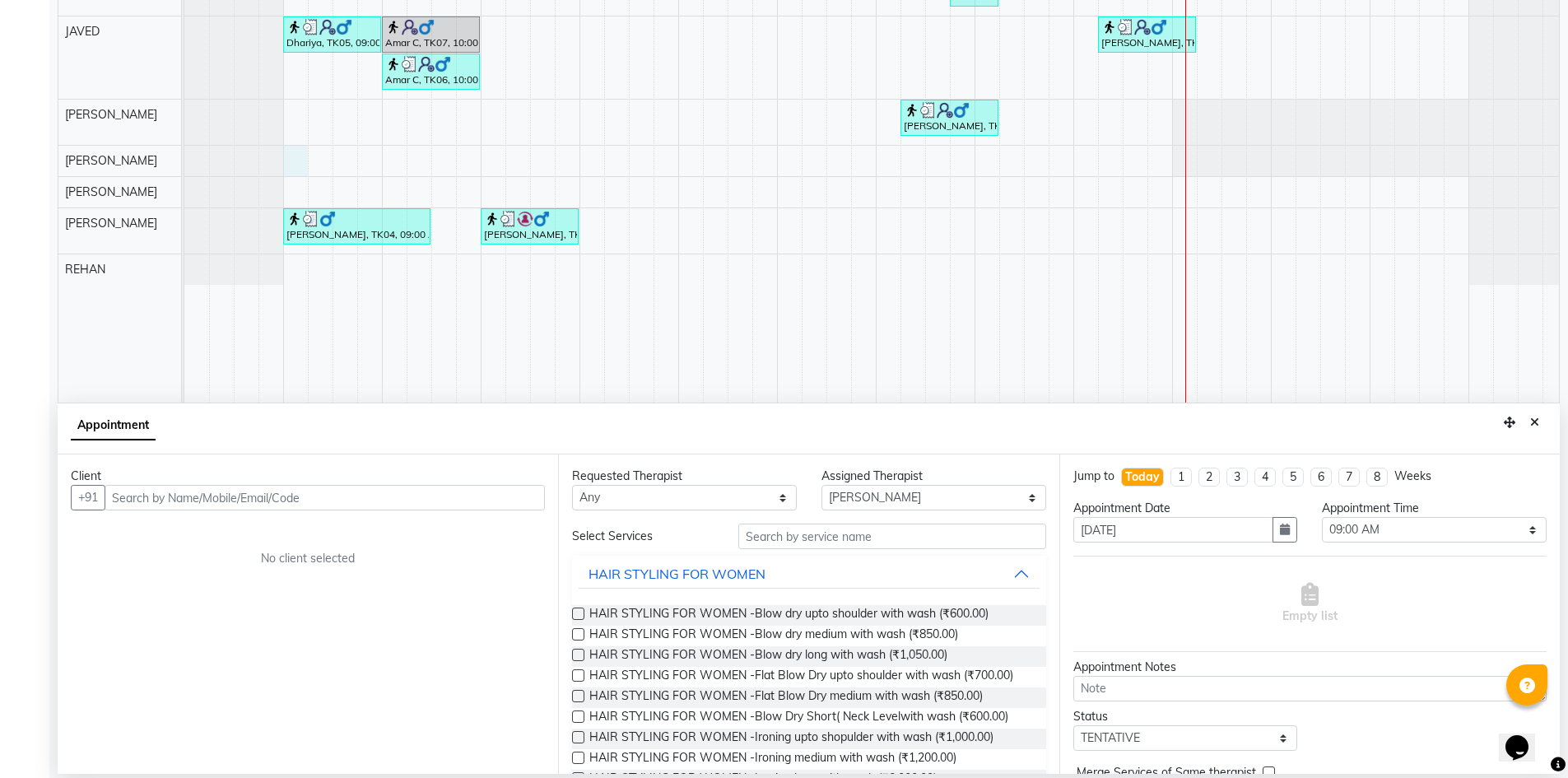
click at [272, 504] on input "text" at bounding box center [325, 498] width 440 height 25
click at [181, 522] on button "Rahul 99******87" at bounding box center [179, 532] width 146 height 26
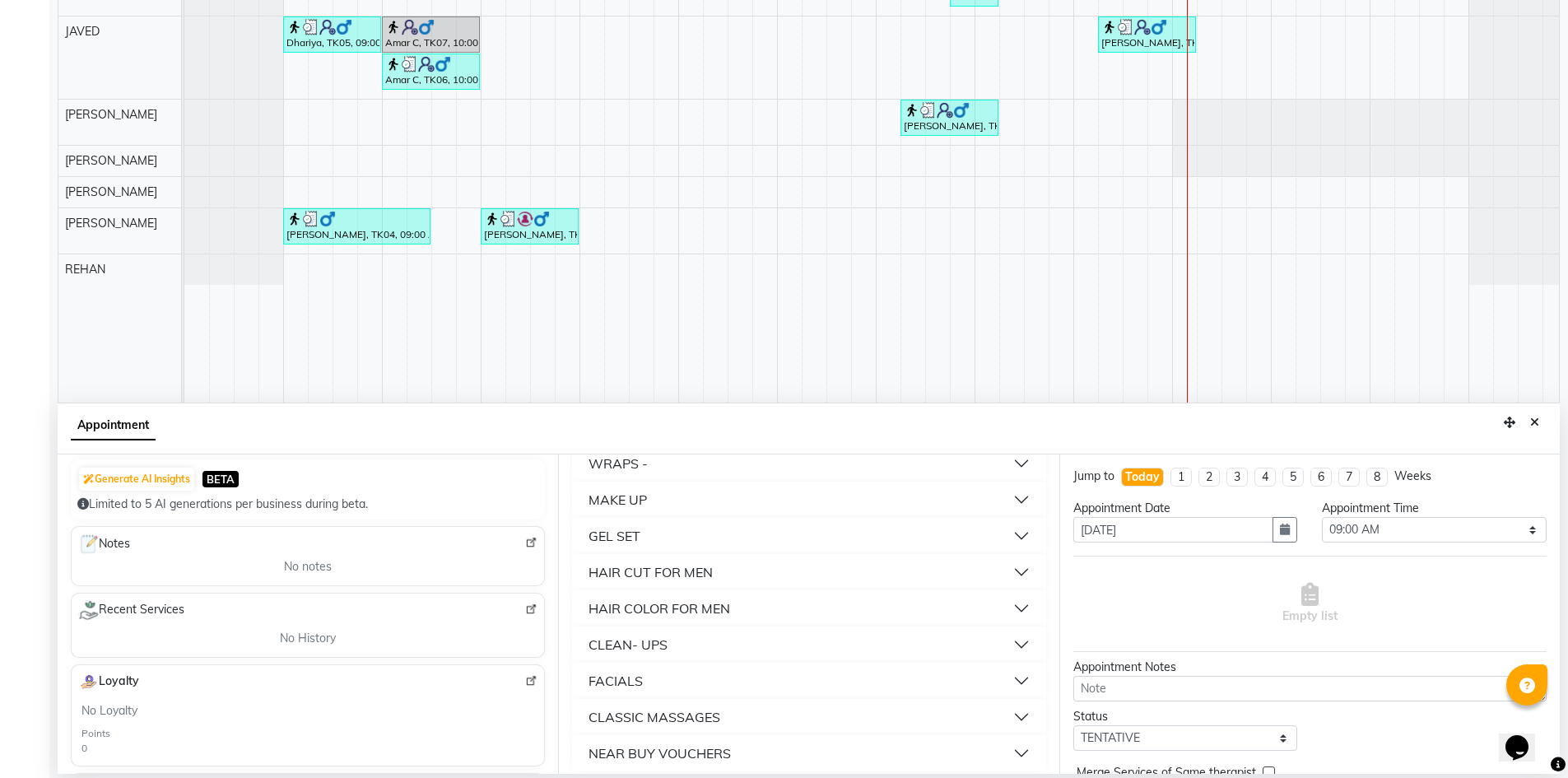
scroll to position [936, 0]
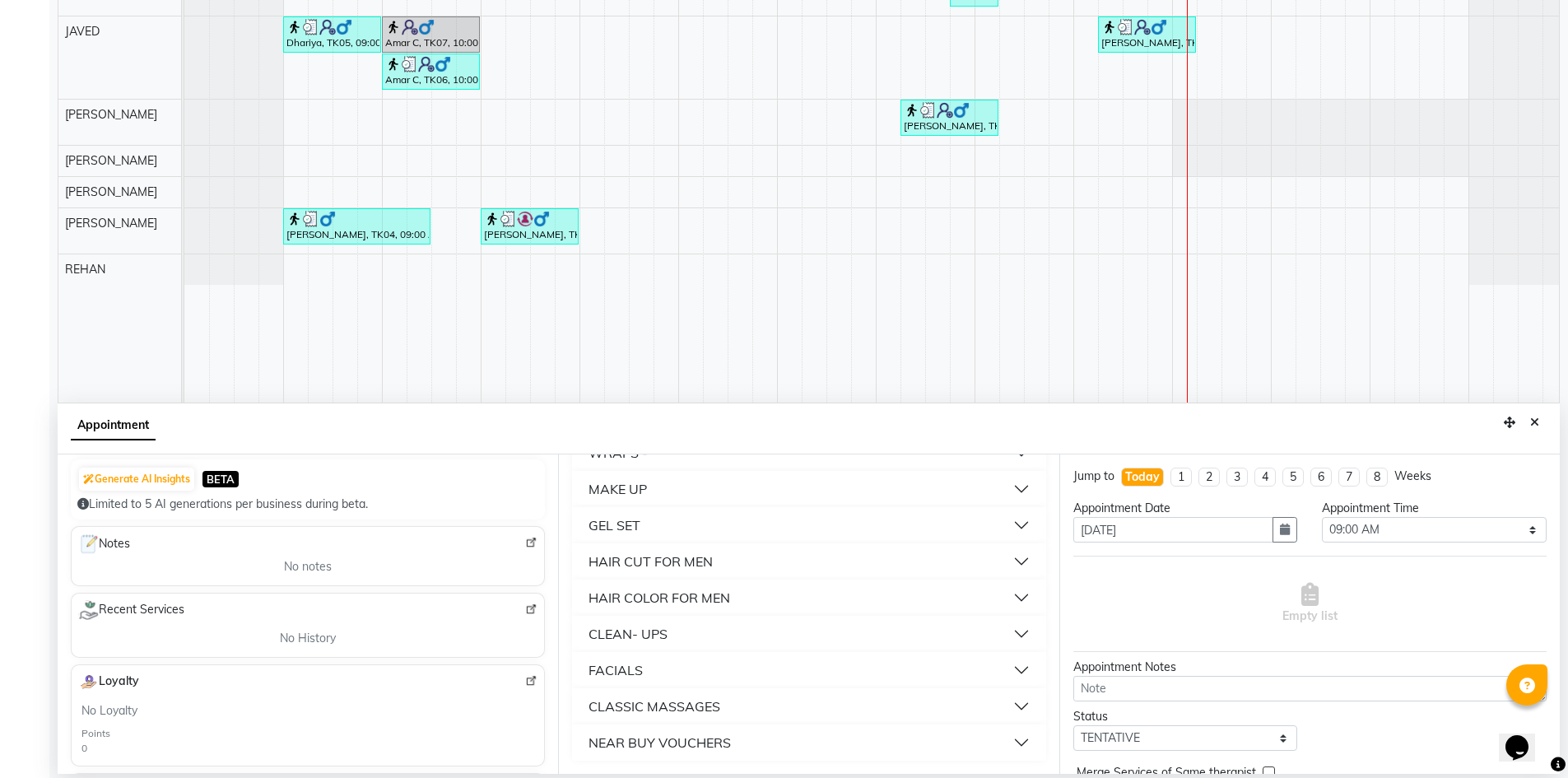
click at [686, 751] on div "NEAR BUY VOUCHERS" at bounding box center [660, 743] width 142 height 20
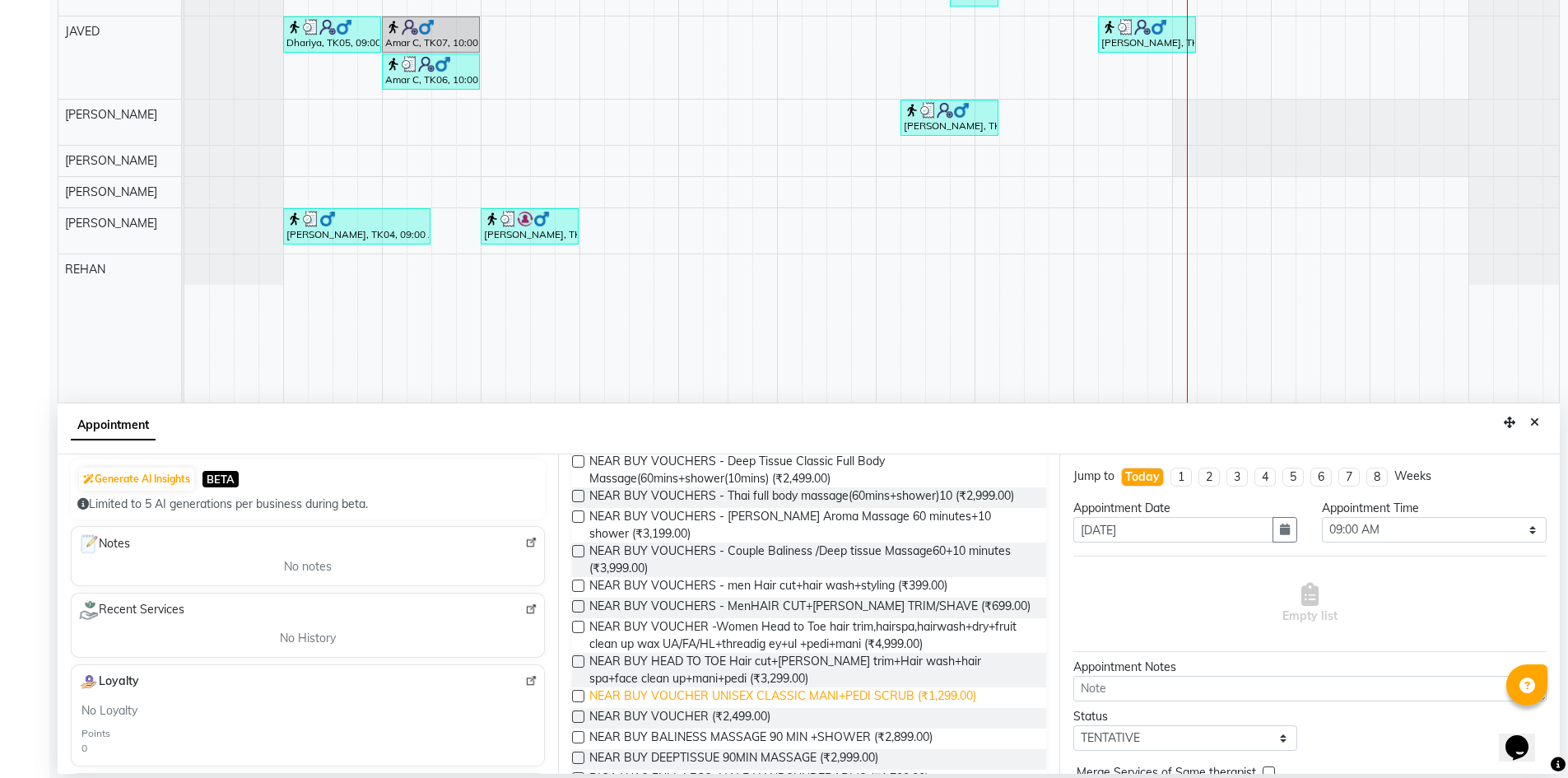
scroll to position [1591, 0]
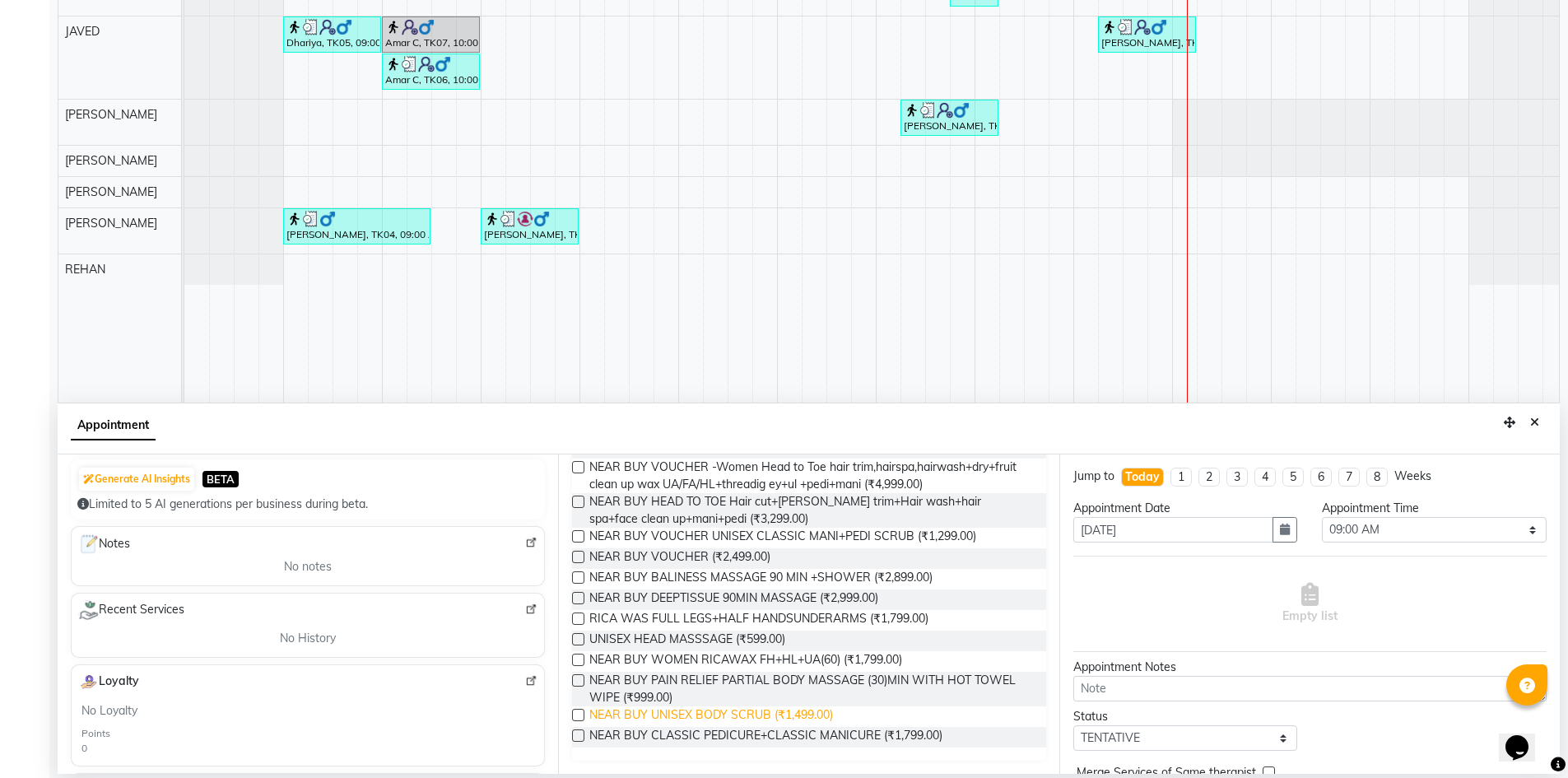
click at [692, 708] on span "NEAR BUY UNISEX BODY SCRUB (₹1,499.00)" at bounding box center [712, 716] width 244 height 21
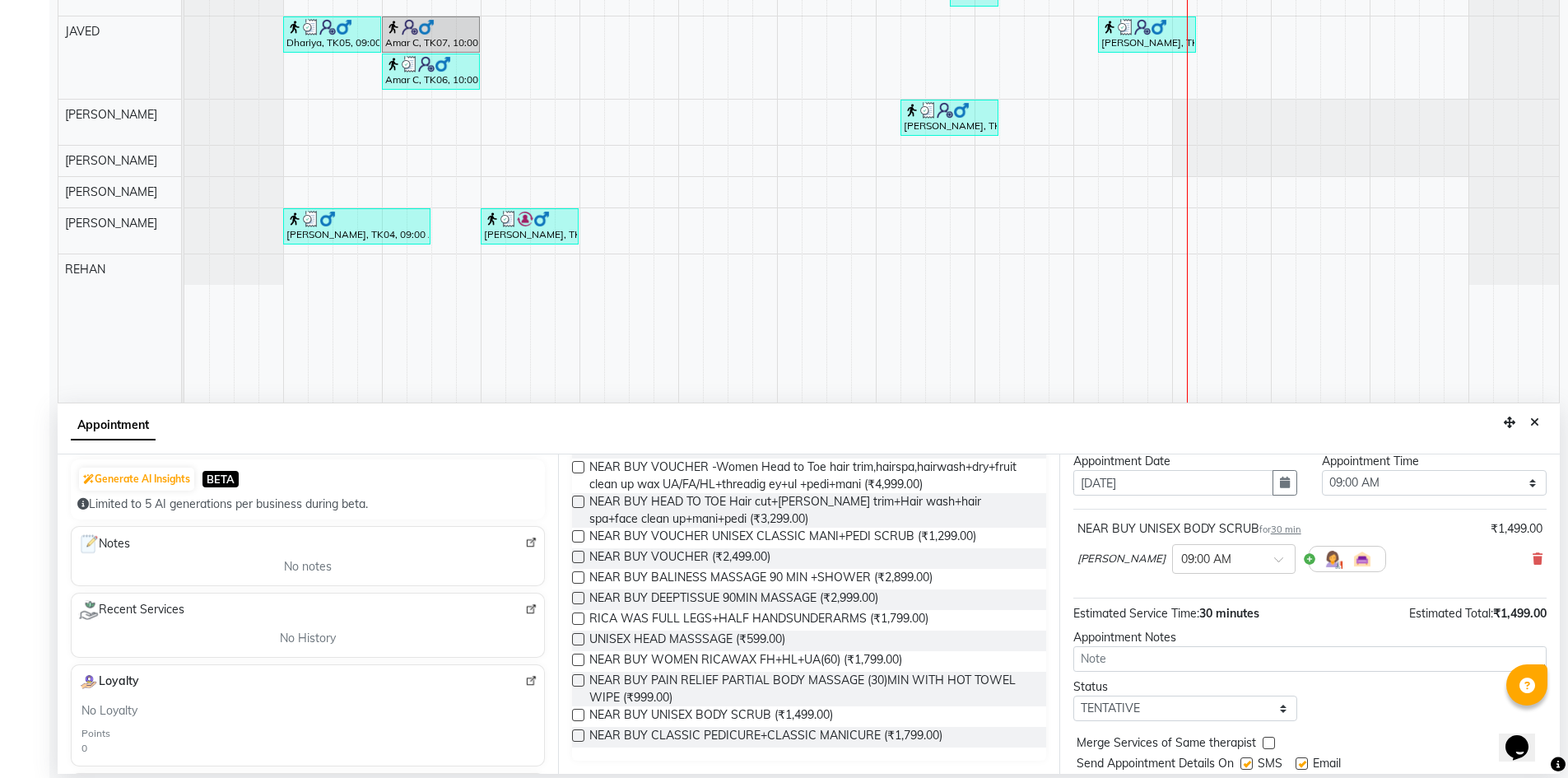
scroll to position [98, 0]
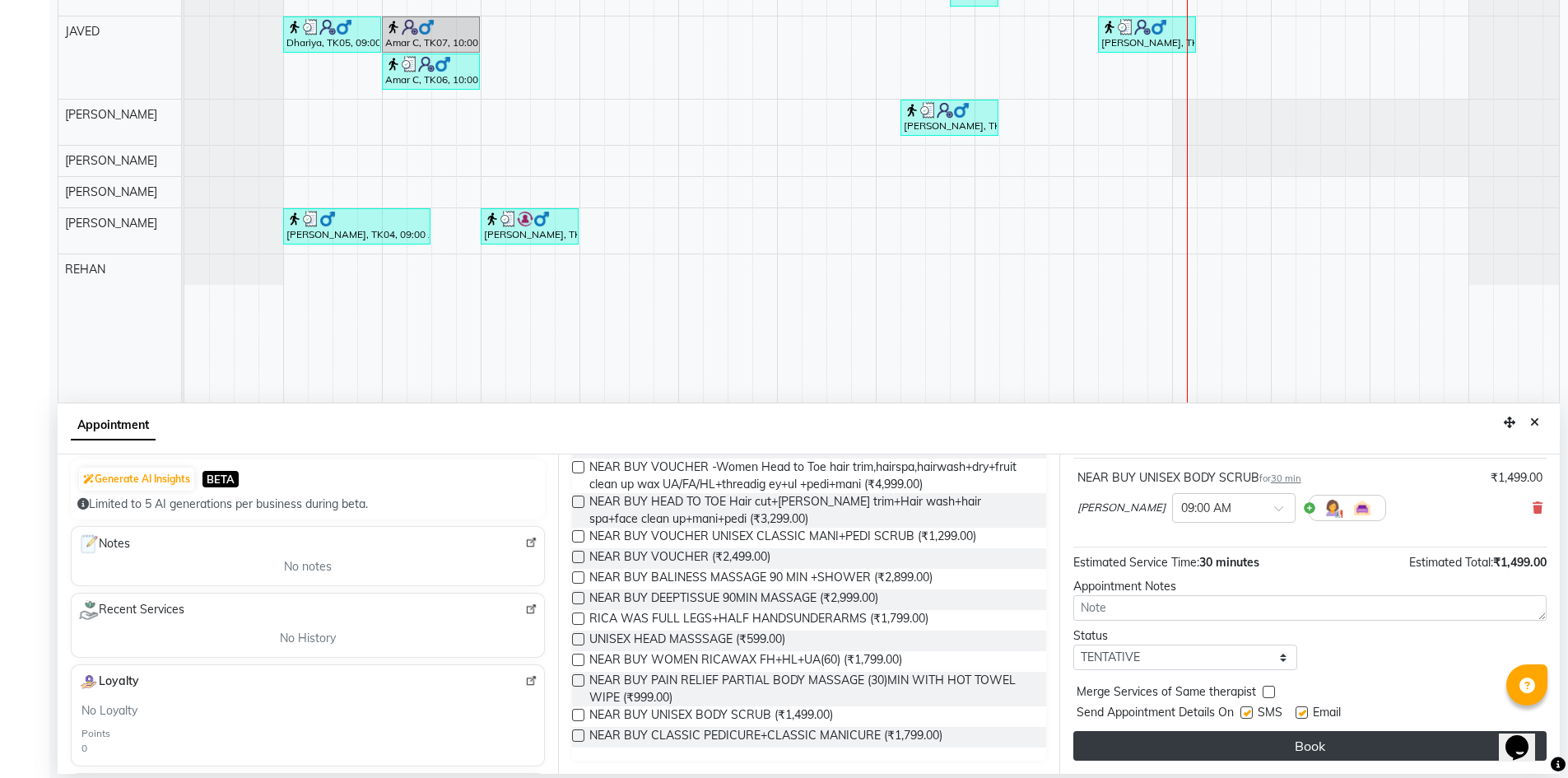
click at [1256, 752] on button "Book" at bounding box center [1310, 745] width 473 height 30
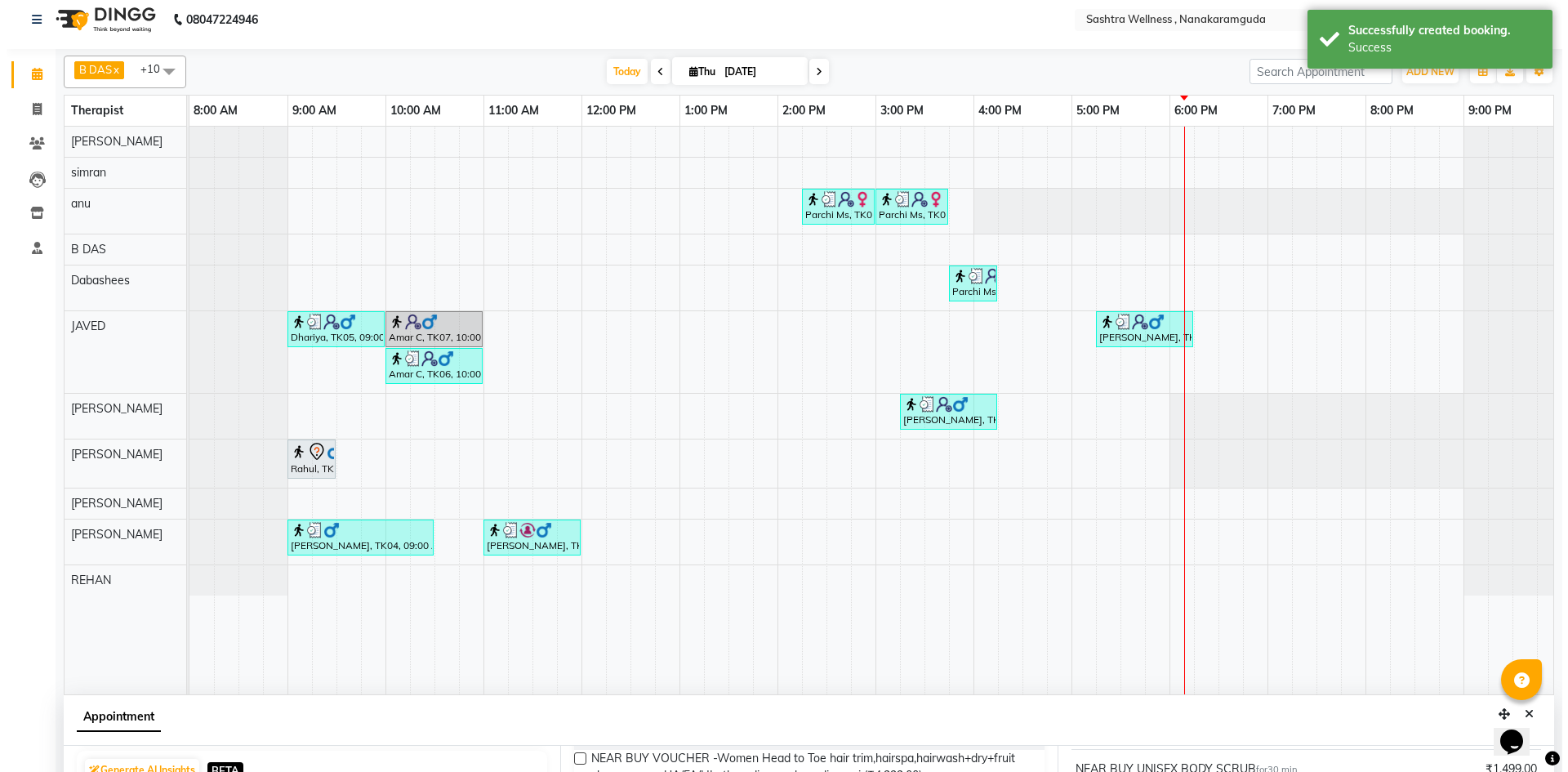
scroll to position [0, 0]
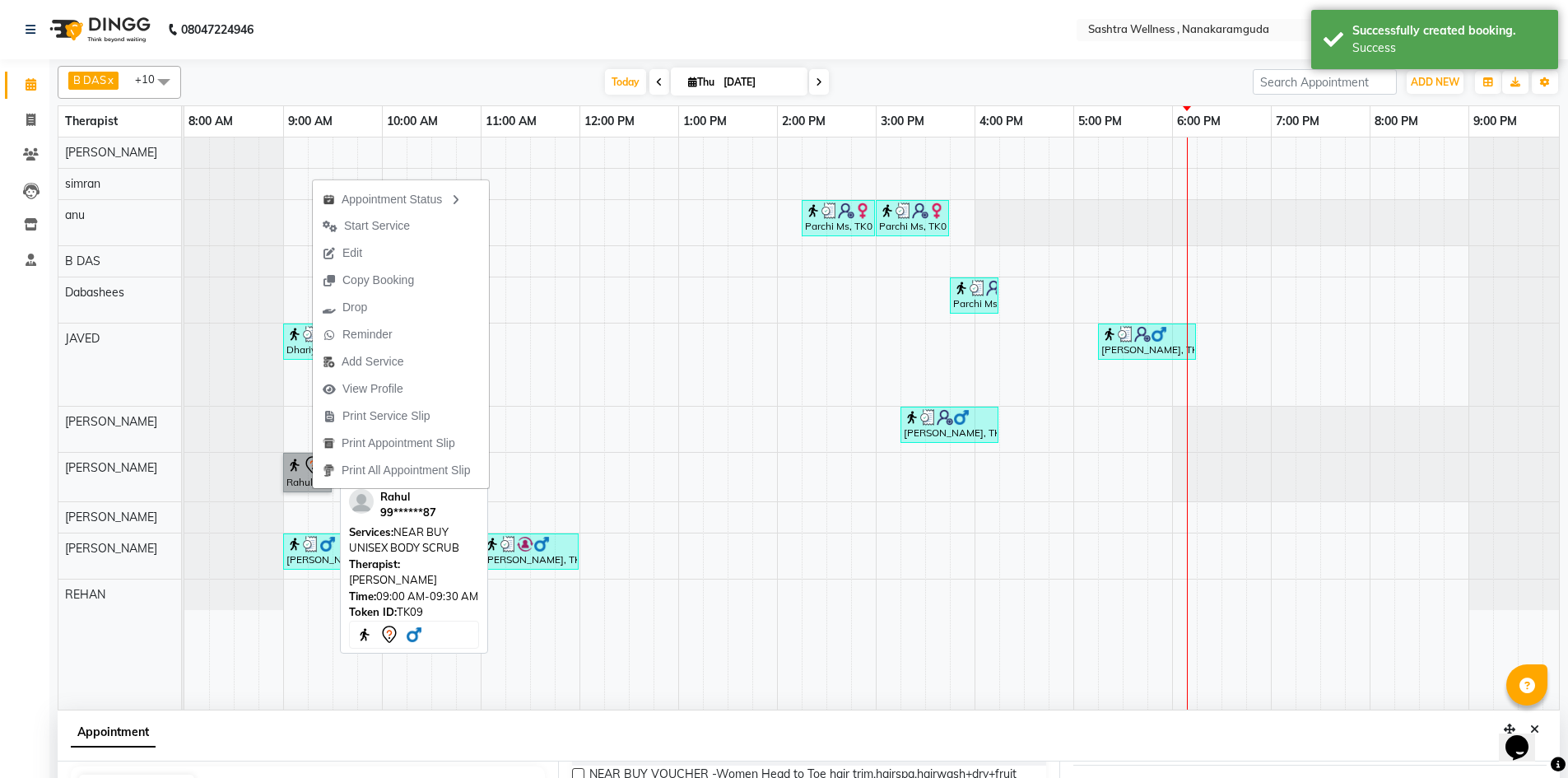
click at [292, 475] on link "Rahul, TK09, 09:00 AM-09:30 AM, NEAR BUY UNISEX BODY SCRUB" at bounding box center [307, 472] width 48 height 39
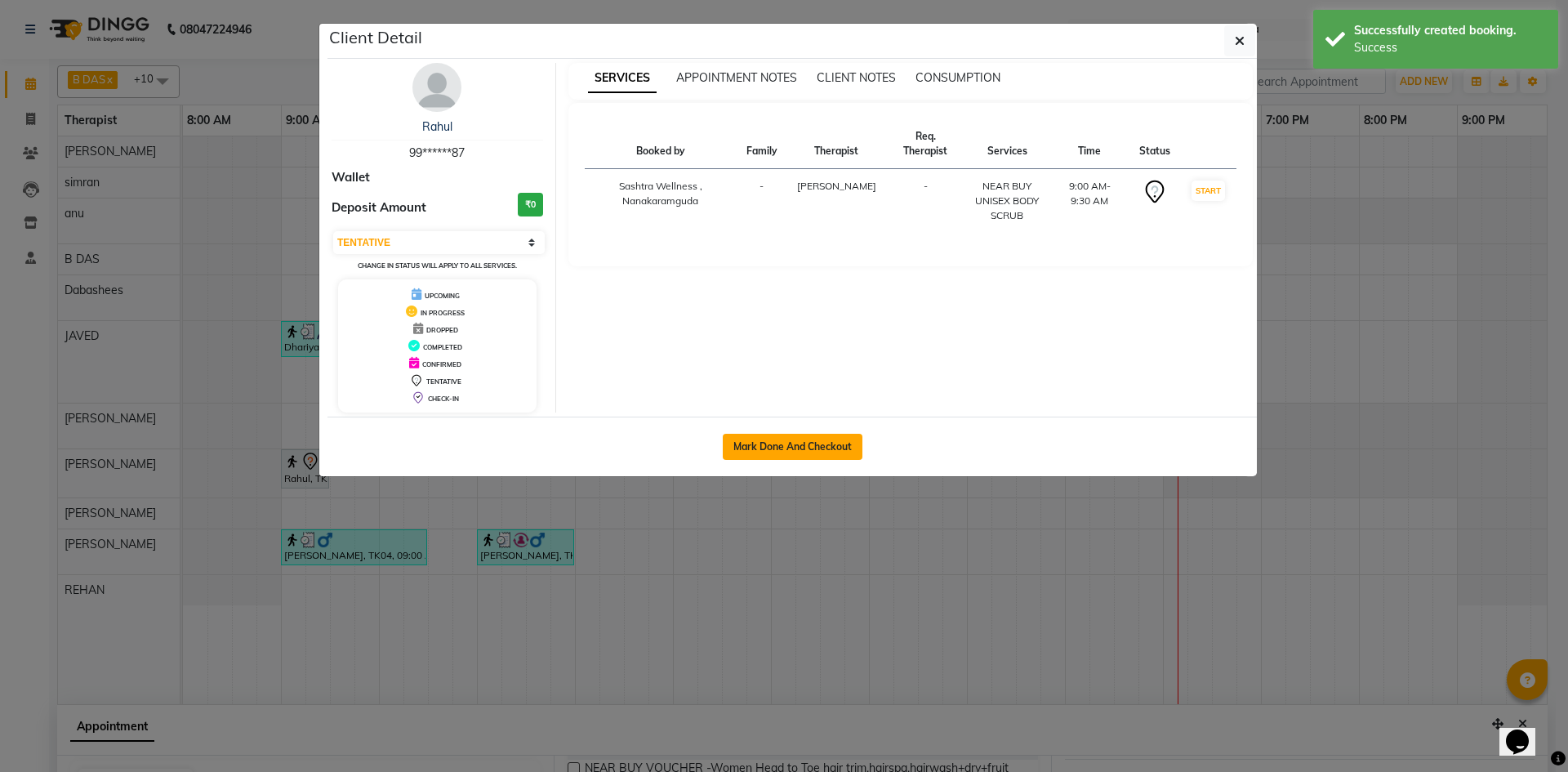
click at [809, 436] on button "Mark Done And Checkout" at bounding box center [793, 446] width 140 height 26
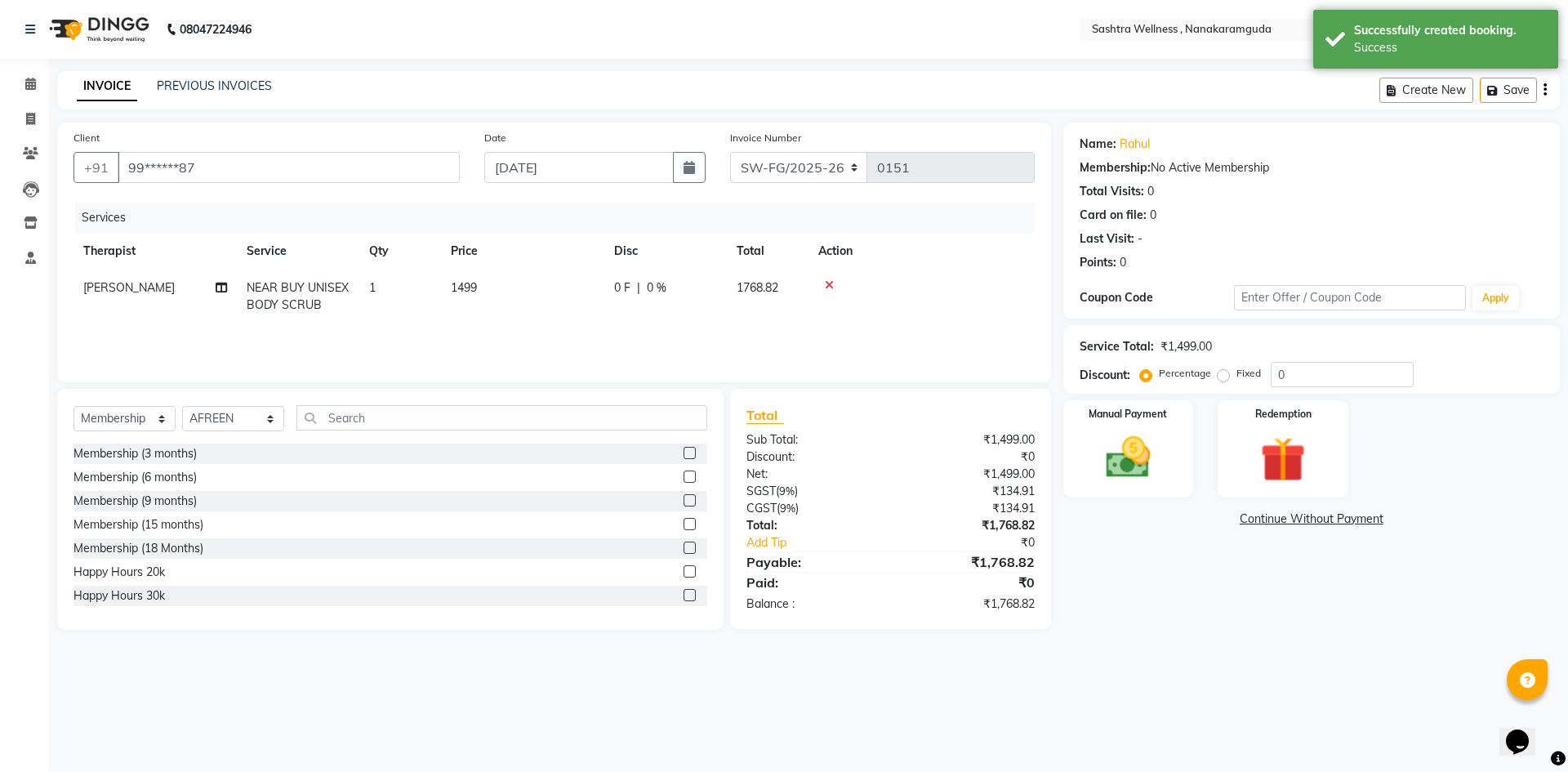
click at [1545, 90] on icon "button" at bounding box center [1545, 90] width 4 height 1
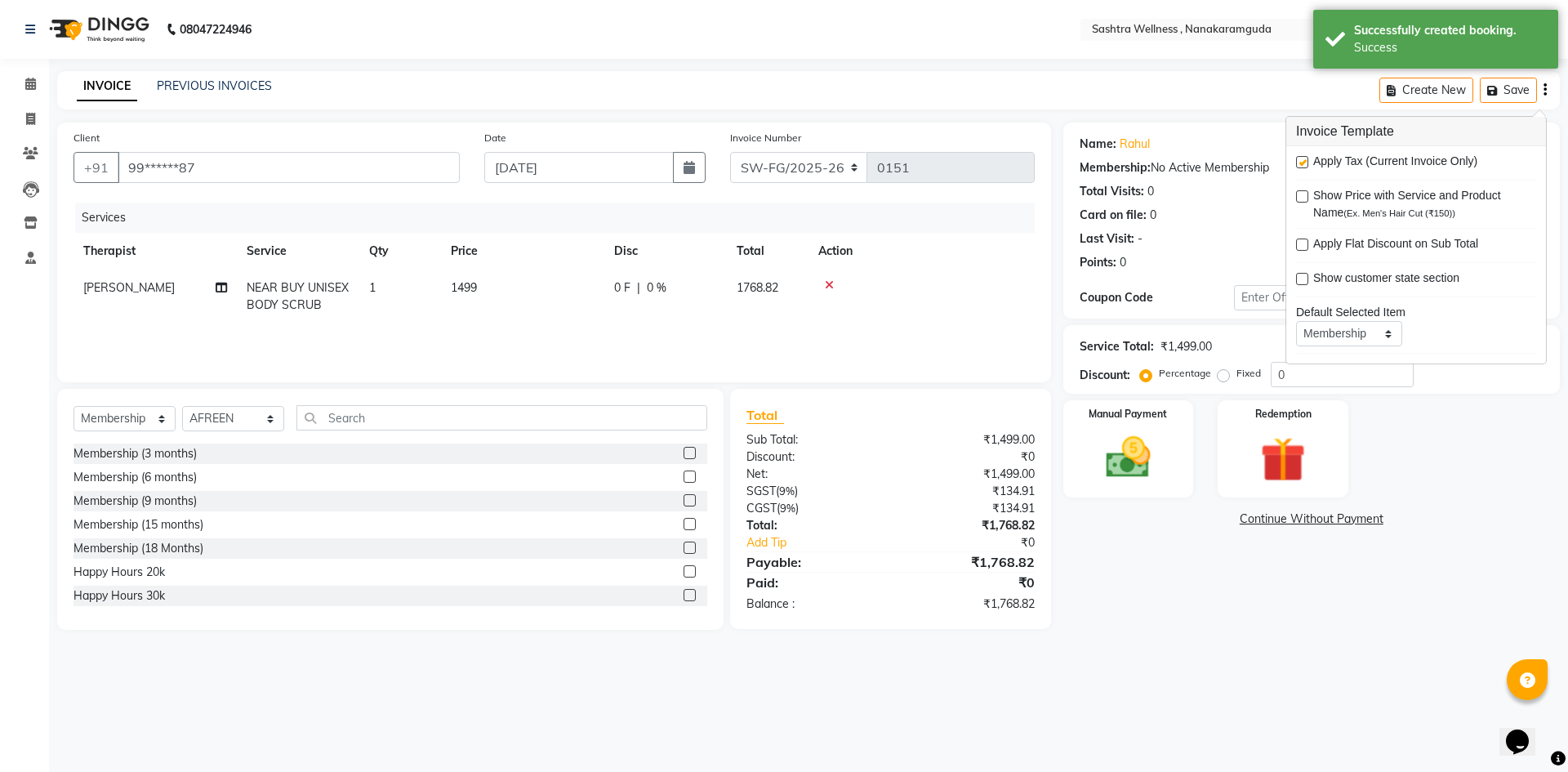
click at [1417, 165] on span "Apply Tax (Current Invoice Only)" at bounding box center [1396, 163] width 164 height 21
click at [1297, 158] on label at bounding box center [1303, 163] width 13 height 13
click at [1297, 158] on input "checkbox" at bounding box center [1302, 163] width 11 height 11
click at [1143, 460] on img at bounding box center [1128, 458] width 76 height 54
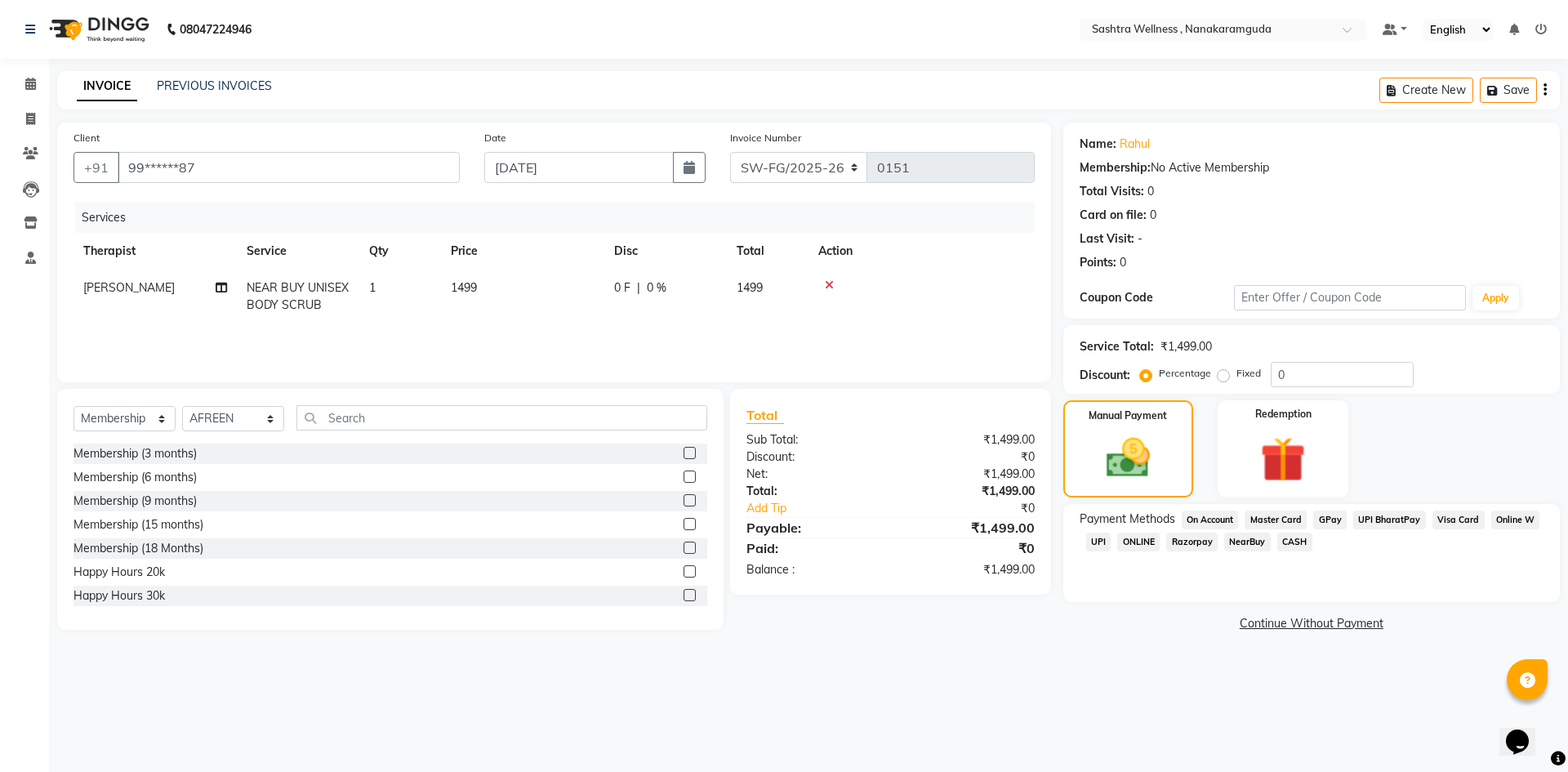
click at [1252, 545] on span "NearBuy" at bounding box center [1248, 542] width 47 height 19
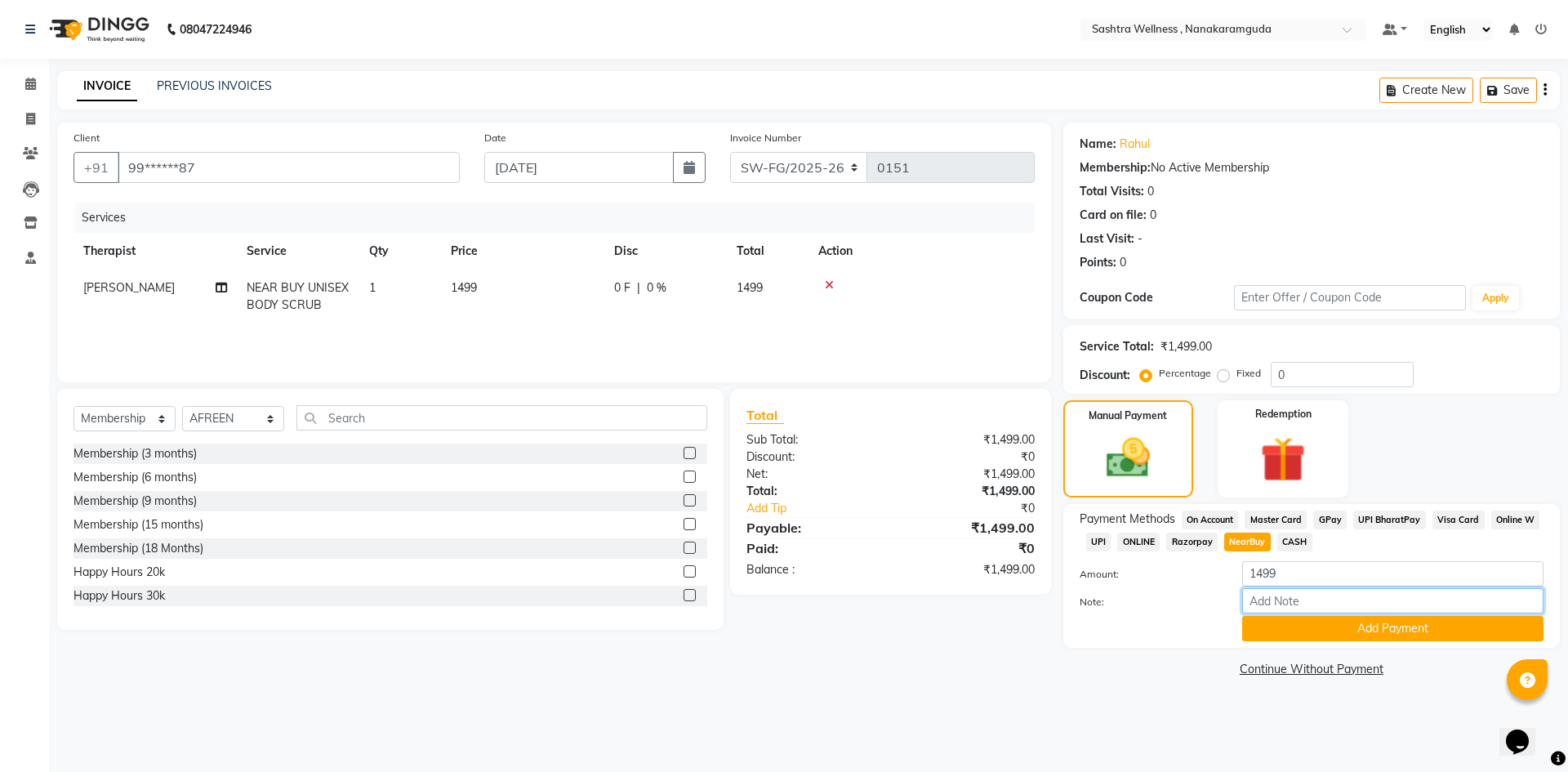
click at [1277, 605] on input "Note:" at bounding box center [1393, 600] width 302 height 25
click at [1396, 621] on button "Add Payment" at bounding box center [1393, 628] width 302 height 25
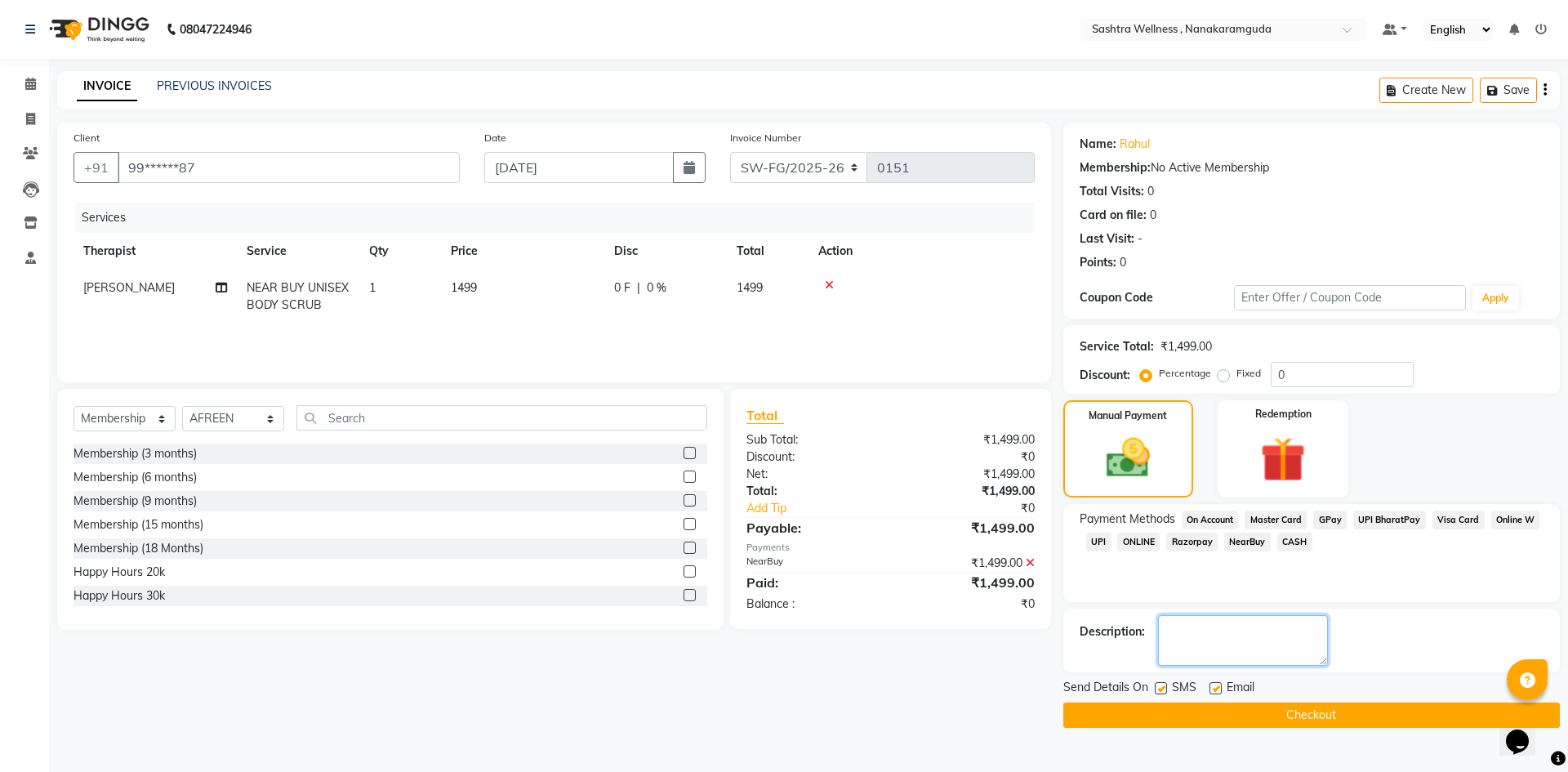
click at [1275, 651] on textarea at bounding box center [1243, 640] width 170 height 51
click at [1281, 708] on button "Checkout" at bounding box center [1312, 715] width 496 height 25
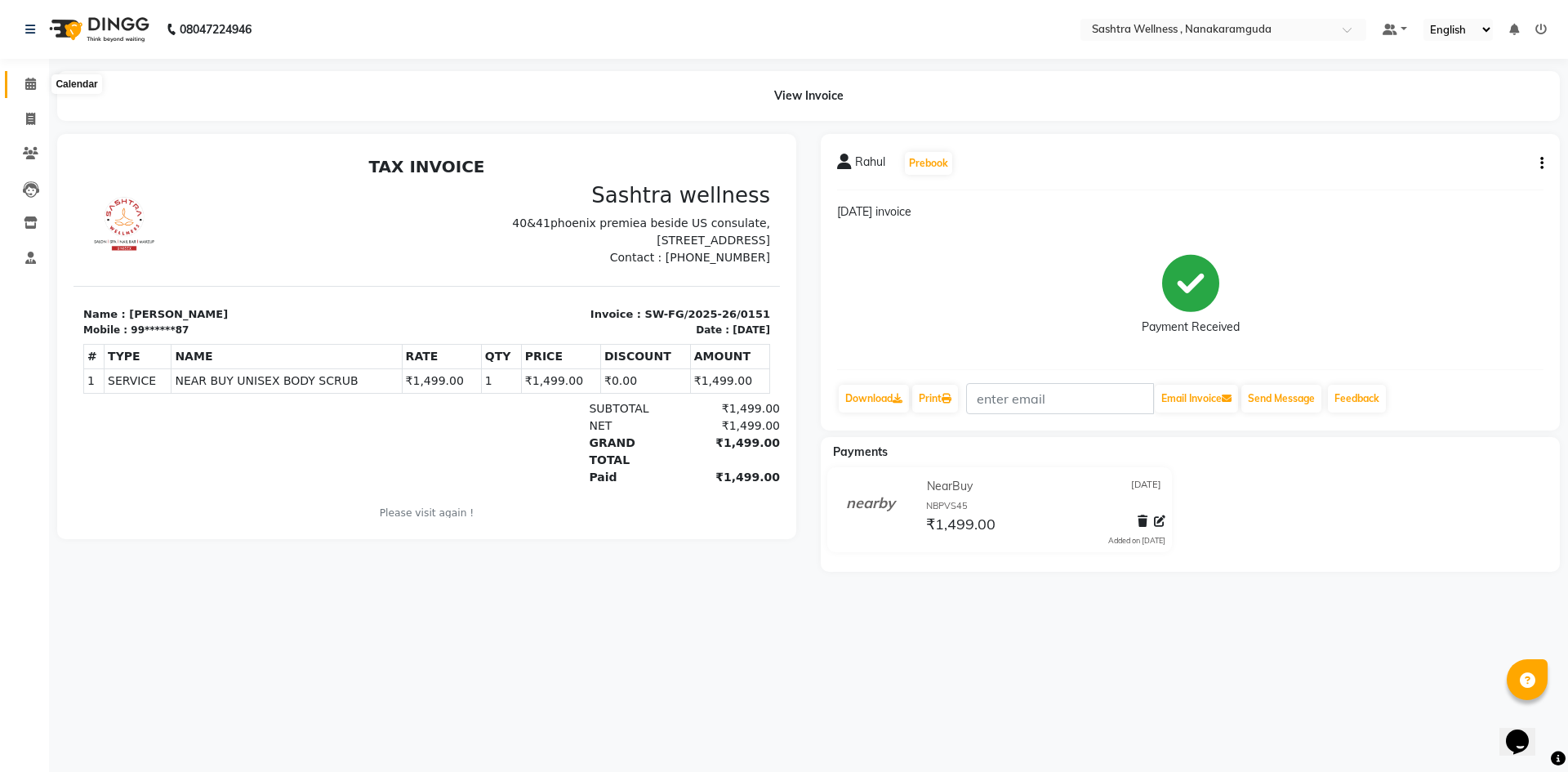
click at [31, 75] on span at bounding box center [31, 84] width 29 height 19
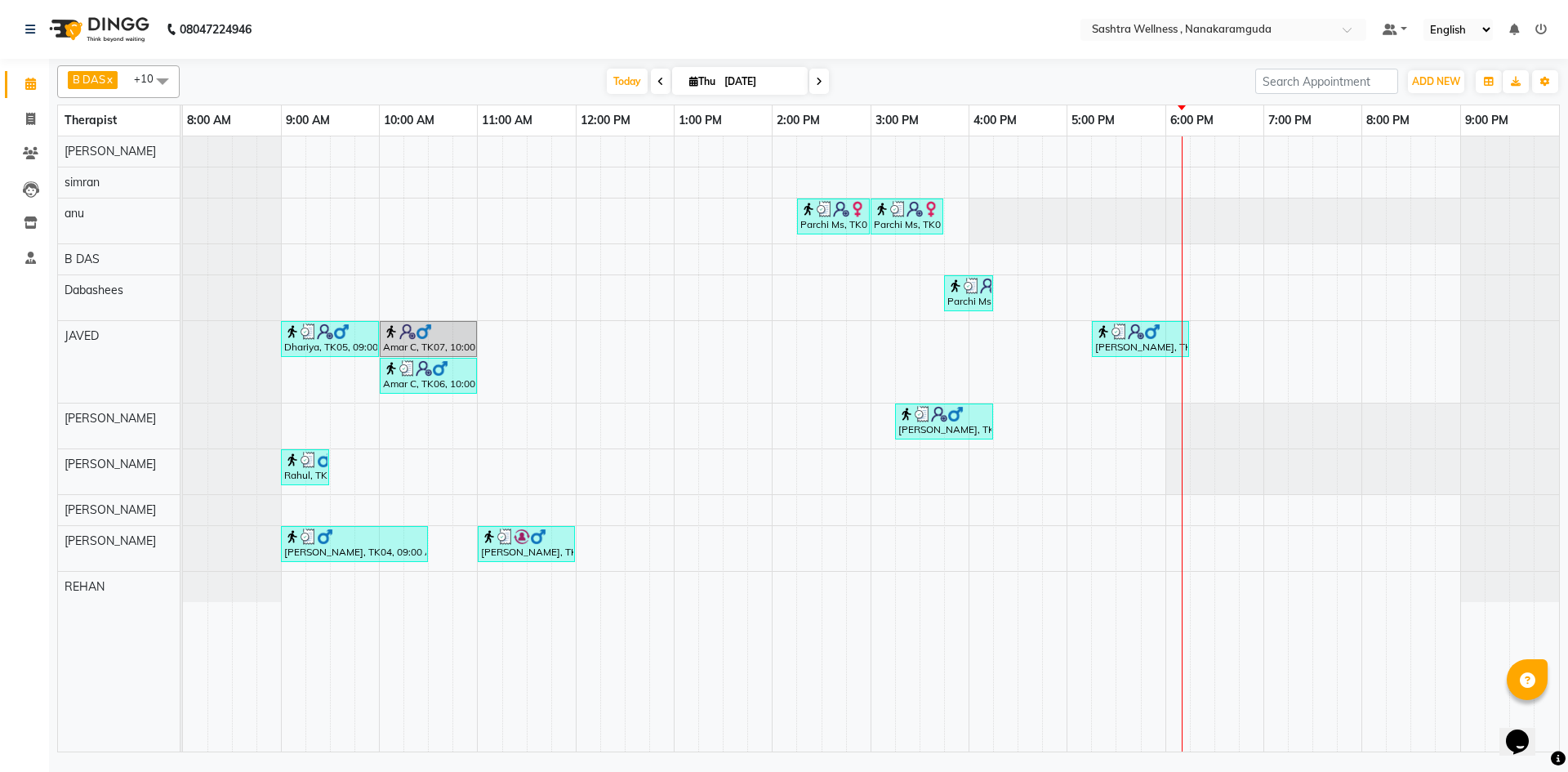
click at [731, 82] on input "[DATE]" at bounding box center [760, 81] width 81 height 24
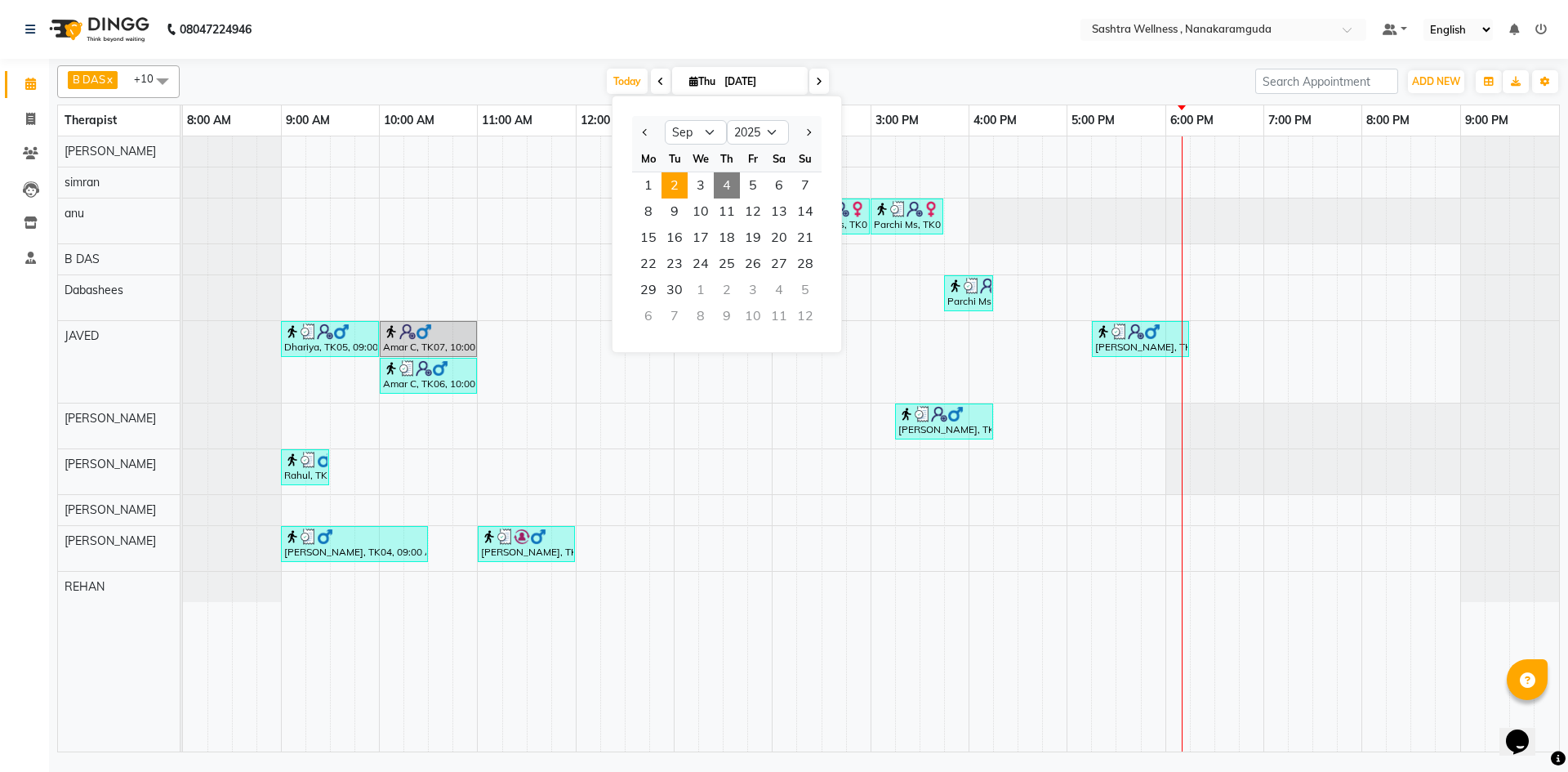
click at [680, 182] on span "2" at bounding box center [674, 185] width 26 height 26
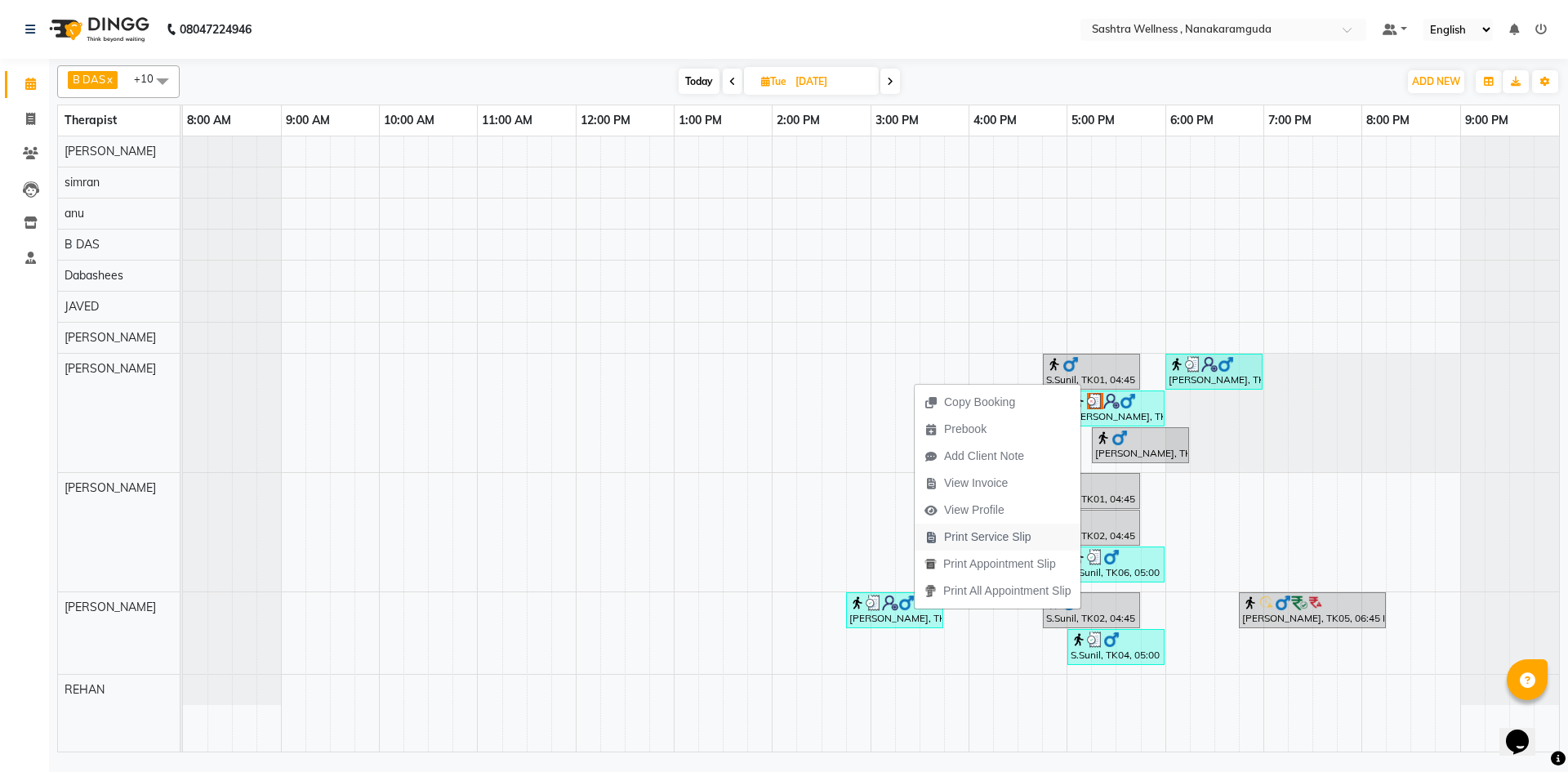
click at [964, 549] on span "Print Service Slip" at bounding box center [978, 537] width 126 height 27
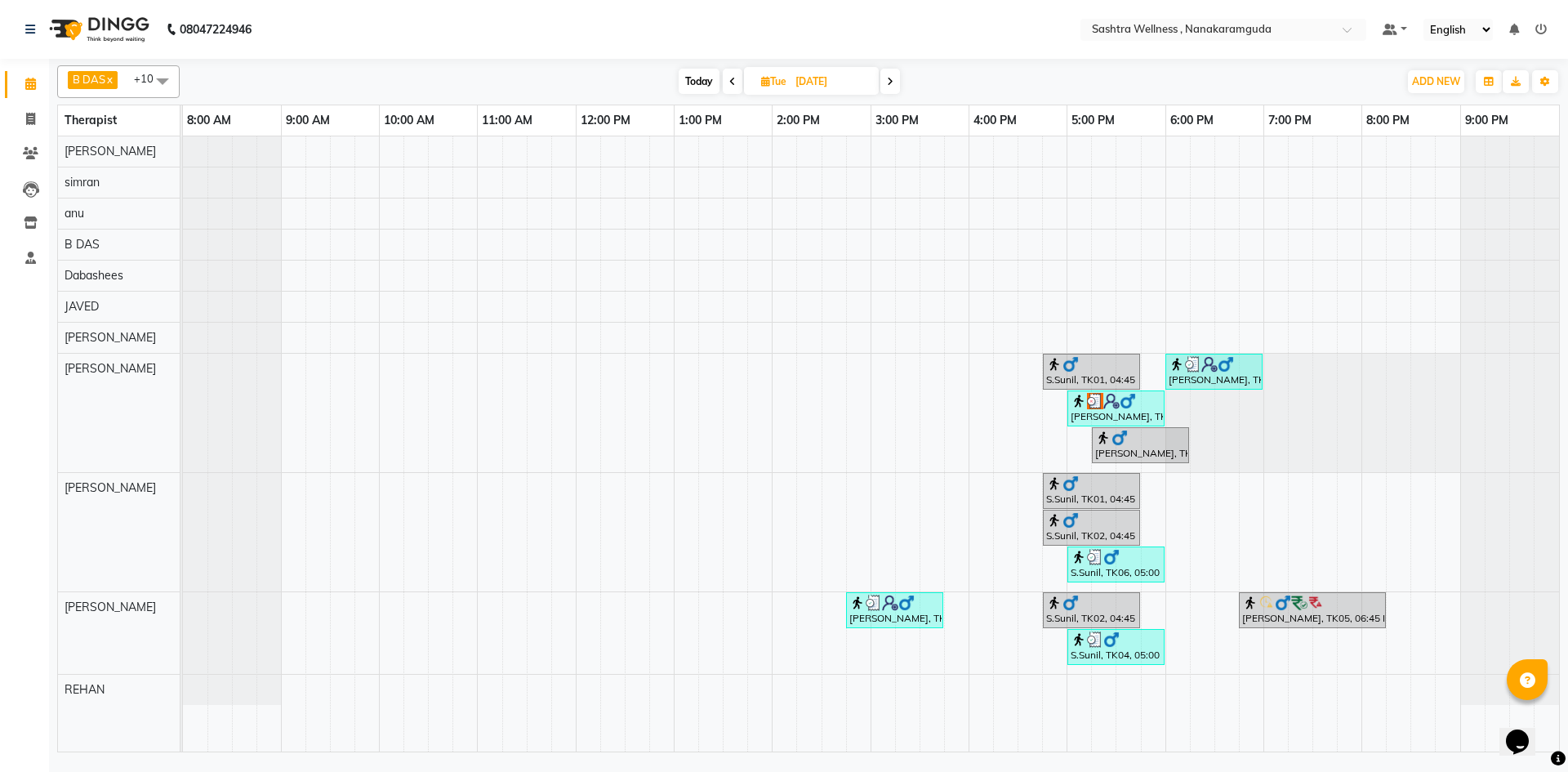
click at [890, 83] on icon at bounding box center [889, 81] width 6 height 10
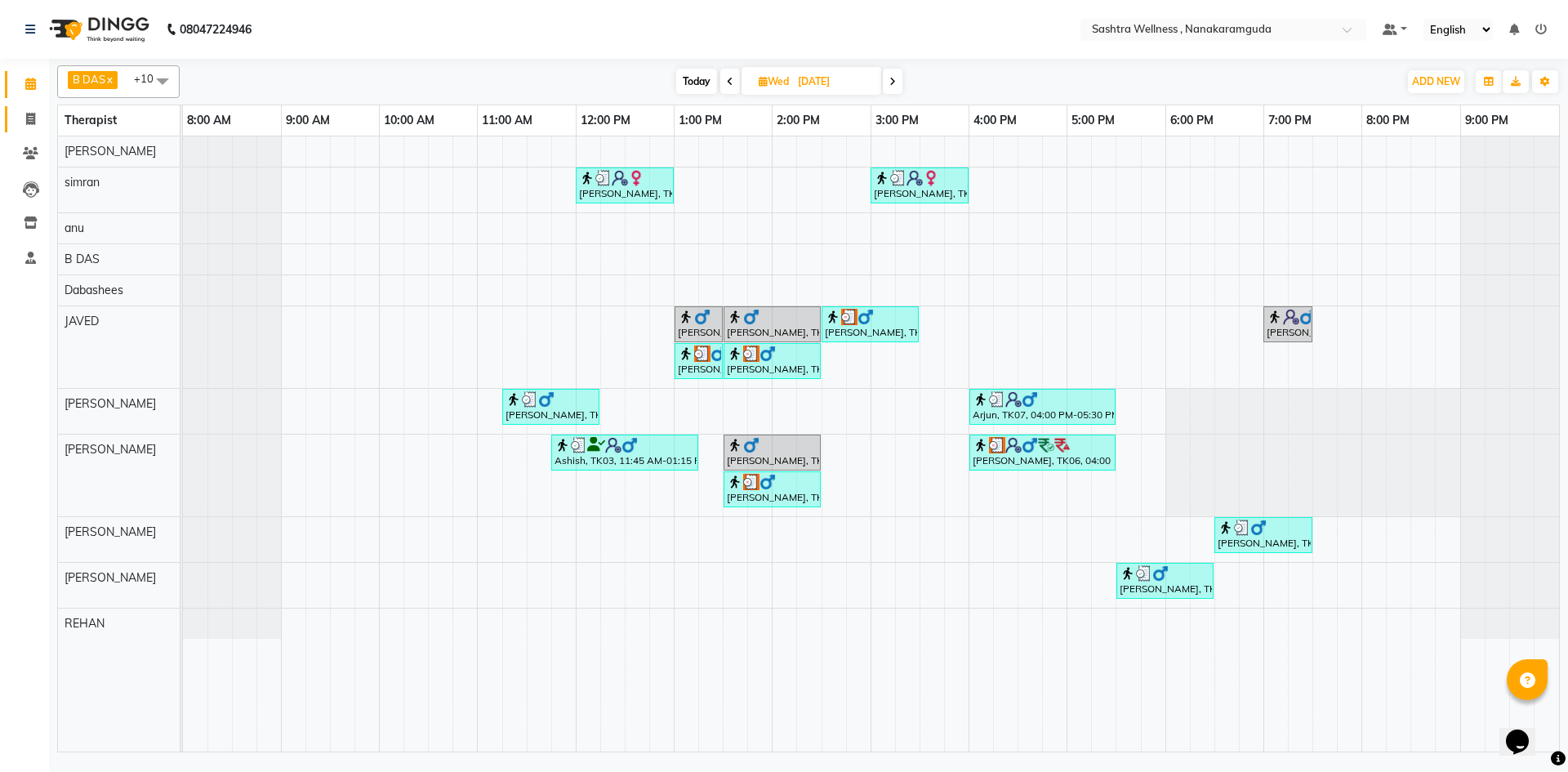
click at [34, 130] on link "Invoice" at bounding box center [23, 120] width 39 height 27
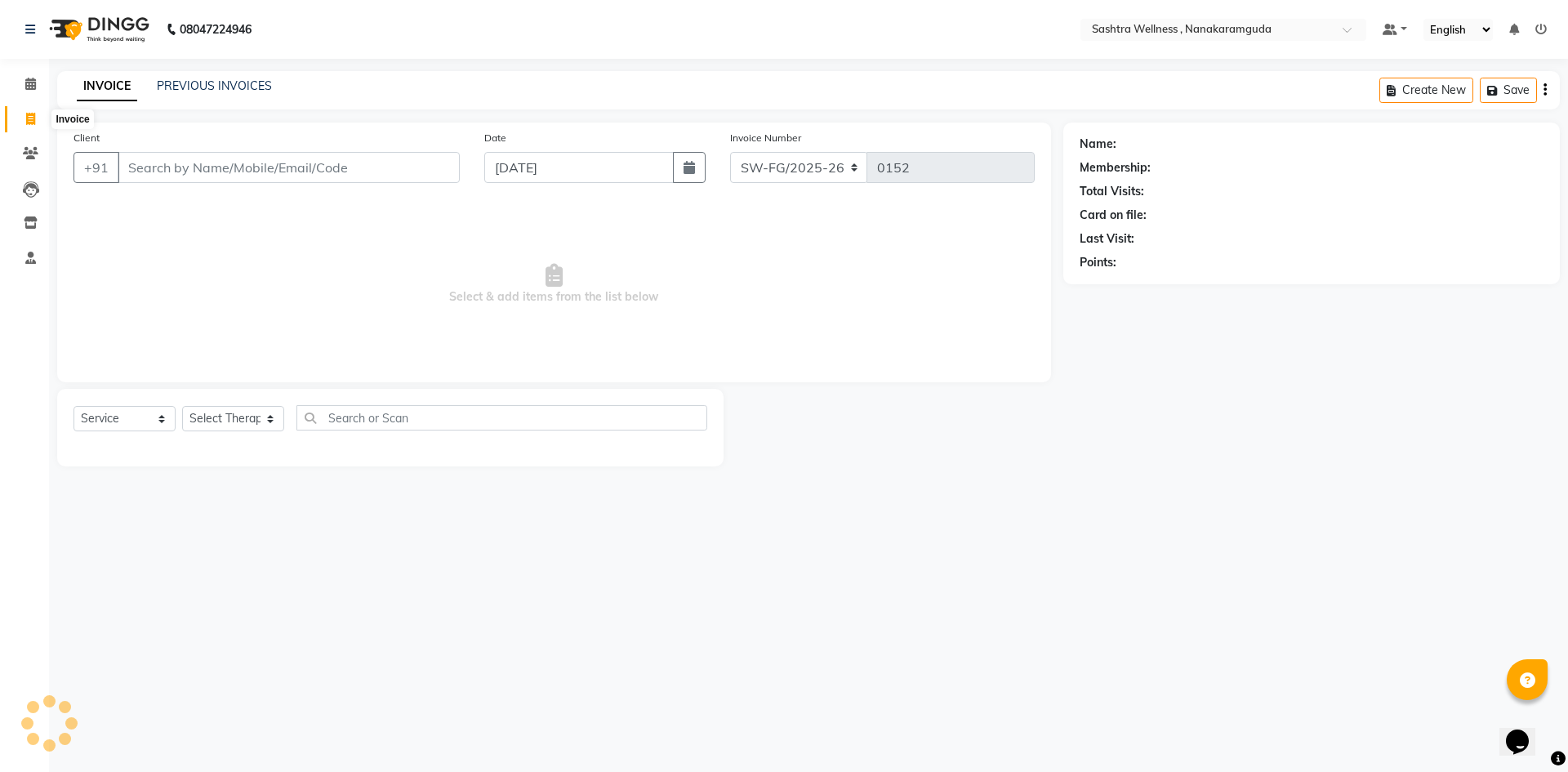
click at [34, 116] on icon at bounding box center [31, 119] width 9 height 13
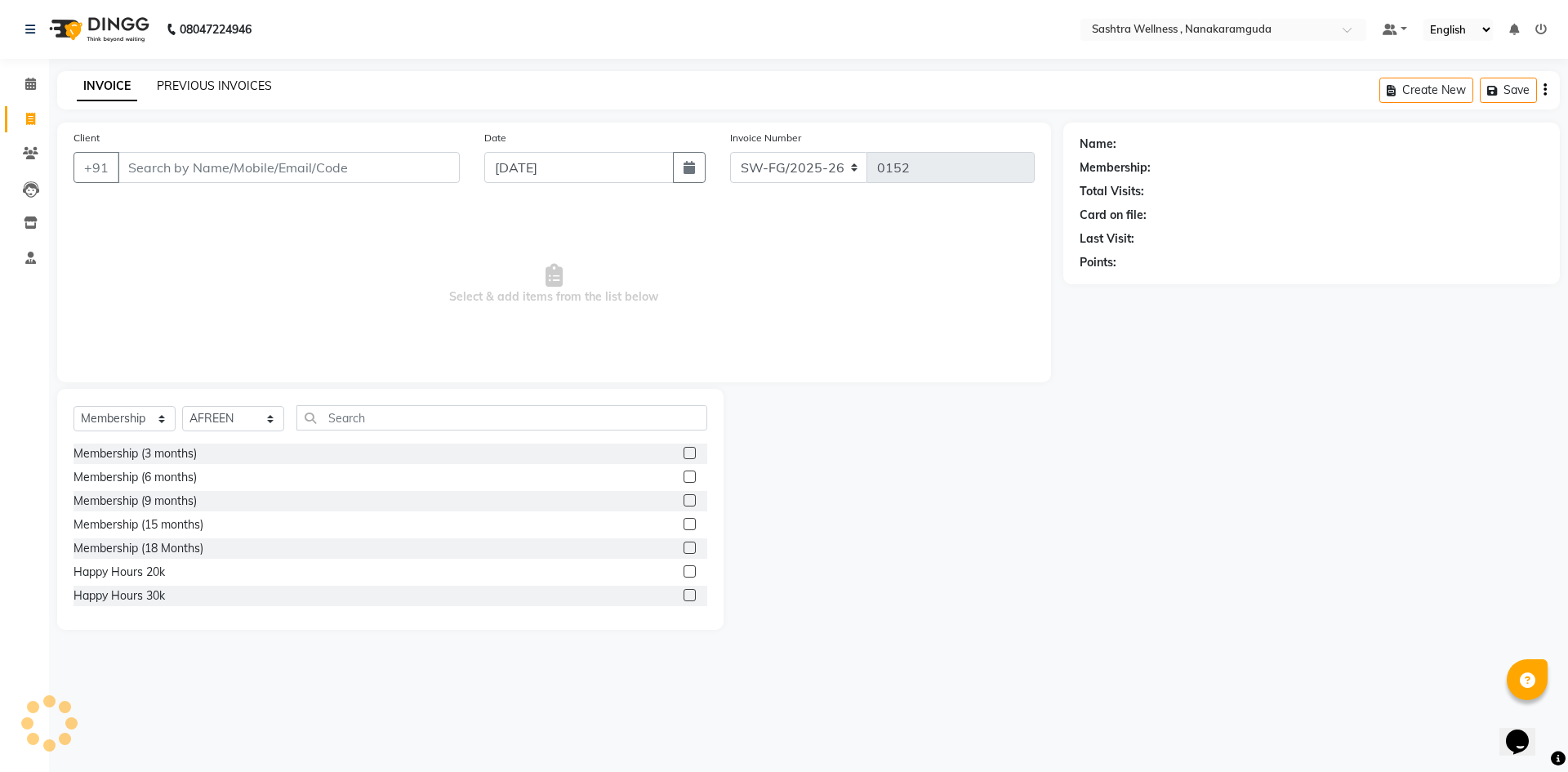
click at [180, 86] on link "PREVIOUS INVOICES" at bounding box center [215, 86] width 116 height 14
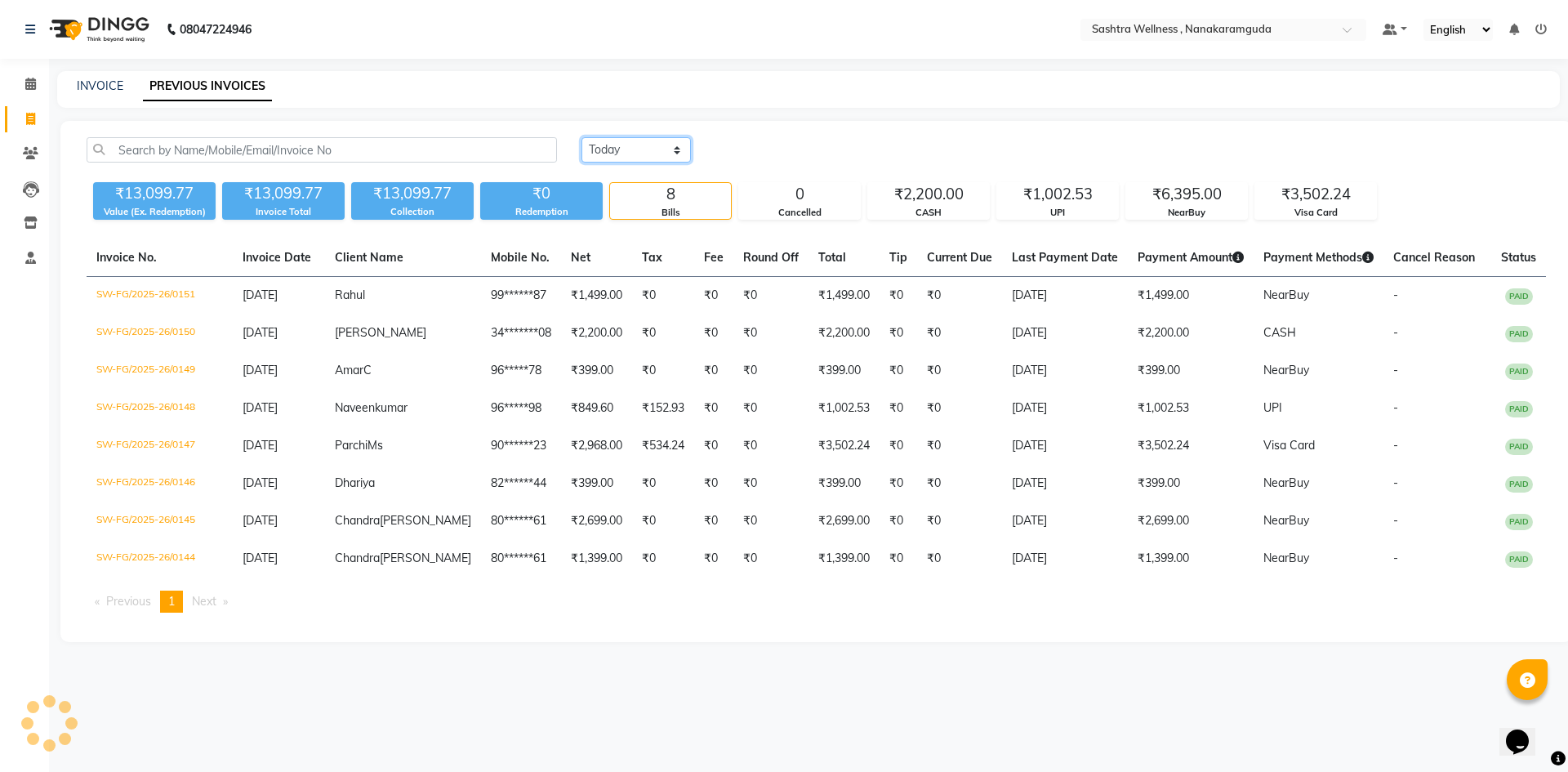
click at [679, 153] on select "Today Yesterday Custom Range" at bounding box center [636, 150] width 109 height 25
click at [581, 137] on select "Today Yesterday Custom Range" at bounding box center [636, 150] width 109 height 25
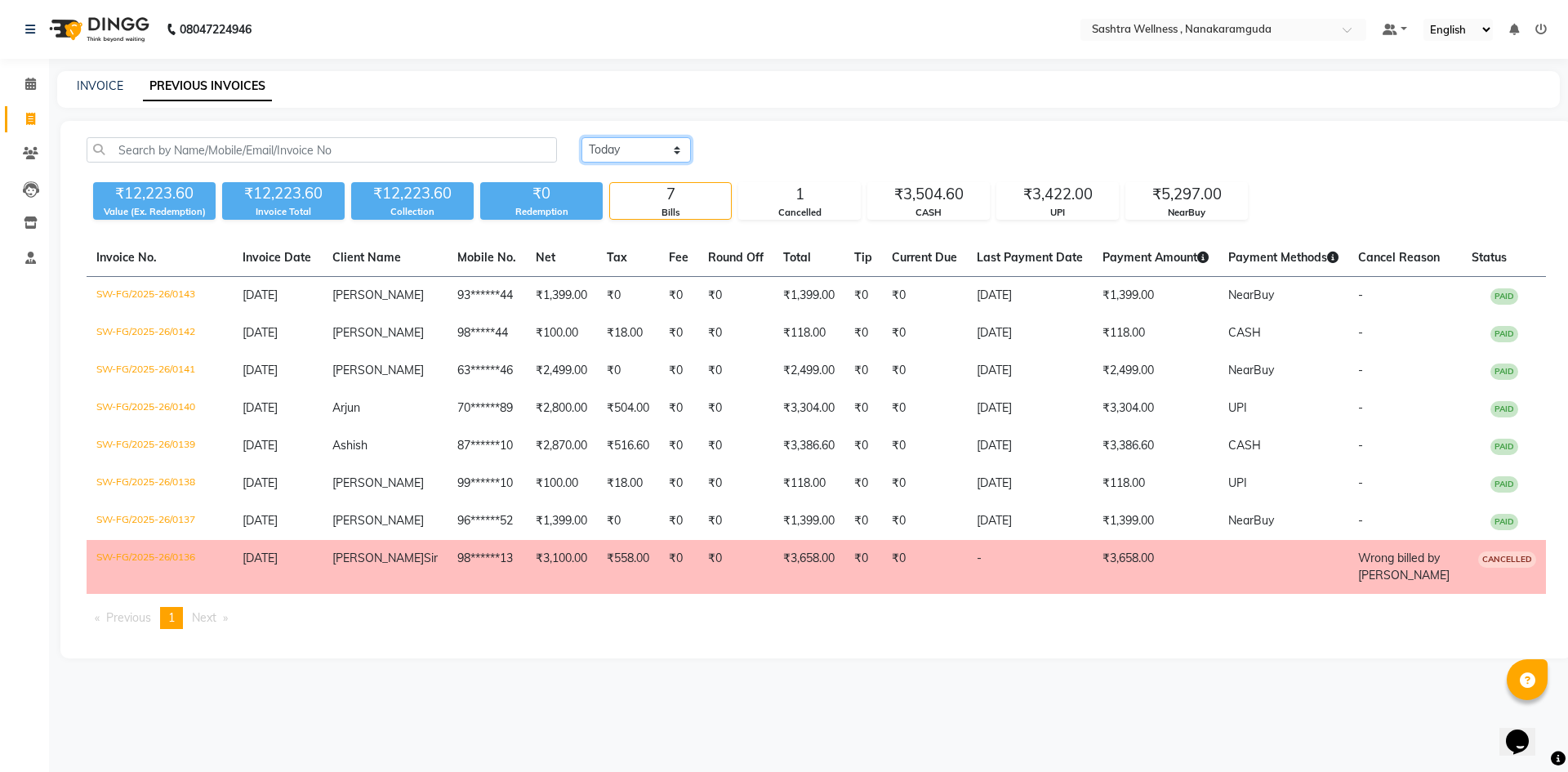
click at [621, 157] on select "Today Yesterday Custom Range" at bounding box center [636, 150] width 109 height 25
click at [581, 137] on select "Today Yesterday Custom Range" at bounding box center [636, 150] width 109 height 25
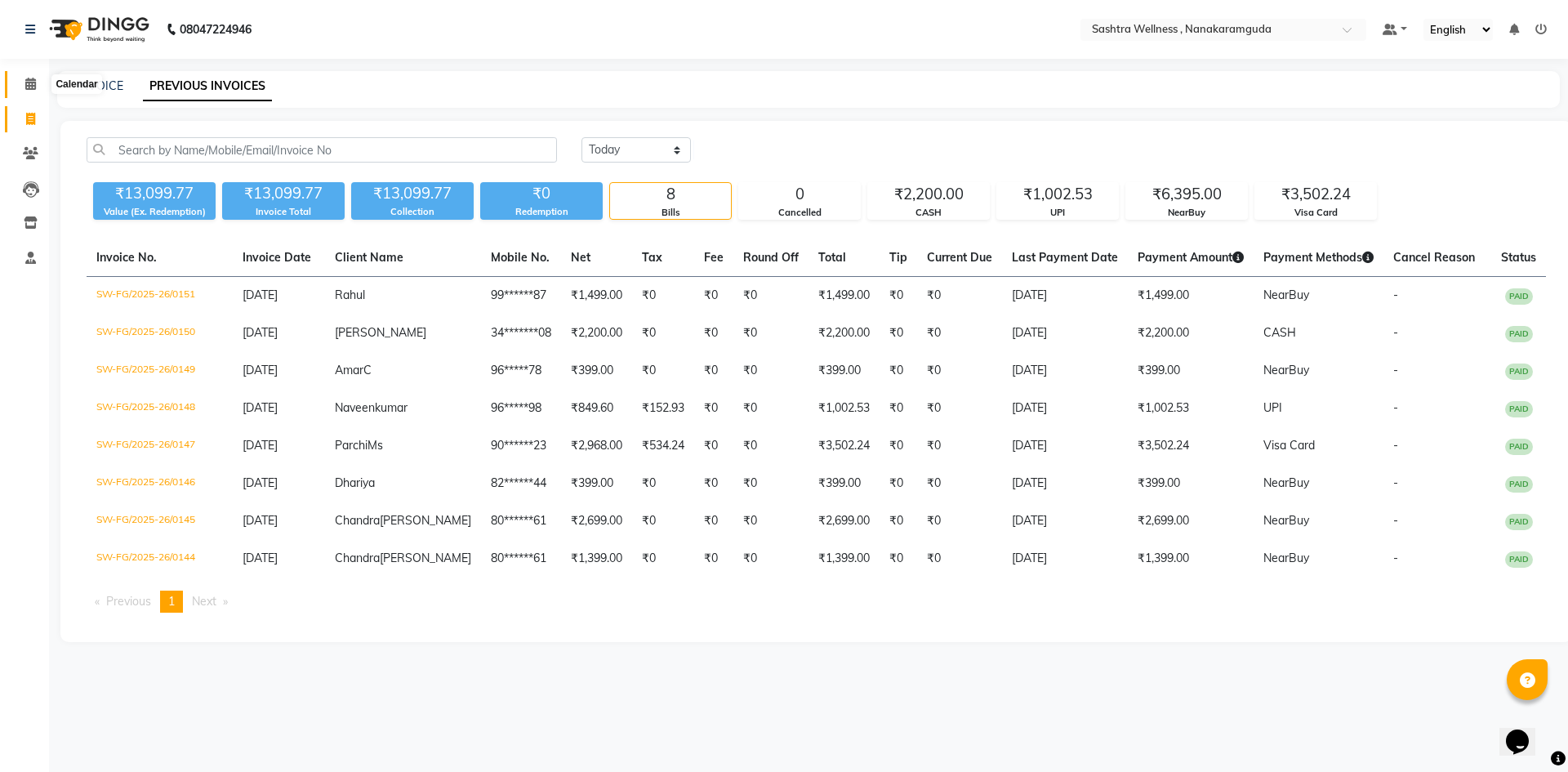
click at [31, 82] on icon at bounding box center [31, 84] width 11 height 13
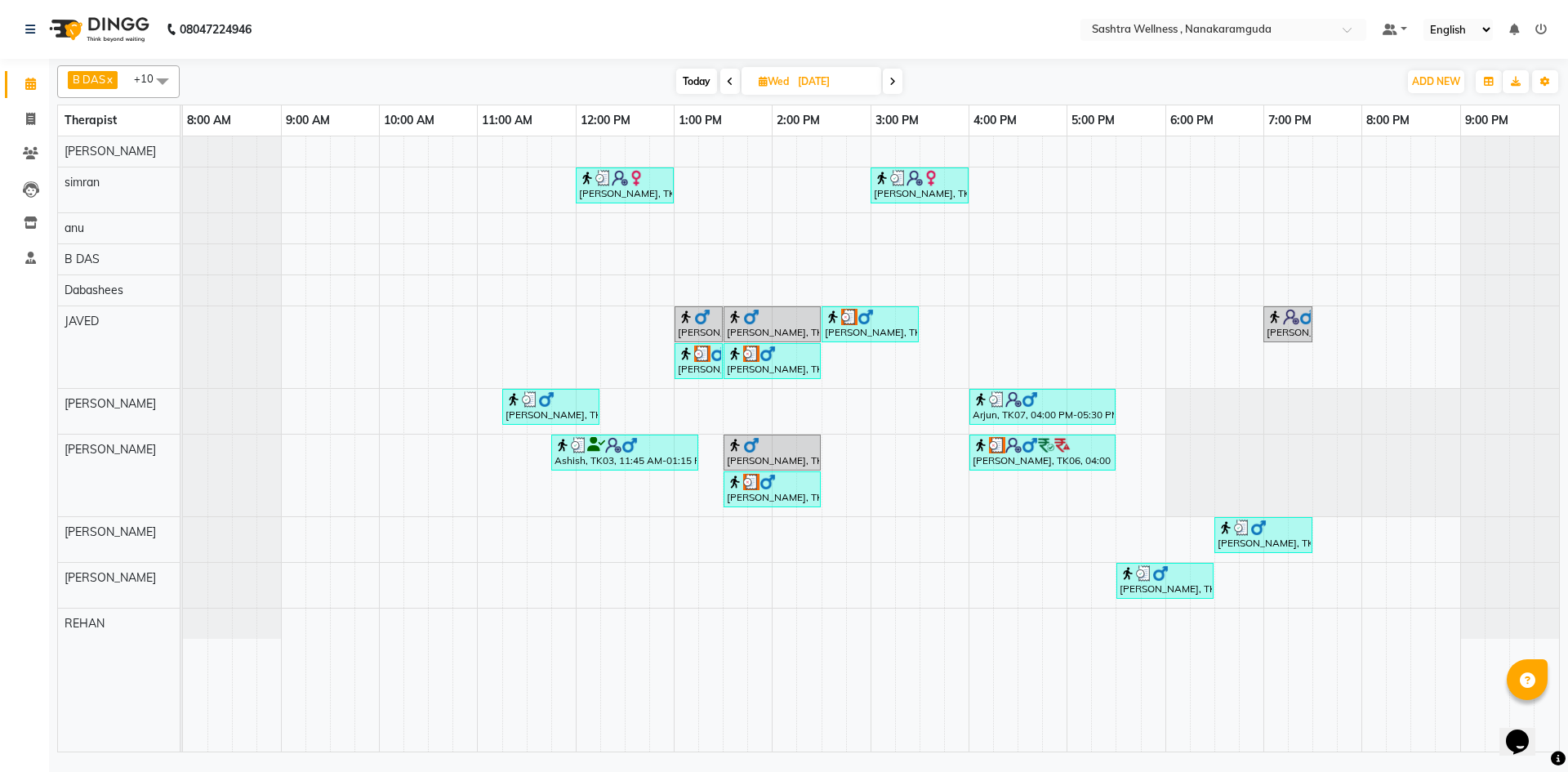
click at [815, 73] on input "03-09-2025" at bounding box center [833, 81] width 81 height 24
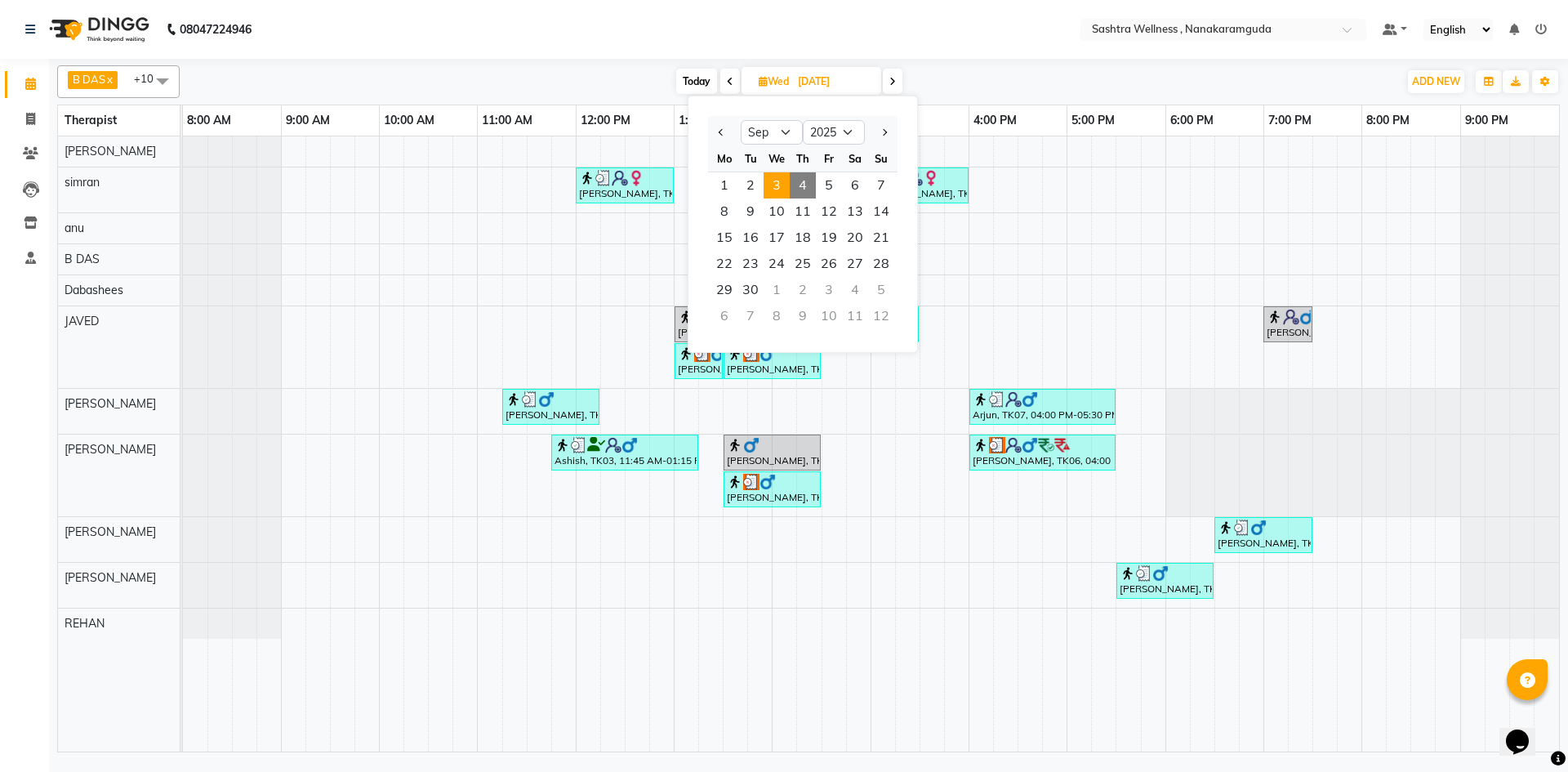
click at [801, 176] on span "4" at bounding box center [803, 185] width 26 height 26
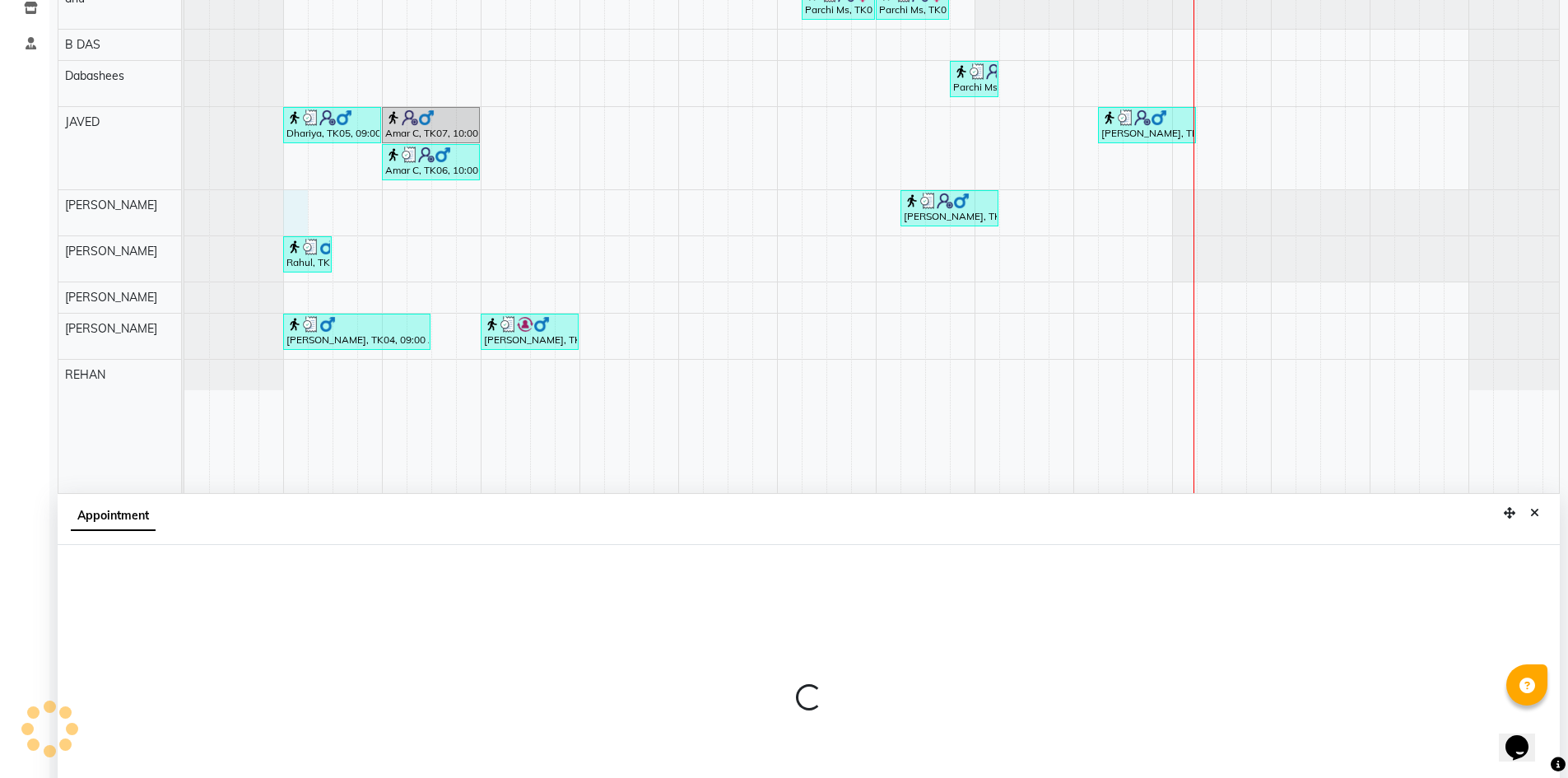
scroll to position [307, 0]
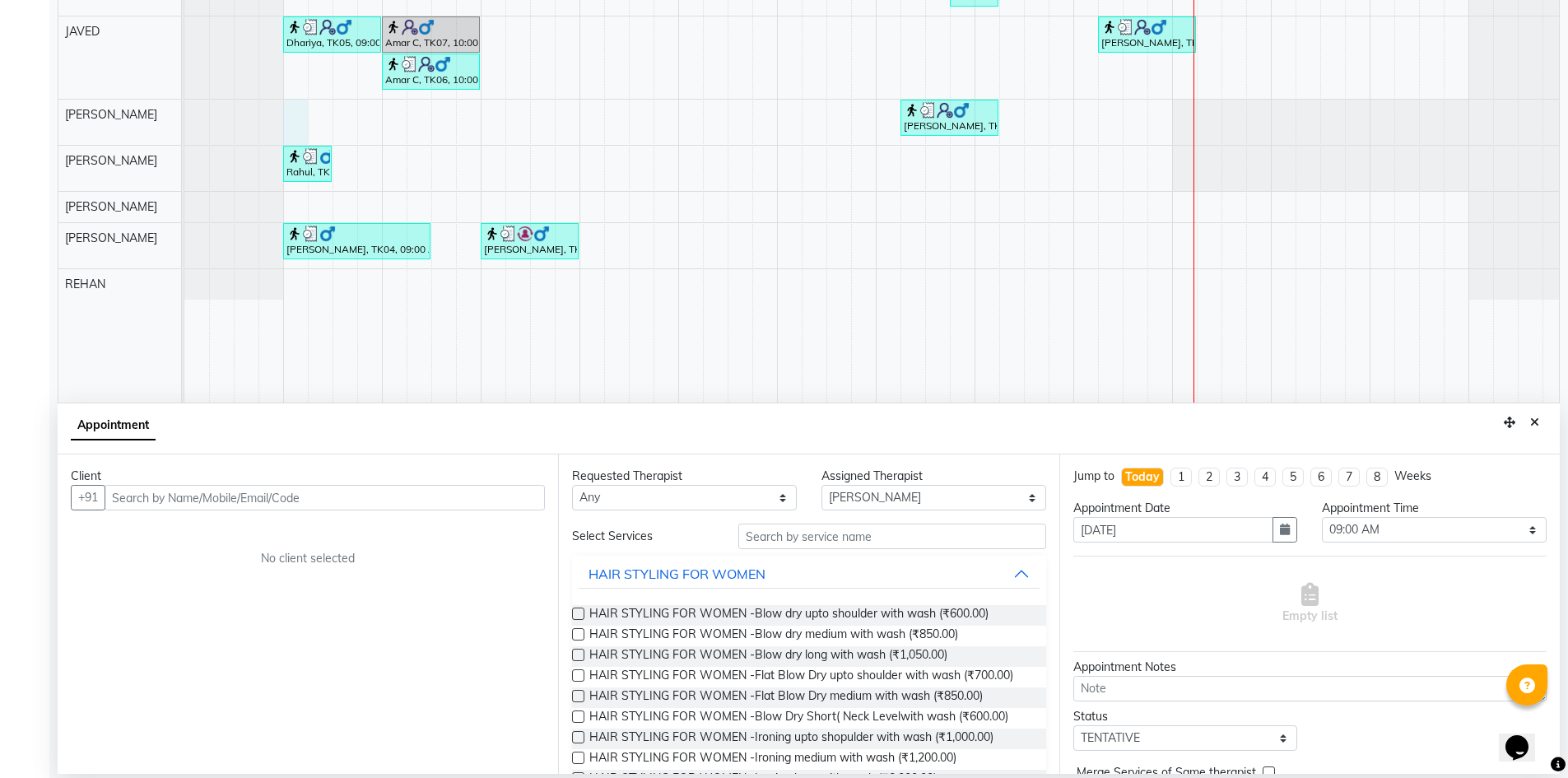
click at [178, 497] on input "text" at bounding box center [325, 498] width 440 height 25
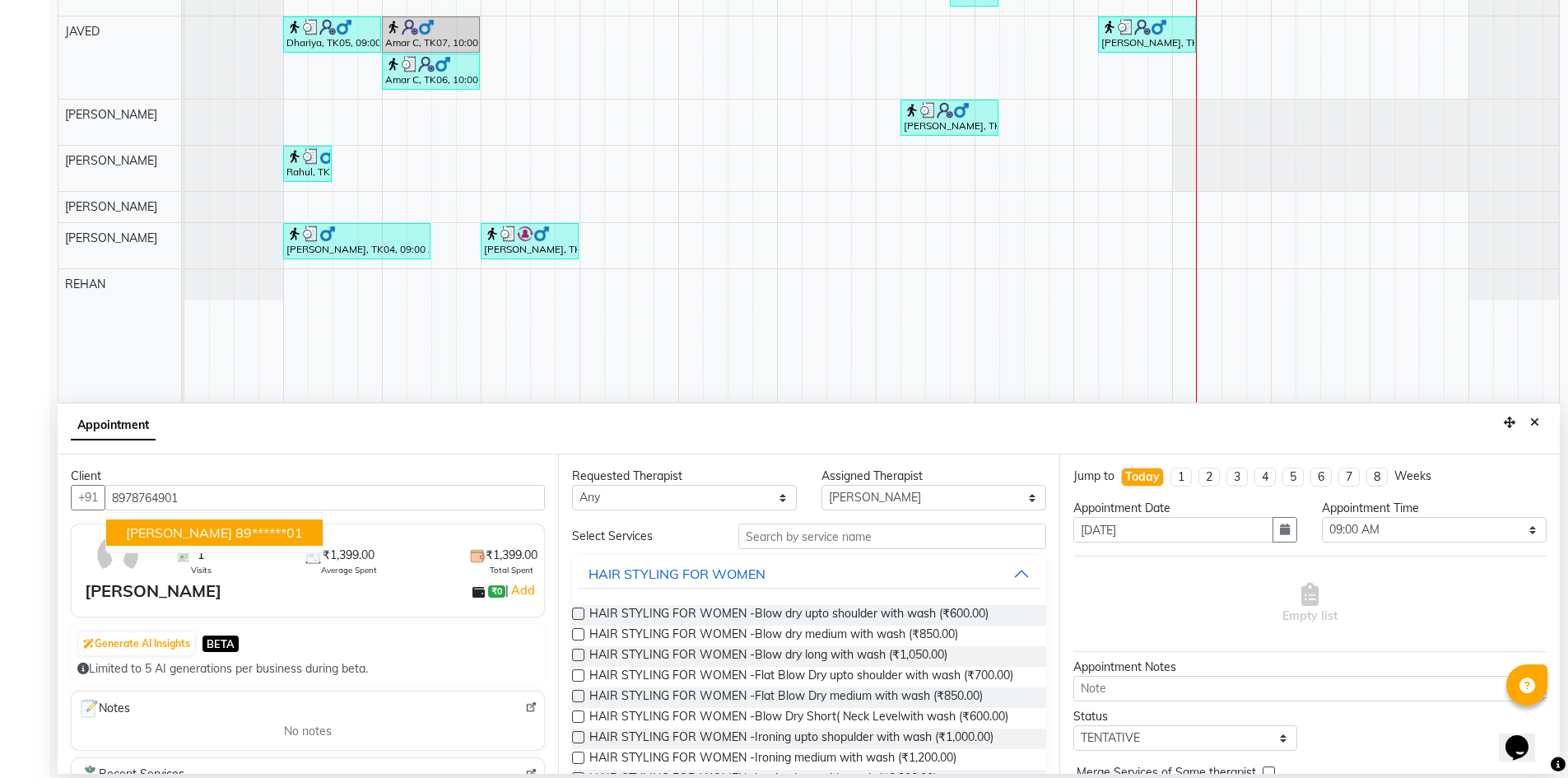
click at [124, 545] on button "Vijay 89******01" at bounding box center [215, 532] width 217 height 26
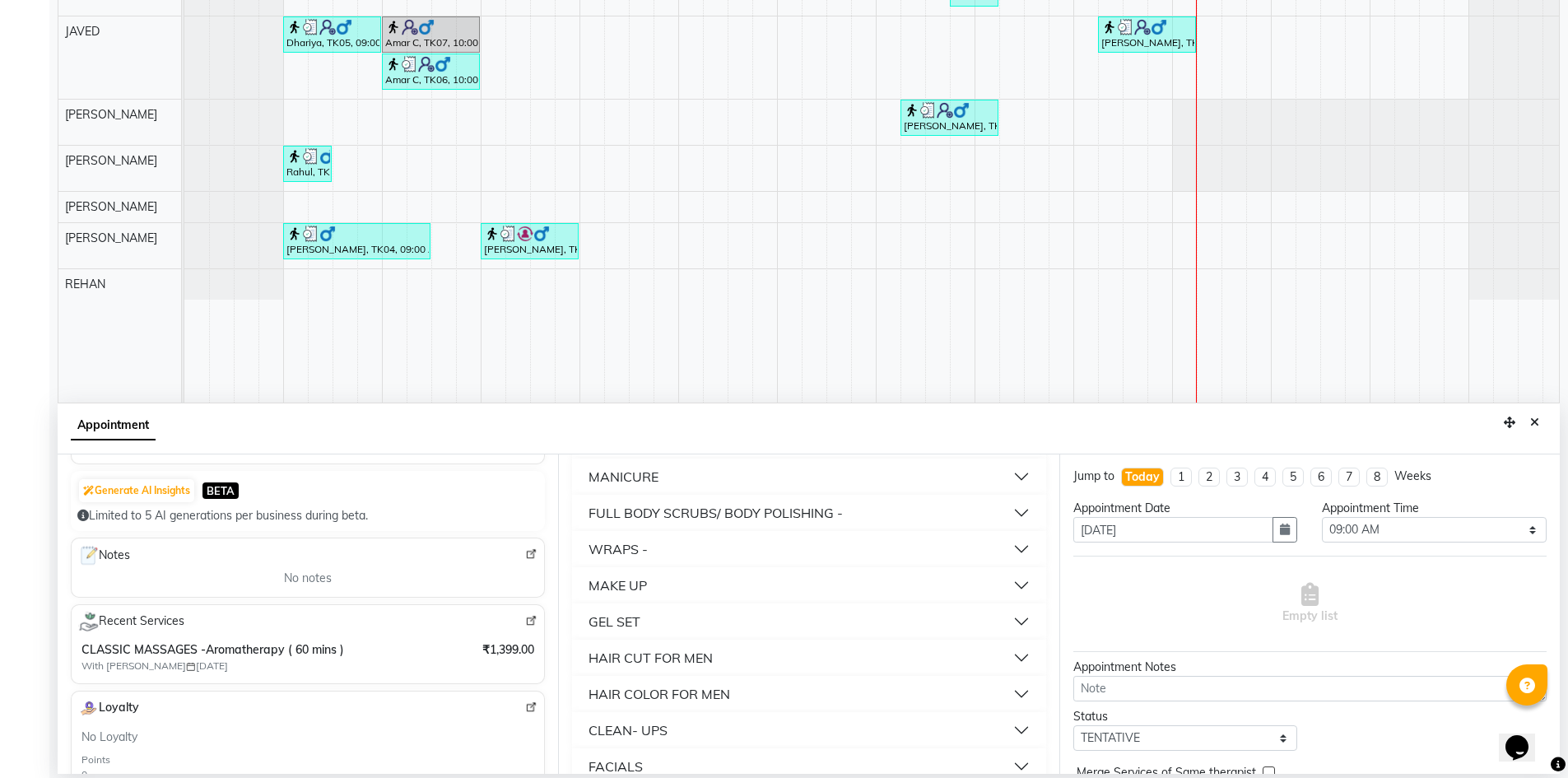
scroll to position [936, 0]
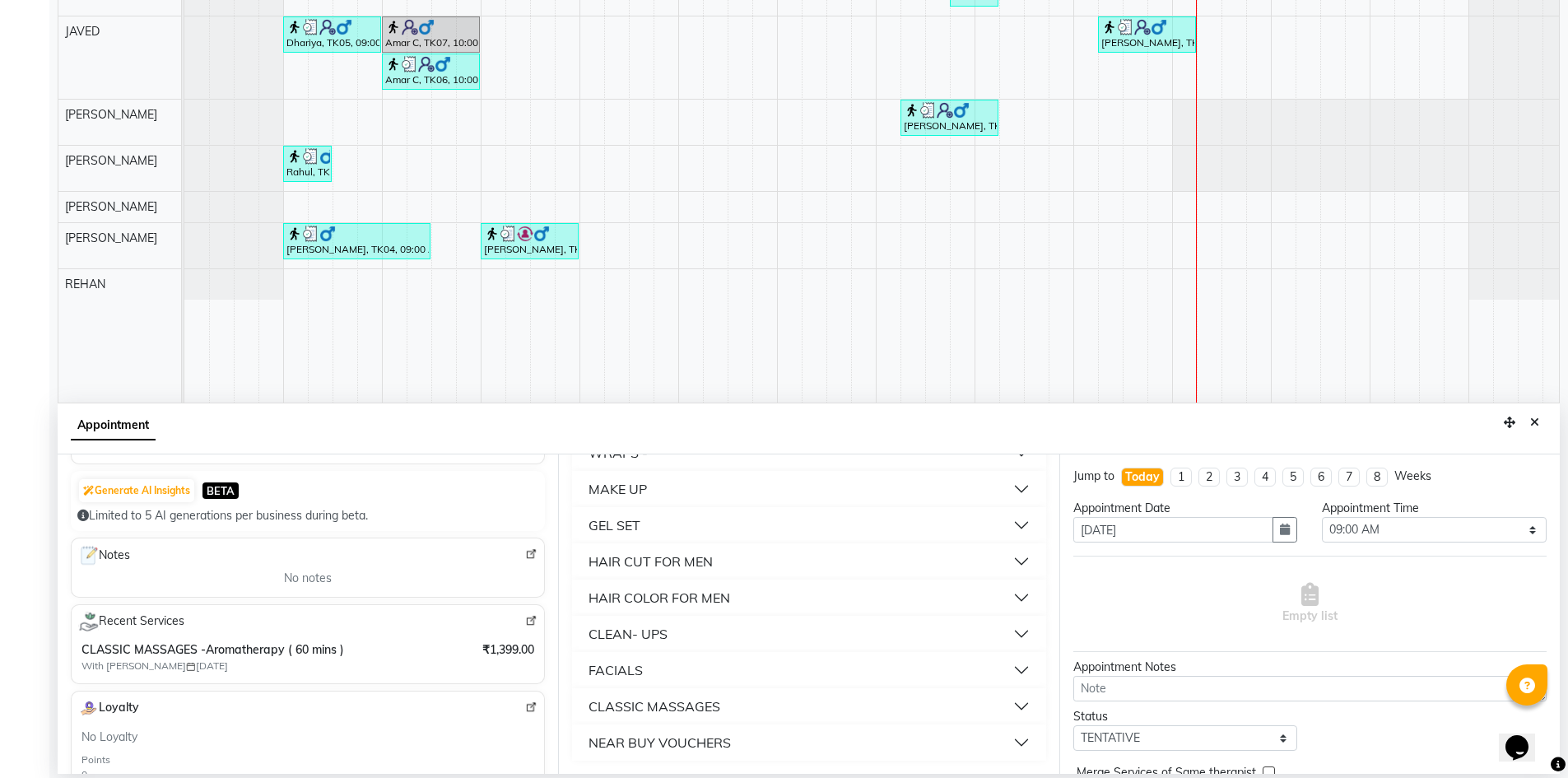
click at [832, 743] on button "NEAR BUY VOUCHERS" at bounding box center [809, 743] width 460 height 30
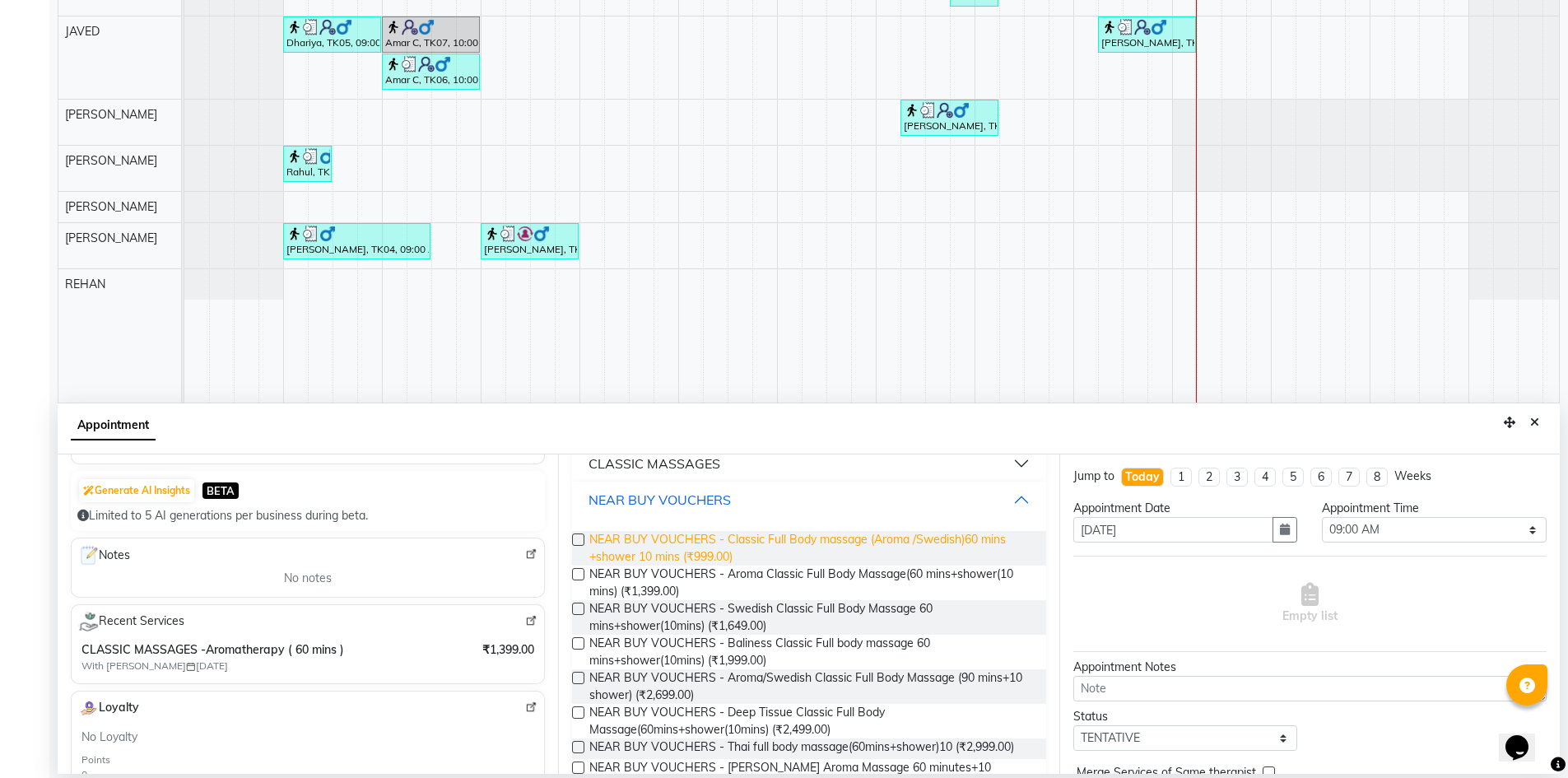
scroll to position [1178, 0]
click at [803, 544] on span "NEAR BUY VOUCHERS - Classic Full Body massage (Aroma /Swedish)60 mins +shower 1…" at bounding box center [811, 549] width 443 height 35
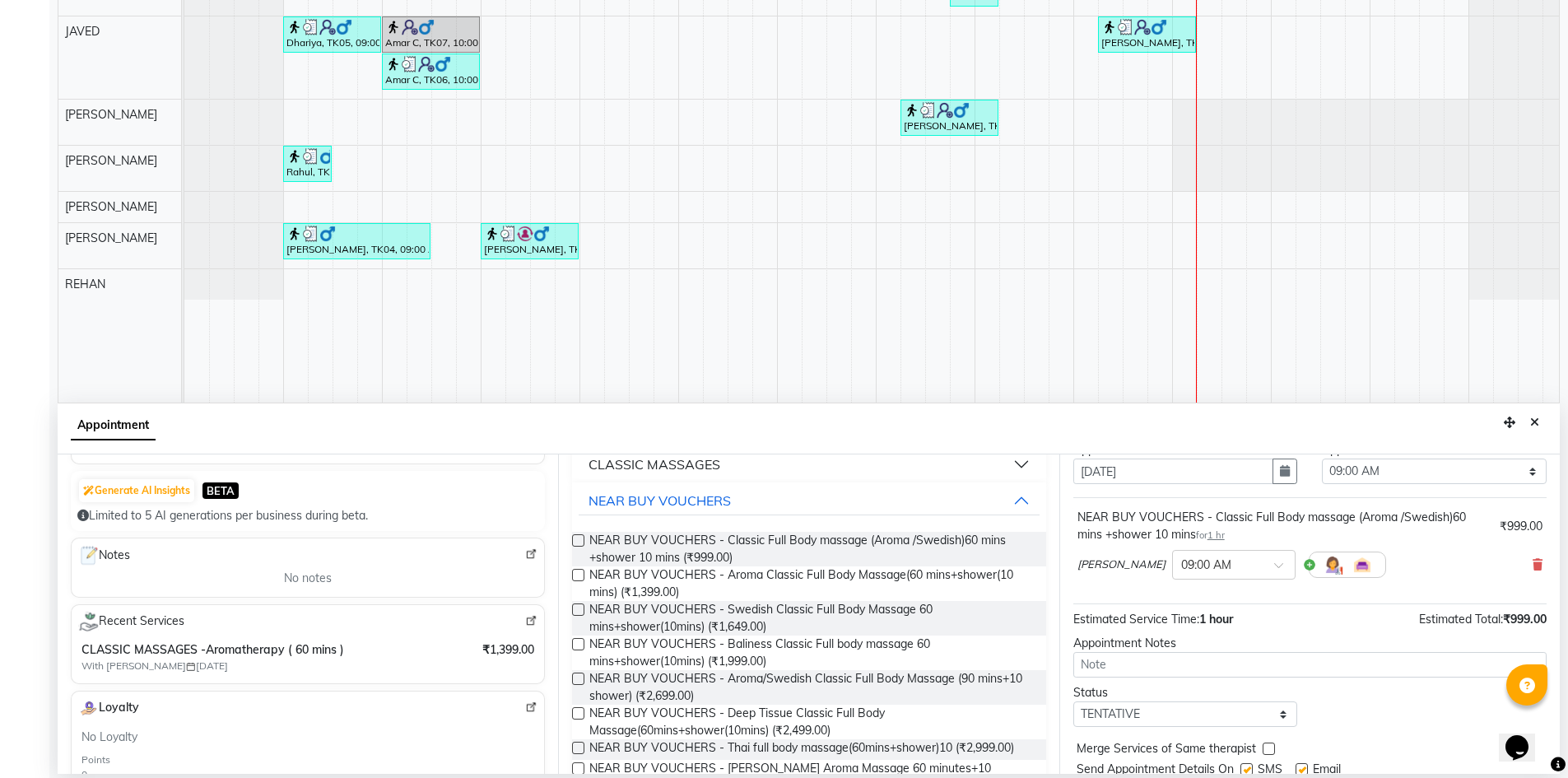
scroll to position [116, 0]
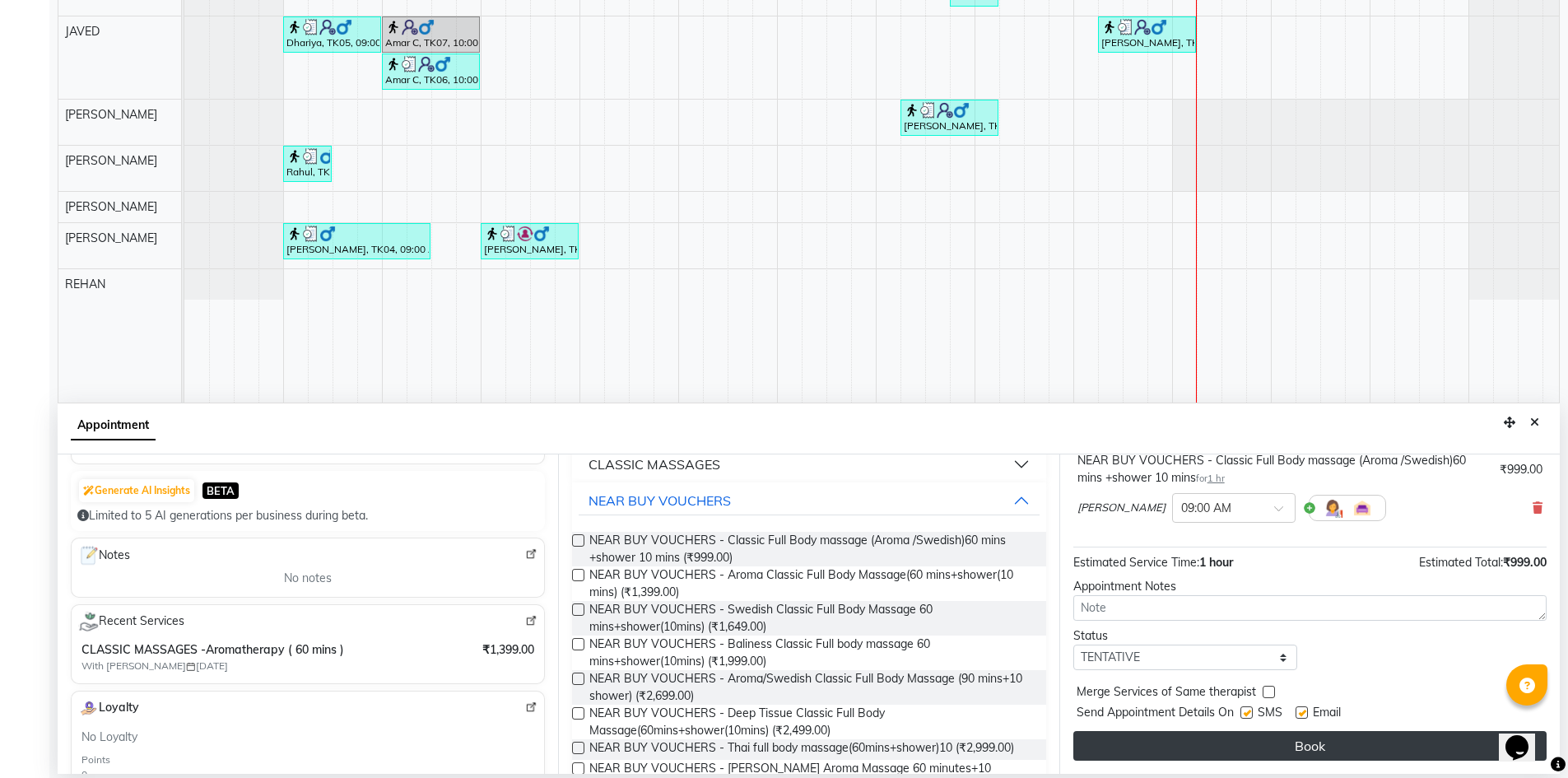
click at [1243, 748] on button "Book" at bounding box center [1310, 745] width 473 height 30
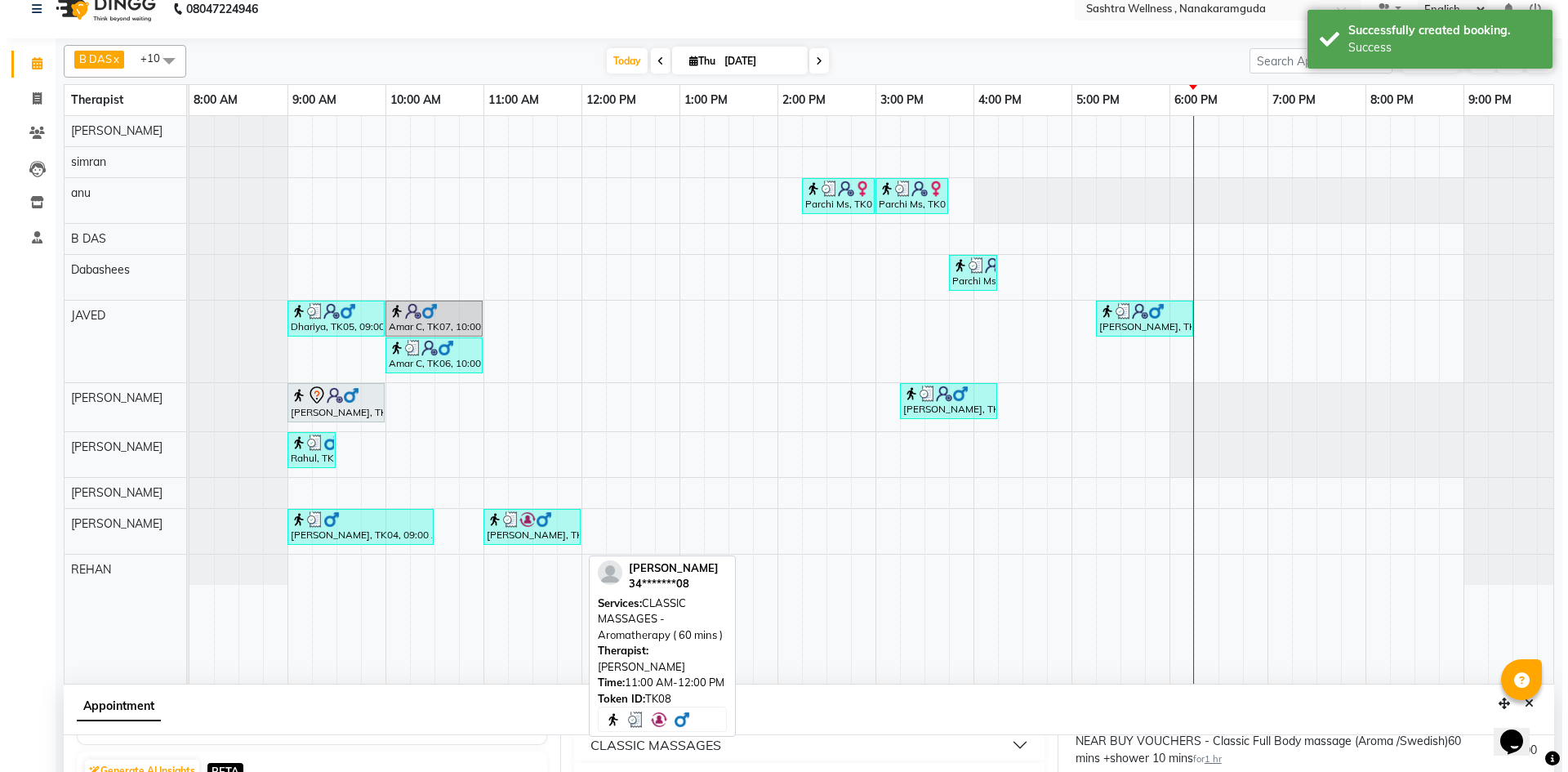
scroll to position [0, 0]
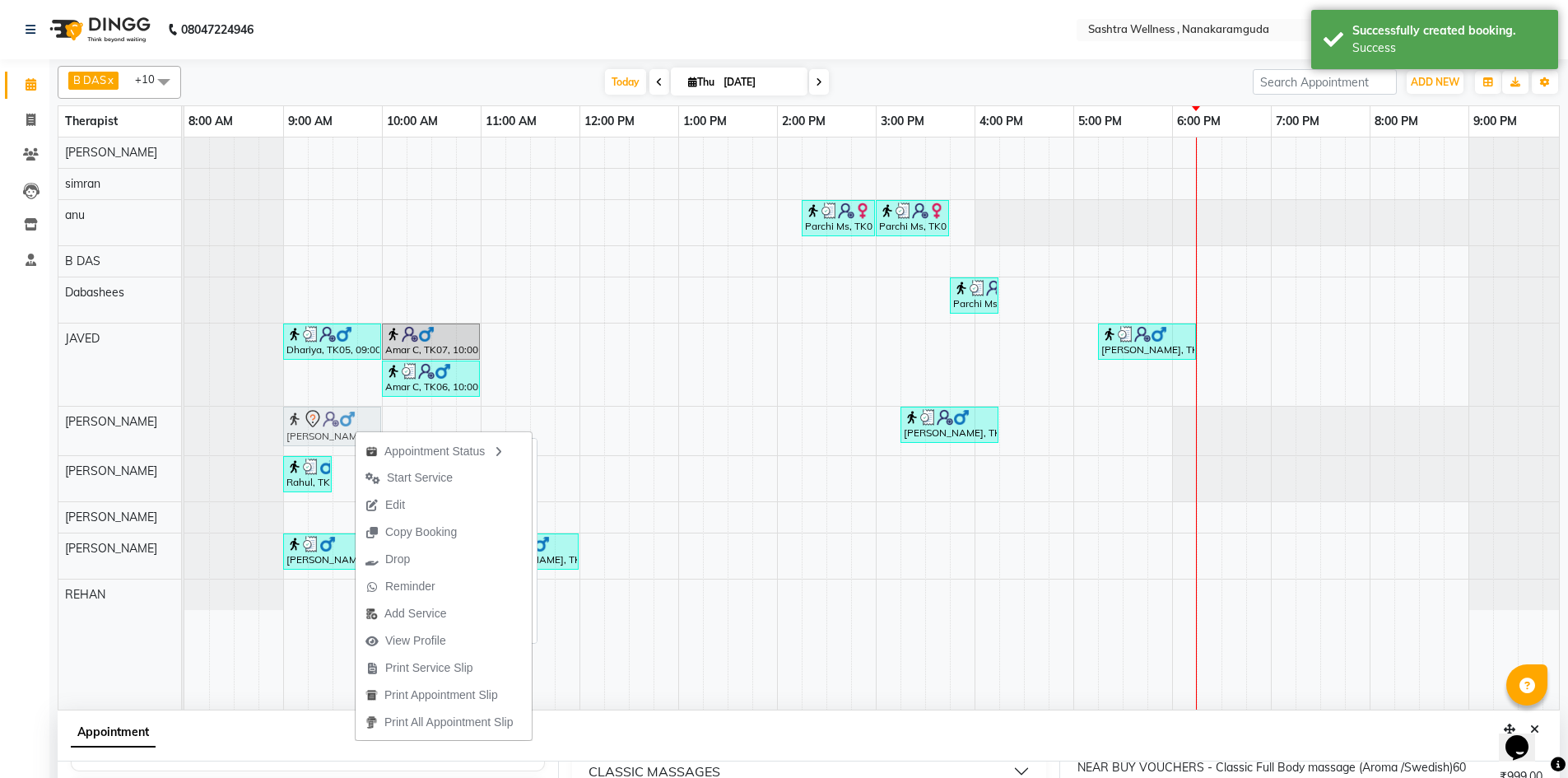
click at [185, 428] on div "Vijay, TK10, 09:00 AM-10:00 AM, NEAR BUY VOUCHERS - Classic Full Body massage (…" at bounding box center [185, 430] width 0 height 48
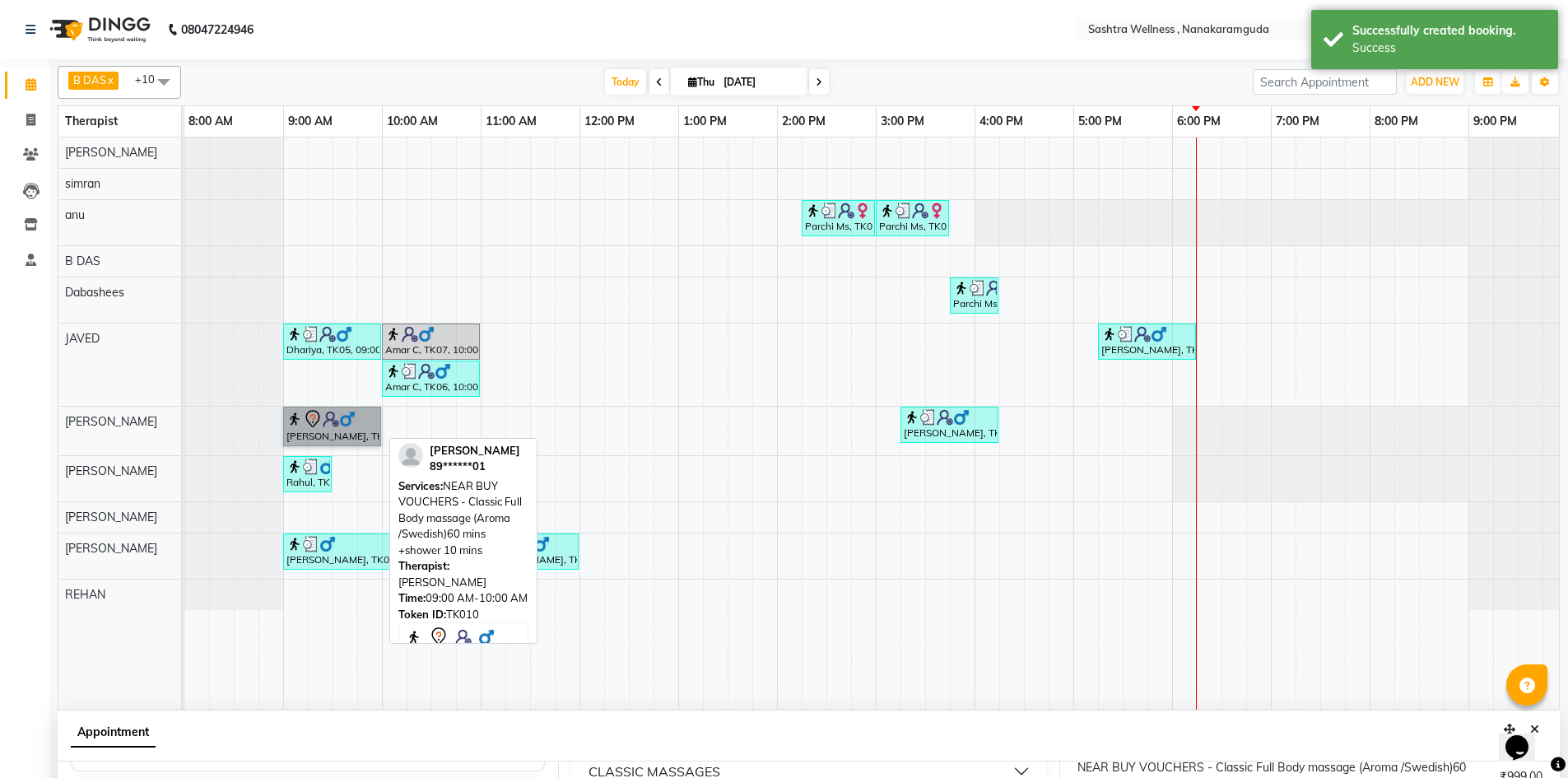
click at [359, 429] on link "Vijay, TK10, 09:00 AM-10:00 AM, NEAR BUY VOUCHERS - Classic Full Body massage (…" at bounding box center [332, 426] width 98 height 39
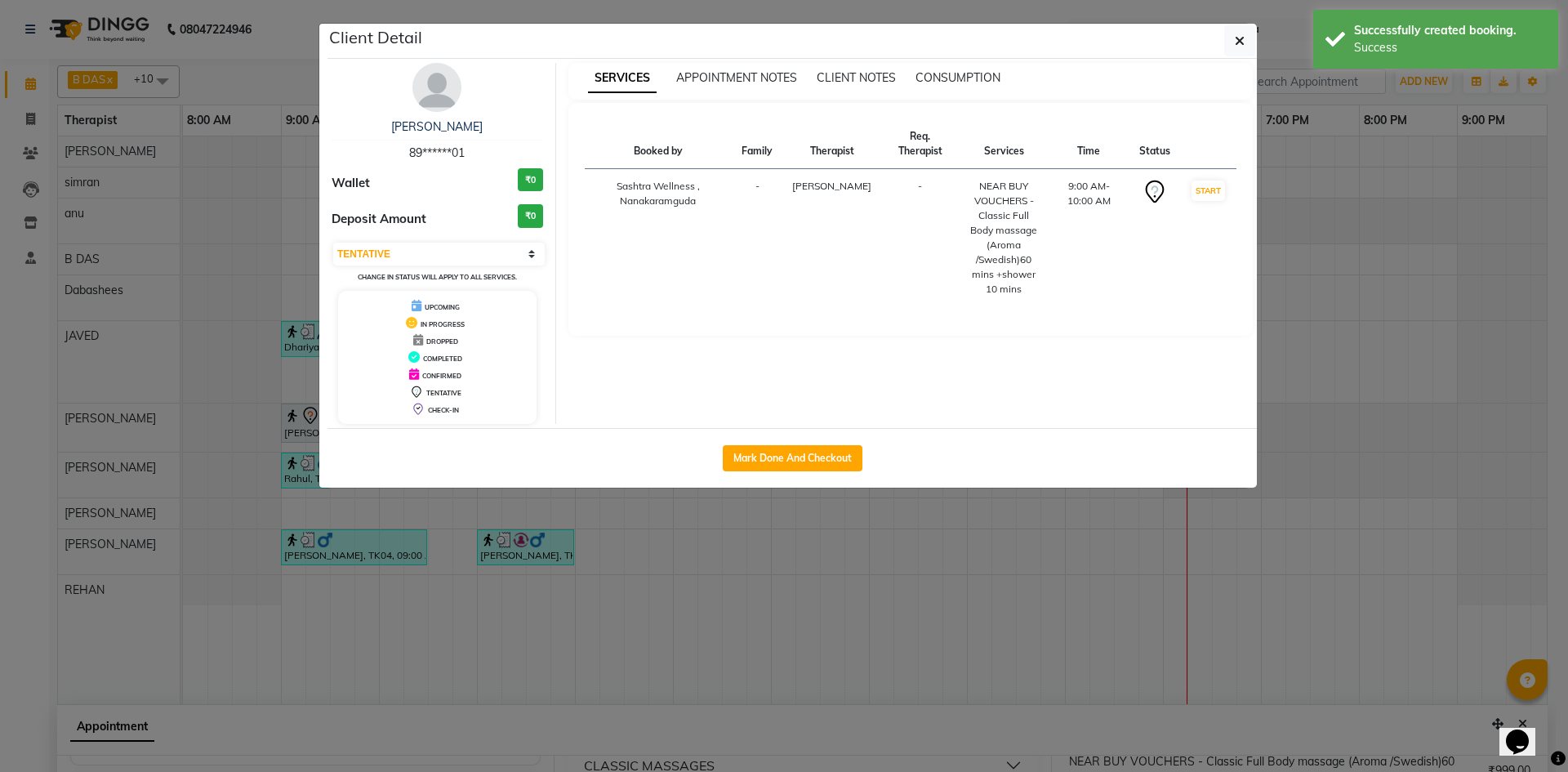
click at [816, 474] on div "Mark Done And Checkout" at bounding box center [792, 458] width 929 height 60
click at [807, 463] on button "Mark Done And Checkout" at bounding box center [793, 458] width 140 height 26
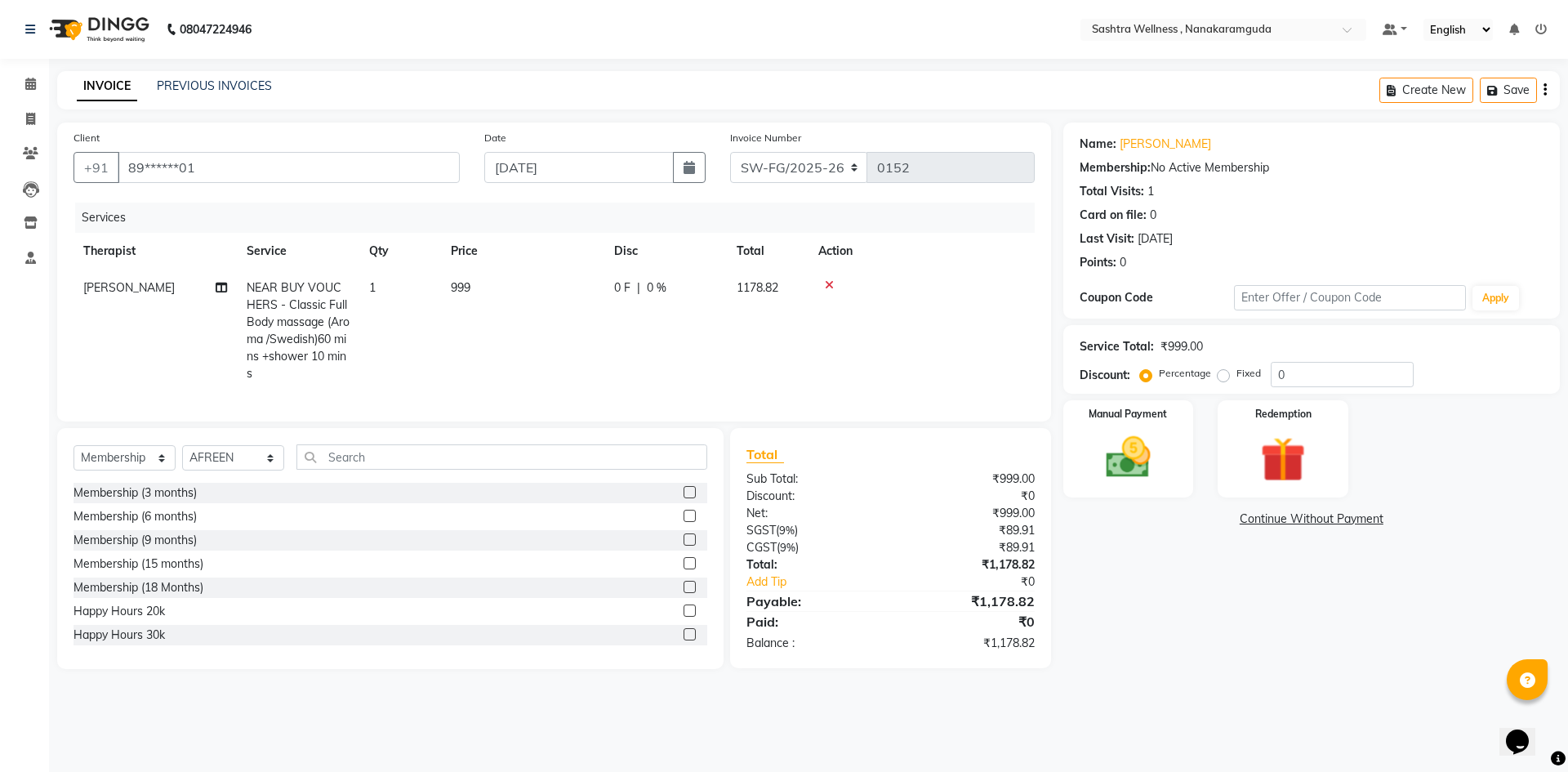
click at [1545, 90] on icon "button" at bounding box center [1545, 90] width 4 height 1
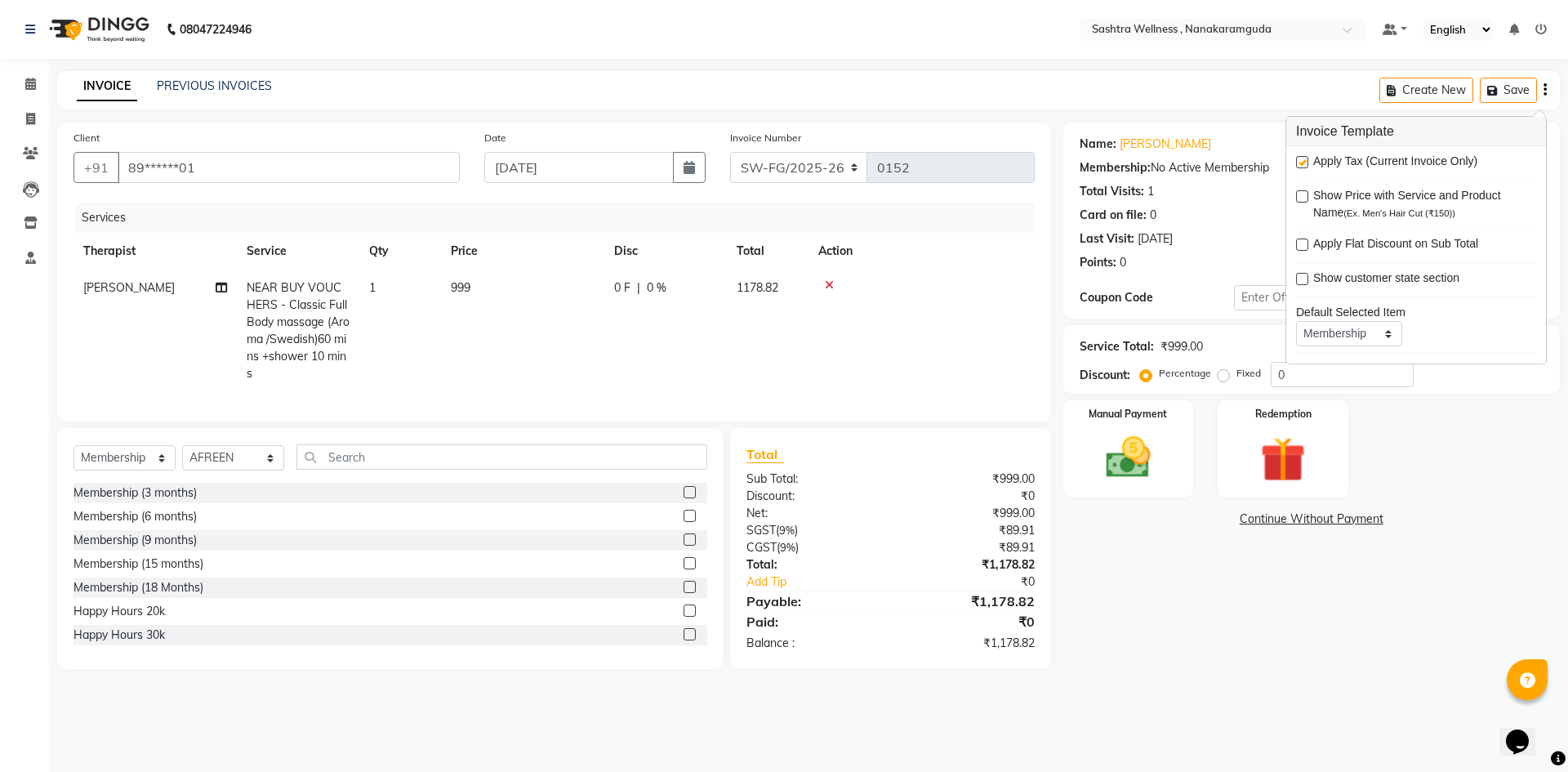
click at [1453, 155] on span "Apply Tax (Current Invoice Only)" at bounding box center [1396, 163] width 164 height 21
click at [1303, 163] on label at bounding box center [1303, 163] width 13 height 13
click at [1303, 163] on input "checkbox" at bounding box center [1302, 163] width 11 height 11
click at [1150, 467] on img at bounding box center [1128, 458] width 76 height 54
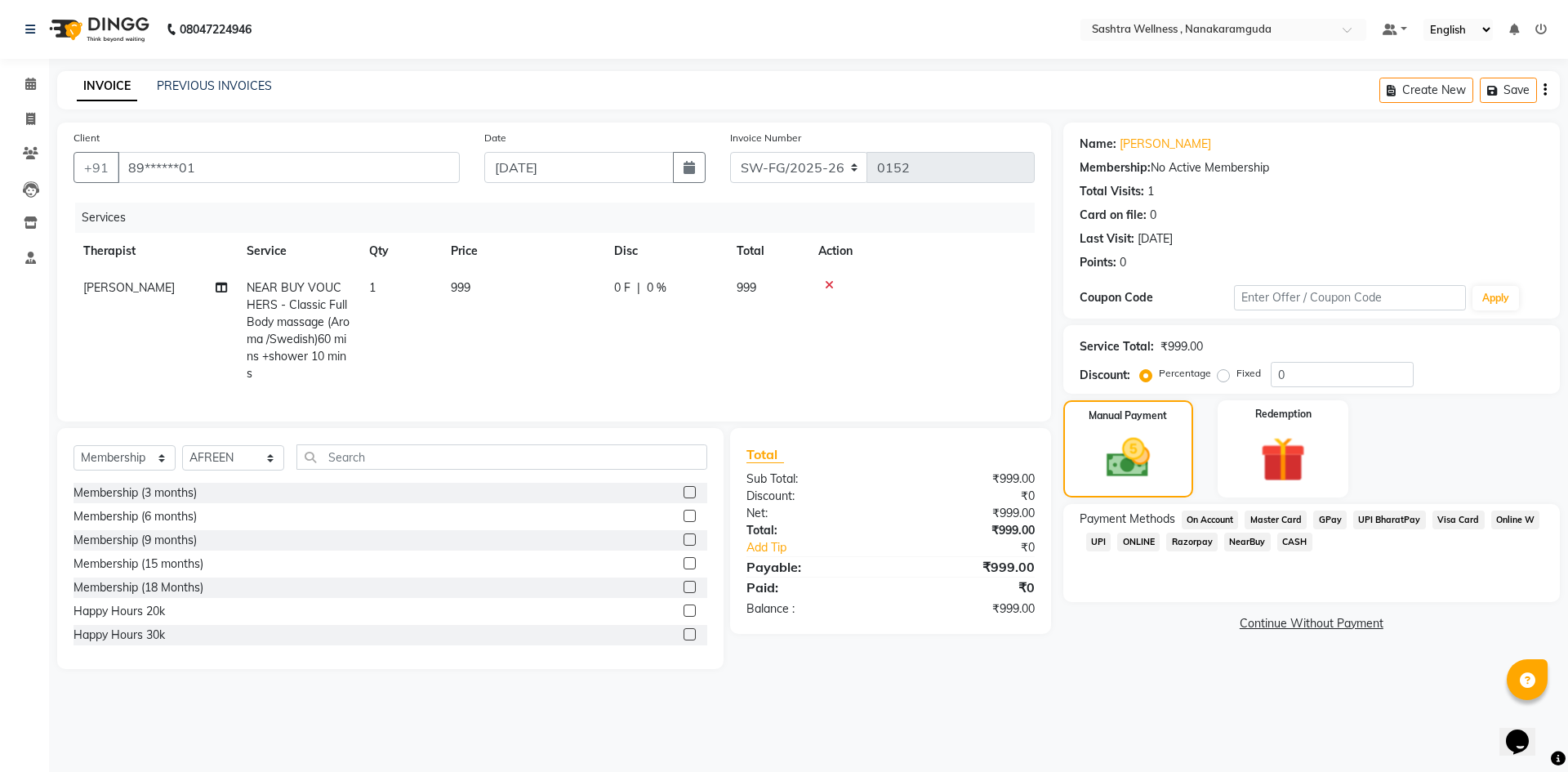
click at [1237, 543] on span "NearBuy" at bounding box center [1248, 542] width 47 height 19
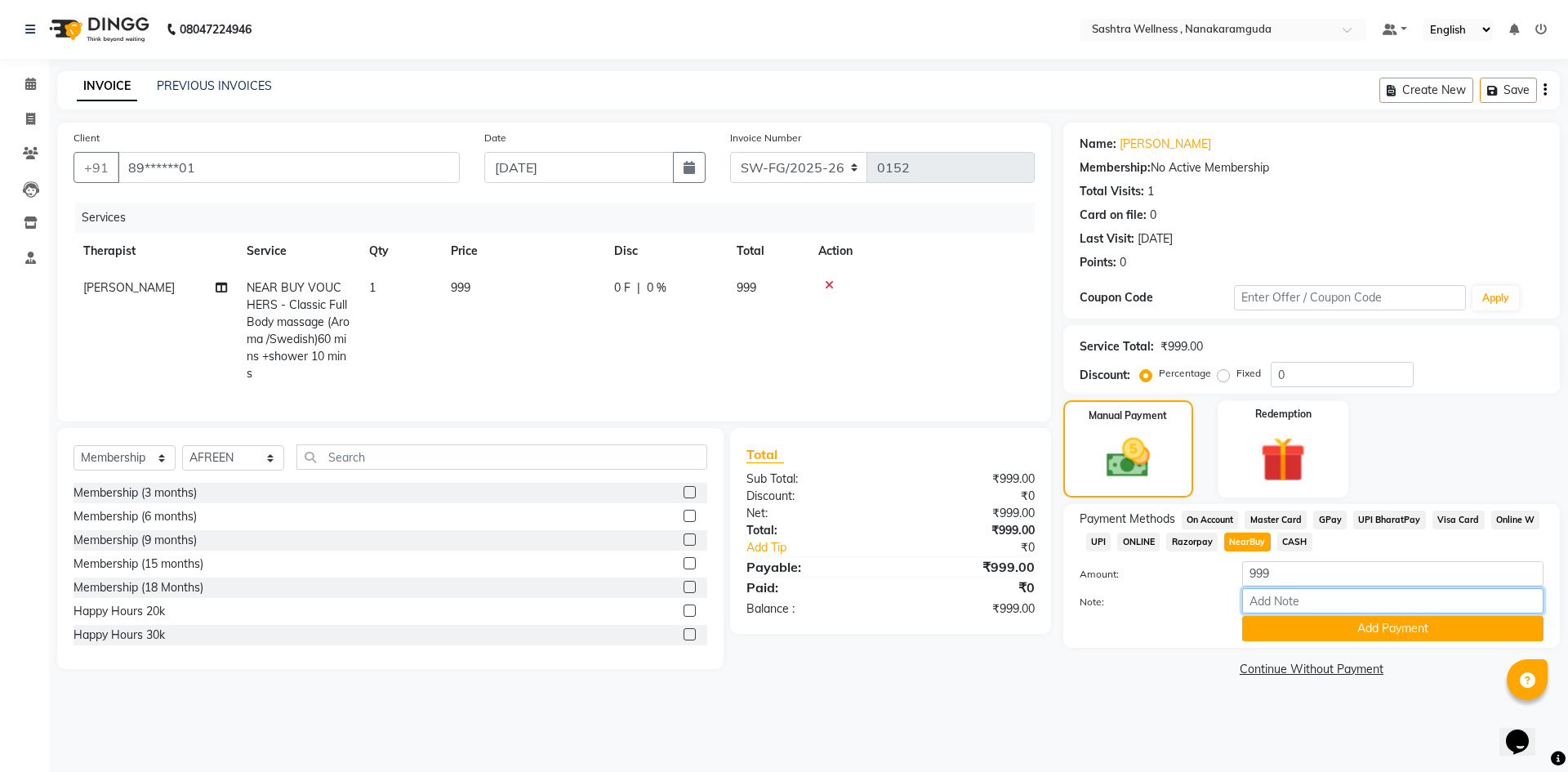
click at [1283, 610] on input "Note:" at bounding box center [1393, 600] width 302 height 25
click at [1297, 625] on button "Add Payment" at bounding box center [1393, 628] width 302 height 25
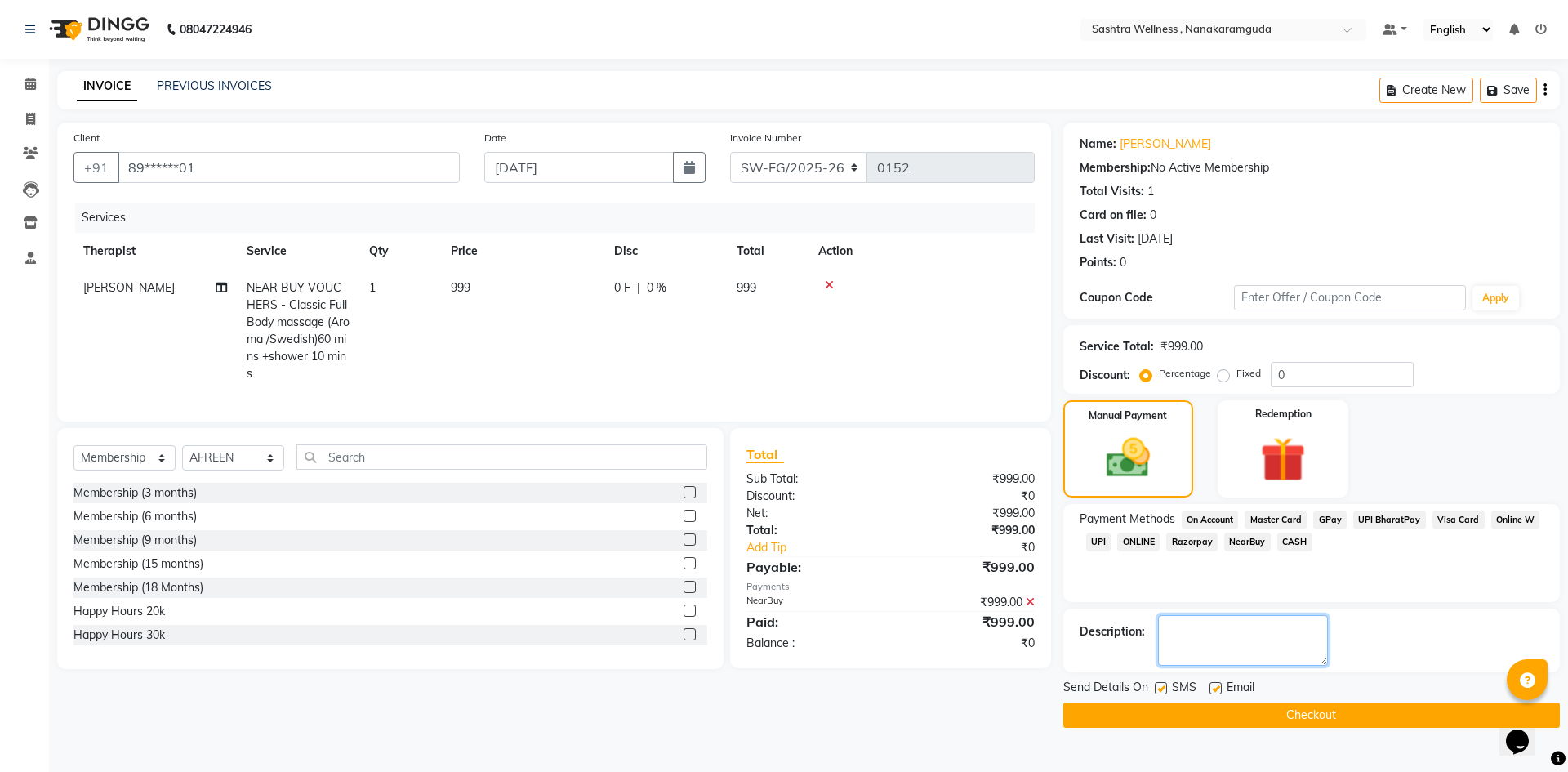
click at [1297, 625] on textarea at bounding box center [1243, 640] width 170 height 51
click at [1318, 717] on button "Checkout" at bounding box center [1312, 715] width 496 height 25
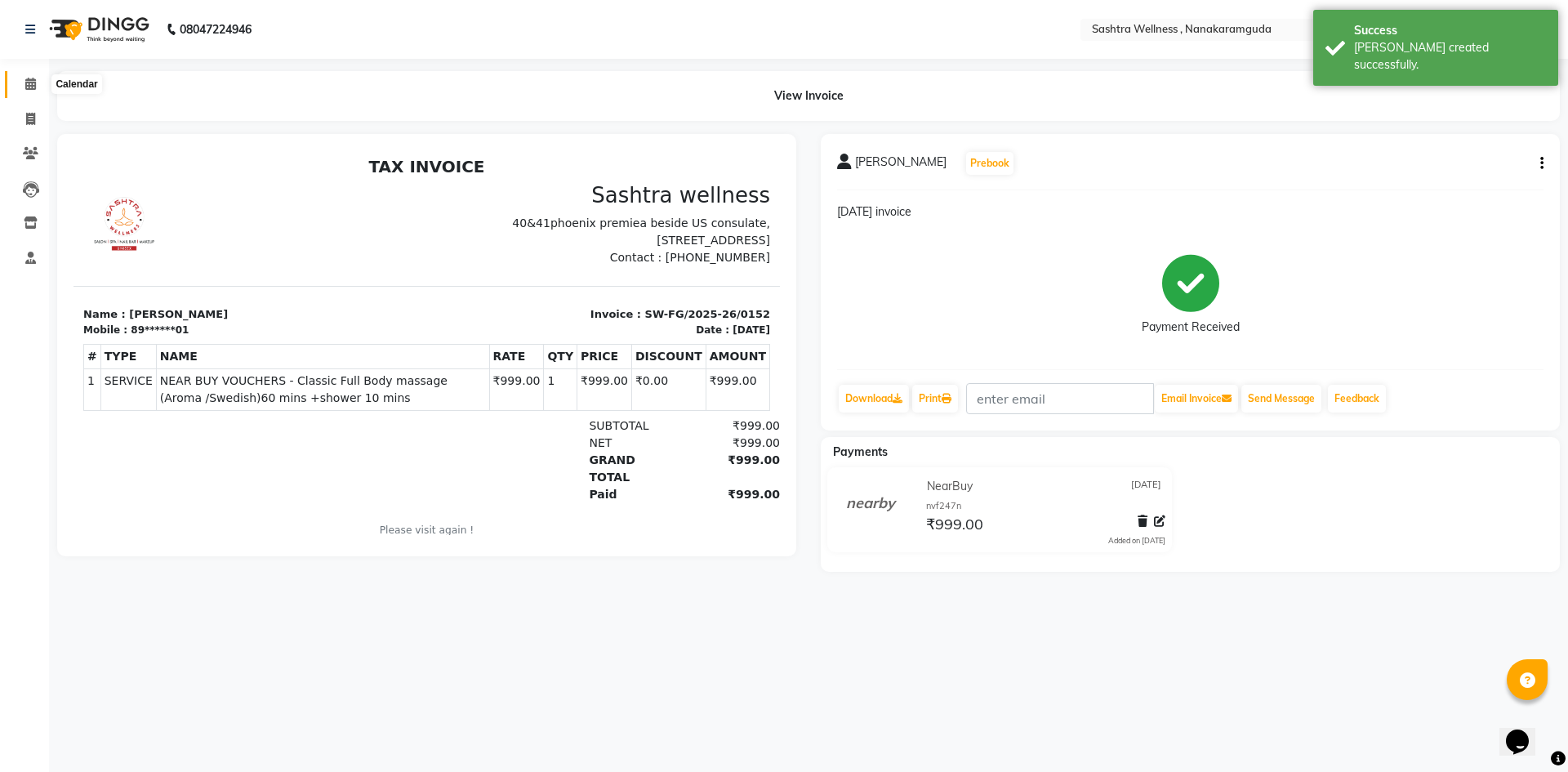
click at [41, 90] on span at bounding box center [31, 84] width 29 height 19
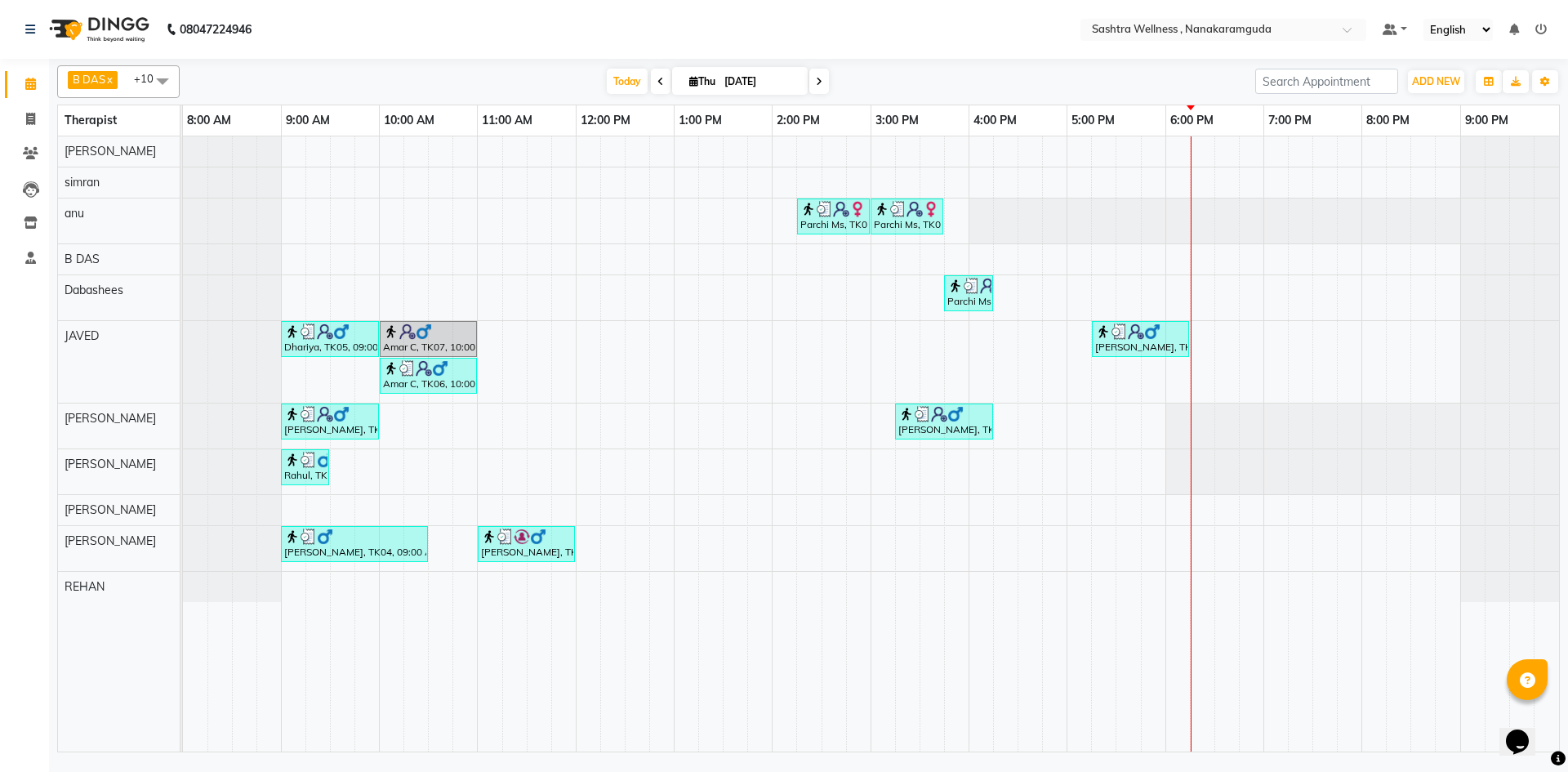
click at [709, 83] on span "Thu" at bounding box center [702, 81] width 34 height 13
click at [732, 194] on span "4" at bounding box center [727, 185] width 26 height 26
click at [1460, 150] on div at bounding box center [1508, 151] width 98 height 30
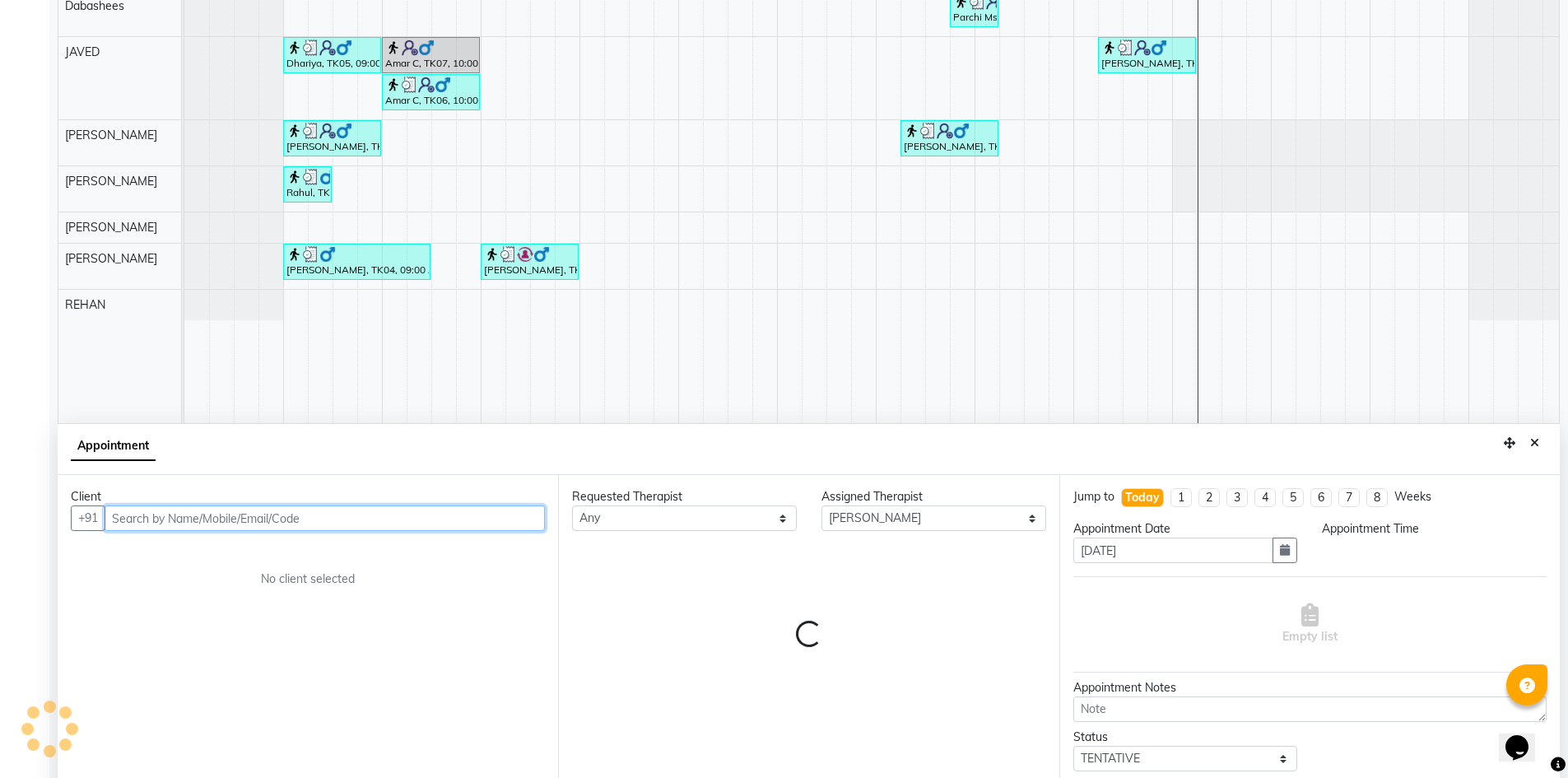
scroll to position [307, 0]
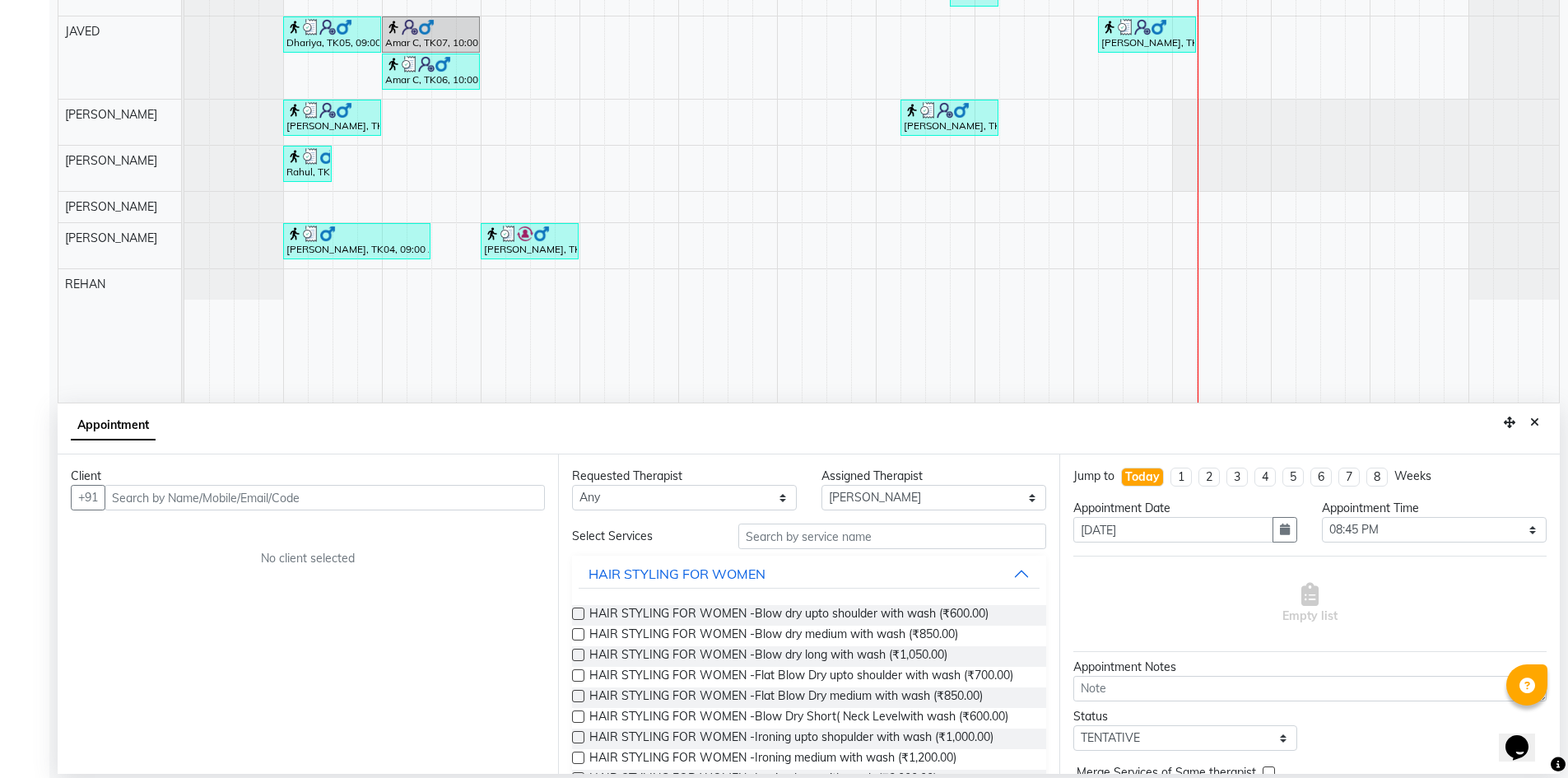
click at [420, 513] on div "Client +91 No client selected" at bounding box center [308, 613] width 501 height 319
click at [420, 503] on input "text" at bounding box center [325, 498] width 440 height 25
click at [214, 531] on ngb-highlight "70******09" at bounding box center [202, 532] width 67 height 16
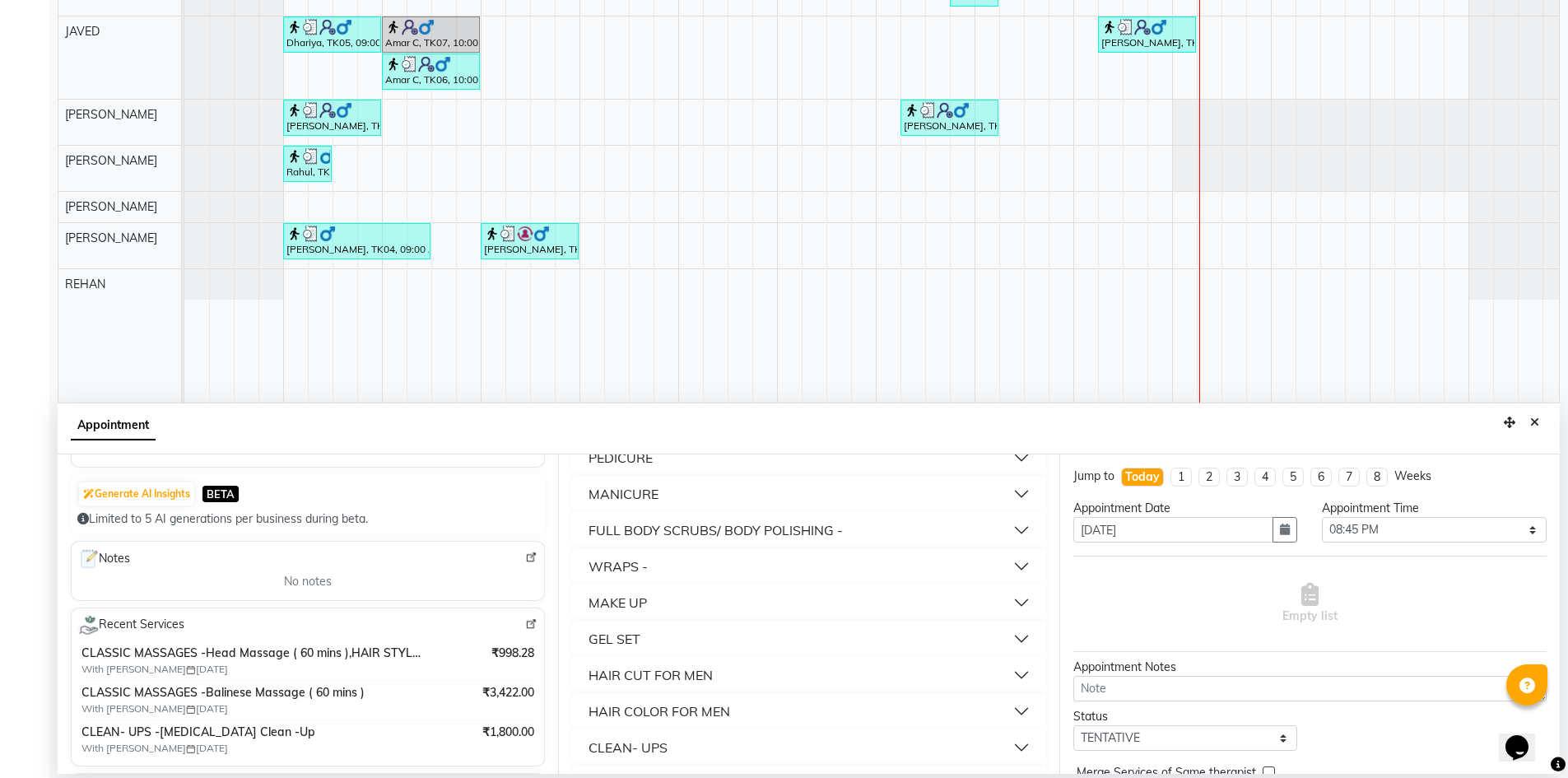
scroll to position [936, 0]
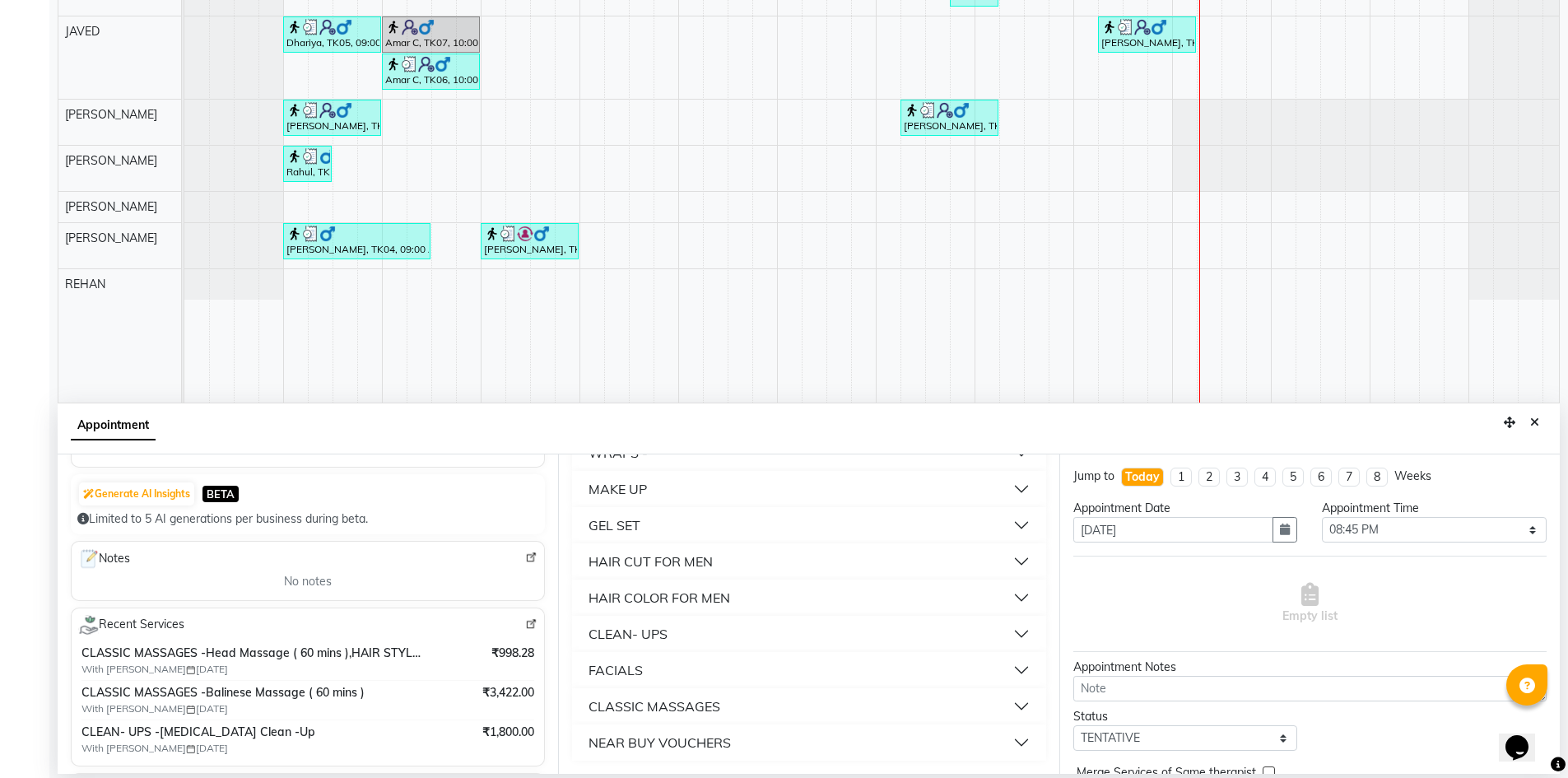
click at [729, 709] on button "CLASSIC MASSAGES" at bounding box center [809, 706] width 460 height 30
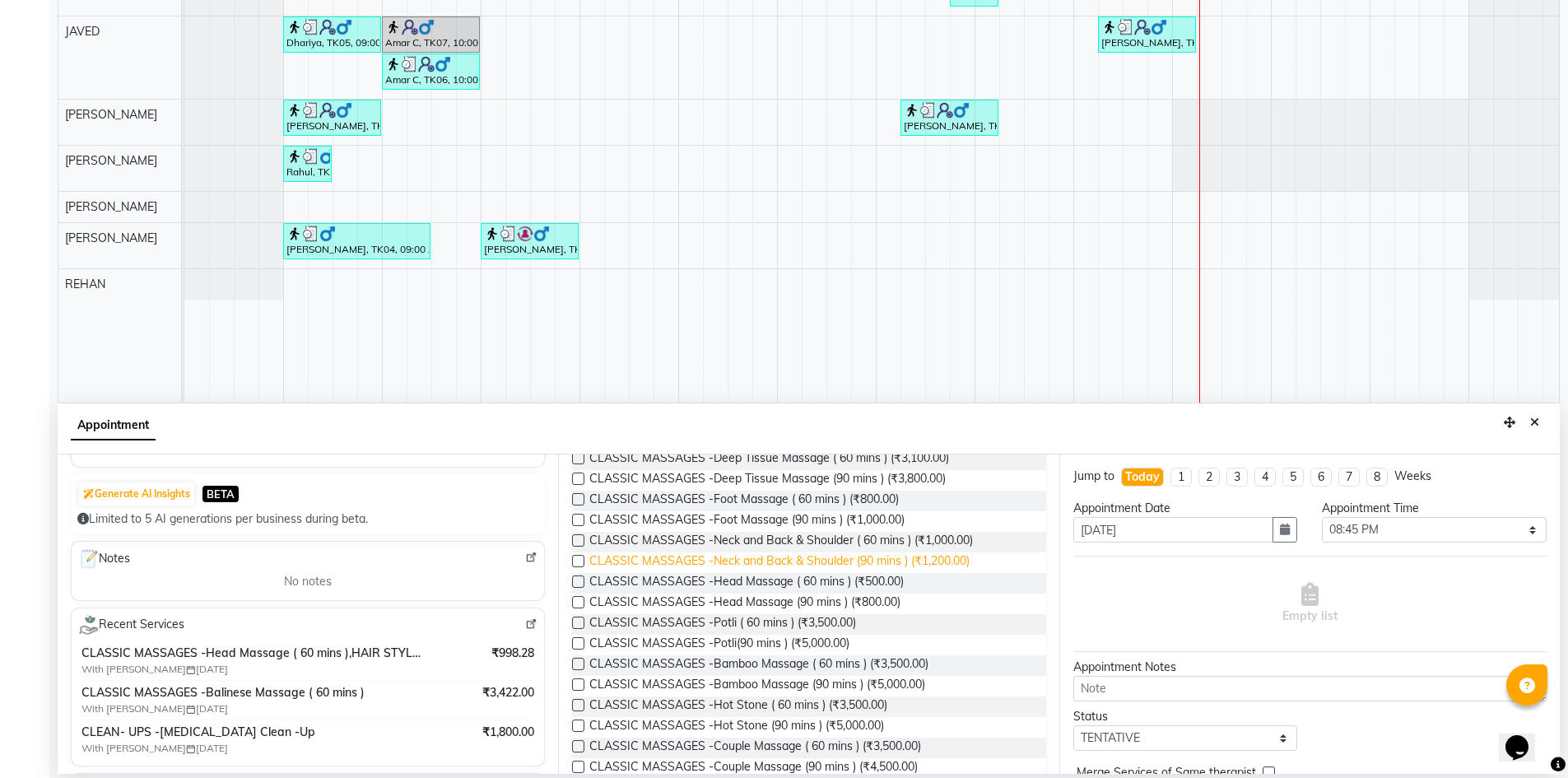
scroll to position [1266, 0]
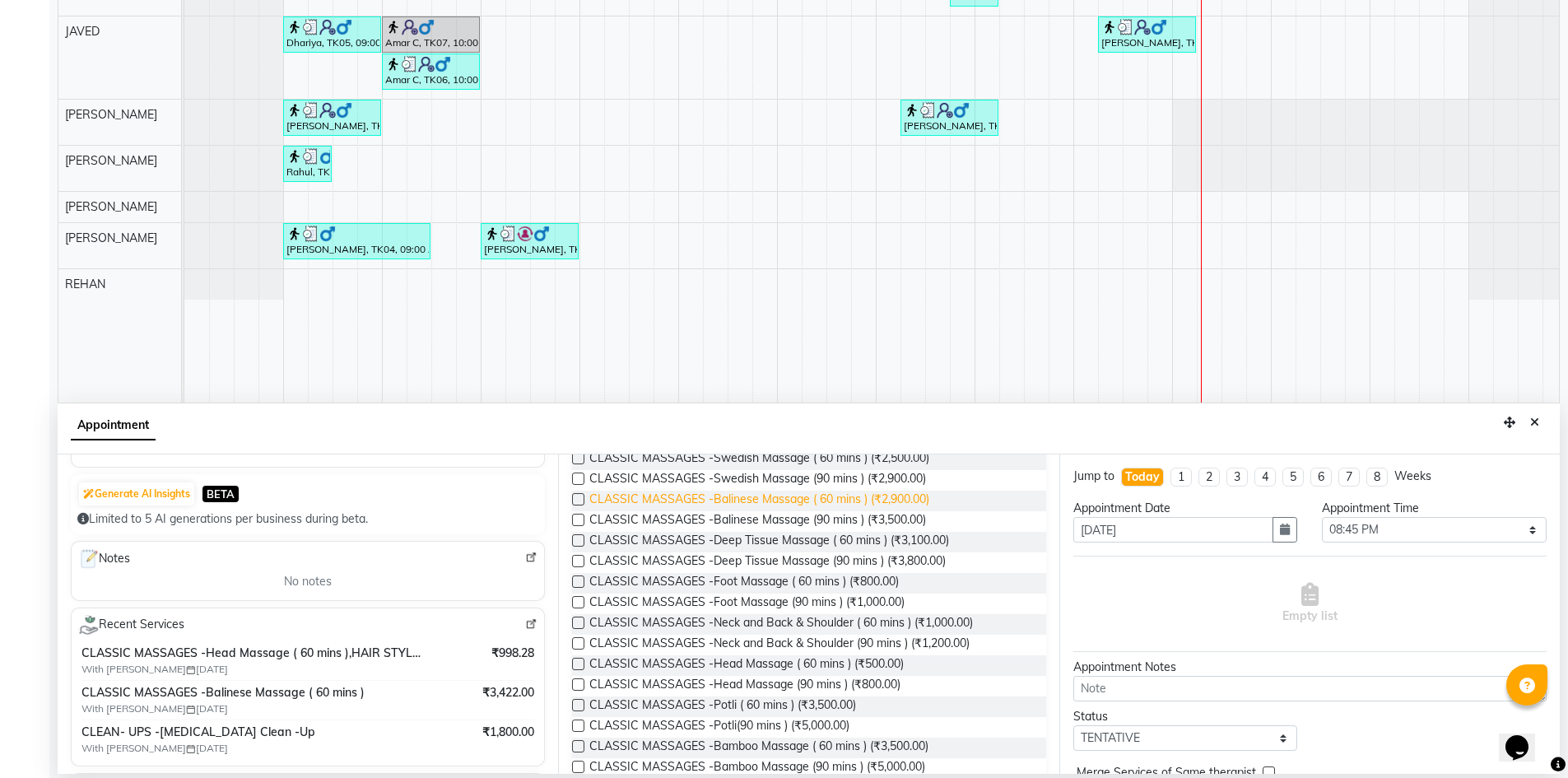
click at [751, 504] on span "CLASSIC MASSAGES -Balinese Massage ( 60 mins ) (₹2,900.00)" at bounding box center [760, 500] width 340 height 21
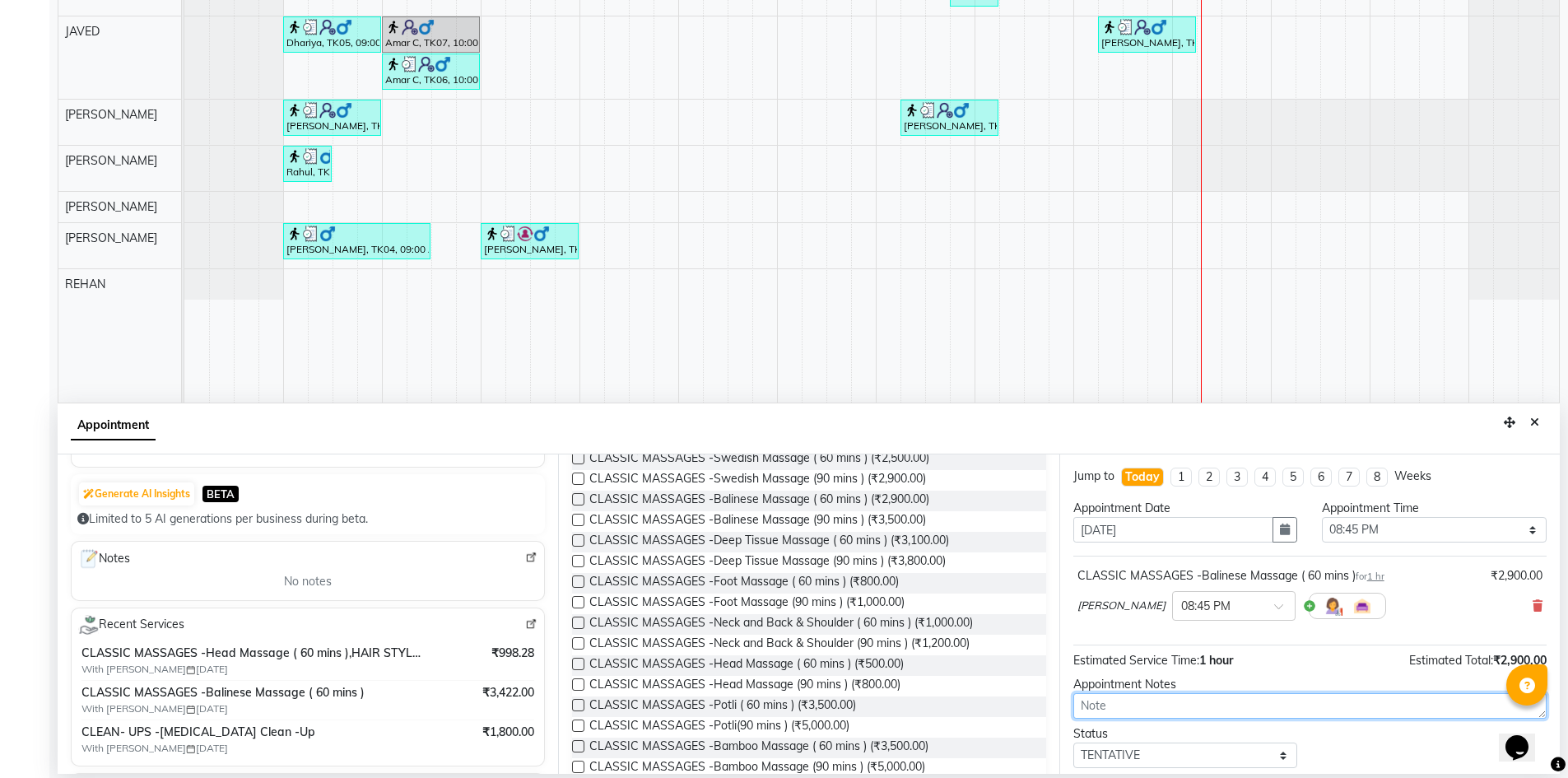
click at [1297, 711] on textarea at bounding box center [1310, 706] width 473 height 25
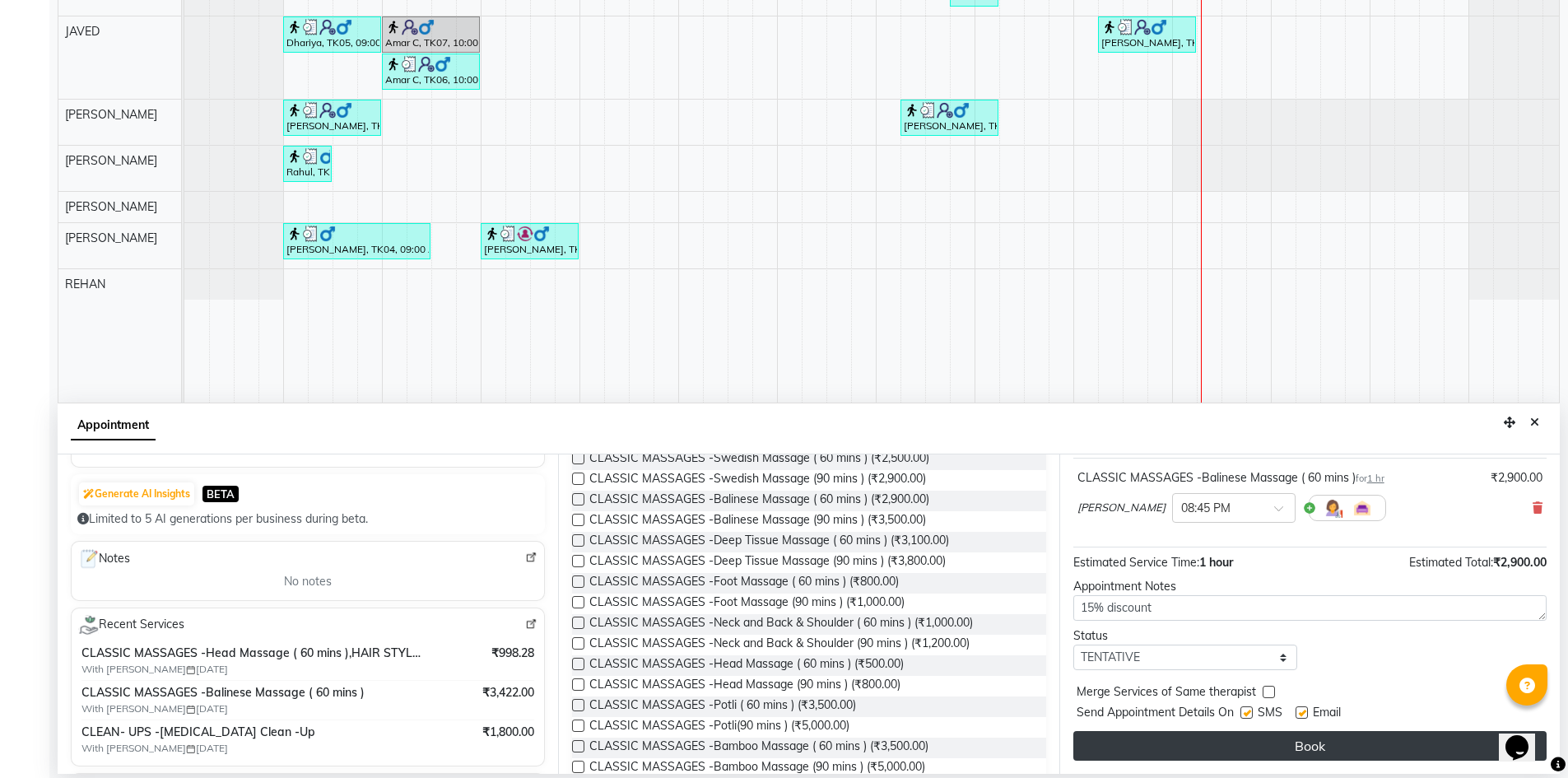
click at [1280, 747] on button "Book" at bounding box center [1310, 745] width 473 height 30
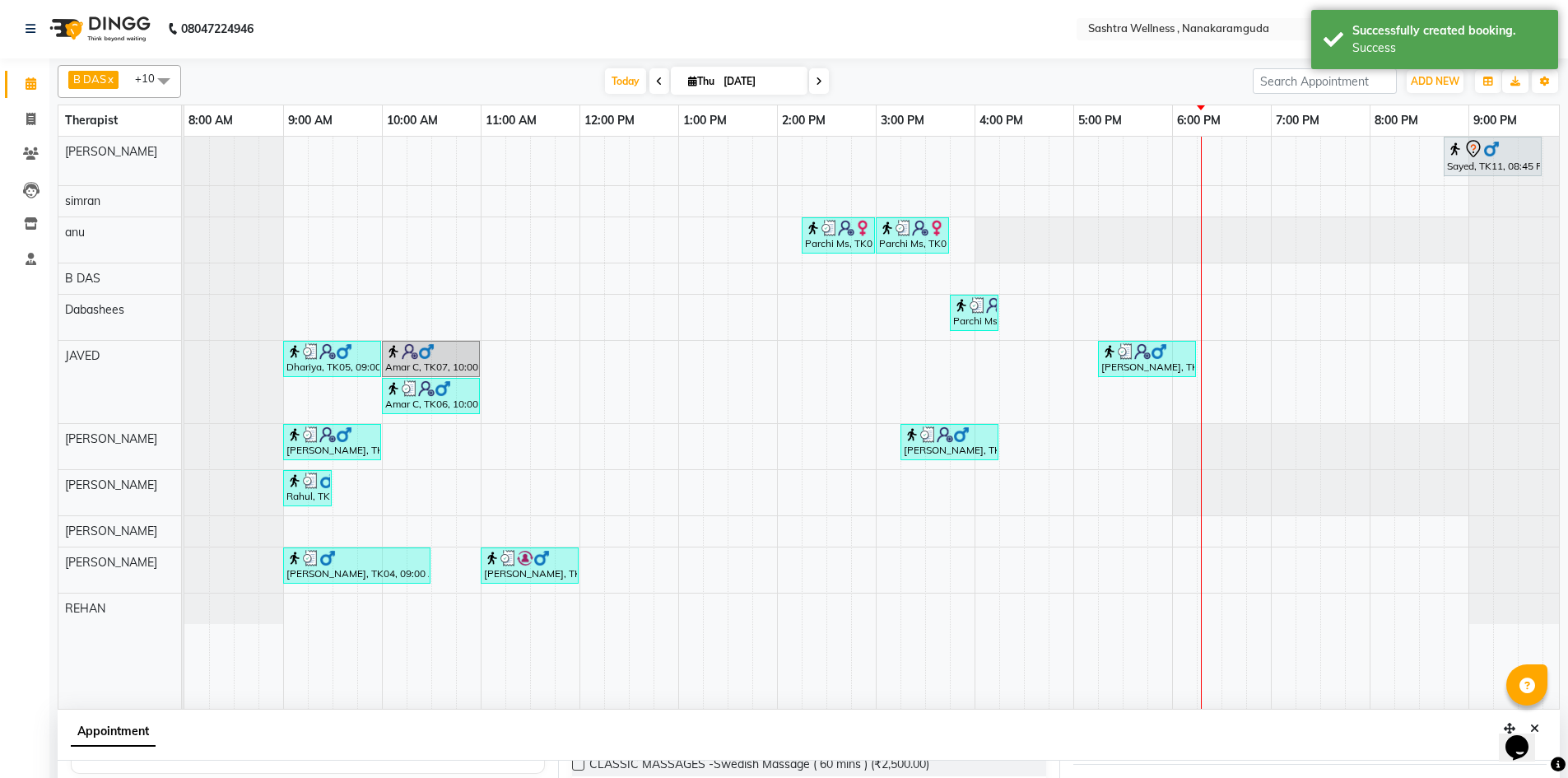
scroll to position [0, 0]
drag, startPoint x: 34, startPoint y: 76, endPoint x: 45, endPoint y: 91, distance: 18.6
click at [34, 76] on span at bounding box center [31, 85] width 29 height 19
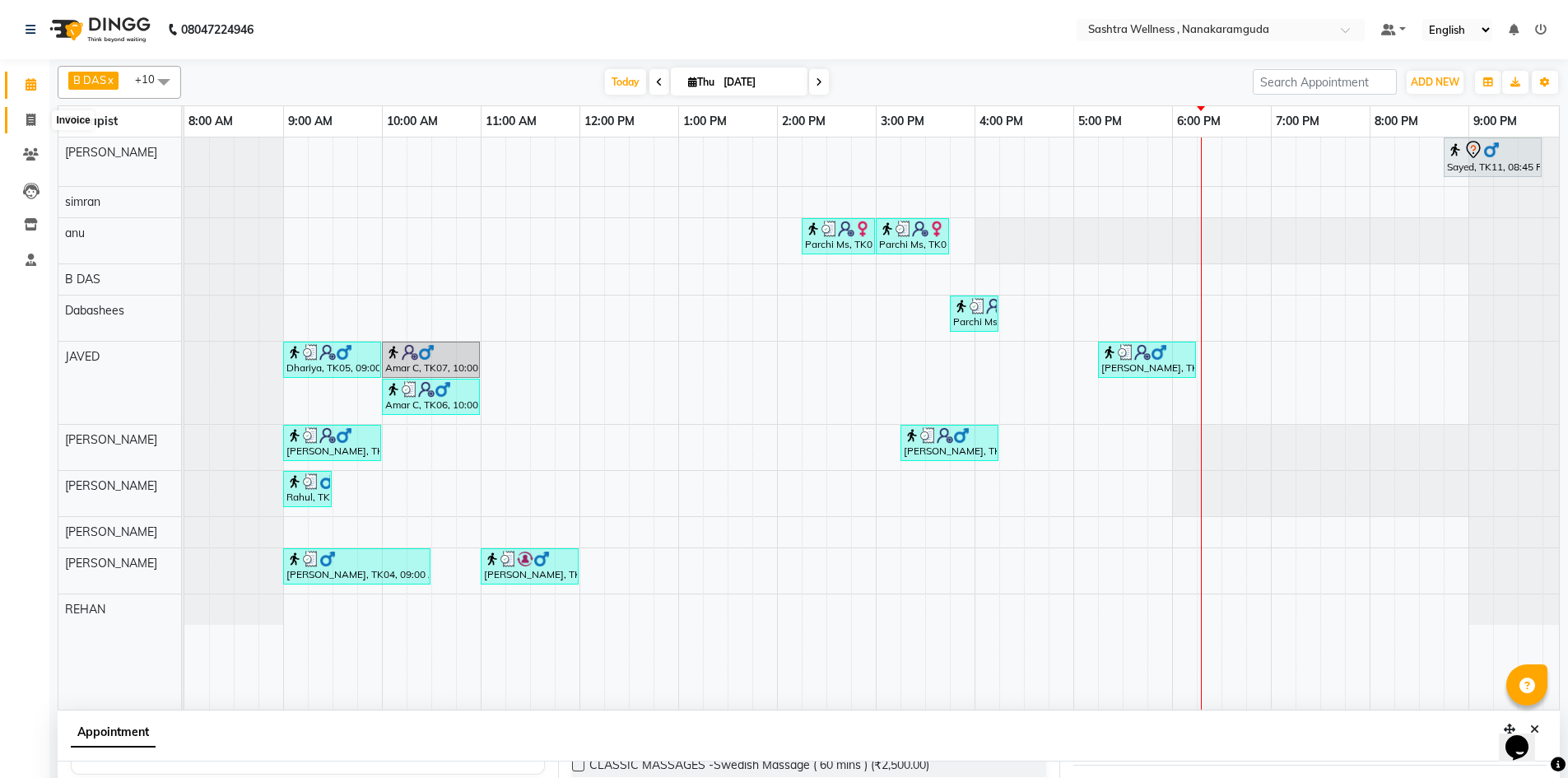
click at [39, 118] on span at bounding box center [31, 120] width 29 height 19
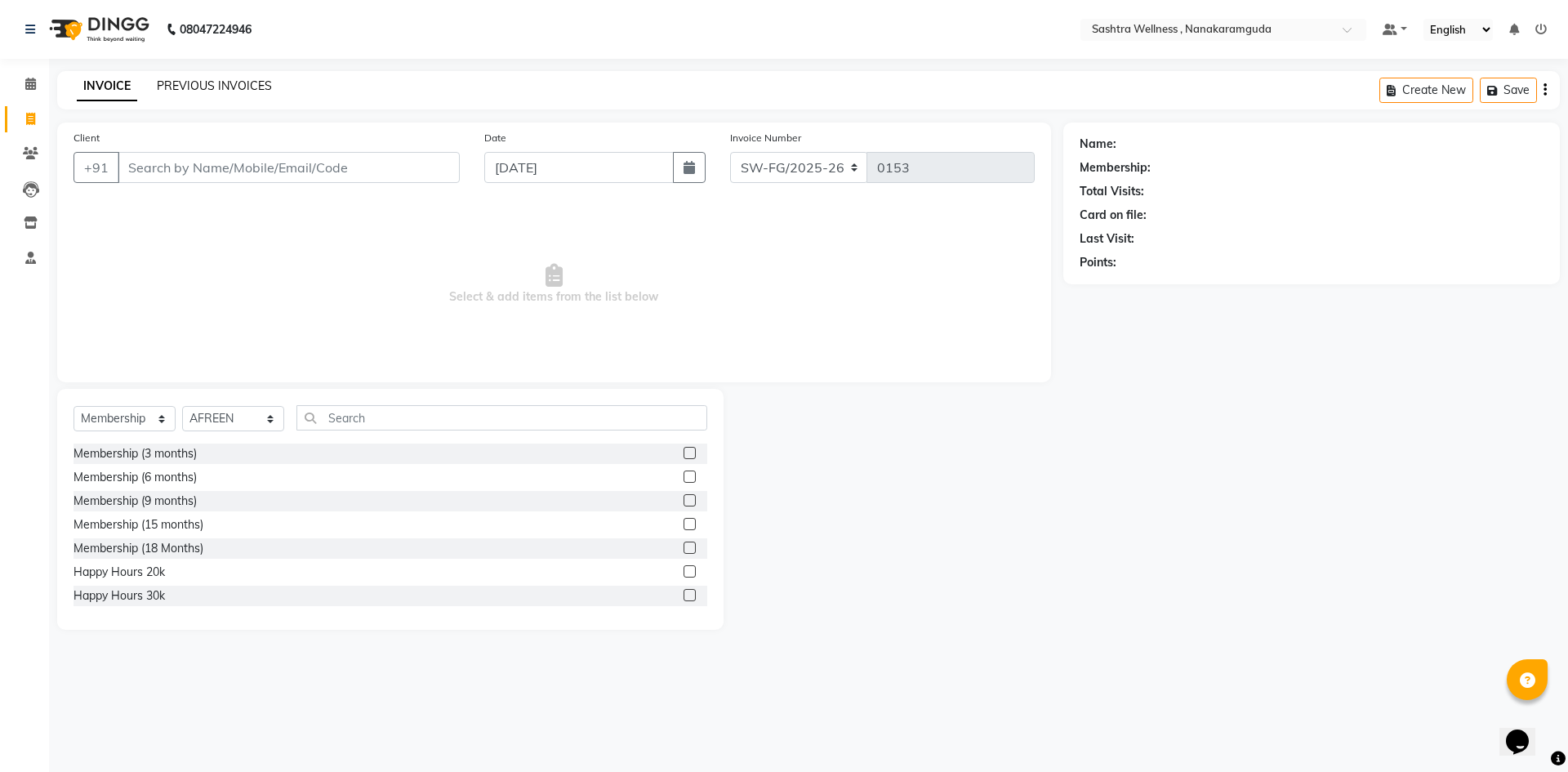
click at [184, 89] on link "PREVIOUS INVOICES" at bounding box center [215, 86] width 116 height 14
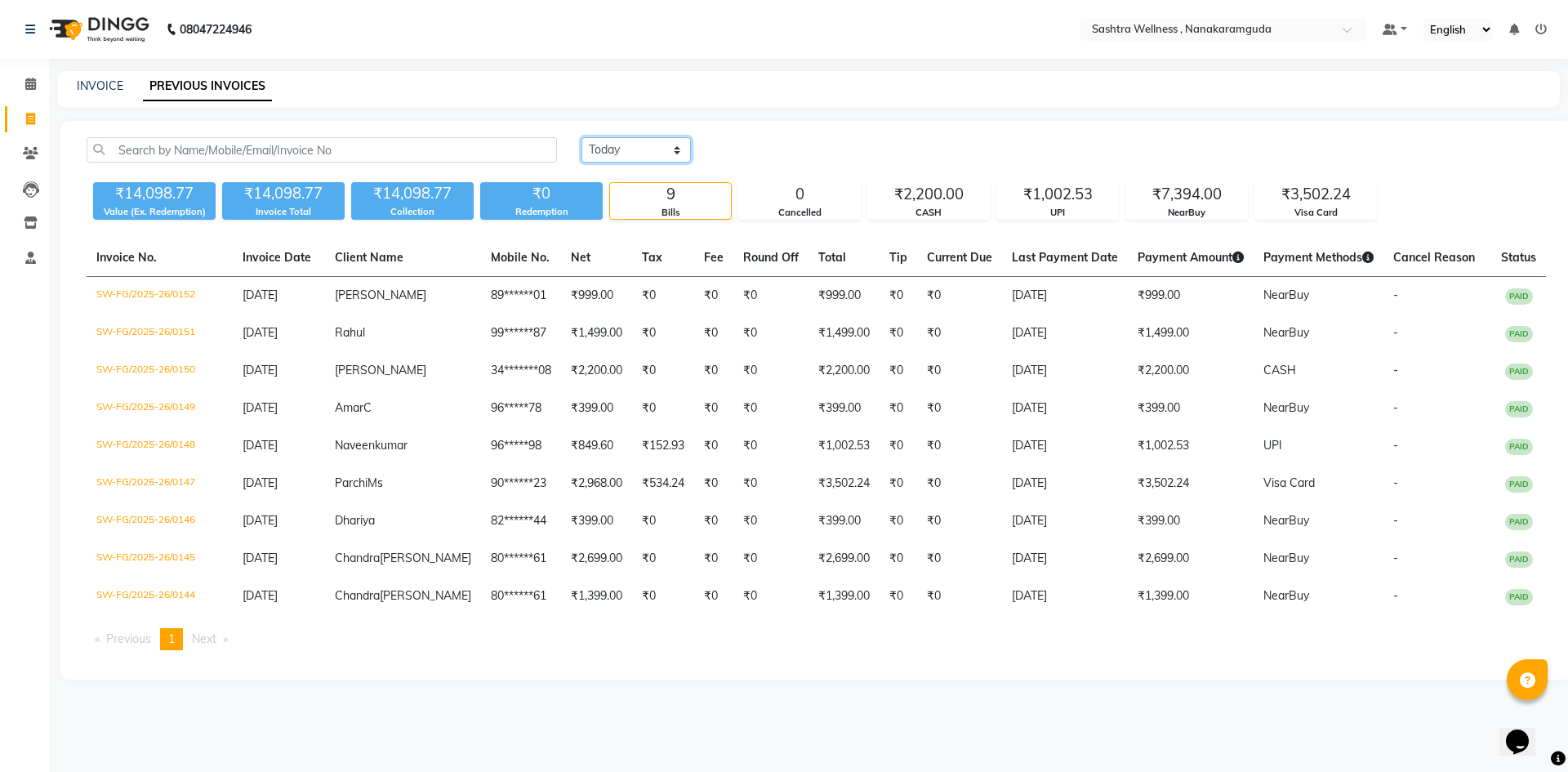
click at [672, 153] on select "Today Yesterday Custom Range" at bounding box center [636, 150] width 109 height 25
click at [581, 137] on select "Today Yesterday Custom Range" at bounding box center [636, 150] width 109 height 25
click at [756, 150] on input "[DATE]" at bounding box center [769, 150] width 115 height 23
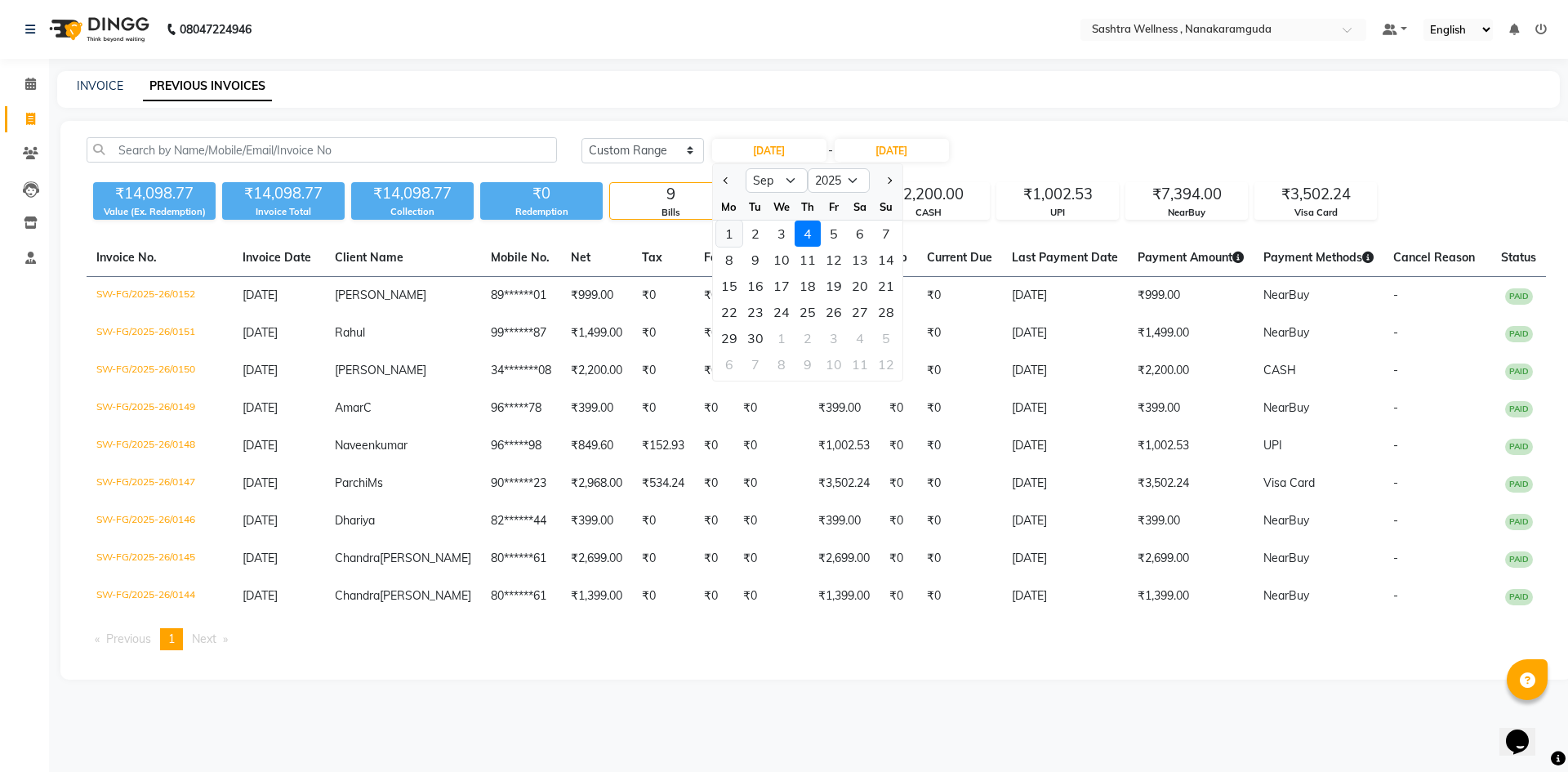
click at [730, 233] on div "1" at bounding box center [728, 233] width 26 height 26
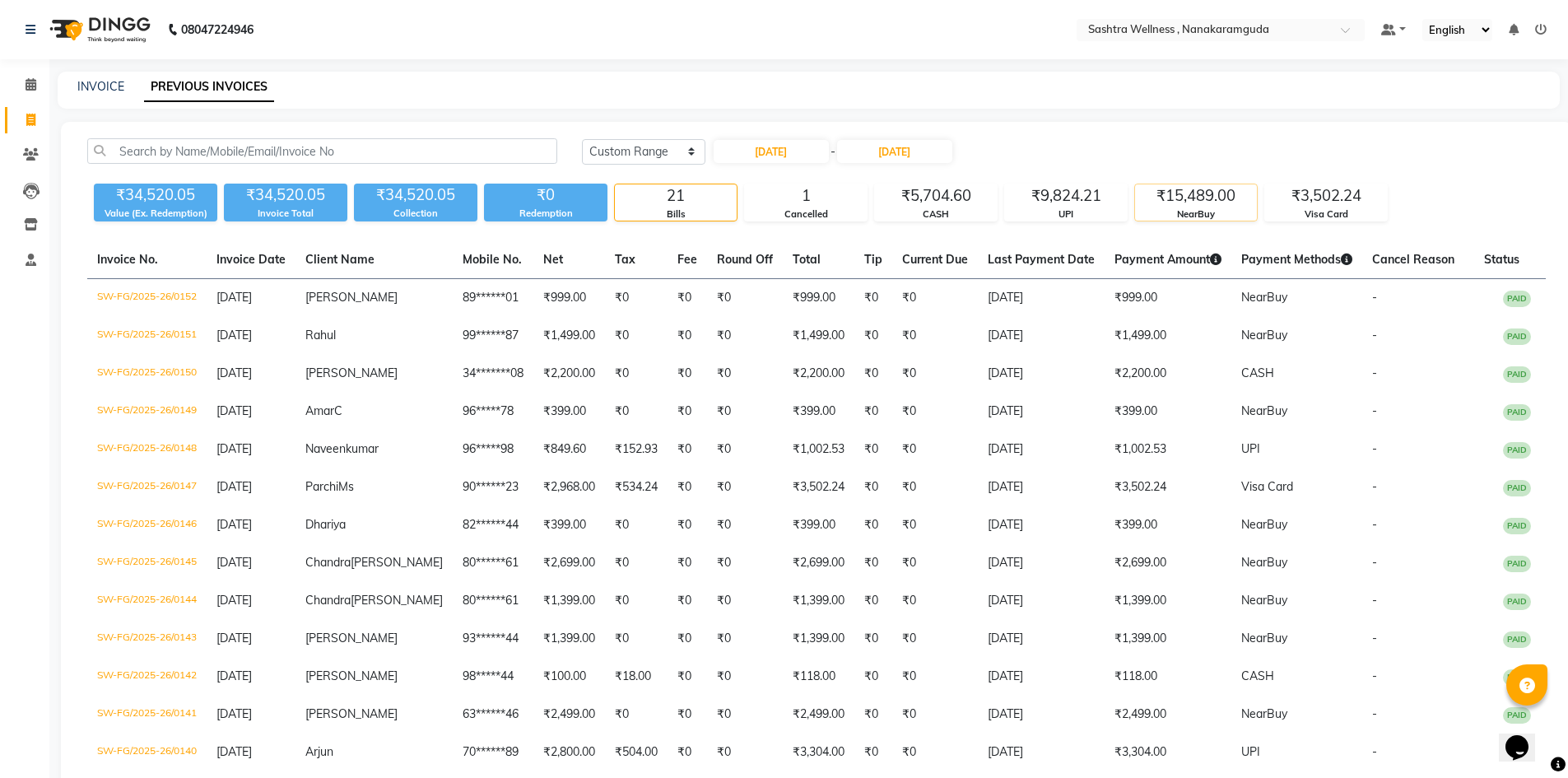
click at [1191, 187] on div "₹15,489.00" at bounding box center [1196, 196] width 122 height 23
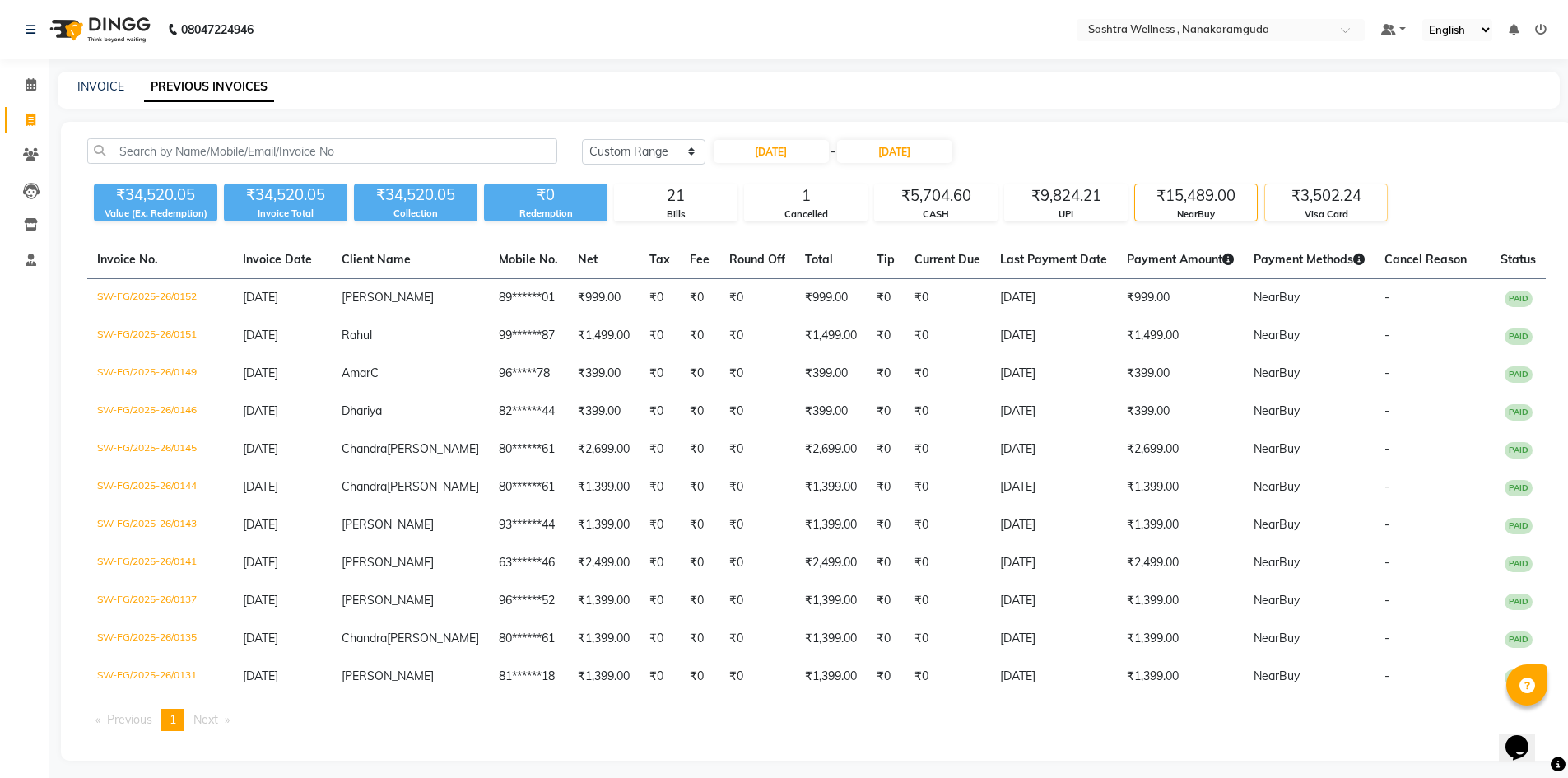
click at [1316, 194] on div "₹3,502.24" at bounding box center [1326, 196] width 122 height 23
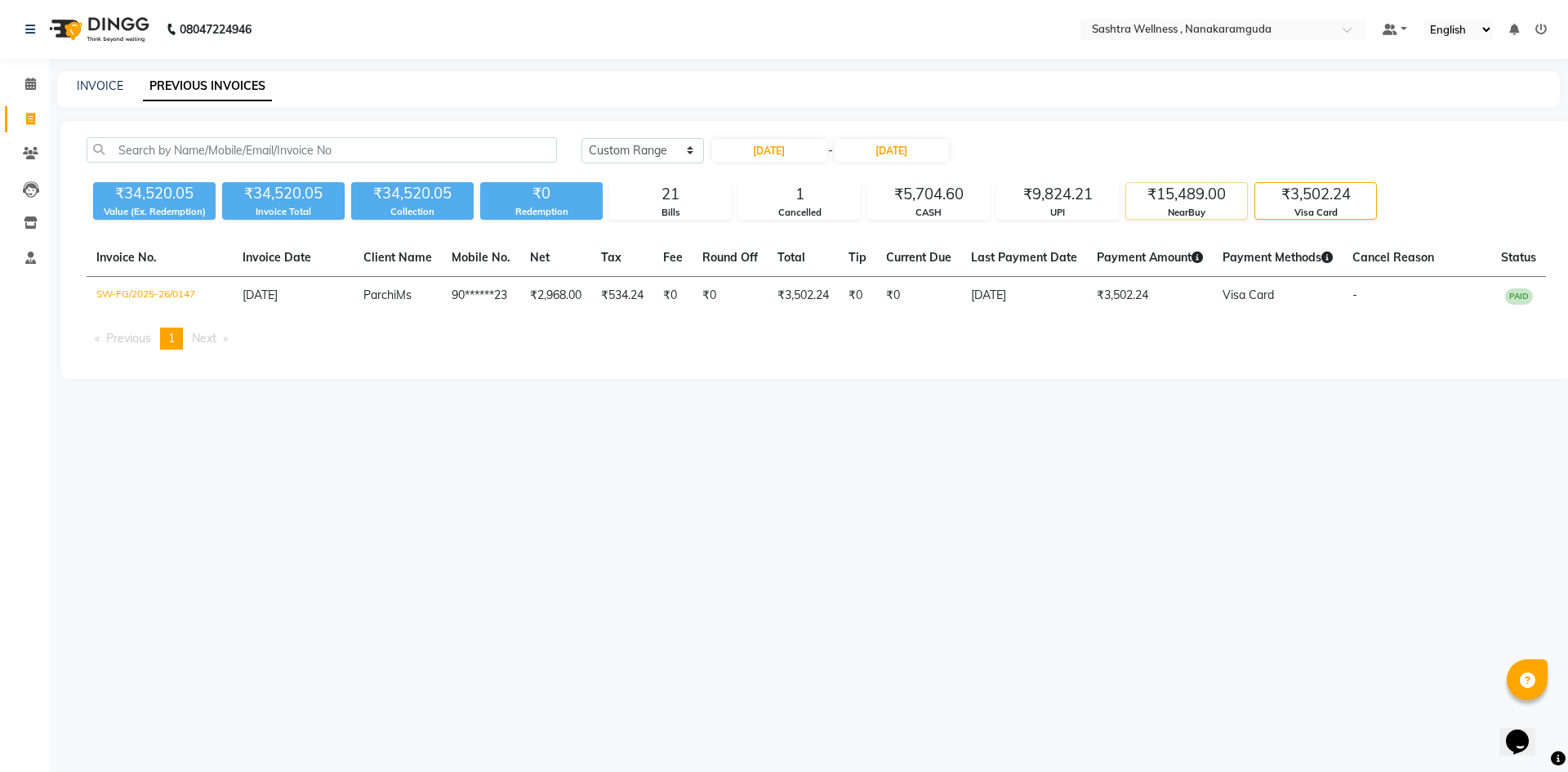
click at [1189, 188] on div "₹15,489.00" at bounding box center [1186, 194] width 121 height 23
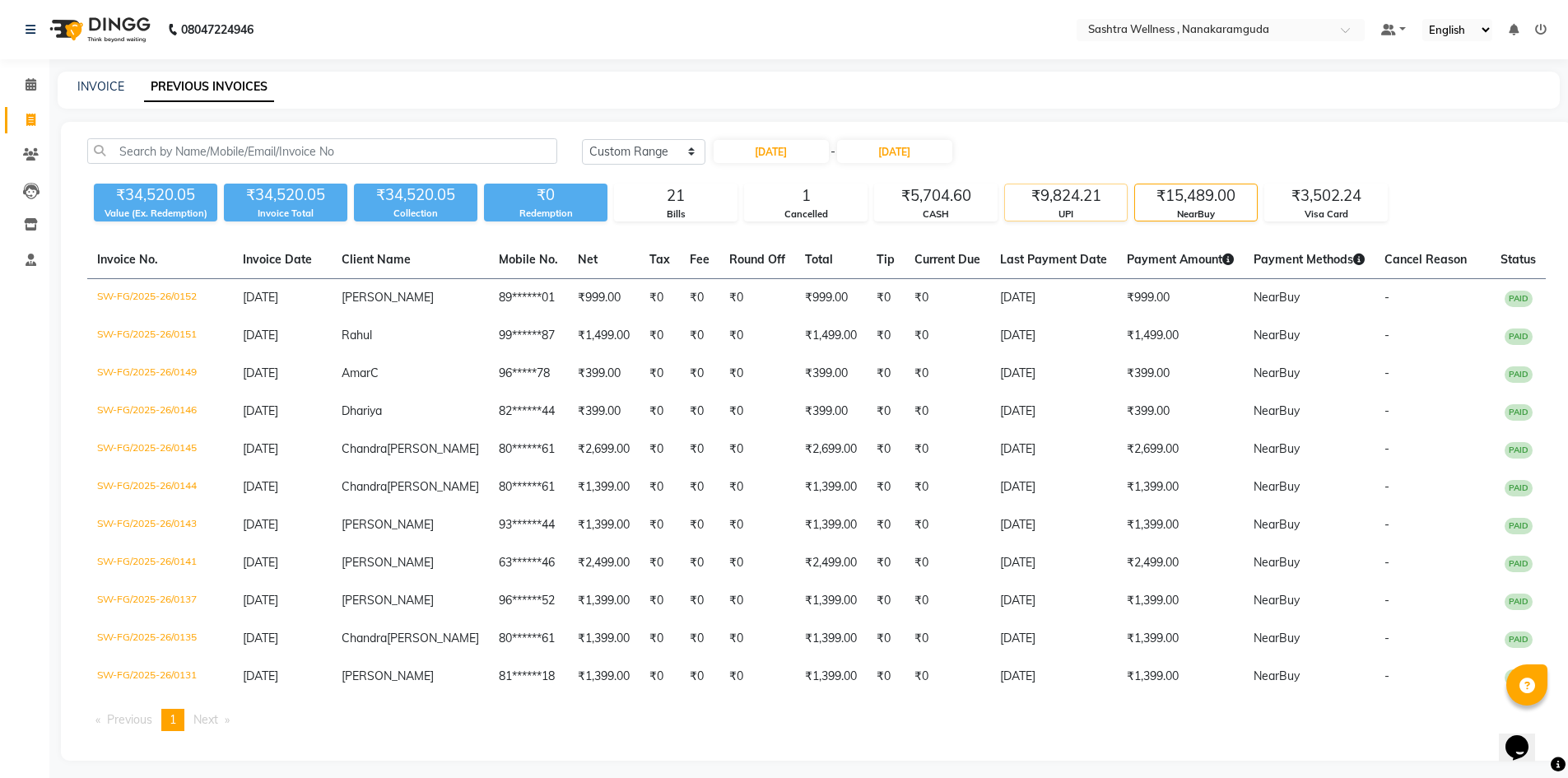
click at [1048, 214] on div "UPI" at bounding box center [1067, 214] width 122 height 14
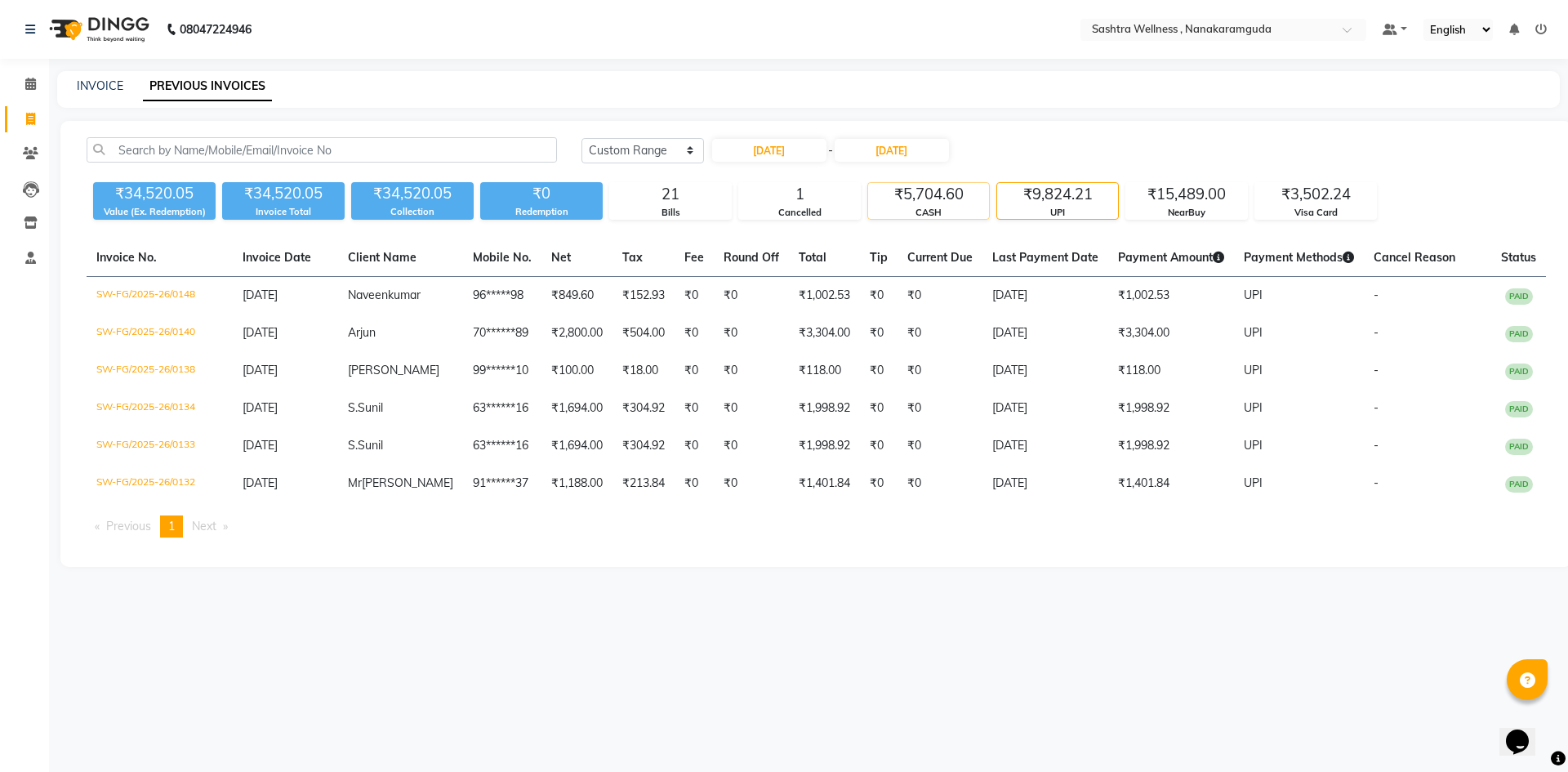
click at [987, 212] on div "CASH" at bounding box center [929, 212] width 121 height 14
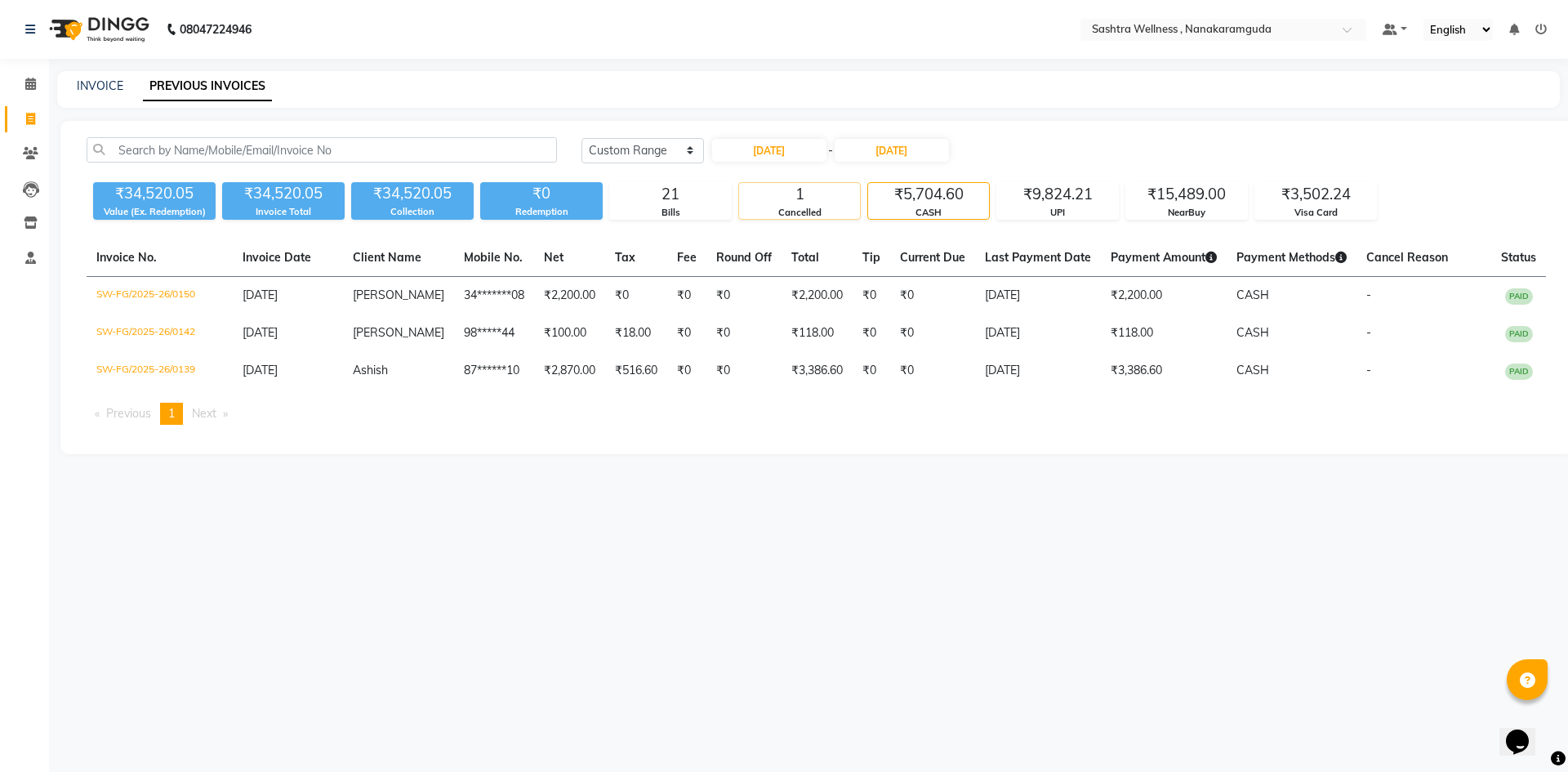
click at [816, 196] on div "1" at bounding box center [800, 194] width 121 height 23
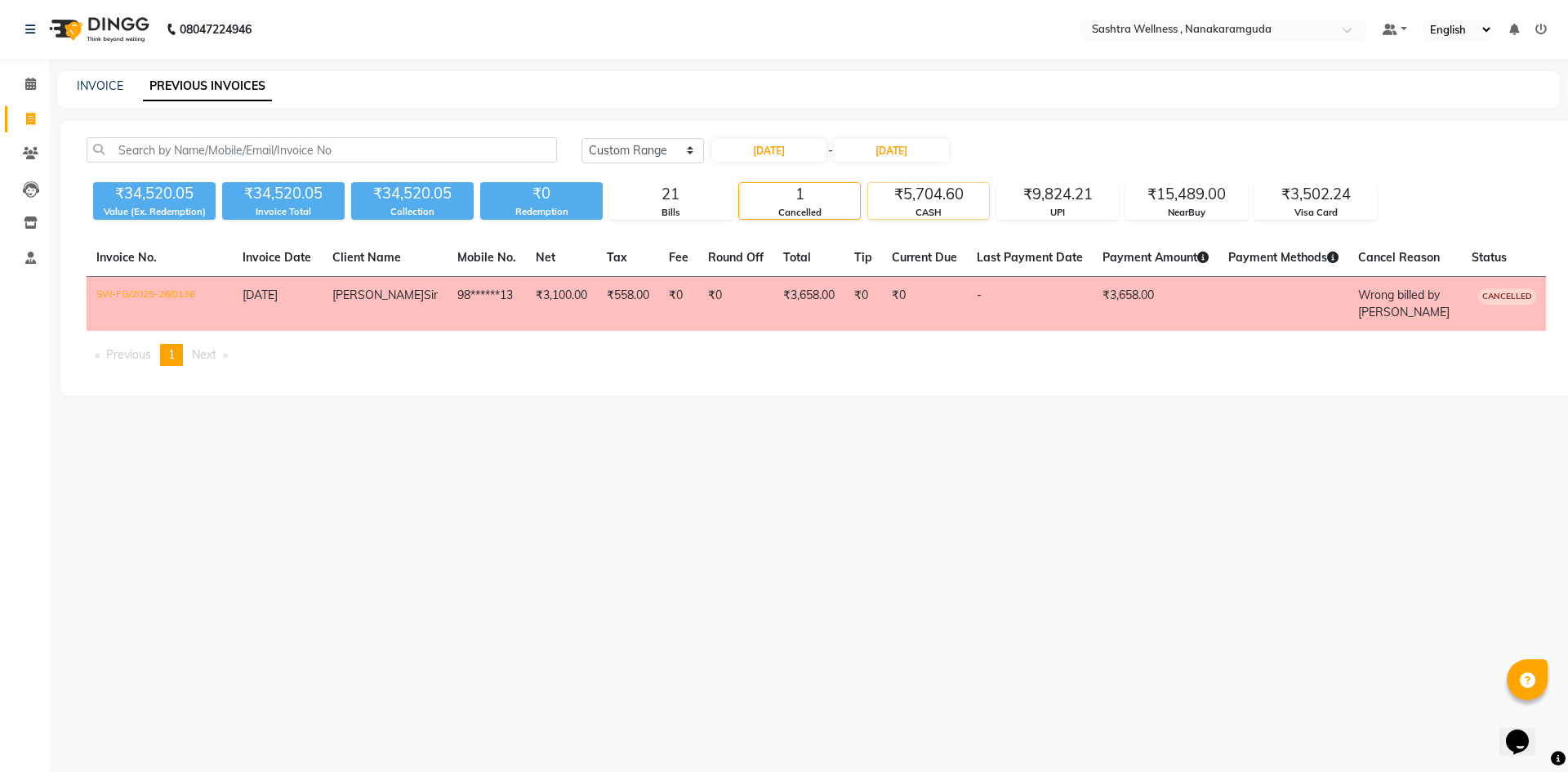
click at [960, 201] on div "₹5,704.60" at bounding box center [929, 194] width 121 height 23
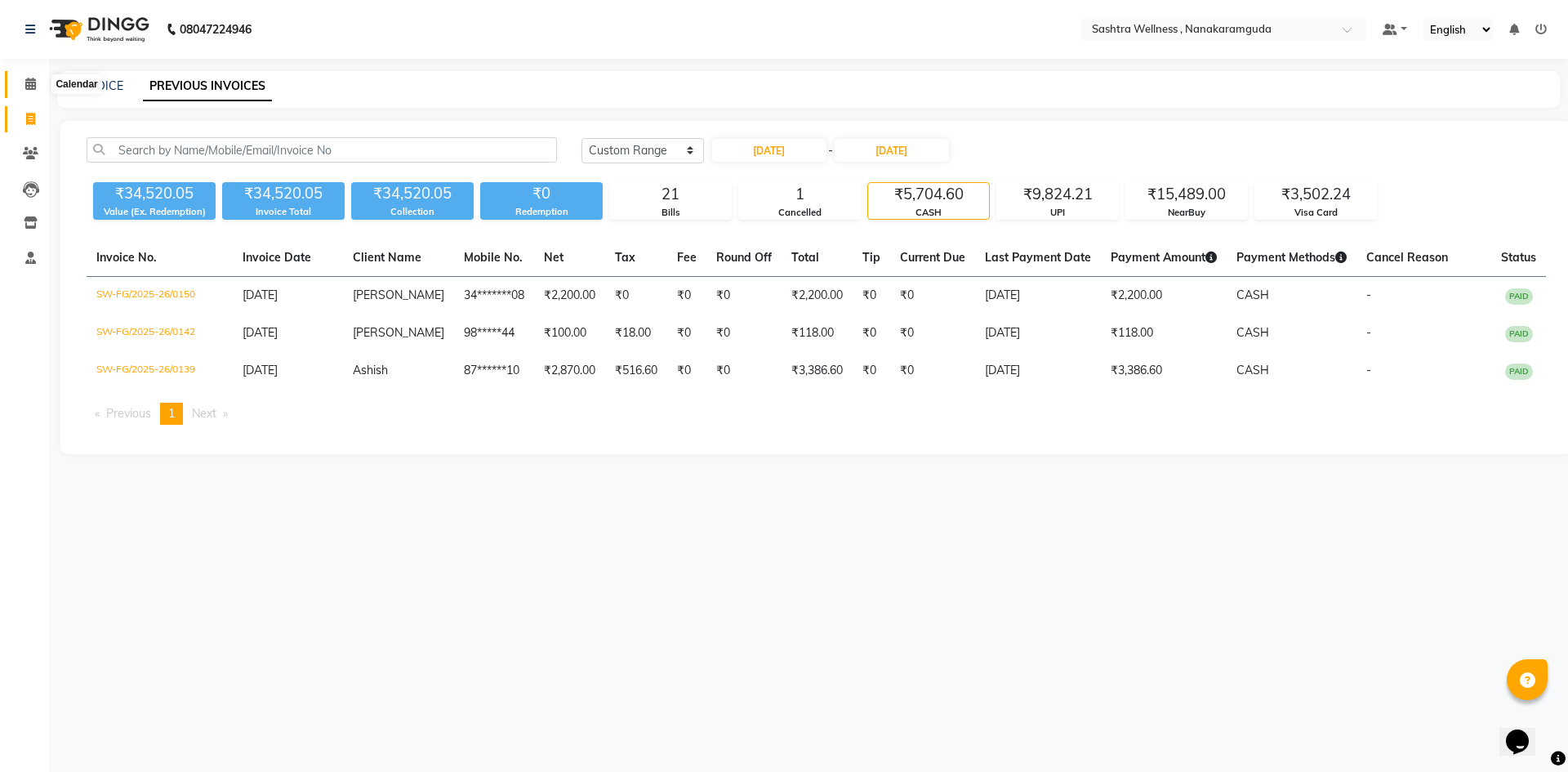
click at [30, 83] on icon at bounding box center [31, 84] width 11 height 13
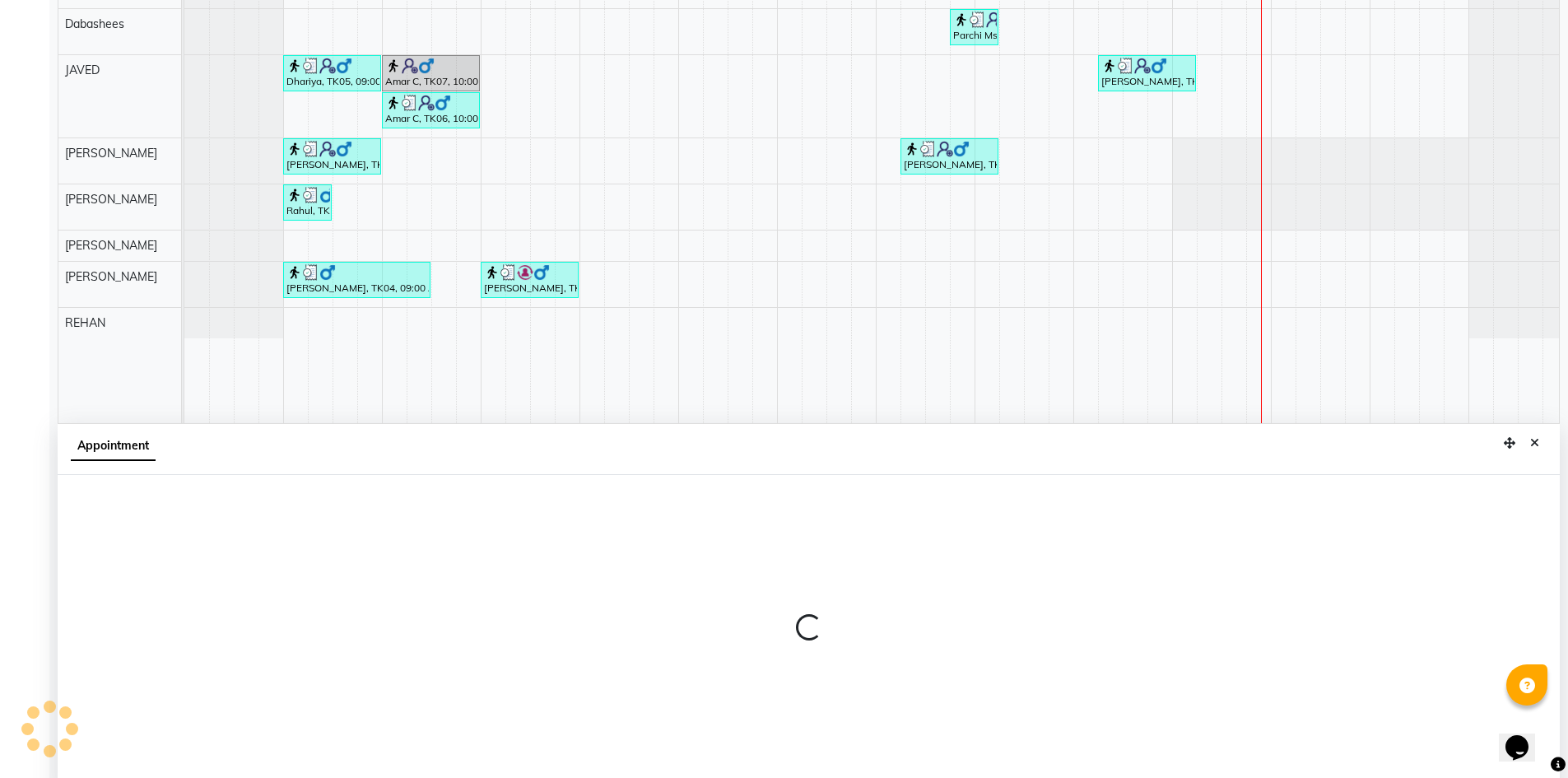
scroll to position [307, 0]
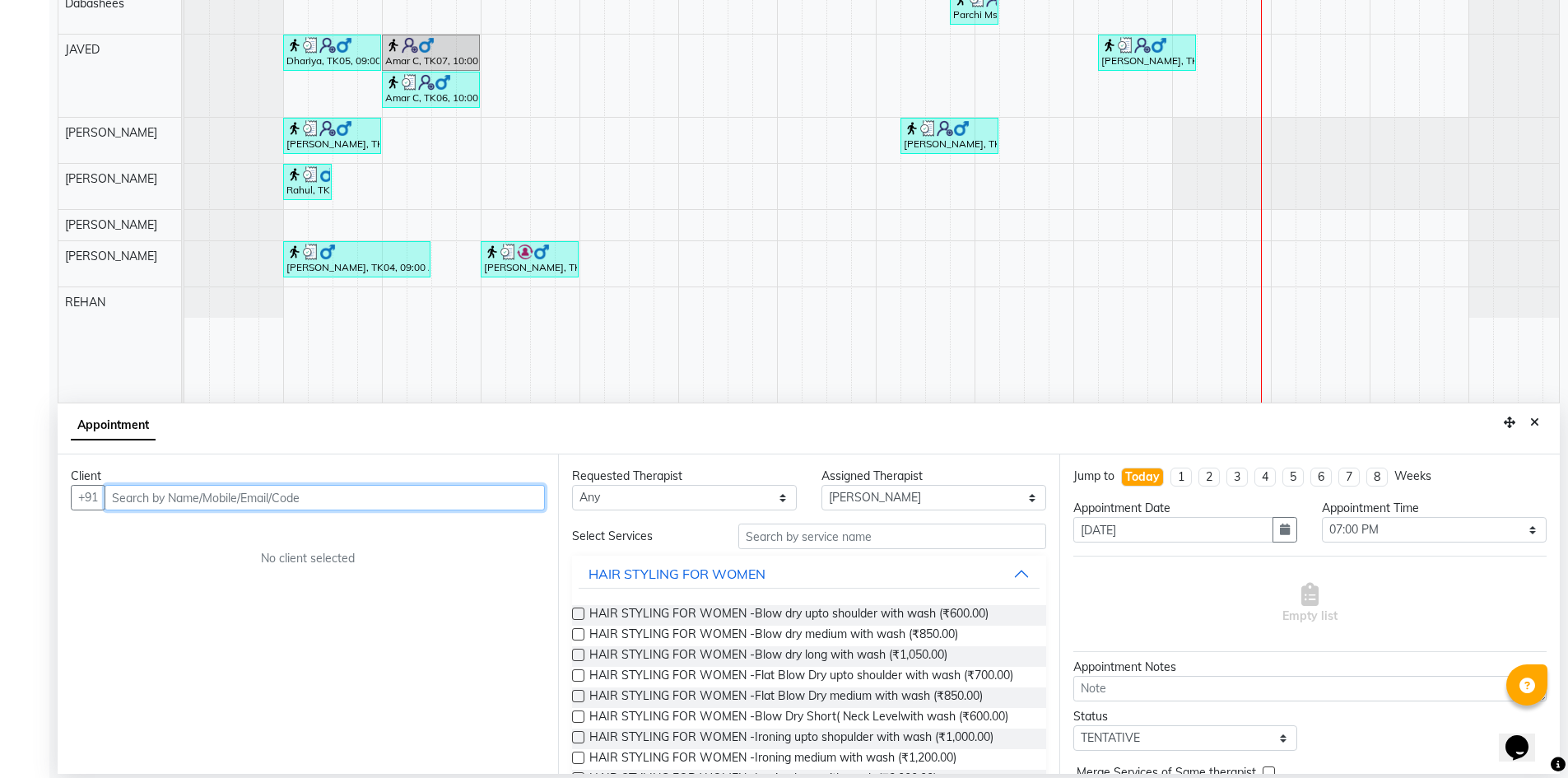
click at [220, 496] on input "text" at bounding box center [325, 498] width 440 height 25
click at [143, 503] on input "9700015872" at bounding box center [290, 498] width 372 height 25
click at [492, 472] on div "Client" at bounding box center [308, 476] width 474 height 17
click at [509, 487] on button "Add Client" at bounding box center [511, 498] width 68 height 25
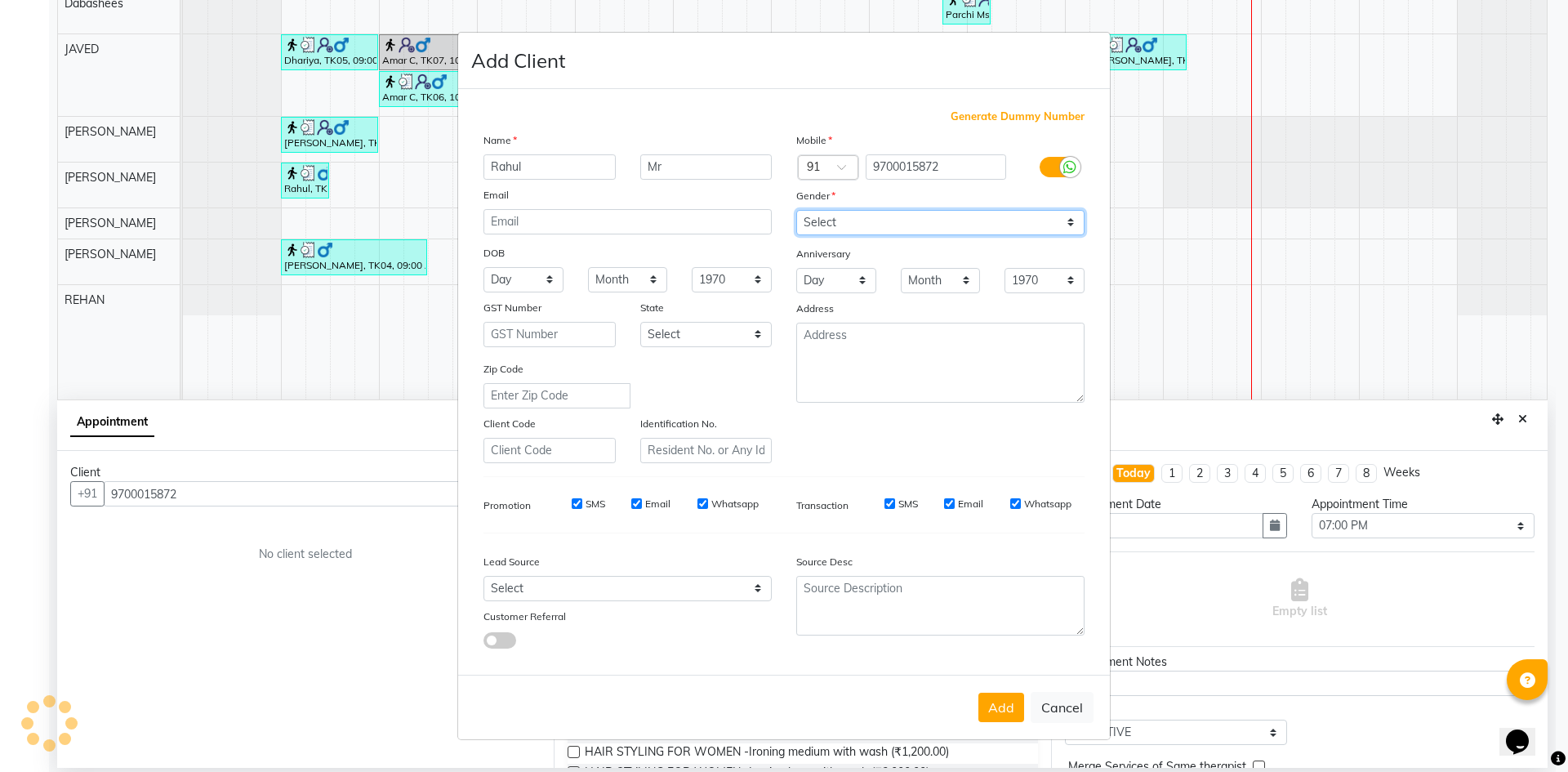
drag, startPoint x: 913, startPoint y: 228, endPoint x: 906, endPoint y: 235, distance: 9.9
click at [912, 228] on select "Select Male Female Other Prefer Not To Say" at bounding box center [940, 222] width 288 height 25
click at [796, 209] on select "Select Male Female Other Prefer Not To Say" at bounding box center [940, 222] width 288 height 25
click at [996, 705] on button "Add" at bounding box center [1001, 707] width 46 height 30
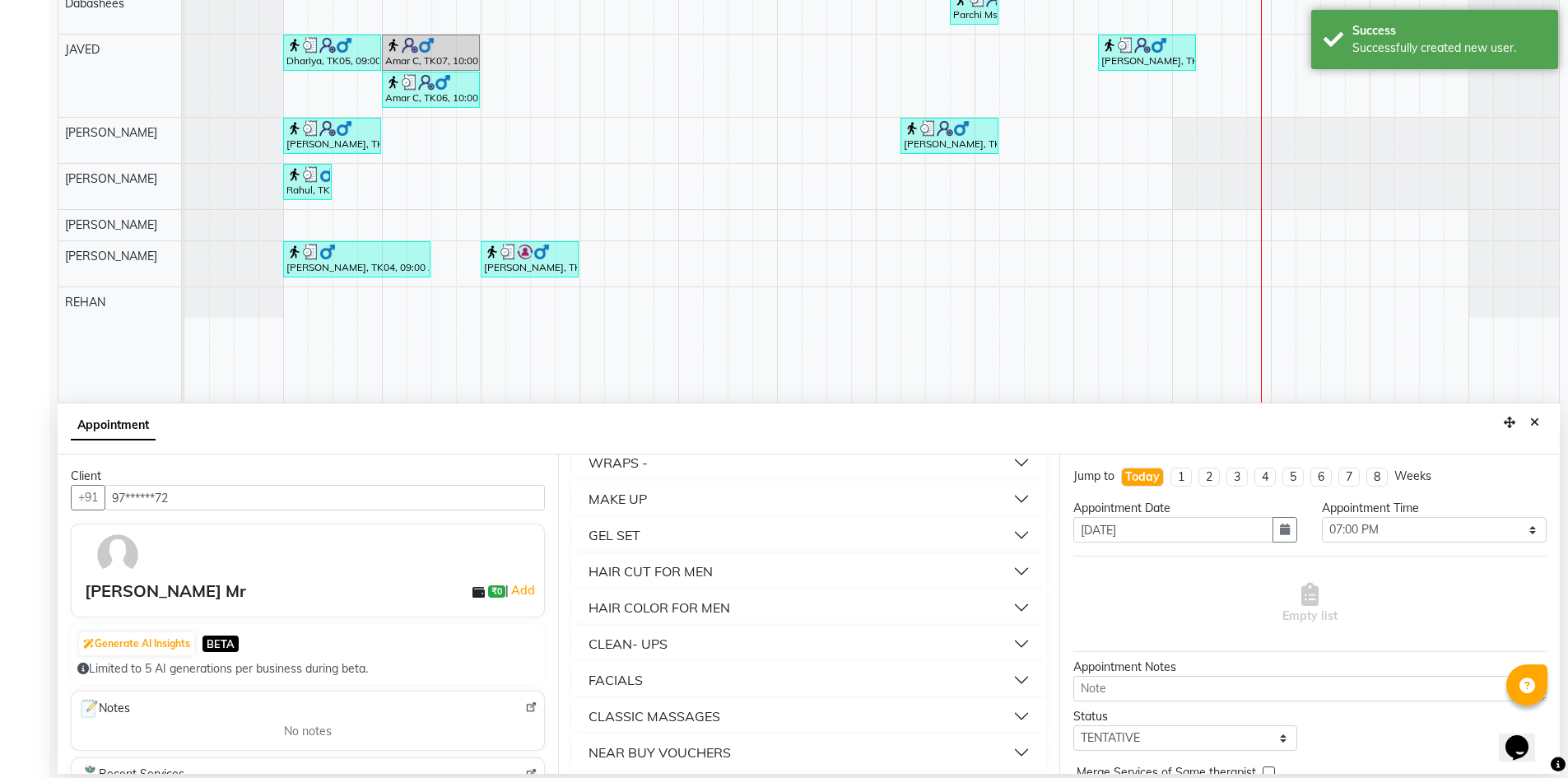
scroll to position [936, 0]
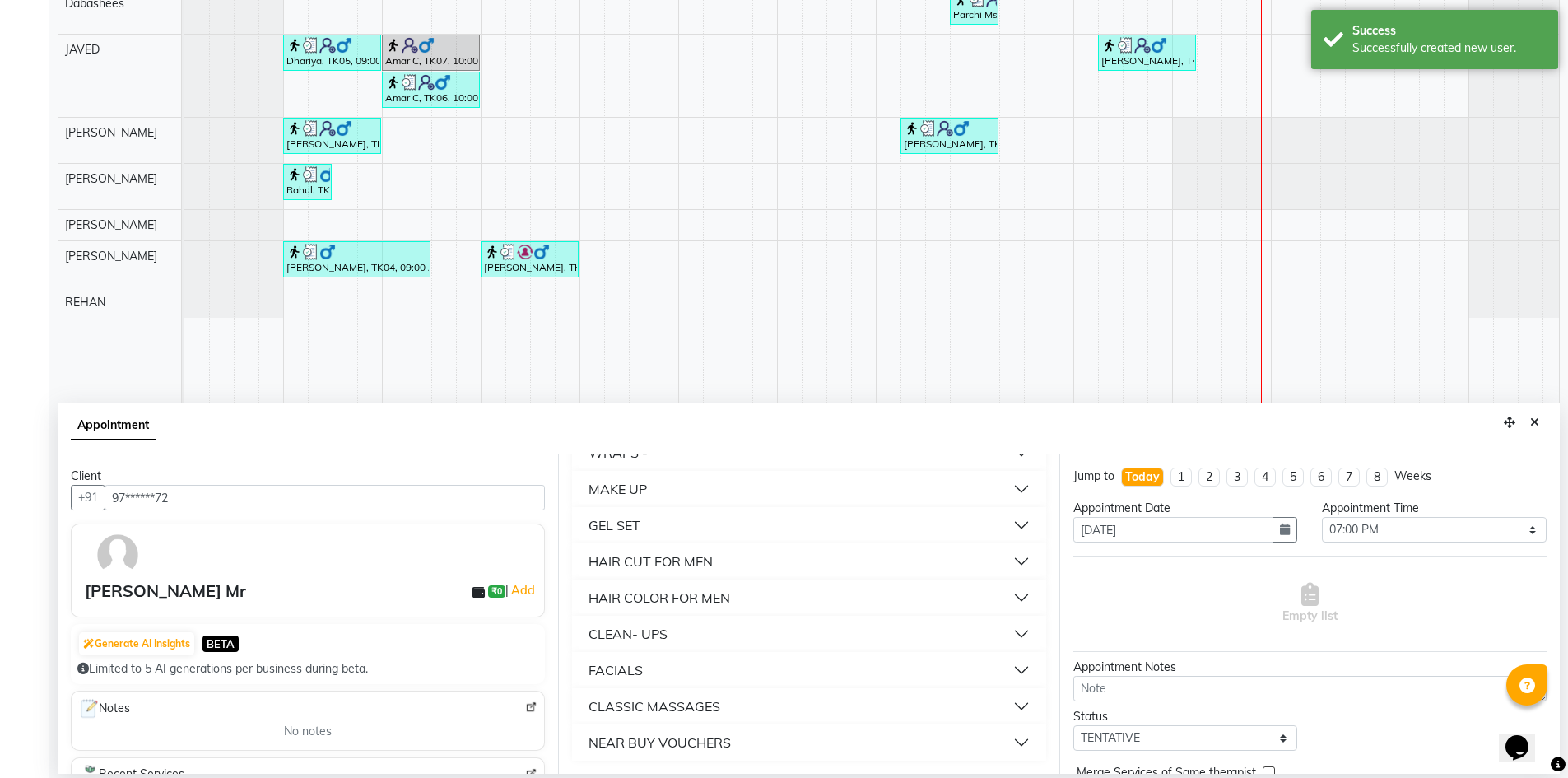
click at [854, 724] on div "NEAR BUY VOUCHERS" at bounding box center [809, 743] width 473 height 36
click at [807, 744] on button "NEAR BUY VOUCHERS" at bounding box center [809, 743] width 460 height 30
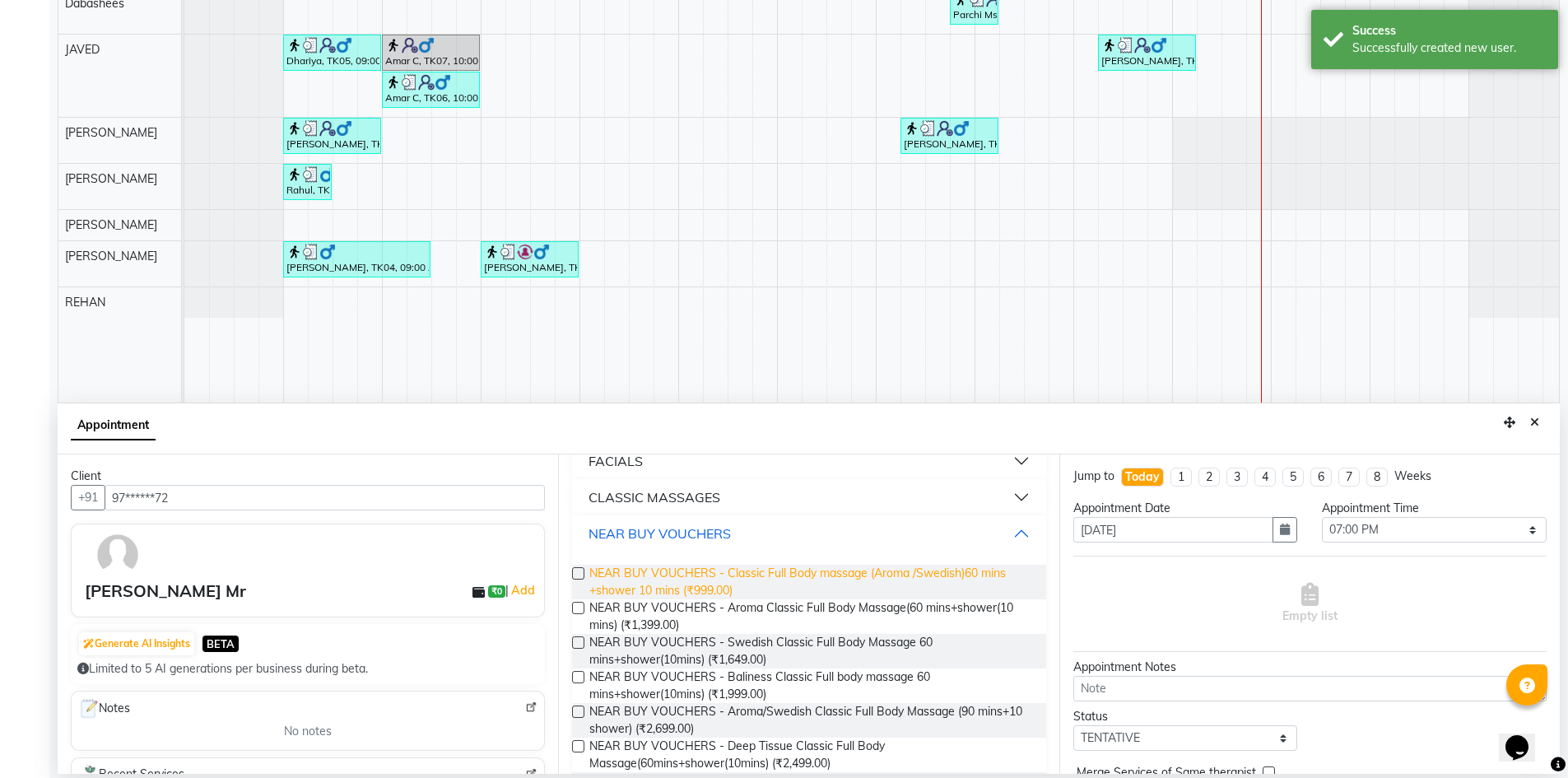
scroll to position [1266, 0]
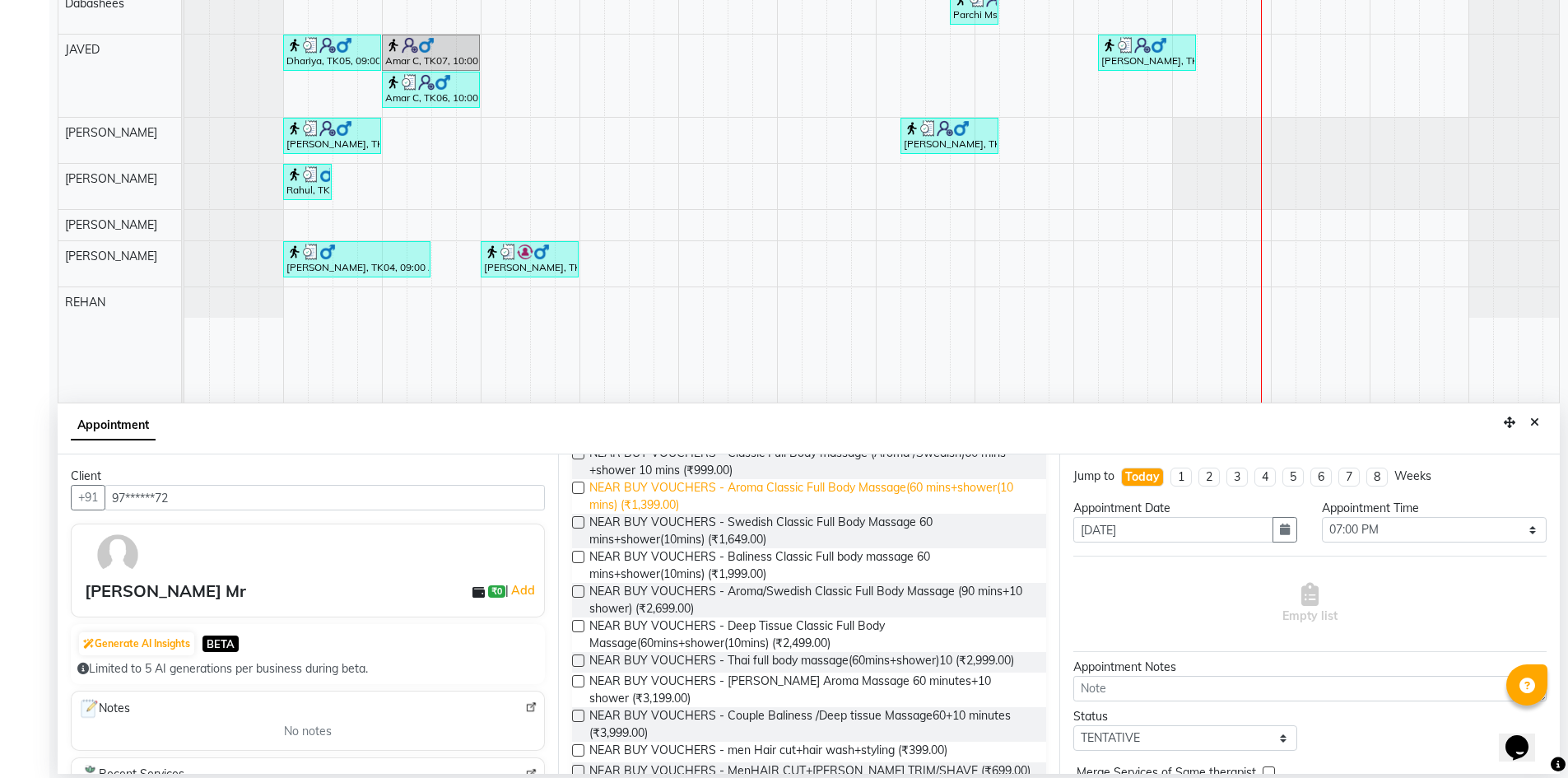
click at [735, 496] on span "NEAR BUY VOUCHERS - Aroma Classic Full Body Massage(60 mins+shower(10 mins) (₹1…" at bounding box center [811, 496] width 443 height 35
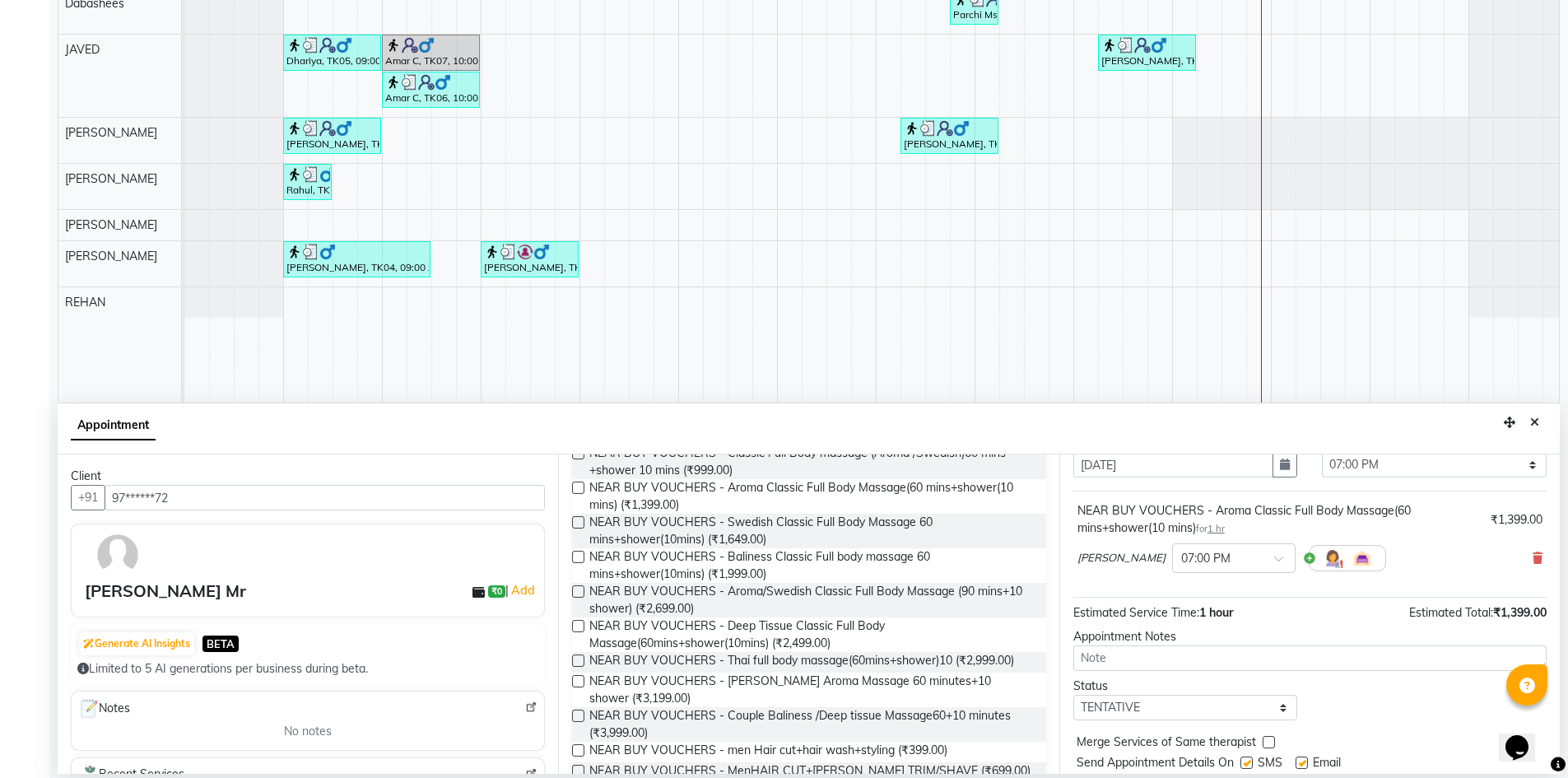
scroll to position [116, 0]
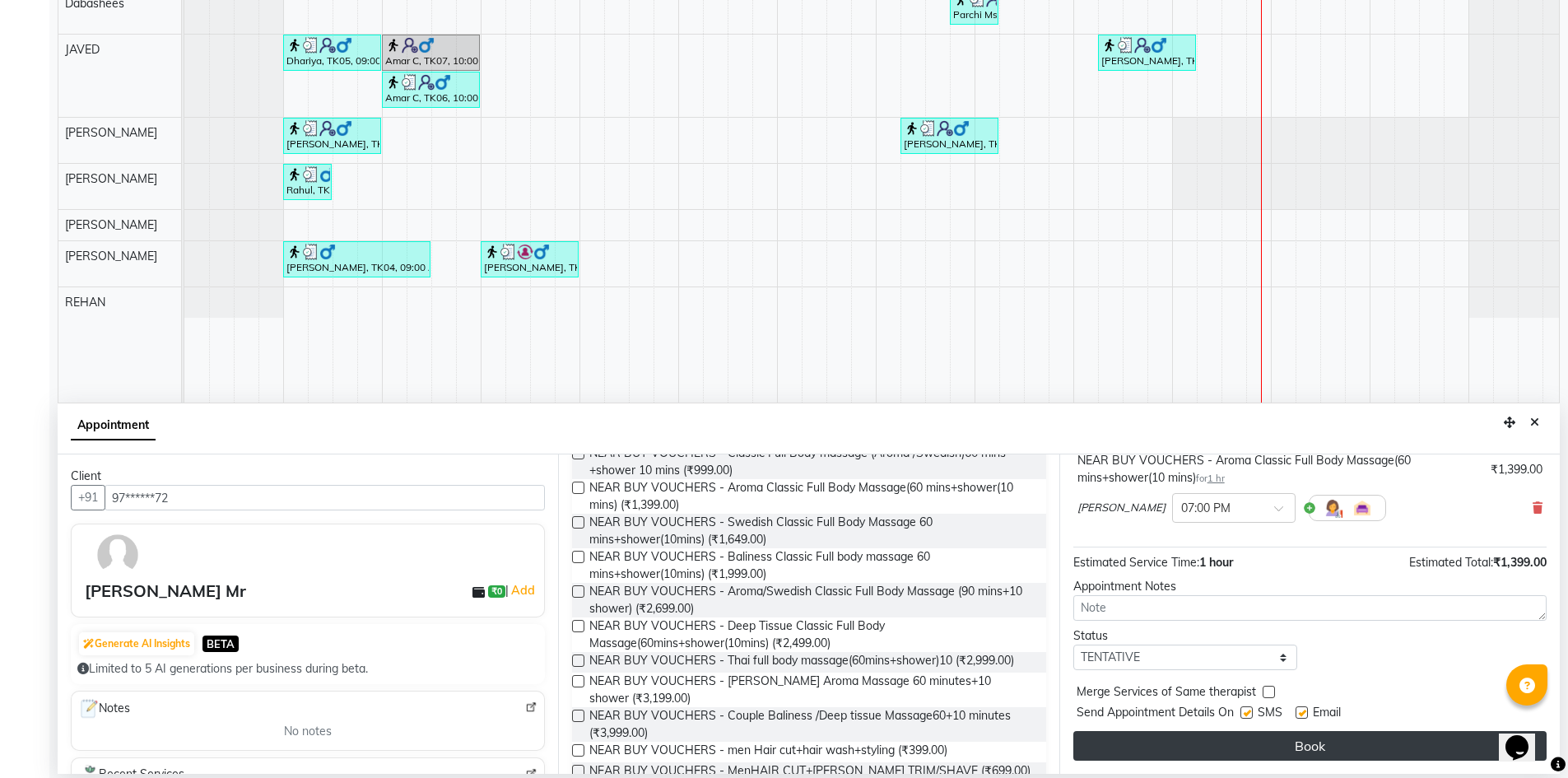
click at [1363, 747] on button "Book" at bounding box center [1310, 745] width 473 height 30
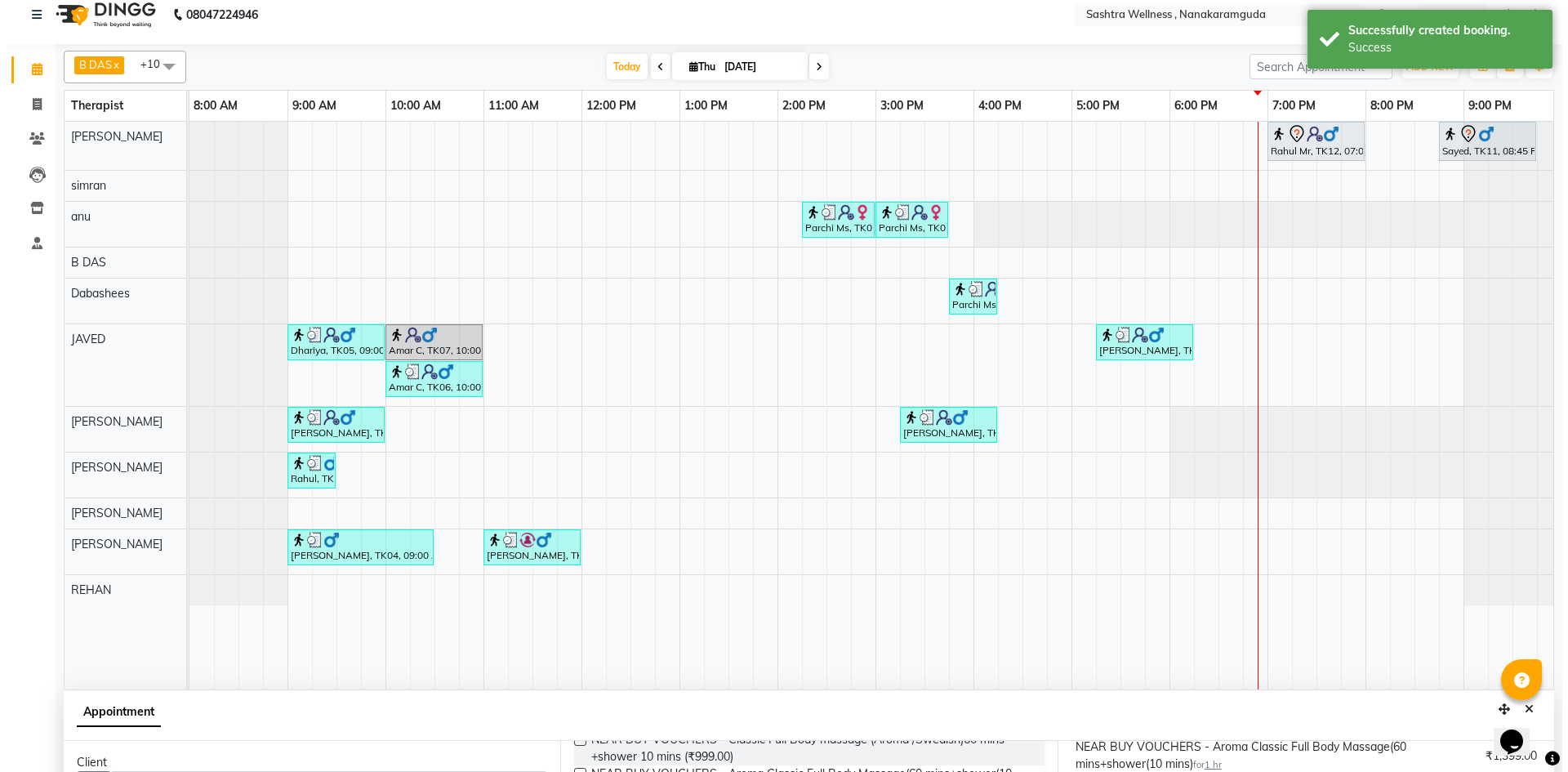
scroll to position [0, 0]
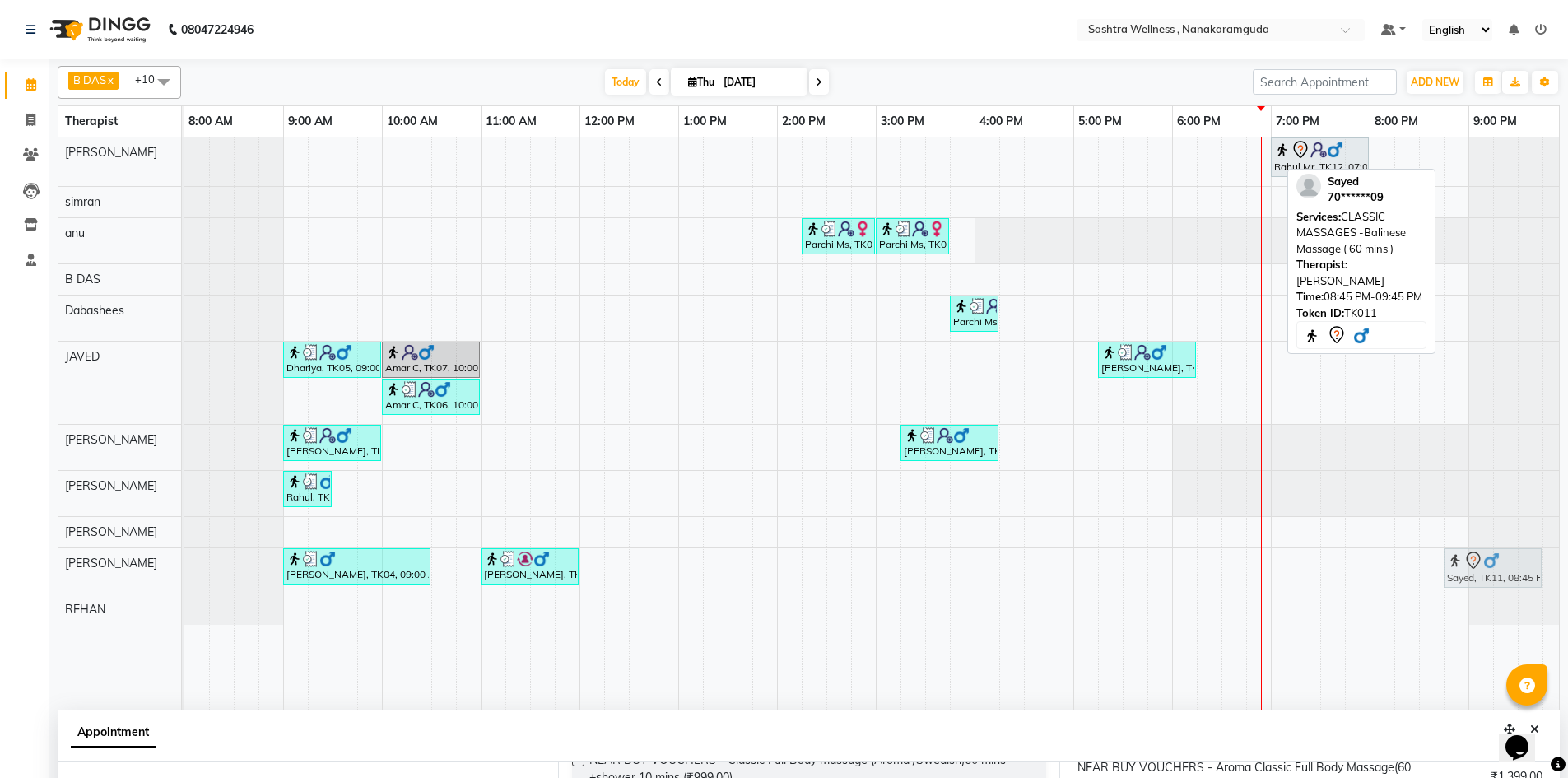
drag, startPoint x: 1492, startPoint y: 154, endPoint x: 1495, endPoint y: 553, distance: 399.0
click at [1495, 553] on tbody "Rahul Mr, TK12, 07:00 PM-08:00 PM, NEAR BUY VOUCHERS - Aroma Classic Full Body …" at bounding box center [876, 381] width 1383 height 488
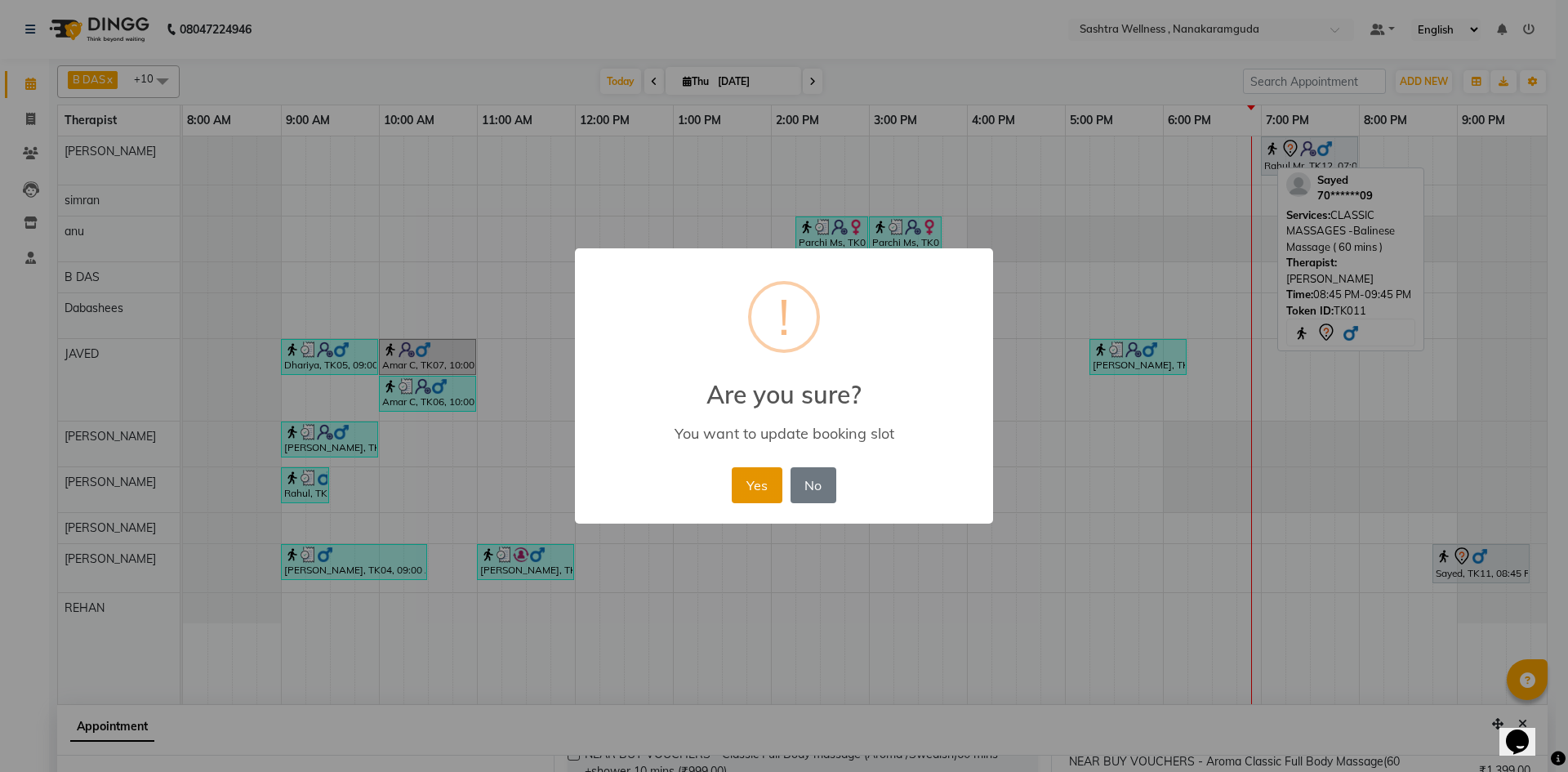
click at [755, 488] on button "Yes" at bounding box center [756, 485] width 50 height 36
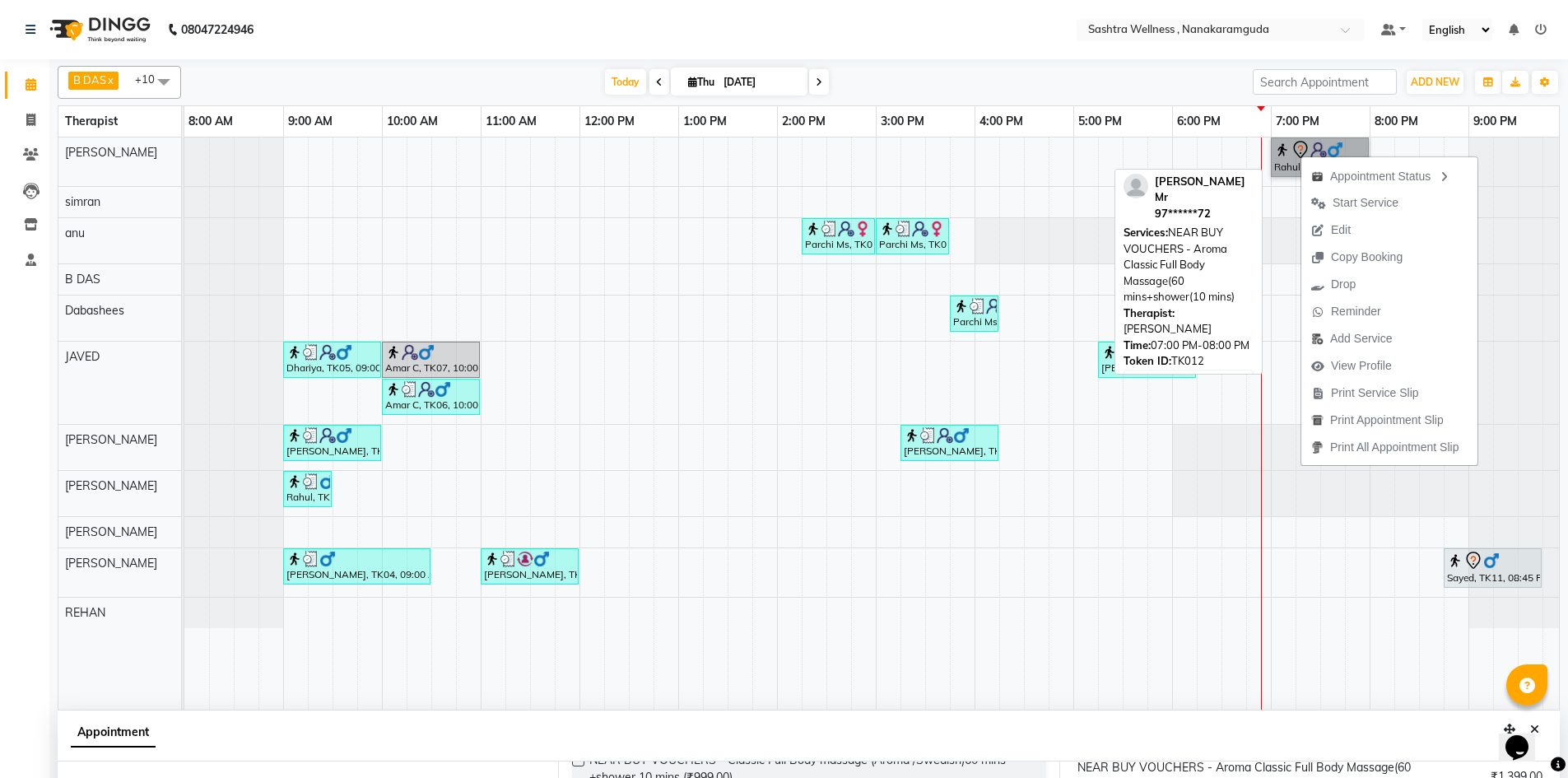
click at [1327, 151] on link "Rahul Mr, TK12, 07:00 PM-08:00 PM, NEAR BUY VOUCHERS - Aroma Classic Full Body …" at bounding box center [1320, 157] width 98 height 39
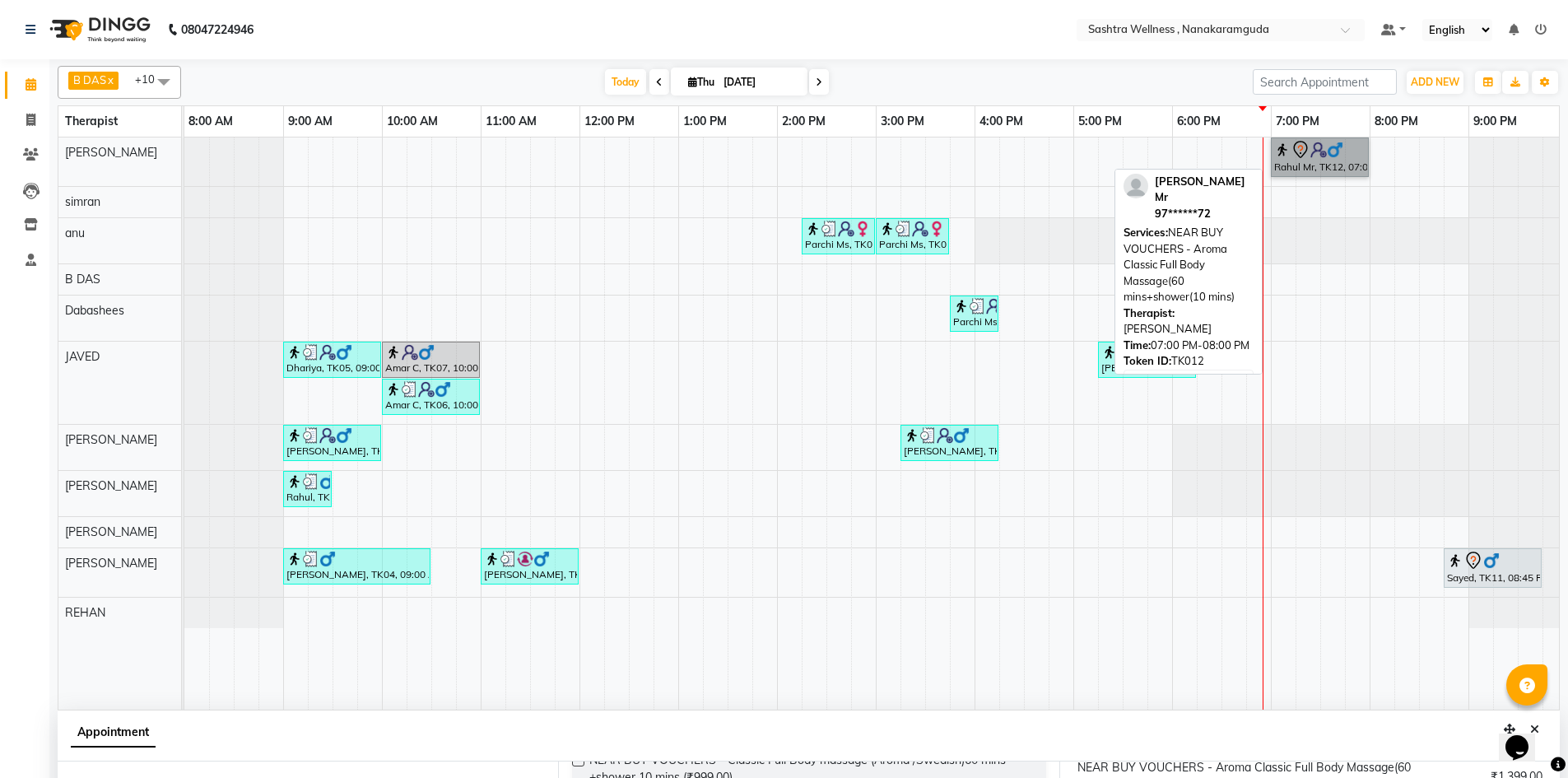
click at [1342, 151] on link "Rahul Mr, TK12, 07:00 PM-08:00 PM, NEAR BUY VOUCHERS - Aroma Classic Full Body …" at bounding box center [1320, 157] width 98 height 39
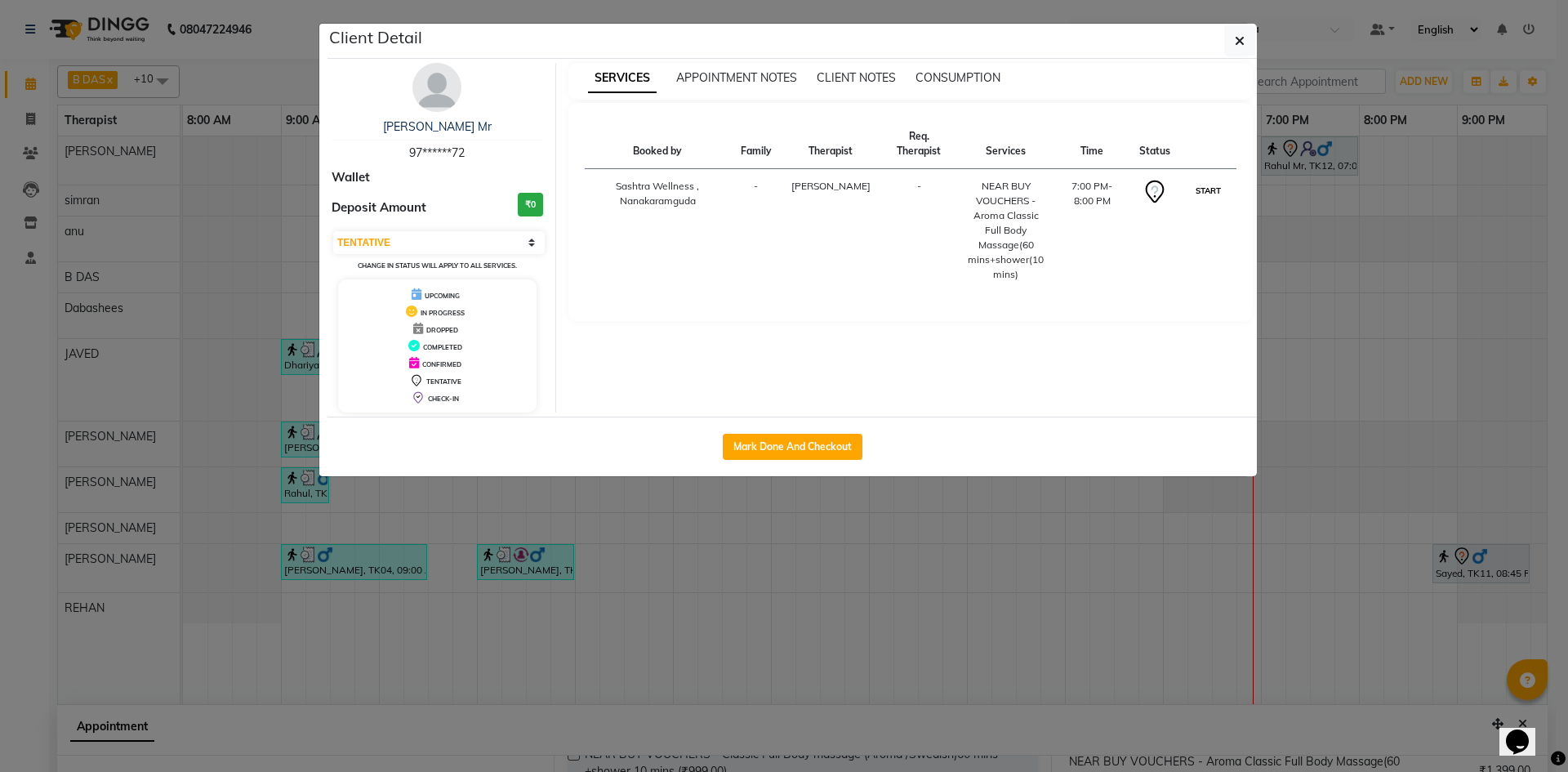
click at [1207, 191] on button "START" at bounding box center [1208, 191] width 33 height 21
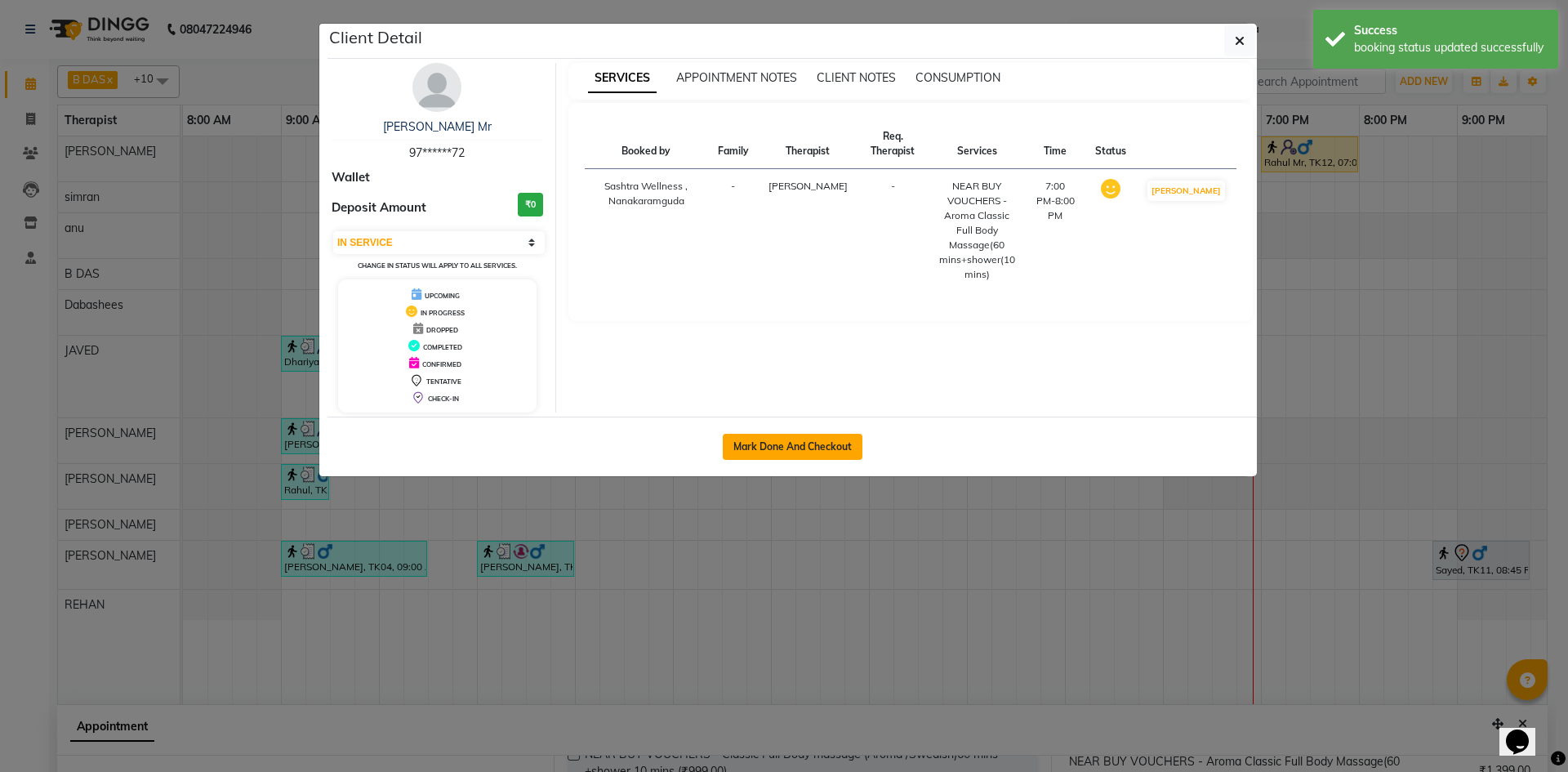
click at [783, 446] on button "Mark Done And Checkout" at bounding box center [793, 446] width 140 height 26
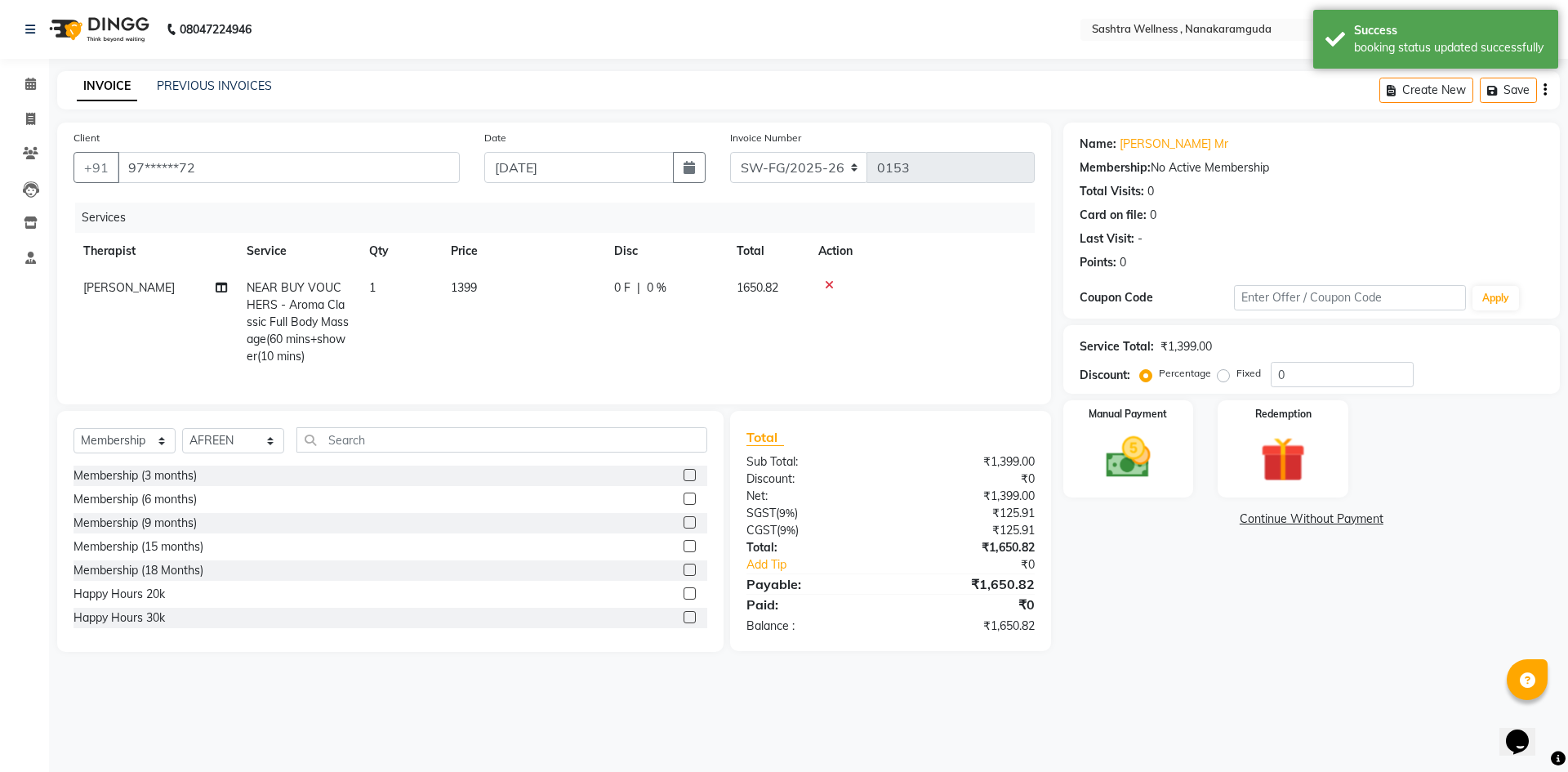
click at [1545, 90] on icon "button" at bounding box center [1545, 90] width 4 height 1
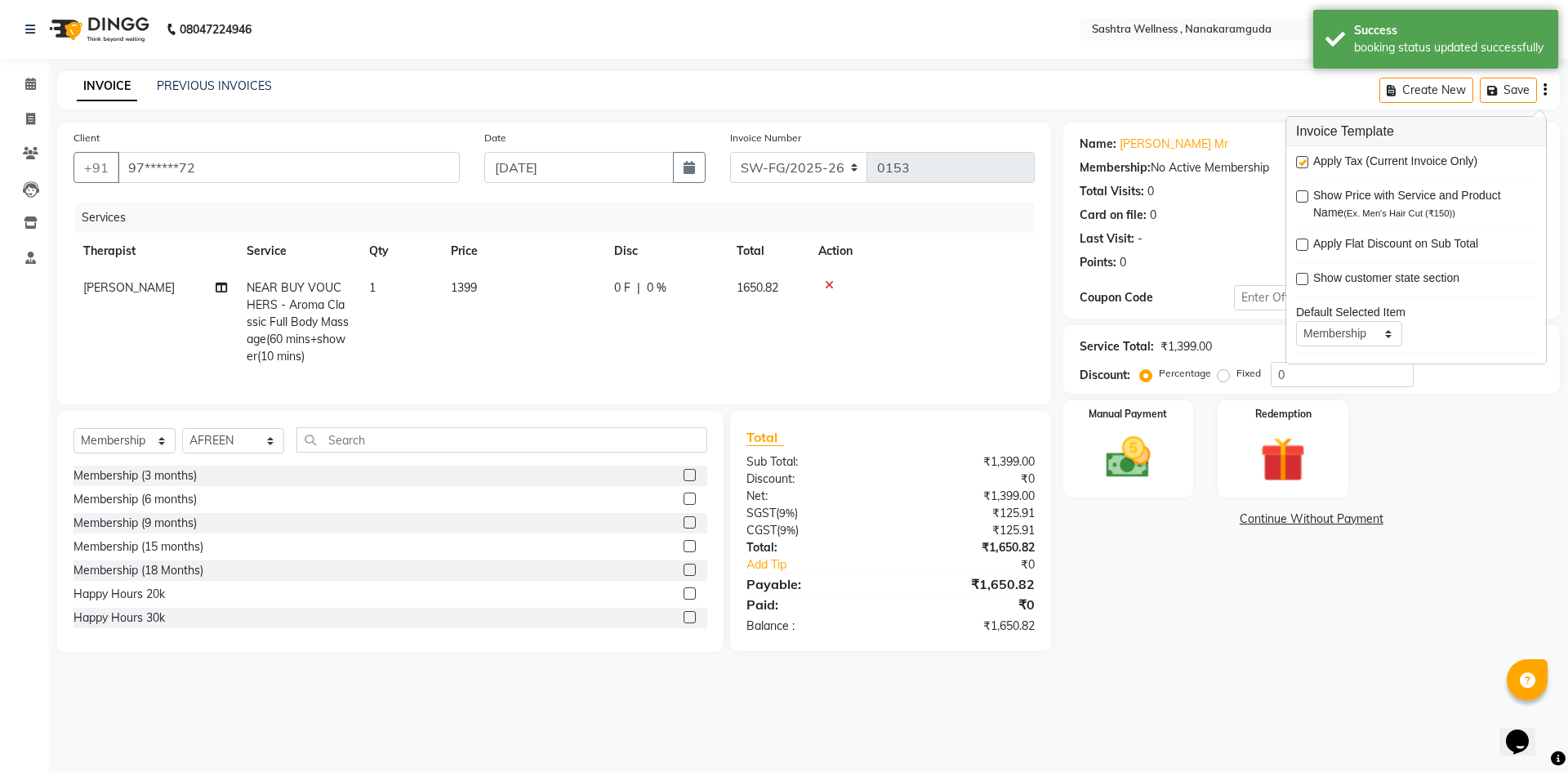
click at [1451, 163] on span "Apply Tax (Current Invoice Only)" at bounding box center [1396, 163] width 164 height 21
click at [1299, 157] on label at bounding box center [1303, 163] width 13 height 13
click at [1299, 158] on input "checkbox" at bounding box center [1302, 163] width 11 height 11
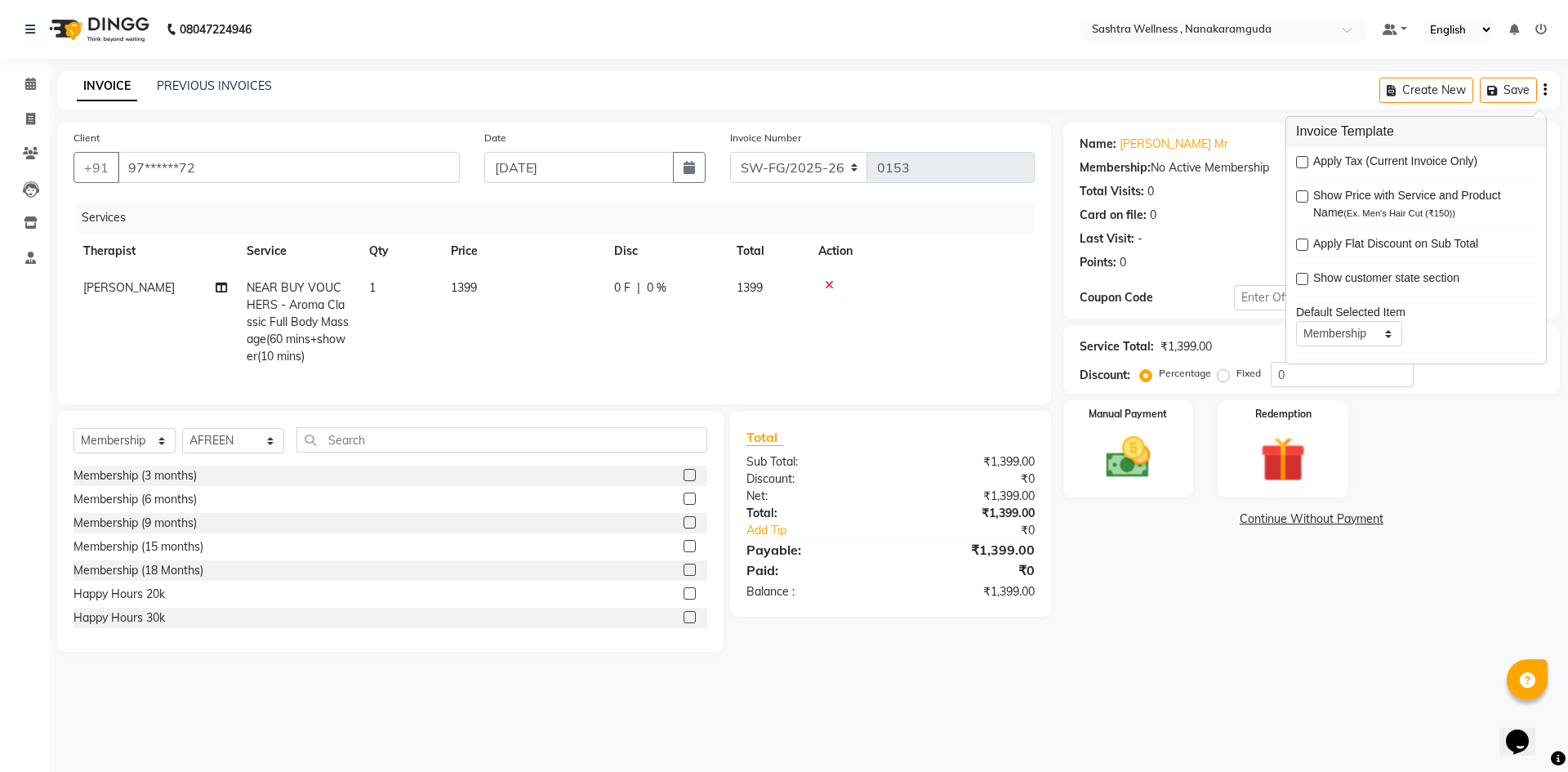
click at [1174, 237] on div "Last Visit: -" at bounding box center [1312, 238] width 464 height 17
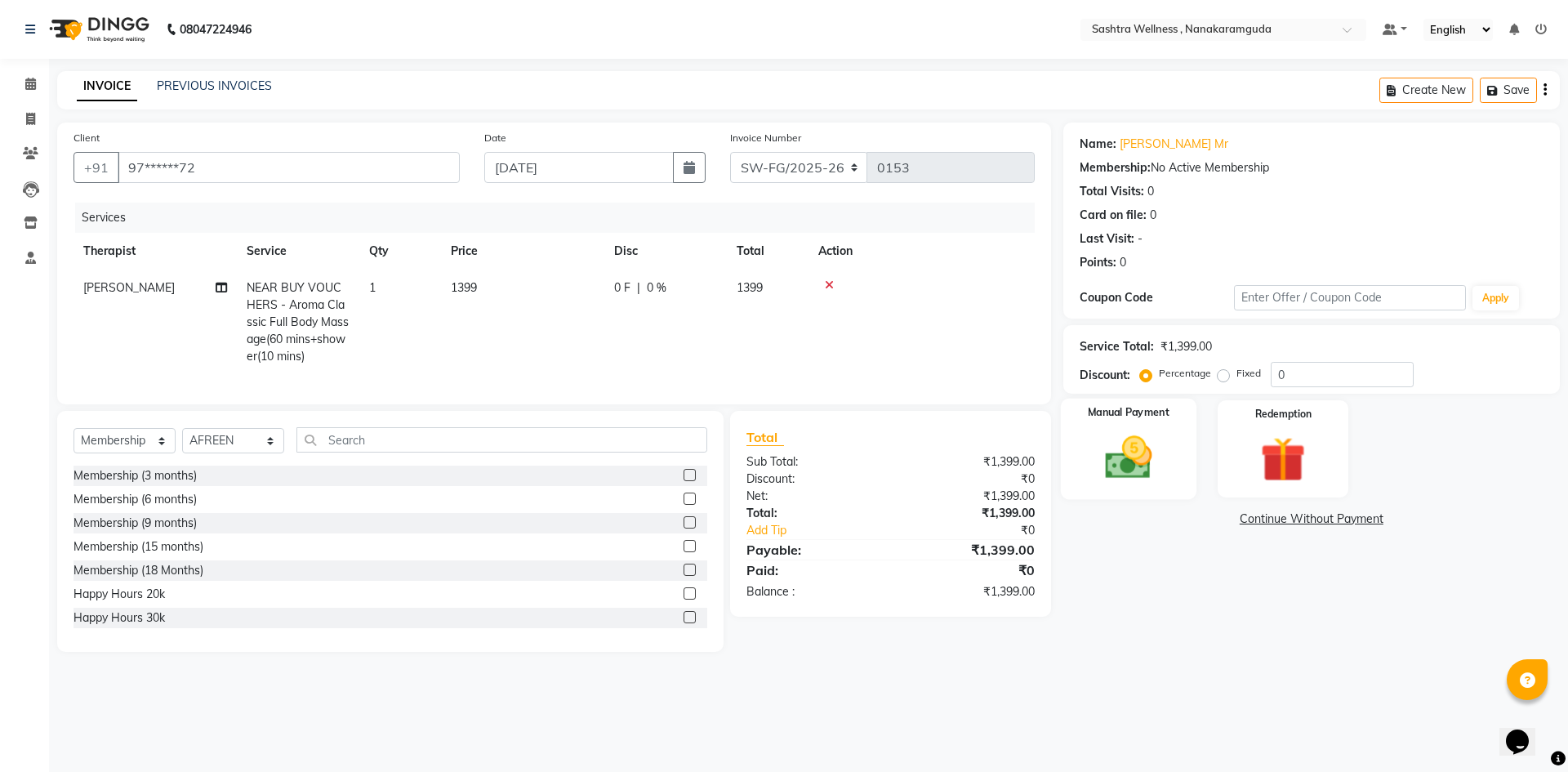
click at [1133, 460] on img at bounding box center [1128, 458] width 76 height 54
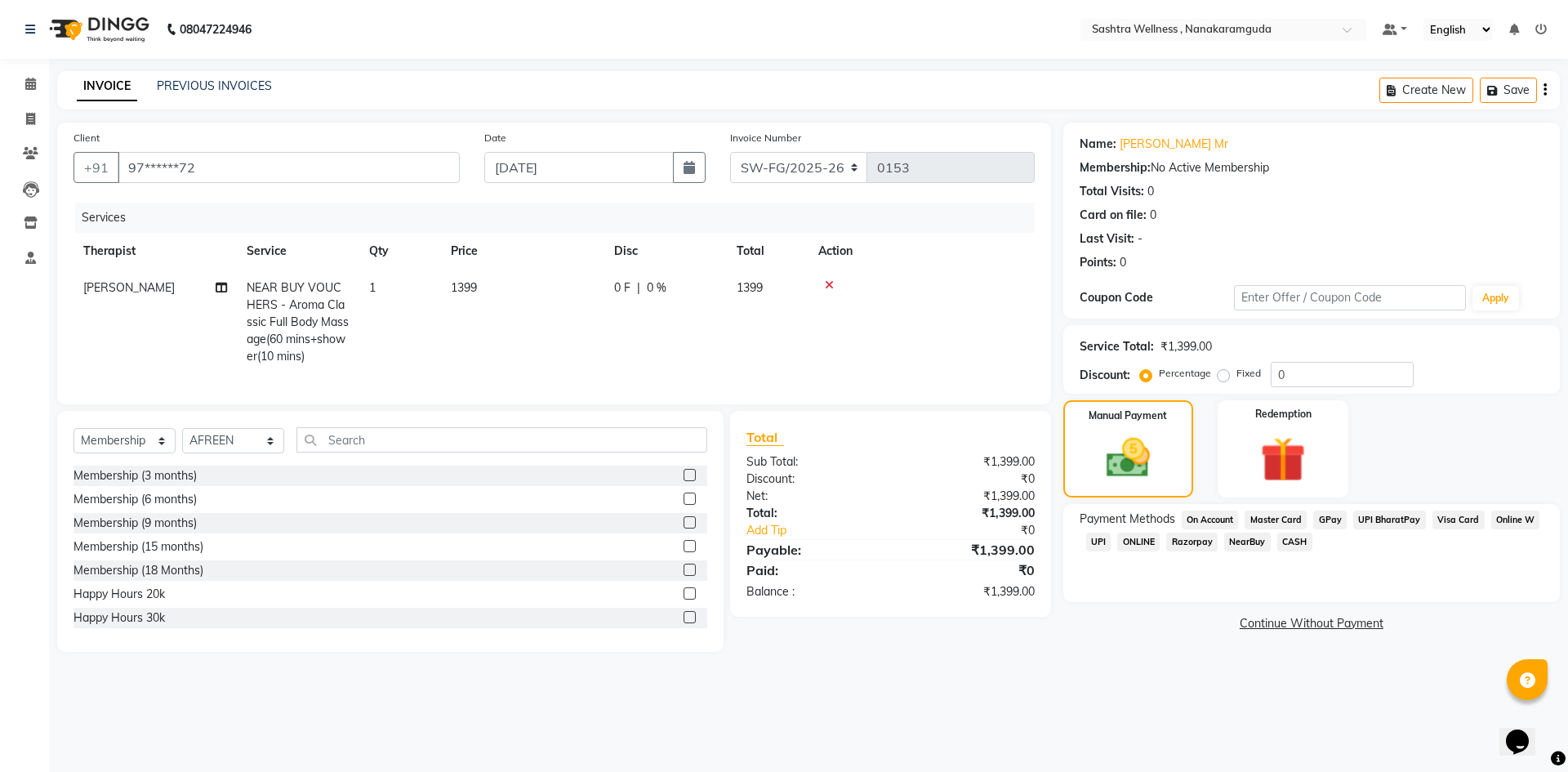
click at [1254, 551] on span "NearBuy" at bounding box center [1248, 542] width 47 height 19
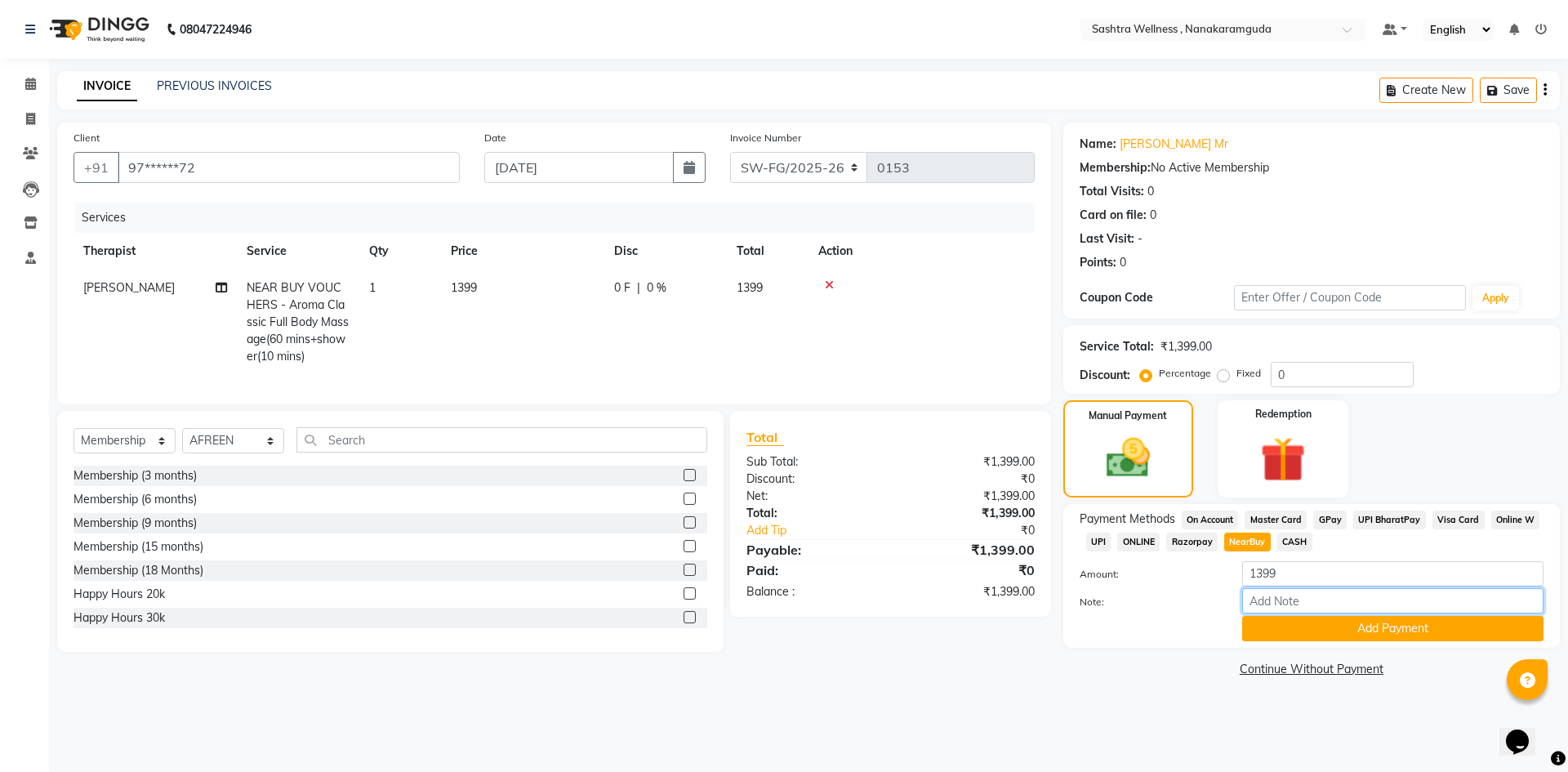
click at [1293, 613] on input "Note:" at bounding box center [1393, 600] width 302 height 25
click at [1338, 623] on button "Add Payment" at bounding box center [1393, 628] width 302 height 25
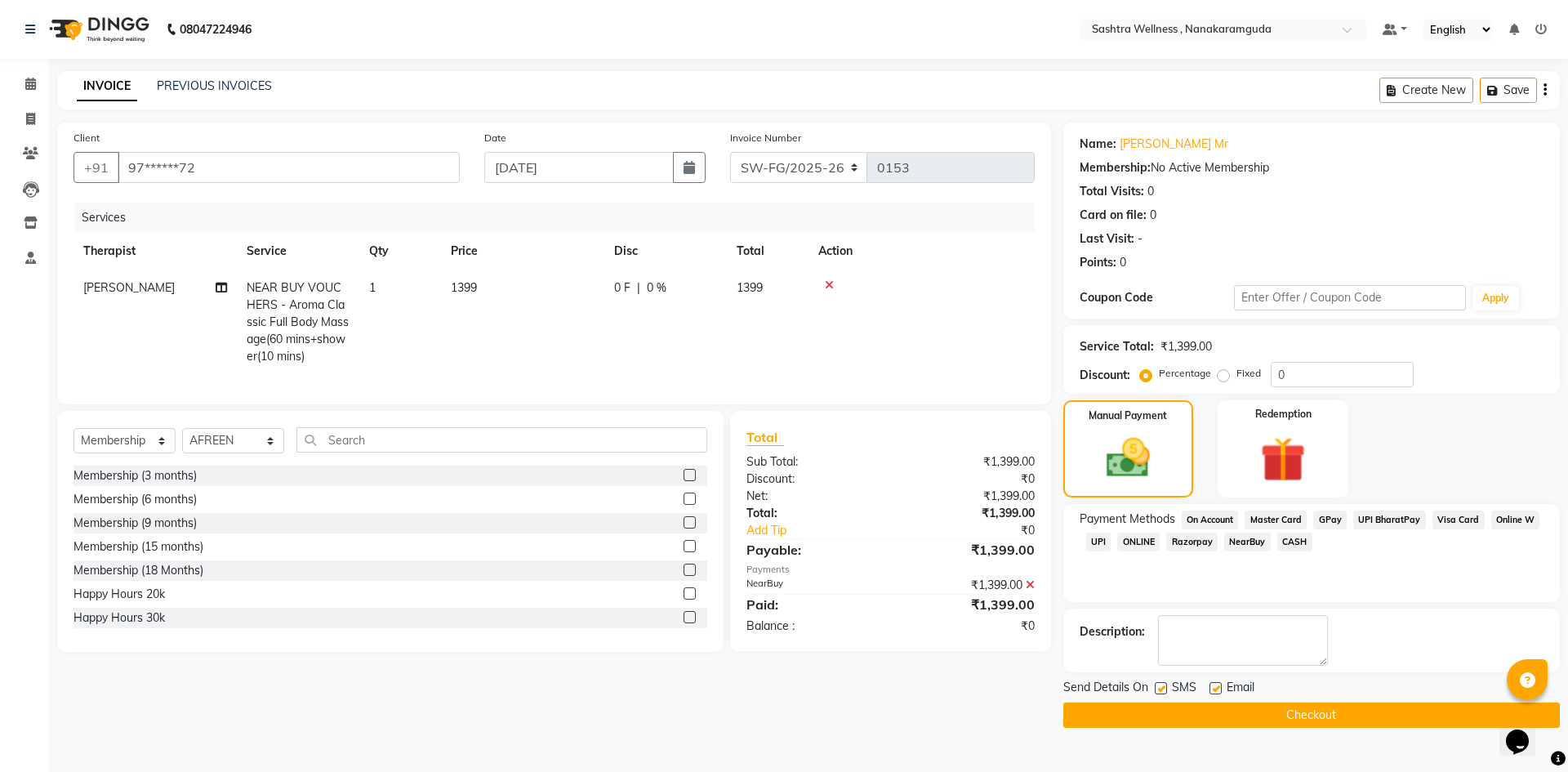
click at [1305, 723] on button "Checkout" at bounding box center [1312, 715] width 496 height 25
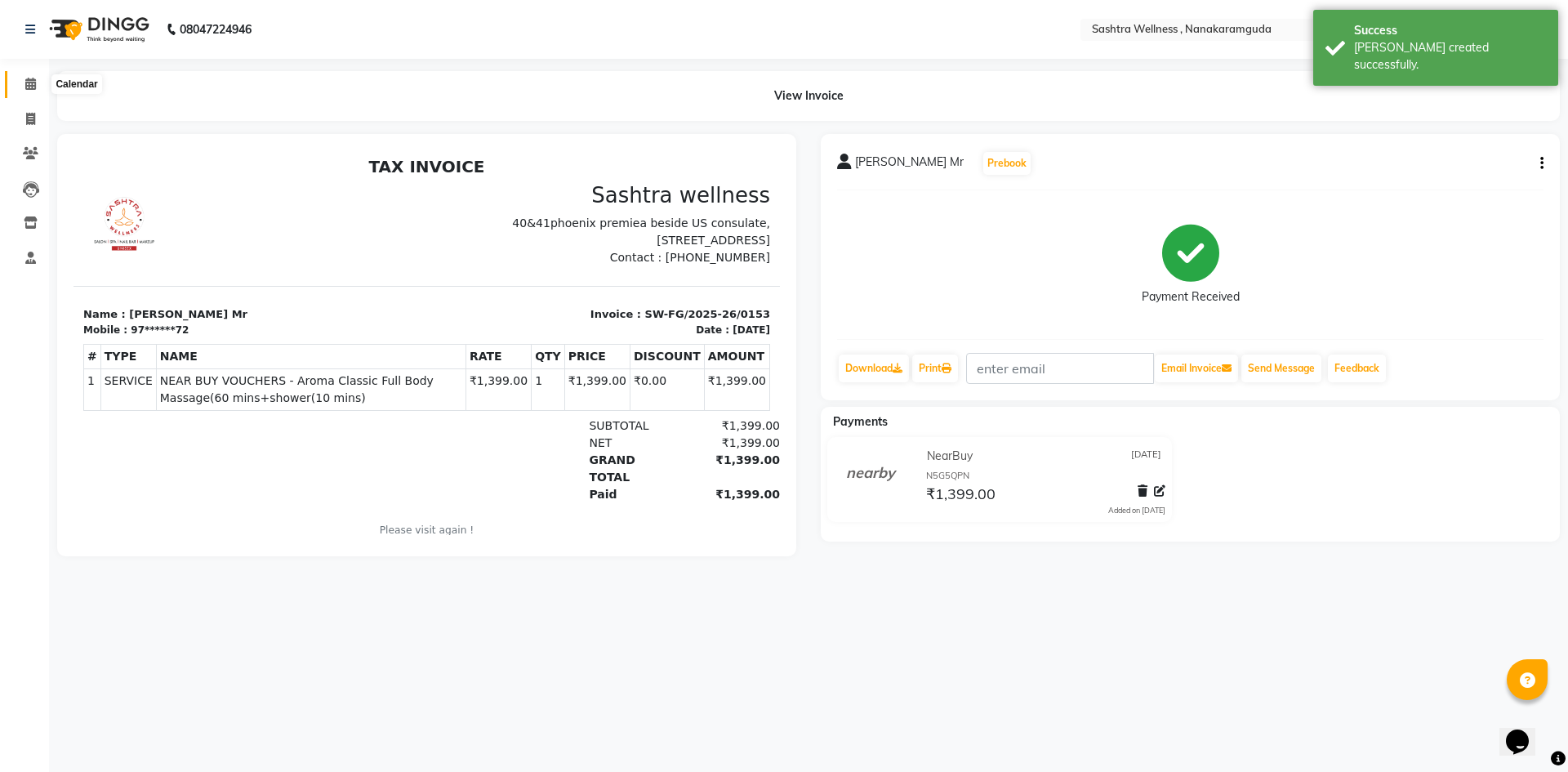
click at [34, 80] on icon at bounding box center [31, 84] width 11 height 13
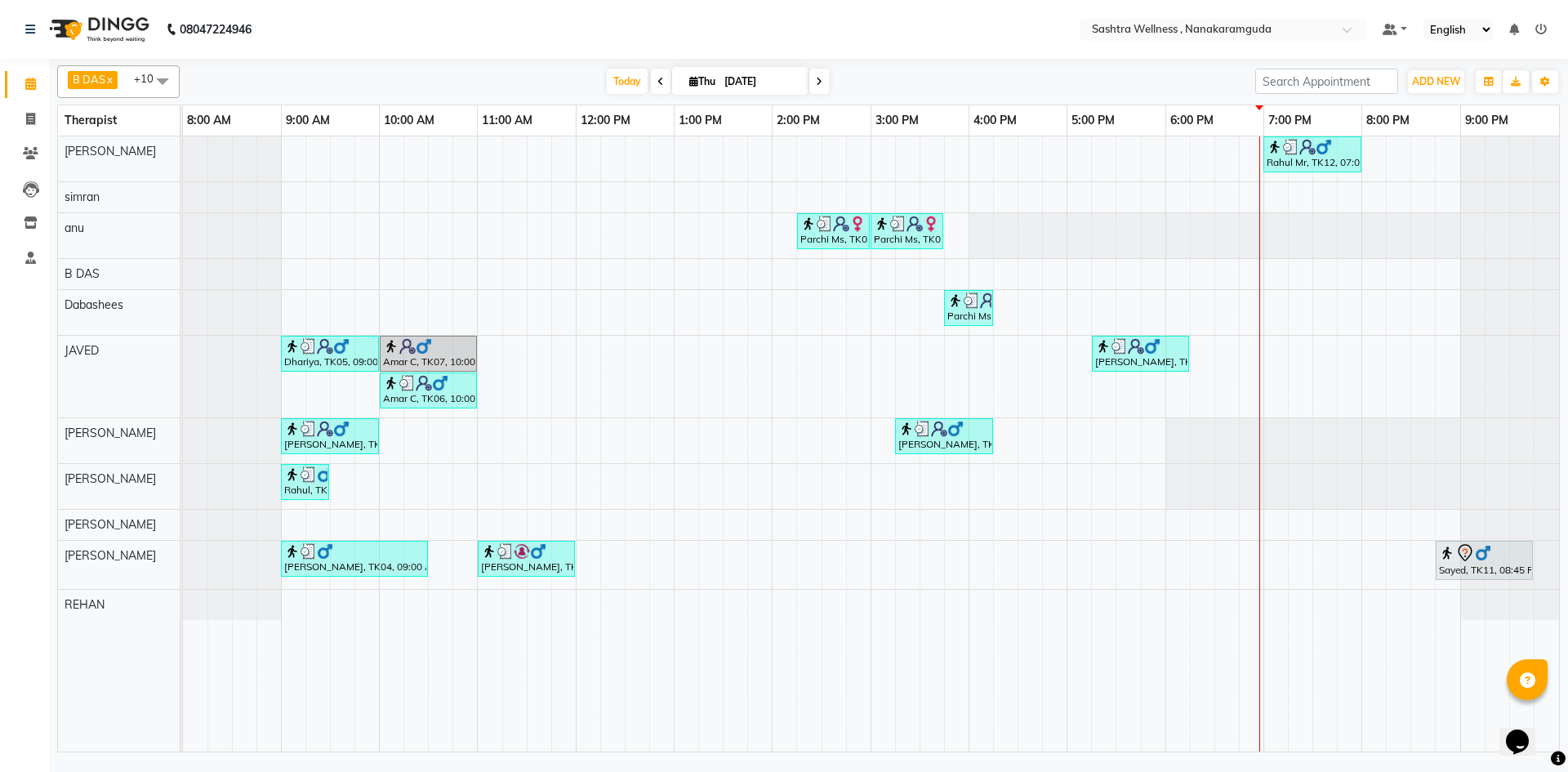
click at [733, 77] on input "[DATE]" at bounding box center [760, 81] width 81 height 24
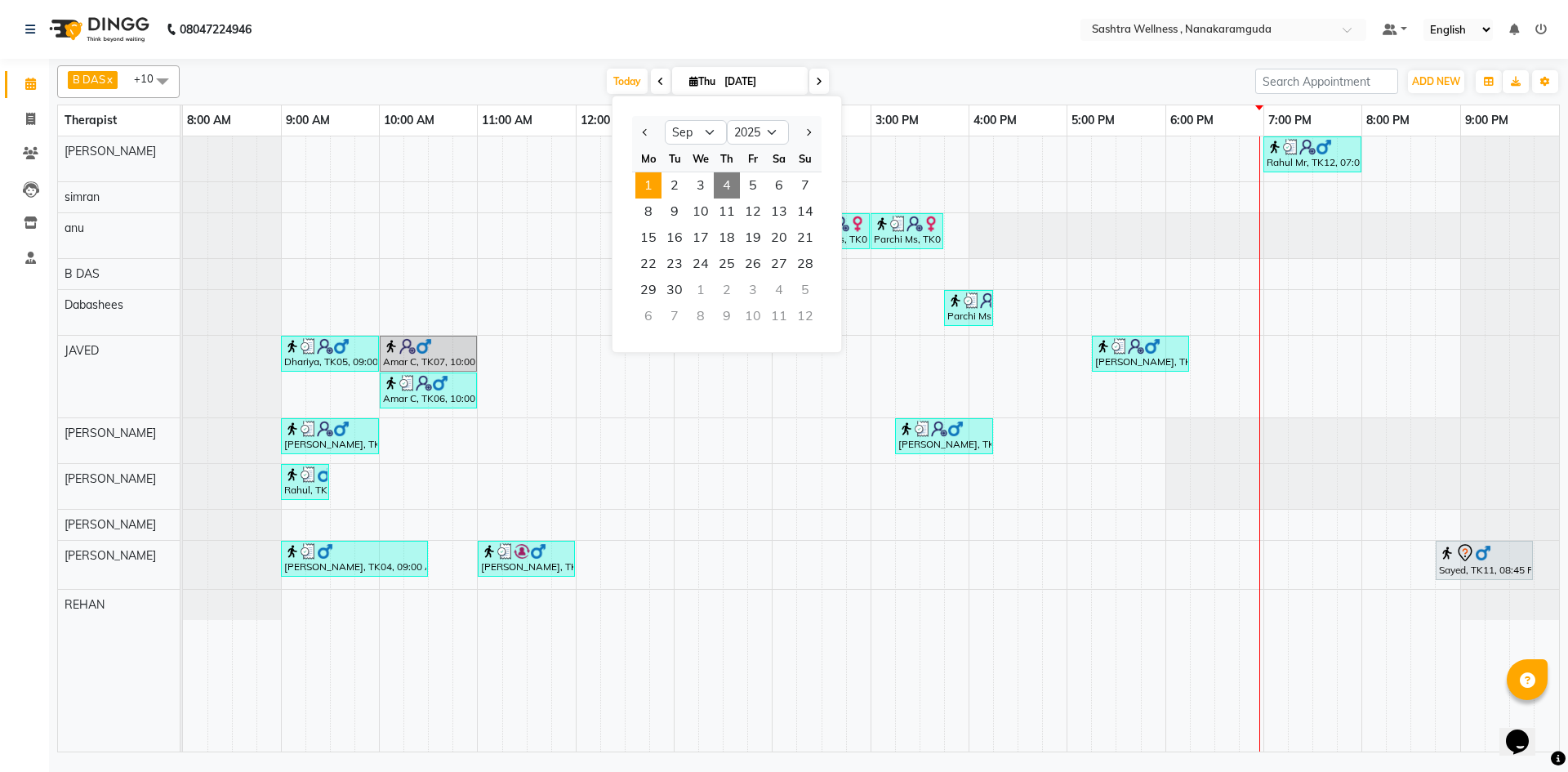
click at [660, 179] on span "1" at bounding box center [648, 185] width 26 height 26
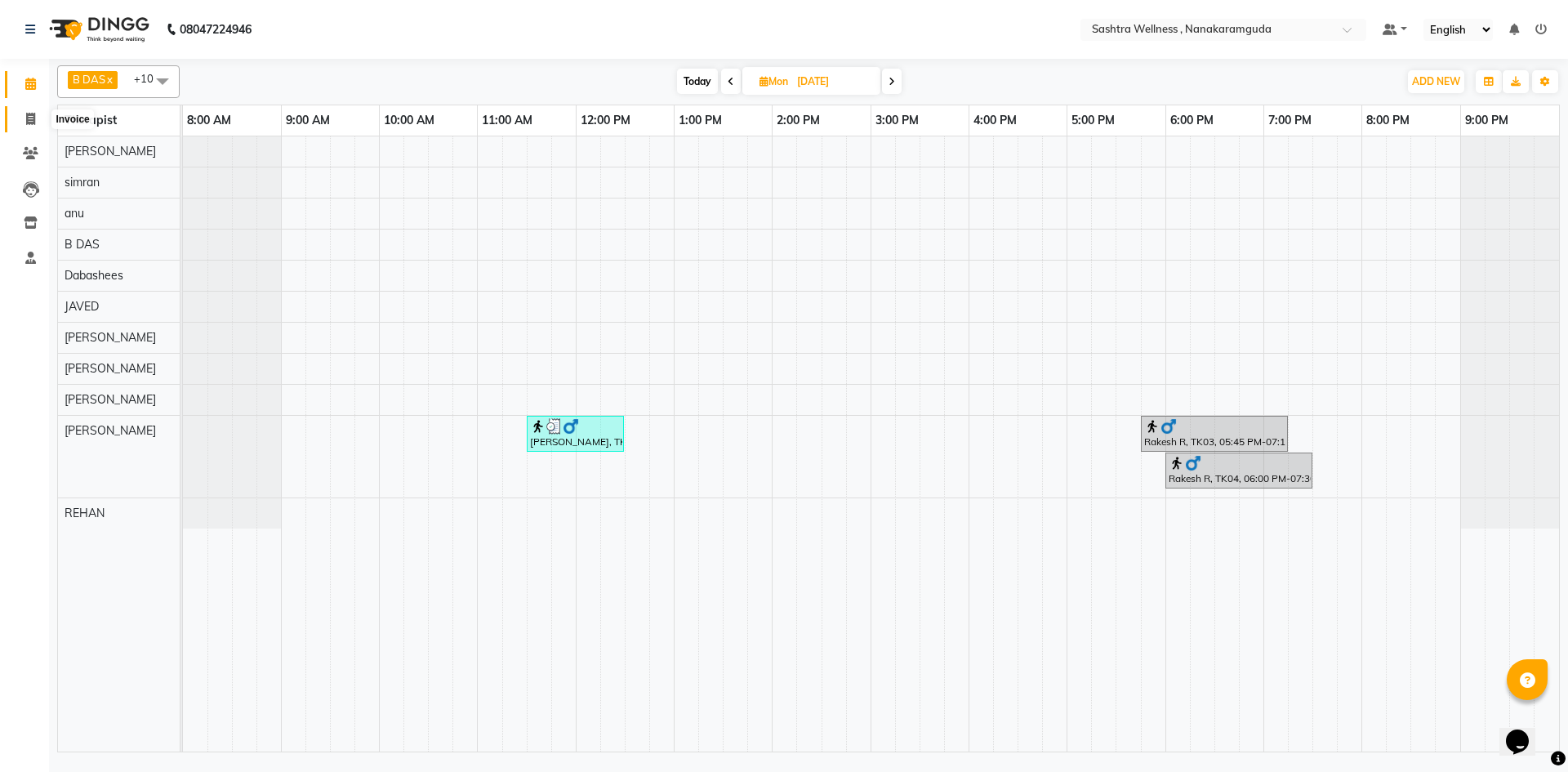
click at [28, 123] on icon at bounding box center [31, 119] width 9 height 13
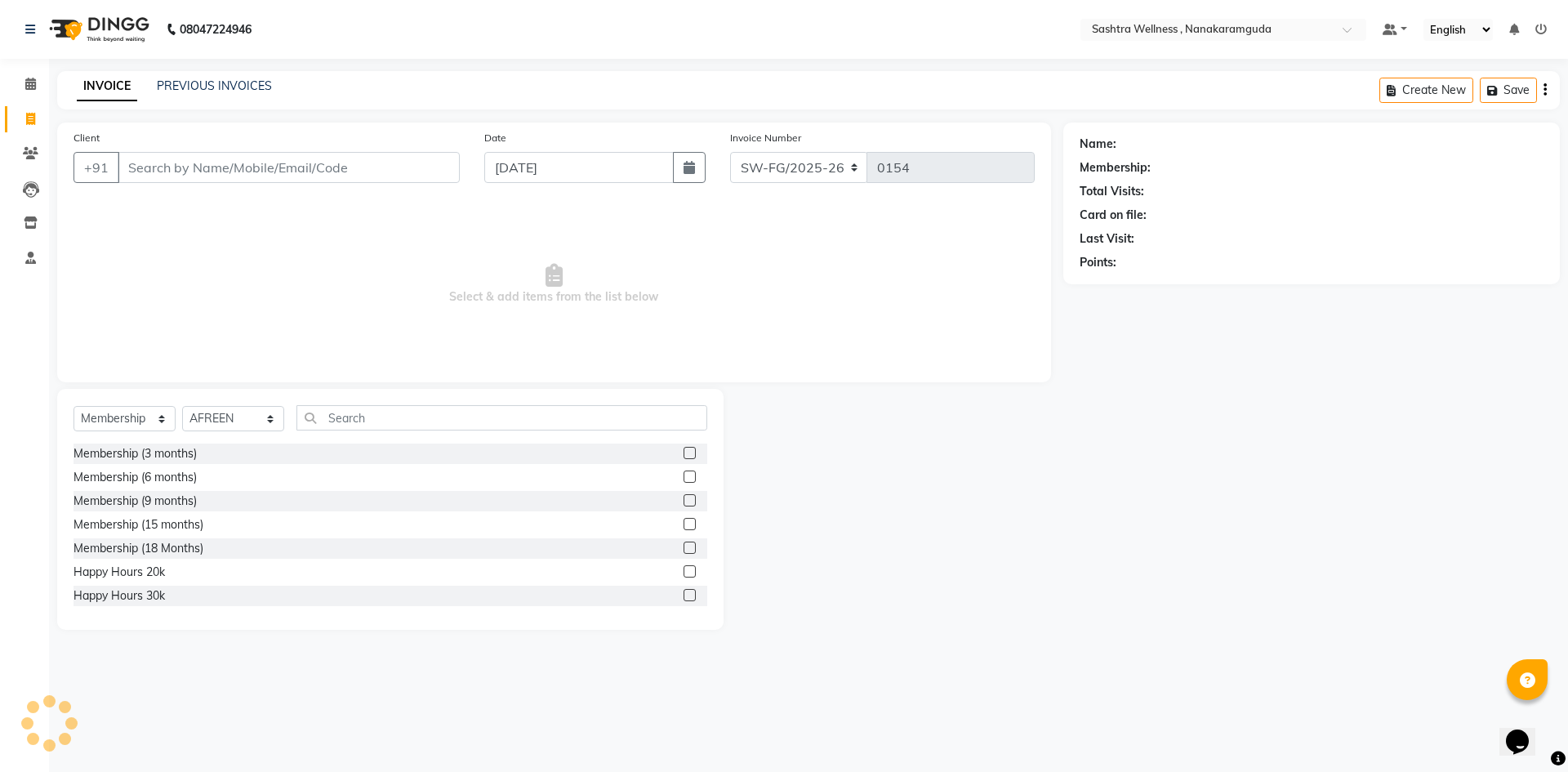
click at [227, 72] on div "INVOICE PREVIOUS INVOICES Create New Save" at bounding box center [808, 90] width 1502 height 39
click at [234, 84] on link "PREVIOUS INVOICES" at bounding box center [215, 86] width 116 height 14
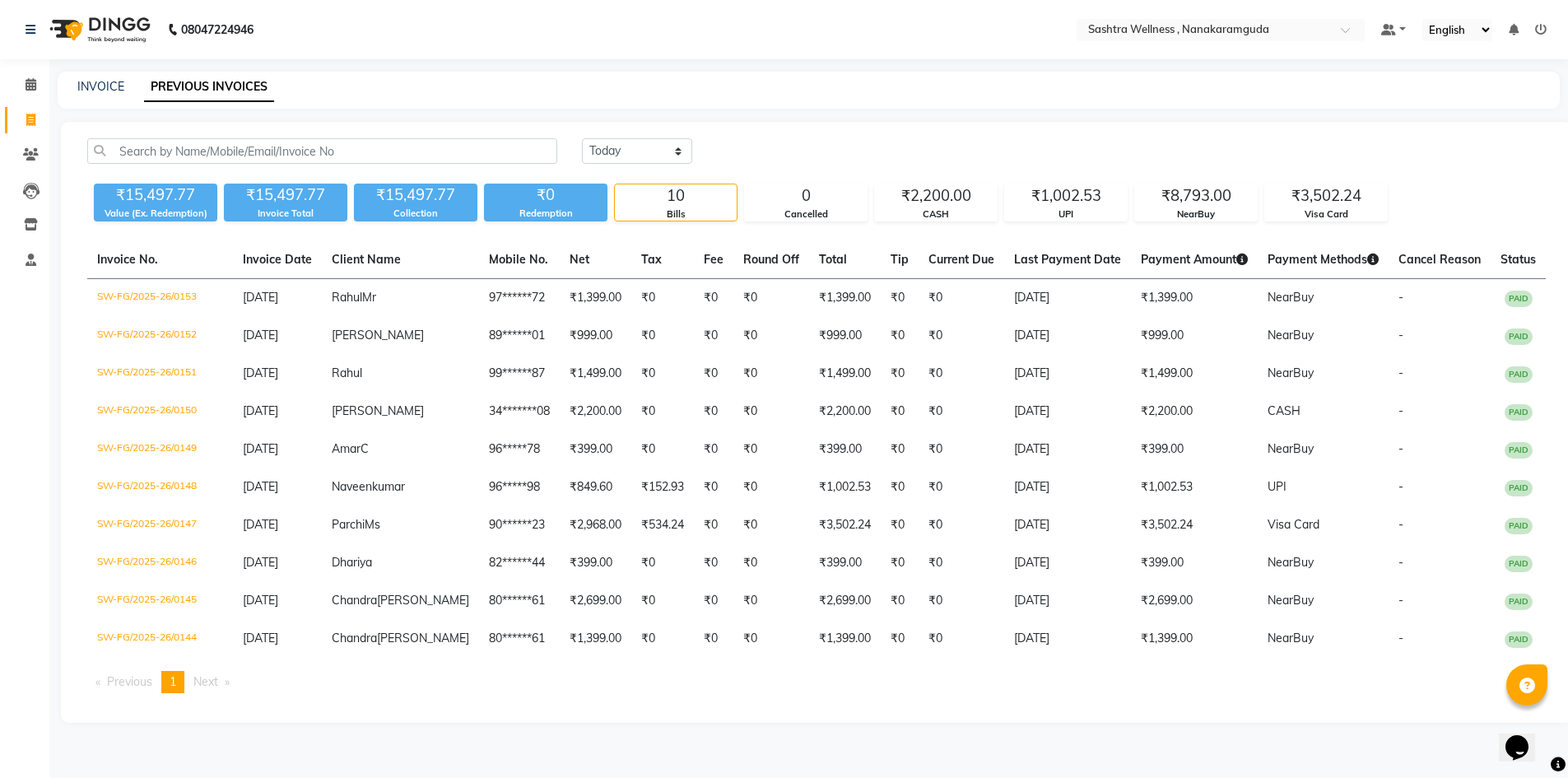
scroll to position [19, 0]
click at [635, 138] on select "Today Yesterday Custom Range" at bounding box center [637, 151] width 110 height 25
click at [582, 138] on select "Today Yesterday Custom Range" at bounding box center [637, 151] width 110 height 25
click at [771, 140] on input "[DATE]" at bounding box center [771, 151] width 116 height 23
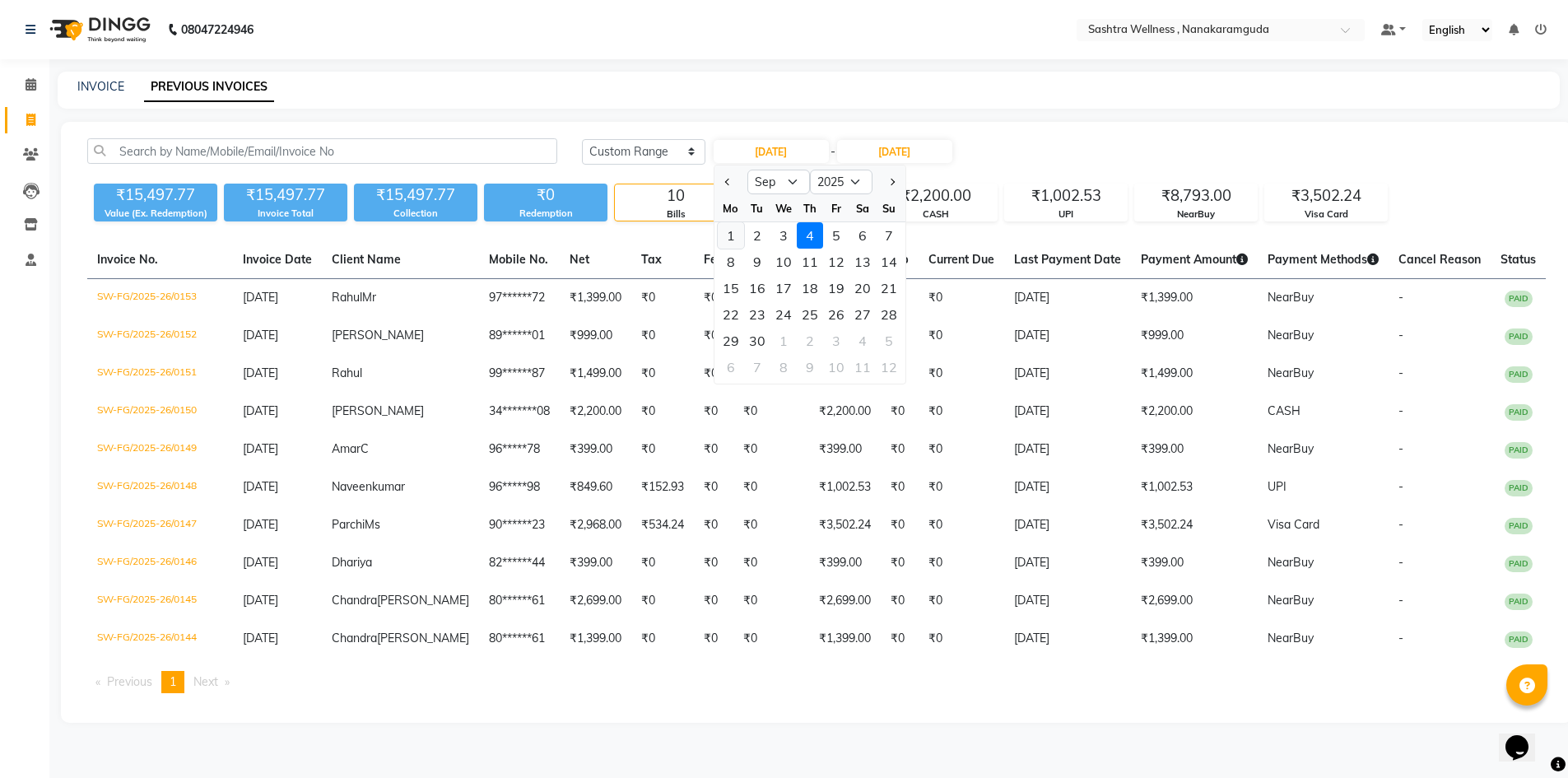
click at [734, 223] on div "1" at bounding box center [731, 235] width 26 height 26
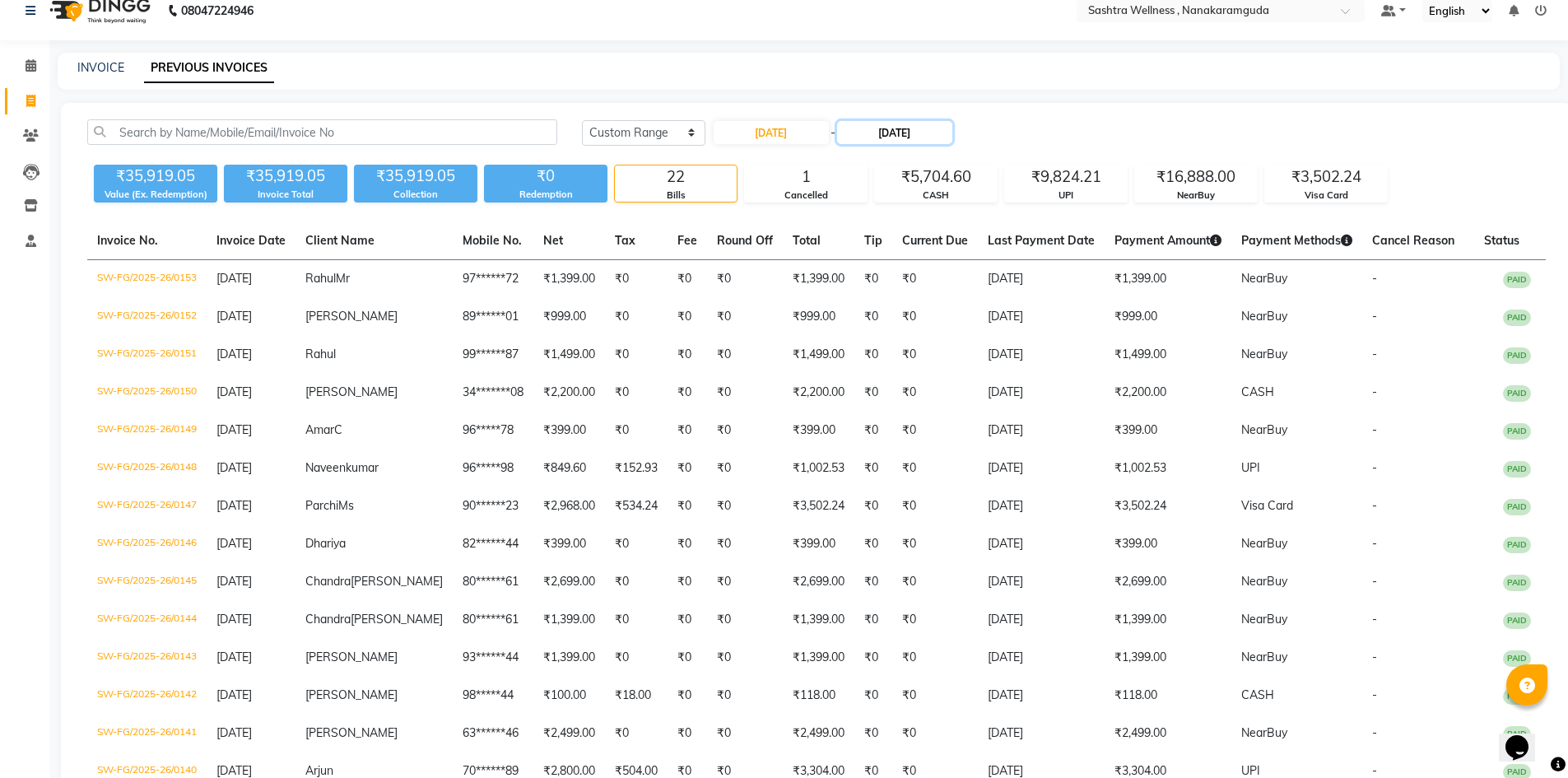
click at [915, 126] on input "[DATE]" at bounding box center [895, 132] width 116 height 23
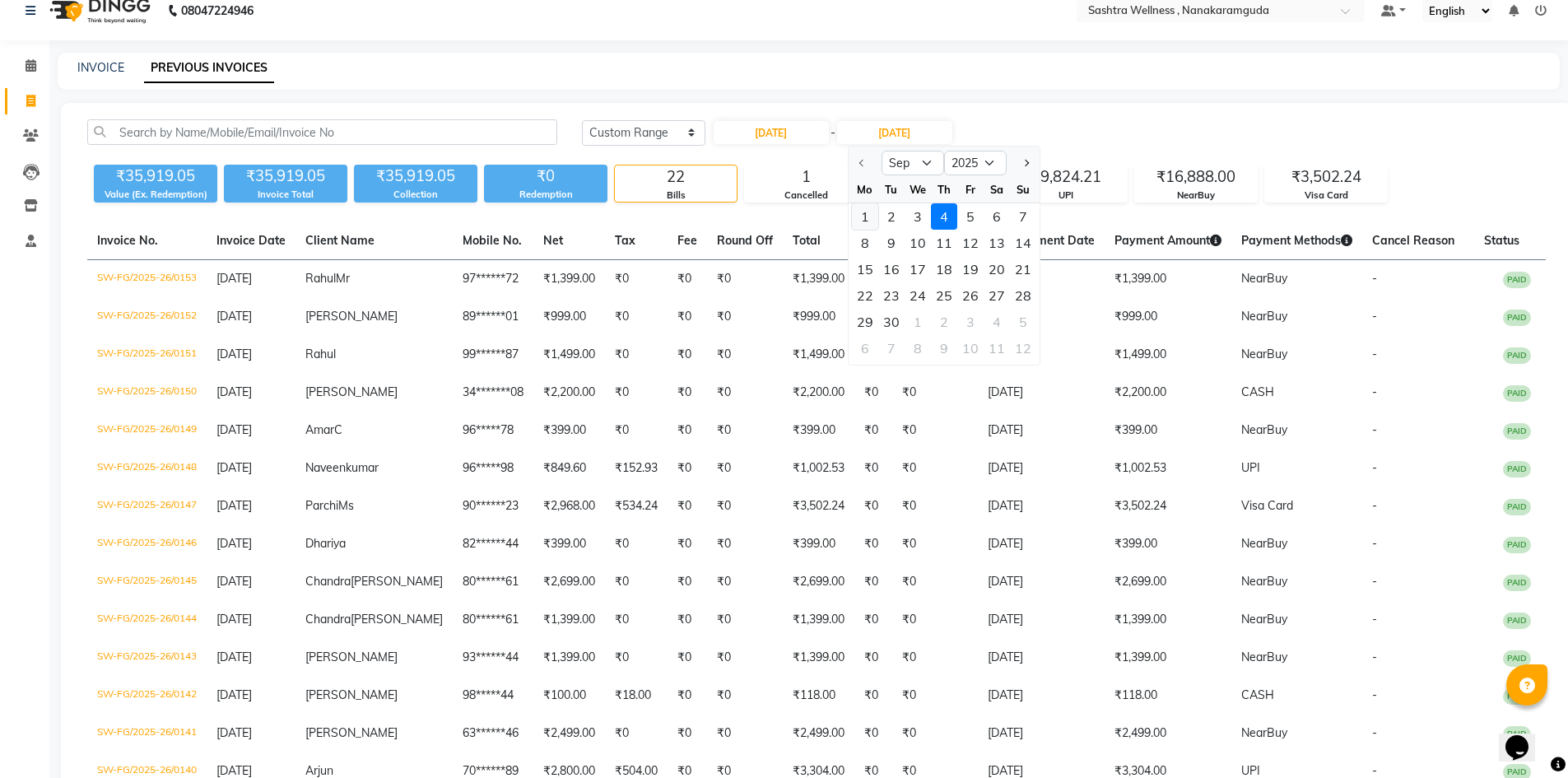
click at [862, 219] on div "1" at bounding box center [865, 216] width 26 height 26
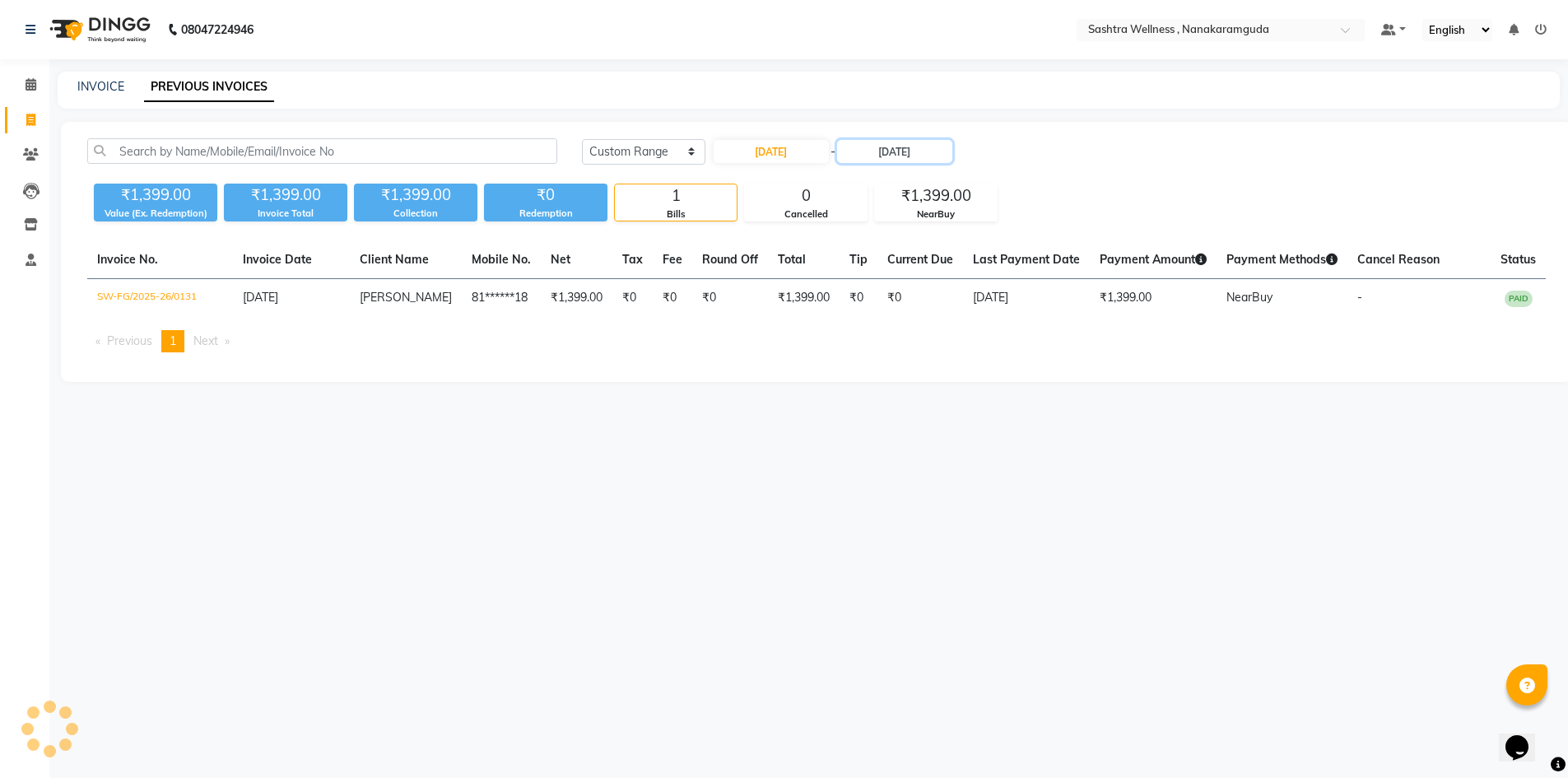
scroll to position [0, 0]
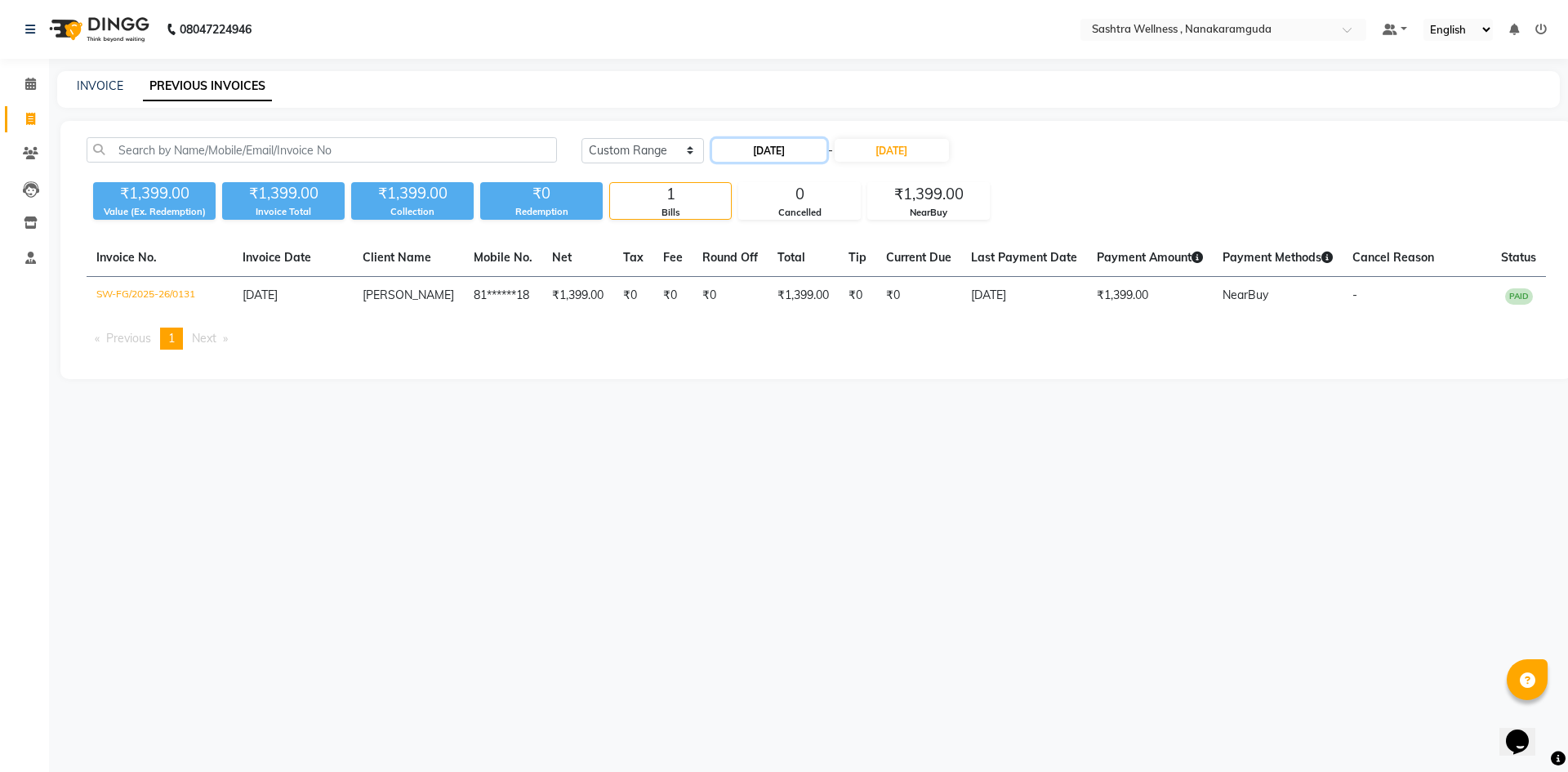
click at [749, 146] on input "01-09-2025" at bounding box center [769, 150] width 115 height 23
click at [756, 236] on div "2" at bounding box center [755, 233] width 26 height 26
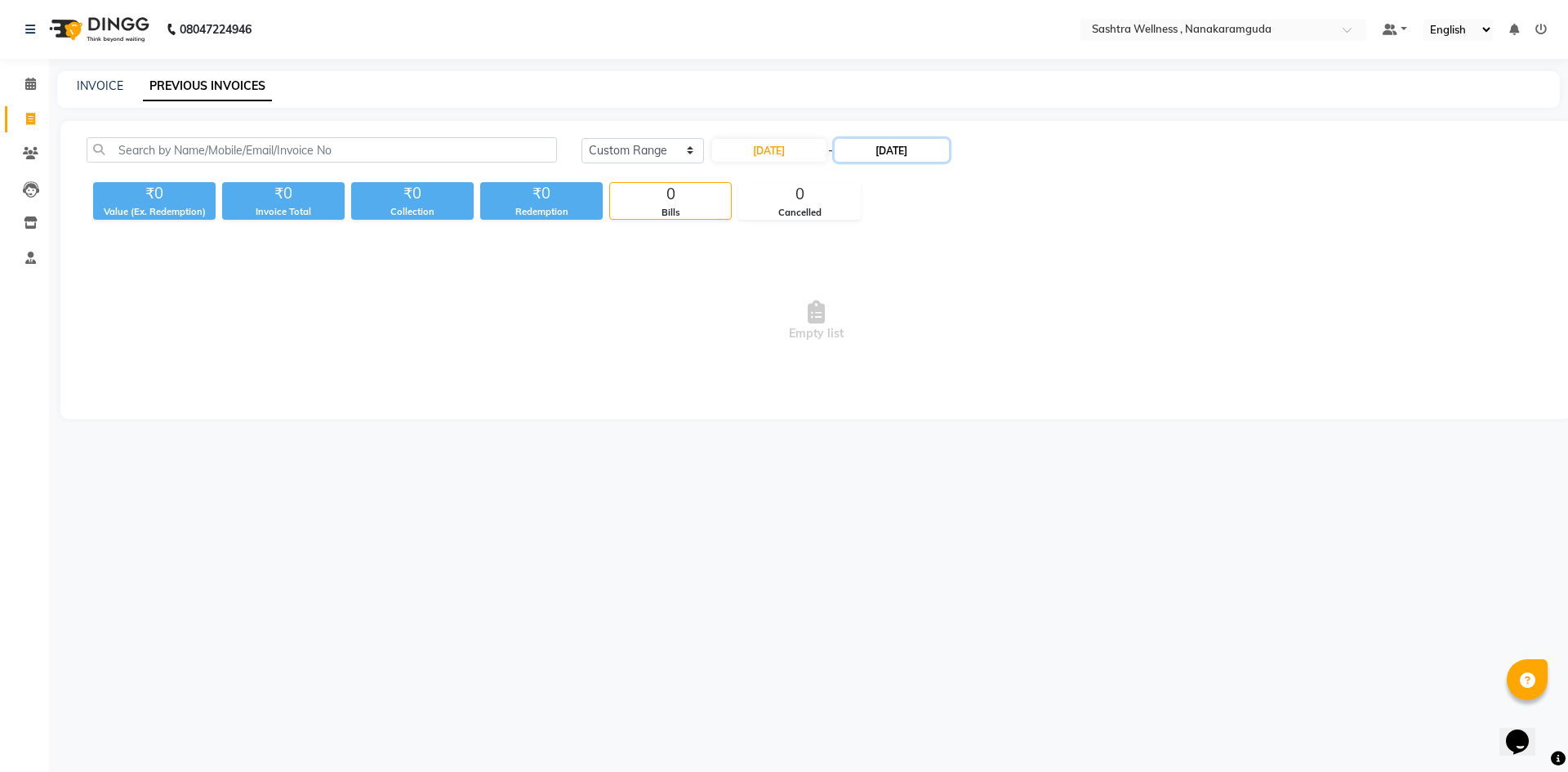
click at [878, 150] on input "01-09-2025" at bounding box center [892, 150] width 115 height 23
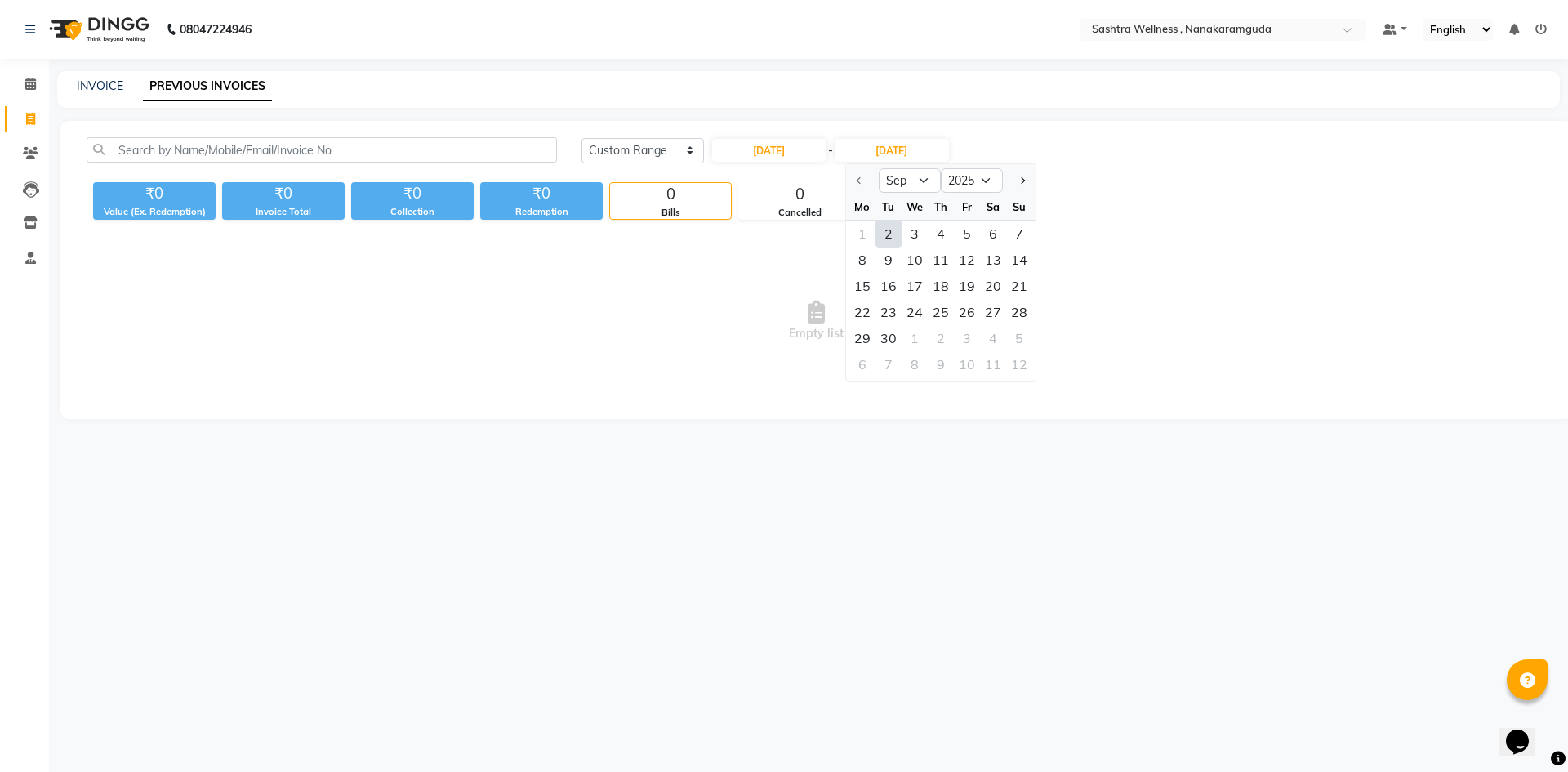
click at [880, 227] on div "2" at bounding box center [888, 233] width 26 height 26
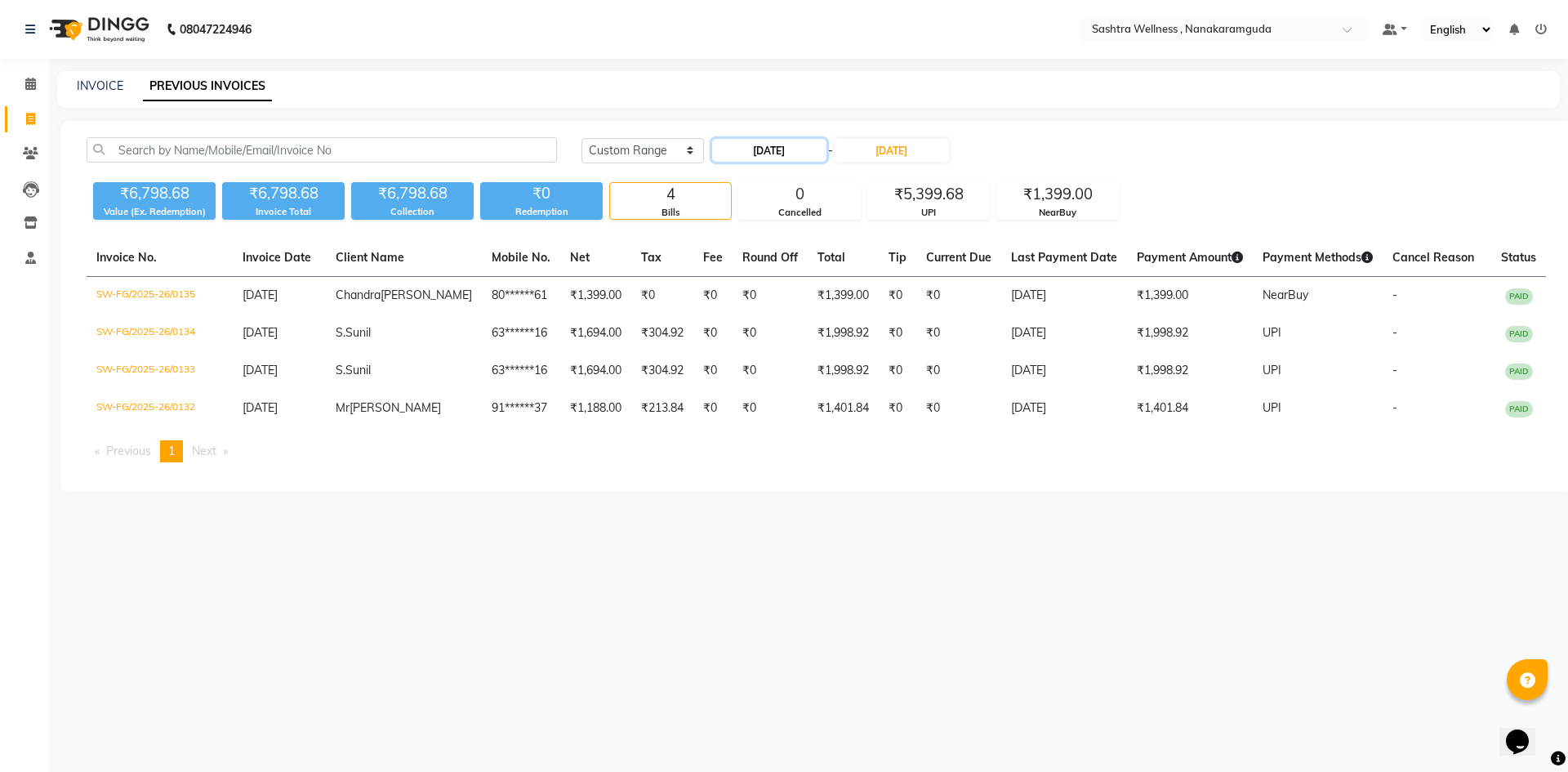
click at [767, 141] on input "02-09-2025" at bounding box center [769, 150] width 115 height 23
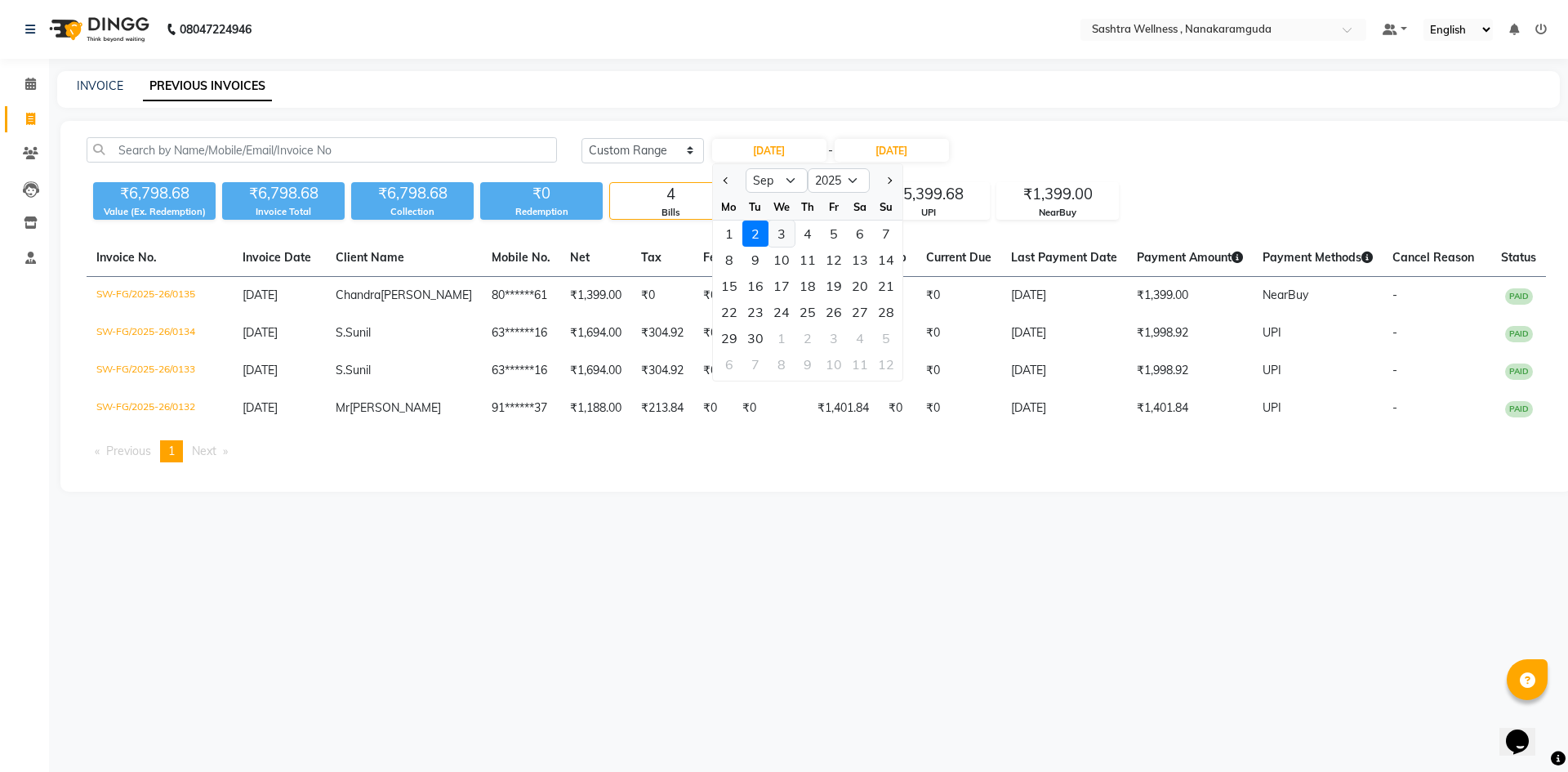
click at [784, 228] on div "3" at bounding box center [781, 233] width 26 height 26
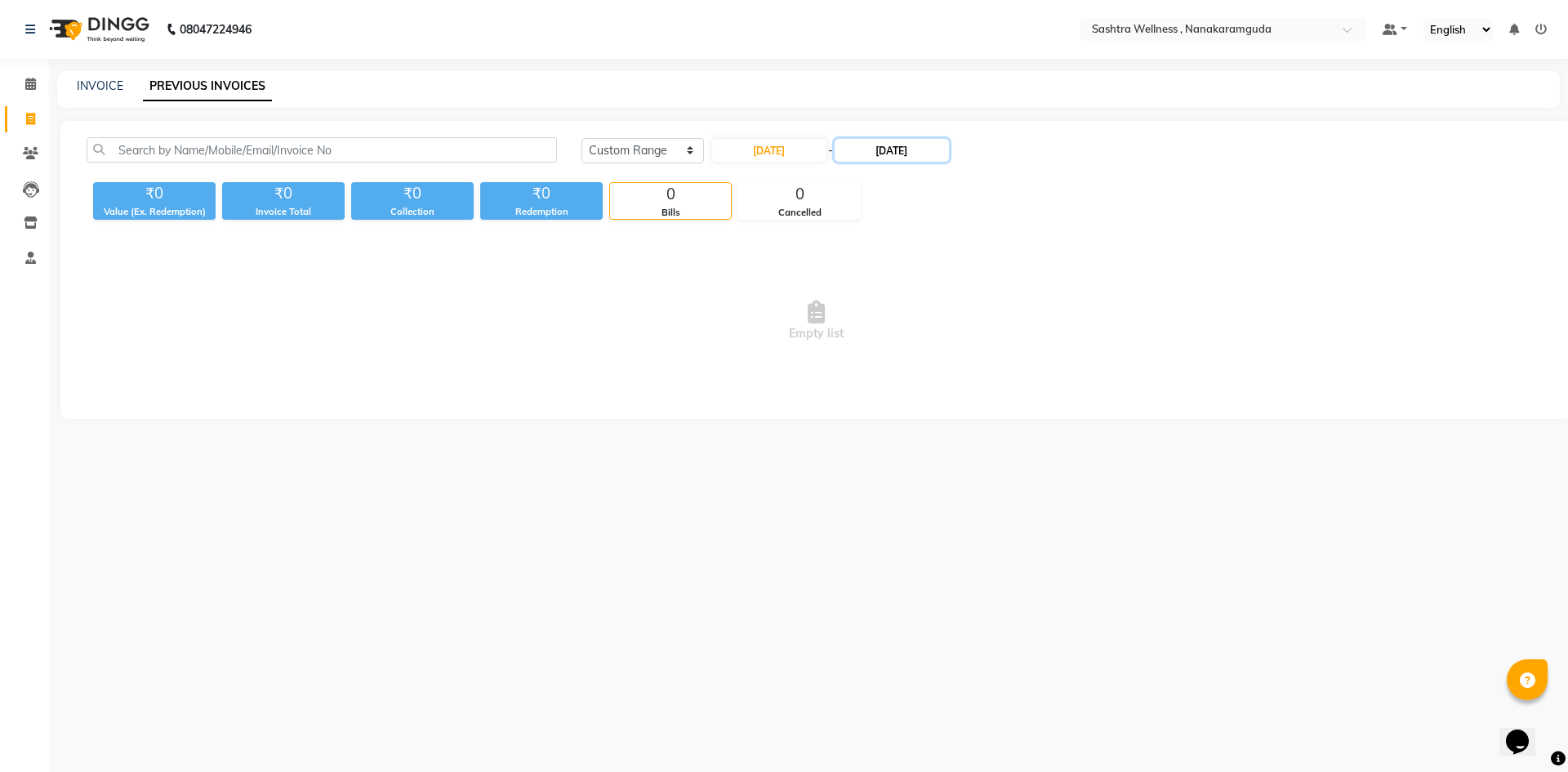
click at [892, 156] on input "02-09-2025" at bounding box center [892, 150] width 115 height 23
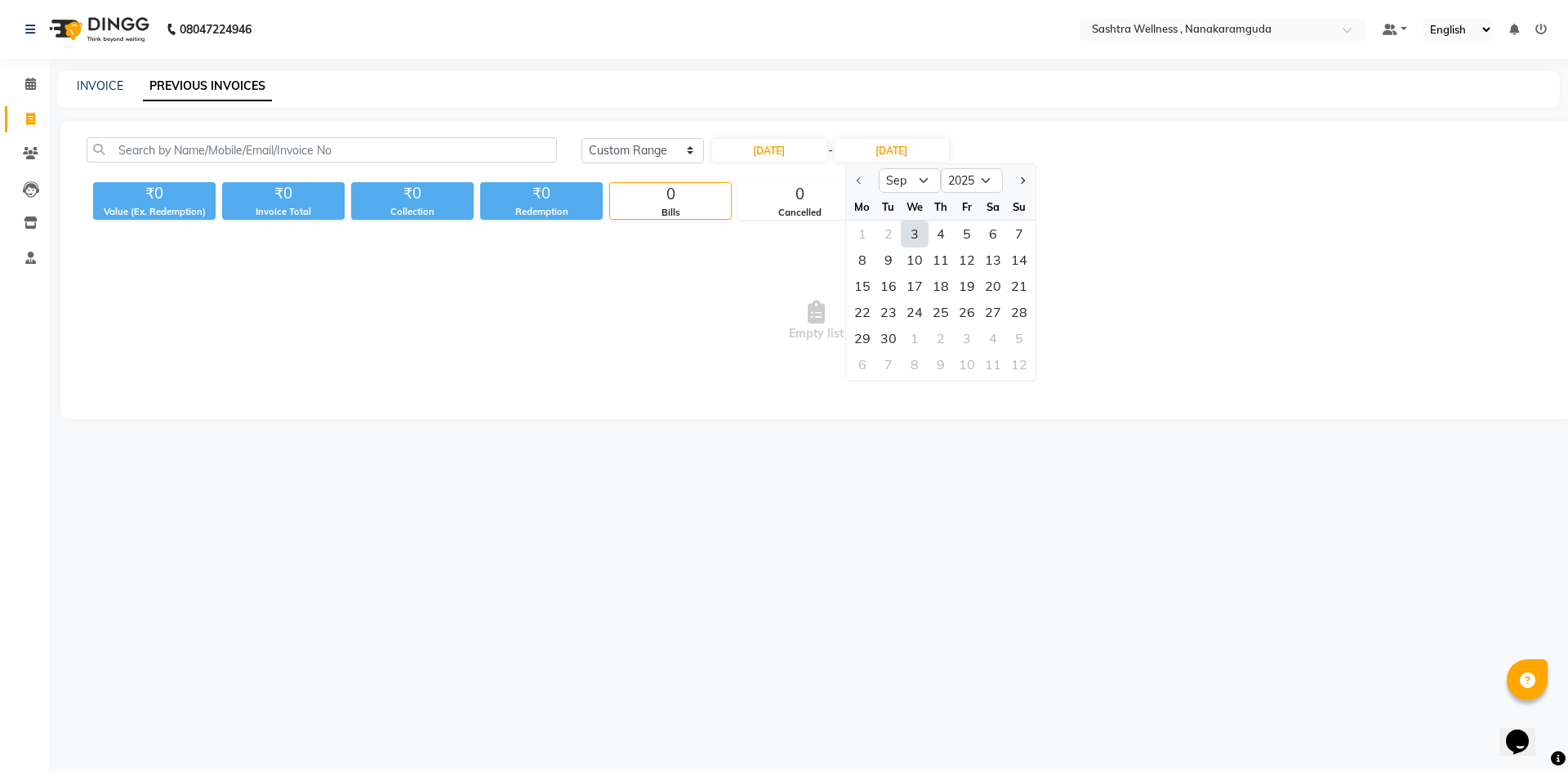
click at [912, 238] on div "3" at bounding box center [914, 233] width 26 height 26
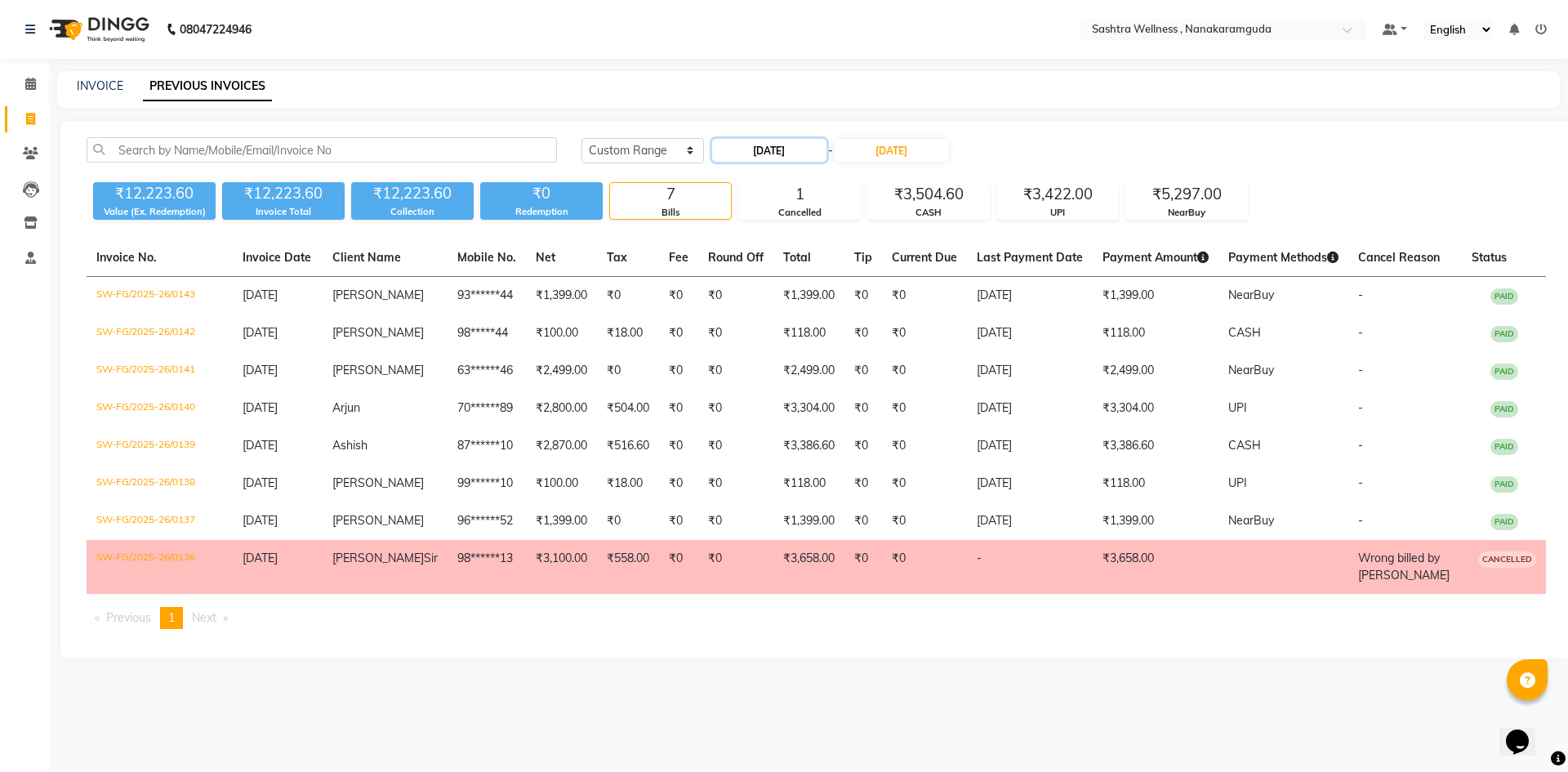
click at [776, 142] on input "03-09-2025" at bounding box center [769, 150] width 115 height 23
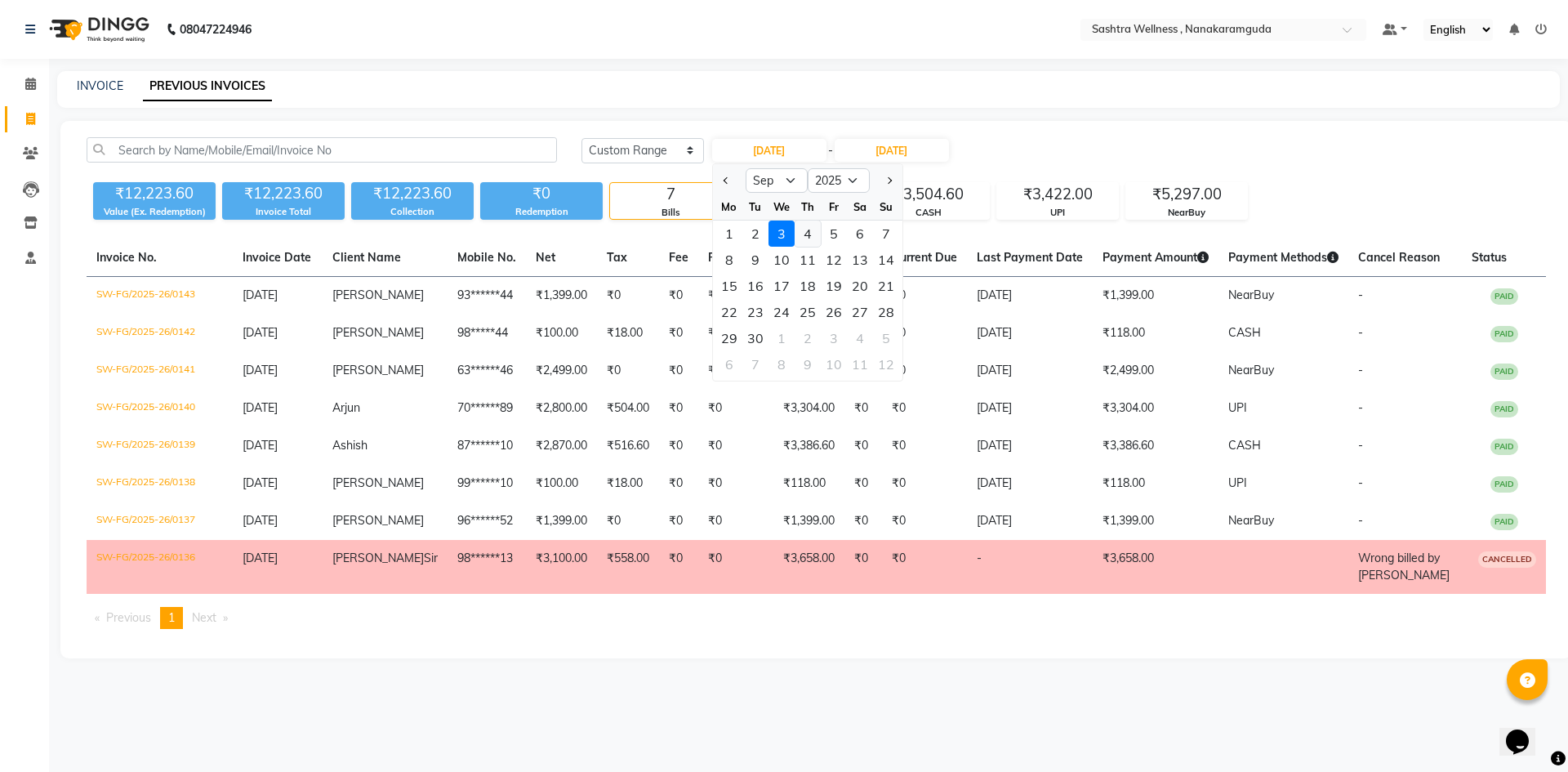
click at [802, 233] on div "4" at bounding box center [807, 233] width 26 height 26
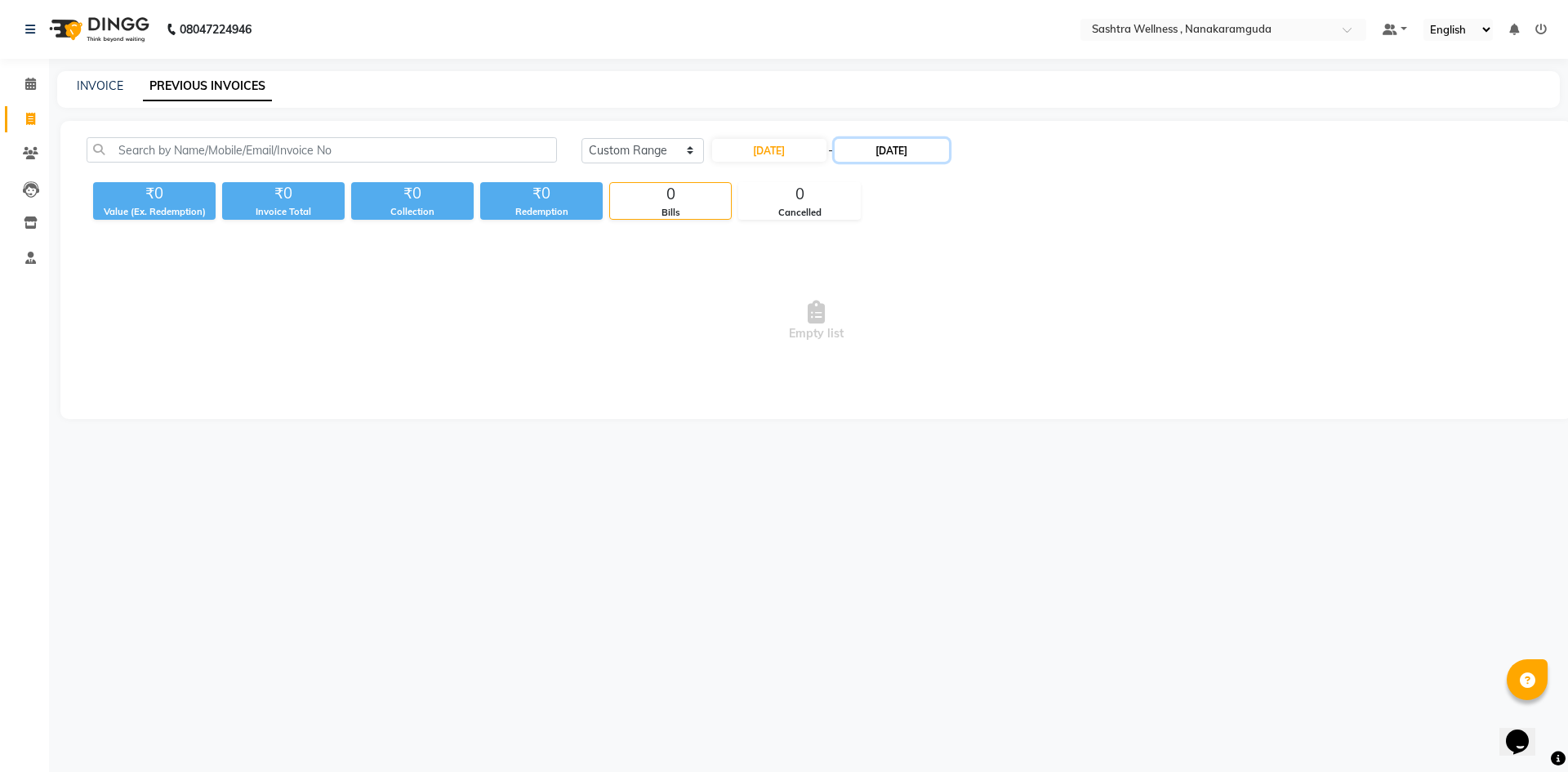
click at [920, 153] on input "03-09-2025" at bounding box center [892, 150] width 115 height 23
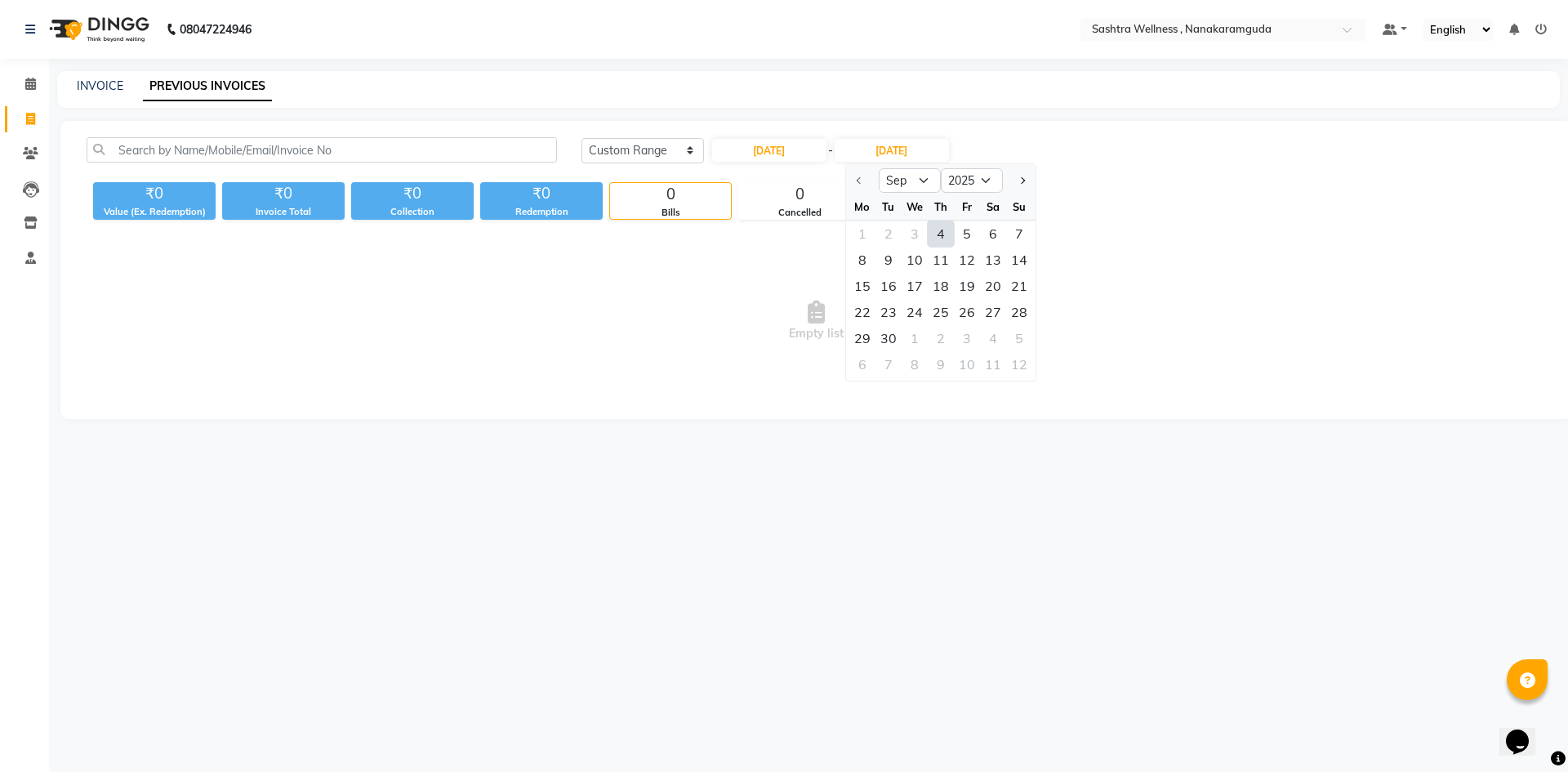
click at [945, 236] on div "4" at bounding box center [941, 233] width 26 height 26
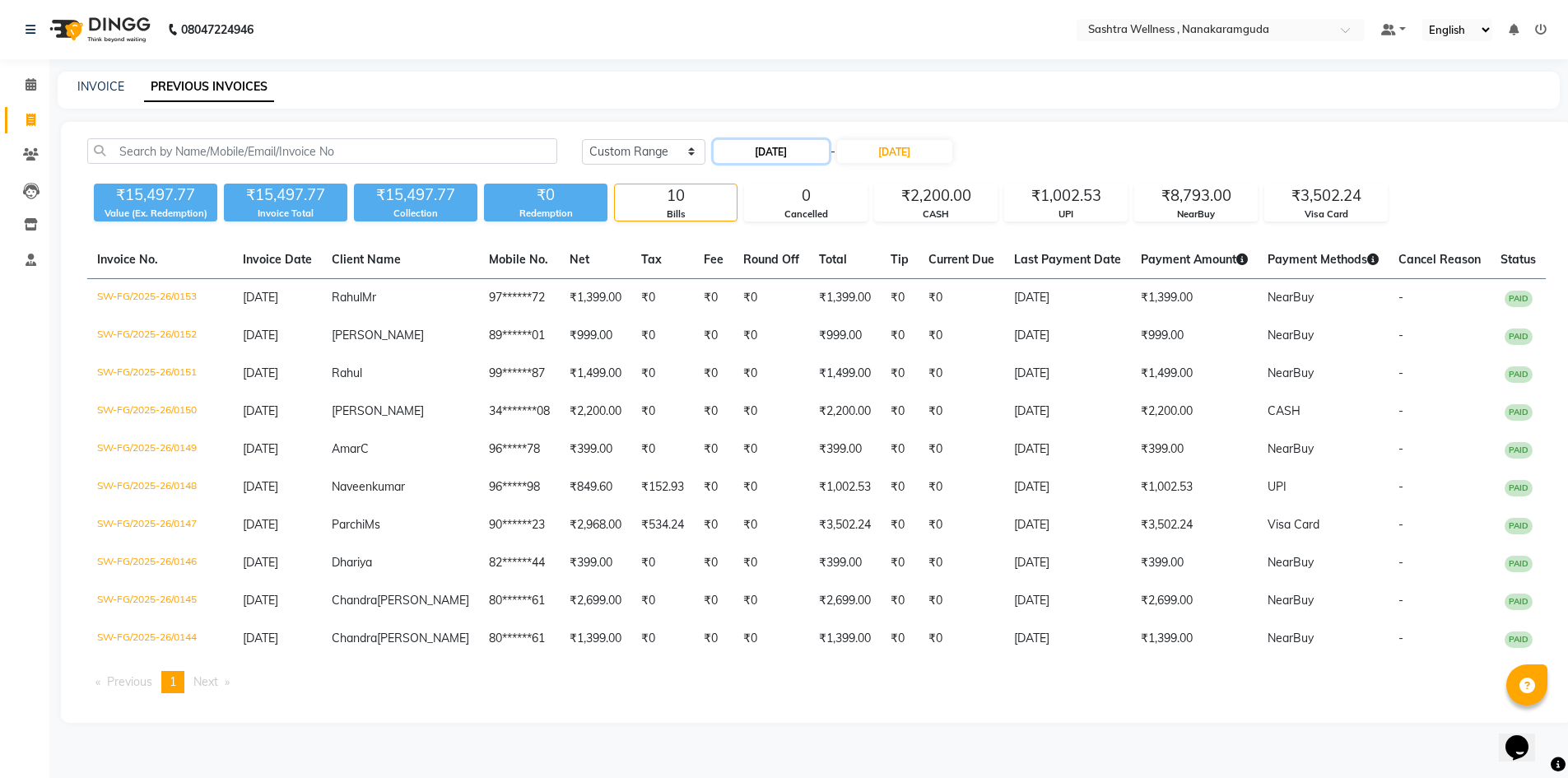
click at [789, 147] on input "[DATE]" at bounding box center [771, 151] width 116 height 23
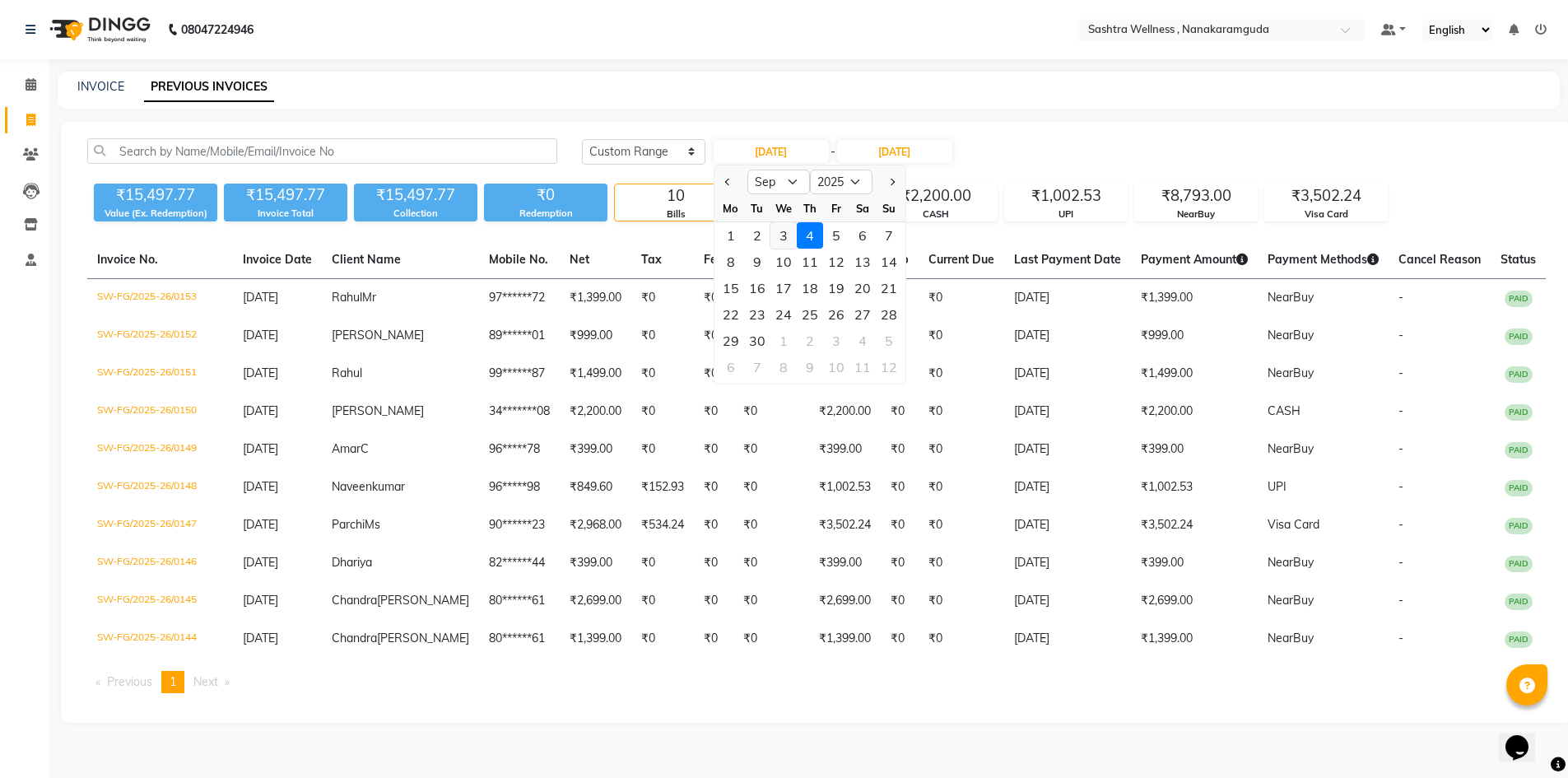
click at [776, 240] on div "3" at bounding box center [784, 235] width 26 height 26
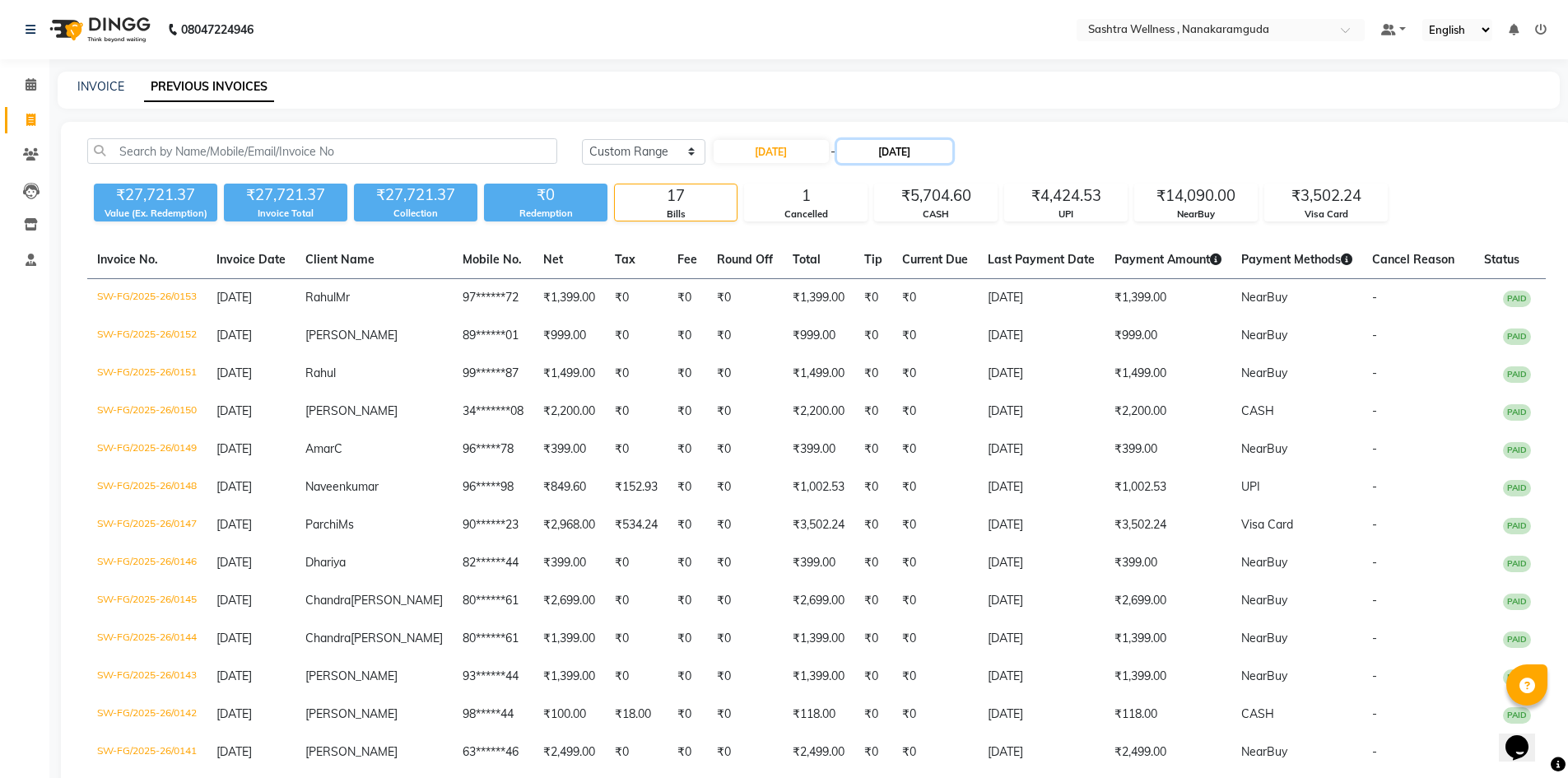
click at [920, 143] on input "[DATE]" at bounding box center [895, 151] width 116 height 23
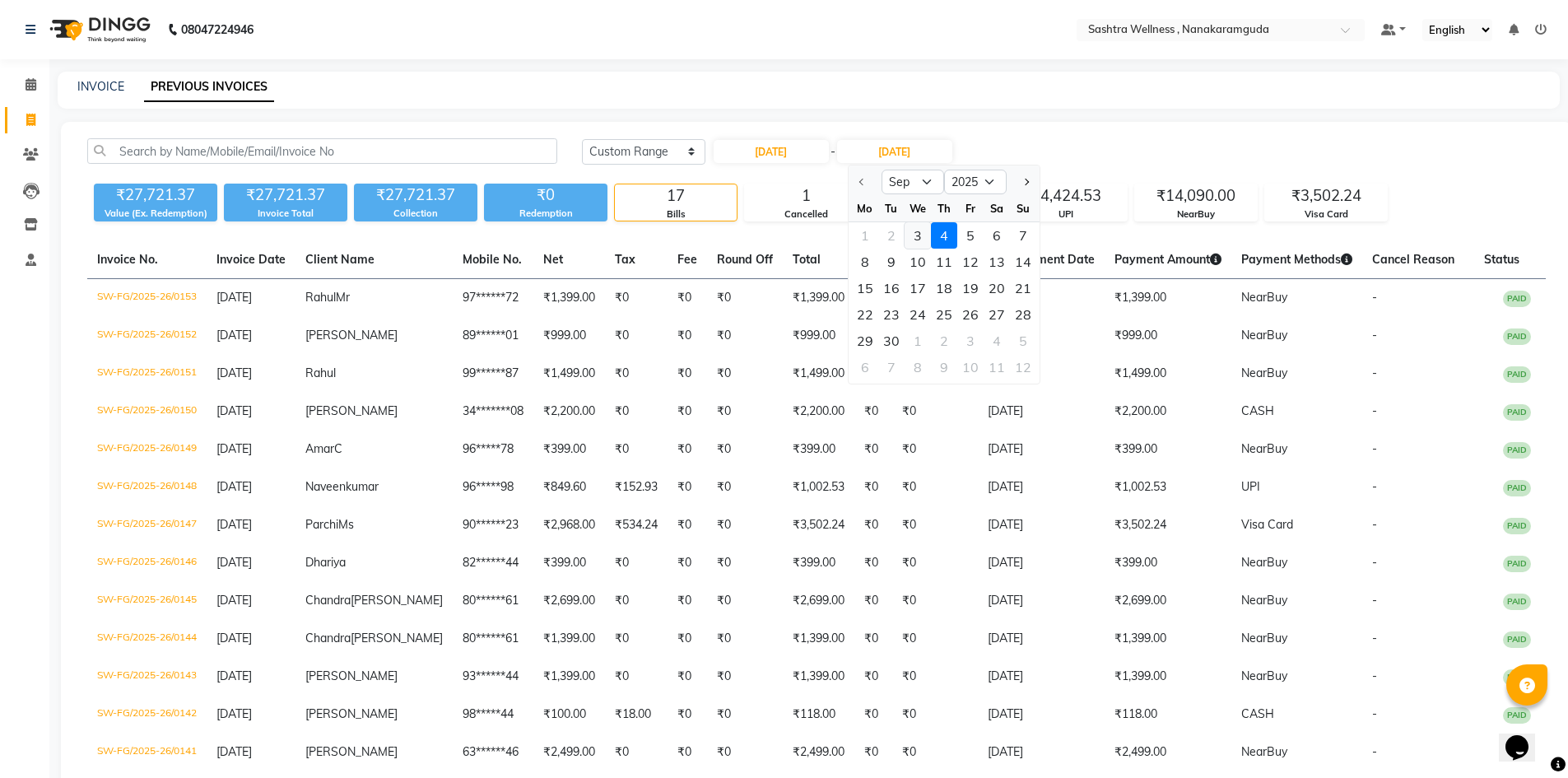
click at [912, 241] on div "3" at bounding box center [917, 235] width 26 height 26
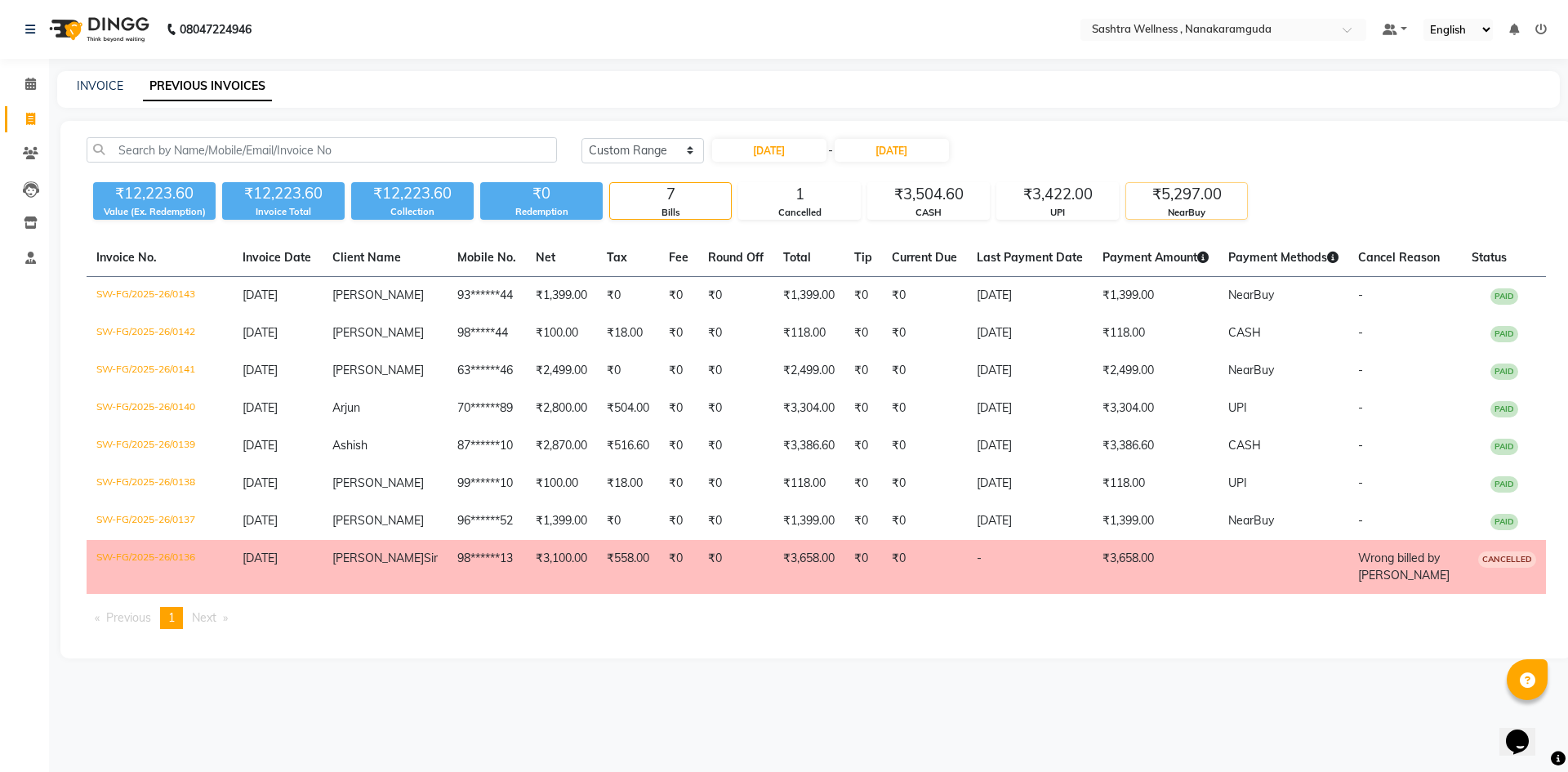
click at [1209, 191] on div "₹5,297.00" at bounding box center [1186, 194] width 121 height 23
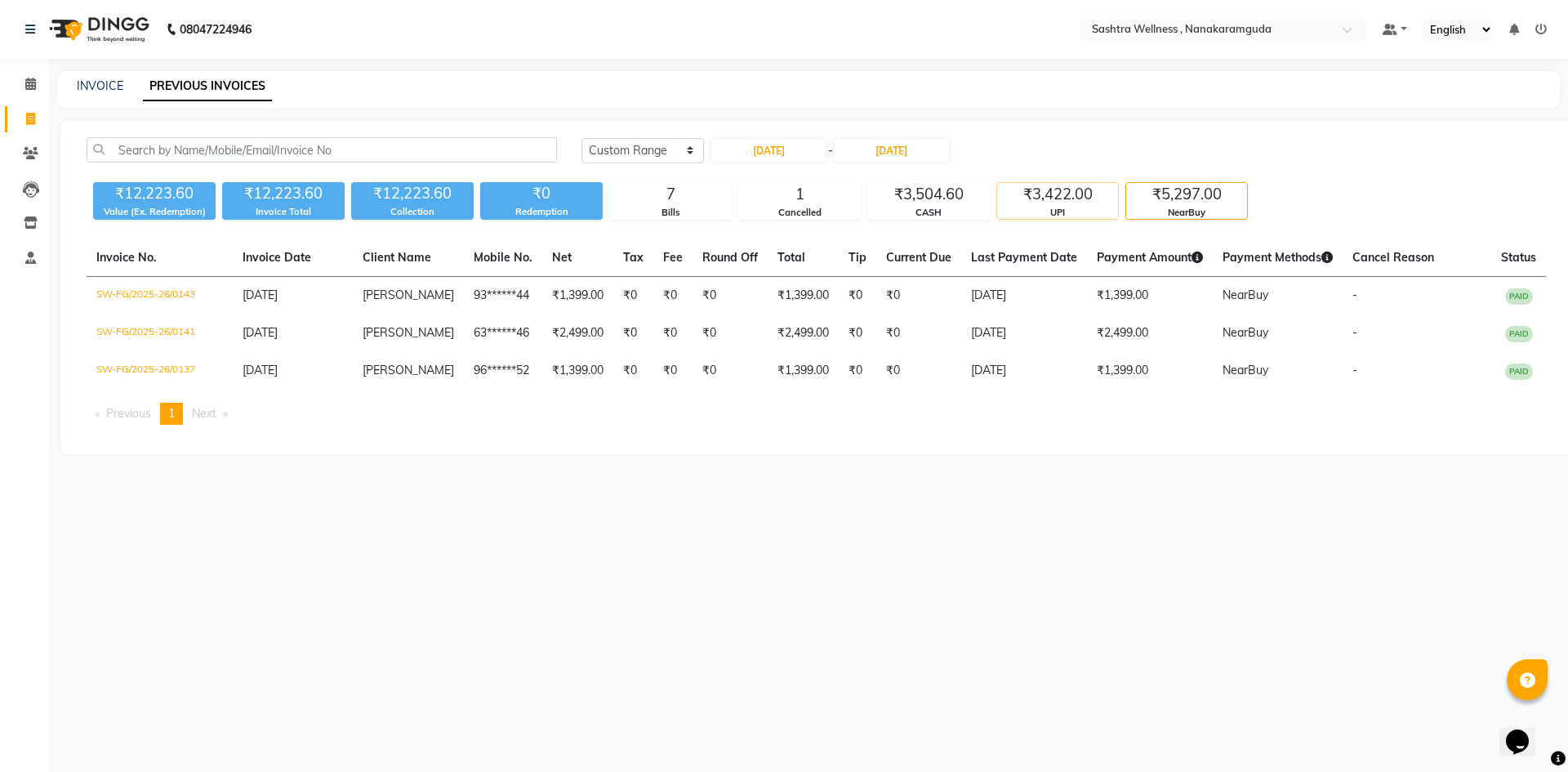
click at [1089, 198] on div "₹3,422.00" at bounding box center [1058, 194] width 121 height 23
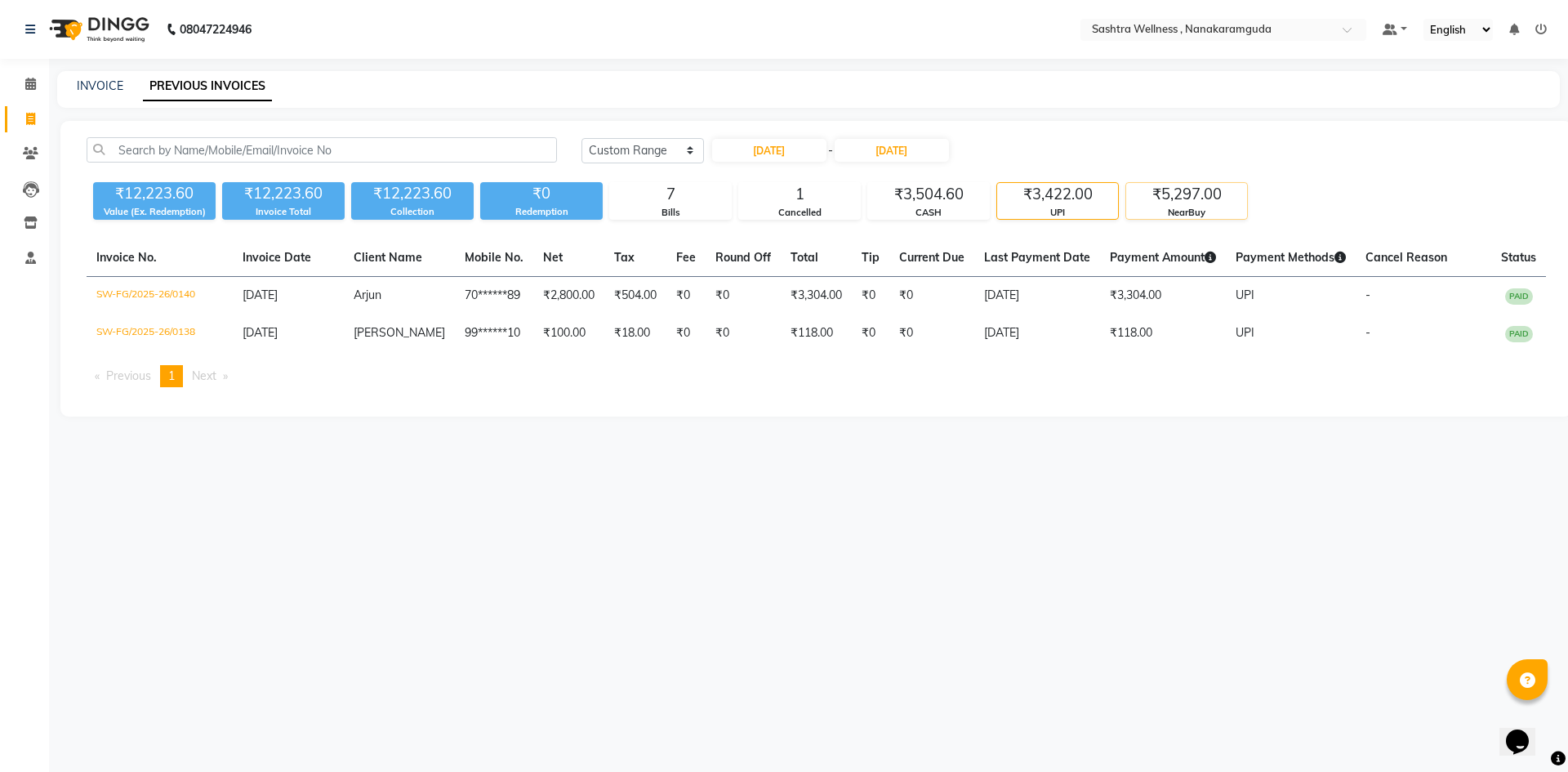
click at [1239, 201] on div "₹5,297.00" at bounding box center [1186, 194] width 121 height 23
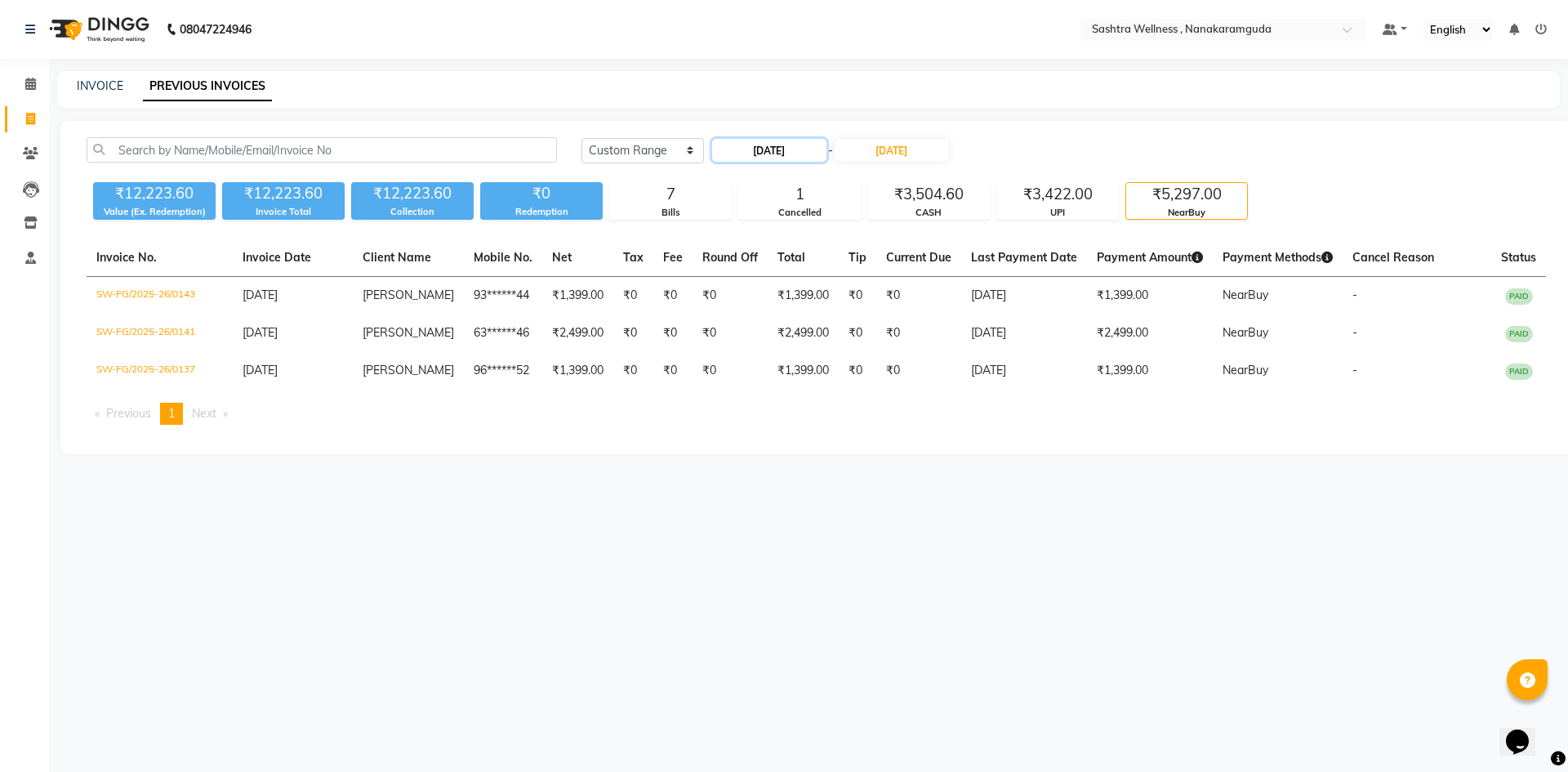
click at [794, 151] on input "03-09-2025" at bounding box center [769, 150] width 115 height 23
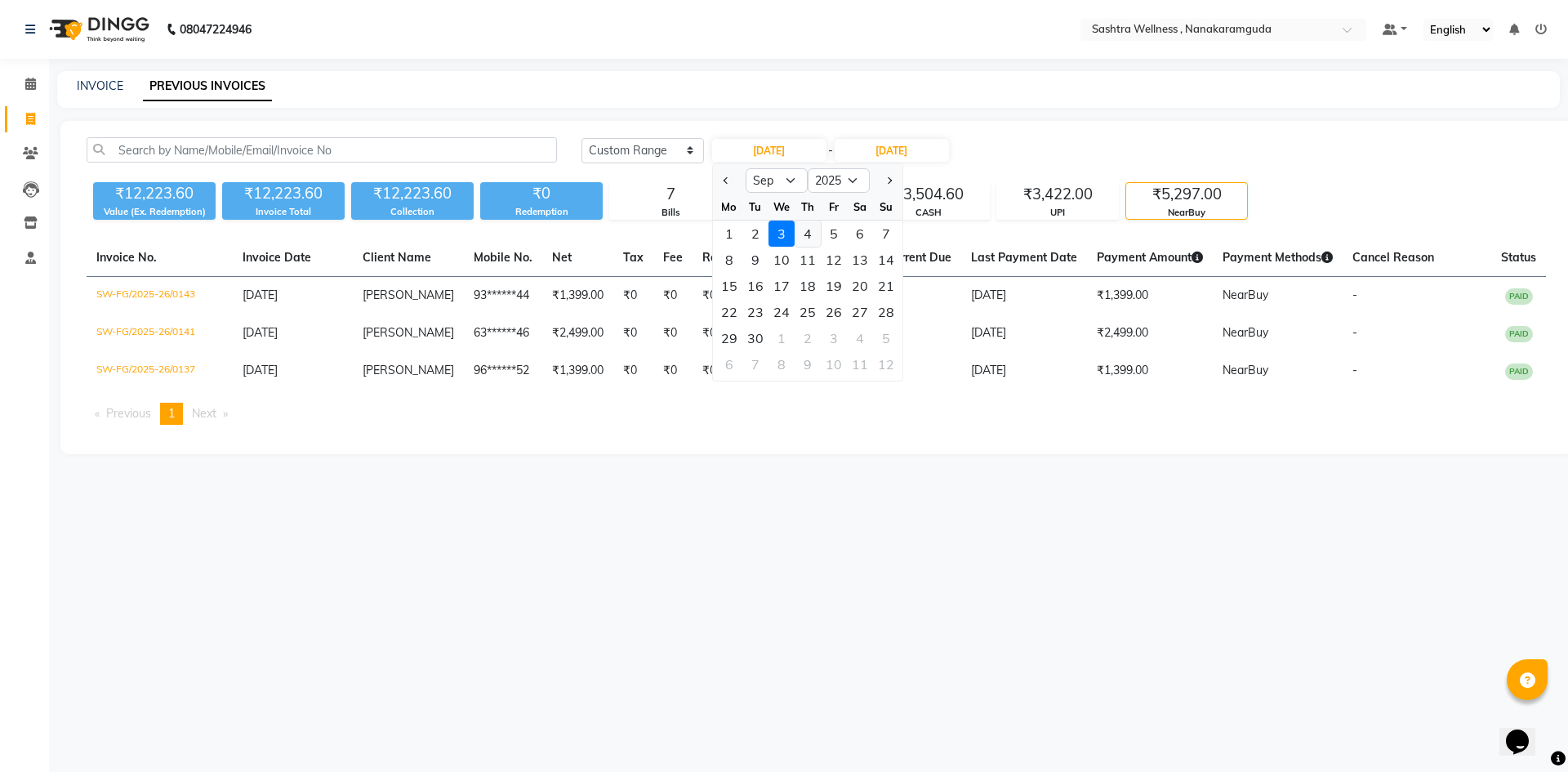
click at [805, 236] on div "4" at bounding box center [807, 233] width 26 height 26
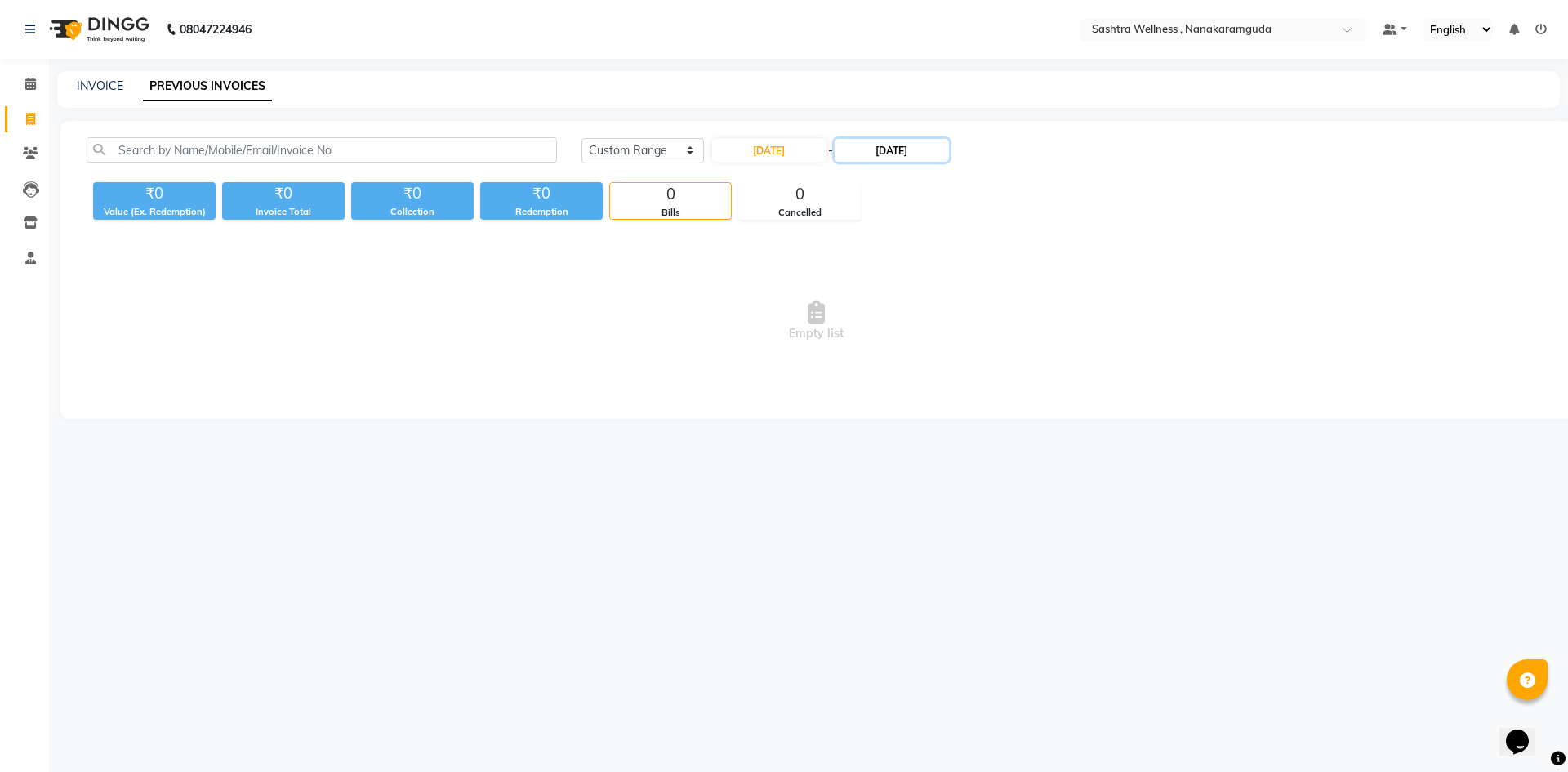
click at [915, 150] on input "03-09-2025" at bounding box center [892, 150] width 115 height 23
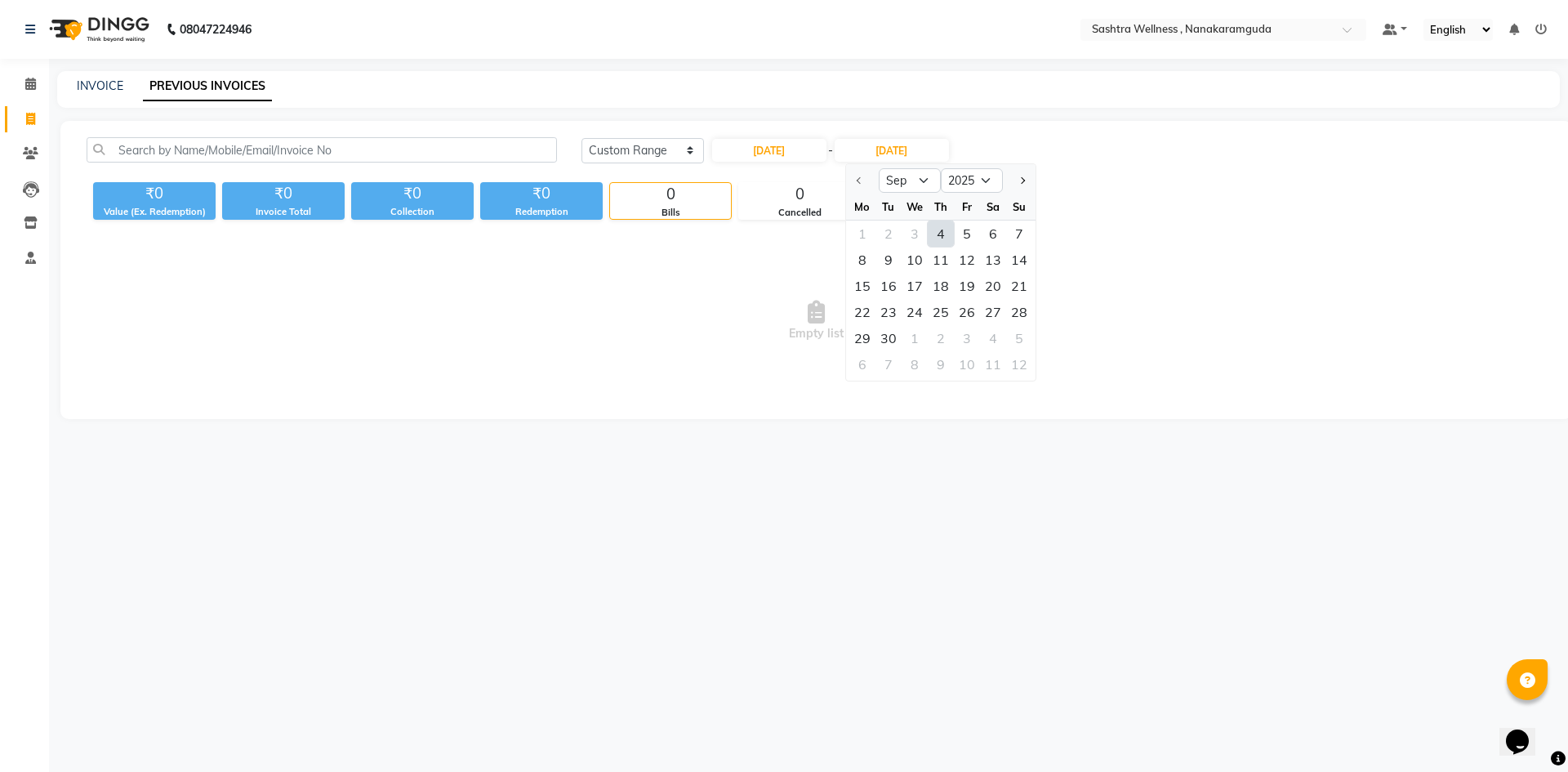
click at [937, 231] on div "4" at bounding box center [941, 233] width 26 height 26
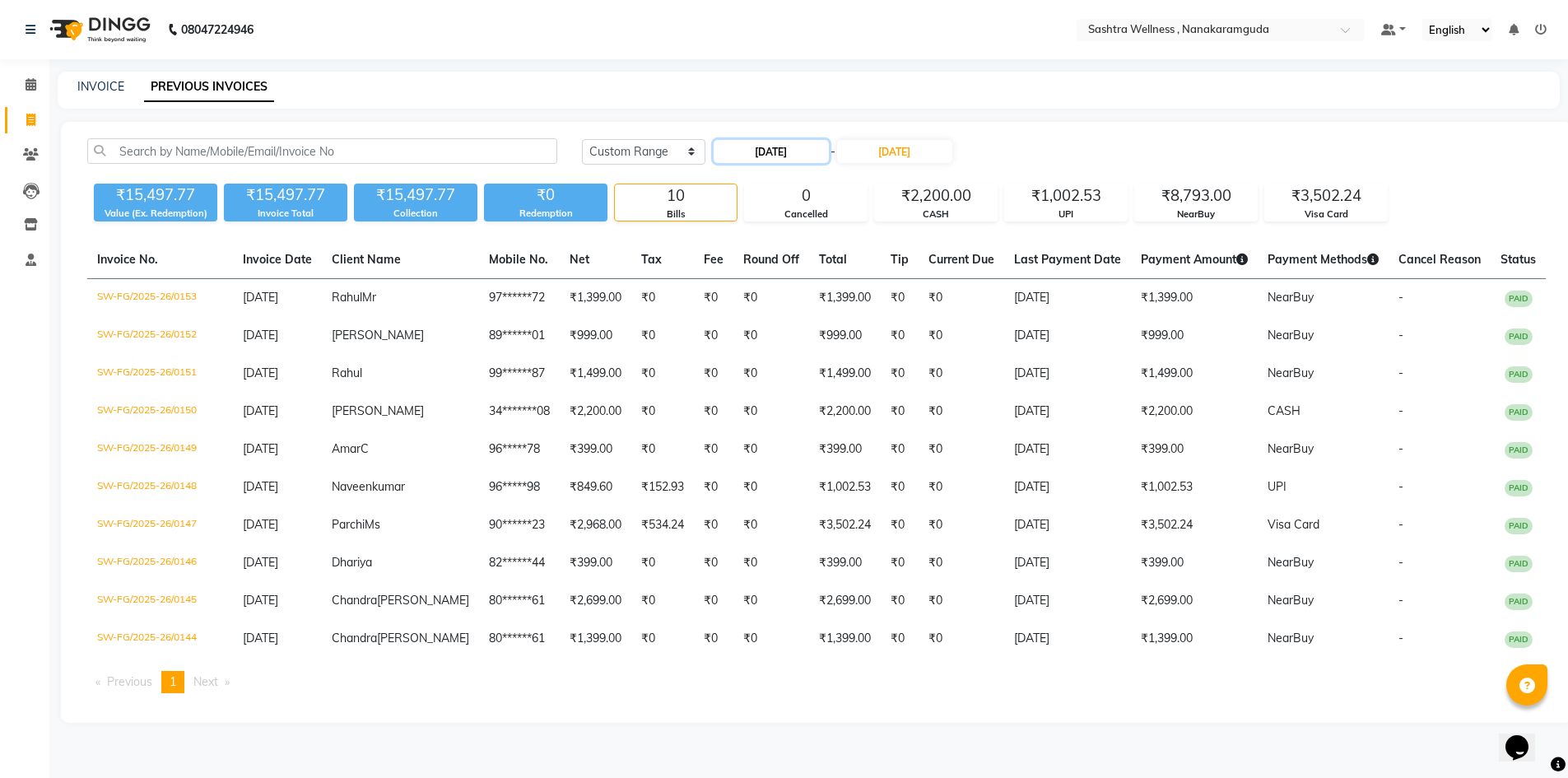
click at [798, 145] on input "[DATE]" at bounding box center [771, 151] width 116 height 23
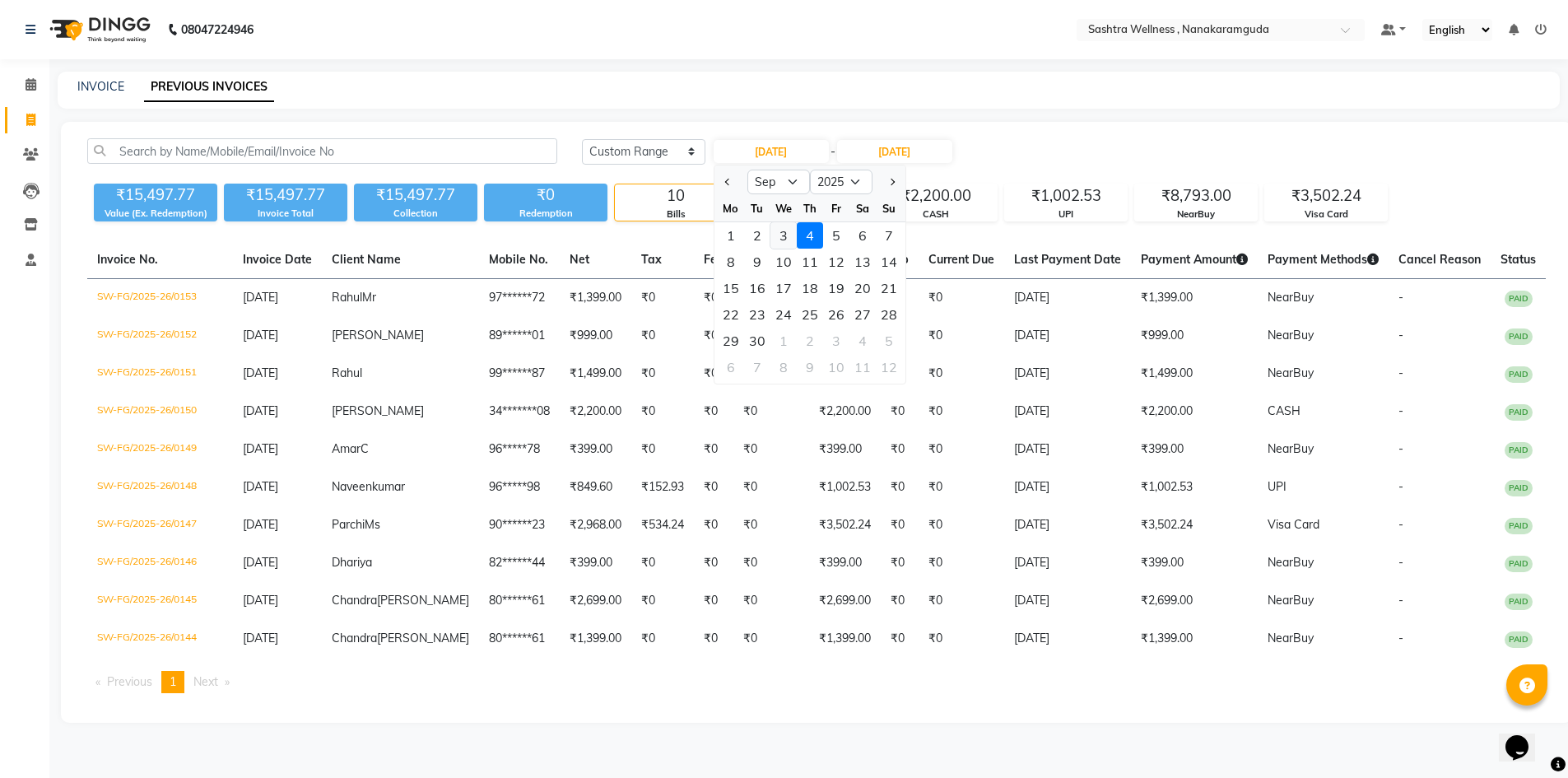
click at [784, 239] on div "3" at bounding box center [784, 235] width 26 height 26
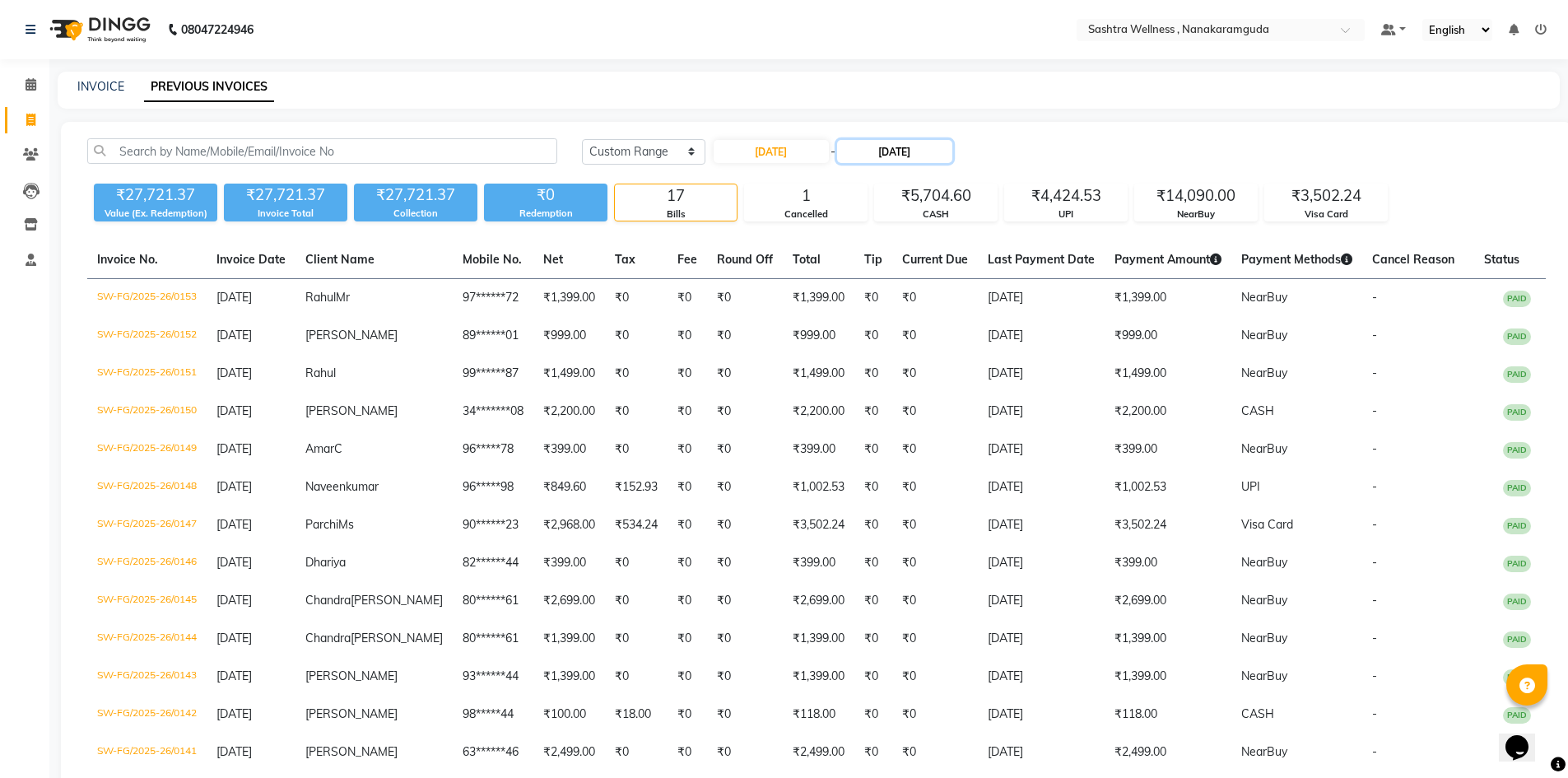
click at [901, 147] on input "[DATE]" at bounding box center [895, 151] width 116 height 23
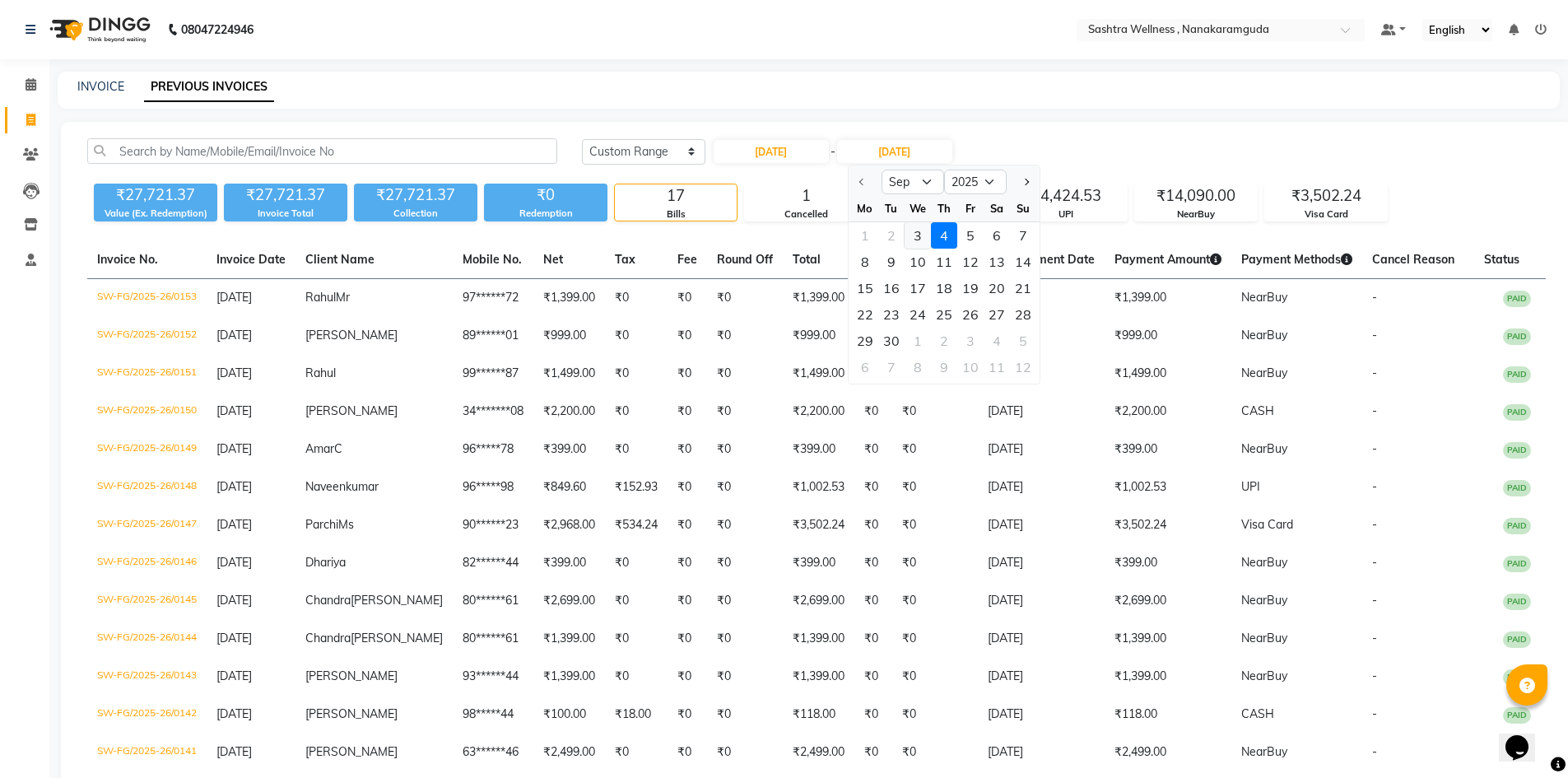
click at [916, 237] on div "3" at bounding box center [917, 235] width 26 height 26
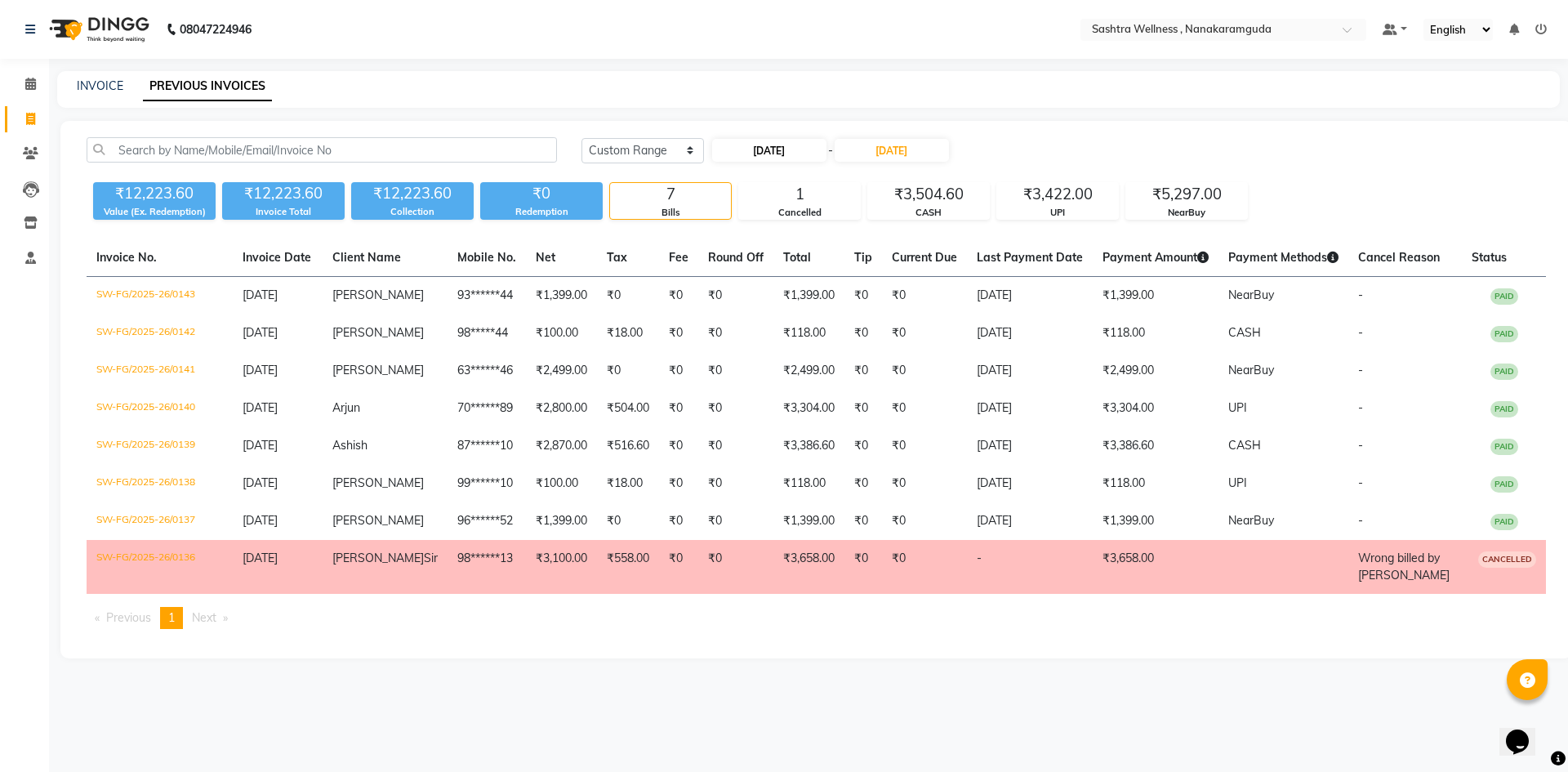
drag, startPoint x: 756, startPoint y: 167, endPoint x: 760, endPoint y: 156, distance: 11.7
click at [756, 167] on div "Today Yesterday Custom Range 03-09-2025 - 03-09-2025" at bounding box center [1063, 156] width 988 height 39
click at [764, 146] on input "03-09-2025" at bounding box center [769, 150] width 115 height 23
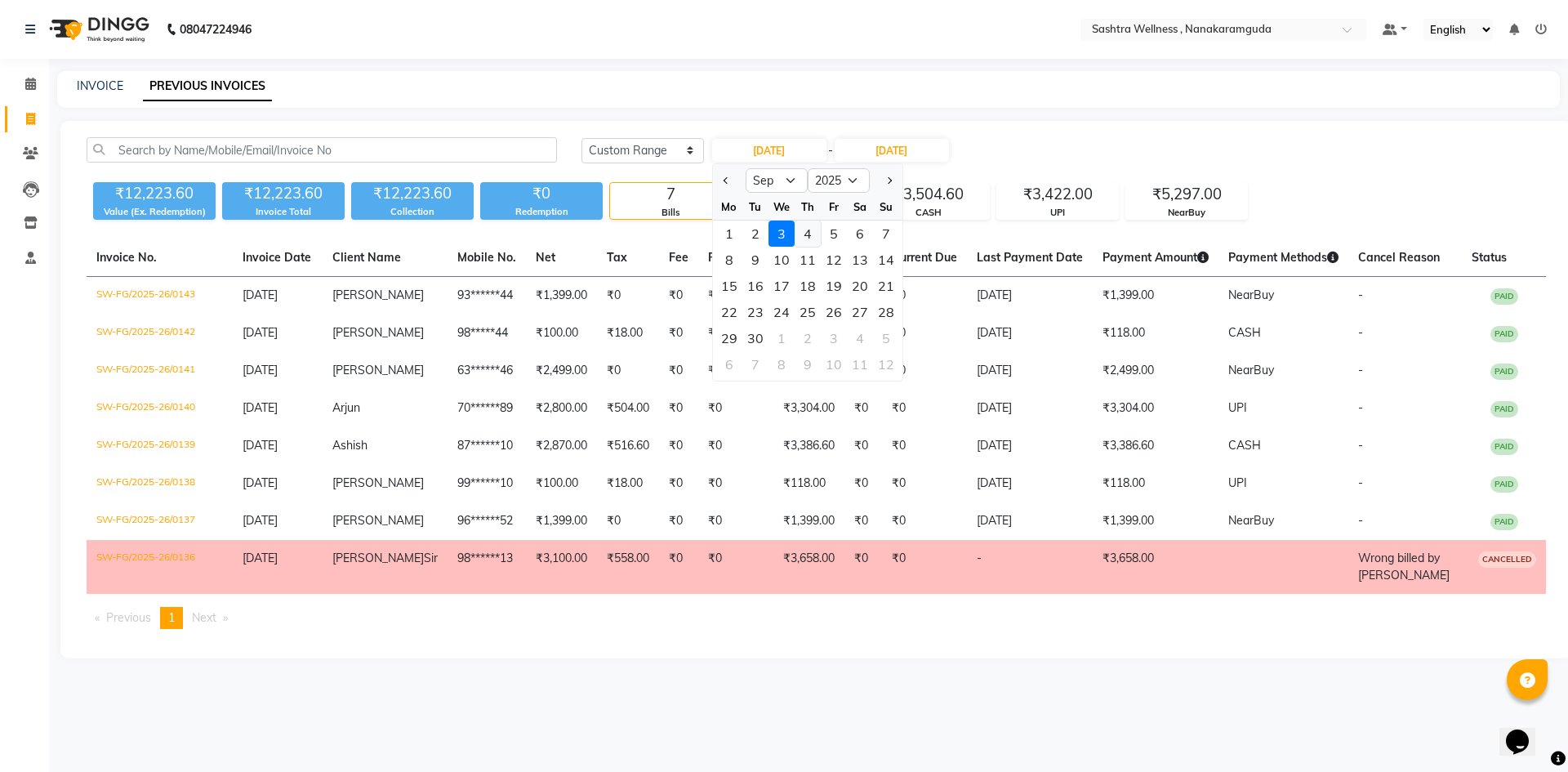
click at [811, 231] on div "4" at bounding box center [807, 233] width 26 height 26
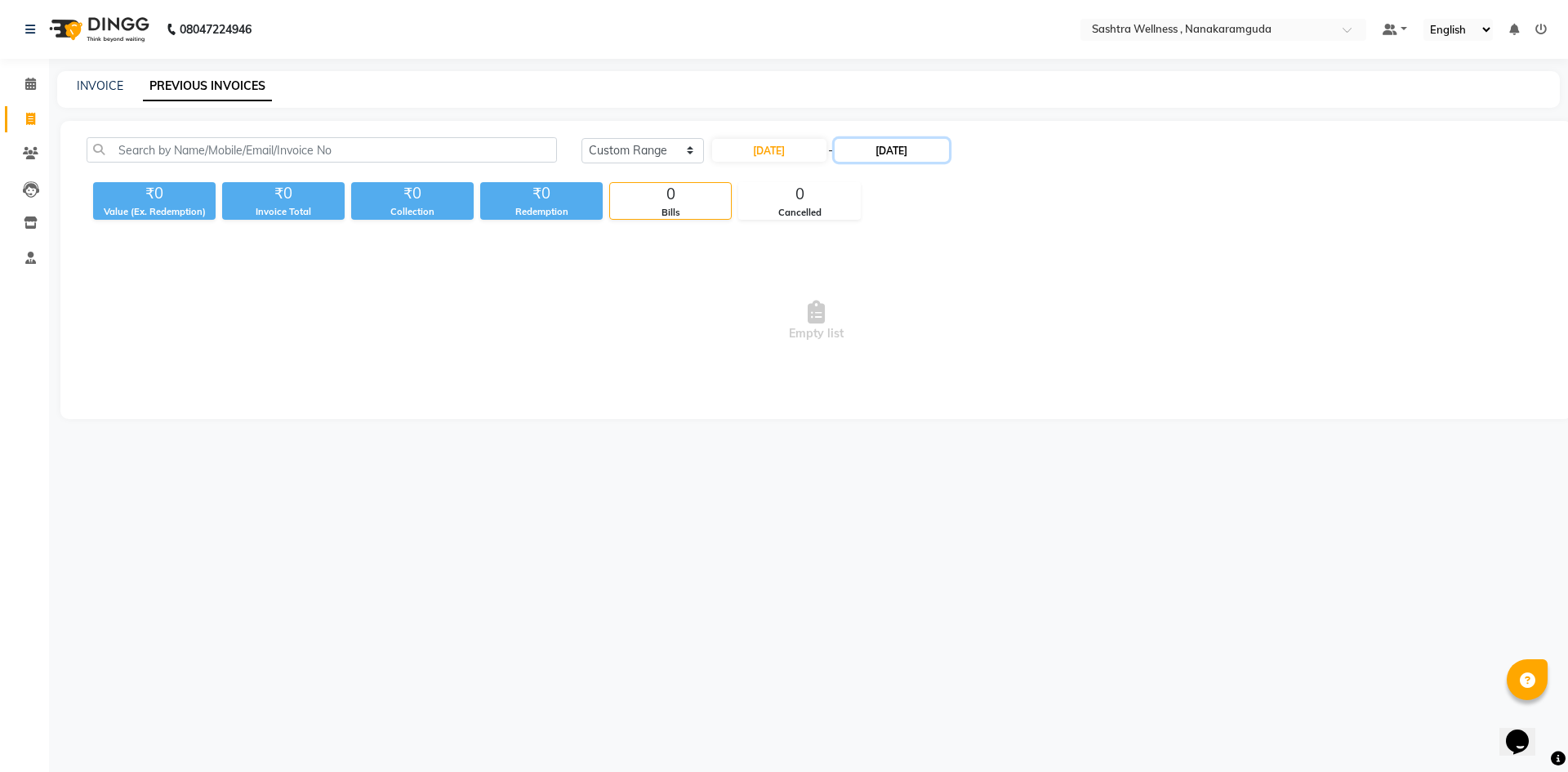
click at [862, 153] on input "03-09-2025" at bounding box center [892, 150] width 115 height 23
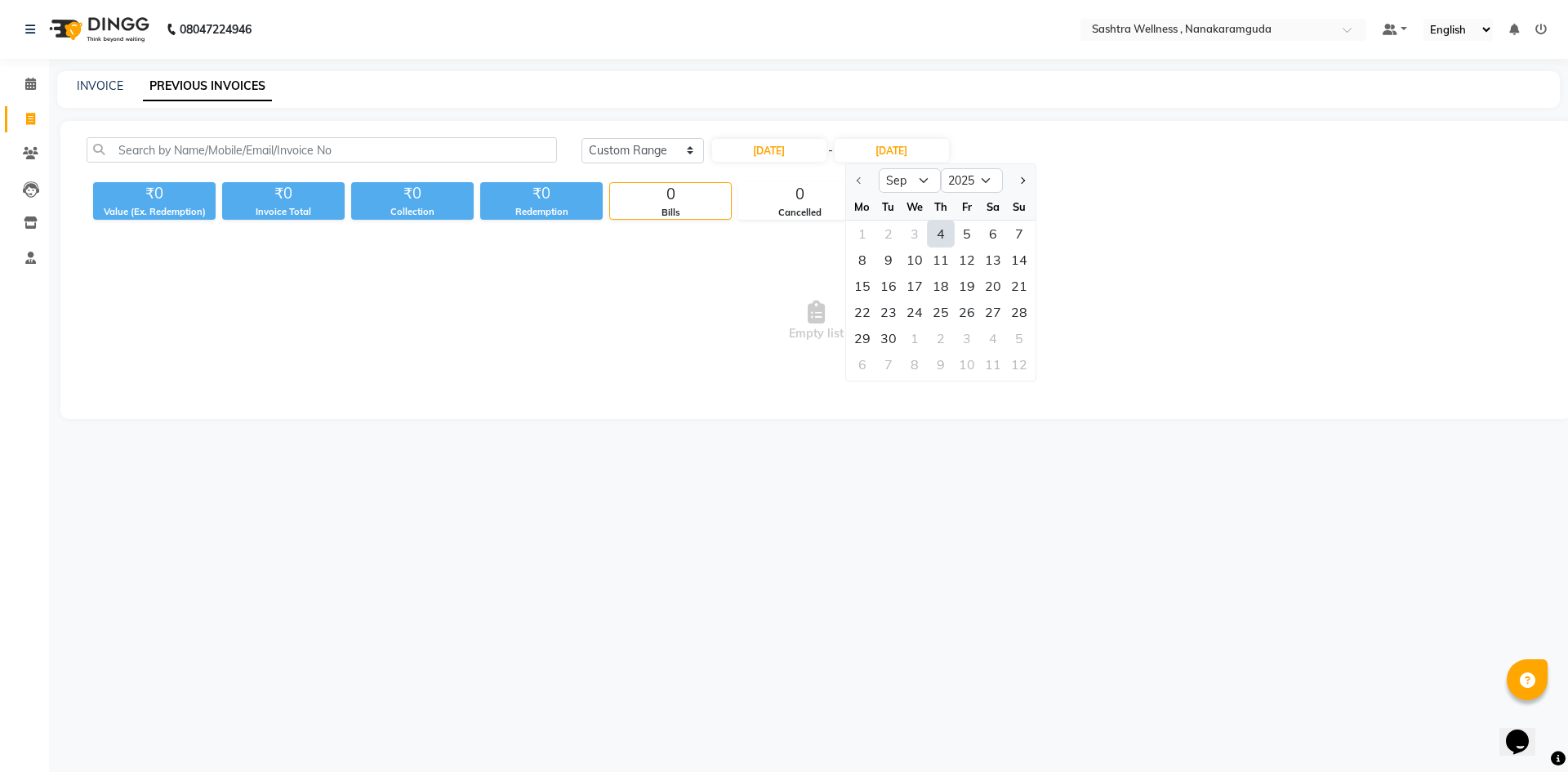
click at [943, 237] on div "4" at bounding box center [941, 233] width 26 height 26
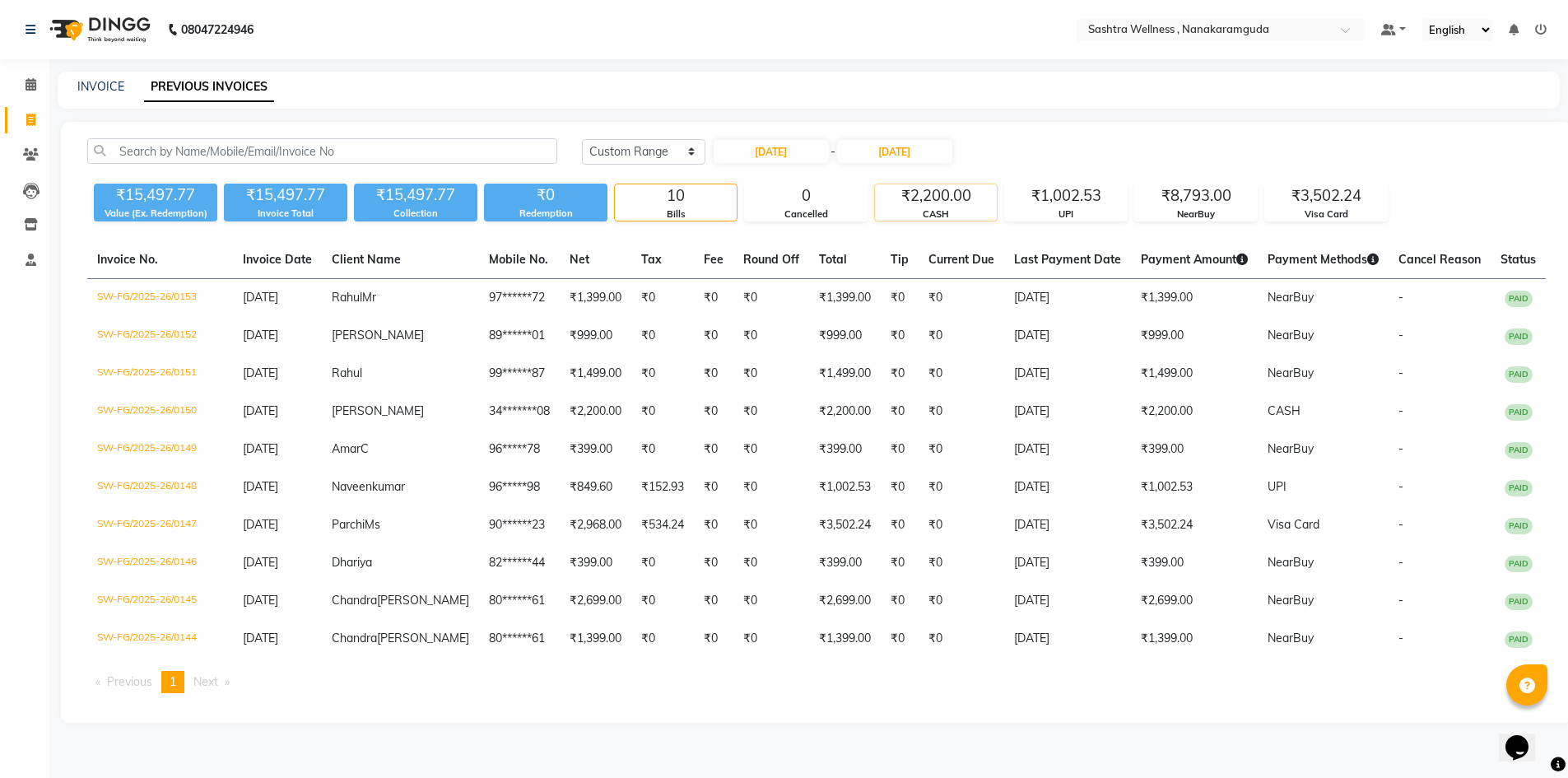
click at [950, 202] on div "₹2,200.00" at bounding box center [936, 196] width 122 height 23
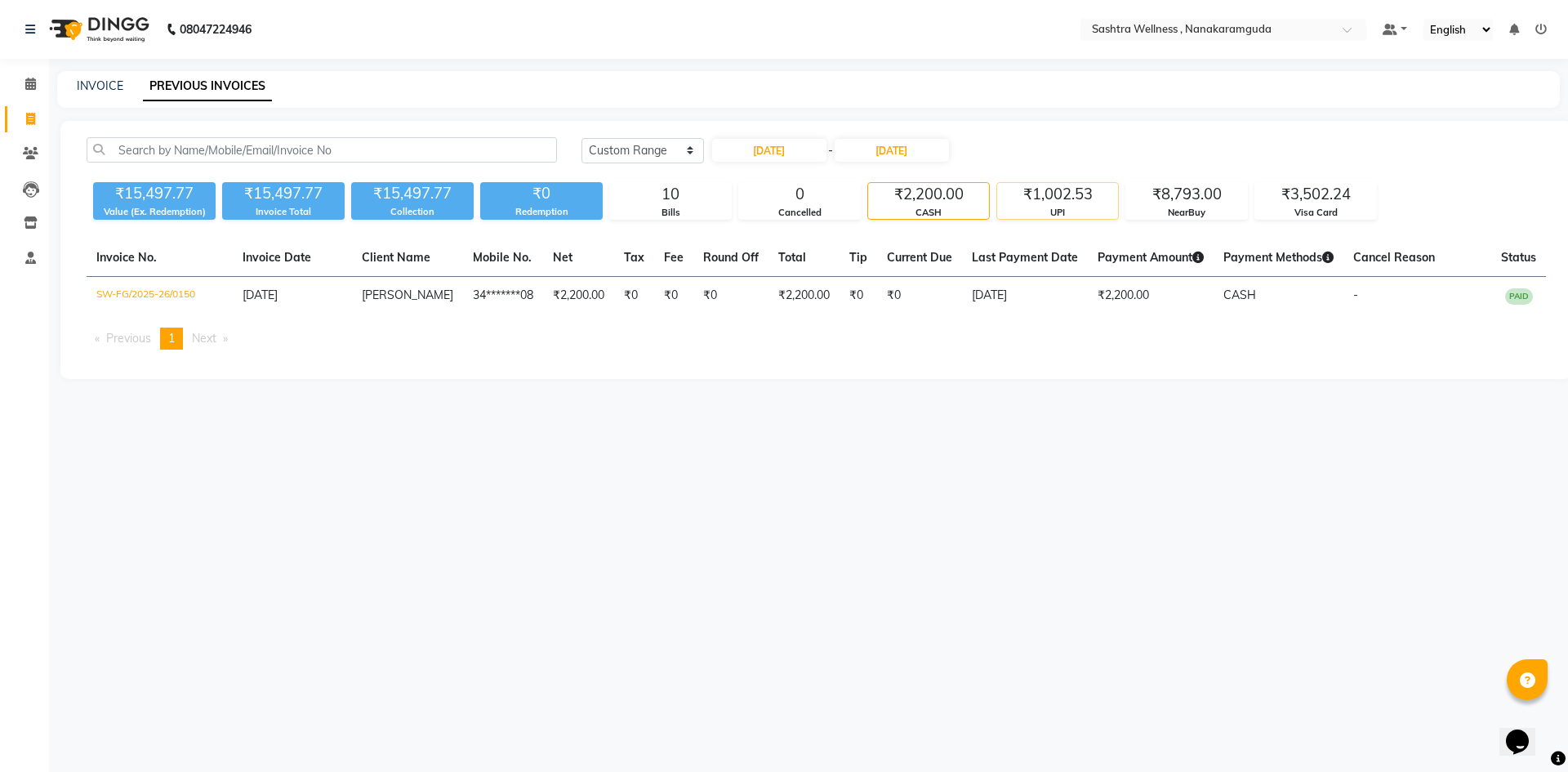
click at [1049, 200] on div "₹1,002.53" at bounding box center [1058, 194] width 121 height 23
click at [414, 206] on div "Collection" at bounding box center [413, 211] width 123 height 14
drag, startPoint x: 287, startPoint y: 225, endPoint x: 85, endPoint y: 207, distance: 202.8
click at [286, 225] on div "Today Yesterday Custom Range 04-09-2025 - 04-09-2025 ₹15,497.77 Value (Ex. Rede…" at bounding box center [816, 250] width 1511 height 258
click at [126, 198] on div "₹15,497.77" at bounding box center [154, 193] width 123 height 23
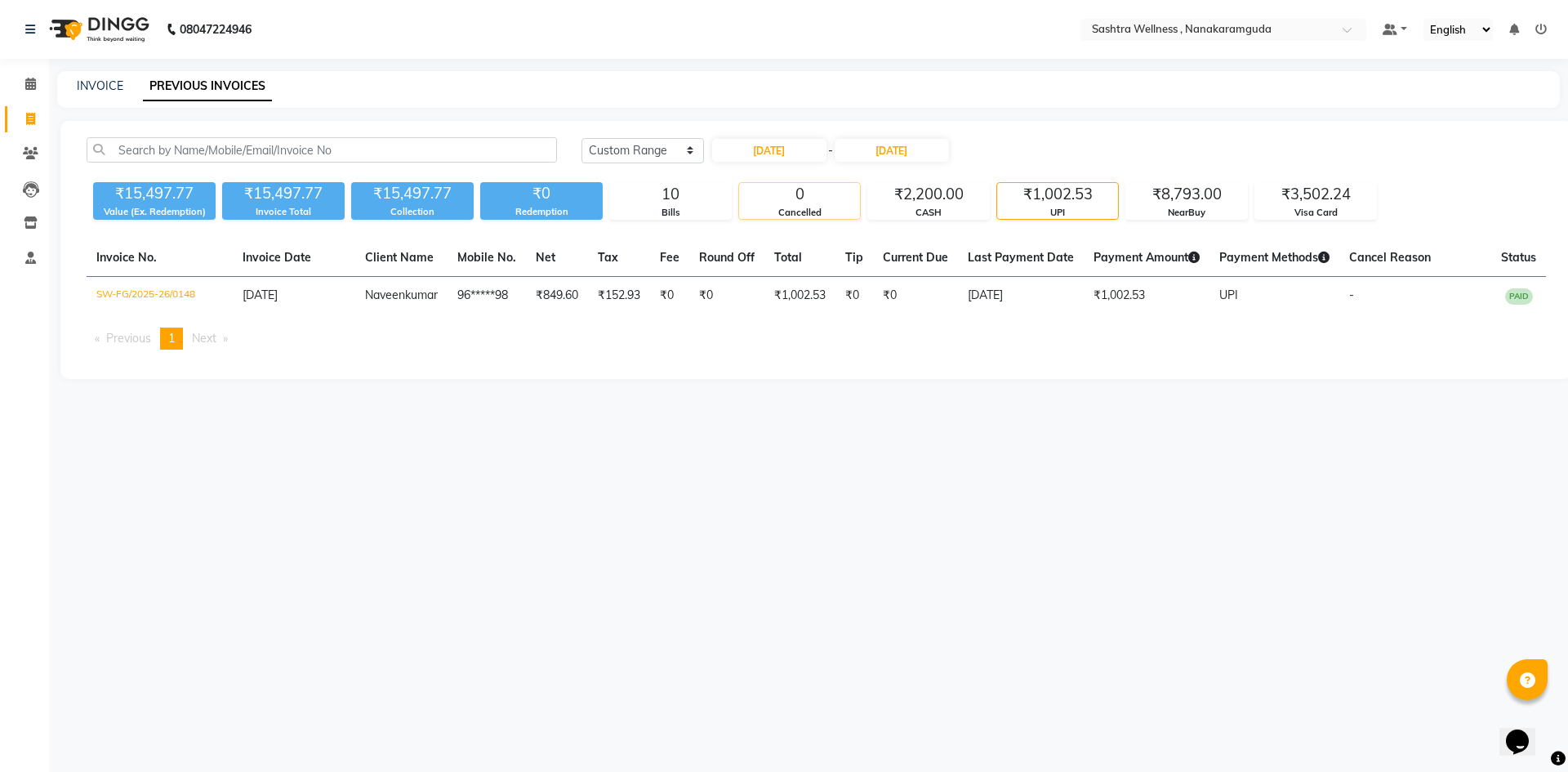
click at [792, 195] on div "0" at bounding box center [800, 194] width 121 height 23
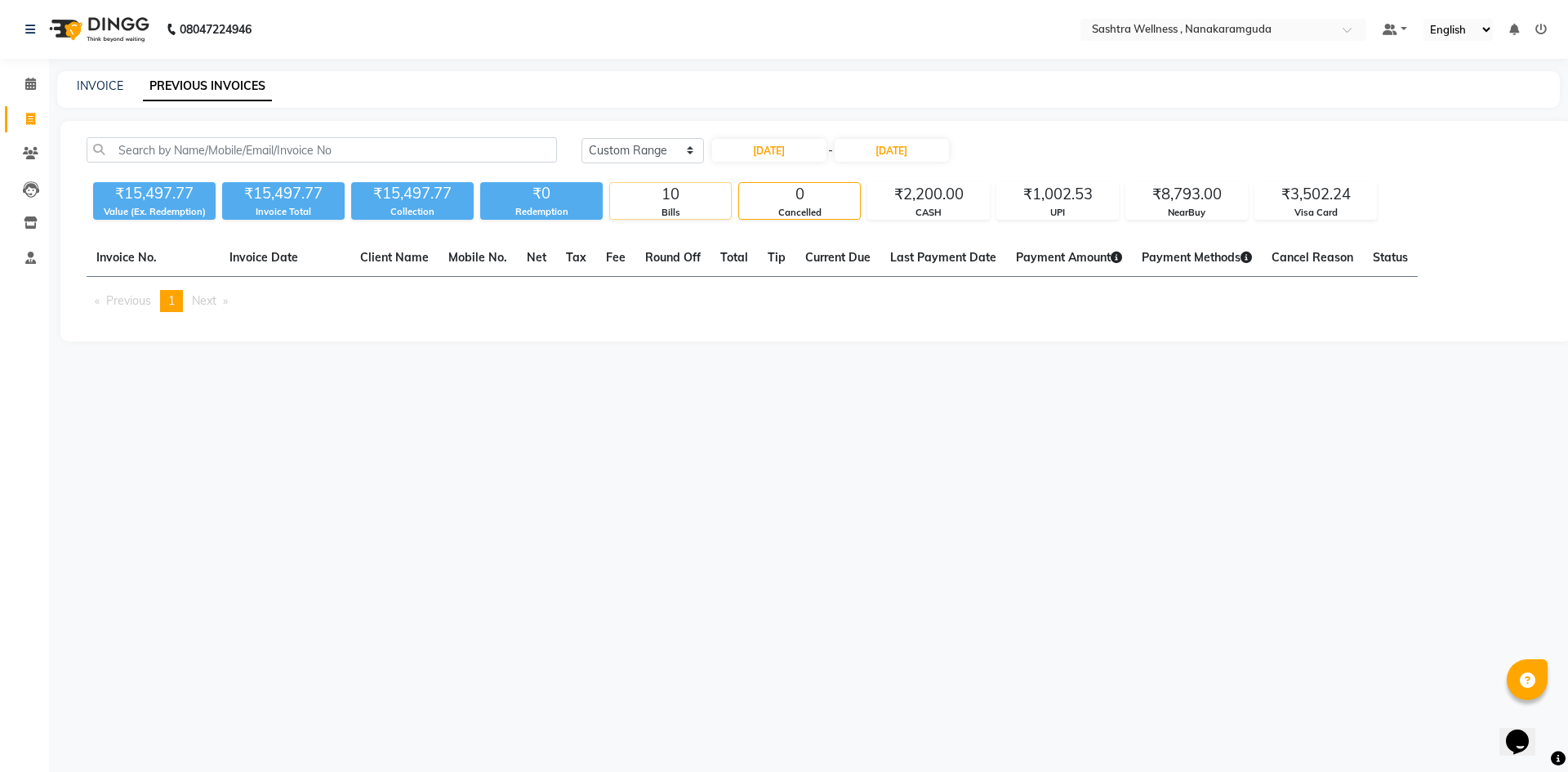
click at [719, 201] on div "10" at bounding box center [671, 194] width 121 height 23
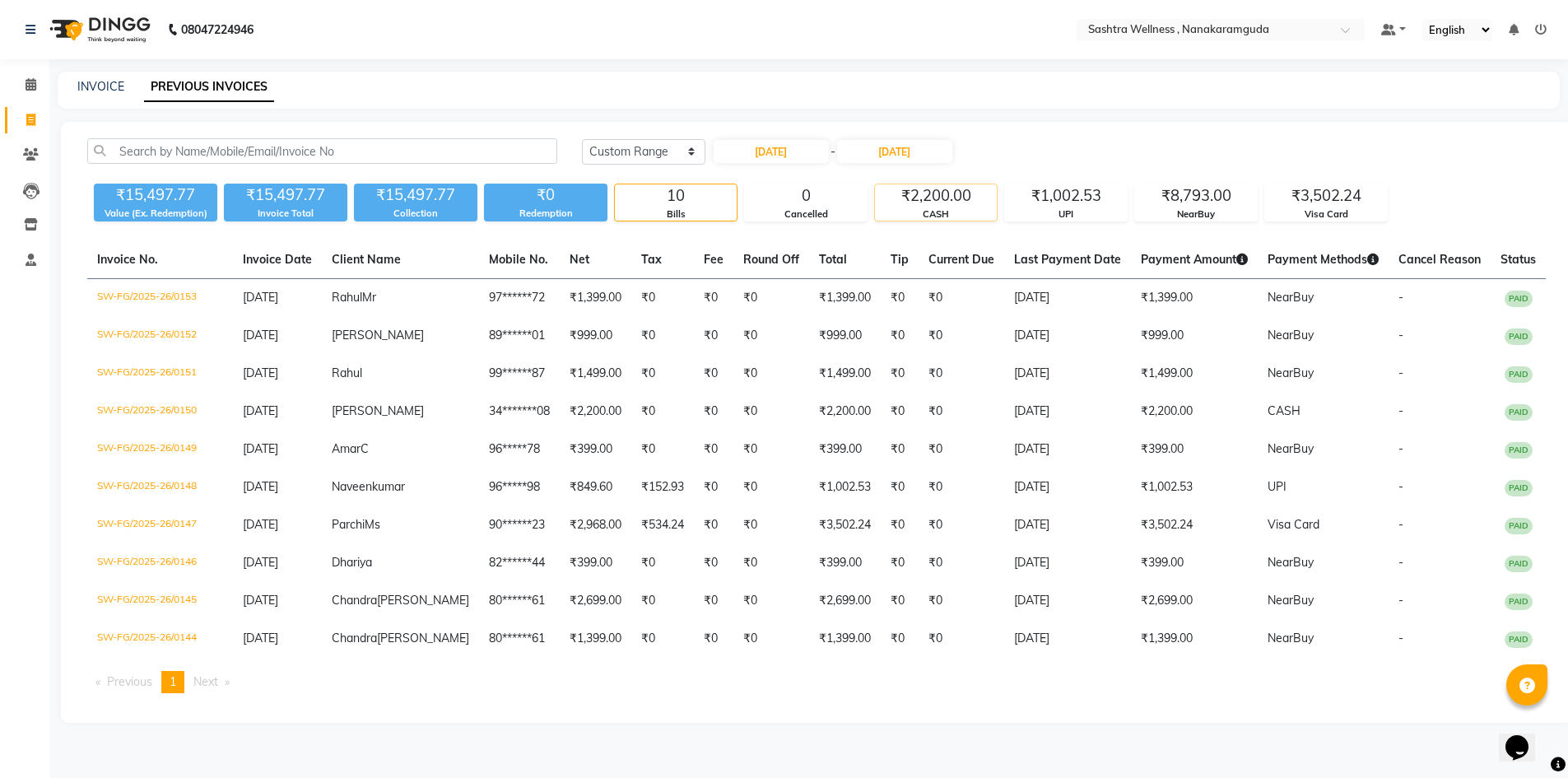
click at [952, 186] on div "₹2,200.00" at bounding box center [936, 196] width 122 height 23
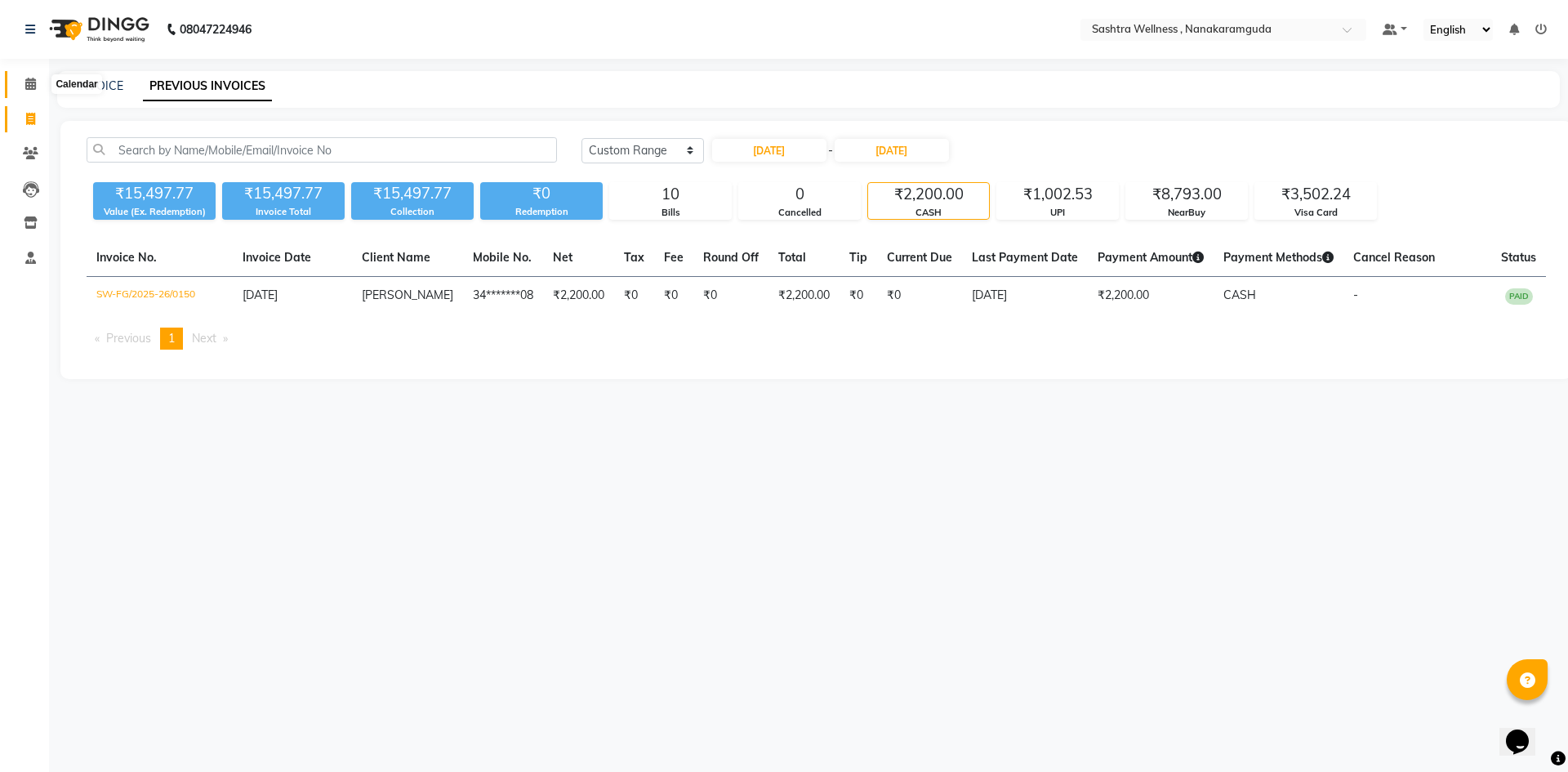
drag, startPoint x: 28, startPoint y: 83, endPoint x: 40, endPoint y: 83, distance: 12.0
click at [28, 83] on icon at bounding box center [31, 84] width 11 height 13
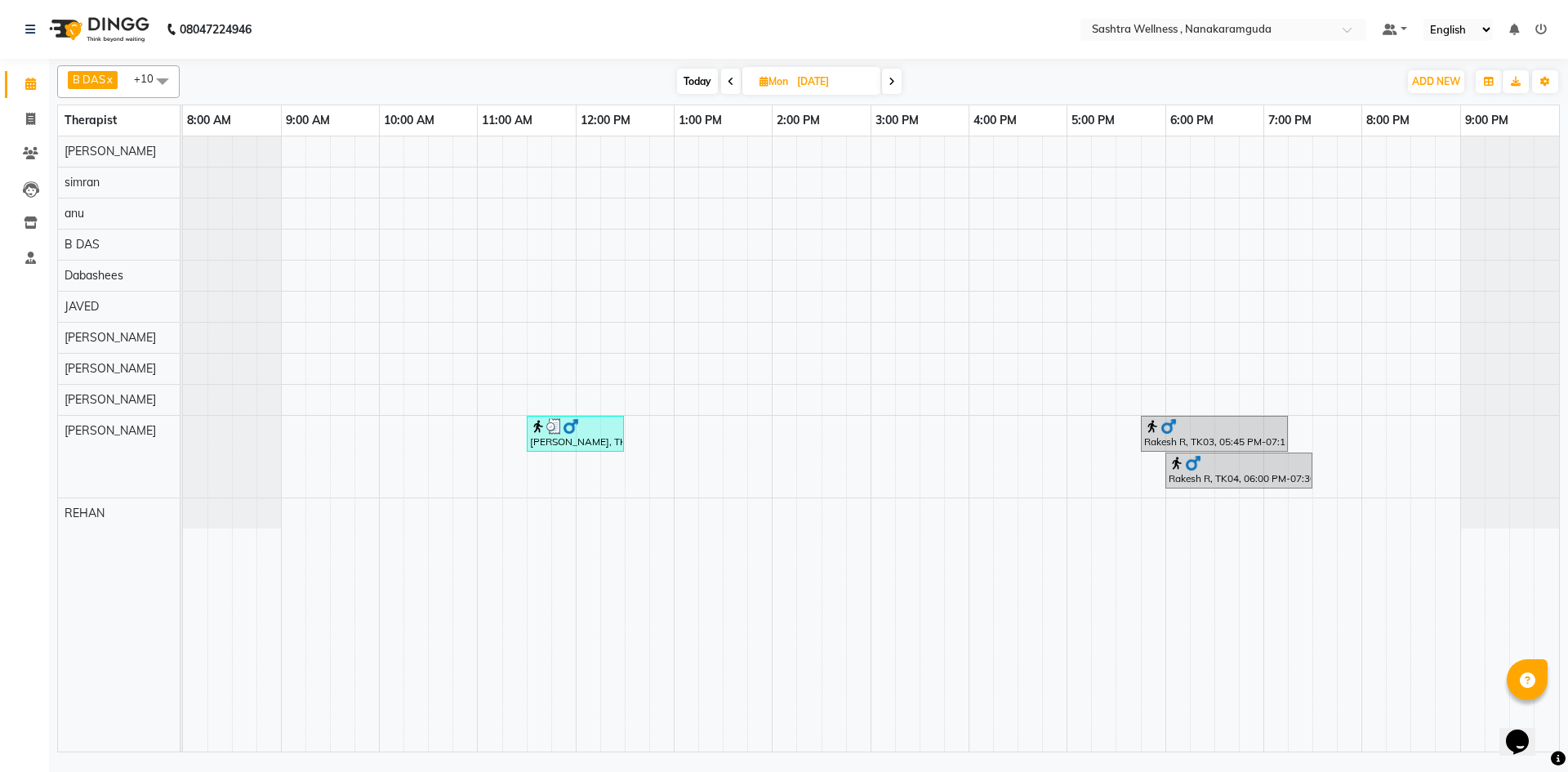
click at [790, 79] on span "Mon" at bounding box center [774, 81] width 37 height 13
click at [807, 191] on span "4" at bounding box center [802, 185] width 26 height 26
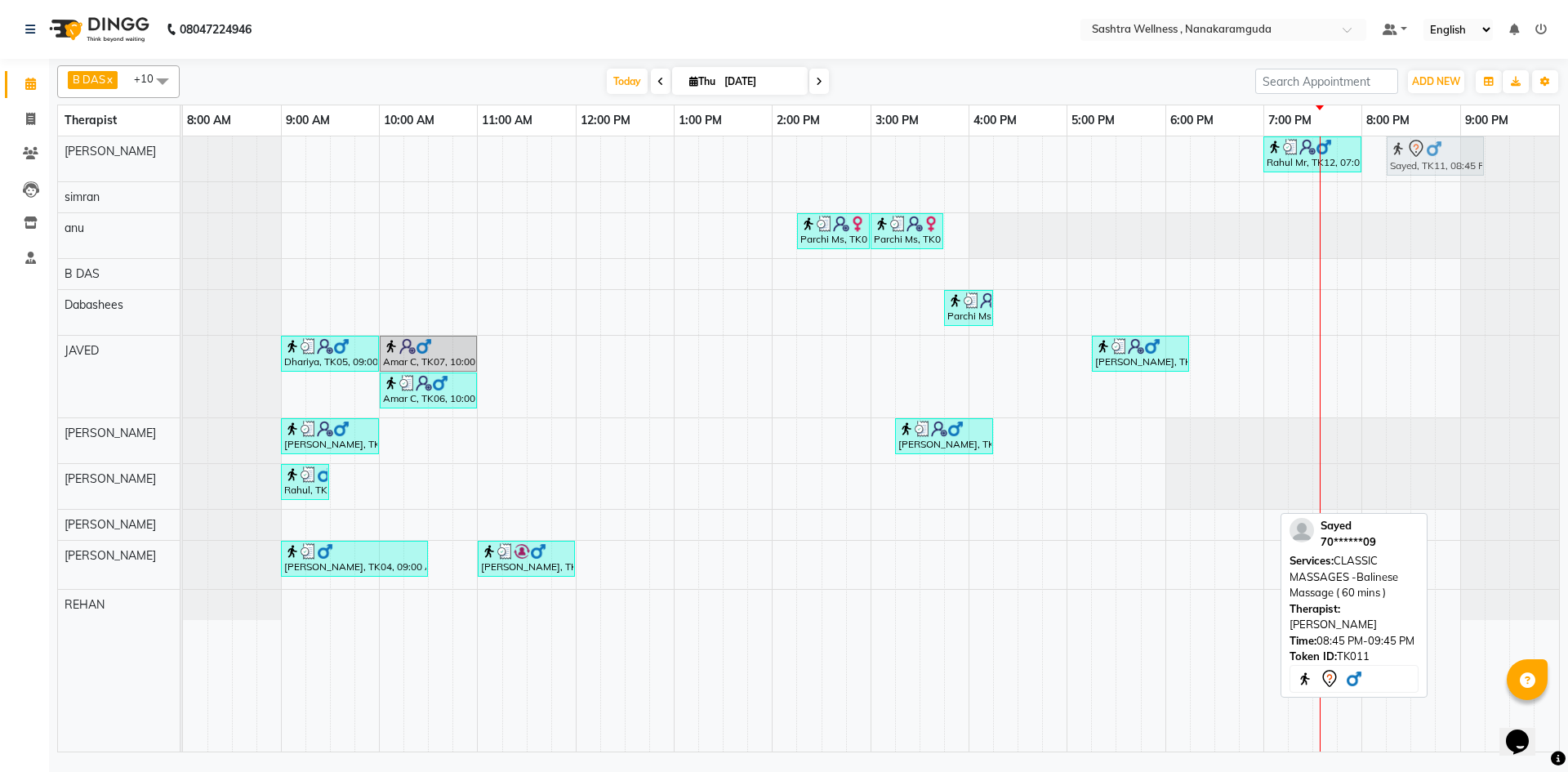
drag, startPoint x: 1476, startPoint y: 565, endPoint x: 1433, endPoint y: 175, distance: 392.4
click at [1433, 175] on tbody "Rahul Mr, TK12, 07:00 PM-08:00 PM, NEAR BUY VOUCHERS - Aroma Classic Full Body …" at bounding box center [871, 378] width 1376 height 484
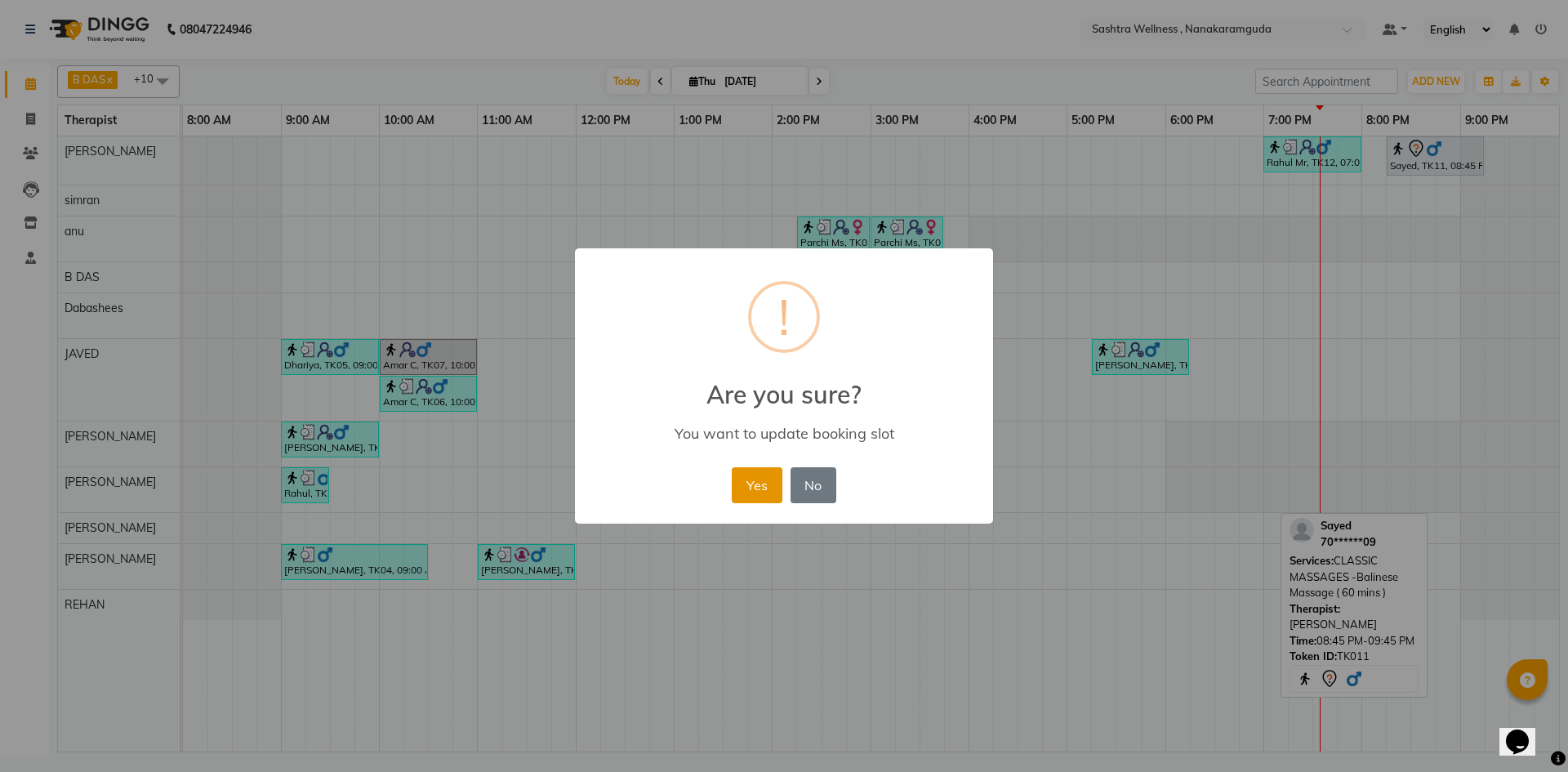
click at [765, 486] on button "Yes" at bounding box center [756, 485] width 50 height 36
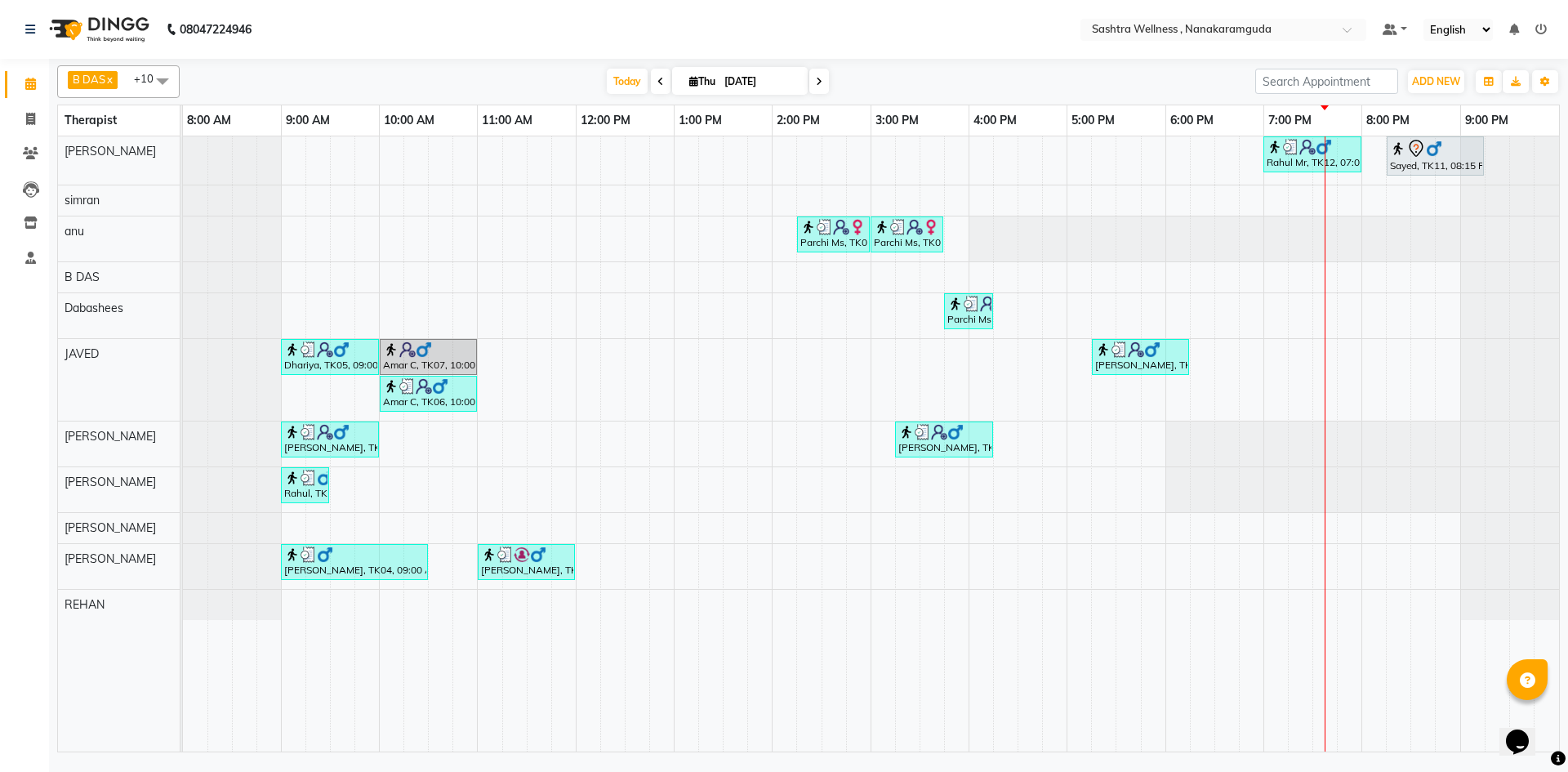
drag, startPoint x: 1313, startPoint y: 156, endPoint x: 1326, endPoint y: 146, distance: 16.4
click at [1316, 179] on div "Rahul Mr, TK12, 07:00 PM-08:00 PM, NEAR BUY VOUCHERS - Aroma Classic Full Body …" at bounding box center [871, 443] width 1376 height 615
drag, startPoint x: 1341, startPoint y: 153, endPoint x: 1375, endPoint y: 178, distance: 42.2
click at [1350, 234] on tbody "Rahul Mr, TK12, 07:00 PM-08:00 PM, NEAR BUY VOUCHERS - Aroma Classic Full Body …" at bounding box center [871, 378] width 1376 height 484
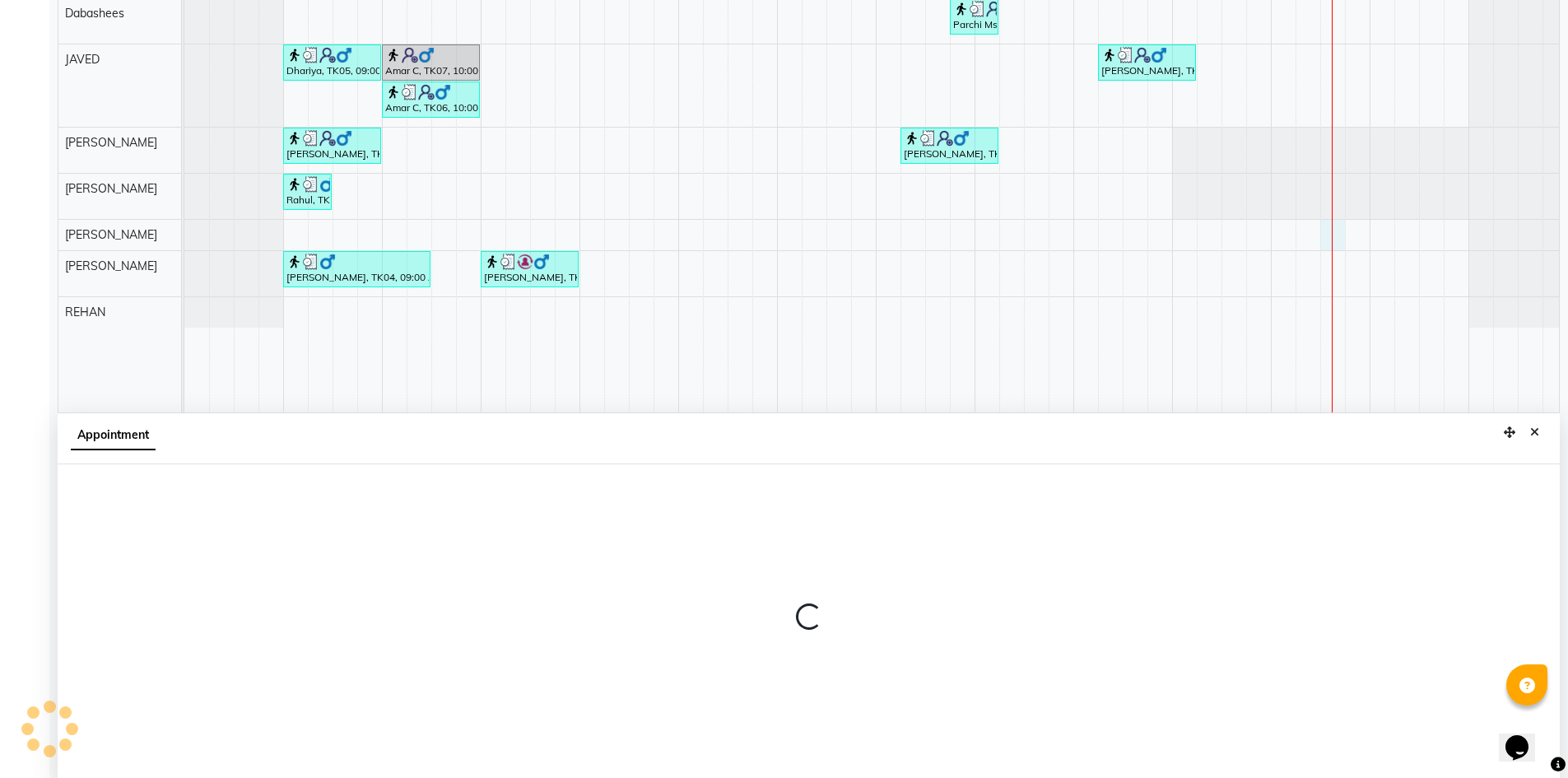
scroll to position [307, 0]
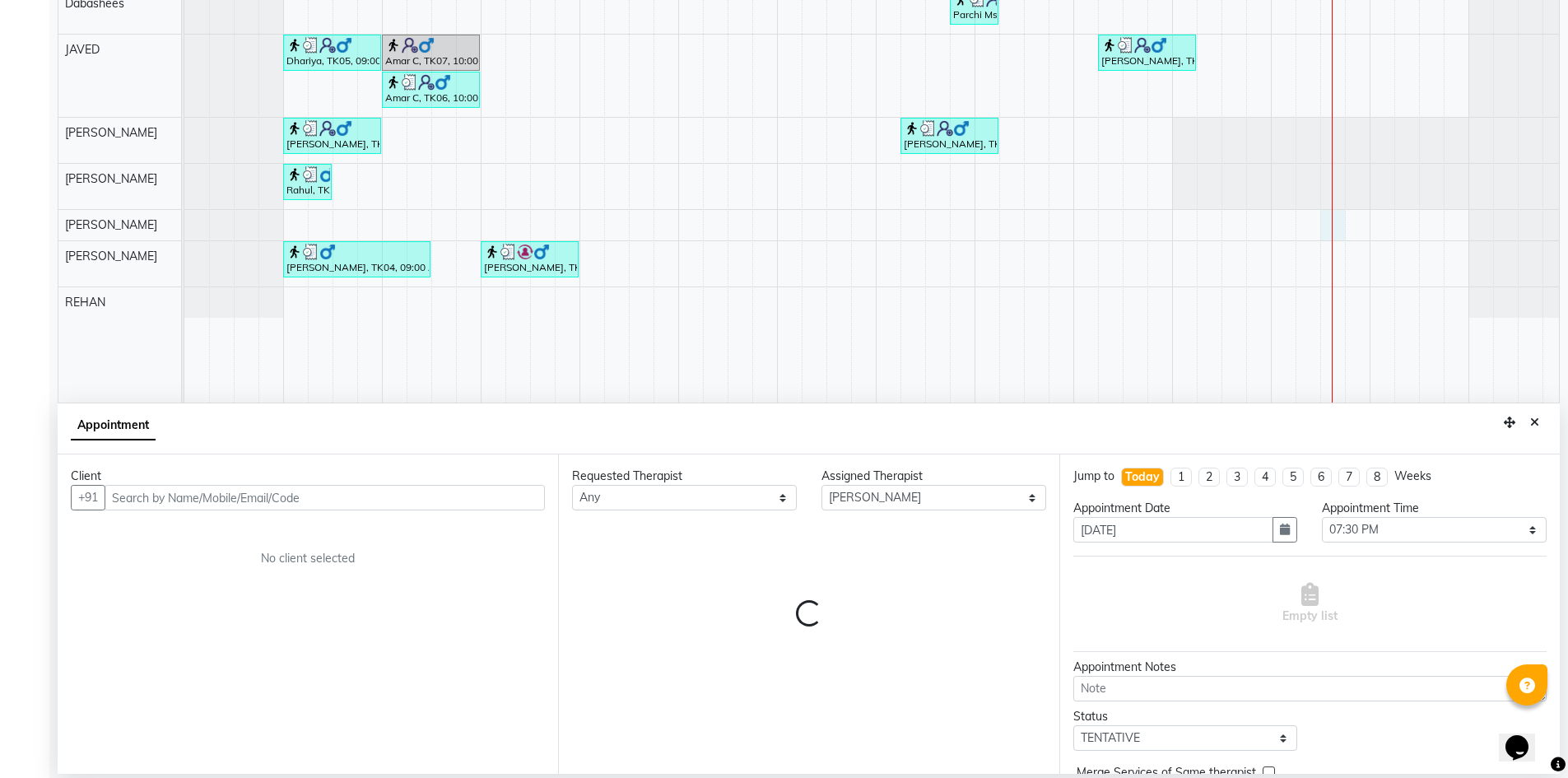
click at [189, 497] on input "text" at bounding box center [325, 498] width 440 height 25
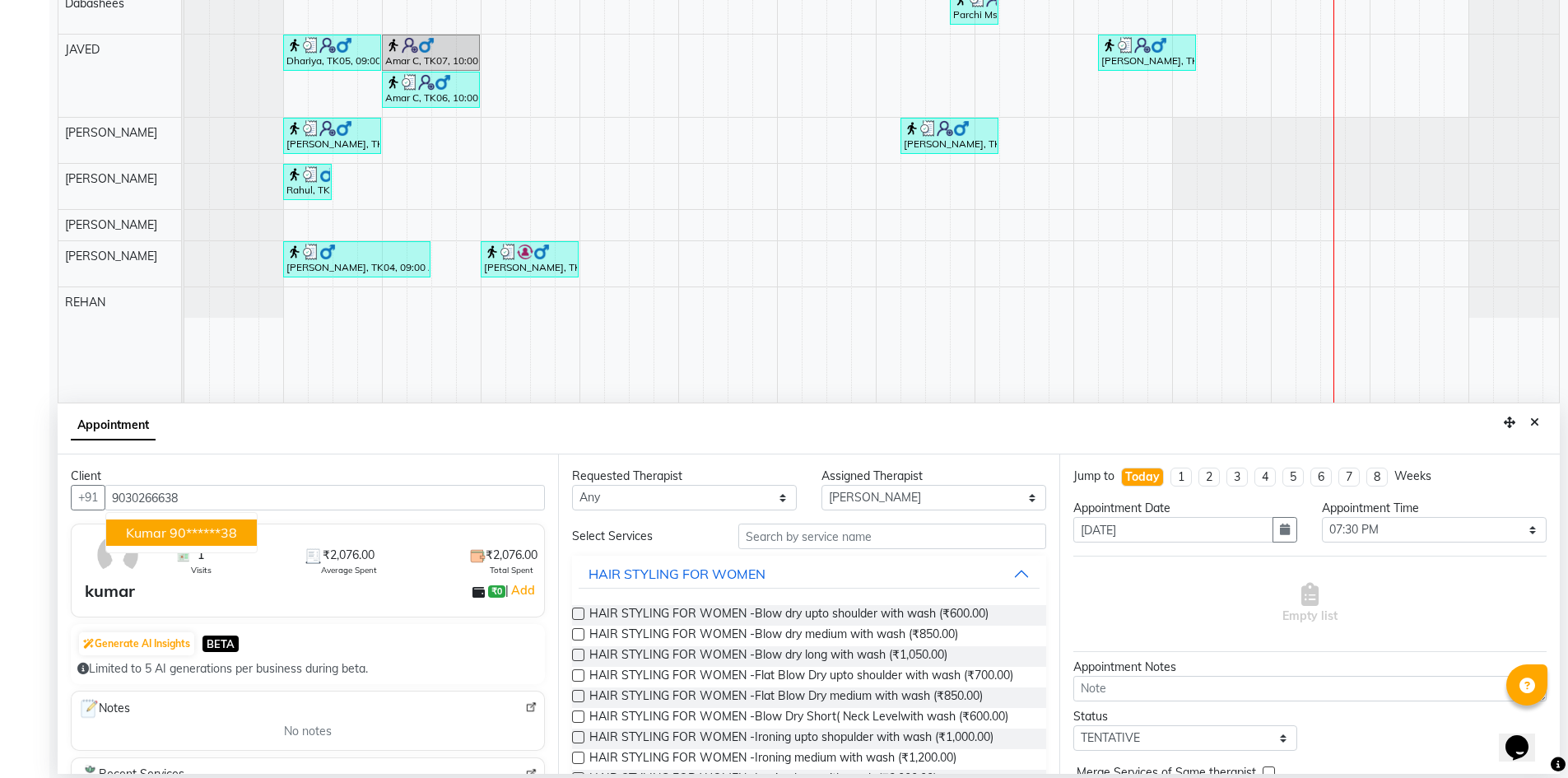
click at [208, 522] on button "kumar 90******38" at bounding box center [182, 532] width 151 height 26
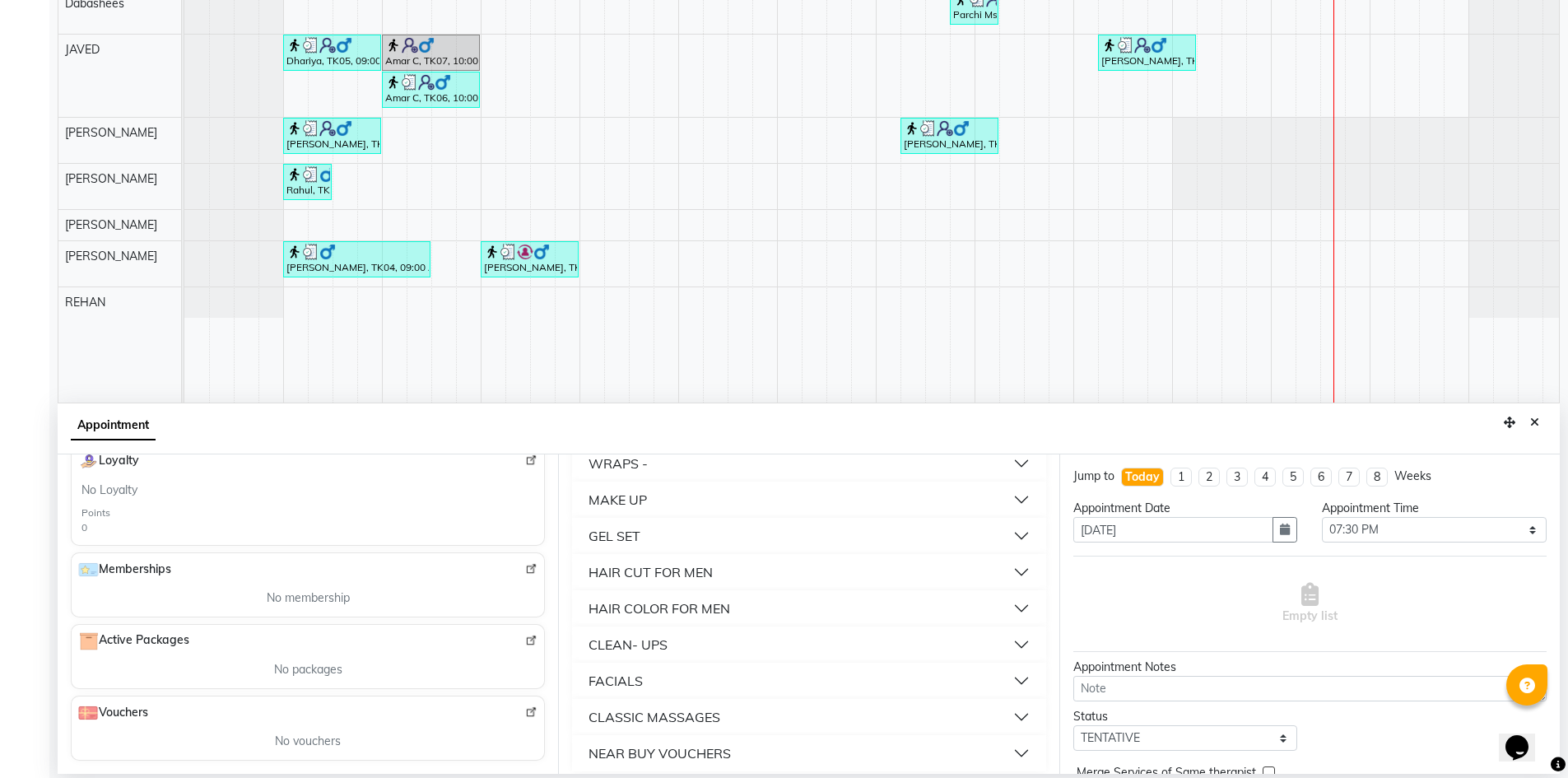
scroll to position [936, 0]
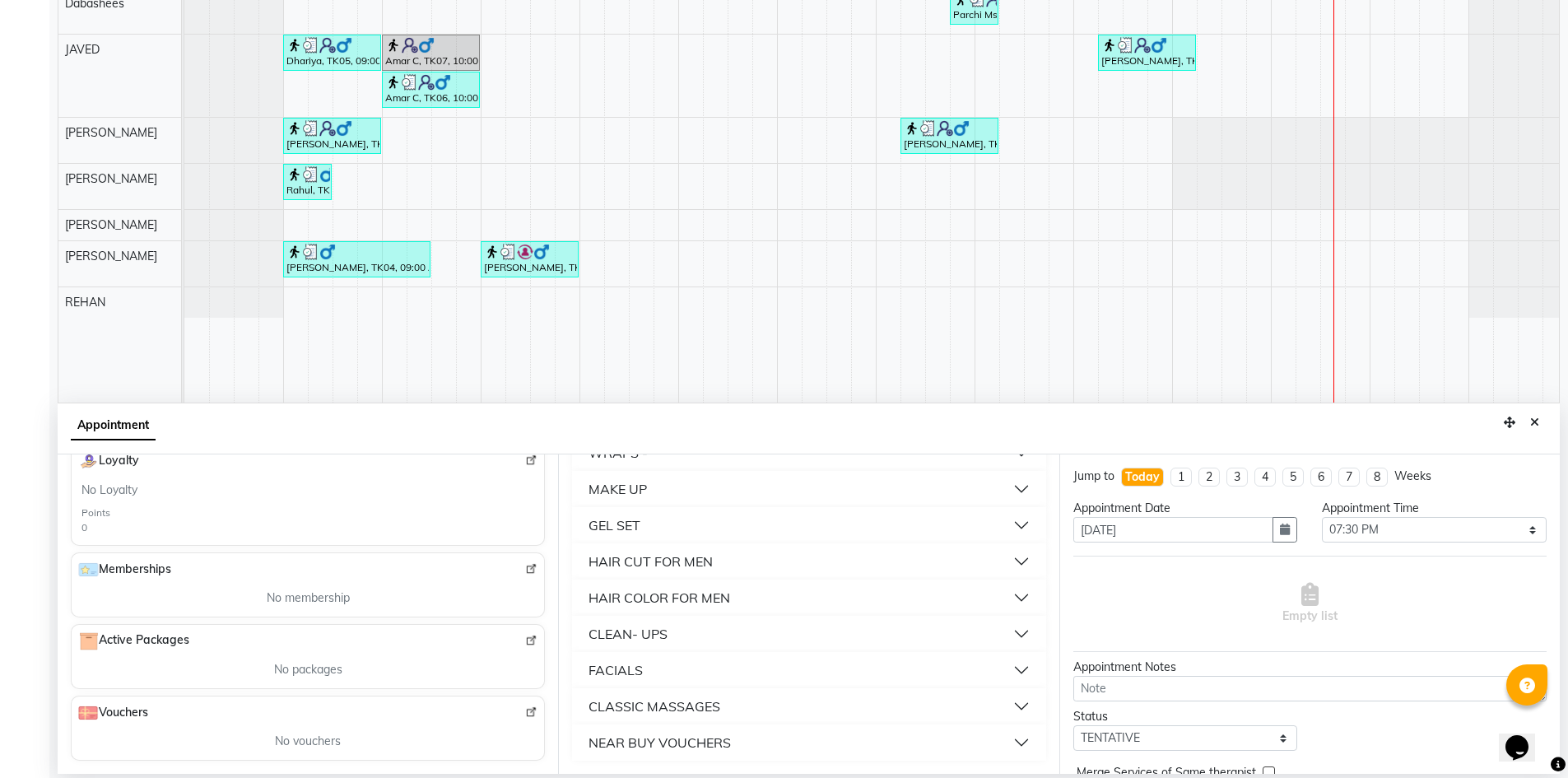
click at [774, 749] on button "NEAR BUY VOUCHERS" at bounding box center [809, 743] width 460 height 30
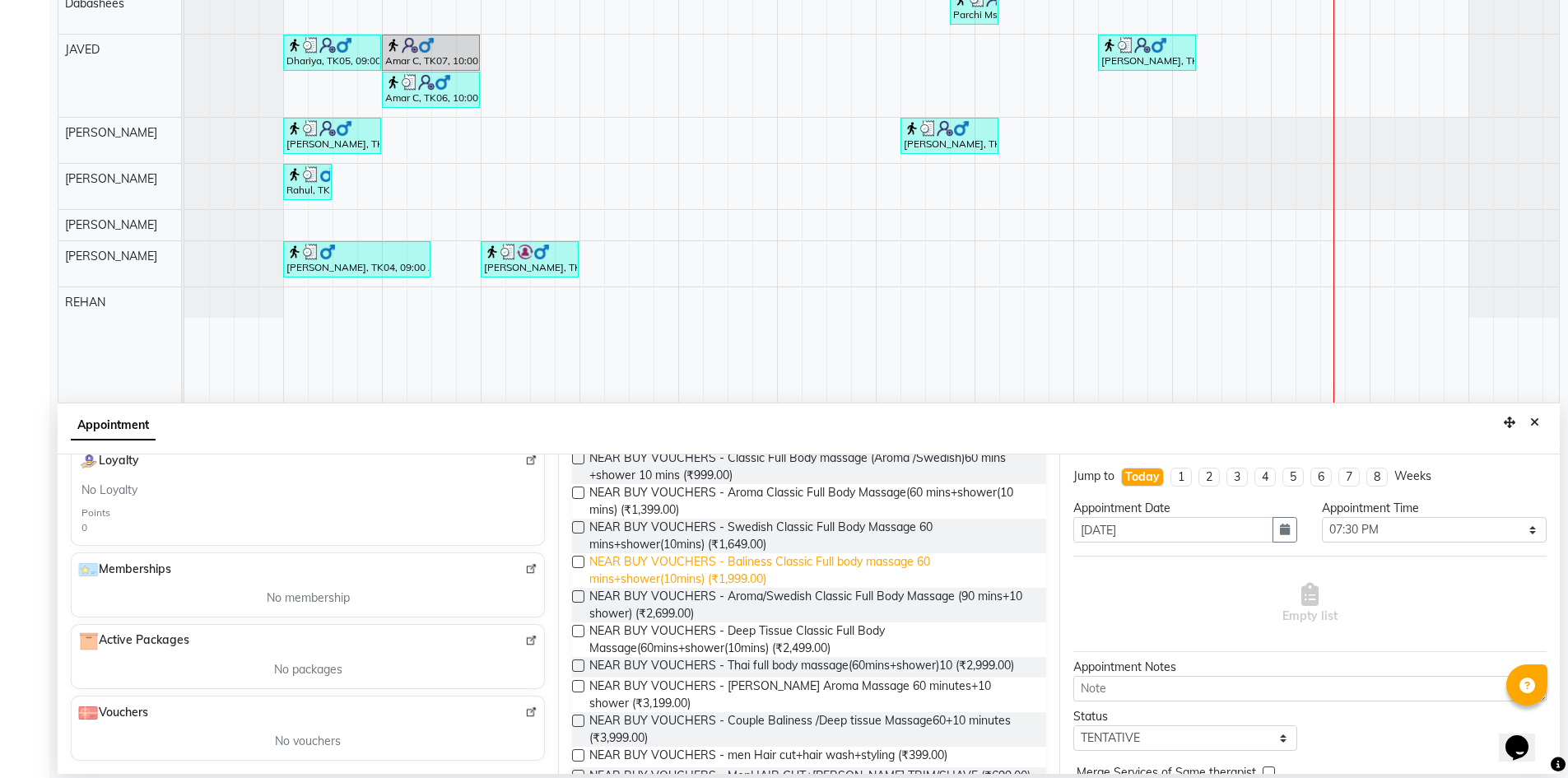
scroll to position [1178, 0]
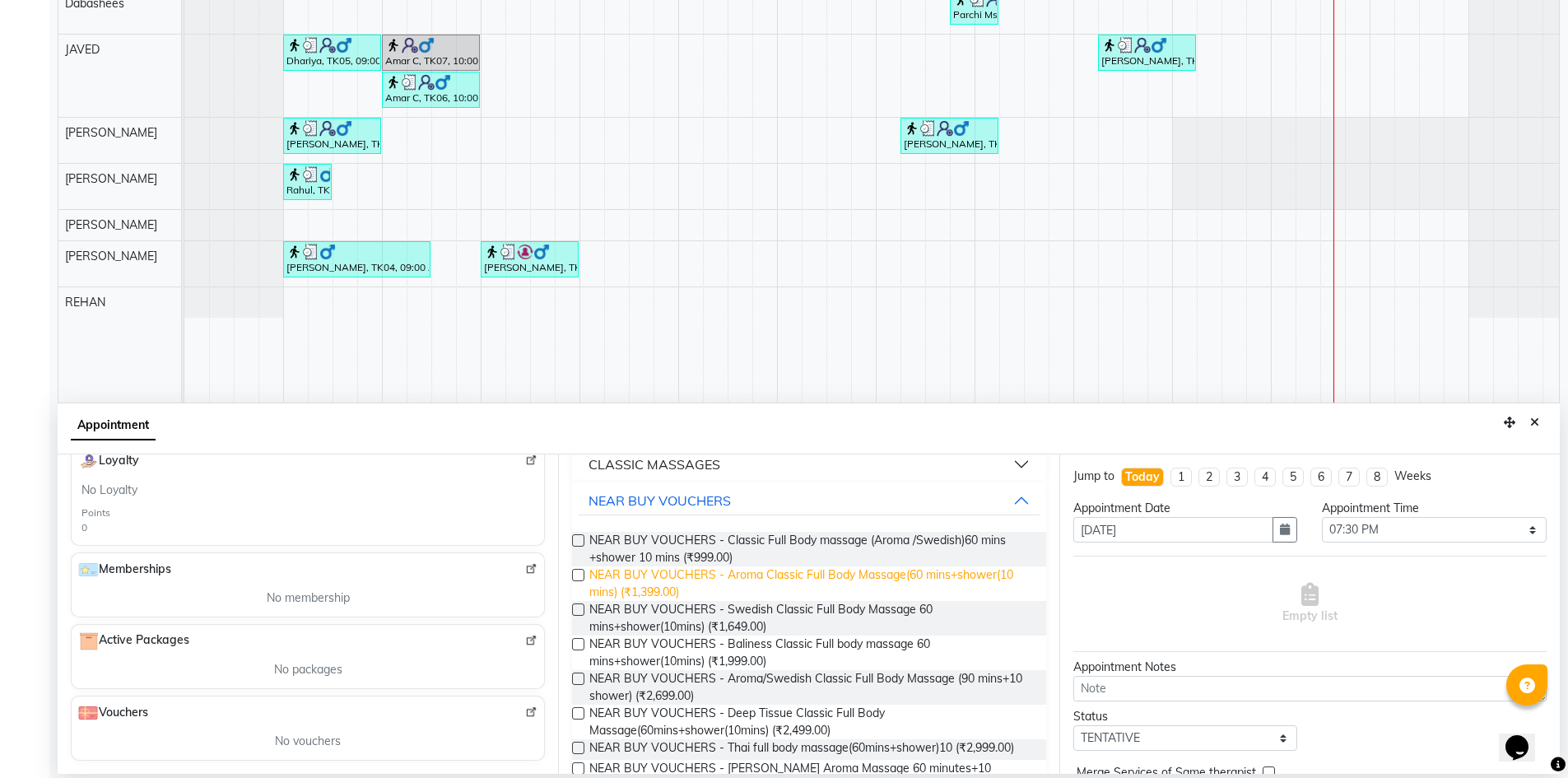
click at [729, 593] on span "NEAR BUY VOUCHERS - Aroma Classic Full Body Massage(60 mins+shower(10 mins) (₹1…" at bounding box center [811, 583] width 443 height 35
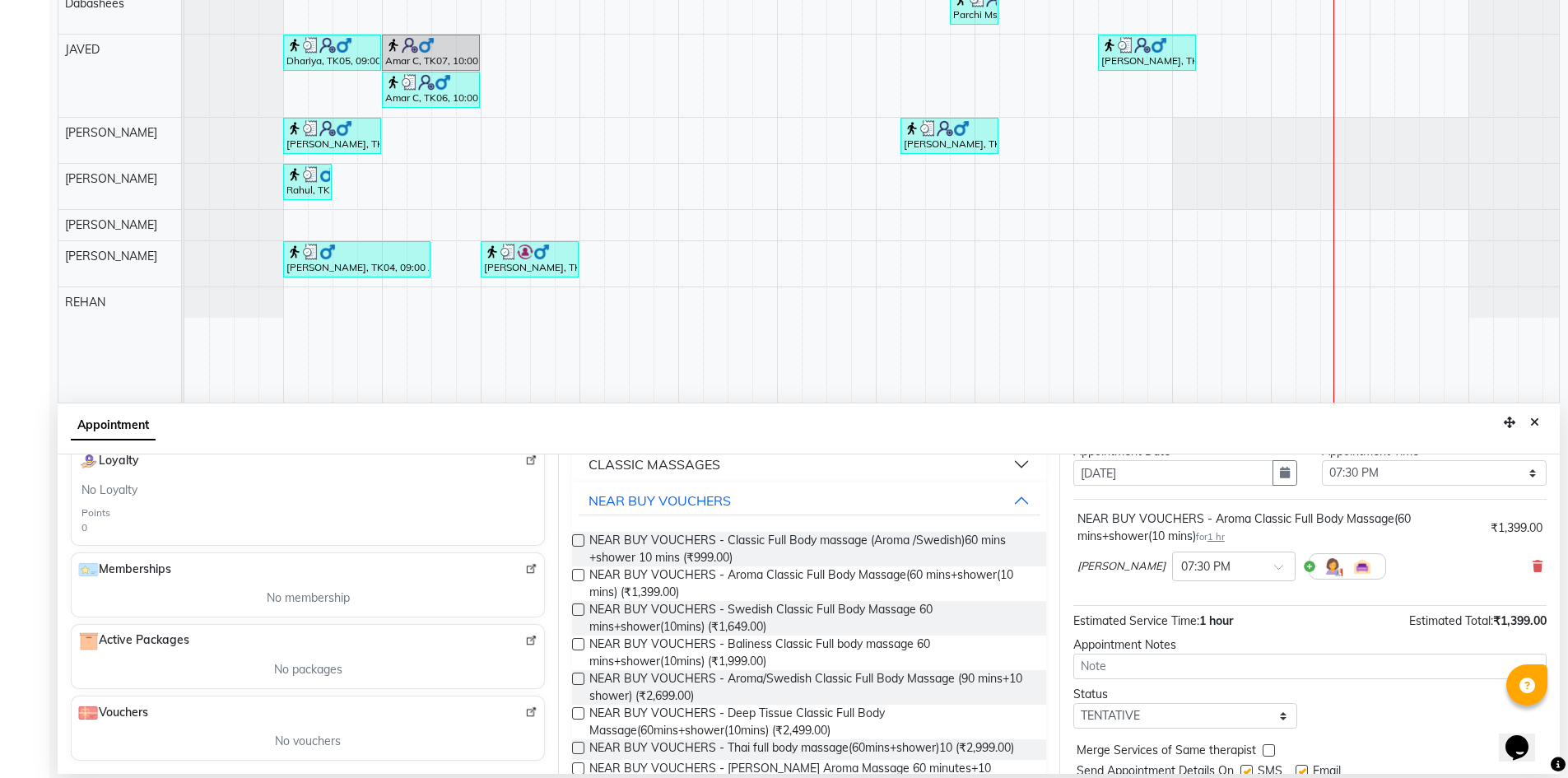
scroll to position [116, 0]
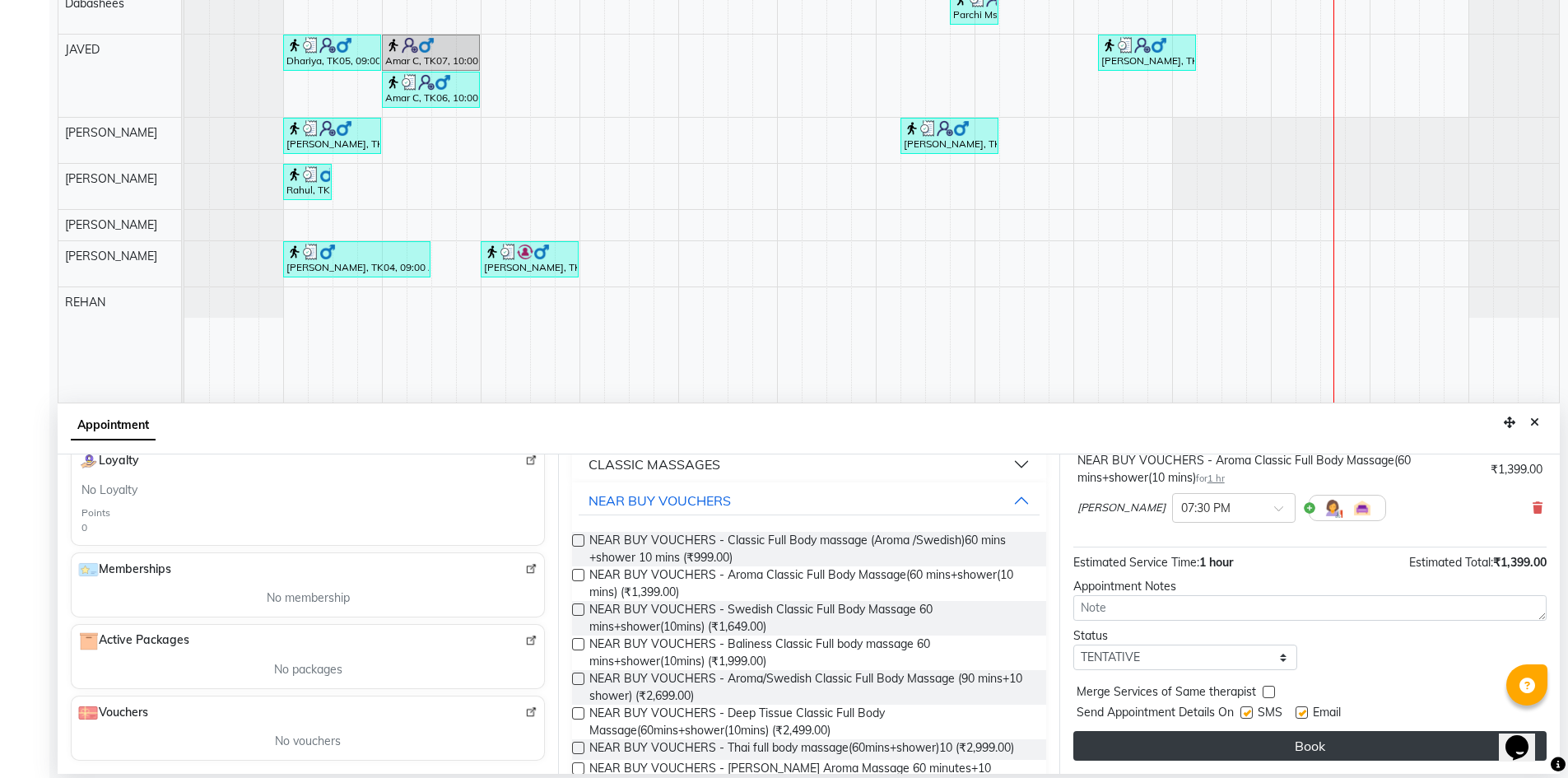
click at [1282, 739] on button "Book" at bounding box center [1310, 745] width 473 height 30
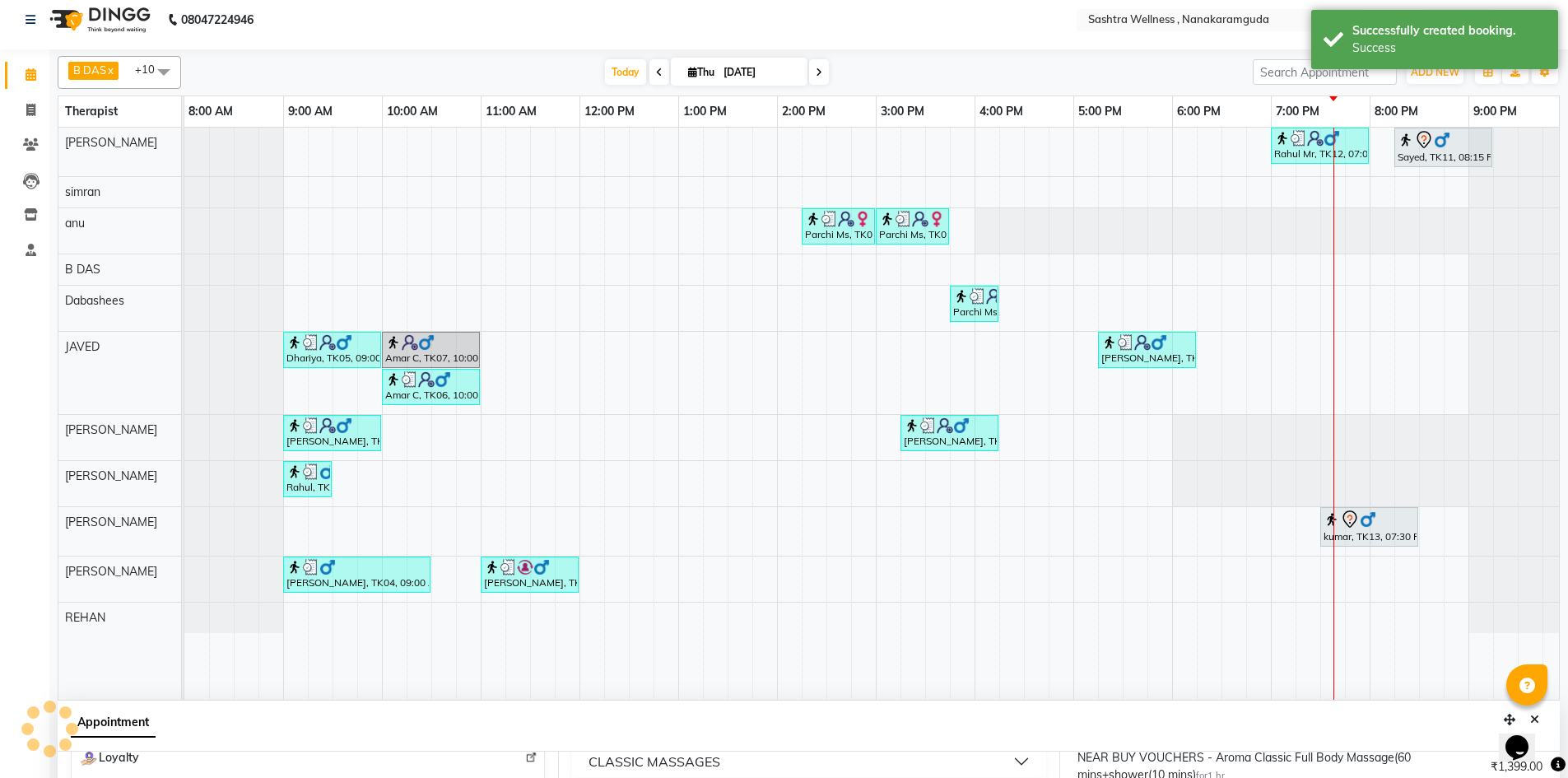
scroll to position [0, 0]
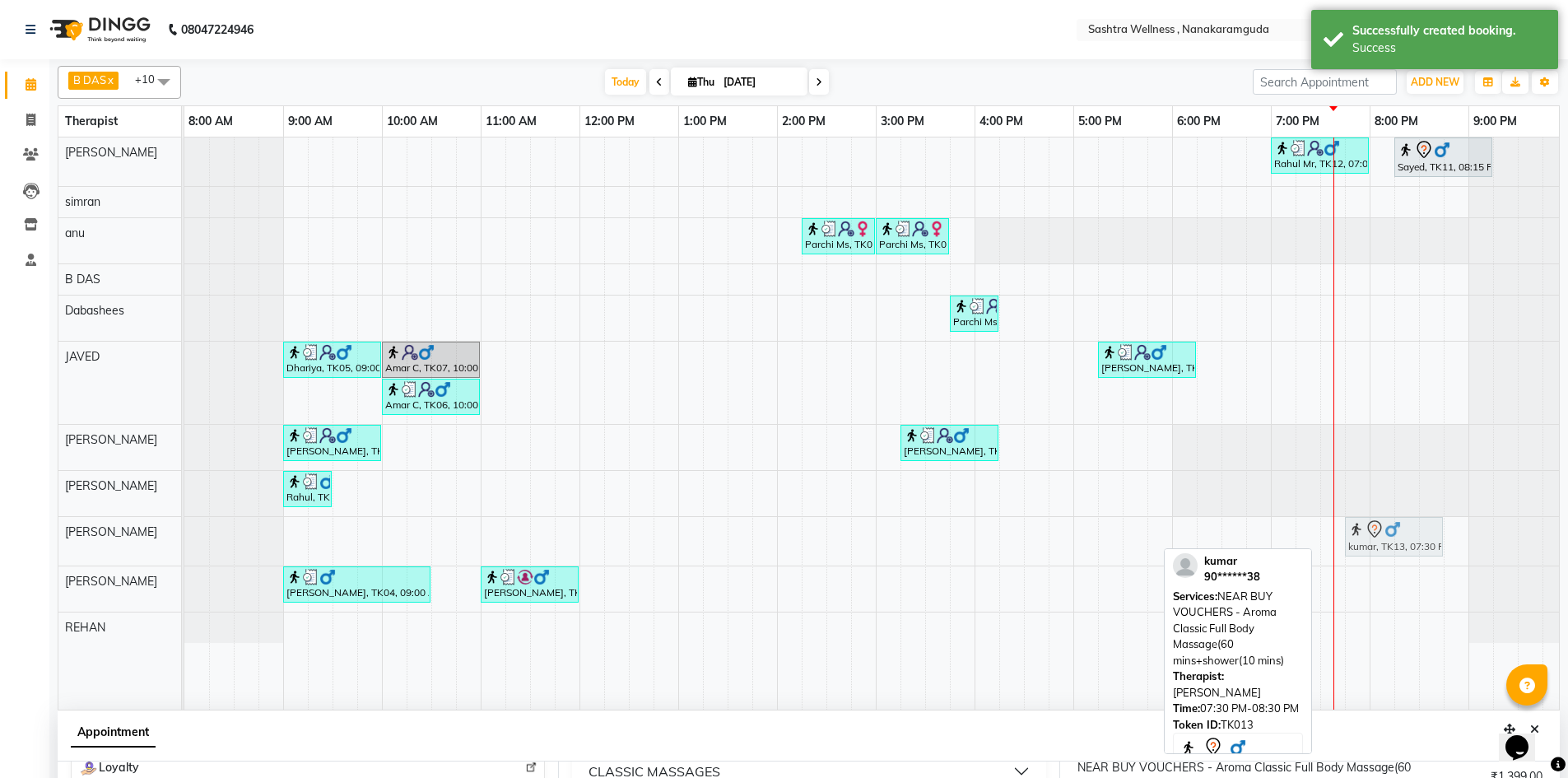
drag, startPoint x: 1348, startPoint y: 544, endPoint x: 1371, endPoint y: 544, distance: 23.0
click at [185, 544] on div "kumar, TK13, 07:30 PM-08:30 PM, NEAR BUY VOUCHERS - Aroma Classic Full Body Mas…" at bounding box center [185, 541] width 0 height 48
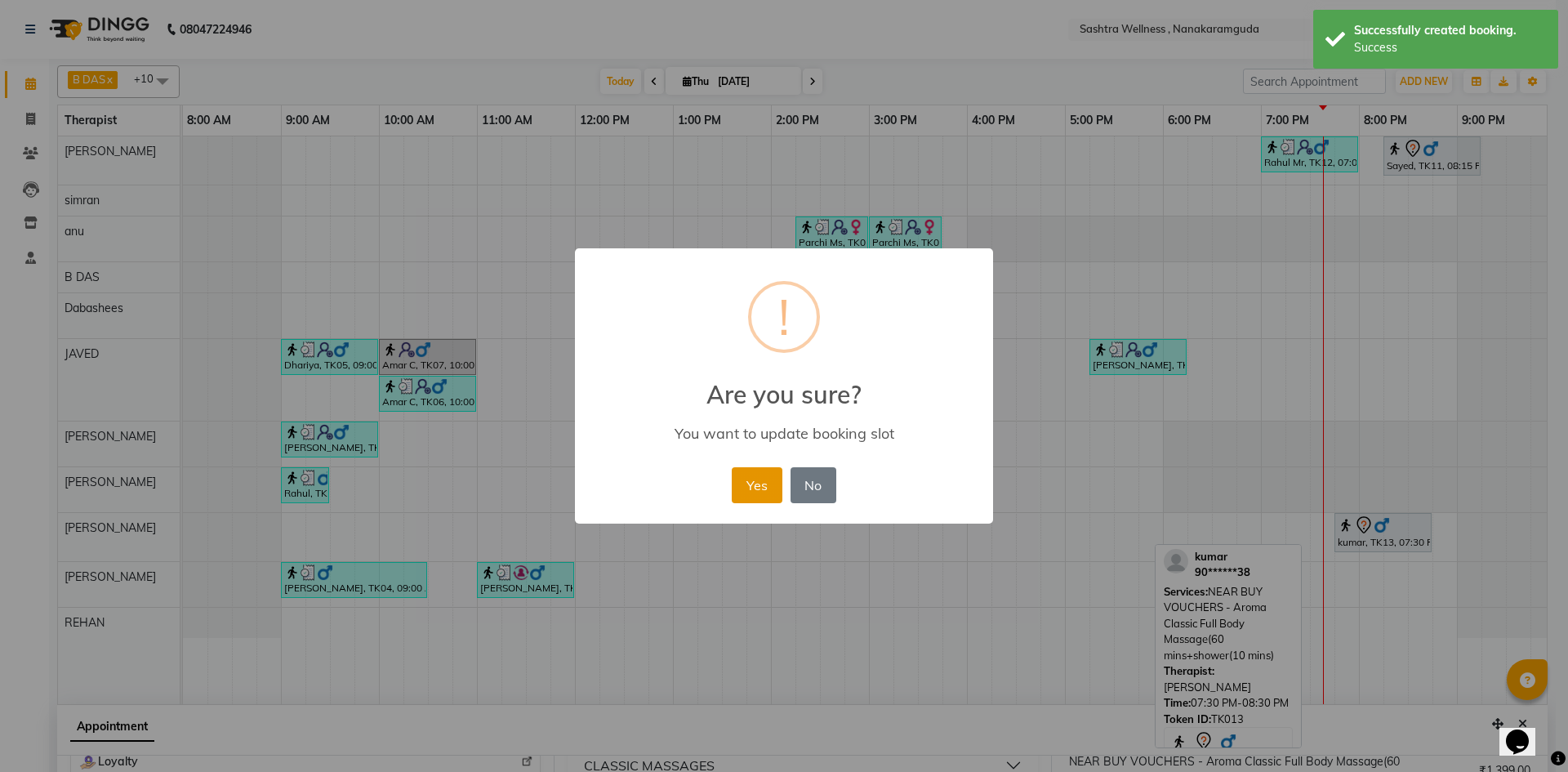
click at [768, 474] on button "Yes" at bounding box center [756, 485] width 50 height 36
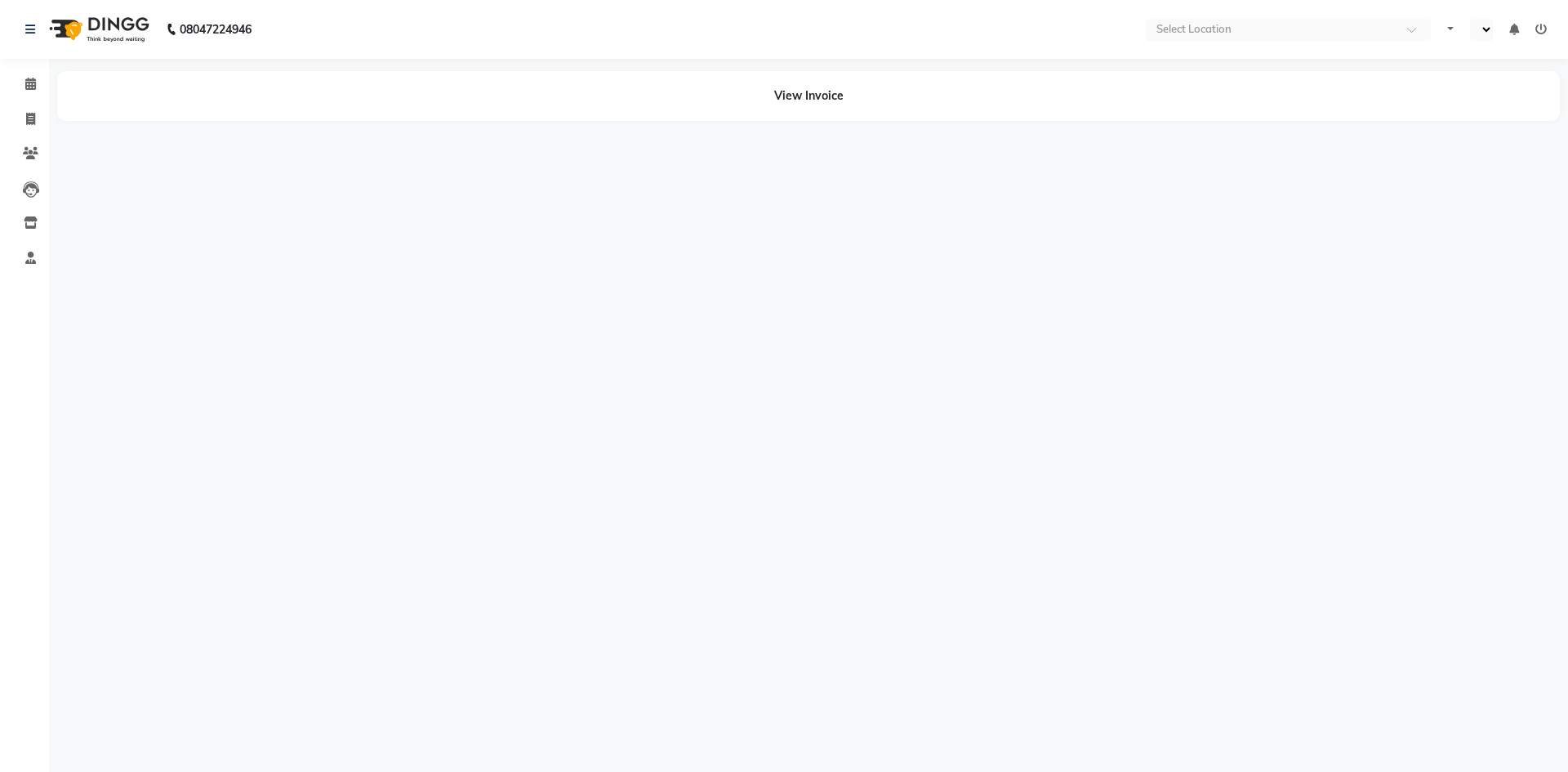
select select "en"
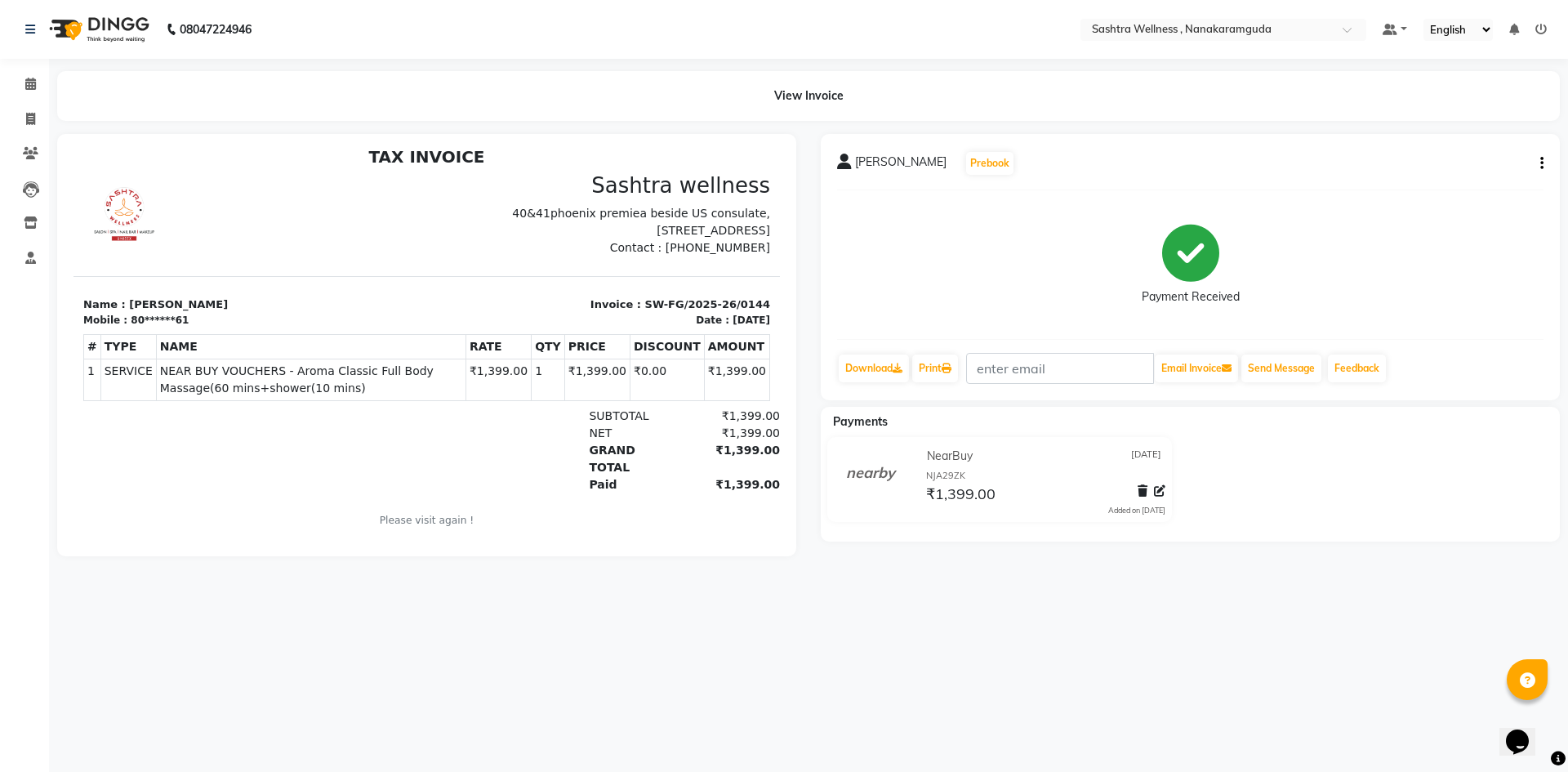
scroll to position [13, 0]
